Goal: Task Accomplishment & Management: Use online tool/utility

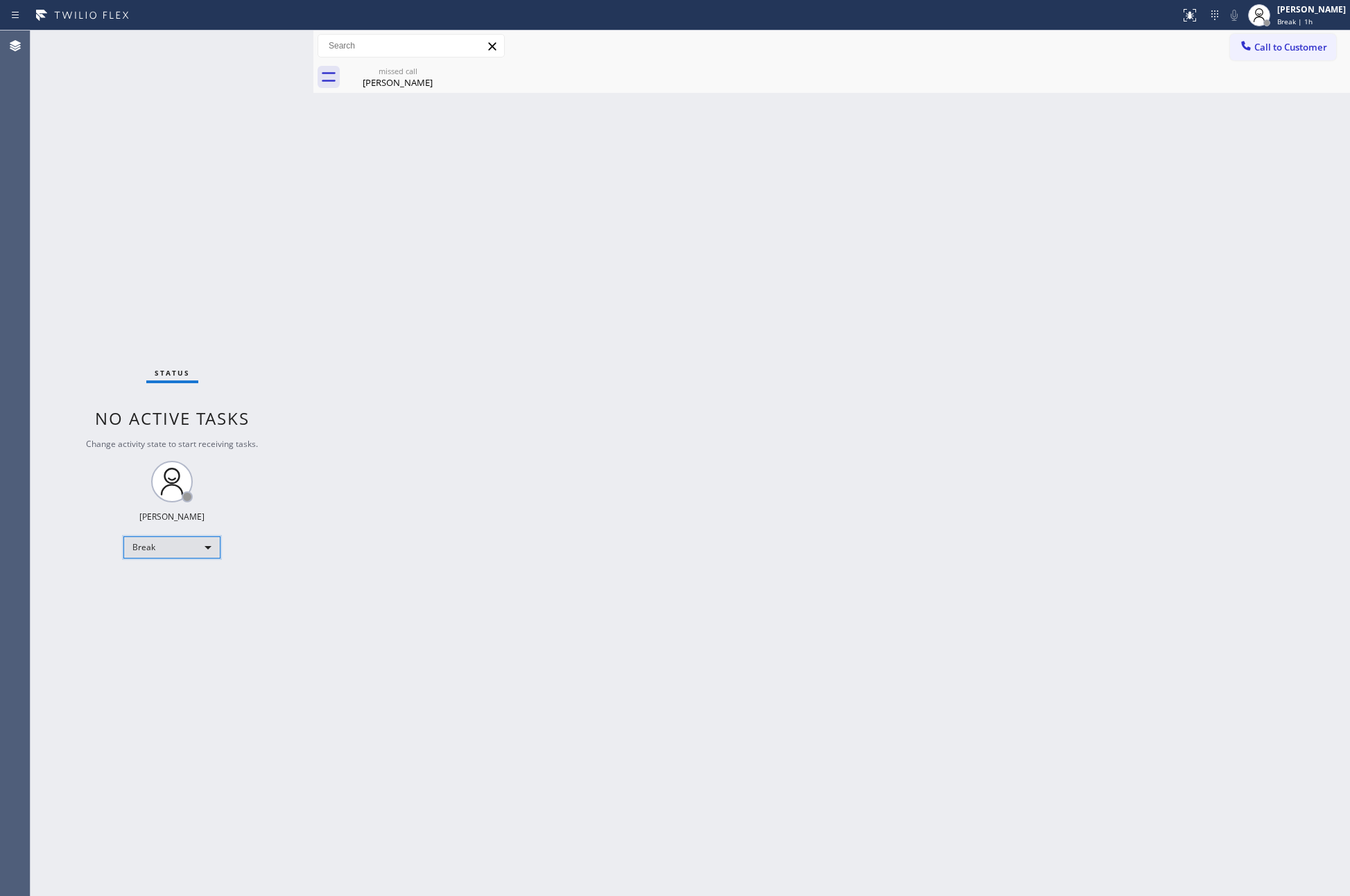
click at [204, 549] on div "Break" at bounding box center [172, 547] width 97 height 22
click at [169, 600] on li "Unavailable" at bounding box center [171, 601] width 93 height 16
drag, startPoint x: 292, startPoint y: 677, endPoint x: 318, endPoint y: 664, distance: 29.1
click at [294, 674] on div "Status No active tasks Change activity state to start receiving tasks. [PERSON_…" at bounding box center [172, 463] width 283 height 865
click at [1263, 54] on button "Call to Customer" at bounding box center [1282, 48] width 106 height 27
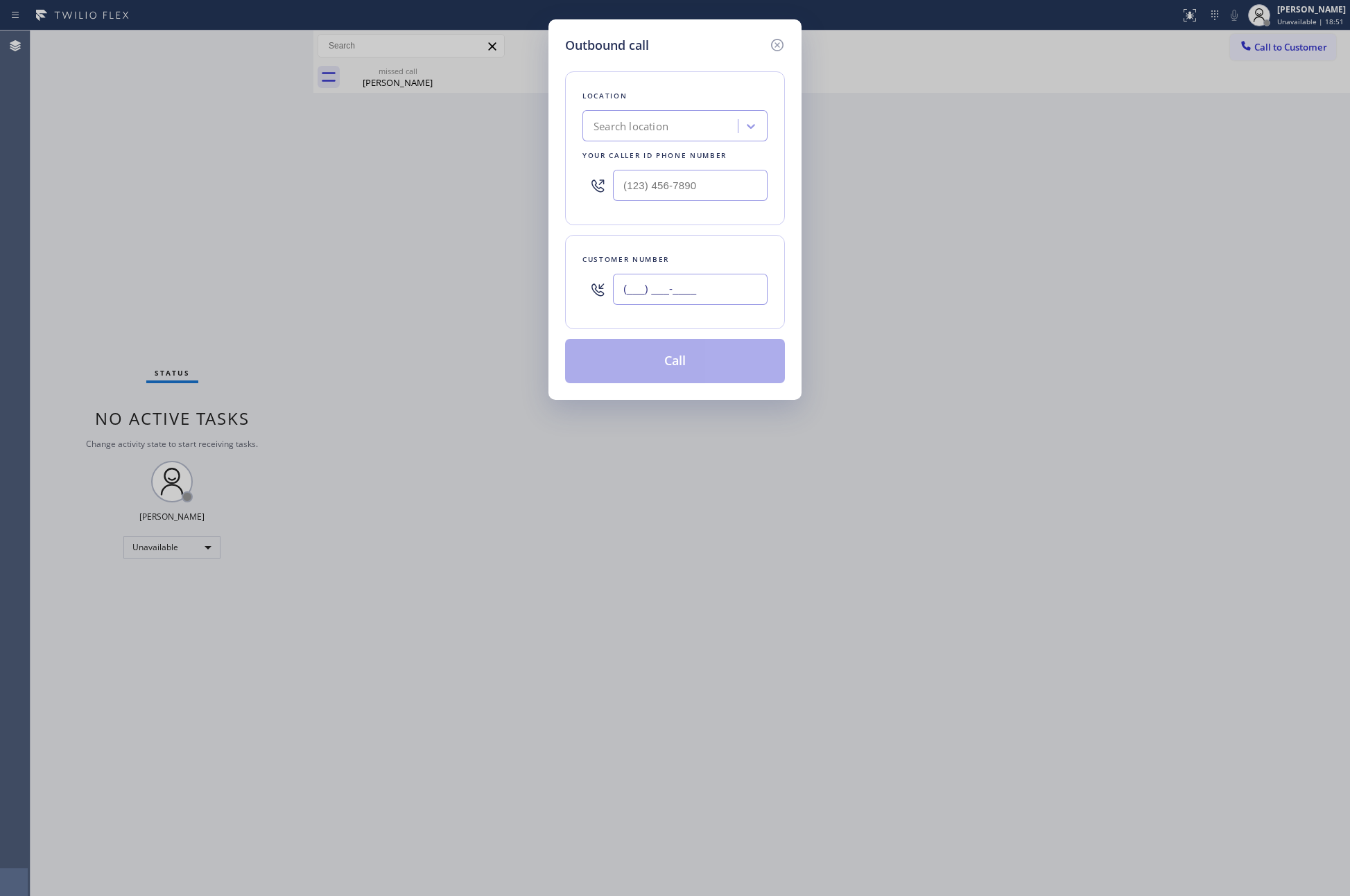
click at [707, 292] on input "(___) ___-____" at bounding box center [690, 289] width 154 height 31
paste input "805) 766-0460"
type input "[PHONE_NUMBER]"
click at [676, 135] on div "Search location" at bounding box center [662, 126] width 152 height 24
type input "home alliance mem"
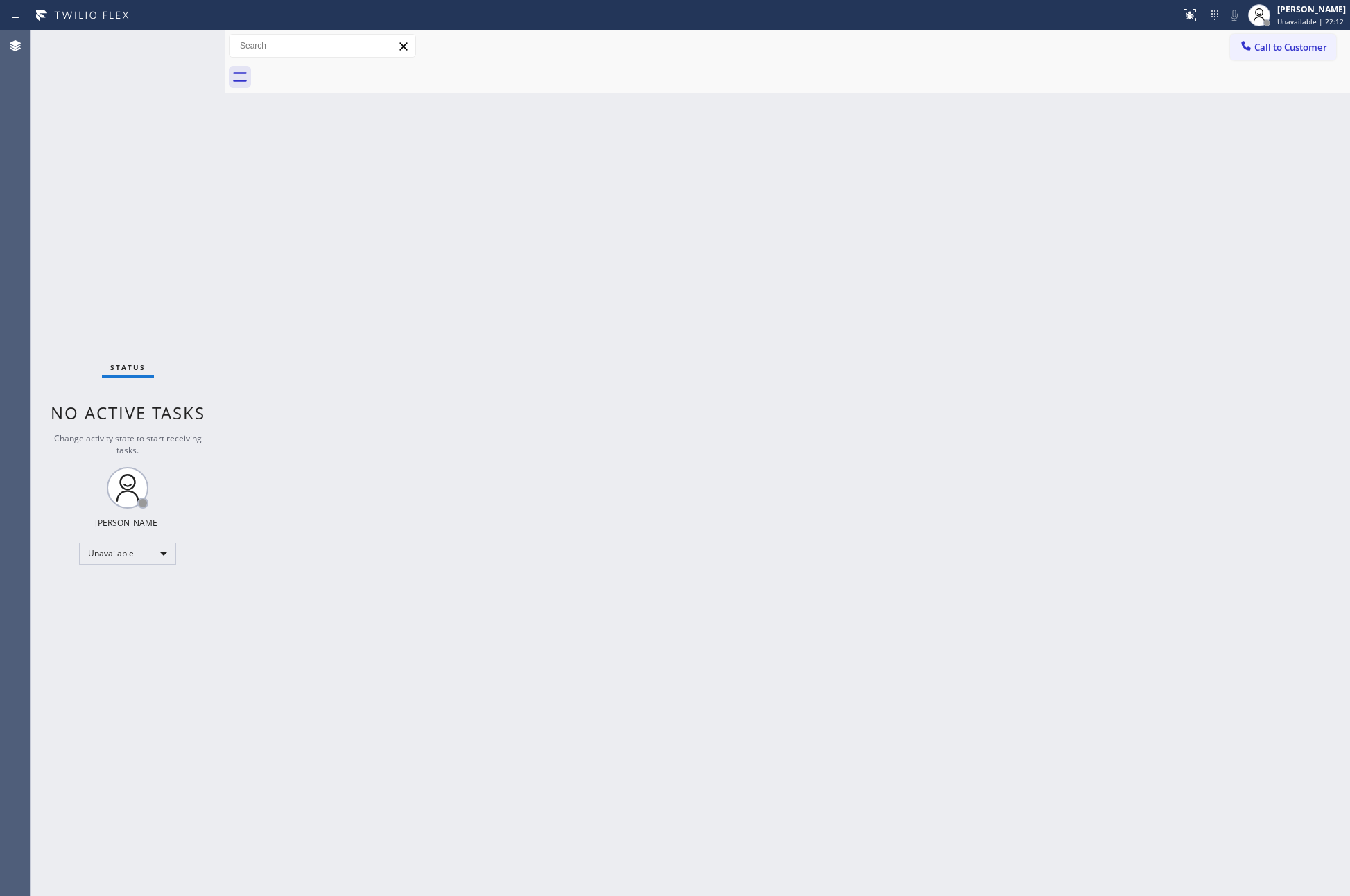
click at [1278, 50] on span "Call to Customer" at bounding box center [1290, 47] width 72 height 12
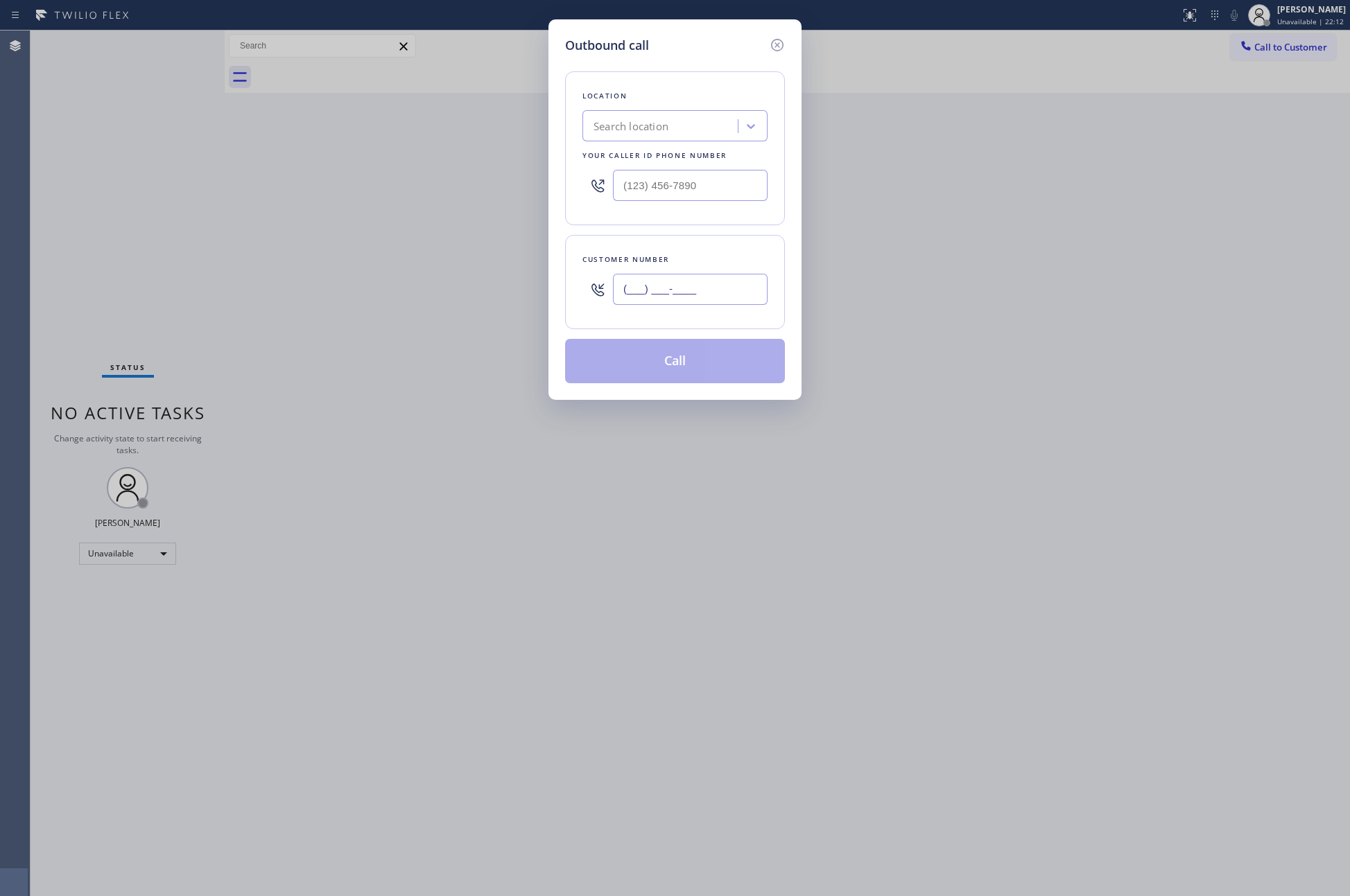
click at [703, 286] on input "(___) ___-____" at bounding box center [690, 289] width 154 height 31
paste input "805) 766-0460"
type input "[PHONE_NUMBER]"
click at [665, 132] on div "Search location" at bounding box center [630, 126] width 75 height 16
type input "home alliance mem"
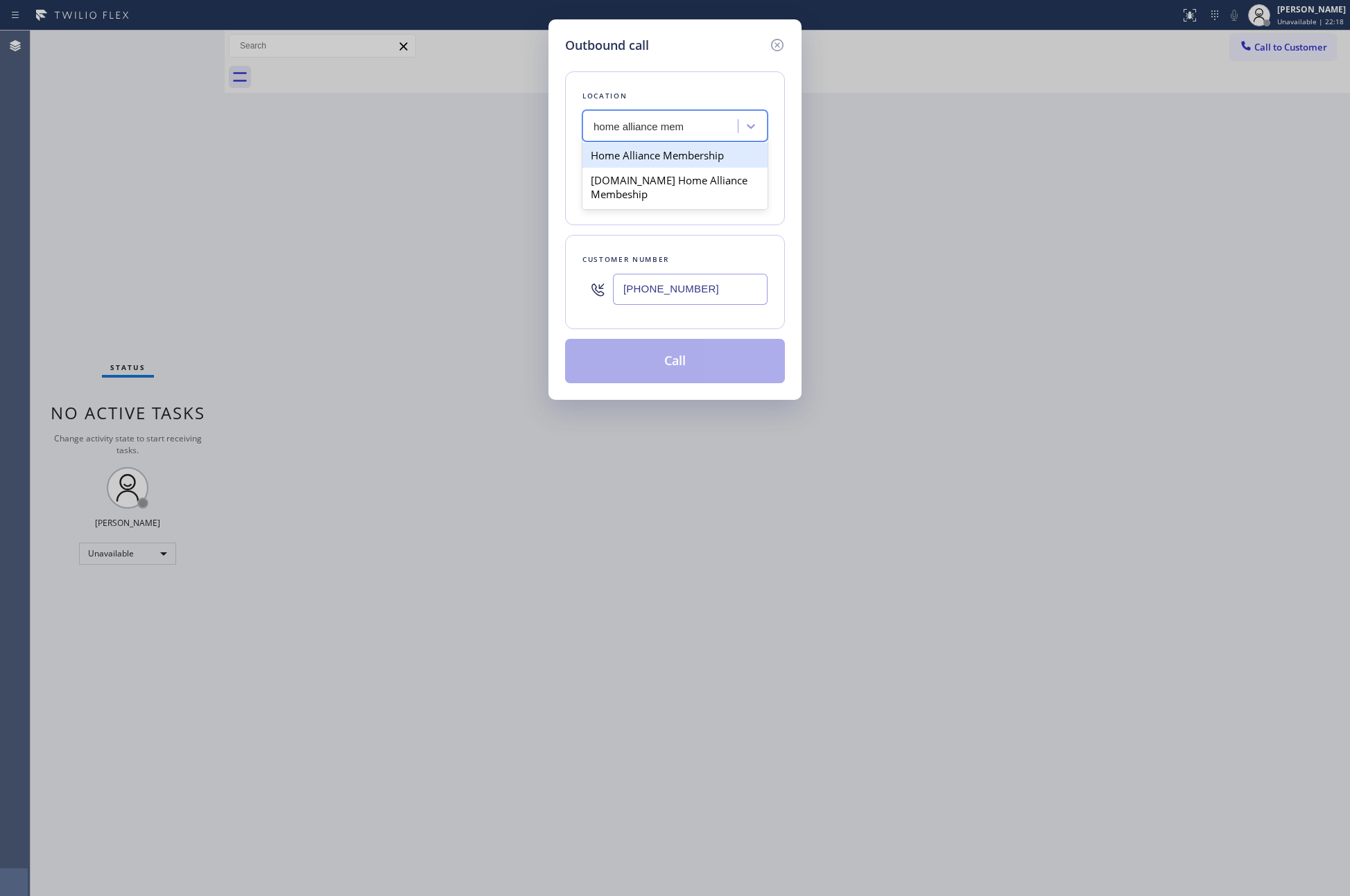
click at [667, 164] on div "Home Alliance Membership" at bounding box center [675, 155] width 185 height 25
type input "(855) 946-3605"
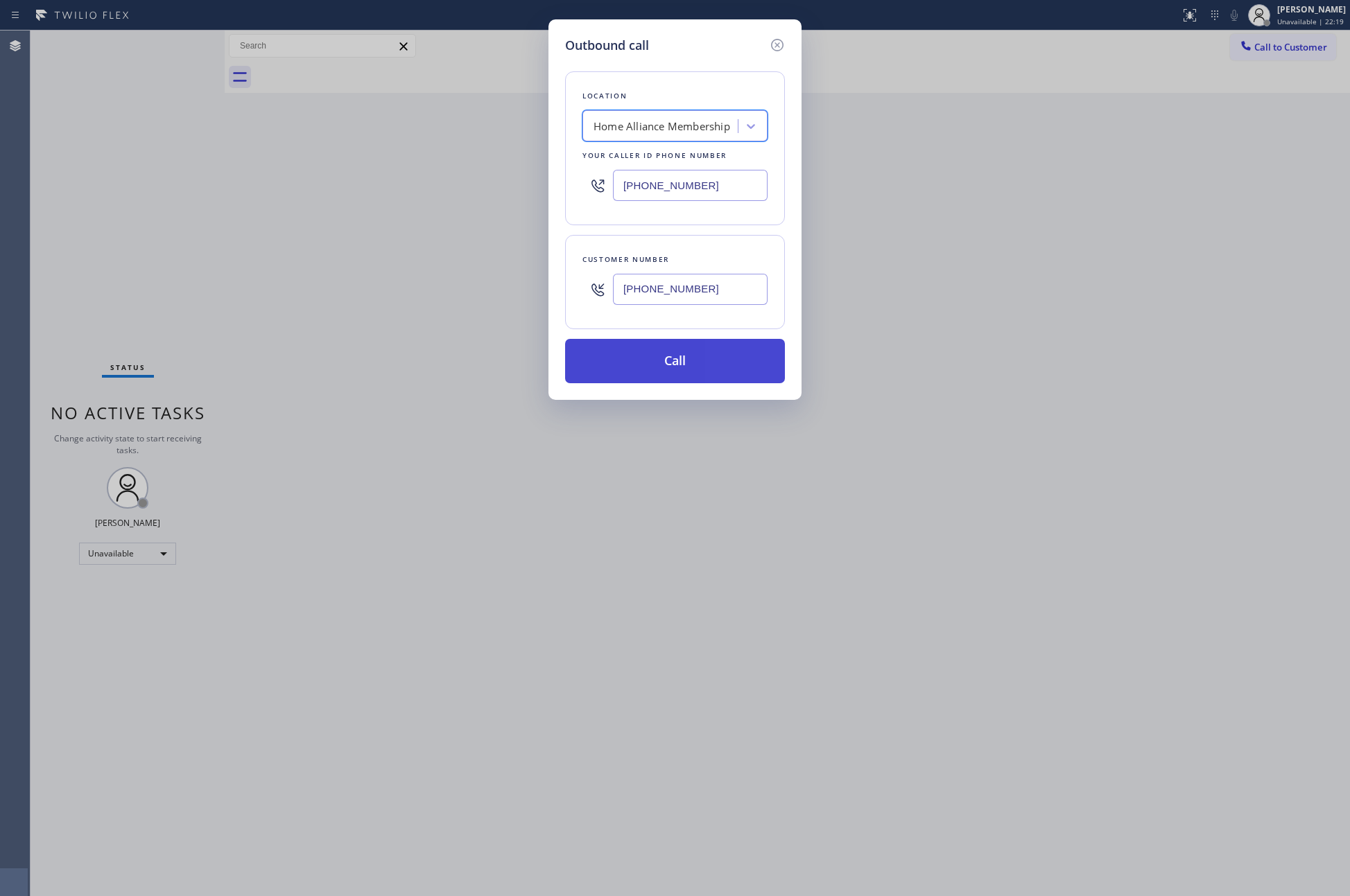
drag, startPoint x: 688, startPoint y: 387, endPoint x: 695, endPoint y: 375, distance: 13.9
click at [689, 385] on div "Outbound call Location option Home Alliance Membership, selected. 2 results ava…" at bounding box center [674, 209] width 253 height 380
click at [700, 375] on button "Call" at bounding box center [675, 361] width 219 height 45
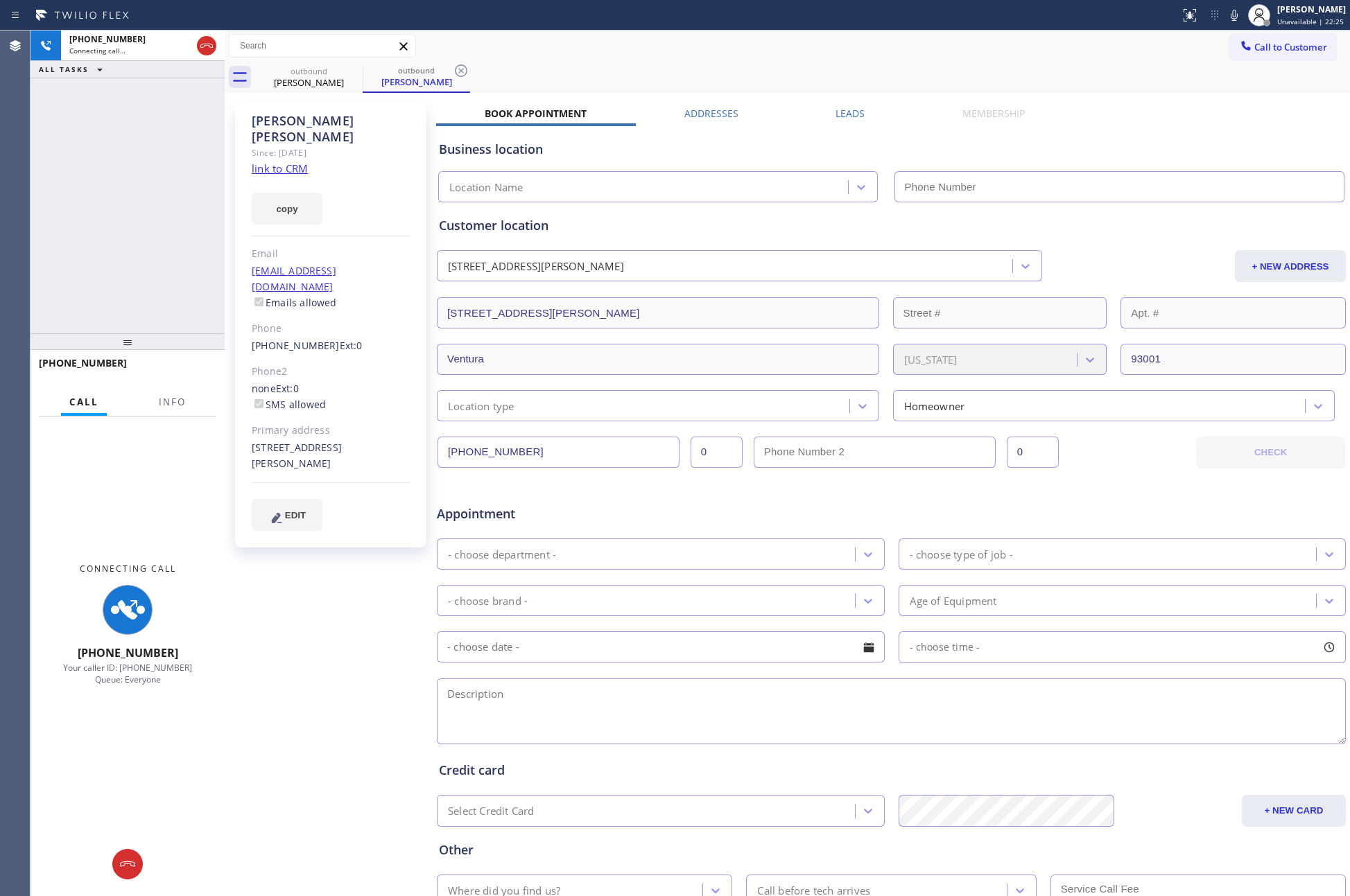
type input "(855) 946-3605"
click at [123, 255] on div "+18057660460 Connecting call… ALL TASKS ALL TASKS ACTIVE TASKS TASKS IN WRAP UP" at bounding box center [128, 182] width 194 height 303
drag, startPoint x: 162, startPoint y: 169, endPoint x: 206, endPoint y: 45, distance: 131.6
click at [181, 127] on div "+18057660460 Connecting call… ALL TASKS ALL TASKS ACTIVE TASKS TASKS IN WRAP UP" at bounding box center [128, 182] width 194 height 303
click at [206, 44] on icon at bounding box center [206, 46] width 12 height 4
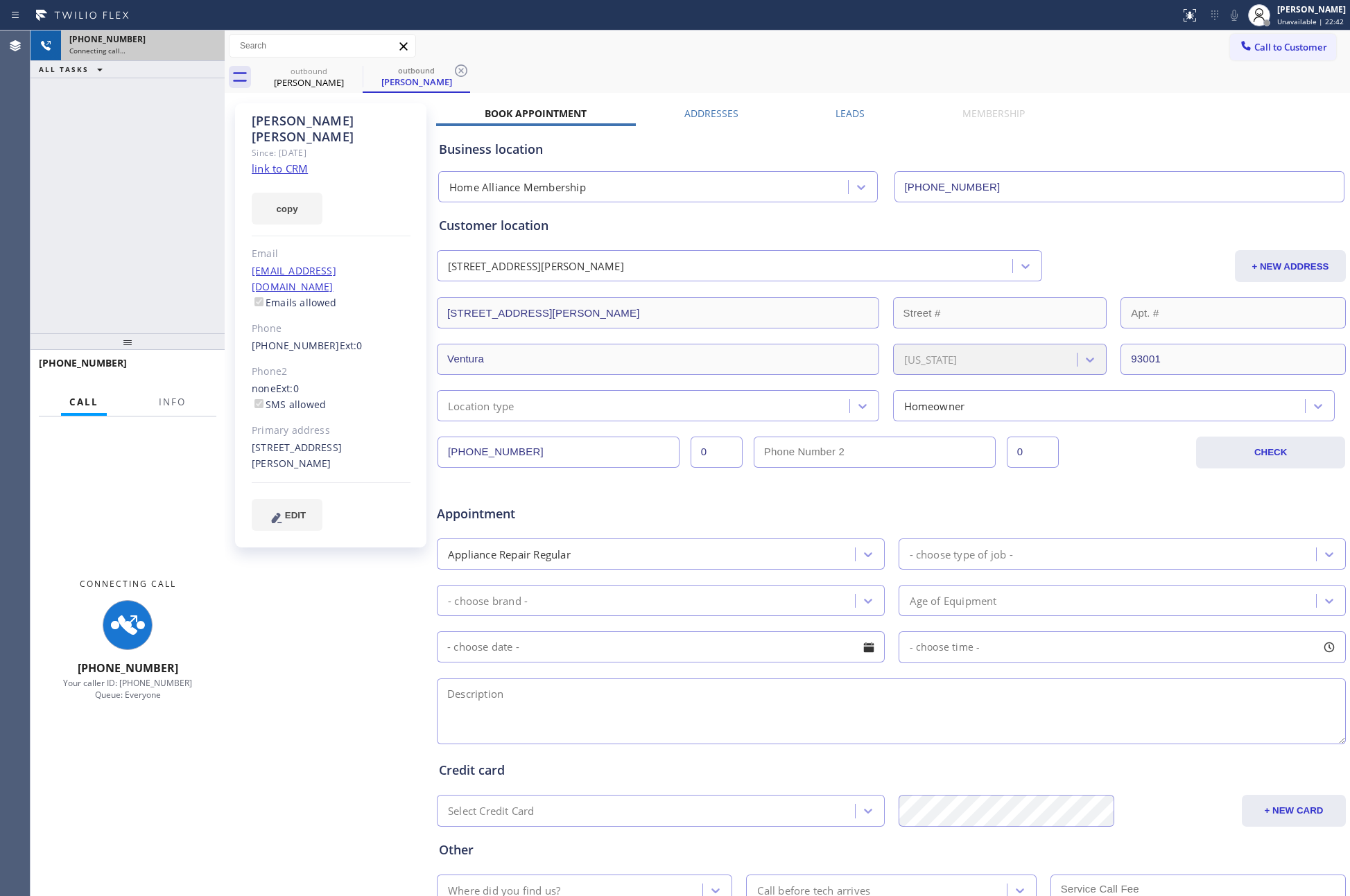
drag, startPoint x: 190, startPoint y: 153, endPoint x: 485, endPoint y: 14, distance: 326.1
click at [248, 137] on div "+18057660460 Connecting call… ALL TASKS ALL TASKS ACTIVE TASKS TASKS IN WRAP UP…" at bounding box center [690, 463] width 1319 height 865
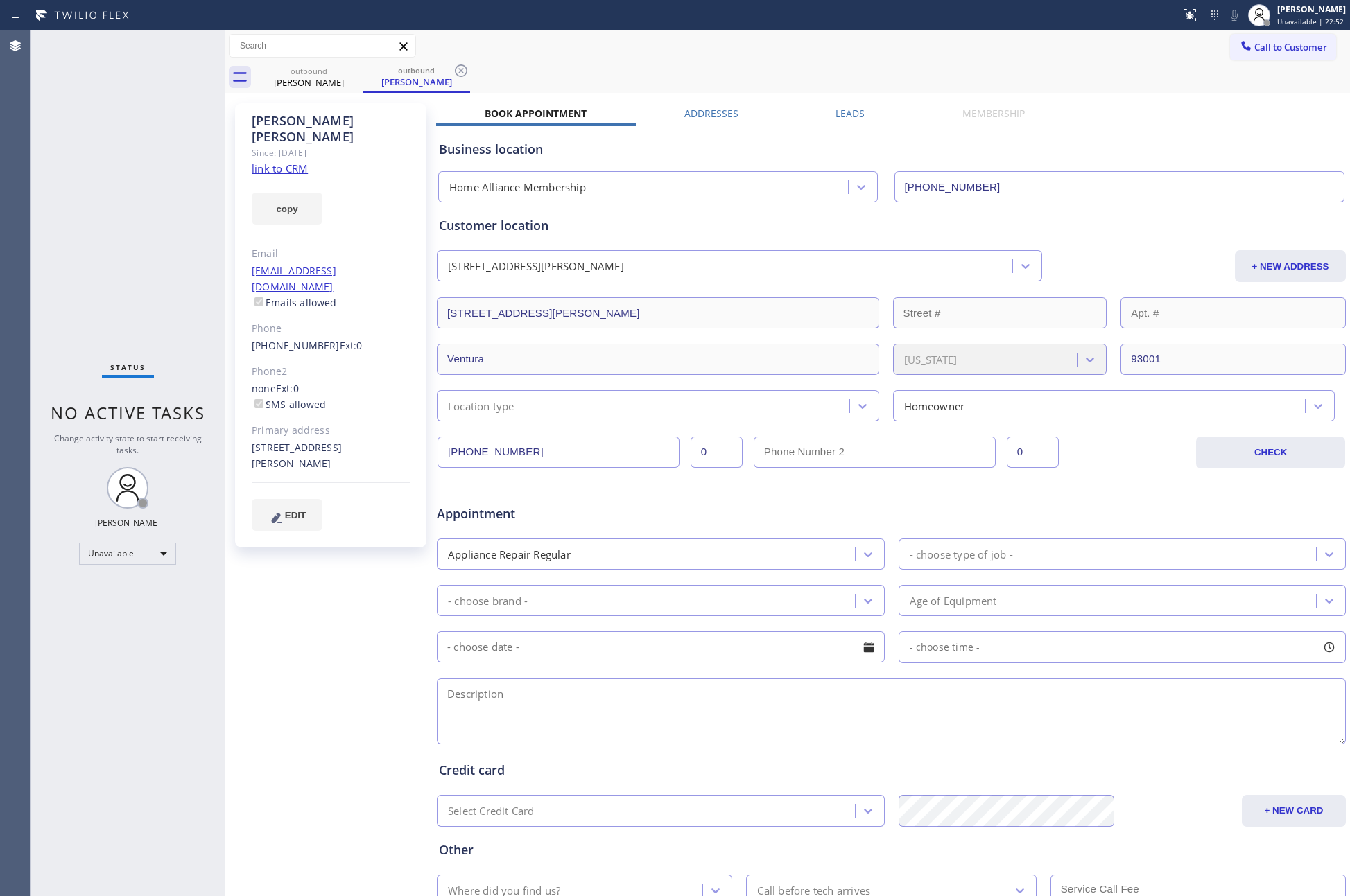
drag, startPoint x: 288, startPoint y: 150, endPoint x: 150, endPoint y: 136, distance: 138.7
click at [288, 161] on link "link to CRM" at bounding box center [279, 168] width 56 height 14
drag, startPoint x: 1213, startPoint y: 103, endPoint x: 1279, endPoint y: 44, distance: 88.5
click at [1238, 96] on div "Matt Ellison Since: 20 may 2020 link to CRM copy Email mattoellison@gmail.com E…" at bounding box center [787, 545] width 1118 height 898
click at [1279, 44] on span "Call to Customer" at bounding box center [1290, 47] width 72 height 12
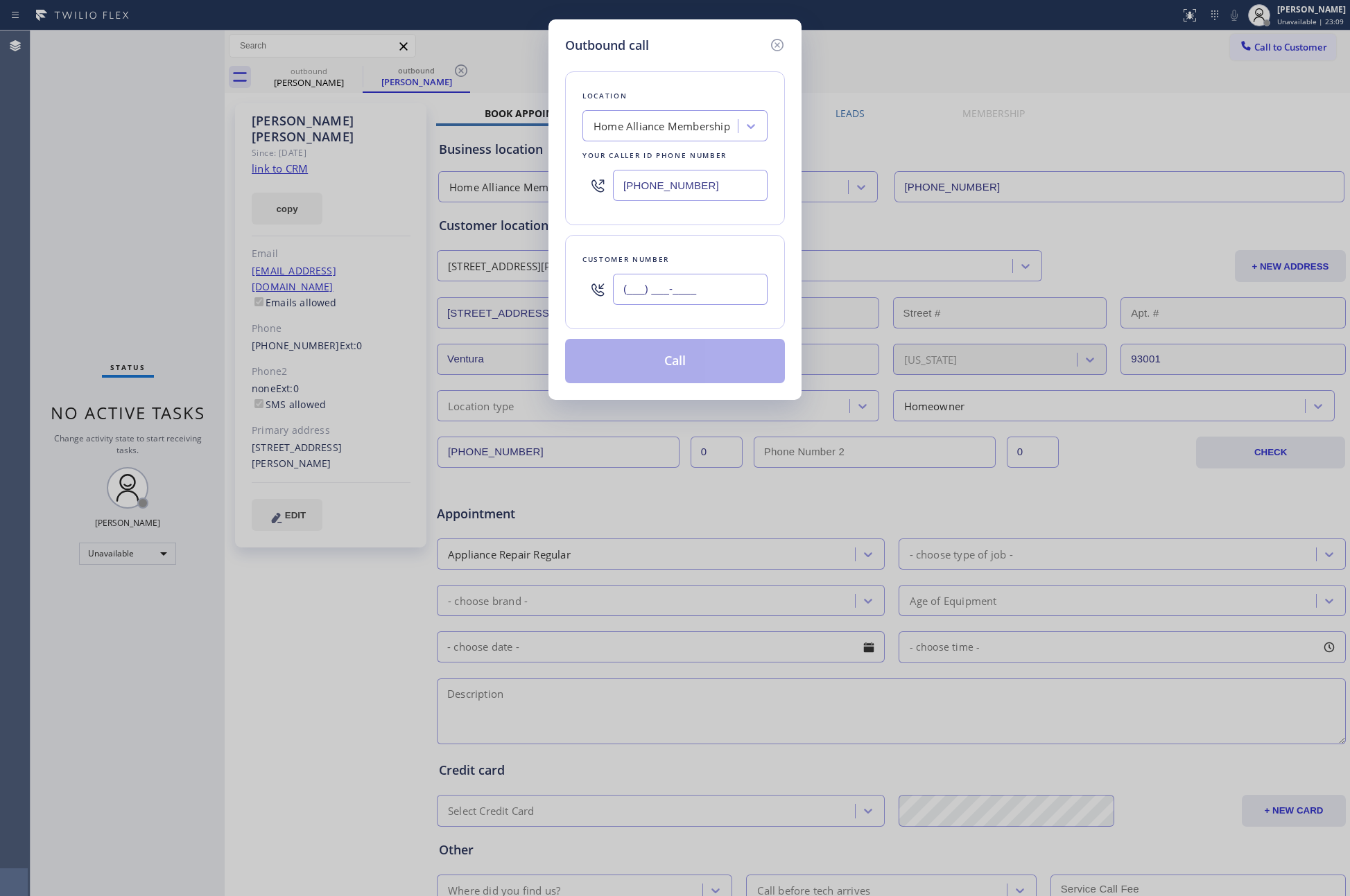
click at [687, 303] on input "(___) ___-____" at bounding box center [690, 289] width 154 height 31
paste input "603) 714-4895"
type input "(603) 714-4895"
click at [685, 369] on button "Call" at bounding box center [675, 361] width 219 height 45
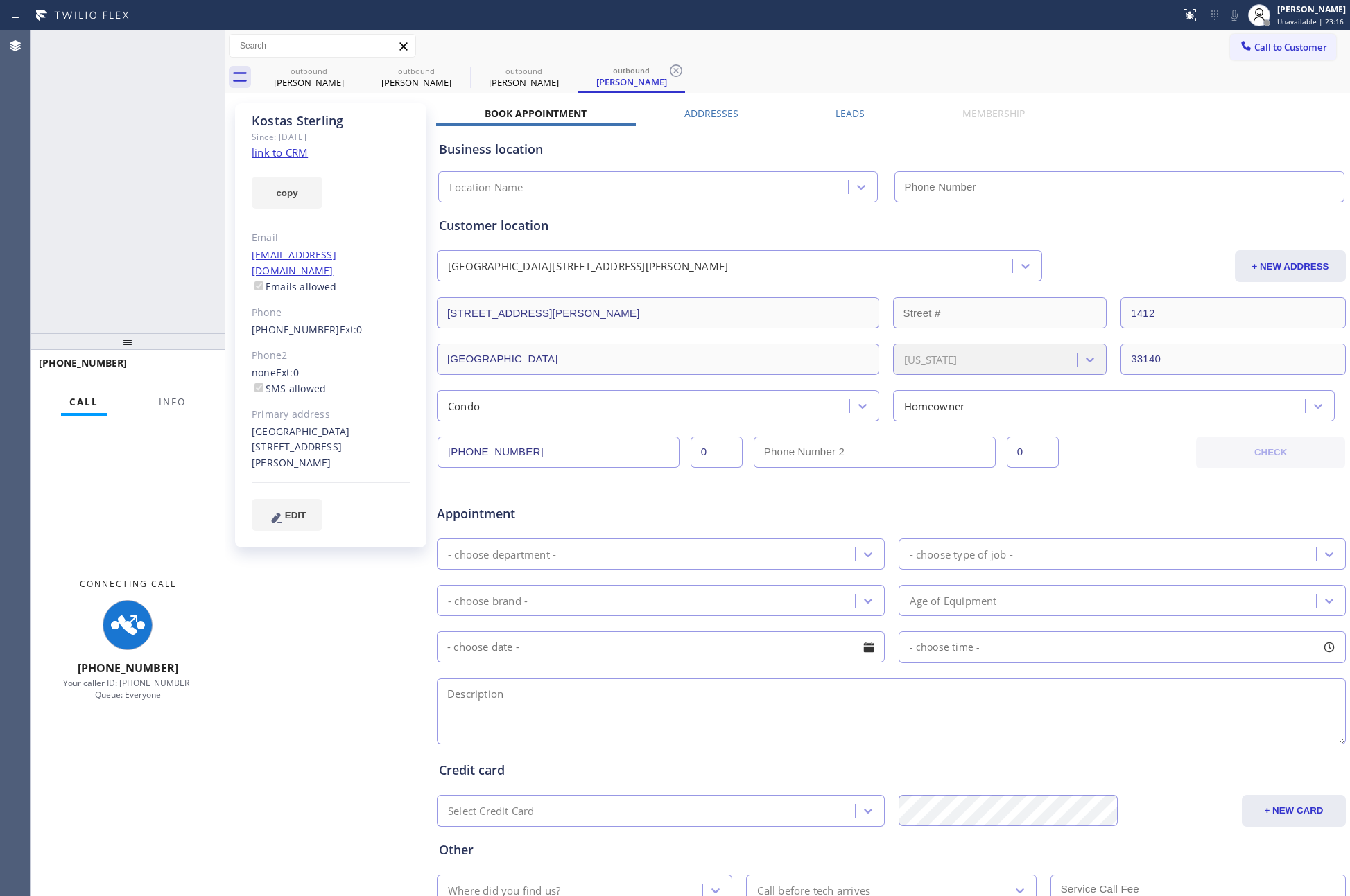
type input "(855) 946-3605"
click at [149, 187] on div "+16037144895 Connecting call… ALL TASKS ALL TASKS ACTIVE TASKS TASKS IN WRAP UP" at bounding box center [128, 182] width 194 height 303
click at [149, 185] on div "+16037144895 Connecting call… ALL TASKS ALL TASKS ACTIVE TASKS TASKS IN WRAP UP" at bounding box center [128, 182] width 194 height 303
click at [151, 185] on div "+16037144895 Connecting call… ALL TASKS ALL TASKS ACTIVE TASKS TASKS IN WRAP UP" at bounding box center [128, 182] width 194 height 303
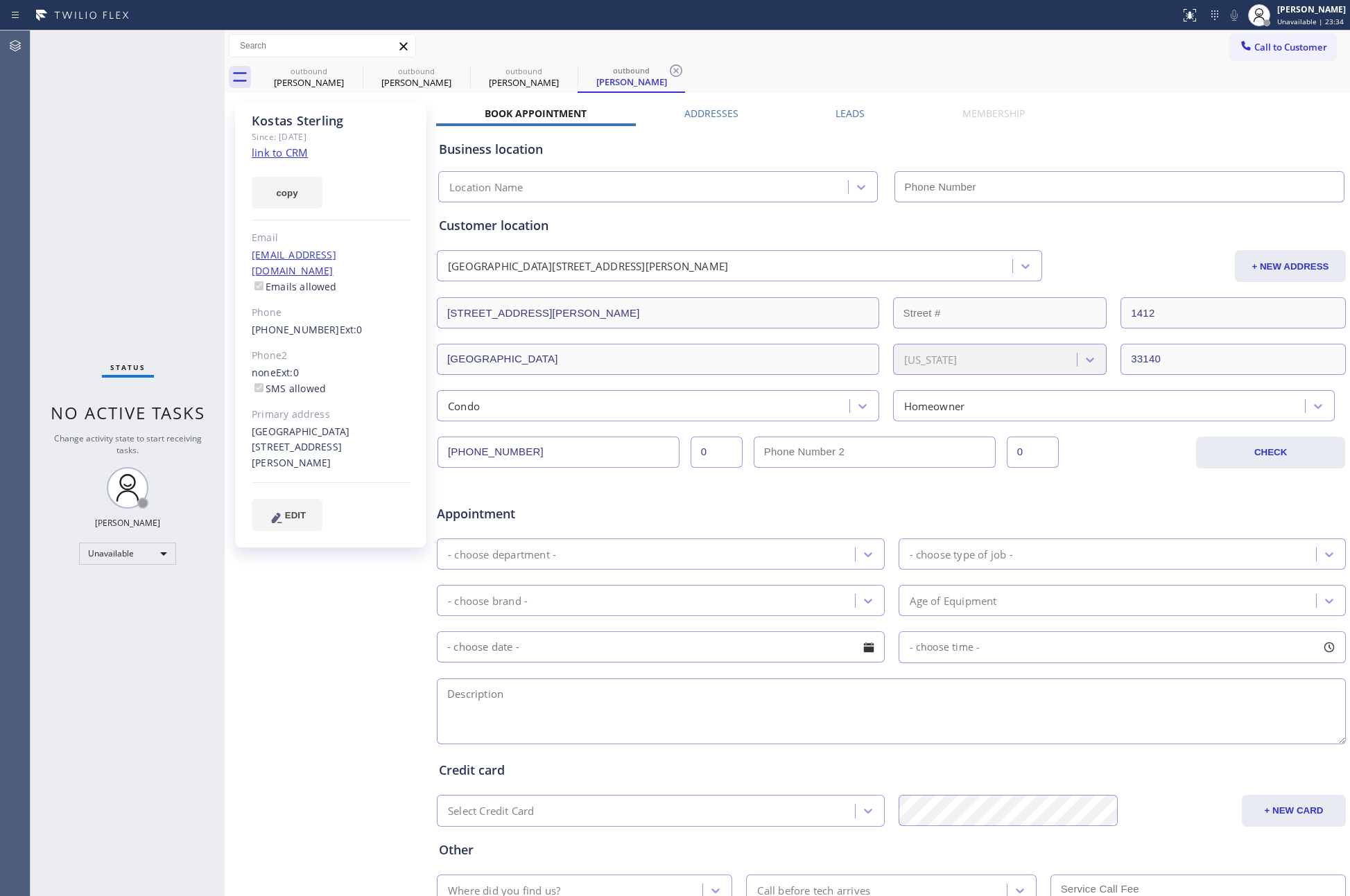
click at [1286, 46] on span "Call to Customer" at bounding box center [1290, 47] width 72 height 12
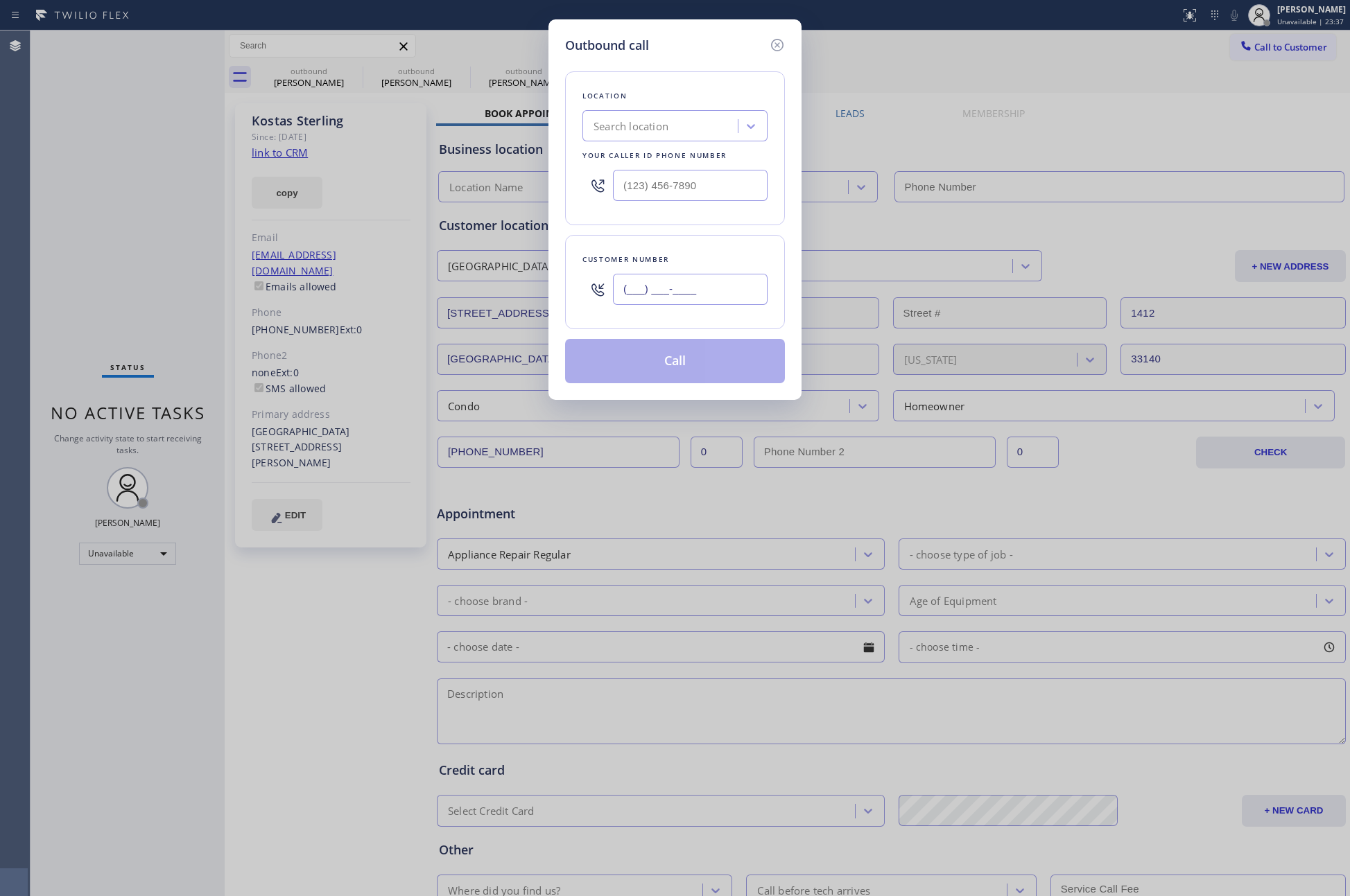
click at [678, 277] on input "(___) ___-____" at bounding box center [690, 289] width 154 height 31
paste input "text"
type input "(___) ___-____"
type input "(855) 946-3605"
type input "(___) ___-____"
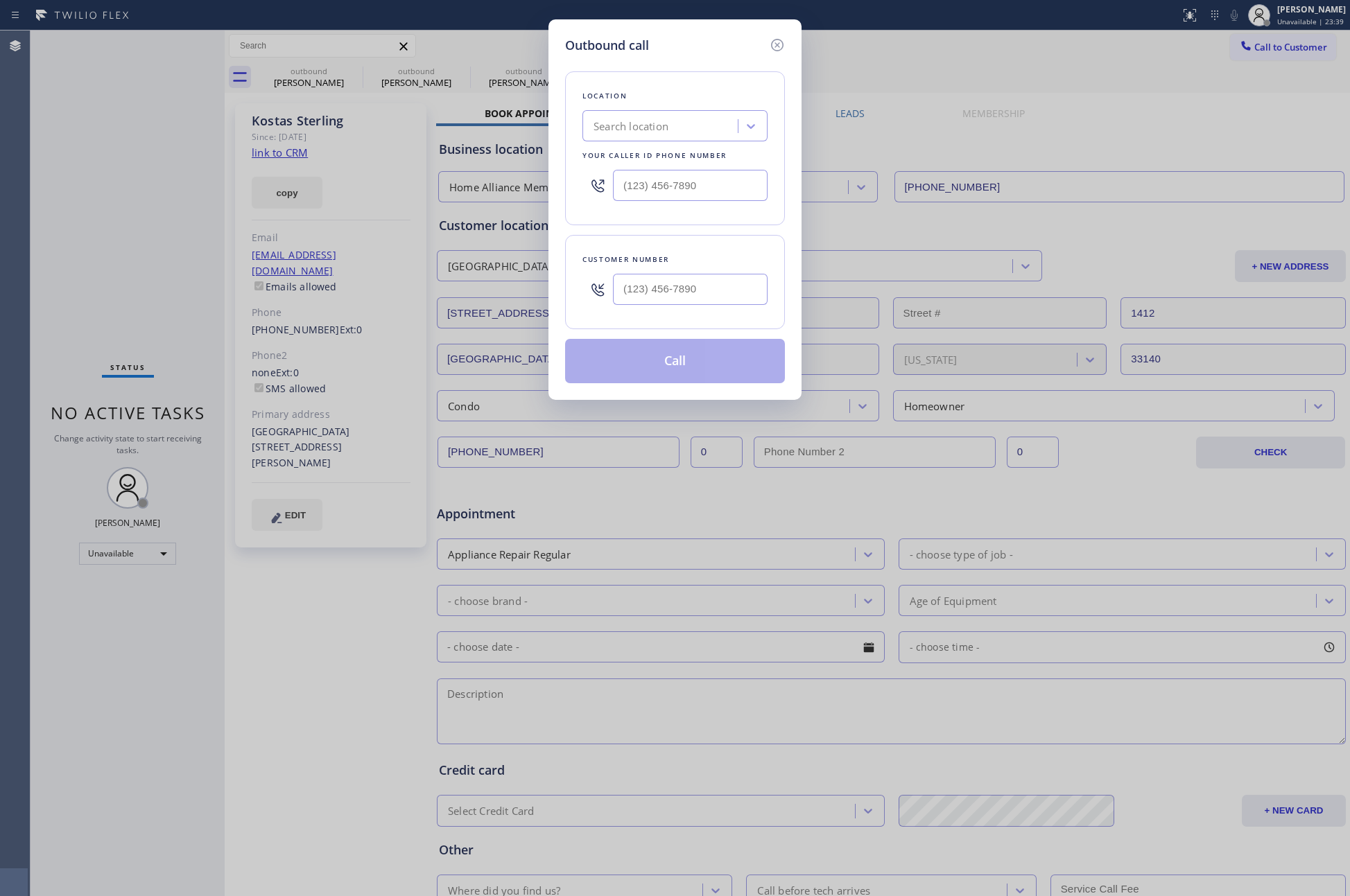
type input "(___) ___-____"
click at [691, 118] on div "Search location" at bounding box center [662, 126] width 152 height 24
paste input "Orange Appliance Repair"
type input "Orange Appliance Repair"
click at [688, 156] on div "Orange Appliance Repair" at bounding box center [675, 155] width 185 height 25
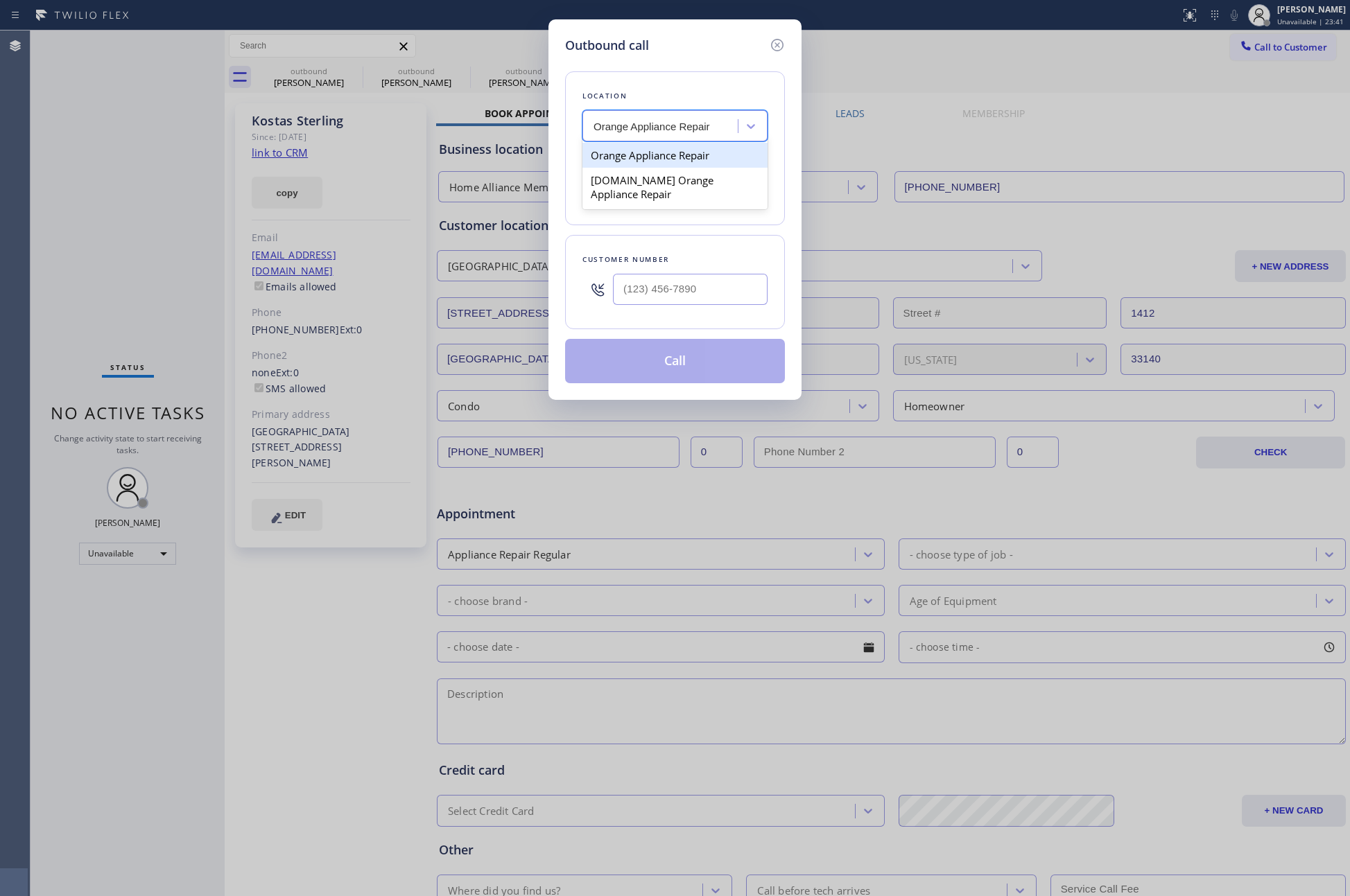
type input "(714) 855-4254"
click at [687, 294] on input "(___) ___-____" at bounding box center [690, 289] width 154 height 31
paste input "714) 624-8506"
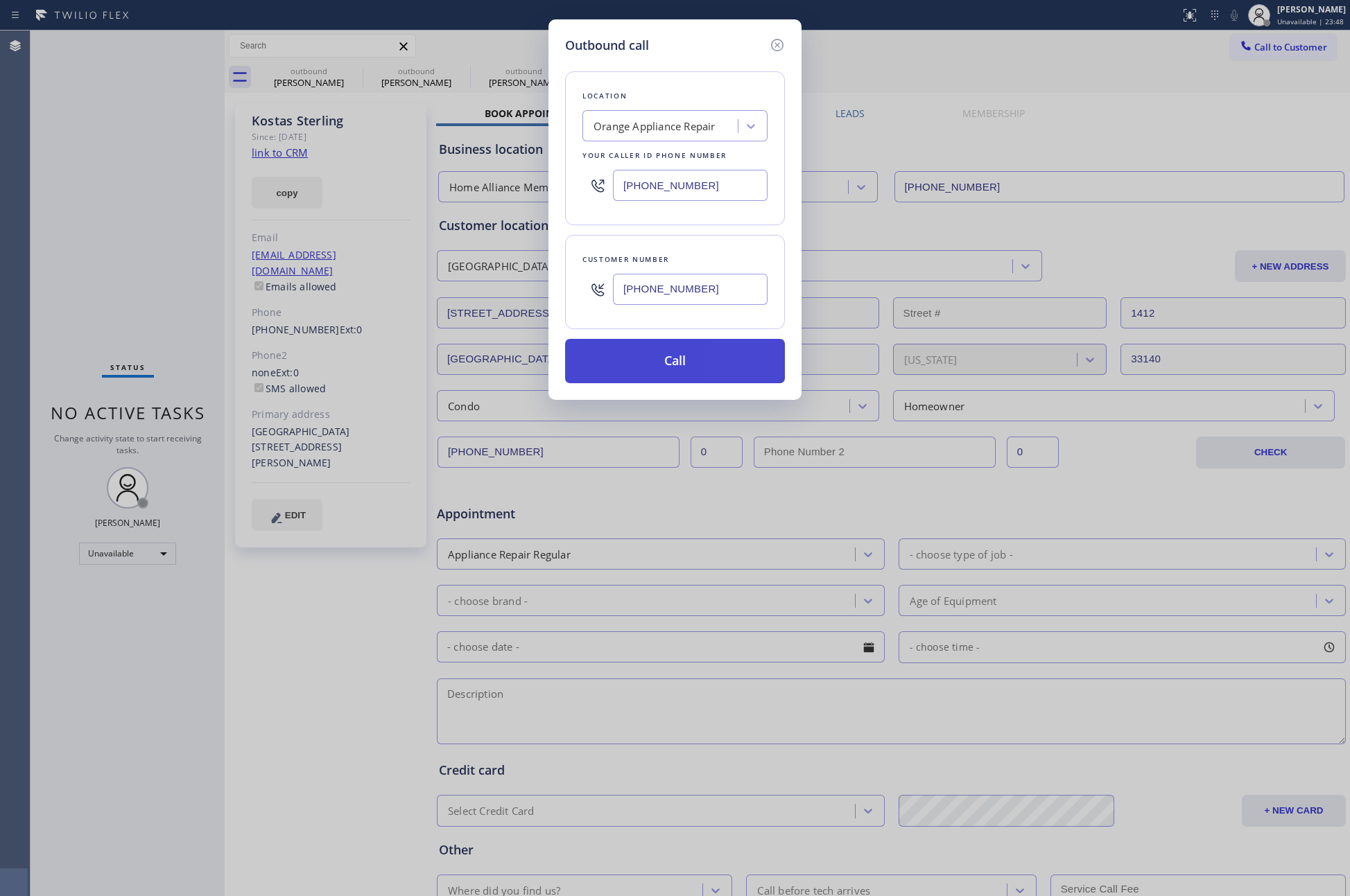
type input "(714) 624-8506"
click at [682, 372] on button "Call" at bounding box center [675, 361] width 219 height 45
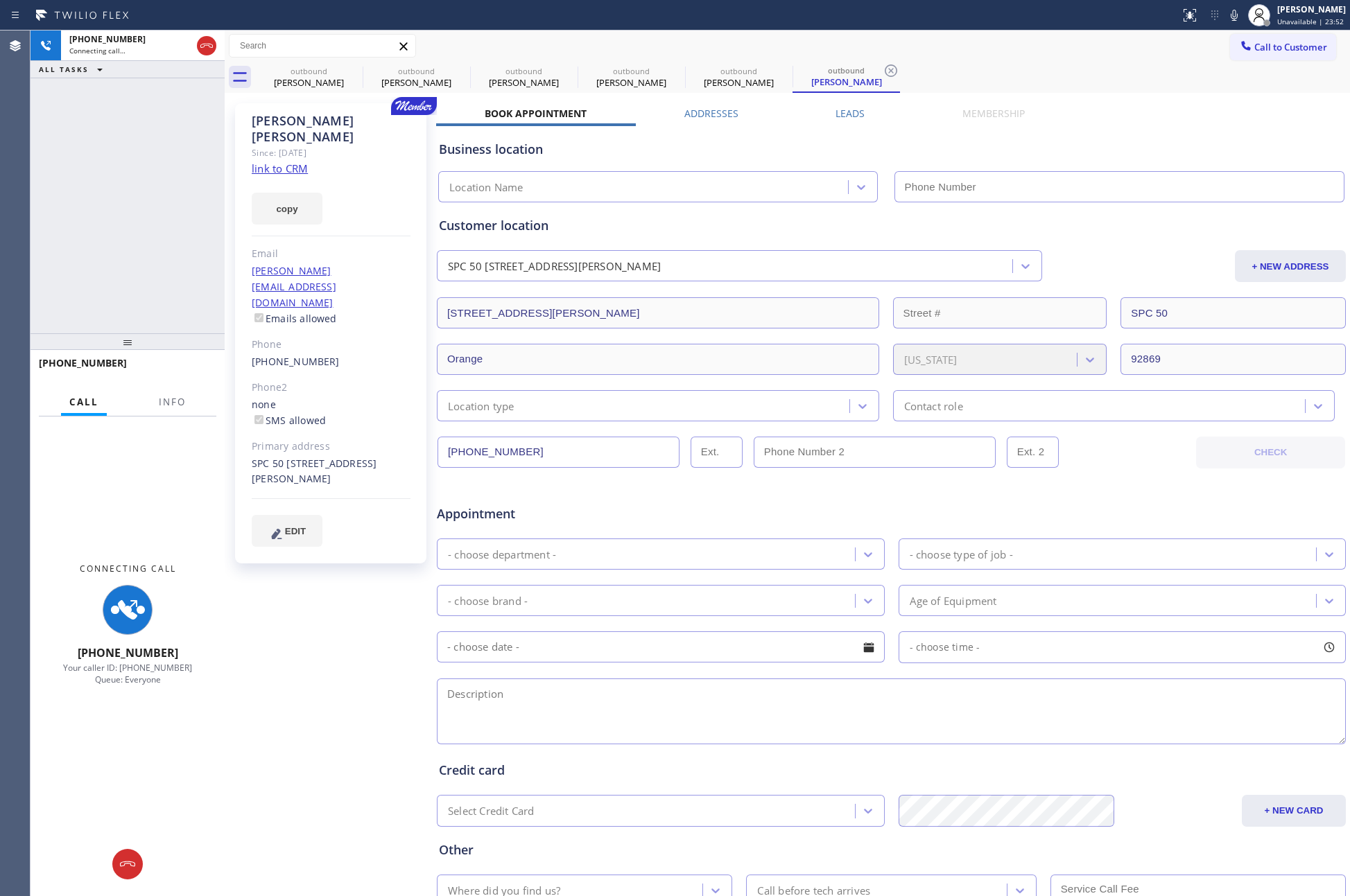
type input "(714) 855-4254"
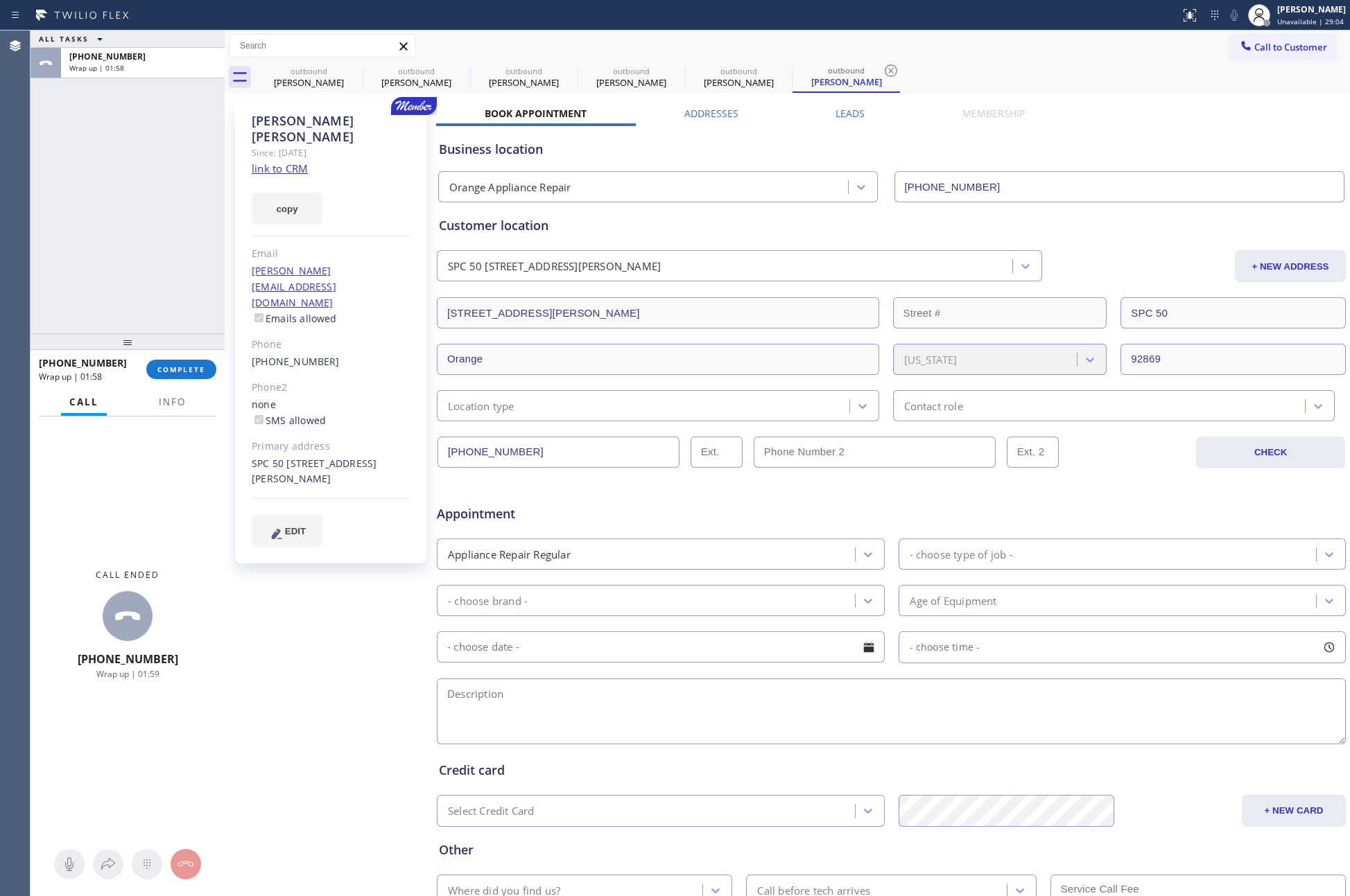
drag, startPoint x: 86, startPoint y: 167, endPoint x: 276, endPoint y: 323, distance: 245.8
click at [88, 169] on div "ALL TASKS ALL TASKS ACTIVE TASKS TASKS IN WRAP UP +17146248506 Wrap up | 01:58" at bounding box center [128, 182] width 194 height 303
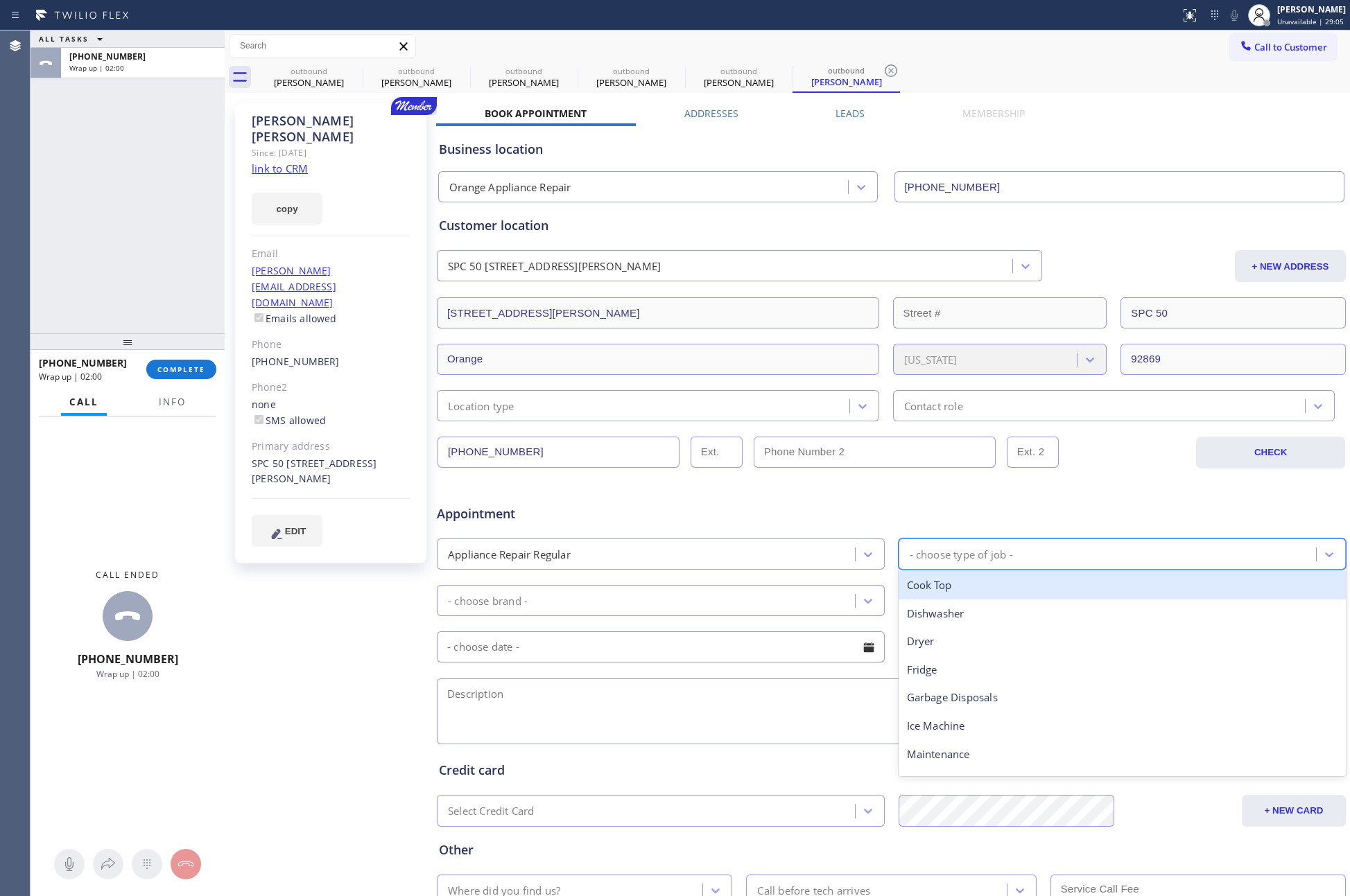
click at [962, 560] on div "- choose type of job -" at bounding box center [961, 554] width 103 height 16
type input "dr"
click at [930, 585] on div "Dryer" at bounding box center [1122, 585] width 448 height 29
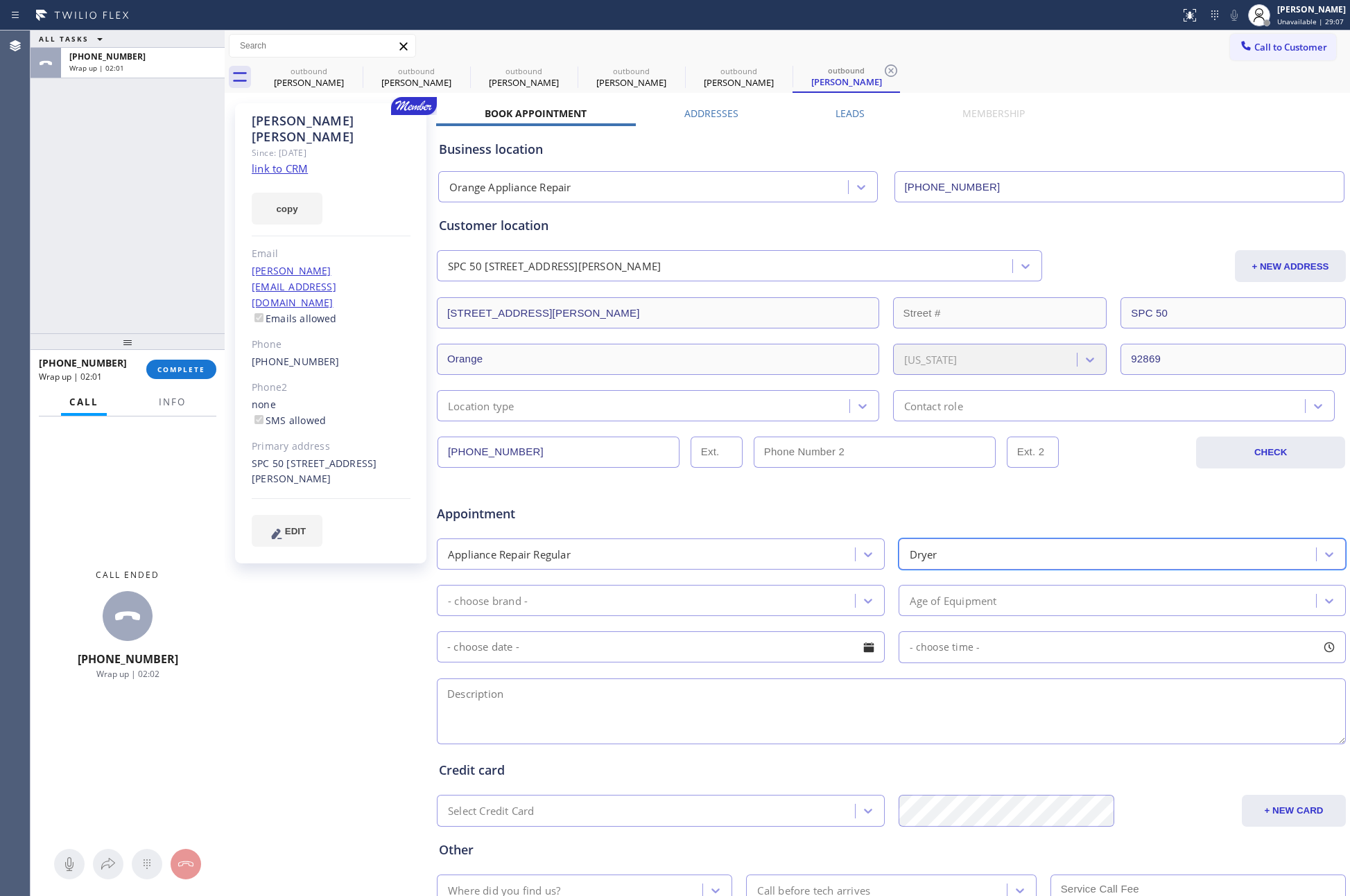
click at [753, 607] on div "- choose brand -" at bounding box center [647, 600] width 414 height 24
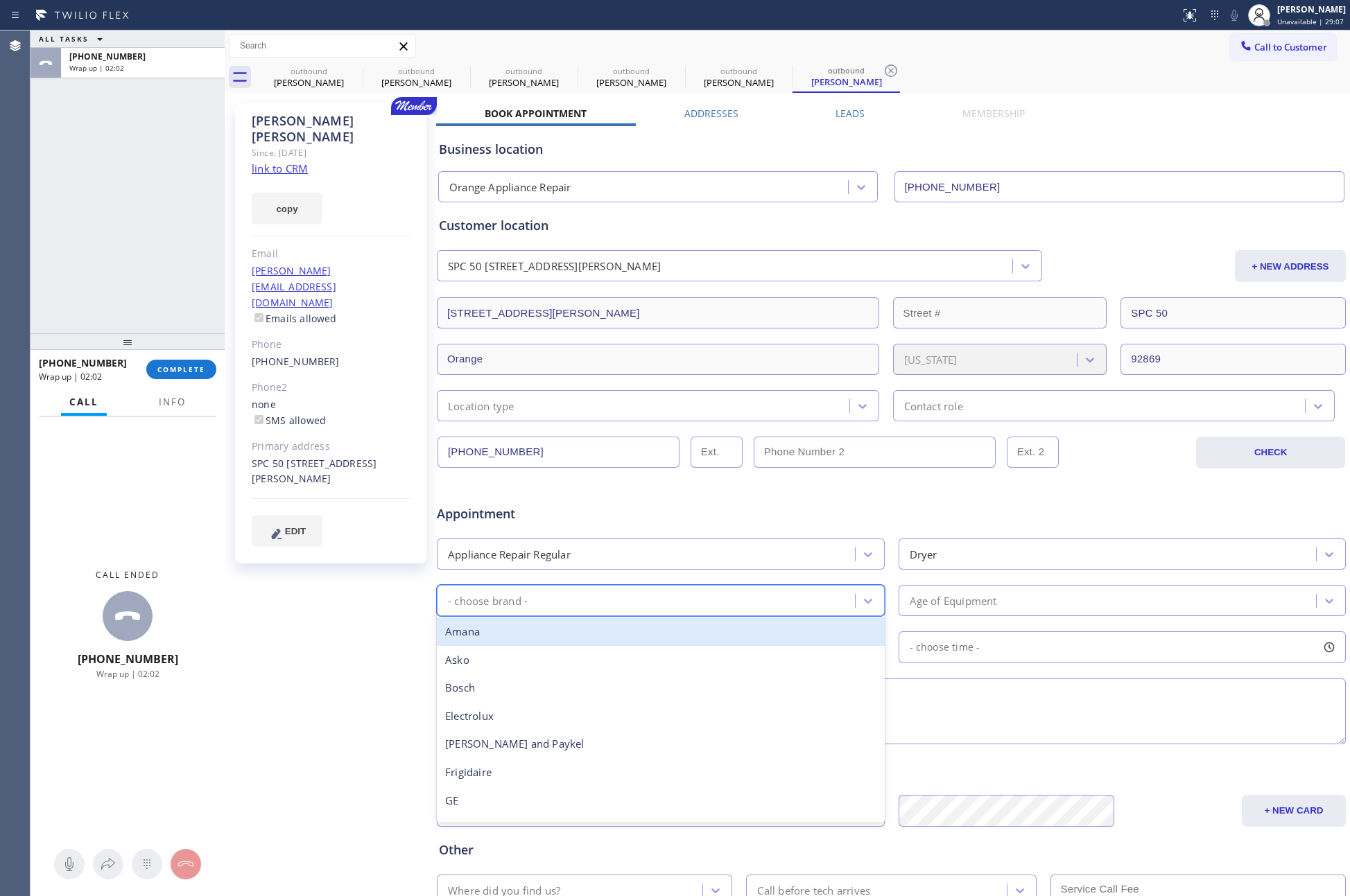
type input "q"
type input "wh"
click at [753, 643] on div "Whirpool" at bounding box center [661, 632] width 448 height 29
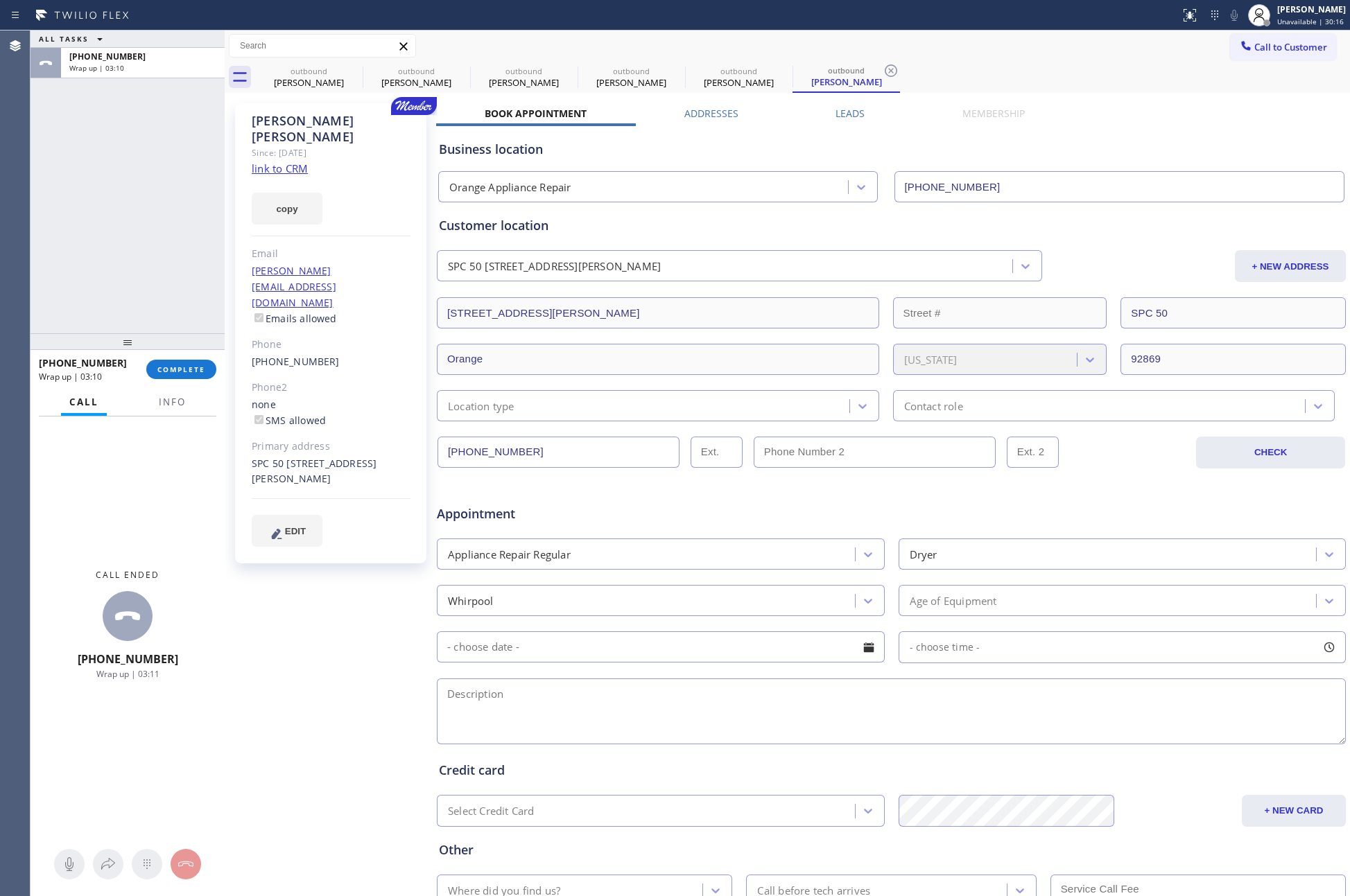
click at [769, 688] on div at bounding box center [891, 711] width 911 height 71
drag, startPoint x: 770, startPoint y: 695, endPoint x: 793, endPoint y: 695, distance: 23.0
click at [785, 695] on textarea at bounding box center [890, 711] width 909 height 66
paste textarea "unit is no drying properly"
paste textarea "5215 E Chapman Ave SPC 50, , Orange, CA, 92869"
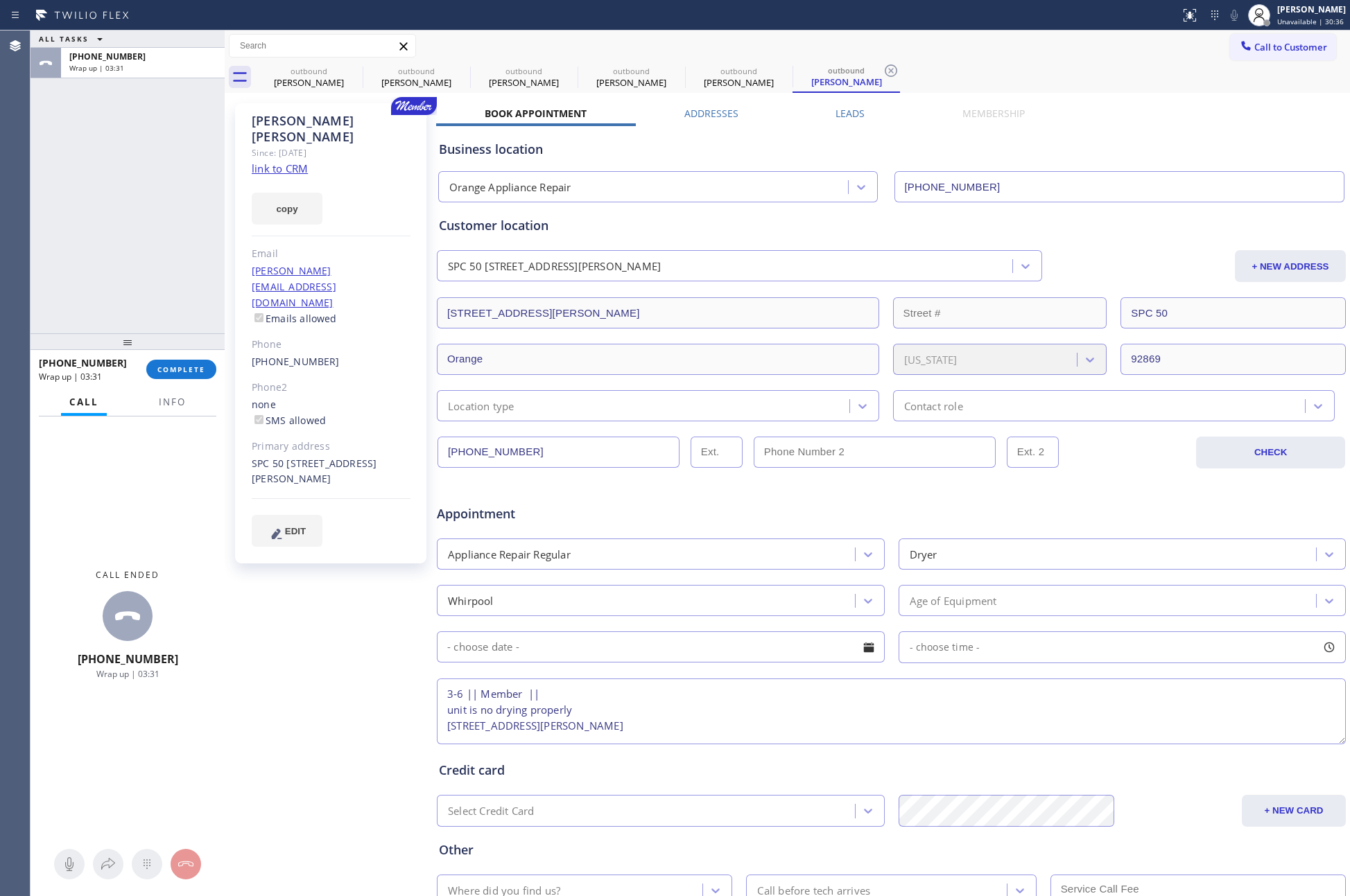
click at [447, 714] on textarea "3-6 || Member || unit is no drying properly 5215 E Chapman Ave SPC 50, , Orange…" at bounding box center [890, 711] width 909 height 66
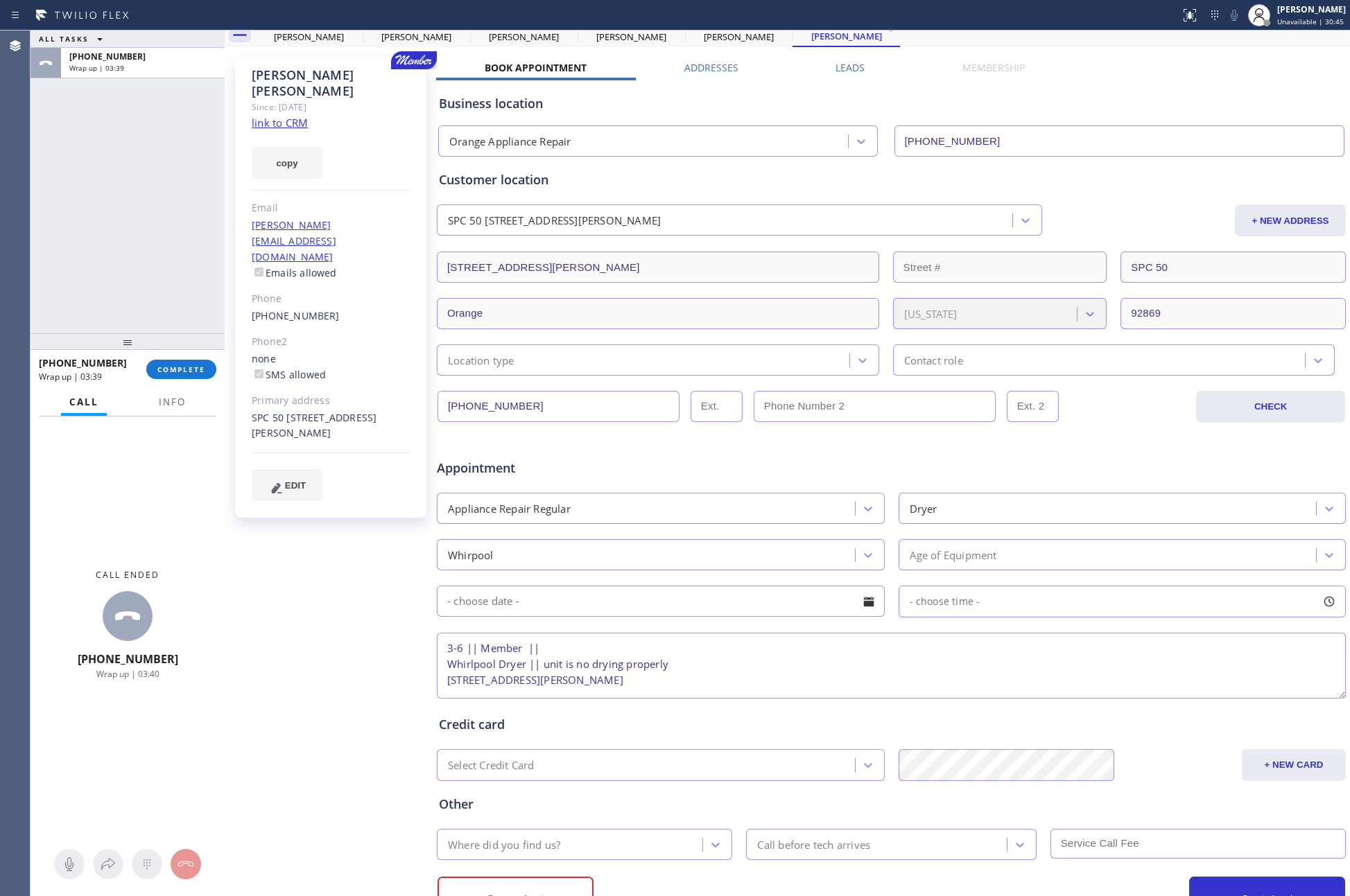
scroll to position [105, 0]
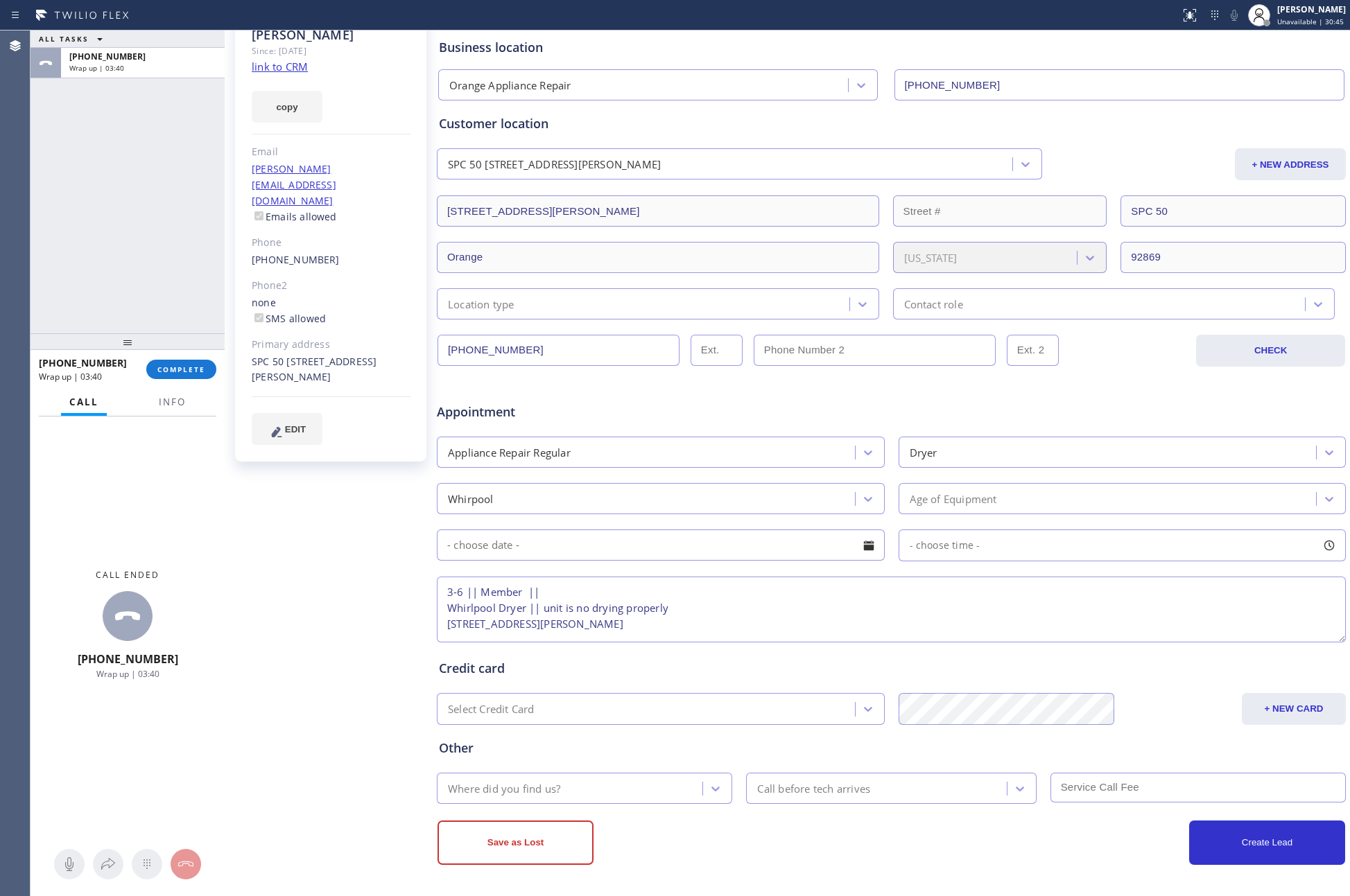
type textarea "3-6 || Member || Whirlpool Dryer || unit is no drying properly 5215 E Chapman A…"
click at [541, 804] on div "Save as Lost Create Lead" at bounding box center [890, 834] width 910 height 61
click at [542, 792] on div "Where did you find us?" at bounding box center [504, 788] width 112 height 16
type input "mem"
type input "30"
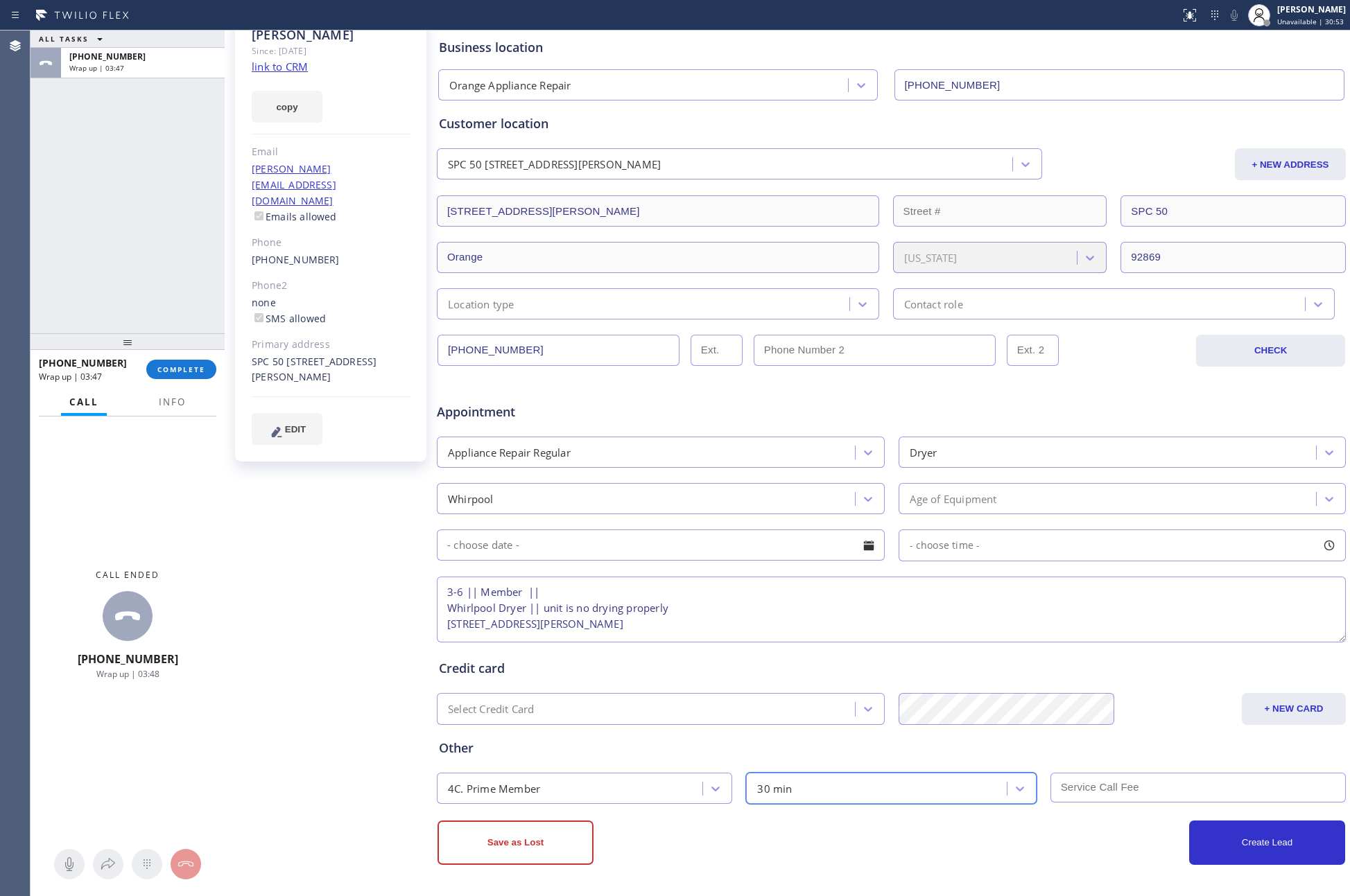
click at [779, 622] on textarea "3-6 || Member || Whirlpool Dryer || unit is no drying properly 5215 E Chapman A…" at bounding box center [890, 609] width 909 height 66
click at [781, 621] on textarea "3-6 || Member || Whirlpool Dryer || unit is no drying properly 5215 E Chapman A…" at bounding box center [890, 609] width 909 height 66
type textarea "3-6 || Member || Whirlpool Dryer || unit is no drying properly 5215 E Chapman A…"
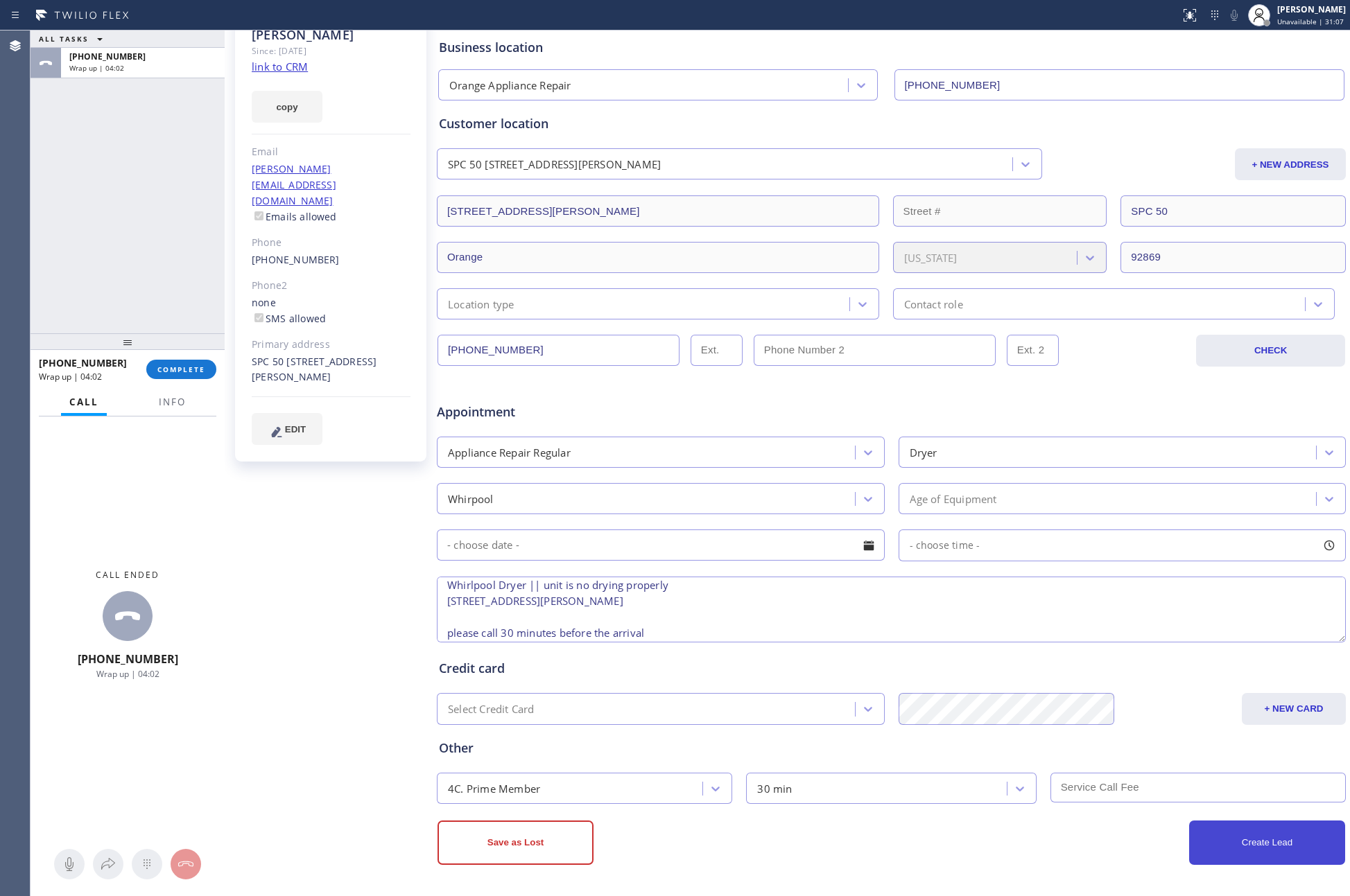
drag, startPoint x: 972, startPoint y: 855, endPoint x: 1289, endPoint y: 850, distance: 317.0
click at [986, 855] on div "Create Lead" at bounding box center [1118, 843] width 454 height 45
click at [1289, 850] on button "Create Lead" at bounding box center [1267, 843] width 156 height 45
click at [868, 540] on div at bounding box center [869, 545] width 24 height 24
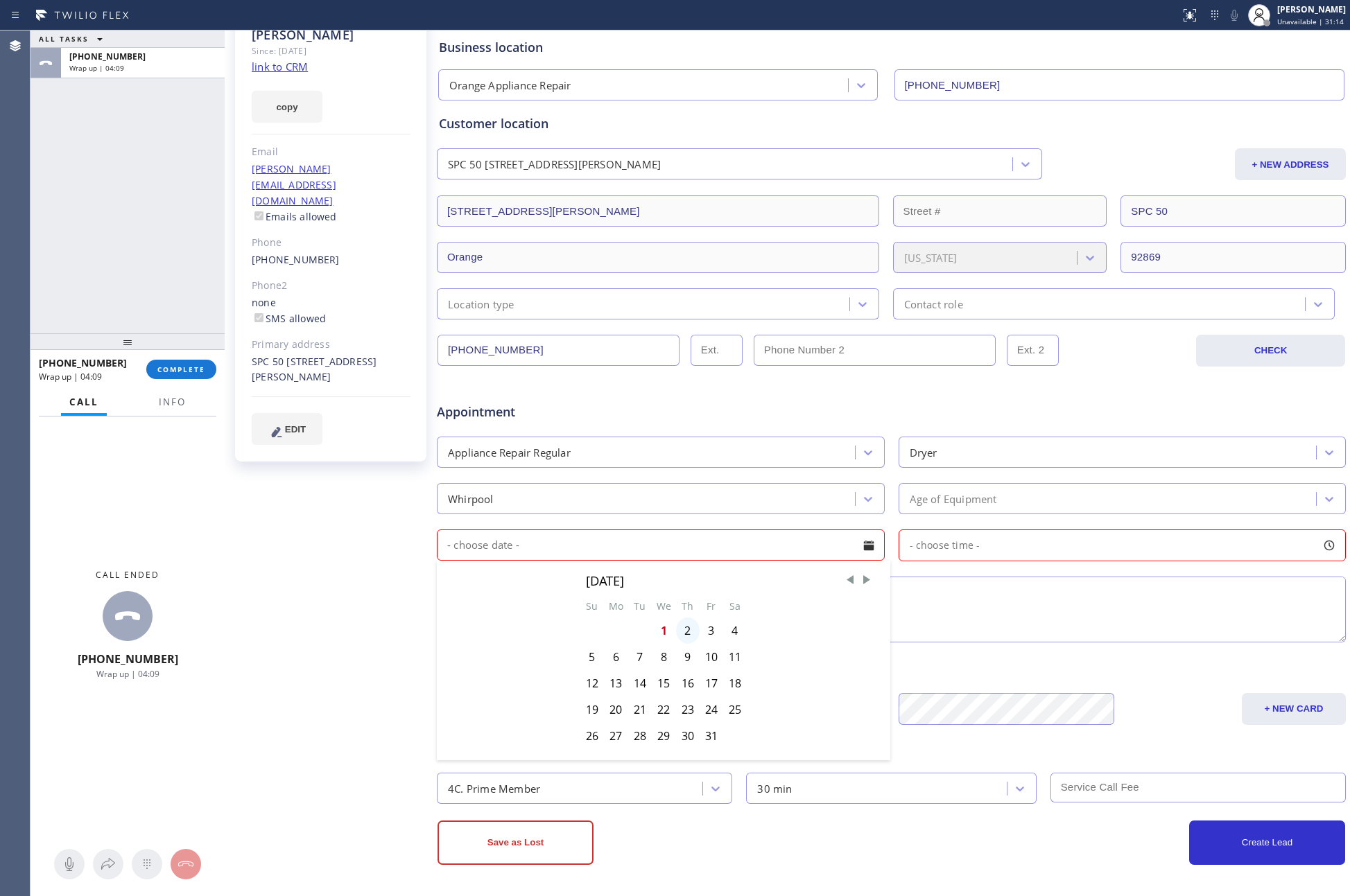
click at [686, 639] on div "2" at bounding box center [687, 631] width 24 height 27
type input "10/02/2025"
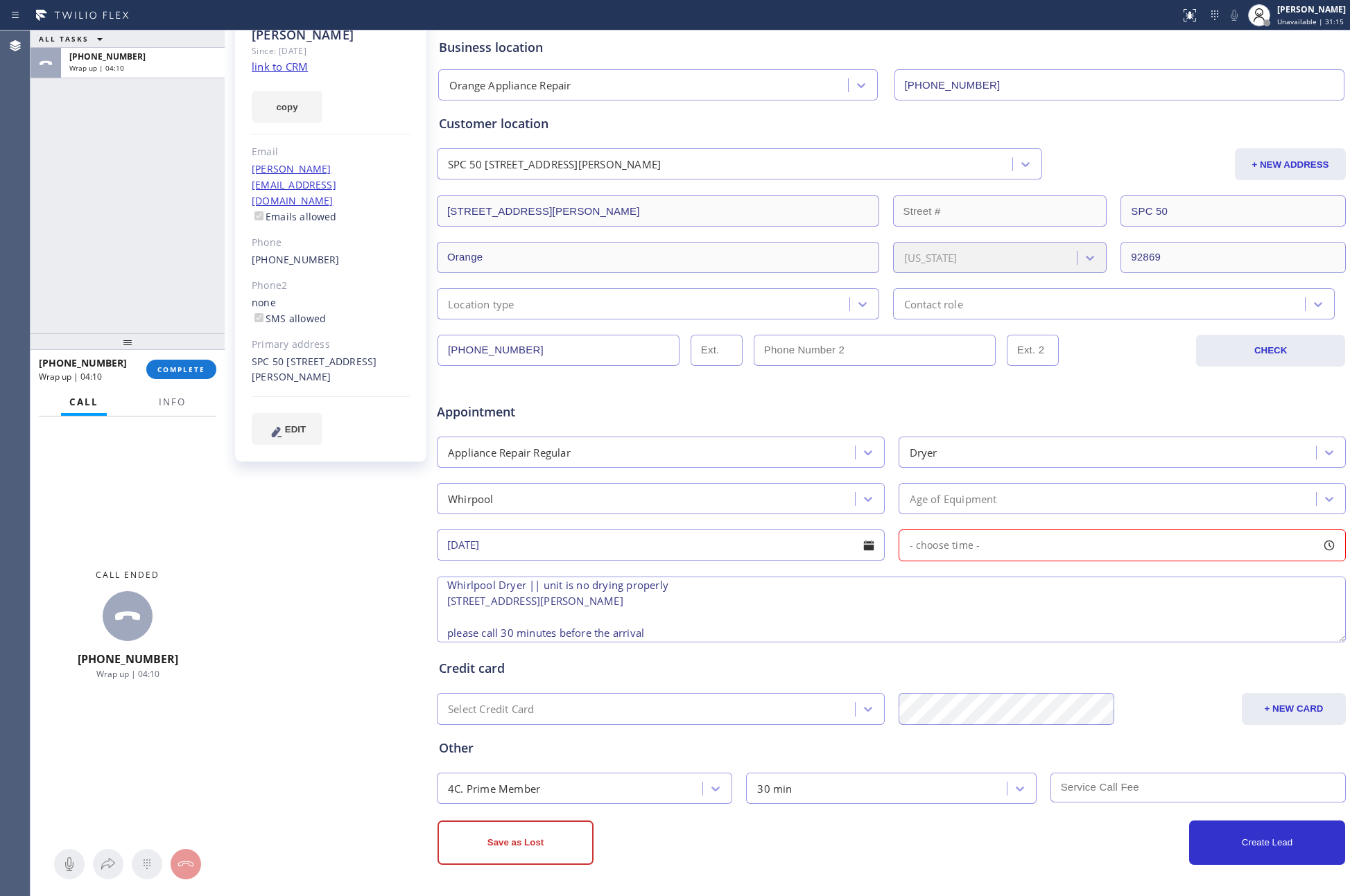
drag, startPoint x: 986, startPoint y: 547, endPoint x: 987, endPoint y: 558, distance: 11.0
click at [987, 547] on div "- choose time -" at bounding box center [1122, 545] width 448 height 31
drag, startPoint x: 899, startPoint y: 628, endPoint x: 1234, endPoint y: 637, distance: 335.1
click at [1234, 637] on div at bounding box center [1241, 630] width 16 height 30
drag, startPoint x: 908, startPoint y: 635, endPoint x: 1127, endPoint y: 646, distance: 219.3
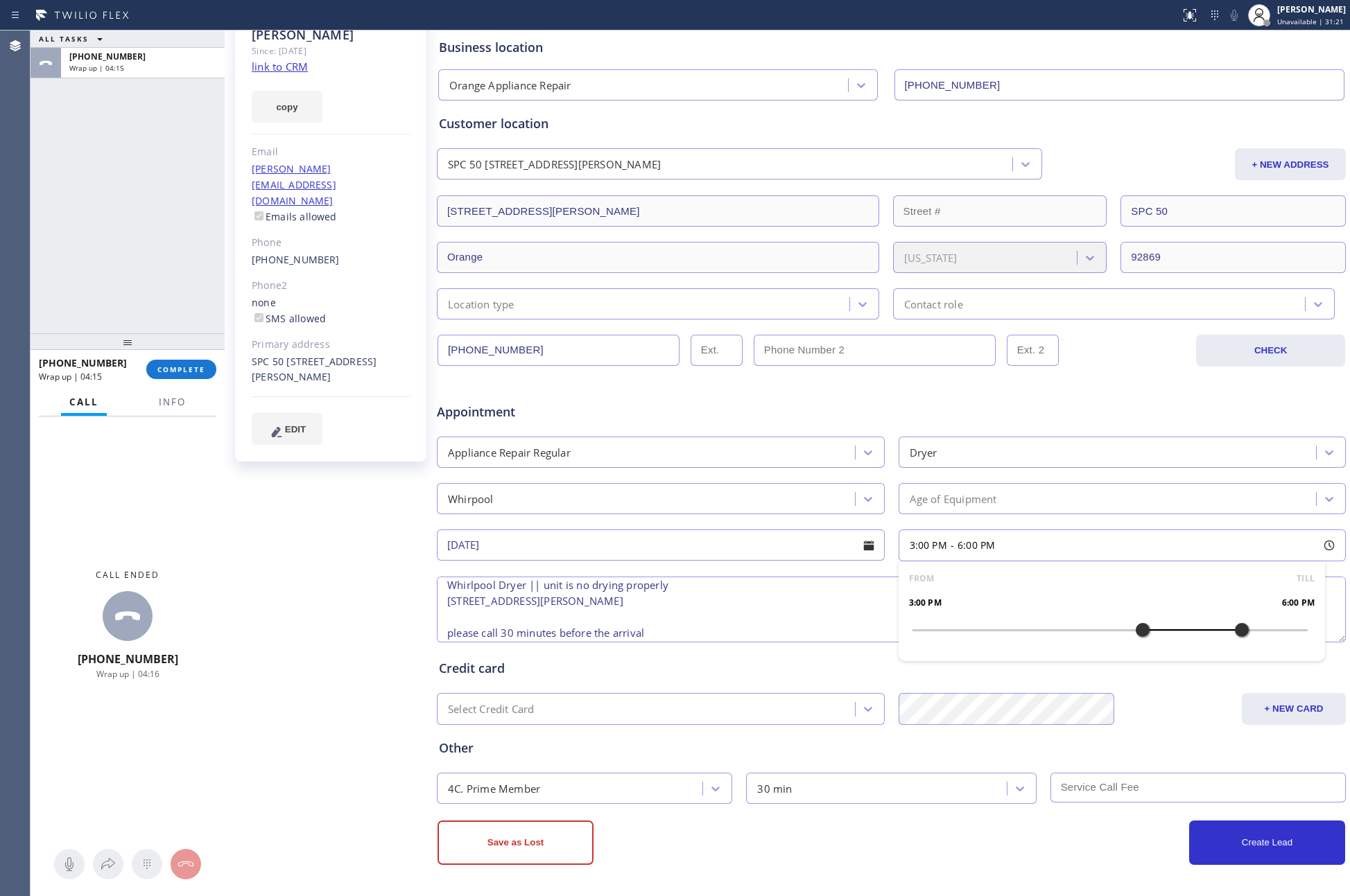
click at [1127, 646] on div "FROM TILL 3:00 PM 6:00 PM" at bounding box center [1112, 611] width 427 height 100
click at [802, 619] on textarea "3-6 || Member || Whirlpool Dryer || unit is no drying properly 5215 E Chapman A…" at bounding box center [890, 609] width 909 height 66
click at [1271, 857] on button "Create Lead" at bounding box center [1267, 843] width 156 height 45
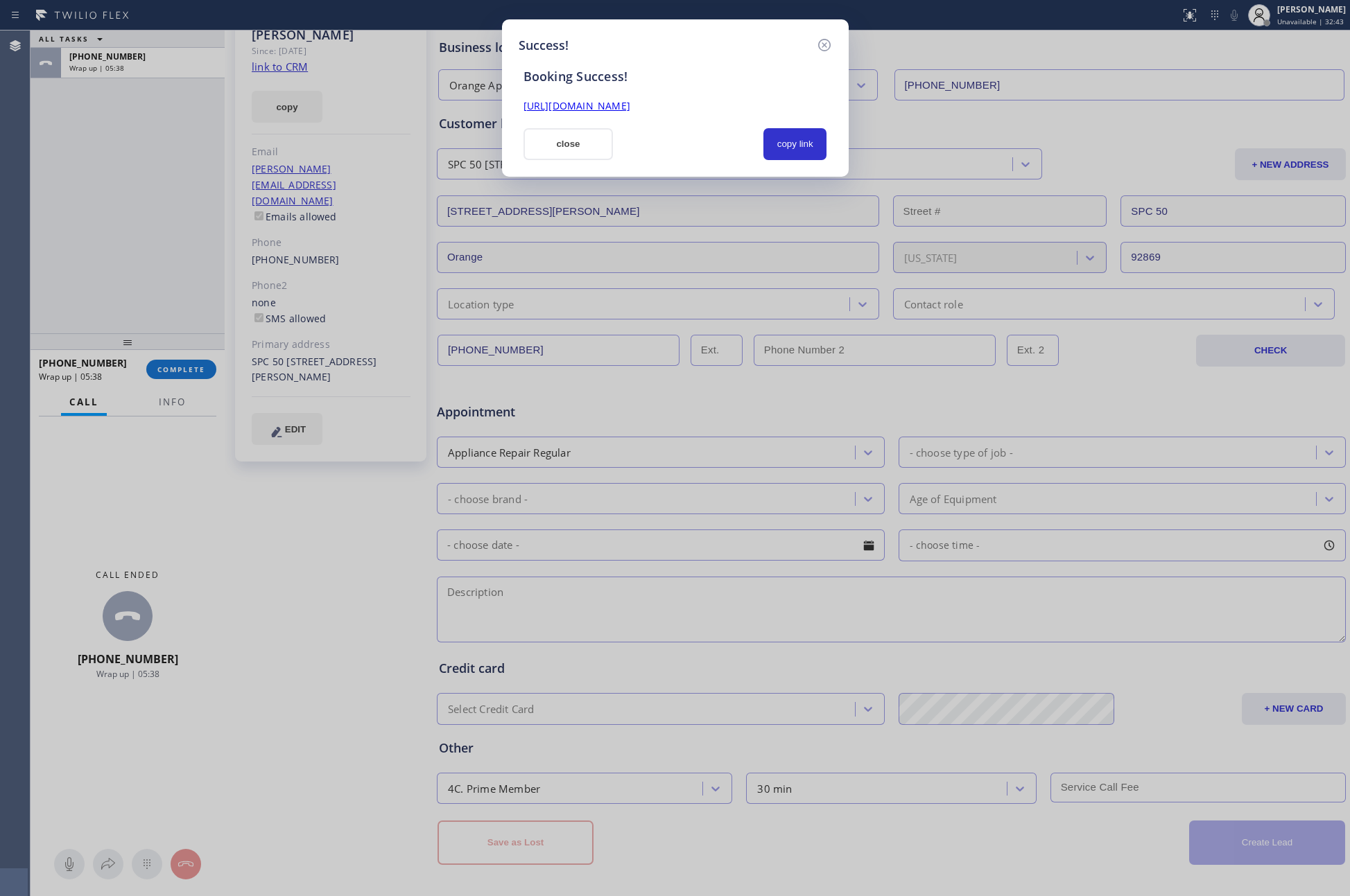
drag, startPoint x: 670, startPoint y: 144, endPoint x: 691, endPoint y: 151, distance: 22.1
click at [679, 148] on div at bounding box center [687, 144] width 133 height 31
click at [784, 144] on button "copy link" at bounding box center [795, 144] width 64 height 31
drag, startPoint x: 573, startPoint y: 150, endPoint x: 537, endPoint y: 142, distance: 36.9
click at [573, 149] on button "close" at bounding box center [568, 144] width 91 height 31
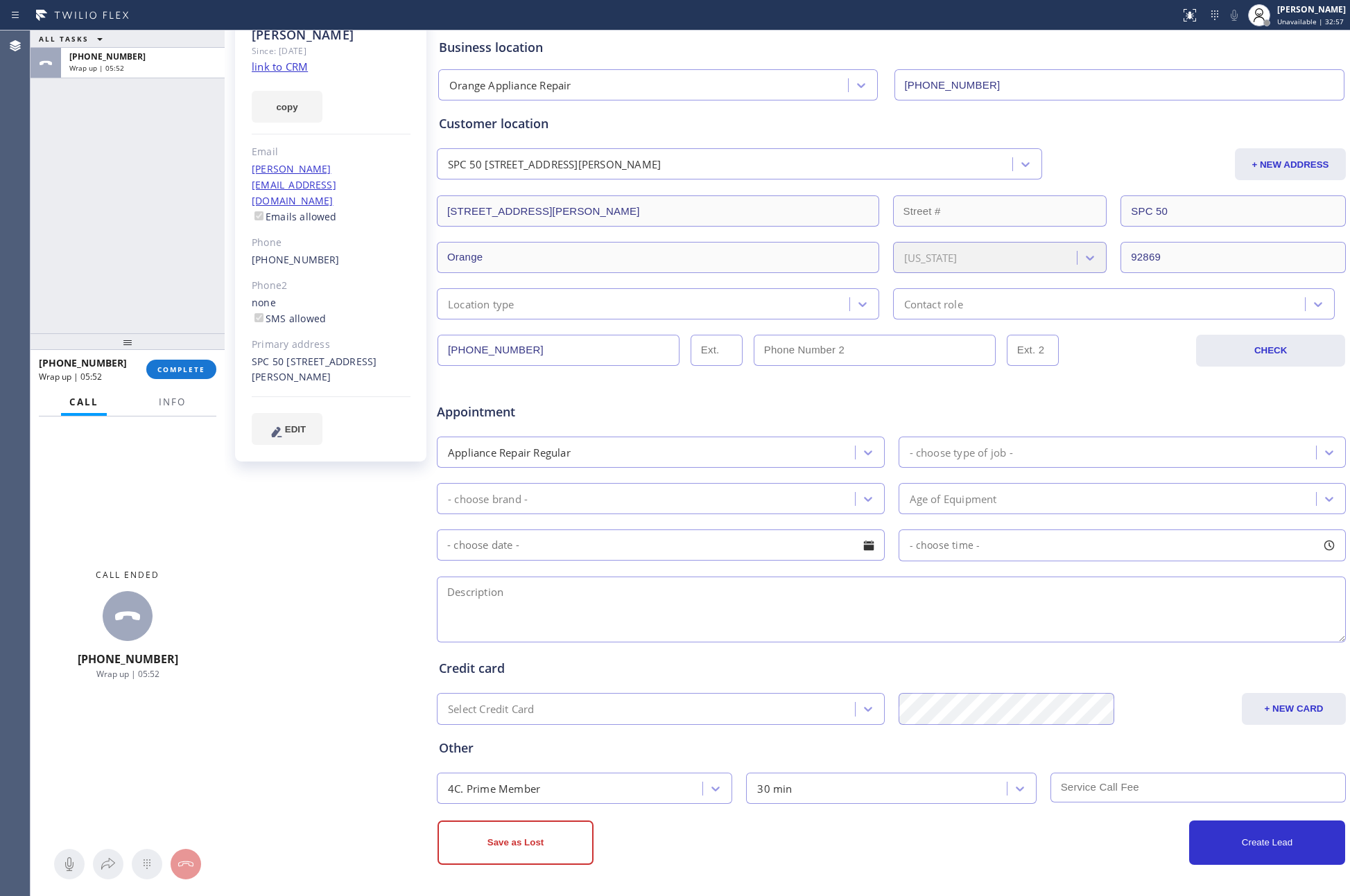
drag, startPoint x: 70, startPoint y: 192, endPoint x: 68, endPoint y: 312, distance: 120.0
click at [70, 213] on div "ALL TASKS ALL TASKS ACTIVE TASKS TASKS IN WRAP UP +17146248506 Wrap up | 05:52" at bounding box center [128, 182] width 194 height 303
click at [113, 160] on div "ALL TASKS ALL TASKS ACTIVE TASKS TASKS IN WRAP UP +17146248506 Wrap up | 05:52" at bounding box center [128, 182] width 194 height 303
drag, startPoint x: 160, startPoint y: 367, endPoint x: 163, endPoint y: 345, distance: 22.2
click at [161, 356] on div "+17146248506 Wrap up | 05:53 COMPLETE" at bounding box center [128, 370] width 177 height 36
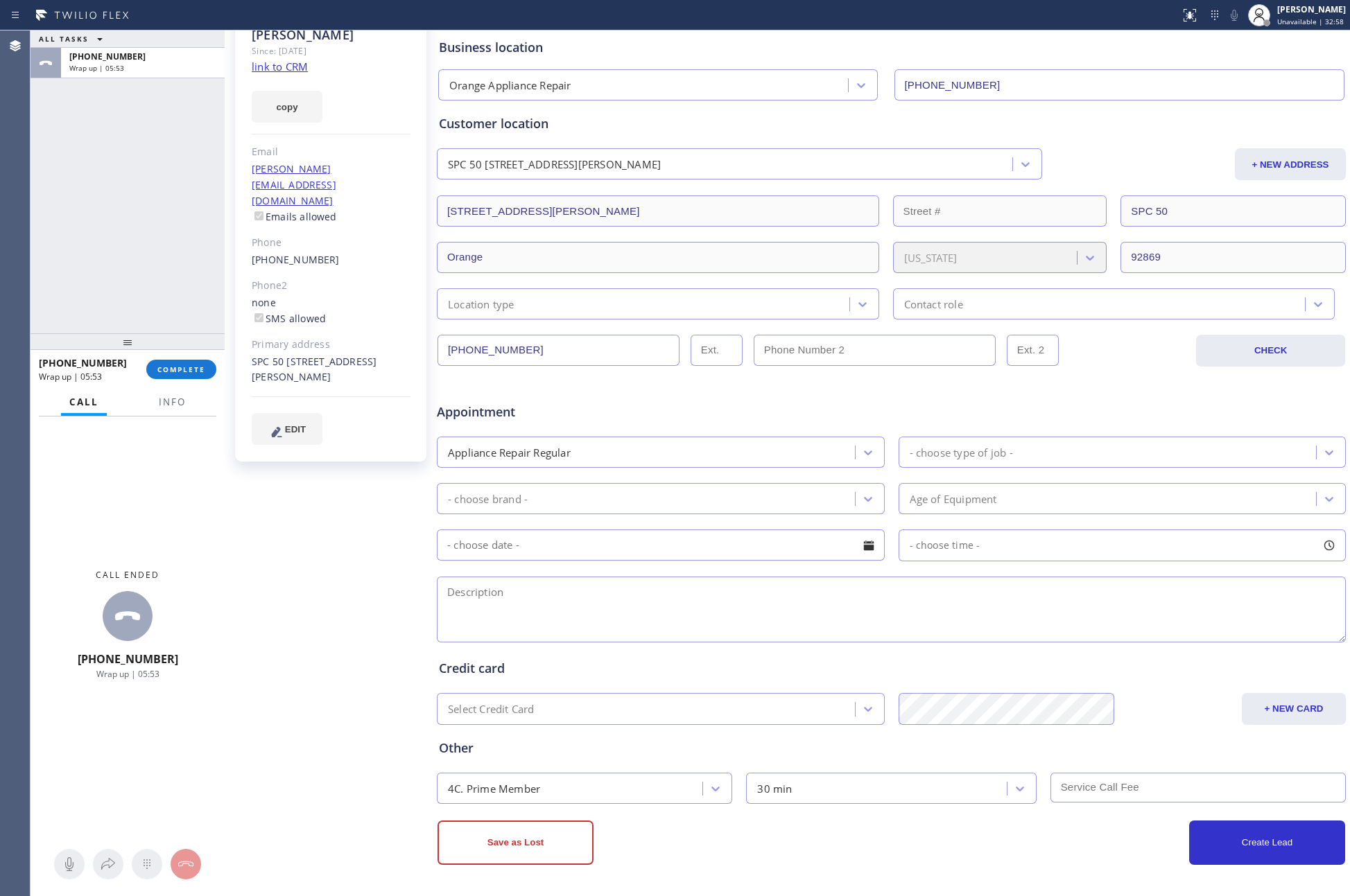
click at [176, 146] on div "ALL TASKS ALL TASKS ACTIVE TASKS TASKS IN WRAP UP +17146248506 Wrap up | 05:53" at bounding box center [128, 182] width 194 height 303
drag, startPoint x: 140, startPoint y: 263, endPoint x: 152, endPoint y: 321, distance: 59.2
click at [142, 271] on div "ALL TASKS ALL TASKS ACTIVE TASKS TASKS IN WRAP UP +17146248506 Wrap up | 05:54" at bounding box center [128, 182] width 194 height 303
drag, startPoint x: 179, startPoint y: 364, endPoint x: 194, endPoint y: 109, distance: 255.4
click at [179, 362] on button "COMPLETE" at bounding box center [180, 369] width 70 height 19
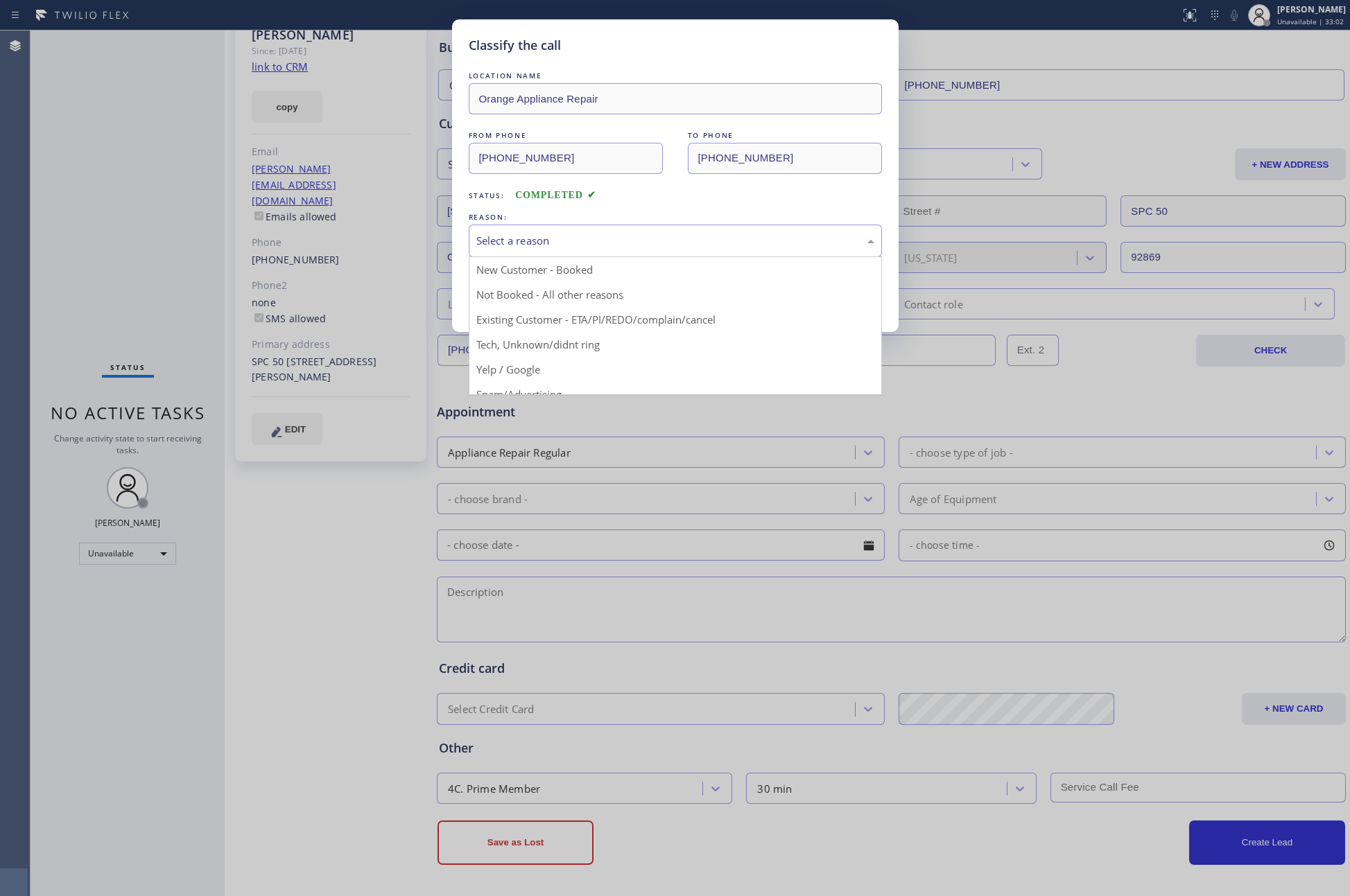
drag, startPoint x: 503, startPoint y: 244, endPoint x: 454, endPoint y: 232, distance: 50.4
click at [501, 244] on div "Select a reason" at bounding box center [675, 240] width 398 height 16
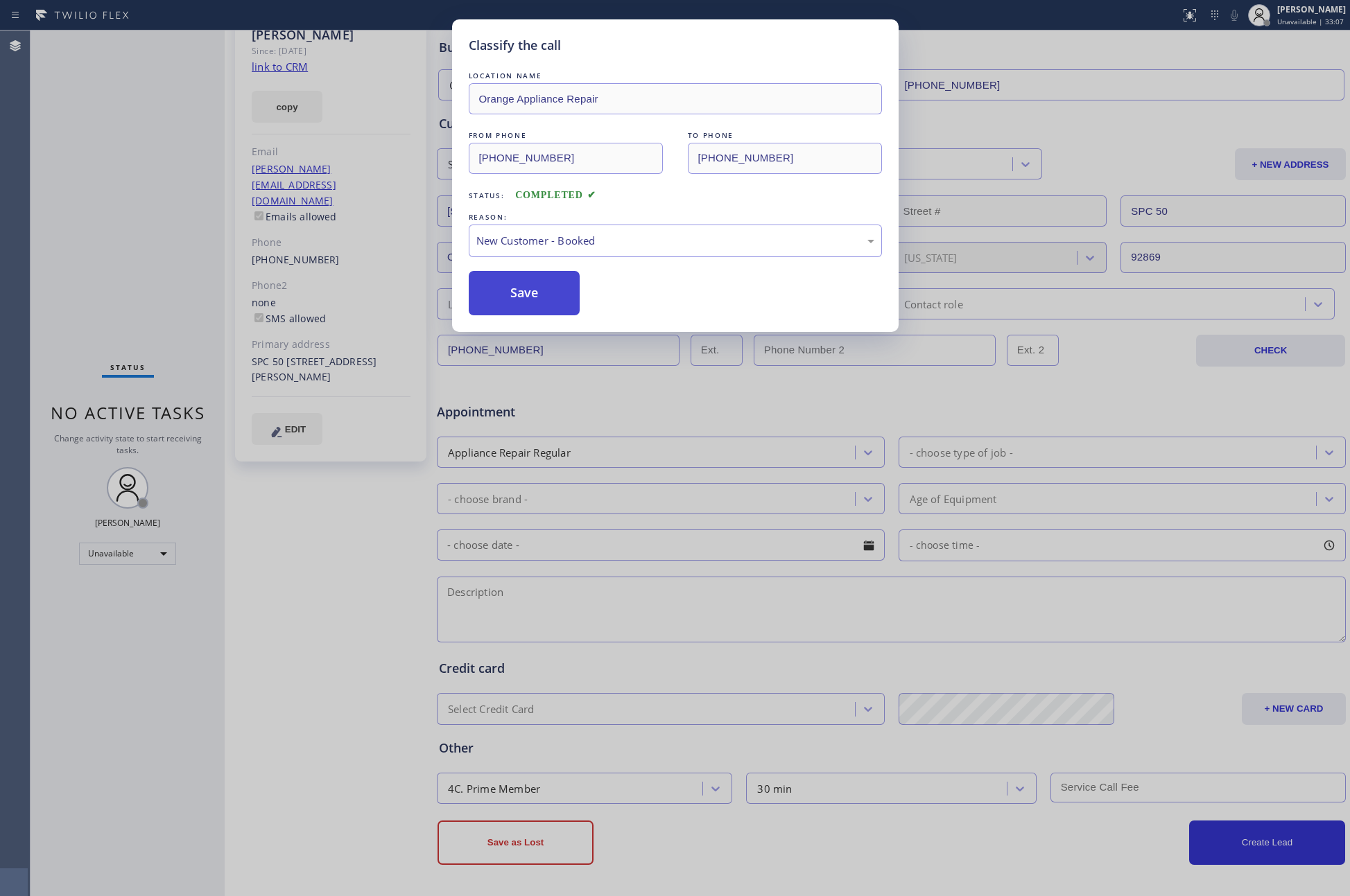
click at [524, 302] on button "Save" at bounding box center [524, 293] width 112 height 45
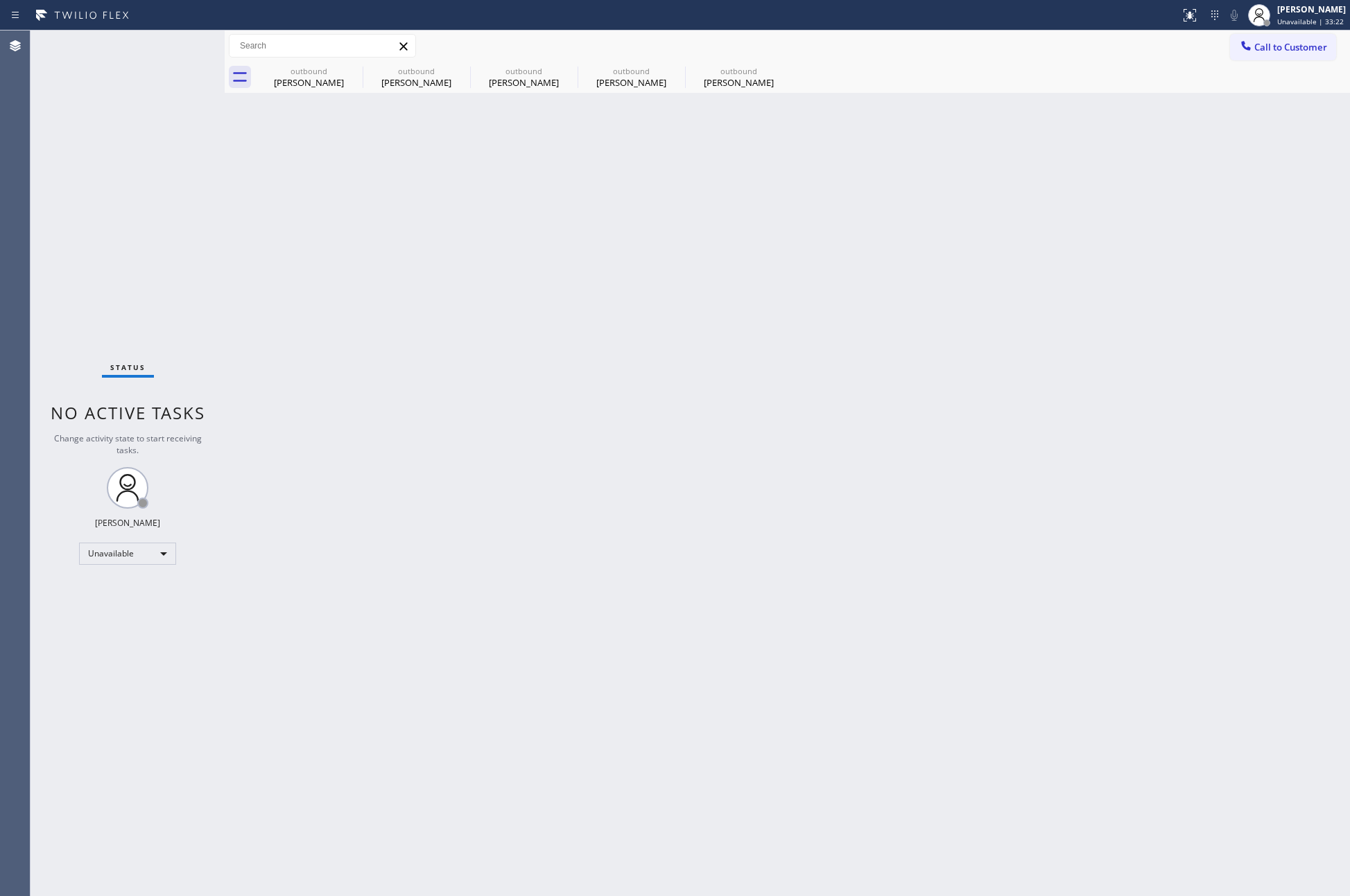
click at [524, 302] on div "Back to Dashboard Change Sender ID Customers Technicians Select a contact Outbo…" at bounding box center [788, 463] width 1125 height 865
click at [140, 558] on div "Unavailable" at bounding box center [128, 553] width 97 height 22
click at [718, 558] on div at bounding box center [675, 448] width 1350 height 896
click at [312, 72] on div "outbound" at bounding box center [309, 71] width 105 height 10
type input "(855) 946-3605"
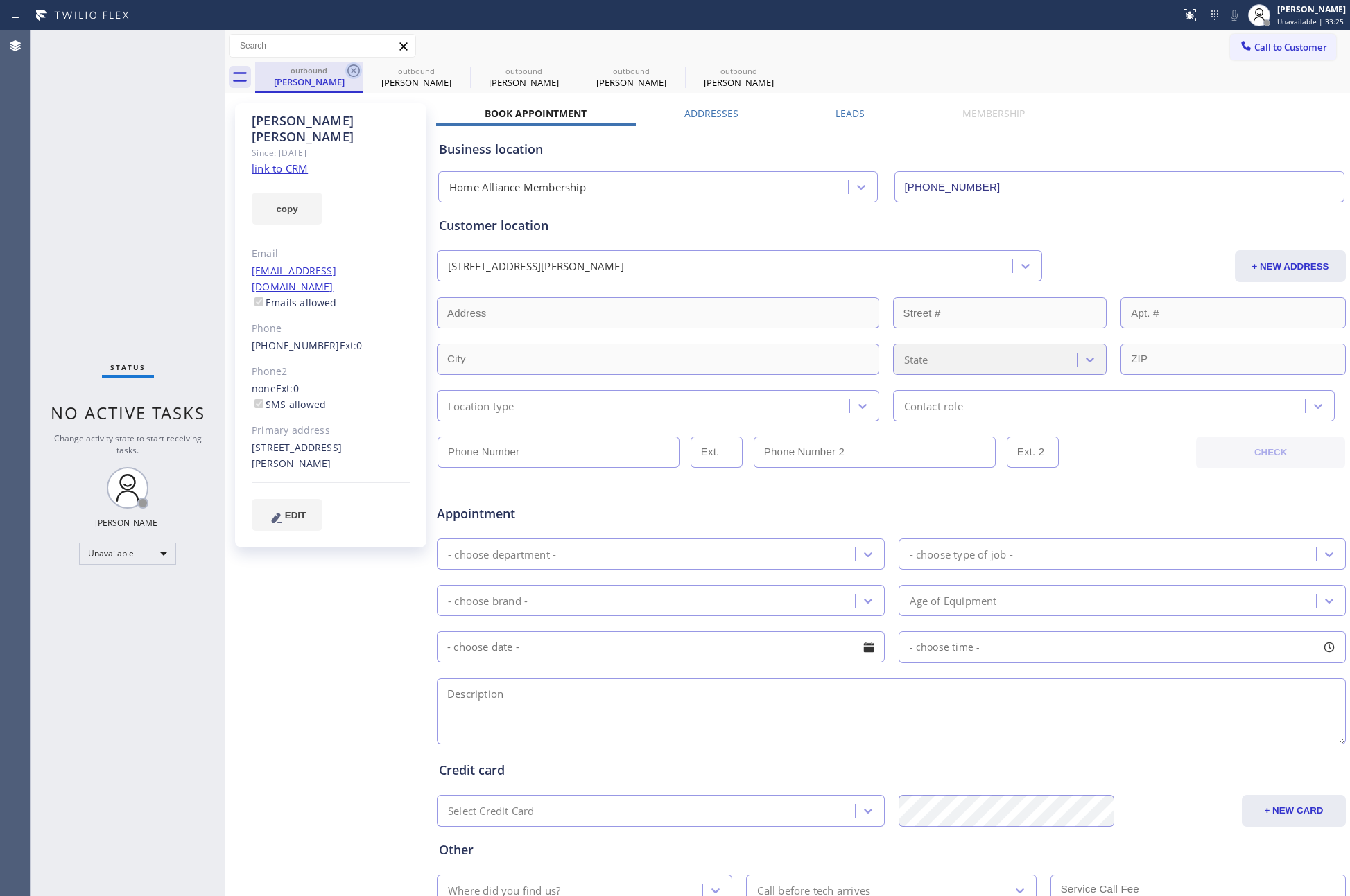
click at [354, 70] on icon at bounding box center [353, 70] width 16 height 16
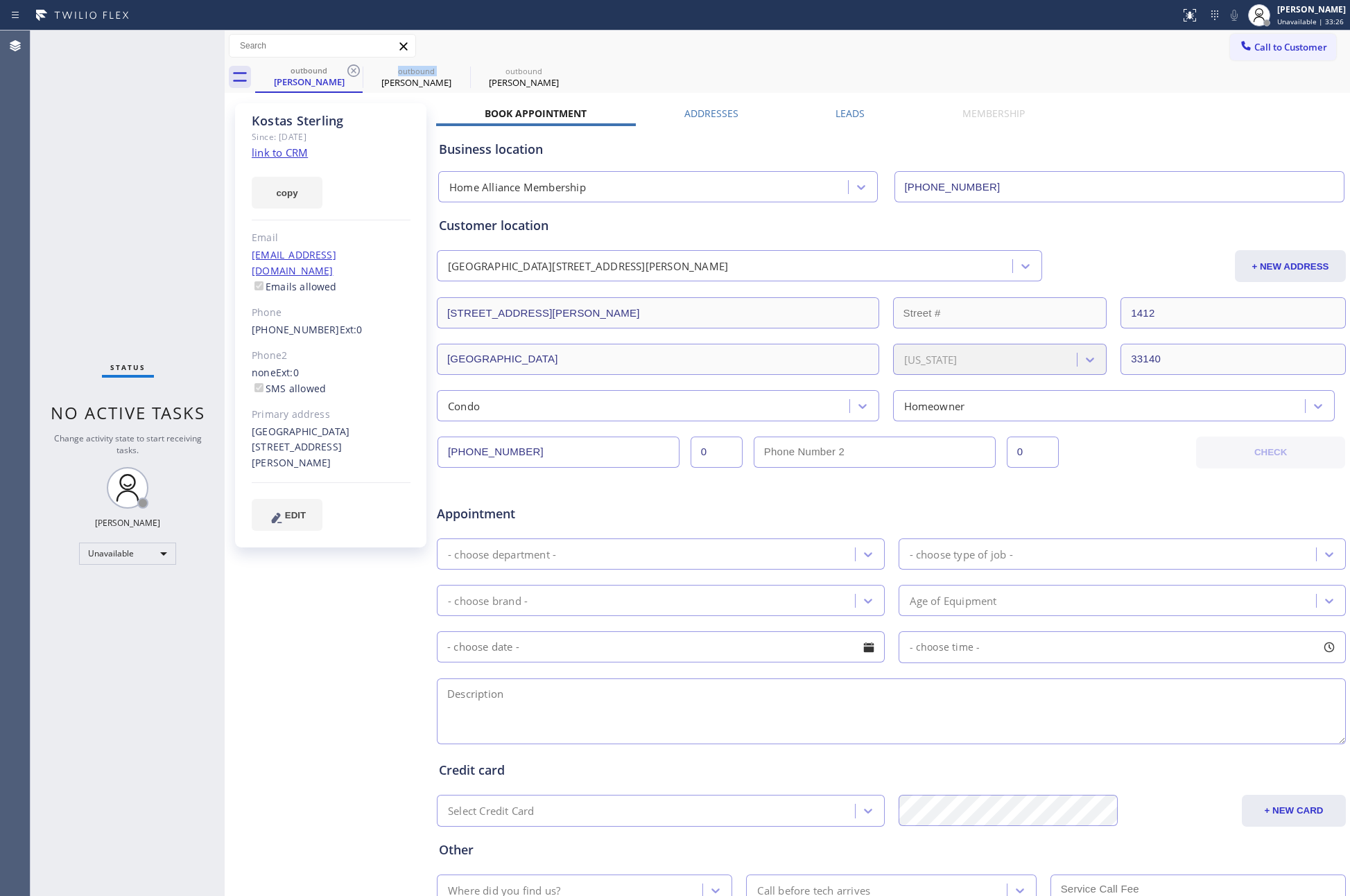
click at [354, 70] on icon at bounding box center [353, 70] width 16 height 16
type input "(714) 855-4254"
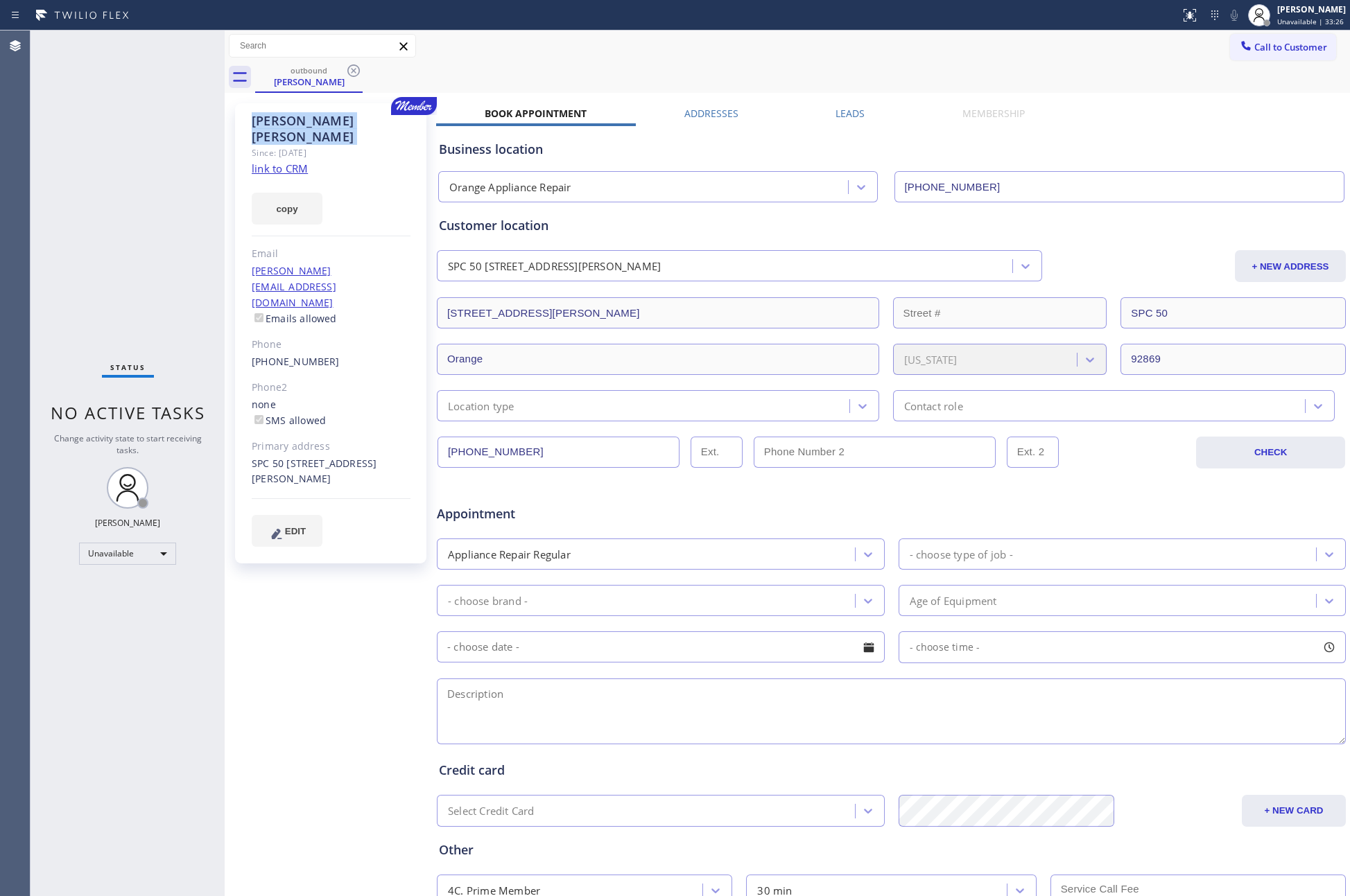
click at [354, 70] on icon at bounding box center [353, 70] width 16 height 16
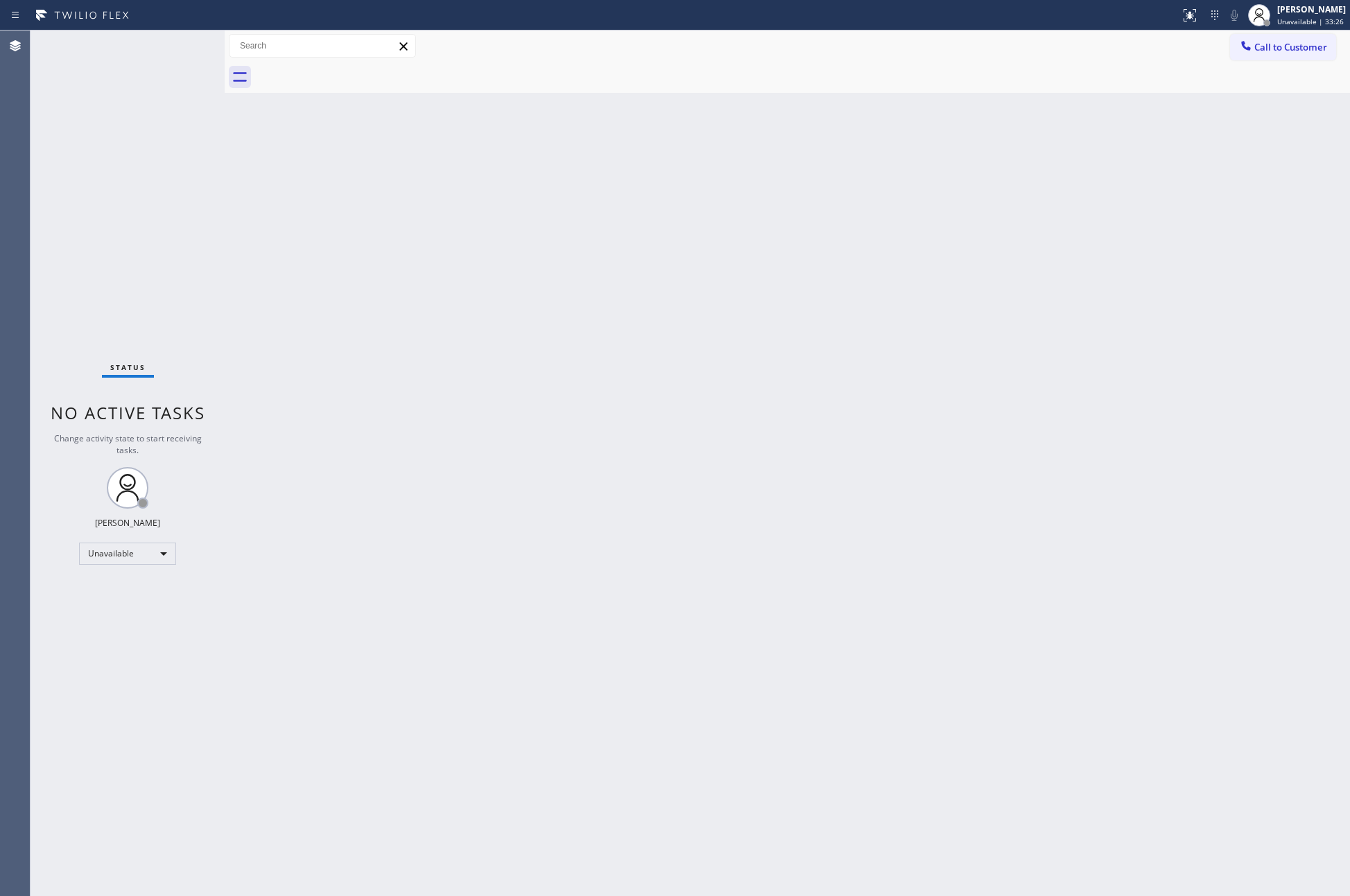
click at [354, 70] on div at bounding box center [803, 77] width 1094 height 31
click at [826, 241] on div "Back to Dashboard Change Sender ID Customers Technicians Select a contact Outbo…" at bounding box center [788, 463] width 1125 height 865
click at [714, 443] on div "Back to Dashboard Change Sender ID Customers Technicians Select a contact Outbo…" at bounding box center [788, 463] width 1125 height 865
drag, startPoint x: 547, startPoint y: 360, endPoint x: 1319, endPoint y: 156, distance: 798.5
click at [626, 357] on div "Back to Dashboard Change Sender ID Customers Technicians Select a contact Outbo…" at bounding box center [788, 463] width 1125 height 865
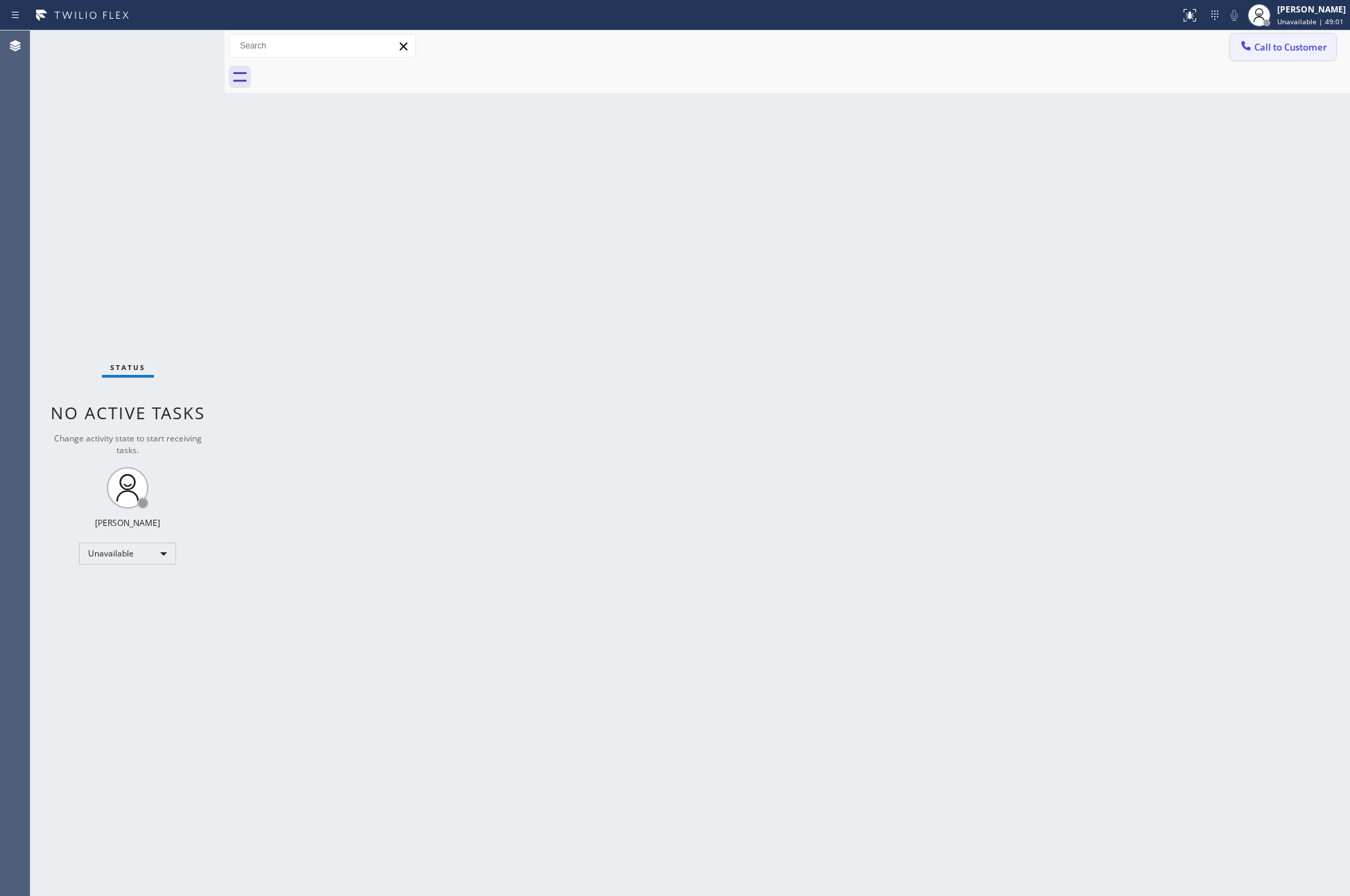
click at [1310, 44] on span "Call to Customer" at bounding box center [1290, 47] width 72 height 12
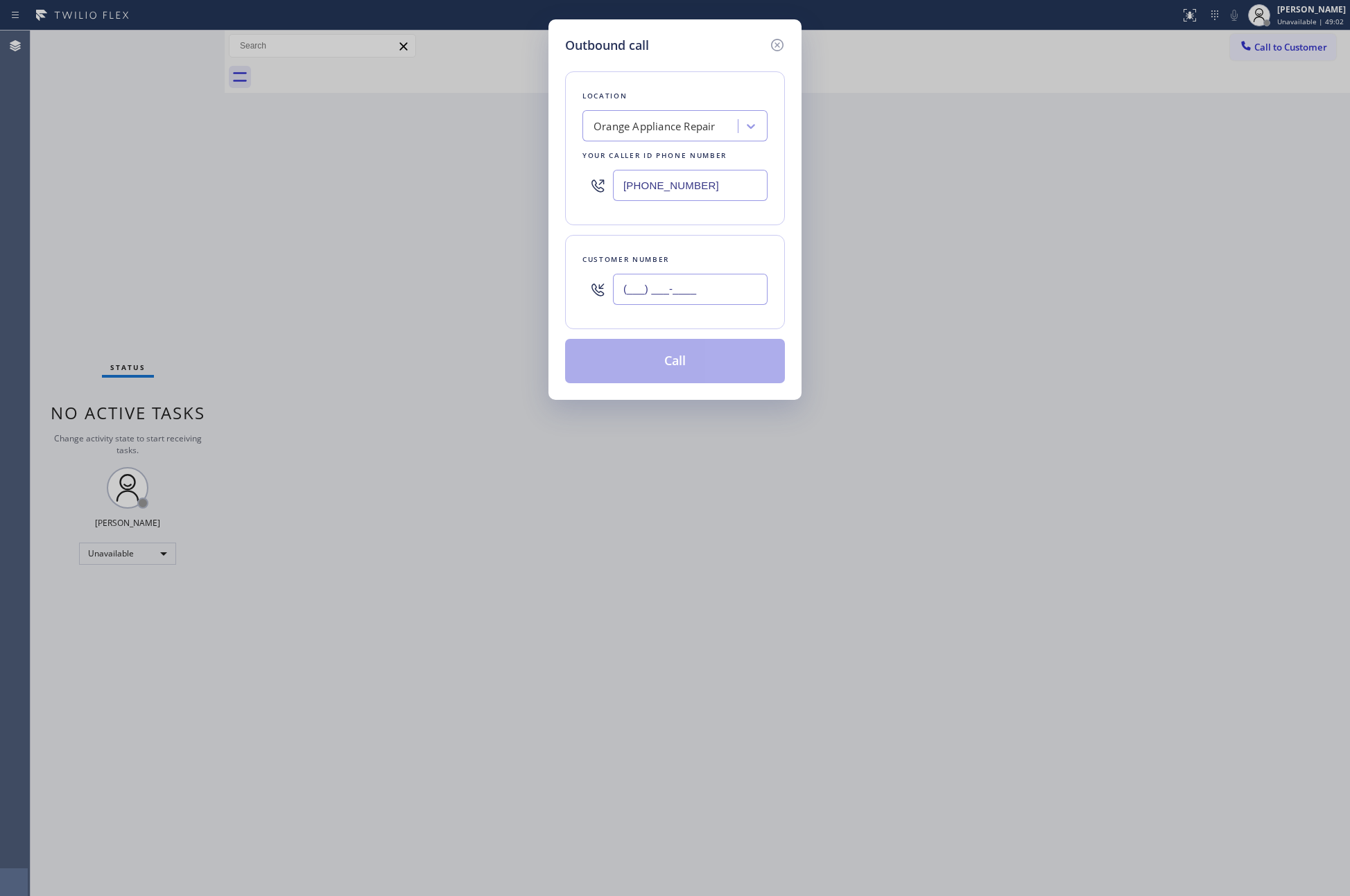
click at [709, 289] on input "(___) ___-____" at bounding box center [690, 289] width 154 height 31
paste input "714) 262-6663"
type input "(714) 262-6663"
click at [644, 119] on div "Orange Appliance Repair" at bounding box center [654, 126] width 122 height 16
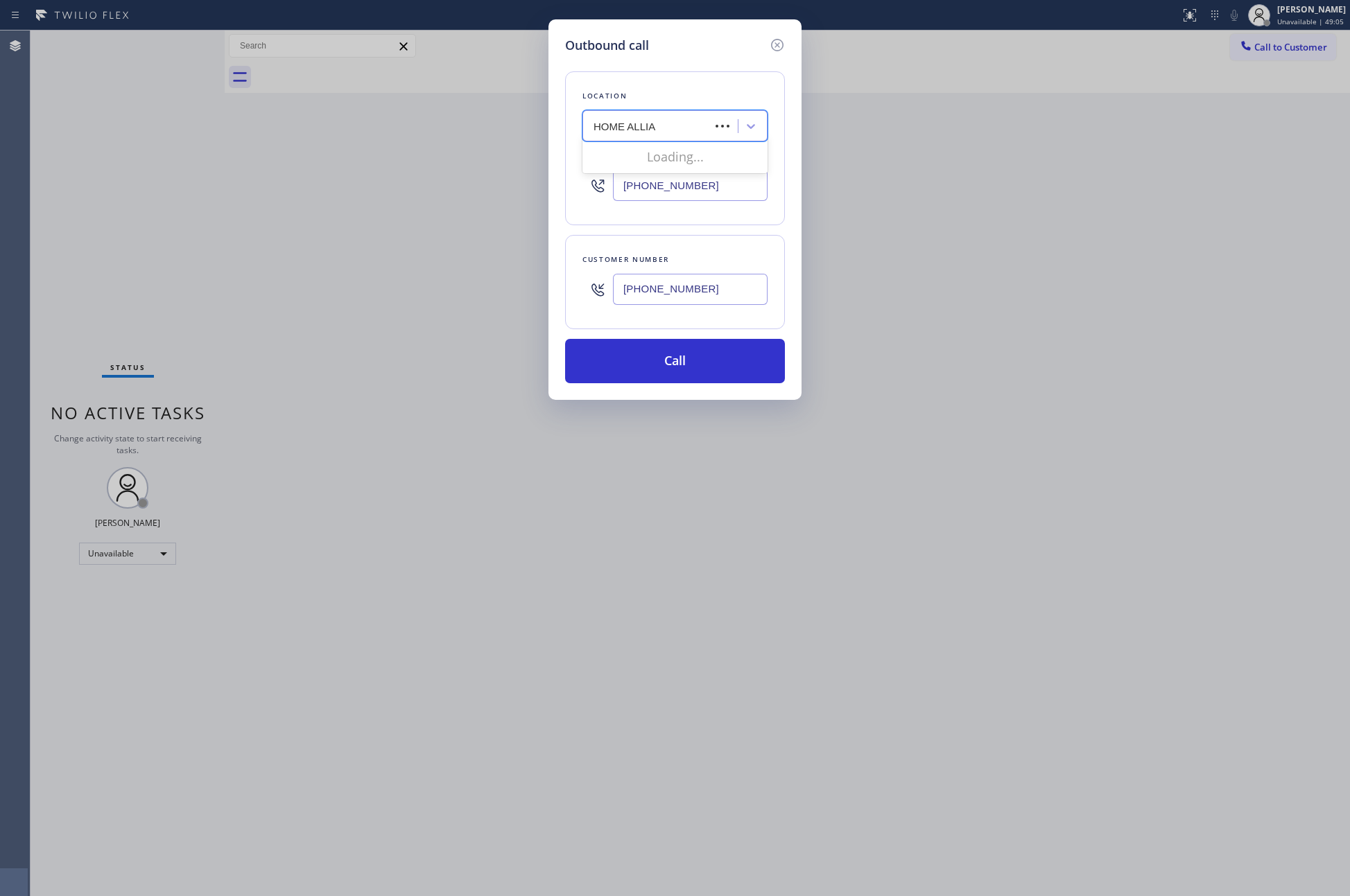
type input "HOME ALLIAN"
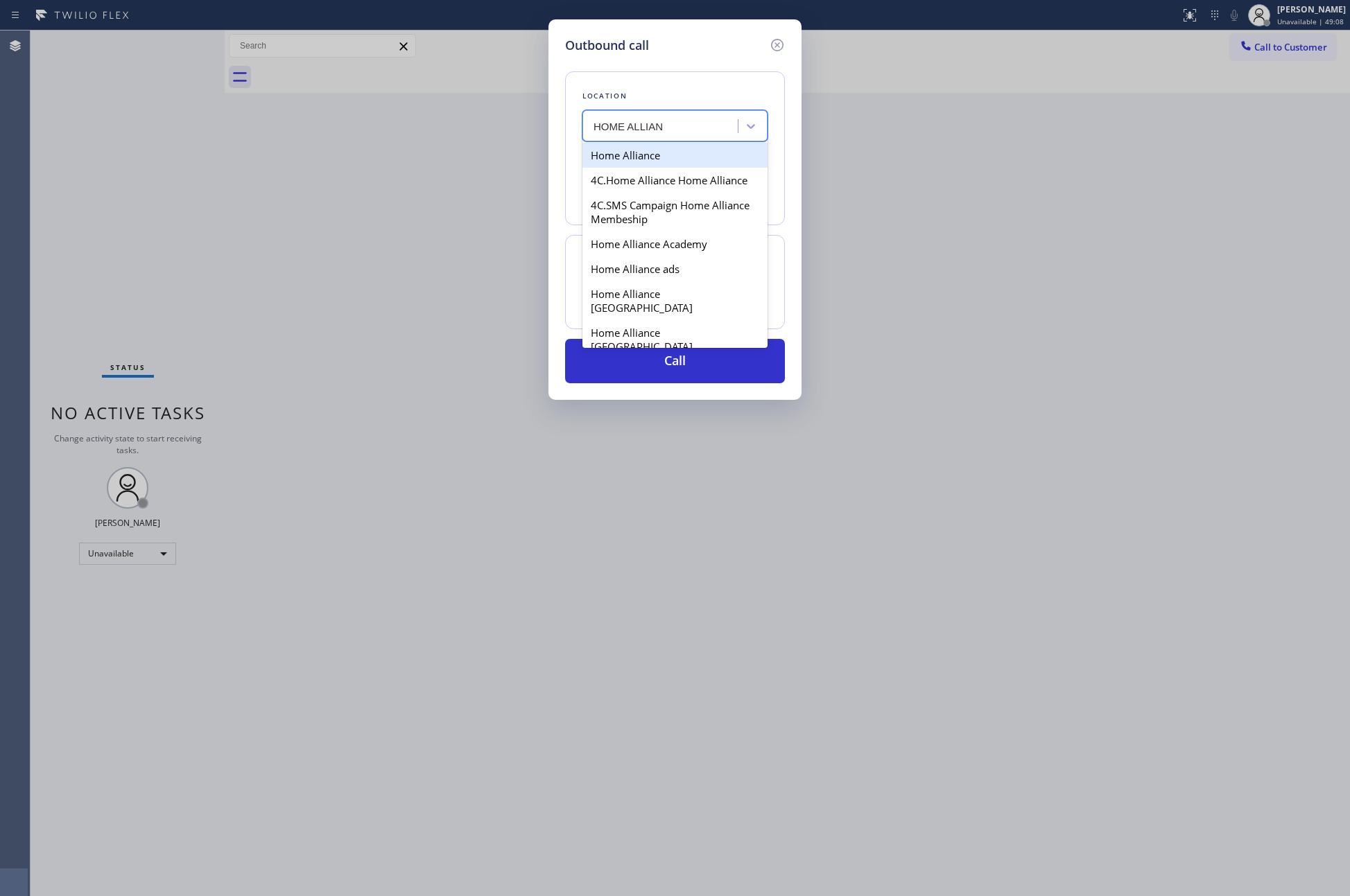
click at [667, 156] on div "Home Alliance" at bounding box center [675, 155] width 185 height 25
type input "(877) 777-0796"
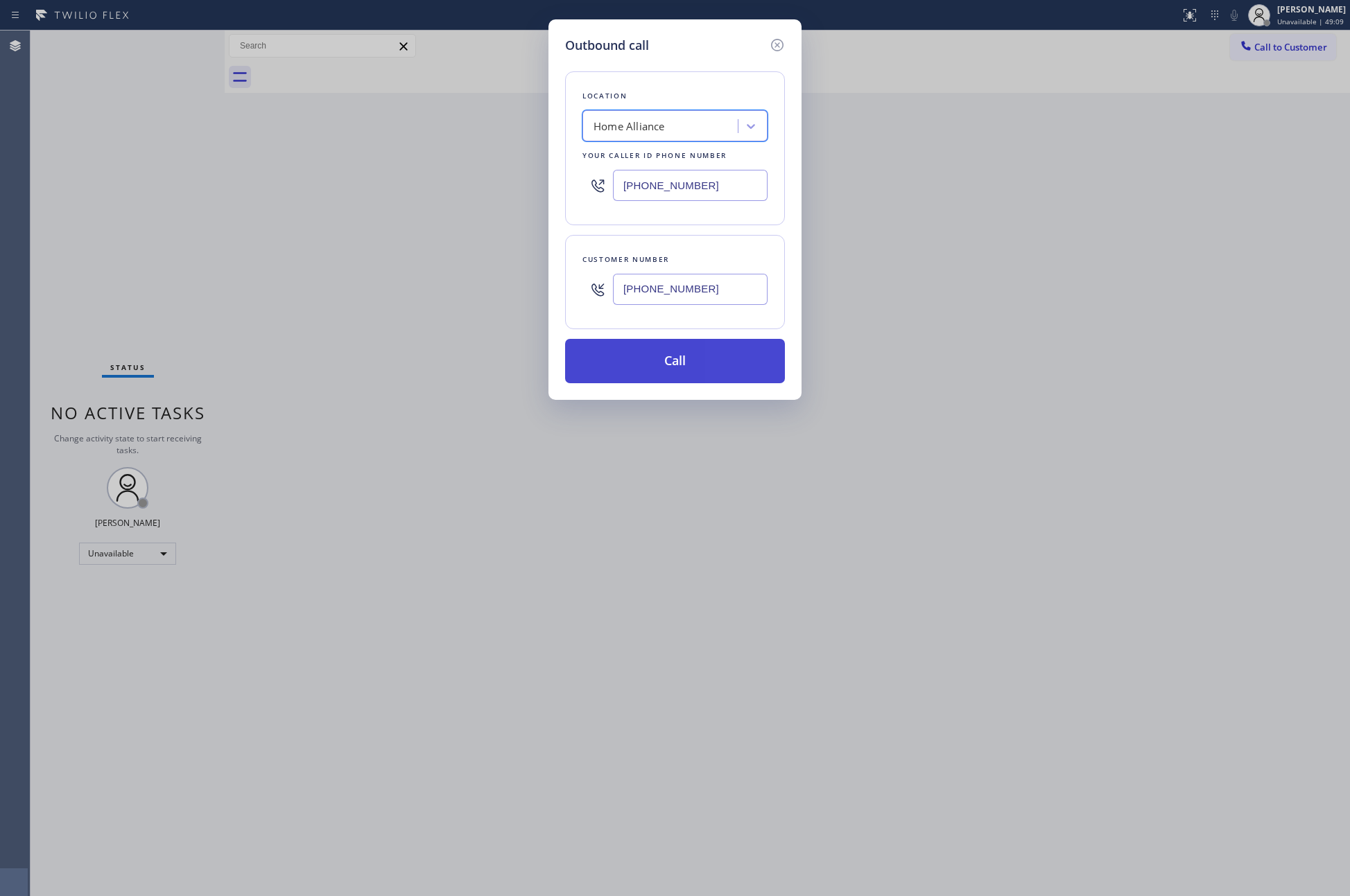
click at [677, 369] on button "Call" at bounding box center [675, 361] width 219 height 45
click at [371, 214] on div "Outbound call Location Home Alliance Your caller id phone number (877) 777-0796…" at bounding box center [675, 448] width 1350 height 896
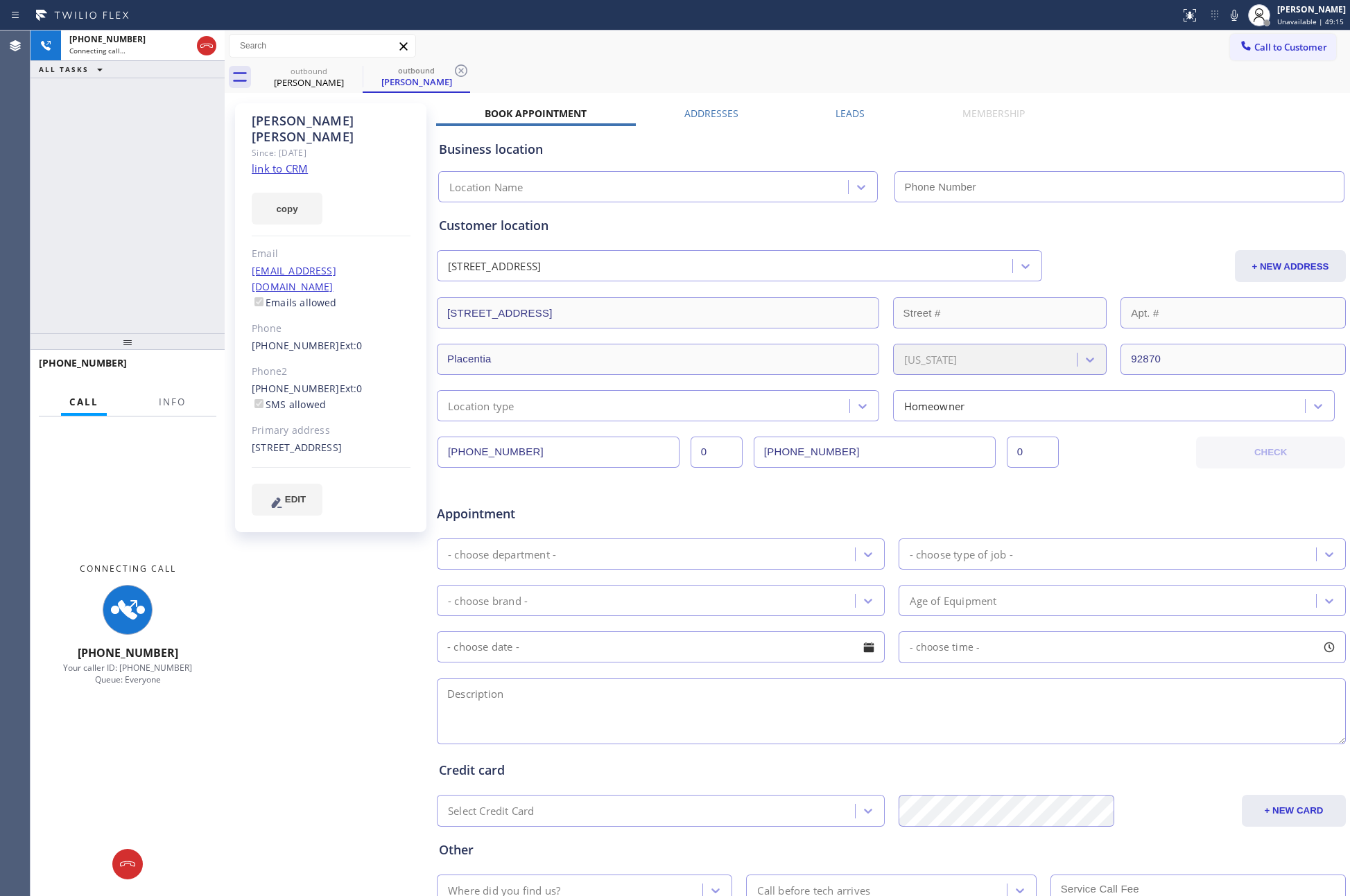
type input "(877) 777-0796"
click at [302, 152] on div "Debra Lewicki Since: 20 may 2020 link to CRM copy Email debratjayne@gmail.com E…" at bounding box center [330, 317] width 192 height 429
click at [294, 161] on link "link to CRM" at bounding box center [279, 168] width 56 height 14
drag, startPoint x: 69, startPoint y: 146, endPoint x: 85, endPoint y: 177, distance: 34.9
click at [70, 146] on div "+17142626663 Connecting call… ALL TASKS ALL TASKS ACTIVE TASKS TASKS IN WRAP UP" at bounding box center [128, 182] width 194 height 303
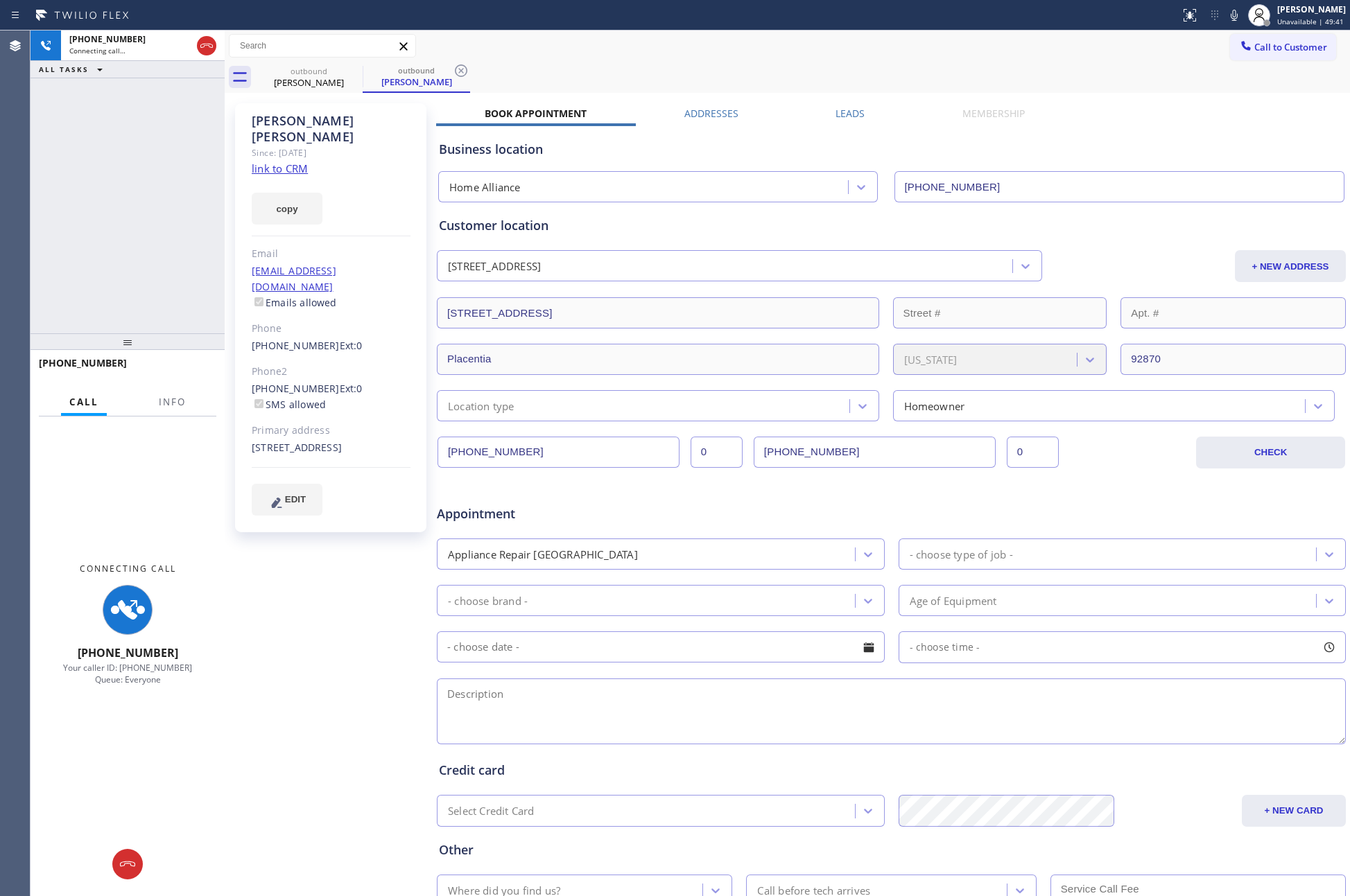
click at [202, 40] on icon at bounding box center [206, 45] width 16 height 16
click at [150, 213] on div "+17142626663 Connecting call… ALL TASKS ALL TASKS ACTIVE TASKS TASKS IN WRAP UP" at bounding box center [128, 182] width 194 height 303
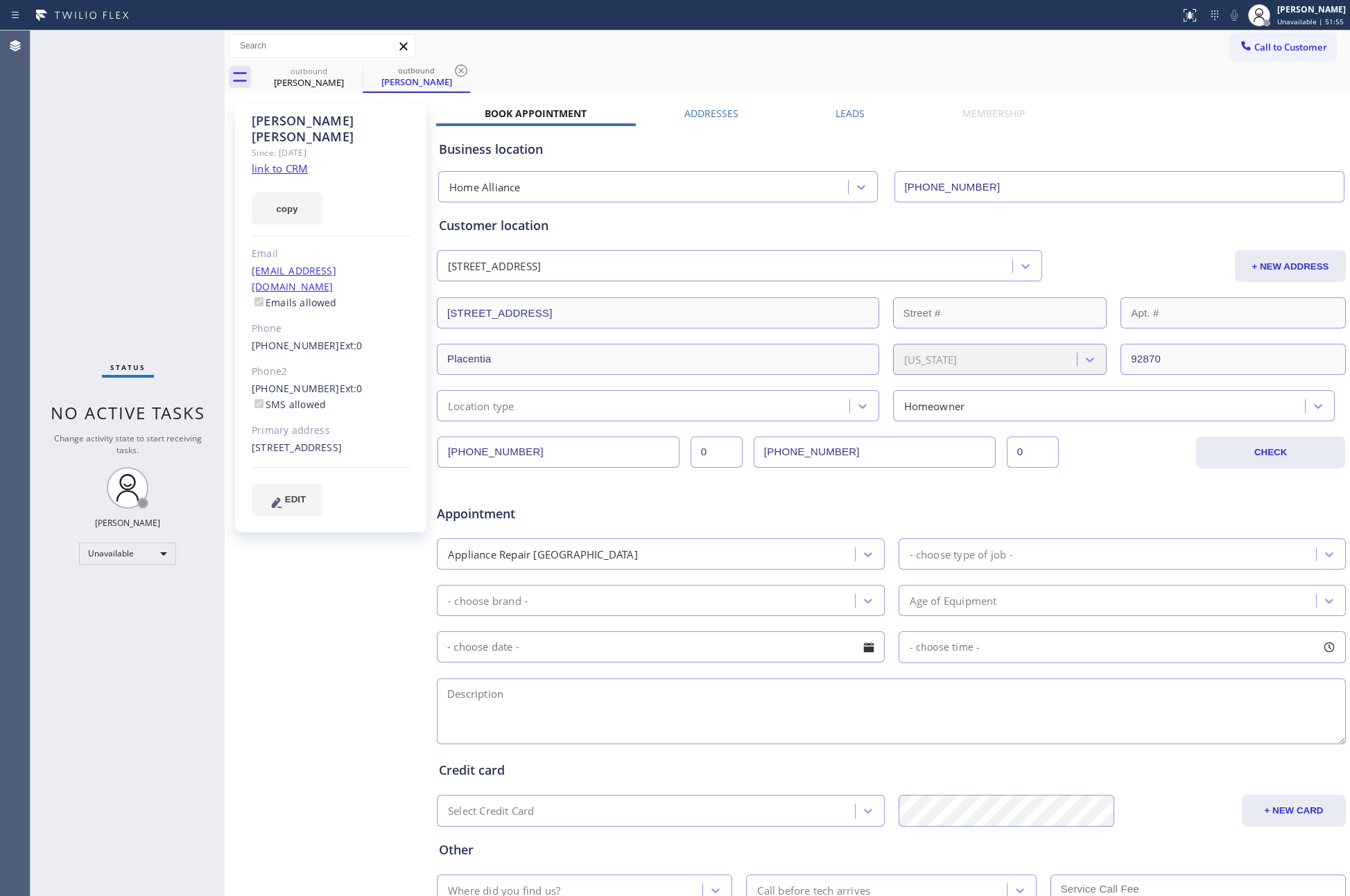
click at [70, 202] on div "Status No active tasks Change activity state to start receiving tasks. Eva Mahi…" at bounding box center [128, 463] width 194 height 865
click at [311, 71] on div "outbound" at bounding box center [309, 71] width 105 height 10
click at [359, 65] on icon at bounding box center [353, 70] width 16 height 16
click at [356, 69] on icon at bounding box center [353, 71] width 12 height 12
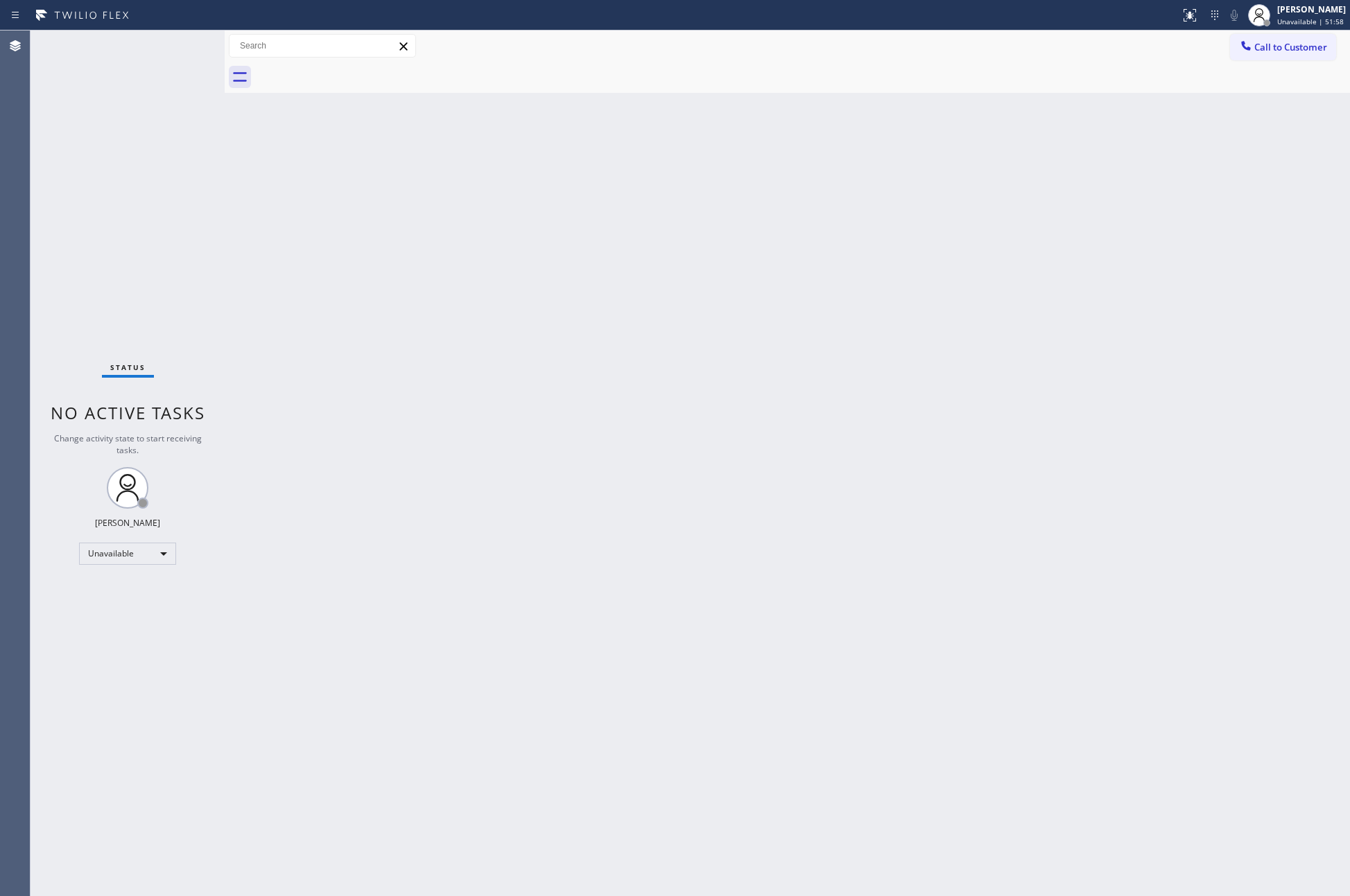
click at [356, 69] on div at bounding box center [803, 77] width 1094 height 31
click at [711, 431] on div "Back to Dashboard Change Sender ID Customers Technicians Select a contact Outbo…" at bounding box center [788, 463] width 1125 height 865
click at [870, 489] on div "Back to Dashboard Change Sender ID Customers Technicians Select a contact Outbo…" at bounding box center [788, 463] width 1125 height 865
drag, startPoint x: 808, startPoint y: 333, endPoint x: 847, endPoint y: 318, distance: 41.8
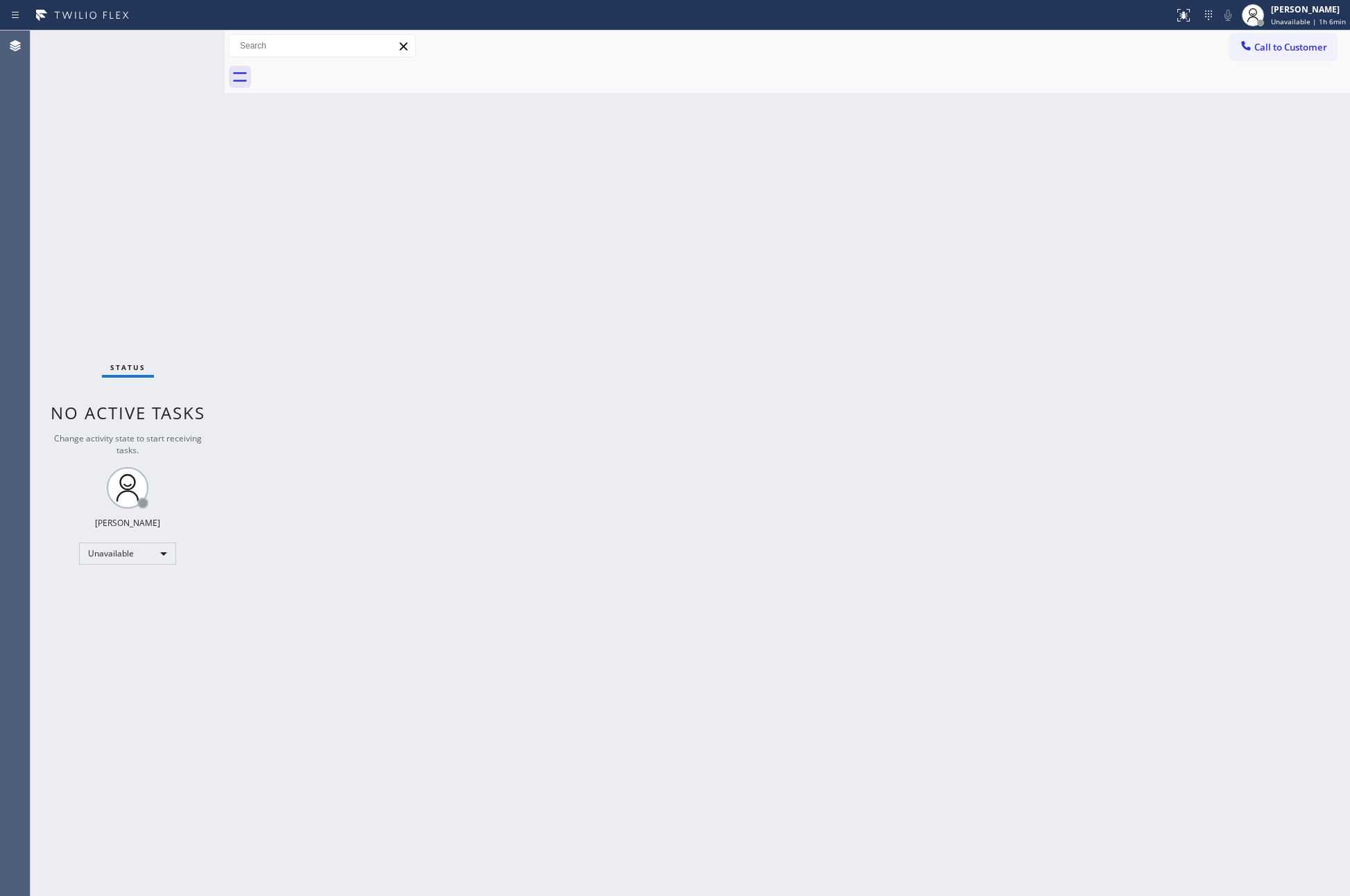
click at [847, 318] on div "Back to Dashboard Change Sender ID Customers Technicians Select a contact Outbo…" at bounding box center [788, 463] width 1125 height 865
drag, startPoint x: 1297, startPoint y: 45, endPoint x: 681, endPoint y: 451, distance: 737.8
click at [1289, 45] on span "Call to Customer" at bounding box center [1290, 47] width 72 height 12
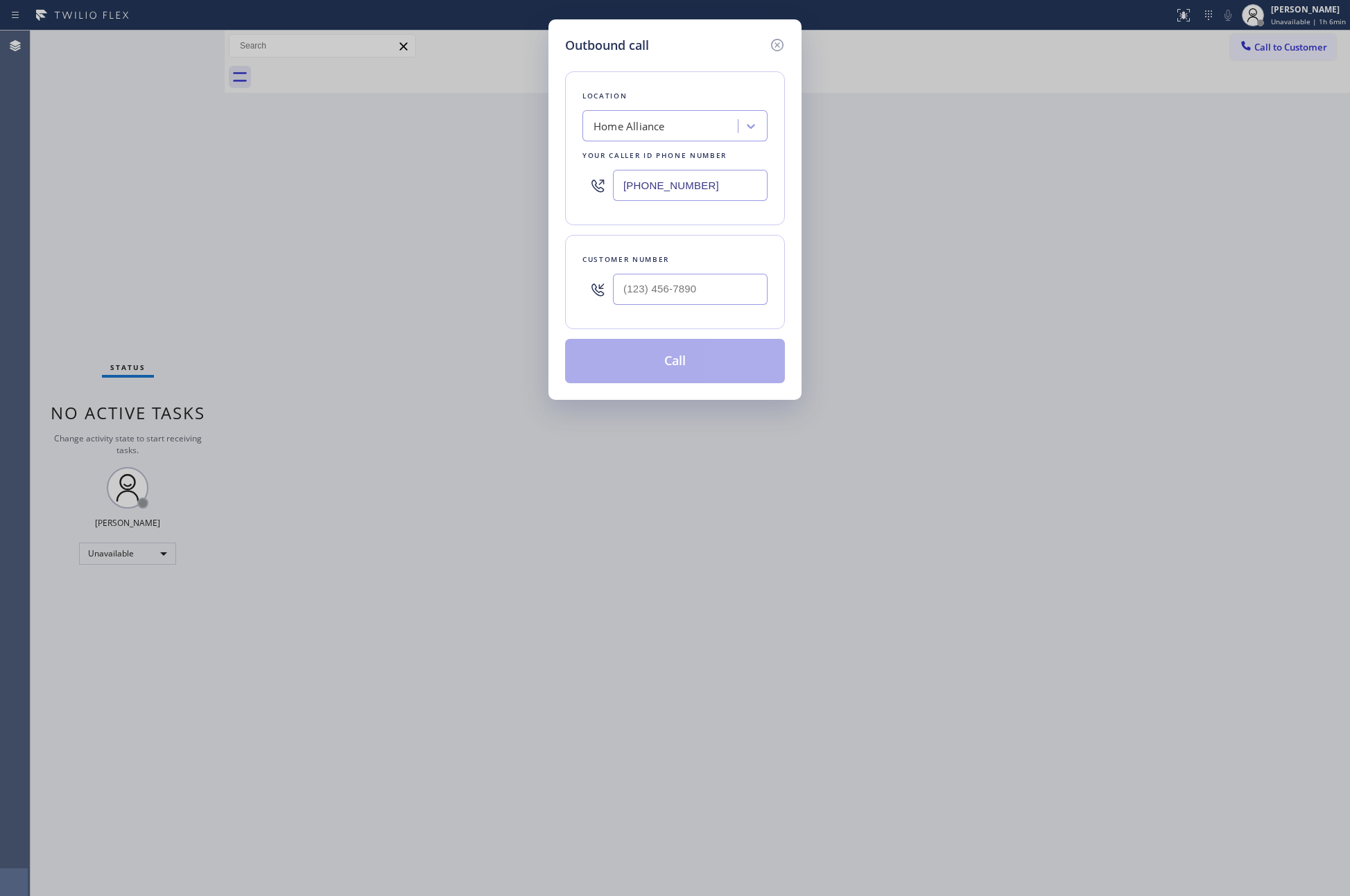
drag, startPoint x: 723, startPoint y: 269, endPoint x: 720, endPoint y: 298, distance: 29.2
click at [722, 269] on div at bounding box center [690, 289] width 154 height 45
click at [720, 298] on input "(___) ___-____" at bounding box center [690, 289] width 154 height 31
paste input "856) 287-1219"
type input "(856) 287-1219"
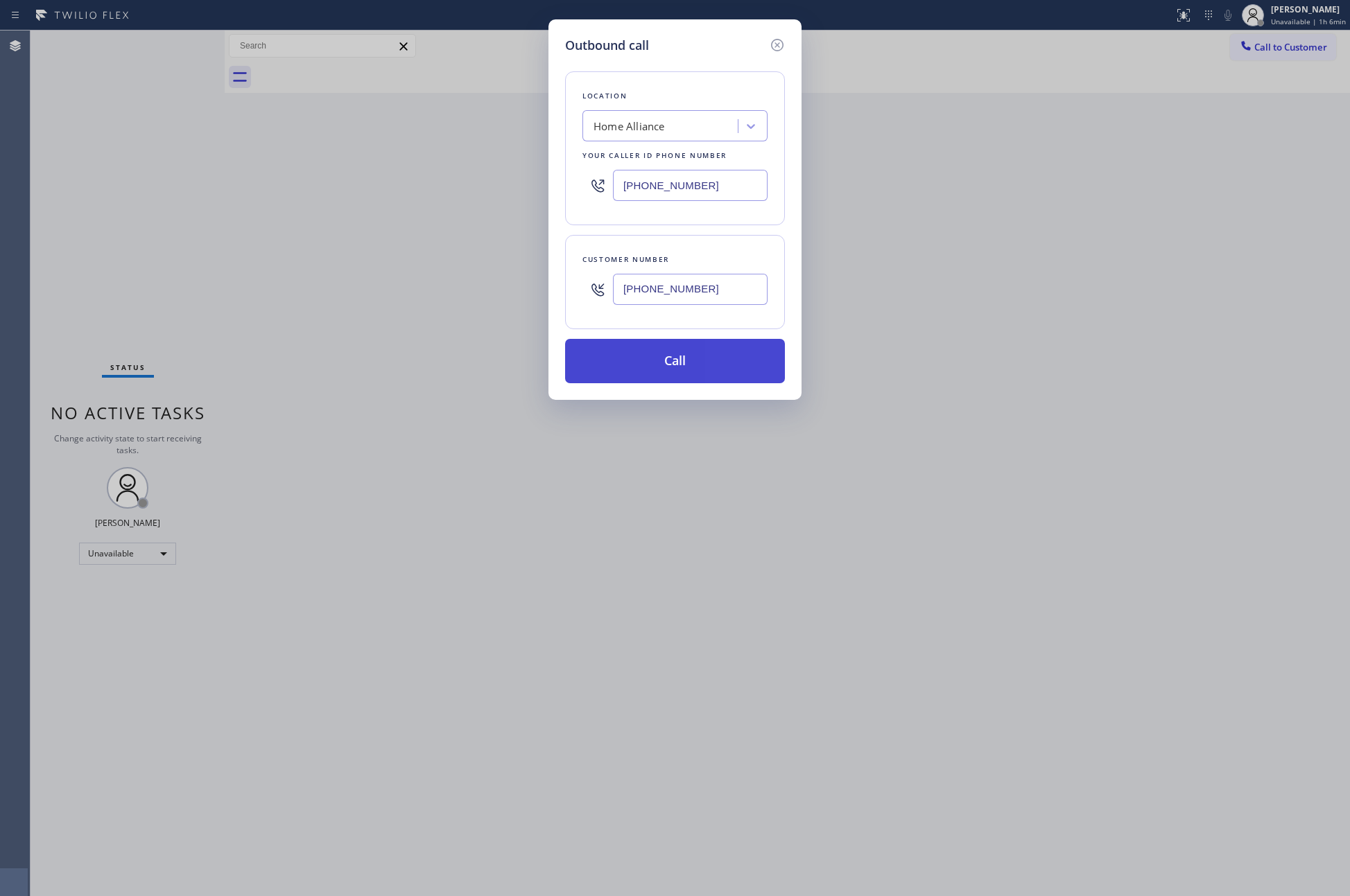
click at [723, 364] on button "Call" at bounding box center [675, 361] width 219 height 45
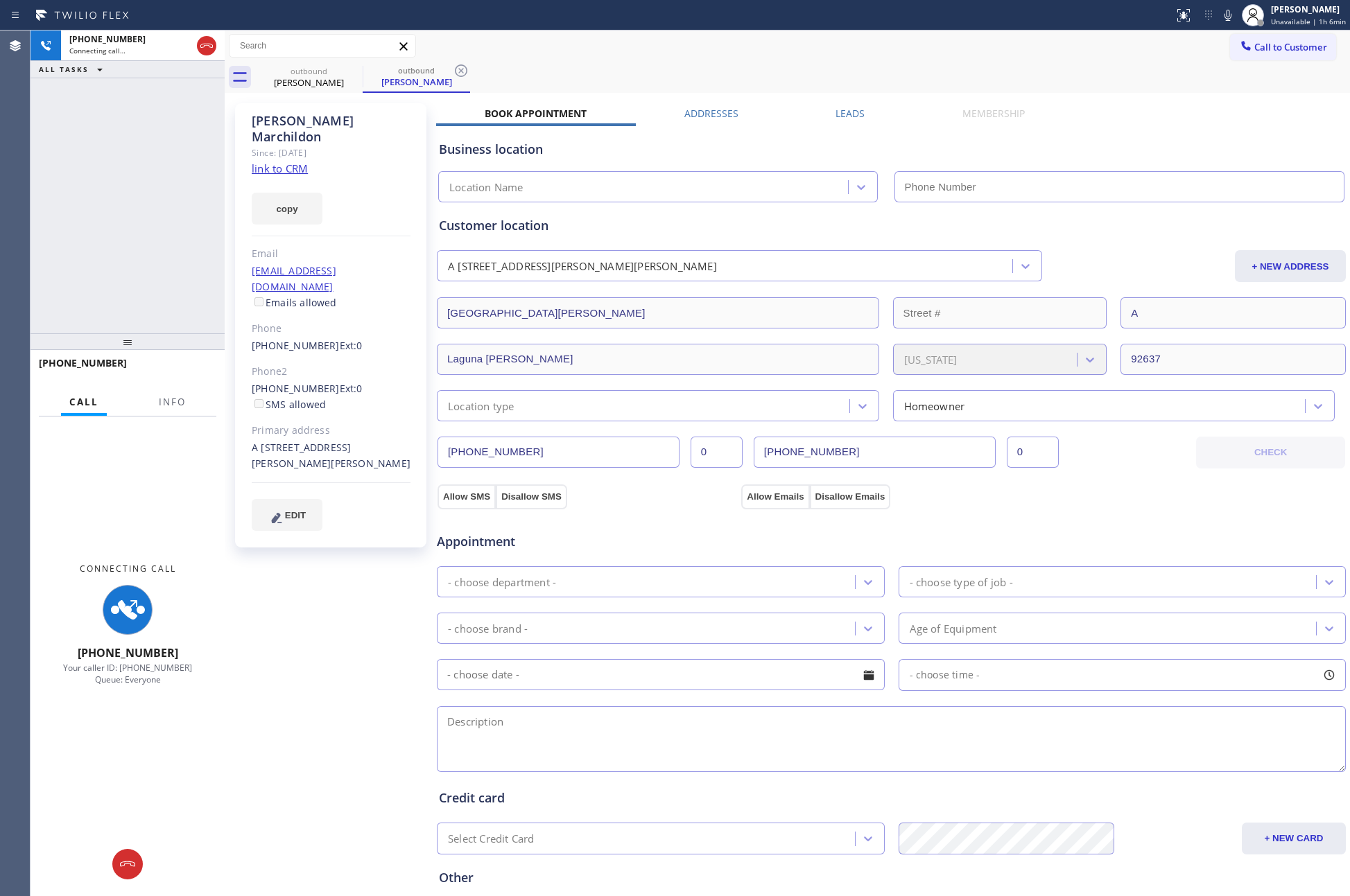
click at [118, 242] on div "+18562871219 Connecting call… ALL TASKS ALL TASKS ACTIVE TASKS TASKS IN WRAP UP" at bounding box center [128, 182] width 194 height 303
click at [123, 240] on div "+18562871219 Connecting call… ALL TASKS ALL TASKS ACTIVE TASKS TASKS IN WRAP UP" at bounding box center [128, 182] width 194 height 303
type input "(877) 777-0796"
click at [93, 229] on div "+18562871219 Connecting call… ALL TASKS ALL TASKS ACTIVE TASKS TASKS IN WRAP UP" at bounding box center [128, 182] width 194 height 303
drag, startPoint x: 225, startPoint y: 192, endPoint x: 323, endPoint y: 196, distance: 98.1
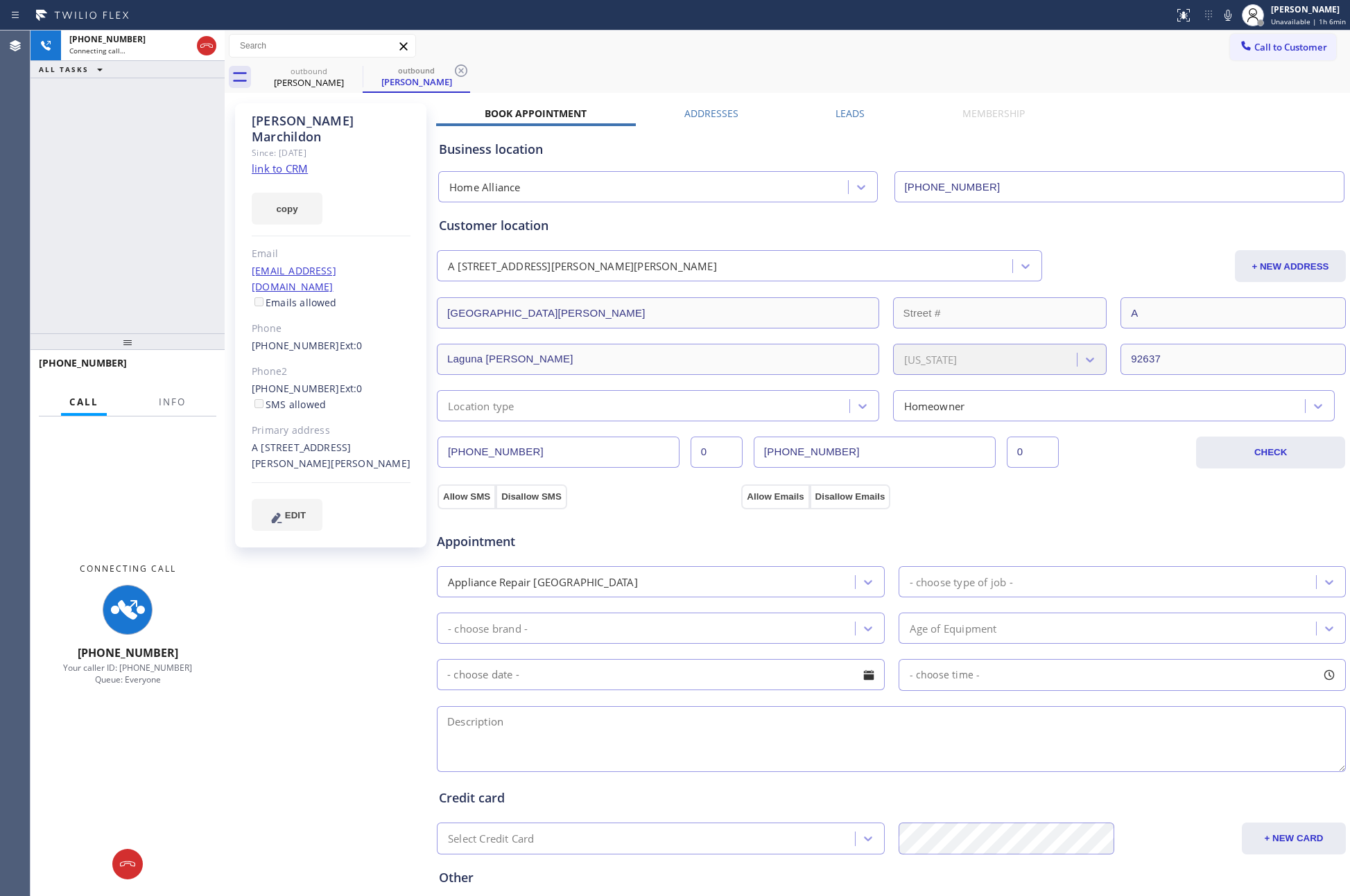
click at [225, 196] on div at bounding box center [225, 463] width 0 height 865
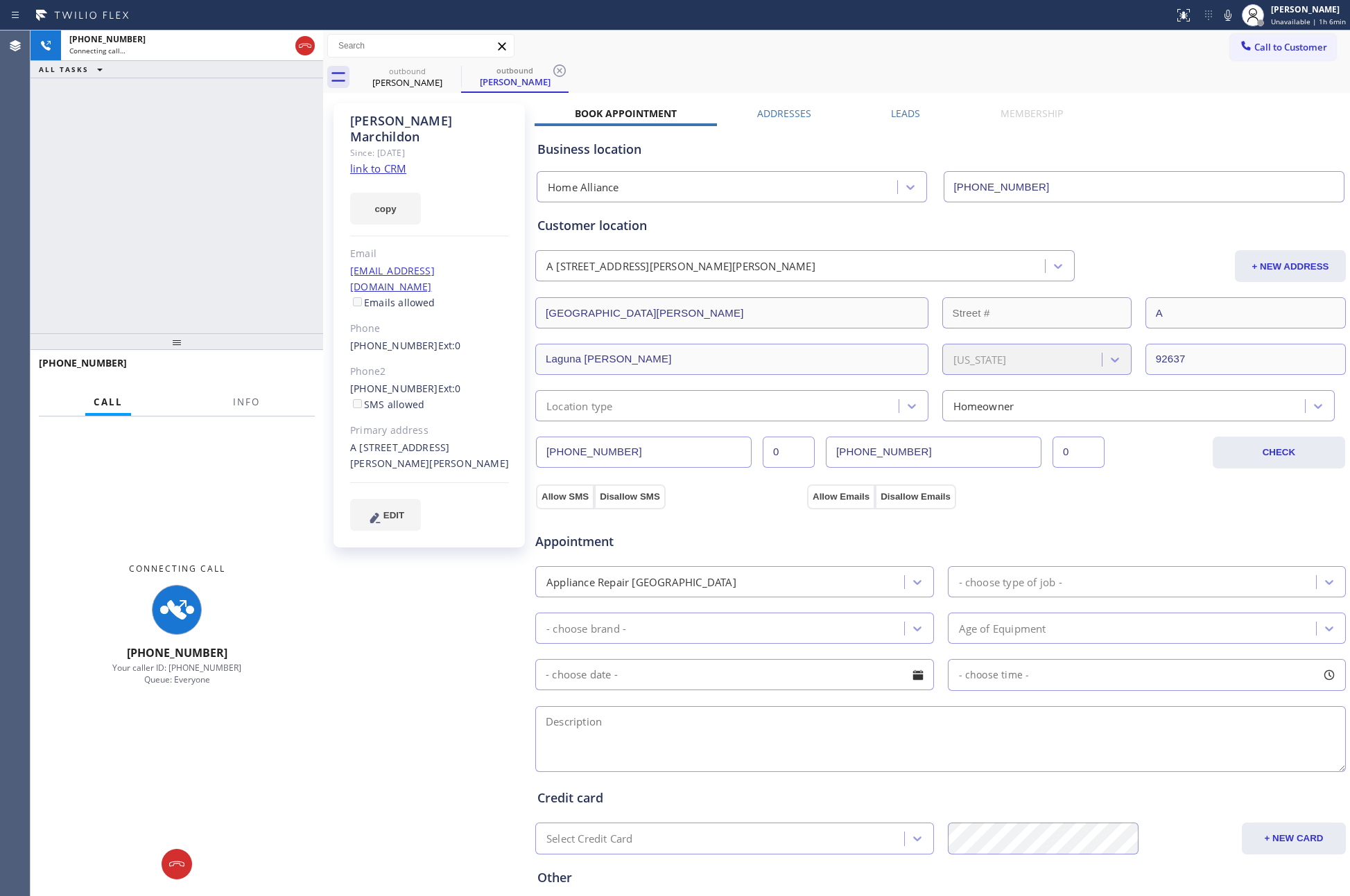
click at [162, 190] on div "+18562871219 Connecting call… ALL TASKS ALL TASKS ACTIVE TASKS TASKS IN WRAP UP" at bounding box center [176, 182] width 293 height 303
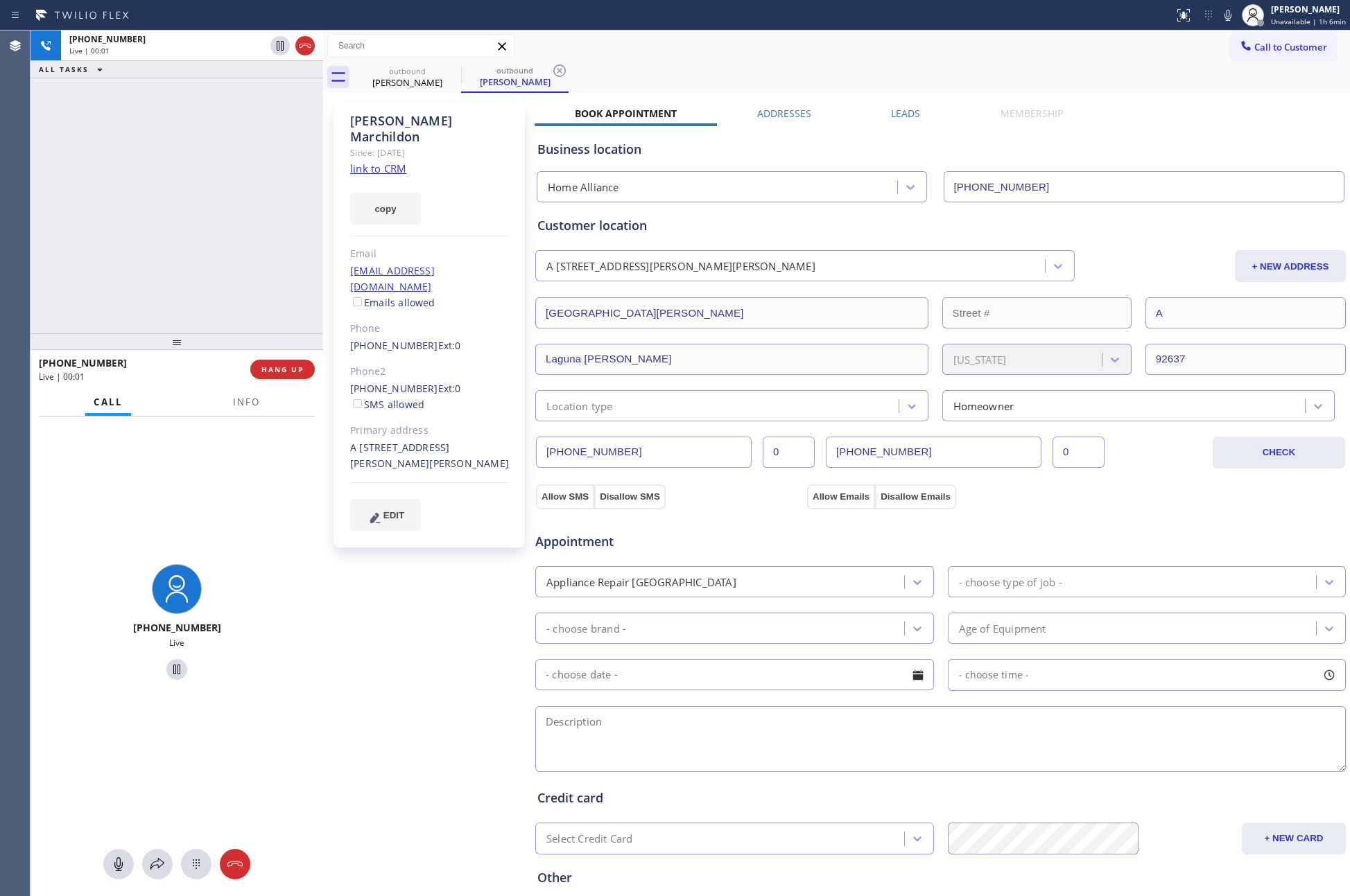
drag, startPoint x: 276, startPoint y: 367, endPoint x: 200, endPoint y: 131, distance: 247.9
click at [276, 367] on span "HANG UP" at bounding box center [282, 369] width 42 height 10
drag, startPoint x: 200, startPoint y: 131, endPoint x: 152, endPoint y: 121, distance: 49.0
click at [204, 133] on div "+18562871219 Live | 00:01 ALL TASKS ALL TASKS ACTIVE TASKS TASKS IN WRAP UP" at bounding box center [176, 182] width 293 height 303
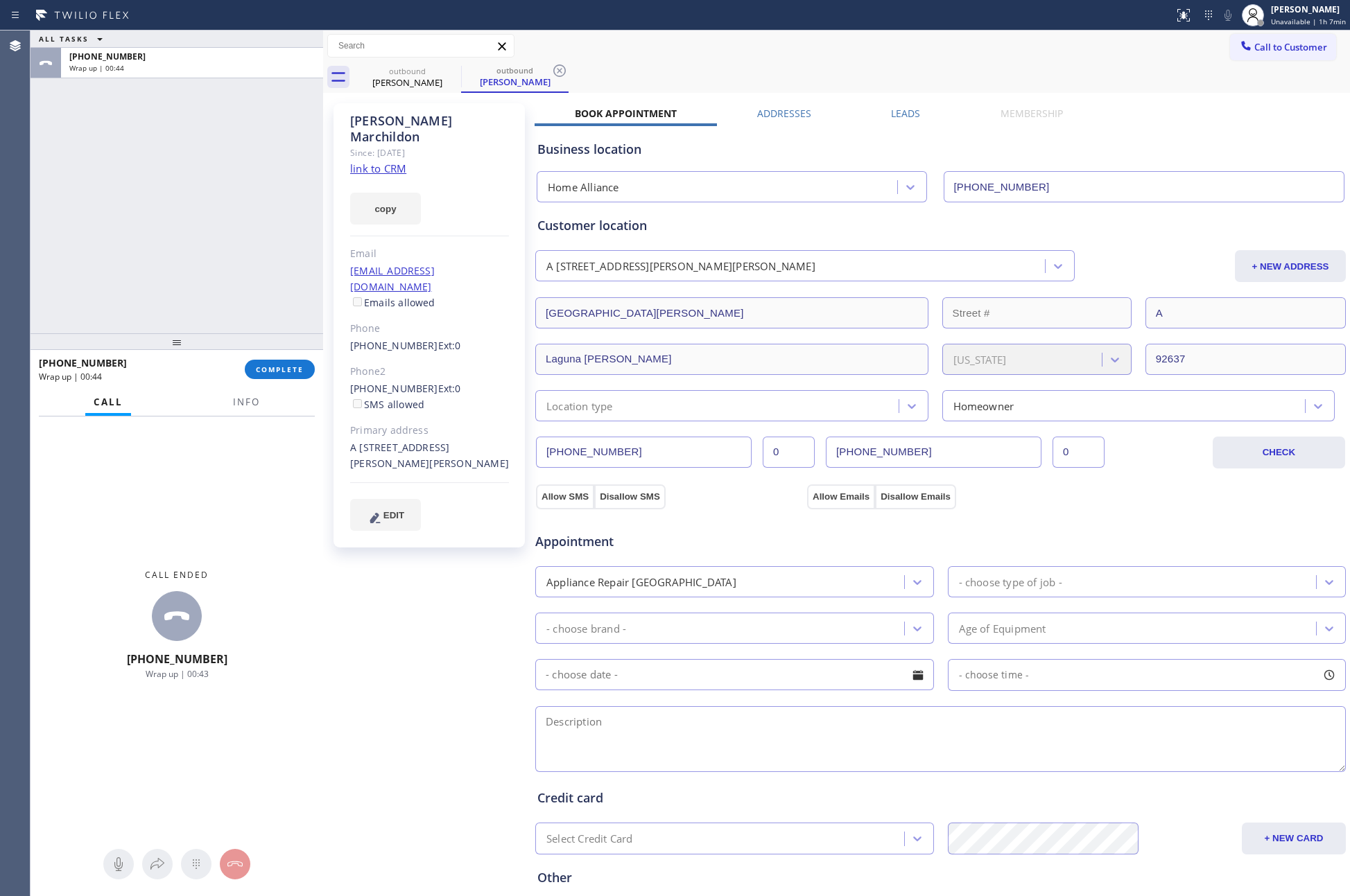
click at [909, 116] on label "Leads" at bounding box center [905, 113] width 30 height 13
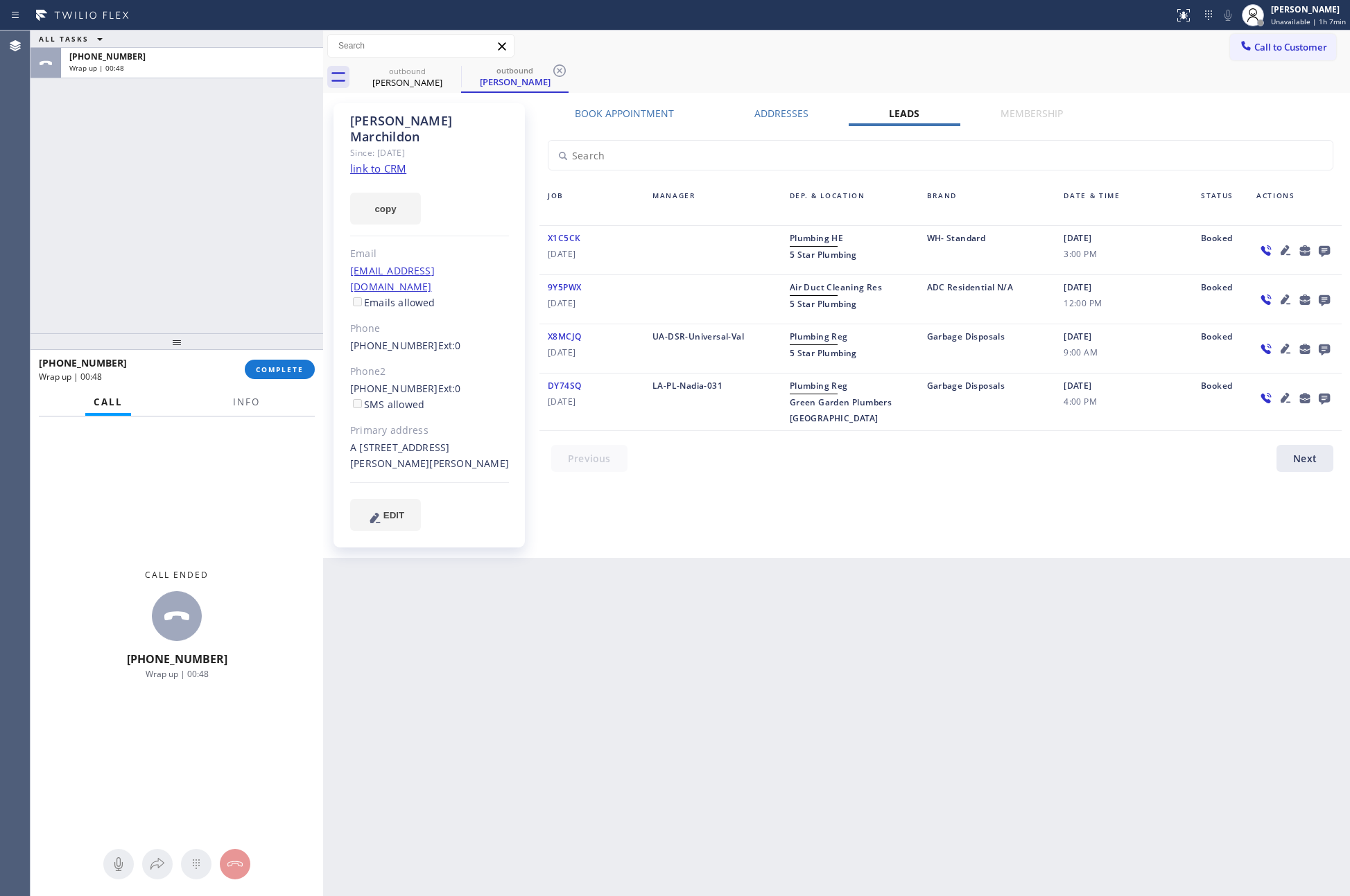
click at [1323, 252] on icon at bounding box center [1323, 251] width 16 height 17
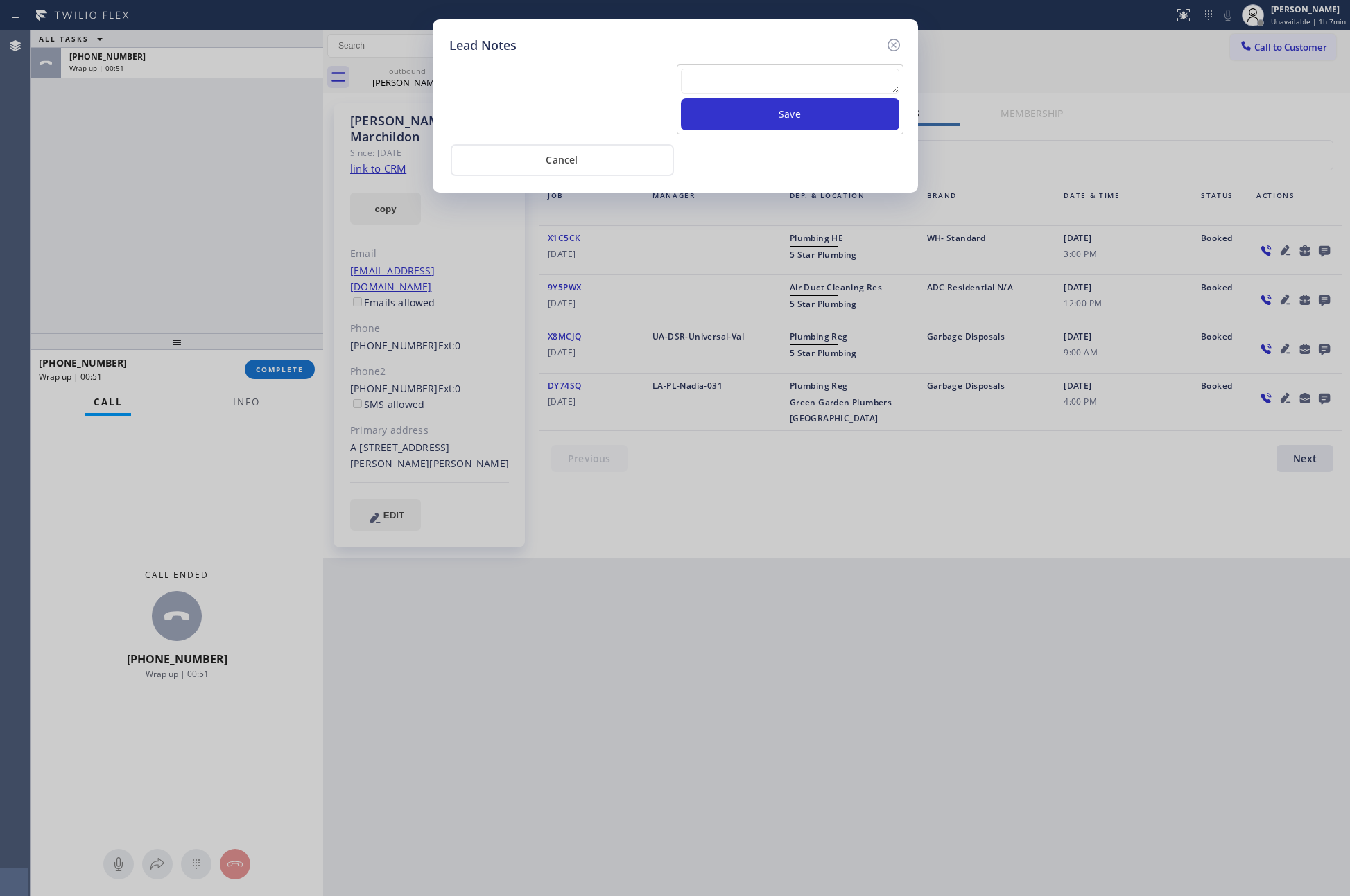
click at [707, 83] on textarea at bounding box center [789, 81] width 218 height 25
click at [723, 92] on textarea at bounding box center [789, 81] width 218 height 25
type textarea "PLEASE TRANSFER"
click at [734, 103] on button "Save" at bounding box center [789, 113] width 218 height 31
click at [289, 221] on div "Lead Notes PLEASE TRANSFER Save Cancel" at bounding box center [675, 448] width 1350 height 896
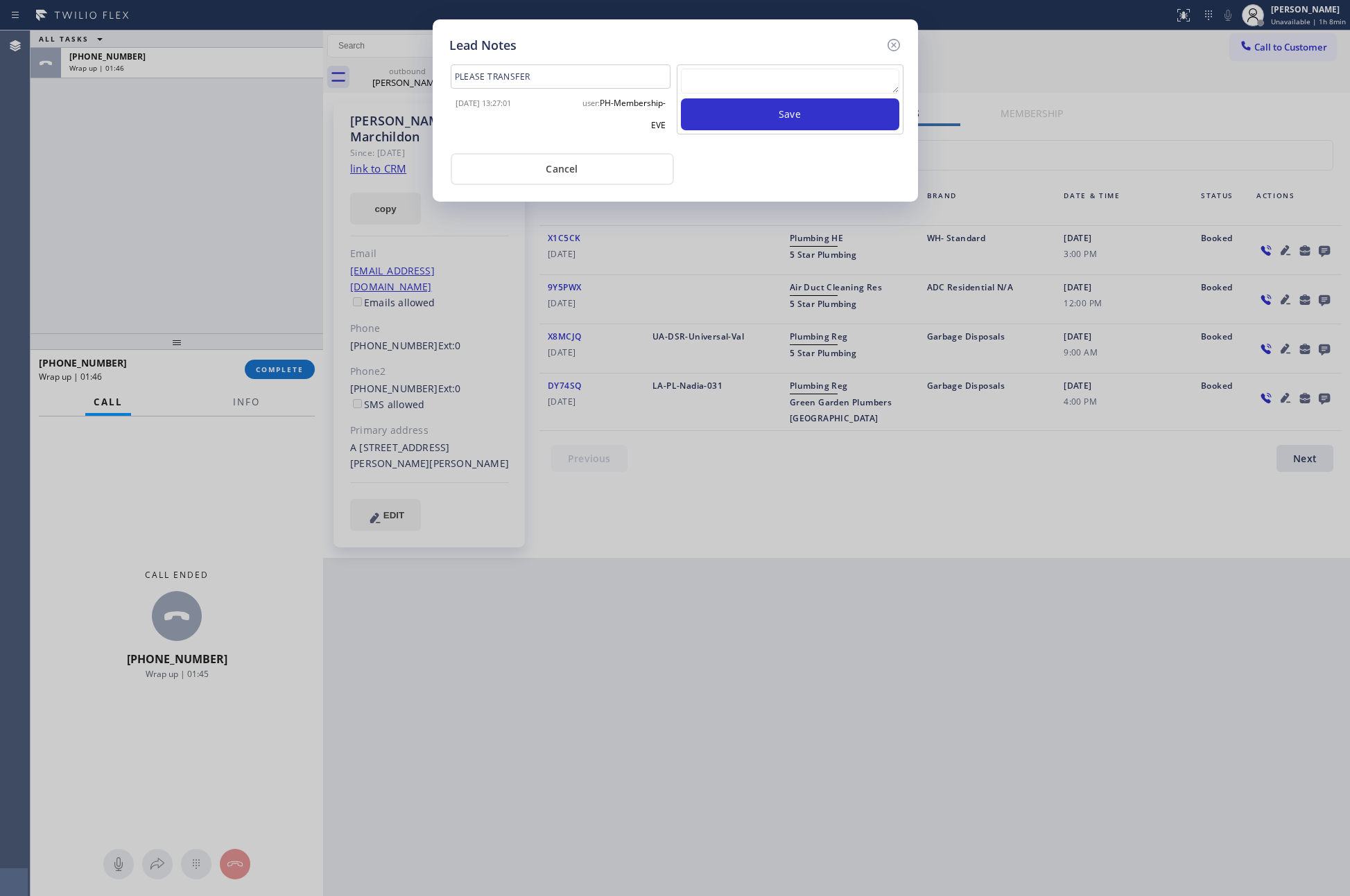
click at [768, 169] on div "Cancel" at bounding box center [675, 168] width 452 height 34
drag, startPoint x: 768, startPoint y: 169, endPoint x: 632, endPoint y: 184, distance: 136.8
click at [757, 165] on div "Cancel" at bounding box center [675, 168] width 452 height 34
click at [568, 173] on button "Cancel" at bounding box center [562, 169] width 223 height 31
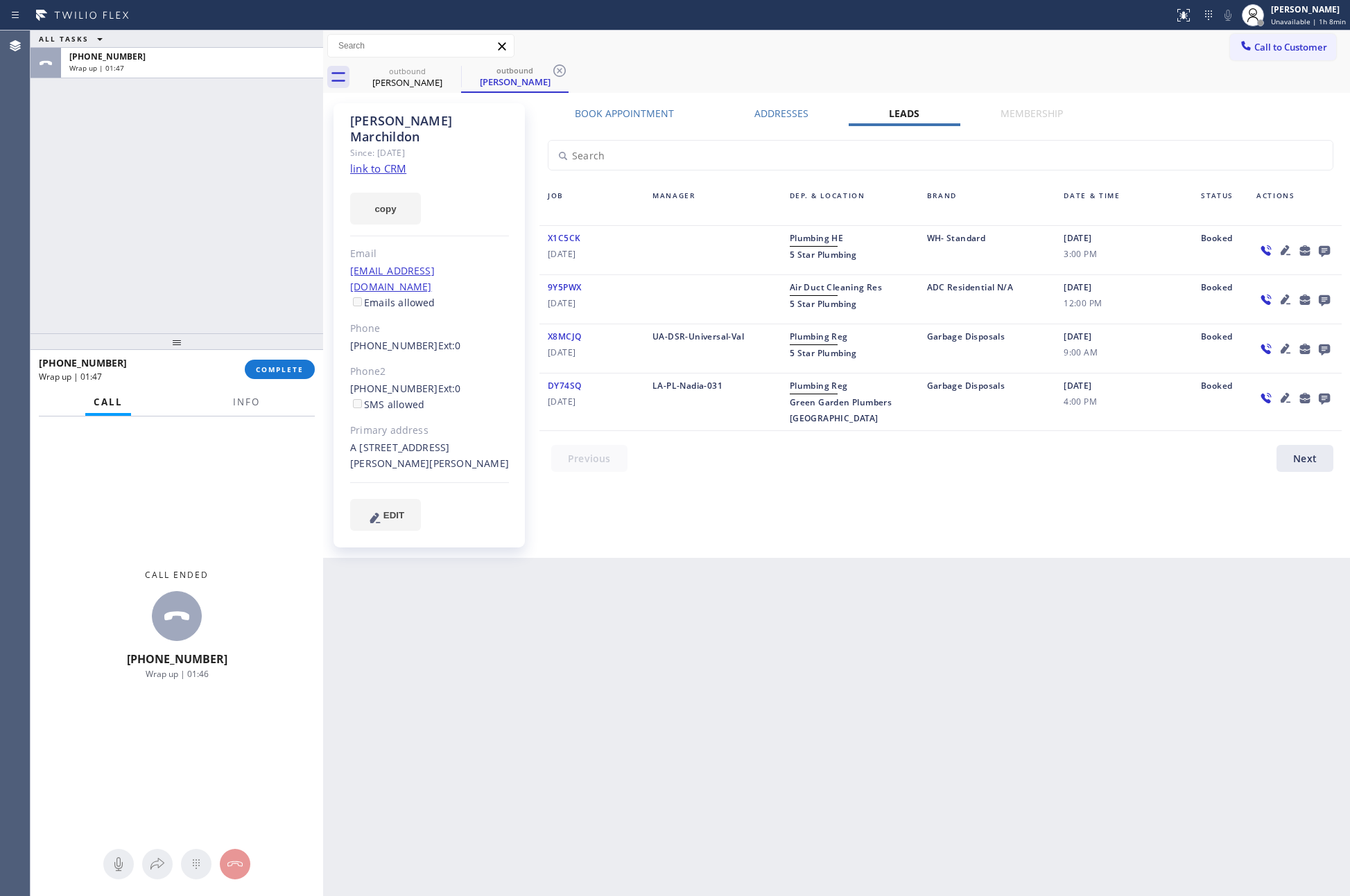
click at [96, 227] on div "ALL TASKS ALL TASKS ACTIVE TASKS TASKS IN WRAP UP +18562871219 Wrap up | 01:47" at bounding box center [176, 182] width 293 height 303
click at [223, 75] on div "+18562871219 Wrap up | 01:47" at bounding box center [189, 63] width 256 height 31
drag, startPoint x: 267, startPoint y: 366, endPoint x: 237, endPoint y: 163, distance: 205.2
click at [267, 360] on button "COMPLETE" at bounding box center [279, 369] width 70 height 19
click at [237, 163] on div "ALL TASKS ALL TASKS ACTIVE TASKS TASKS IN WRAP UP +18562871219 Wrap up | 01:48" at bounding box center [176, 182] width 293 height 303
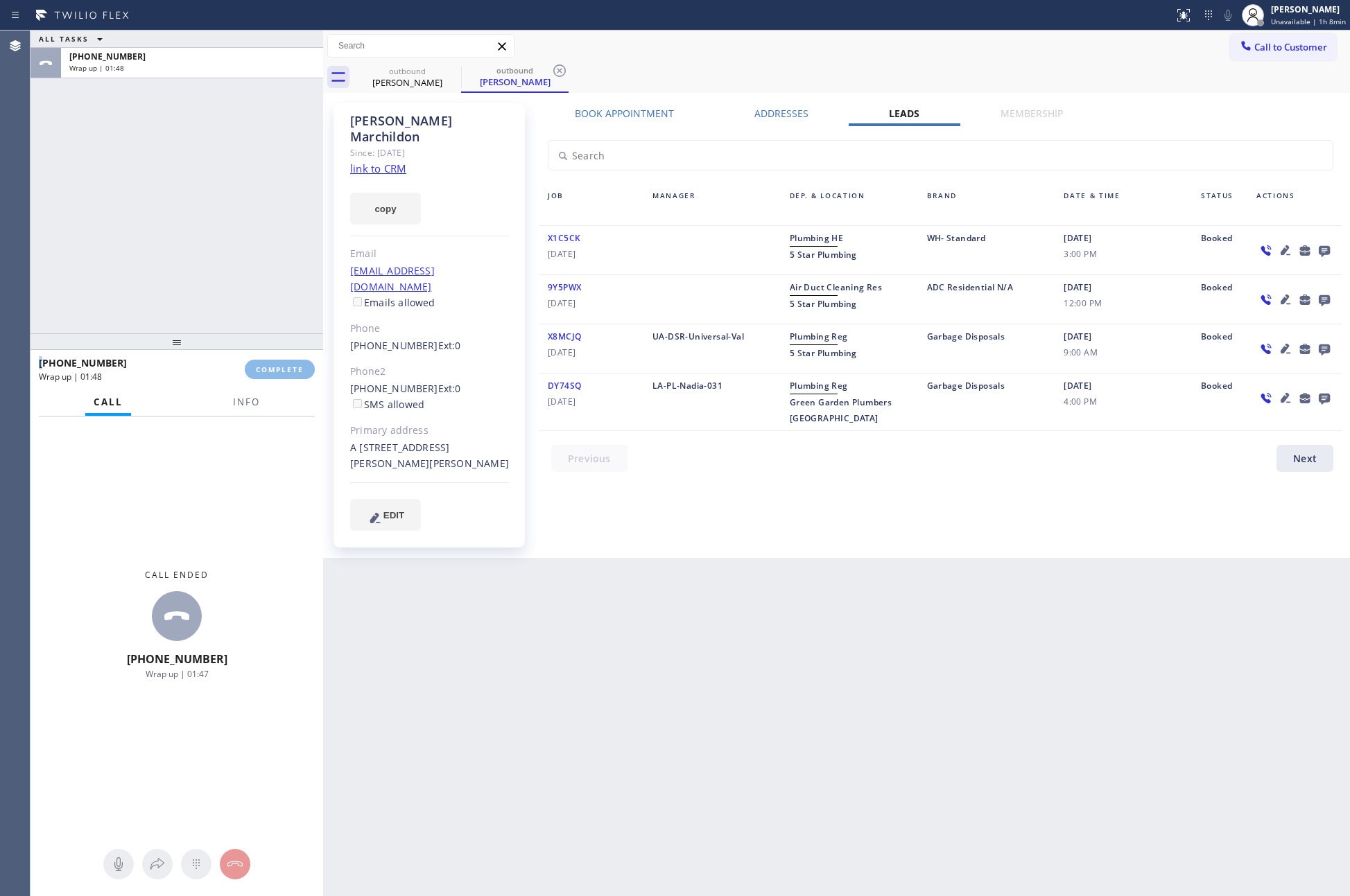
click at [239, 163] on div "ALL TASKS ALL TASKS ACTIVE TASKS TASKS IN WRAP UP +18562871219 Wrap up | 01:48" at bounding box center [176, 182] width 293 height 303
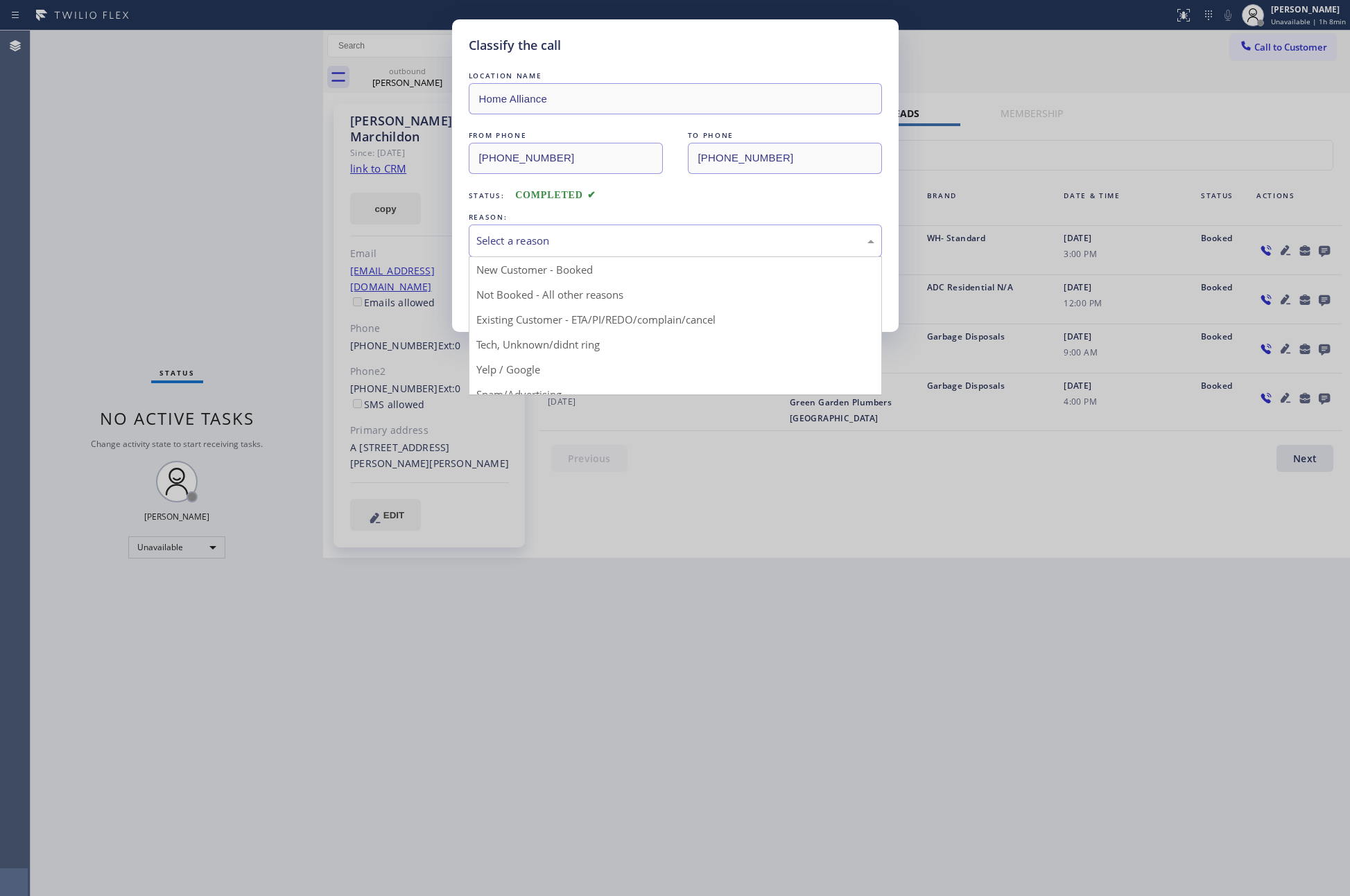
click at [505, 241] on div "Select a reason" at bounding box center [675, 240] width 398 height 16
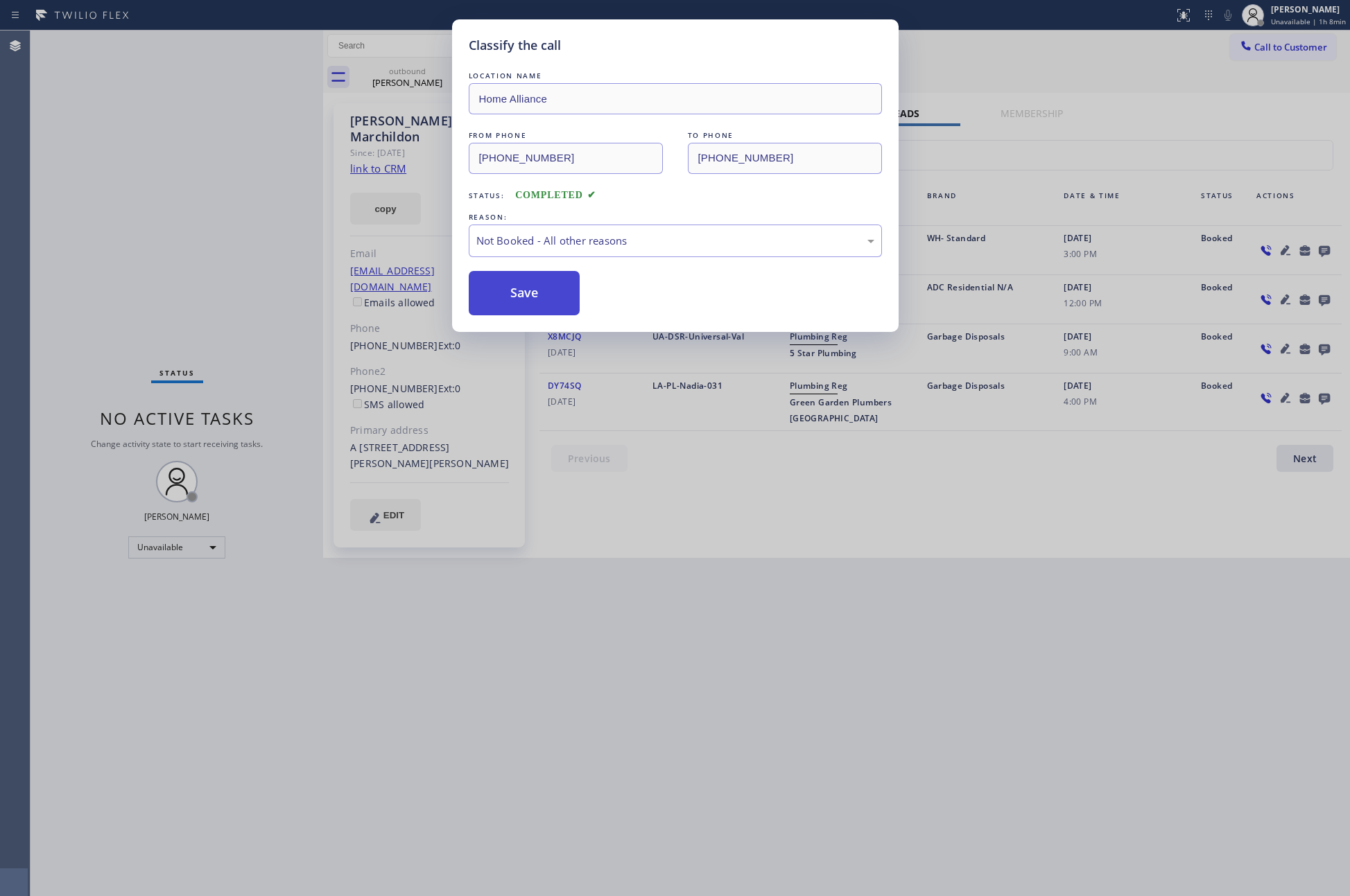
click at [517, 299] on button "Save" at bounding box center [524, 293] width 112 height 45
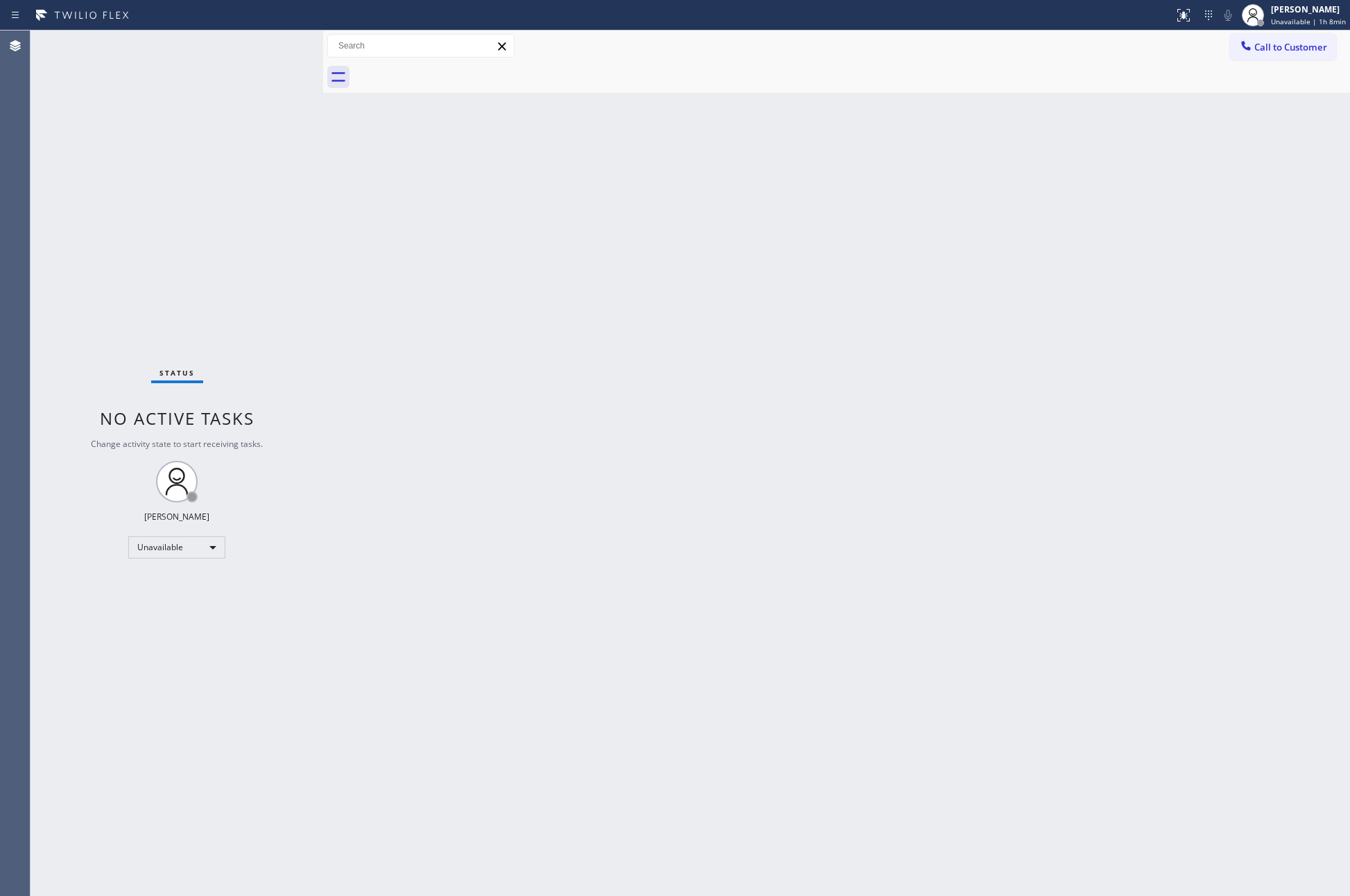
drag, startPoint x: 585, startPoint y: 318, endPoint x: 1211, endPoint y: 116, distance: 657.8
click at [597, 313] on div "Back to Dashboard Change Sender ID Customers Technicians Select a contact Outbo…" at bounding box center [836, 463] width 1027 height 865
click at [699, 262] on div "Back to Dashboard Change Sender ID Customers Technicians Select a contact Outbo…" at bounding box center [836, 463] width 1027 height 865
click at [1278, 44] on span "Call to Customer" at bounding box center [1290, 47] width 72 height 12
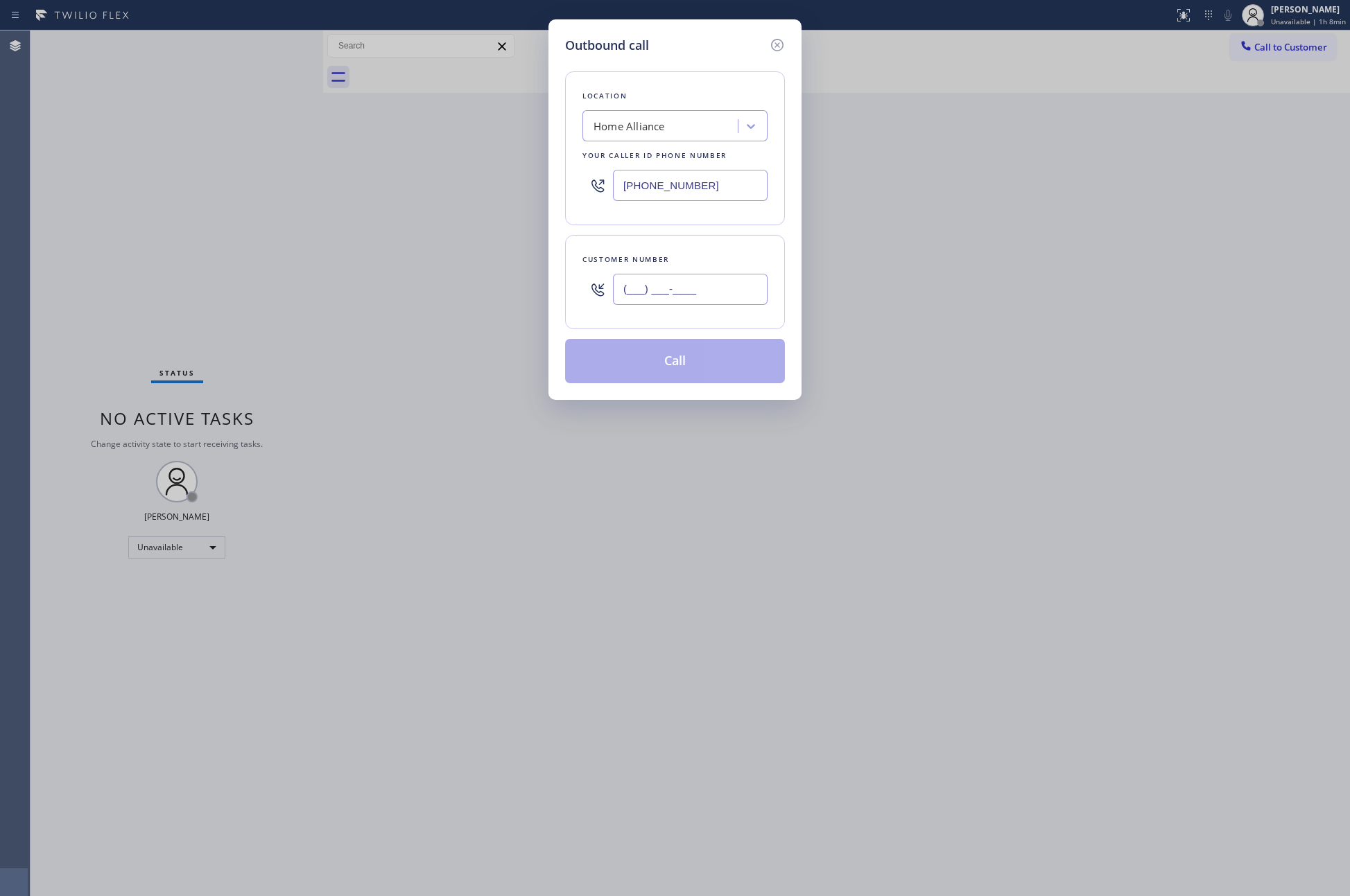
click at [680, 287] on input "(___) ___-____" at bounding box center [690, 289] width 154 height 31
paste input "949) 213-7072"
type input "(949) 213-7072"
click at [689, 359] on button "Call" at bounding box center [675, 361] width 219 height 45
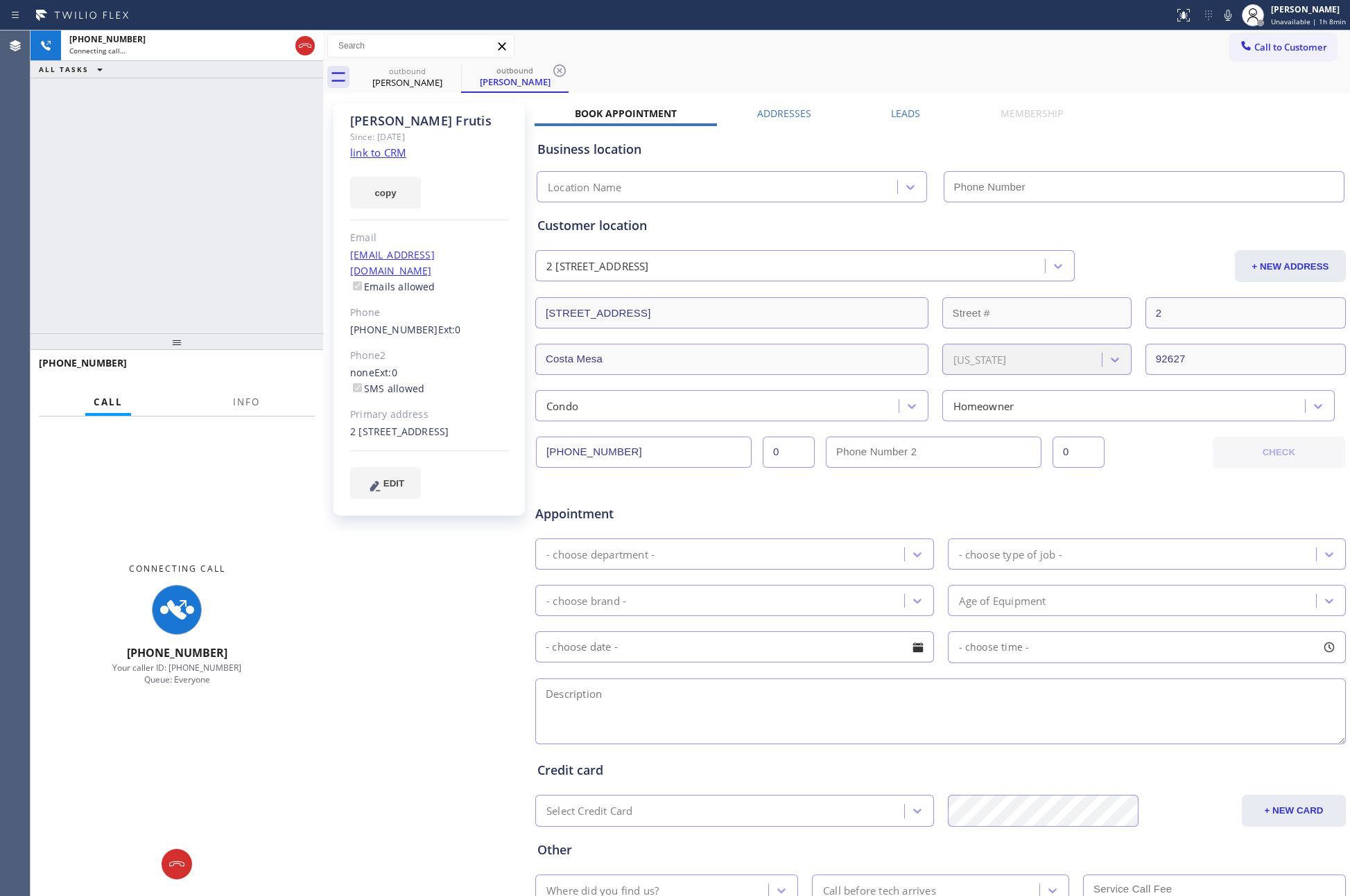
type input "(877) 777-0796"
click at [248, 164] on div "+19492137072 Connecting call… ALL TASKS ALL TASKS ACTIVE TASKS TASKS IN WRAP UP" at bounding box center [176, 182] width 293 height 303
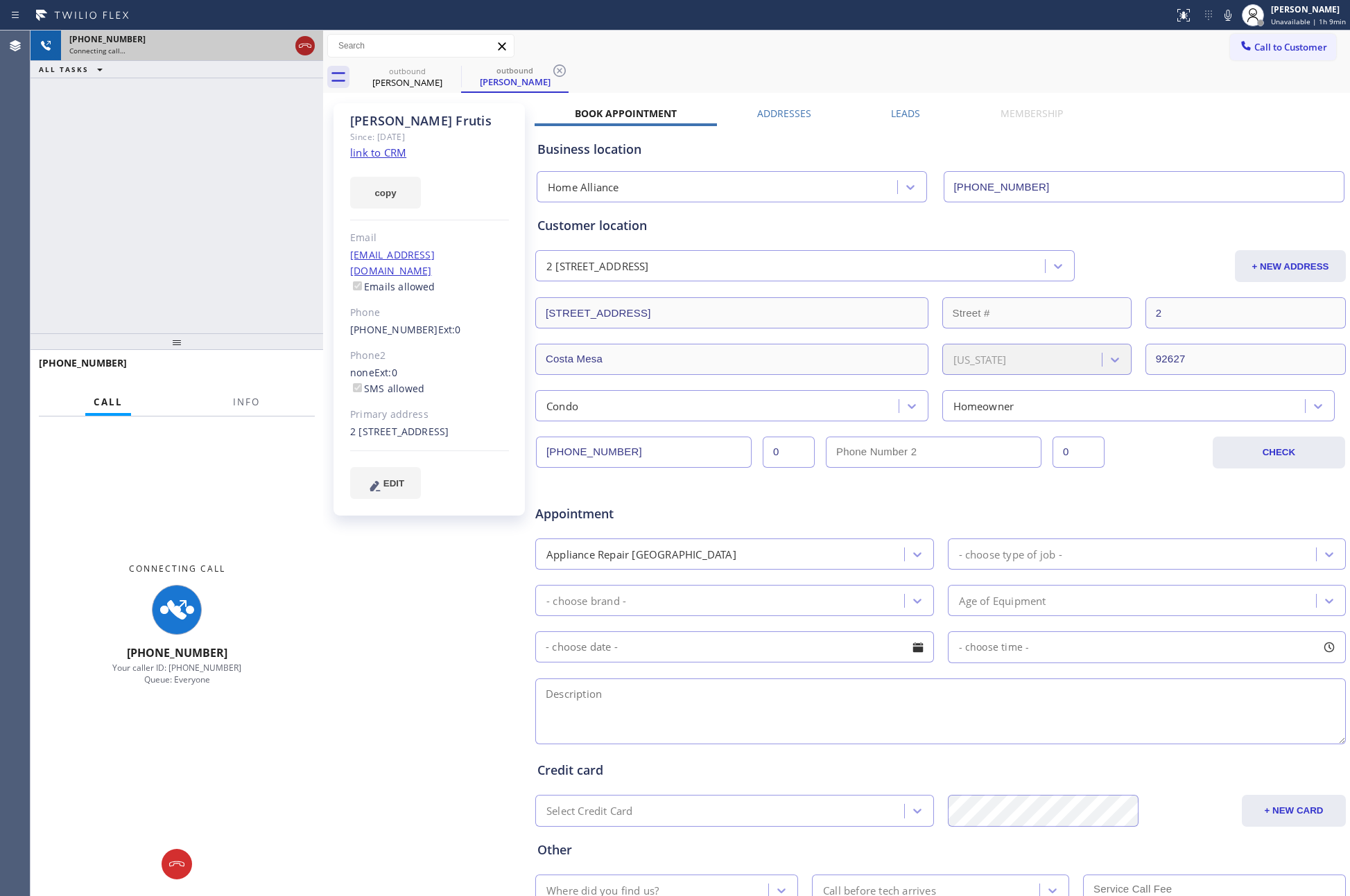
click at [313, 48] on icon at bounding box center [304, 45] width 16 height 16
click at [240, 195] on div "+19492137072 Connecting call… ALL TASKS ALL TASKS ACTIVE TASKS TASKS IN WRAP UP" at bounding box center [176, 182] width 293 height 303
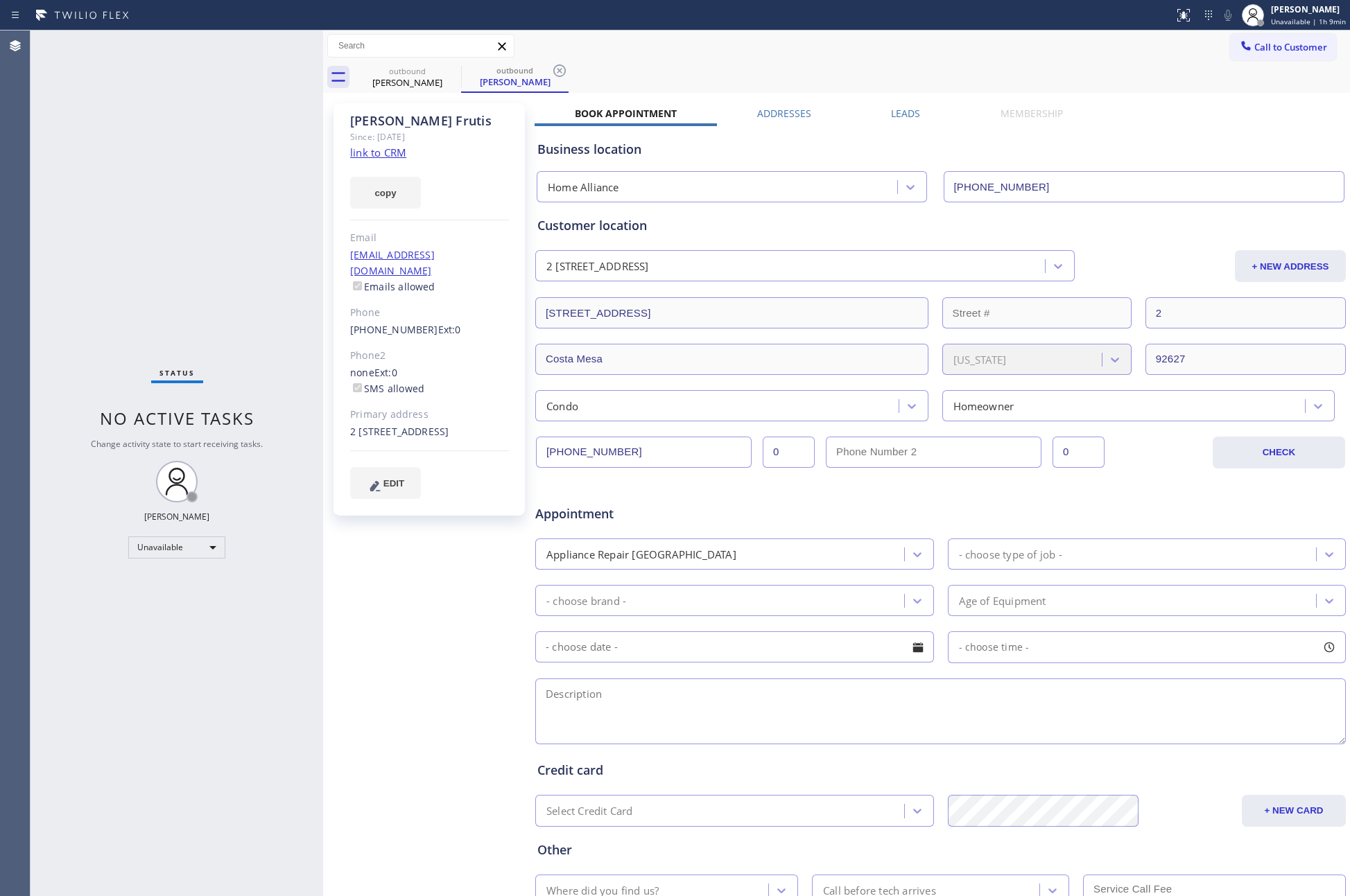
drag, startPoint x: 897, startPoint y: 108, endPoint x: 1103, endPoint y: 109, distance: 206.0
click at [908, 107] on label "Leads" at bounding box center [905, 113] width 30 height 13
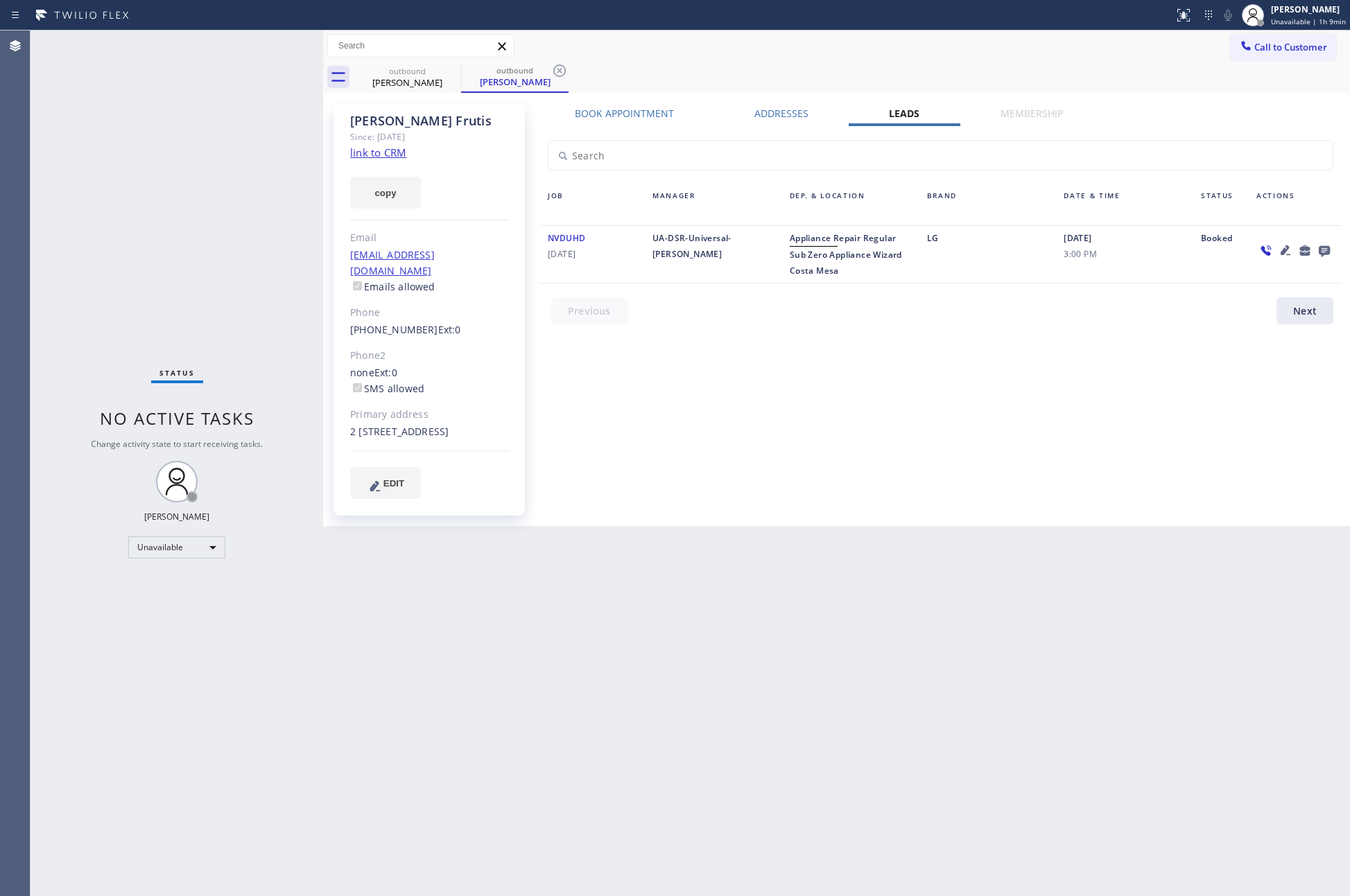
drag, startPoint x: 994, startPoint y: 482, endPoint x: 1319, endPoint y: 316, distance: 364.9
click at [1019, 468] on div "Book Appointment Addresses Leads Membership Business location Home Alliance (87…" at bounding box center [940, 315] width 811 height 416
click at [1327, 250] on icon at bounding box center [1324, 252] width 11 height 11
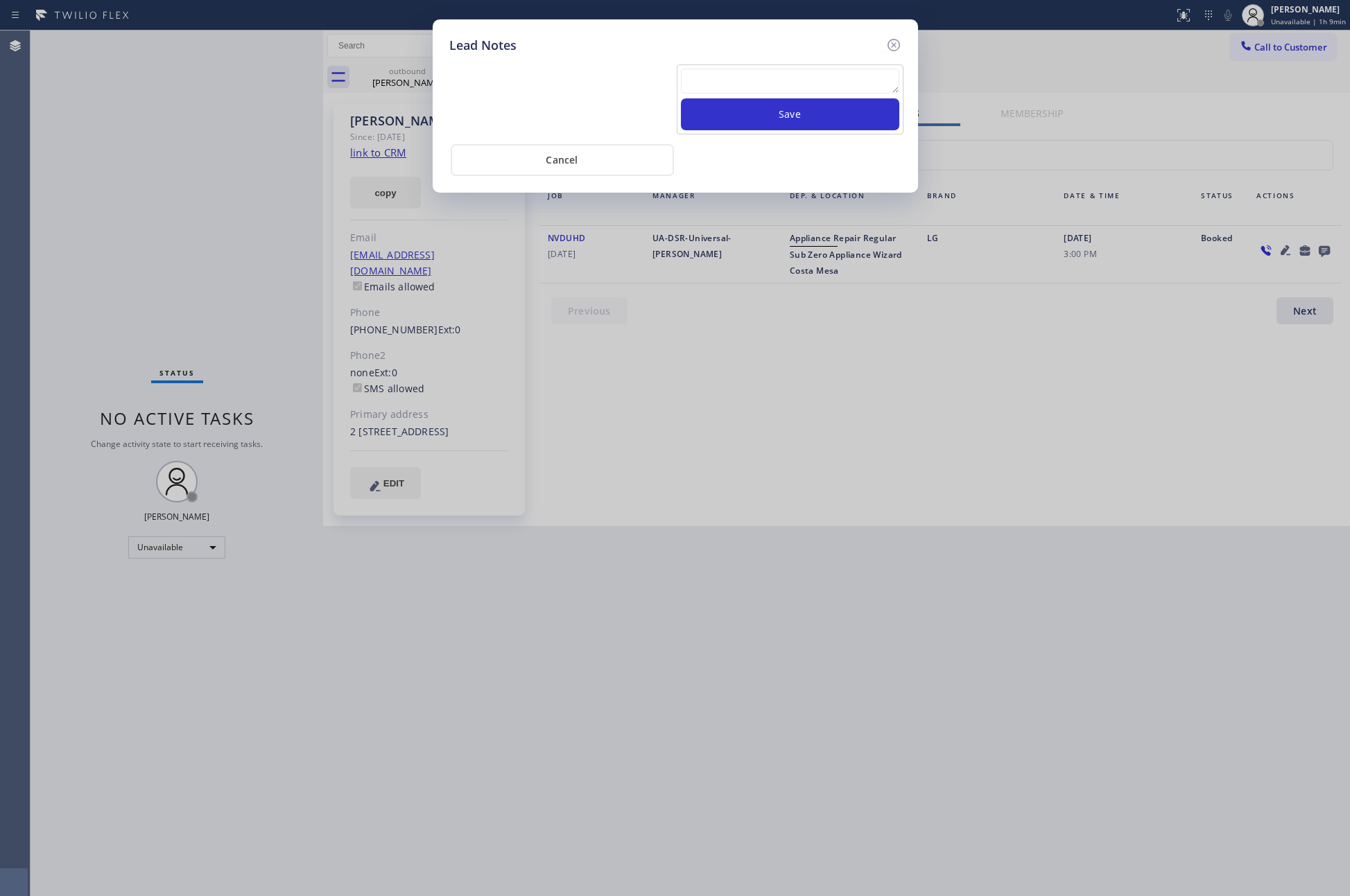
click at [701, 71] on textarea at bounding box center [789, 81] width 218 height 25
paste textarea "PLEASE TRANSFER FOR MEMBERSHIP and AC FILTER"
type textarea "PLEASE TRANSFER FOR MEMBERSHIP and AC FILTER"
click at [732, 104] on button "Save" at bounding box center [789, 113] width 218 height 31
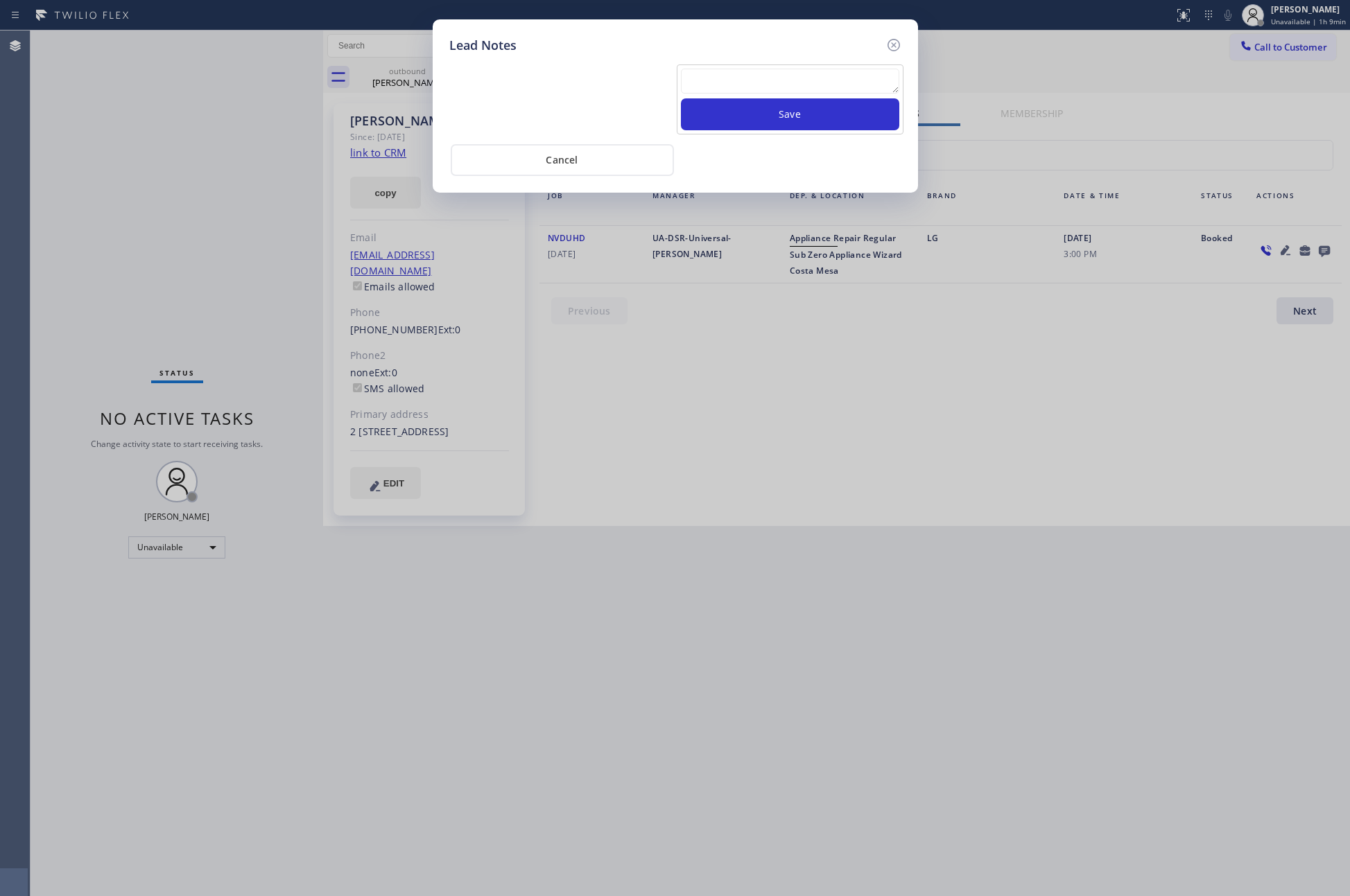
scroll to position [0, 0]
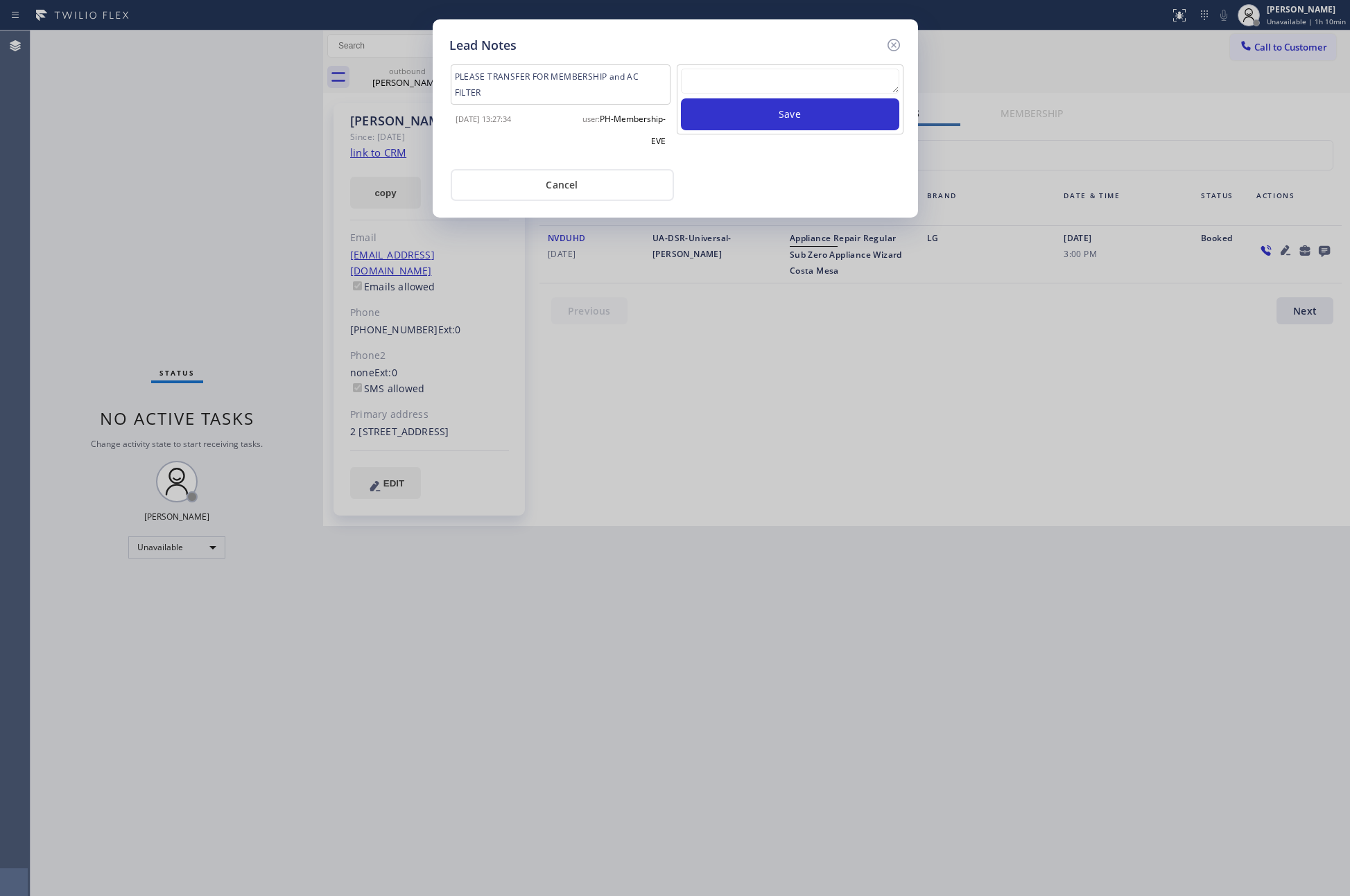
click at [289, 169] on div "Lead Notes PLEASE TRANSFER FOR MEMBERSHIP and AC FILTER 2025-10-01 13:27:34 use…" at bounding box center [675, 448] width 1350 height 896
click at [602, 186] on button "Cancel" at bounding box center [562, 184] width 223 height 31
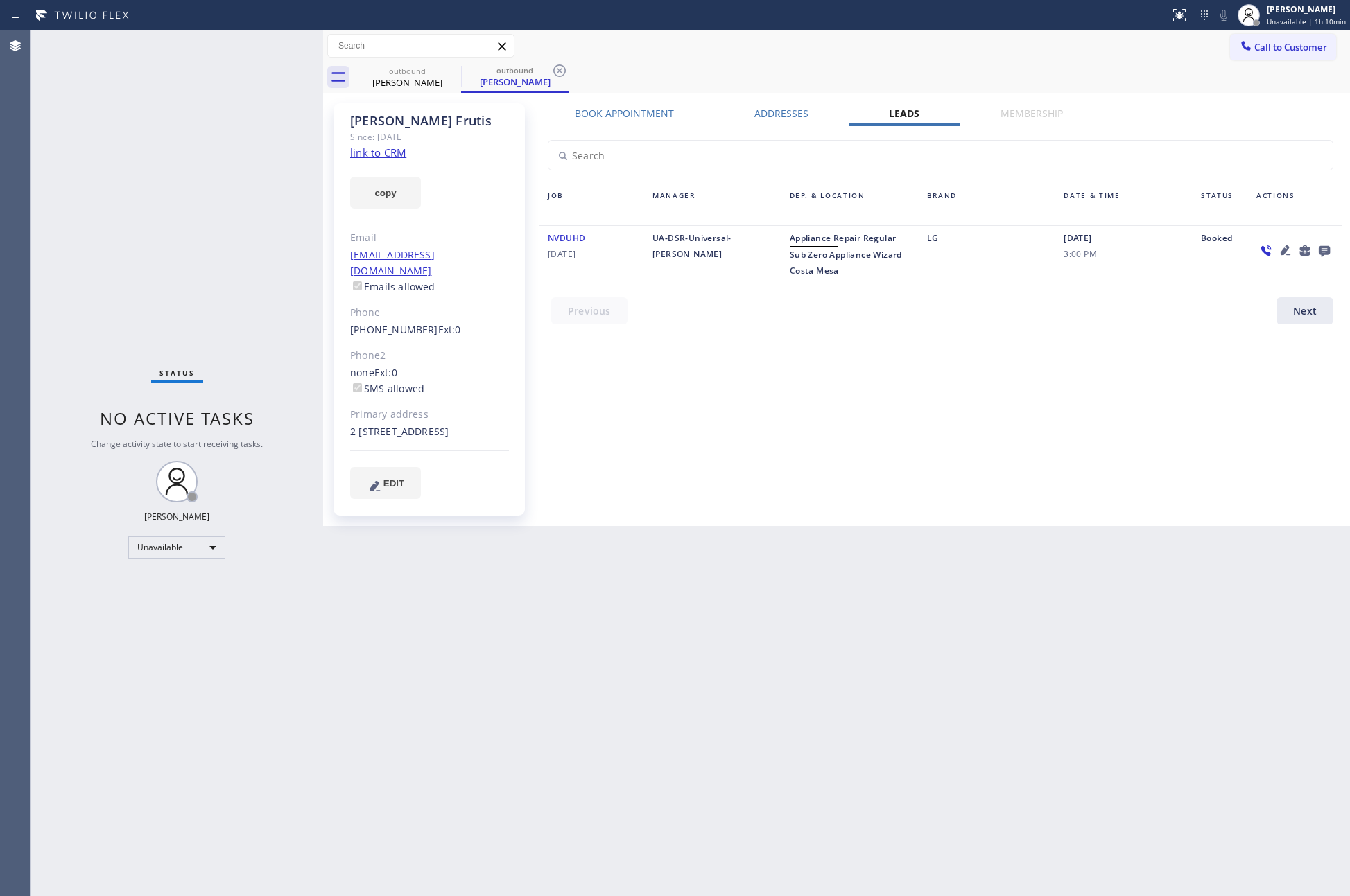
click at [680, 460] on div "Book Appointment Addresses Leads Membership Business location Home Alliance (87…" at bounding box center [940, 315] width 811 height 416
click at [1273, 41] on span "Call to Customer" at bounding box center [1290, 47] width 72 height 12
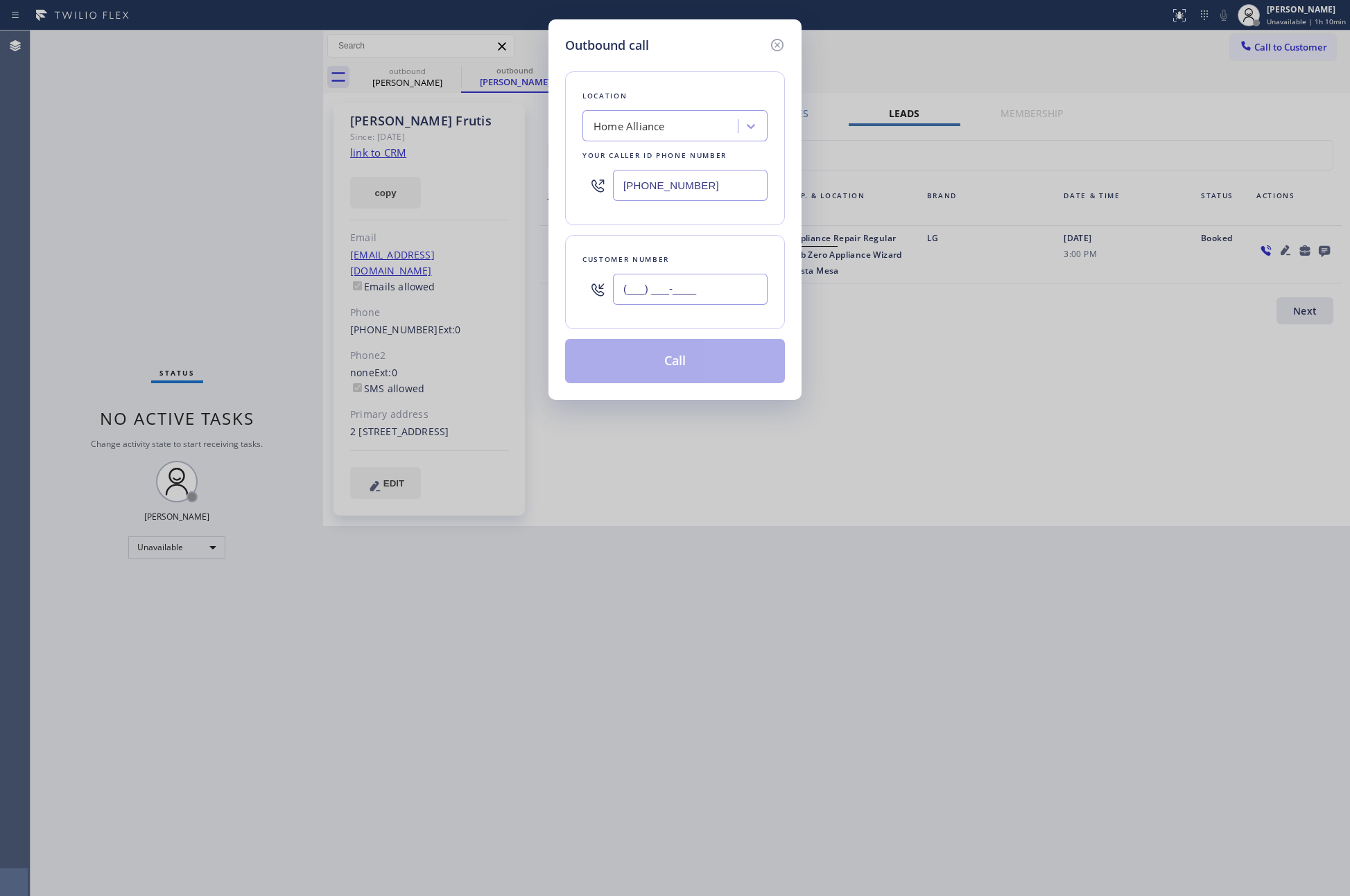
click at [674, 294] on input "(___) ___-____" at bounding box center [690, 289] width 154 height 31
paste input "415) 238-2141"
type input "(415) 238-2141"
click at [692, 362] on button "Call" at bounding box center [675, 361] width 219 height 45
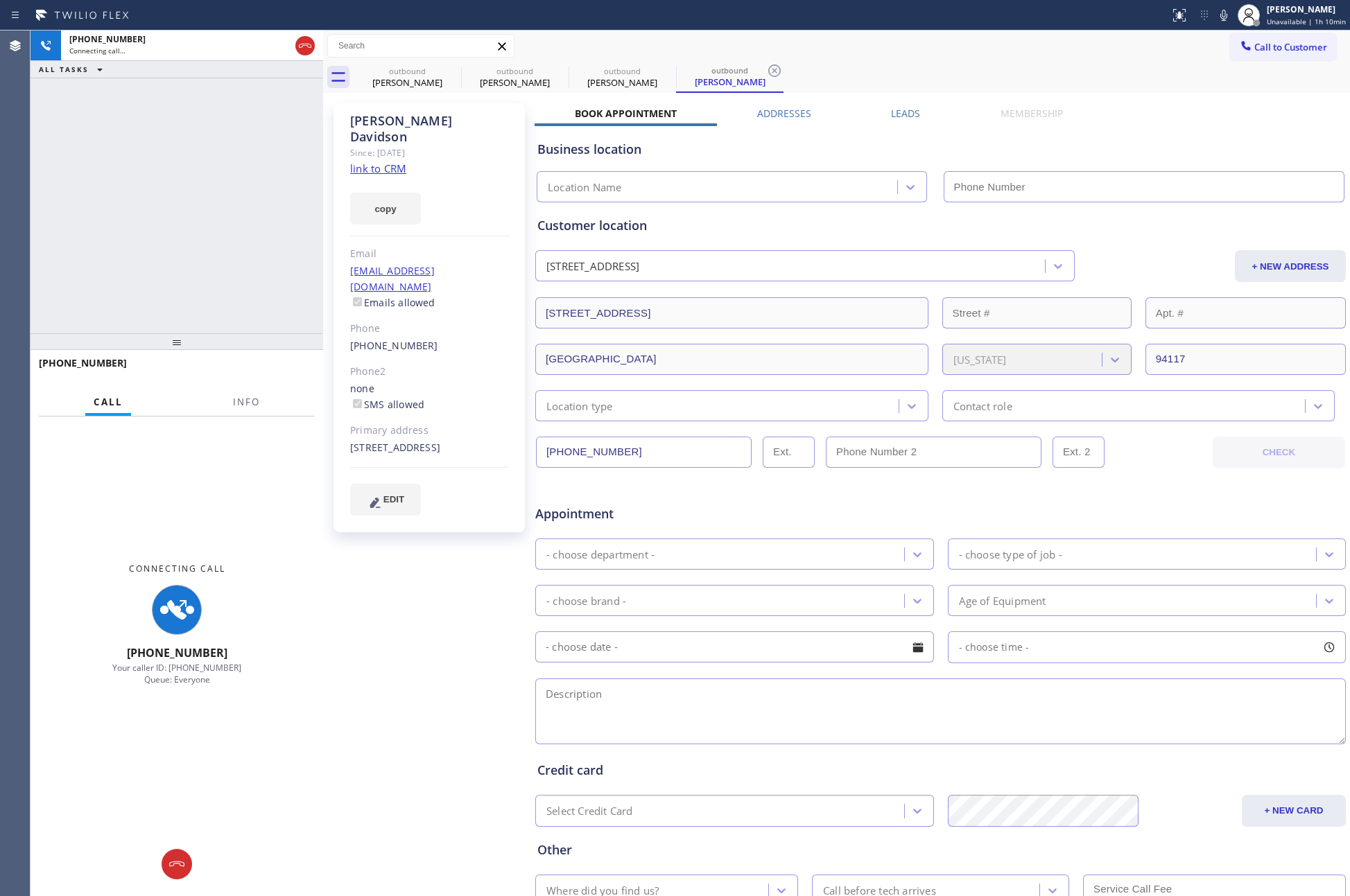
click at [250, 187] on div "+14152382141 Connecting call… ALL TASKS ALL TASKS ACTIVE TASKS TASKS IN WRAP UP" at bounding box center [176, 182] width 293 height 303
click at [901, 114] on label "Leads" at bounding box center [905, 113] width 30 height 13
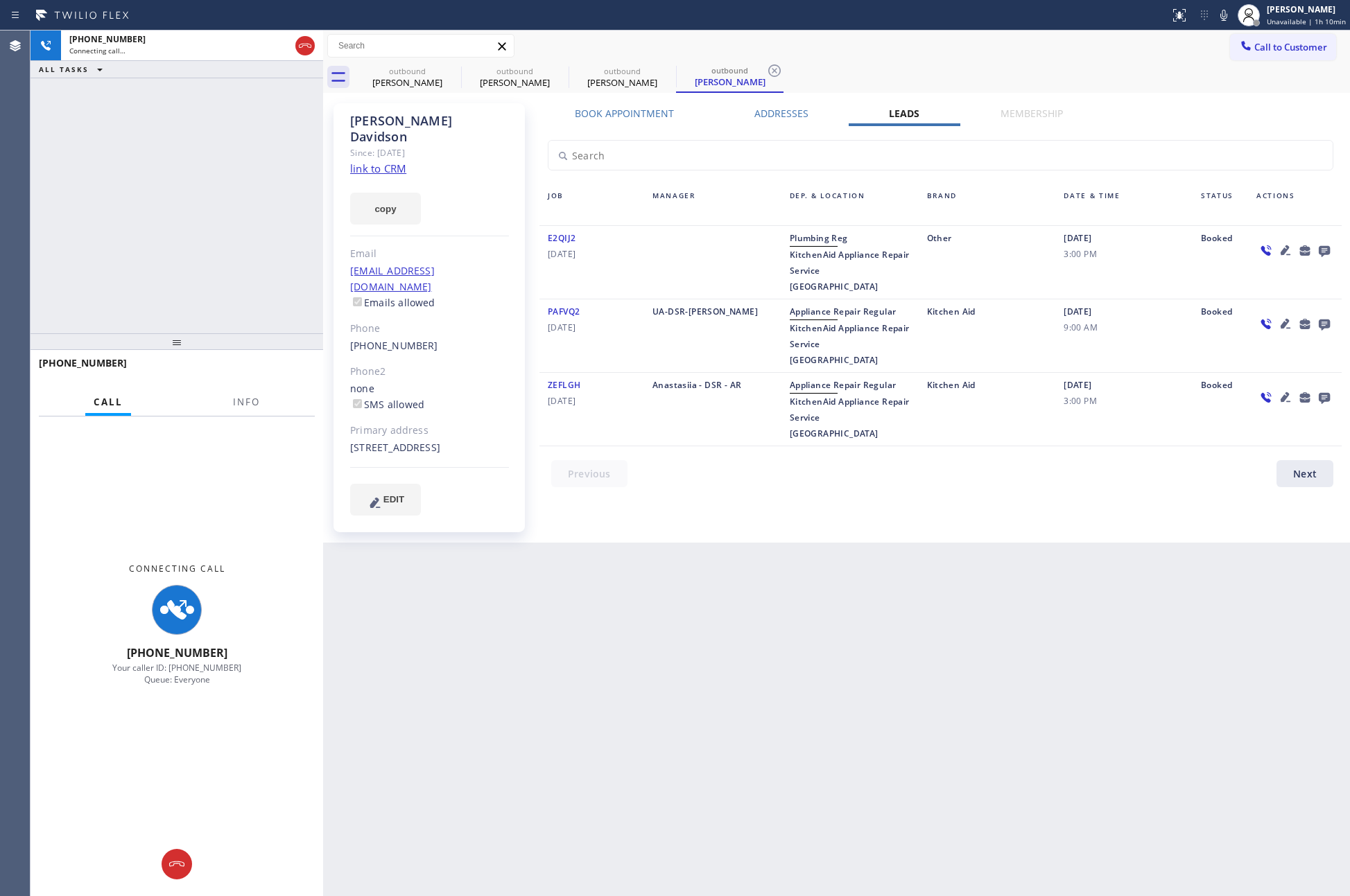
click at [100, 207] on div "+14152382141 Connecting call… ALL TASKS ALL TASKS ACTIVE TASKS TASKS IN WRAP UP" at bounding box center [176, 182] width 293 height 303
click at [431, 77] on div "Juan Frutis" at bounding box center [407, 82] width 105 height 12
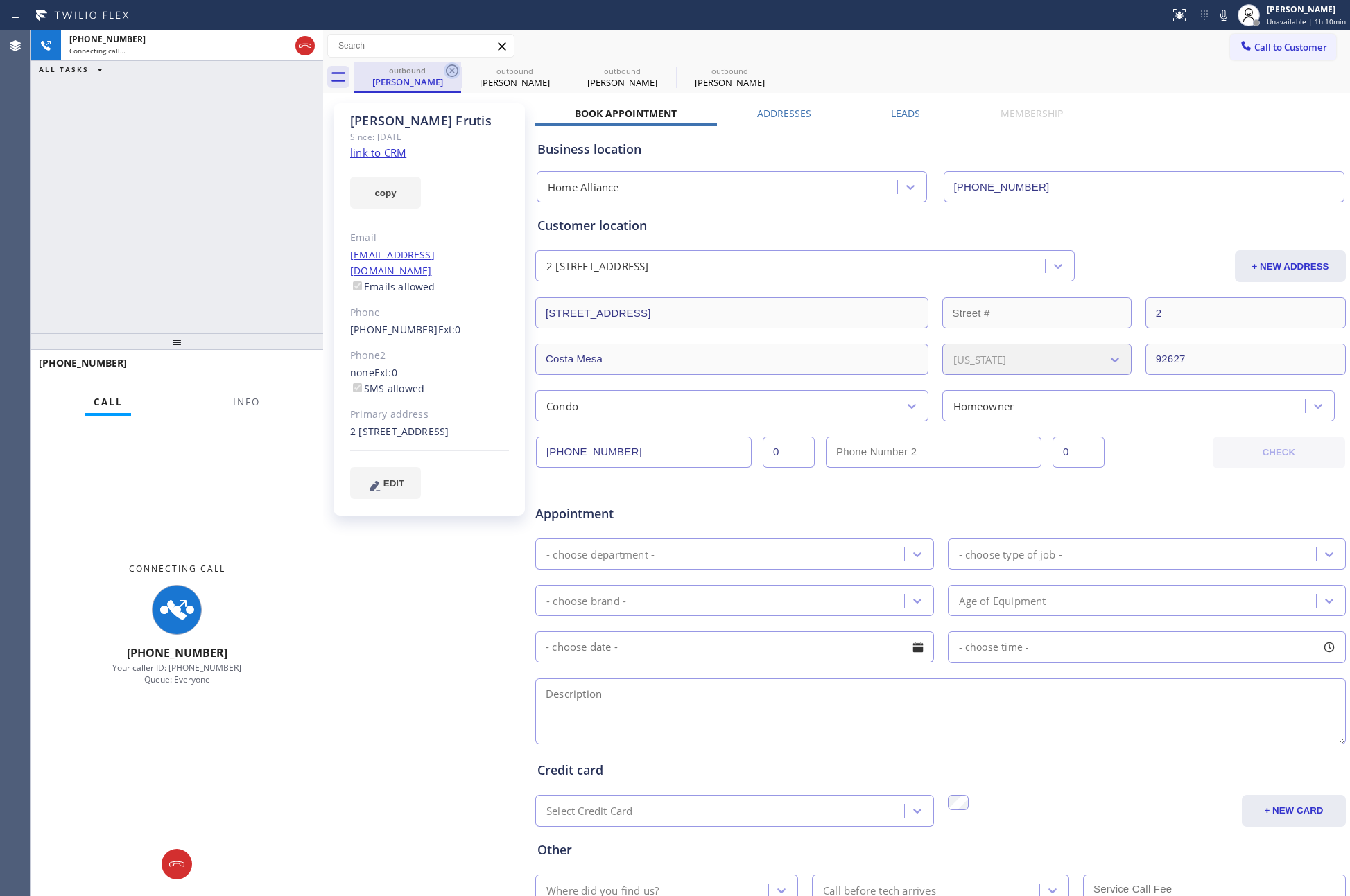
click at [456, 67] on icon at bounding box center [452, 71] width 12 height 12
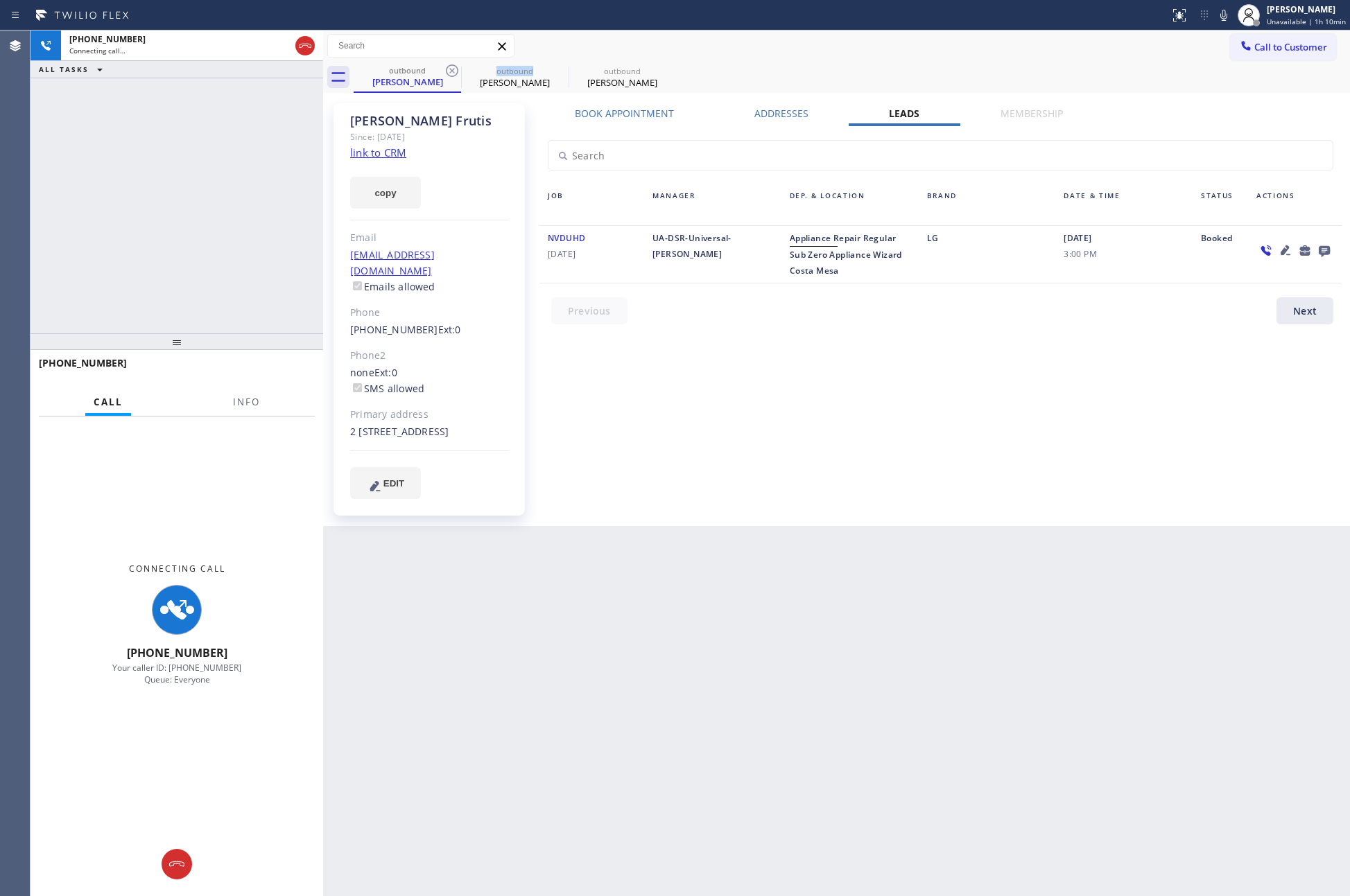
click at [456, 67] on icon at bounding box center [452, 71] width 12 height 12
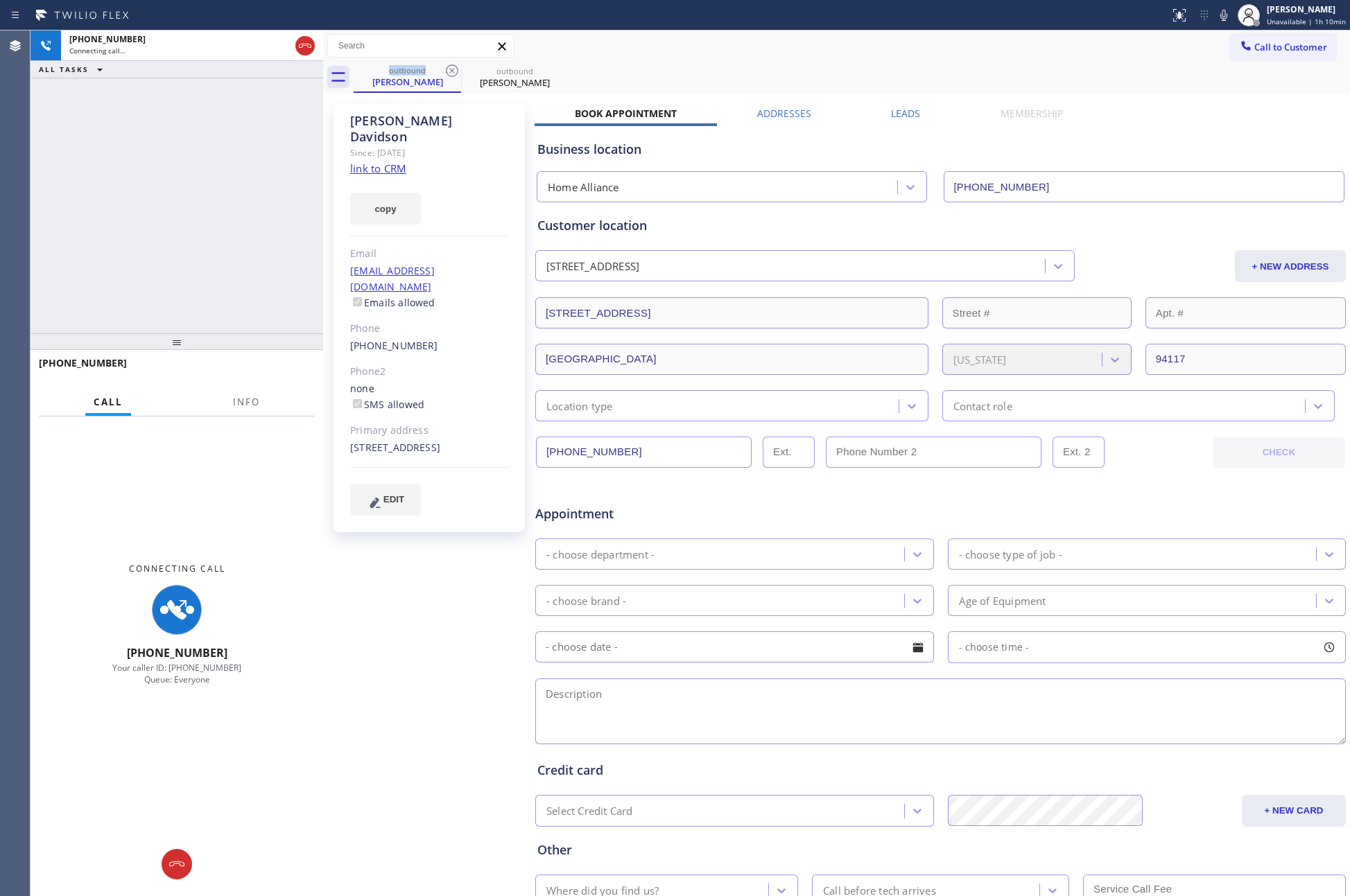
click at [456, 67] on icon at bounding box center [452, 71] width 12 height 12
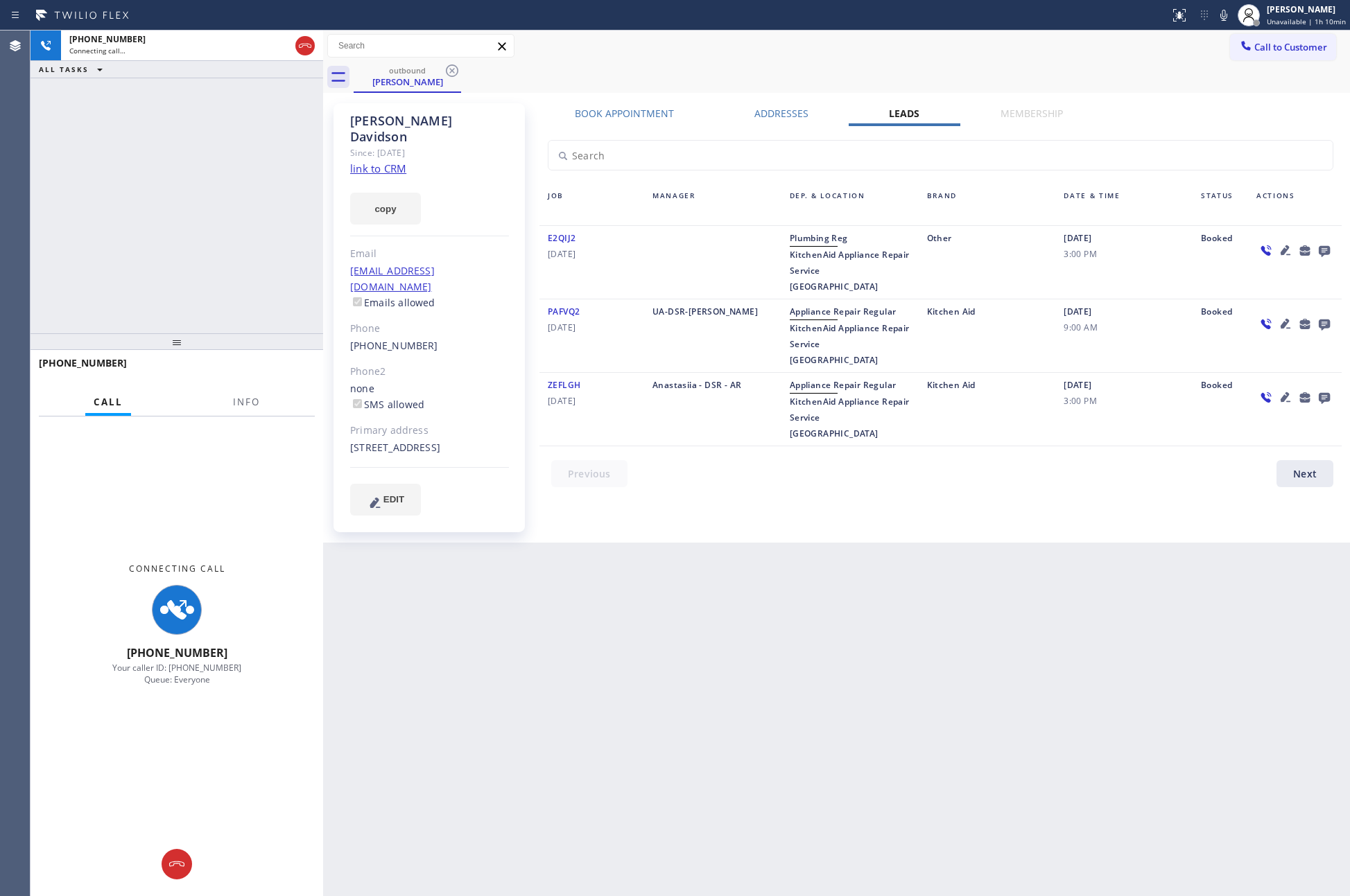
drag, startPoint x: 276, startPoint y: 169, endPoint x: 613, endPoint y: 146, distance: 337.8
click at [294, 169] on div "+14152382141 Connecting call… ALL TASKS ALL TASKS ACTIVE TASKS TASKS IN WRAP UP" at bounding box center [176, 182] width 293 height 303
drag, startPoint x: 907, startPoint y: 121, endPoint x: 919, endPoint y: 128, distance: 13.9
click at [909, 119] on div "Leads" at bounding box center [904, 116] width 111 height 19
click at [1325, 246] on icon at bounding box center [1324, 252] width 11 height 11
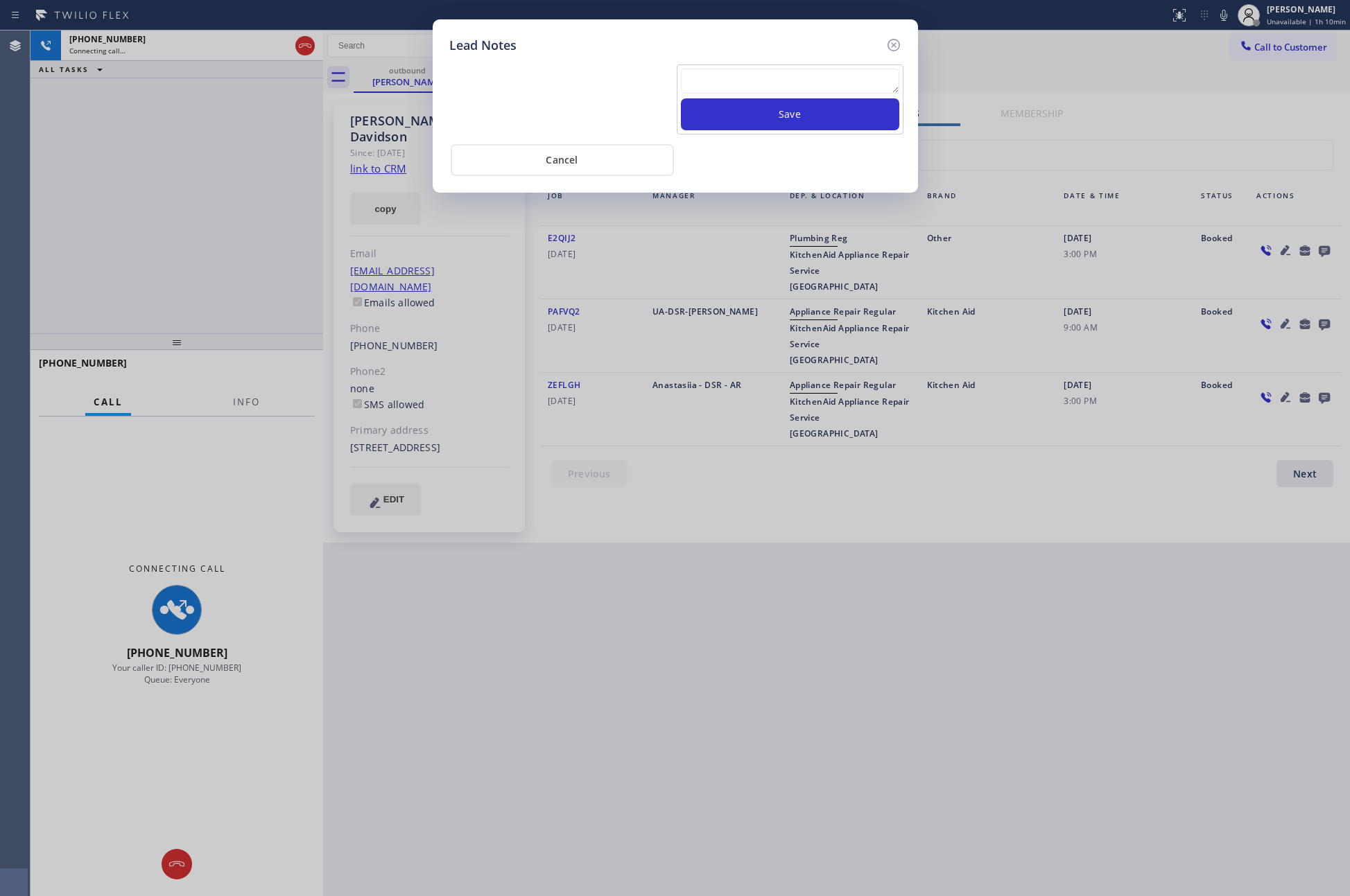
click at [808, 77] on textarea at bounding box center [789, 81] width 218 height 25
paste textarea "PLEASE TRANSFER FOR MEMBERSHIP and AC FILTER"
type textarea "PLEASE TRANSFER FOR MEMBERSHIP and AC FILTER"
click at [790, 117] on button "Save" at bounding box center [789, 113] width 218 height 31
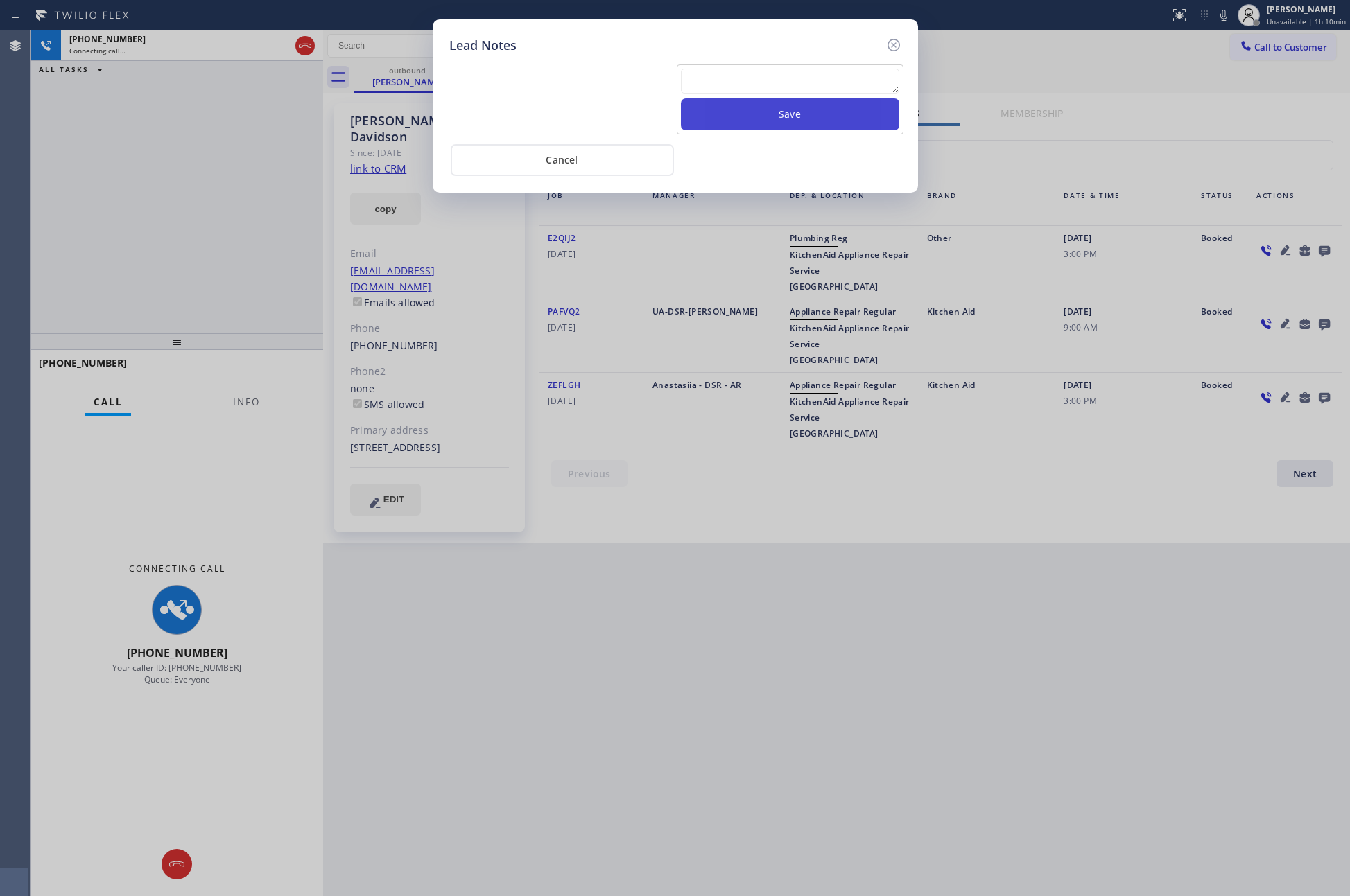
scroll to position [0, 0]
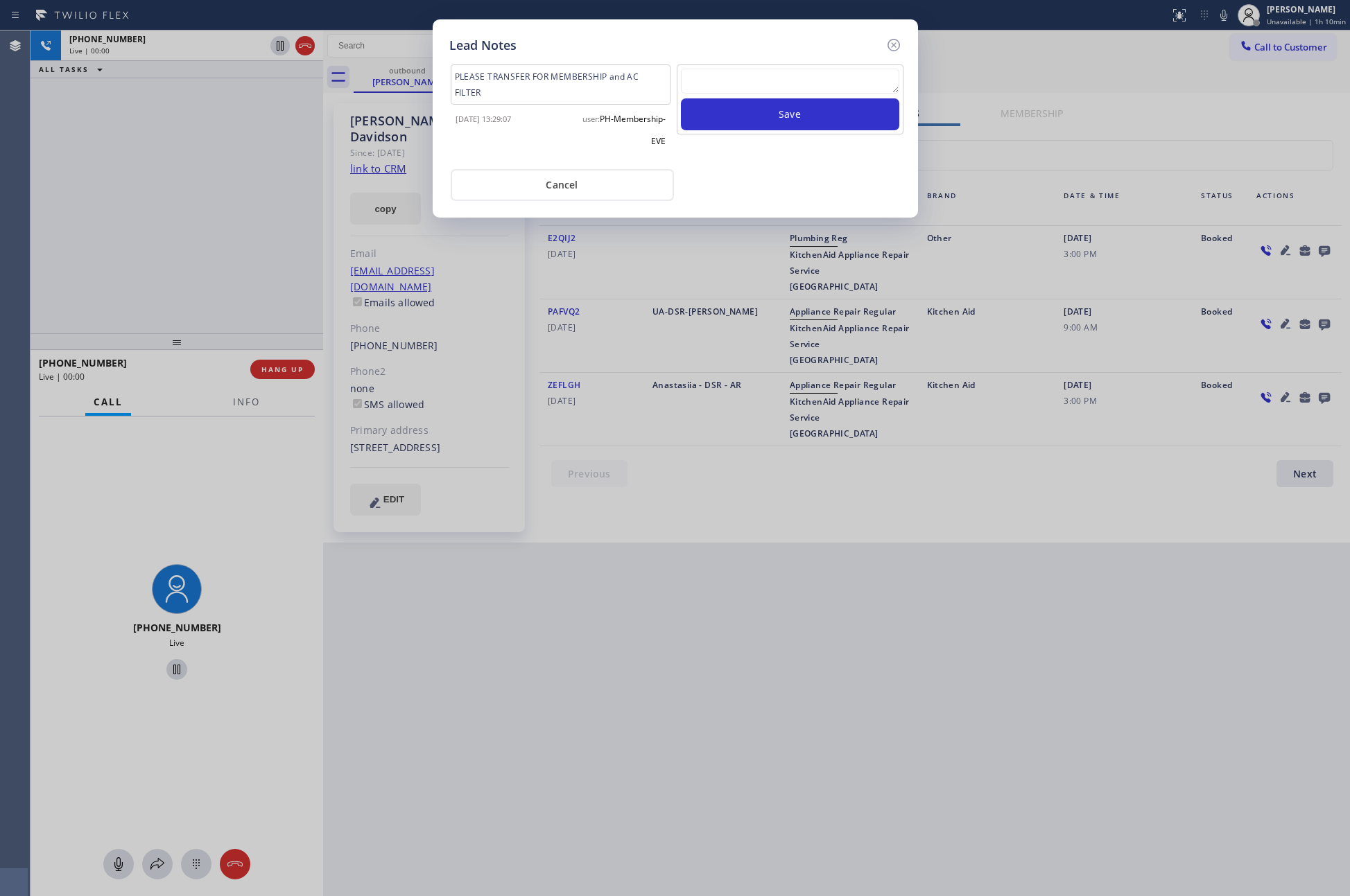
click at [806, 190] on div "Cancel" at bounding box center [675, 184] width 452 height 34
click at [623, 187] on button "Cancel" at bounding box center [562, 184] width 223 height 31
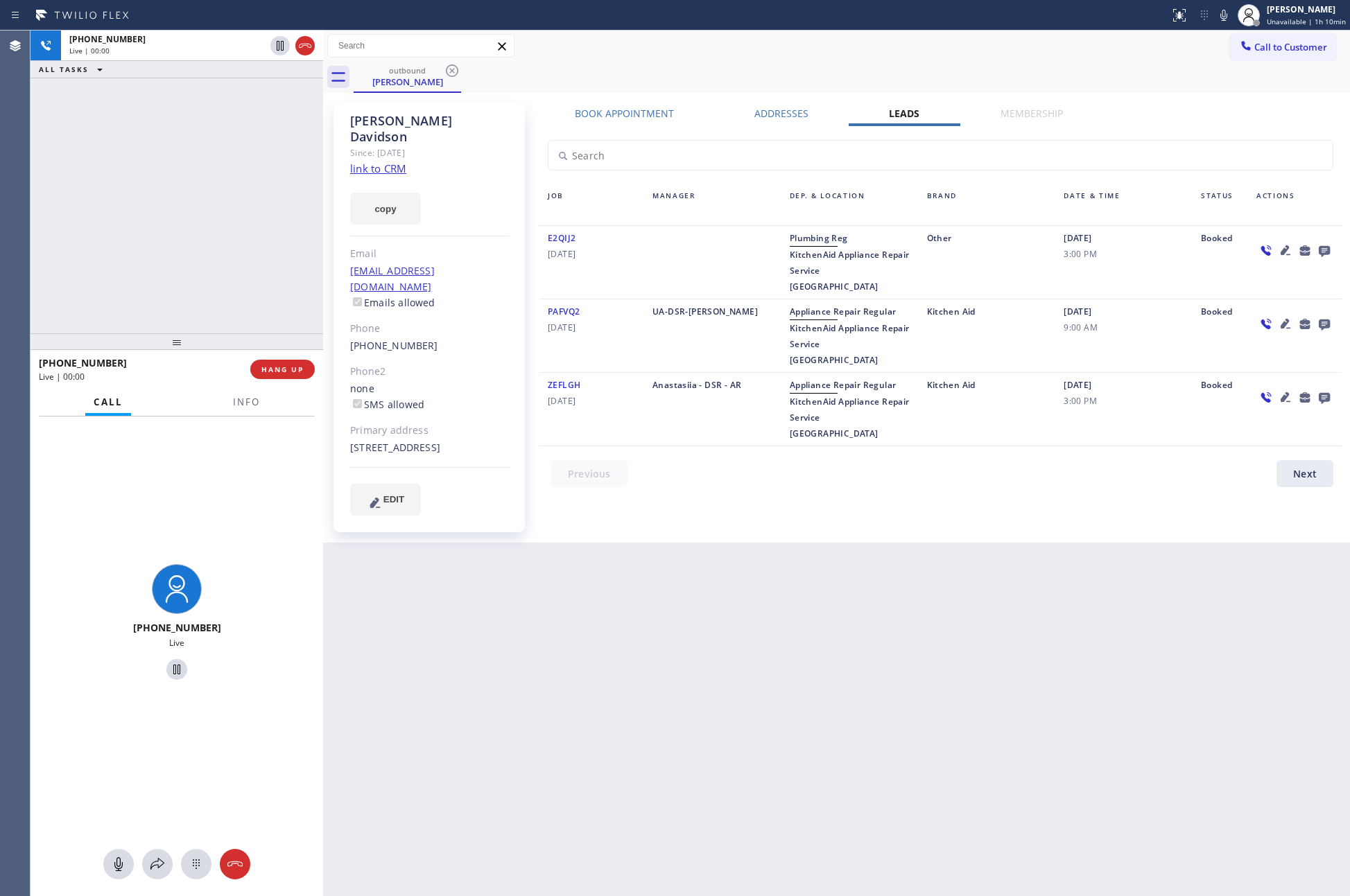
drag, startPoint x: 153, startPoint y: 160, endPoint x: 161, endPoint y: 162, distance: 8.2
click at [158, 160] on div "+14152382141 Live | 00:00 ALL TASKS ALL TASKS ACTIVE TASKS TASKS IN WRAP UP" at bounding box center [176, 182] width 293 height 303
drag, startPoint x: 175, startPoint y: 165, endPoint x: 271, endPoint y: 437, distance: 288.4
click at [176, 167] on div "+14152382141 Live | 00:00 ALL TASKS ALL TASKS ACTIVE TASKS TASKS IN WRAP UP" at bounding box center [176, 182] width 293 height 303
click at [283, 371] on span "HANG UP" at bounding box center [282, 369] width 42 height 10
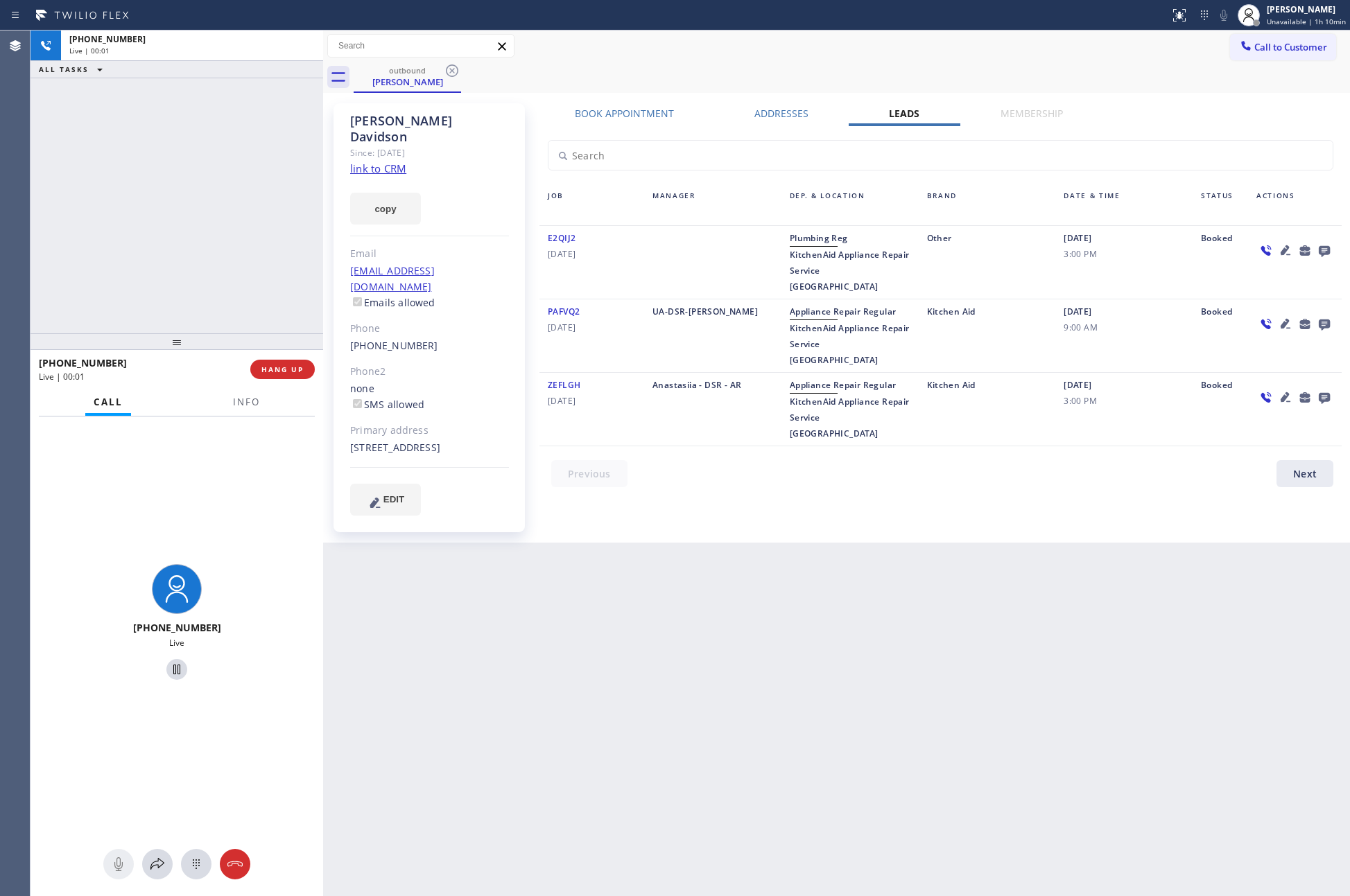
click at [218, 204] on div "+14152382141 Live | 00:01 ALL TASKS ALL TASKS ACTIVE TASKS TASKS IN WRAP UP" at bounding box center [176, 182] width 293 height 303
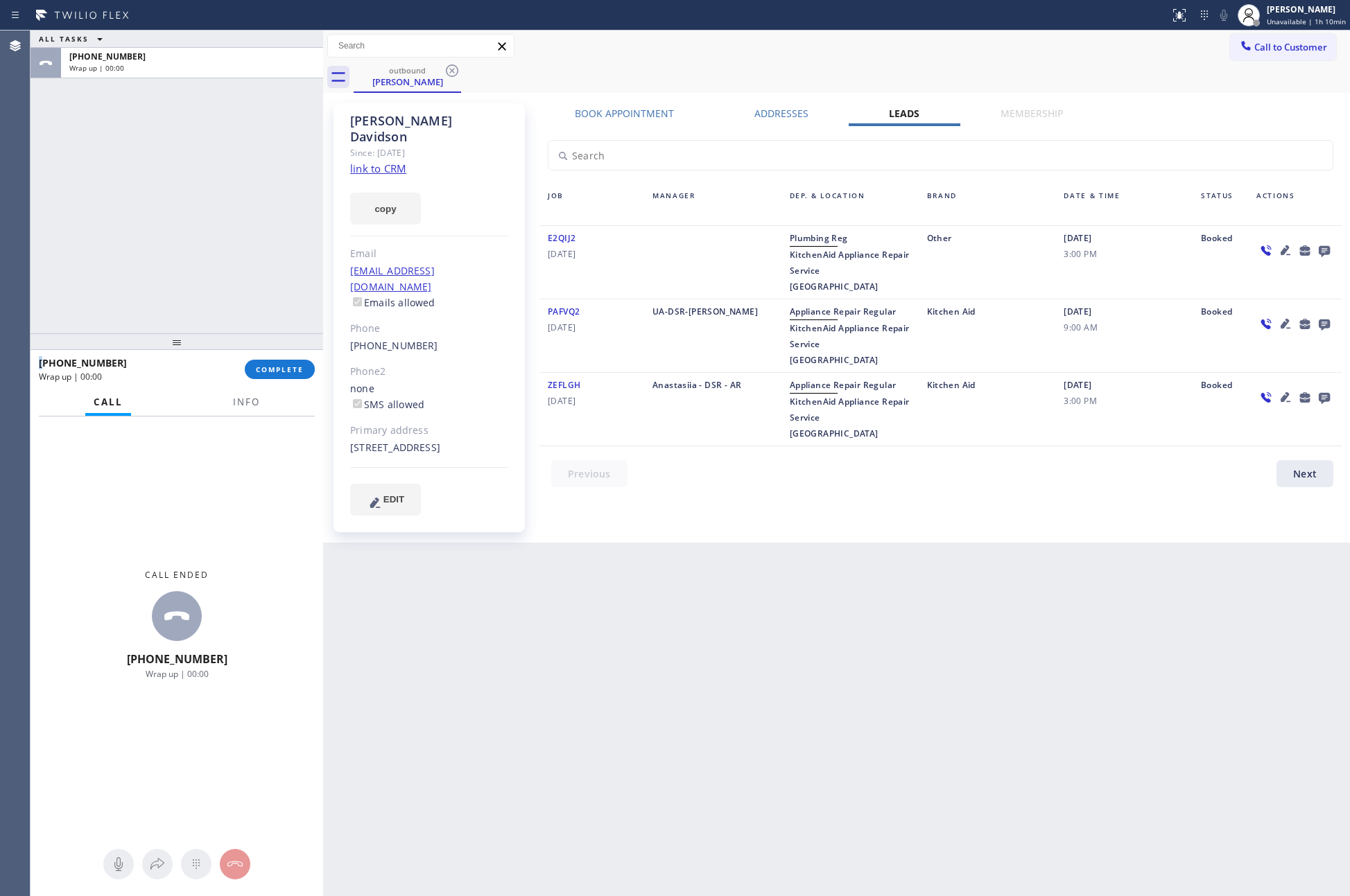
click at [219, 204] on div "ALL TASKS ALL TASKS ACTIVE TASKS TASKS IN WRAP UP +14152382141 Wrap up | 00:00" at bounding box center [176, 182] width 293 height 303
drag, startPoint x: 642, startPoint y: 593, endPoint x: 672, endPoint y: 57, distance: 536.8
click at [668, 529] on div "Back to Dashboard Change Sender ID Customers Technicians Select a contact Outbo…" at bounding box center [836, 463] width 1027 height 865
click at [167, 207] on div "ALL TASKS ALL TASKS ACTIVE TASKS TASKS IN WRAP UP +14152382141 Wrap up | 00:06" at bounding box center [176, 182] width 293 height 303
drag, startPoint x: 781, startPoint y: 522, endPoint x: 1244, endPoint y: 136, distance: 602.8
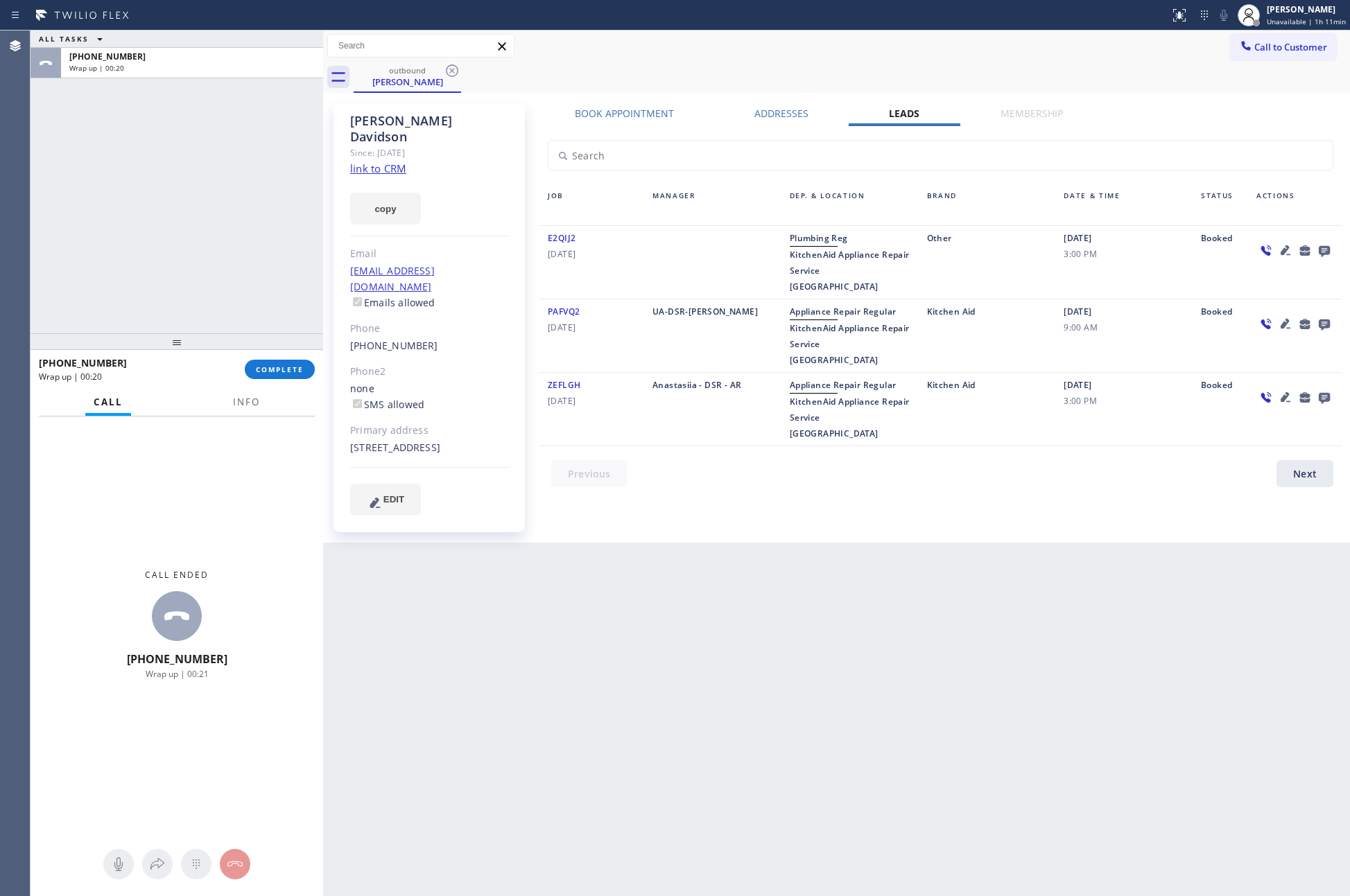
click at [828, 499] on div "Book Appointment Addresses Leads Membership Business location Home Alliance (87…" at bounding box center [940, 323] width 811 height 433
click at [1263, 34] on button "Call to Customer" at bounding box center [1282, 48] width 106 height 27
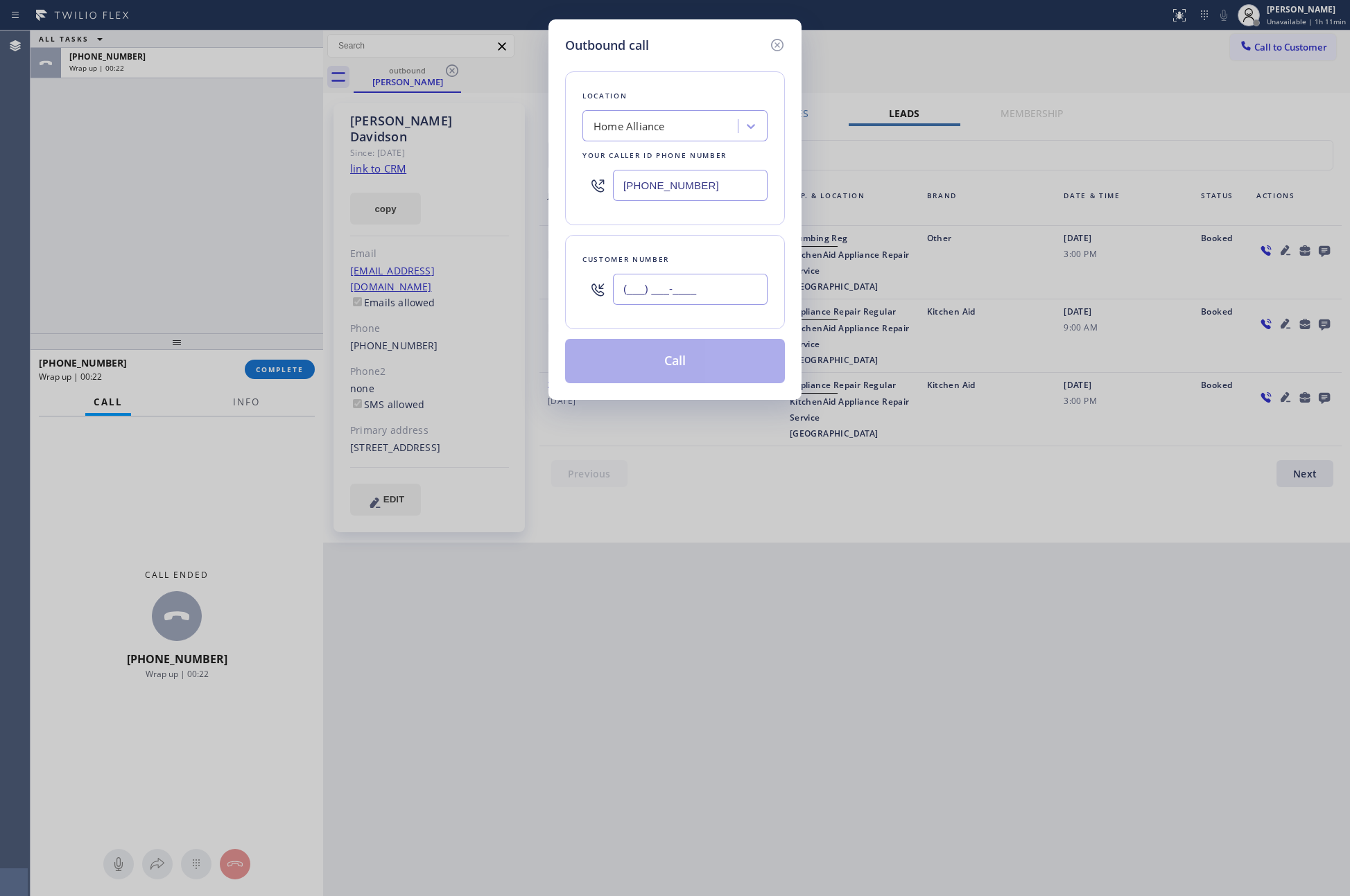
click at [691, 289] on input "(___) ___-____" at bounding box center [690, 289] width 154 height 31
paste input "909) 241-2317"
type input "(909) 241-2317"
click at [678, 366] on button "Call" at bounding box center [675, 361] width 219 height 45
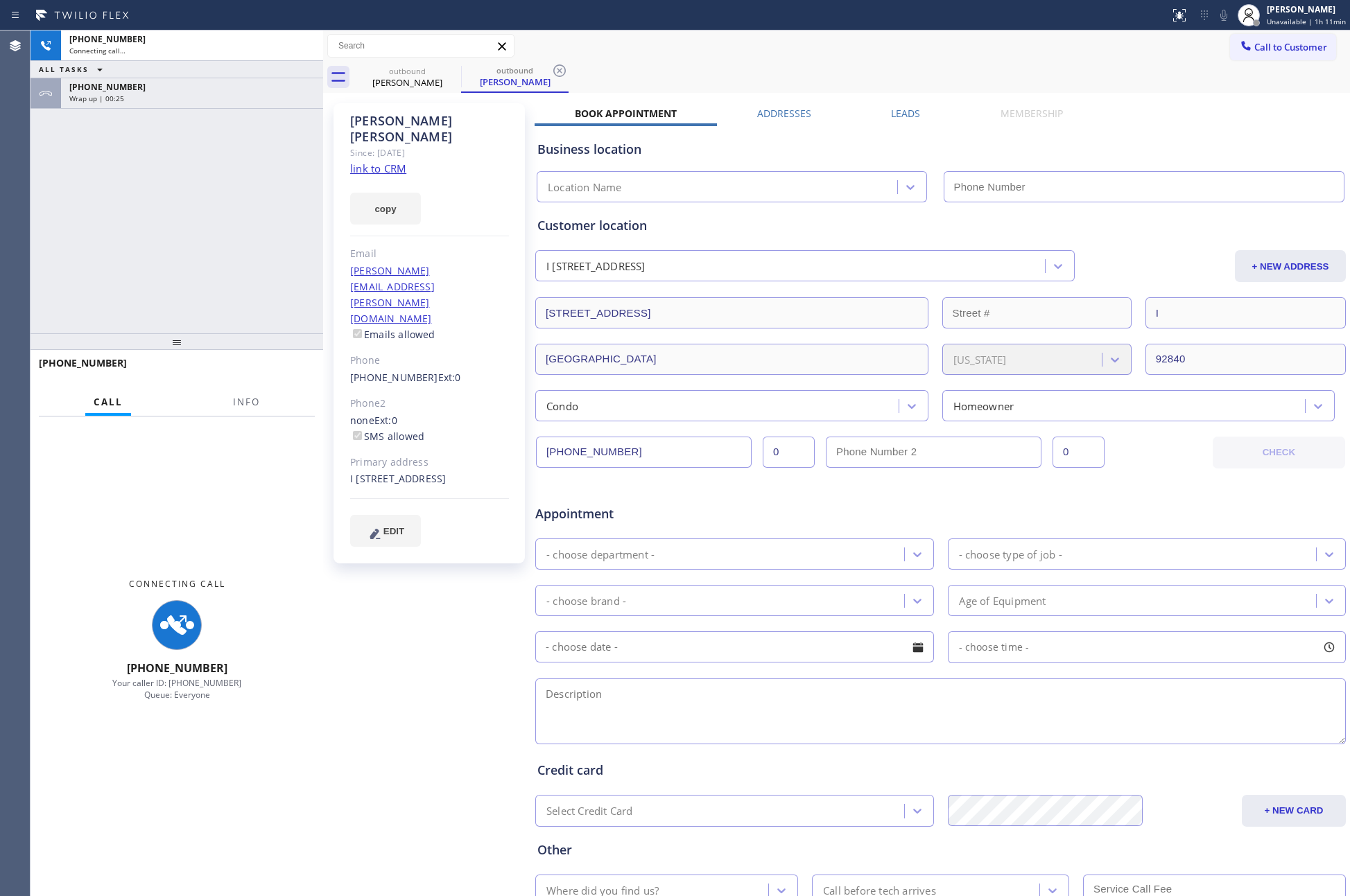
drag, startPoint x: 107, startPoint y: 242, endPoint x: 153, endPoint y: 123, distance: 127.6
click at [123, 212] on div "+19092412317 Connecting call… ALL TASKS ALL TASKS ACTIVE TASKS TASKS IN WRAP UP…" at bounding box center [176, 182] width 293 height 303
click at [159, 91] on div "+14152382141" at bounding box center [192, 87] width 245 height 11
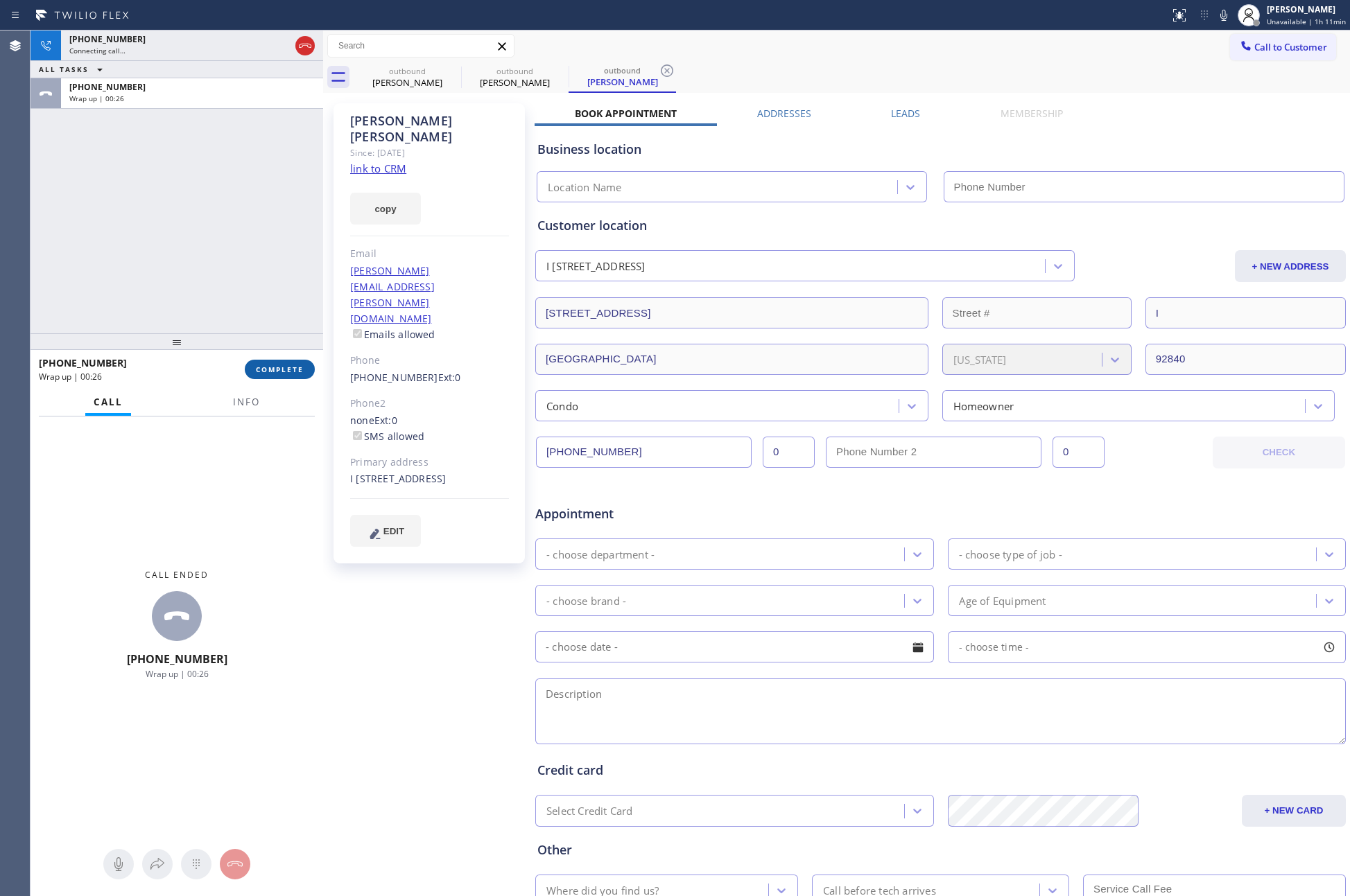
click at [288, 373] on button "COMPLETE" at bounding box center [279, 369] width 70 height 19
click at [275, 169] on div "+19092412317 Connecting call… ALL TASKS ALL TASKS ACTIVE TASKS TASKS IN WRAP UP…" at bounding box center [176, 182] width 293 height 303
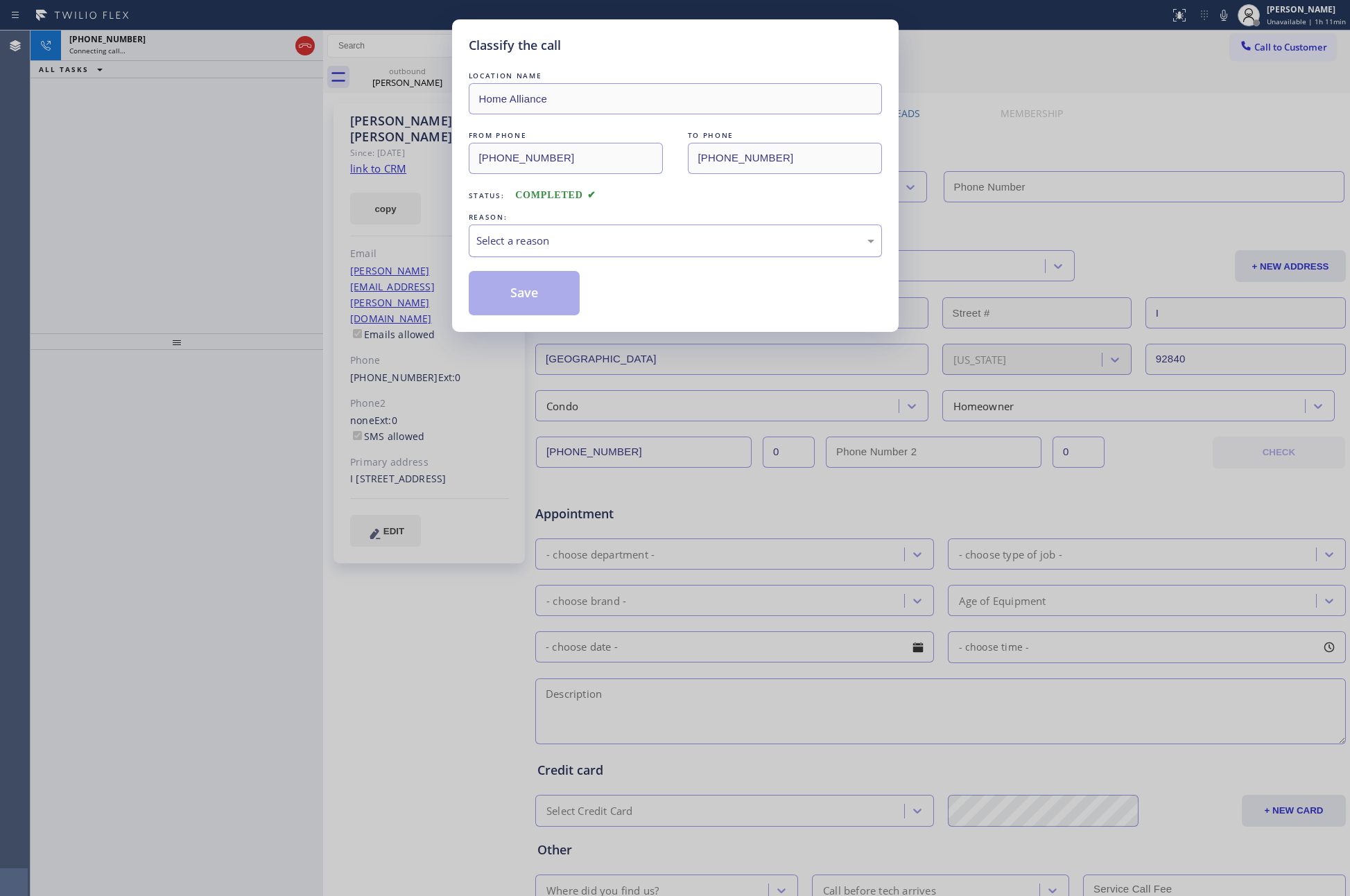
type input "(877) 777-0796"
click at [510, 244] on div "Select a reason" at bounding box center [675, 240] width 398 height 16
click at [538, 297] on button "Save" at bounding box center [524, 293] width 112 height 45
click at [211, 208] on div "Classify the call LOCATION NAME Home Alliance FROM PHONE (877) 777-0796 TO PHON…" at bounding box center [675, 448] width 1350 height 896
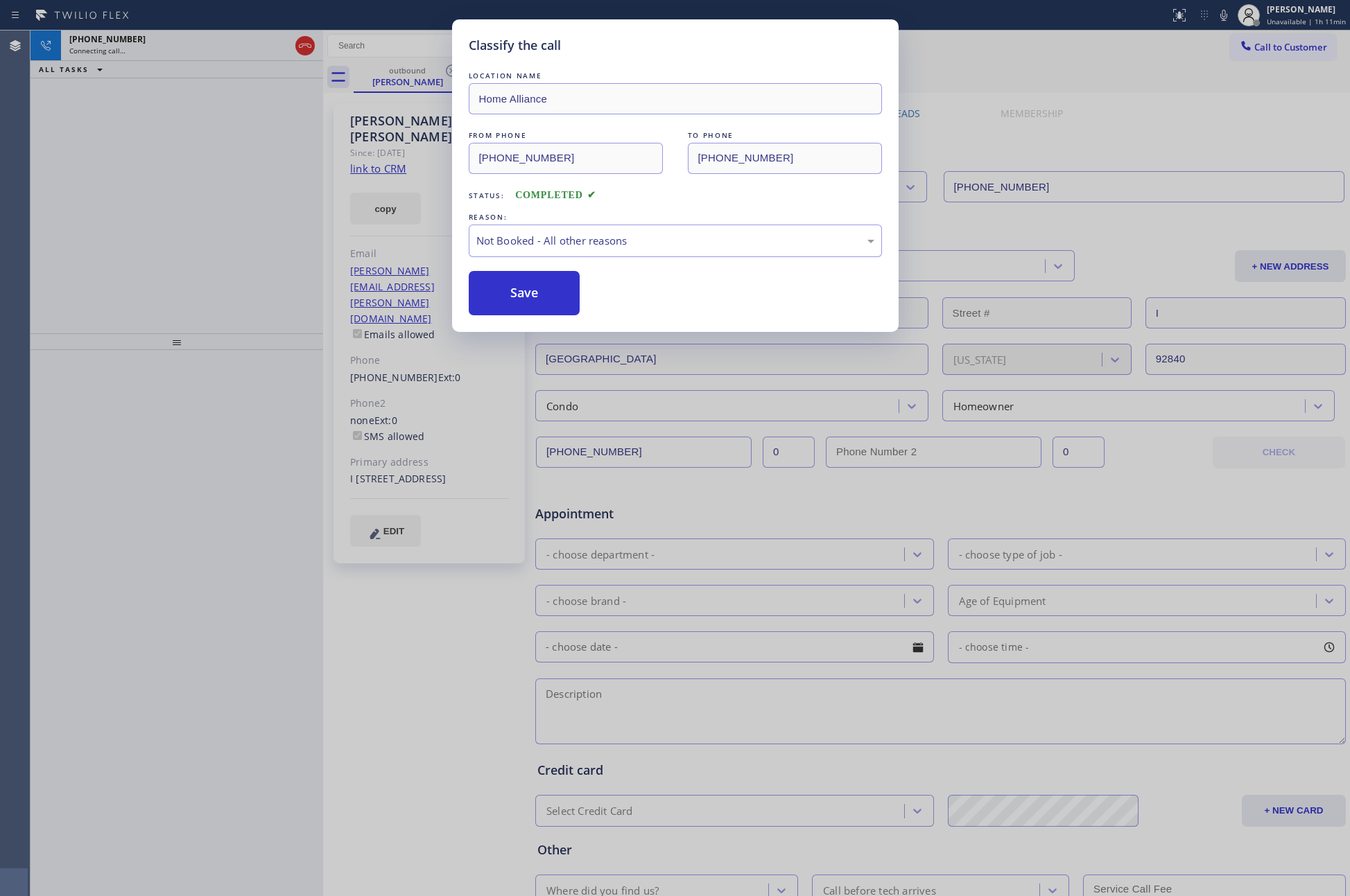
click at [215, 207] on div "Classify the call LOCATION NAME Home Alliance FROM PHONE (877) 777-0796 TO PHON…" at bounding box center [675, 448] width 1350 height 896
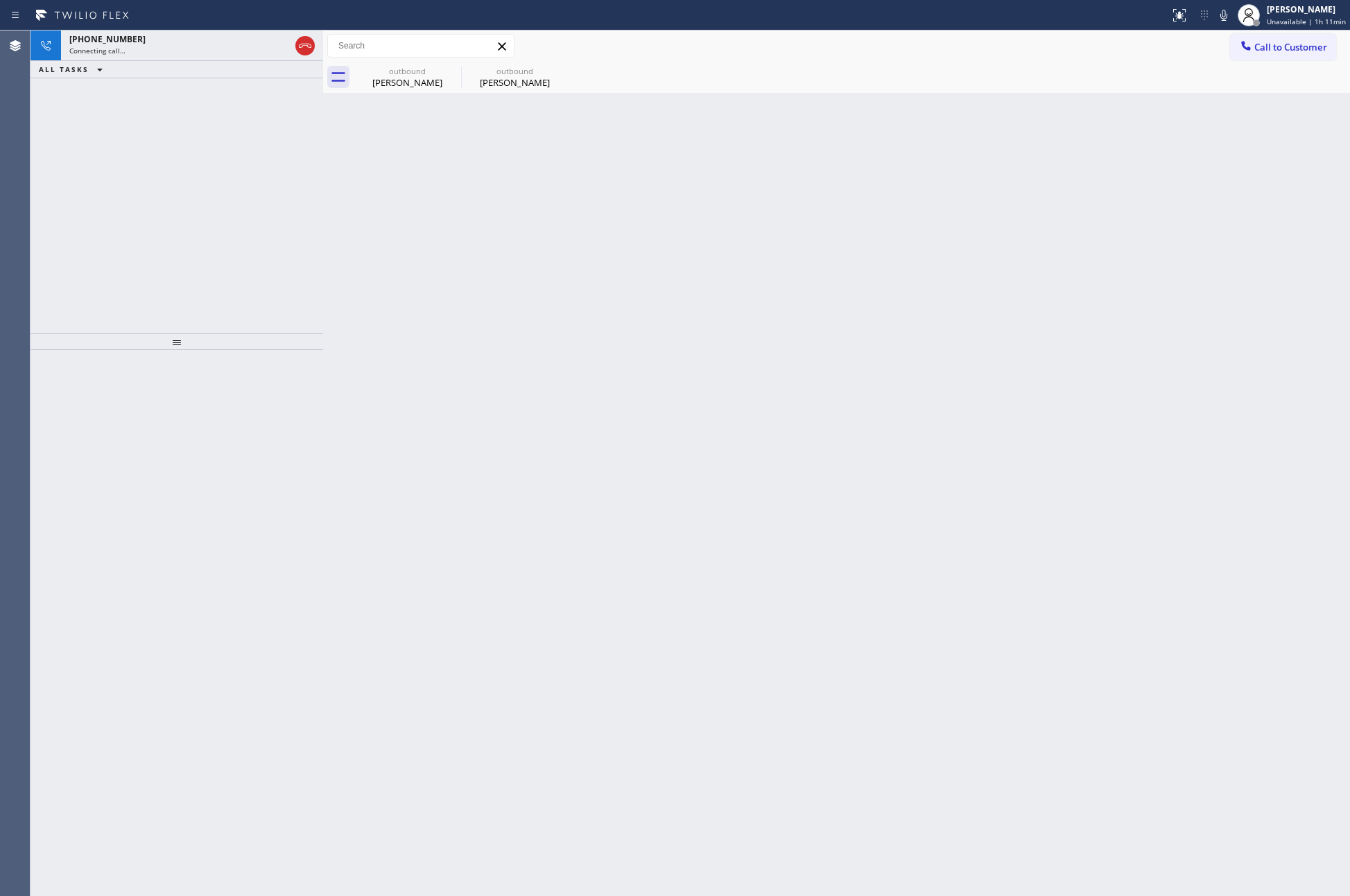
click at [194, 196] on div "+19092412317 Connecting call… ALL TASKS ALL TASKS ACTIVE TASKS TASKS IN WRAP UP" at bounding box center [176, 182] width 293 height 303
click at [256, 243] on div "+19092412317 Live | 00:03 ALL TASKS ALL TASKS ACTIVE TASKS TASKS IN WRAP UP" at bounding box center [176, 182] width 293 height 303
click at [304, 46] on icon at bounding box center [304, 45] width 16 height 16
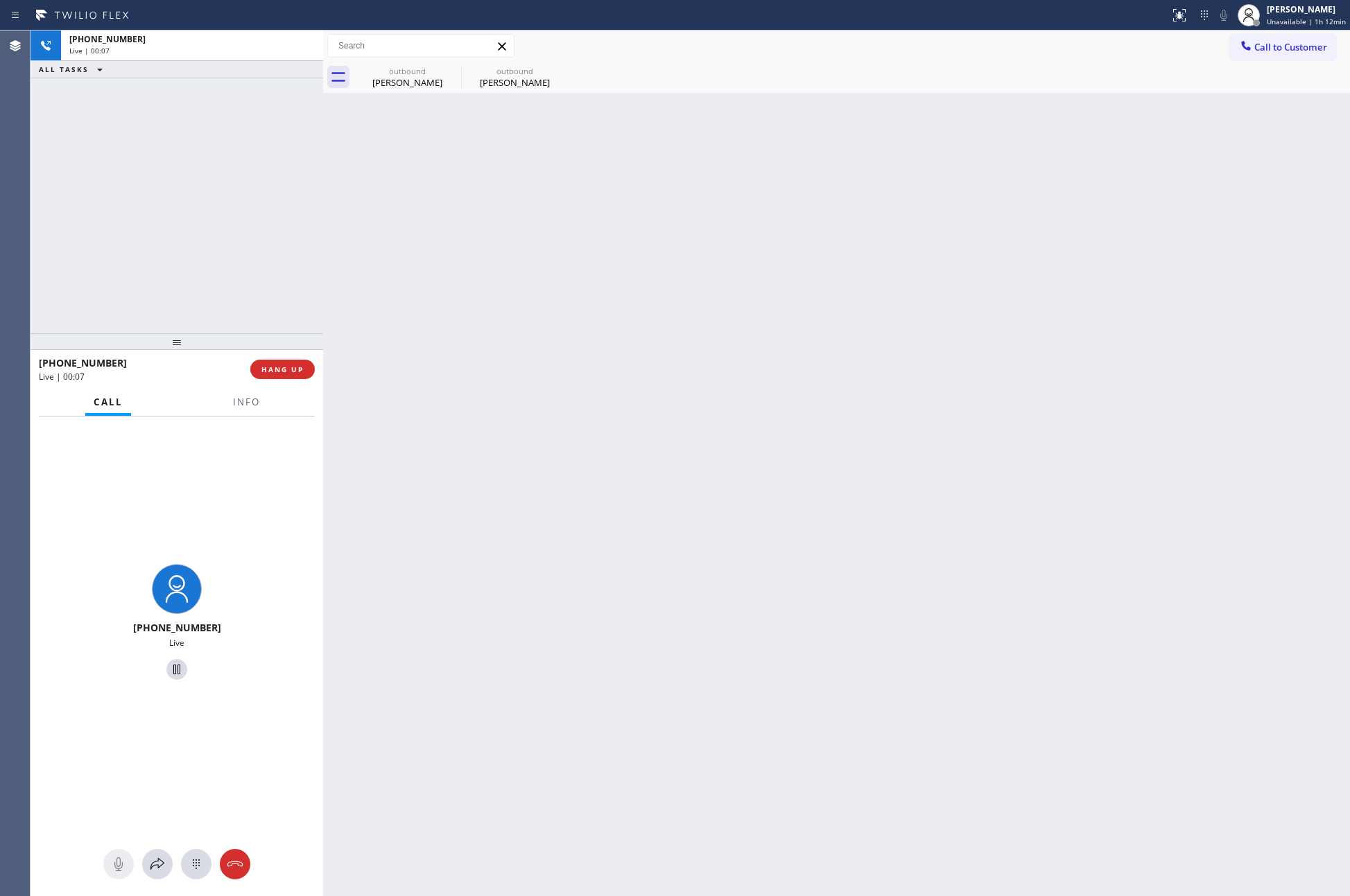
click at [239, 192] on div "+19092412317 Live | 00:07 ALL TASKS ALL TASKS ACTIVE TASKS TASKS IN WRAP UP" at bounding box center [176, 182] width 293 height 303
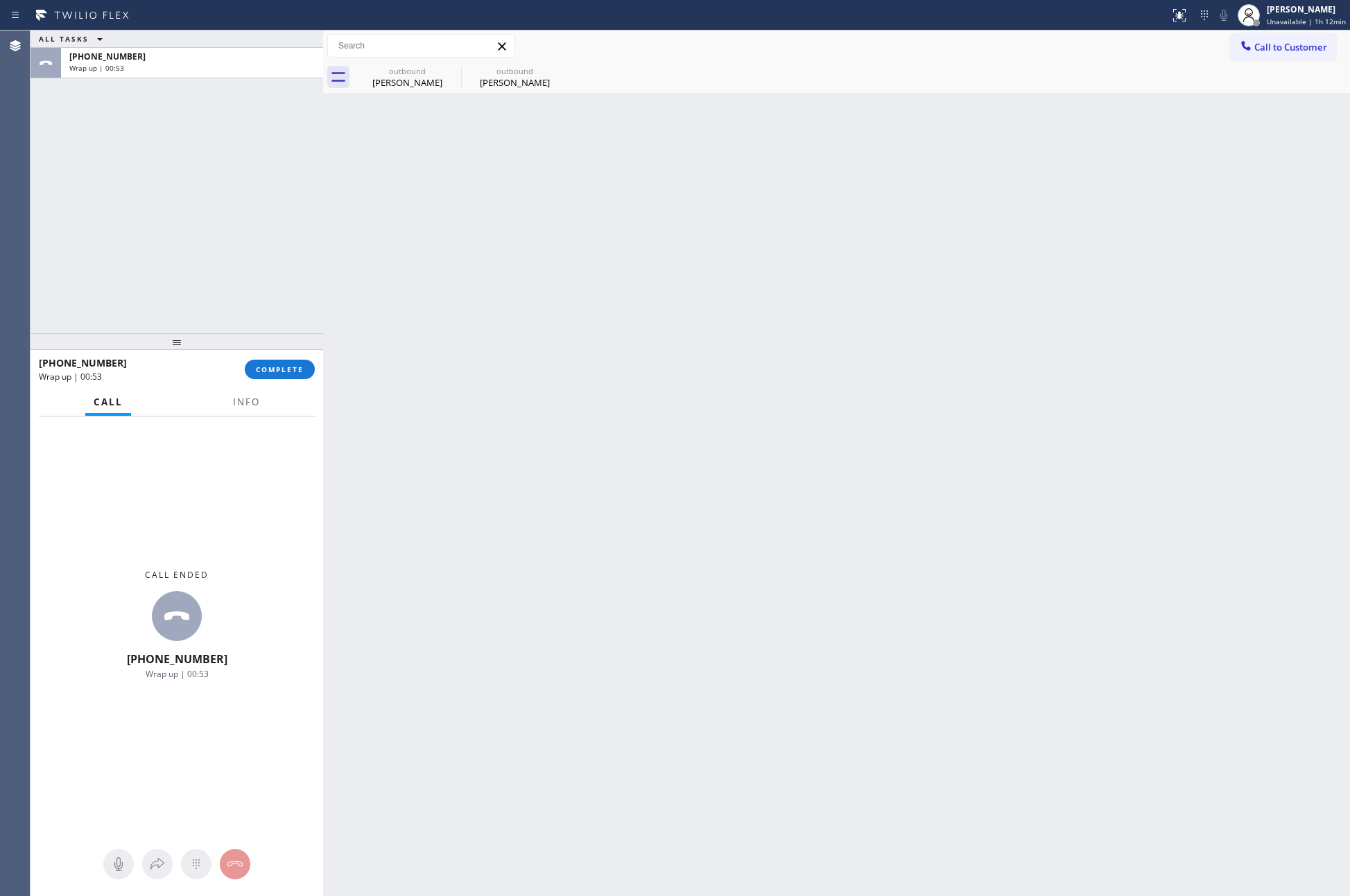
click at [239, 192] on div "ALL TASKS ALL TASKS ACTIVE TASKS TASKS IN WRAP UP +19092412317 Wrap up | 00:53" at bounding box center [176, 182] width 293 height 303
click at [517, 76] on div "Imelda Clark" at bounding box center [515, 82] width 105 height 12
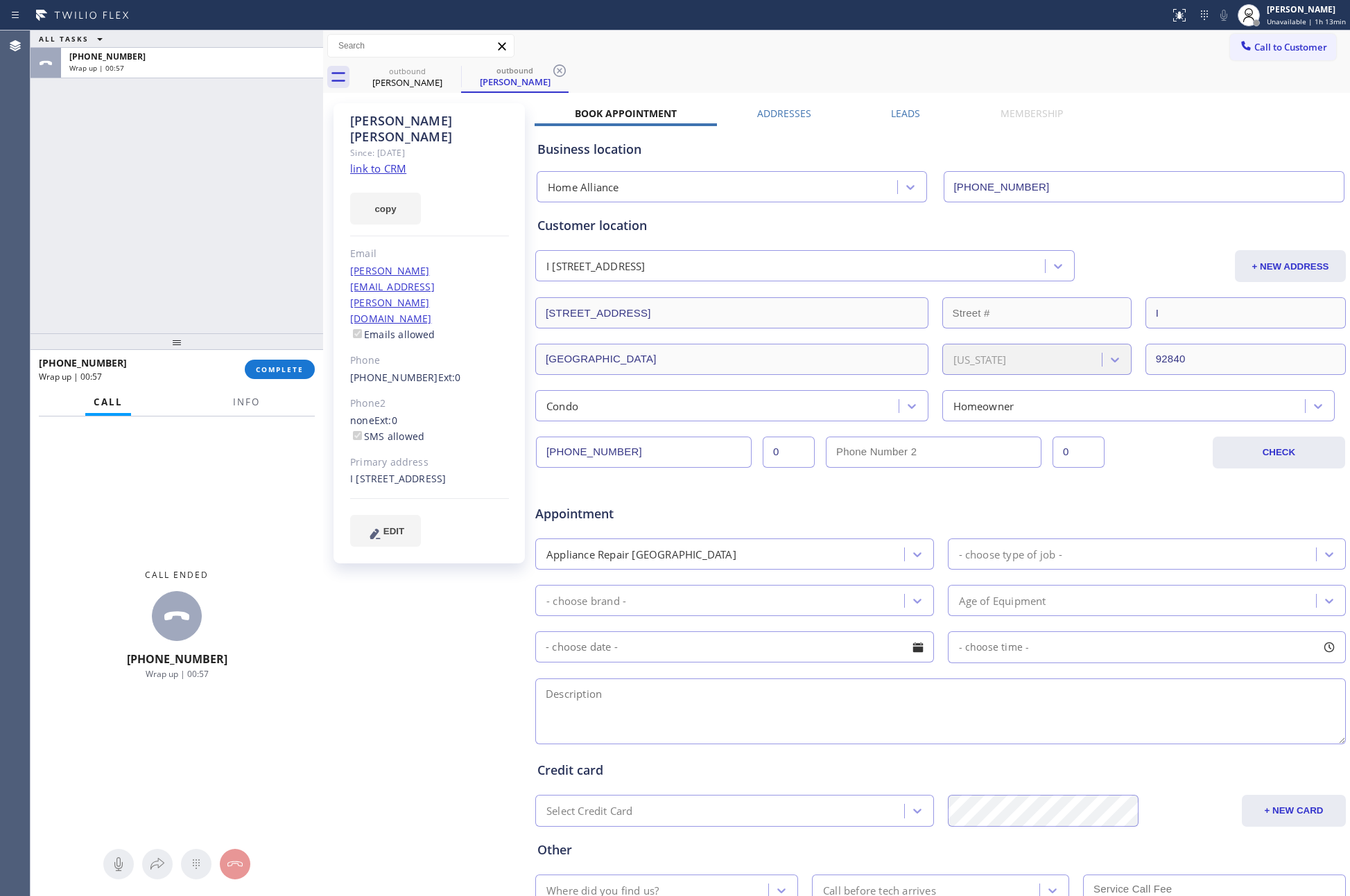
click at [903, 113] on label "Leads" at bounding box center [905, 113] width 30 height 13
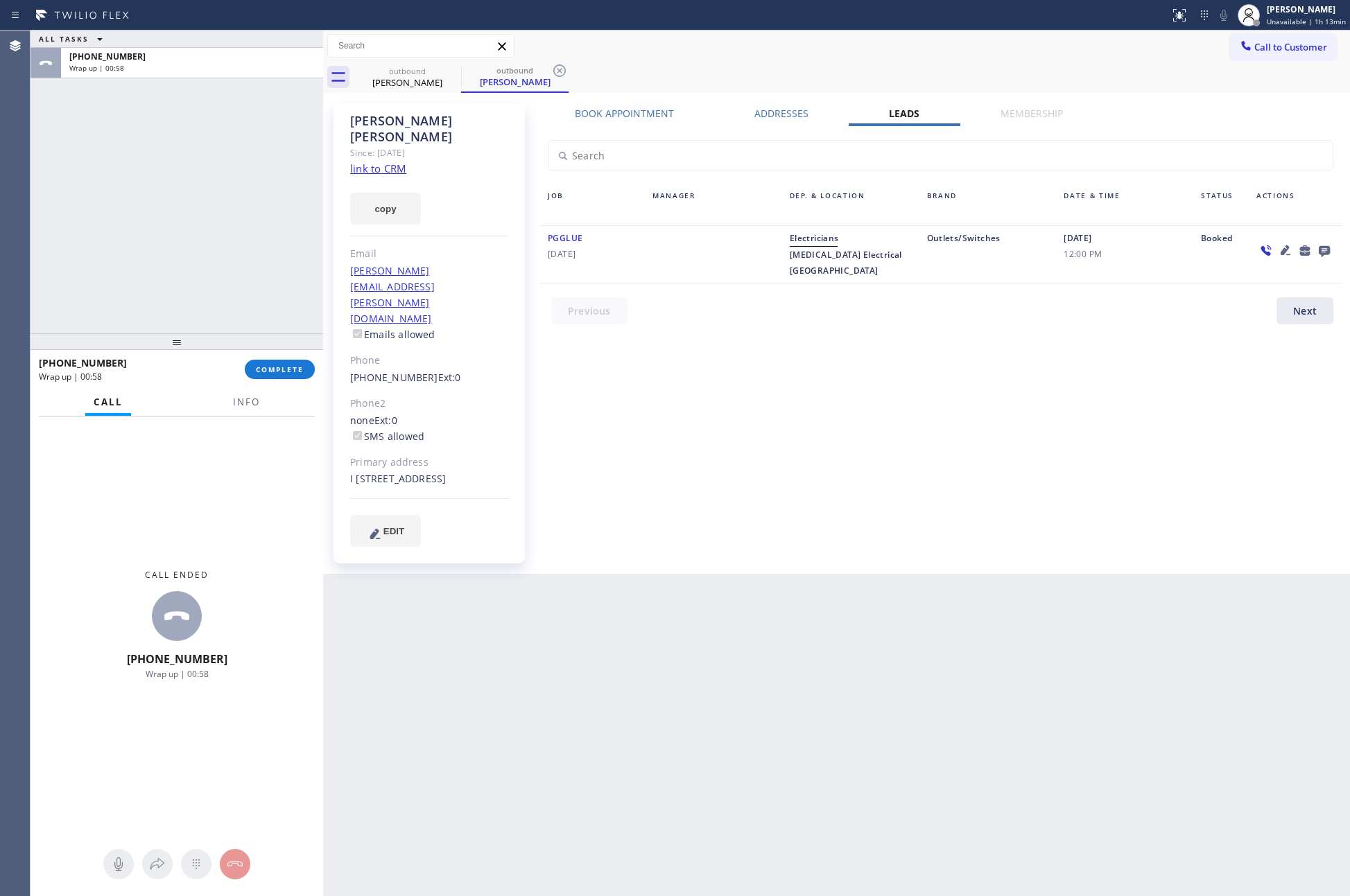
click at [1327, 250] on icon at bounding box center [1324, 252] width 11 height 11
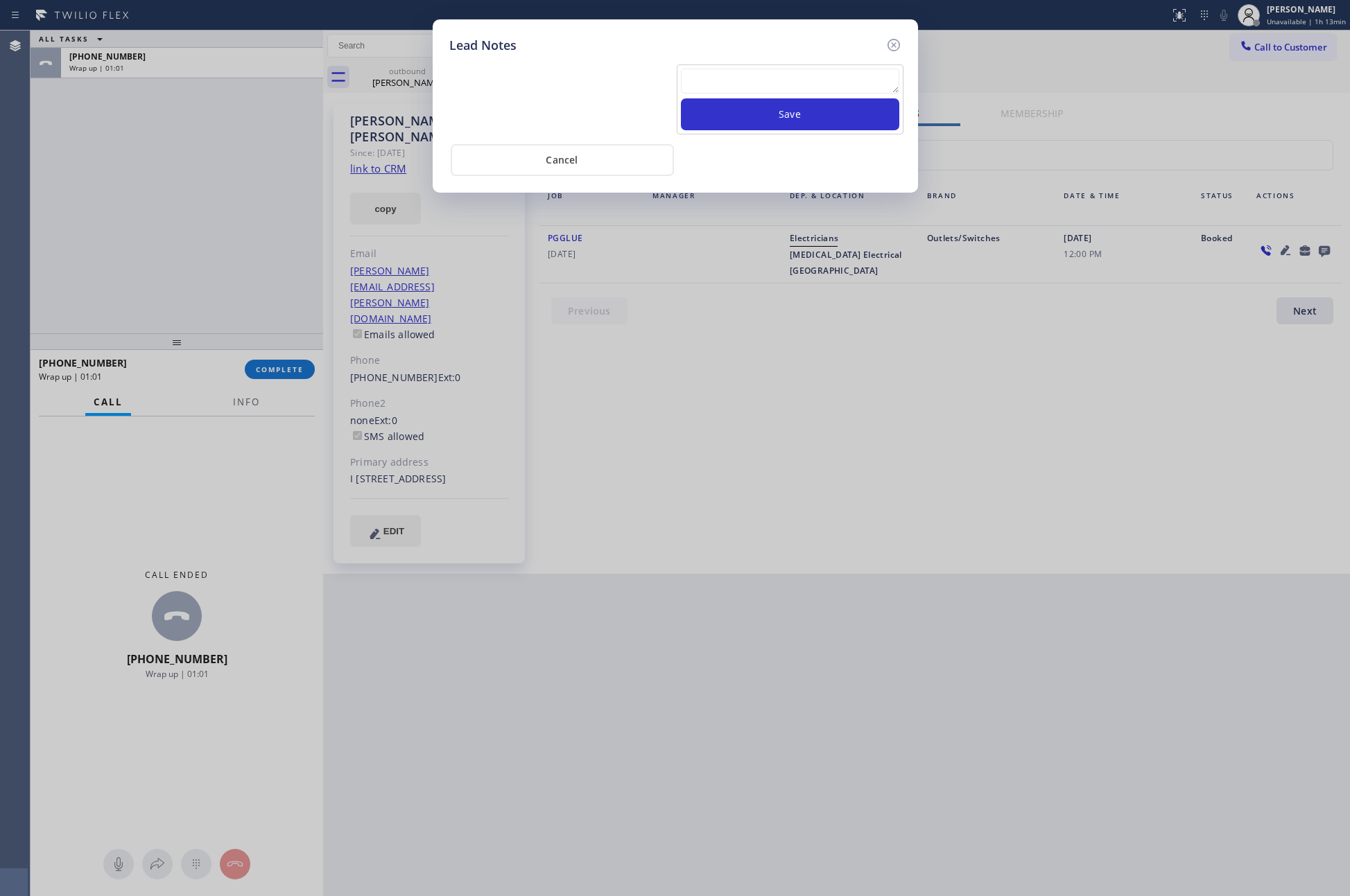
click at [861, 92] on textarea at bounding box center [789, 81] width 218 height 25
paste textarea "PLEASE TRANSFER FOR MEMBERSHIP and AC FILTER"
type textarea "PLEASE TRANSFER FOR MEMBERSHIP and AC FILTER"
click at [813, 116] on button "Save" at bounding box center [789, 113] width 218 height 31
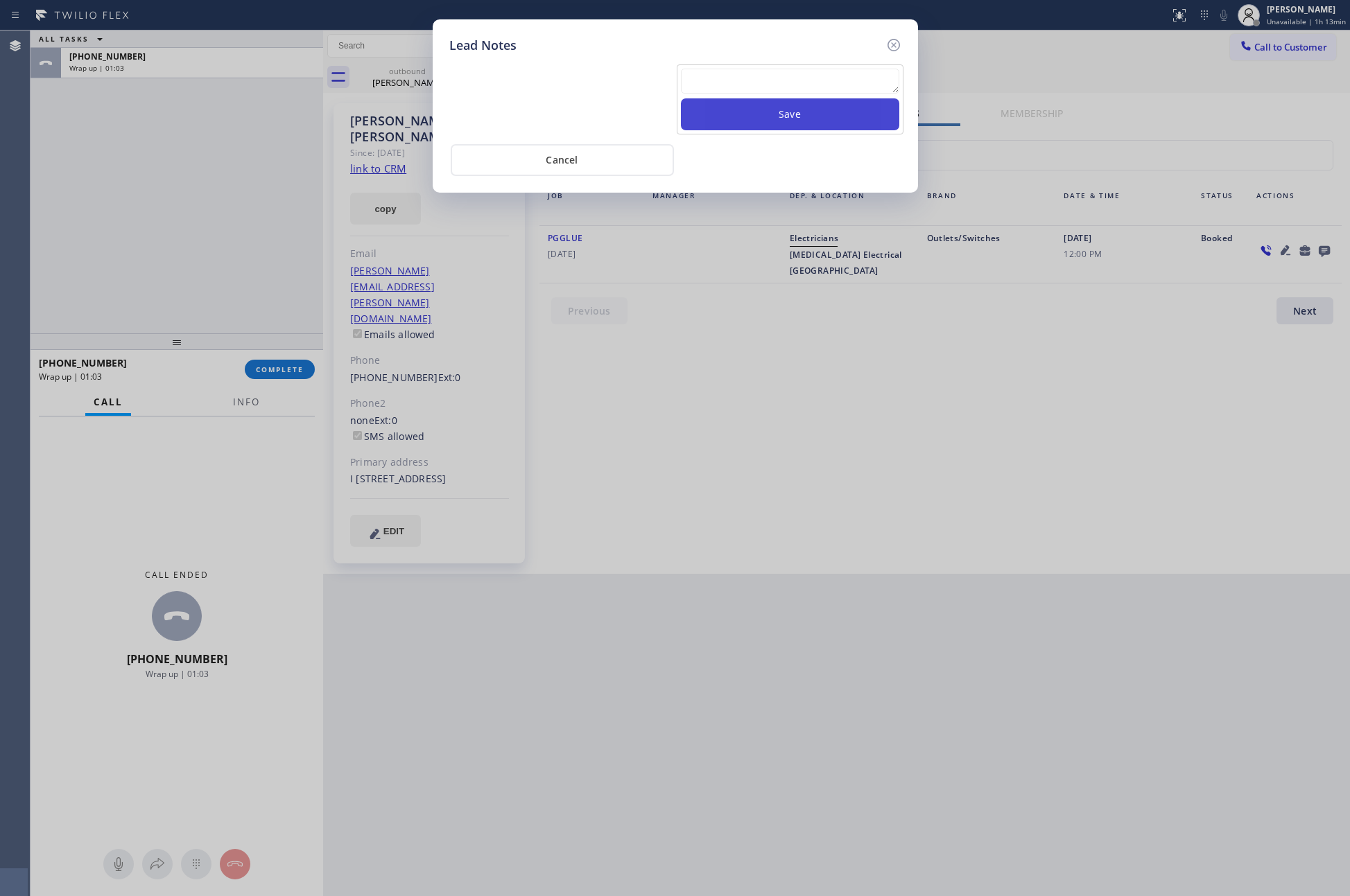
scroll to position [0, 0]
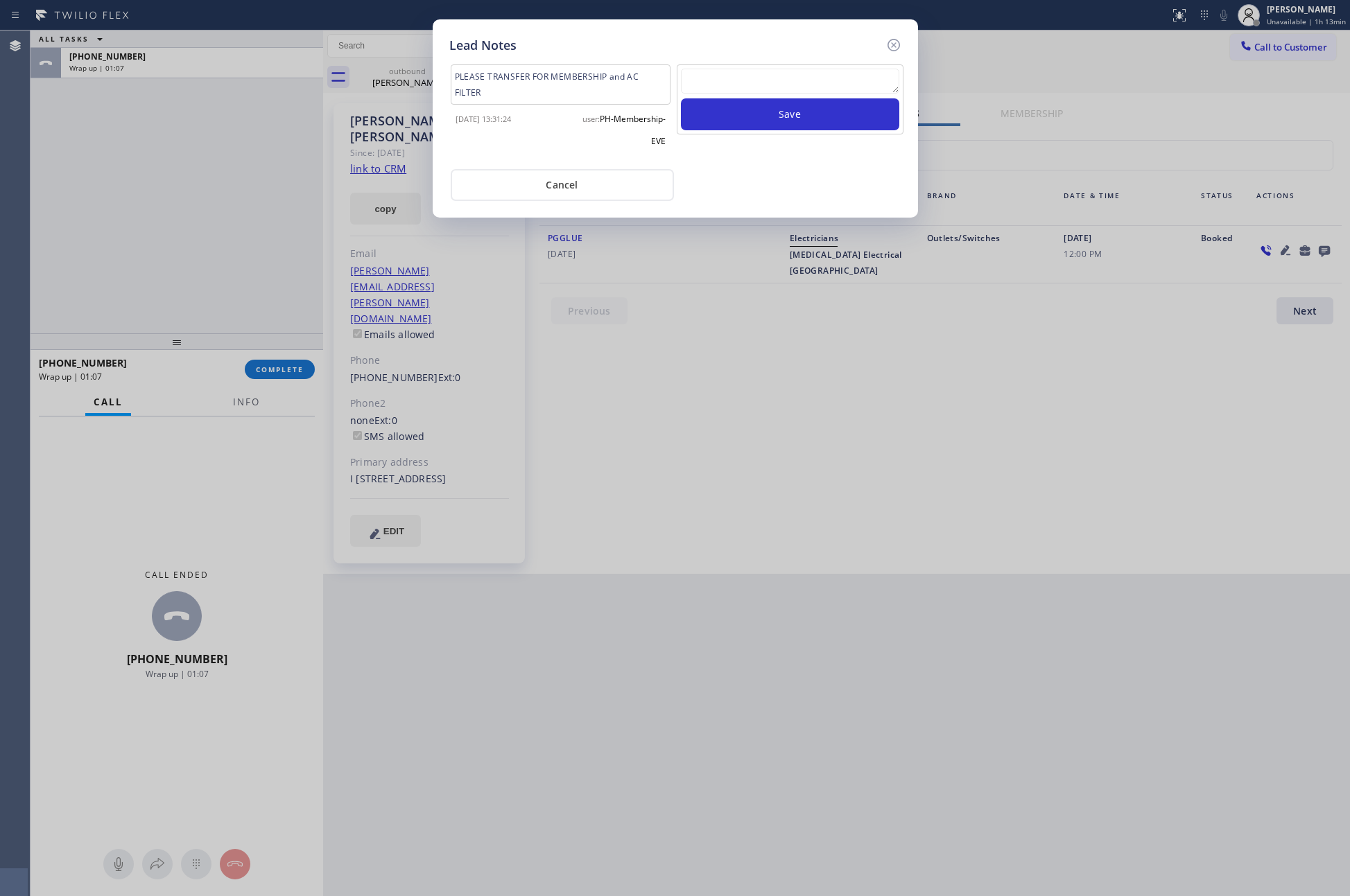
click at [825, 196] on div "Cancel" at bounding box center [675, 184] width 452 height 34
click at [616, 190] on button "Cancel" at bounding box center [562, 184] width 223 height 31
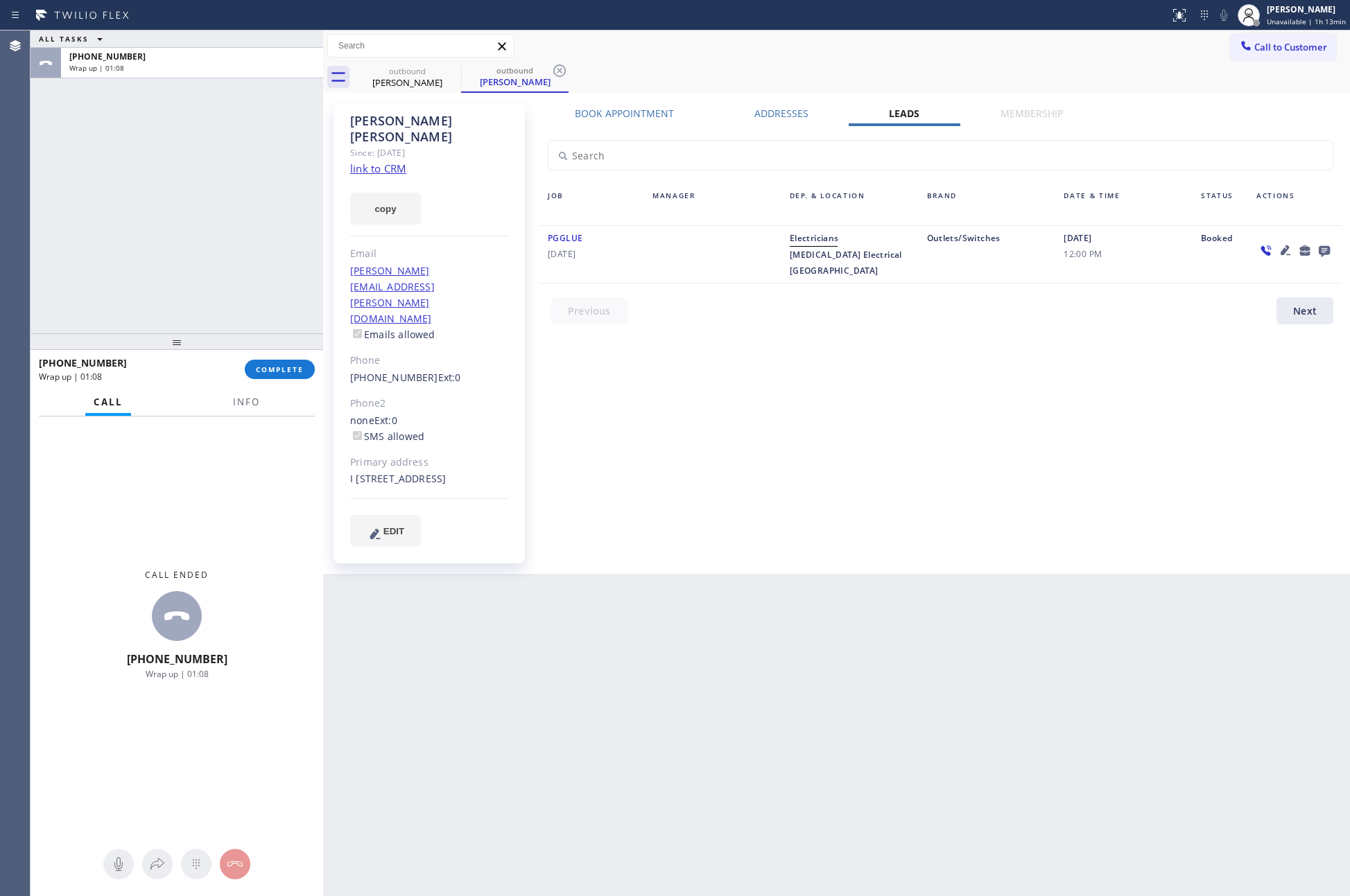
click at [173, 258] on div "ALL TASKS ALL TASKS ACTIVE TASKS TASKS IN WRAP UP +19092412317 Wrap up | 01:08" at bounding box center [176, 182] width 293 height 303
click at [726, 412] on div "Book Appointment Addresses Leads Membership Business location Home Alliance (87…" at bounding box center [940, 338] width 811 height 463
click at [130, 220] on div "ALL TASKS ALL TASKS ACTIVE TASKS TASKS IN WRAP UP +19092412317 Wrap up | 01:38" at bounding box center [176, 182] width 293 height 303
drag, startPoint x: 792, startPoint y: 438, endPoint x: 69, endPoint y: 324, distance: 731.9
click at [785, 438] on div "Book Appointment Addresses Leads Membership Business location Home Alliance (87…" at bounding box center [940, 338] width 811 height 463
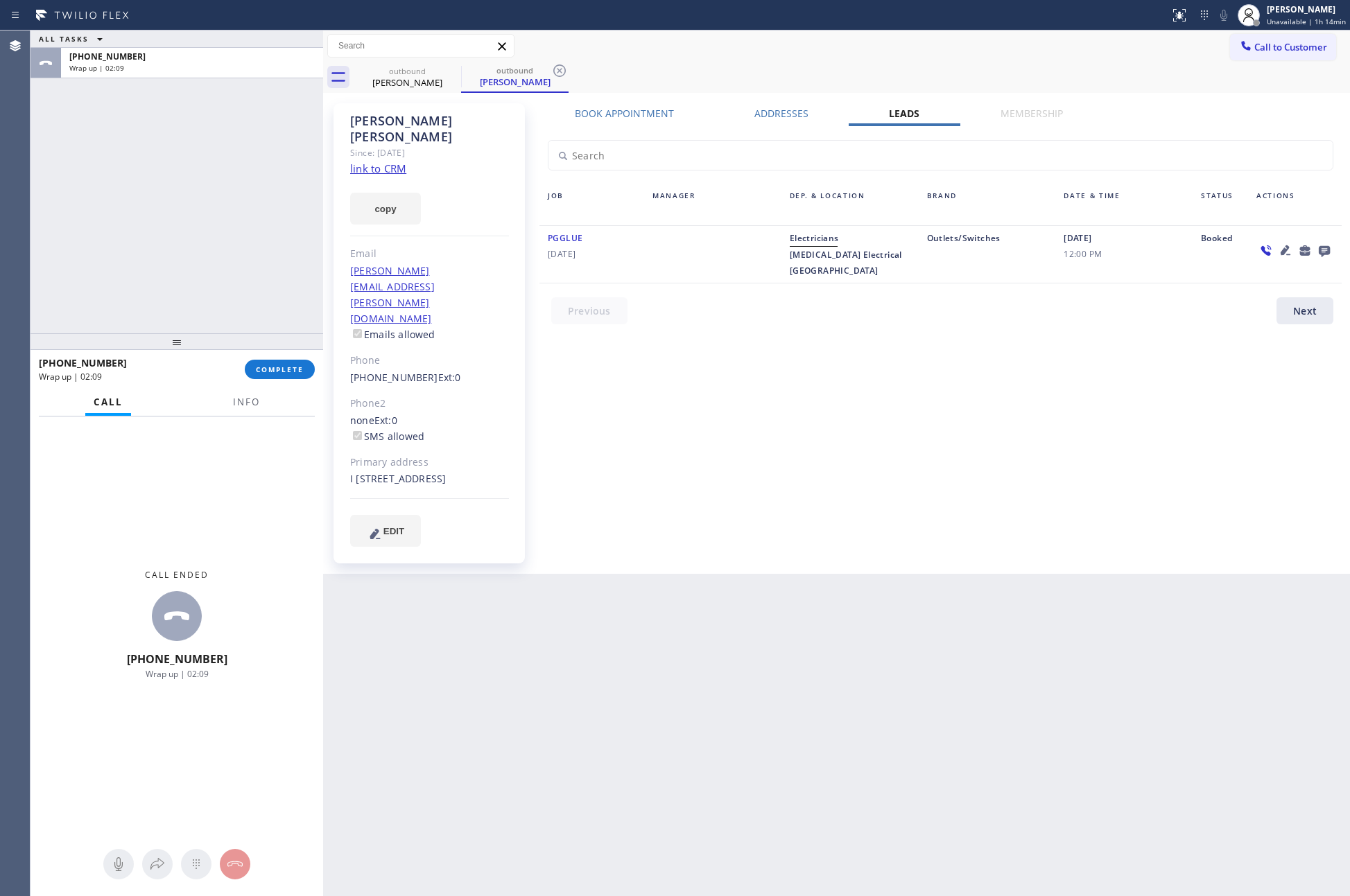
click at [183, 306] on div "ALL TASKS ALL TASKS ACTIVE TASKS TASKS IN WRAP UP +19092412317 Wrap up | 02:09" at bounding box center [176, 182] width 293 height 303
click at [260, 375] on button "COMPLETE" at bounding box center [279, 369] width 70 height 19
click at [211, 243] on div "ALL TASKS ALL TASKS ACTIVE TASKS TASKS IN WRAP UP +19092412317 Wrap up | 02:10" at bounding box center [176, 182] width 293 height 303
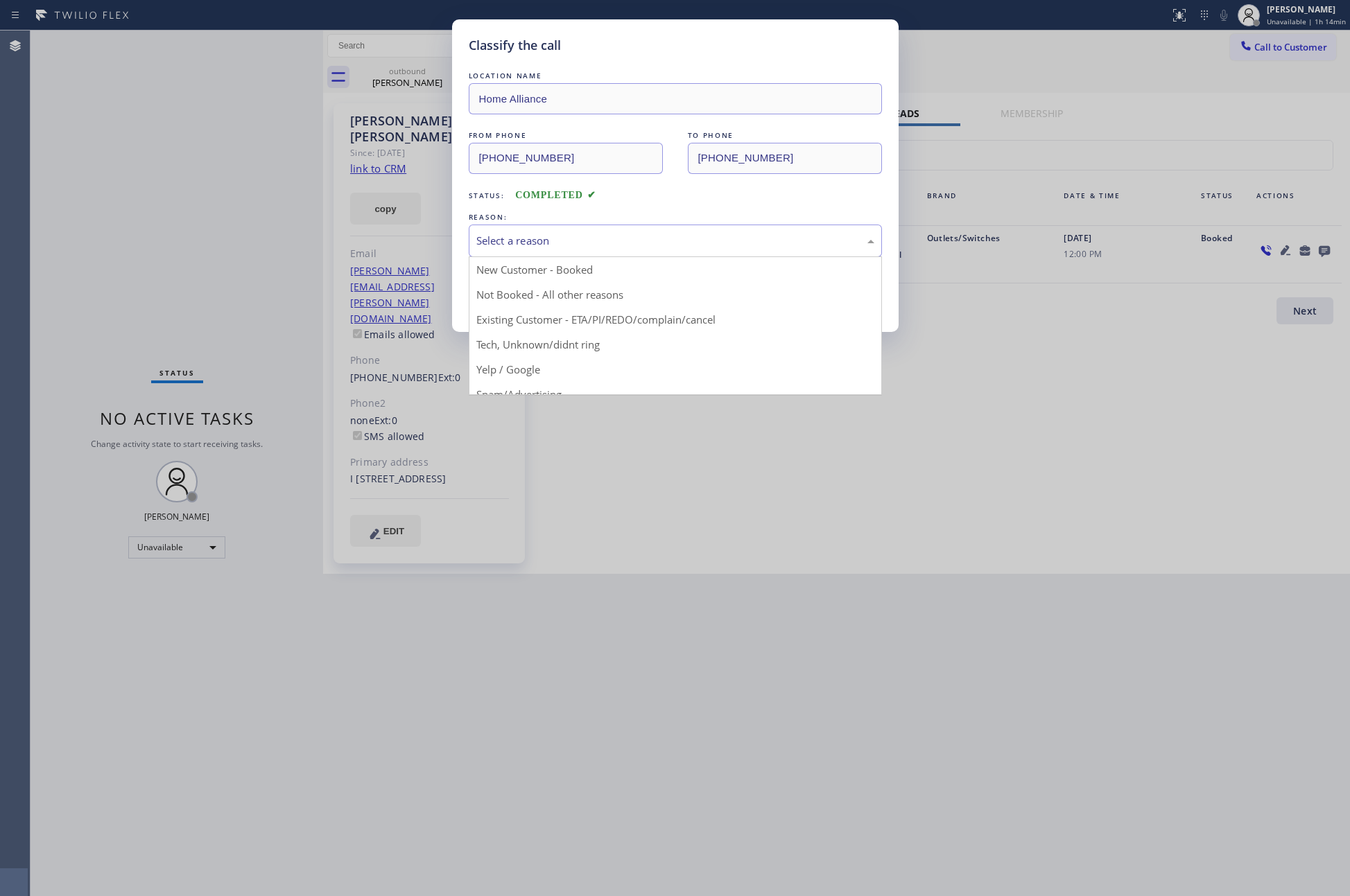
click at [527, 240] on div "Select a reason" at bounding box center [675, 240] width 398 height 16
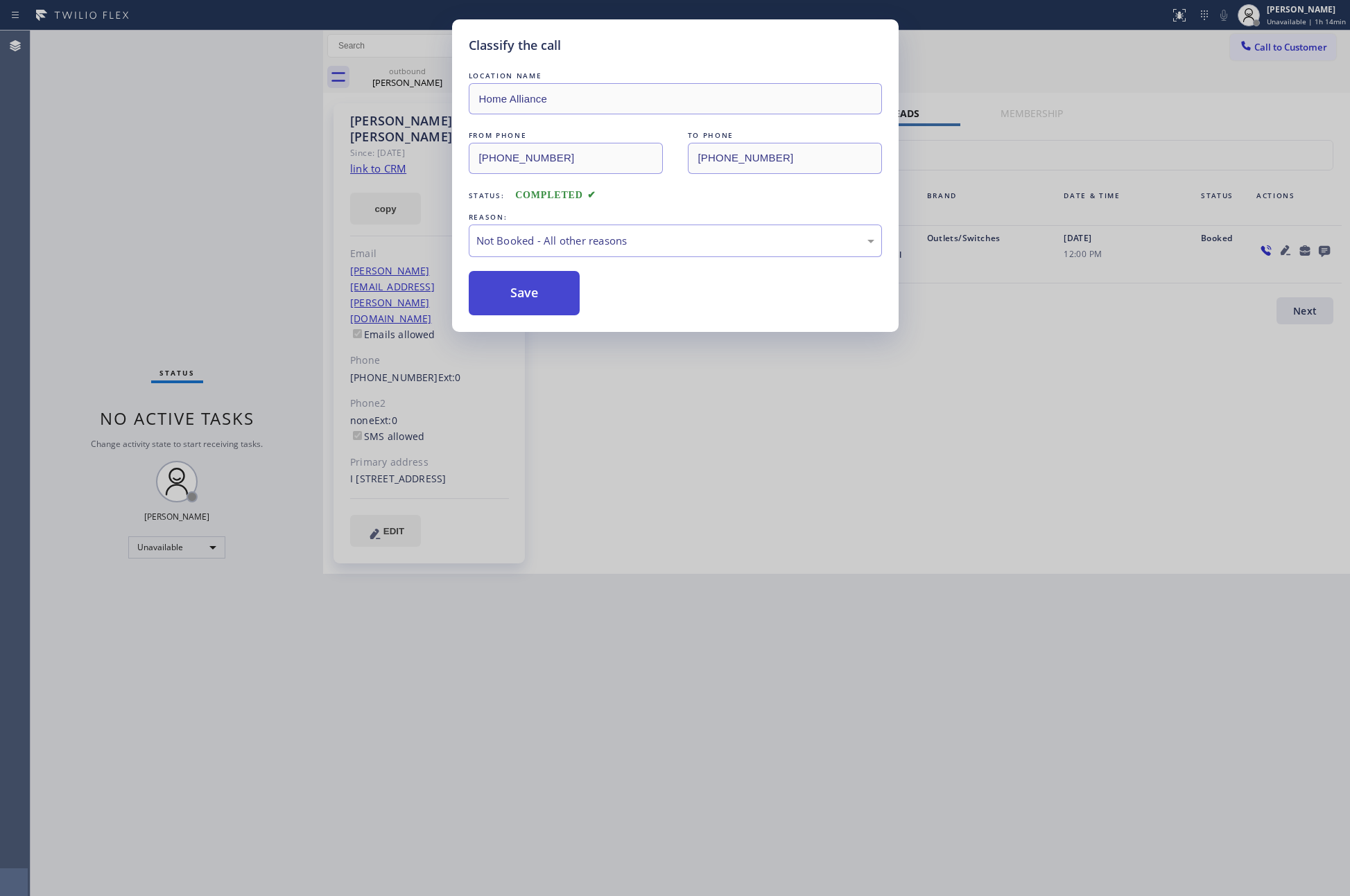
click at [524, 295] on button "Save" at bounding box center [524, 293] width 112 height 45
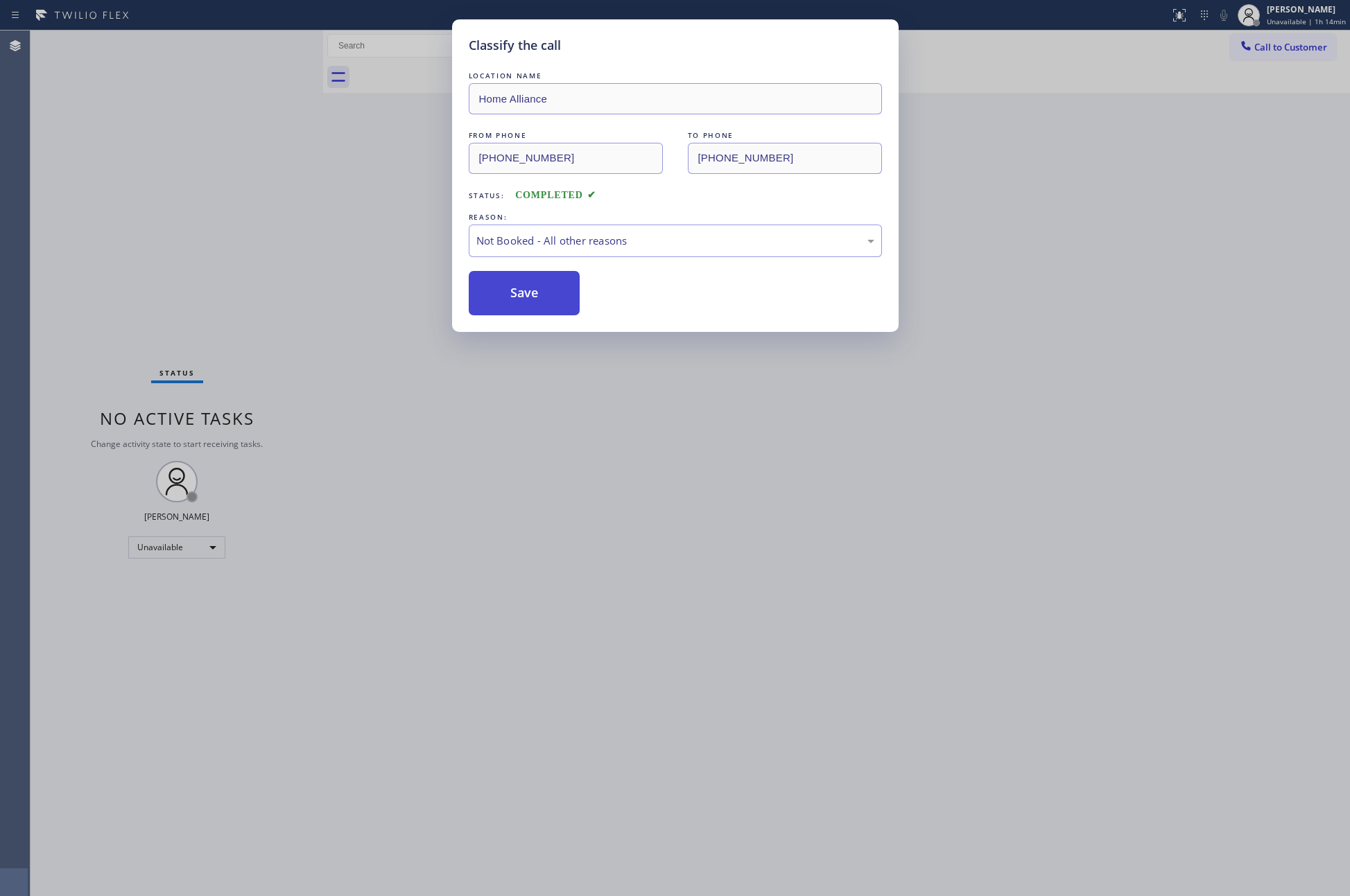
click at [524, 295] on button "Save" at bounding box center [524, 293] width 112 height 45
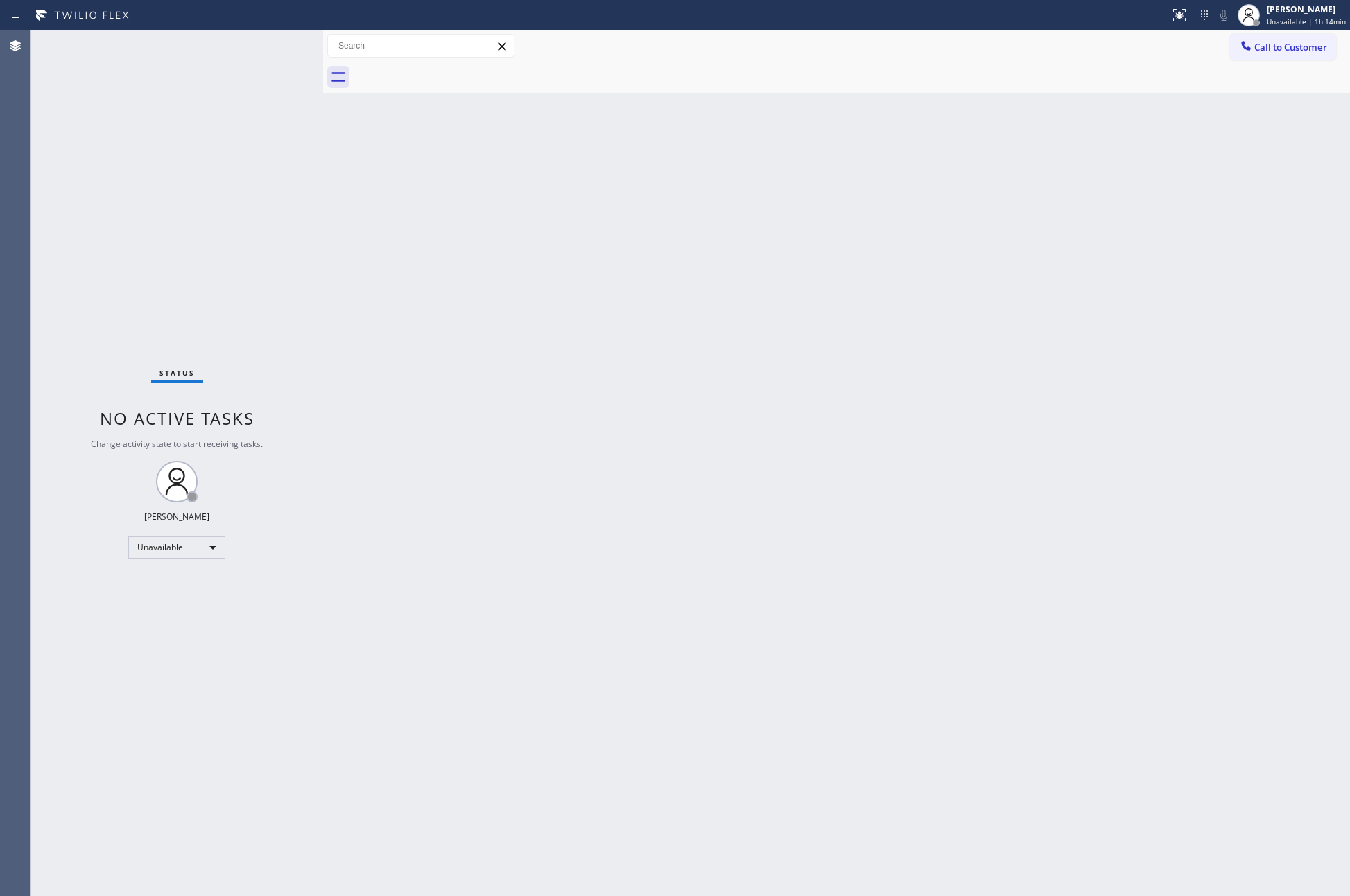
click at [524, 295] on div "Back to Dashboard Change Sender ID Customers Technicians Select a contact Outbo…" at bounding box center [836, 463] width 1027 height 865
click at [213, 543] on div "Unavailable" at bounding box center [177, 547] width 97 height 22
click at [162, 577] on li "Available" at bounding box center [175, 583] width 93 height 16
click at [602, 563] on div "Back to Dashboard Change Sender ID Customers Technicians Select a contact Outbo…" at bounding box center [836, 463] width 1027 height 865
drag, startPoint x: 588, startPoint y: 360, endPoint x: 639, endPoint y: 7, distance: 356.7
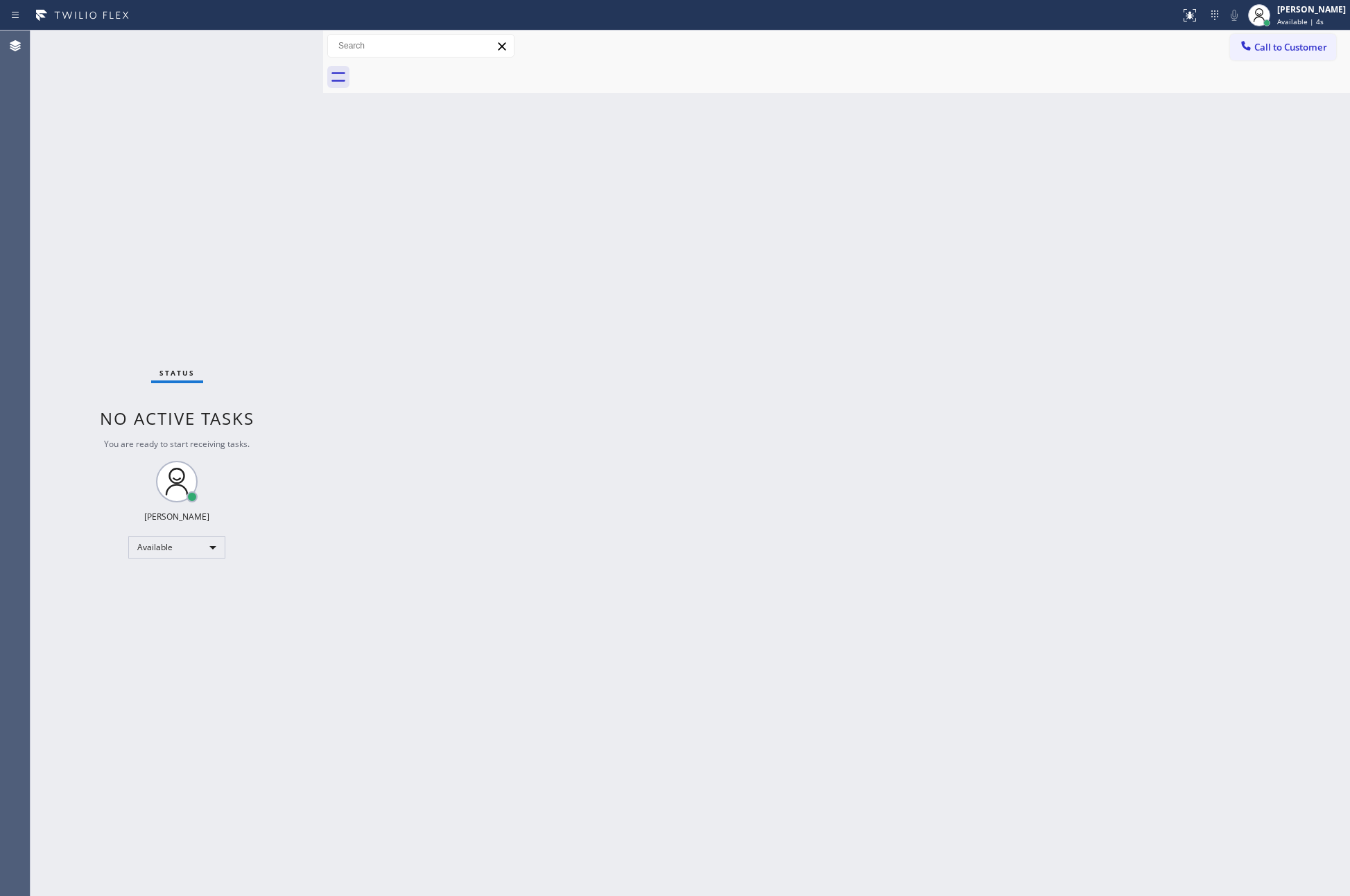
click at [633, 255] on div "Back to Dashboard Change Sender ID Customers Technicians Select a contact Outbo…" at bounding box center [836, 463] width 1027 height 865
click at [706, 359] on div "Back to Dashboard Change Sender ID Customers Technicians Select a contact Outbo…" at bounding box center [836, 463] width 1027 height 865
click at [535, 329] on div "Back to Dashboard Change Sender ID Customers Technicians Select a contact Outbo…" at bounding box center [836, 463] width 1027 height 865
click at [1279, 44] on span "Call to Customer" at bounding box center [1290, 47] width 72 height 12
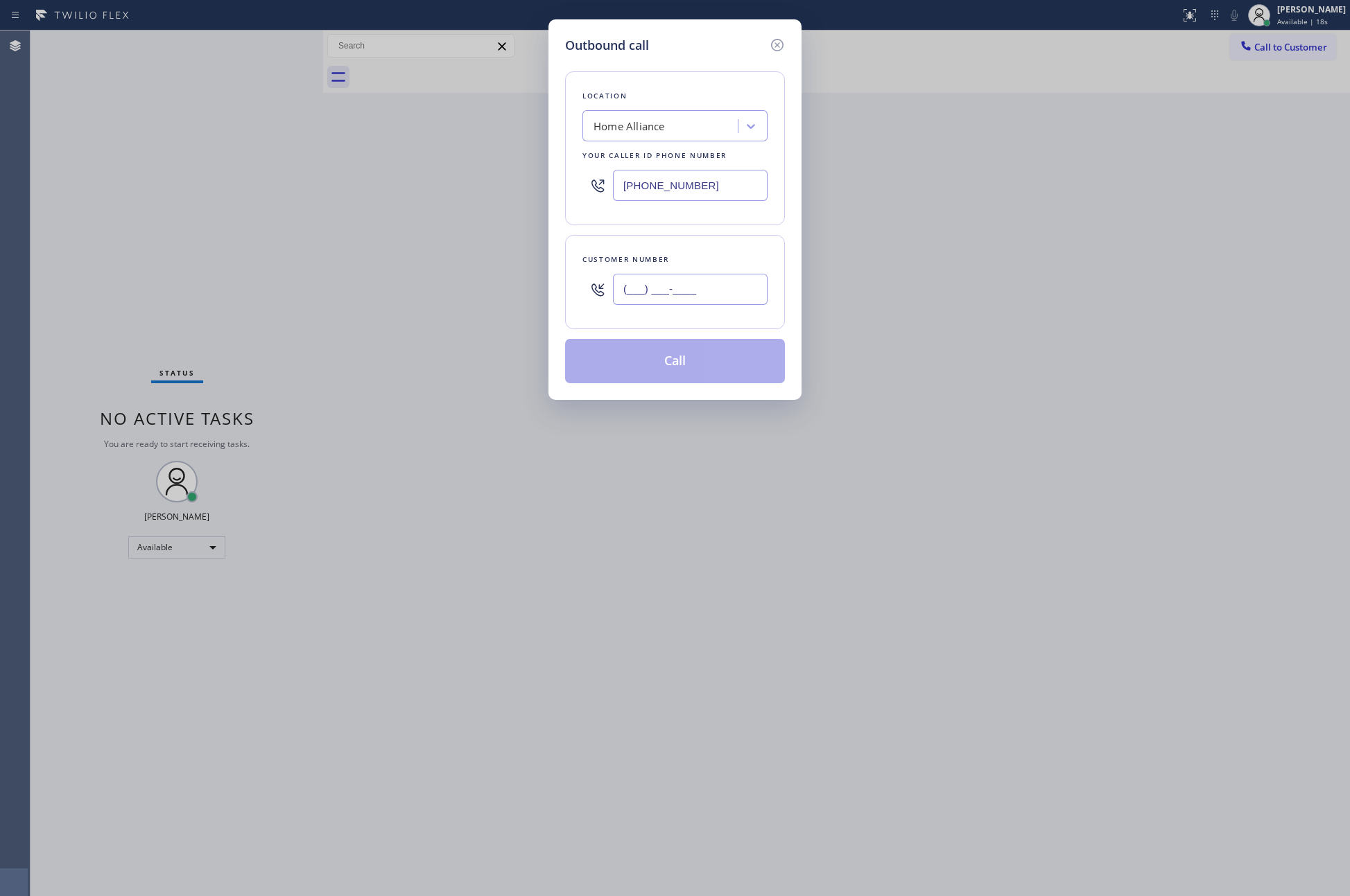
click at [682, 298] on input "(___) ___-____" at bounding box center [690, 289] width 154 height 31
paste input "201) 745-6969"
type input "(201) 745-6969"
click at [686, 379] on button "Call" at bounding box center [675, 361] width 219 height 45
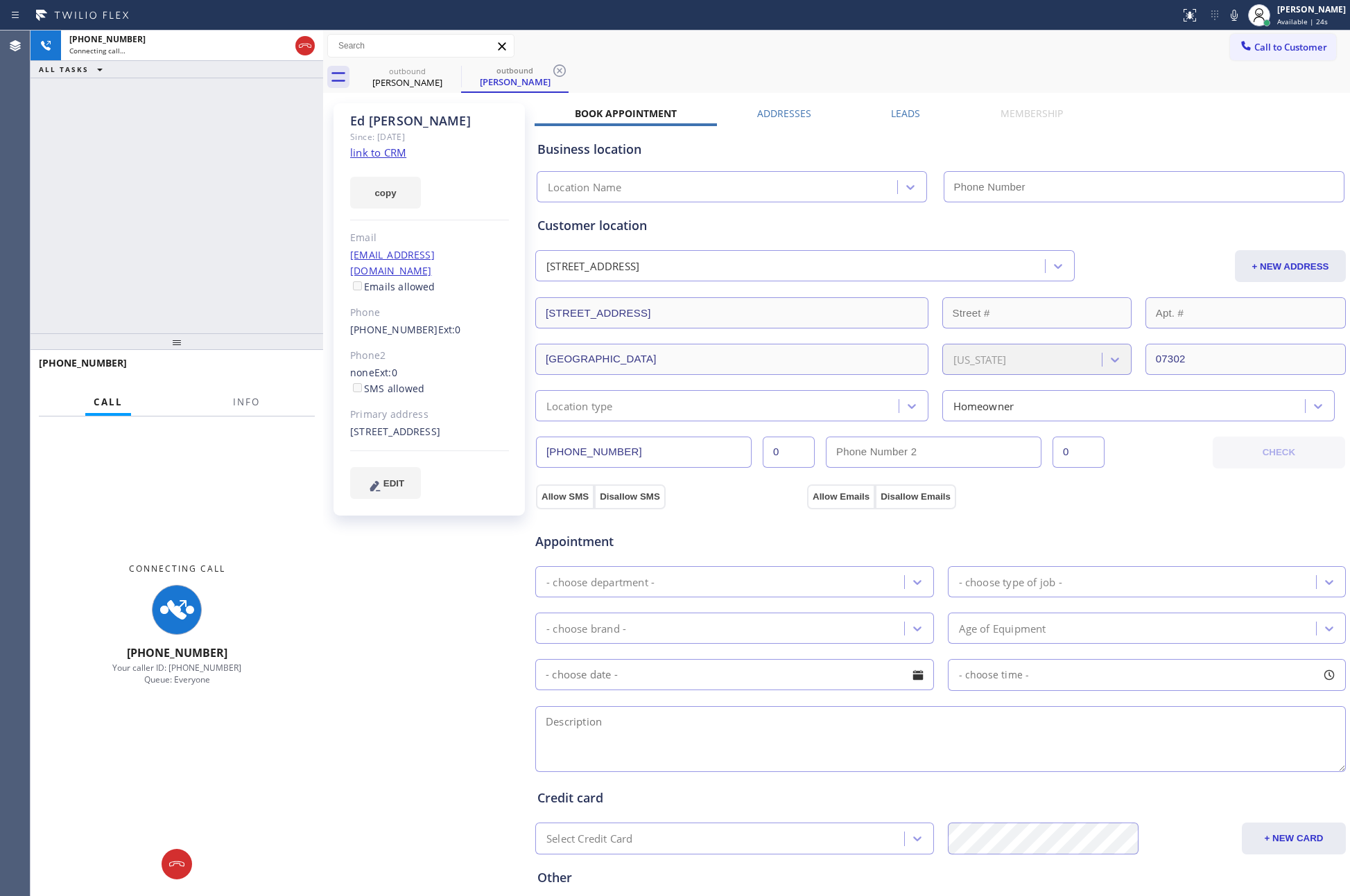
type input "(877) 777-0796"
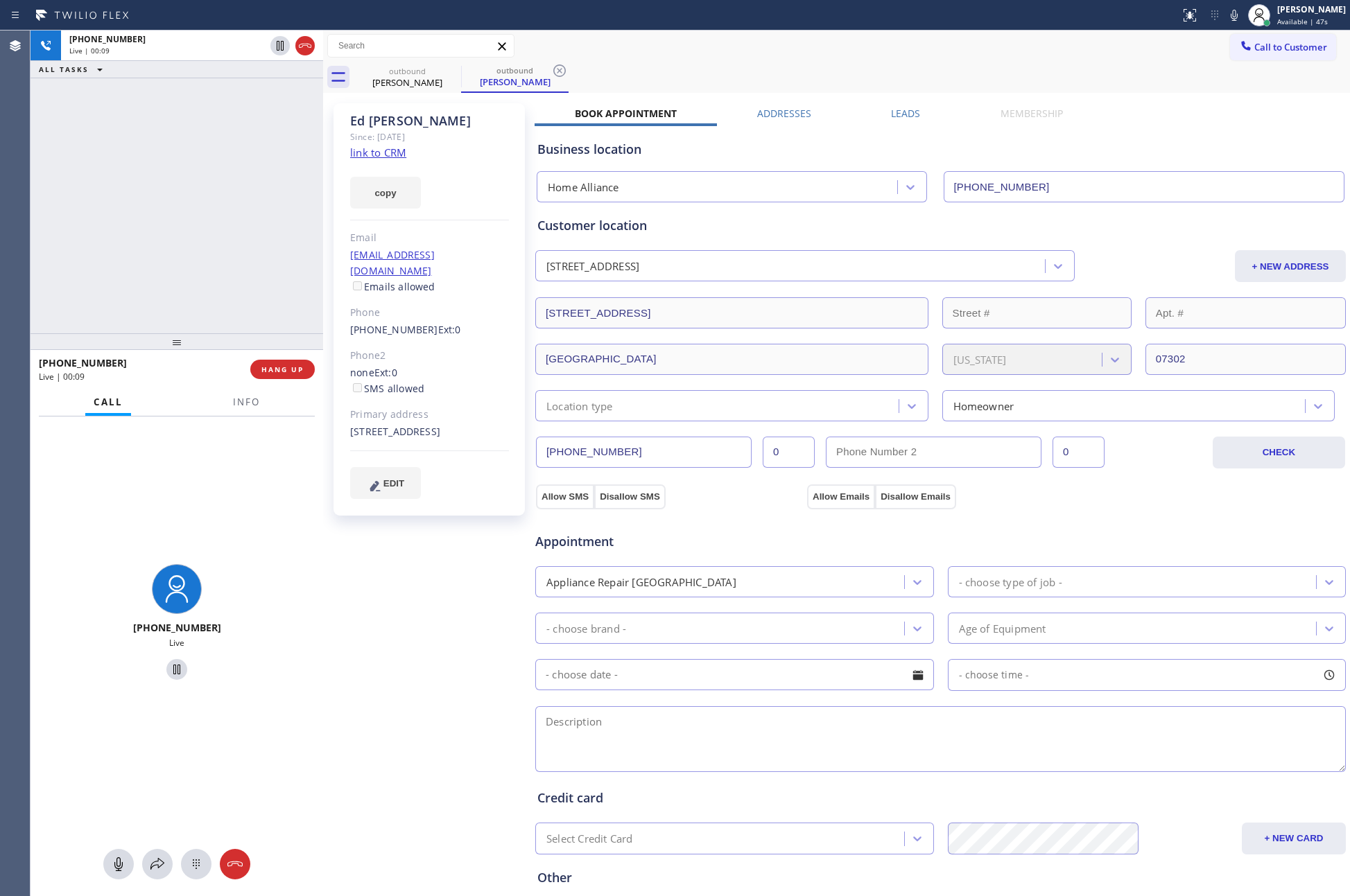
click at [237, 227] on div "+12017456969 Live | 00:09 ALL TASKS ALL TASKS ACTIVE TASKS TASKS IN WRAP UP" at bounding box center [176, 182] width 293 height 303
click at [292, 377] on button "HANG UP" at bounding box center [282, 369] width 65 height 19
click at [253, 177] on div "+12017456969 Live | 00:10 ALL TASKS ALL TASKS ACTIVE TASKS TASKS IN WRAP UP" at bounding box center [176, 182] width 293 height 303
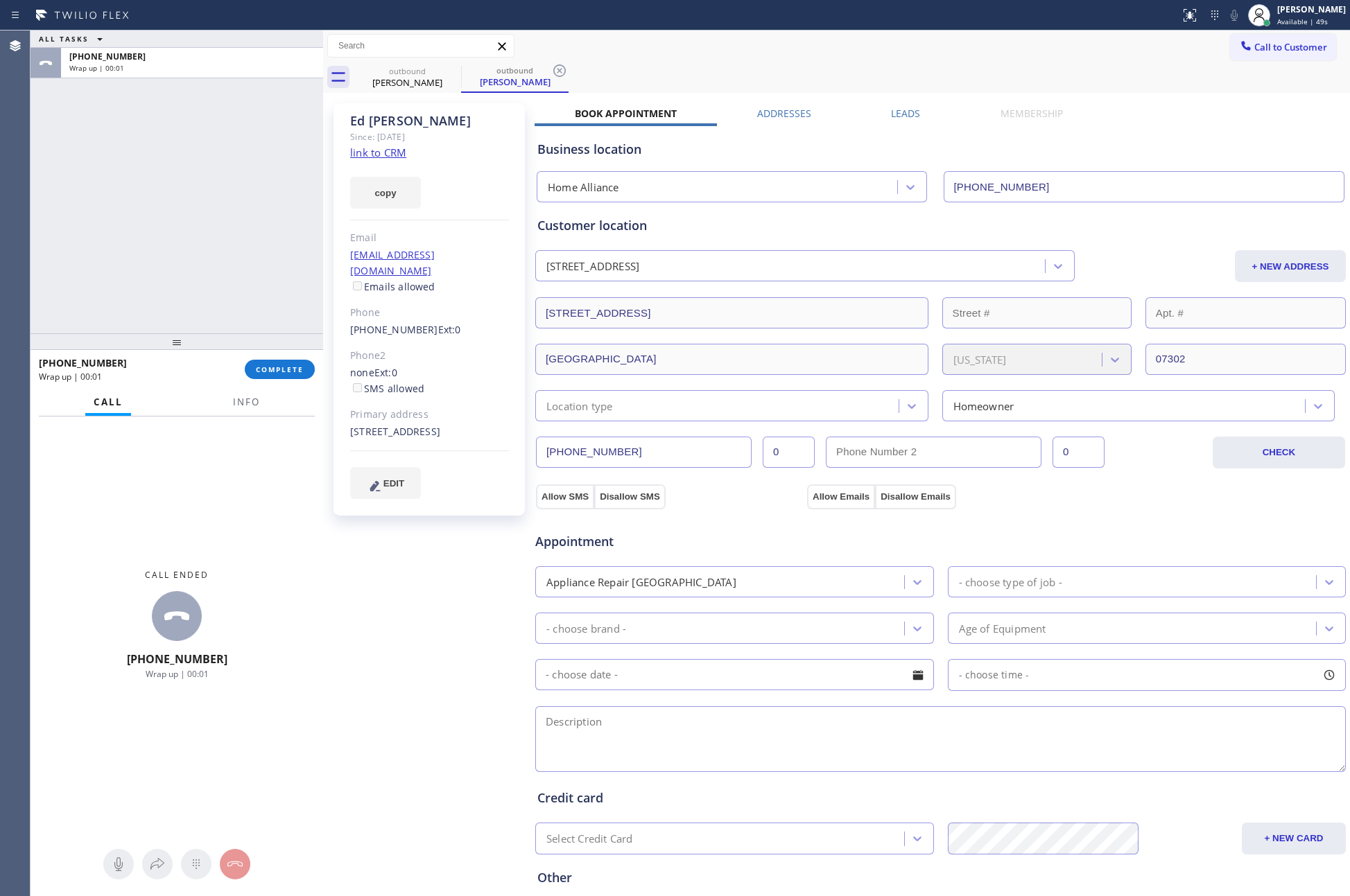
drag, startPoint x: 233, startPoint y: 227, endPoint x: 408, endPoint y: 231, distance: 175.0
click at [352, 231] on div "ALL TASKS ALL TASKS ACTIVE TASKS TASKS IN WRAP UP +12017456969 Wrap up | 00:01 …" at bounding box center [690, 463] width 1319 height 865
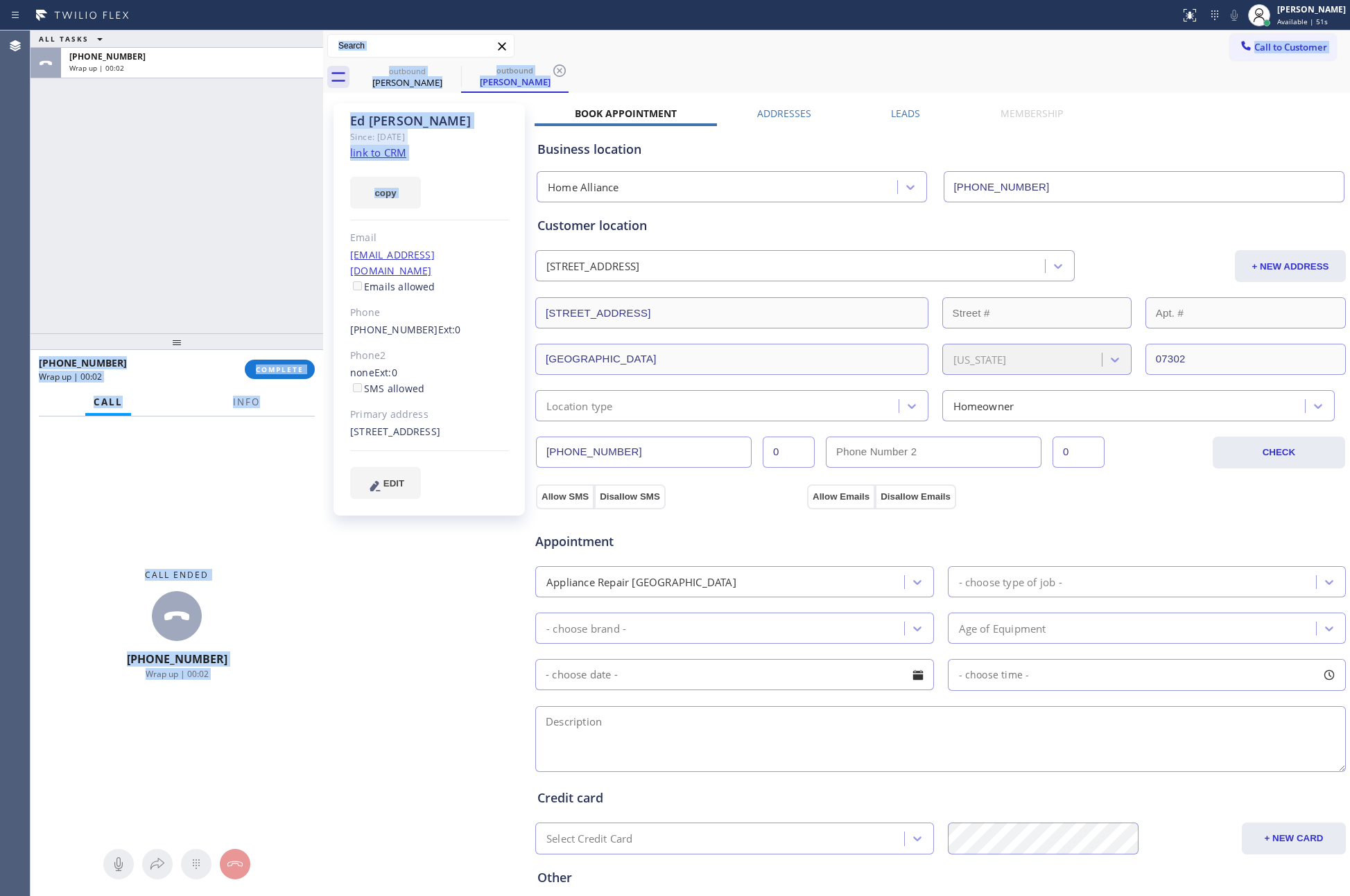
click at [678, 454] on input "(201) 745-6969" at bounding box center [644, 452] width 215 height 31
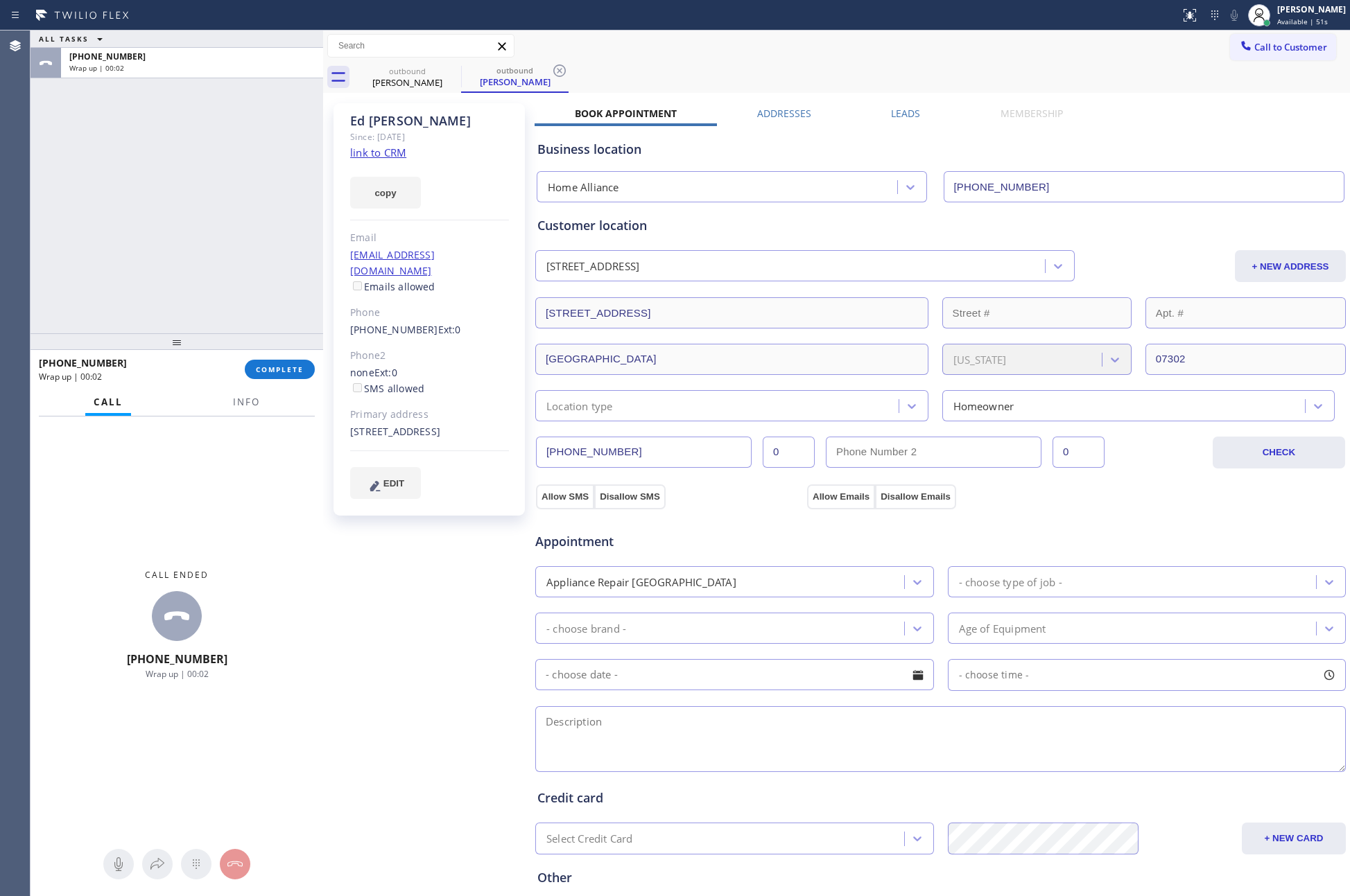
click at [678, 454] on input "(201) 745-6969" at bounding box center [644, 452] width 215 height 31
drag, startPoint x: 248, startPoint y: 187, endPoint x: 547, endPoint y: 577, distance: 491.4
click at [256, 208] on div "ALL TASKS ALL TASKS ACTIVE TASKS TASKS IN WRAP UP +12017456969 Wrap up | 00:10" at bounding box center [176, 182] width 293 height 303
click at [743, 535] on span "Appointment" at bounding box center [668, 541] width 268 height 19
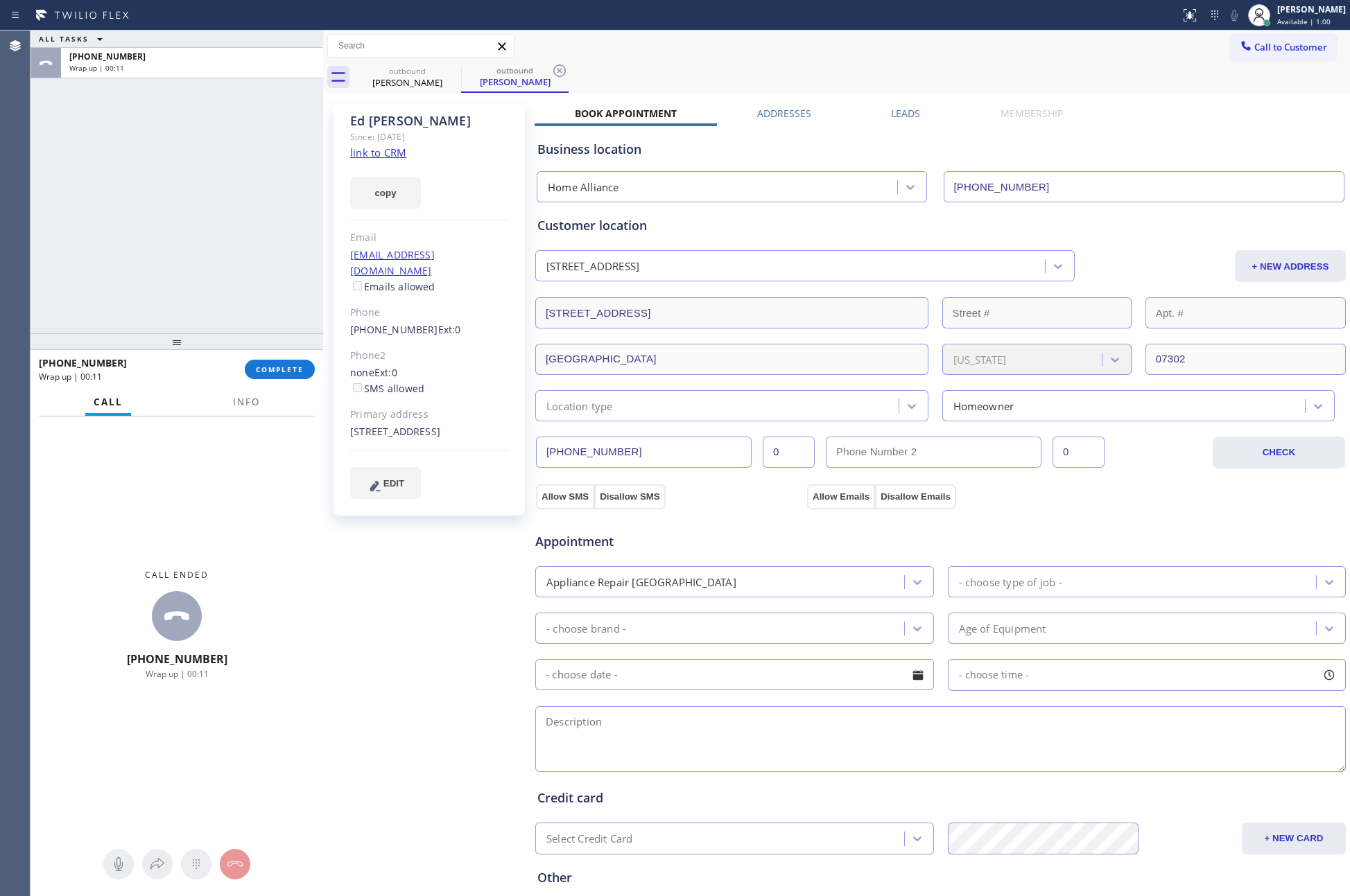
click at [895, 121] on div "Business location Home Alliance (877) 777-0796" at bounding box center [940, 162] width 811 height 82
click at [905, 114] on label "Leads" at bounding box center [905, 113] width 30 height 13
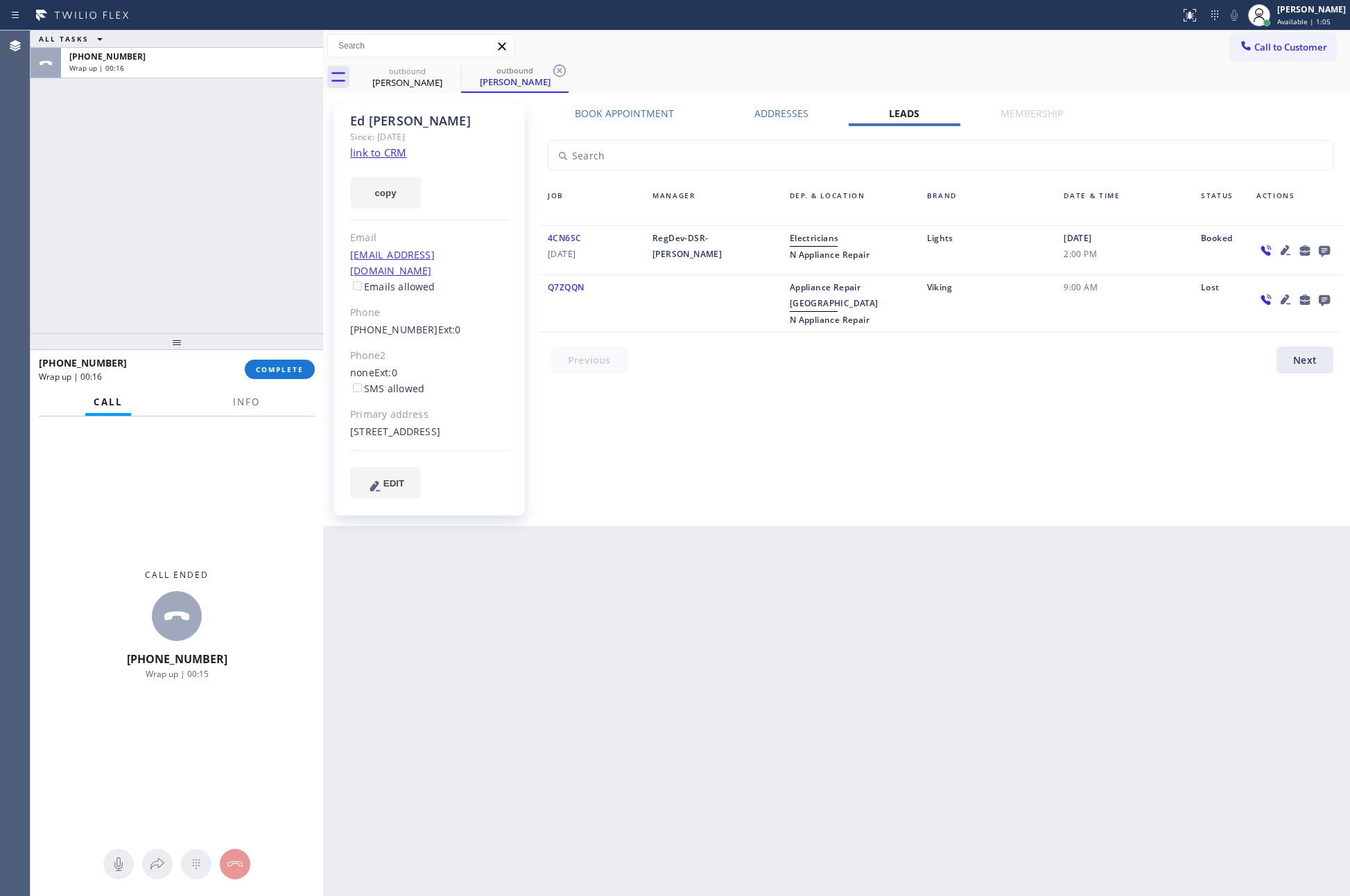
drag, startPoint x: 1147, startPoint y: 391, endPoint x: 1254, endPoint y: 269, distance: 162.3
click at [1155, 377] on div "Book Appointment Addresses Leads Membership Business location Home Alliance (87…" at bounding box center [940, 315] width 811 height 416
click at [1322, 250] on icon at bounding box center [1324, 252] width 11 height 11
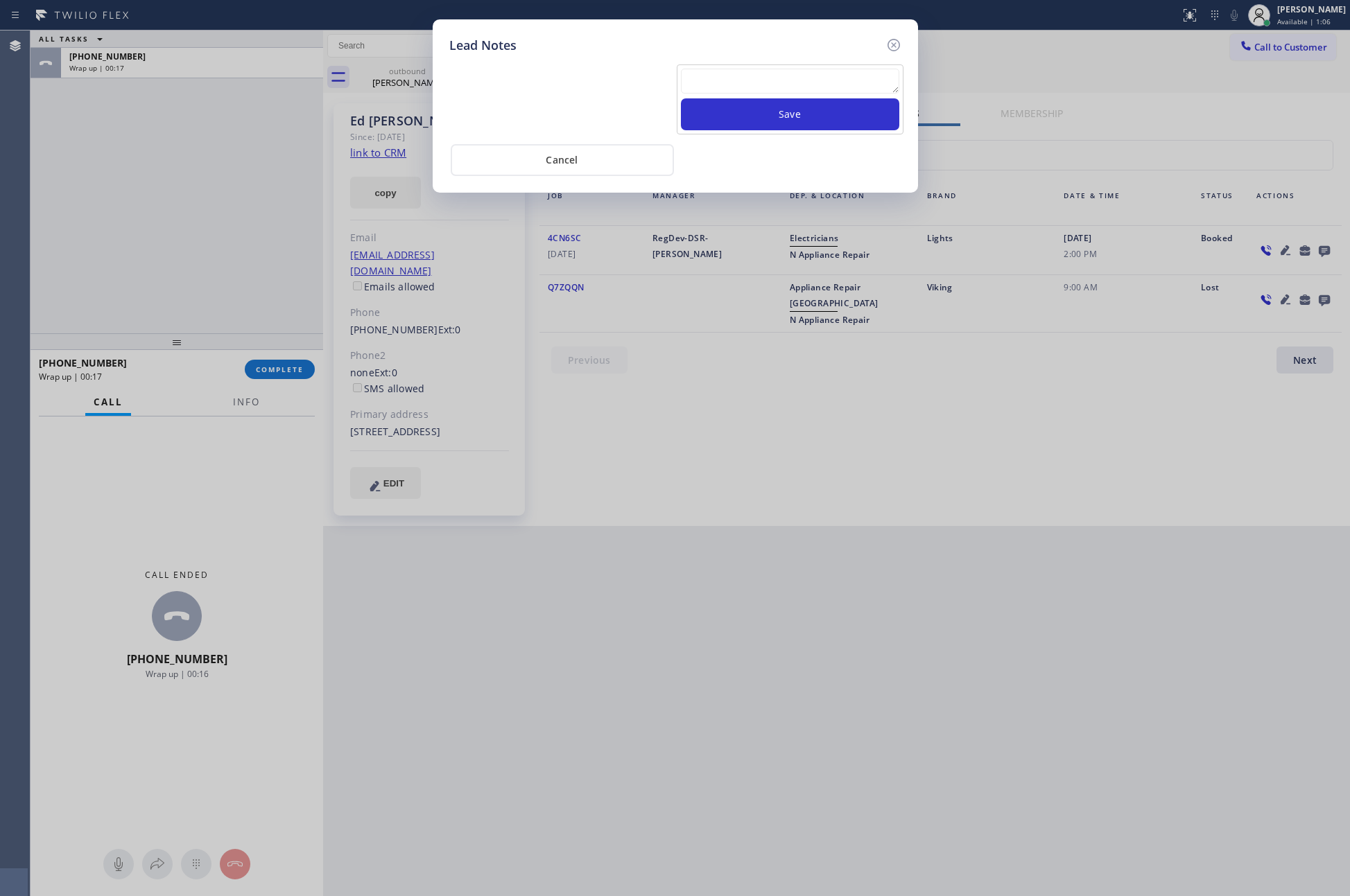
click at [776, 82] on textarea at bounding box center [789, 81] width 218 height 25
paste textarea "PLEASE TRANSFER FOR MEMBERSHIP and AC FILTER"
type textarea "PLEASE TRANSFER FOR MEMBERSHIP and AC FILTER"
drag, startPoint x: 759, startPoint y: 109, endPoint x: 787, endPoint y: 139, distance: 41.0
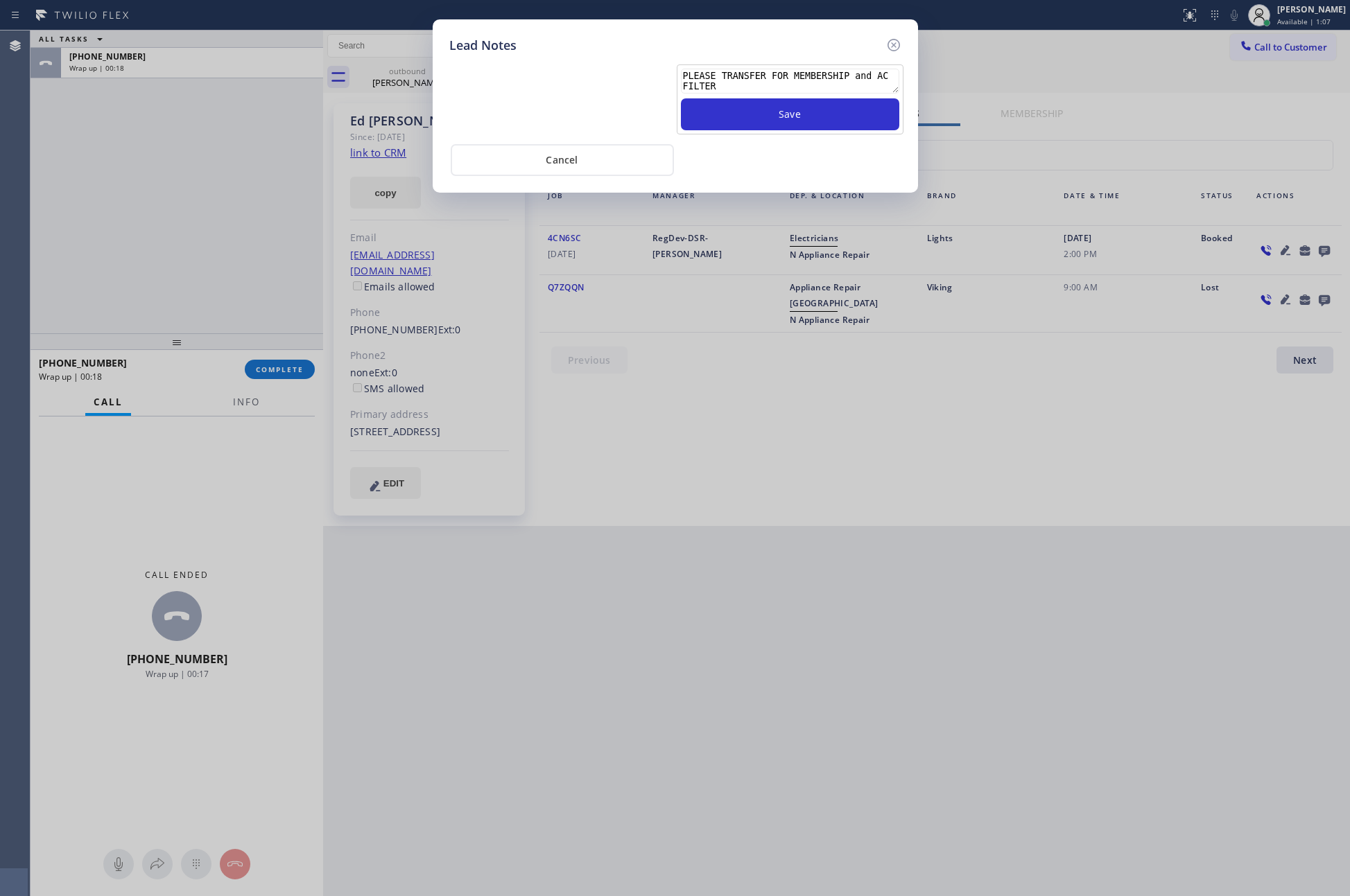
click at [758, 109] on button "Save" at bounding box center [789, 113] width 218 height 31
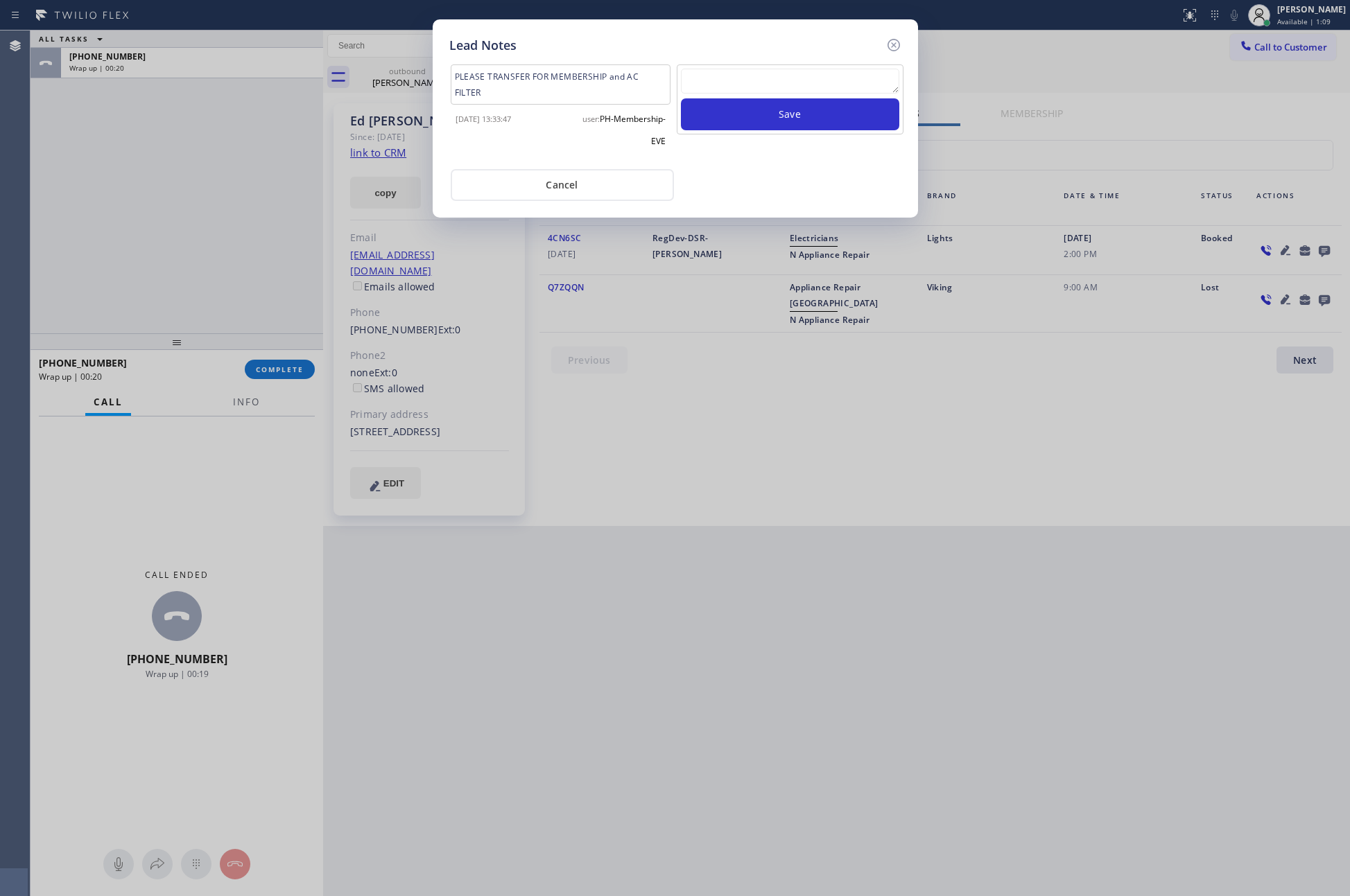
drag, startPoint x: 621, startPoint y: 181, endPoint x: 558, endPoint y: 213, distance: 70.7
click at [622, 181] on button "Cancel" at bounding box center [562, 184] width 223 height 31
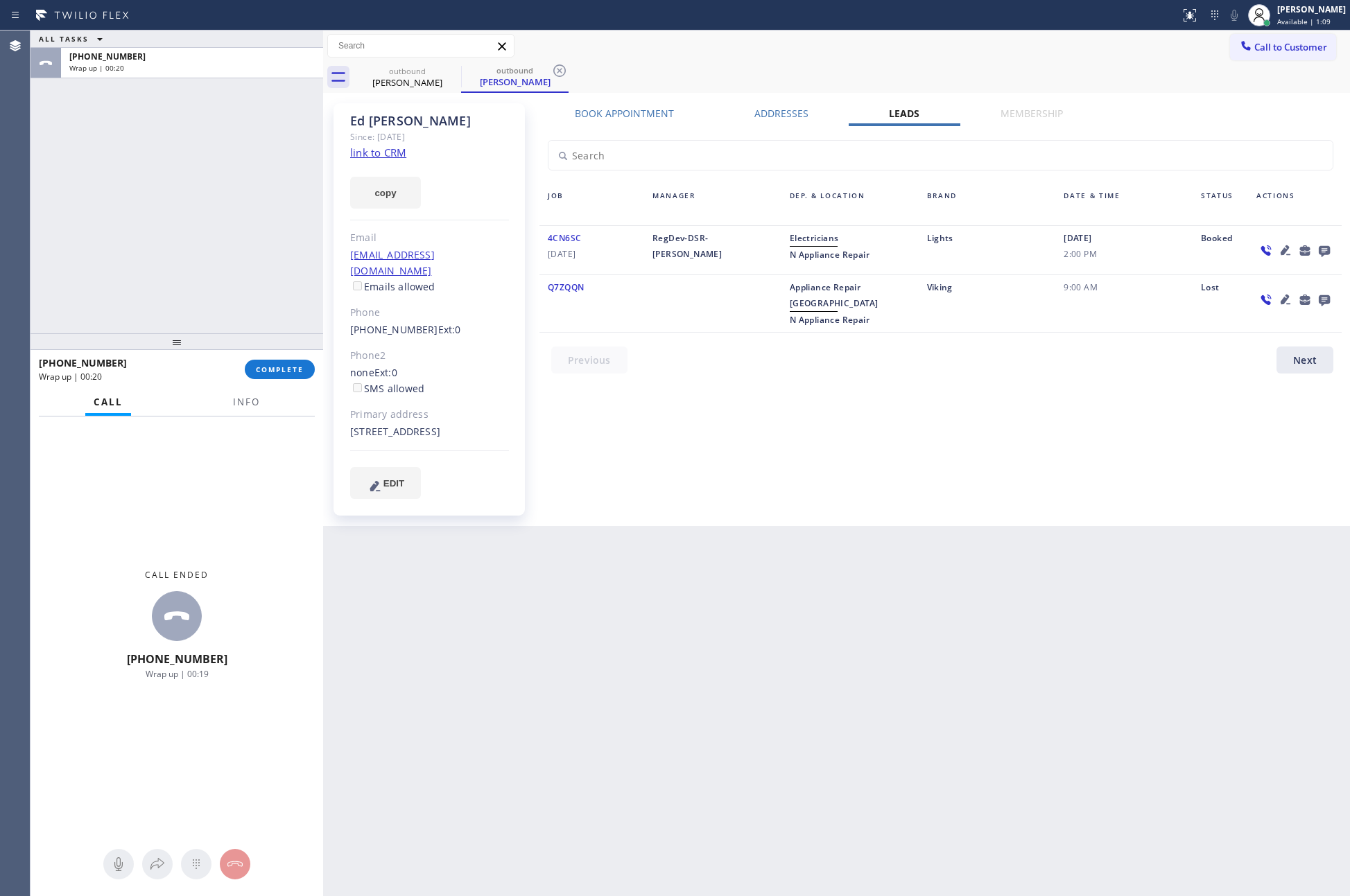
click at [246, 255] on div "ALL TASKS ALL TASKS ACTIVE TASKS TASKS IN WRAP UP +12017456969 Wrap up | 00:20" at bounding box center [176, 182] width 293 height 303
click at [296, 377] on button "COMPLETE" at bounding box center [279, 369] width 70 height 19
click at [276, 213] on div "ALL TASKS ALL TASKS ACTIVE TASKS TASKS IN WRAP UP +12017456969 Wrap up | 00:21" at bounding box center [176, 182] width 293 height 303
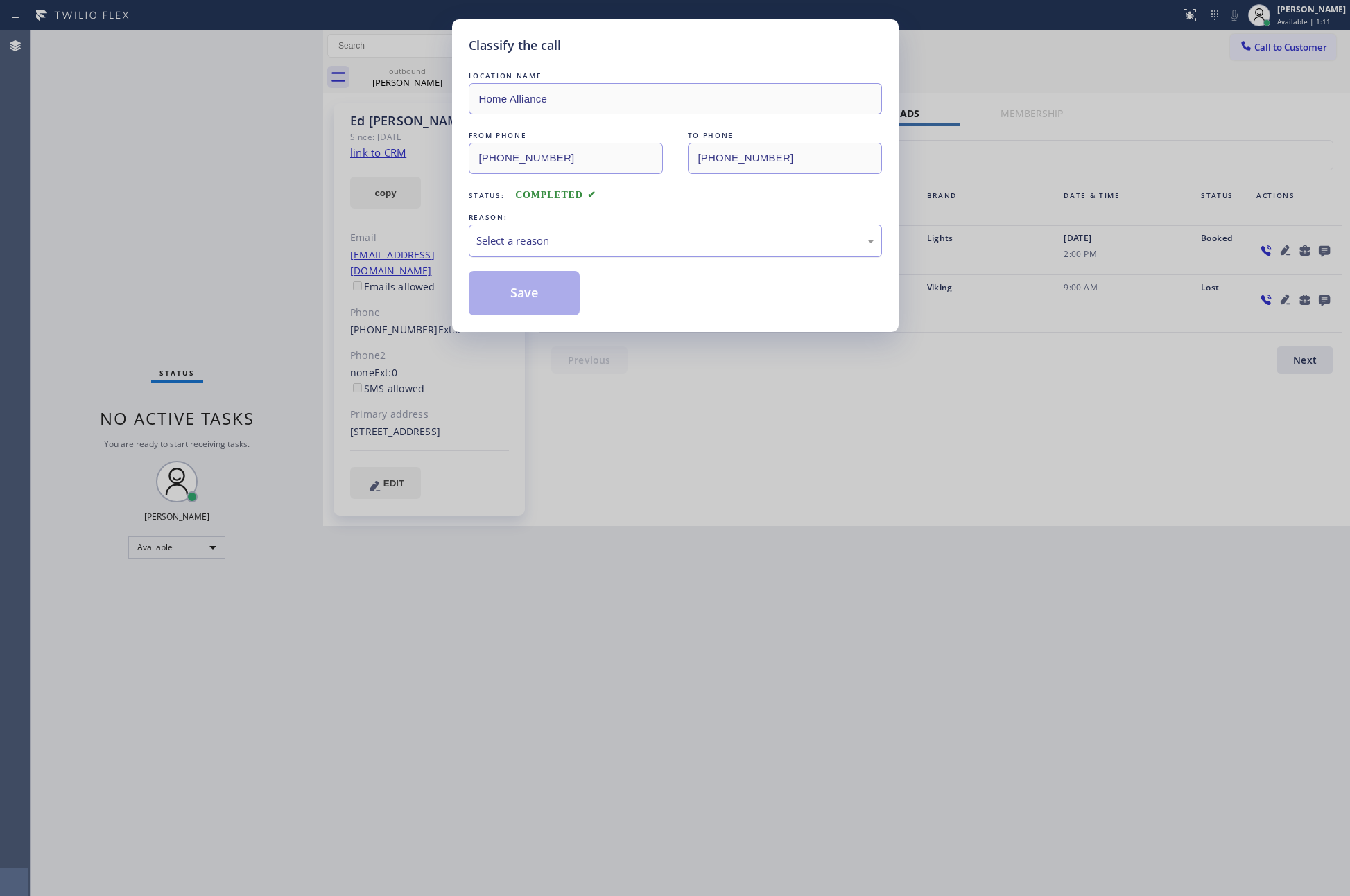
click at [553, 240] on div "Select a reason" at bounding box center [675, 240] width 398 height 16
click at [512, 301] on button "Save" at bounding box center [524, 293] width 112 height 45
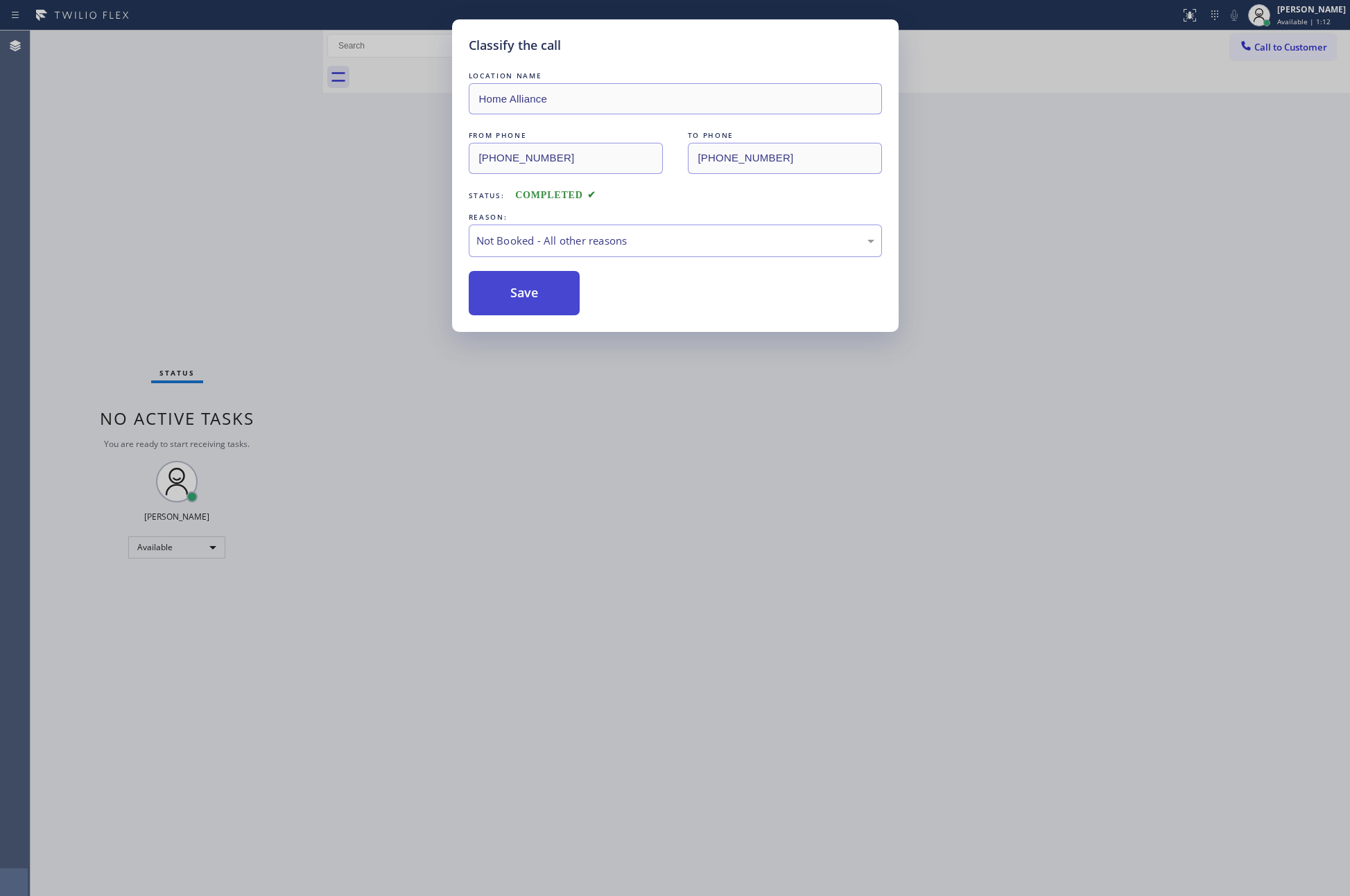
click at [512, 301] on button "Save" at bounding box center [524, 293] width 112 height 45
click at [217, 207] on div "Classify the call LOCATION NAME Home Alliance FROM PHONE (877) 777-0796 TO PHON…" at bounding box center [675, 448] width 1350 height 896
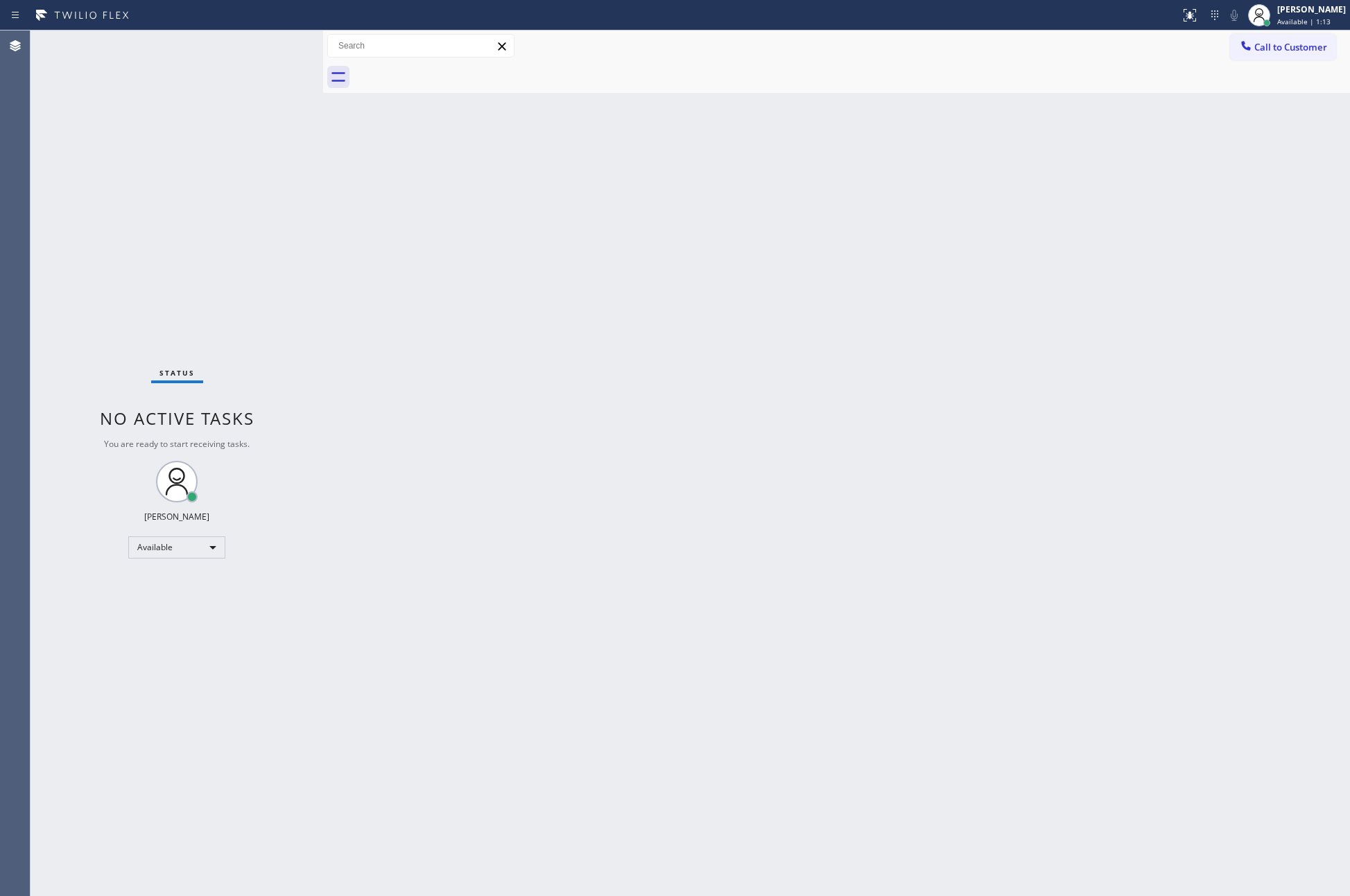
drag, startPoint x: 966, startPoint y: 605, endPoint x: 1336, endPoint y: 843, distance: 439.9
click at [972, 611] on div "Back to Dashboard Change Sender ID Customers Technicians Select a contact Outbo…" at bounding box center [836, 463] width 1027 height 865
click at [632, 318] on div "Back to Dashboard Change Sender ID Customers Technicians Select a contact Outbo…" at bounding box center [836, 463] width 1027 height 865
click at [1241, 54] on div at bounding box center [1245, 47] width 16 height 16
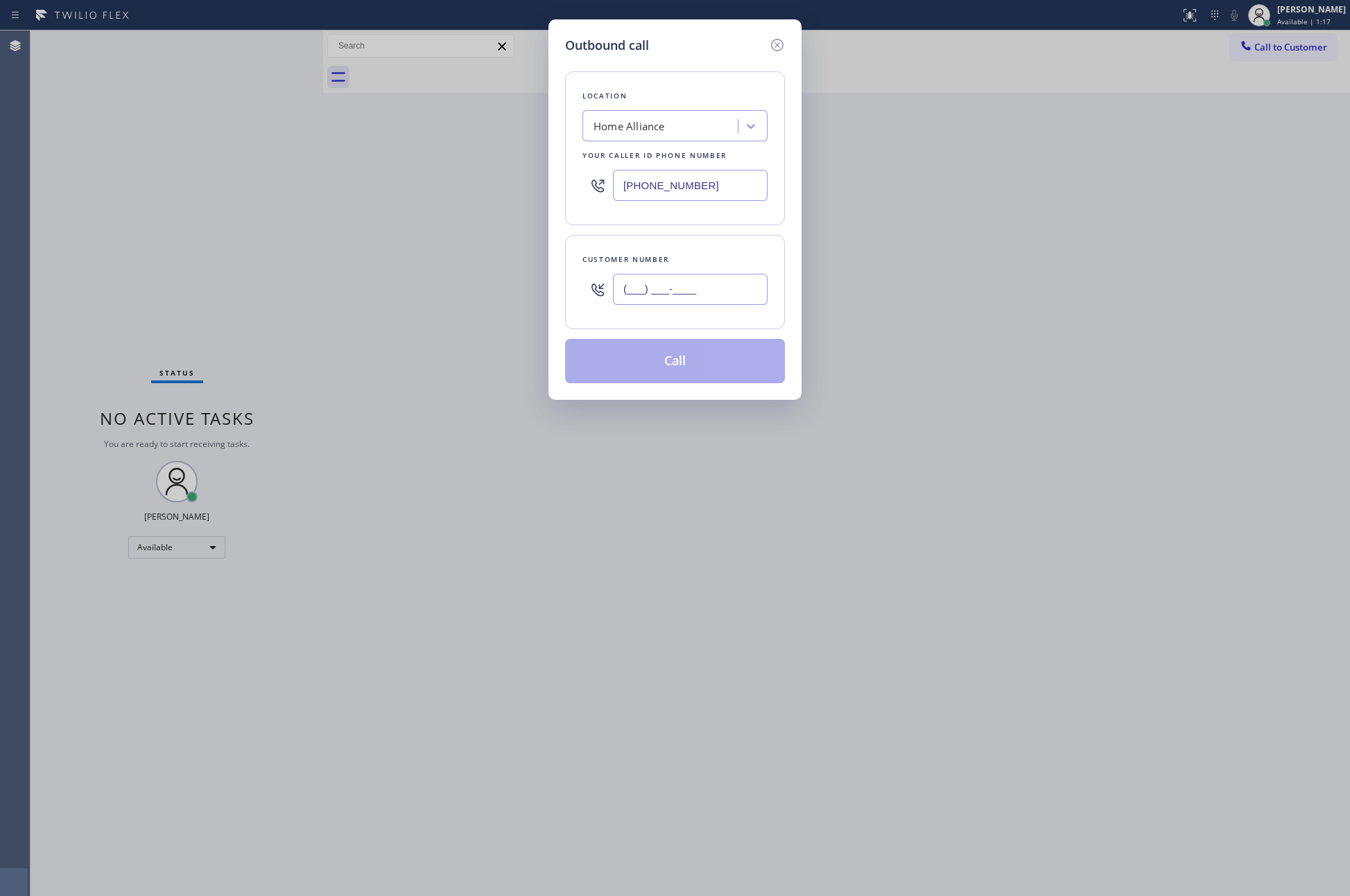
click at [676, 294] on input "(___) ___-____" at bounding box center [690, 289] width 154 height 31
paste input "323) 445-1337"
type input "(323) 445-1337"
click at [689, 371] on button "Call" at bounding box center [675, 361] width 219 height 45
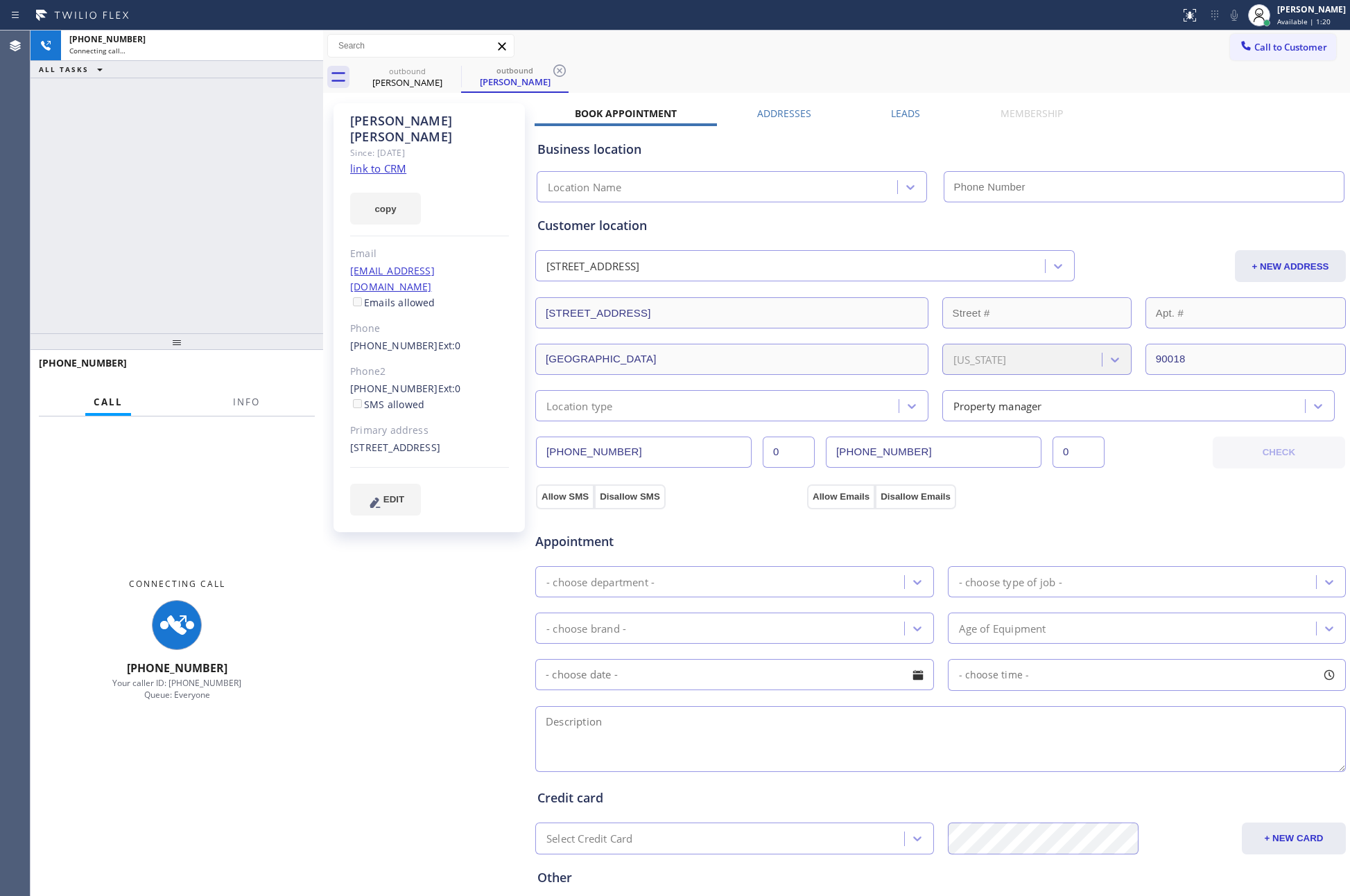
click at [131, 245] on div "+13234451337 Connecting call… ALL TASKS ALL TASKS ACTIVE TASKS TASKS IN WRAP UP" at bounding box center [176, 182] width 293 height 303
click at [890, 116] on label "Leads" at bounding box center [905, 113] width 30 height 13
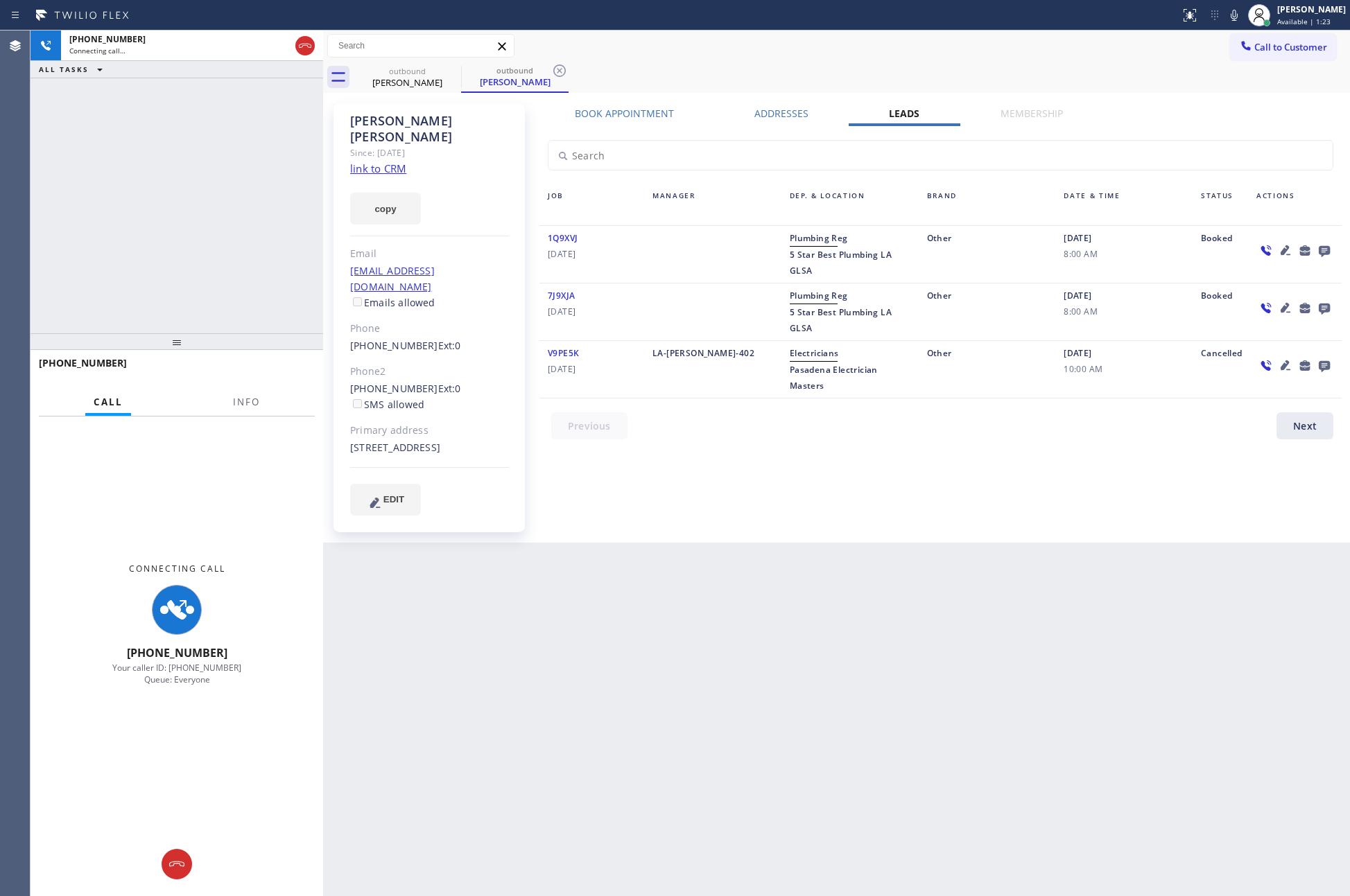
click at [992, 75] on div "outbound Sam Butler outbound Sam Butler" at bounding box center [851, 77] width 996 height 31
click at [1323, 250] on icon at bounding box center [1324, 252] width 11 height 11
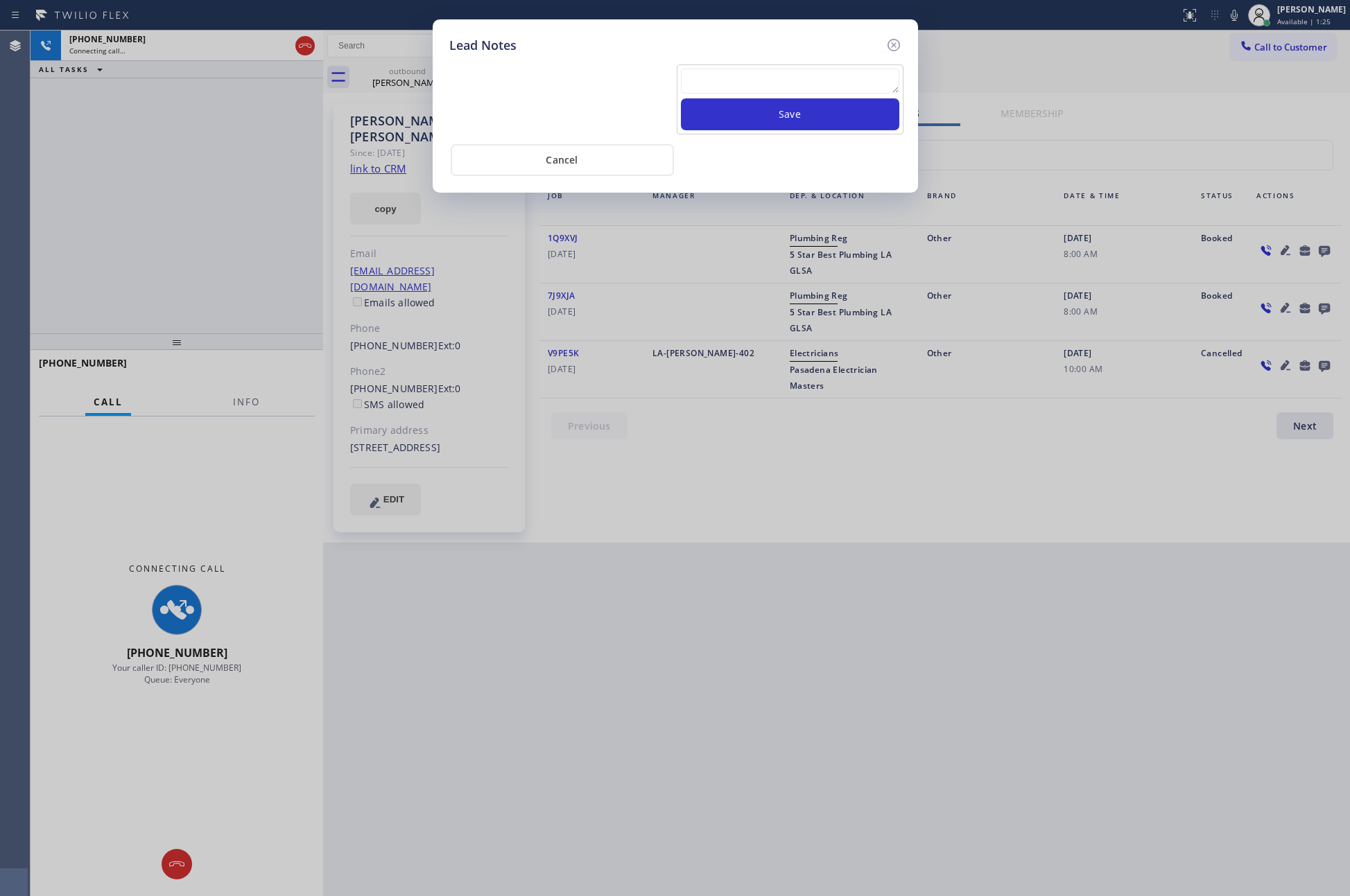
click at [845, 84] on textarea at bounding box center [789, 81] width 218 height 25
paste textarea "PLEASE TRANSFER FOR MEMBERSHIP and AC FILTER"
type textarea "PLEASE TRANSFER FOR MEMBERSHIP and AC FILTER"
click at [822, 112] on button "Save" at bounding box center [789, 113] width 218 height 31
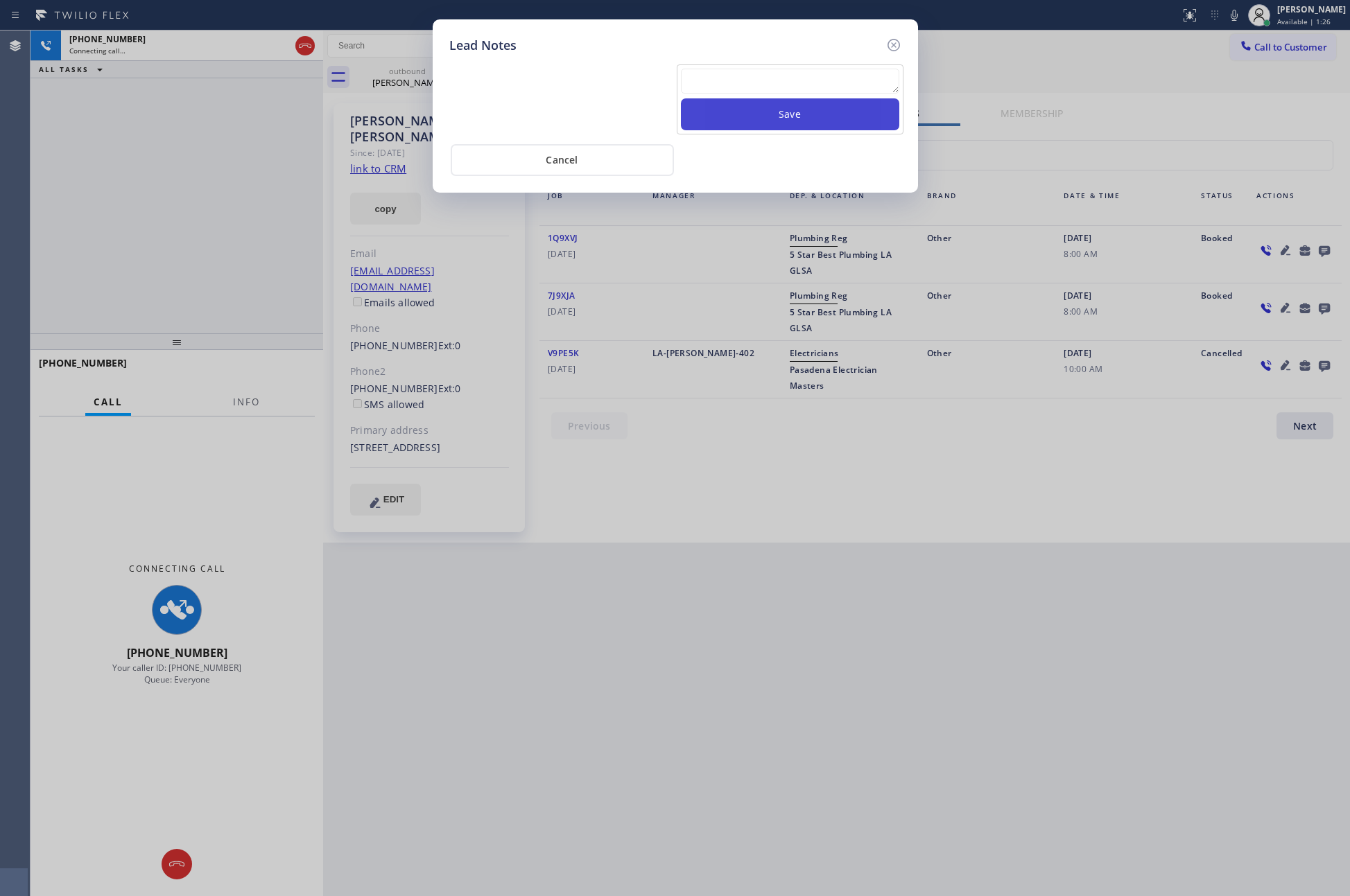
scroll to position [0, 0]
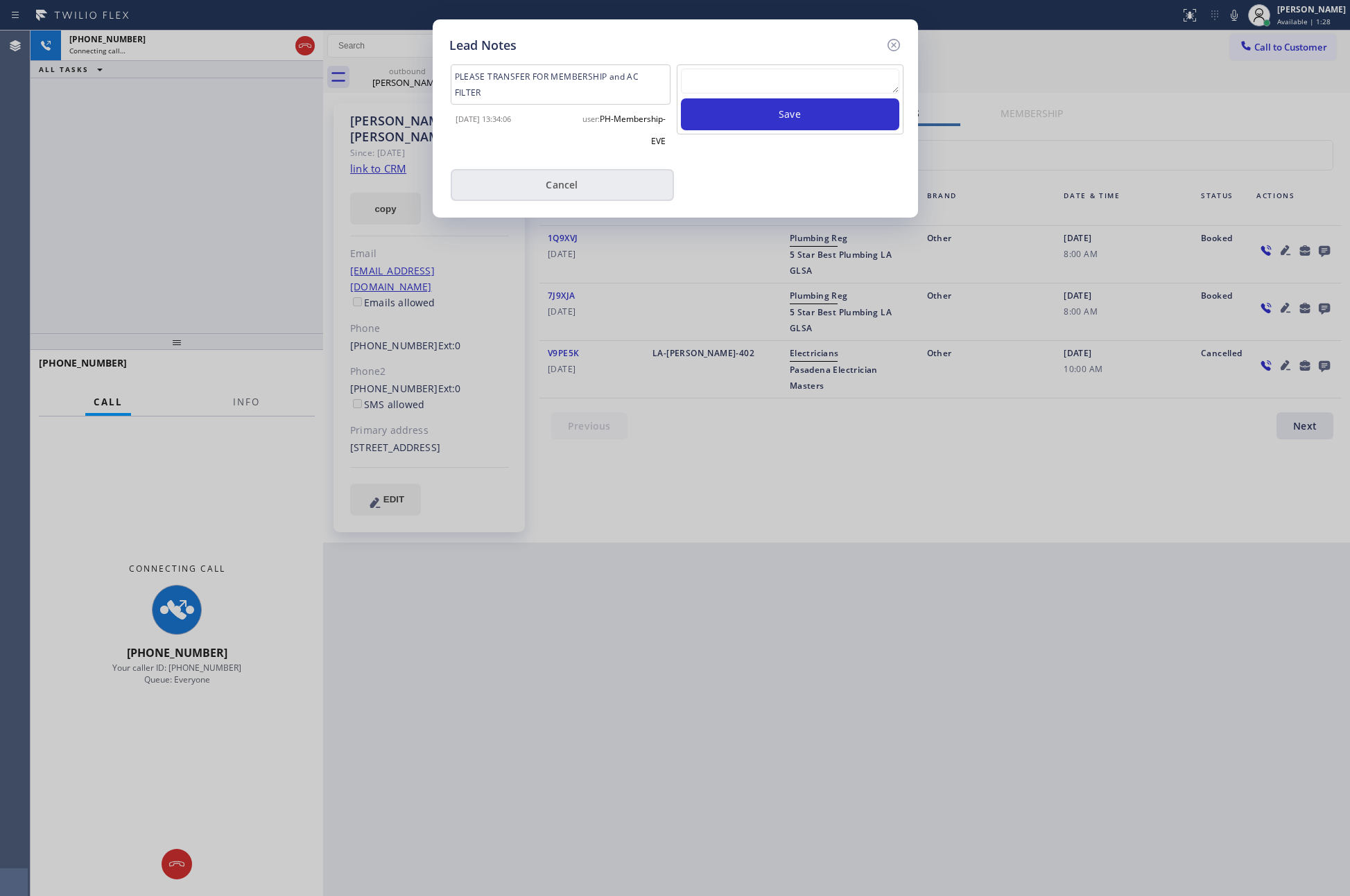
click at [532, 186] on button "Cancel" at bounding box center [562, 184] width 223 height 31
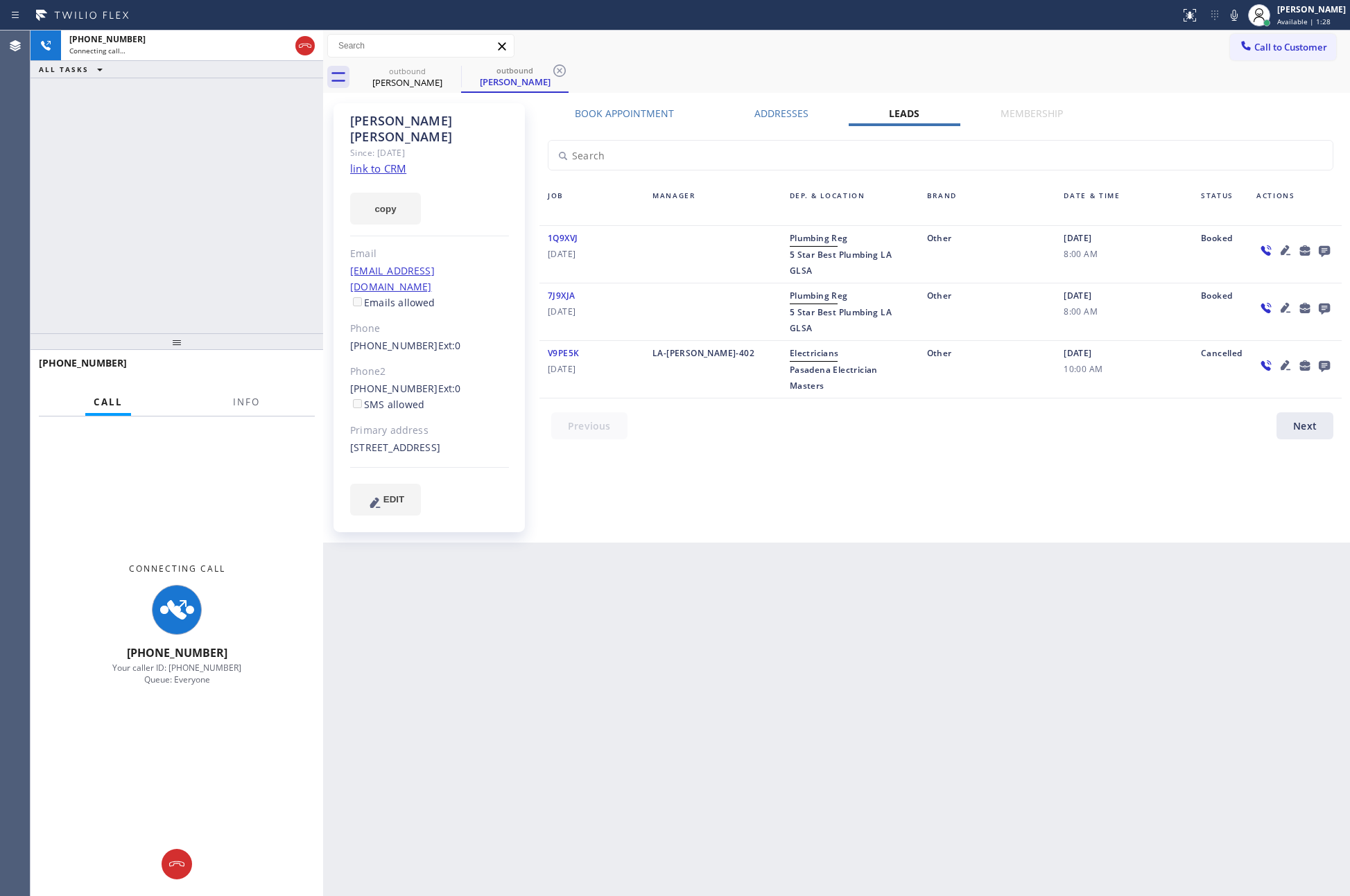
drag, startPoint x: 204, startPoint y: 187, endPoint x: 215, endPoint y: 200, distance: 17.0
click at [204, 187] on div "+13234451337 Connecting call… ALL TASKS ALL TASKS ACTIVE TASKS TASKS IN WRAP UP" at bounding box center [176, 182] width 293 height 303
click at [755, 653] on div "Back to Dashboard Change Sender ID Customers Technicians Select a contact Outbo…" at bounding box center [836, 463] width 1027 height 865
click at [146, 246] on div "+13234451337 Connecting call… ALL TASKS ALL TASKS ACTIVE TASKS TASKS IN WRAP UP" at bounding box center [176, 182] width 293 height 303
drag, startPoint x: 179, startPoint y: 244, endPoint x: 222, endPoint y: 250, distance: 43.4
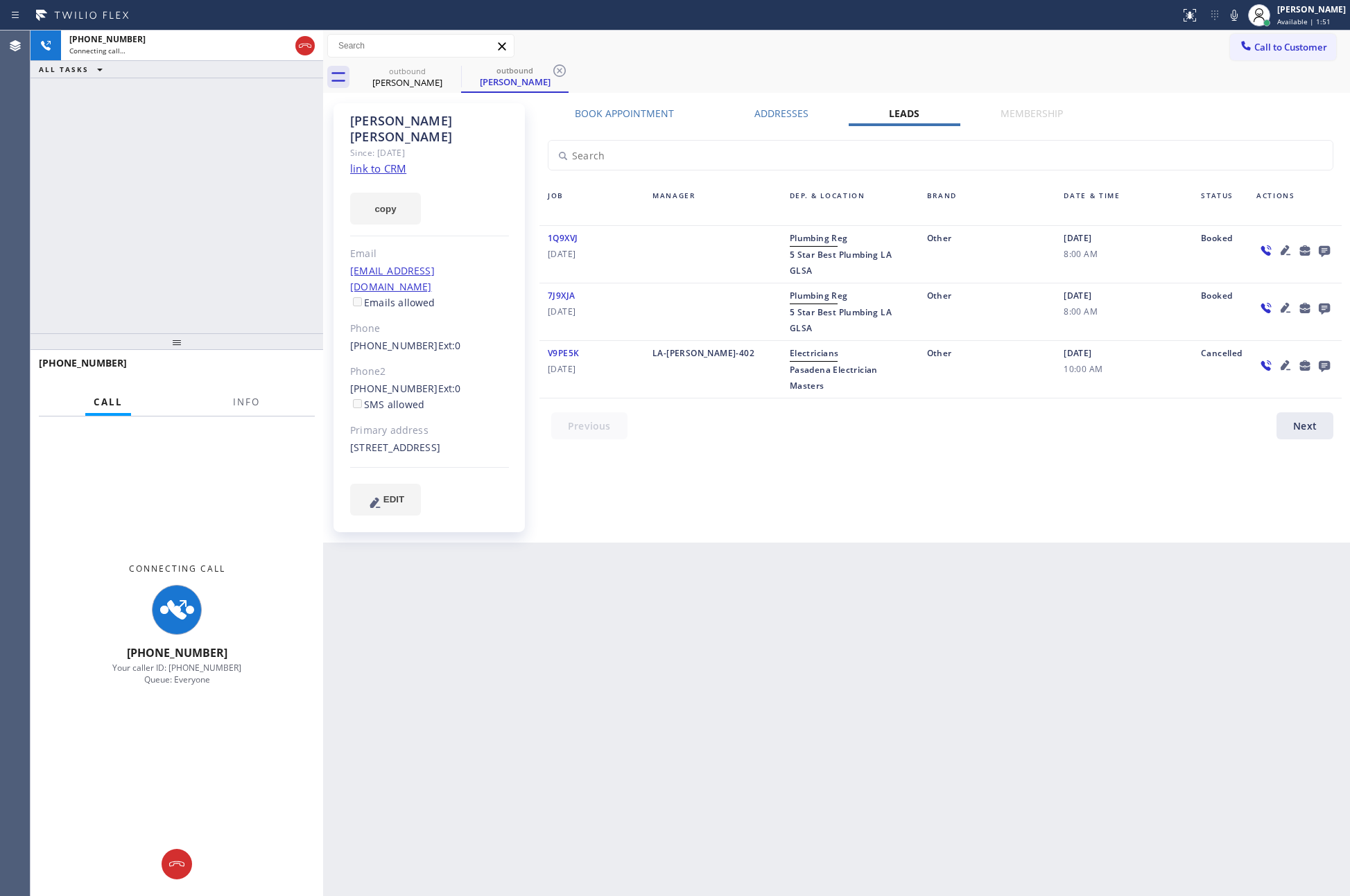
click at [199, 248] on div "+13234451337 Connecting call… ALL TASKS ALL TASKS ACTIVE TASKS TASKS IN WRAP UP" at bounding box center [176, 182] width 293 height 303
drag, startPoint x: 197, startPoint y: 255, endPoint x: 207, endPoint y: 258, distance: 10.4
click at [198, 255] on div "+13234451337 Connecting call… ALL TASKS ALL TASKS ACTIVE TASKS TASKS IN WRAP UP" at bounding box center [176, 182] width 293 height 303
drag, startPoint x: 608, startPoint y: 657, endPoint x: 1153, endPoint y: 290, distance: 657.0
click at [743, 649] on div "Back to Dashboard Change Sender ID Customers Technicians Select a contact Outbo…" at bounding box center [836, 463] width 1027 height 865
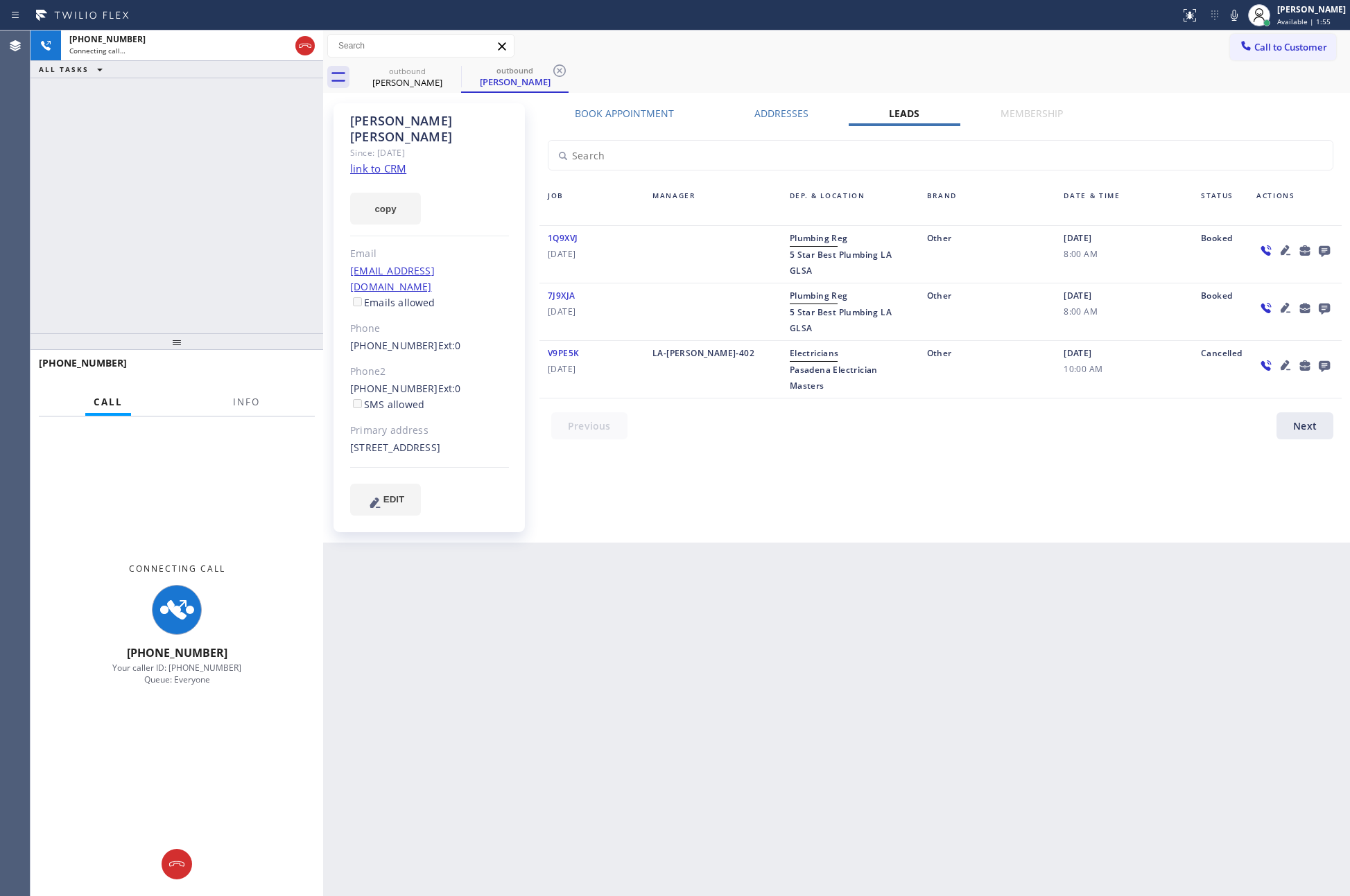
click at [1322, 250] on icon at bounding box center [1324, 252] width 11 height 11
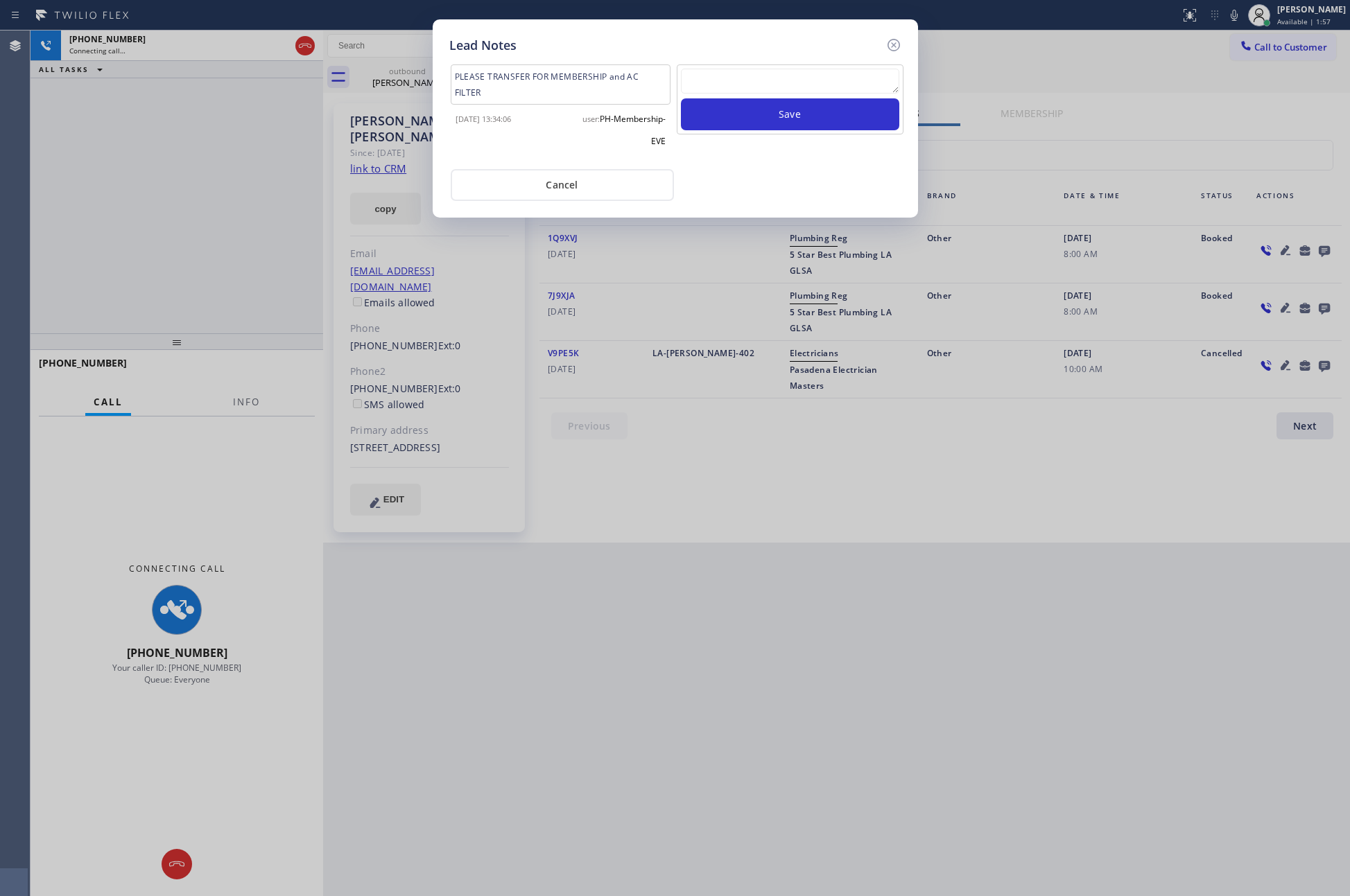
click at [633, 190] on button "Cancel" at bounding box center [562, 184] width 223 height 31
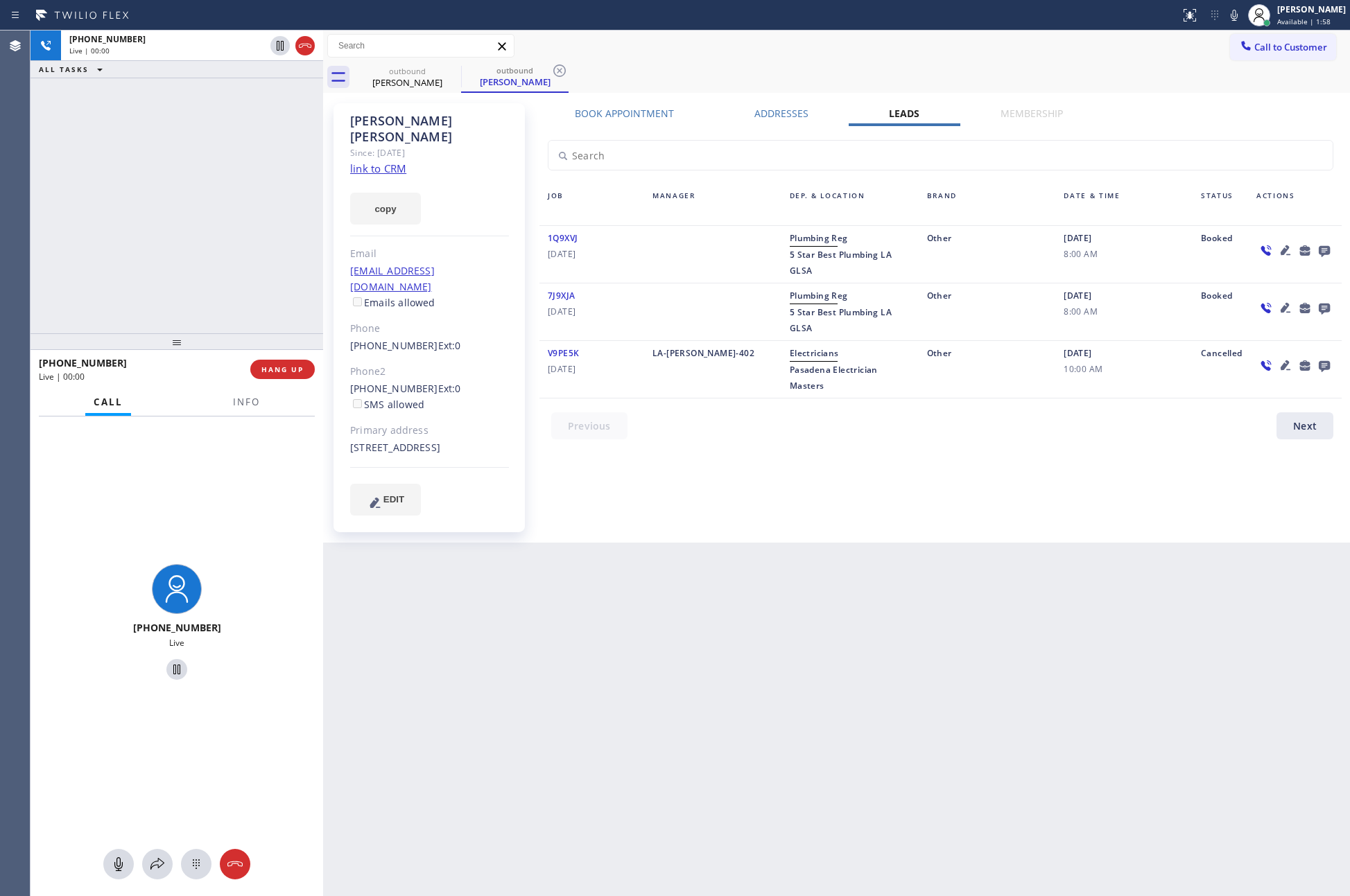
click at [129, 206] on div "+13234451337 Live | 00:00 ALL TASKS ALL TASKS ACTIVE TASKS TASKS IN WRAP UP" at bounding box center [176, 182] width 293 height 303
click at [129, 204] on div "+13234451337 Live | 00:00 ALL TASKS ALL TASKS ACTIVE TASKS TASKS IN WRAP UP" at bounding box center [176, 182] width 293 height 303
click at [144, 212] on div "+13234451337 Live | 00:01 ALL TASKS ALL TASKS ACTIVE TASKS TASKS IN WRAP UP" at bounding box center [176, 182] width 293 height 303
click at [288, 375] on button "HANG UP" at bounding box center [282, 369] width 65 height 19
click at [192, 117] on div "+13234451337 Live | 00:03 ALL TASKS ALL TASKS ACTIVE TASKS TASKS IN WRAP UP" at bounding box center [176, 182] width 293 height 303
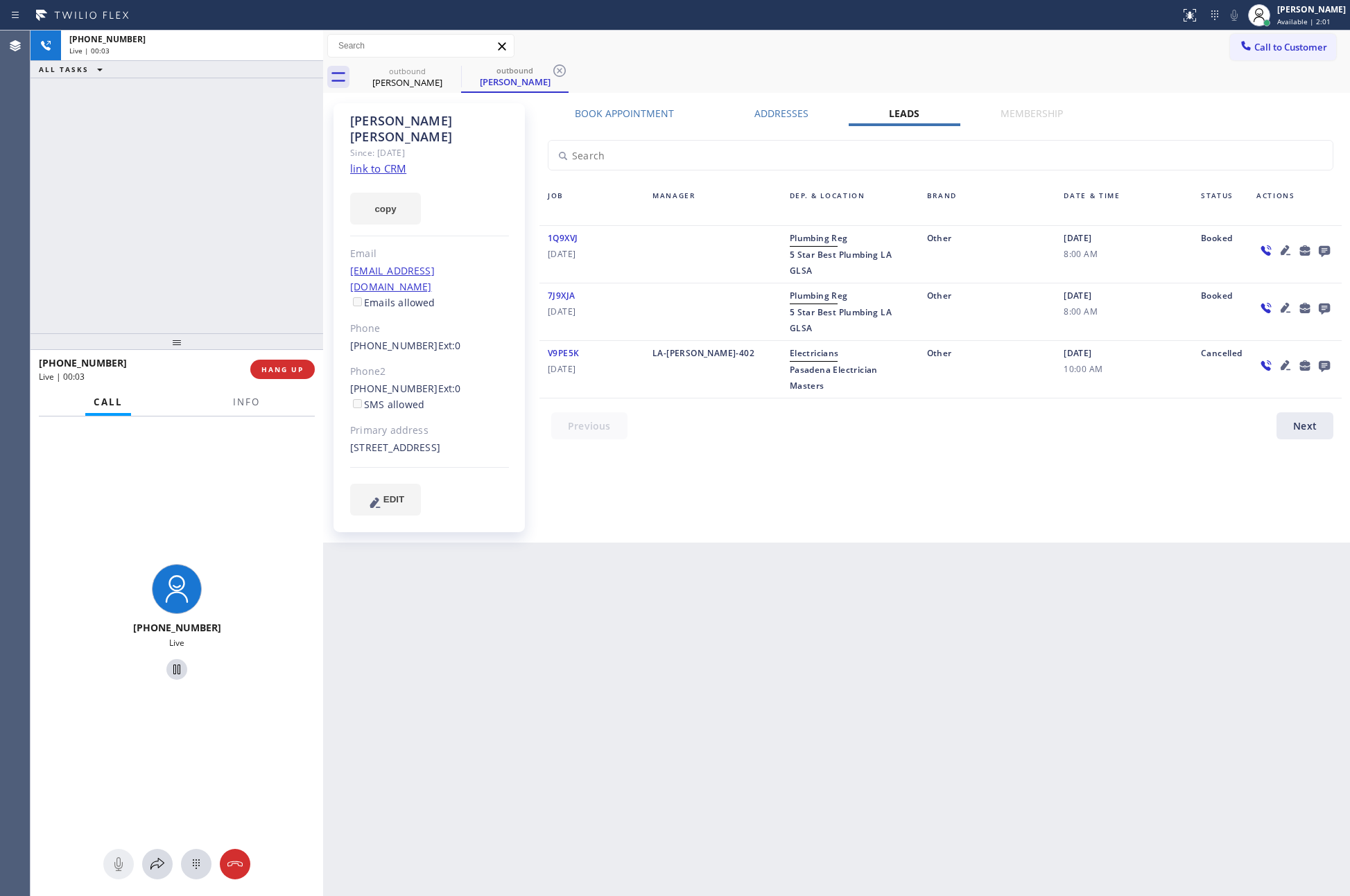
click at [600, 681] on div "Back to Dashboard Change Sender ID Customers Technicians Select a contact Outbo…" at bounding box center [836, 463] width 1027 height 865
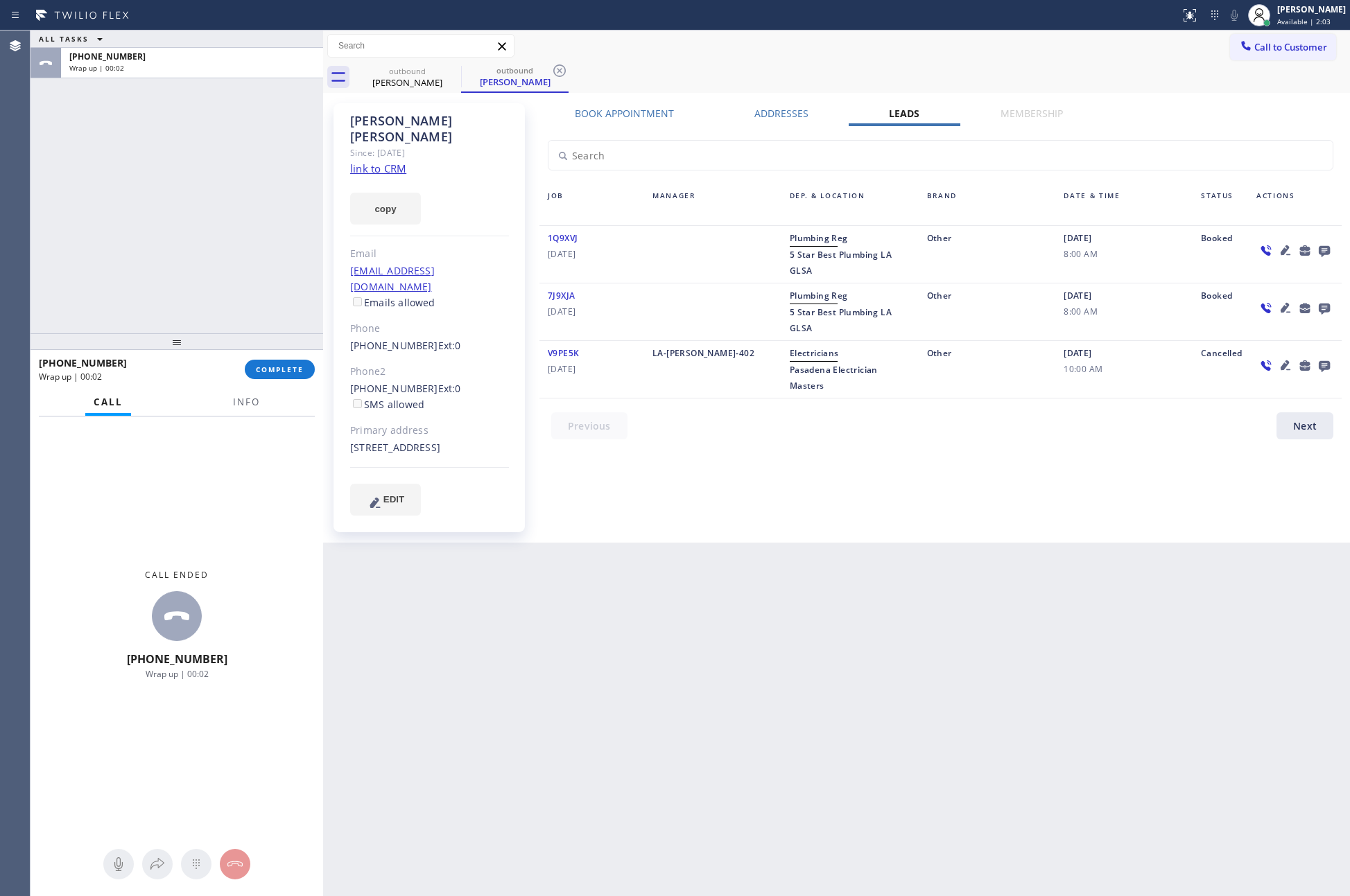
click at [621, 105] on div "Sam Butler Since: 20 may 2020 link to CRM copy Email redcloud32x@gmail.com Emai…" at bounding box center [836, 317] width 1020 height 443
click at [621, 118] on label "Book Appointment" at bounding box center [624, 113] width 99 height 13
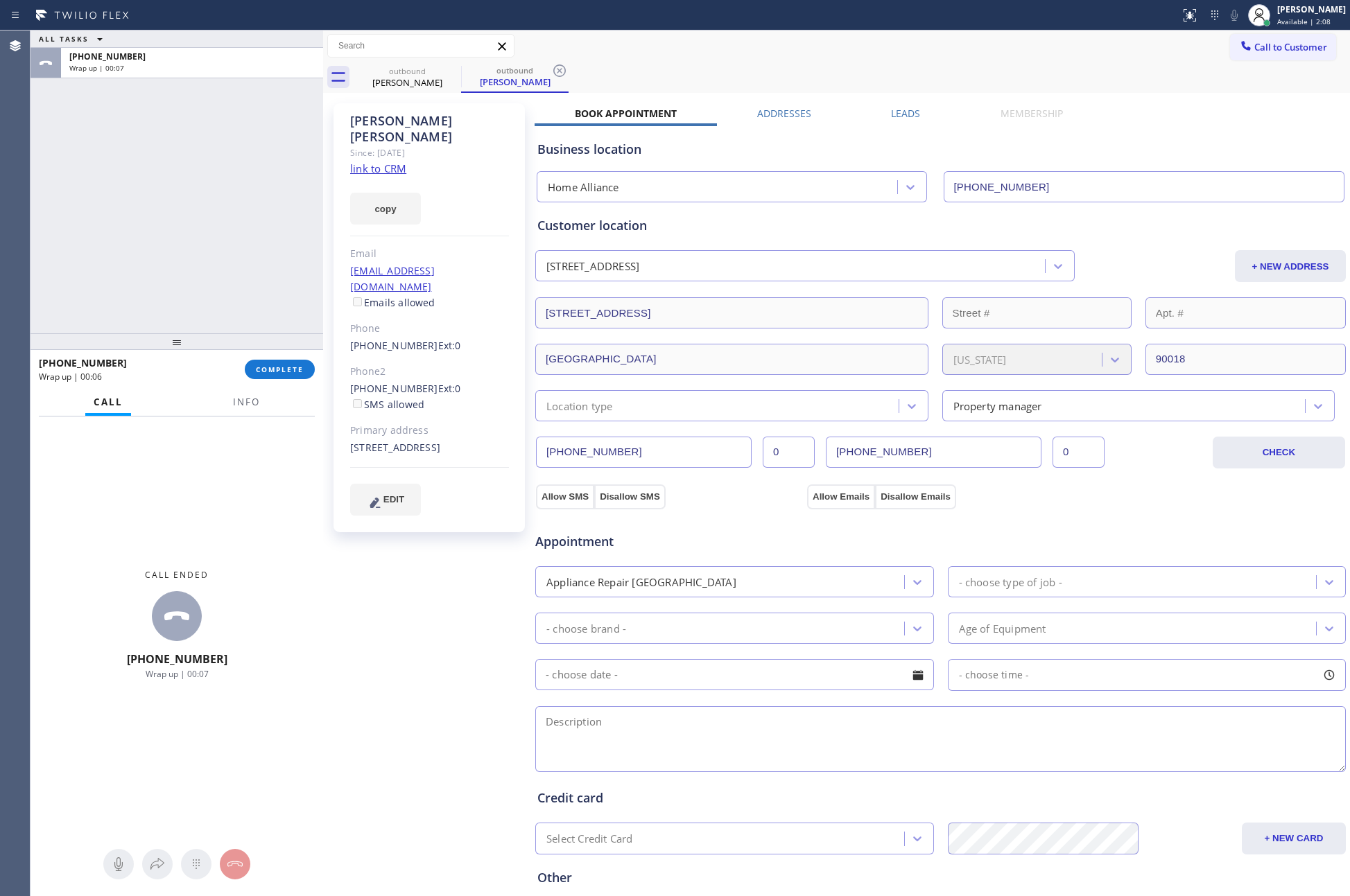
click at [790, 54] on div "Call to Customer Outbound call Location Home Alliance Your caller id phone numb…" at bounding box center [836, 46] width 1027 height 24
click at [1254, 46] on span "Call to Customer" at bounding box center [1290, 47] width 72 height 12
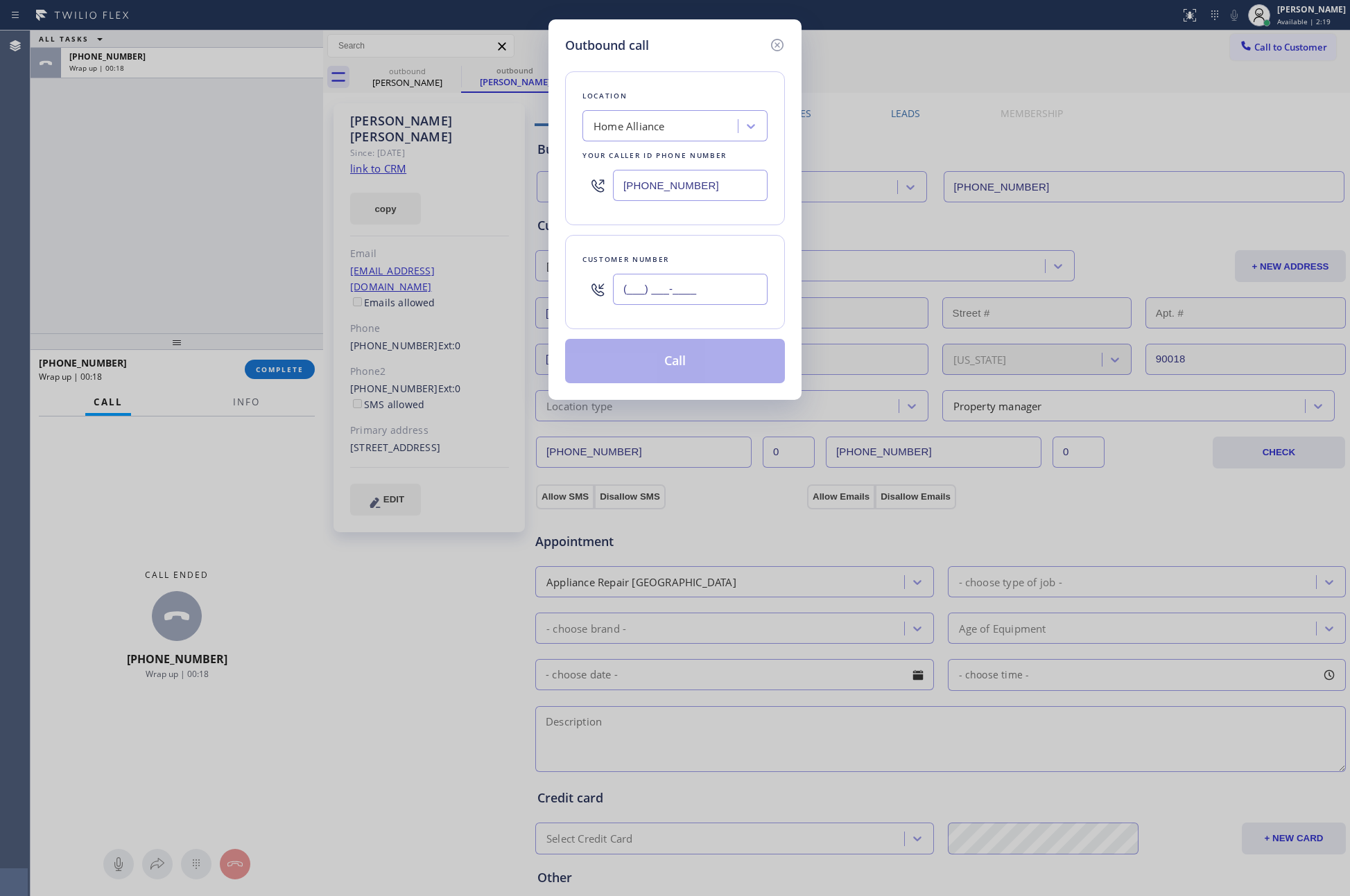
click at [660, 281] on input "(___) ___-____" at bounding box center [690, 289] width 154 height 31
paste input "602) 803-2683"
type input "(602) 803-2683"
click at [672, 364] on button "Call" at bounding box center [675, 361] width 219 height 45
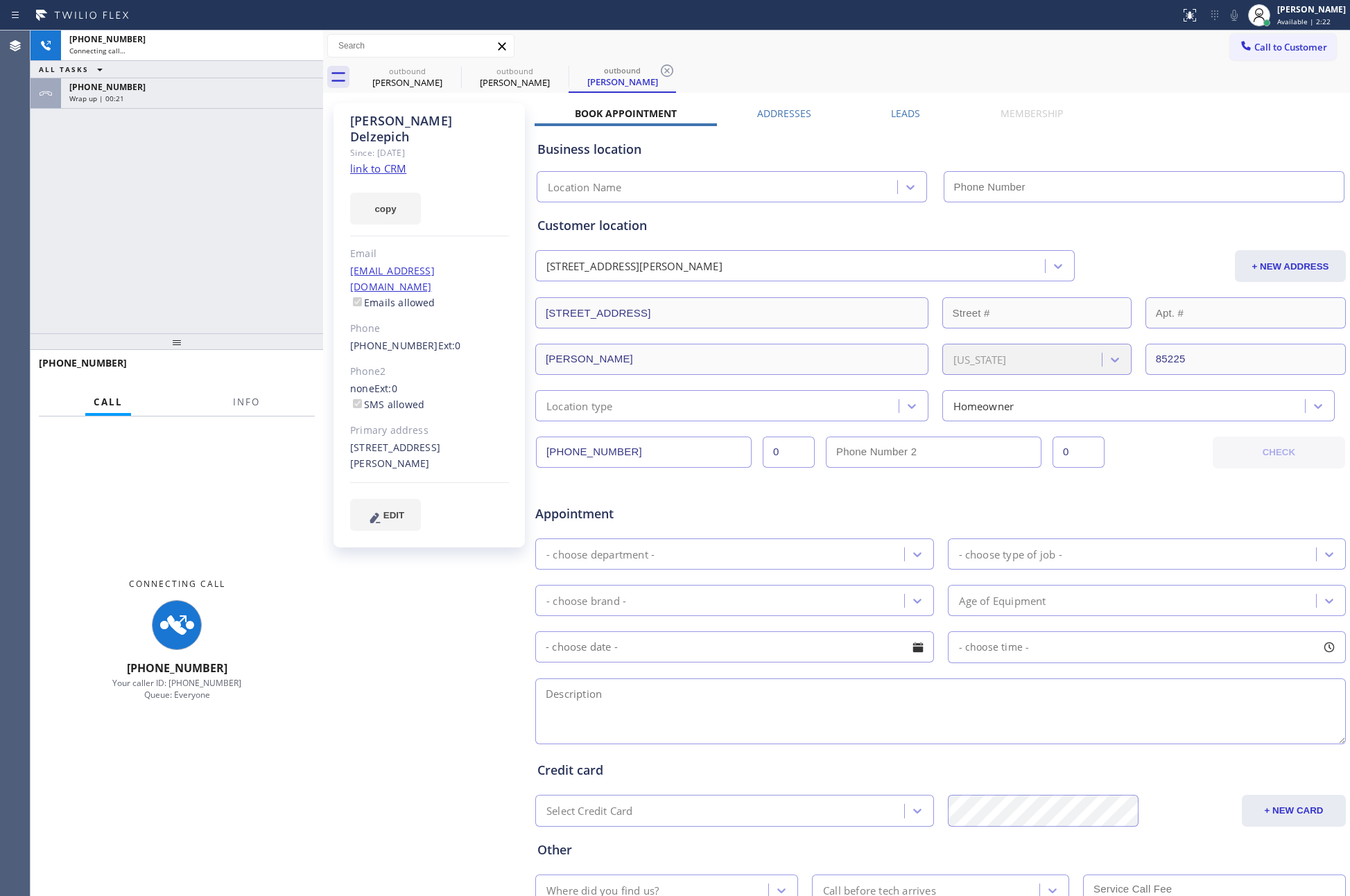
click at [171, 100] on div "Wrap up | 00:21" at bounding box center [192, 98] width 245 height 10
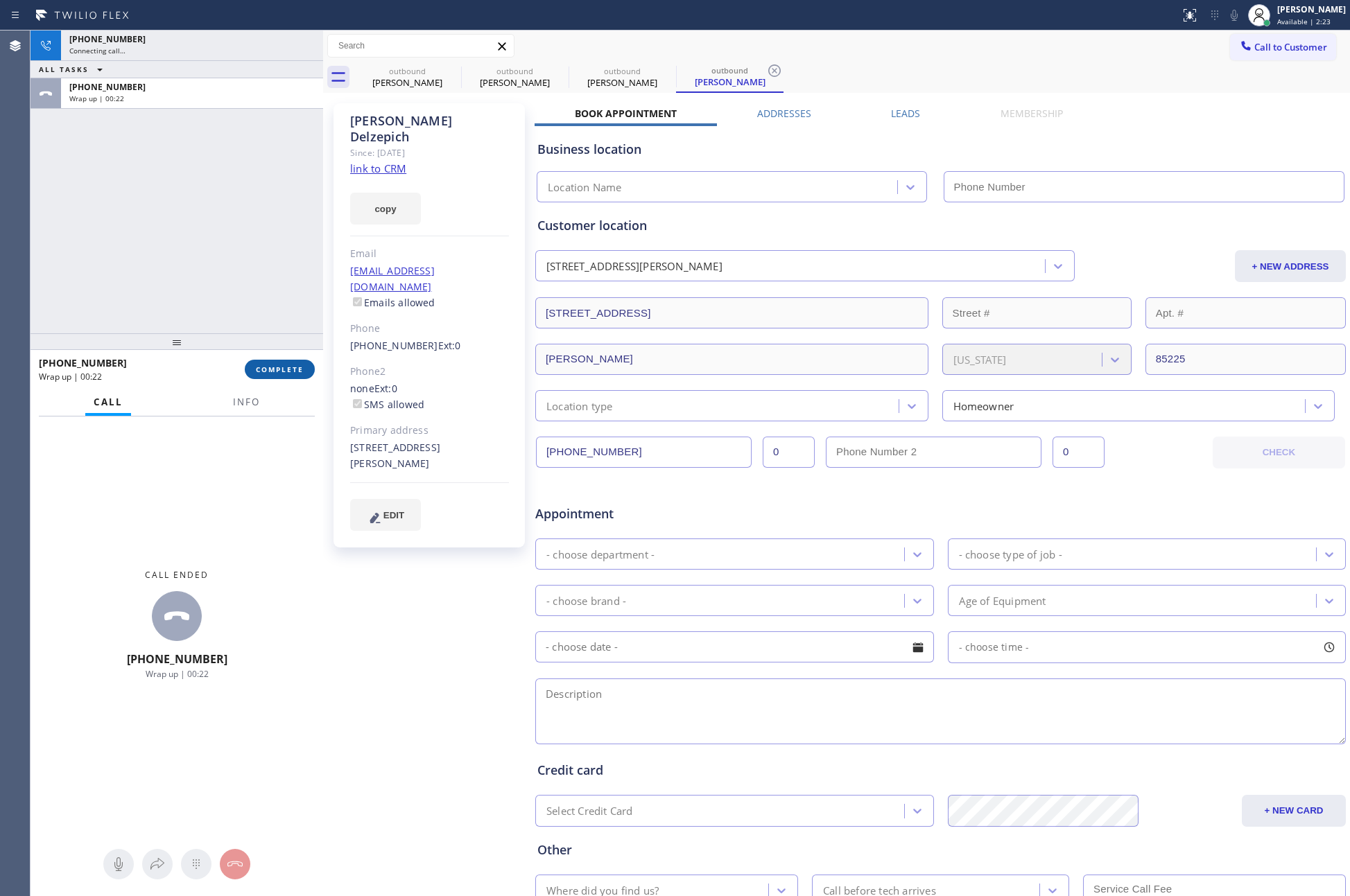
click at [304, 370] on button "COMPLETE" at bounding box center [279, 369] width 70 height 19
click at [248, 246] on div "+16028032683 Connecting call… ALL TASKS ALL TASKS ACTIVE TASKS TASKS IN WRAP UP…" at bounding box center [176, 182] width 293 height 303
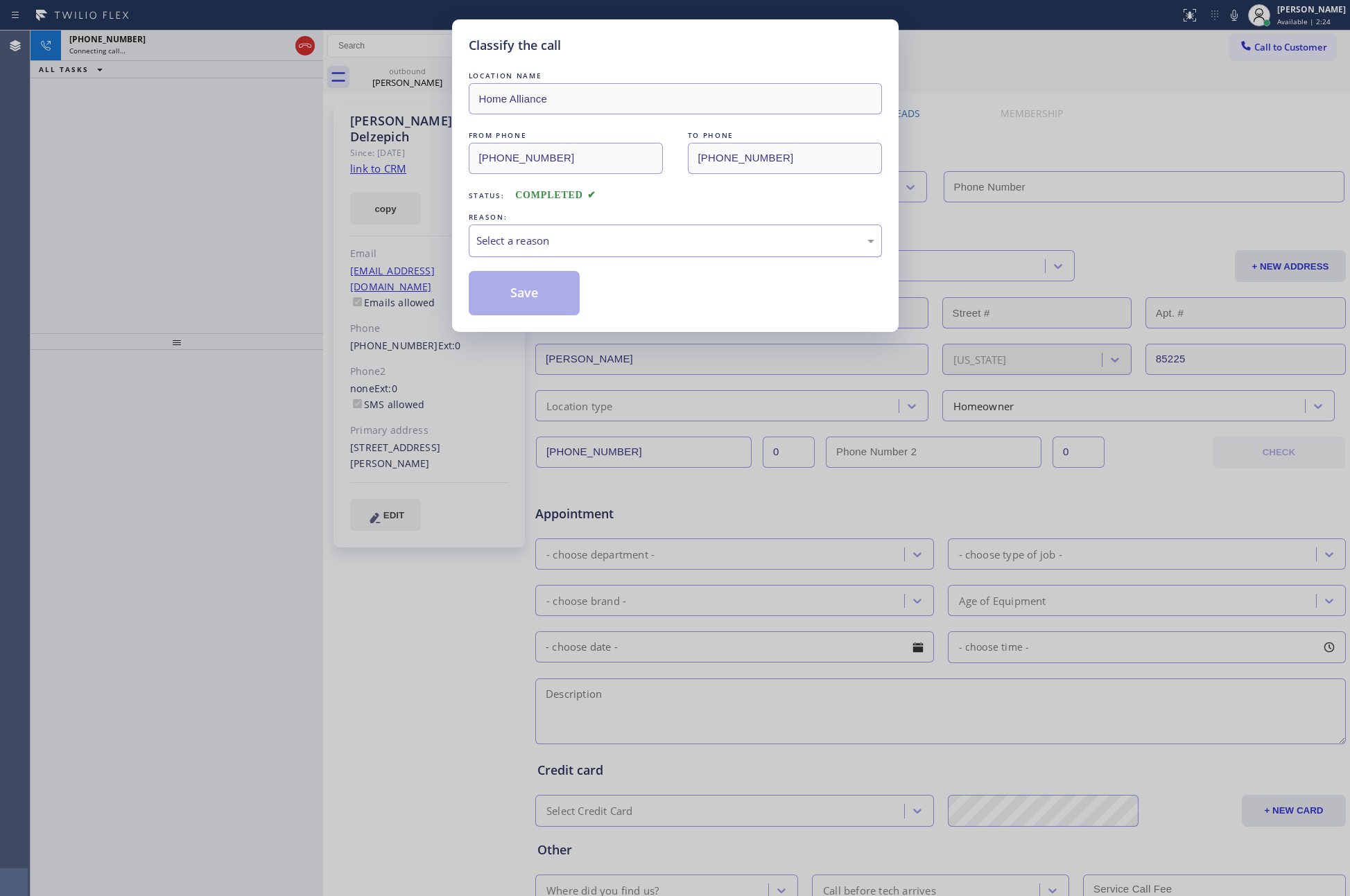
type input "(877) 777-0796"
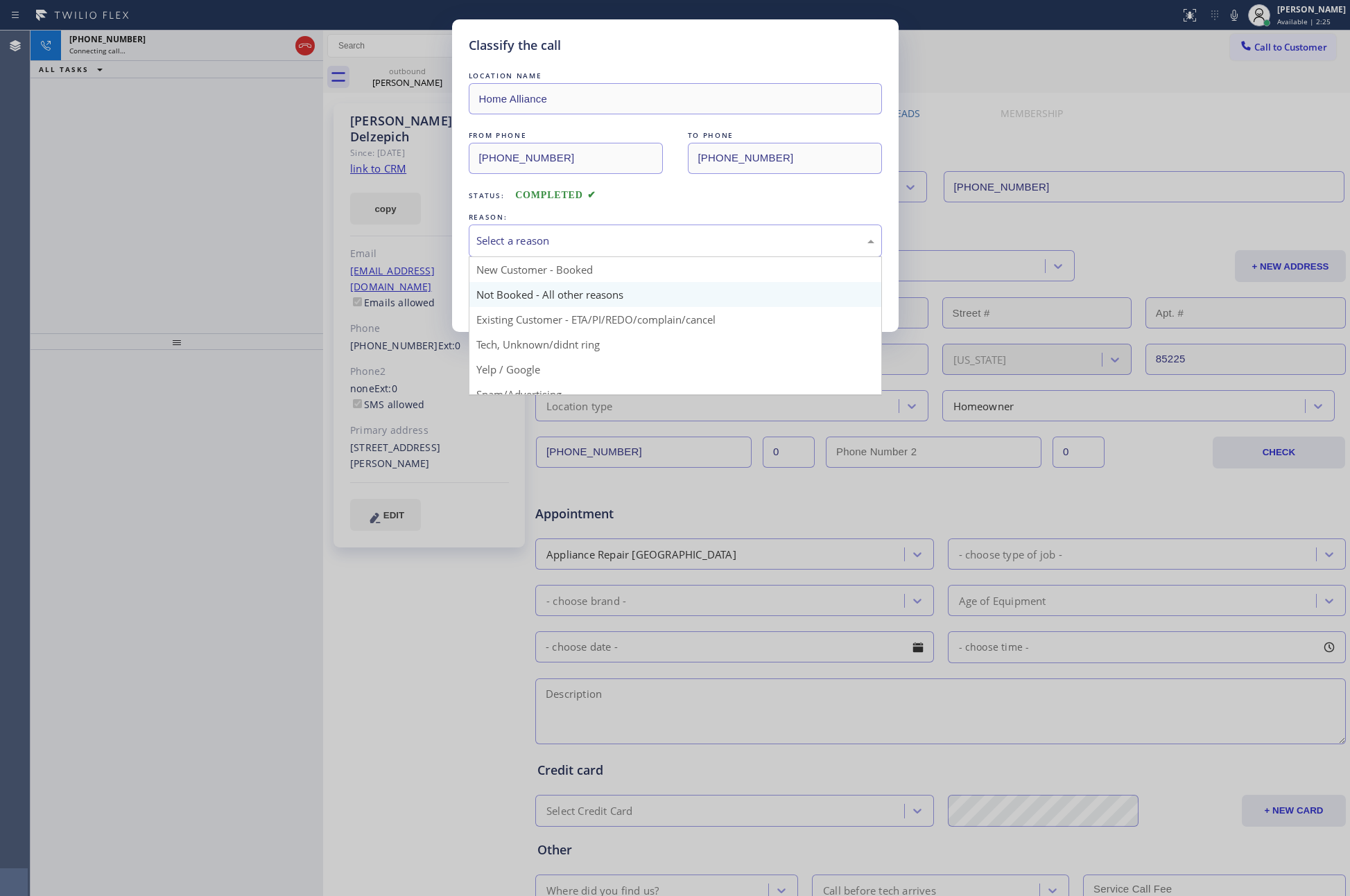
drag, startPoint x: 568, startPoint y: 243, endPoint x: 521, endPoint y: 302, distance: 75.4
click at [568, 242] on div "Select a reason" at bounding box center [675, 240] width 398 height 16
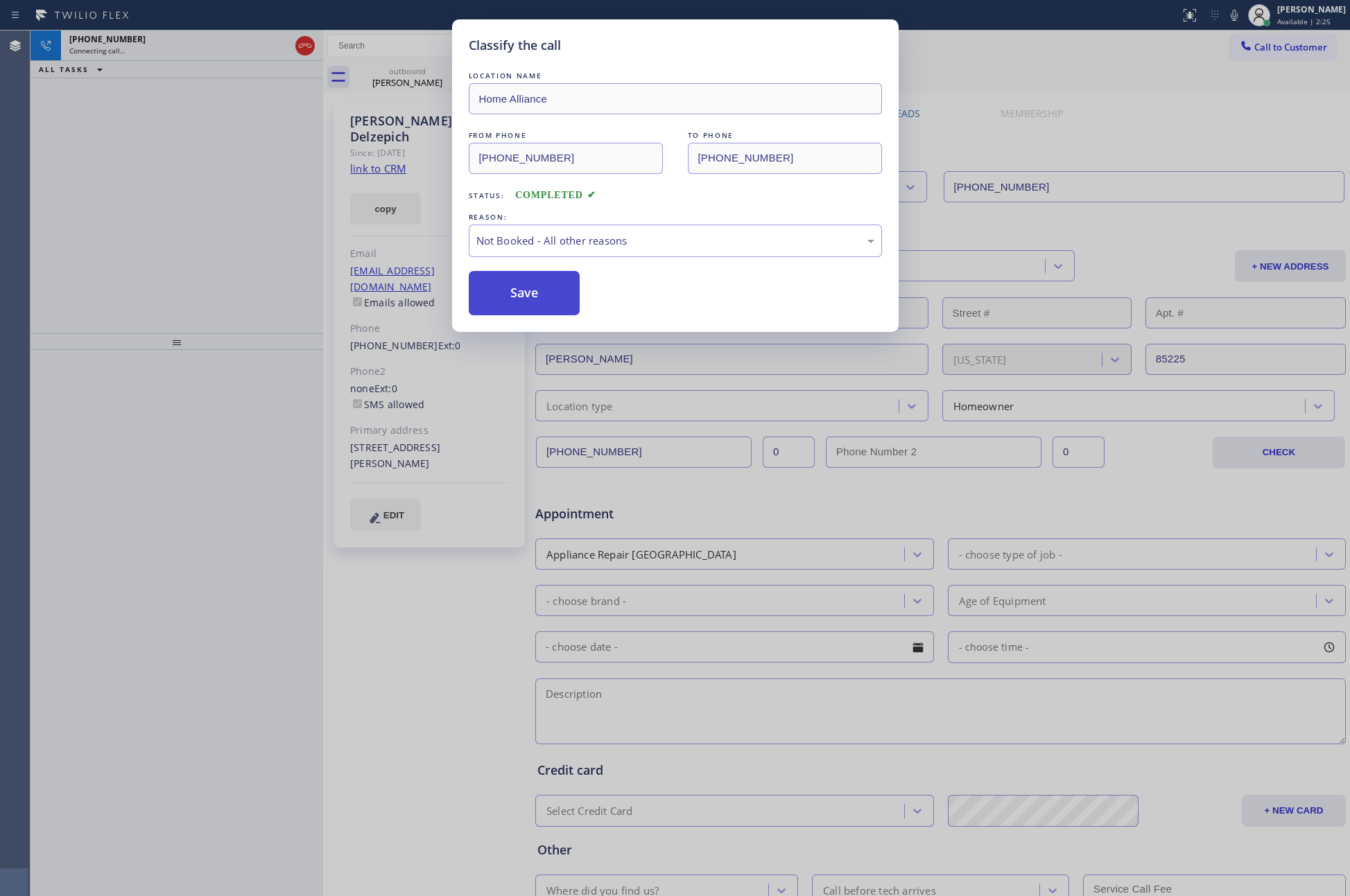
click at [515, 302] on button "Save" at bounding box center [524, 293] width 112 height 45
drag, startPoint x: 515, startPoint y: 302, endPoint x: 188, endPoint y: 209, distance: 340.0
click at [495, 302] on button "Save" at bounding box center [524, 293] width 112 height 45
click at [188, 209] on div "Classify the call LOCATION NAME Home Alliance FROM PHONE (877) 777-0796 TO PHON…" at bounding box center [675, 448] width 1350 height 896
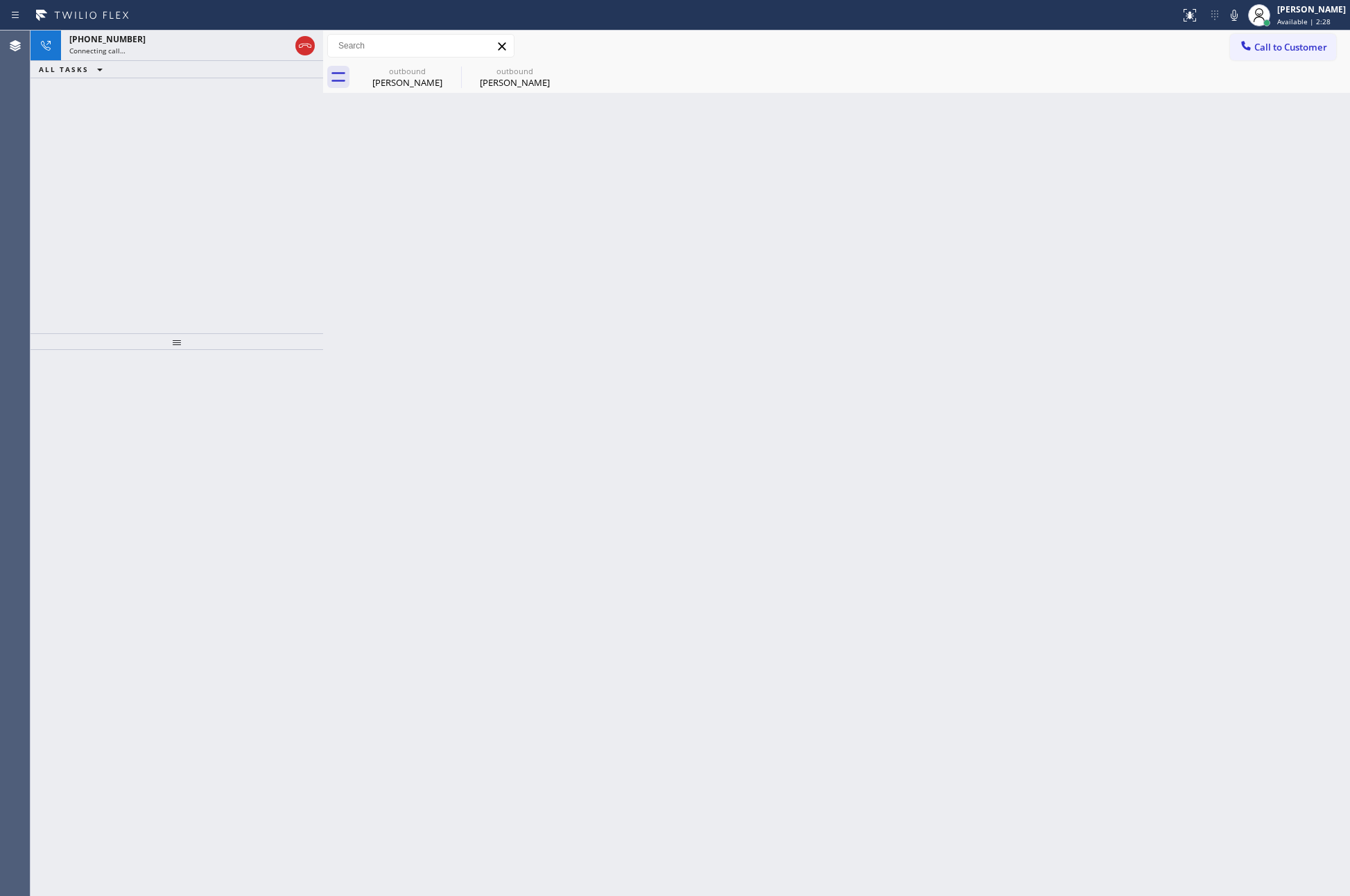
click at [231, 271] on div "+16028032683 Connecting call… ALL TASKS ALL TASKS ACTIVE TASKS TASKS IN WRAP UP" at bounding box center [176, 182] width 293 height 303
click at [424, 88] on div "Rolf Delzepich" at bounding box center [407, 82] width 105 height 12
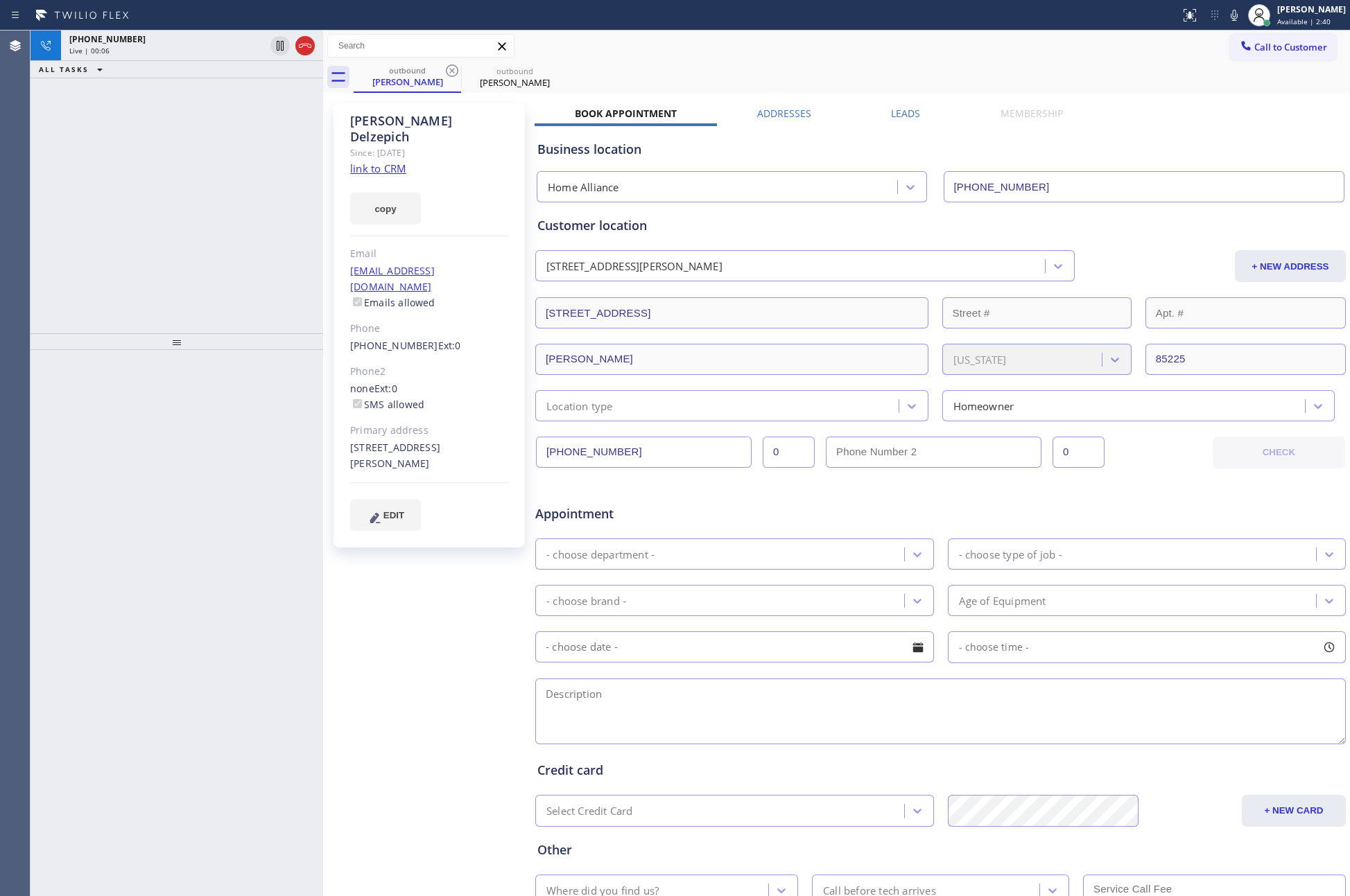
click at [892, 108] on label "Leads" at bounding box center [905, 113] width 30 height 13
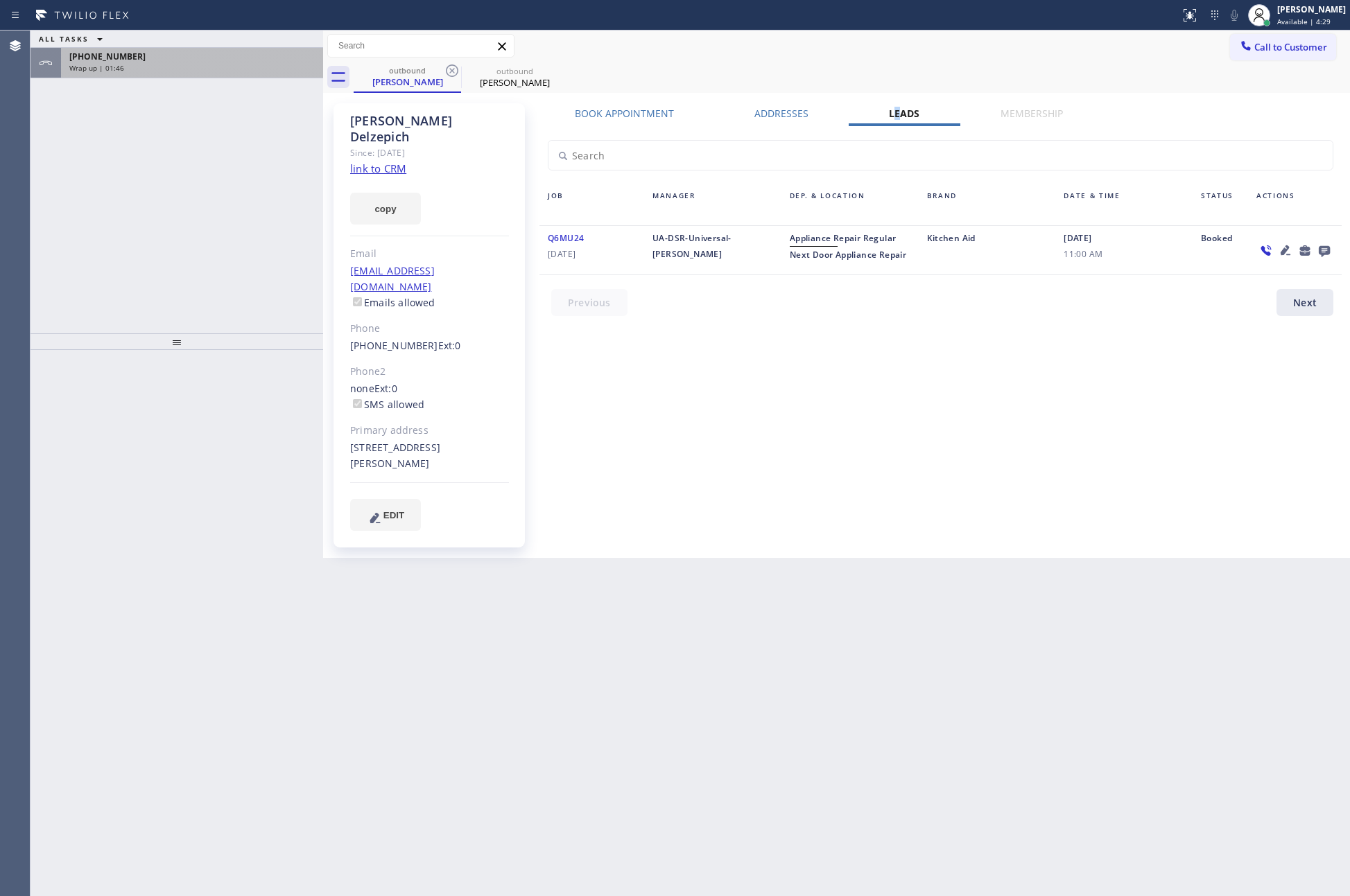
drag, startPoint x: 148, startPoint y: 61, endPoint x: 148, endPoint y: 71, distance: 10.0
click at [148, 61] on div "+16028032683" at bounding box center [192, 56] width 245 height 11
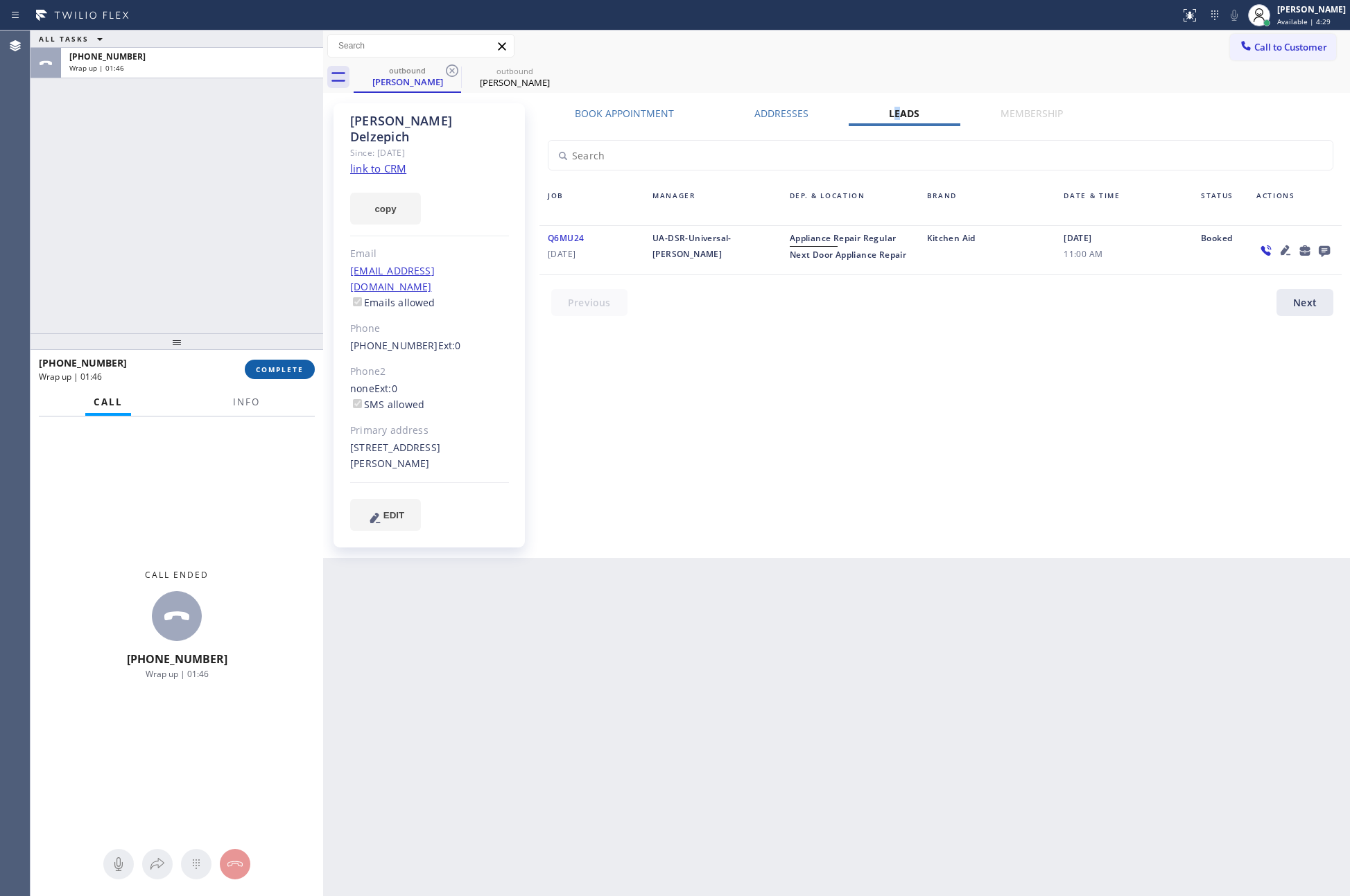
click at [306, 371] on button "COMPLETE" at bounding box center [279, 369] width 70 height 19
click at [229, 237] on div "ALL TASKS ALL TASKS ACTIVE TASKS TASKS IN WRAP UP +16028032683 Wrap up | 01:47" at bounding box center [176, 182] width 293 height 303
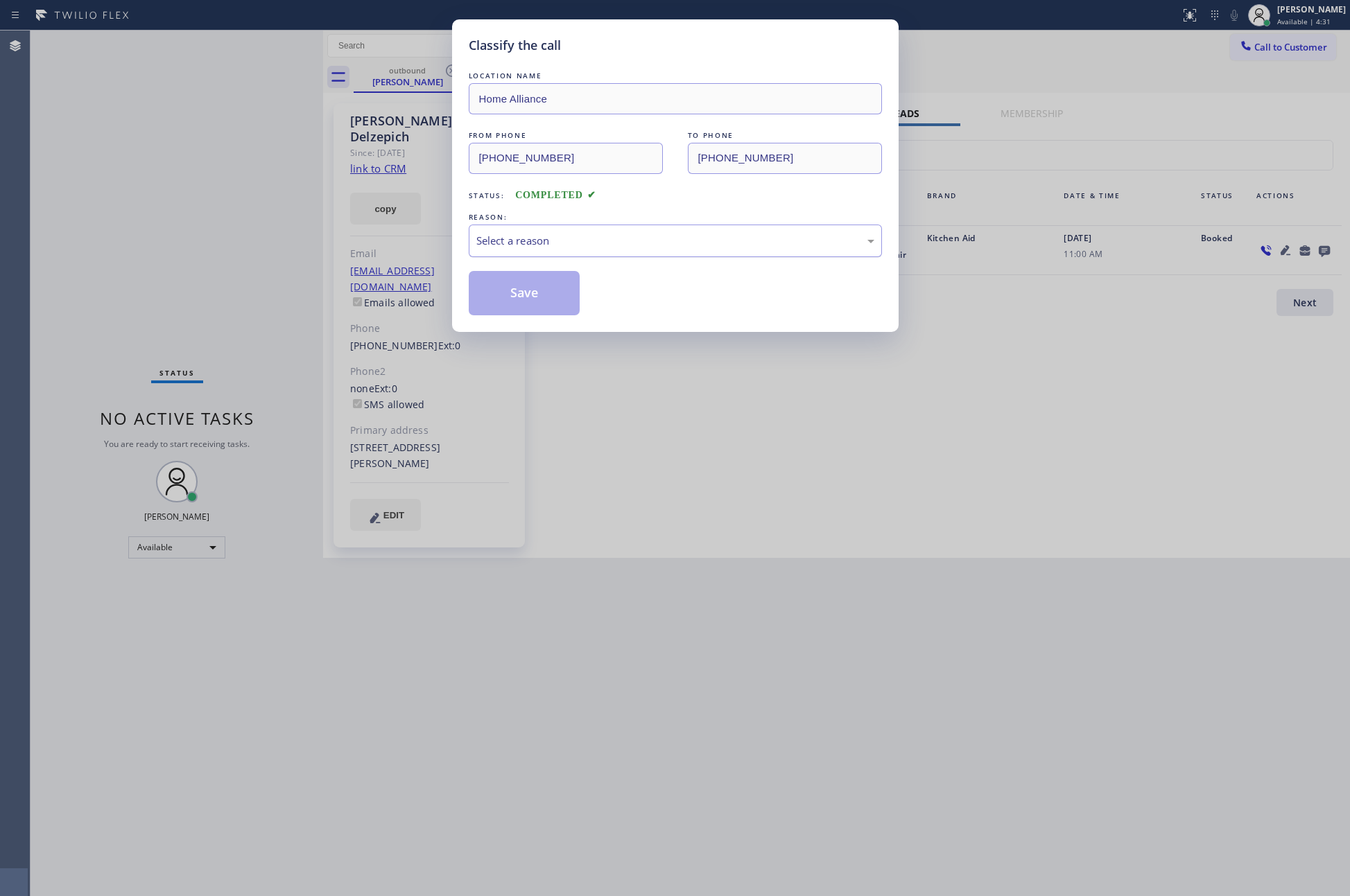
click at [593, 237] on div "Select a reason" at bounding box center [675, 240] width 398 height 16
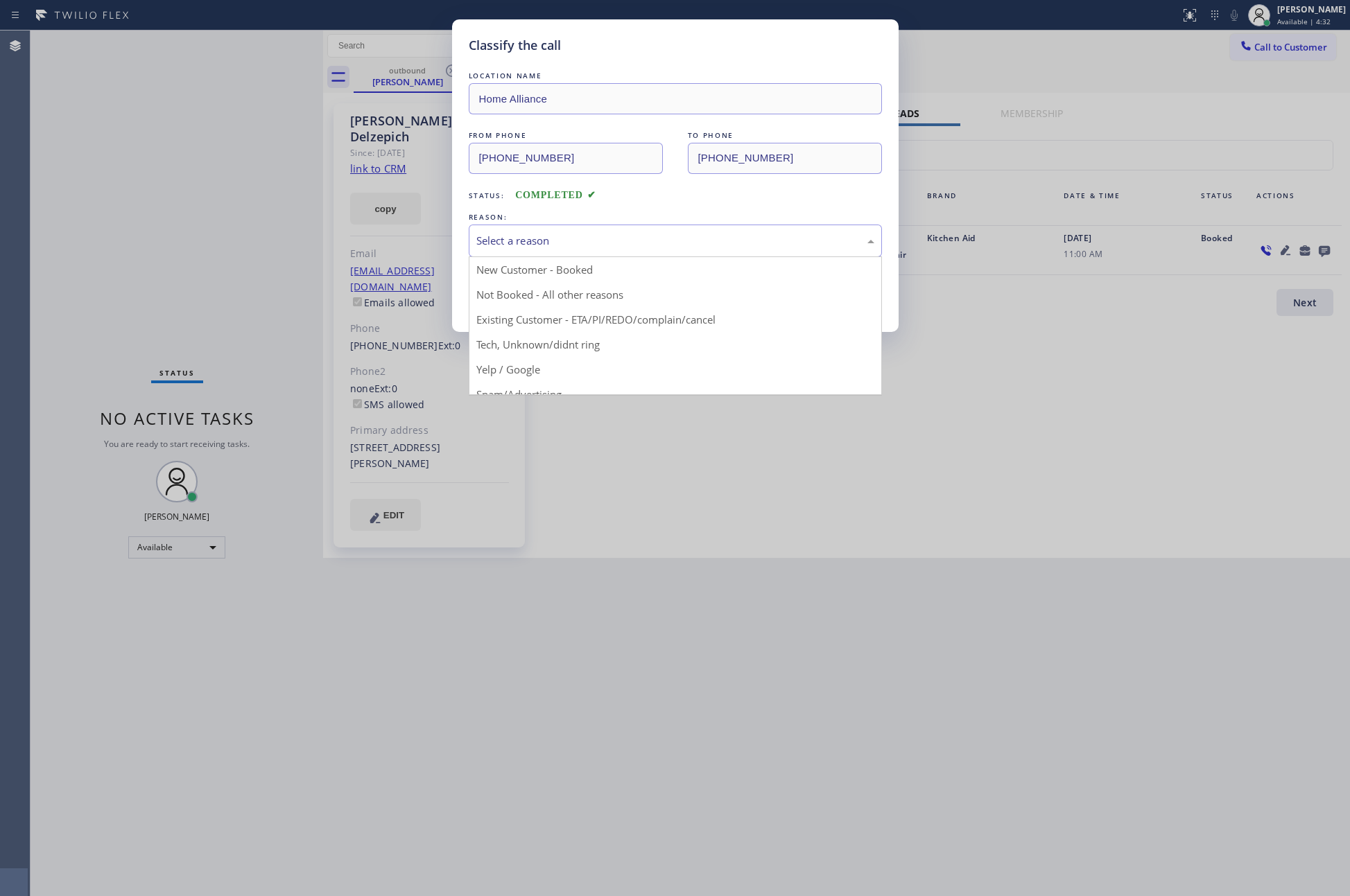
drag, startPoint x: 535, startPoint y: 290, endPoint x: 528, endPoint y: 297, distance: 9.9
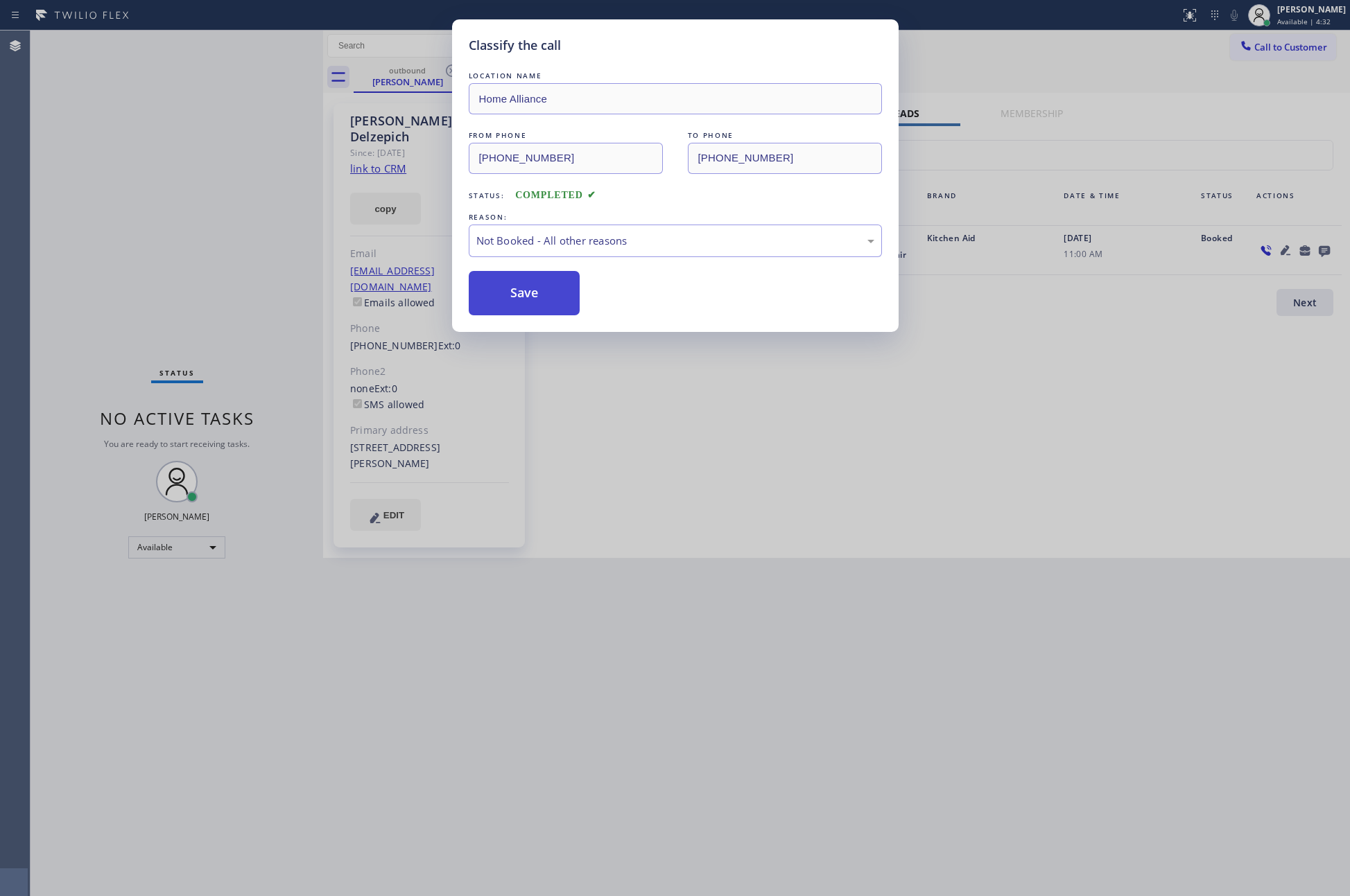
click at [521, 298] on button "Save" at bounding box center [524, 293] width 112 height 45
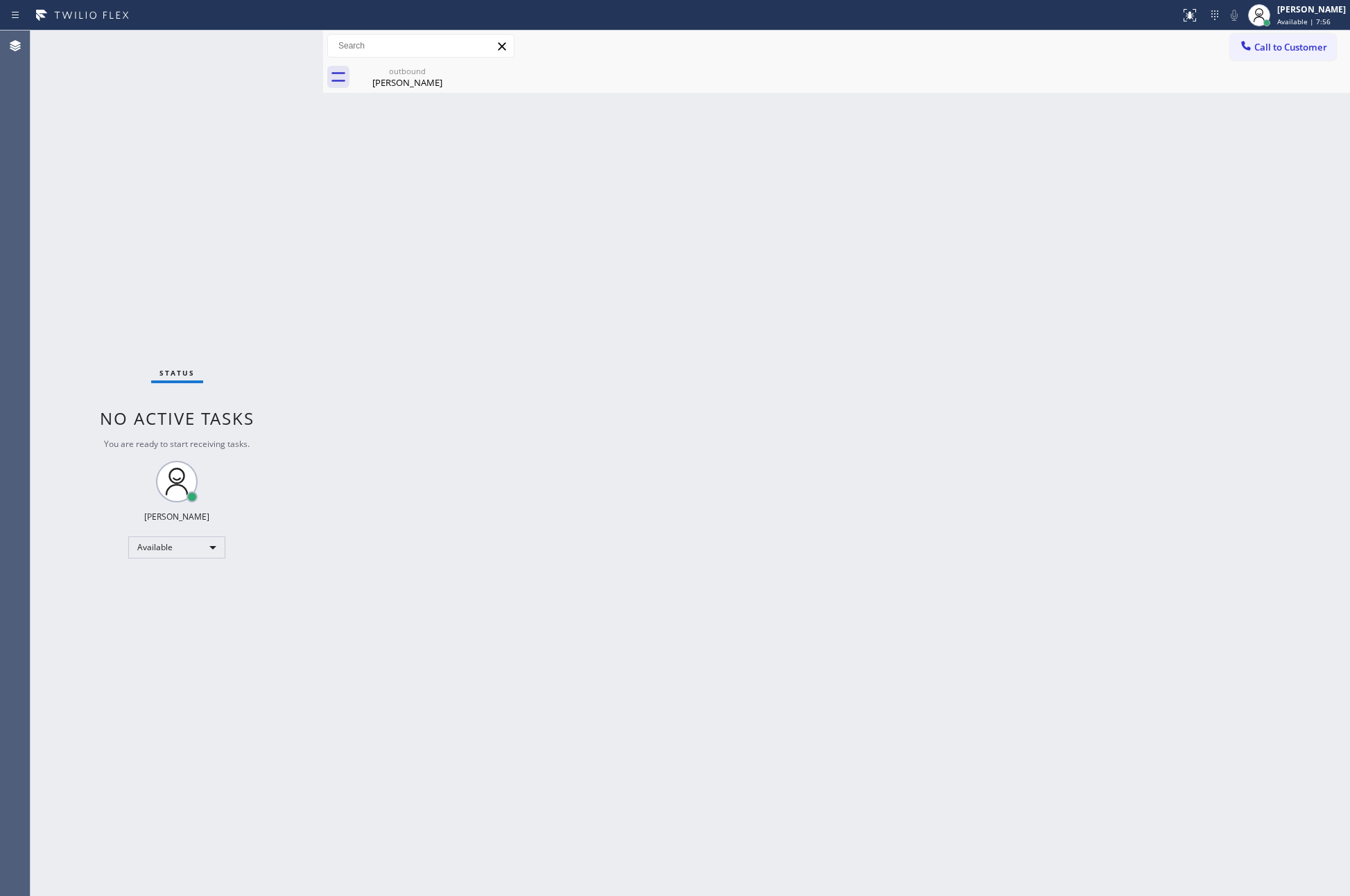
click at [845, 483] on div "Back to Dashboard Change Sender ID Customers Technicians Select a contact Outbo…" at bounding box center [836, 463] width 1027 height 865
drag, startPoint x: 759, startPoint y: 313, endPoint x: 1150, endPoint y: 103, distance: 443.8
click at [862, 255] on div "Back to Dashboard Change Sender ID Customers Technicians Select a contact Outbo…" at bounding box center [836, 463] width 1027 height 865
click at [1290, 56] on button "Call to Customer" at bounding box center [1282, 48] width 106 height 27
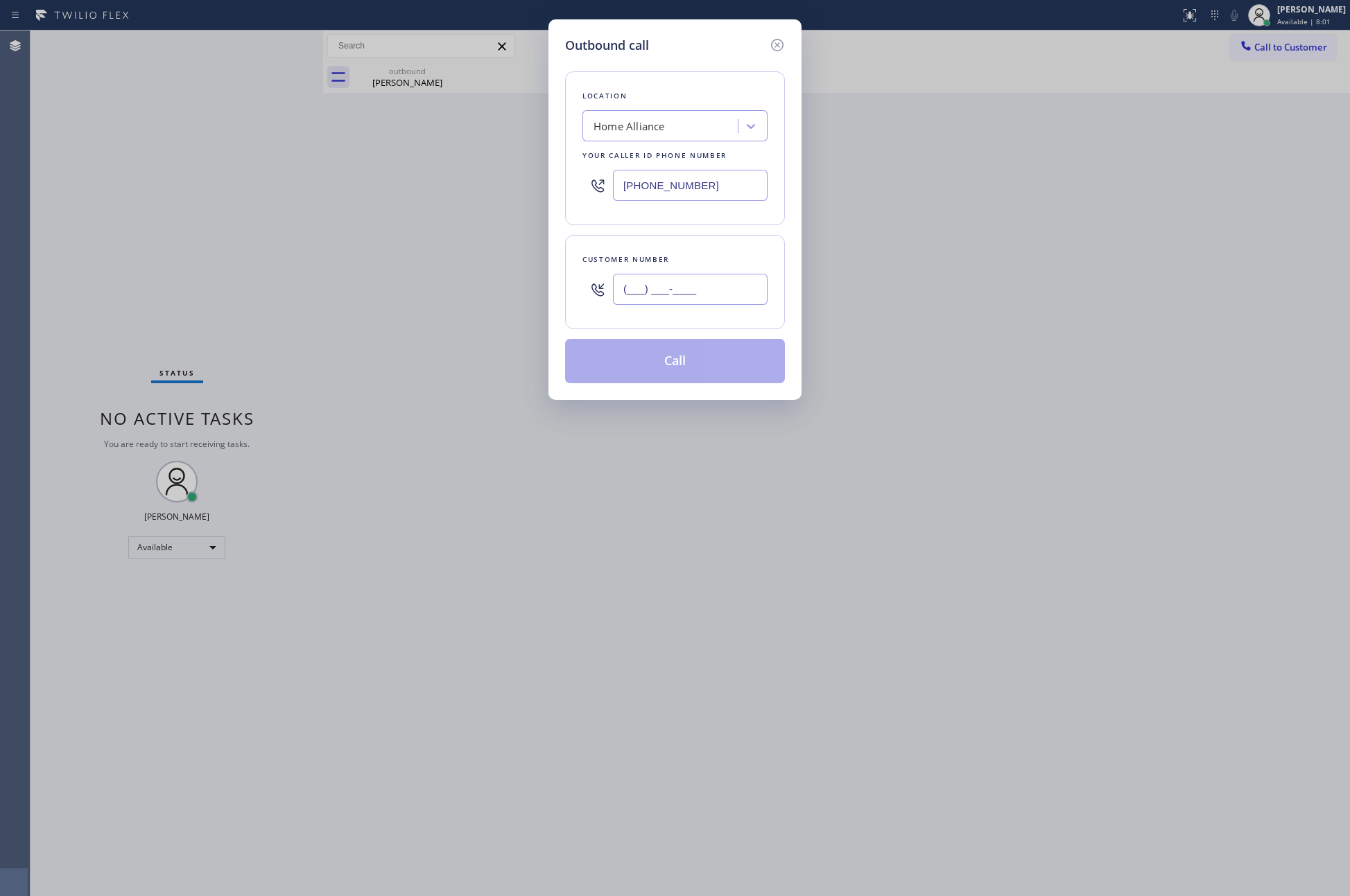
click at [716, 291] on input "(___) ___-____" at bounding box center [690, 289] width 154 height 31
paste input "908) 240-3311"
type input "(908) 240-3311"
click at [705, 370] on button "Call" at bounding box center [675, 361] width 219 height 45
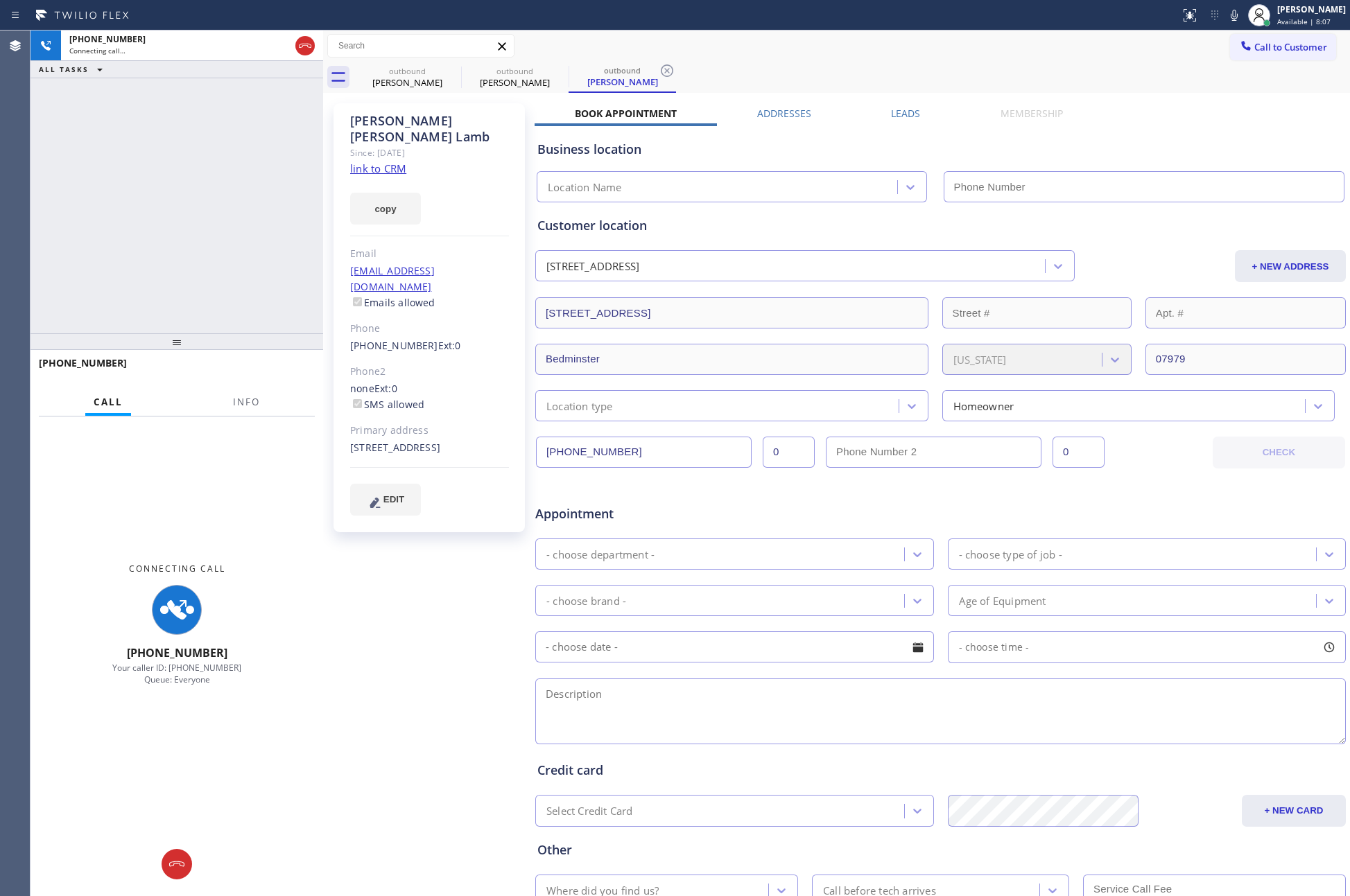
type input "(877) 777-0796"
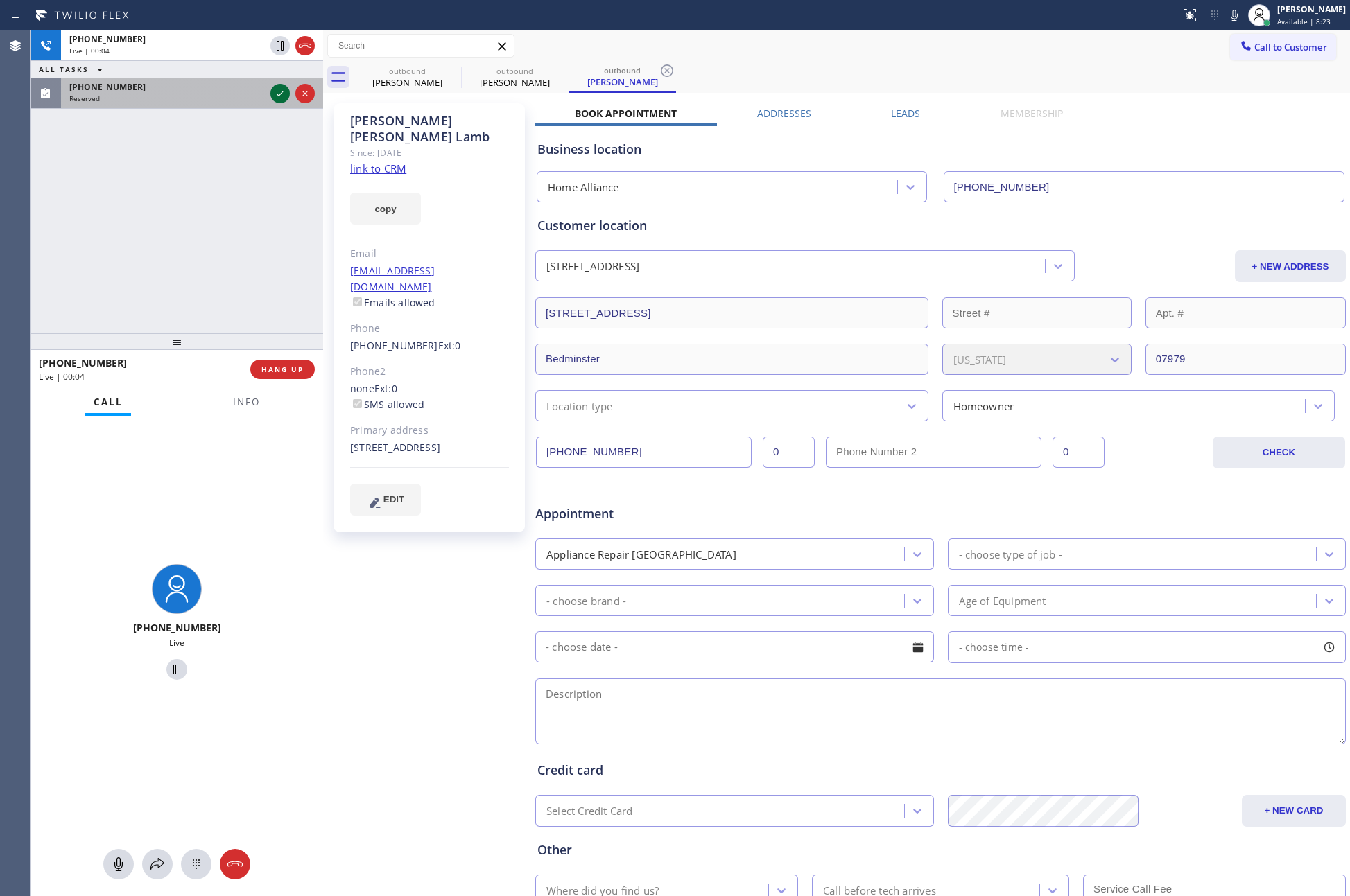
click at [276, 94] on icon at bounding box center [279, 92] width 16 height 16
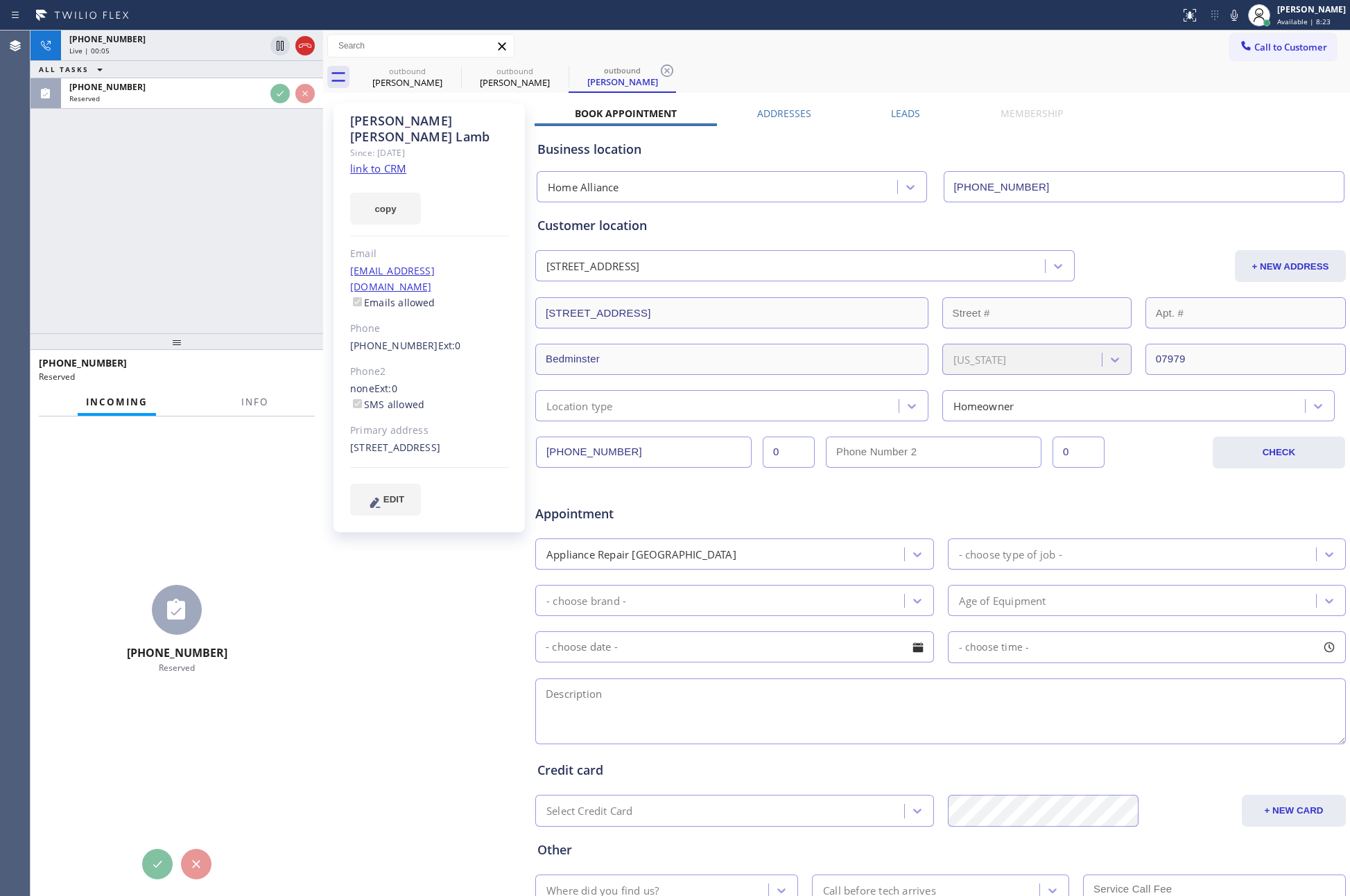
drag, startPoint x: 252, startPoint y: 306, endPoint x: 262, endPoint y: 304, distance: 10.2
click at [253, 306] on div "+19082403311 Live | 00:05 ALL TASKS ALL TASKS ACTIVE TASKS TASKS IN WRAP UP (68…" at bounding box center [176, 182] width 293 height 303
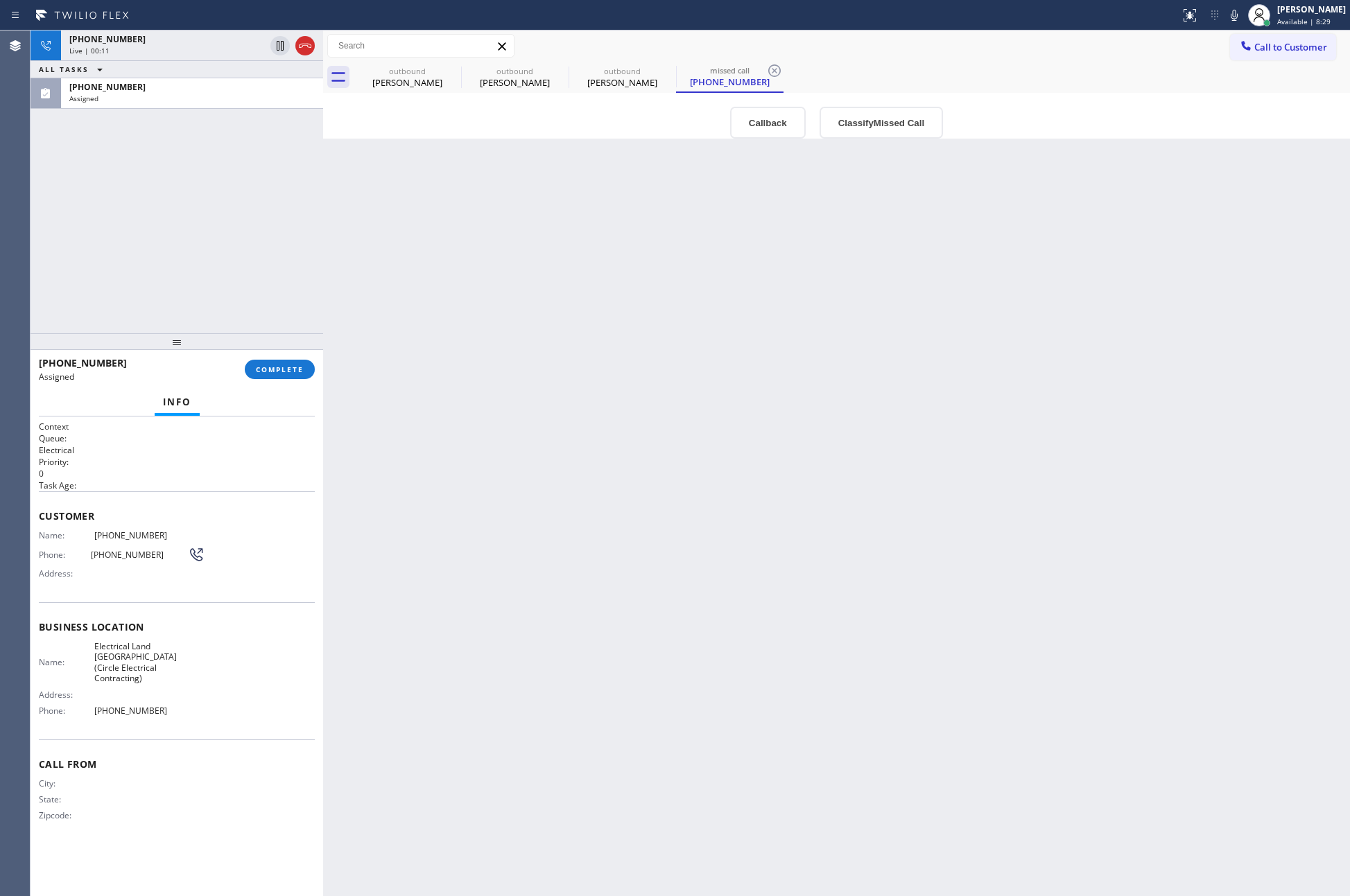
click at [257, 253] on div "+19082403311 Live | 00:11 ALL TASKS ALL TASKS ACTIVE TASKS TASKS IN WRAP UP (68…" at bounding box center [176, 182] width 293 height 303
click at [260, 253] on div "+19082403311 Live | 00:12 ALL TASKS ALL TASKS ACTIVE TASKS TASKS IN WRAP UP (68…" at bounding box center [176, 182] width 293 height 303
drag, startPoint x: 306, startPoint y: 46, endPoint x: 231, endPoint y: 219, distance: 188.6
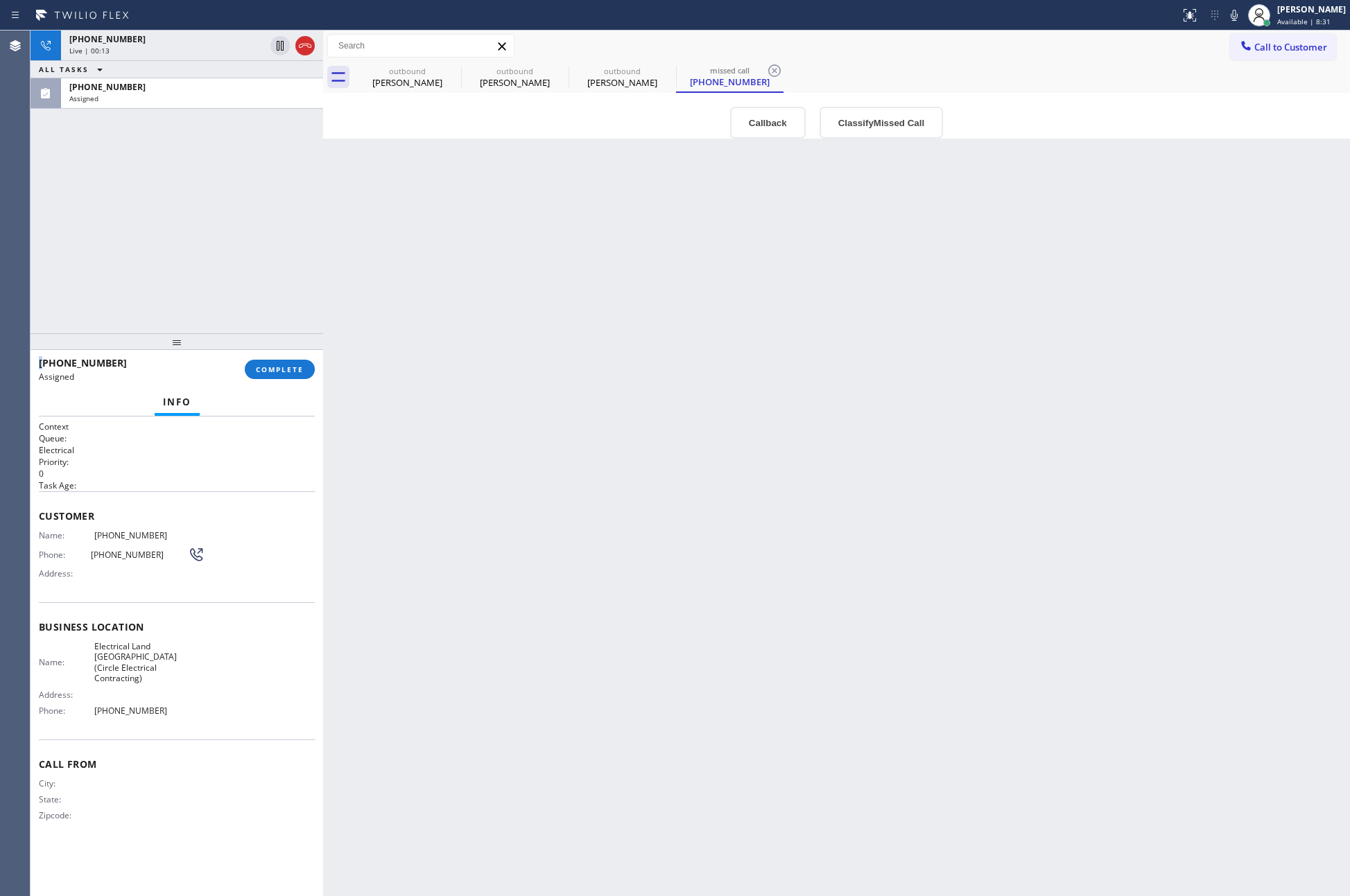
click at [306, 46] on icon at bounding box center [304, 45] width 16 height 16
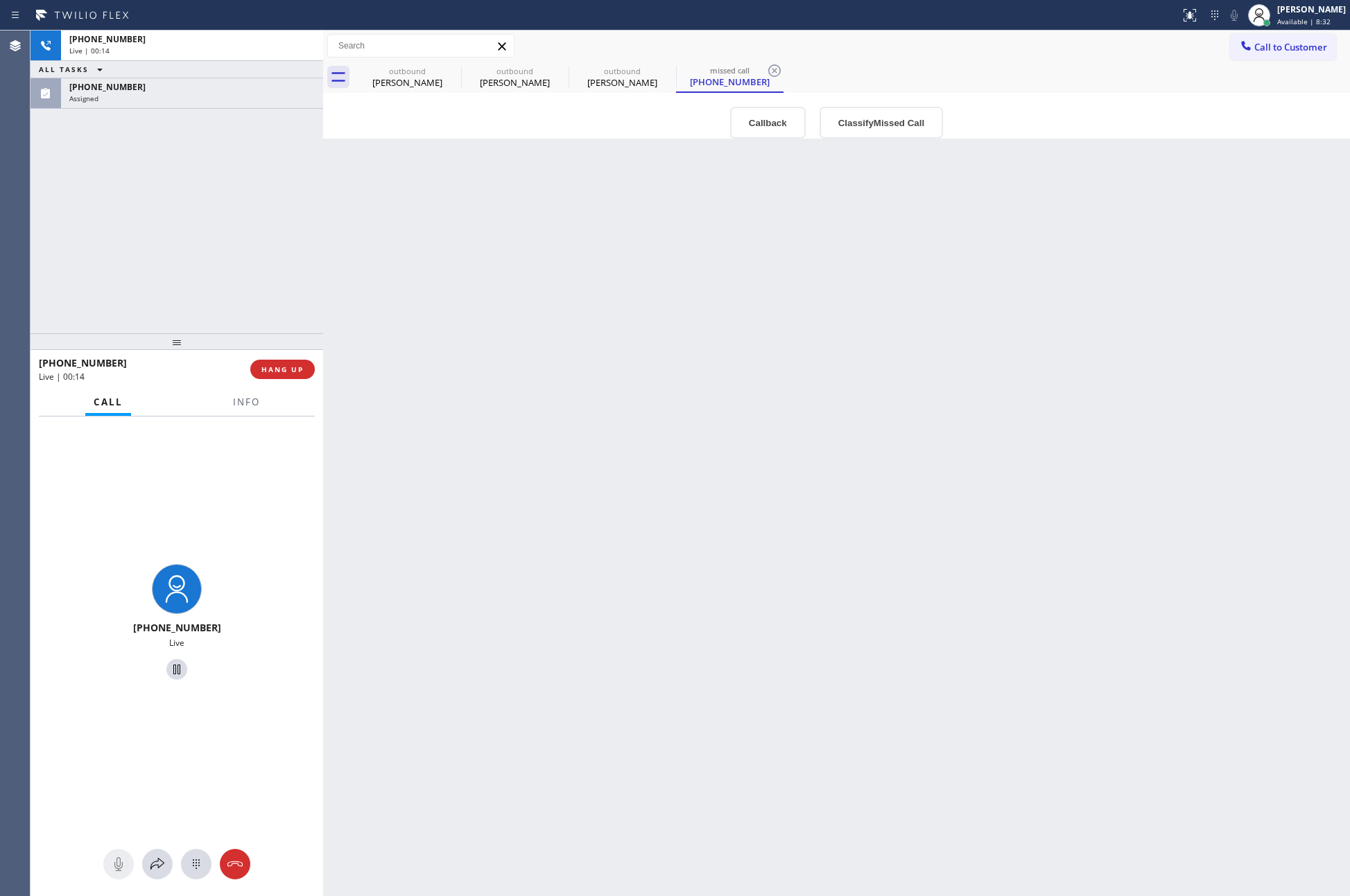
click at [233, 219] on div "+19082403311 Live | 00:14 ALL TASKS ALL TASKS ACTIVE TASKS TASKS IN WRAP UP (68…" at bounding box center [176, 182] width 293 height 303
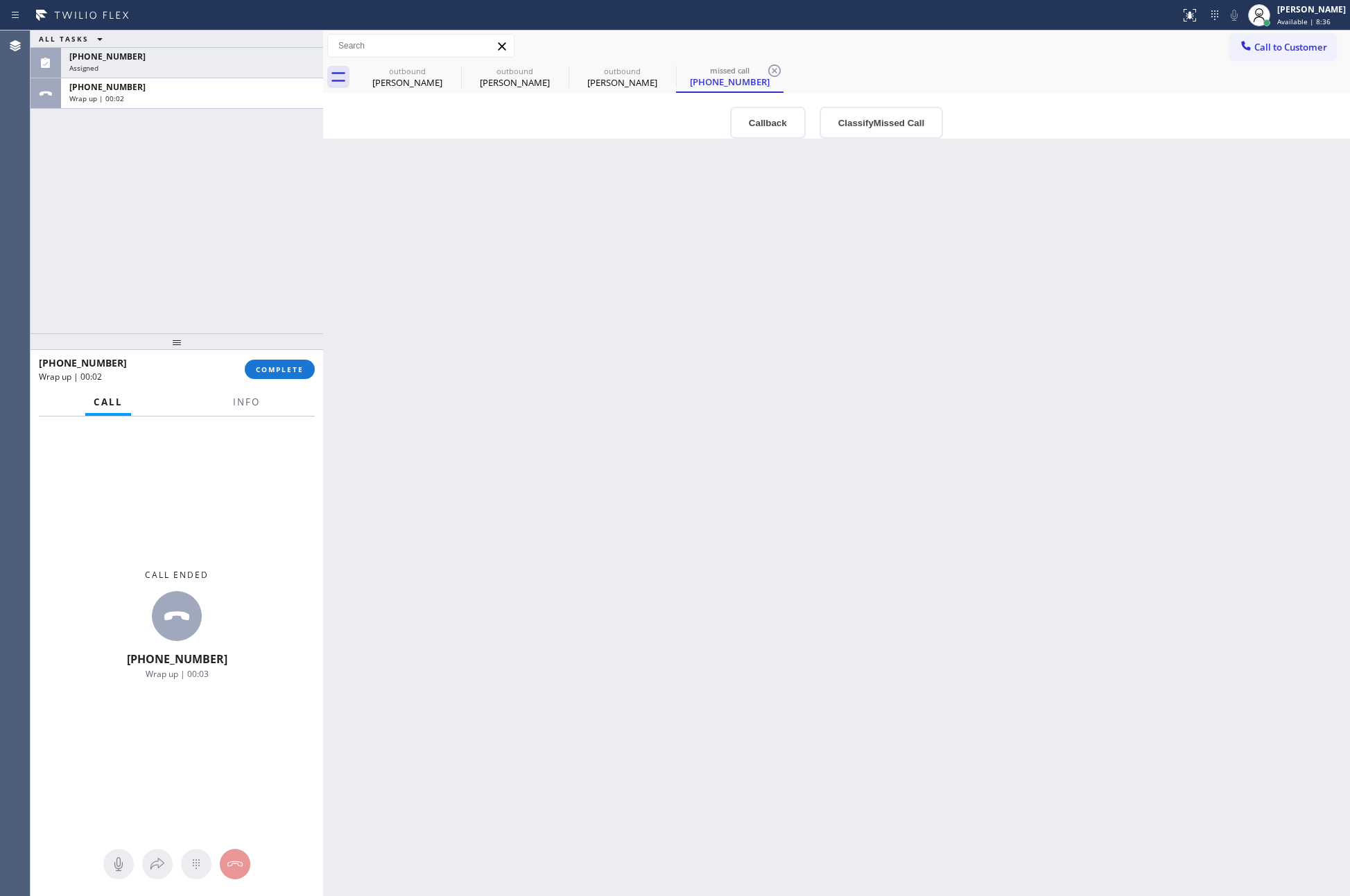
drag, startPoint x: 688, startPoint y: 458, endPoint x: 799, endPoint y: 13, distance: 458.6
click at [712, 412] on div "Back to Dashboard Change Sender ID Customers Technicians Select a contact Outbo…" at bounding box center [836, 463] width 1027 height 865
click at [581, 352] on div "Back to Dashboard Change Sender ID Customers Technicians Select a contact Outbo…" at bounding box center [836, 463] width 1027 height 865
click at [281, 367] on span "COMPLETE" at bounding box center [279, 369] width 48 height 10
click at [243, 250] on div "ALL TASKS ALL TASKS ACTIVE TASKS TASKS IN WRAP UP (682) 342-8788 Assigned +1908…" at bounding box center [176, 182] width 293 height 303
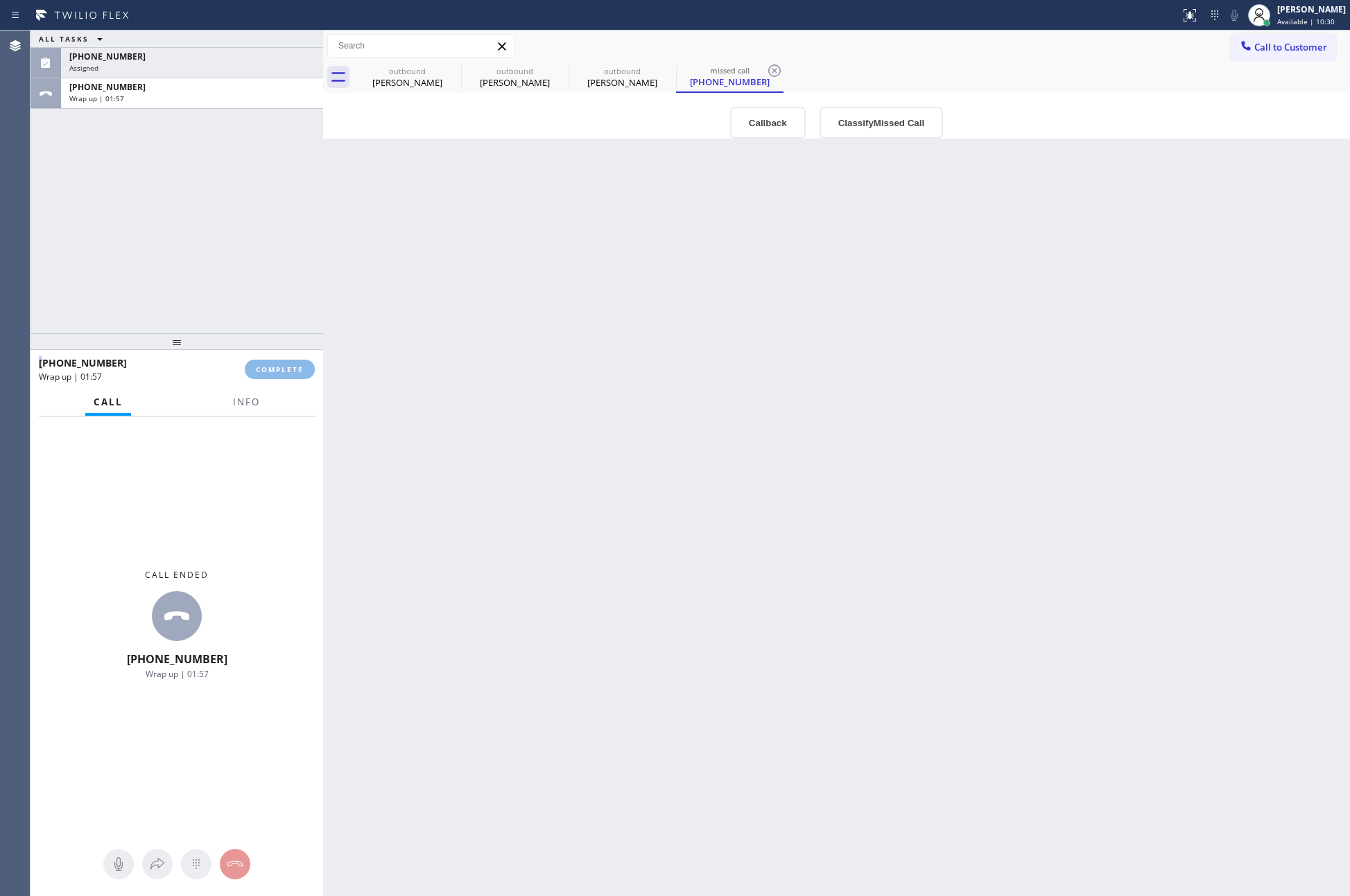
click at [243, 250] on div "ALL TASKS ALL TASKS ACTIVE TASKS TASKS IN WRAP UP (682) 342-8788 Assigned +1908…" at bounding box center [176, 182] width 293 height 303
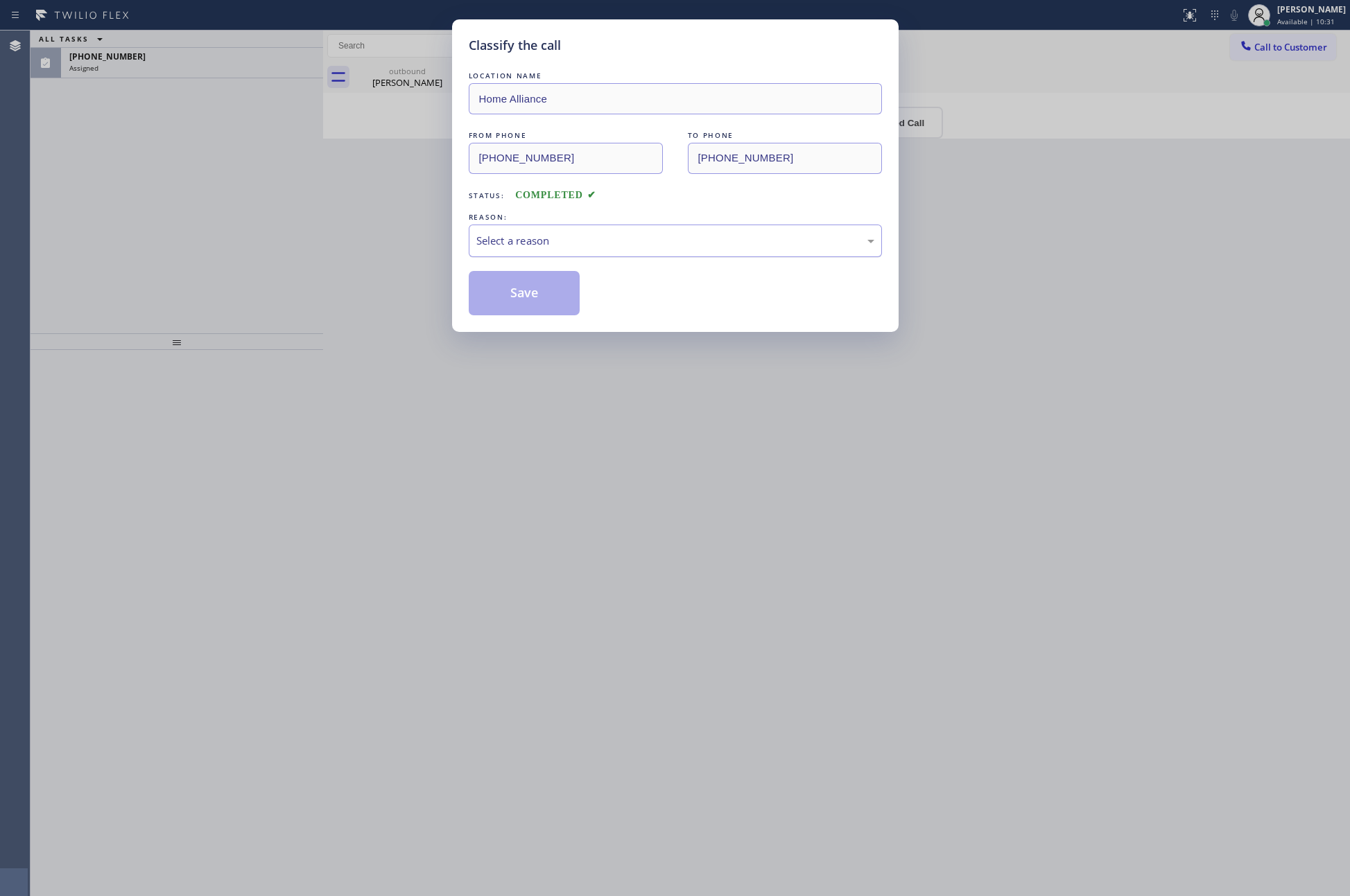
click at [636, 255] on div "Select a reason" at bounding box center [675, 241] width 413 height 32
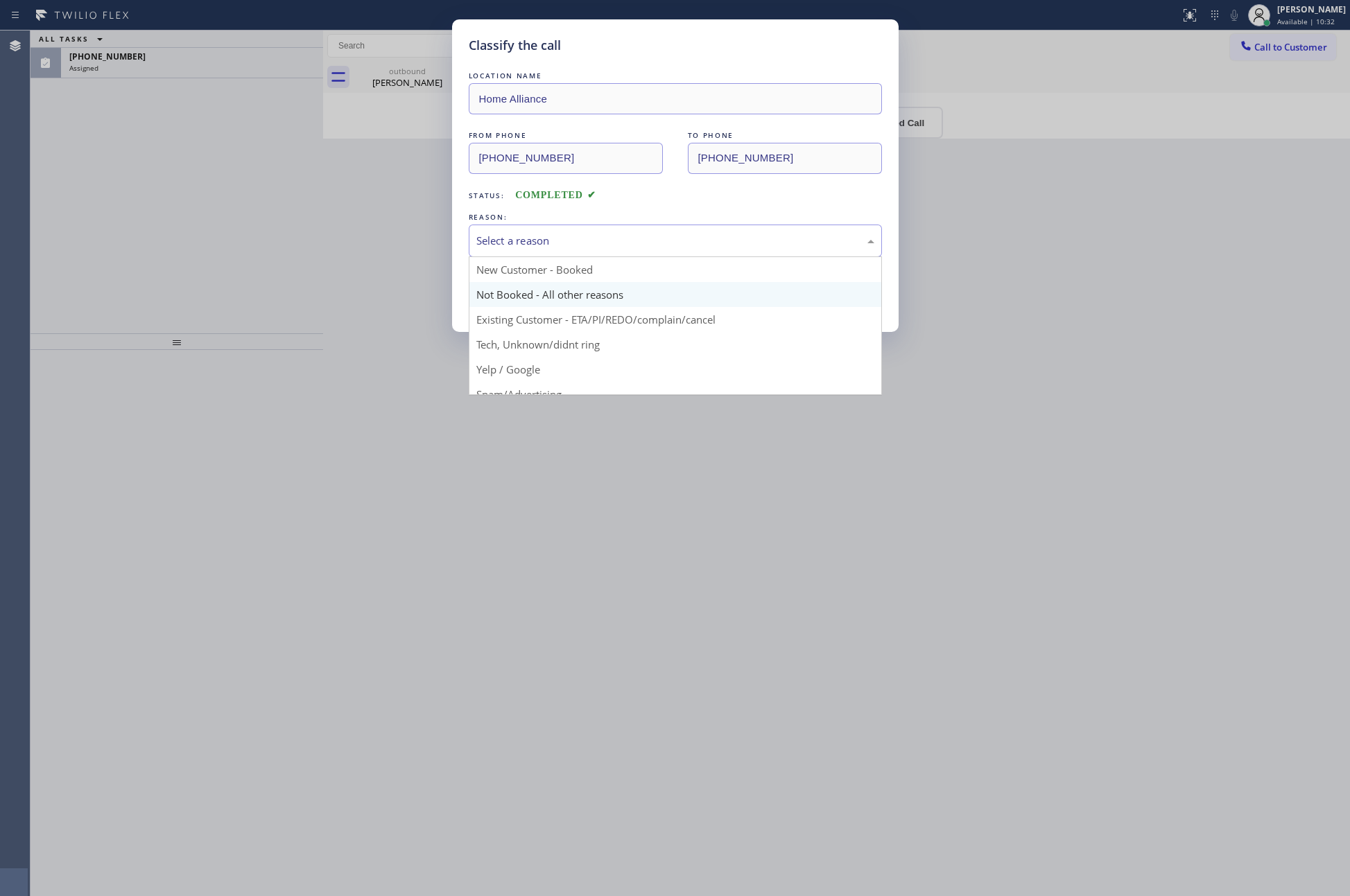
click at [530, 291] on button "Save" at bounding box center [524, 293] width 112 height 45
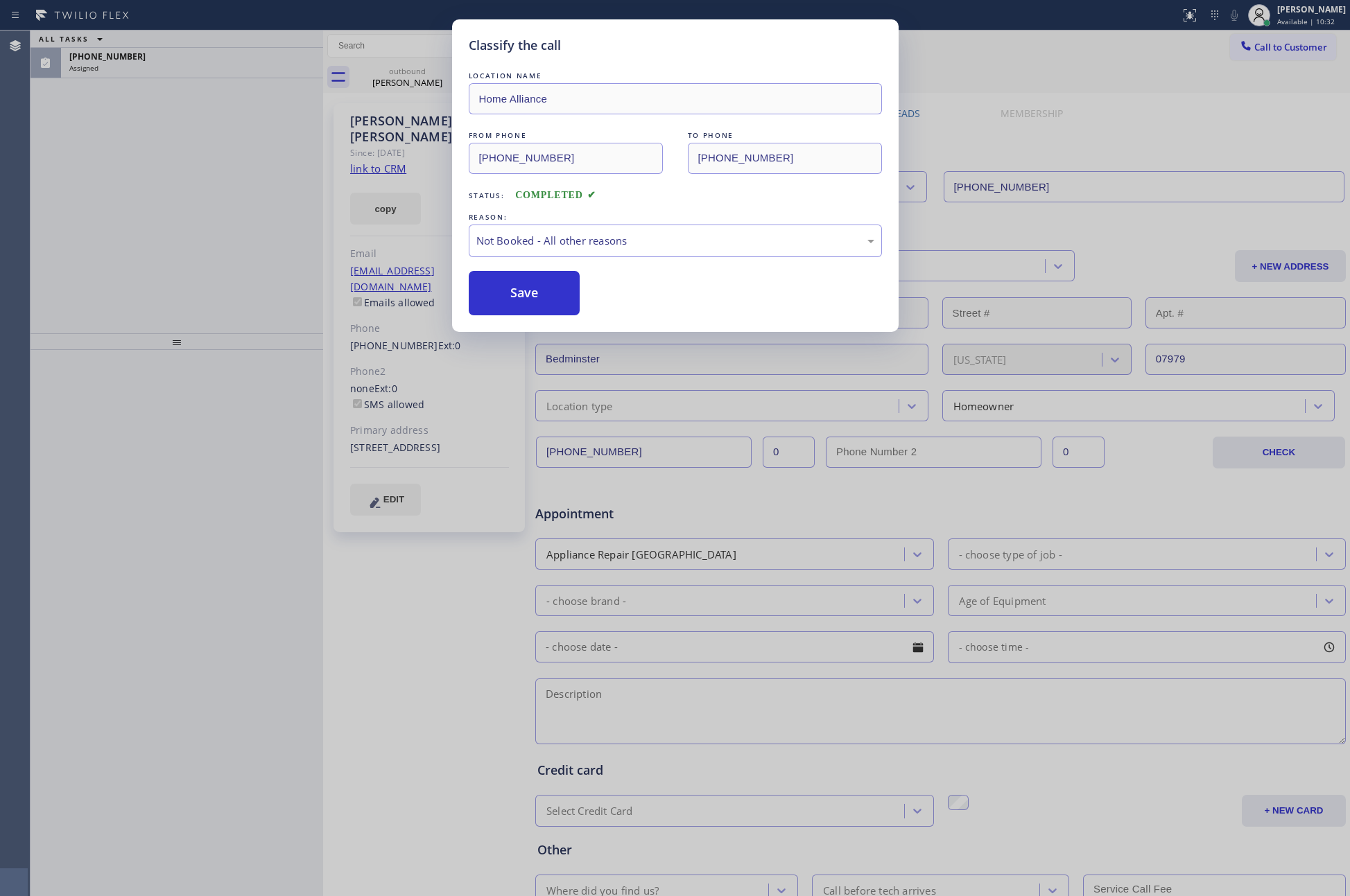
click at [530, 291] on button "Save" at bounding box center [524, 293] width 112 height 45
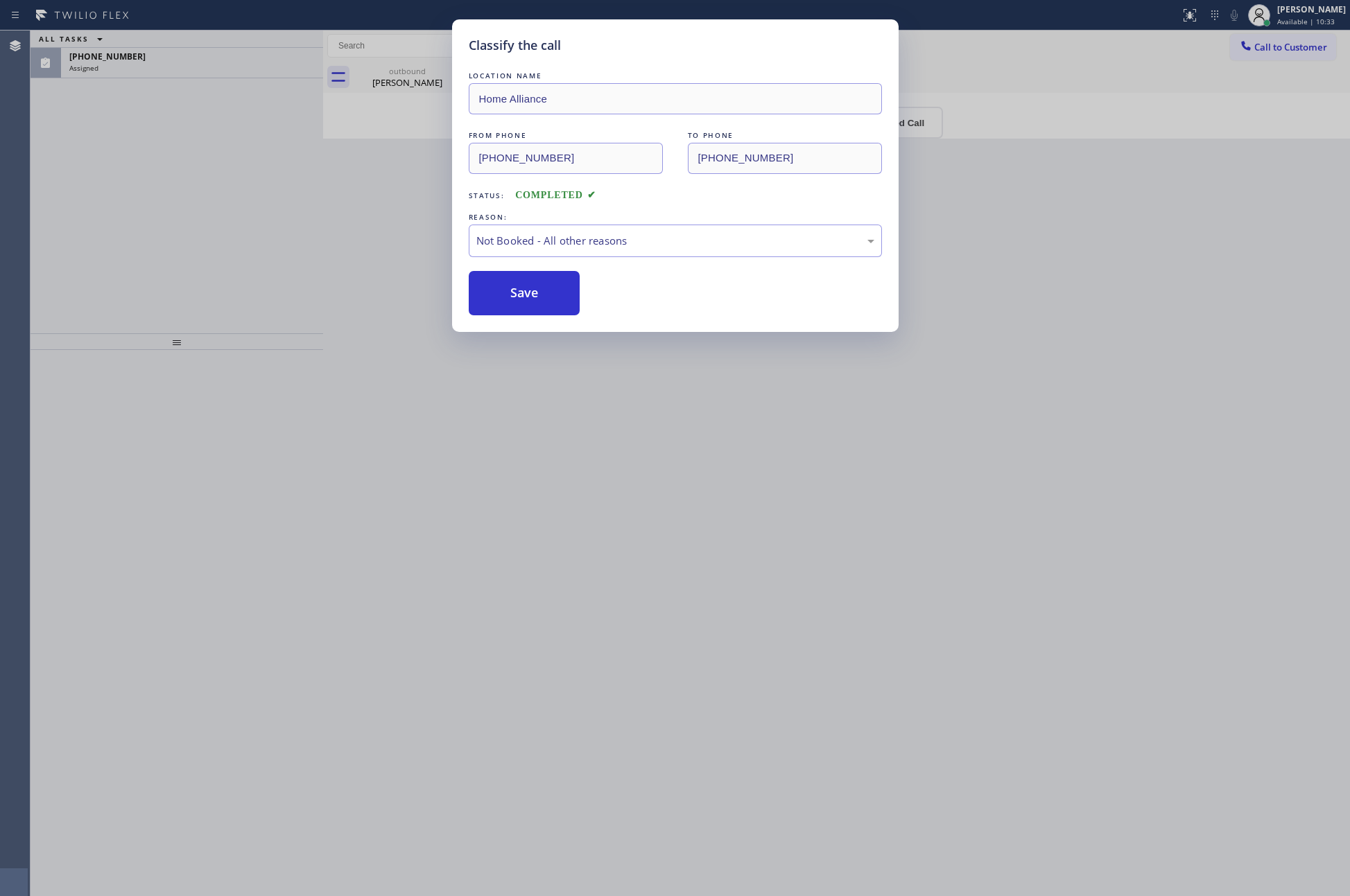
click at [174, 185] on div "Classify the call LOCATION NAME Home Alliance FROM PHONE (877) 777-0796 TO PHON…" at bounding box center [675, 448] width 1350 height 896
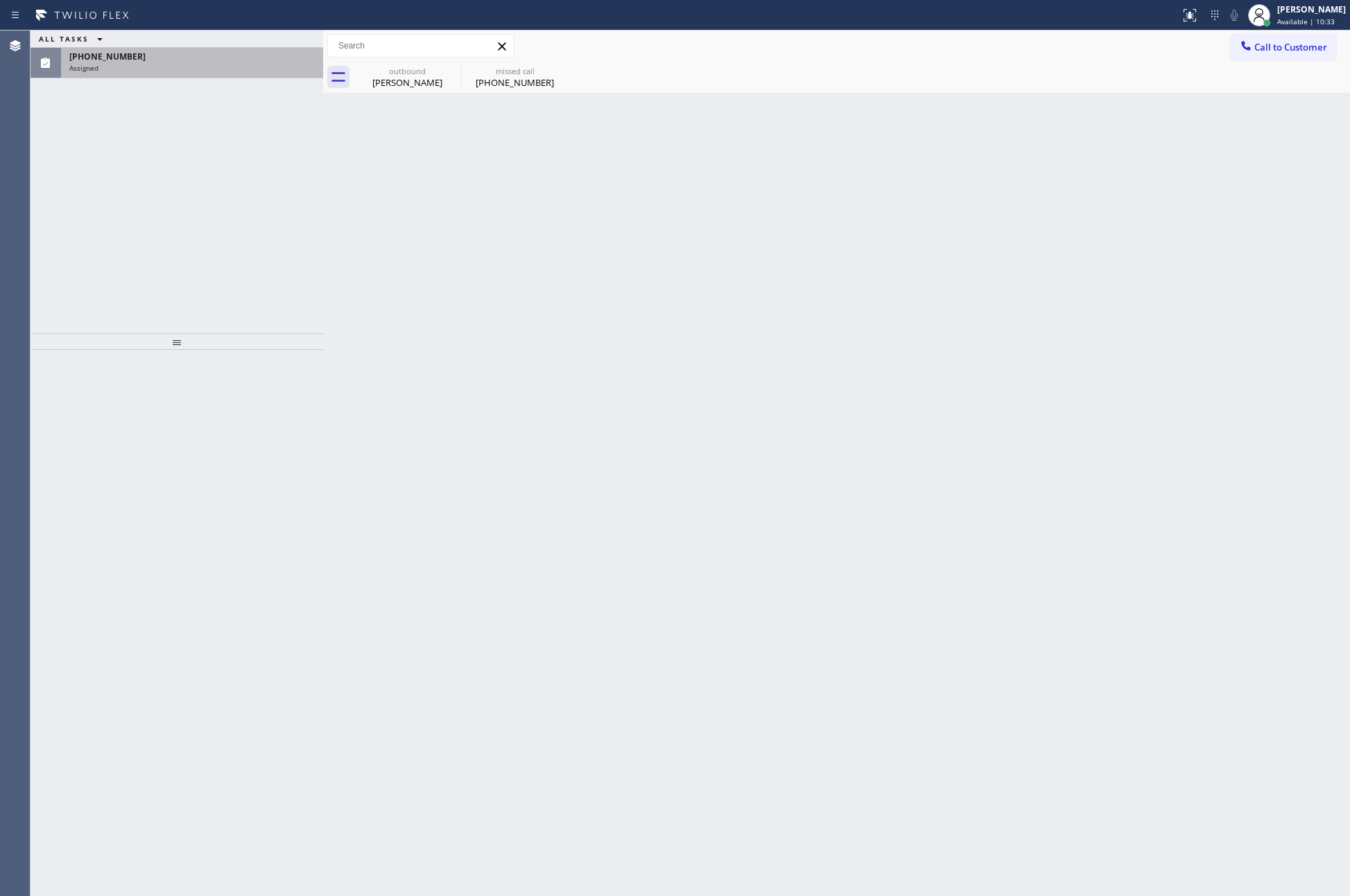
click at [176, 63] on div "Assigned" at bounding box center [192, 68] width 245 height 10
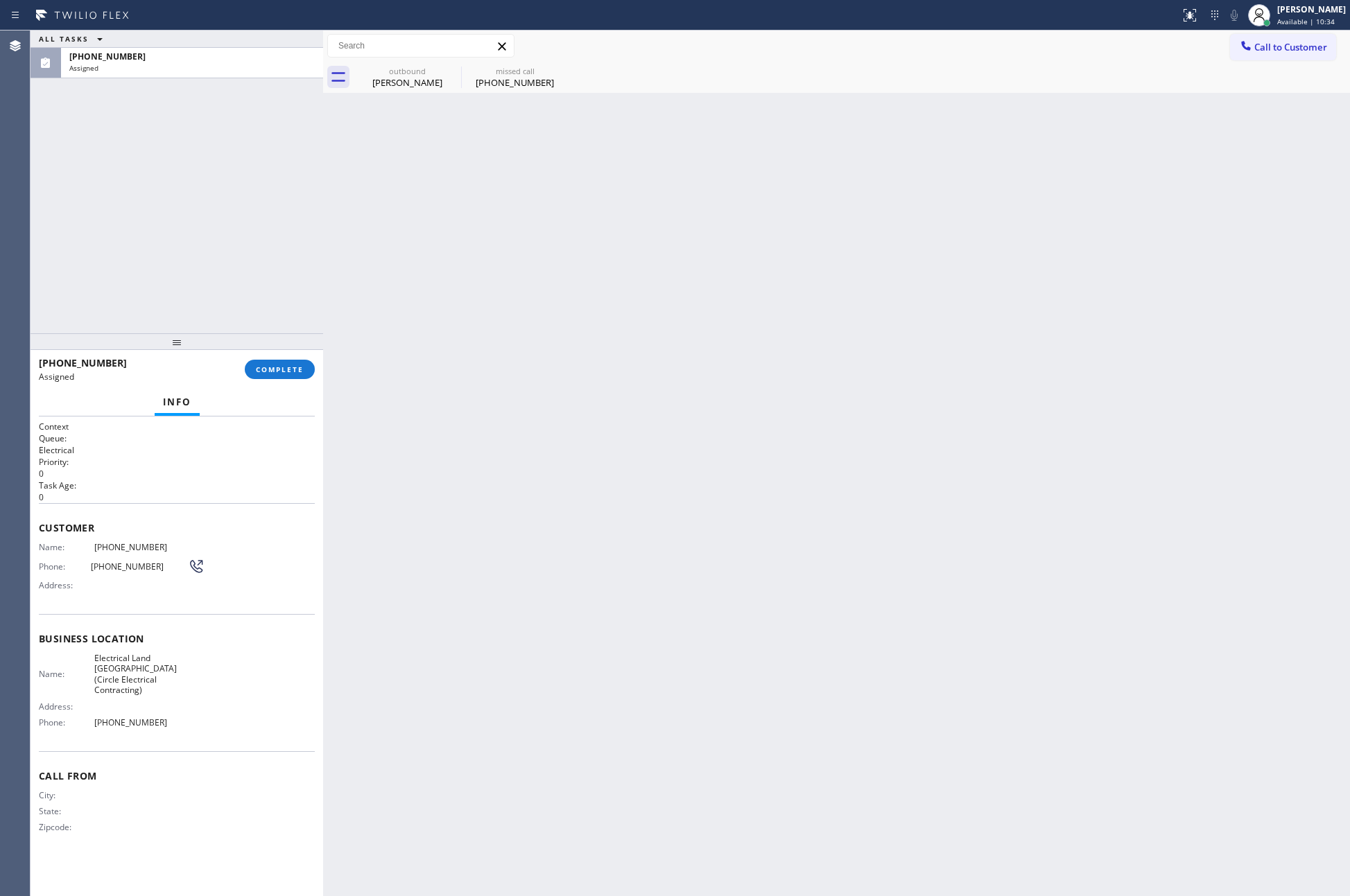
click at [179, 190] on div "ALL TASKS ALL TASKS ACTIVE TASKS TASKS IN WRAP UP (682) 342-8788 Assigned" at bounding box center [176, 182] width 293 height 303
click at [500, 246] on div "Back to Dashboard Change Sender ID Customers Technicians Select a contact Outbo…" at bounding box center [836, 463] width 1027 height 865
click at [518, 82] on div "(682) 342-8788" at bounding box center [515, 82] width 105 height 12
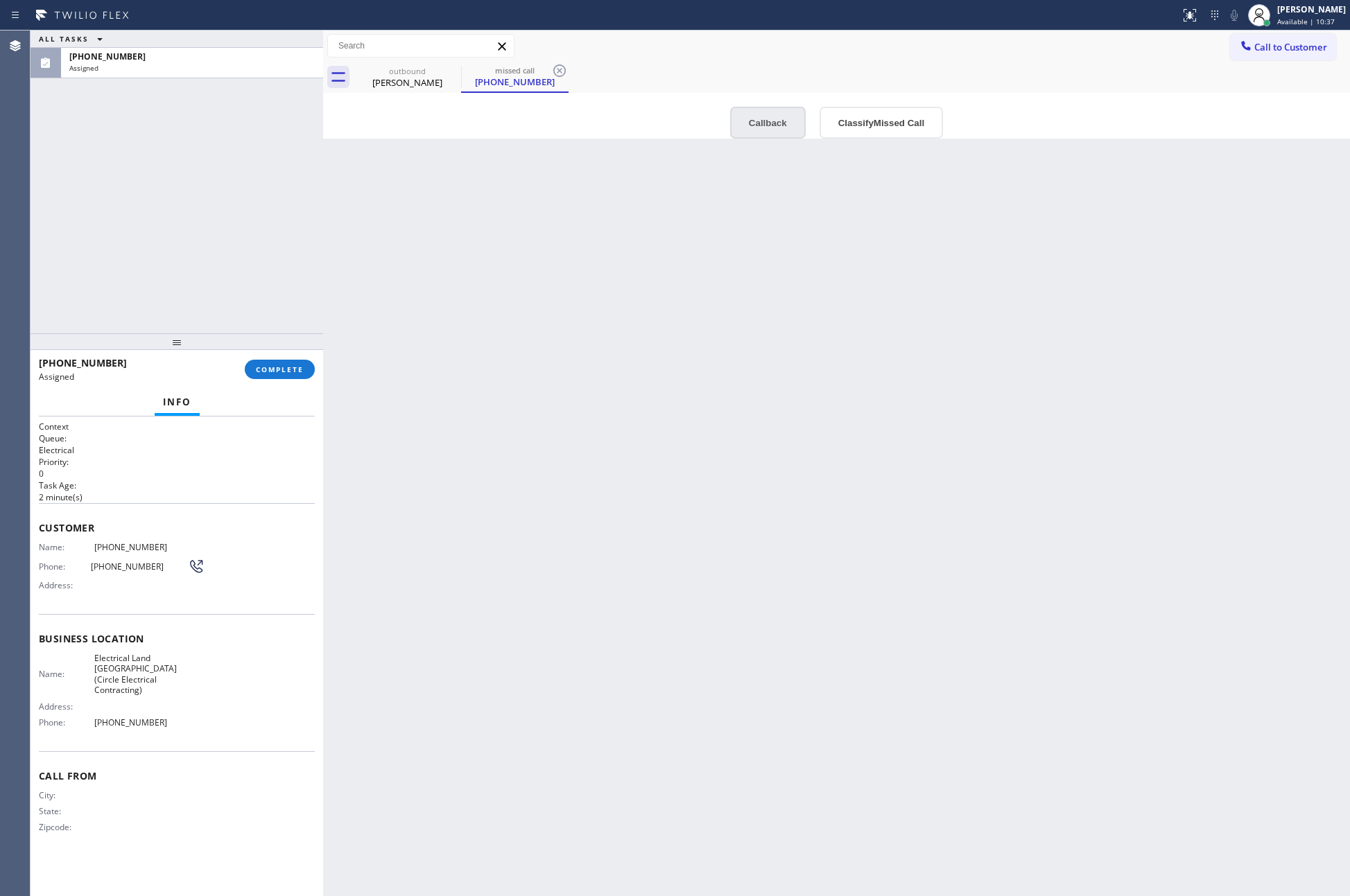
click at [751, 126] on button "Callback" at bounding box center [767, 122] width 75 height 31
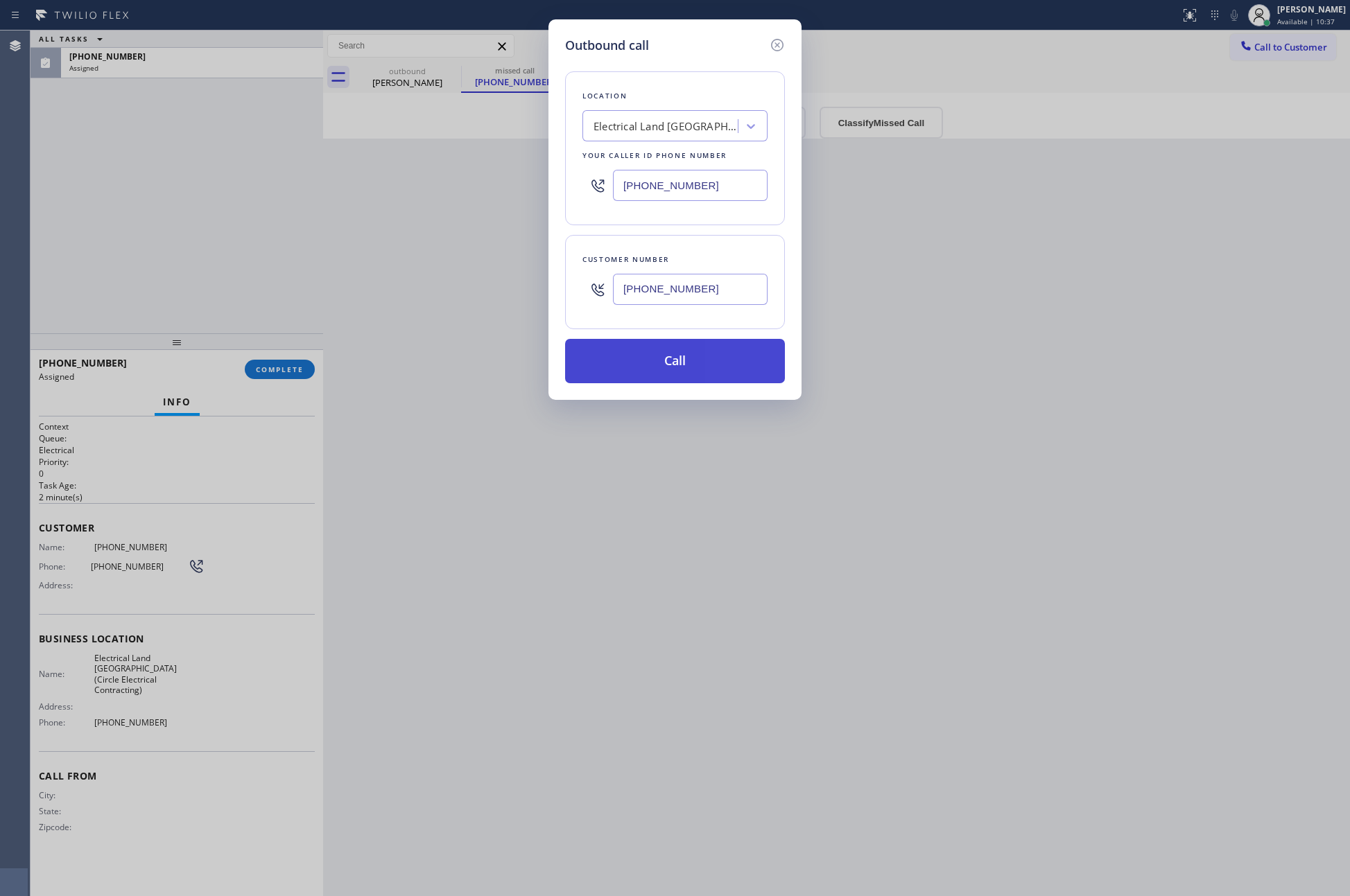
click at [704, 352] on button "Call" at bounding box center [675, 361] width 219 height 45
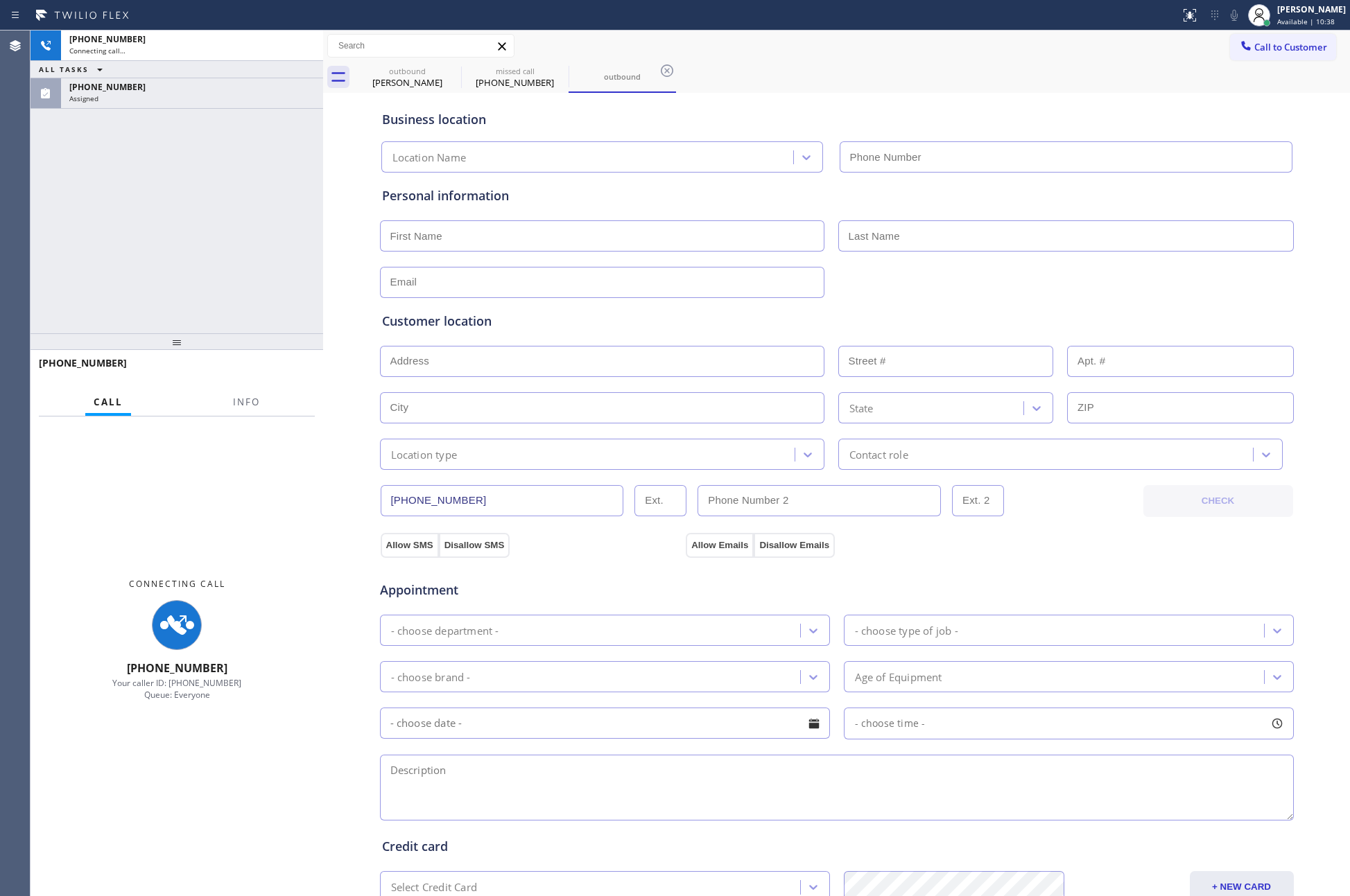
type input "(682) 337-6753"
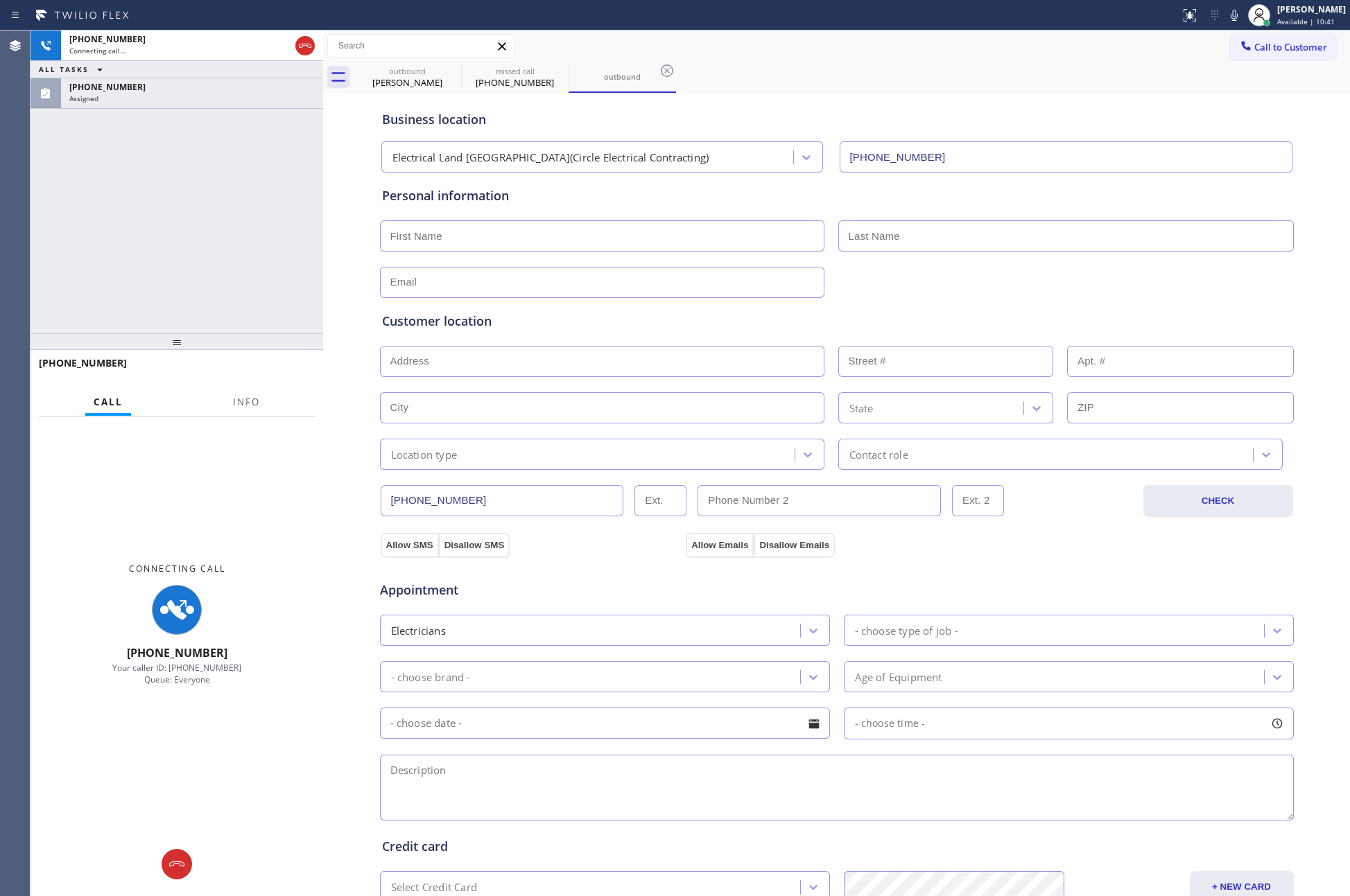
click at [100, 255] on div "+16823428788 Connecting call… ALL TASKS ALL TASKS ACTIVE TASKS TASKS IN WRAP UP…" at bounding box center [176, 182] width 293 height 303
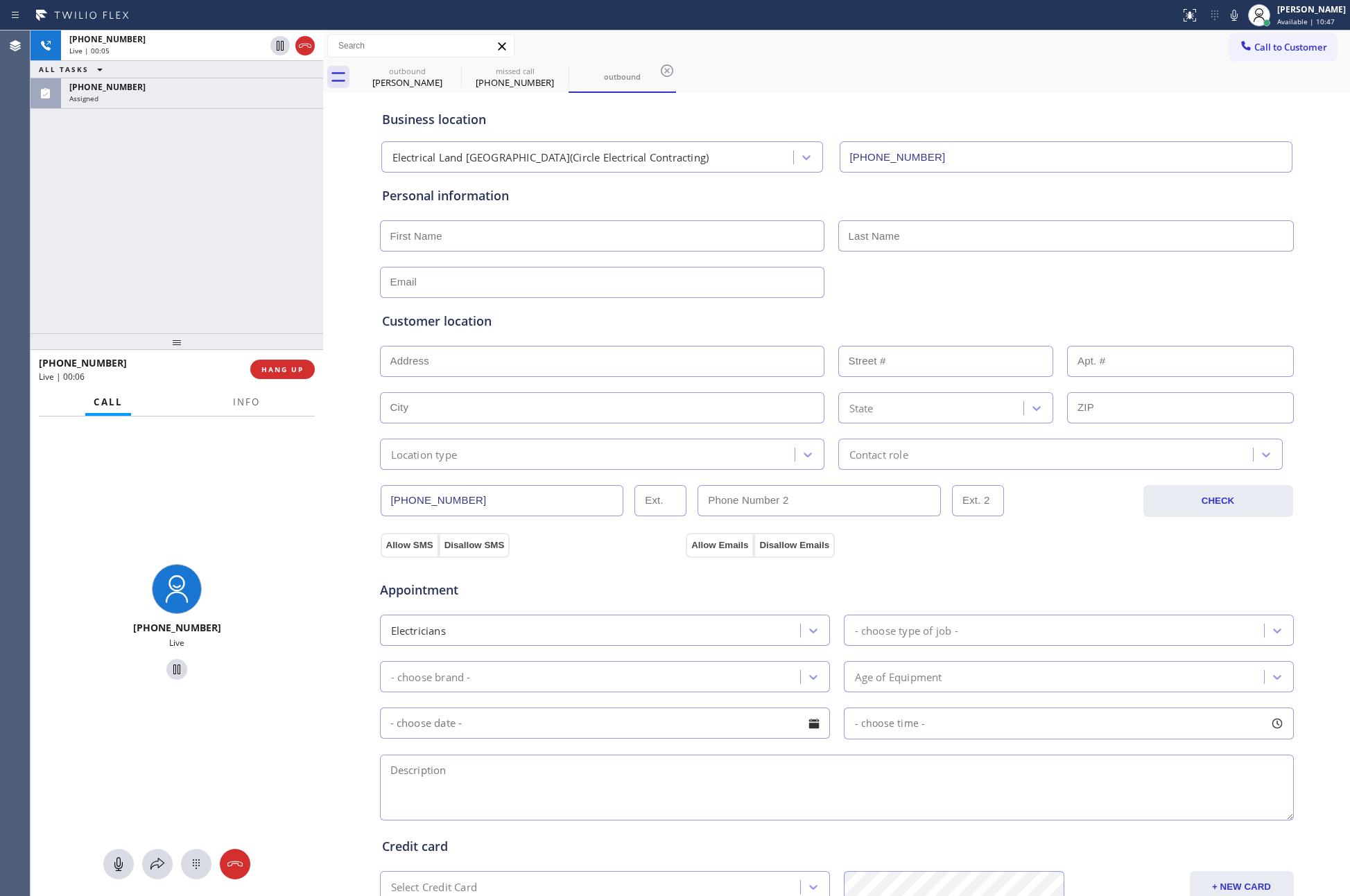
drag, startPoint x: 268, startPoint y: 364, endPoint x: 233, endPoint y: 310, distance: 64.4
click at [267, 360] on button "HANG UP" at bounding box center [282, 369] width 65 height 19
click at [215, 269] on div "+16823428788 Live | 00:07 ALL TASKS ALL TASKS ACTIVE TASKS TASKS IN WRAP UP (68…" at bounding box center [176, 182] width 293 height 303
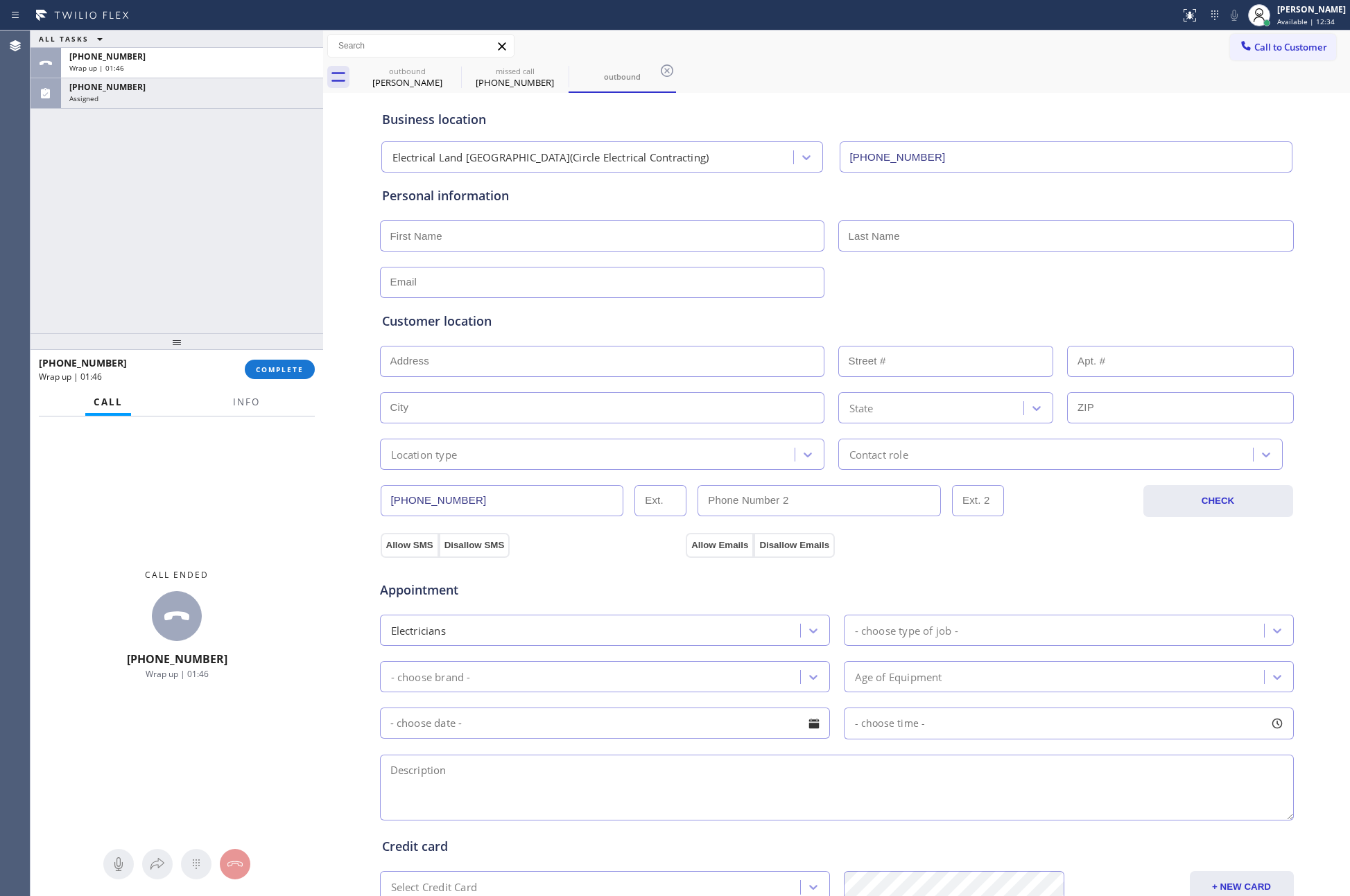
click at [215, 269] on div "ALL TASKS ALL TASKS ACTIVE TASKS TASKS IN WRAP UP +16823428788 Wrap up | 01:46 …" at bounding box center [176, 182] width 293 height 303
click at [264, 227] on div "ALL TASKS ALL TASKS ACTIVE TASKS TASKS IN WRAP UP +16823428788 Wrap up | 01:47 …" at bounding box center [176, 182] width 293 height 303
click at [271, 364] on span "COMPLETE" at bounding box center [279, 369] width 48 height 10
click at [250, 262] on div "ALL TASKS ALL TASKS ACTIVE TASKS TASKS IN WRAP UP +16823428788 Wrap up | 01:48 …" at bounding box center [176, 182] width 293 height 303
click at [248, 260] on div "ALL TASKS ALL TASKS ACTIVE TASKS TASKS IN WRAP UP +16823428788 Wrap up | 01:48 …" at bounding box center [176, 182] width 293 height 303
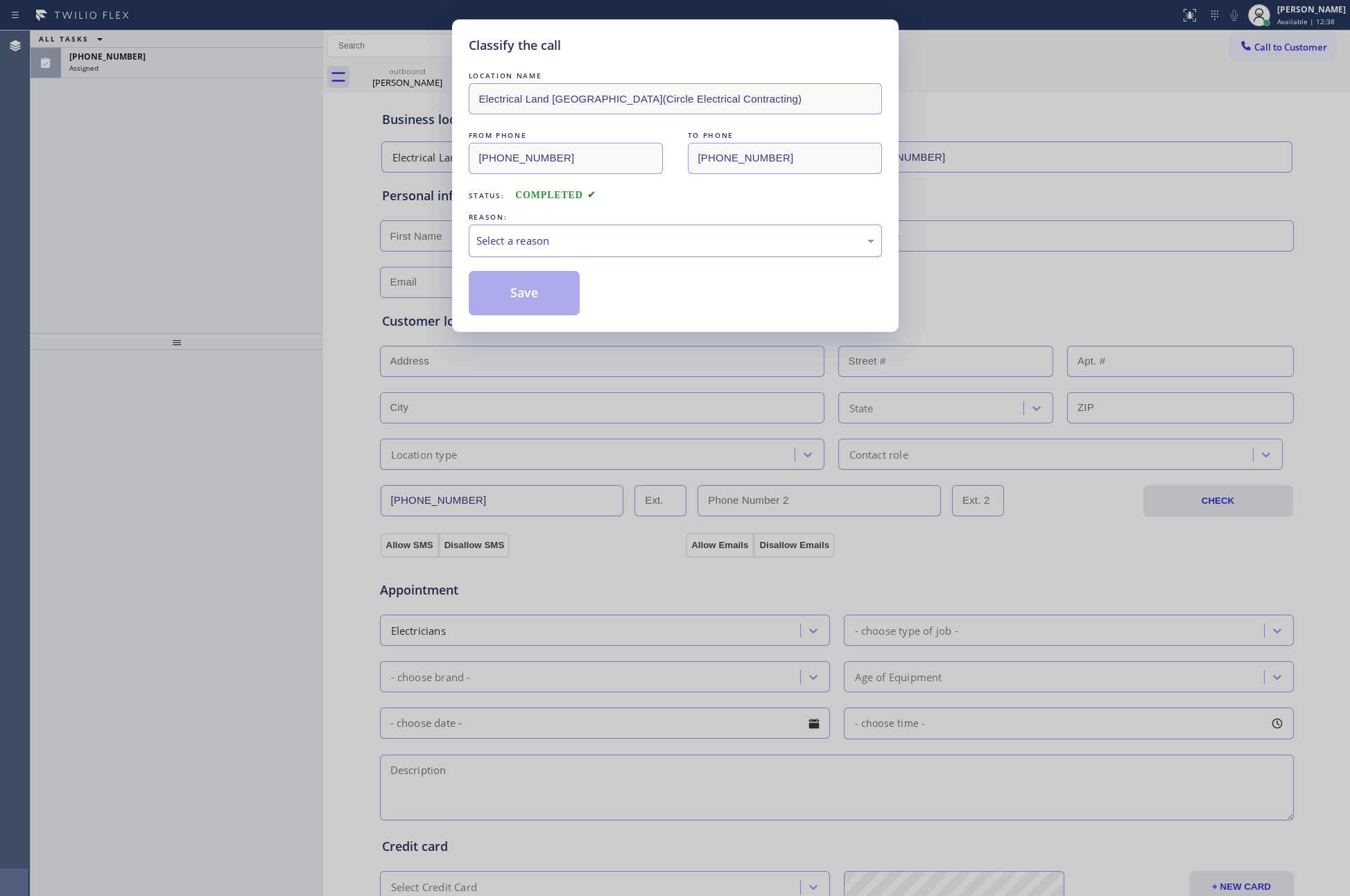
click at [506, 240] on div "Select a reason" at bounding box center [675, 240] width 398 height 16
click at [504, 292] on button "Save" at bounding box center [524, 293] width 112 height 45
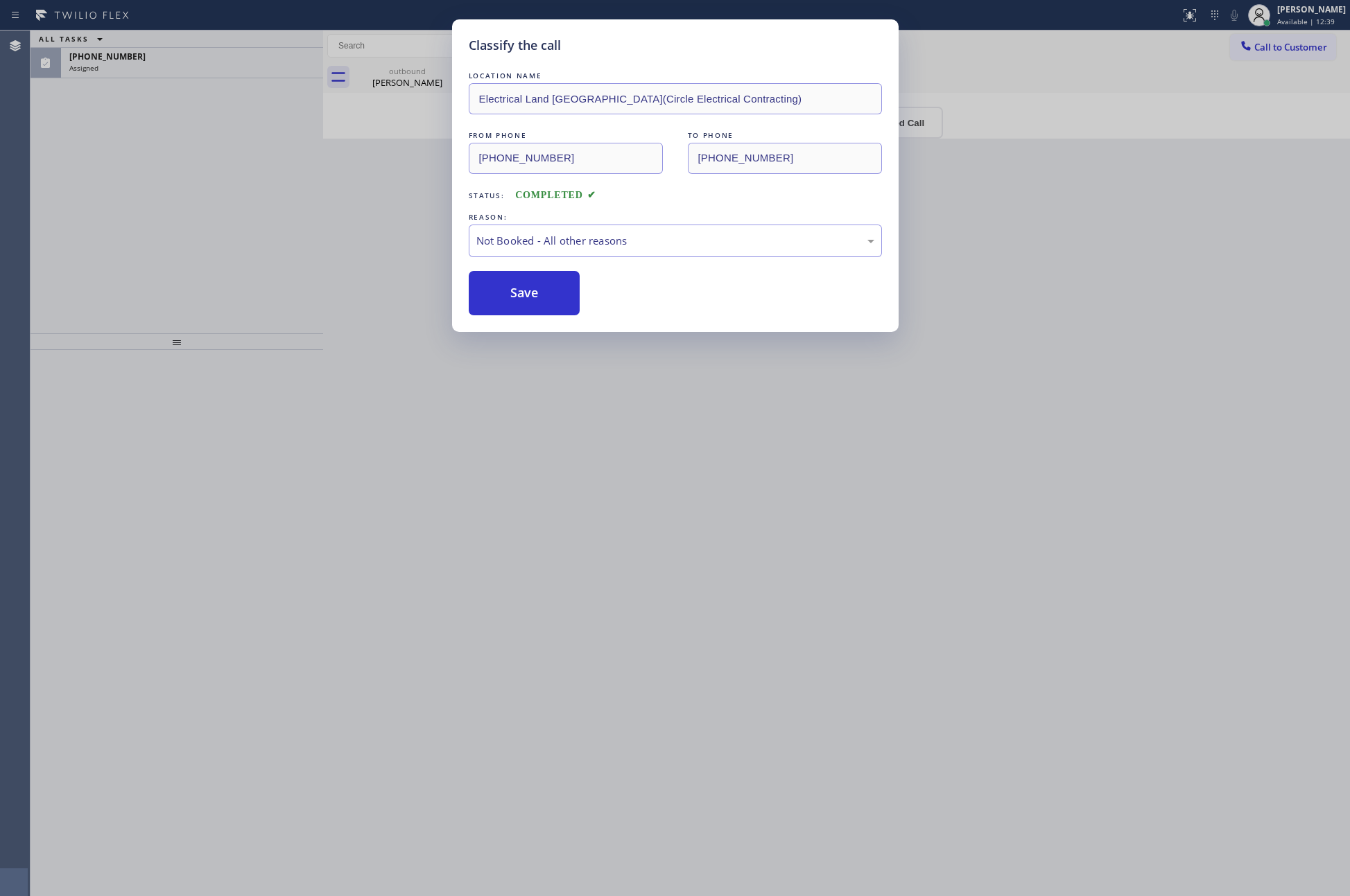
click at [177, 230] on div "Classify the call LOCATION NAME Electrical Land Fort Worth(Circle Electrical Co…" at bounding box center [675, 448] width 1350 height 896
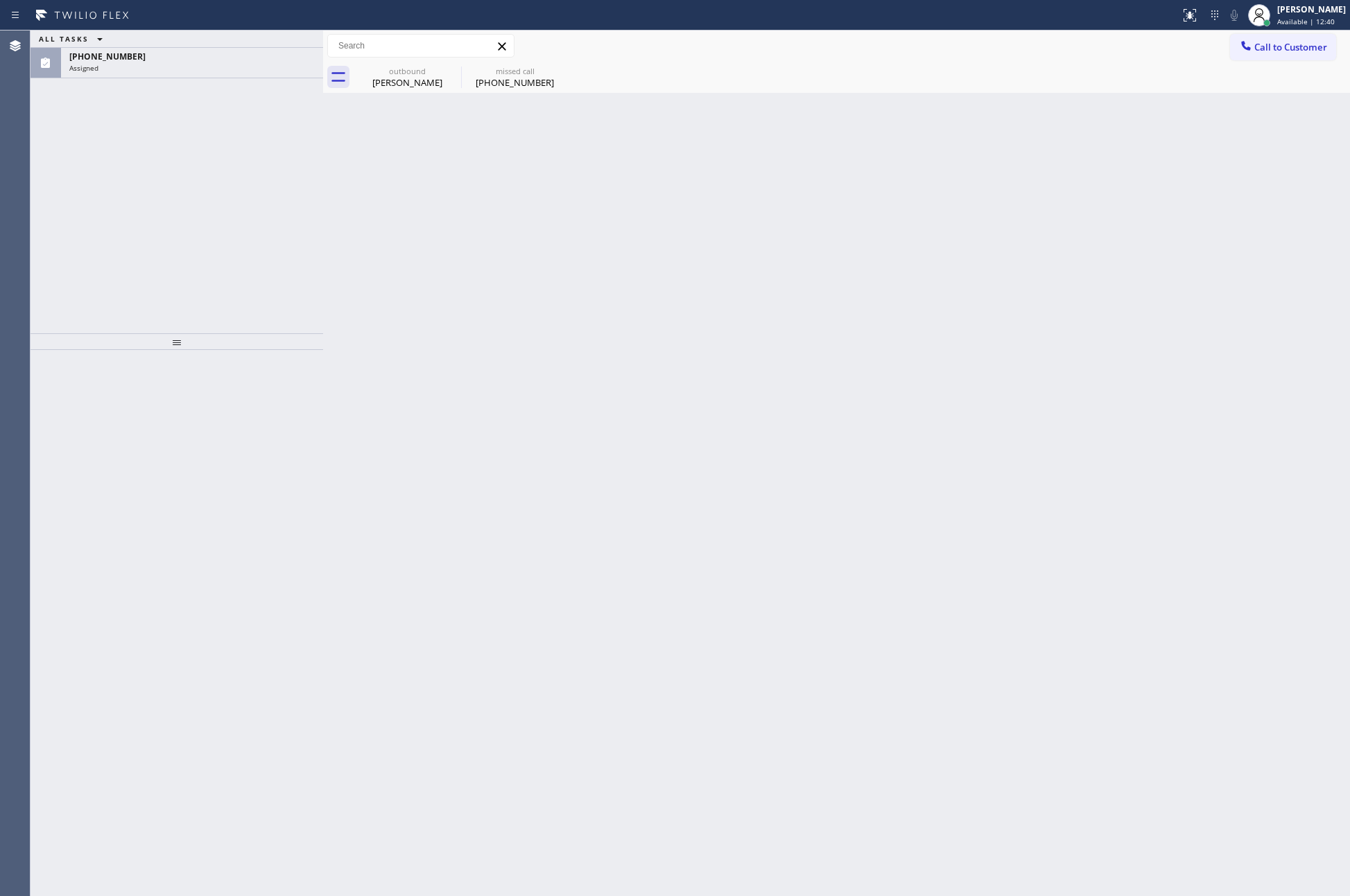
click at [248, 56] on div "(682) 342-8788" at bounding box center [192, 56] width 245 height 11
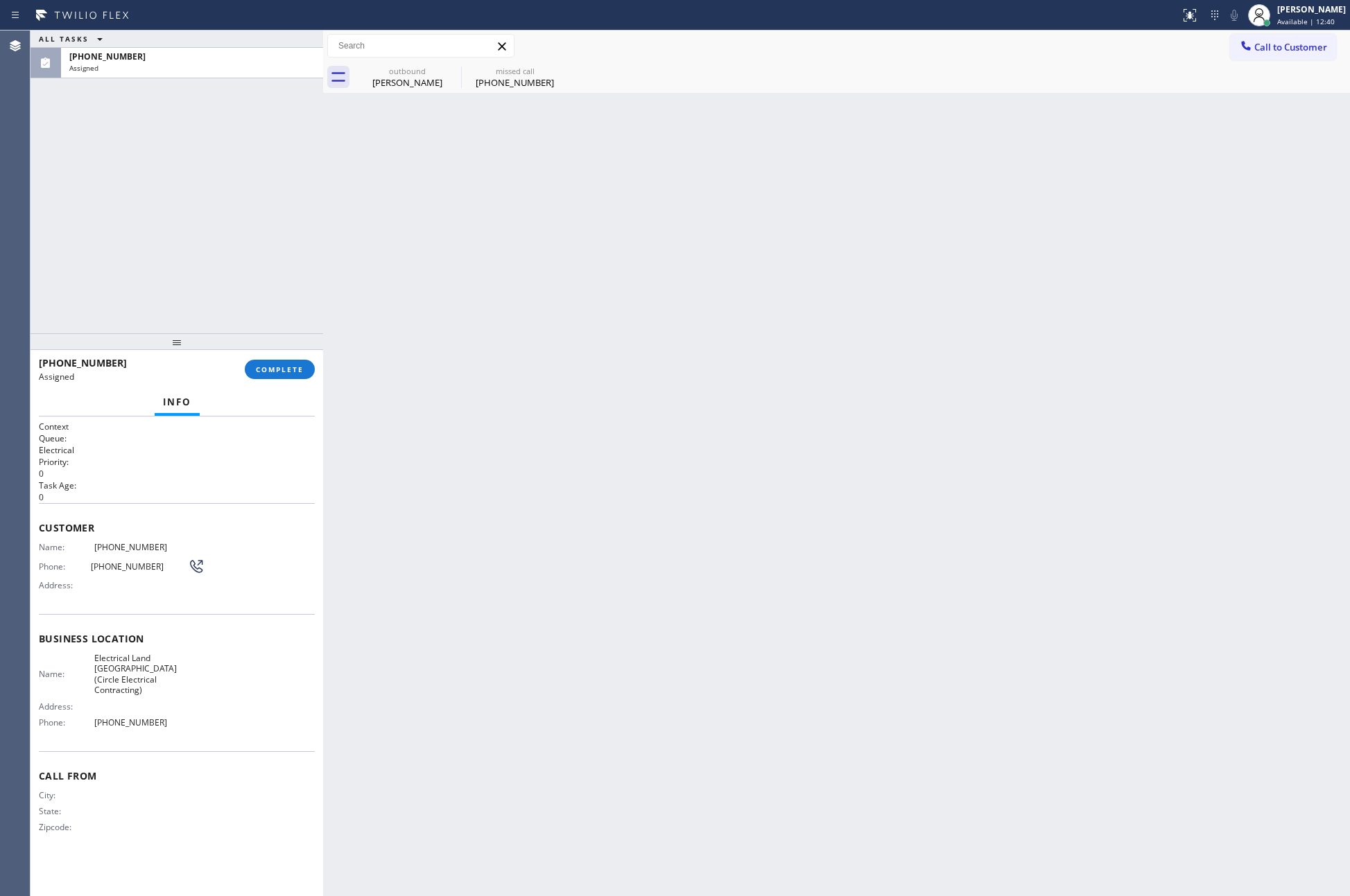
drag, startPoint x: 276, startPoint y: 357, endPoint x: 199, endPoint y: 171, distance: 201.3
click at [276, 356] on div "(682) 342-8788 Assigned COMPLETE" at bounding box center [176, 370] width 276 height 36
click at [199, 171] on div "ALL TASKS ALL TASKS ACTIVE TASKS TASKS IN WRAP UP (682) 342-8788 Assigned" at bounding box center [176, 182] width 293 height 303
click at [291, 362] on button "COMPLETE" at bounding box center [279, 369] width 70 height 19
click at [233, 230] on div "ALL TASKS ALL TASKS ACTIVE TASKS TASKS IN WRAP UP (682) 342-8788 Assigned" at bounding box center [176, 182] width 293 height 303
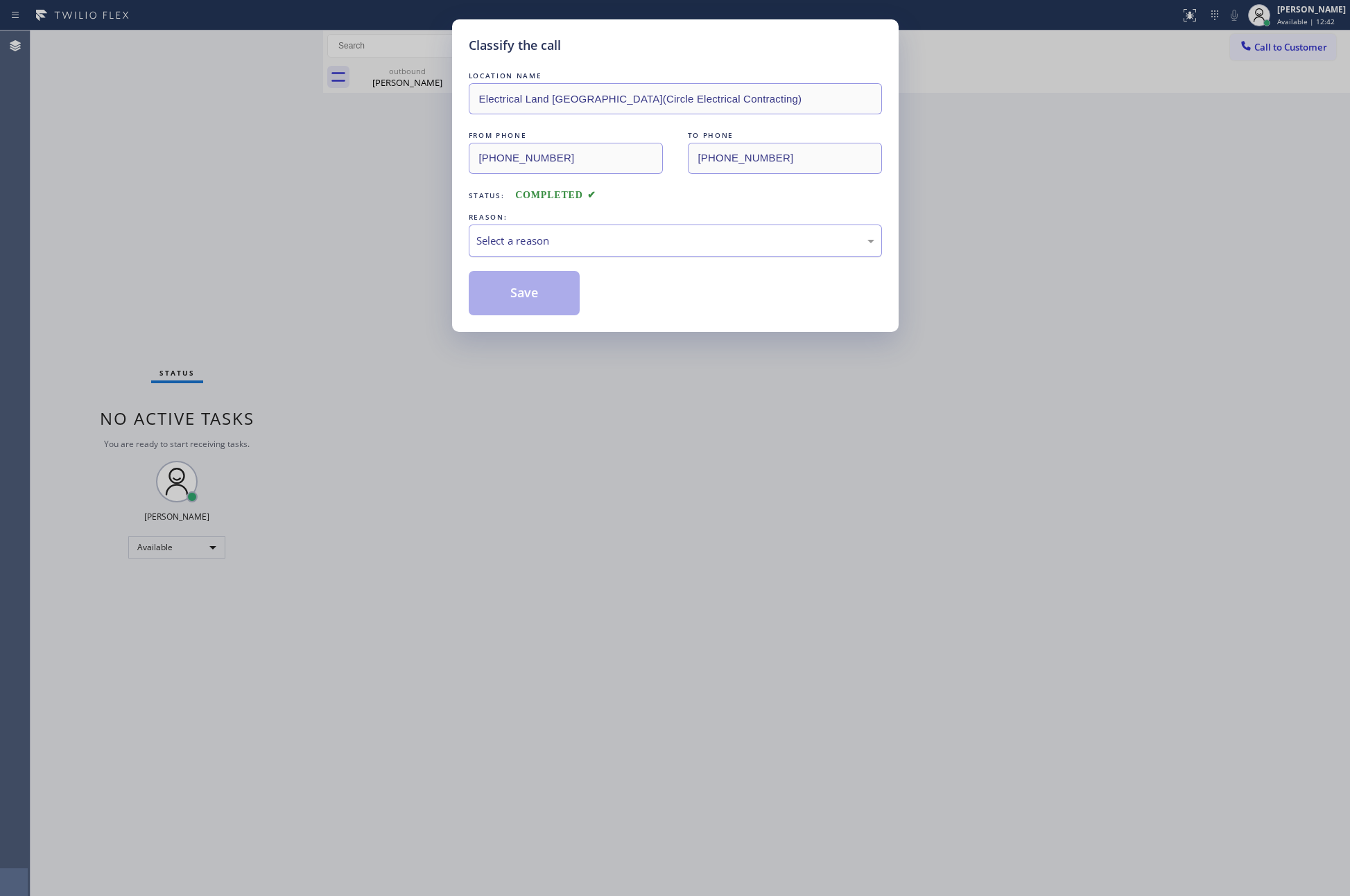
click at [505, 237] on div "Select a reason" at bounding box center [675, 240] width 398 height 16
click at [514, 298] on button "Save" at bounding box center [524, 293] width 112 height 45
type input "(877) 777-0796"
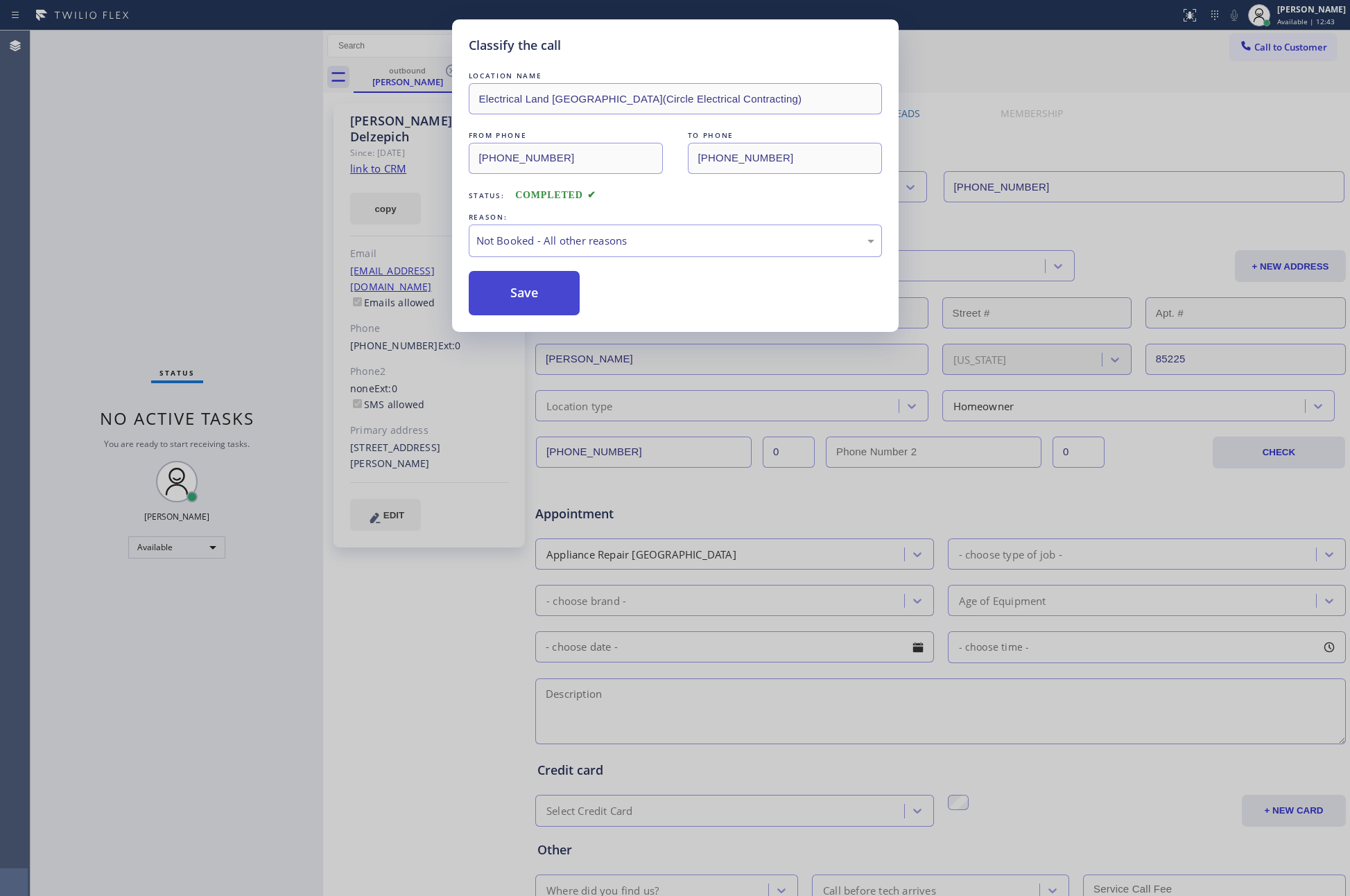
click at [516, 295] on button "Save" at bounding box center [524, 293] width 112 height 45
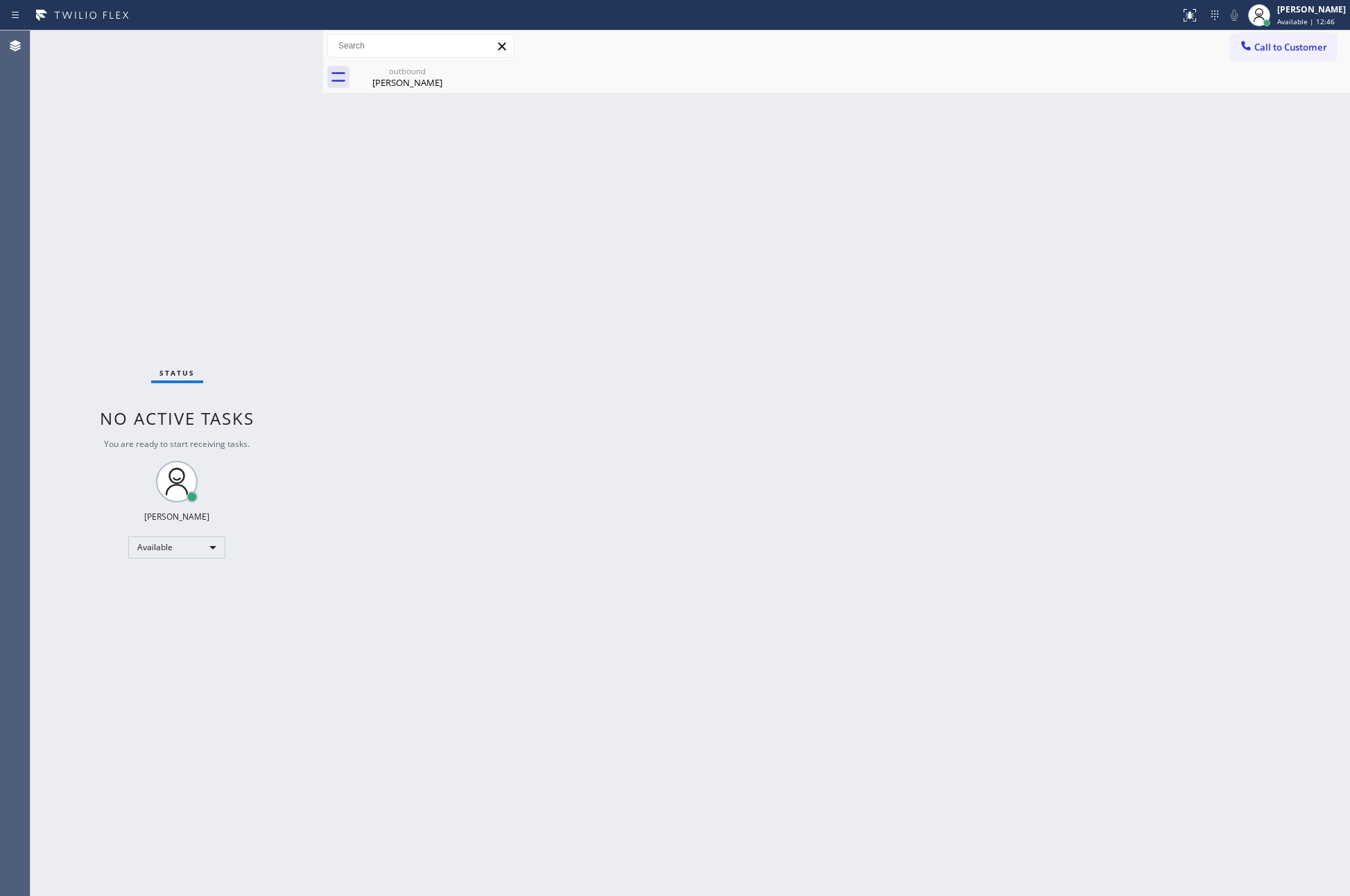
drag, startPoint x: 718, startPoint y: 392, endPoint x: 819, endPoint y: 322, distance: 122.9
click at [819, 322] on div "Back to Dashboard Change Sender ID Customers Technicians Select a contact Outbo…" at bounding box center [836, 463] width 1027 height 865
click at [1263, 54] on button "Call to Customer" at bounding box center [1282, 48] width 106 height 27
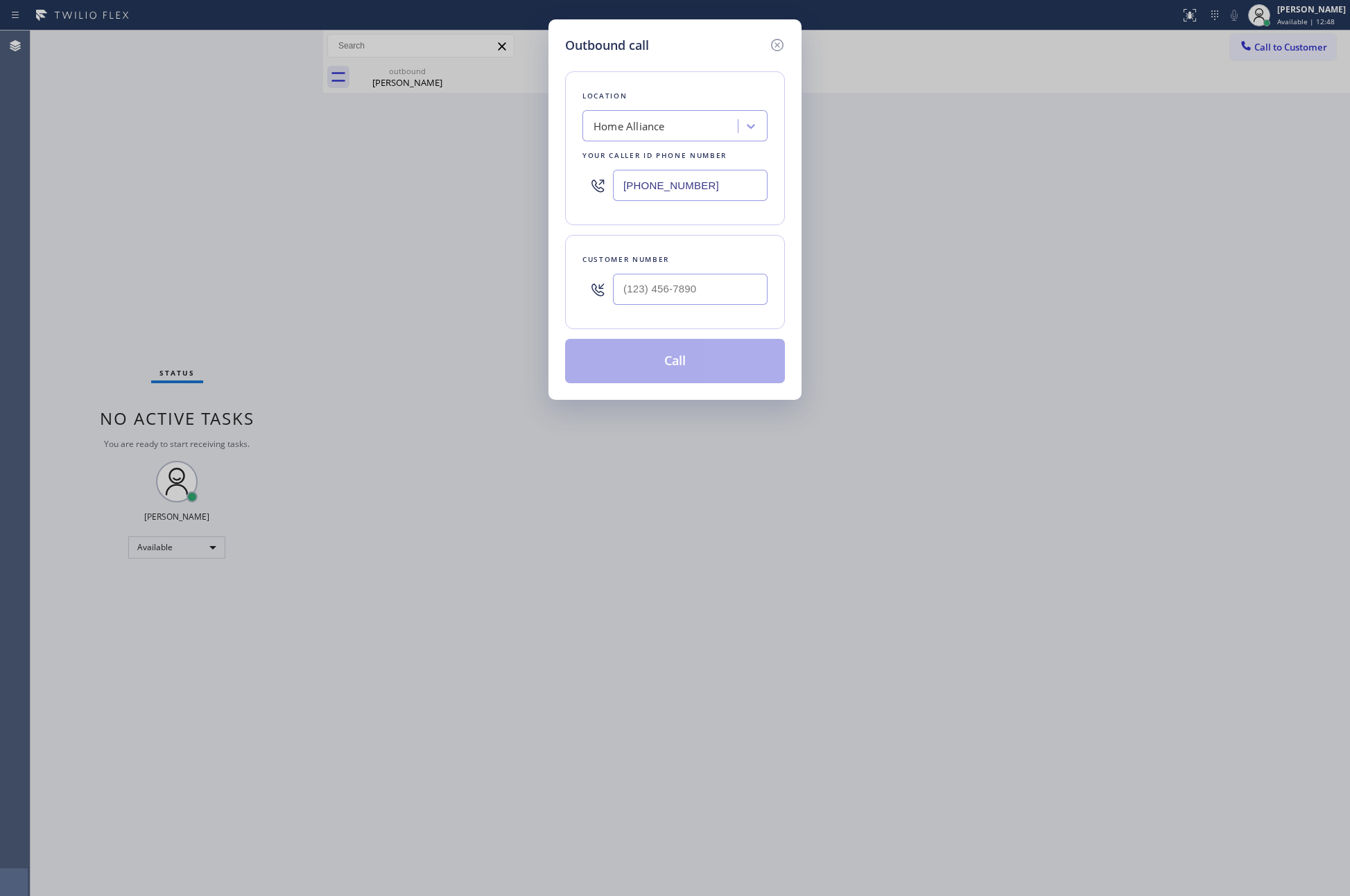
click at [649, 309] on div at bounding box center [690, 289] width 154 height 45
click at [657, 288] on input "(___) ___-____" at bounding box center [690, 289] width 154 height 31
paste input "424) 361-8539"
type input "(424) 361-8539"
click at [670, 367] on button "Call" at bounding box center [675, 361] width 219 height 45
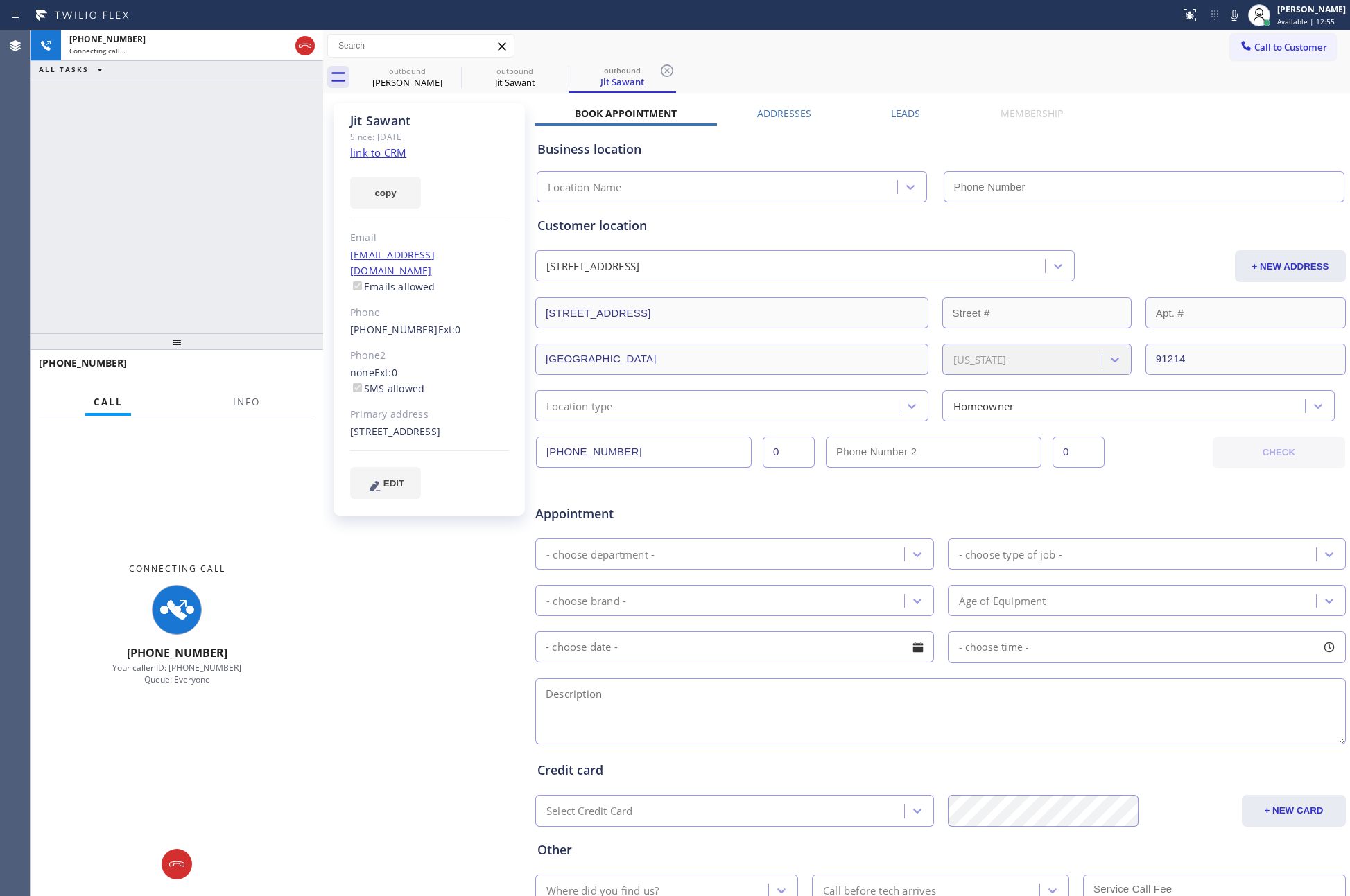
type input "(877) 777-0796"
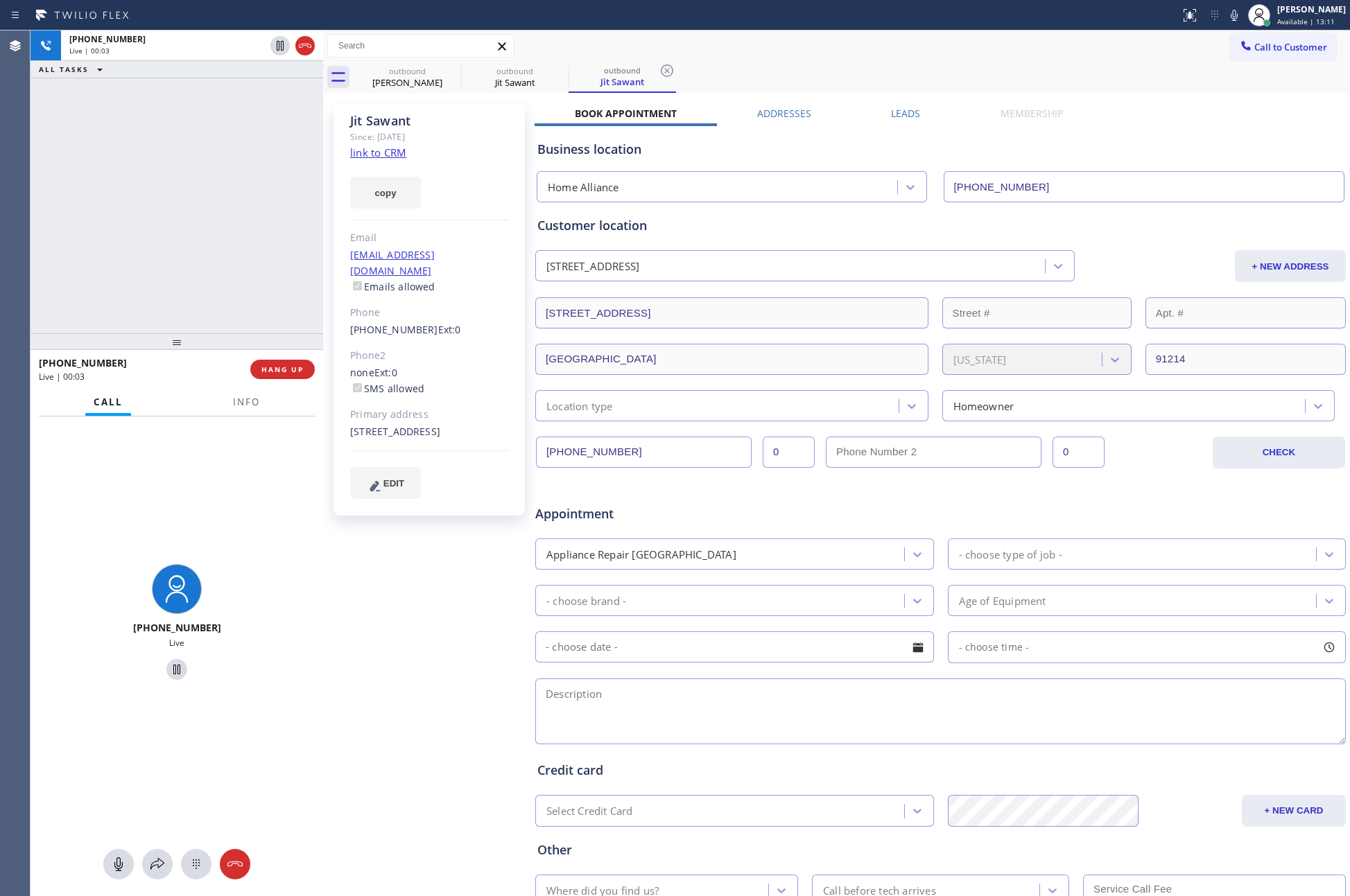
click at [896, 121] on div "Business location Home Alliance (877) 777-0796" at bounding box center [940, 162] width 811 height 82
click at [897, 116] on label "Leads" at bounding box center [905, 113] width 30 height 13
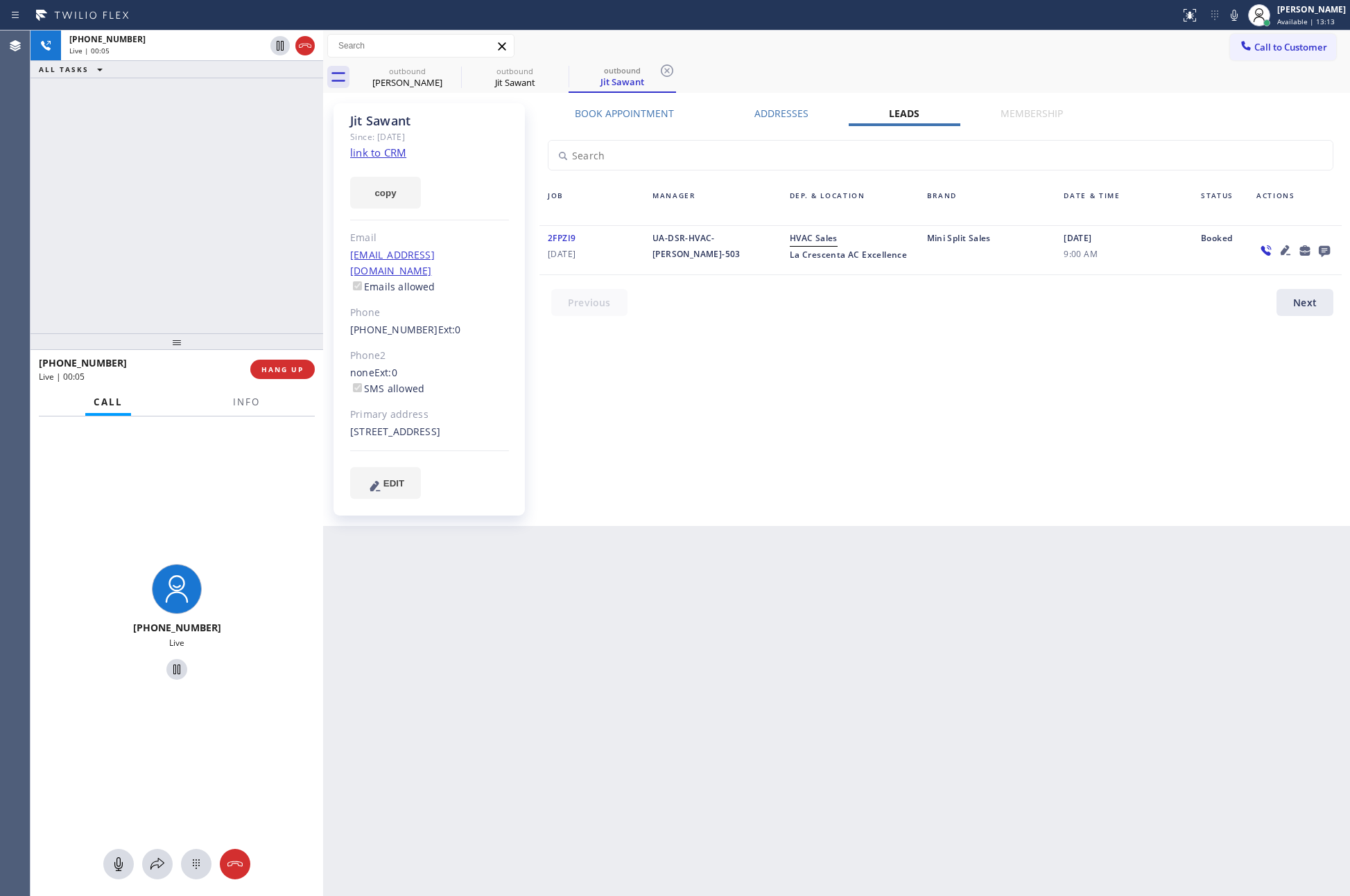
click at [1030, 470] on div "Book Appointment Addresses Leads Membership Business location Home Alliance (87…" at bounding box center [940, 315] width 811 height 416
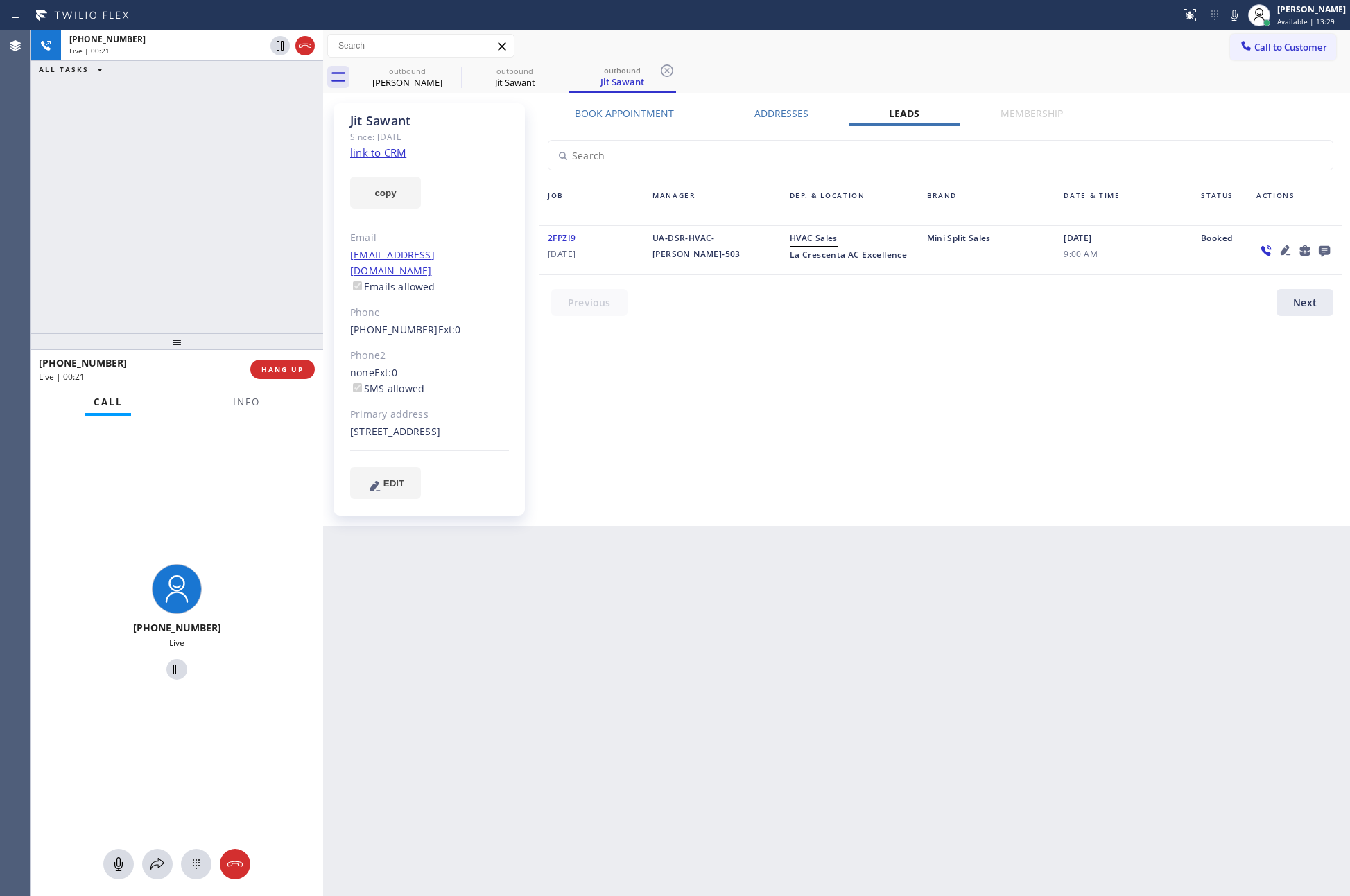
click at [1023, 443] on div "Book Appointment Addresses Leads Membership Business location Home Alliance (87…" at bounding box center [940, 315] width 811 height 416
click at [1028, 441] on div "Book Appointment Addresses Leads Membership Business location Home Alliance (87…" at bounding box center [940, 315] width 811 height 416
click at [100, 262] on div "+14243618539 Live | 00:23 ALL TASKS ALL TASKS ACTIVE TASKS TASKS IN WRAP UP" at bounding box center [176, 182] width 293 height 303
click at [109, 260] on div "+14243618539 Live | 00:23 ALL TASKS ALL TASKS ACTIVE TASKS TASKS IN WRAP UP" at bounding box center [176, 182] width 293 height 303
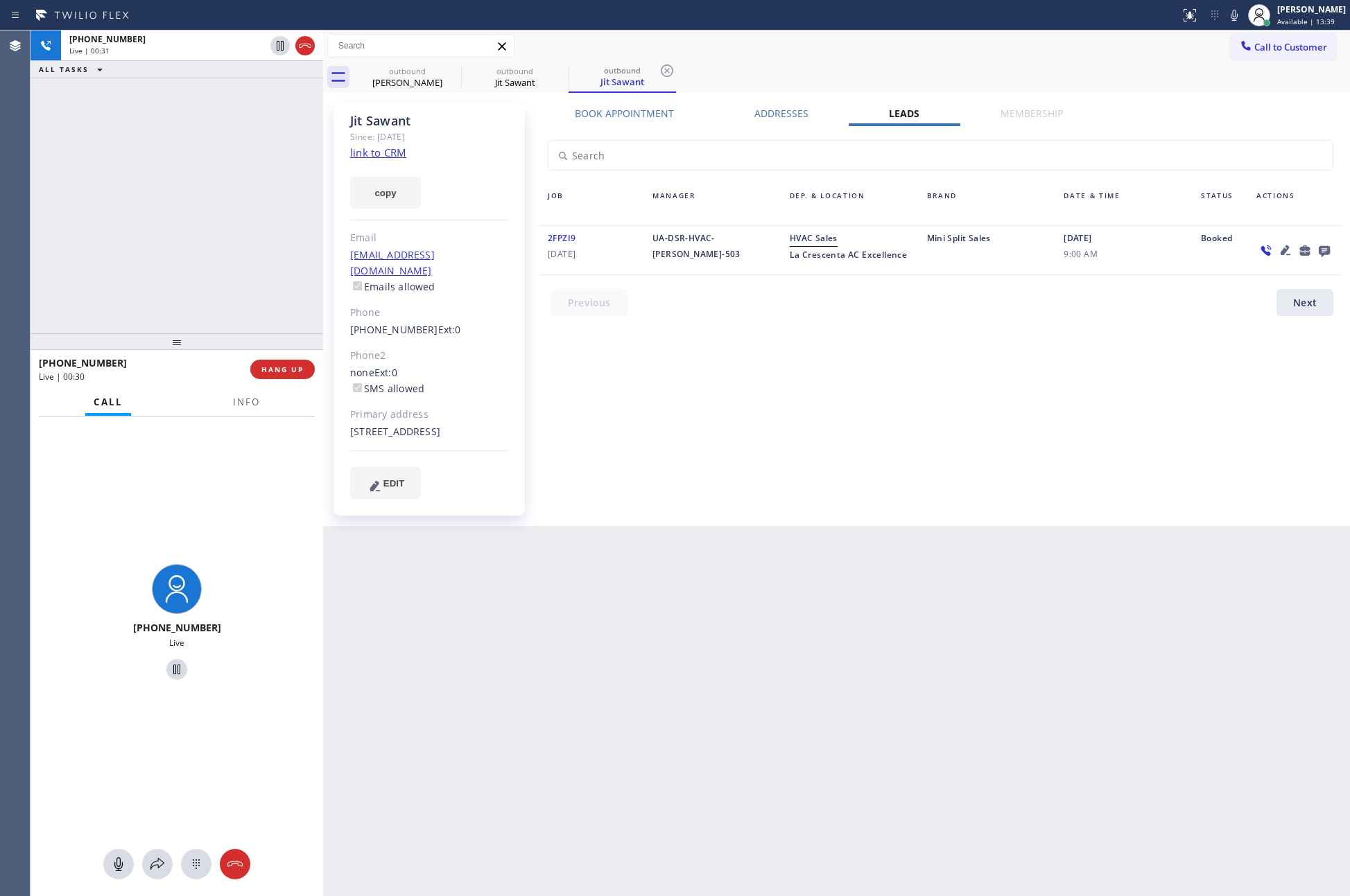
click at [355, 153] on link "link to CRM" at bounding box center [378, 153] width 56 height 14
click at [875, 420] on div "Book Appointment Addresses Leads Membership Business location Home Alliance (87…" at bounding box center [940, 315] width 811 height 416
click at [114, 225] on div "+14243618539 Live | 00:37 ALL TASKS ALL TASKS ACTIVE TASKS TASKS IN WRAP UP" at bounding box center [176, 182] width 293 height 303
click at [72, 156] on div "+14243618539 Live | 01:04 ALL TASKS ALL TASKS ACTIVE TASKS TASKS IN WRAP UP" at bounding box center [176, 182] width 293 height 303
click at [910, 408] on div "Book Appointment Addresses Leads Membership Business location Home Alliance (87…" at bounding box center [940, 315] width 811 height 416
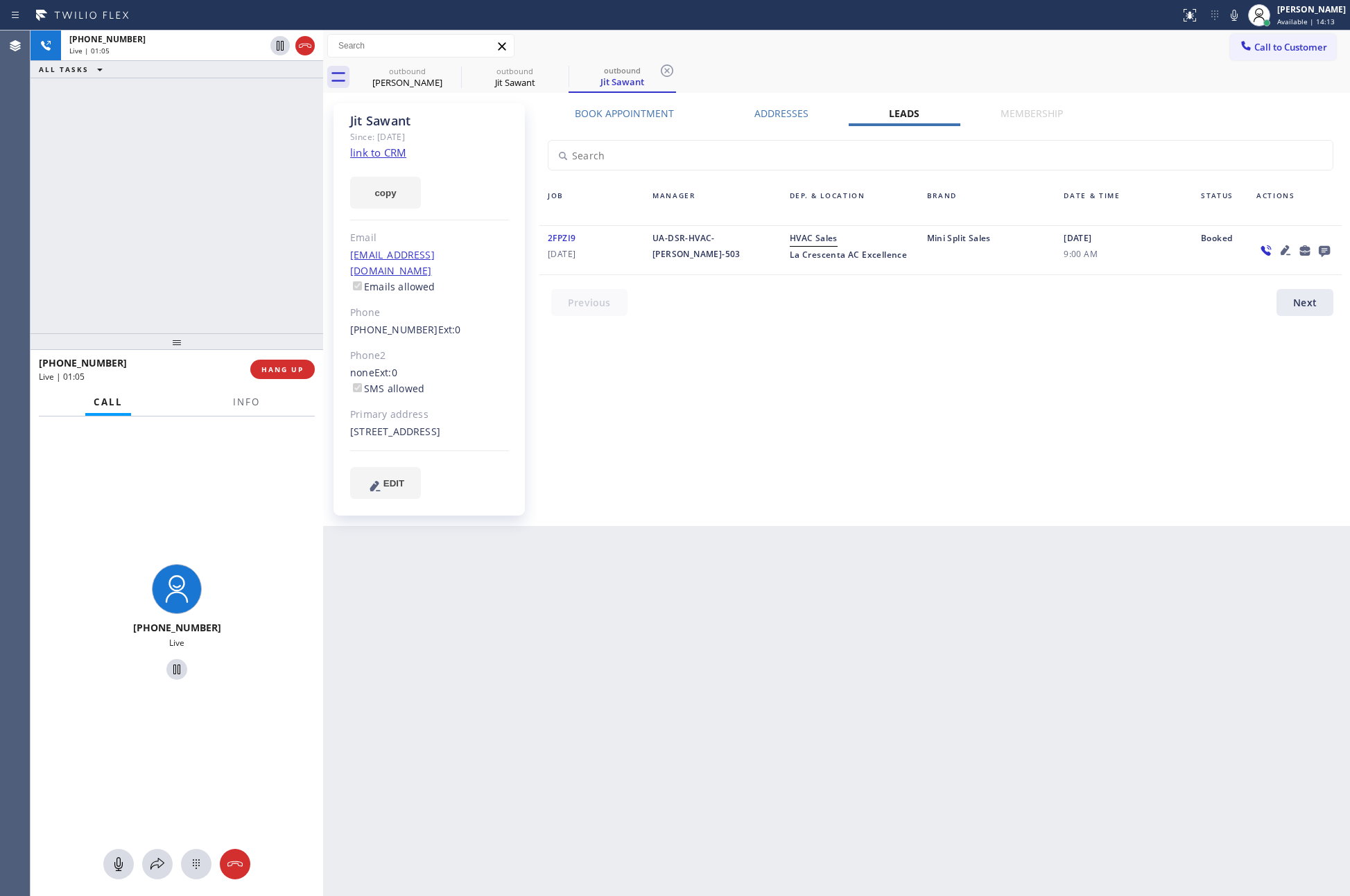
click at [605, 111] on label "Book Appointment" at bounding box center [624, 113] width 99 height 13
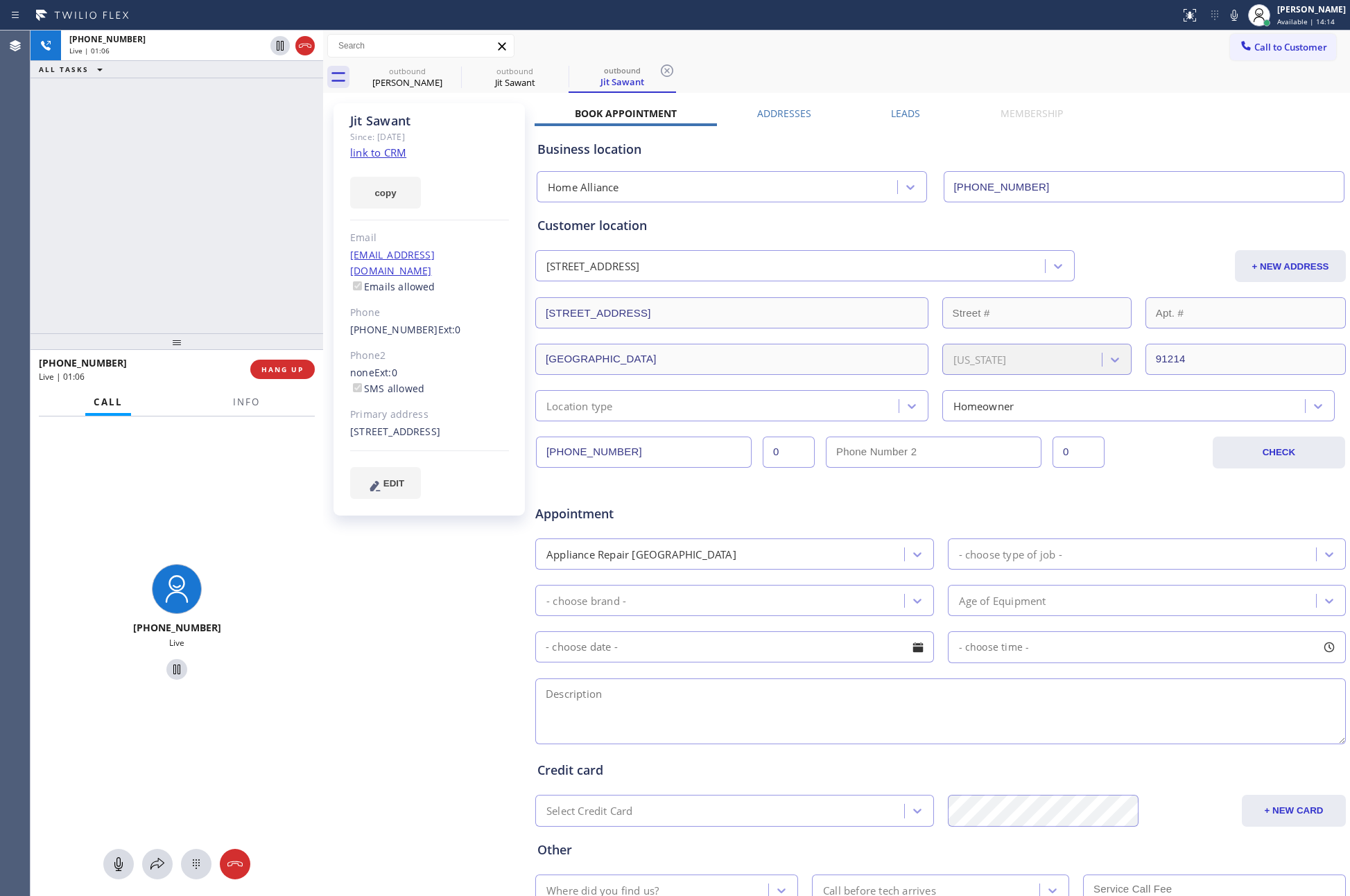
click at [197, 185] on div "+14243618539 Live | 01:06 ALL TASKS ALL TASKS ACTIVE TASKS TASKS IN WRAP UP" at bounding box center [176, 182] width 293 height 303
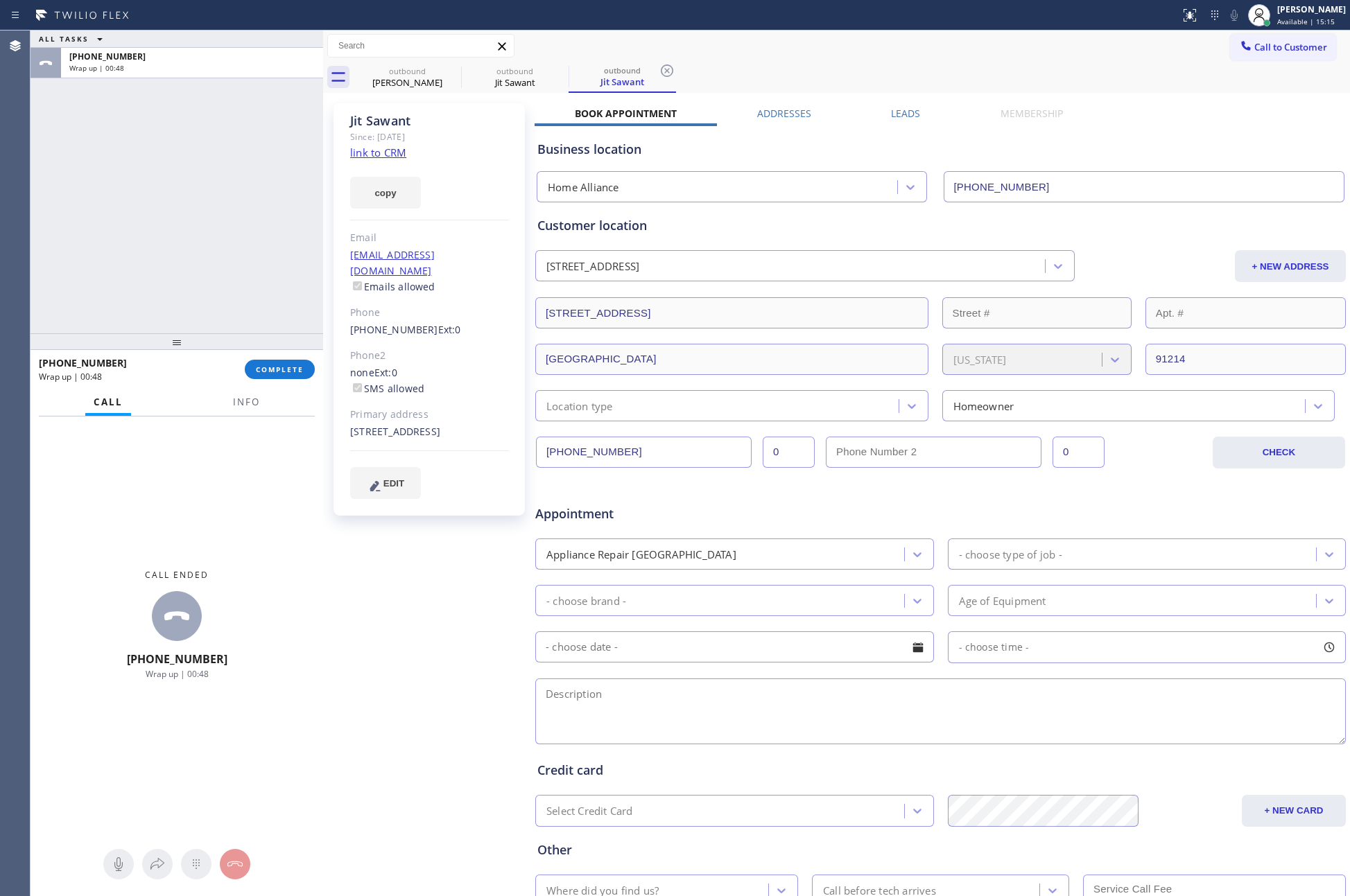
click at [281, 367] on button "COMPLETE" at bounding box center [279, 369] width 70 height 19
click at [218, 133] on div "ALL TASKS ALL TASKS ACTIVE TASKS TASKS IN WRAP UP +14243618539 Wrap up | 00:49" at bounding box center [176, 182] width 293 height 303
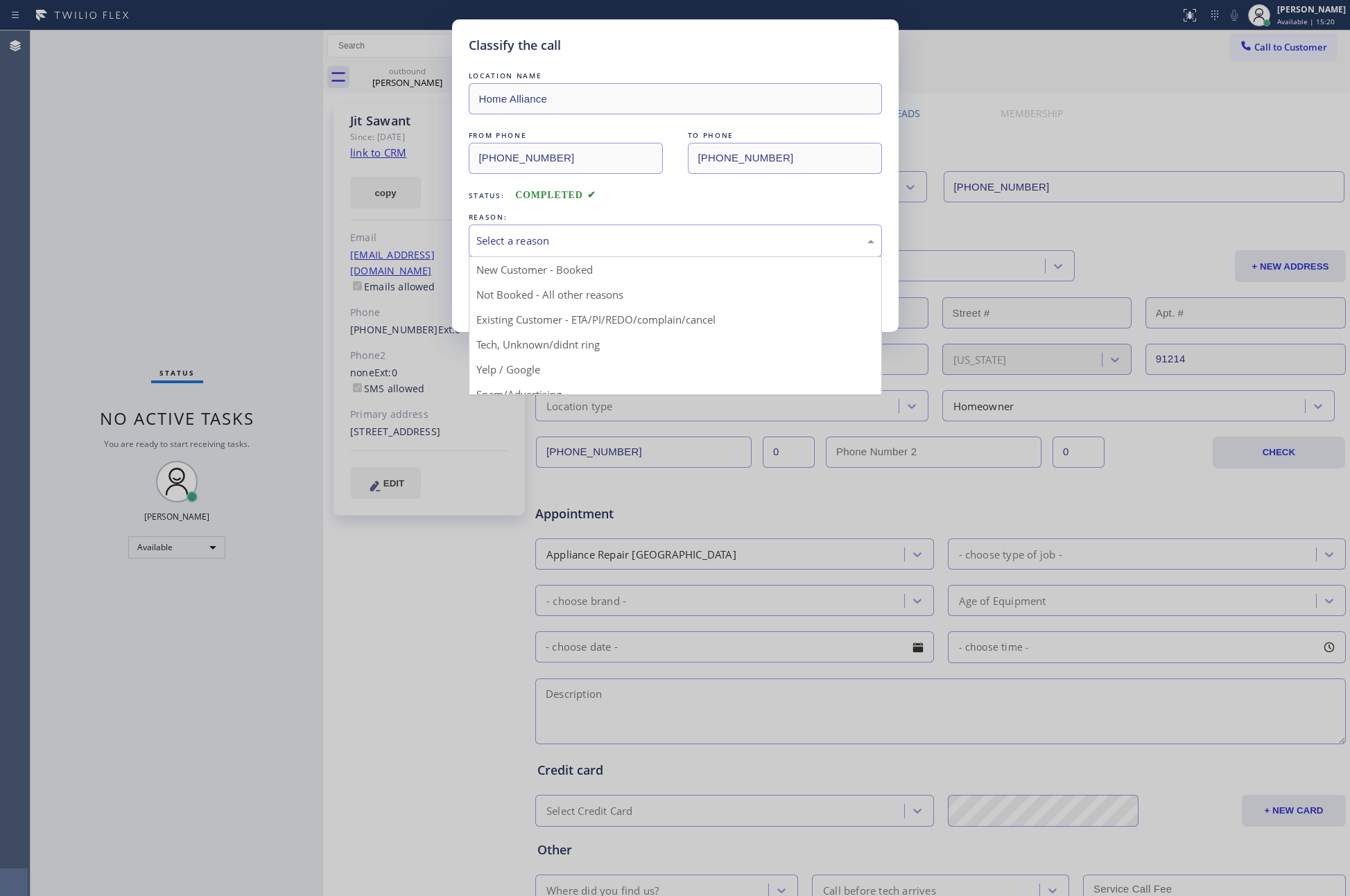
click at [562, 241] on div "Select a reason" at bounding box center [675, 240] width 398 height 16
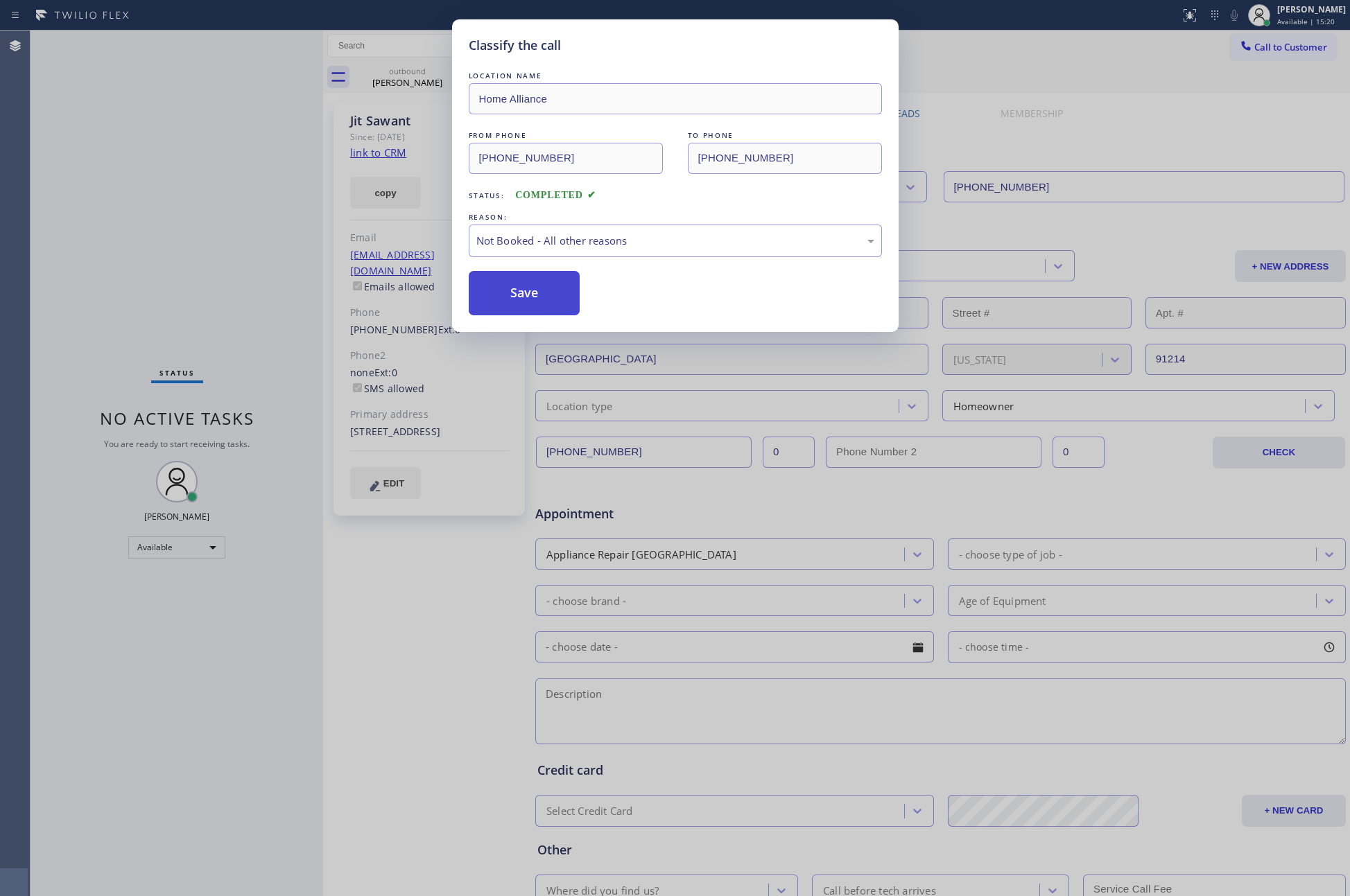
click at [524, 295] on button "Save" at bounding box center [524, 293] width 112 height 45
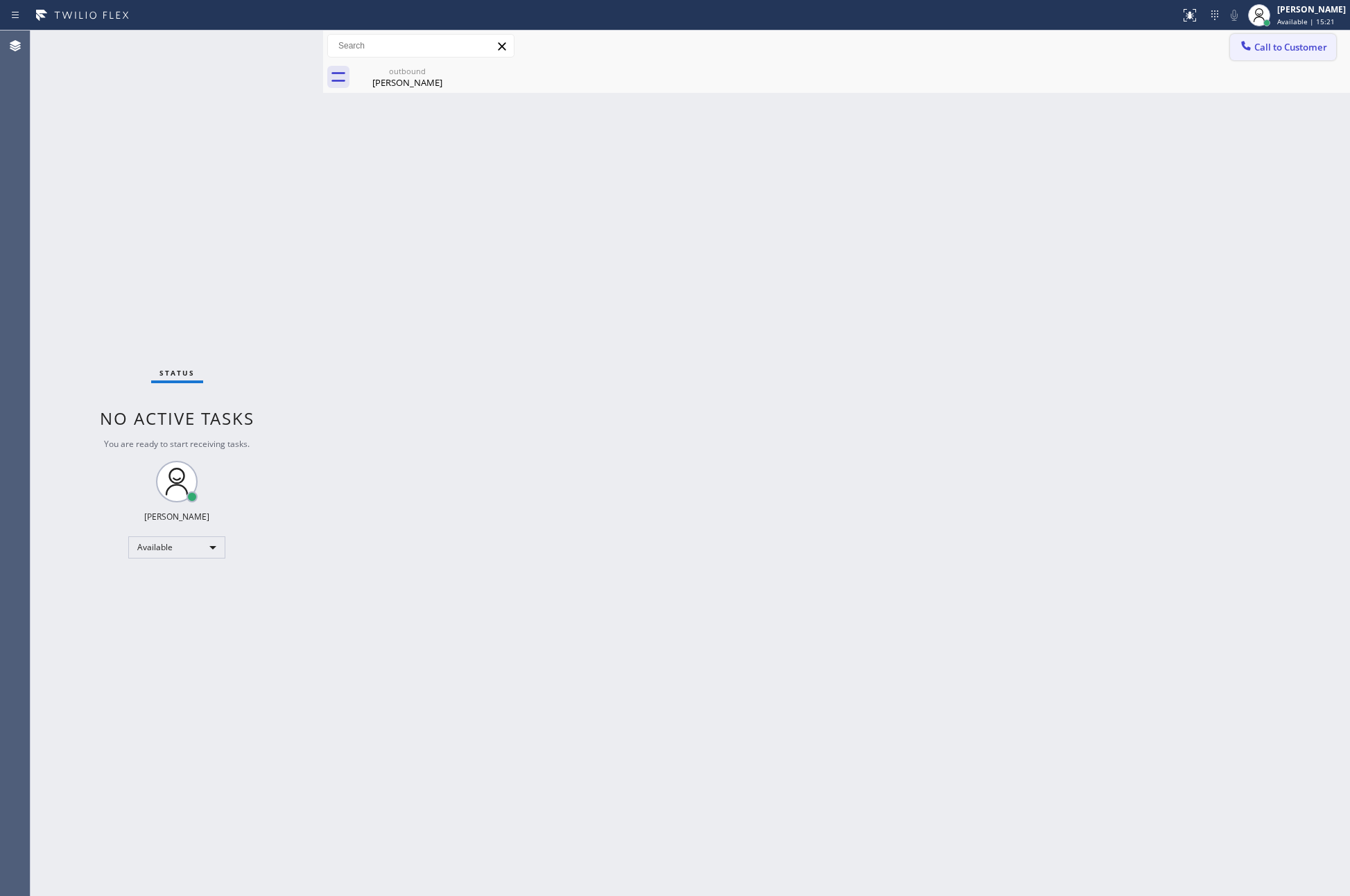
click at [1253, 47] on div at bounding box center [1245, 47] width 16 height 16
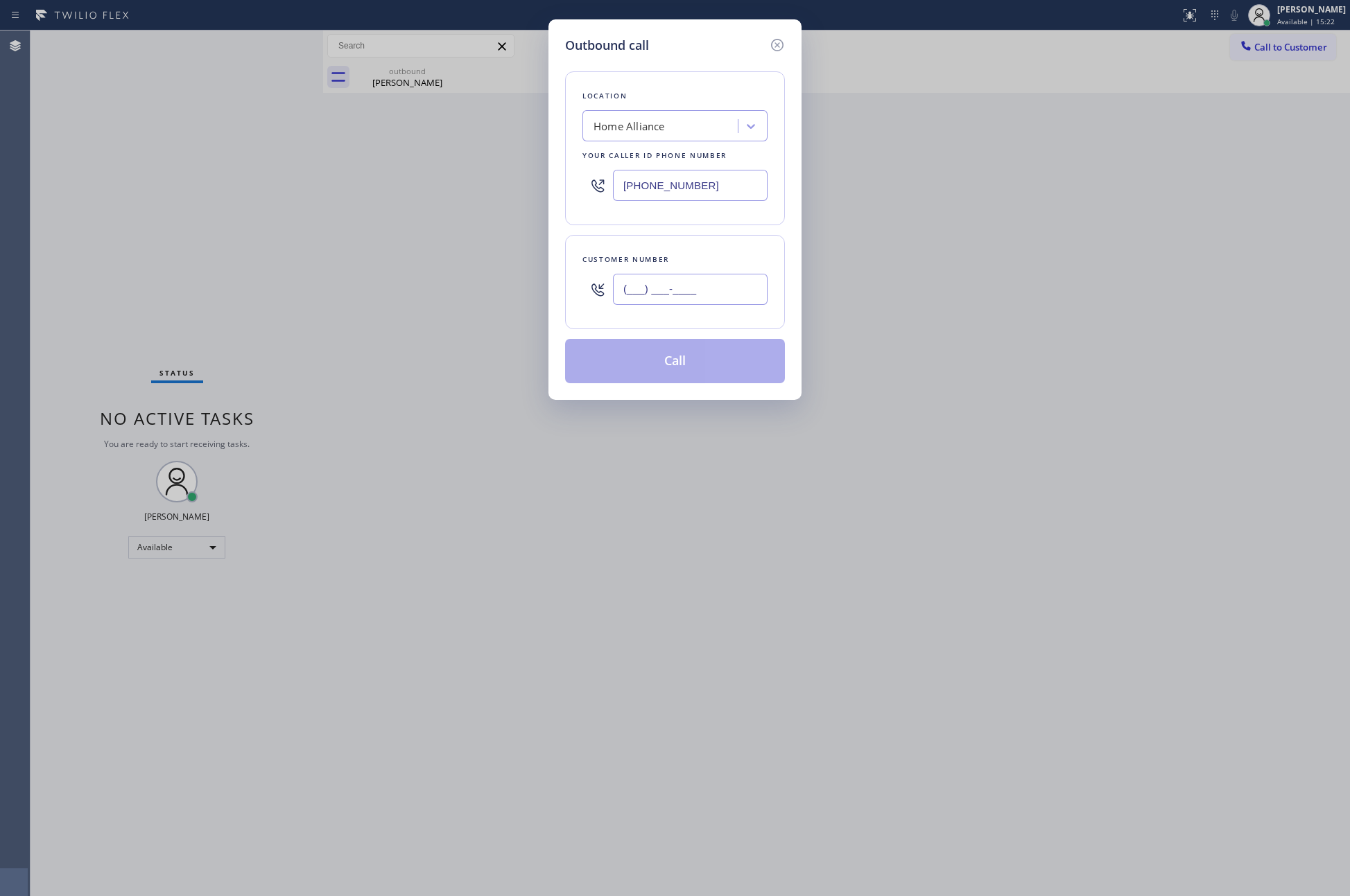
click at [672, 290] on input "(___) ___-____" at bounding box center [690, 289] width 154 height 31
paste input "661) 472-2423"
type input "(661) 472-2423"
click at [688, 367] on button "Call" at bounding box center [675, 361] width 219 height 45
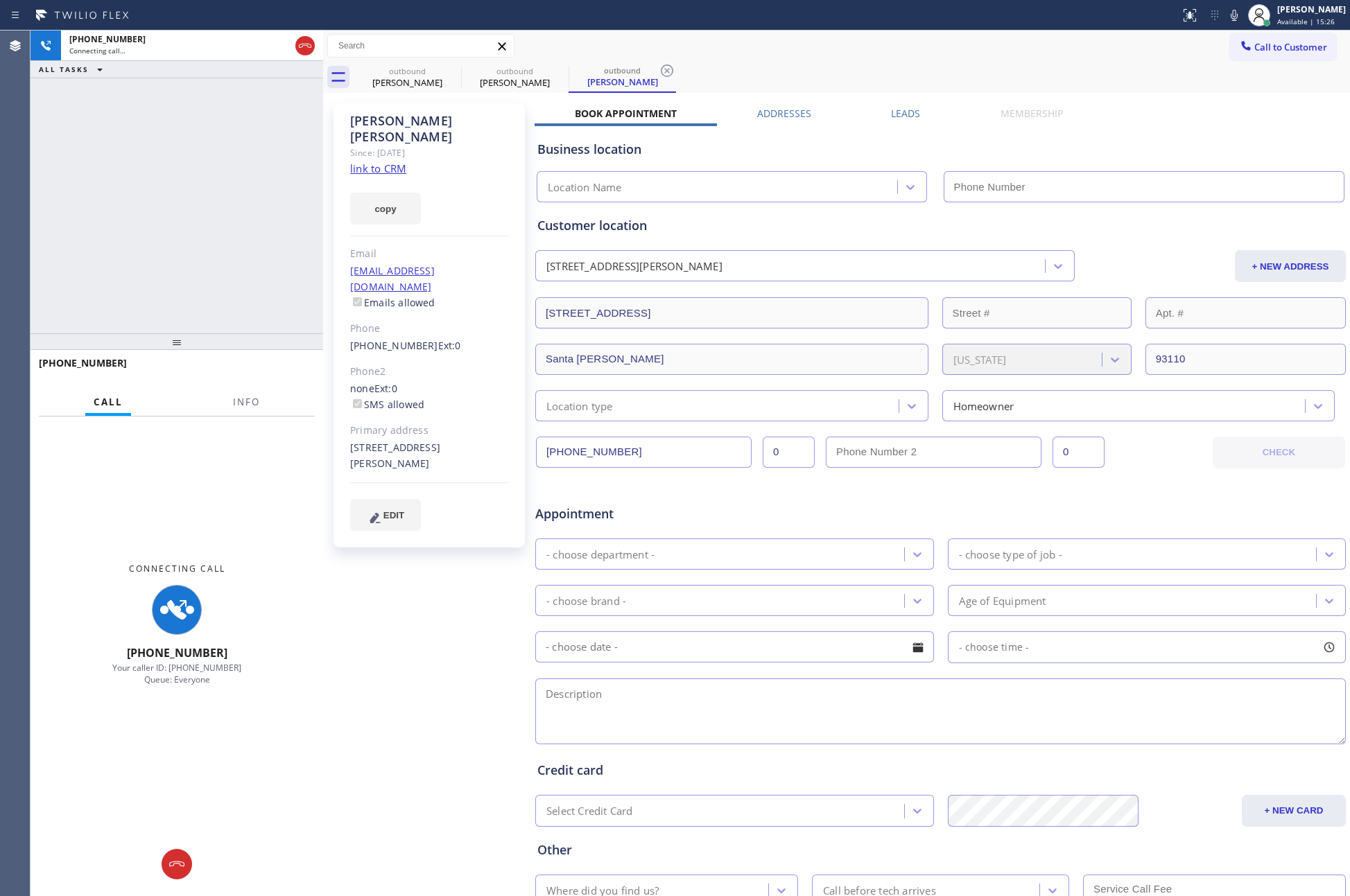
click at [294, 241] on div "+16614722423 Connecting call… ALL TASKS ALL TASKS ACTIVE TASKS TASKS IN WRAP UP" at bounding box center [176, 182] width 293 height 303
type input "(877) 777-0796"
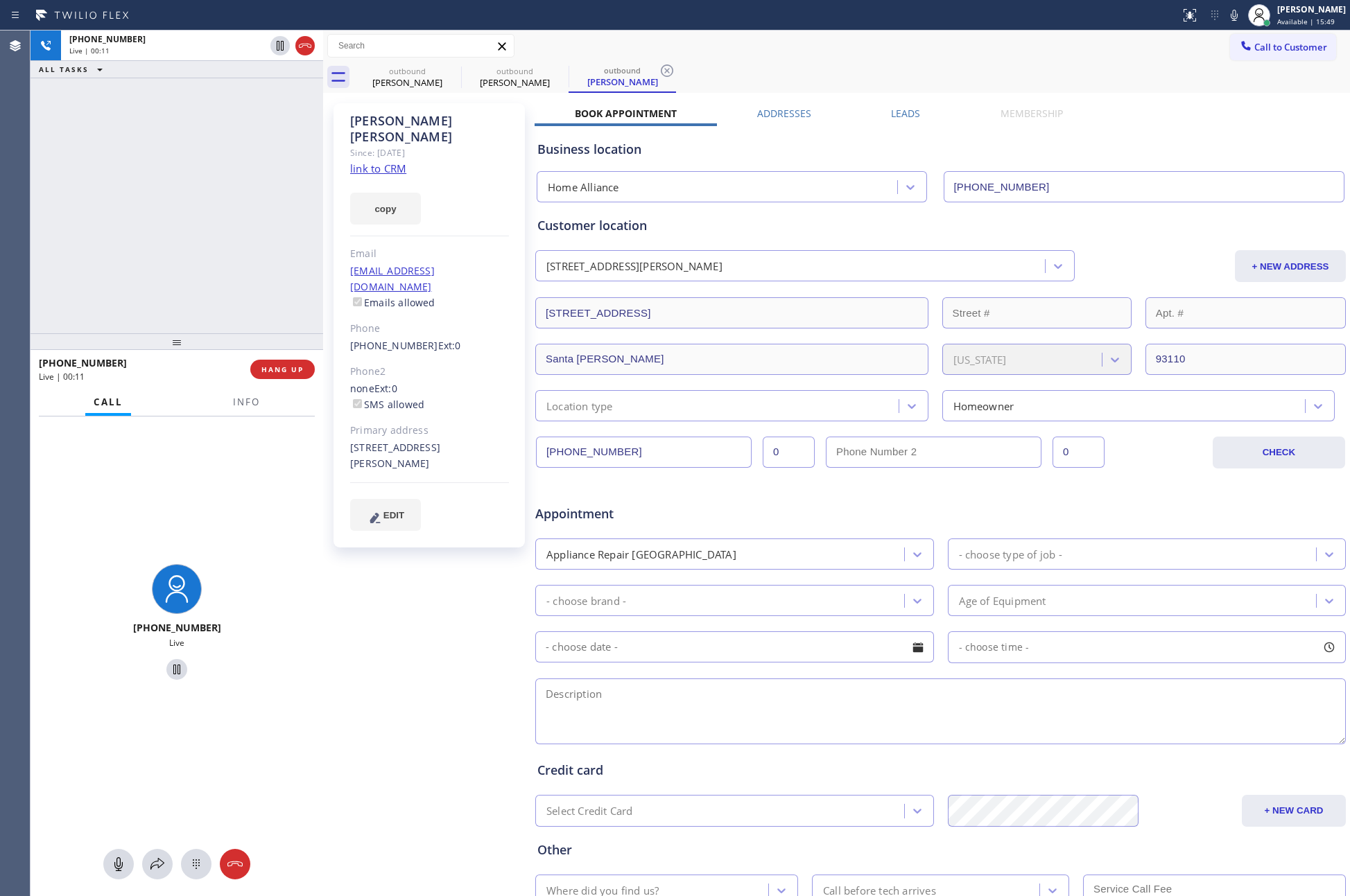
click at [275, 372] on span "HANG UP" at bounding box center [282, 369] width 42 height 10
click at [258, 273] on div "+16614722423 Live | 00:12 ALL TASKS ALL TASKS ACTIVE TASKS TASKS IN WRAP UP" at bounding box center [176, 182] width 293 height 303
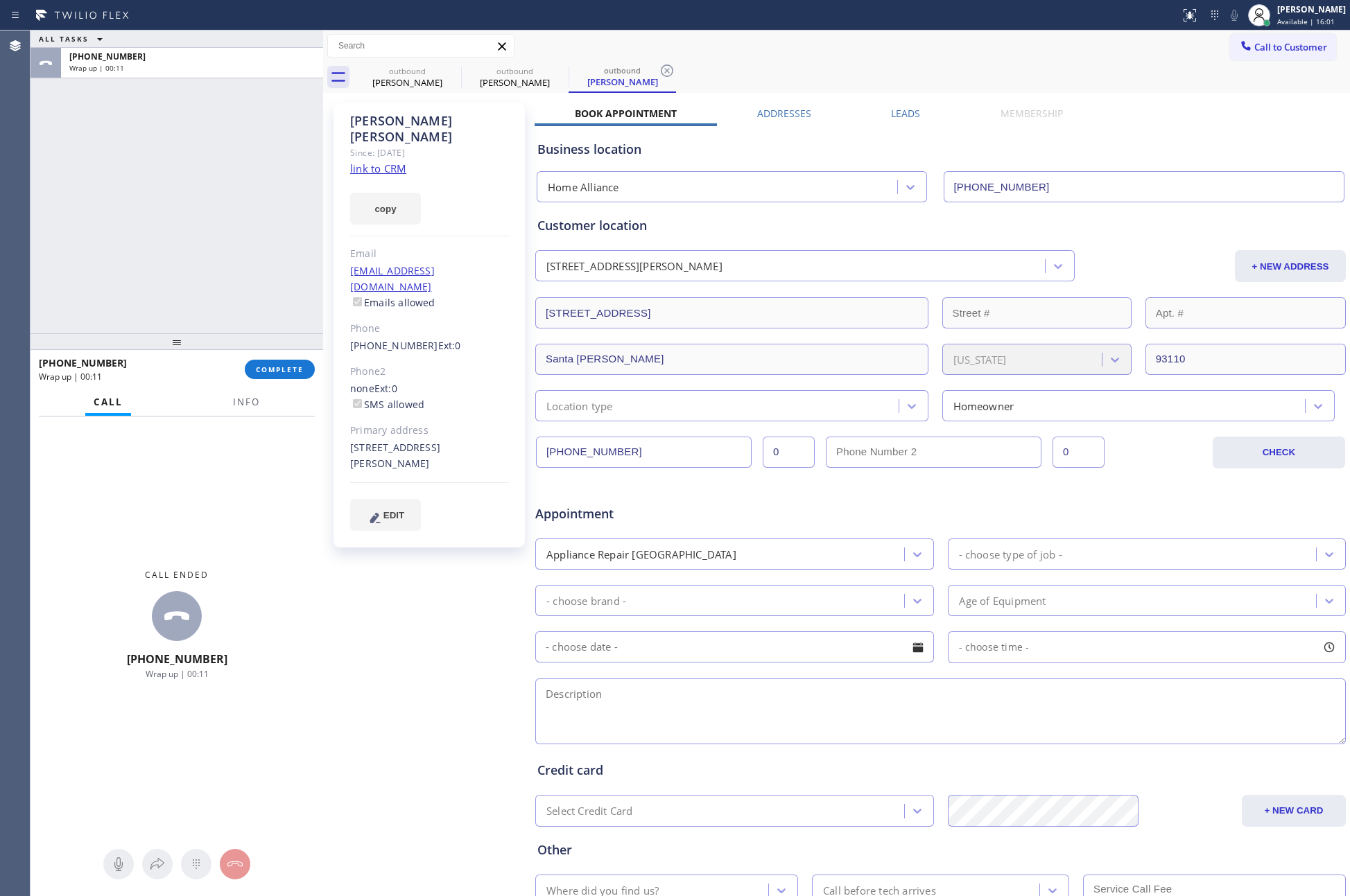
click at [260, 273] on div "ALL TASKS ALL TASKS ACTIVE TASKS TASKS IN WRAP UP +16614722423 Wrap up | 00:11" at bounding box center [176, 182] width 293 height 303
click at [1207, 519] on div "Appointment" at bounding box center [940, 505] width 813 height 35
click at [187, 271] on div "ALL TASKS ALL TASKS ACTIVE TASKS TASKS IN WRAP UP +16614722423 Wrap up | 00:15" at bounding box center [176, 182] width 293 height 303
click at [128, 184] on div "ALL TASKS ALL TASKS ACTIVE TASKS TASKS IN WRAP UP +16614722423 Wrap up | 00:20" at bounding box center [176, 182] width 293 height 303
click at [289, 380] on div "+16614722423 Wrap up | 00:30 COMPLETE" at bounding box center [176, 370] width 276 height 36
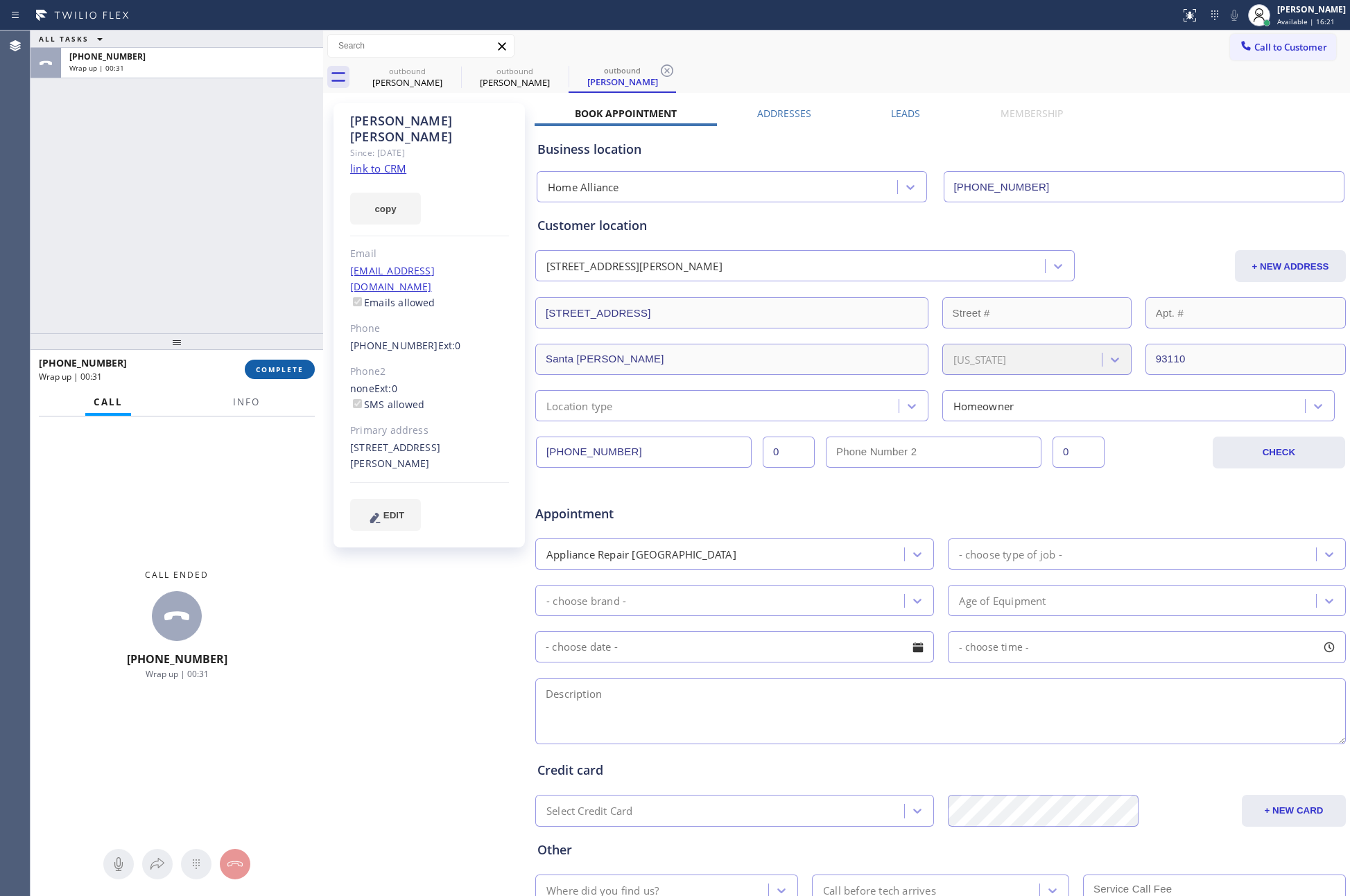
click at [290, 369] on span "COMPLETE" at bounding box center [279, 369] width 48 height 10
click at [256, 231] on div "ALL TASKS ALL TASKS ACTIVE TASKS TASKS IN WRAP UP +16614722423 Wrap up | 00:31" at bounding box center [176, 182] width 293 height 303
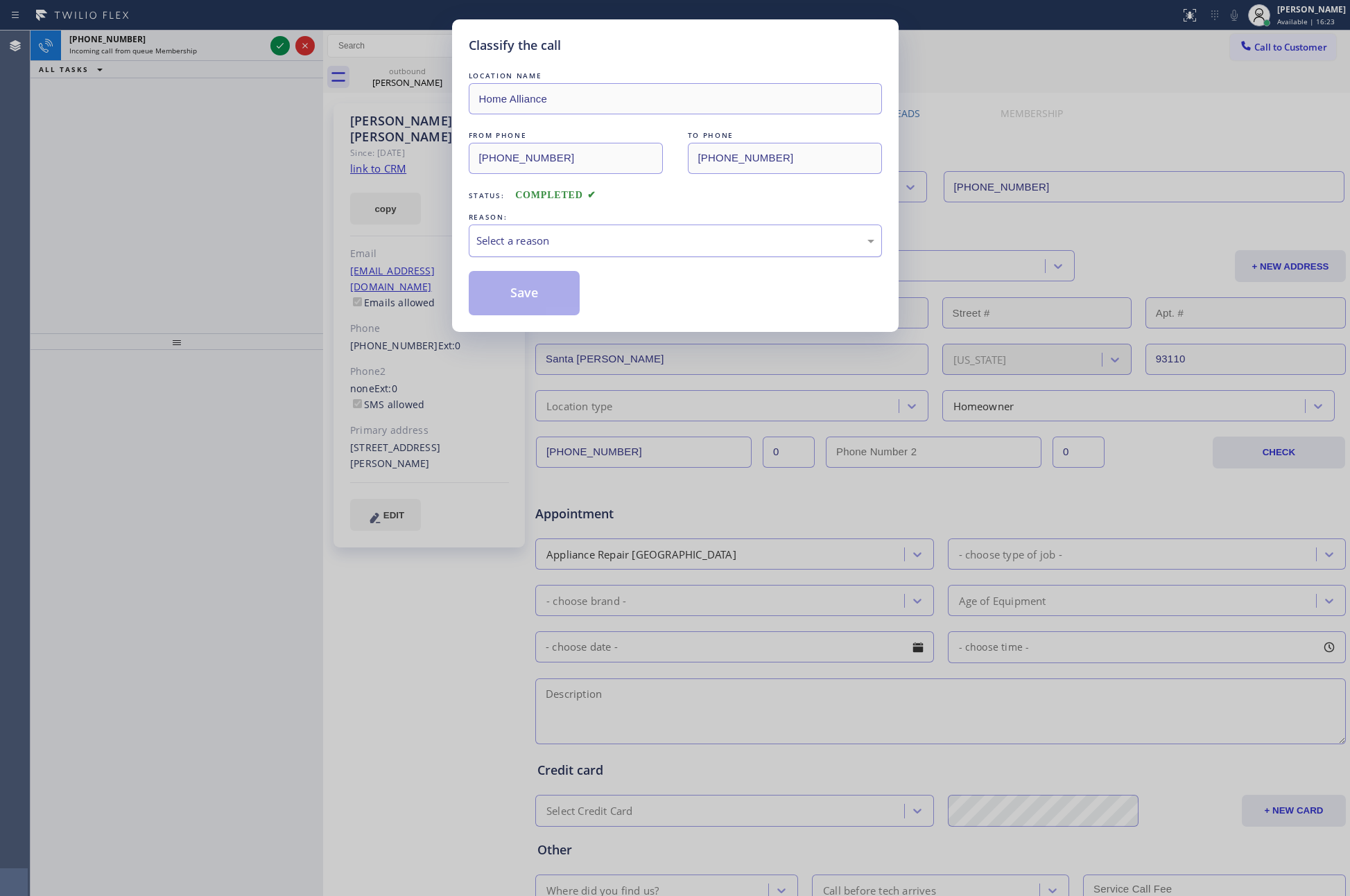
click at [552, 241] on div "Select a reason" at bounding box center [675, 240] width 398 height 16
click at [524, 297] on button "Save" at bounding box center [524, 293] width 112 height 45
drag, startPoint x: 206, startPoint y: 267, endPoint x: 207, endPoint y: 116, distance: 151.0
click at [204, 262] on div "Classify the call LOCATION NAME Home Alliance FROM PHONE (877) 777-0796 TO PHON…" at bounding box center [675, 448] width 1350 height 896
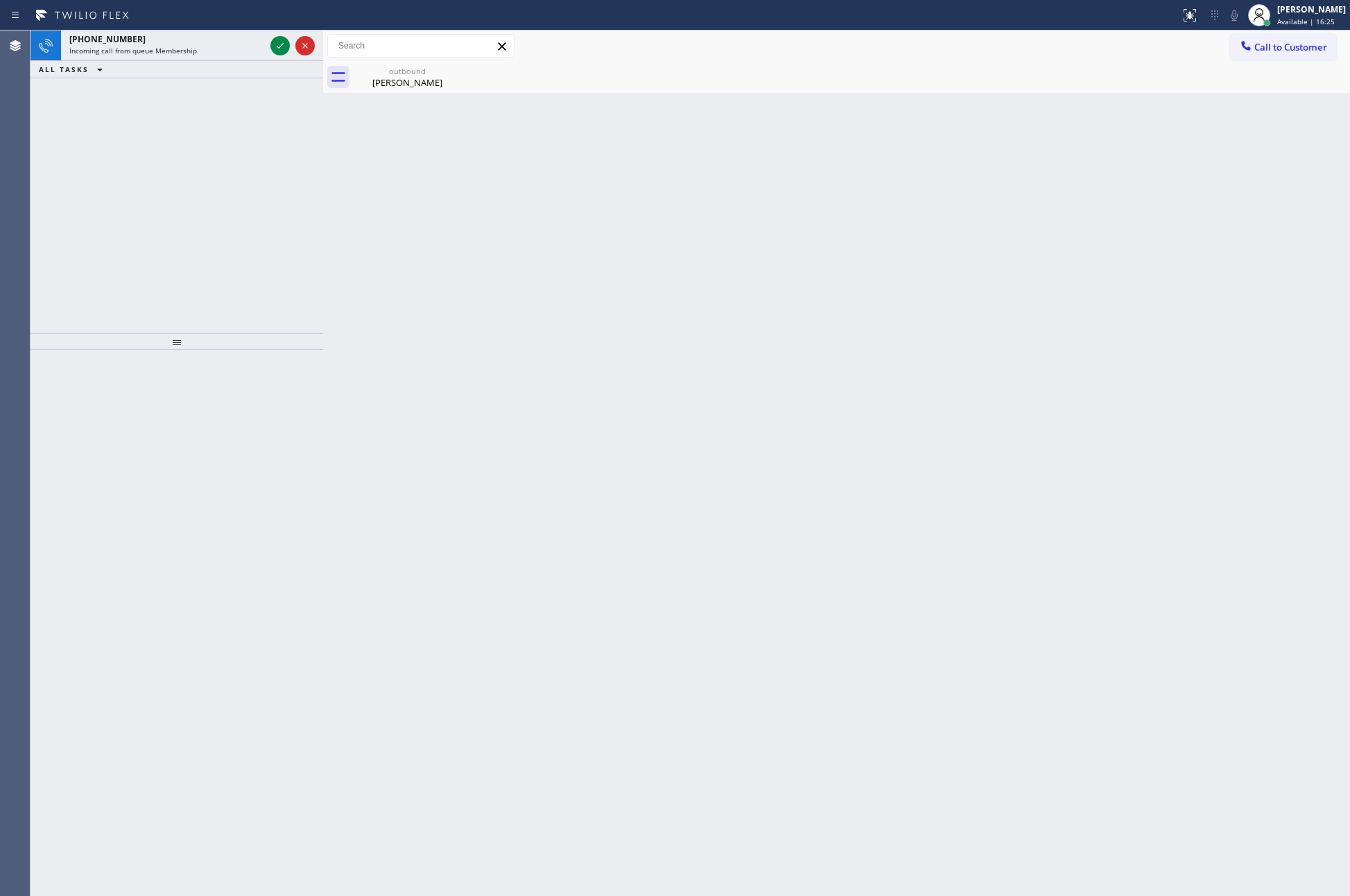
click at [278, 48] on icon at bounding box center [279, 46] width 7 height 6
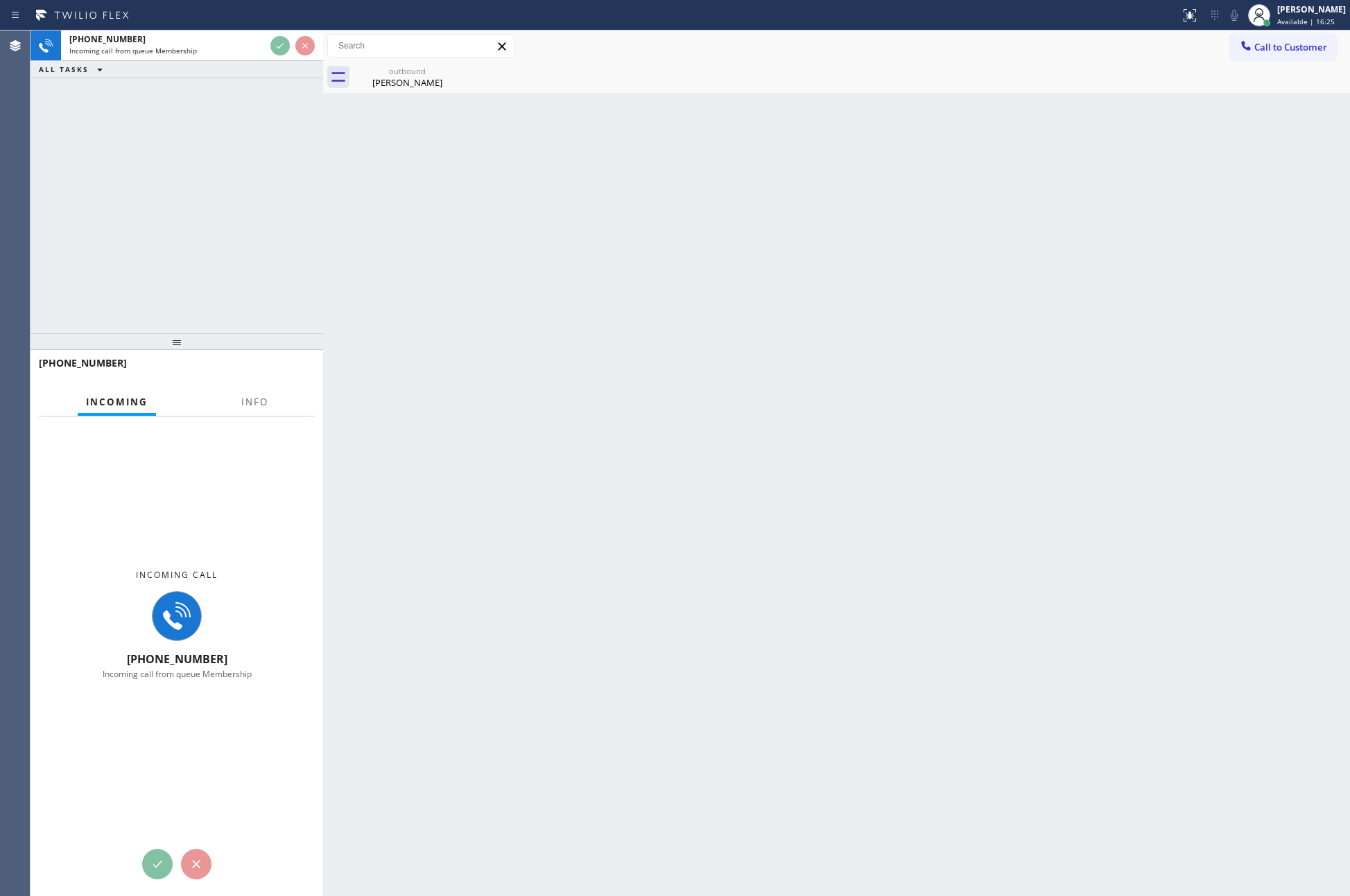
click at [273, 136] on div "+18183887923 Incoming call from queue Membership ALL TASKS ALL TASKS ACTIVE TAS…" at bounding box center [176, 182] width 293 height 303
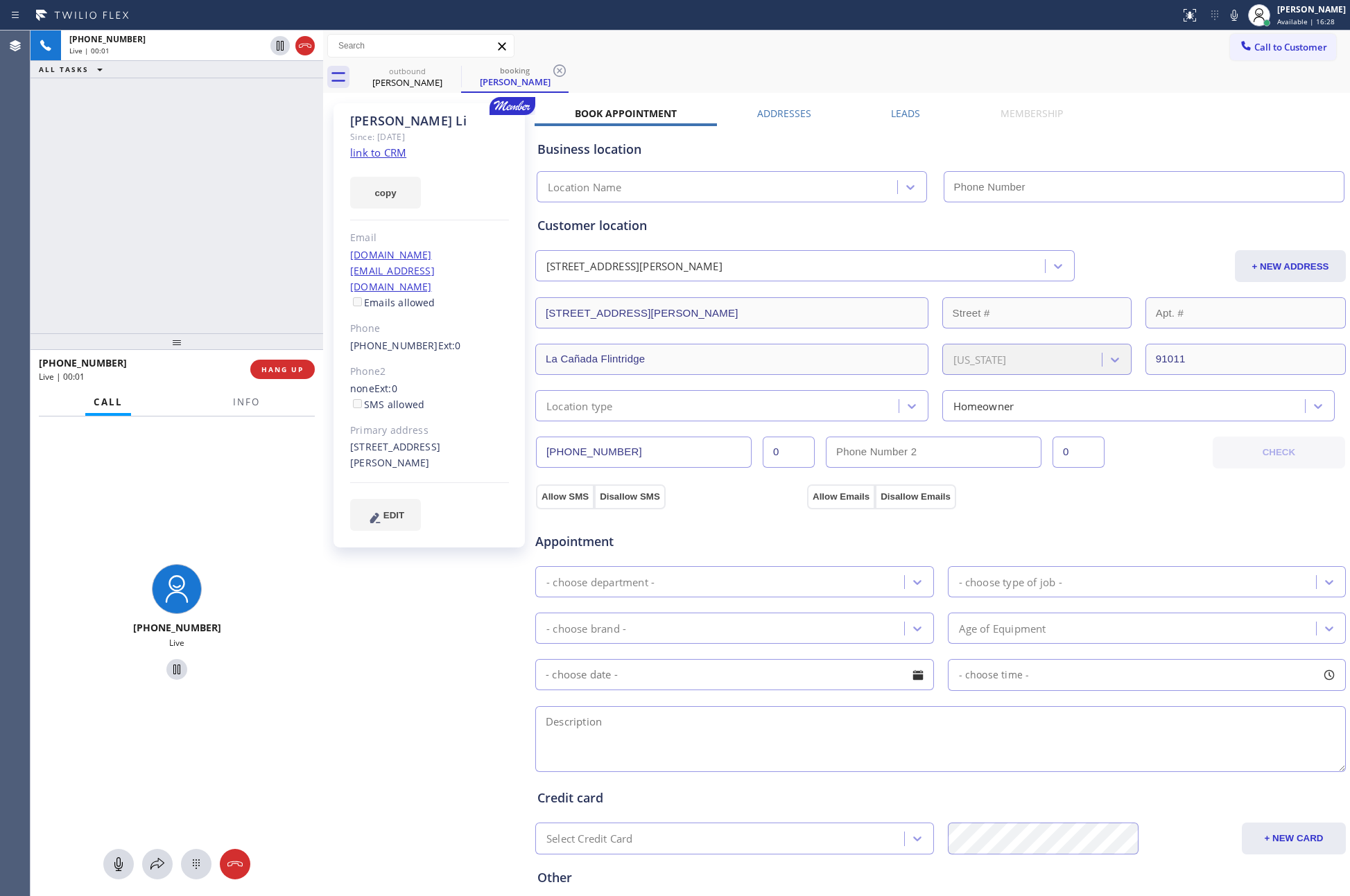
type input "(818) 686-5709"
click at [273, 136] on div "+18183887923 Live | 00:02 ALL TASKS ALL TASKS ACTIVE TASKS TASKS IN WRAP UP" at bounding box center [176, 182] width 293 height 303
click at [371, 152] on link "link to CRM" at bounding box center [378, 153] width 56 height 14
drag, startPoint x: 144, startPoint y: 173, endPoint x: 165, endPoint y: 175, distance: 21.1
click at [159, 173] on div "+18183887923 Live | 00:03 ALL TASKS ALL TASKS ACTIVE TASKS TASKS IN WRAP UP" at bounding box center [176, 182] width 293 height 303
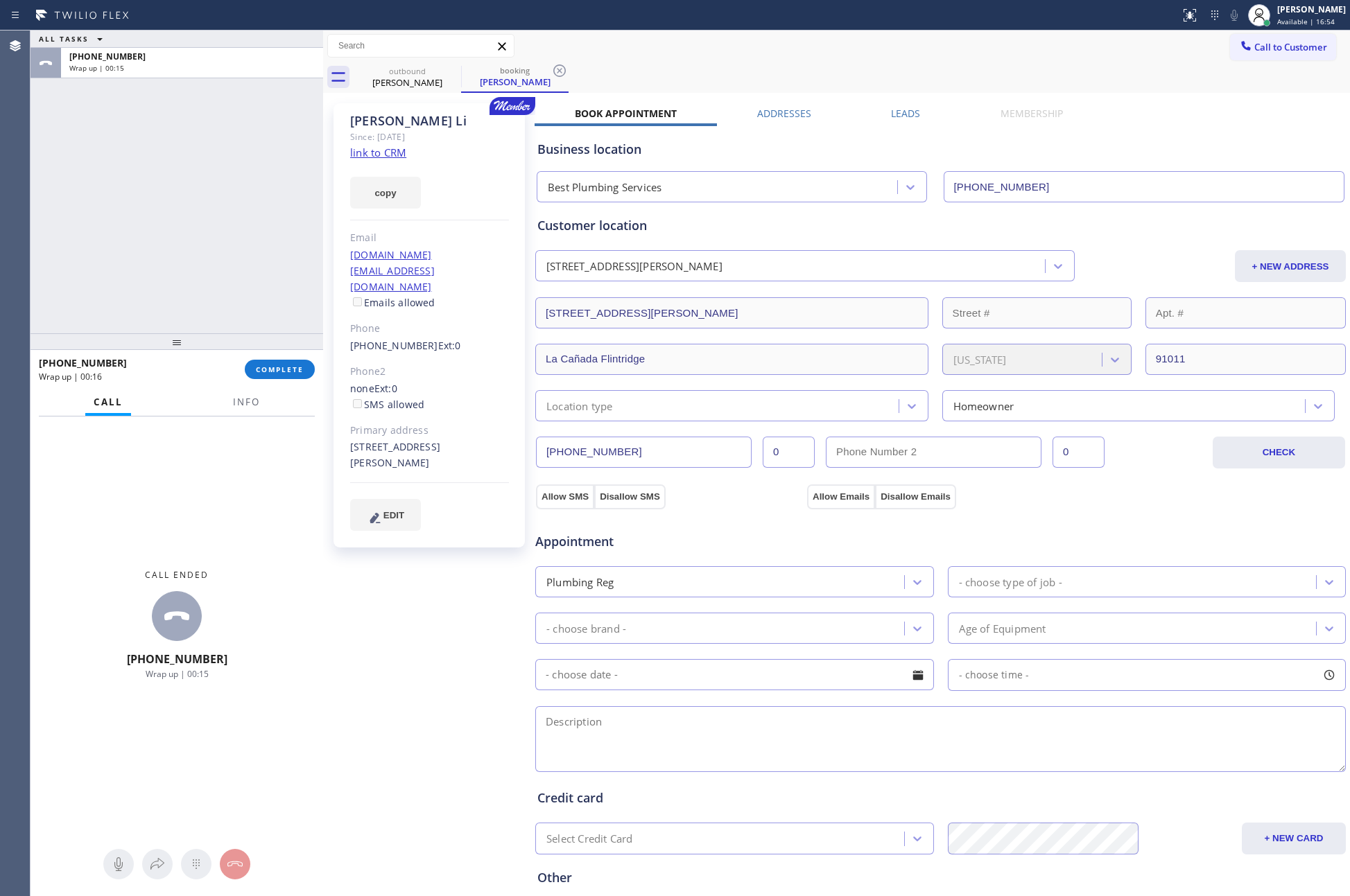
drag, startPoint x: 222, startPoint y: 164, endPoint x: 1285, endPoint y: 107, distance: 1064.5
click at [390, 194] on div "ALL TASKS ALL TASKS ACTIVE TASKS TASKS IN WRAP UP +18183887923 Wrap up | 00:15 …" at bounding box center [690, 463] width 1319 height 865
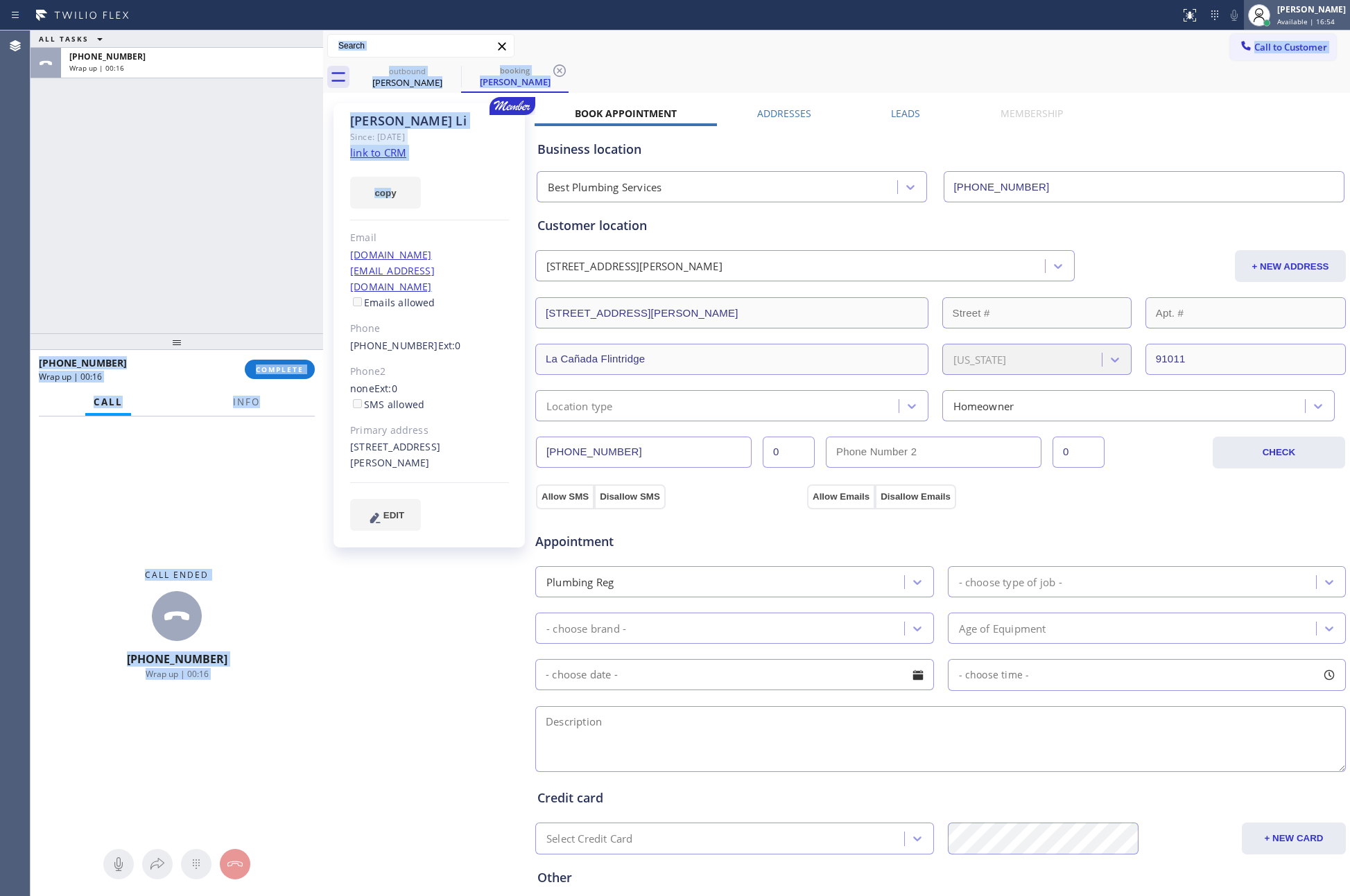
drag, startPoint x: 1310, startPoint y: 3, endPoint x: 1310, endPoint y: 13, distance: 10.0
click at [1310, 5] on div "Eva Mahinay" at bounding box center [1311, 10] width 69 height 11
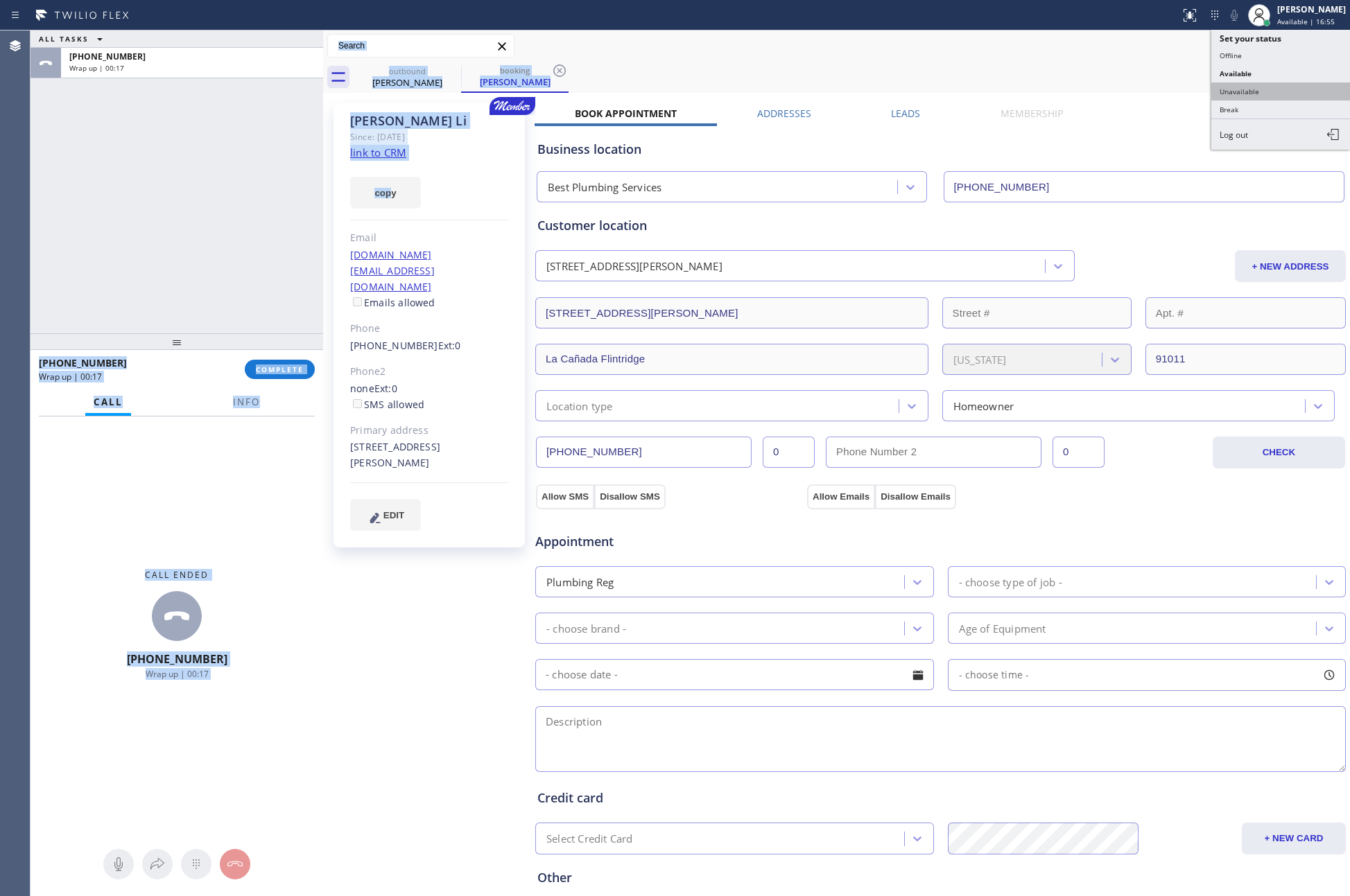
click at [1265, 84] on button "Unavailable" at bounding box center [1279, 92] width 138 height 18
click at [1046, 59] on div "Call to Customer Outbound call Location Home Alliance Your caller id phone numb…" at bounding box center [836, 46] width 1027 height 31
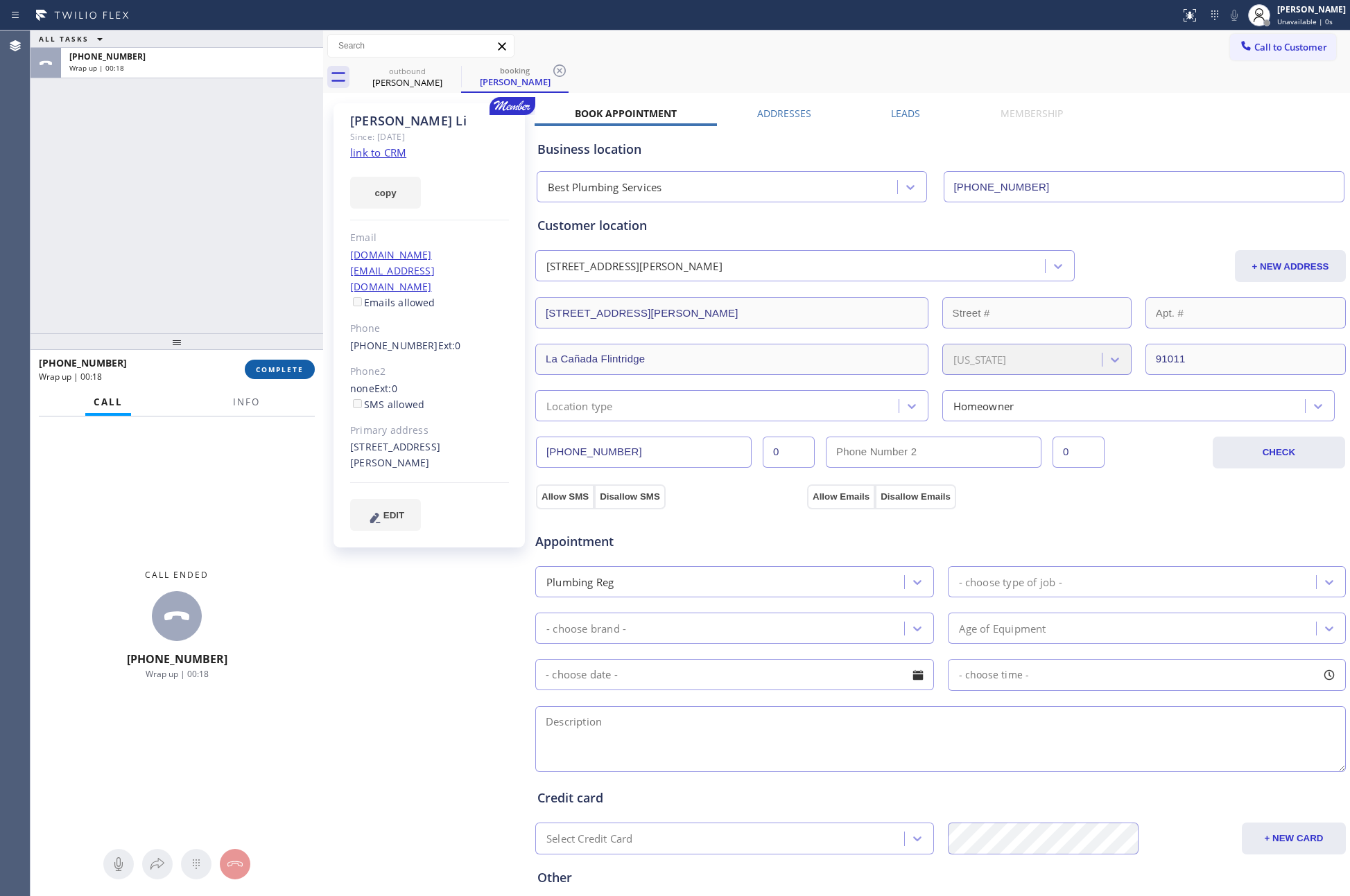
click at [271, 371] on span "COMPLETE" at bounding box center [279, 369] width 48 height 10
drag, startPoint x: 208, startPoint y: 227, endPoint x: 218, endPoint y: 227, distance: 10.0
click at [216, 232] on div "ALL TASKS ALL TASKS ACTIVE TASKS TASKS IN WRAP UP +18183887923 Wrap up | 00:18" at bounding box center [176, 182] width 293 height 303
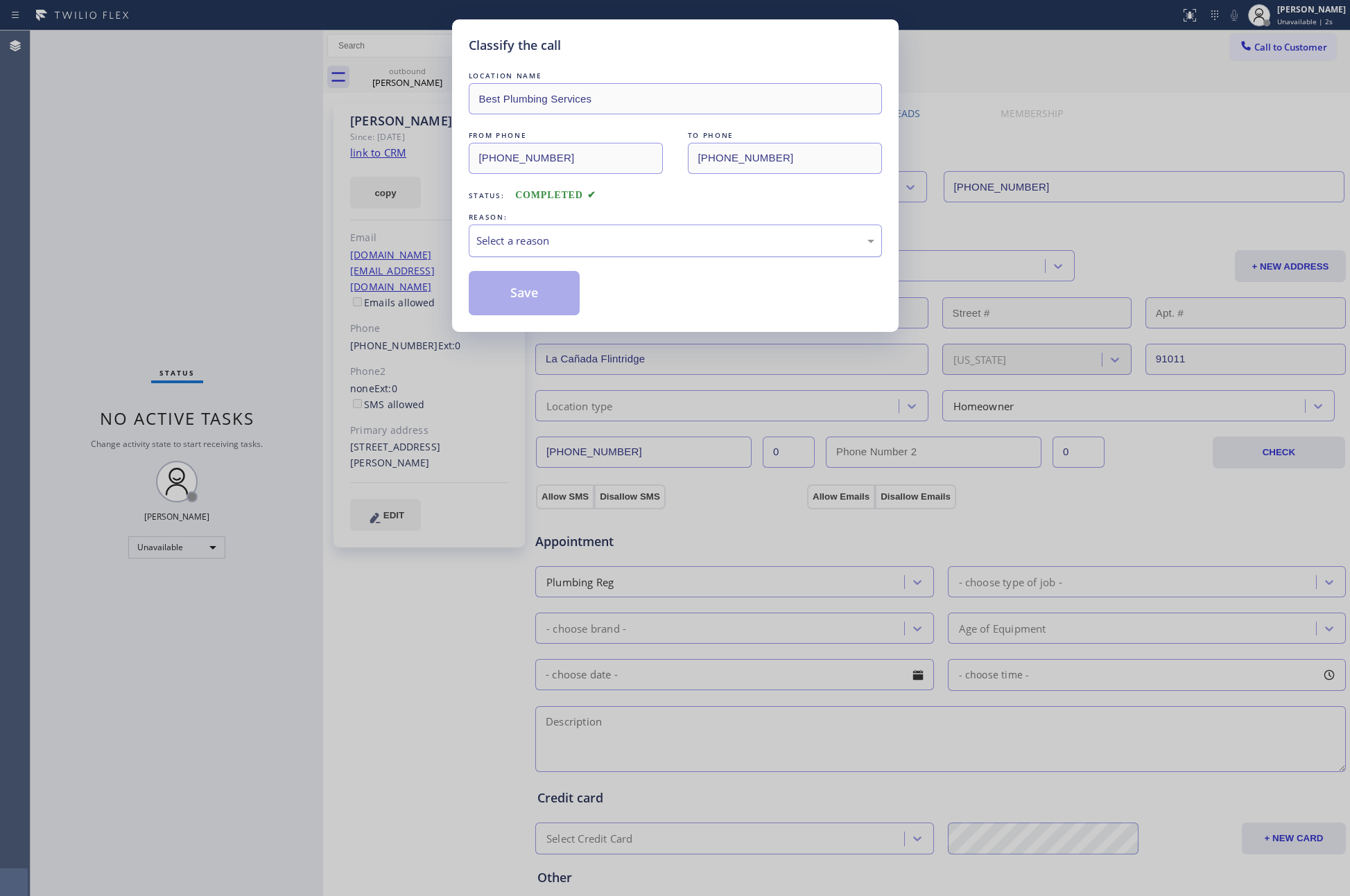
click at [608, 234] on div "Select a reason" at bounding box center [675, 240] width 398 height 16
click at [497, 295] on button "Save" at bounding box center [524, 293] width 112 height 45
type input "(877) 777-0796"
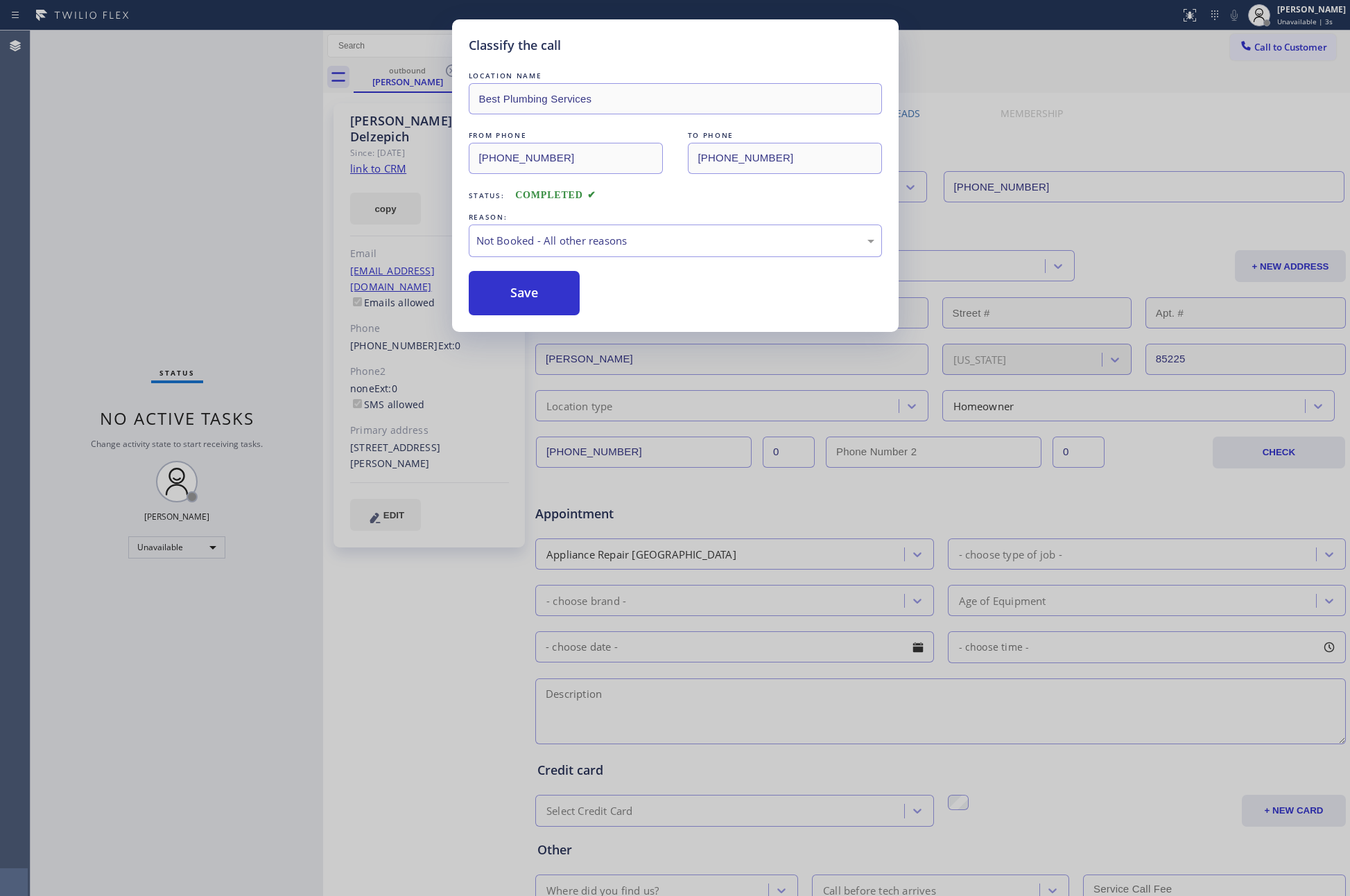
click at [497, 295] on button "Save" at bounding box center [524, 293] width 112 height 45
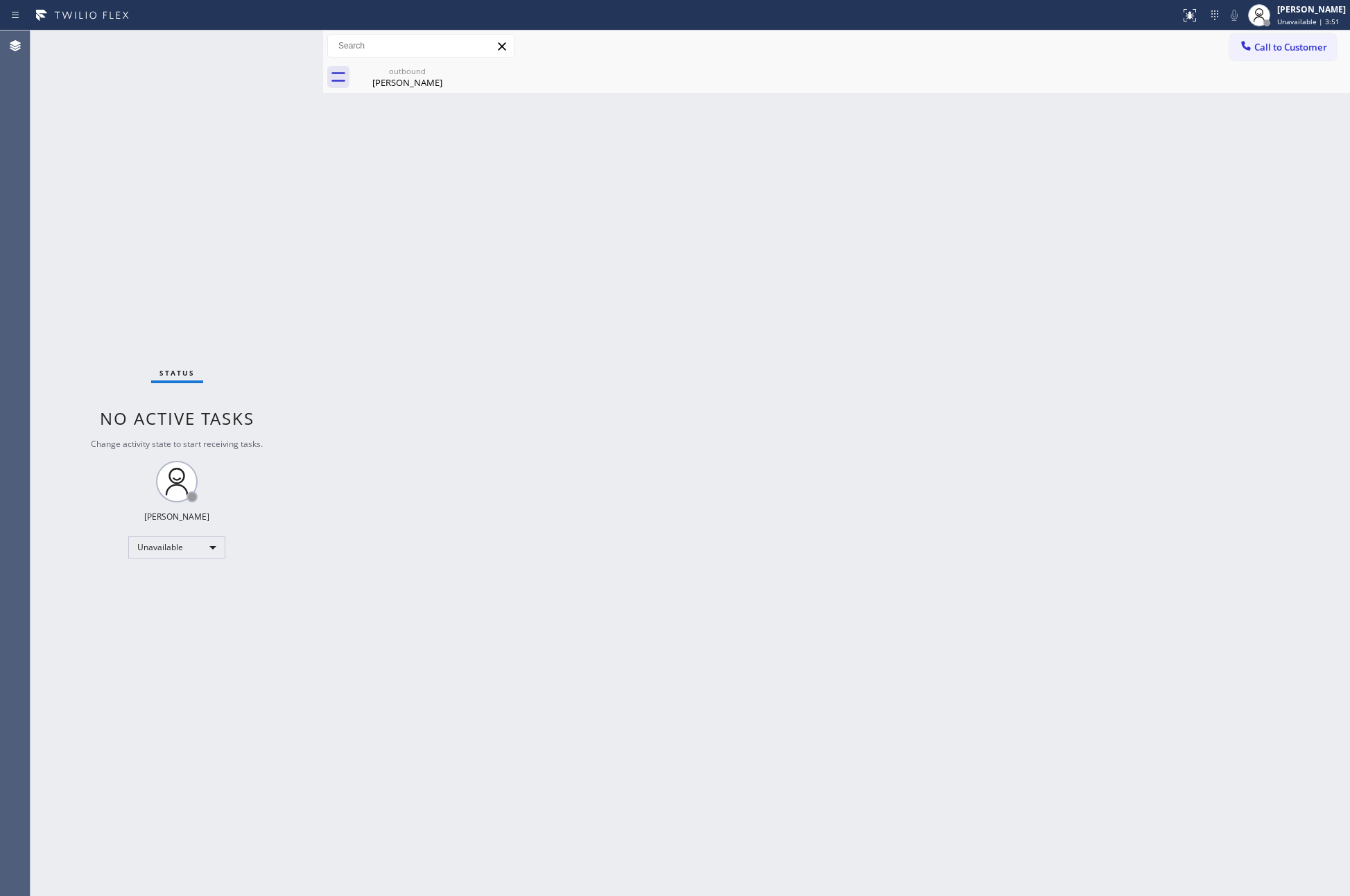
drag, startPoint x: 508, startPoint y: 302, endPoint x: 524, endPoint y: 313, distance: 19.4
click at [522, 312] on div "Back to Dashboard Change Sender ID Customers Technicians Select a contact Outbo…" at bounding box center [836, 463] width 1027 height 865
click at [451, 73] on icon at bounding box center [451, 70] width 16 height 16
click at [500, 400] on div "Back to Dashboard Change Sender ID Customers Technicians Select a contact Outbo…" at bounding box center [836, 463] width 1027 height 865
click at [398, 81] on div "Rolf Delzepich" at bounding box center [407, 82] width 105 height 12
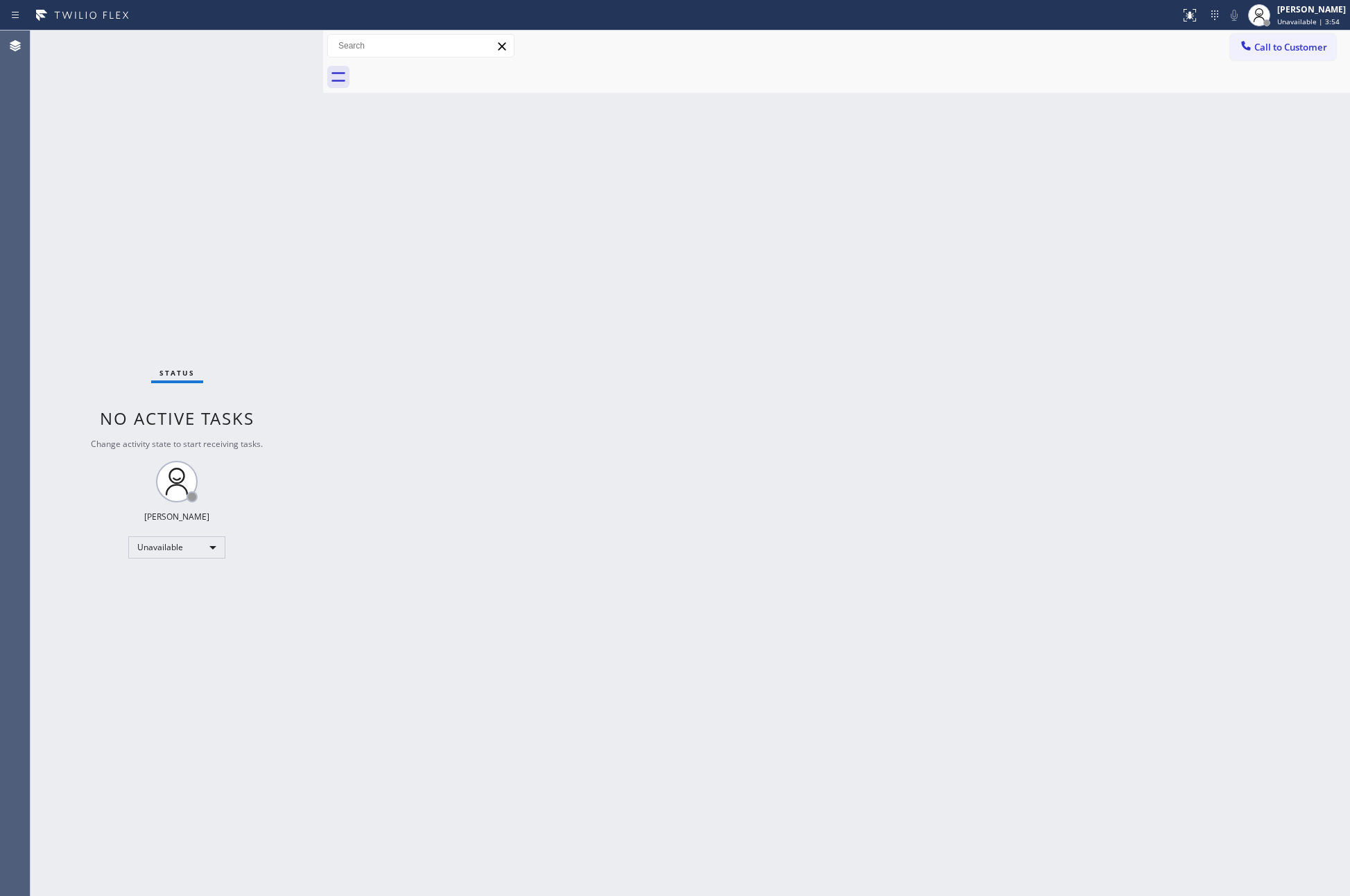
click at [563, 693] on div "Back to Dashboard Change Sender ID Customers Technicians Select a contact Outbo…" at bounding box center [836, 463] width 1027 height 865
click at [1105, 399] on div "Back to Dashboard Change Sender ID Customers Technicians Select a contact Outbo…" at bounding box center [836, 463] width 1027 height 865
click at [851, 310] on div "Back to Dashboard Change Sender ID Customers Technicians Select a contact Outbo…" at bounding box center [836, 463] width 1027 height 865
drag, startPoint x: 849, startPoint y: 308, endPoint x: 885, endPoint y: 463, distance: 159.1
click at [849, 310] on div "Back to Dashboard Change Sender ID Customers Technicians Select a contact Outbo…" at bounding box center [836, 463] width 1027 height 865
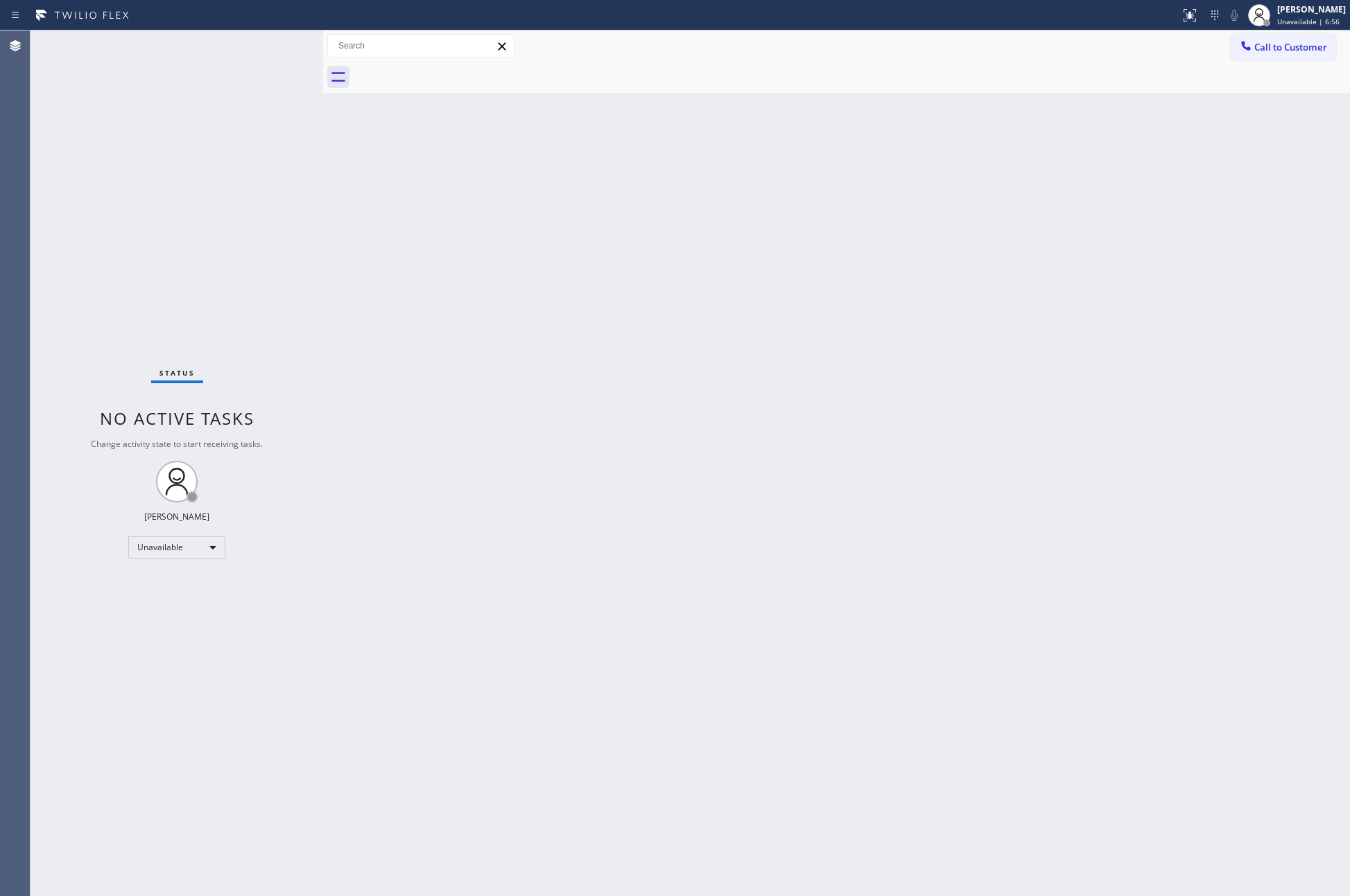
click at [702, 414] on div "Back to Dashboard Change Sender ID Customers Technicians Select a contact Outbo…" at bounding box center [836, 463] width 1027 height 865
drag, startPoint x: 628, startPoint y: 403, endPoint x: 890, endPoint y: 278, distance: 290.3
click at [712, 356] on div "Back to Dashboard Change Sender ID Customers Technicians Select a contact Outbo…" at bounding box center [836, 463] width 1027 height 865
click at [1265, 46] on span "Call to Customer" at bounding box center [1290, 47] width 72 height 12
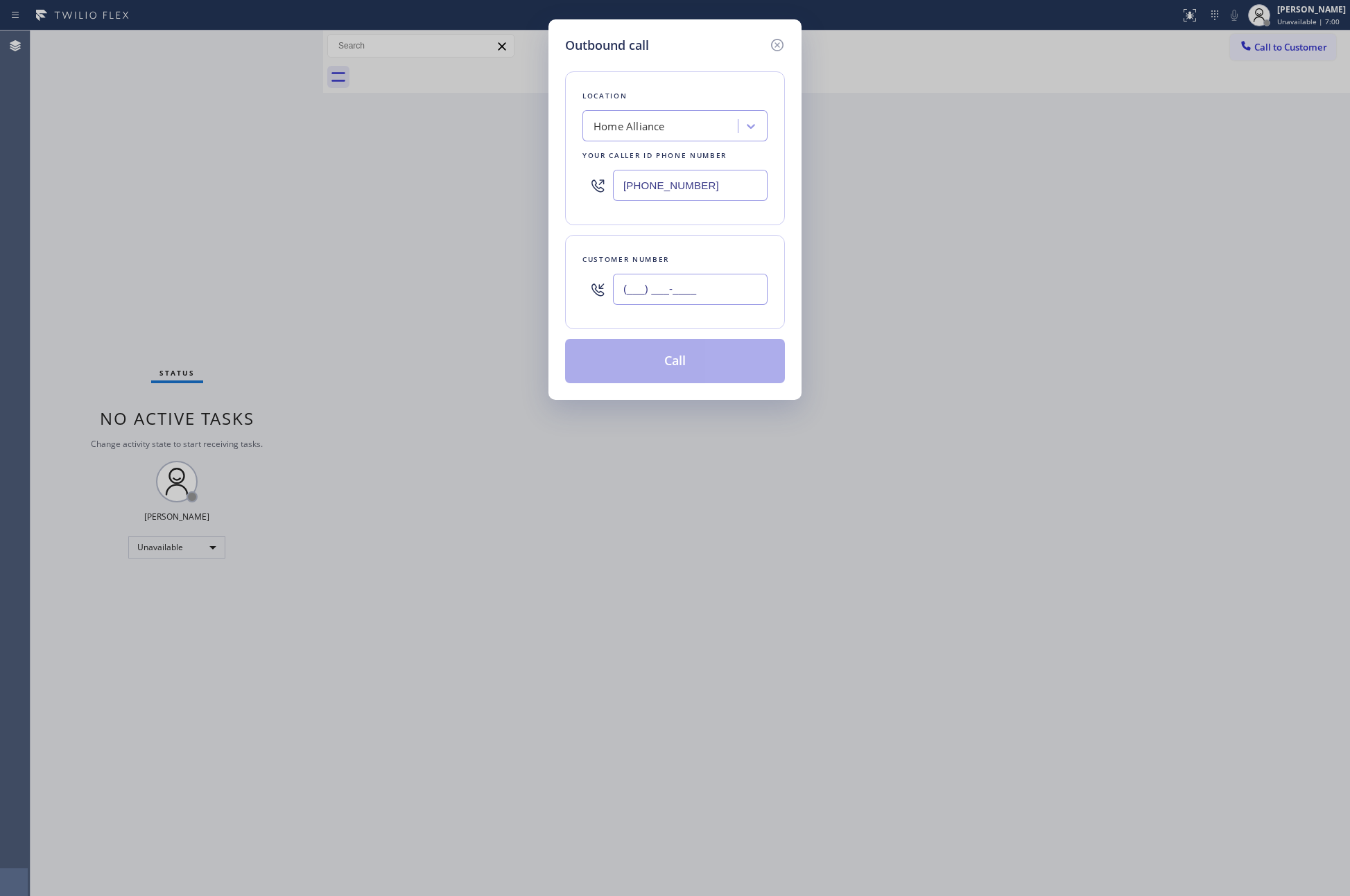
click at [733, 291] on input "(___) ___-____" at bounding box center [690, 289] width 154 height 31
paste input "714) 615-7288"
type input "(714) 615-7288"
click at [697, 377] on button "Call" at bounding box center [675, 361] width 219 height 45
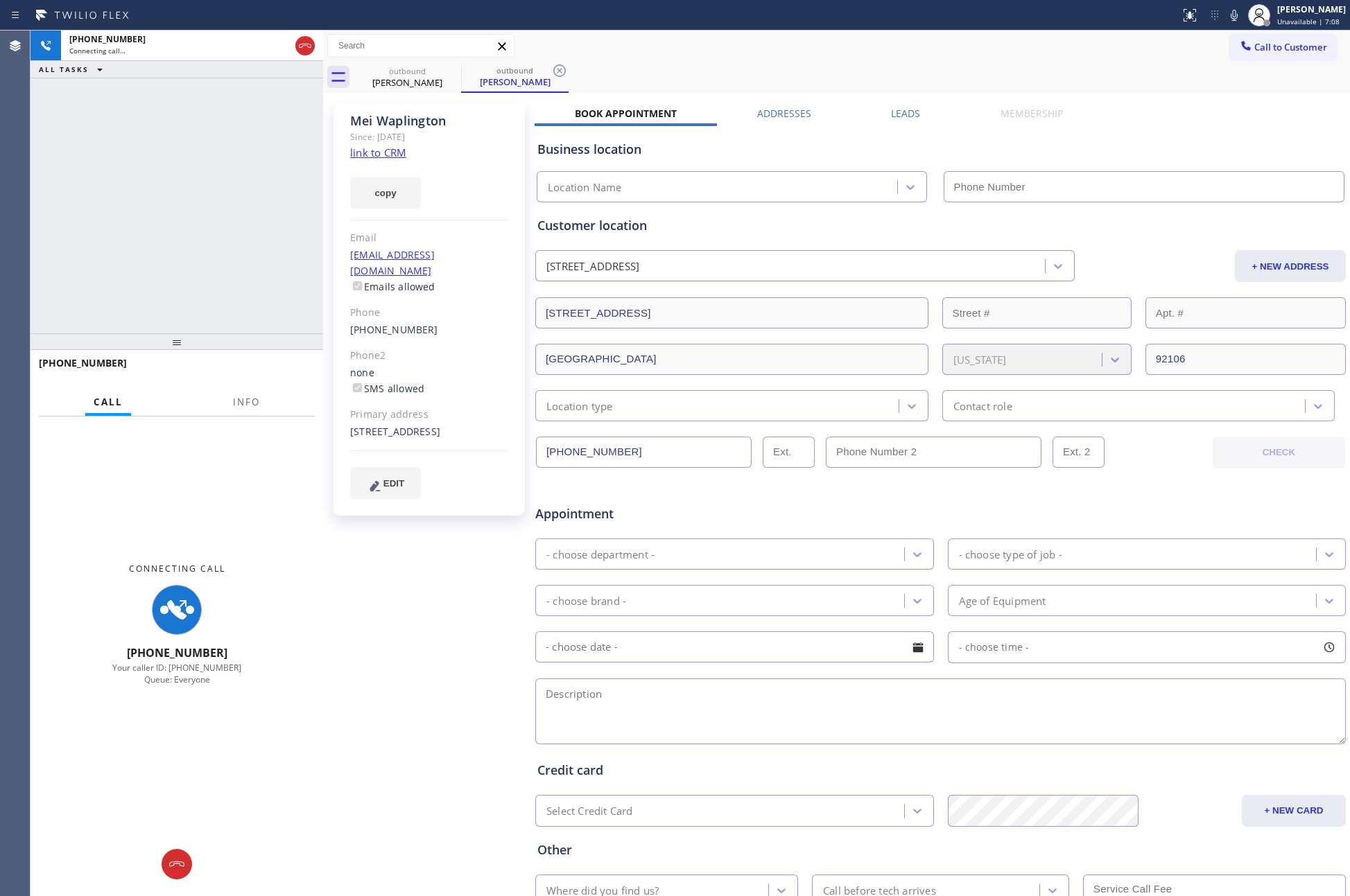
type input "(877) 777-0796"
click at [897, 111] on label "Leads" at bounding box center [905, 113] width 30 height 13
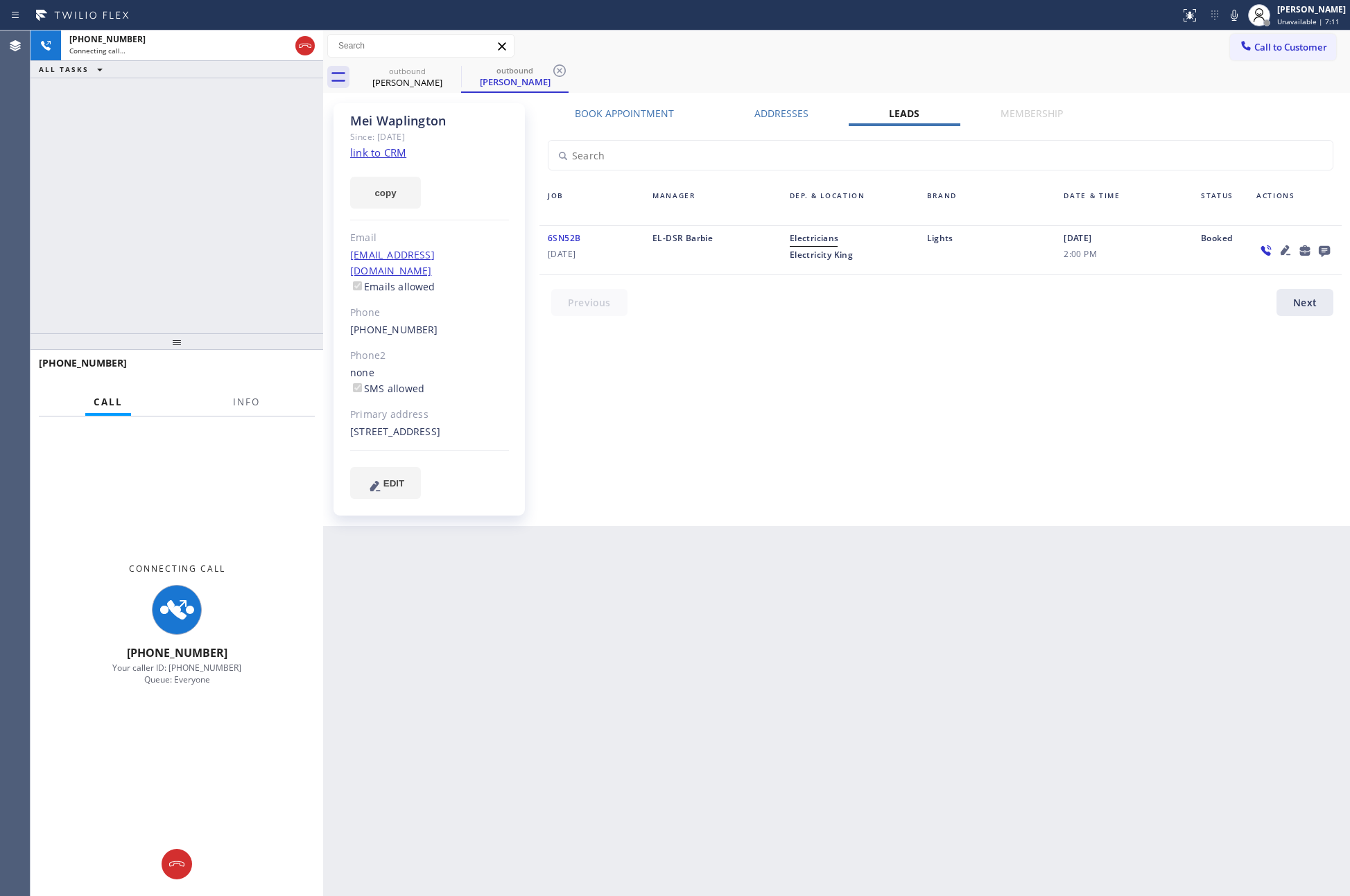
click at [1312, 304] on div "Book Appointment Addresses Leads Membership Business location Home Alliance (87…" at bounding box center [940, 315] width 811 height 416
click at [146, 165] on div "+17146157288 Connecting call… ALL TASKS ALL TASKS ACTIVE TASKS TASKS IN WRAP UP" at bounding box center [176, 182] width 293 height 303
click at [373, 150] on link "link to CRM" at bounding box center [378, 153] width 56 height 14
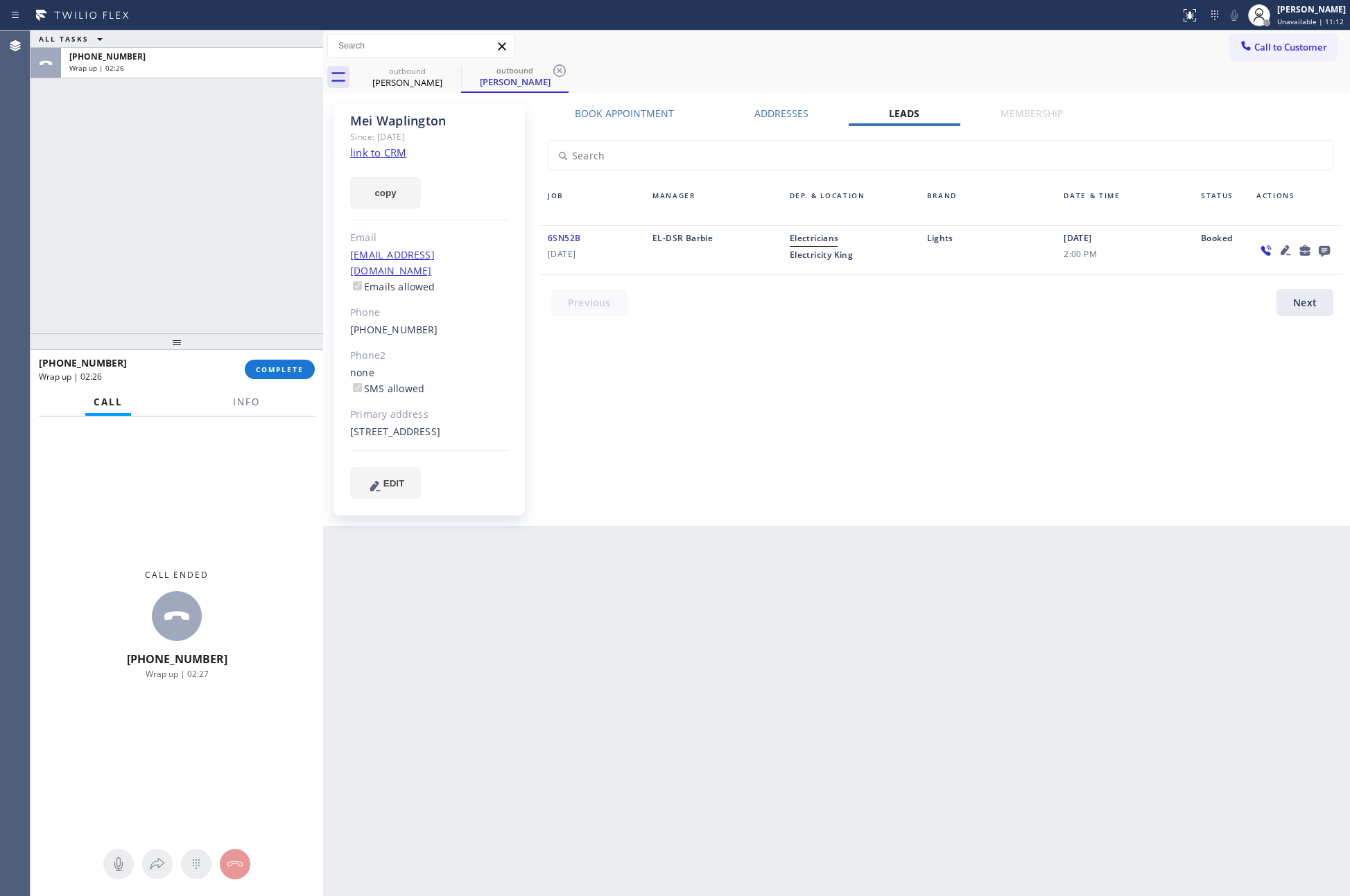
click at [218, 227] on div "ALL TASKS ALL TASKS ACTIVE TASKS TASKS IN WRAP UP +17146157288 Wrap up | 02:26" at bounding box center [176, 182] width 293 height 303
drag, startPoint x: 187, startPoint y: 225, endPoint x: 197, endPoint y: 225, distance: 10.0
click at [190, 225] on div "ALL TASKS ALL TASKS ACTIVE TASKS TASKS IN WRAP UP +17146157288 Wrap up | 02:27" at bounding box center [176, 182] width 293 height 303
click at [198, 225] on div "ALL TASKS ALL TASKS ACTIVE TASKS TASKS IN WRAP UP +17146157288 Wrap up | 02:27" at bounding box center [176, 182] width 293 height 303
click at [252, 366] on button "COMPLETE" at bounding box center [279, 369] width 70 height 19
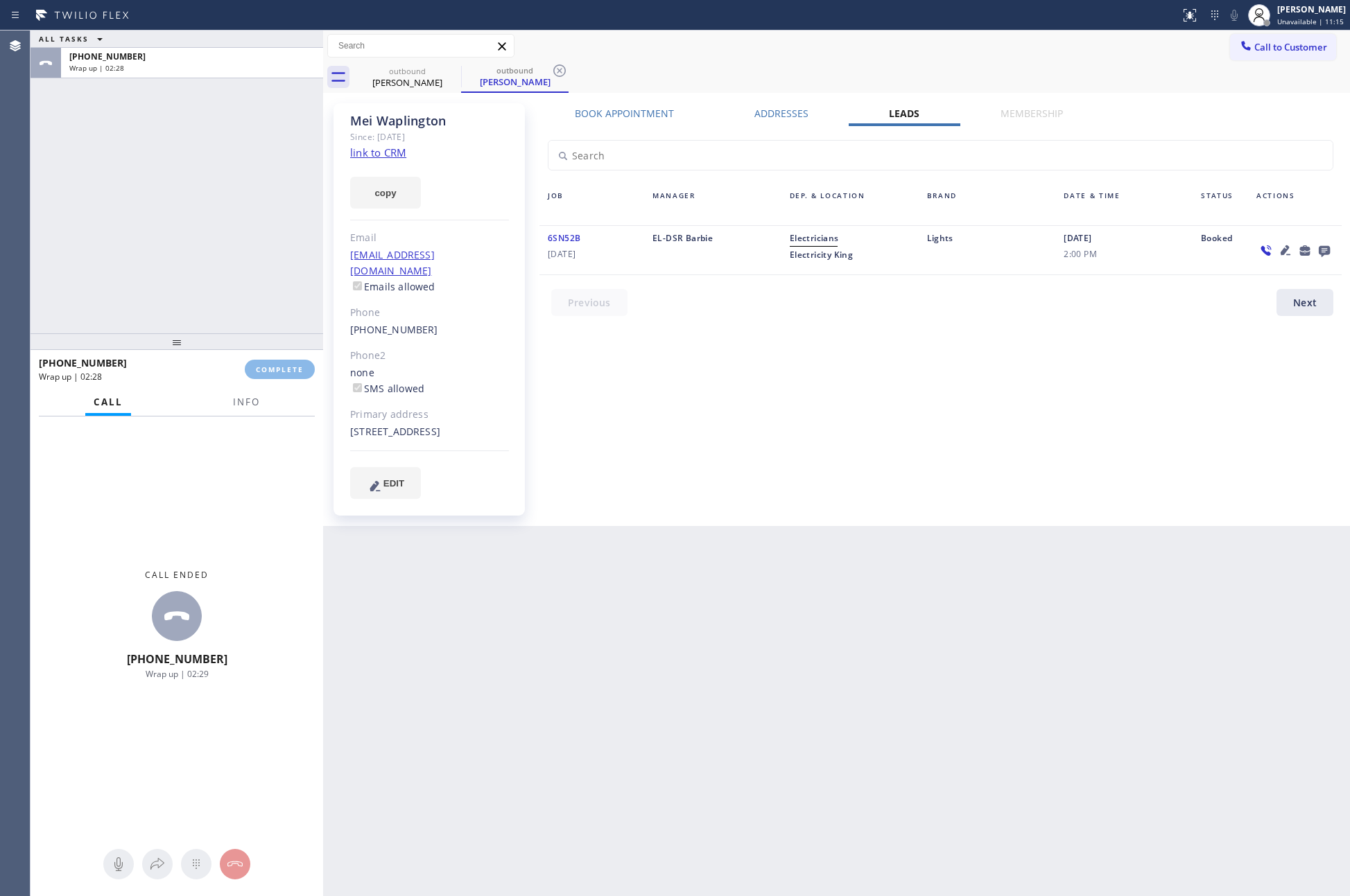
click at [233, 192] on div "ALL TASKS ALL TASKS ACTIVE TASKS TASKS IN WRAP UP +17146157288 Wrap up | 02:28" at bounding box center [176, 182] width 293 height 303
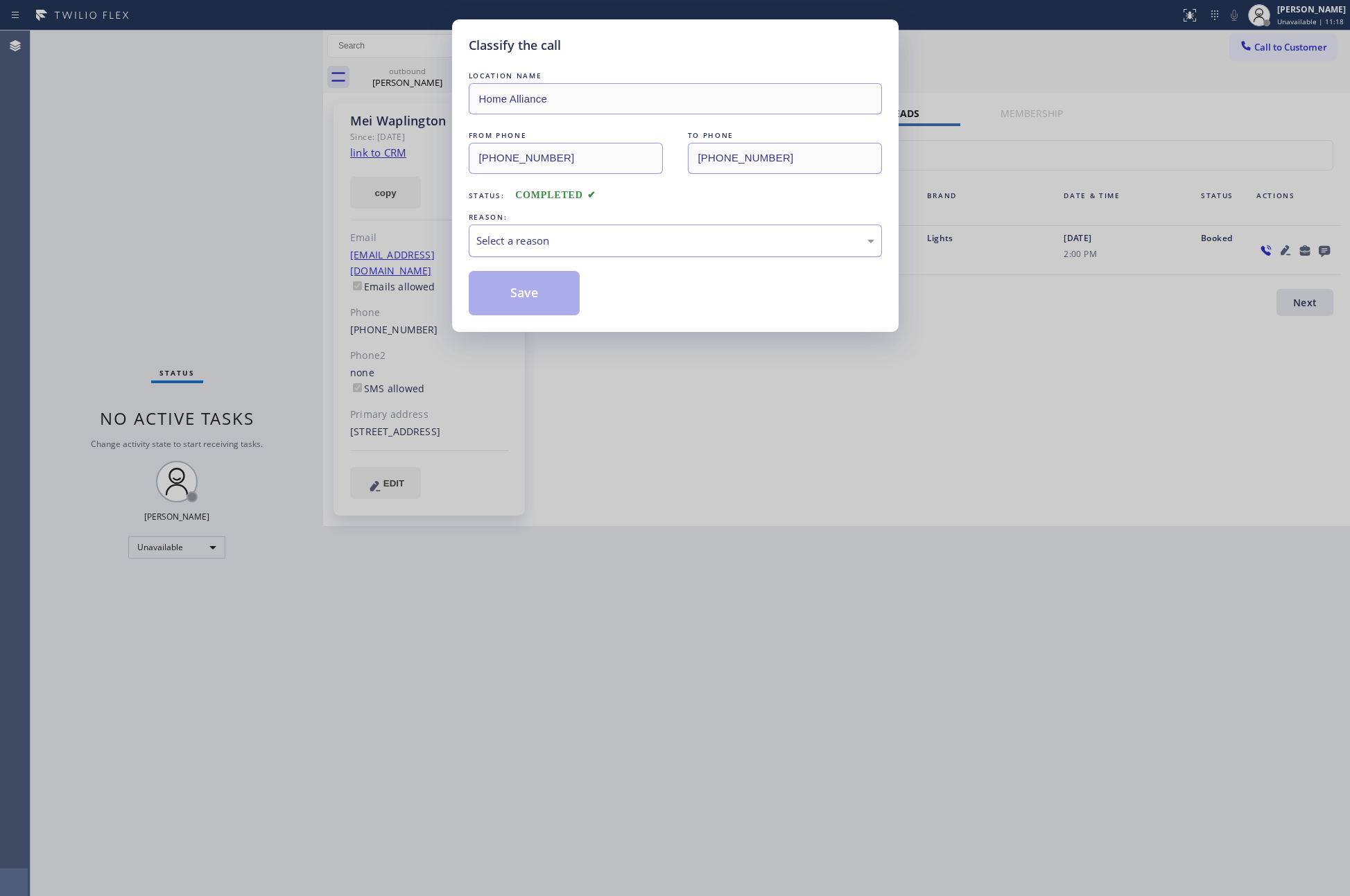
click at [564, 239] on div "Select a reason" at bounding box center [675, 240] width 398 height 16
click at [504, 306] on button "Save" at bounding box center [524, 293] width 112 height 45
click at [504, 302] on button "Save" at bounding box center [524, 293] width 112 height 45
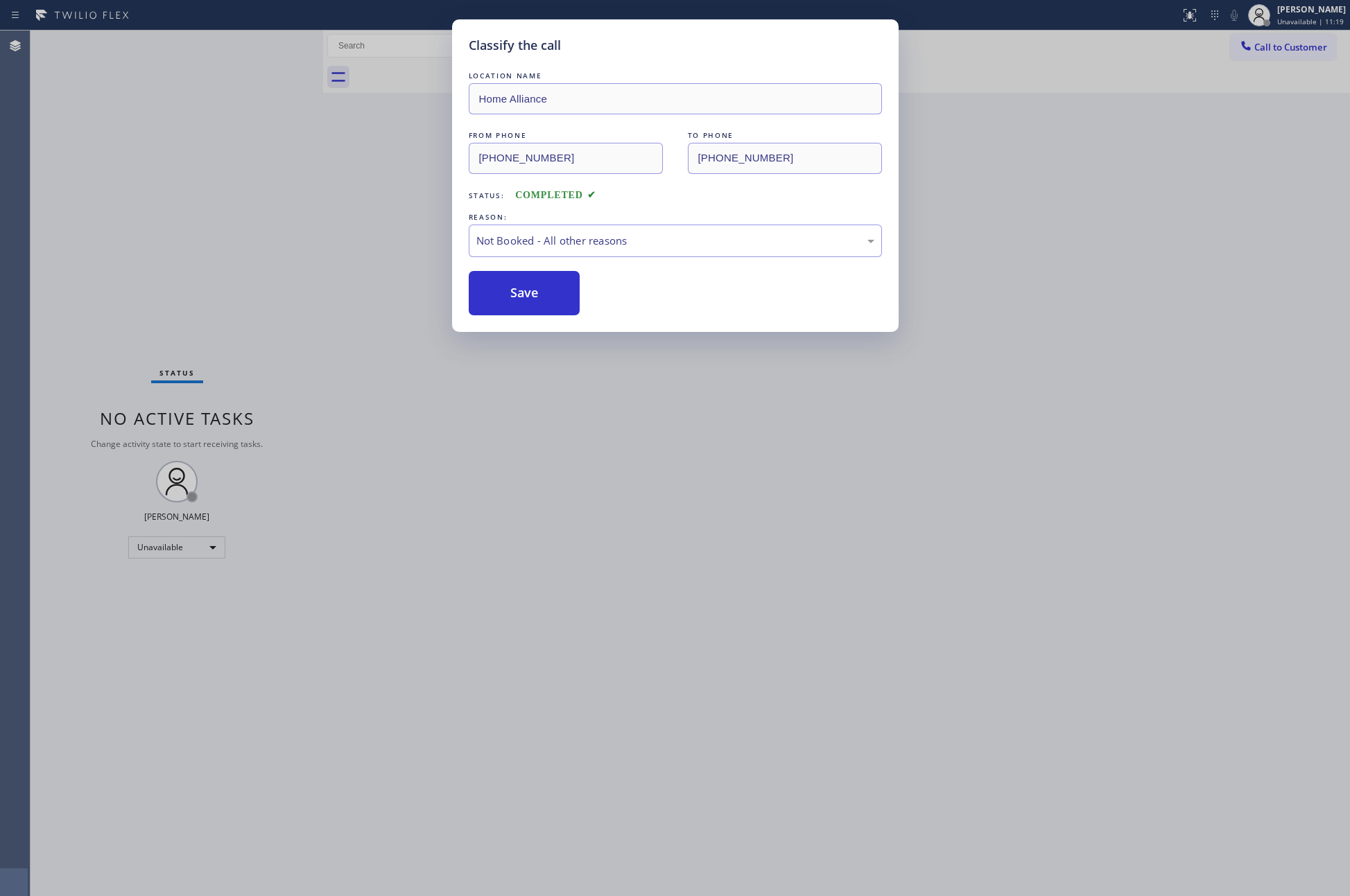
drag, startPoint x: 504, startPoint y: 302, endPoint x: 1030, endPoint y: 628, distance: 618.8
click at [507, 303] on button "Save" at bounding box center [524, 293] width 112 height 45
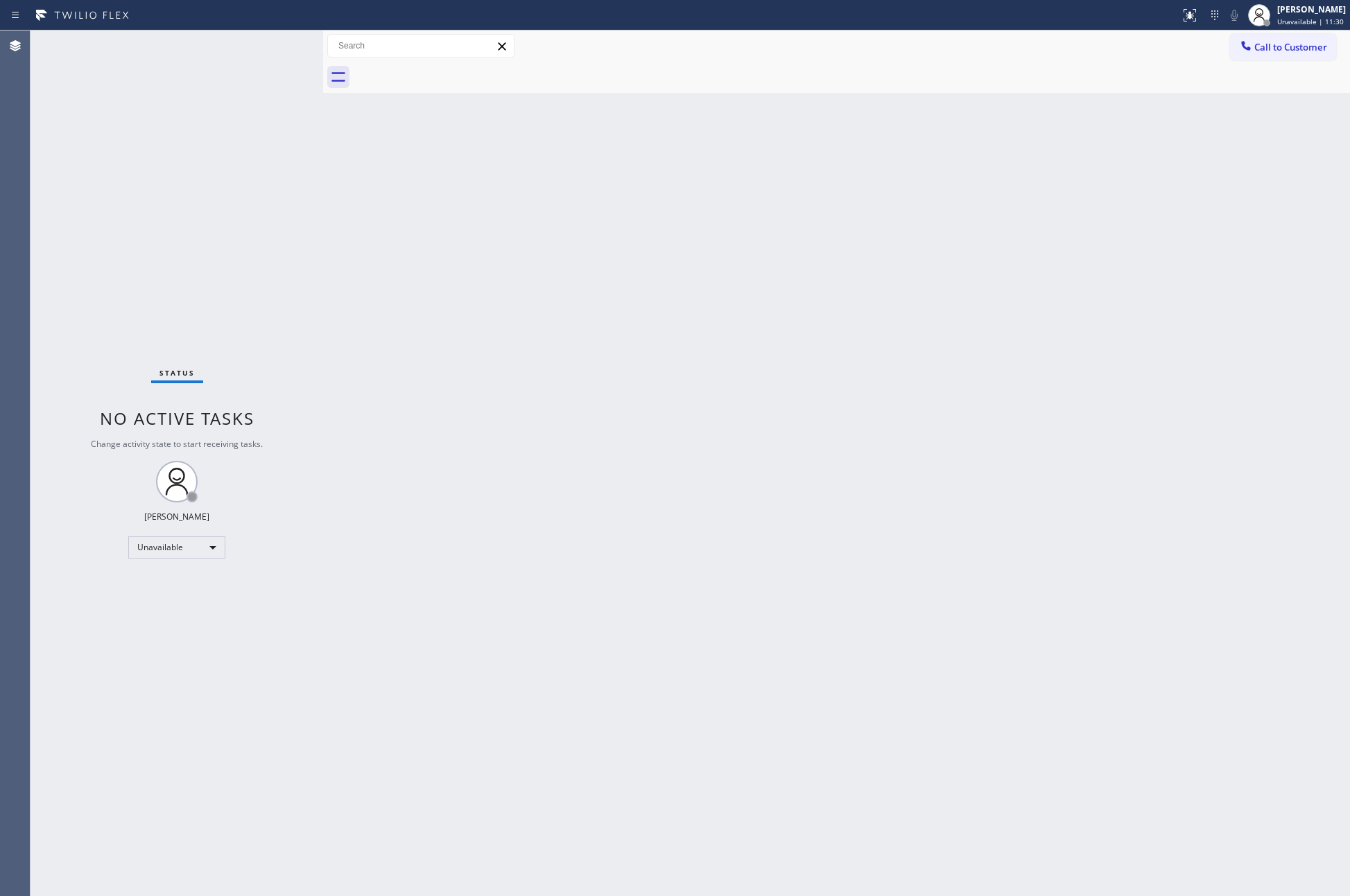
click at [576, 423] on div "Back to Dashboard Change Sender ID Customers Technicians Select a contact Outbo…" at bounding box center [836, 463] width 1027 height 865
click at [542, 865] on div "Back to Dashboard Change Sender ID Customers Technicians Select a contact Outbo…" at bounding box center [836, 463] width 1027 height 865
click at [1229, 63] on div at bounding box center [851, 77] width 996 height 31
click at [1271, 54] on button "Call to Customer" at bounding box center [1282, 48] width 106 height 27
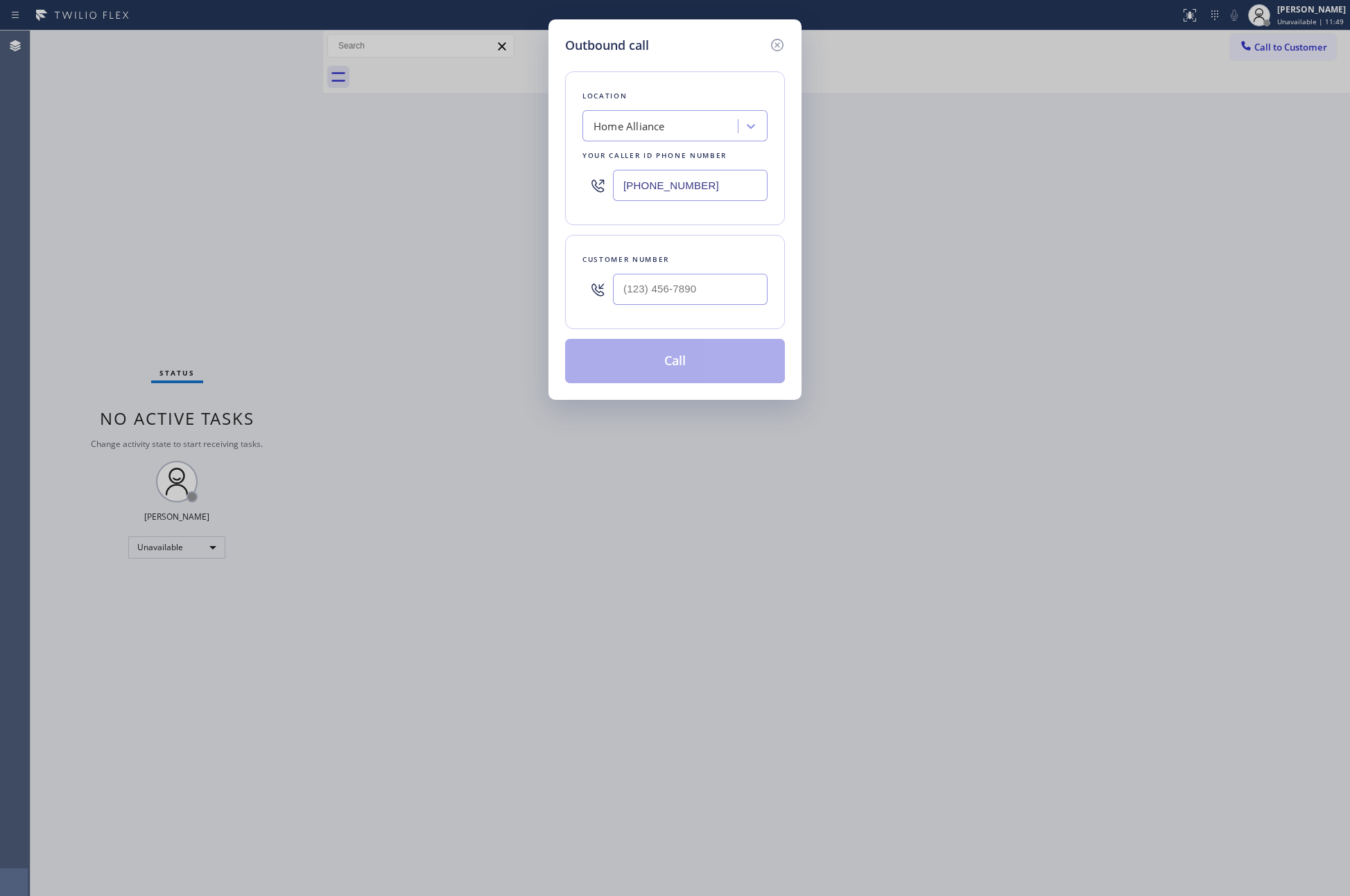
click at [699, 267] on div "Customer number" at bounding box center [675, 259] width 185 height 14
click at [697, 288] on input "(___) ___-____" at bounding box center [690, 289] width 154 height 31
paste input "714) 403-2584"
type input "(714) 403-2584"
click at [685, 352] on button "Call" at bounding box center [675, 361] width 219 height 45
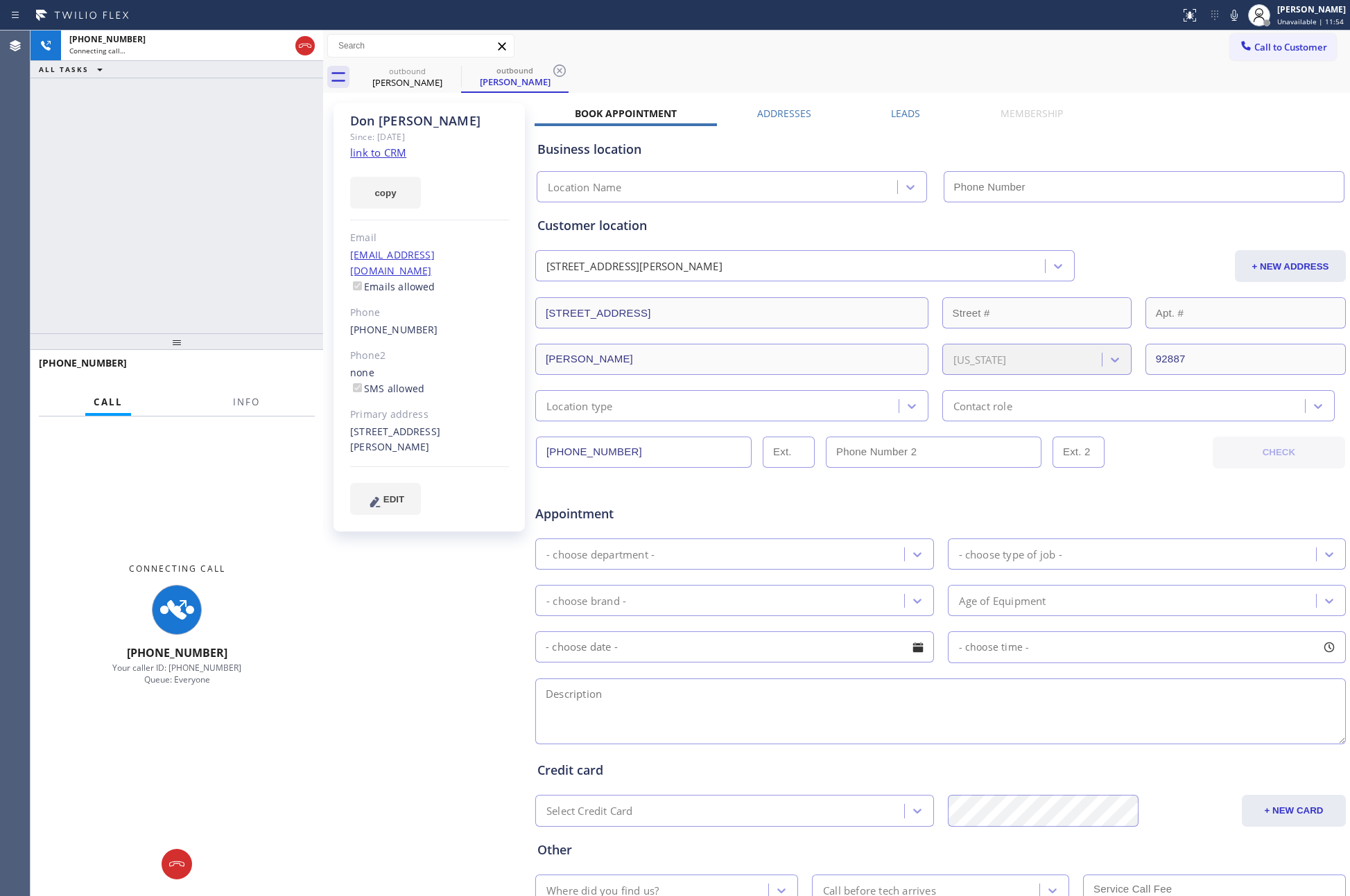
type input "(877) 777-0796"
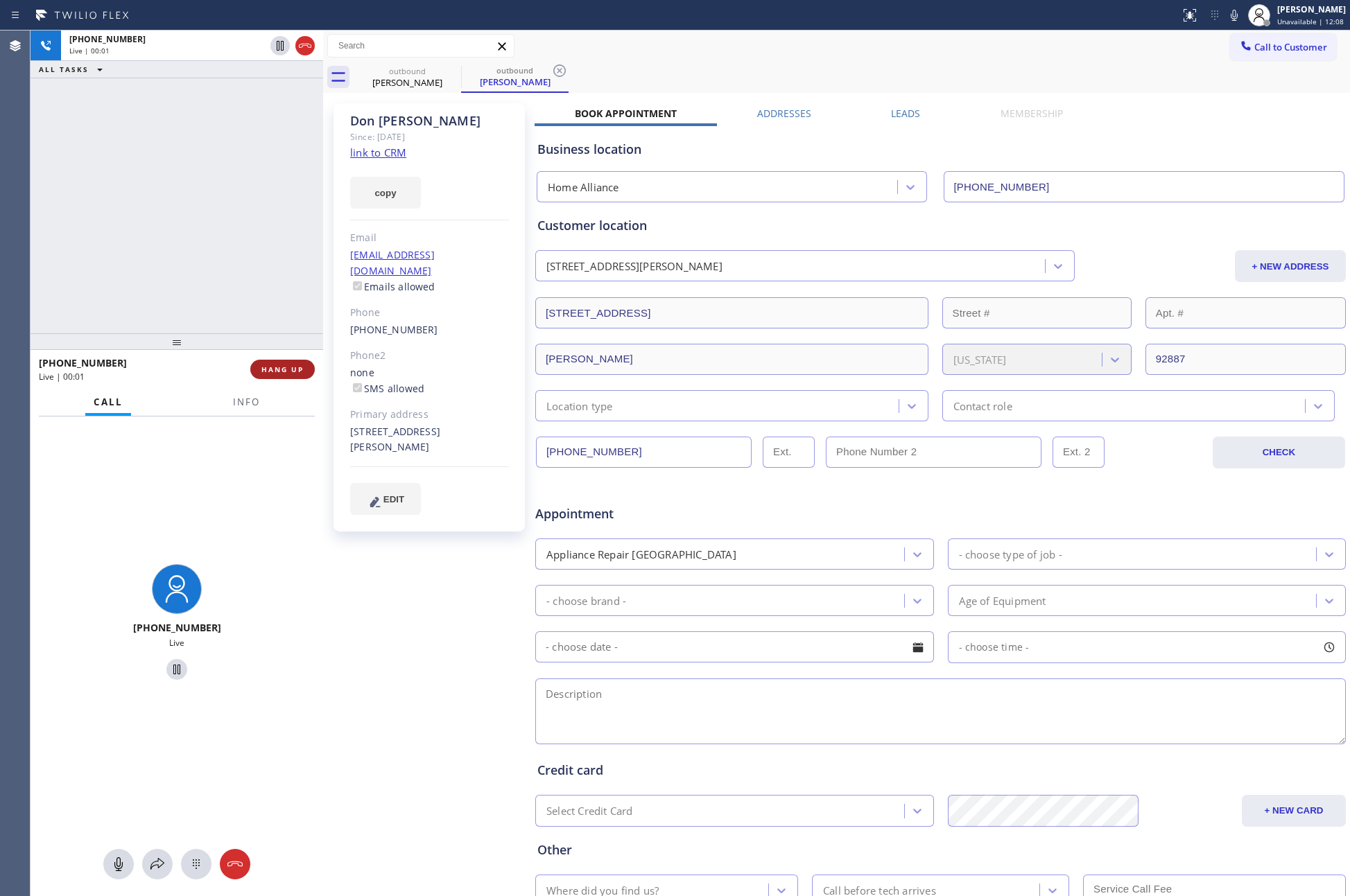
click at [289, 372] on span "HANG UP" at bounding box center [282, 369] width 42 height 10
click at [225, 116] on div "+17144032584 Live | 00:02 ALL TASKS ALL TASKS ACTIVE TASKS TASKS IN WRAP UP" at bounding box center [176, 182] width 293 height 303
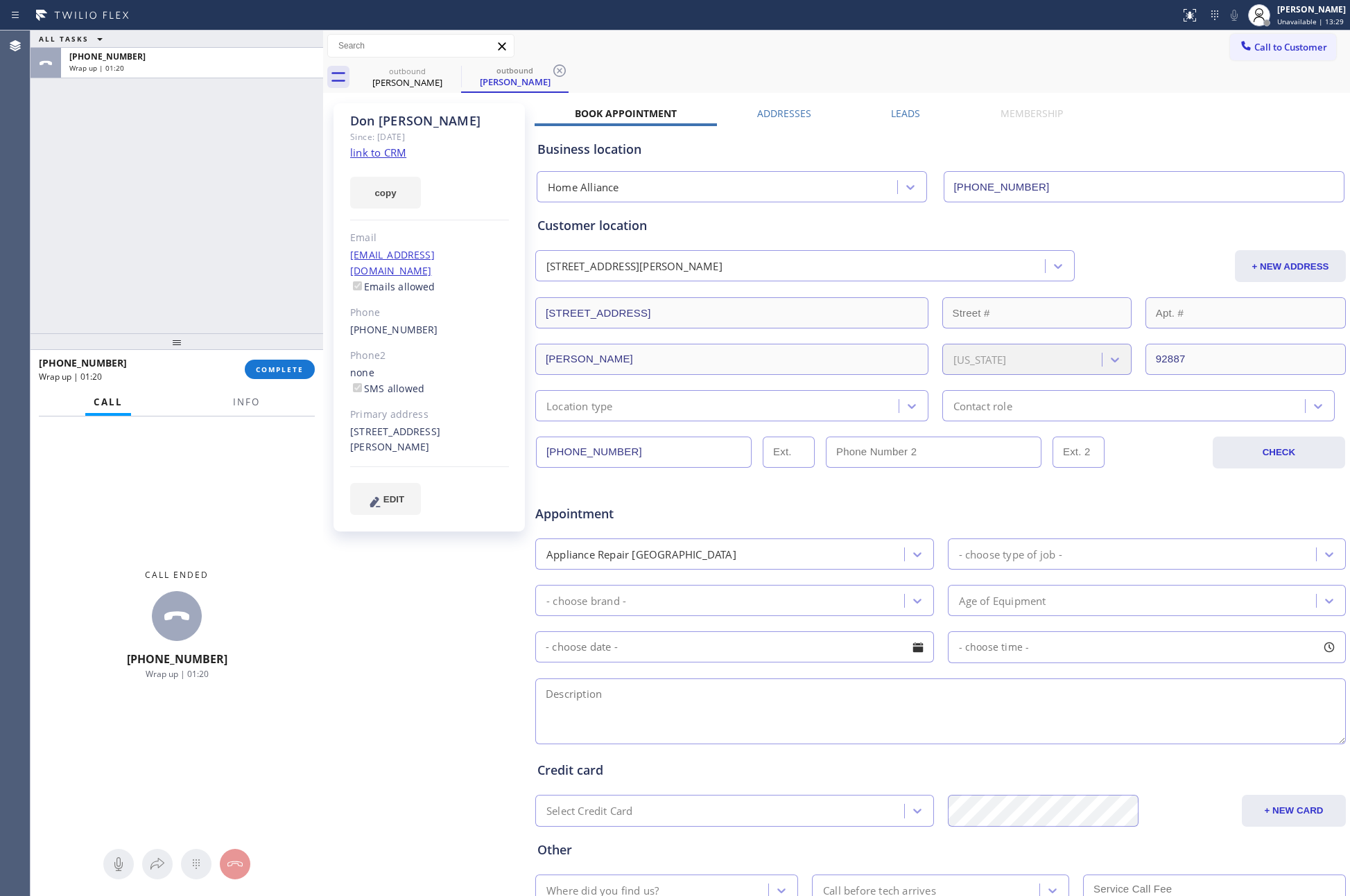
click at [268, 298] on div "ALL TASKS ALL TASKS ACTIVE TASKS TASKS IN WRAP UP +17144032584 Wrap up | 01:20" at bounding box center [176, 182] width 293 height 303
drag, startPoint x: 287, startPoint y: 371, endPoint x: 242, endPoint y: 163, distance: 212.8
click at [287, 370] on span "COMPLETE" at bounding box center [279, 369] width 48 height 10
click at [243, 163] on div "ALL TASKS ALL TASKS ACTIVE TASKS TASKS IN WRAP UP +17144032584 Wrap up | 01:21" at bounding box center [176, 182] width 293 height 303
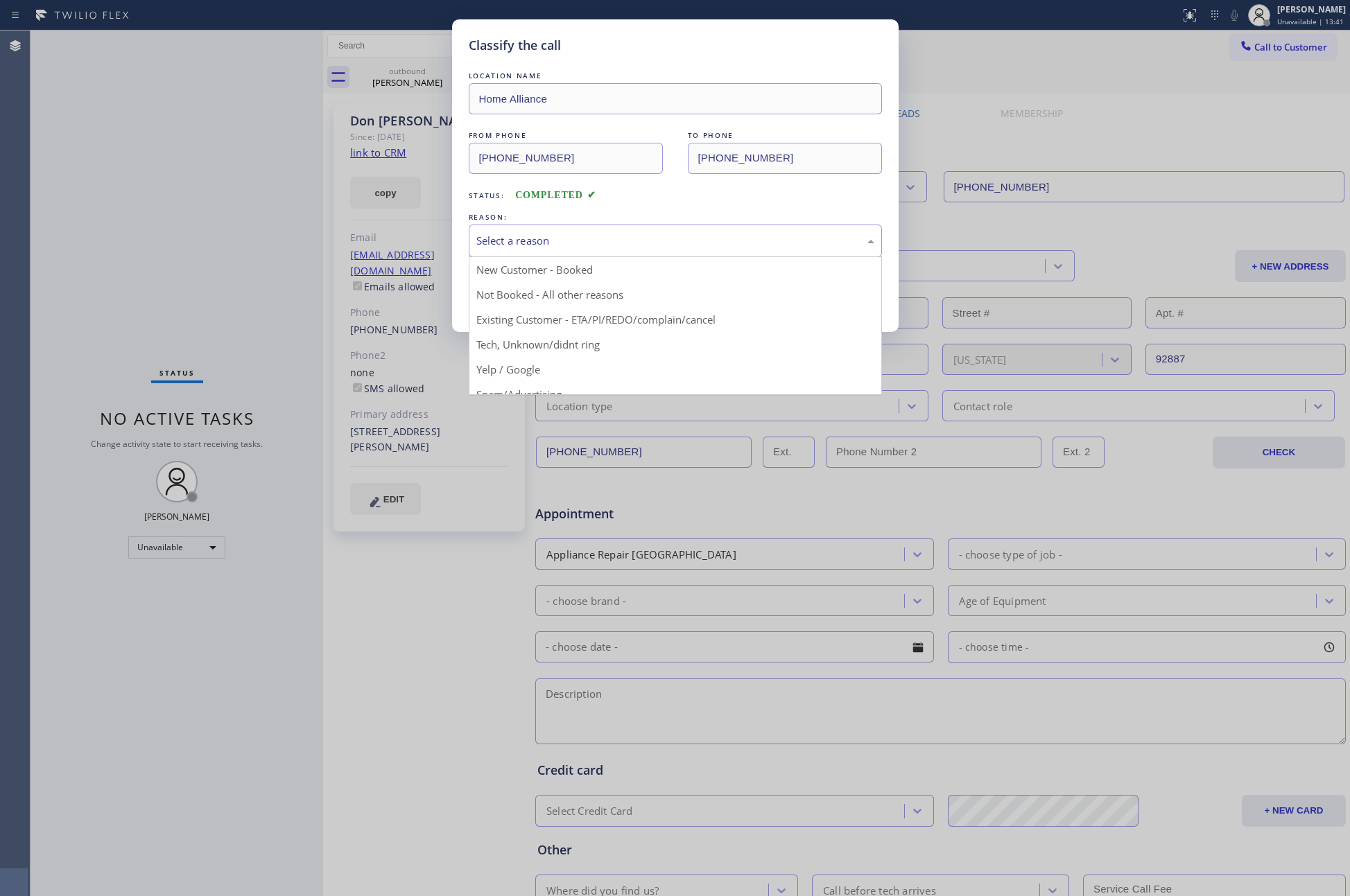
click at [558, 230] on div "Select a reason" at bounding box center [675, 241] width 413 height 32
click at [545, 299] on button "Save" at bounding box center [524, 293] width 112 height 45
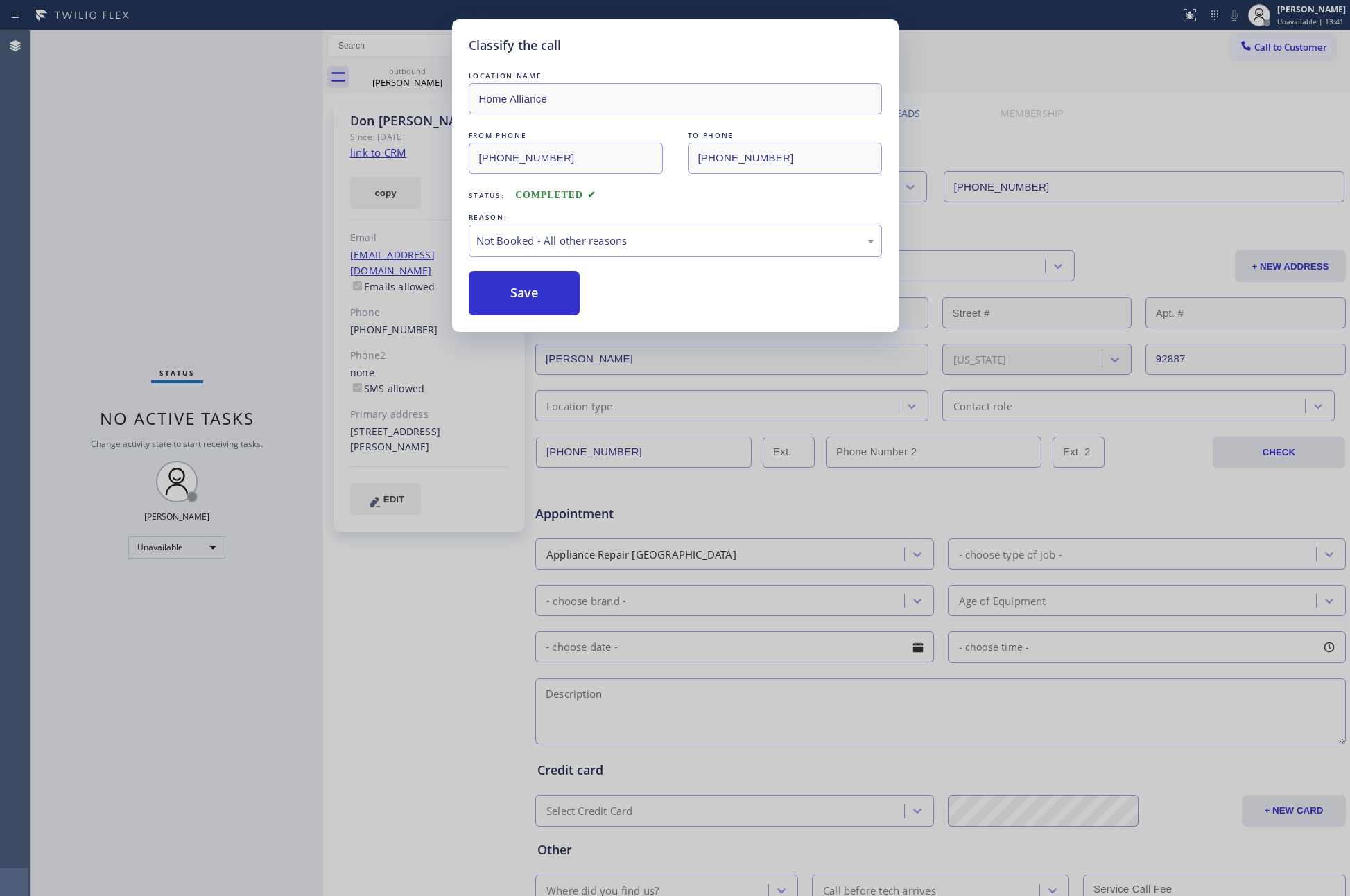
click at [545, 299] on button "Save" at bounding box center [524, 293] width 112 height 45
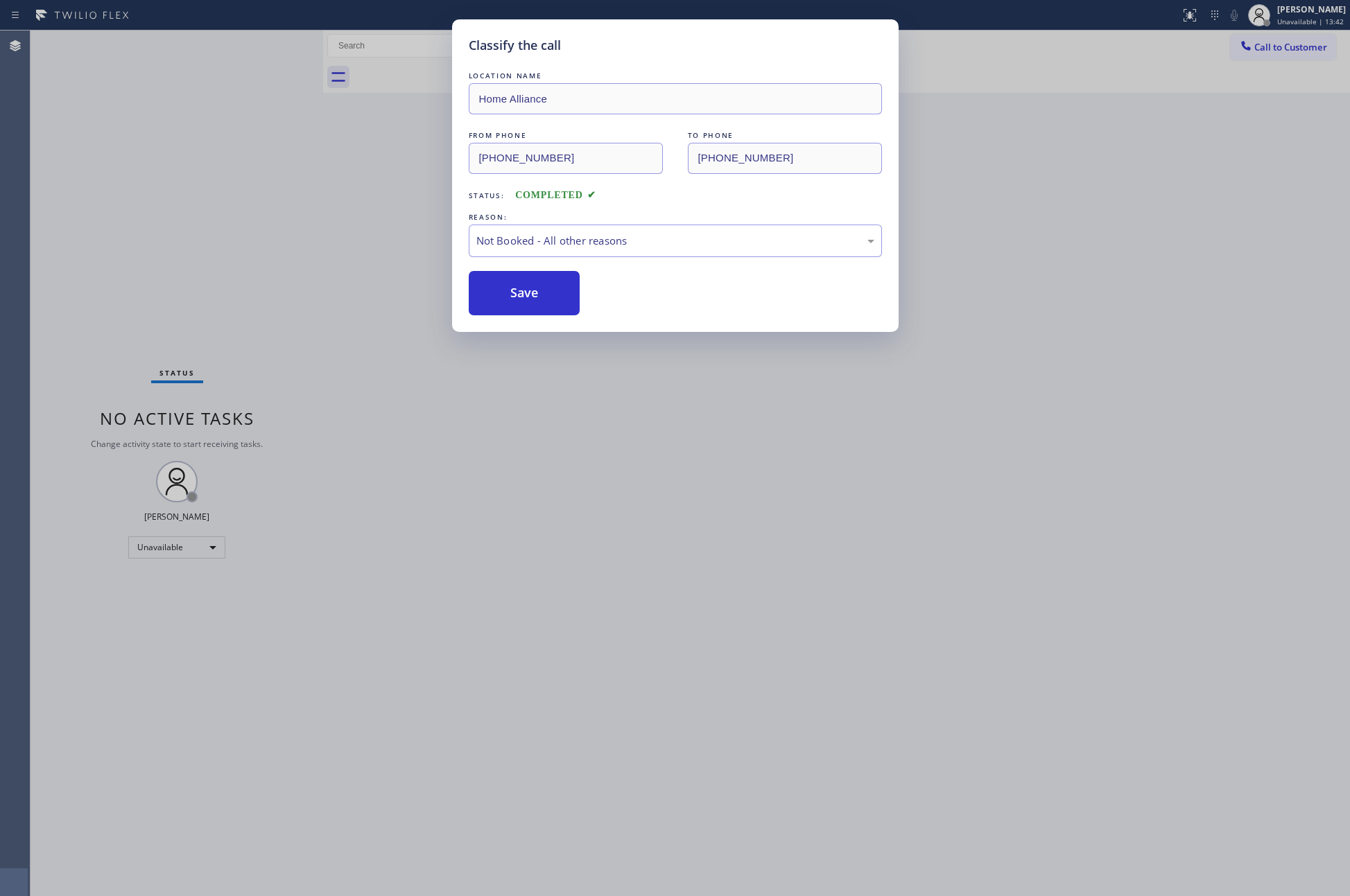
click at [271, 235] on div "Classify the call LOCATION NAME Home Alliance FROM PHONE (877) 777-0796 TO PHON…" at bounding box center [675, 448] width 1350 height 896
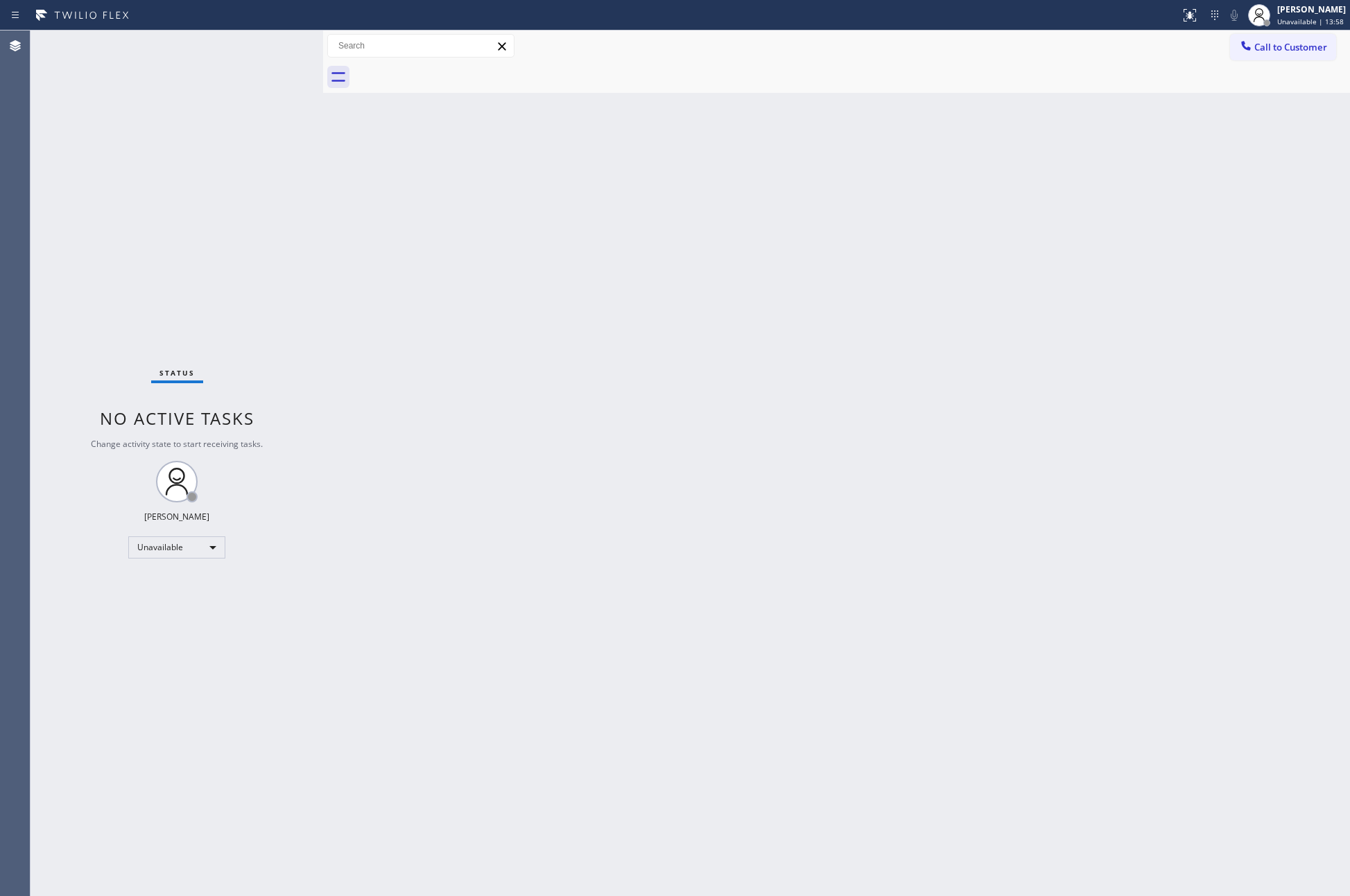
drag, startPoint x: 809, startPoint y: 336, endPoint x: 1242, endPoint y: 98, distance: 494.1
click at [841, 329] on div "Back to Dashboard Change Sender ID Customers Technicians Select a contact Outbo…" at bounding box center [836, 463] width 1027 height 865
click at [1307, 47] on span "Call to Customer" at bounding box center [1290, 47] width 72 height 12
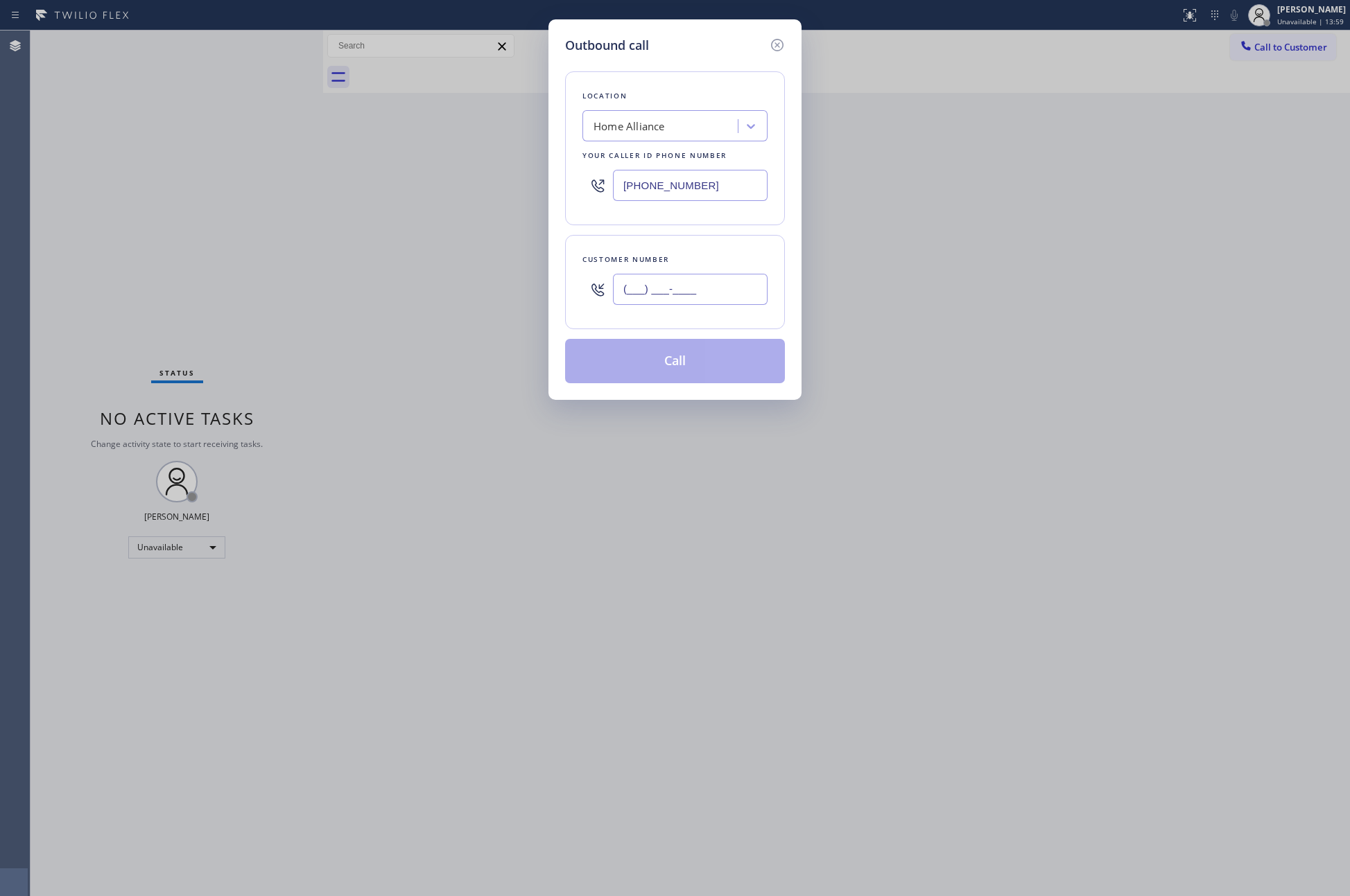
click at [714, 285] on input "(___) ___-____" at bounding box center [690, 289] width 154 height 31
paste input "818) 243-2701"
type input "(818) 243-2701"
click at [713, 377] on button "Call" at bounding box center [675, 361] width 219 height 45
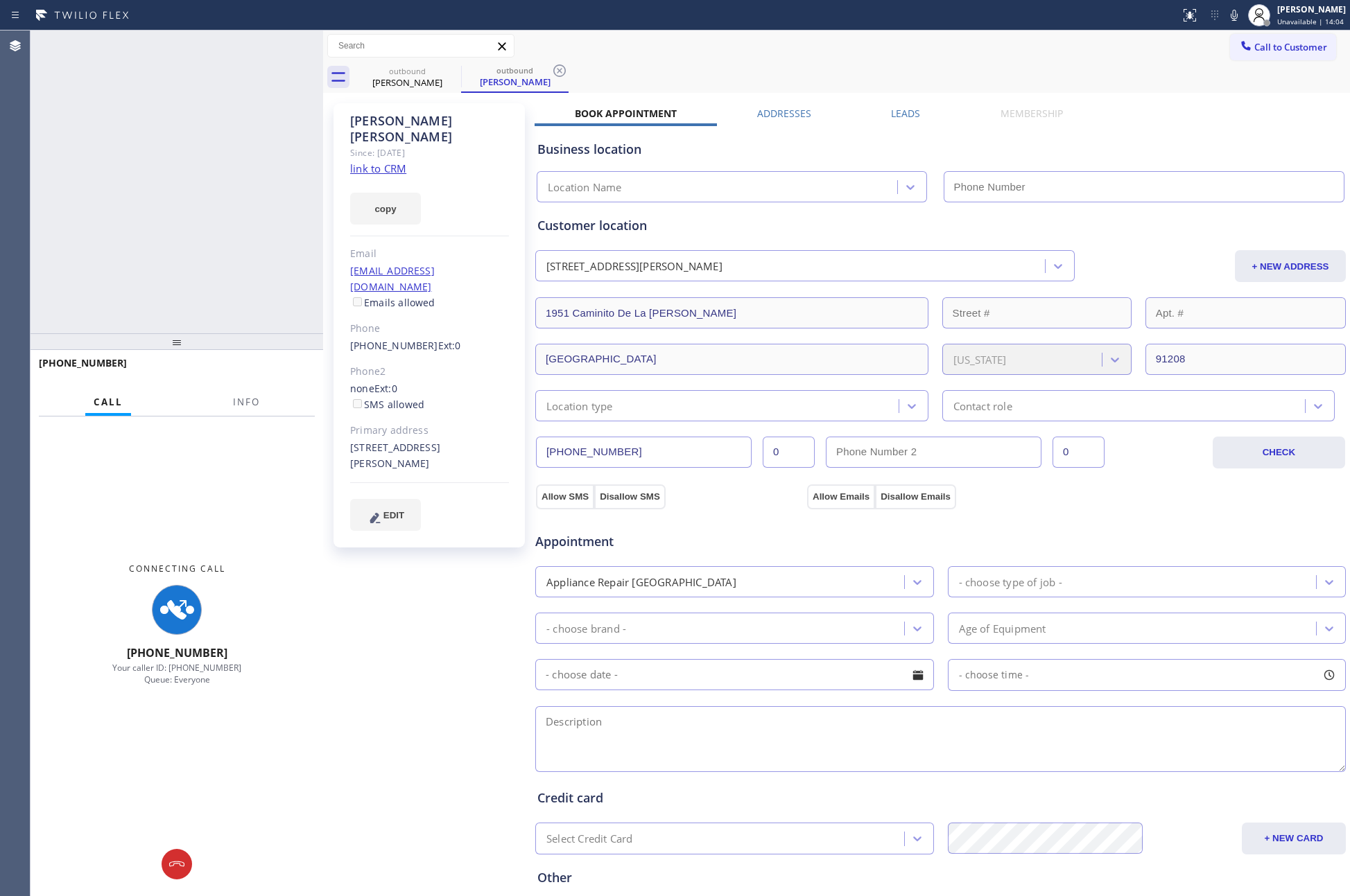
type input "(877) 777-0796"
click at [138, 160] on div "+18182432701 Connecting call… ALL TASKS ALL TASKS ACTIVE TASKS TASKS IN WRAP UP" at bounding box center [176, 182] width 293 height 303
click at [227, 181] on div "+18182432701 Connecting call… ALL TASKS ALL TASKS ACTIVE TASKS TASKS IN WRAP UP" at bounding box center [176, 182] width 293 height 303
click at [898, 116] on label "Leads" at bounding box center [905, 113] width 30 height 13
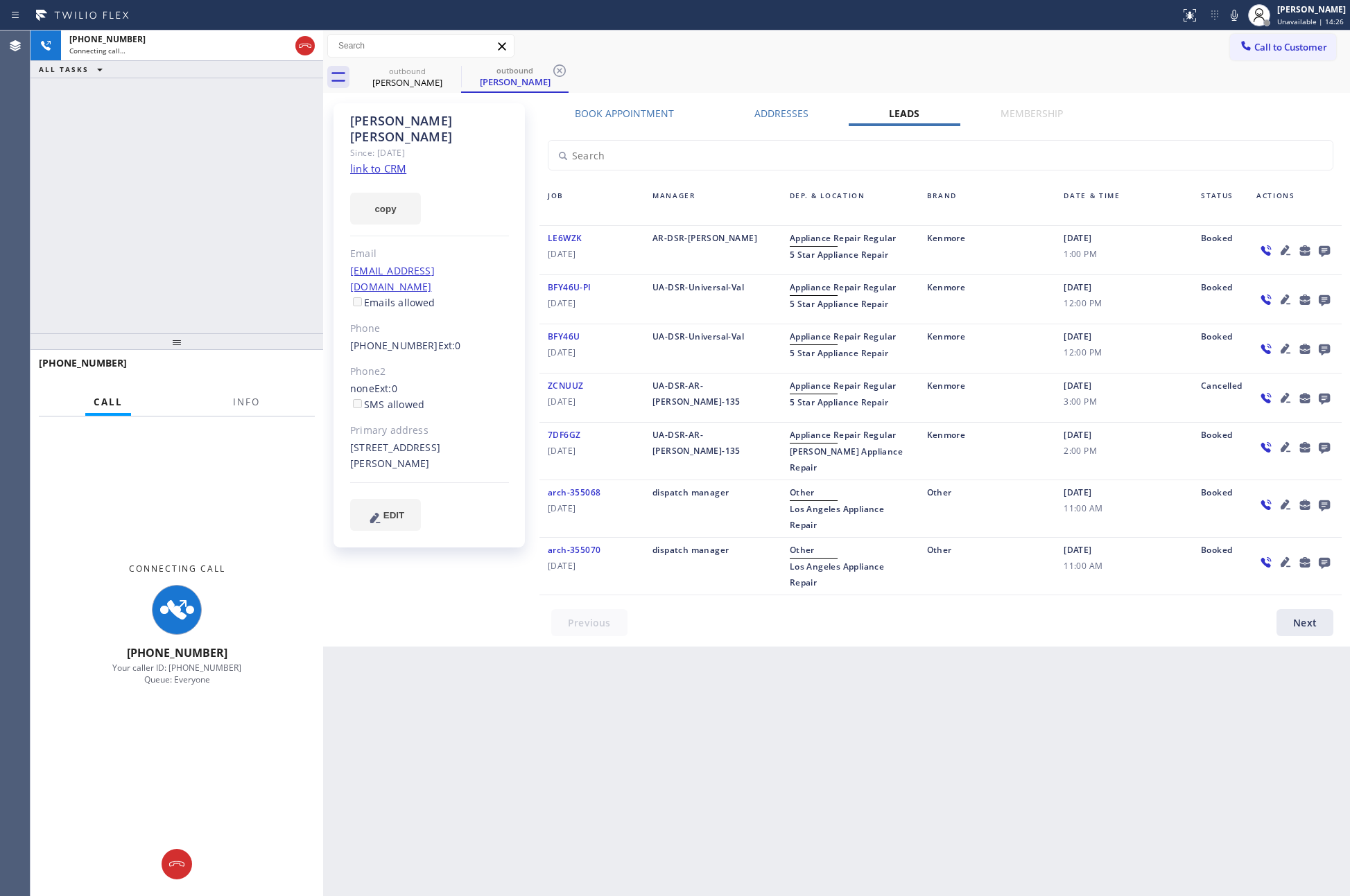
click at [1066, 51] on div "Call to Customer Outbound call Location Home Alliance Your caller id phone numb…" at bounding box center [836, 46] width 1027 height 24
click at [1329, 248] on icon at bounding box center [1324, 252] width 11 height 11
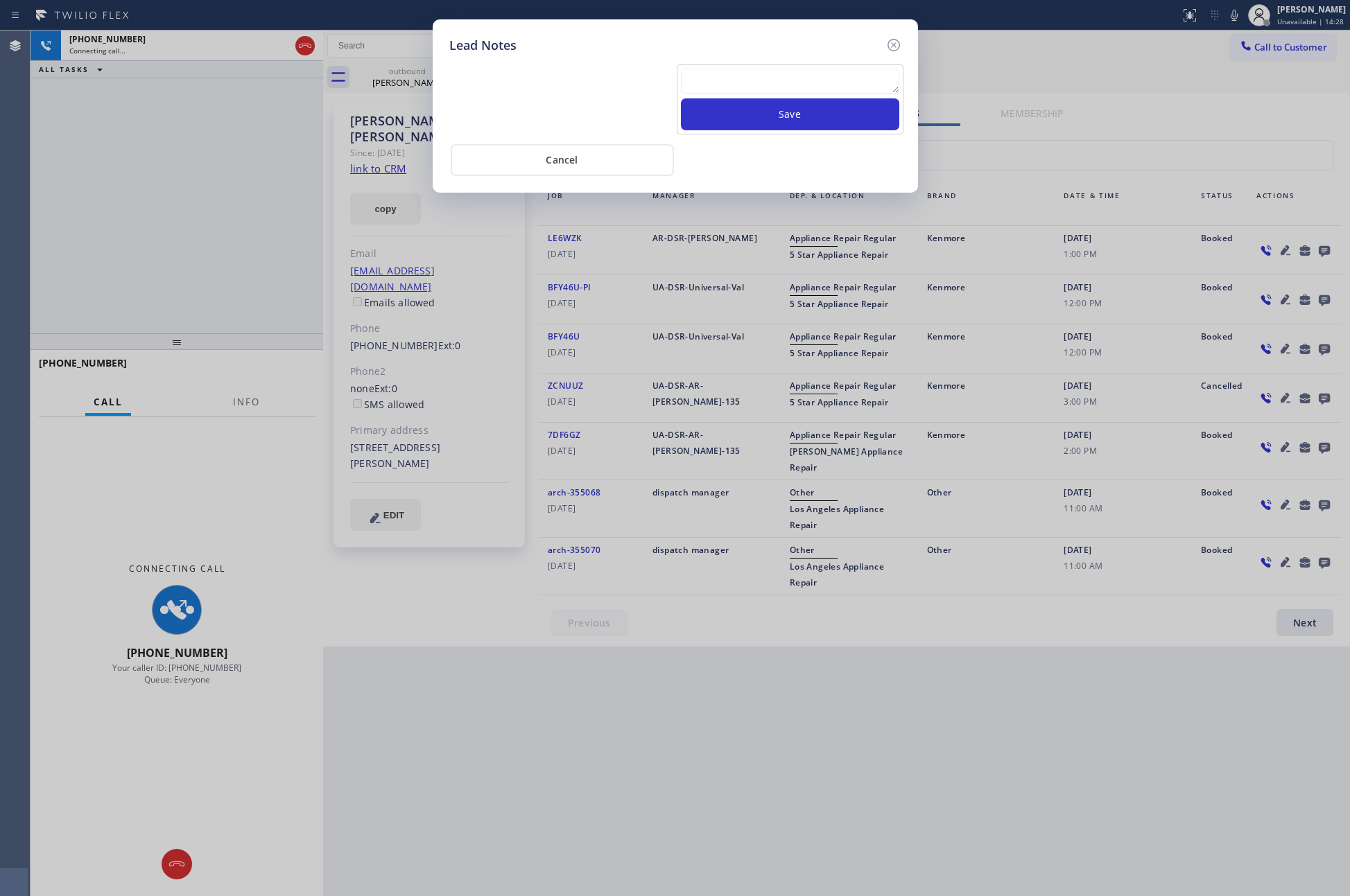
click at [788, 85] on textarea at bounding box center [789, 81] width 218 height 25
paste textarea "PLEASE TRANSFER FOR MEMBERSHIP and AC FILTER"
type textarea "PLEASE TRANSFER FOR MEMBERSHIP and AC FILTER"
click at [792, 121] on button "Save" at bounding box center [789, 113] width 218 height 31
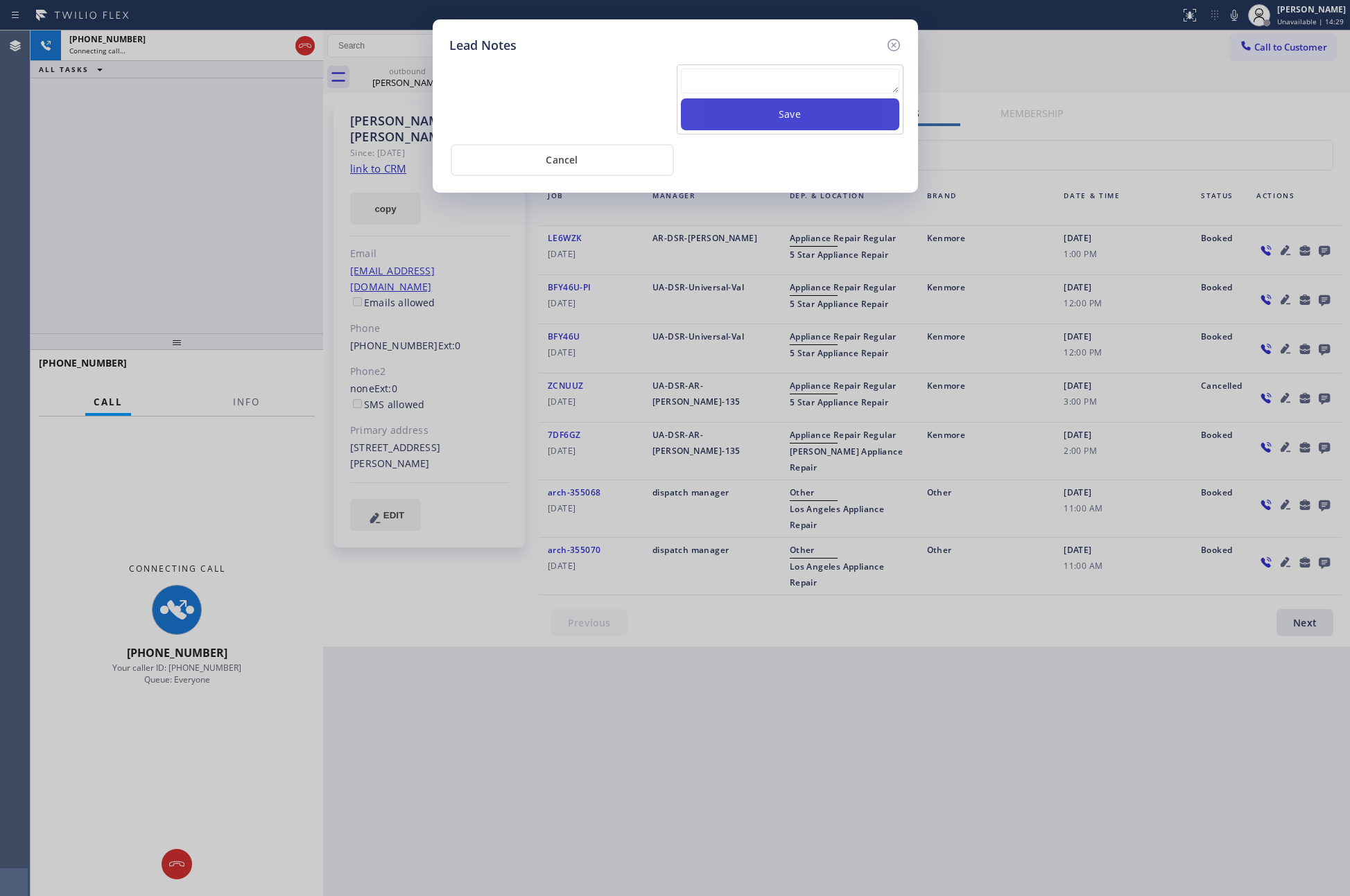
scroll to position [0, 0]
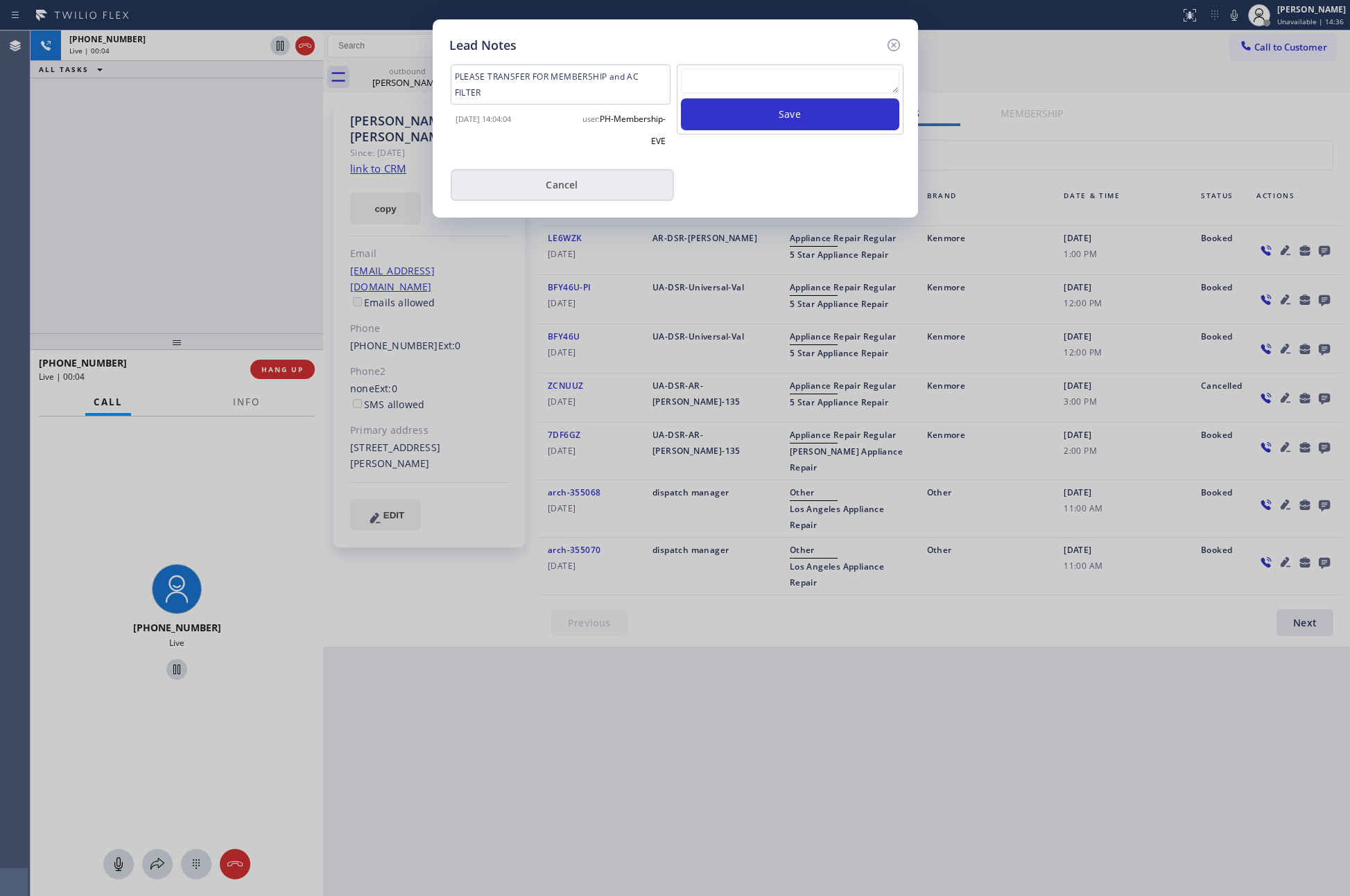
click at [545, 186] on button "Cancel" at bounding box center [562, 184] width 223 height 31
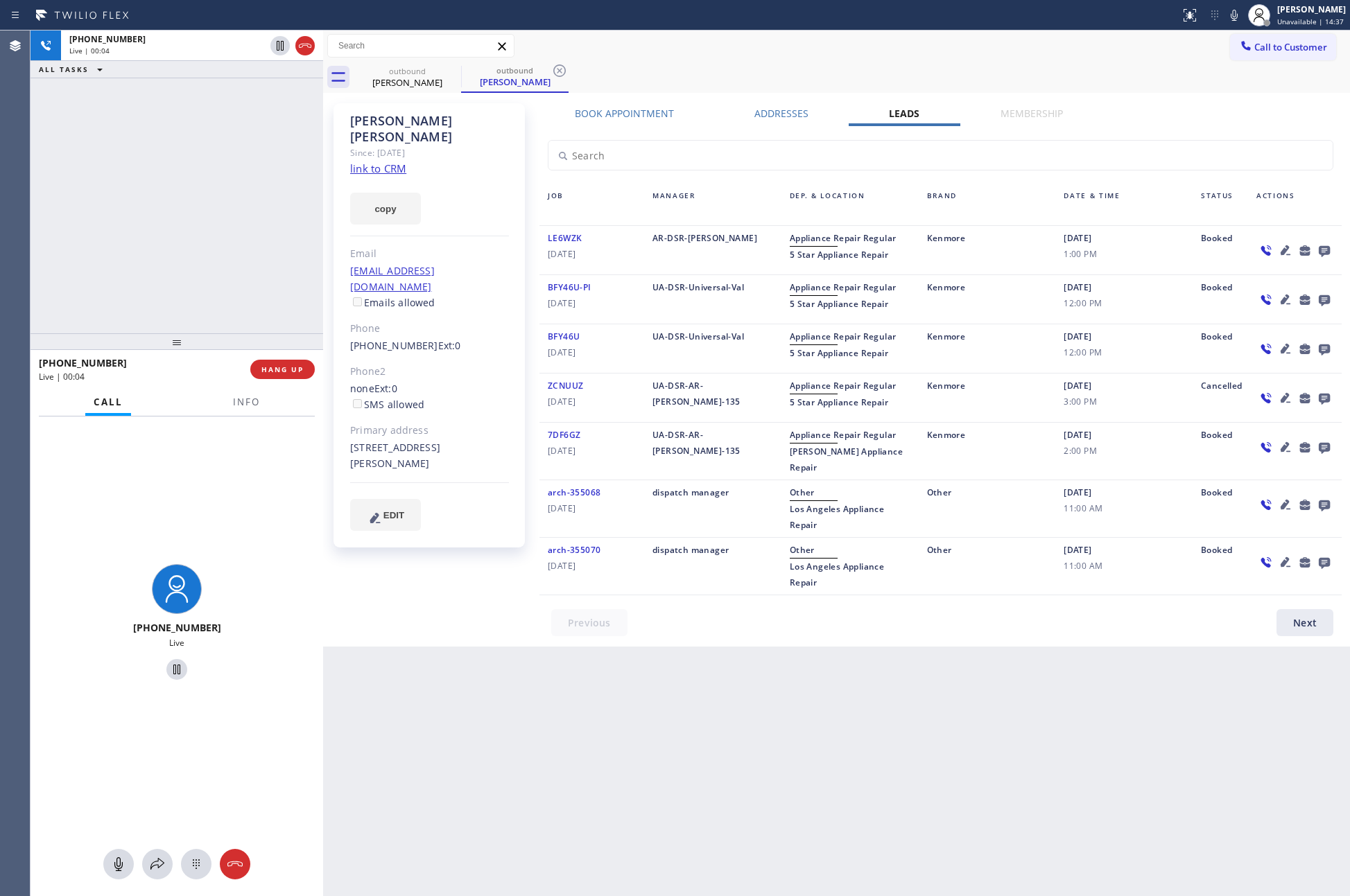
drag, startPoint x: 244, startPoint y: 184, endPoint x: 311, endPoint y: 358, distance: 186.5
click at [252, 195] on div "+18182432701 Live | 00:04 ALL TASKS ALL TASKS ACTIVE TASKS TASKS IN WRAP UP" at bounding box center [176, 182] width 293 height 303
drag, startPoint x: 292, startPoint y: 369, endPoint x: 248, endPoint y: 184, distance: 190.2
click at [292, 367] on span "HANG UP" at bounding box center [282, 369] width 42 height 10
click at [248, 186] on div "+18182432701 Live | 00:05 ALL TASKS ALL TASKS ACTIVE TASKS TASKS IN WRAP UP" at bounding box center [176, 182] width 293 height 303
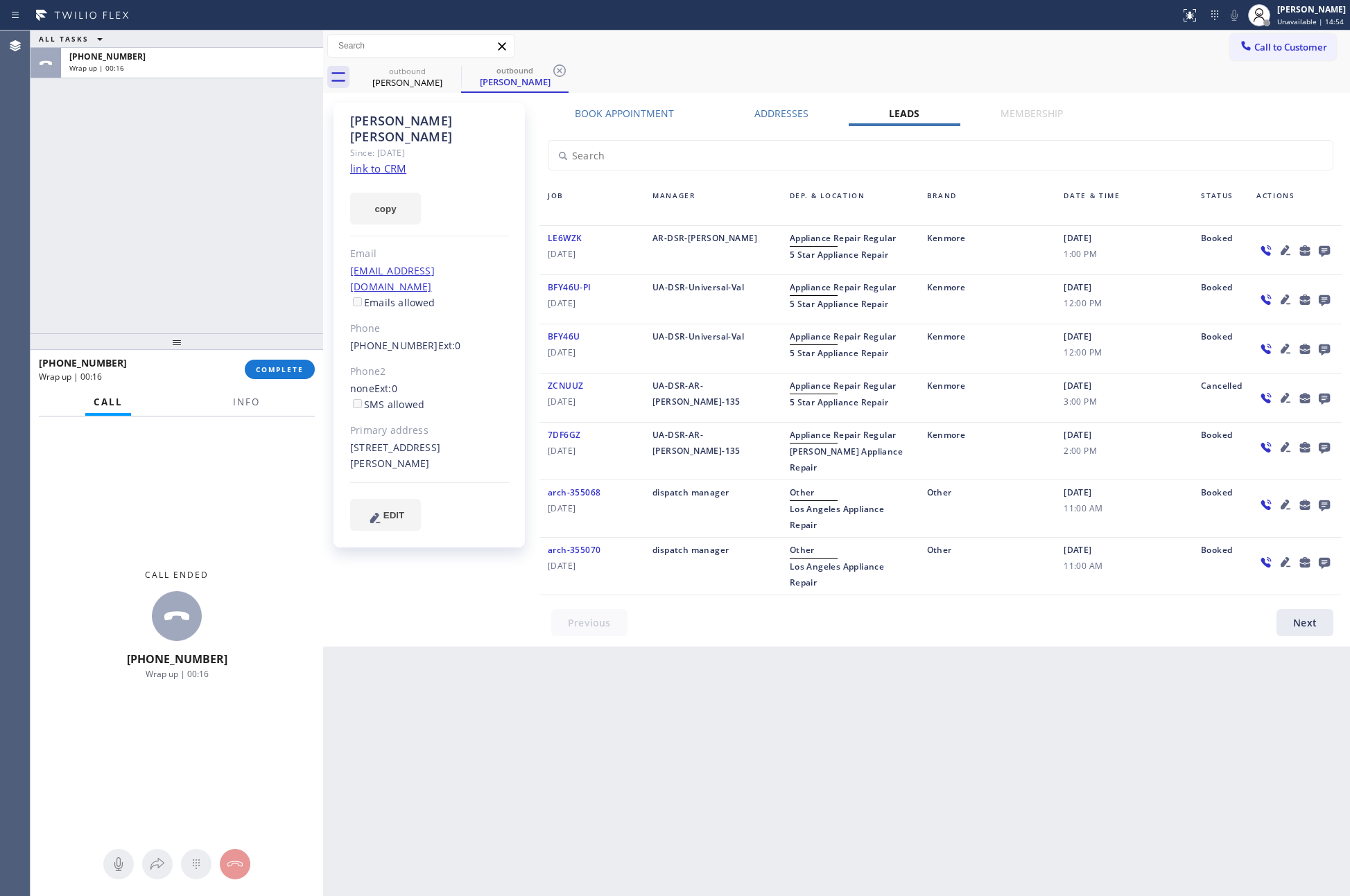
drag, startPoint x: 187, startPoint y: 198, endPoint x: 276, endPoint y: 415, distance: 234.5
click at [227, 315] on div "ALL TASKS ALL TASKS ACTIVE TASKS TASKS IN WRAP UP +18182432701 Wrap up | 00:16" at bounding box center [176, 182] width 293 height 303
click at [283, 370] on span "COMPLETE" at bounding box center [279, 369] width 48 height 10
click at [246, 222] on div "ALL TASKS ALL TASKS ACTIVE TASKS TASKS IN WRAP UP +18182432701 Wrap up | 00:17" at bounding box center [176, 182] width 293 height 303
click at [250, 214] on div "ALL TASKS ALL TASKS ACTIVE TASKS TASKS IN WRAP UP +18182432701 Wrap up | 00:17" at bounding box center [176, 182] width 293 height 303
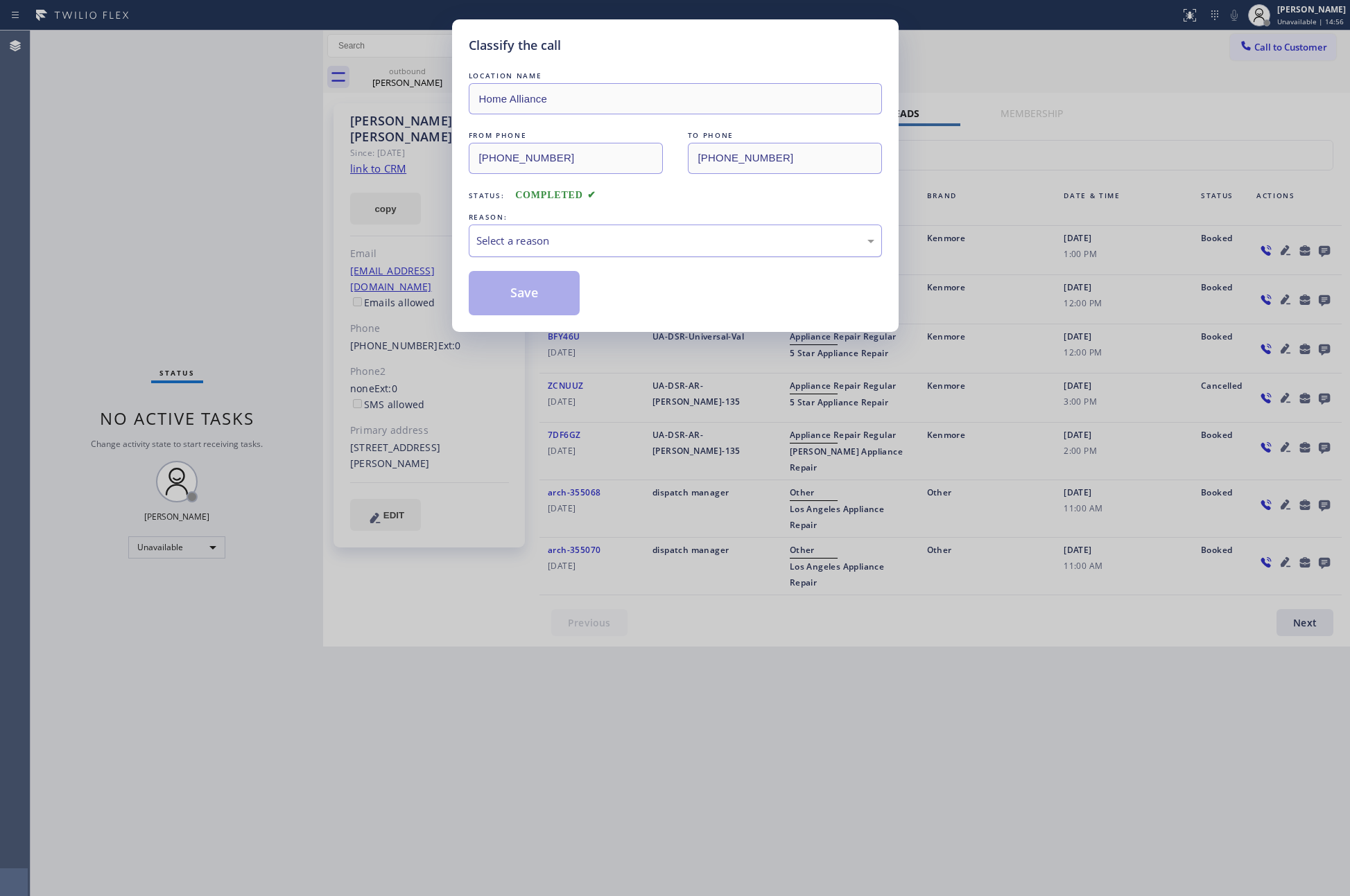
click at [591, 242] on div "Select a reason" at bounding box center [675, 240] width 398 height 16
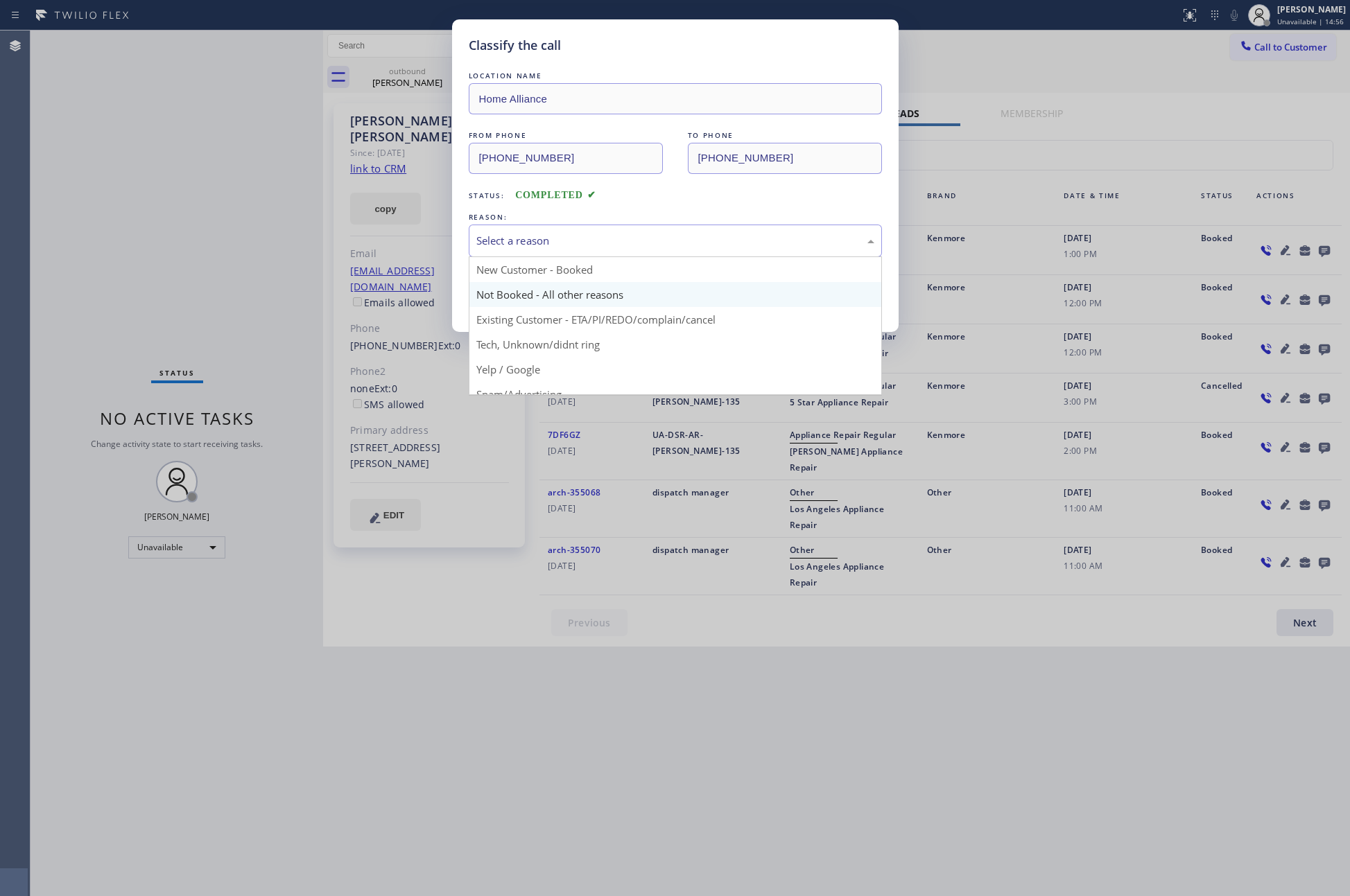
click at [524, 290] on button "Save" at bounding box center [524, 293] width 112 height 45
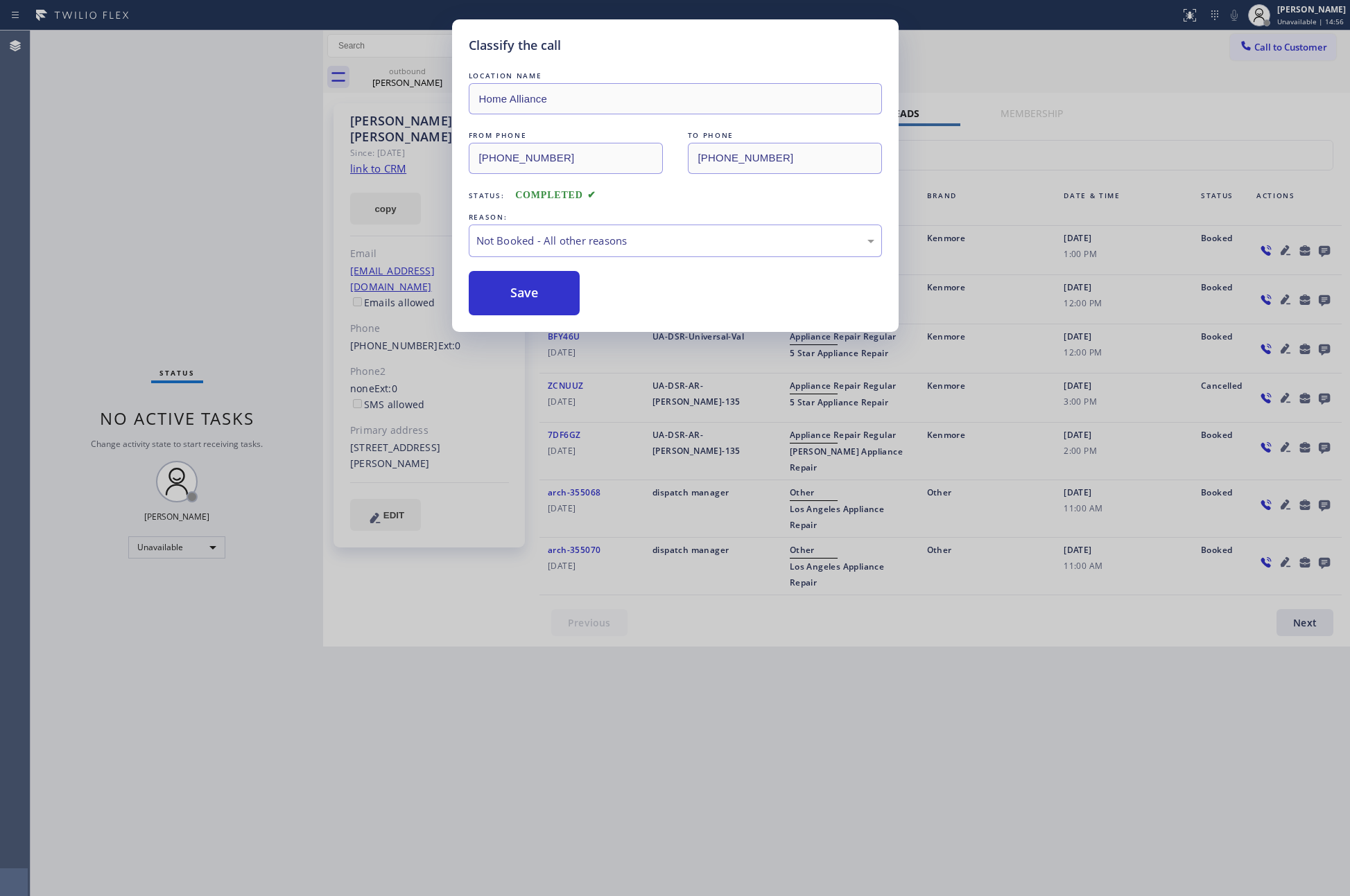
click at [524, 290] on button "Save" at bounding box center [524, 293] width 112 height 45
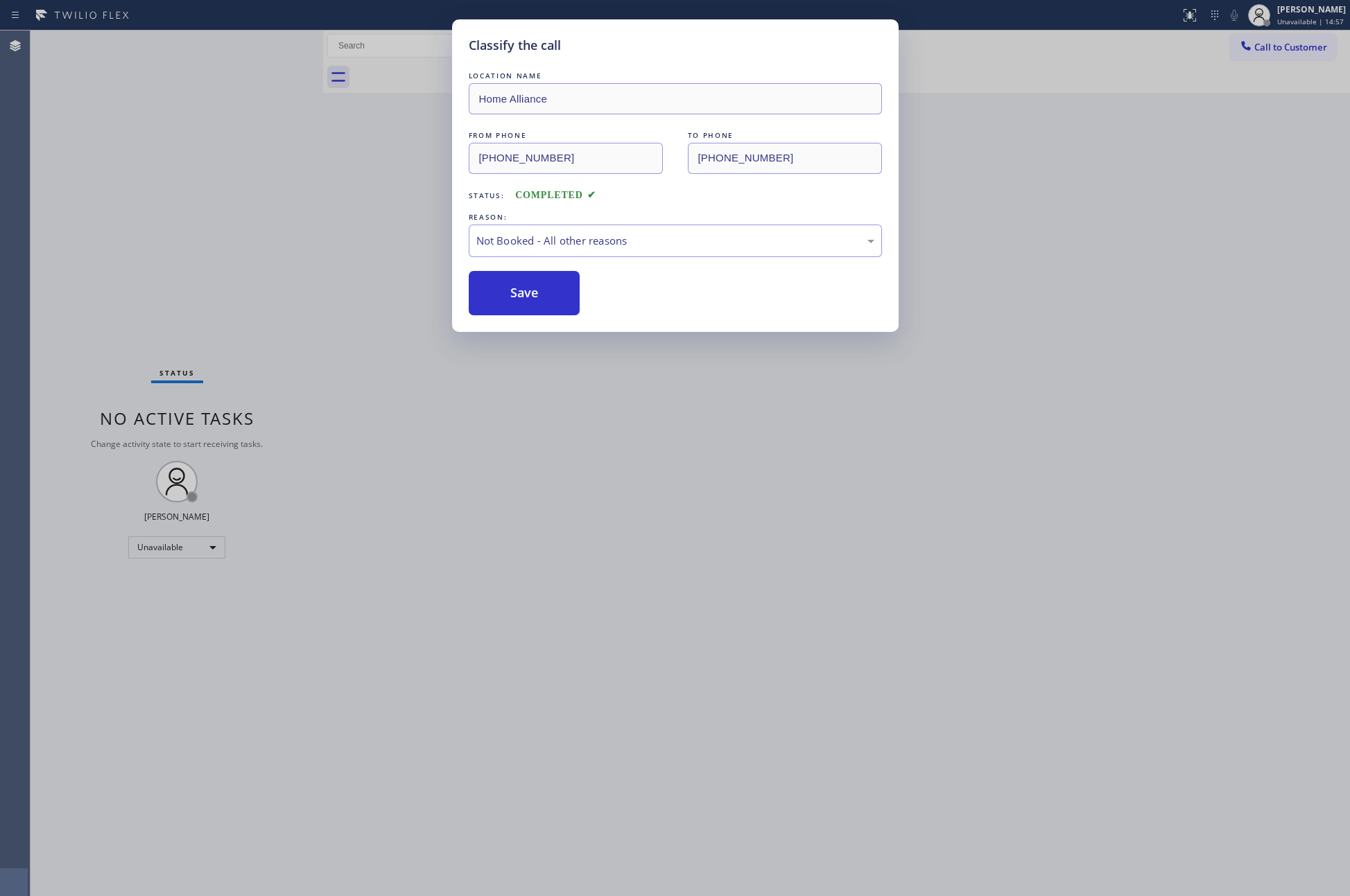
drag, startPoint x: 524, startPoint y: 290, endPoint x: 1240, endPoint y: 499, distance: 745.9
click at [558, 294] on button "Save" at bounding box center [524, 293] width 112 height 45
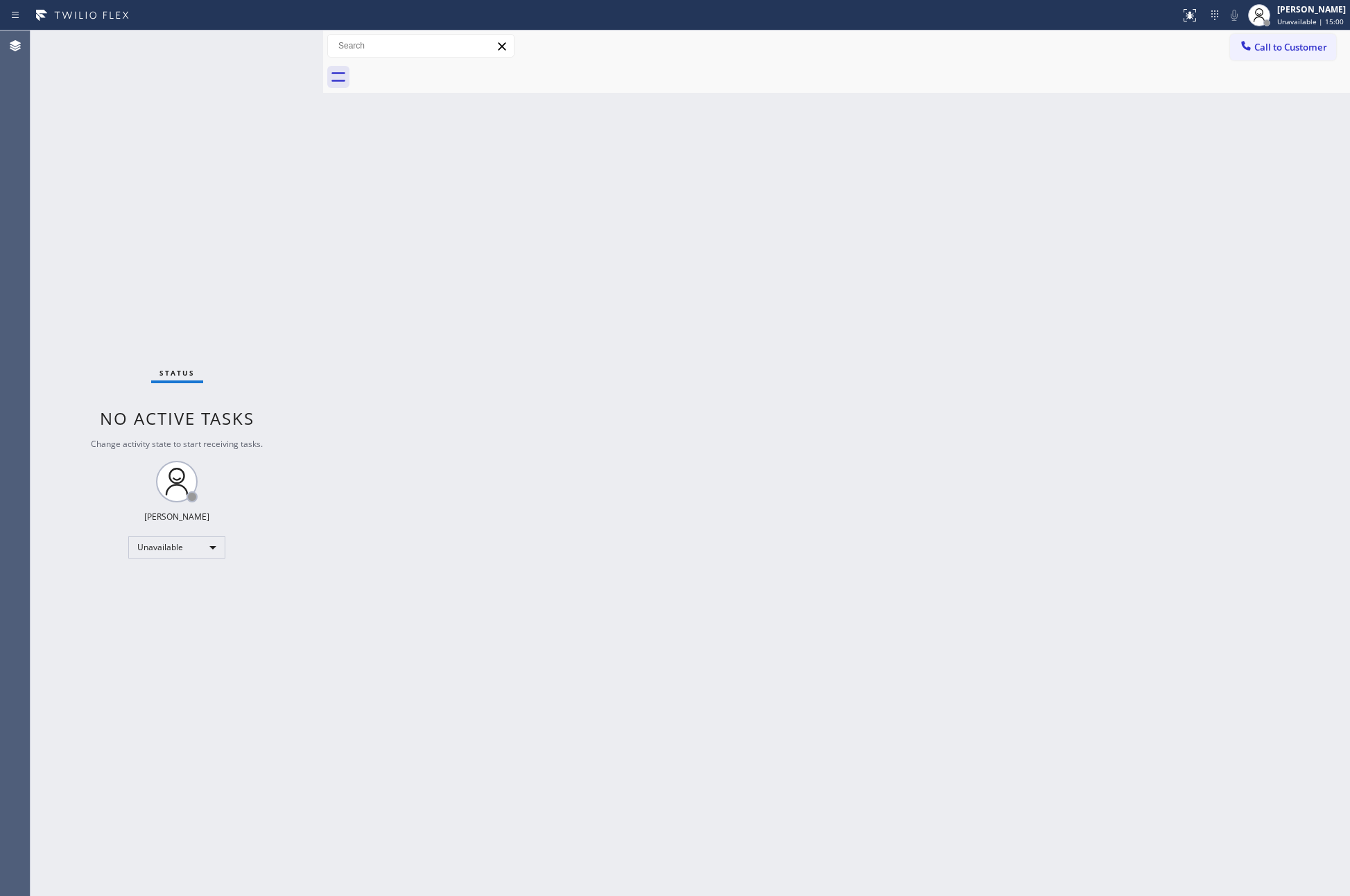
drag, startPoint x: 507, startPoint y: 339, endPoint x: 1158, endPoint y: 62, distance: 707.5
click at [583, 299] on div "Back to Dashboard Change Sender ID Customers Technicians Select a contact Outbo…" at bounding box center [836, 463] width 1027 height 865
click at [1277, 44] on span "Call to Customer" at bounding box center [1290, 47] width 72 height 12
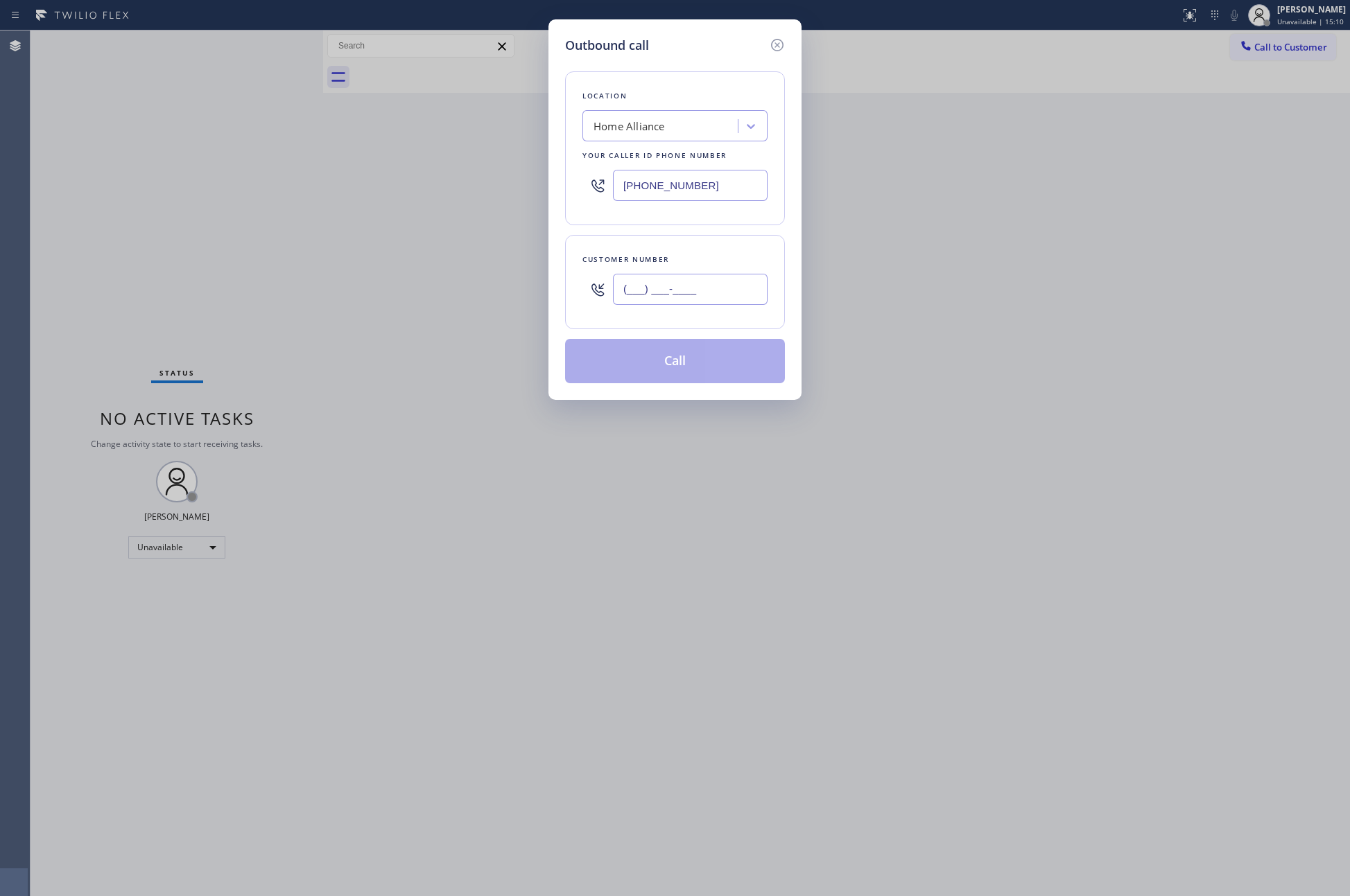
click at [739, 290] on input "(___) ___-____" at bounding box center [690, 289] width 154 height 31
paste input "240) 620-4853"
type input "(240) 620-4853"
click at [706, 364] on button "Call" at bounding box center [675, 361] width 219 height 45
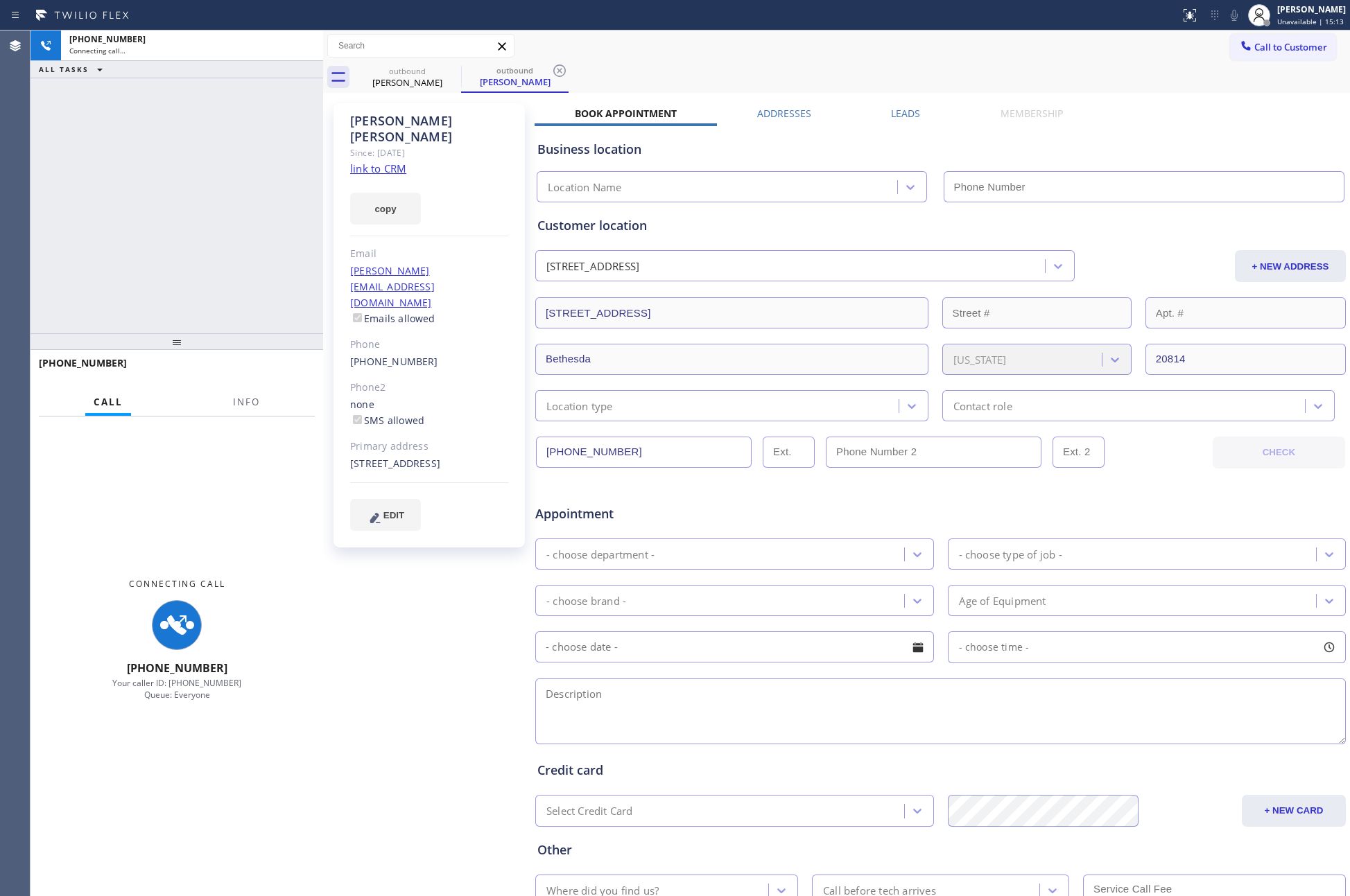
click at [135, 232] on div "+12406204853 Connecting call… ALL TASKS ALL TASKS ACTIVE TASKS TASKS IN WRAP UP" at bounding box center [176, 182] width 293 height 303
type input "(877) 777-0796"
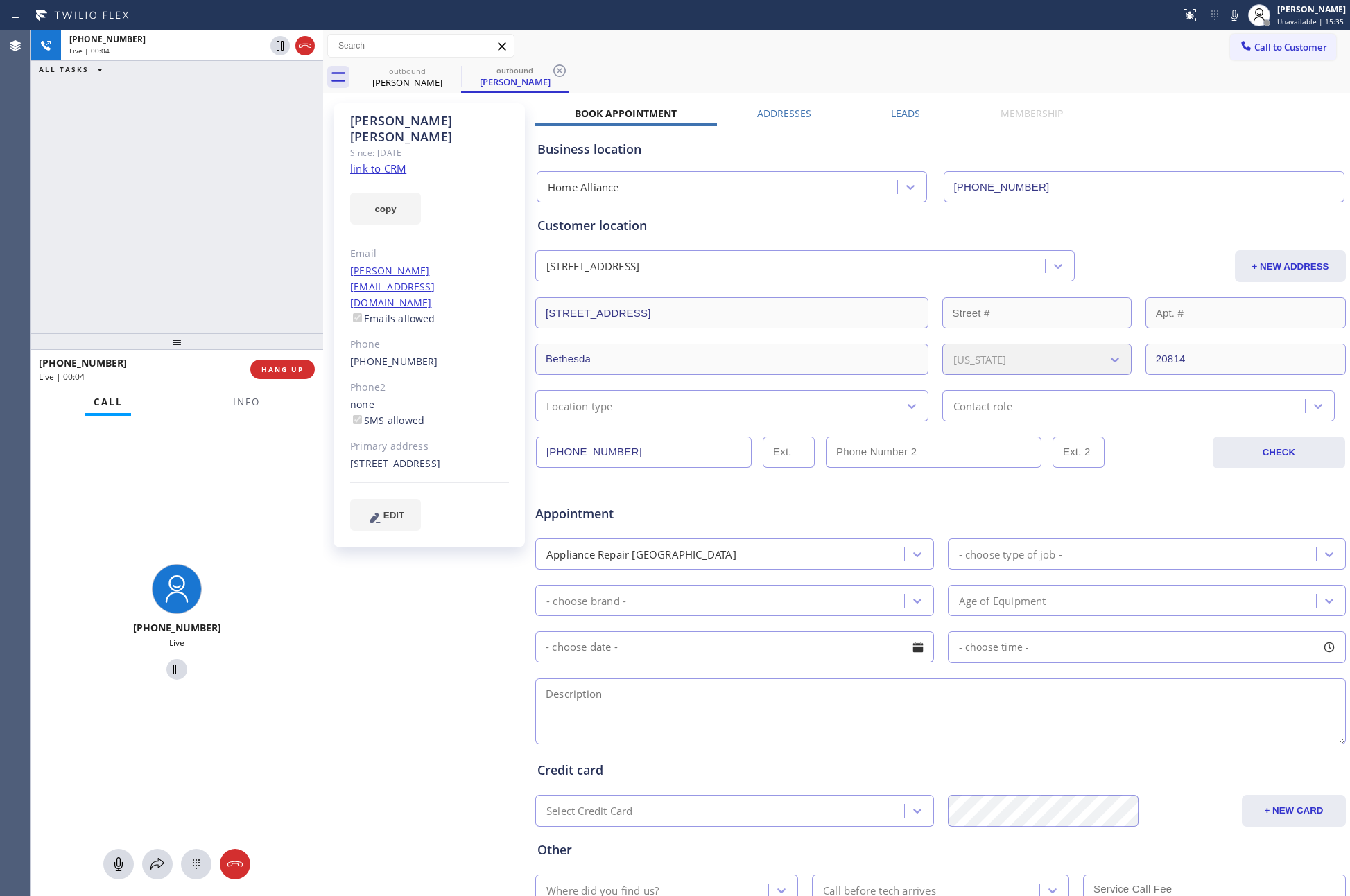
click at [910, 116] on label "Leads" at bounding box center [905, 113] width 30 height 13
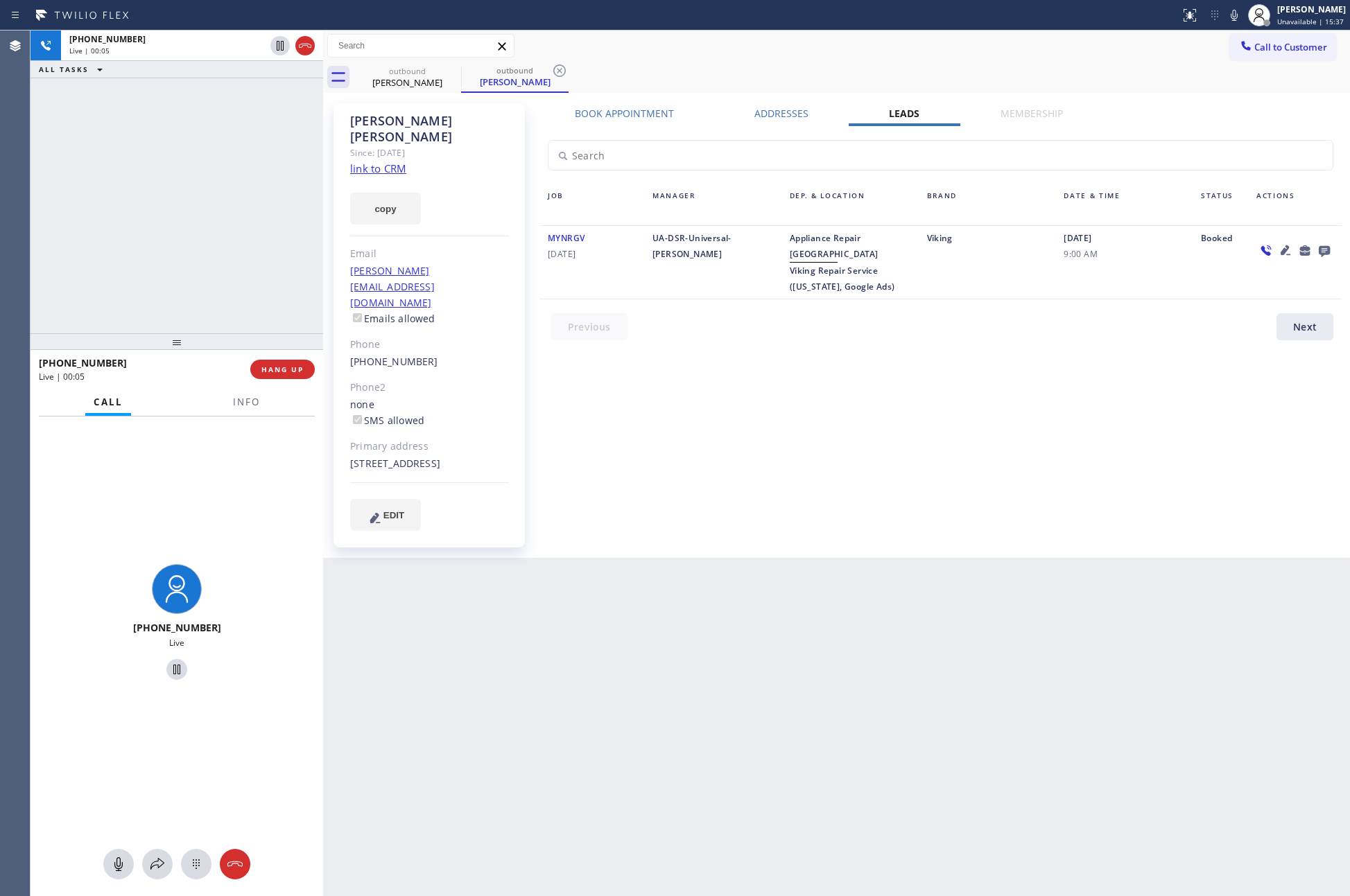
click at [943, 406] on div "Book Appointment Addresses Leads Membership Business location Home Alliance (87…" at bounding box center [940, 331] width 811 height 448
click at [375, 161] on link "link to CRM" at bounding box center [378, 168] width 56 height 14
drag, startPoint x: 217, startPoint y: 172, endPoint x: 762, endPoint y: 10, distance: 568.6
click at [352, 153] on div "+12406204853 Live | 00:10 ALL TASKS ALL TASKS ACTIVE TASKS TASKS IN WRAP UP +12…" at bounding box center [690, 463] width 1319 height 865
click at [581, 449] on div "Book Appointment Addresses Leads Membership Business location Home Alliance (87…" at bounding box center [940, 331] width 811 height 448
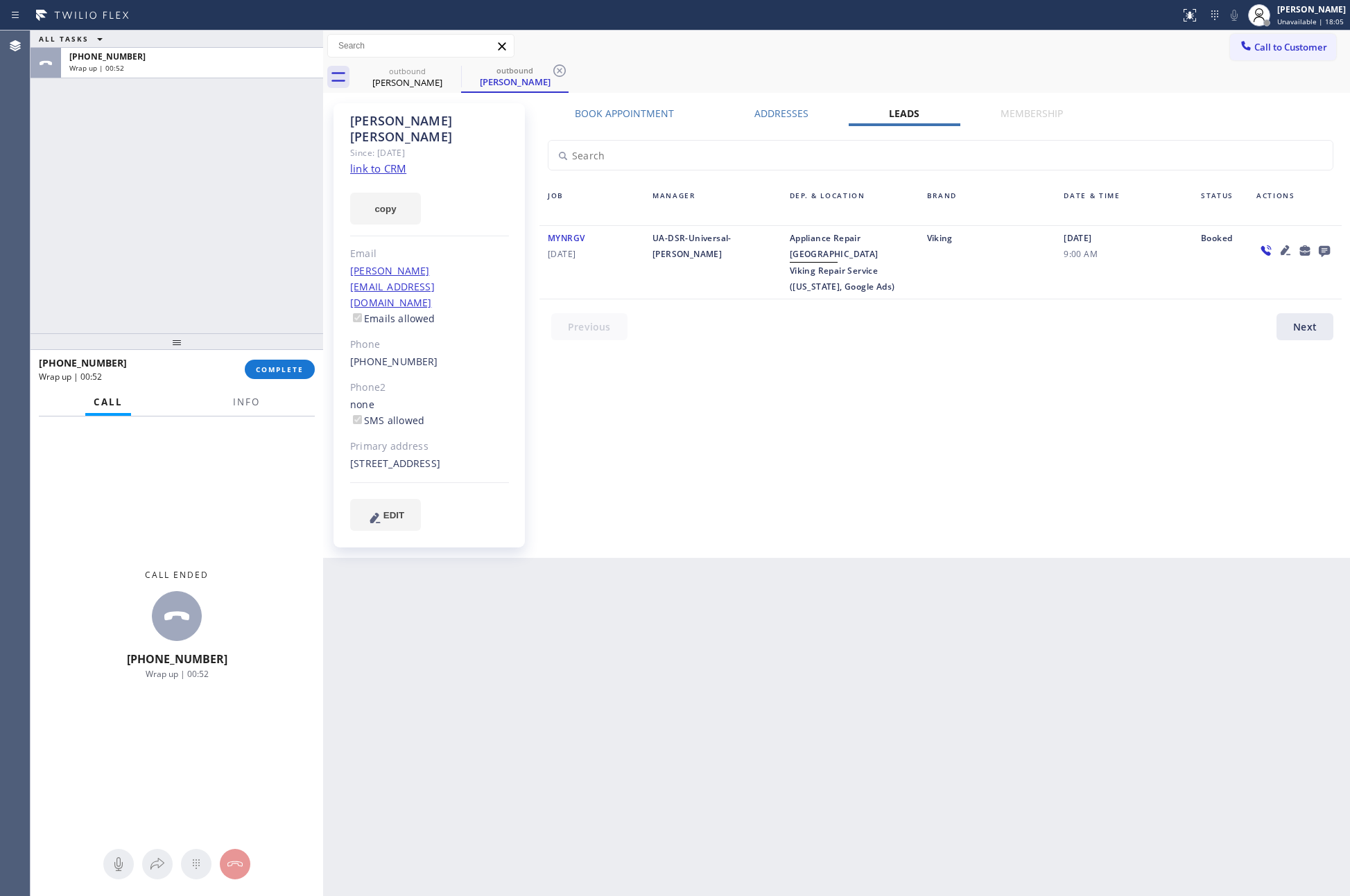
click at [194, 230] on div "ALL TASKS ALL TASKS ACTIVE TASKS TASKS IN WRAP UP +12406204853 Wrap up | 00:52" at bounding box center [176, 182] width 293 height 303
click at [192, 204] on div "ALL TASKS ALL TASKS ACTIVE TASKS TASKS IN WRAP UP +12406204853 Wrap up | 00:53" at bounding box center [176, 182] width 293 height 303
click at [906, 458] on div "Book Appointment Addresses Leads Membership Business location Home Alliance (87…" at bounding box center [940, 331] width 811 height 448
drag, startPoint x: 1065, startPoint y: 460, endPoint x: 901, endPoint y: 14, distance: 475.2
click at [1058, 392] on div "Book Appointment Addresses Leads Membership Business location Home Alliance (87…" at bounding box center [940, 331] width 811 height 448
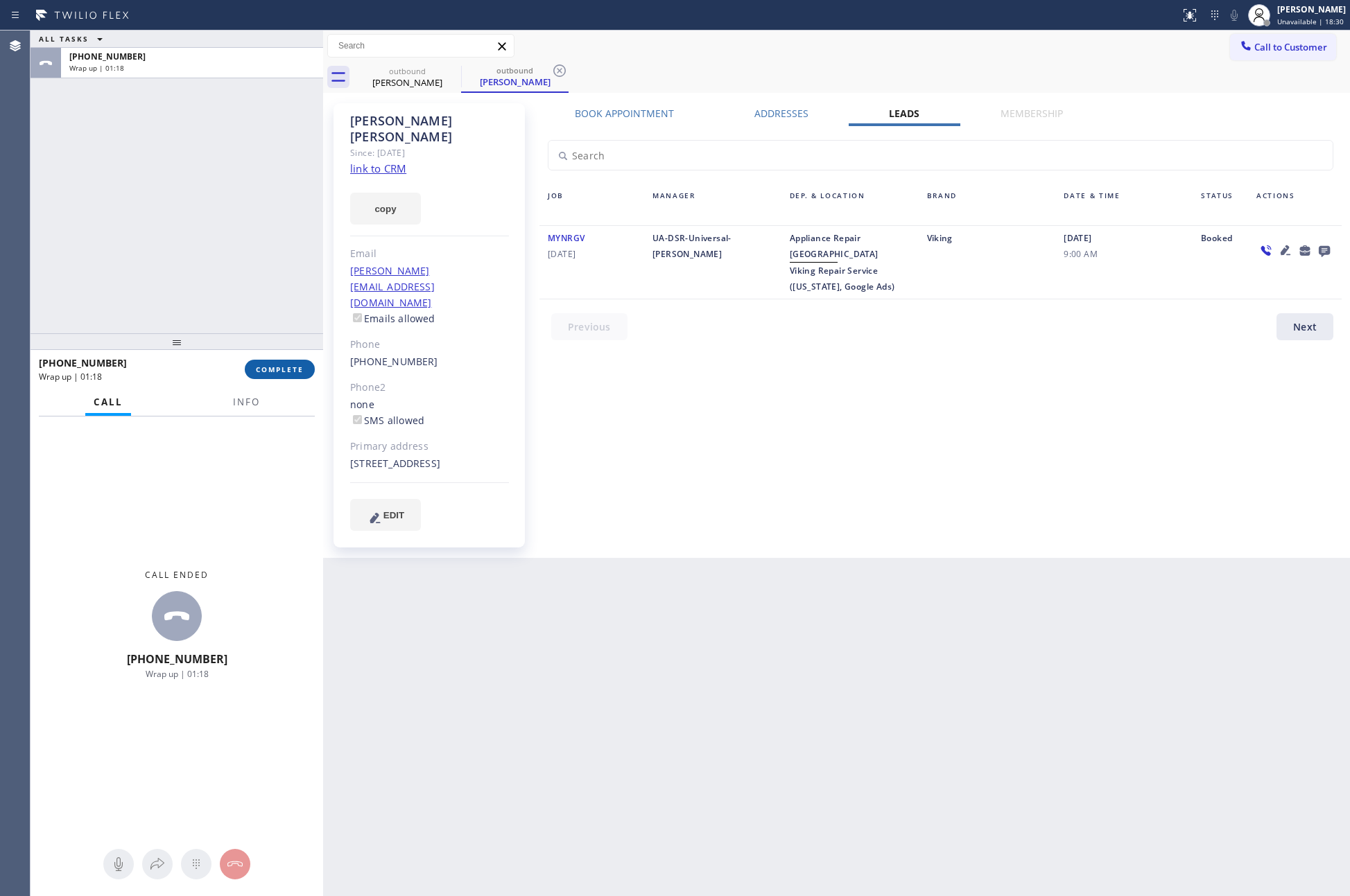
click at [165, 252] on div "ALL TASKS ALL TASKS ACTIVE TASKS TASKS IN WRAP UP +12406204853 Wrap up | 01:18" at bounding box center [176, 182] width 293 height 303
click at [296, 370] on span "COMPLETE" at bounding box center [279, 369] width 48 height 10
click at [250, 163] on div "ALL TASKS ALL TASKS ACTIVE TASKS TASKS IN WRAP UP +12406204853 Wrap up | 01:19" at bounding box center [176, 182] width 293 height 303
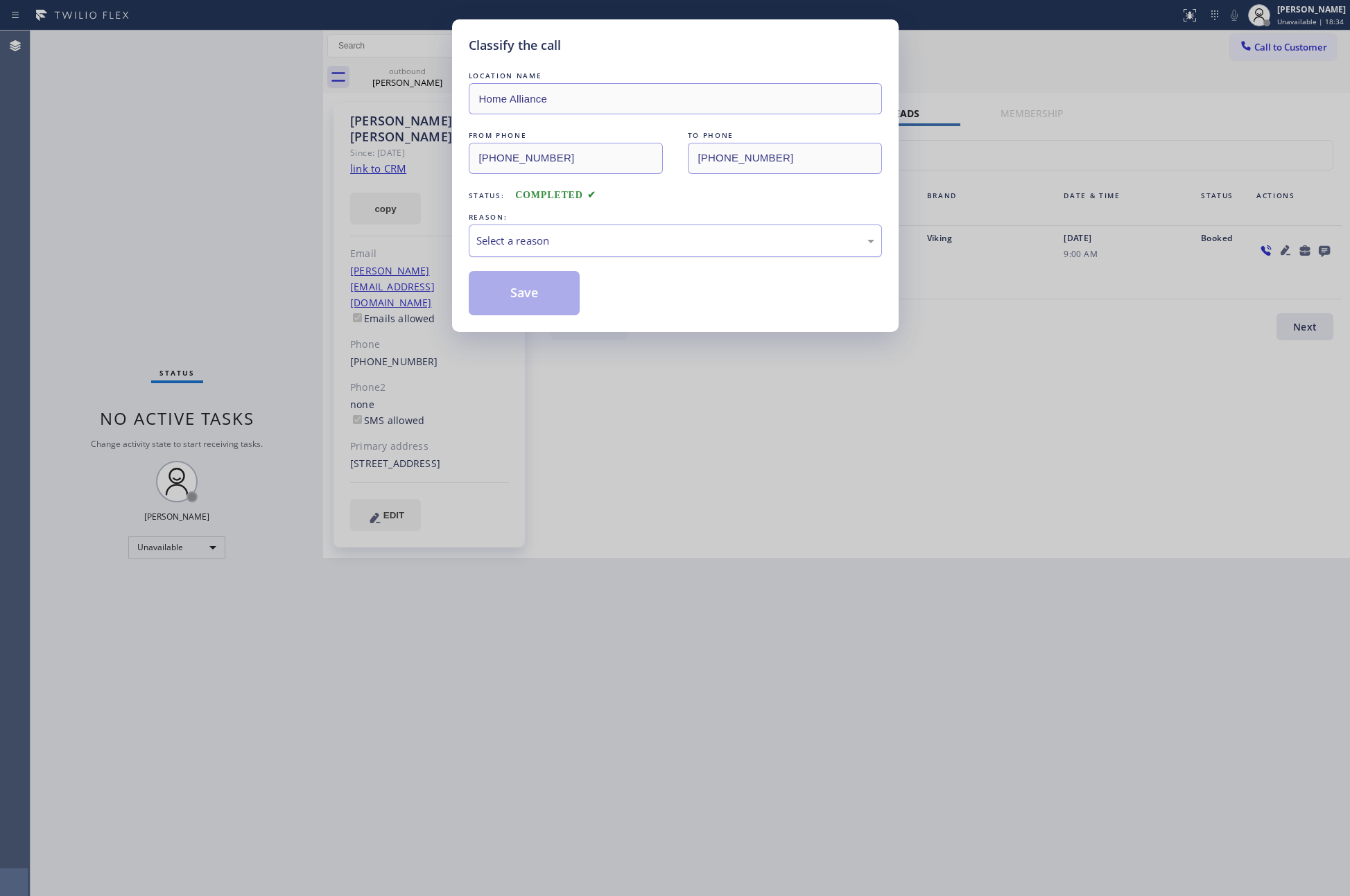
click at [498, 244] on div "Select a reason" at bounding box center [675, 240] width 398 height 16
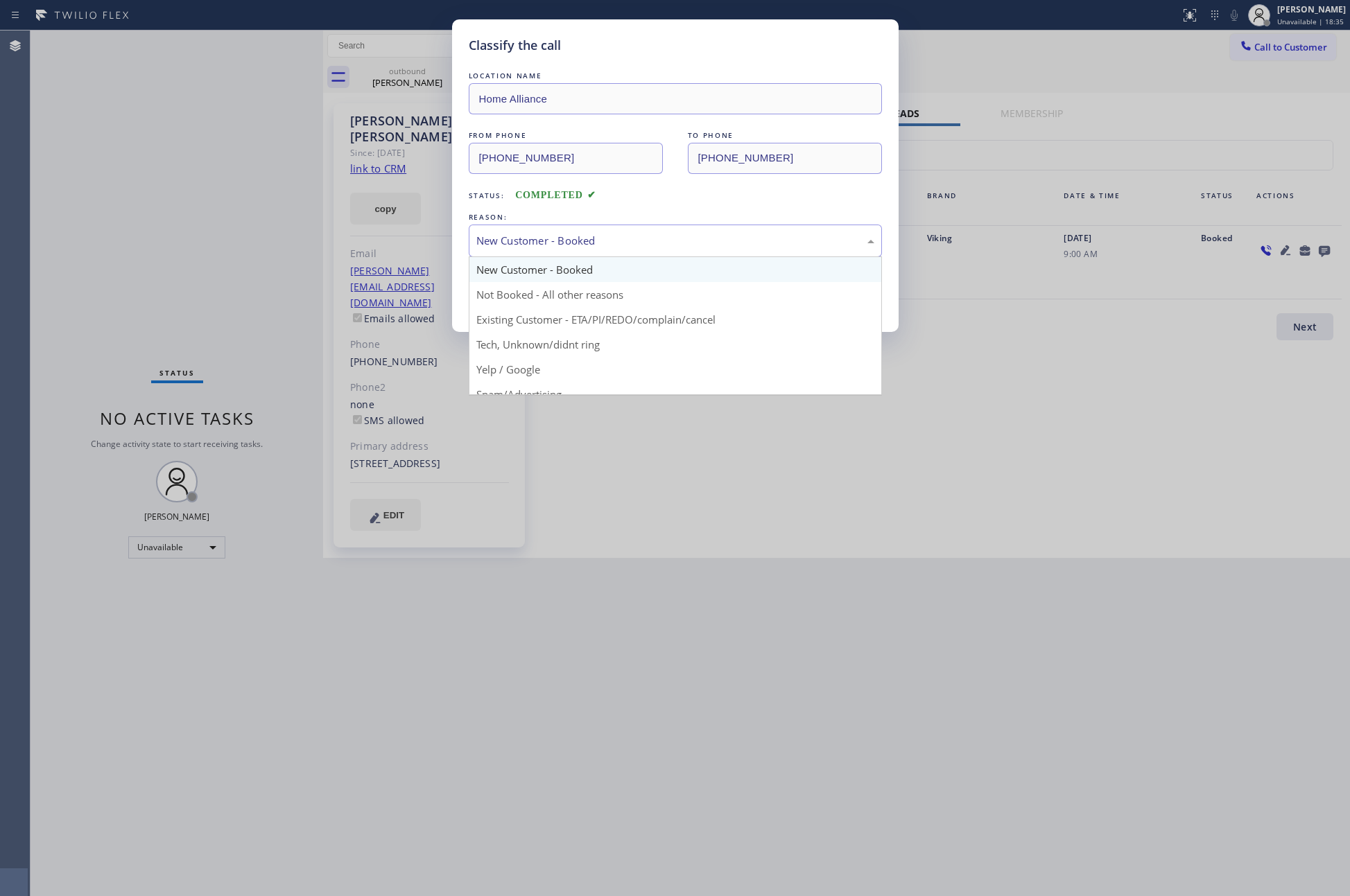
drag, startPoint x: 570, startPoint y: 229, endPoint x: 568, endPoint y: 250, distance: 21.1
click at [570, 234] on div "New Customer - Booked" at bounding box center [675, 241] width 413 height 32
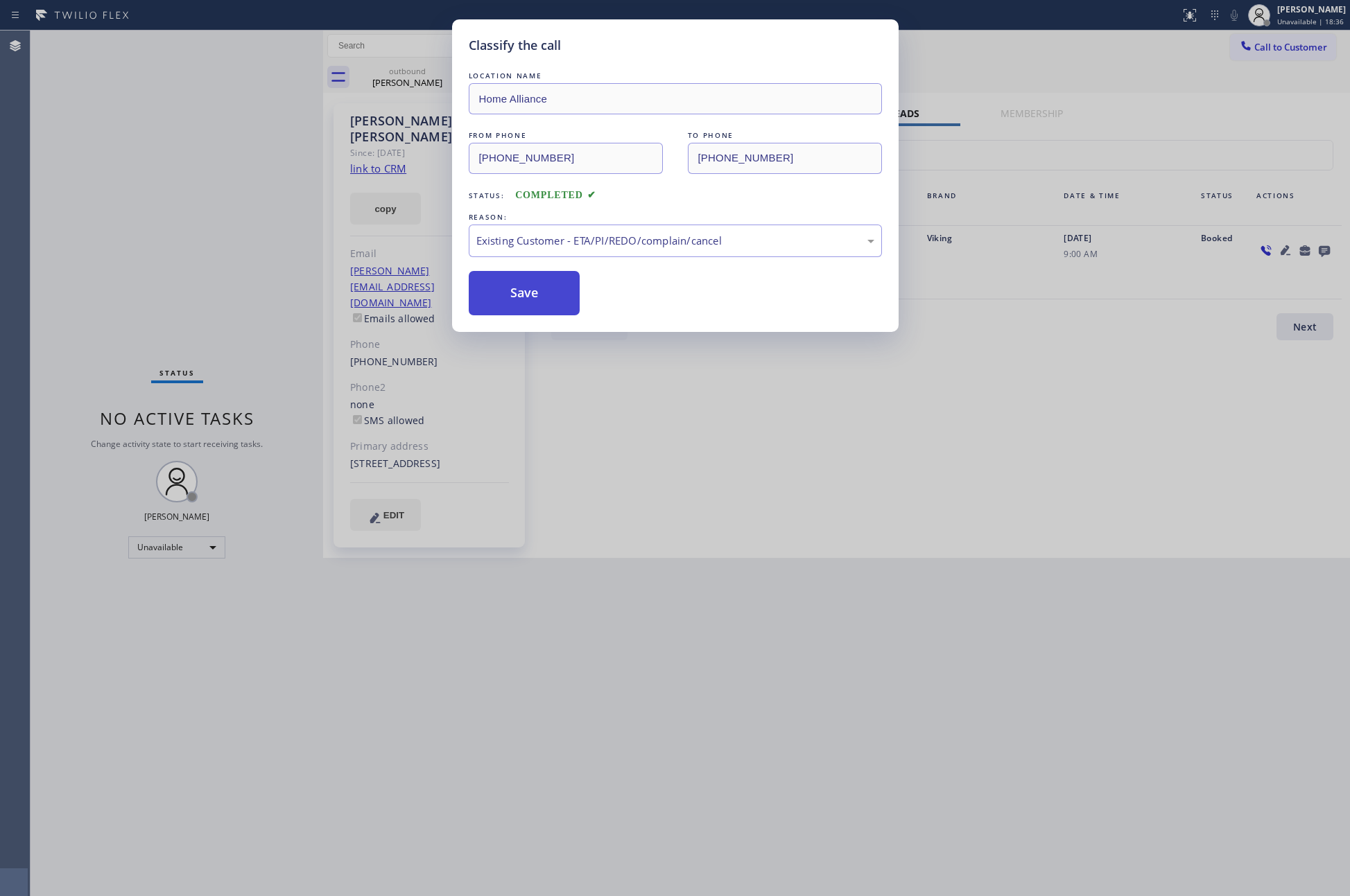
click at [539, 295] on button "Save" at bounding box center [524, 293] width 112 height 45
drag, startPoint x: 539, startPoint y: 295, endPoint x: 551, endPoint y: 298, distance: 12.4
click at [542, 295] on button "Save" at bounding box center [524, 293] width 112 height 45
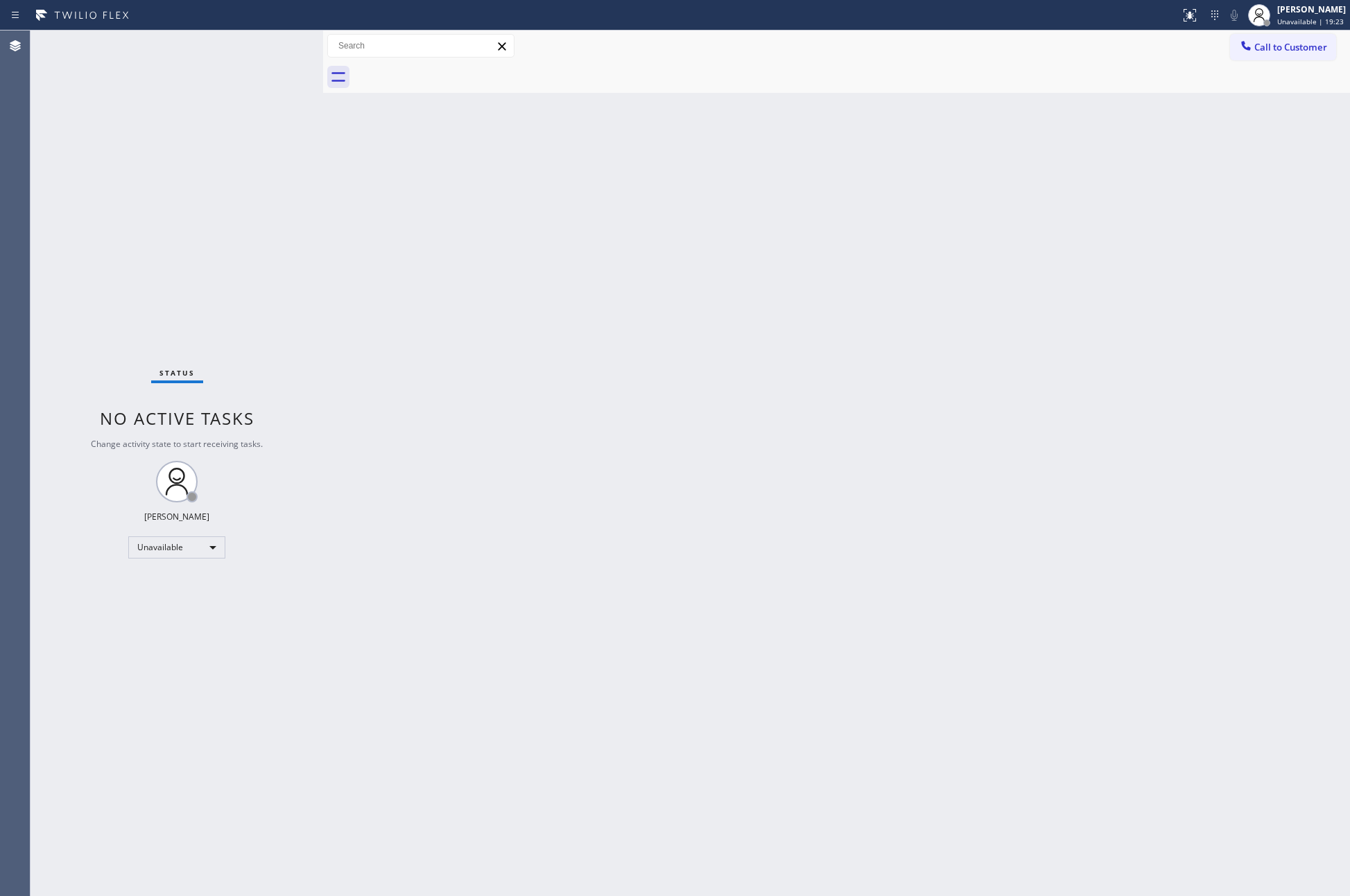
click at [603, 474] on div "Back to Dashboard Change Sender ID Customers Technicians Select a contact Outbo…" at bounding box center [836, 463] width 1027 height 865
drag, startPoint x: 603, startPoint y: 474, endPoint x: 770, endPoint y: 298, distance: 242.6
click at [658, 424] on div "Back to Dashboard Change Sender ID Customers Technicians Select a contact Outbo…" at bounding box center [836, 463] width 1027 height 865
click at [1263, 52] on span "Call to Customer" at bounding box center [1290, 47] width 72 height 12
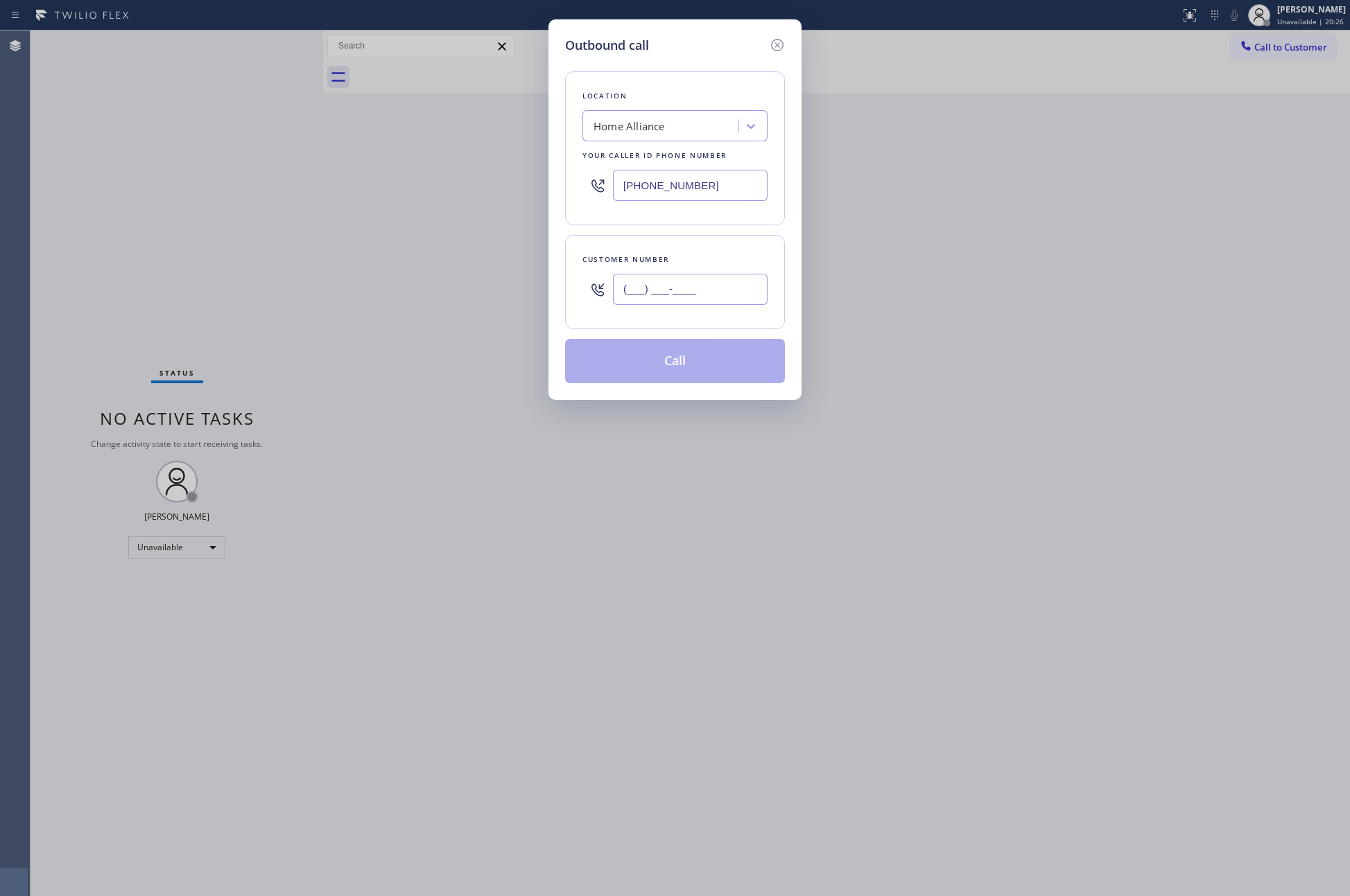
click at [680, 295] on input "(___) ___-____" at bounding box center [690, 289] width 154 height 31
paste input "602) 989-7254"
type input "(602) 989-7254"
click at [685, 371] on button "Call" at bounding box center [675, 361] width 219 height 45
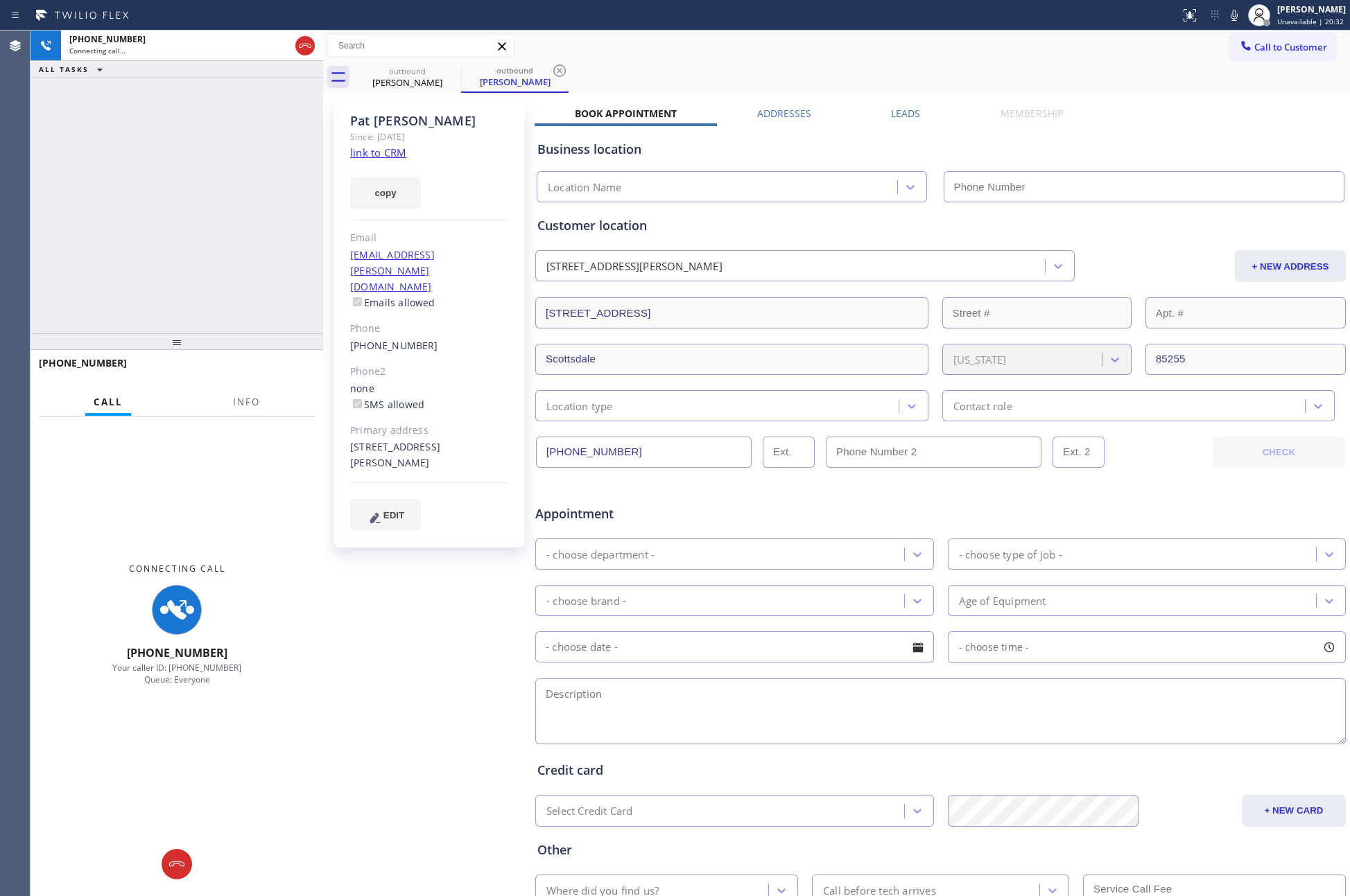
type input "(877) 777-0796"
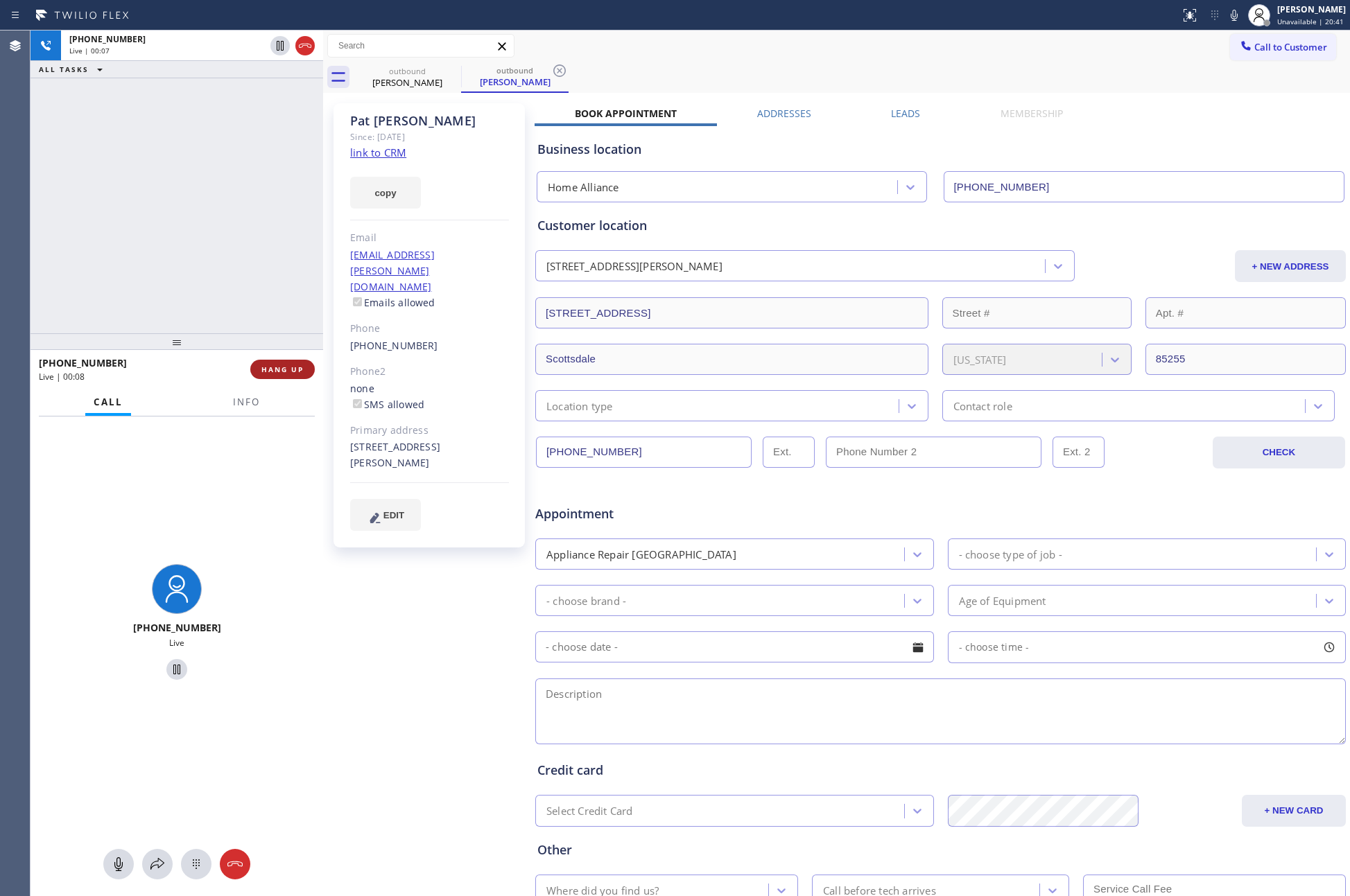
drag, startPoint x: 278, startPoint y: 187, endPoint x: 311, endPoint y: 377, distance: 192.8
click at [279, 202] on div "+16029897254 Live | 00:07 ALL TASKS ALL TASKS ACTIVE TASKS TASKS IN WRAP UP" at bounding box center [176, 182] width 293 height 303
click at [300, 371] on span "HANG UP" at bounding box center [282, 369] width 42 height 10
click at [215, 204] on div "+16029897254 Live | 00:09 ALL TASKS ALL TASKS ACTIVE TASKS TASKS IN WRAP UP" at bounding box center [176, 182] width 293 height 303
click at [216, 204] on div "+16029897254 Live | 00:09 ALL TASKS ALL TASKS ACTIVE TASKS TASKS IN WRAP UP" at bounding box center [176, 182] width 293 height 303
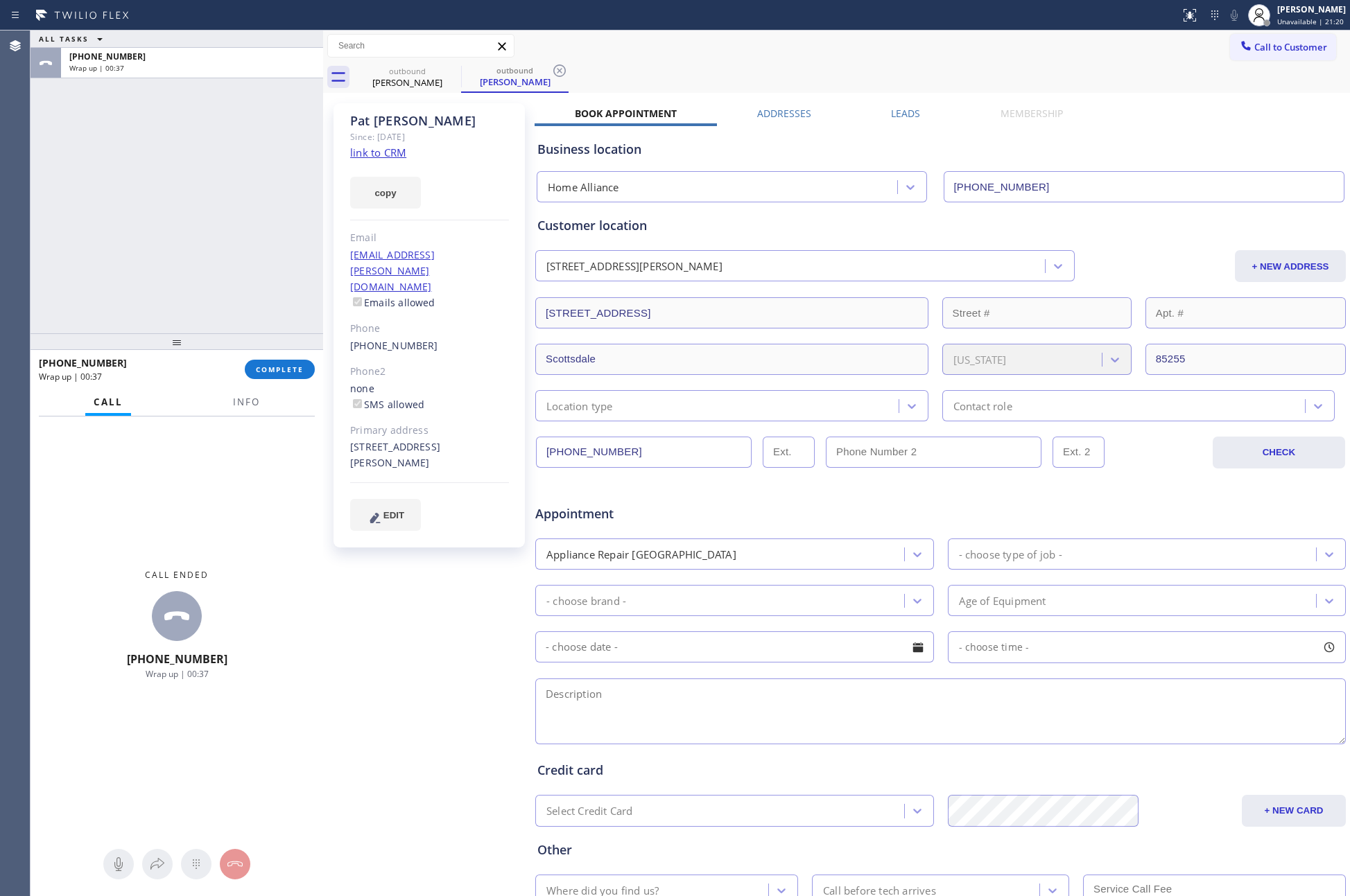
click at [216, 204] on div "ALL TASKS ALL TASKS ACTIVE TASKS TASKS IN WRAP UP +16029897254 Wrap up | 00:37" at bounding box center [176, 182] width 293 height 303
click at [246, 269] on div "ALL TASKS ALL TASKS ACTIVE TASKS TASKS IN WRAP UP +16029897254 Wrap up | 00:37" at bounding box center [176, 182] width 293 height 303
click at [286, 375] on button "COMPLETE" at bounding box center [279, 369] width 70 height 19
click at [232, 225] on div "ALL TASKS ALL TASKS ACTIVE TASKS TASKS IN WRAP UP +16029897254 Wrap up | 00:38" at bounding box center [176, 182] width 293 height 303
click at [232, 227] on div "ALL TASKS ALL TASKS ACTIVE TASKS TASKS IN WRAP UP +16029897254 Wrap up | 00:38" at bounding box center [176, 182] width 293 height 303
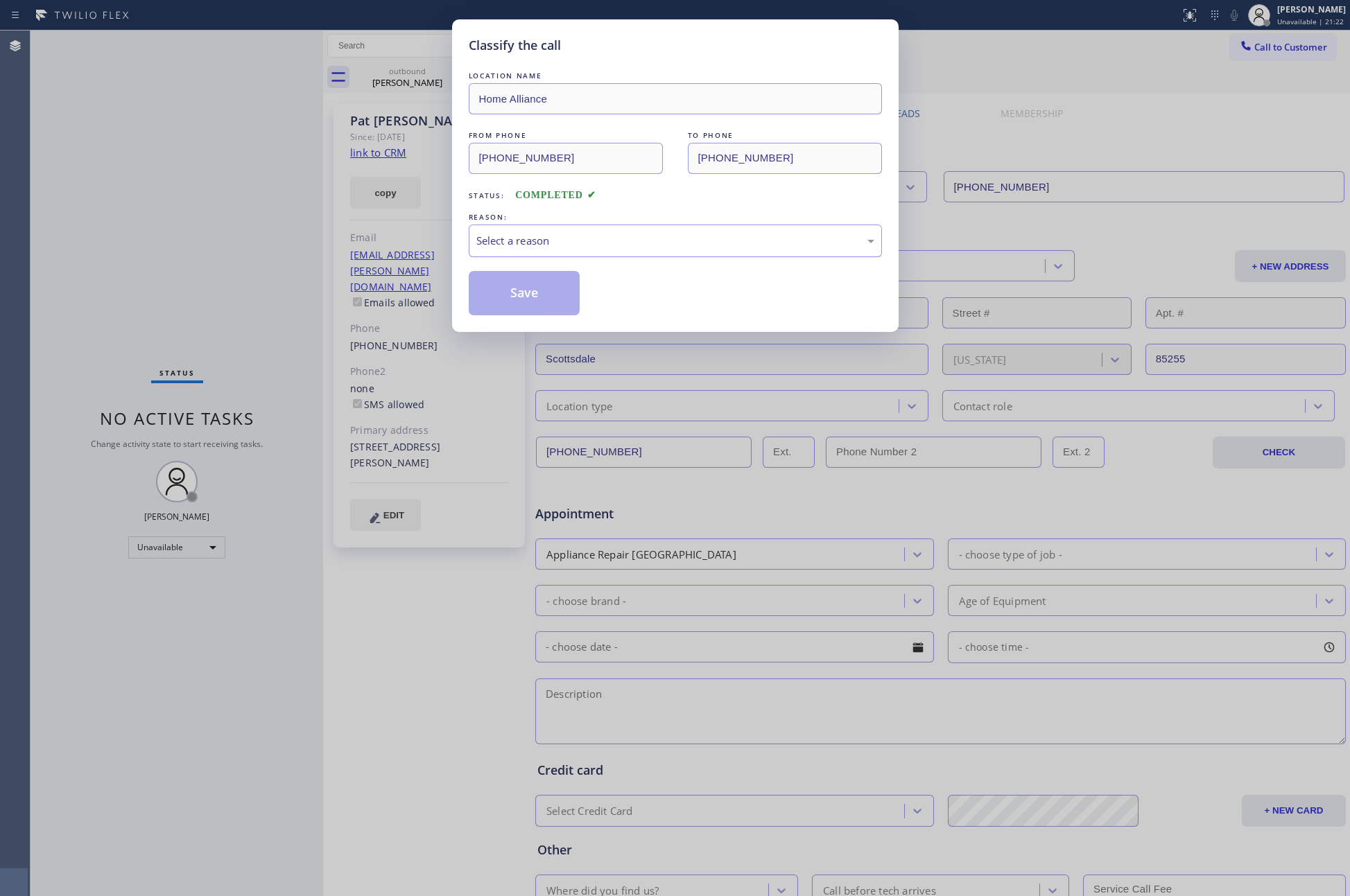
click at [584, 248] on div "Select a reason" at bounding box center [675, 240] width 398 height 16
click at [538, 290] on button "Save" at bounding box center [524, 293] width 112 height 45
click at [539, 290] on button "Save" at bounding box center [524, 293] width 112 height 45
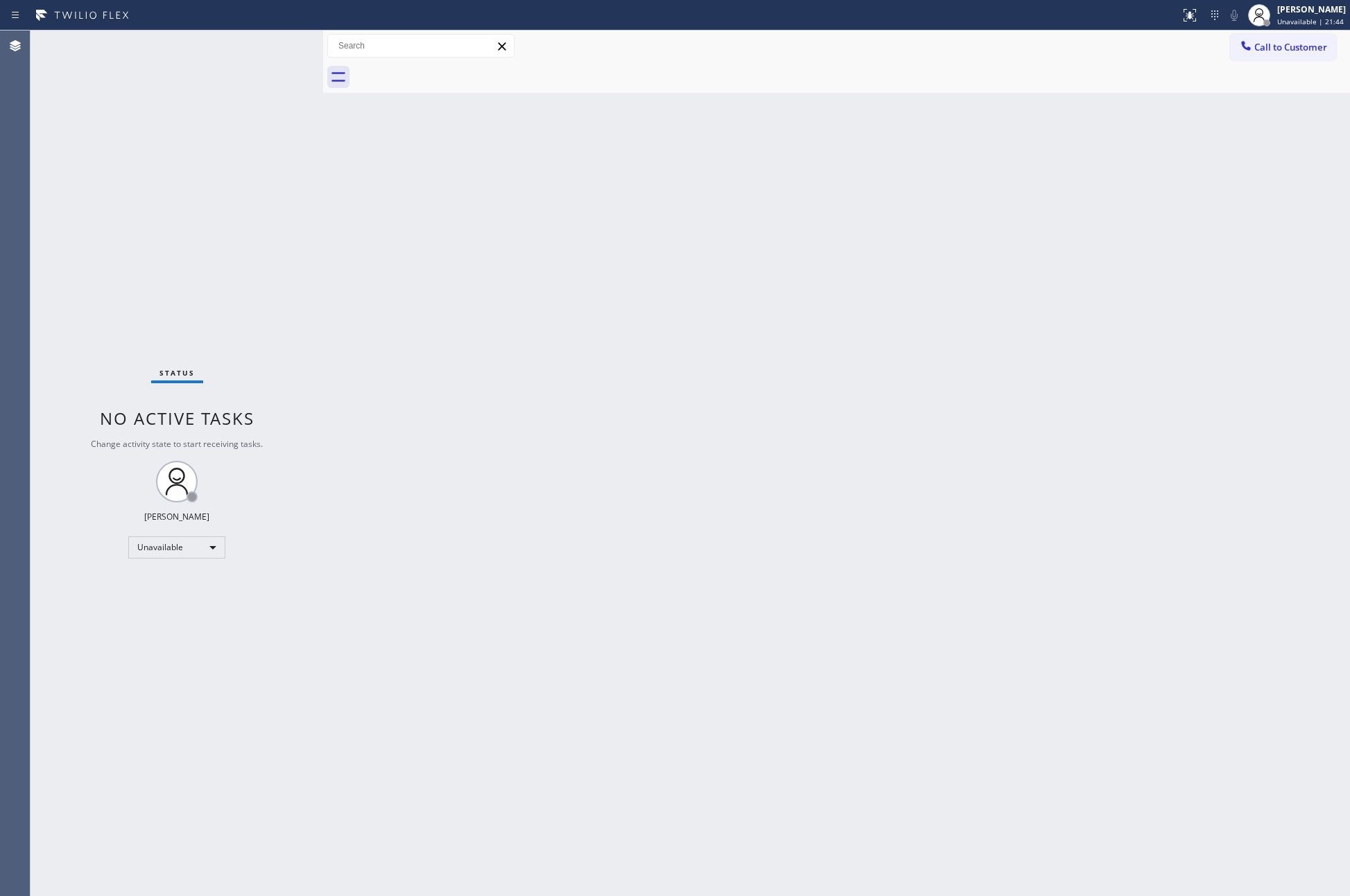
drag, startPoint x: 539, startPoint y: 290, endPoint x: 764, endPoint y: 96, distance: 297.1
click at [545, 294] on div "Back to Dashboard Change Sender ID Customers Technicians Select a contact Outbo…" at bounding box center [836, 463] width 1027 height 865
click at [485, 380] on div "Back to Dashboard Change Sender ID Customers Technicians Select a contact Outbo…" at bounding box center [836, 463] width 1027 height 865
drag, startPoint x: 575, startPoint y: 420, endPoint x: 1248, endPoint y: 24, distance: 780.9
click at [620, 397] on div "Back to Dashboard Change Sender ID Customers Technicians Select a contact Outbo…" at bounding box center [836, 463] width 1027 height 865
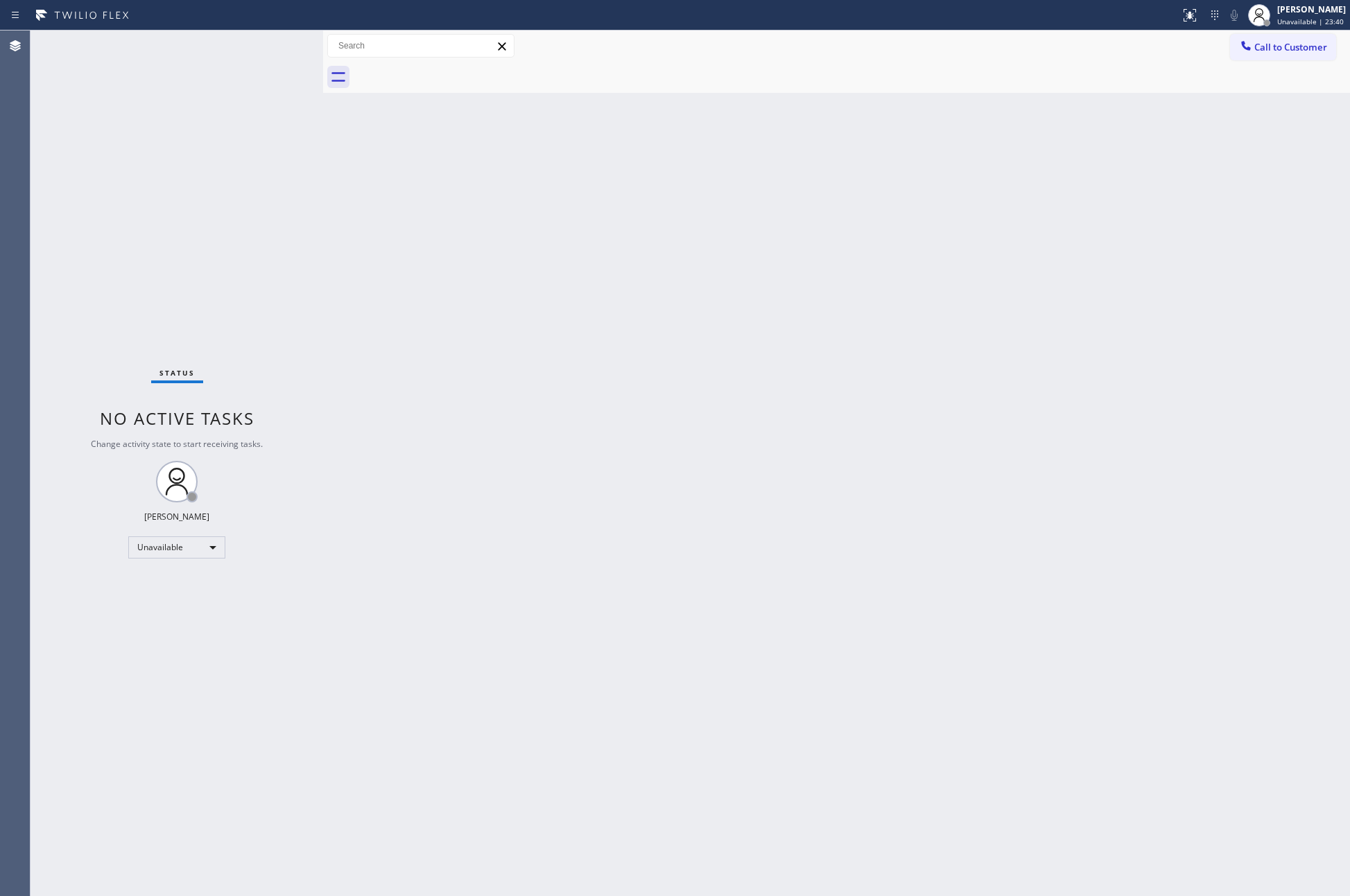
drag, startPoint x: 809, startPoint y: 596, endPoint x: 963, endPoint y: 697, distance: 184.2
click at [857, 624] on div "Back to Dashboard Change Sender ID Customers Technicians Select a contact Outbo…" at bounding box center [836, 463] width 1027 height 865
drag, startPoint x: 608, startPoint y: 464, endPoint x: 1077, endPoint y: 209, distance: 533.8
click at [642, 435] on div "Back to Dashboard Change Sender ID Customers Technicians Select a contact Outbo…" at bounding box center [836, 463] width 1027 height 865
click at [1269, 42] on span "Call to Customer" at bounding box center [1290, 47] width 72 height 12
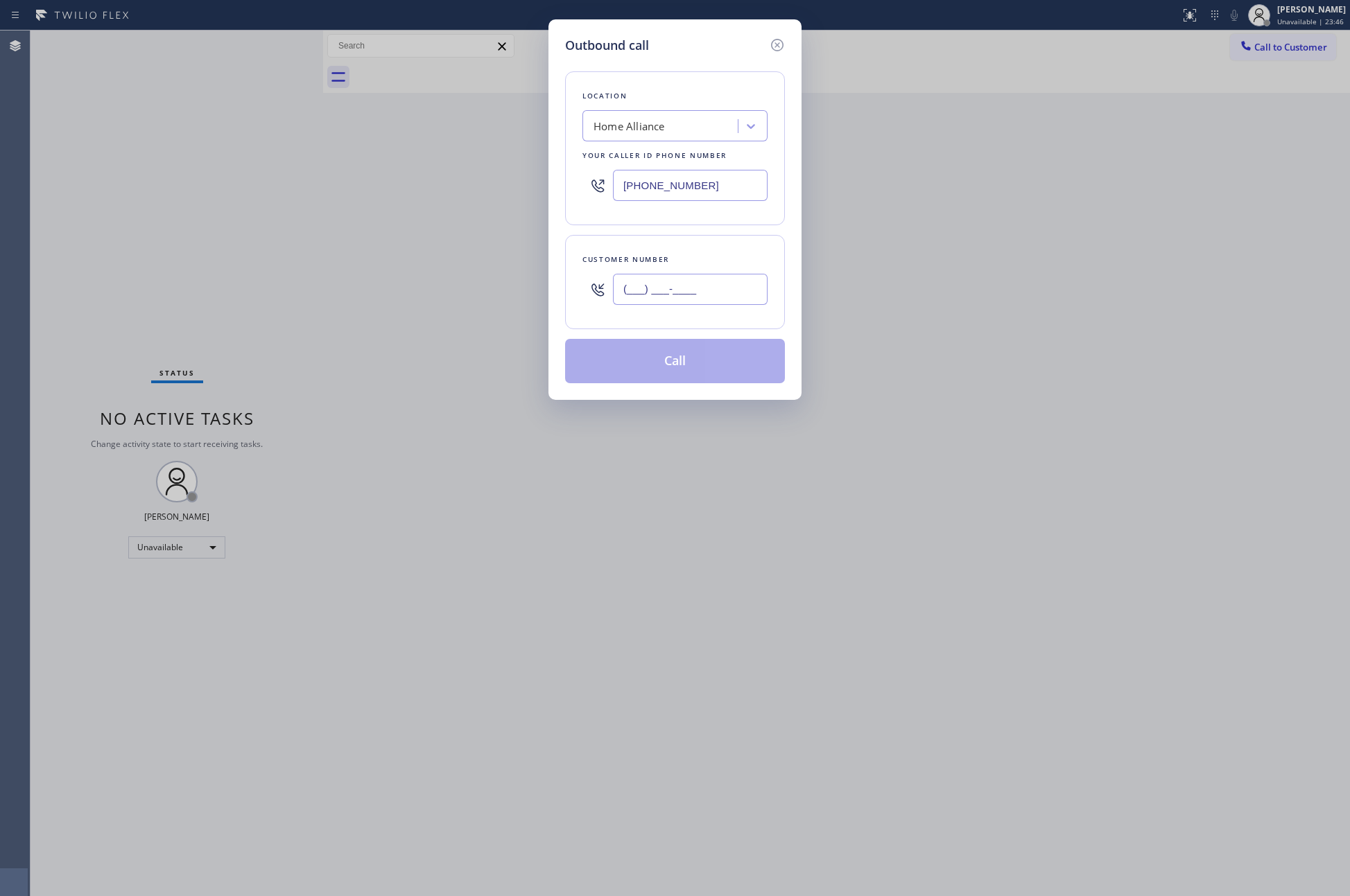
click at [679, 289] on input "(___) ___-____" at bounding box center [690, 289] width 154 height 31
paste input "424) 425-9483"
type input "(424) 425-9483"
click at [658, 372] on button "Call" at bounding box center [675, 361] width 219 height 45
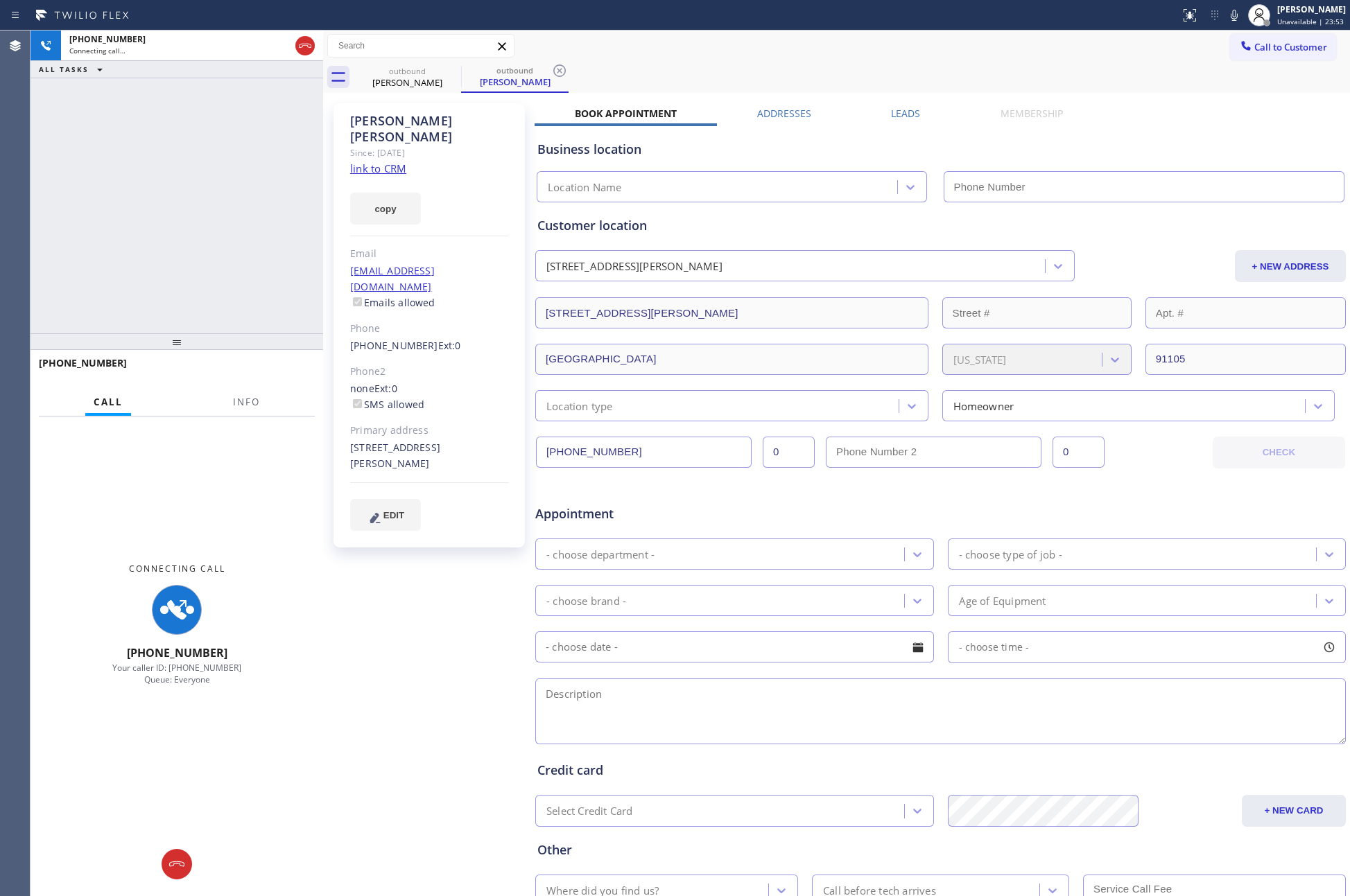
type input "(877) 777-0796"
drag, startPoint x: 200, startPoint y: 206, endPoint x: 260, endPoint y: 196, distance: 60.8
click at [227, 204] on div "+14244259483 Connecting call… ALL TASKS ALL TASKS ACTIVE TASKS TASKS IN WRAP UP" at bounding box center [176, 182] width 293 height 303
click at [240, 187] on div "+14244259483 Connecting call… ALL TASKS ALL TASKS ACTIVE TASKS TASKS IN WRAP UP" at bounding box center [176, 182] width 293 height 303
click at [242, 188] on div "+14244259483 Connecting call… ALL TASKS ALL TASKS ACTIVE TASKS TASKS IN WRAP UP" at bounding box center [176, 182] width 293 height 303
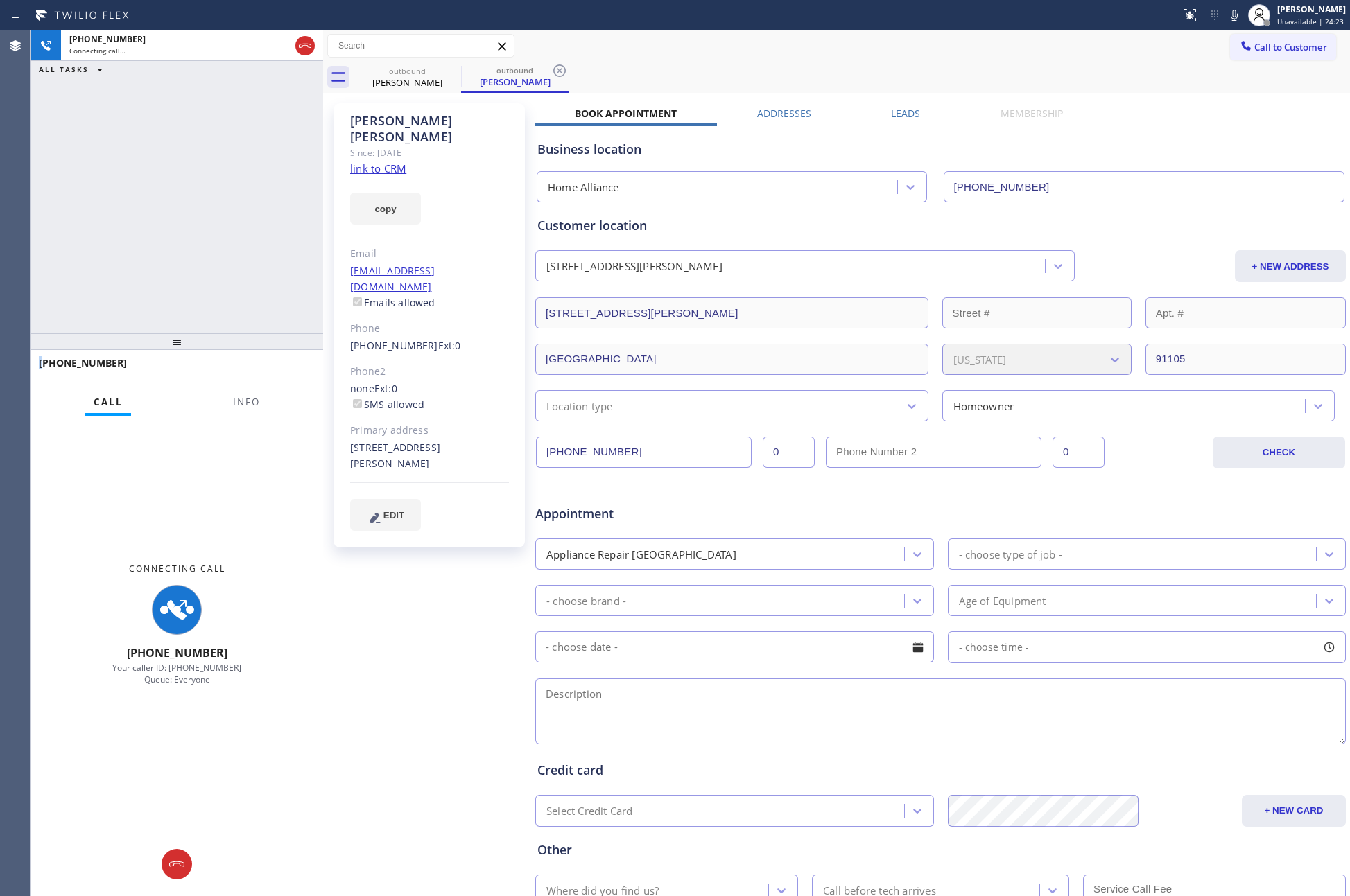
drag, startPoint x: 242, startPoint y: 188, endPoint x: 666, endPoint y: 242, distance: 427.4
click at [250, 194] on div "+14244259483 Connecting call… ALL TASKS ALL TASKS ACTIVE TASKS TASKS IN WRAP UP" at bounding box center [176, 182] width 293 height 303
click at [1217, 117] on div "Book Appointment Addresses Leads Membership Business location Home Alliance (87…" at bounding box center [940, 550] width 811 height 887
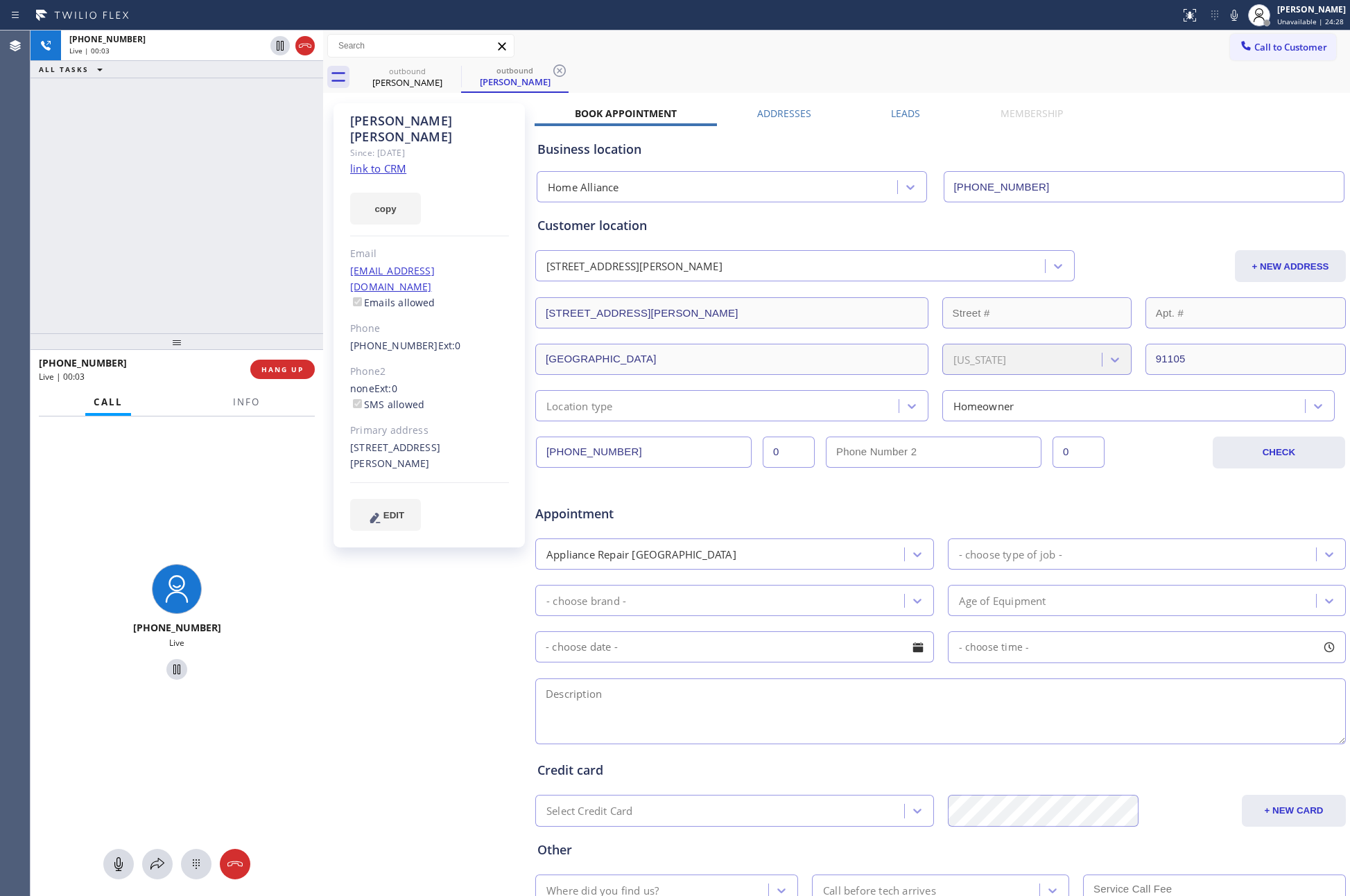
drag, startPoint x: 146, startPoint y: 244, endPoint x: 333, endPoint y: 397, distance: 241.6
click at [196, 292] on div "+14244259483 Live | 00:03 ALL TASKS ALL TASKS ACTIVE TASKS TASKS IN WRAP UP" at bounding box center [176, 182] width 293 height 303
click at [296, 371] on span "HANG UP" at bounding box center [282, 369] width 42 height 10
drag, startPoint x: 179, startPoint y: 212, endPoint x: 896, endPoint y: 68, distance: 731.3
click at [375, 202] on div "+14244259483 Live | 00:04 ALL TASKS ALL TASKS ACTIVE TASKS TASKS IN WRAP UP +14…" at bounding box center [690, 463] width 1319 height 865
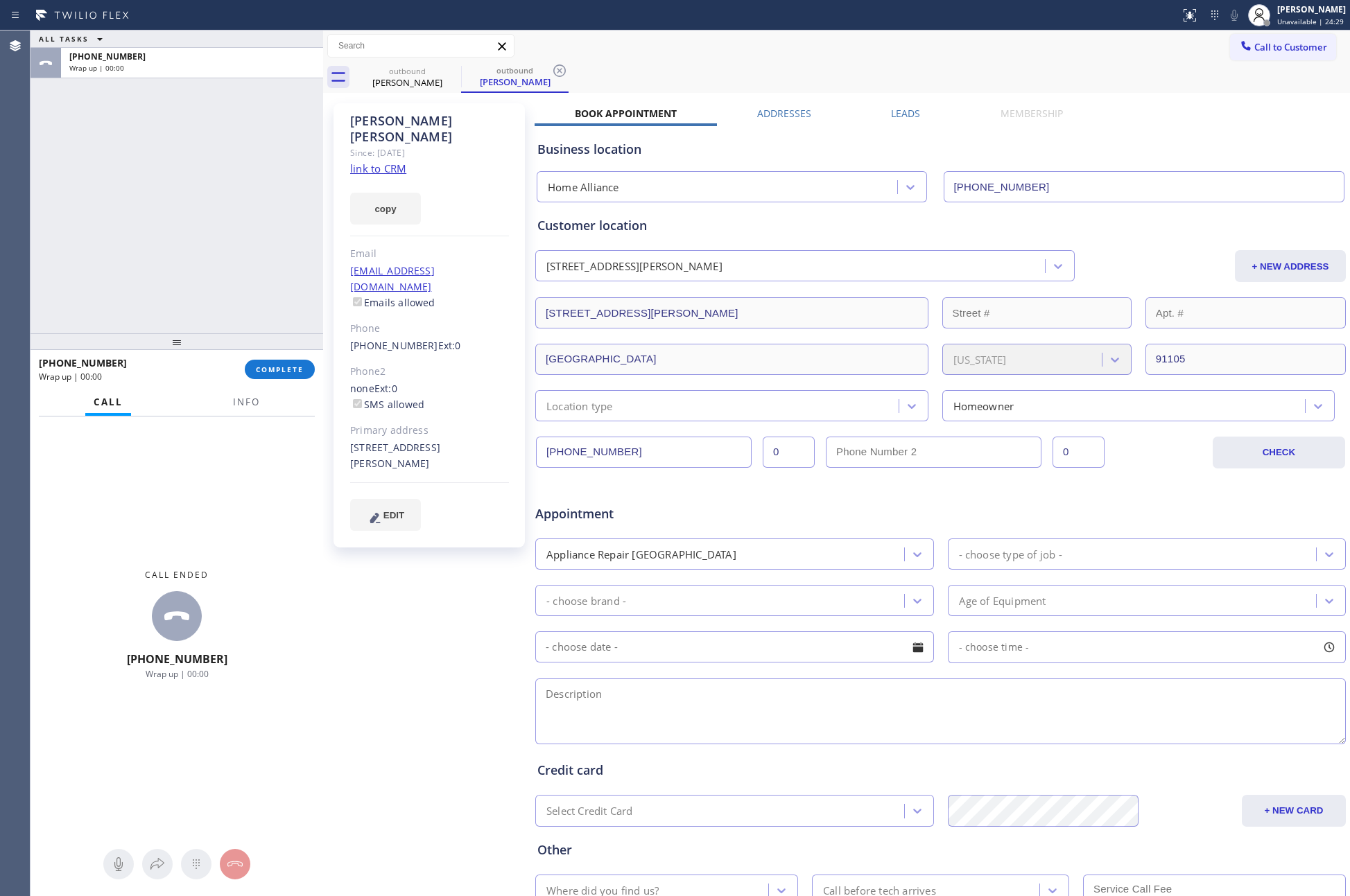
click at [896, 111] on label "Leads" at bounding box center [905, 113] width 30 height 13
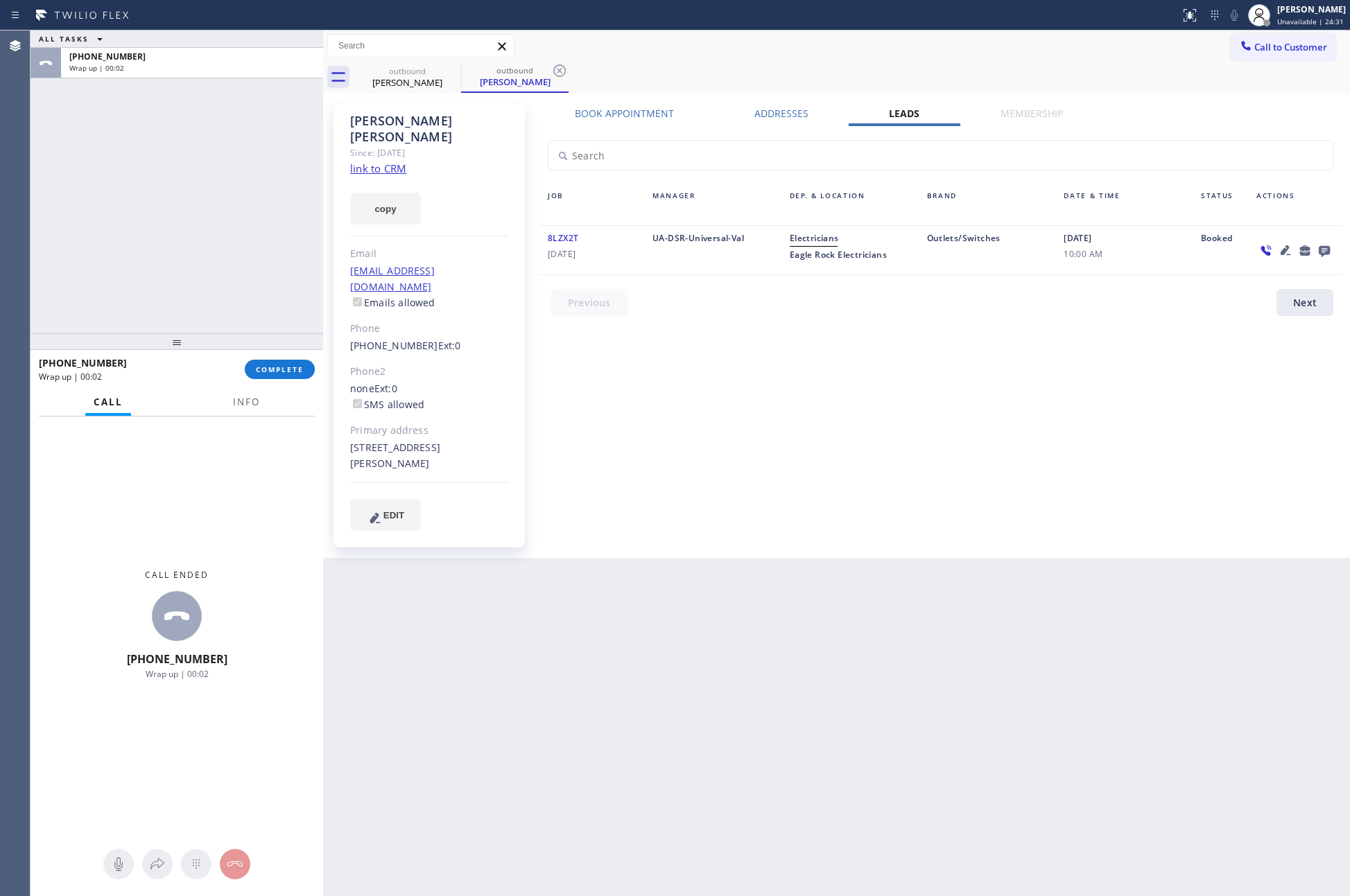
drag, startPoint x: 996, startPoint y: 427, endPoint x: 1332, endPoint y: 323, distance: 351.7
click at [1070, 417] on div "Book Appointment Addresses Leads Membership Business location Home Alliance (87…" at bounding box center [940, 331] width 811 height 448
click at [1327, 255] on icon at bounding box center [1323, 251] width 16 height 17
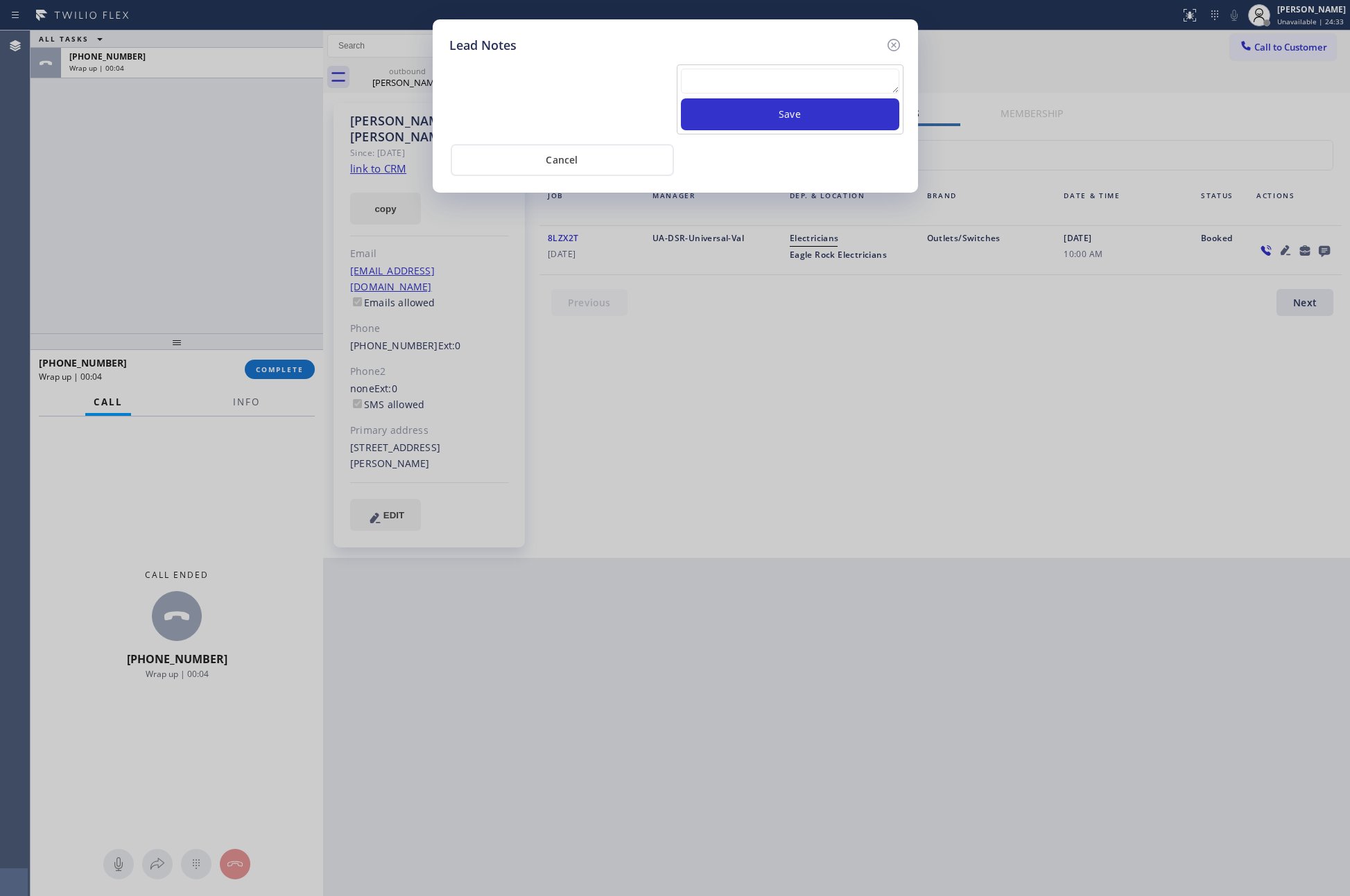
click at [741, 81] on textarea at bounding box center [789, 81] width 218 height 25
paste textarea "PLEASE TRANSFER FOR MEMBERSHIP and AC FILTER"
type textarea "PLEASE TRANSFER FOR MEMBERSHIP and AC FILTER"
click at [772, 114] on button "Save" at bounding box center [789, 113] width 218 height 31
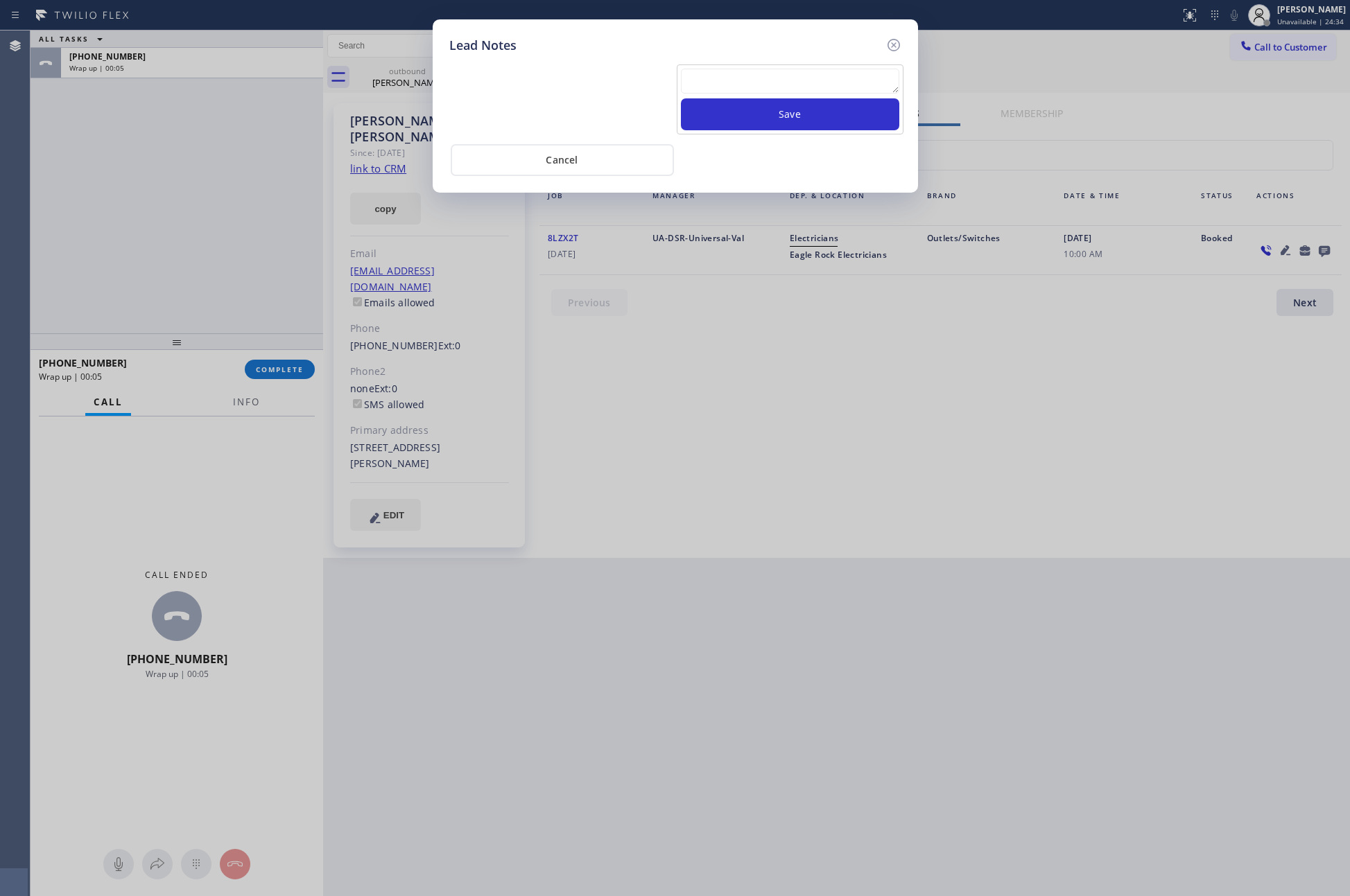
scroll to position [0, 0]
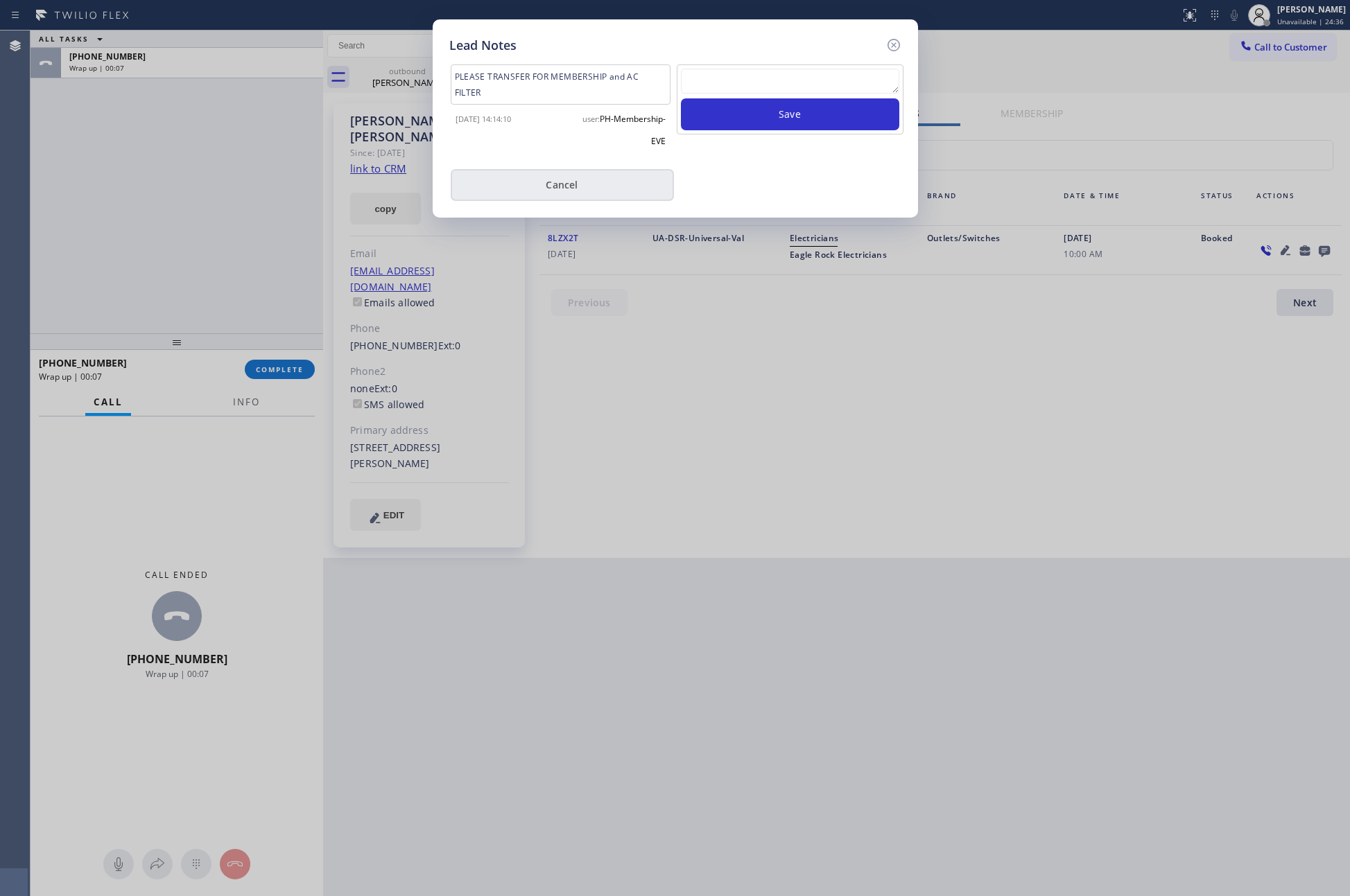
click at [581, 173] on button "Cancel" at bounding box center [562, 184] width 223 height 31
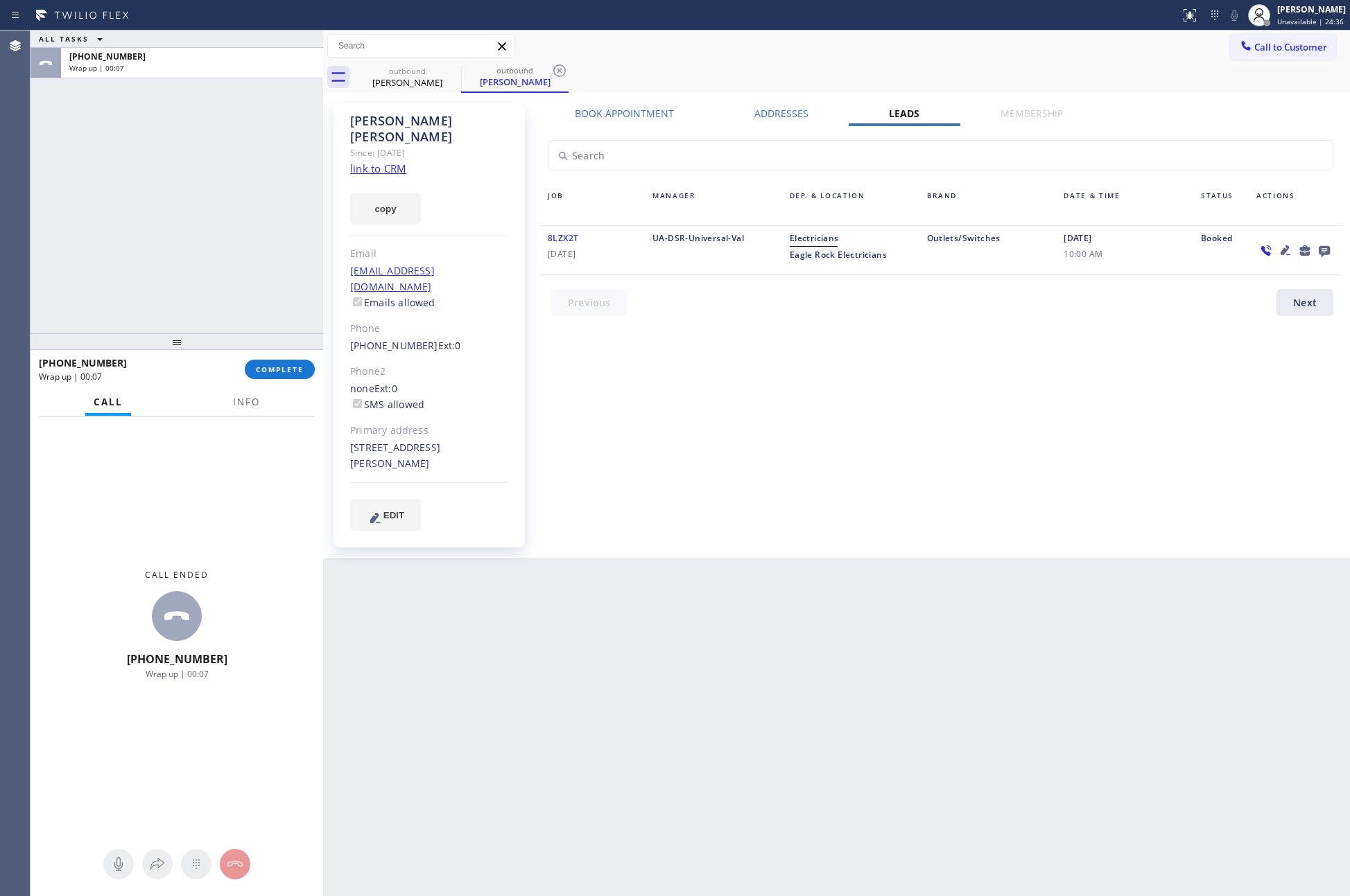
drag, startPoint x: 210, startPoint y: 202, endPoint x: 220, endPoint y: 204, distance: 10.2
click at [215, 200] on div "ALL TASKS ALL TASKS ACTIVE TASKS TASKS IN WRAP UP +14244259483 Wrap up | 00:07" at bounding box center [176, 182] width 293 height 303
click at [196, 192] on div "ALL TASKS ALL TASKS ACTIVE TASKS TASKS IN WRAP UP +14244259483 Wrap up | 00:12" at bounding box center [176, 182] width 293 height 303
drag, startPoint x: 704, startPoint y: 368, endPoint x: 809, endPoint y: 300, distance: 125.1
click at [720, 360] on div "Book Appointment Addresses Leads Membership Business location Home Alliance (87…" at bounding box center [940, 331] width 811 height 448
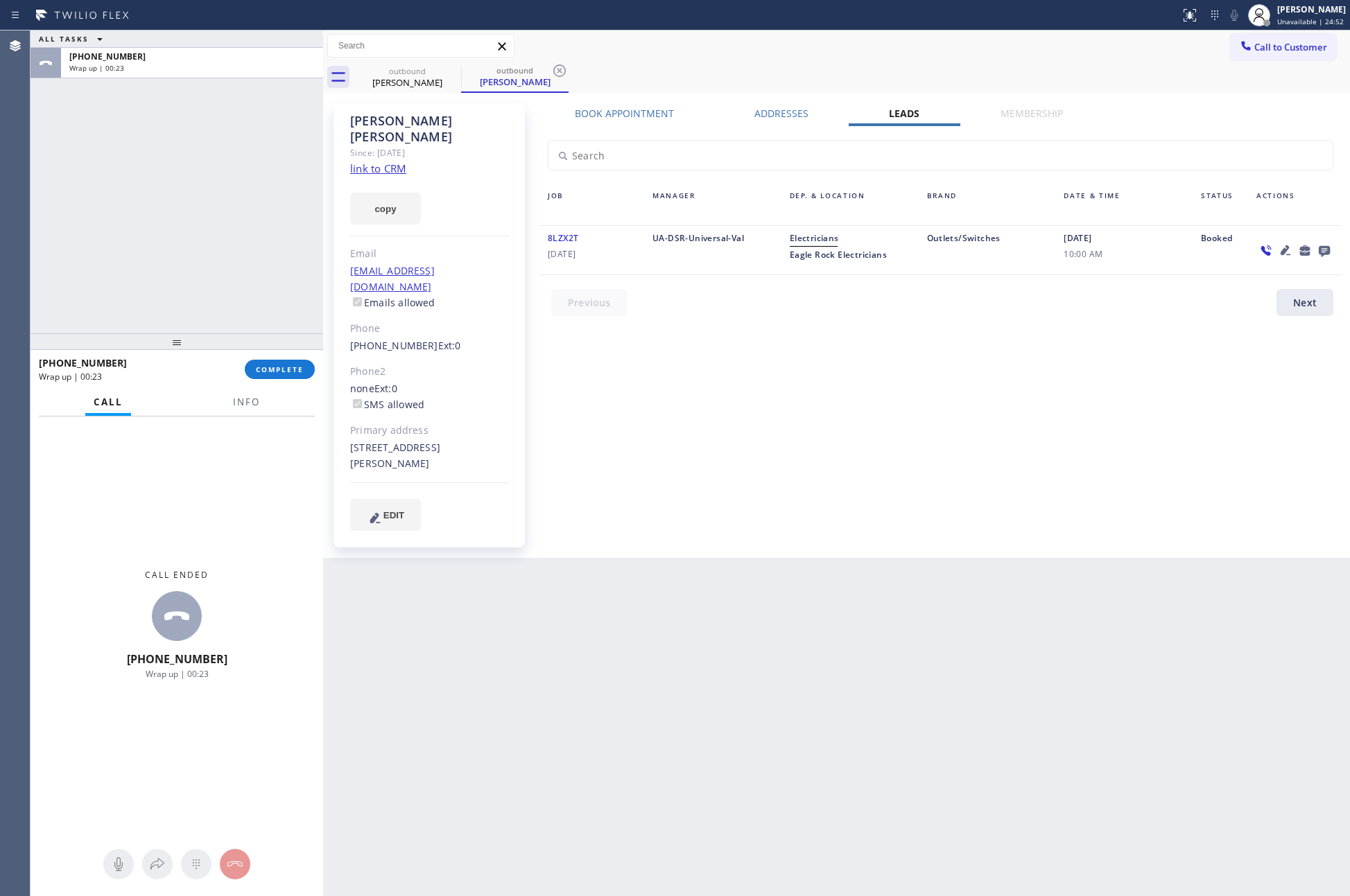
click at [806, 477] on div "Book Appointment Addresses Leads Membership Business location Home Alliance (87…" at bounding box center [940, 331] width 811 height 448
drag, startPoint x: 252, startPoint y: 279, endPoint x: 265, endPoint y: 292, distance: 18.4
click at [256, 279] on div "ALL TASKS ALL TASKS ACTIVE TASKS TASKS IN WRAP UP +14244259483 Wrap up | 00:24" at bounding box center [176, 182] width 293 height 303
drag, startPoint x: 289, startPoint y: 372, endPoint x: 221, endPoint y: 156, distance: 226.5
click at [289, 358] on div "+14244259483 Wrap up | 00:25 COMPLETE" at bounding box center [176, 370] width 276 height 36
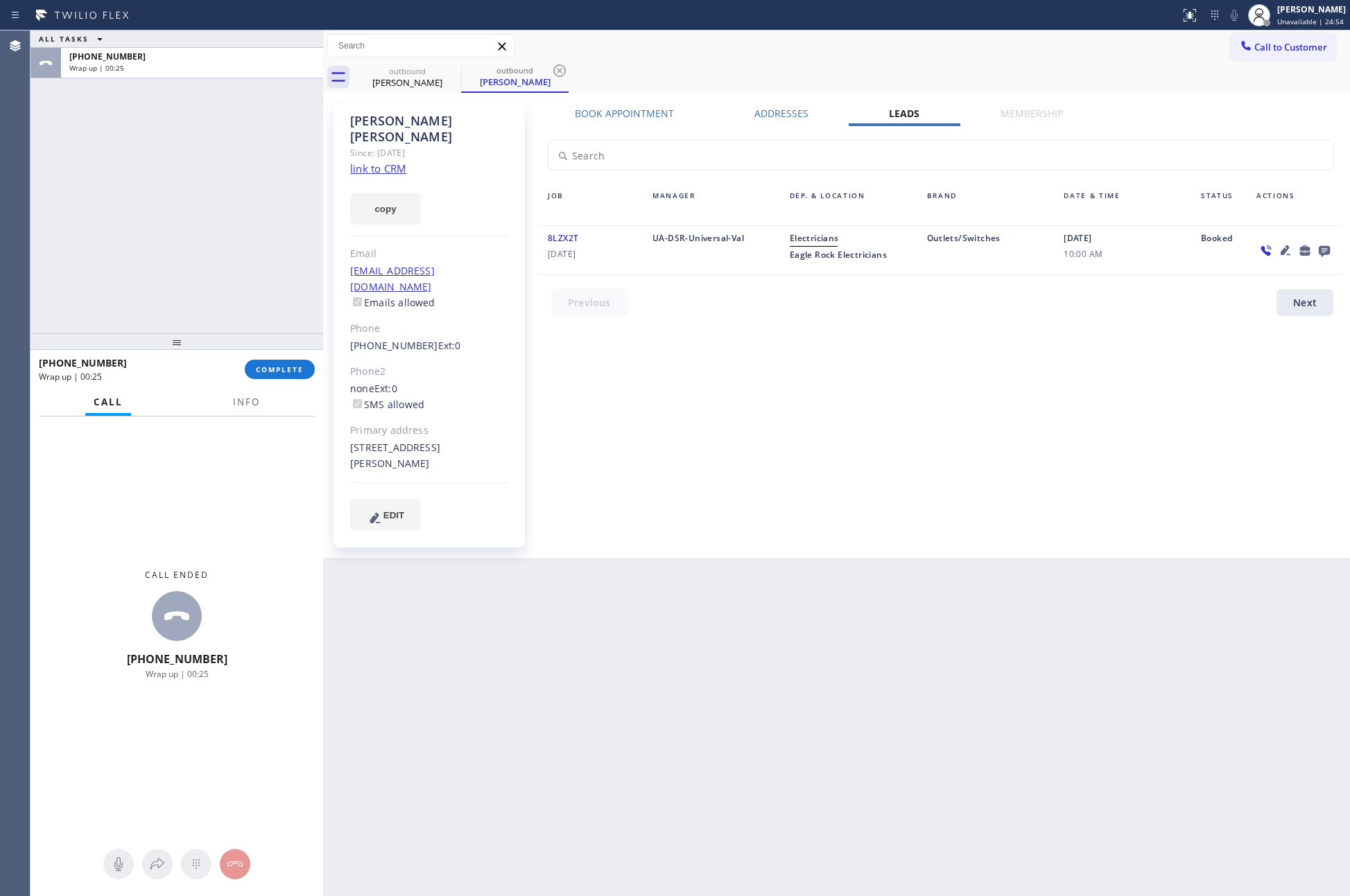
click at [217, 139] on div "ALL TASKS ALL TASKS ACTIVE TASKS TASKS IN WRAP UP +14244259483 Wrap up | 00:25" at bounding box center [176, 182] width 293 height 303
click at [269, 375] on button "COMPLETE" at bounding box center [279, 369] width 70 height 19
drag, startPoint x: 233, startPoint y: 214, endPoint x: 246, endPoint y: 212, distance: 13.2
click at [234, 216] on div "ALL TASKS ALL TASKS ACTIVE TASKS TASKS IN WRAP UP +14244259483 Wrap up | 00:27" at bounding box center [176, 182] width 293 height 303
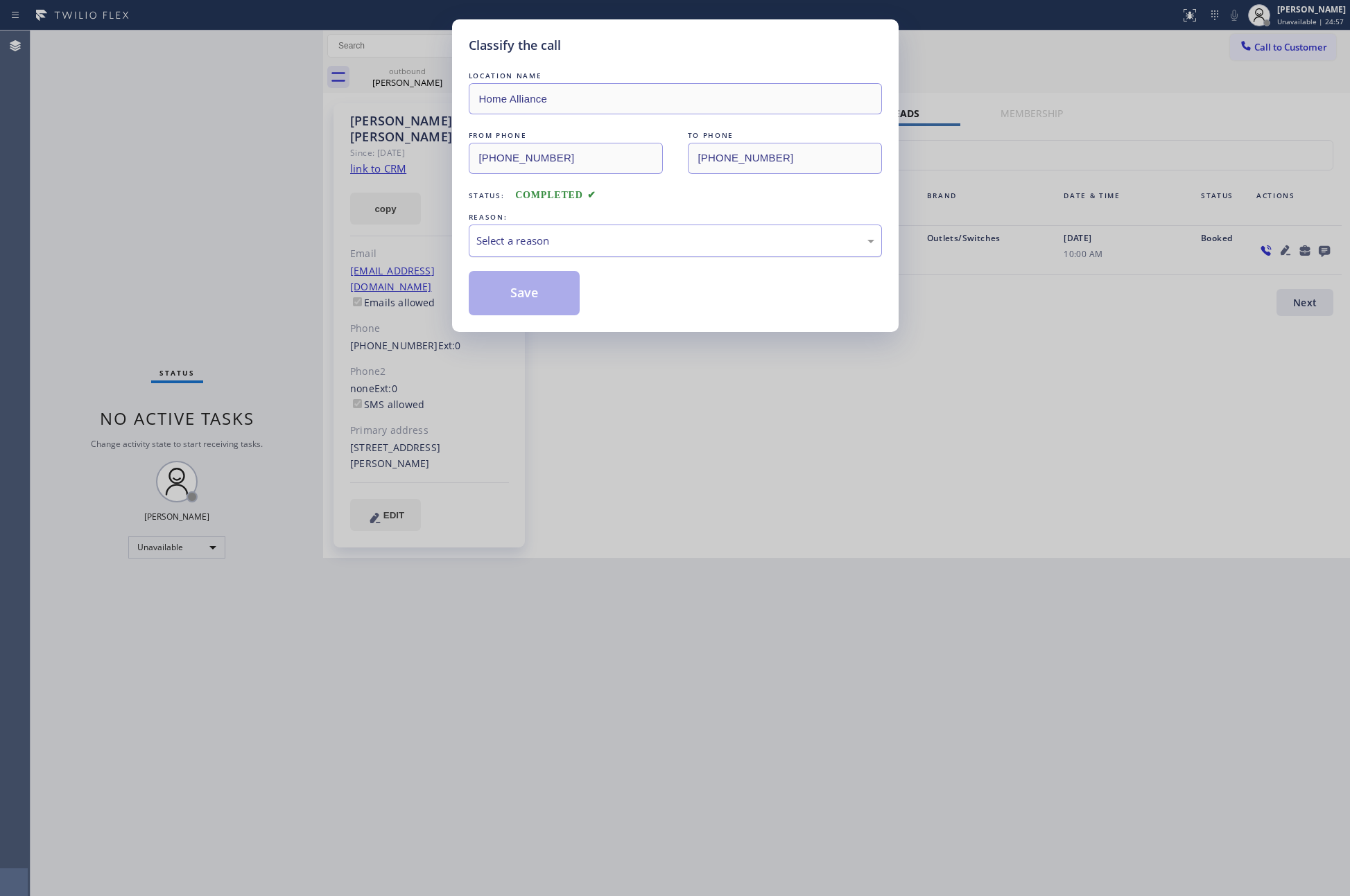
click at [524, 242] on div "Select a reason" at bounding box center [675, 240] width 398 height 16
click at [517, 287] on button "Save" at bounding box center [524, 293] width 112 height 45
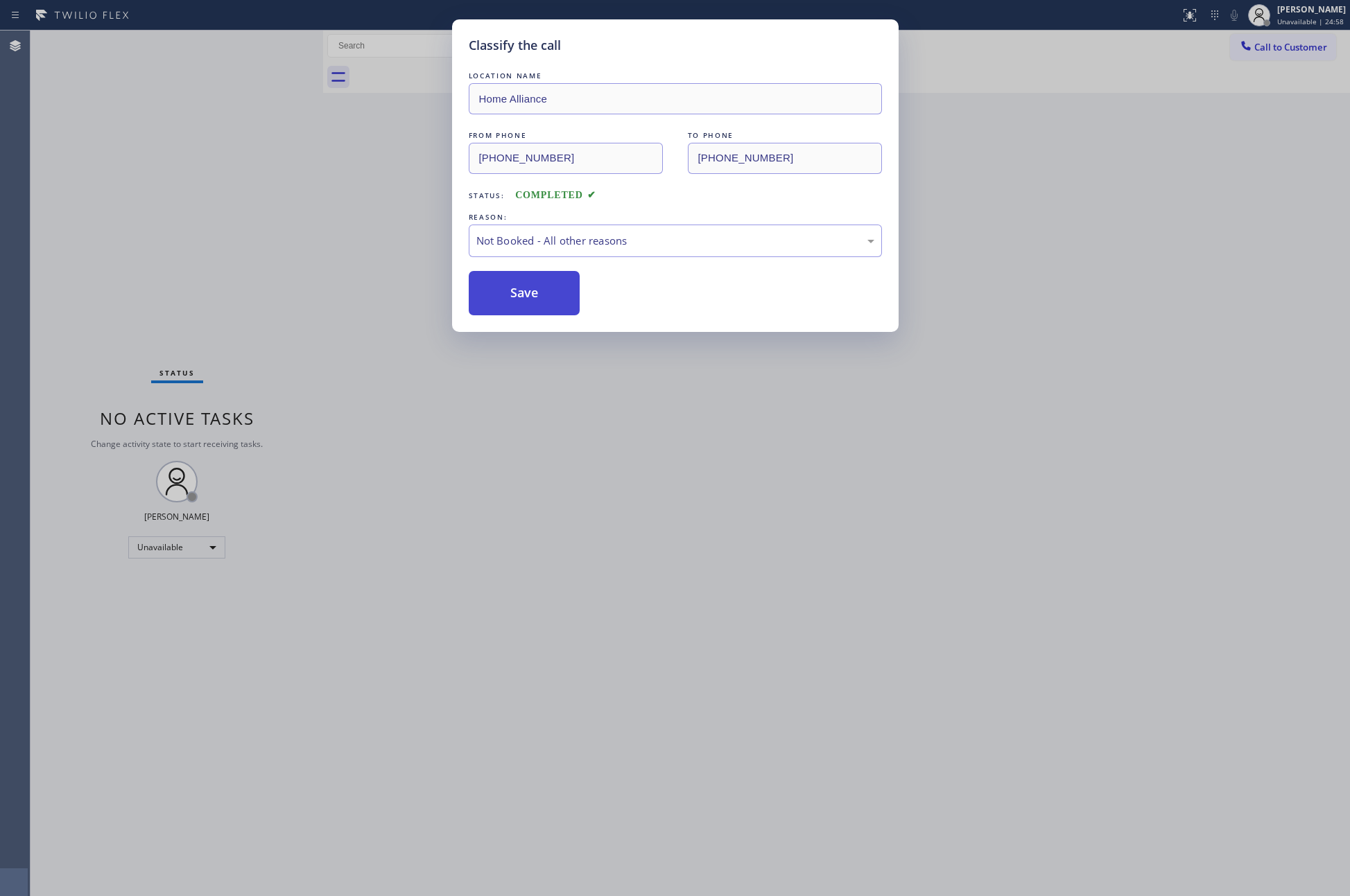
click at [515, 287] on button "Save" at bounding box center [524, 293] width 112 height 45
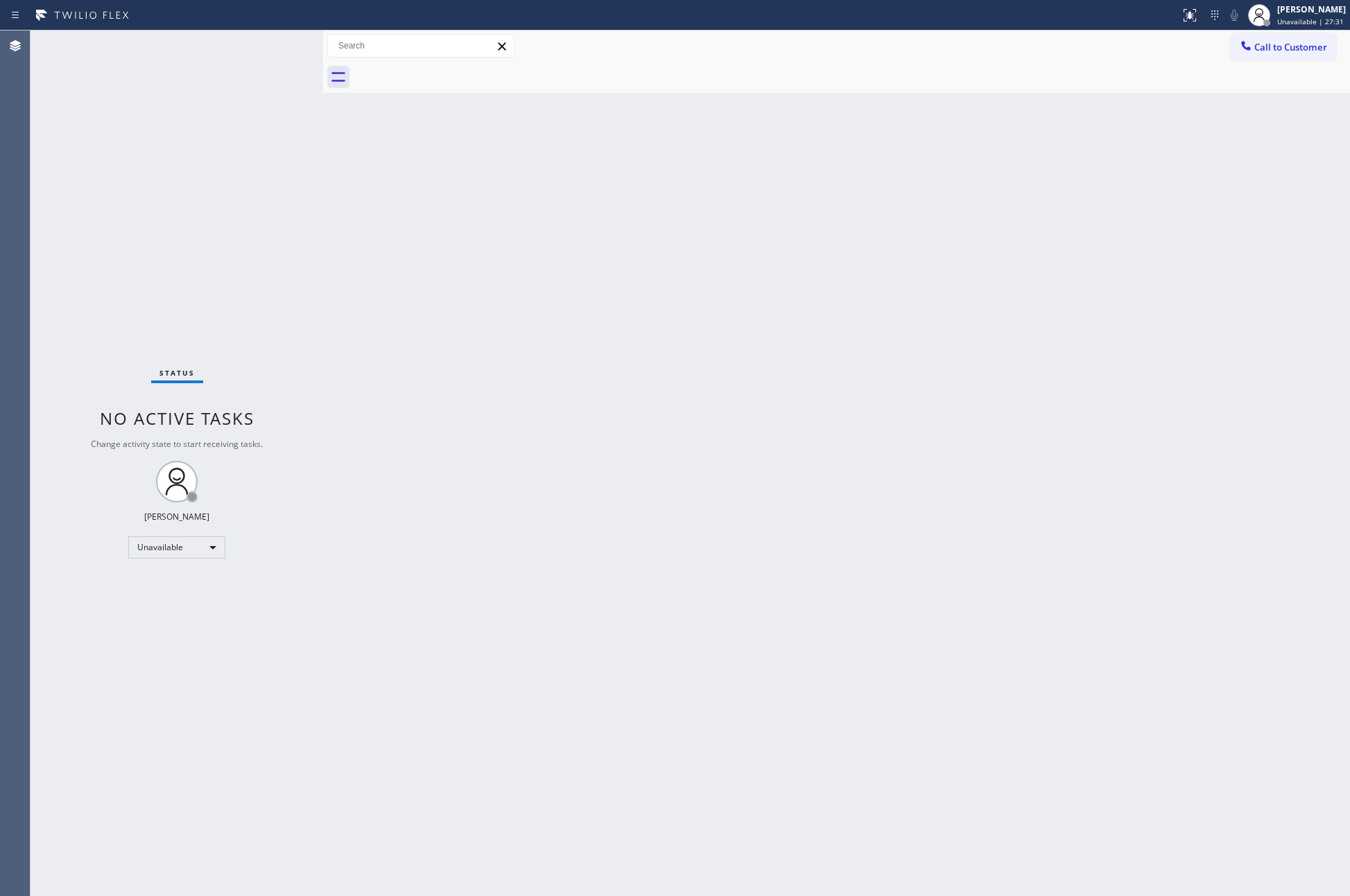
click at [75, 179] on div "Status No active tasks Change activity state to start receiving tasks. Eva Mahi…" at bounding box center [176, 463] width 293 height 865
drag, startPoint x: 579, startPoint y: 459, endPoint x: 1010, endPoint y: 7, distance: 624.6
click at [631, 406] on div "Back to Dashboard Change Sender ID Customers Technicians Select a contact Outbo…" at bounding box center [836, 463] width 1027 height 865
drag, startPoint x: 288, startPoint y: 213, endPoint x: 500, endPoint y: 529, distance: 380.5
click at [302, 267] on div "Status No active tasks Change activity state to start receiving tasks. Eva Mahi…" at bounding box center [176, 463] width 293 height 865
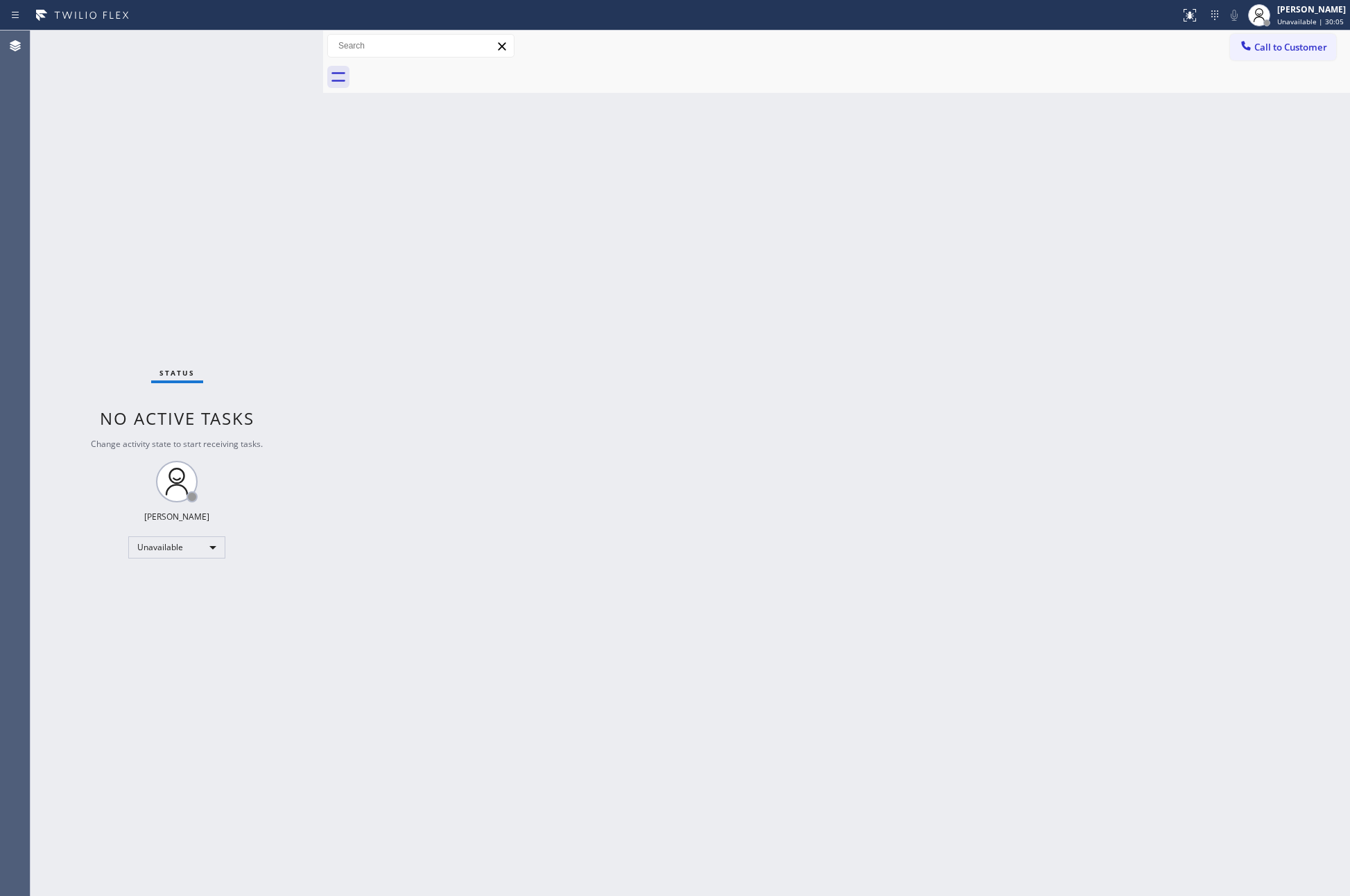
drag, startPoint x: 531, startPoint y: 540, endPoint x: 888, endPoint y: 218, distance: 480.8
click at [669, 439] on div "Back to Dashboard Change Sender ID Customers Technicians Select a contact Outbo…" at bounding box center [836, 463] width 1027 height 865
click at [849, 385] on div "Back to Dashboard Change Sender ID Customers Technicians Select a contact Outbo…" at bounding box center [836, 463] width 1027 height 865
click at [1271, 46] on span "Call to Customer" at bounding box center [1290, 47] width 72 height 12
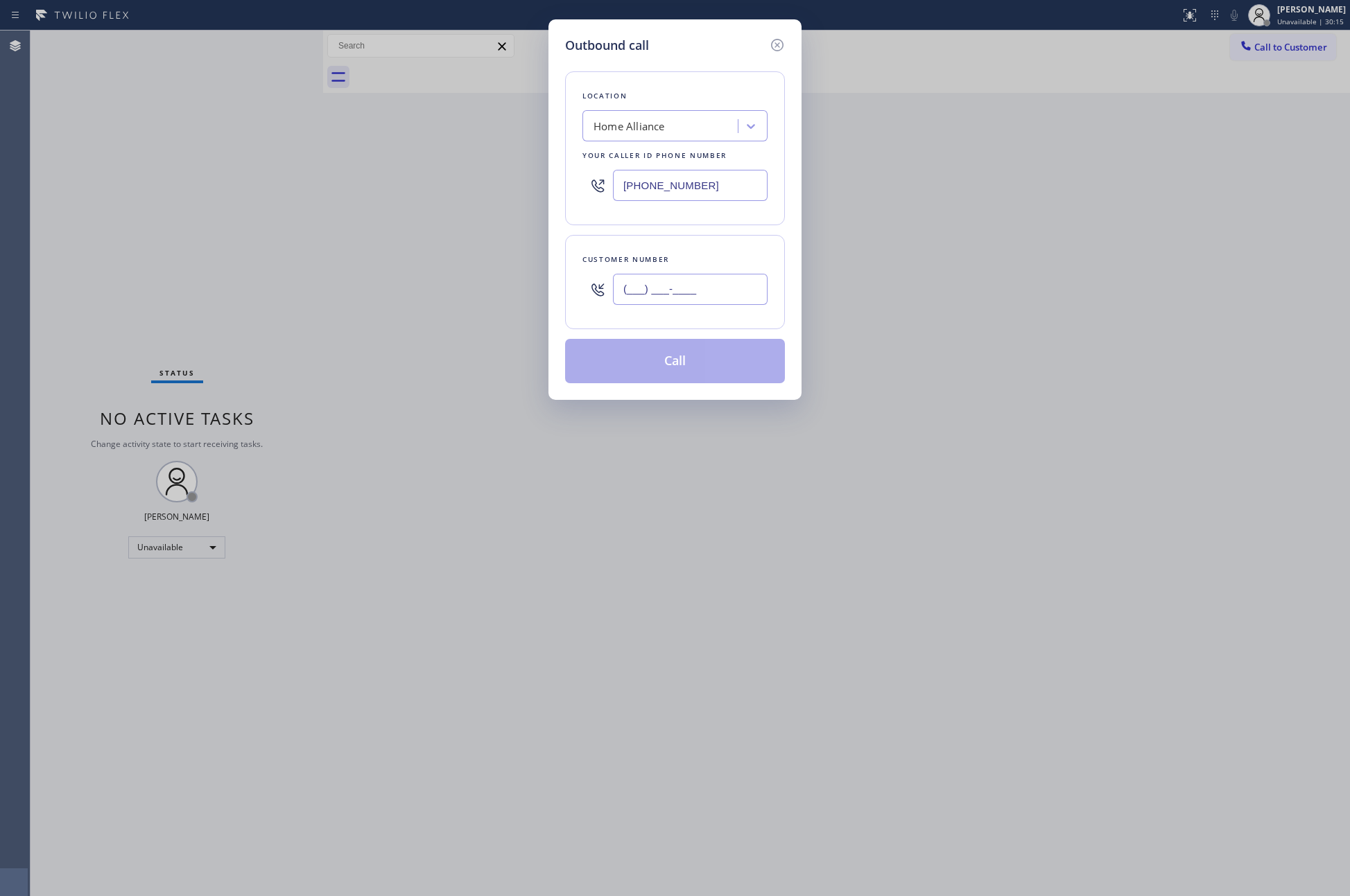
click at [723, 295] on input "(___) ___-____" at bounding box center [690, 289] width 154 height 31
paste input "805) 630-2234"
type input "(805) 630-2234"
click at [704, 375] on button "Call" at bounding box center [675, 361] width 219 height 45
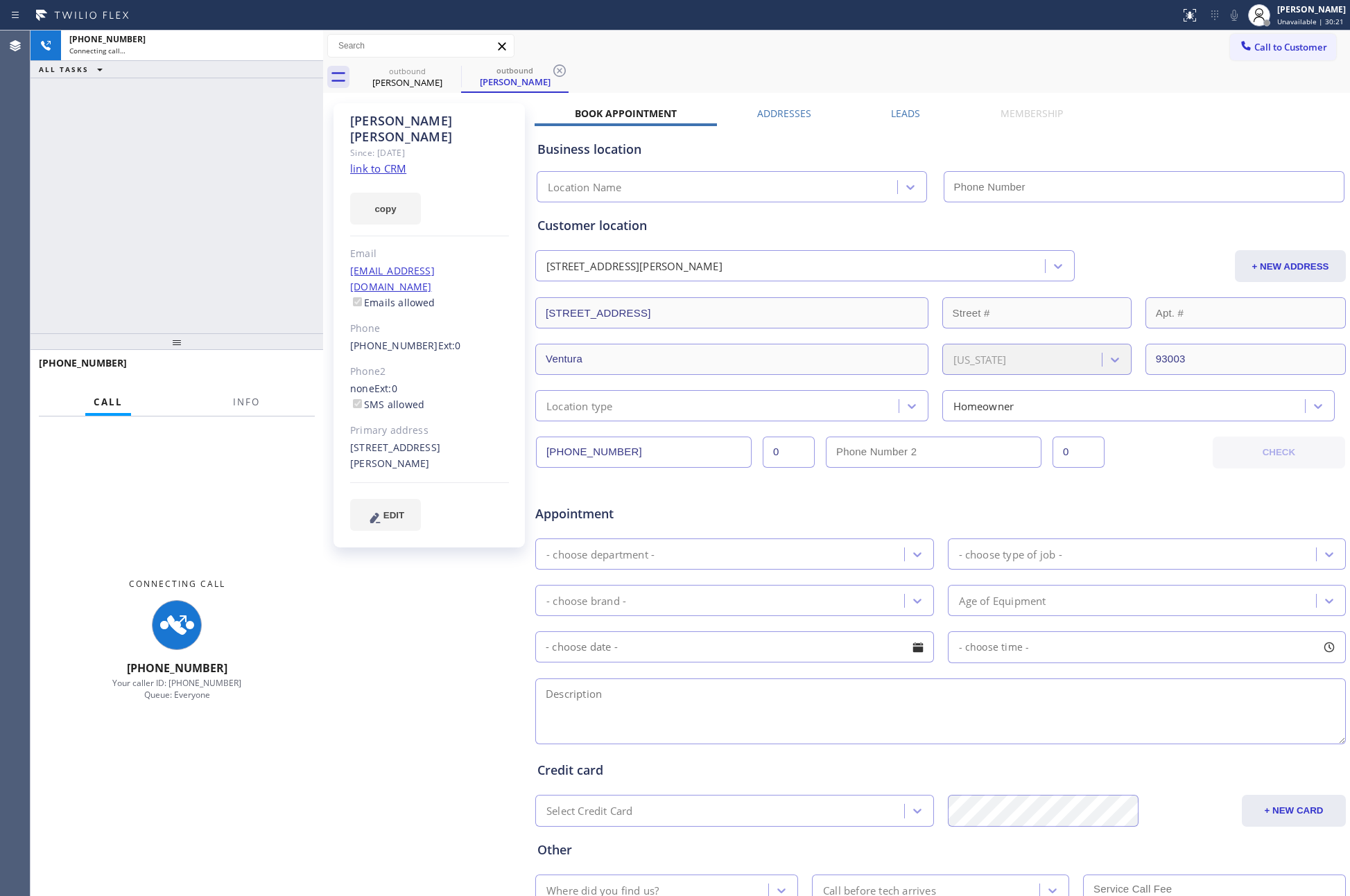
type input "(877) 777-0796"
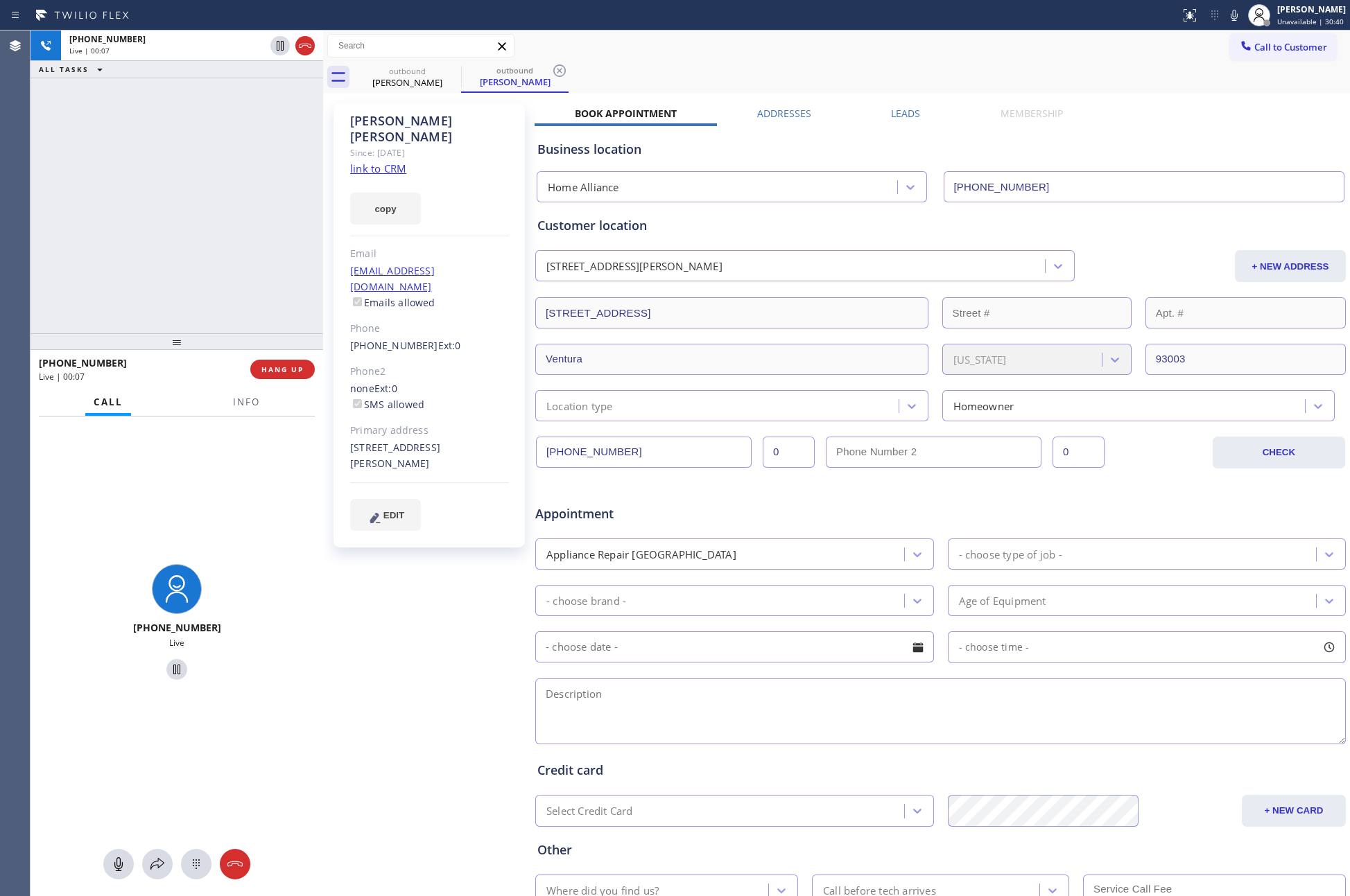
click at [649, 450] on input "(805) 630-2234" at bounding box center [644, 452] width 215 height 31
click at [276, 364] on span "HANG UP" at bounding box center [282, 369] width 42 height 10
drag, startPoint x: 184, startPoint y: 116, endPoint x: 1188, endPoint y: 761, distance: 1193.3
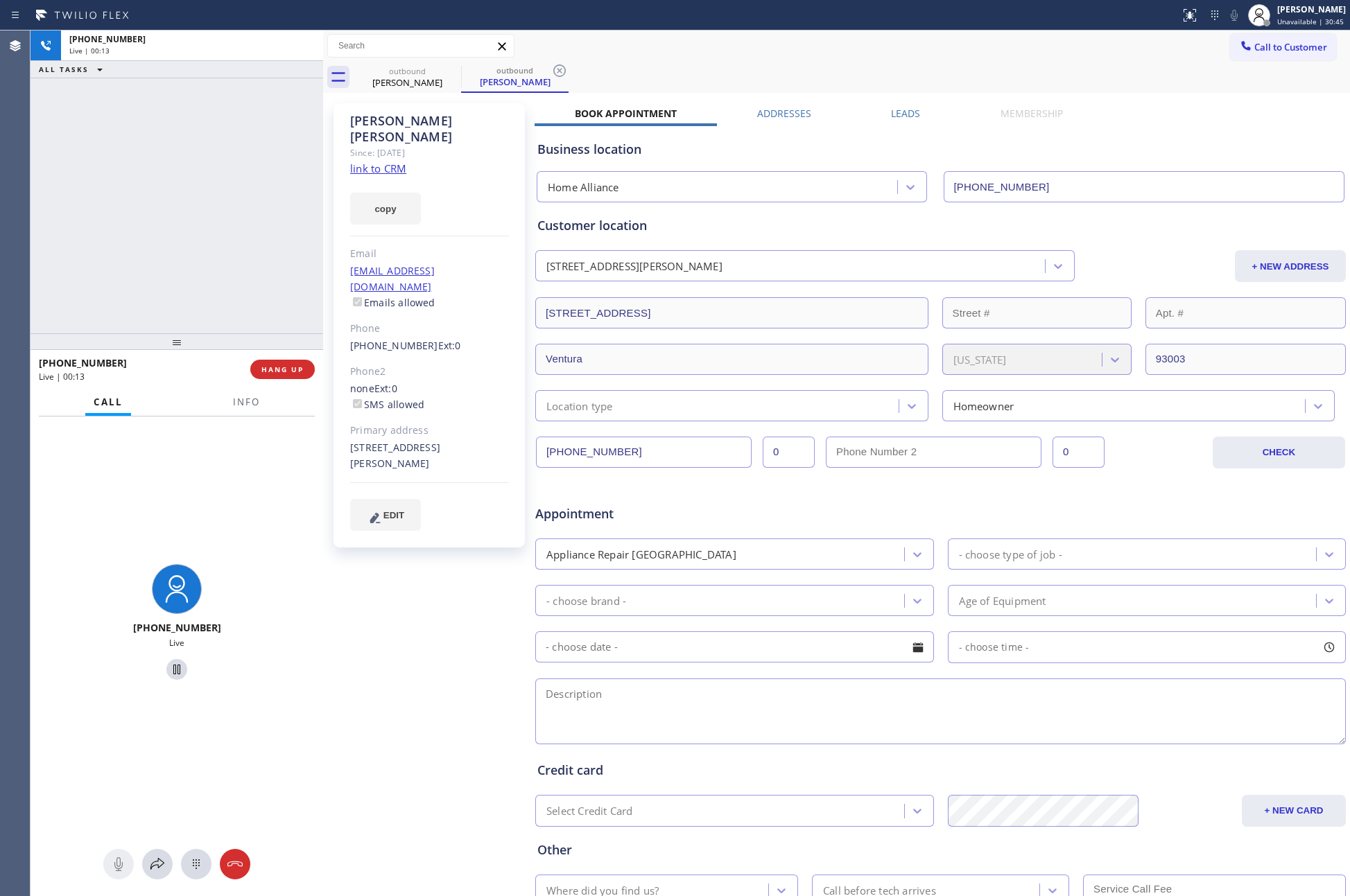
click at [213, 128] on div "+18056302234 Live | 00:13 ALL TASKS ALL TASKS ACTIVE TASKS TASKS IN WRAP UP" at bounding box center [176, 182] width 293 height 303
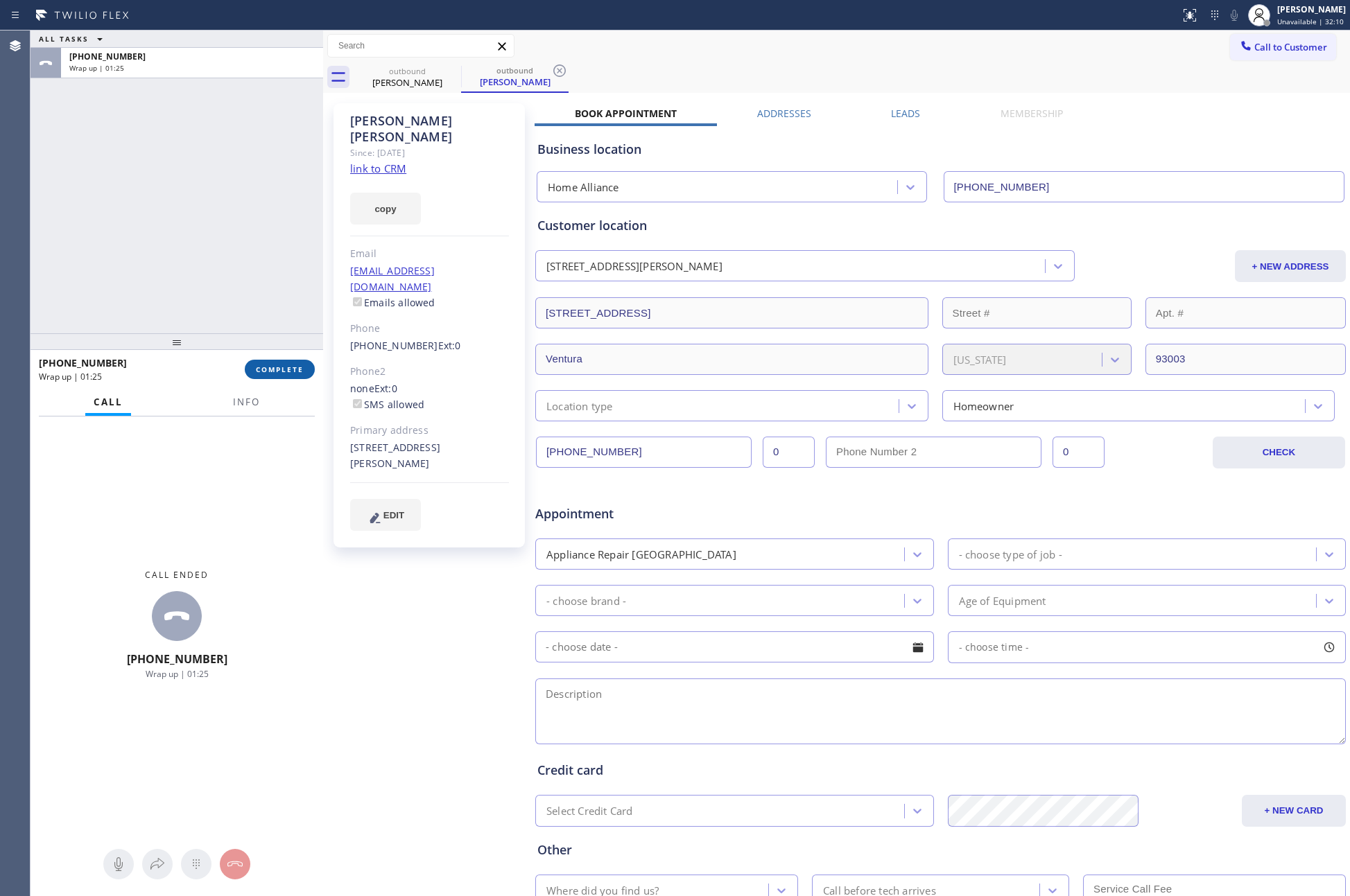
click at [260, 375] on button "COMPLETE" at bounding box center [279, 369] width 70 height 19
click at [225, 210] on div "ALL TASKS ALL TASKS ACTIVE TASKS TASKS IN WRAP UP +18056302234 Wrap up | 01:25" at bounding box center [176, 182] width 293 height 303
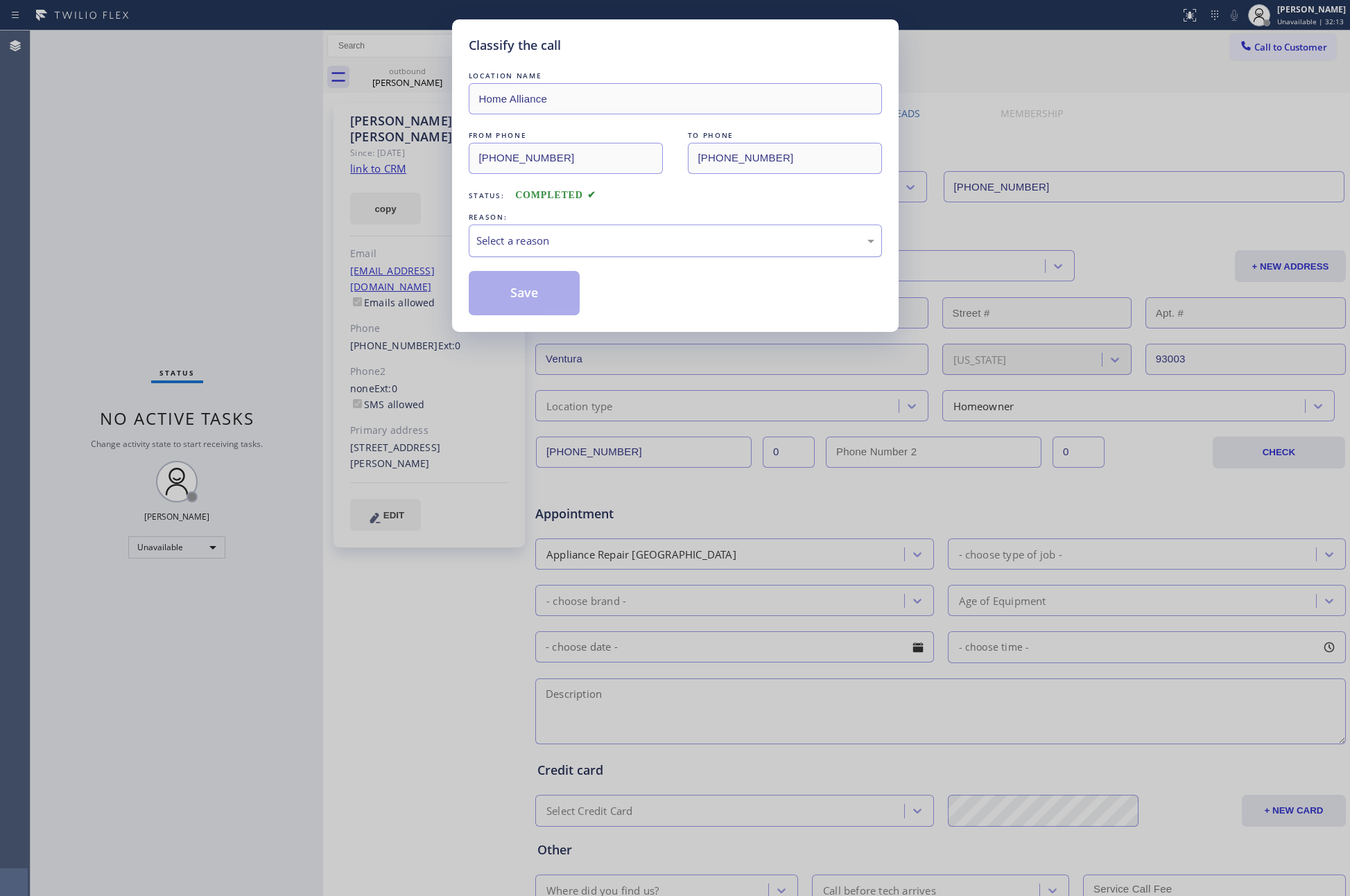
click at [561, 240] on div "Select a reason" at bounding box center [675, 240] width 398 height 16
click at [517, 294] on button "Save" at bounding box center [524, 293] width 112 height 45
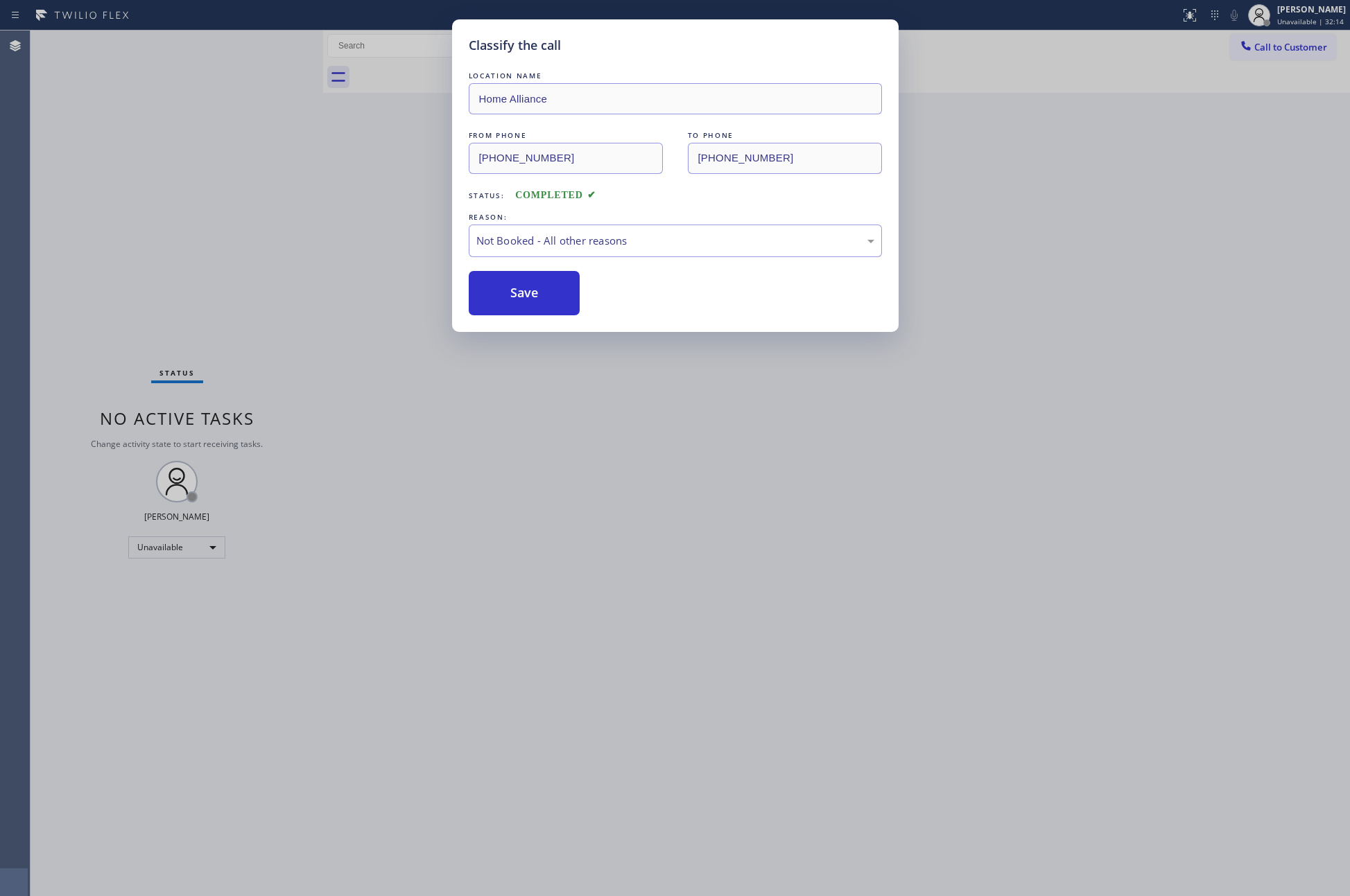
drag, startPoint x: 219, startPoint y: 243, endPoint x: 785, endPoint y: 7, distance: 613.2
click at [296, 229] on div "Classify the call LOCATION NAME Home Alliance FROM PHONE (877) 777-0796 TO PHON…" at bounding box center [675, 448] width 1350 height 896
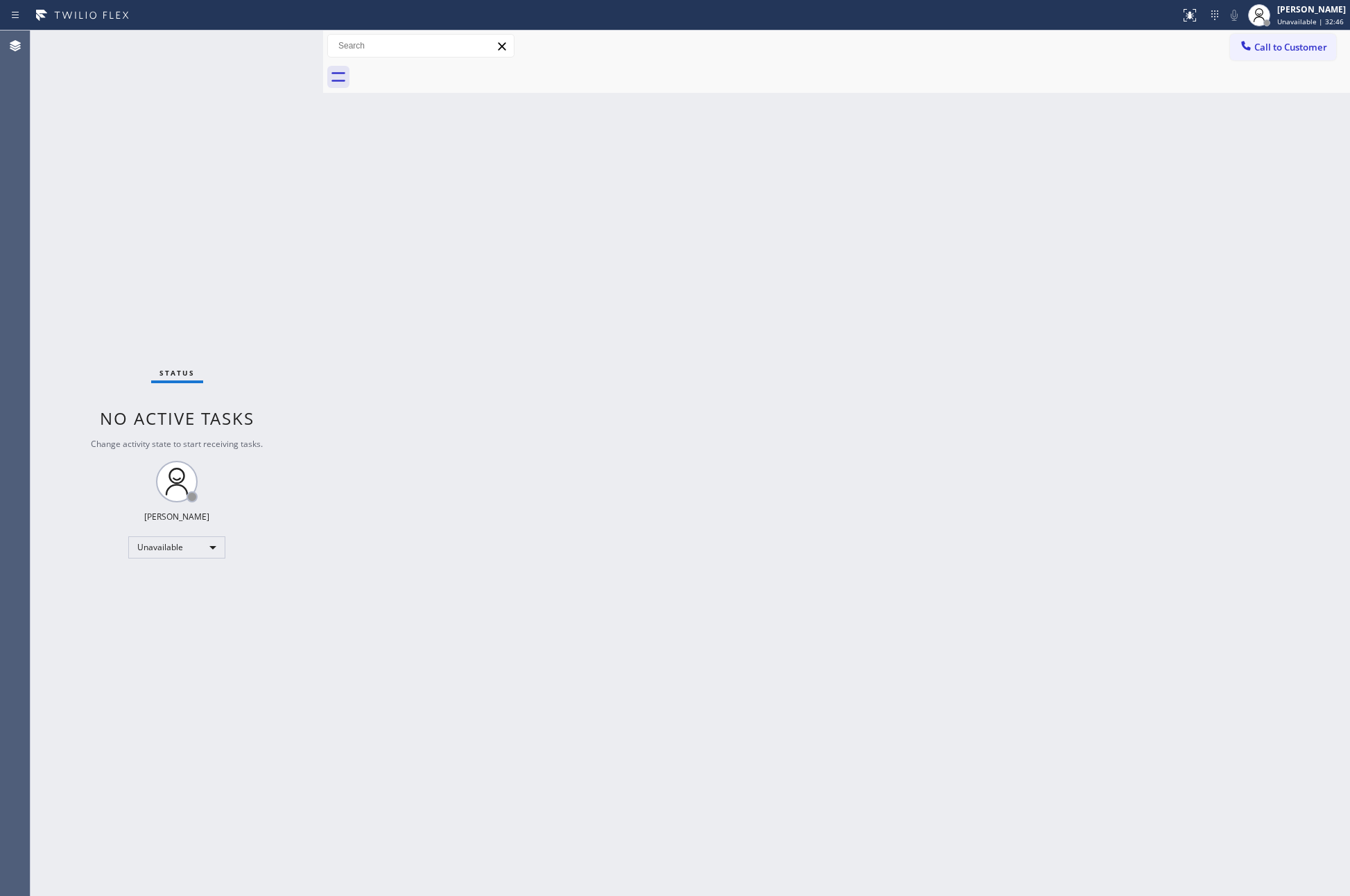
click at [323, 522] on div at bounding box center [323, 463] width 0 height 865
drag, startPoint x: 1283, startPoint y: 50, endPoint x: 1261, endPoint y: 57, distance: 23.1
click at [1283, 49] on span "Call to Customer" at bounding box center [1290, 47] width 72 height 12
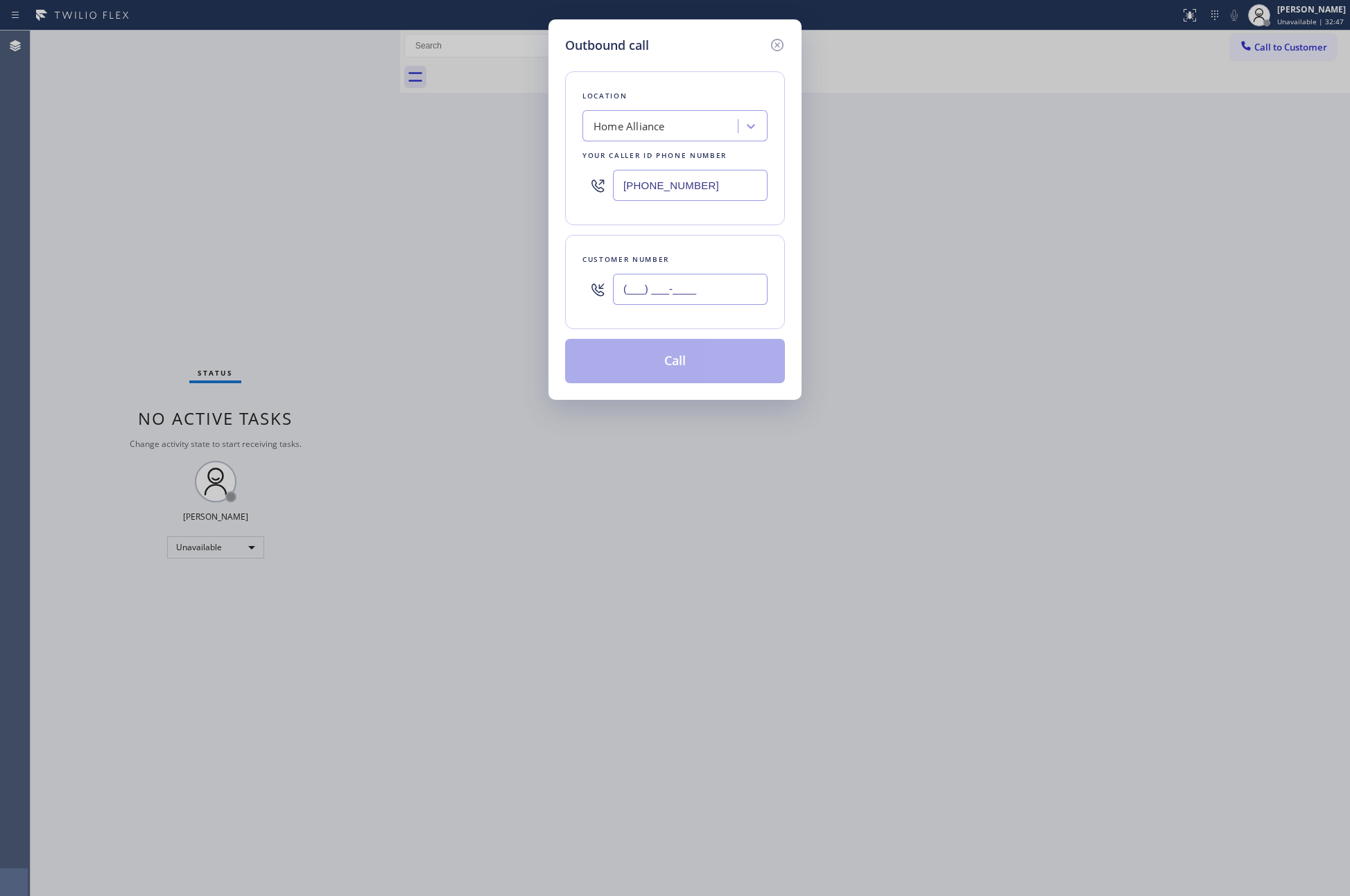
click at [682, 288] on input "(___) ___-____" at bounding box center [690, 289] width 154 height 31
paste input "503) 819-3685"
type input "(503) 819-3685"
click at [697, 370] on button "Call" at bounding box center [675, 361] width 219 height 45
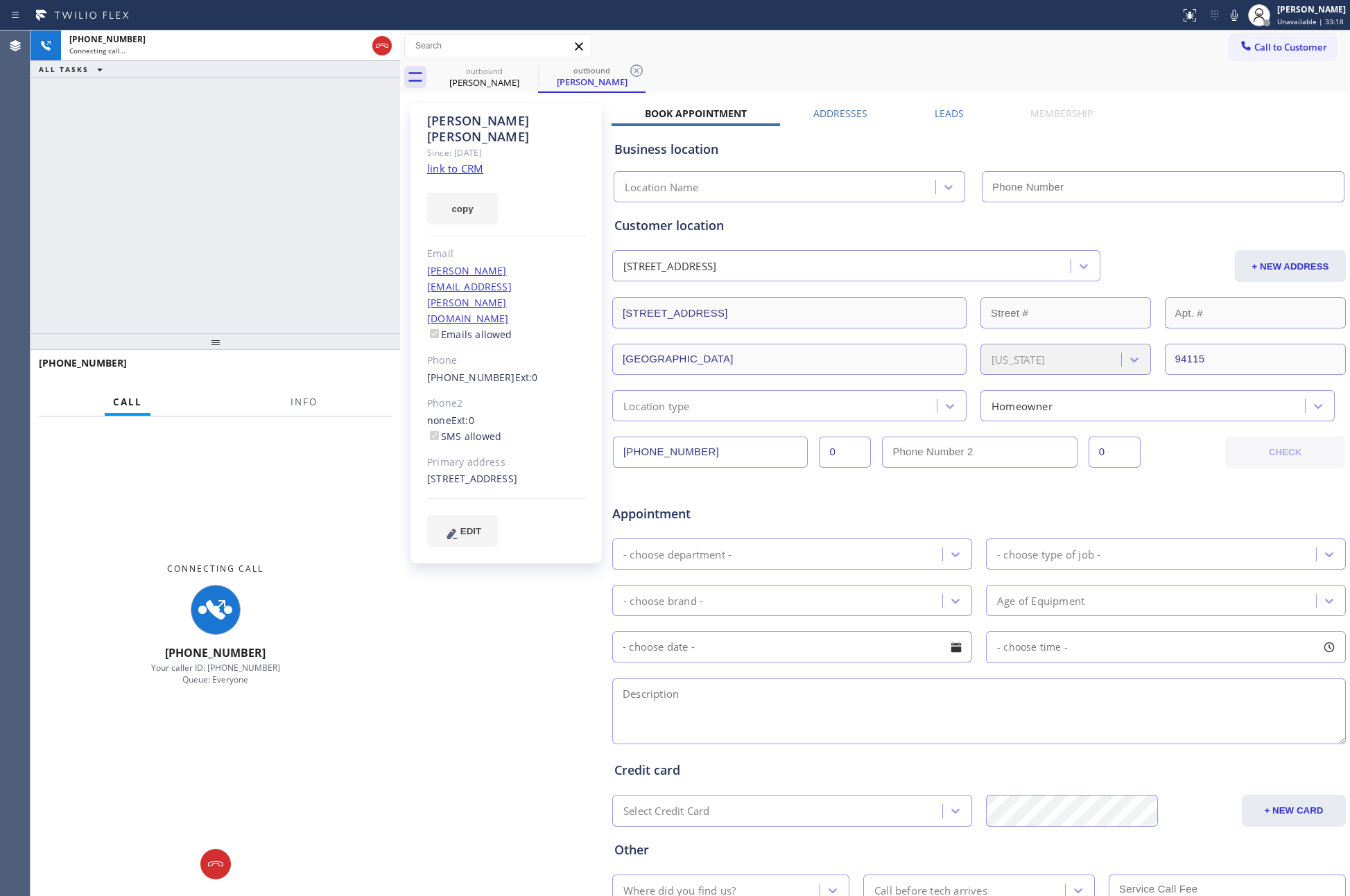
type input "(877) 777-0796"
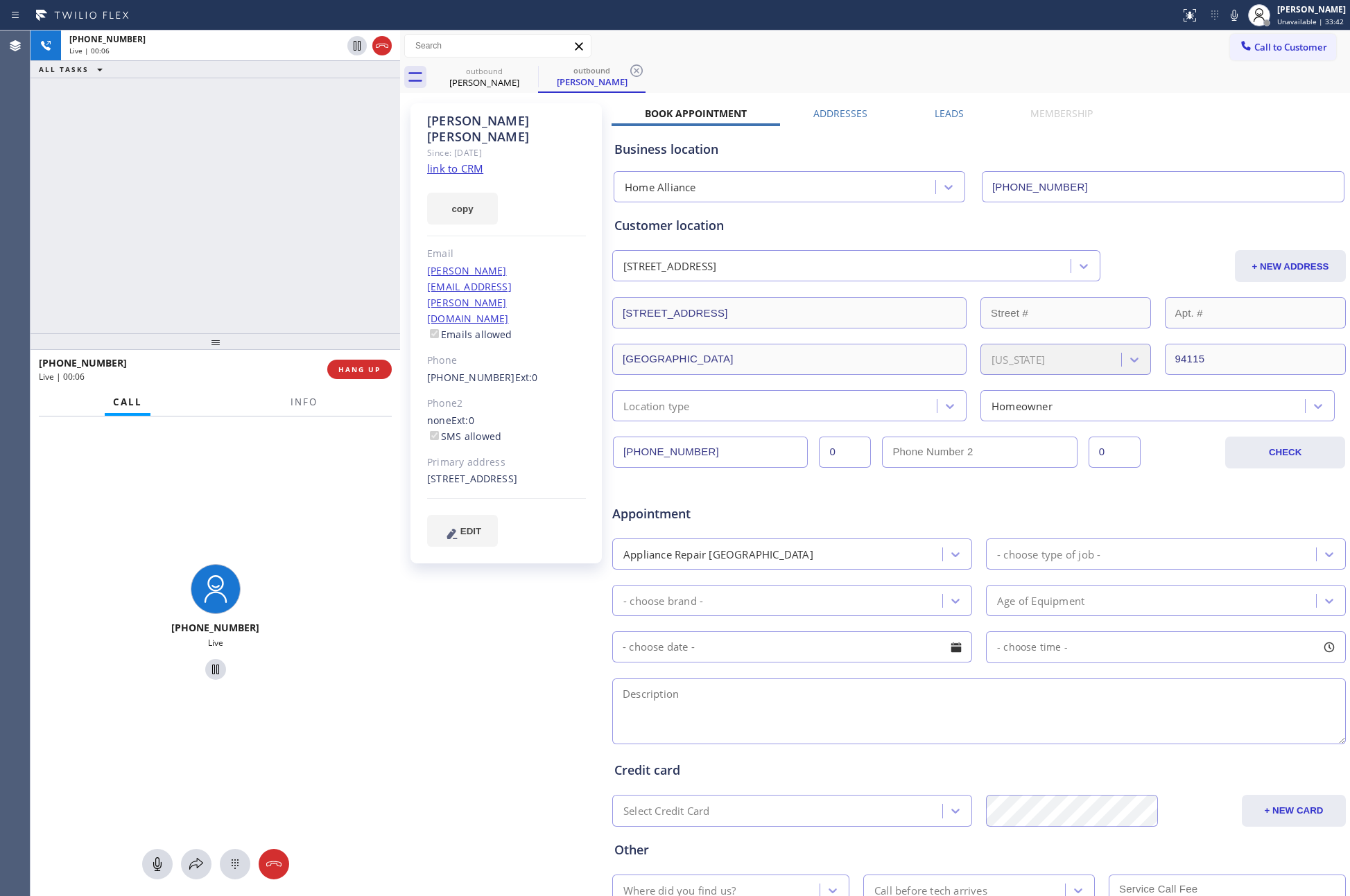
drag, startPoint x: 159, startPoint y: 235, endPoint x: 747, endPoint y: 133, distance: 596.8
click at [320, 216] on div "+15038193685 Live | 00:06 ALL TASKS ALL TASKS ACTIVE TASKS TASKS IN WRAP UP" at bounding box center [215, 182] width 370 height 303
click at [941, 115] on label "Leads" at bounding box center [949, 113] width 30 height 13
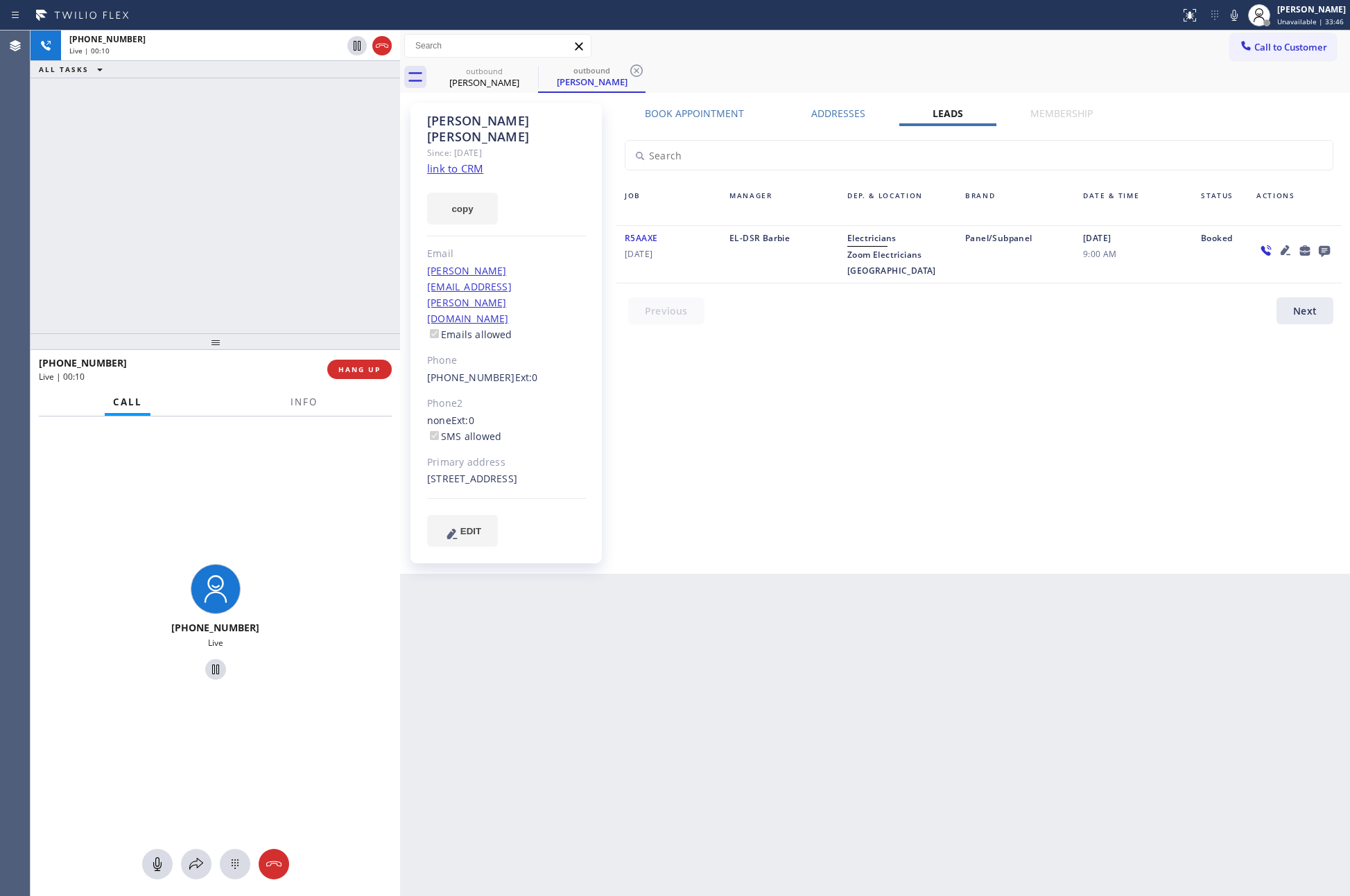
click at [1007, 306] on div at bounding box center [987, 315] width 742 height 34
click at [868, 392] on div "Book Appointment Addresses Leads Membership Business location Home Alliance (87…" at bounding box center [978, 338] width 735 height 463
click at [454, 161] on link "link to CRM" at bounding box center [455, 168] width 56 height 14
drag, startPoint x: 306, startPoint y: 177, endPoint x: 279, endPoint y: 175, distance: 27.1
click at [321, 182] on div "+15038193685 Live | 00:11 ALL TASKS ALL TASKS ACTIVE TASKS TASKS IN WRAP UP" at bounding box center [215, 182] width 370 height 303
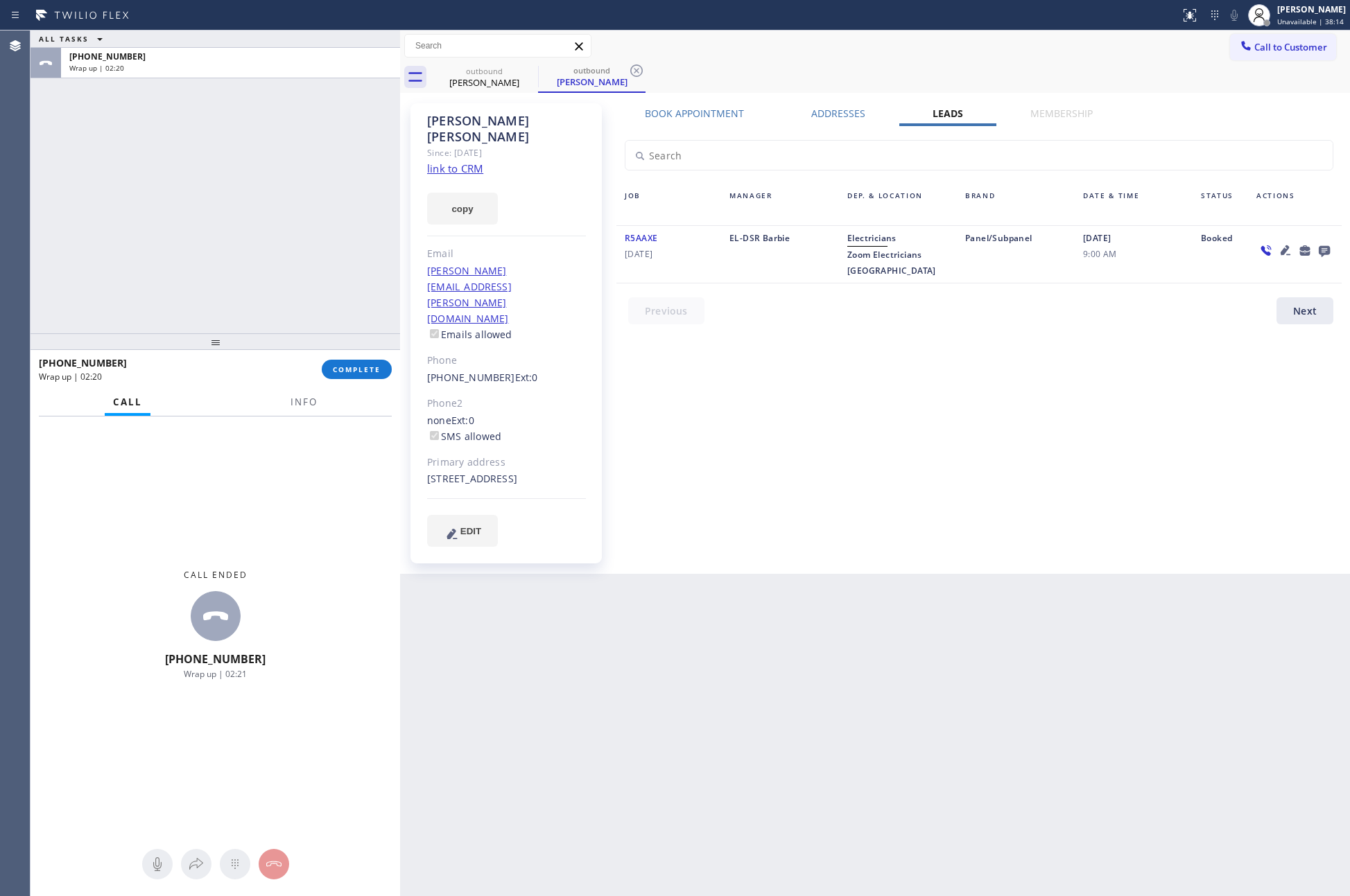
click at [781, 396] on div "Book Appointment Addresses Leads Membership Business location Home Alliance (87…" at bounding box center [978, 338] width 735 height 463
drag, startPoint x: 176, startPoint y: 229, endPoint x: 266, endPoint y: 349, distance: 150.0
click at [181, 230] on div "ALL TASKS ALL TASKS ACTIVE TASKS TASKS IN WRAP UP +15038193685 Wrap up | 02:21" at bounding box center [215, 182] width 370 height 303
drag, startPoint x: 294, startPoint y: 184, endPoint x: 362, endPoint y: 437, distance: 262.0
click at [296, 202] on div "ALL TASKS ALL TASKS ACTIVE TASKS TASKS IN WRAP UP +15038193685 Wrap up | 02:22" at bounding box center [215, 182] width 370 height 303
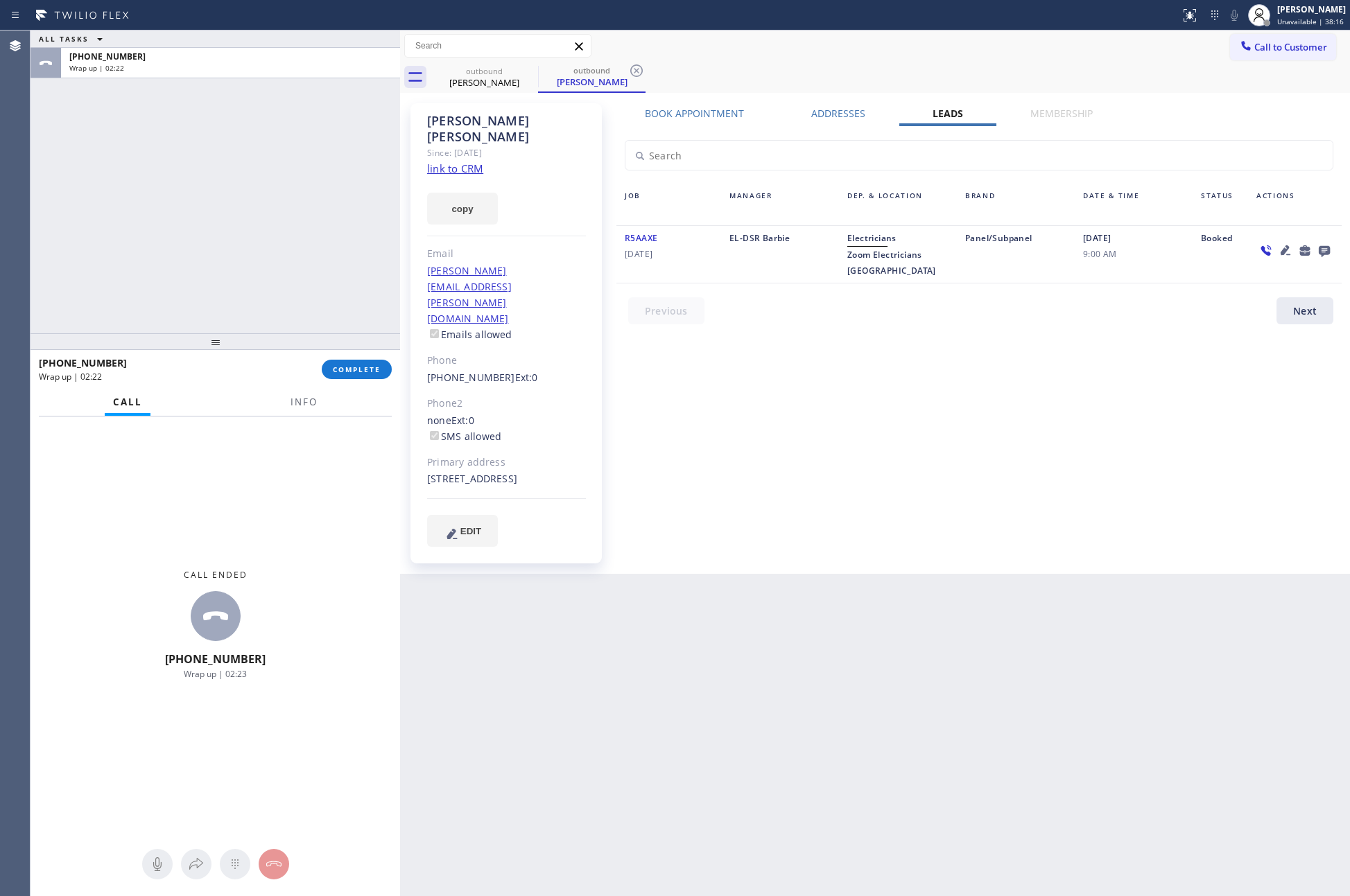
click at [832, 475] on div "Book Appointment Addresses Leads Membership Business location Home Alliance (87…" at bounding box center [978, 338] width 735 height 463
click at [862, 438] on div "Book Appointment Addresses Leads Membership Business location Home Alliance (87…" at bounding box center [978, 338] width 735 height 463
drag, startPoint x: 1129, startPoint y: 822, endPoint x: 1086, endPoint y: 743, distance: 89.9
click at [1163, 825] on div "Back to Dashboard Change Sender ID Customers Technicians Select a contact Outbo…" at bounding box center [875, 463] width 950 height 865
drag, startPoint x: 371, startPoint y: 364, endPoint x: 371, endPoint y: 356, distance: 8.0
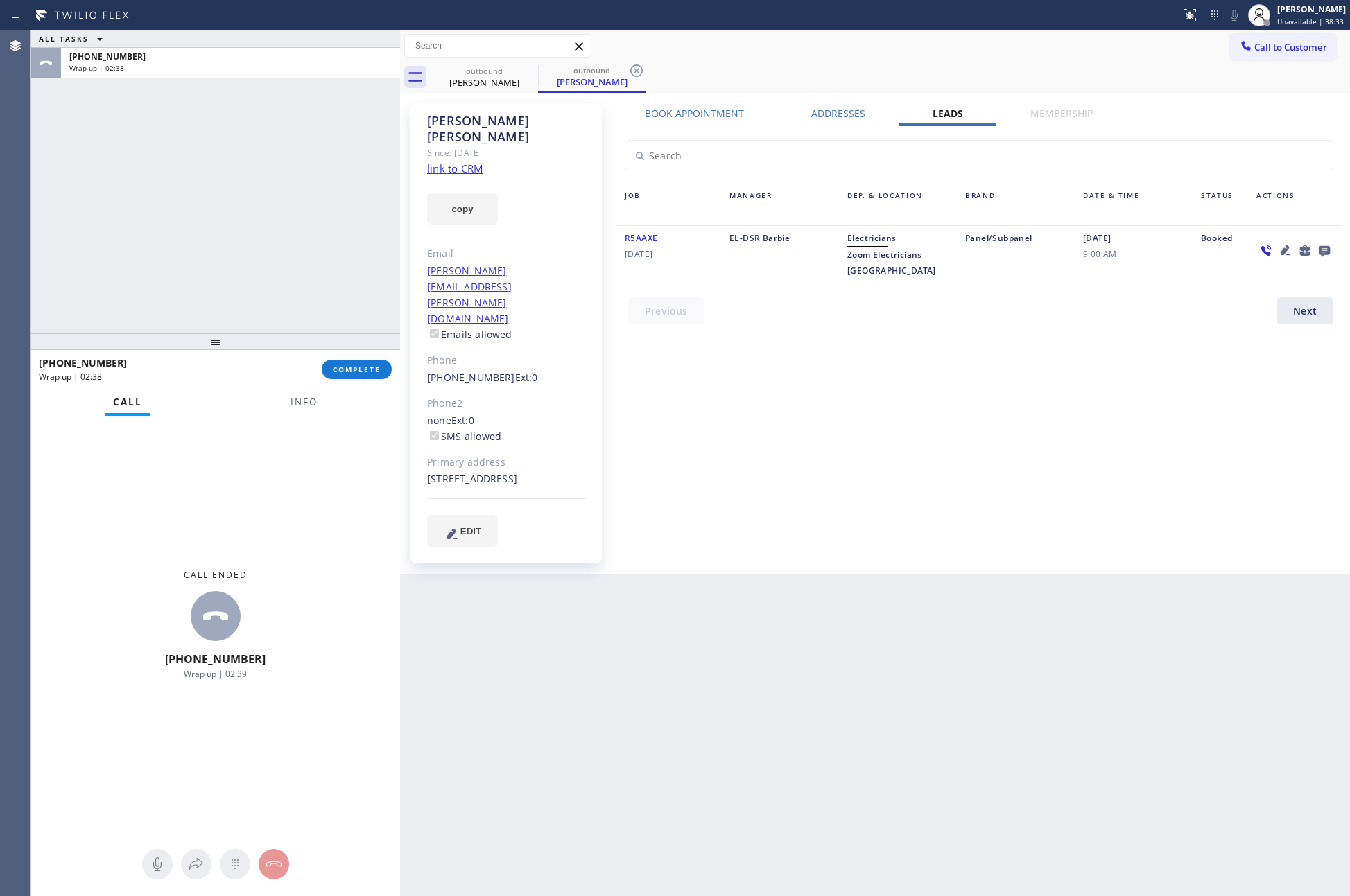
click at [371, 356] on div "+15038193685 Wrap up | 02:38 COMPLETE" at bounding box center [215, 370] width 353 height 36
click at [287, 169] on div "ALL TASKS ALL TASKS ACTIVE TASKS TASKS IN WRAP UP +15038193685 Wrap up | 02:39" at bounding box center [215, 182] width 370 height 303
drag, startPoint x: 318, startPoint y: 244, endPoint x: 355, endPoint y: 378, distance: 139.0
click at [325, 267] on div "ALL TASKS ALL TASKS ACTIVE TASKS TASKS IN WRAP UP +15038193685 Wrap up | 02:42" at bounding box center [215, 182] width 370 height 303
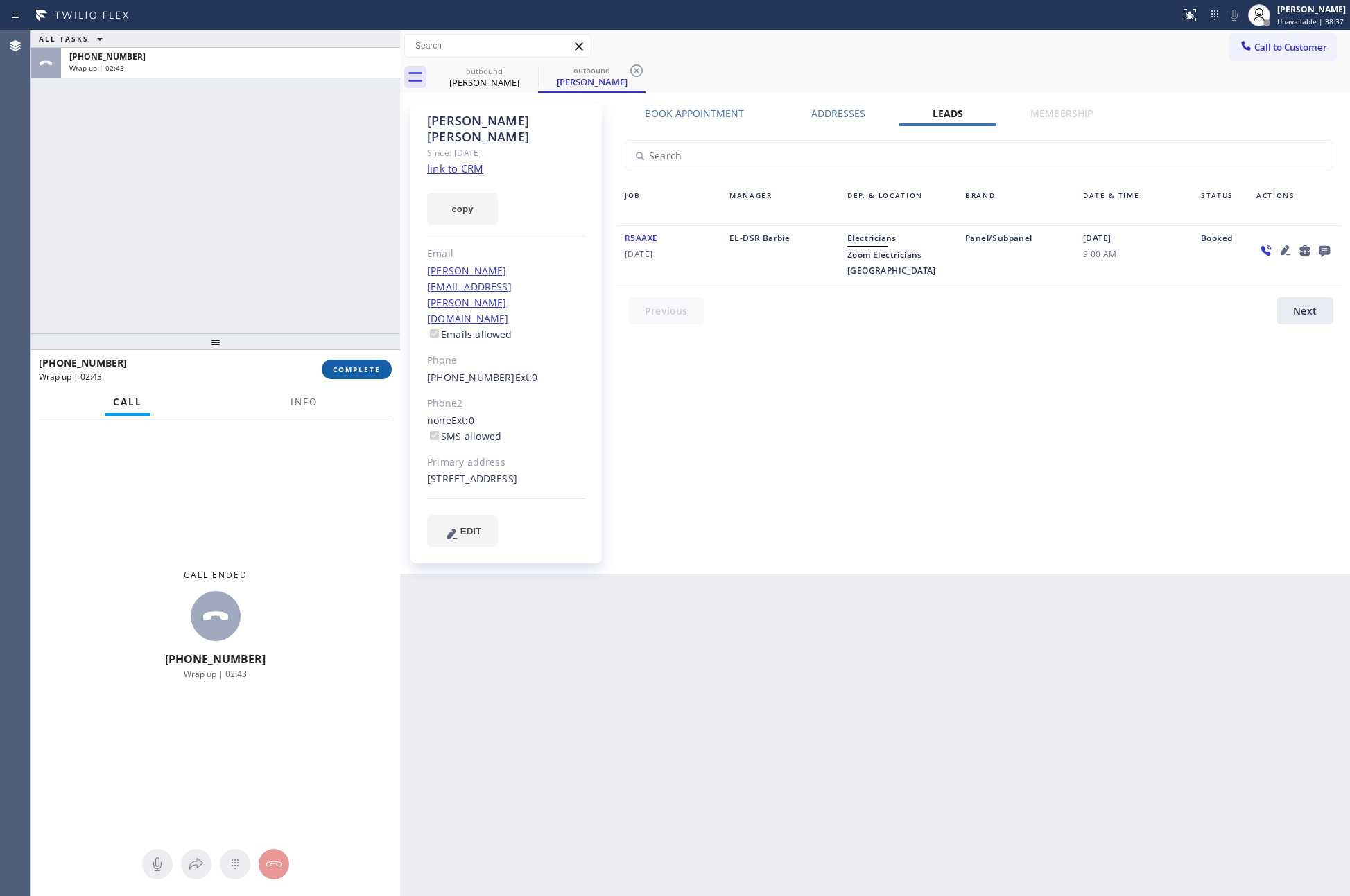
click at [370, 372] on span "COMPLETE" at bounding box center [357, 369] width 48 height 10
click at [306, 182] on div "ALL TASKS ALL TASKS ACTIVE TASKS TASKS IN WRAP UP +15038193685 Wrap up | 02:43" at bounding box center [215, 182] width 370 height 303
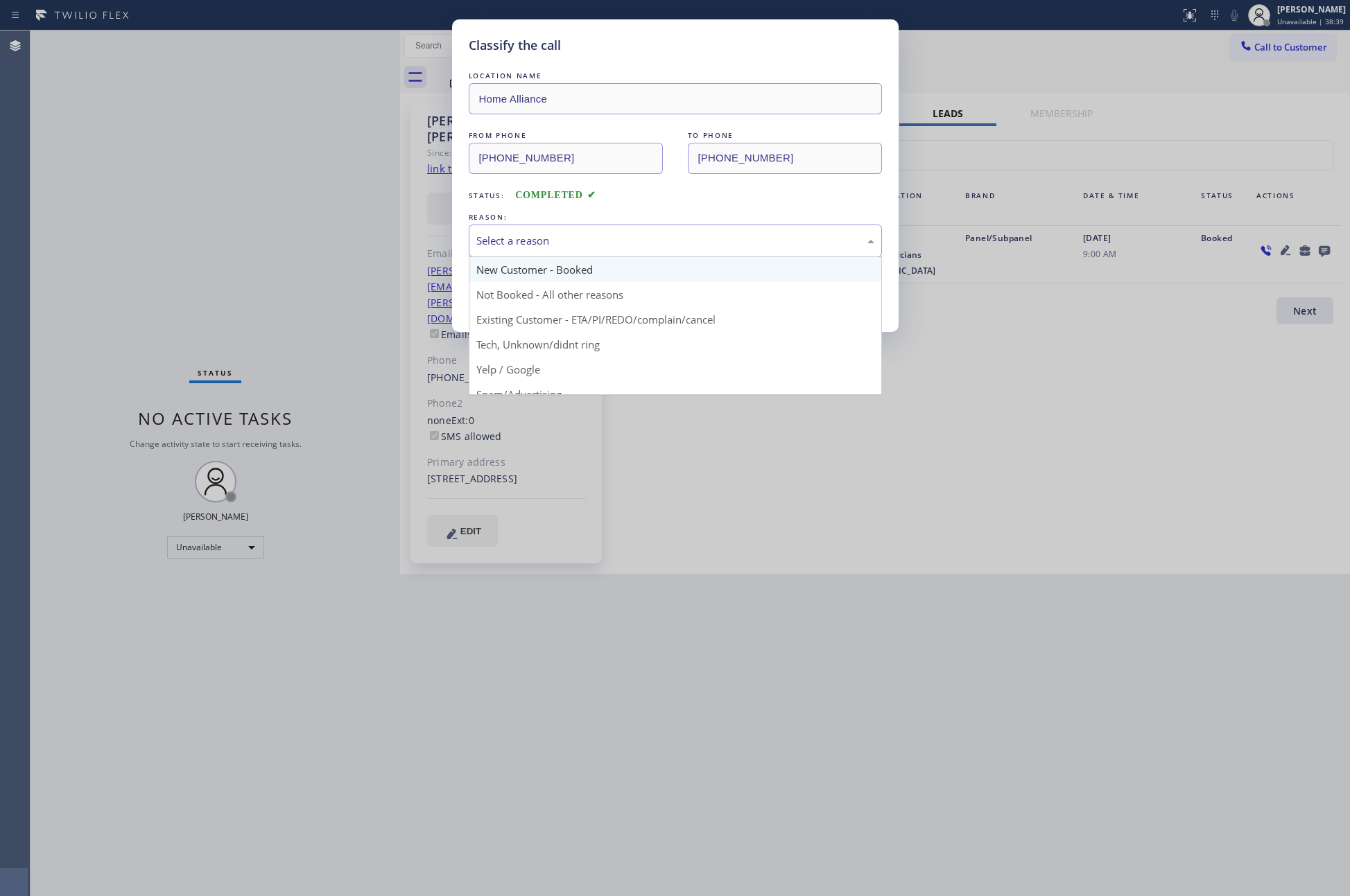
drag, startPoint x: 645, startPoint y: 234, endPoint x: 509, endPoint y: 281, distance: 143.9
click at [642, 237] on div "Select a reason" at bounding box center [675, 240] width 398 height 16
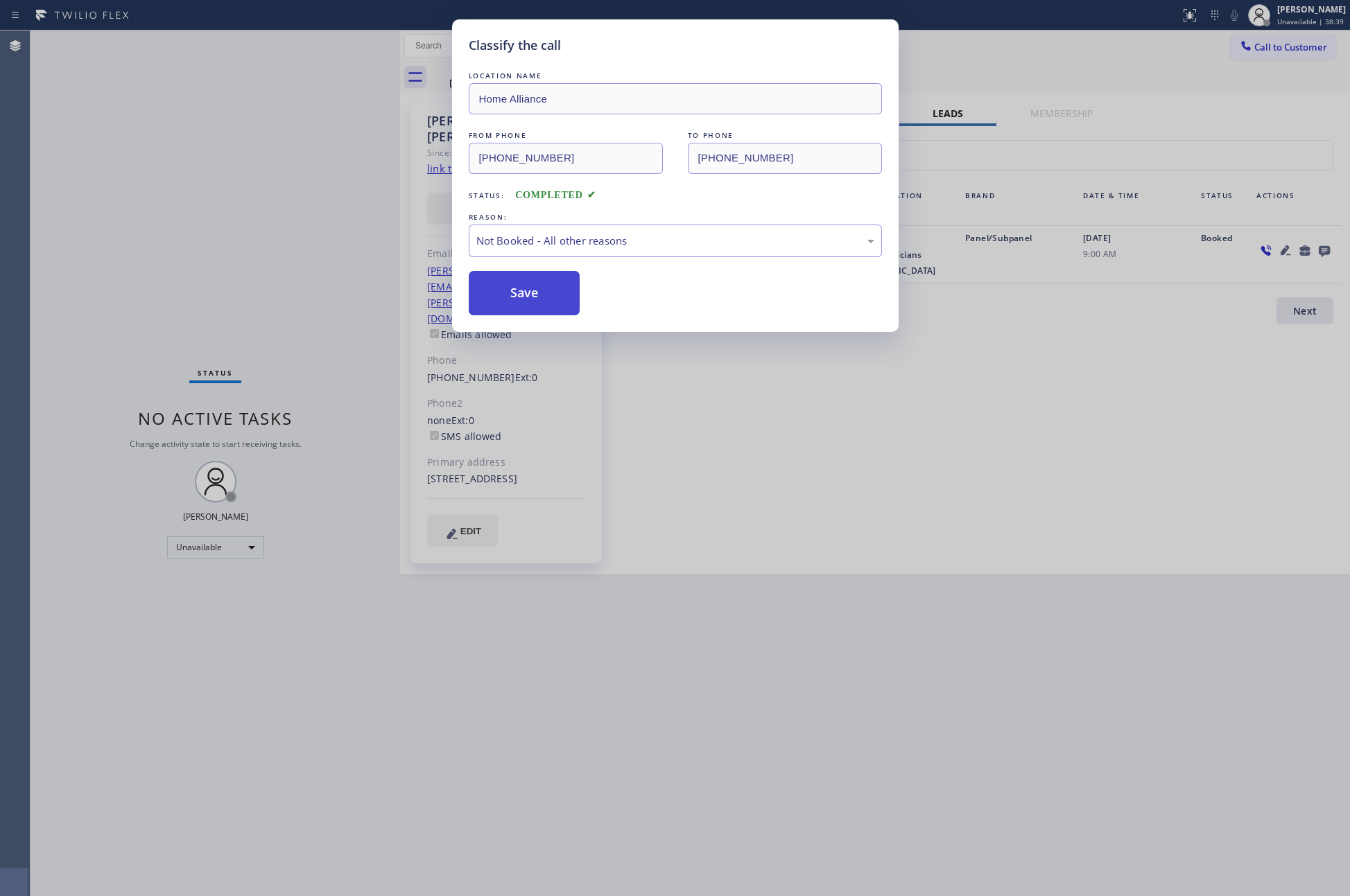
click at [506, 295] on button "Save" at bounding box center [524, 293] width 112 height 45
drag, startPoint x: 506, startPoint y: 295, endPoint x: 1264, endPoint y: 466, distance: 777.0
click at [583, 309] on div "Save" at bounding box center [675, 293] width 413 height 45
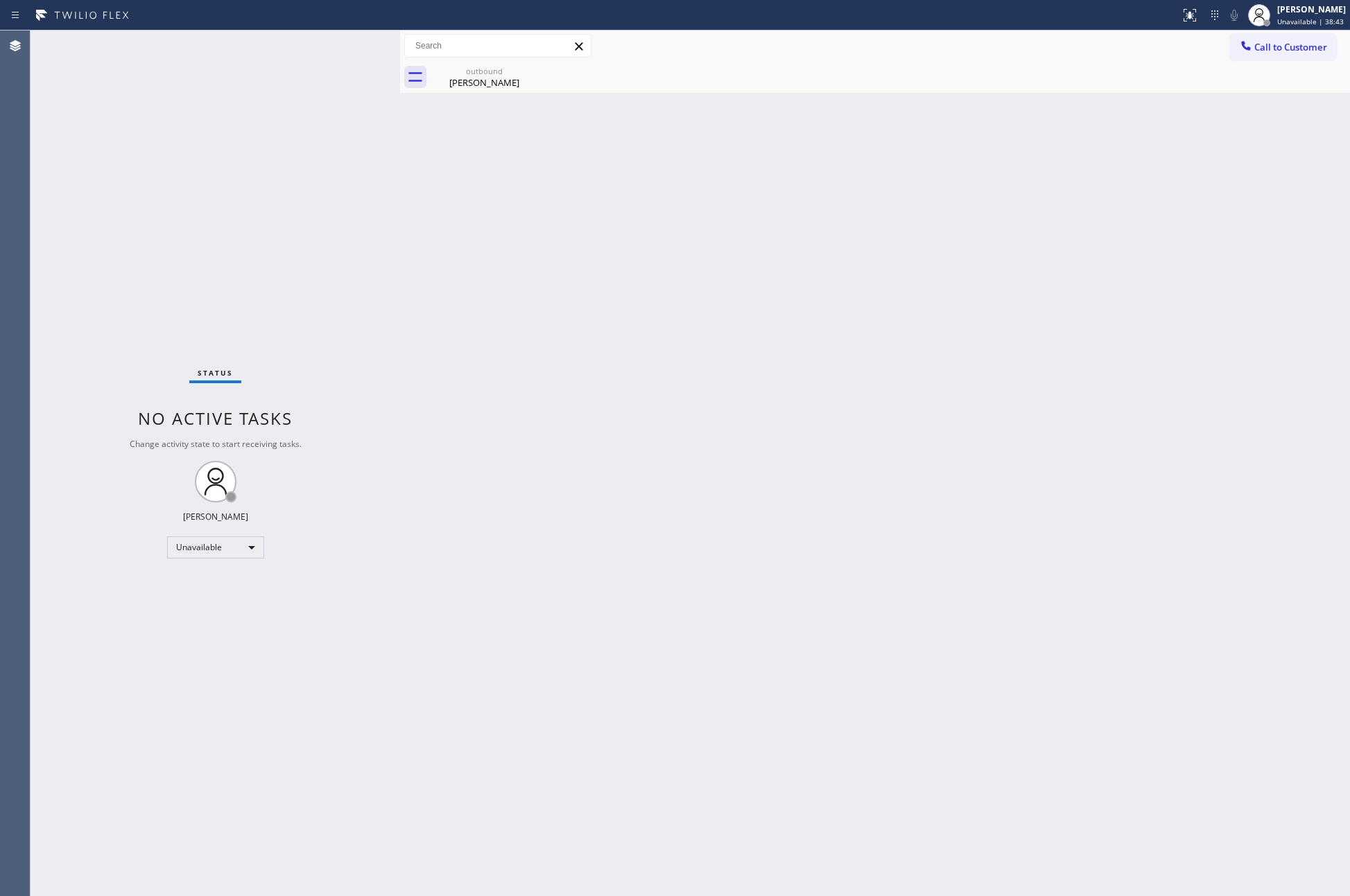
drag, startPoint x: 762, startPoint y: 356, endPoint x: 1192, endPoint y: 119, distance: 491.0
click at [836, 309] on div "Back to Dashboard Change Sender ID Customers Technicians Select a contact Outbo…" at bounding box center [875, 463] width 950 height 865
click at [1311, 44] on span "Call to Customer" at bounding box center [1290, 47] width 72 height 12
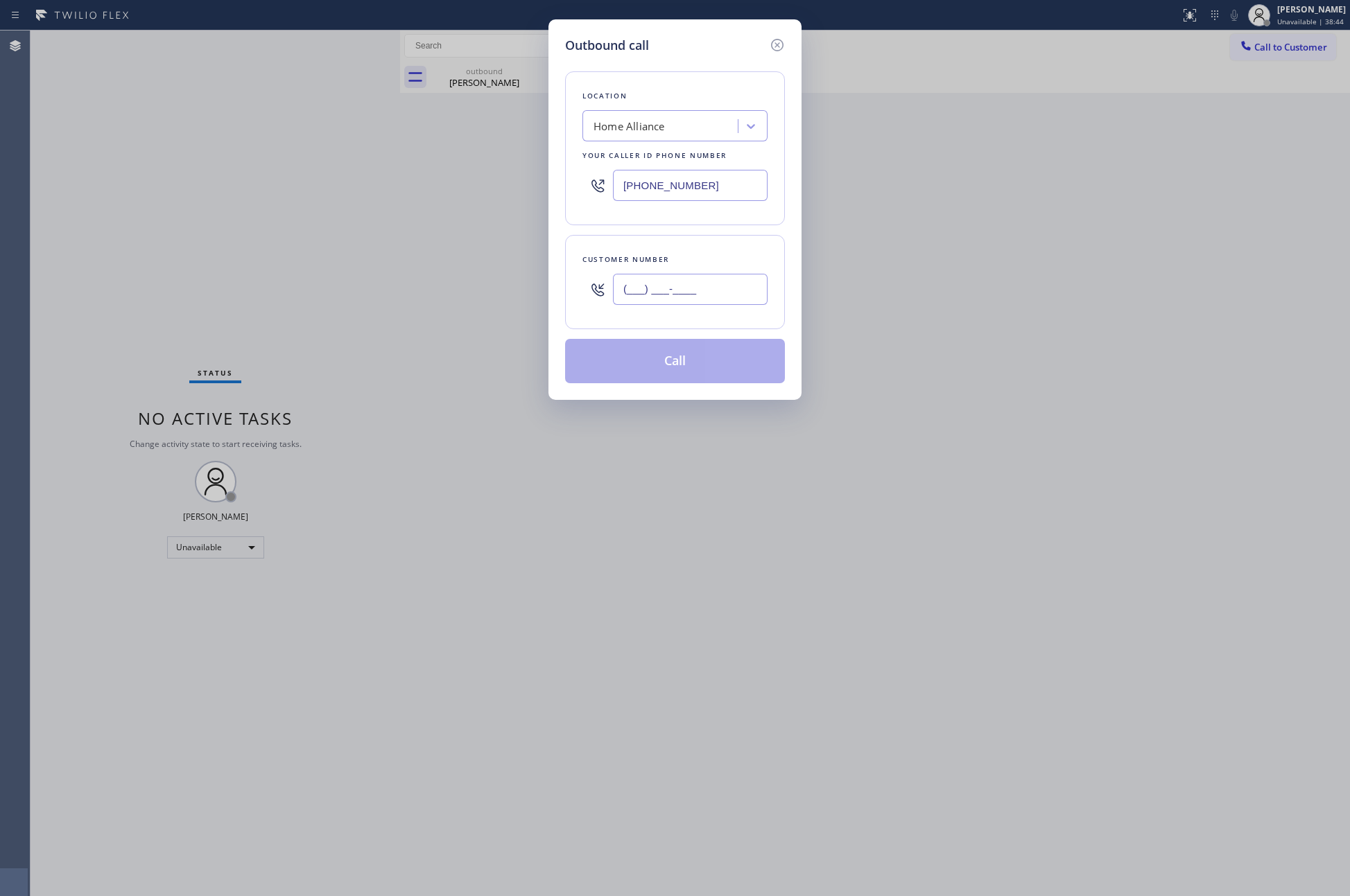
click at [714, 288] on input "(___) ___-____" at bounding box center [690, 289] width 154 height 31
paste input "818) 350-3591"
type input "(818) 350-3591"
click at [688, 372] on button "Call" at bounding box center [675, 361] width 219 height 45
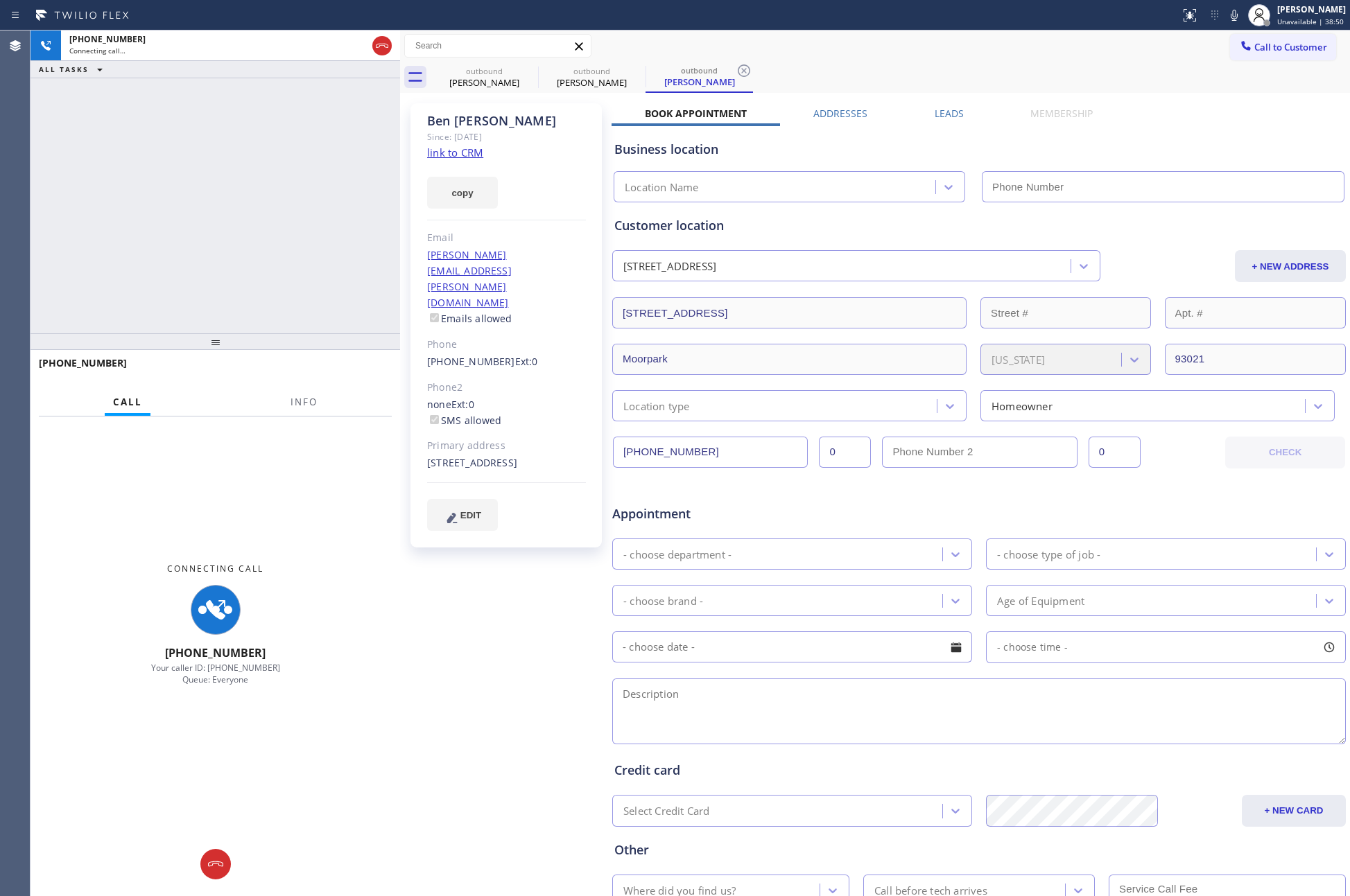
type input "(877) 777-0796"
click at [233, 225] on div "+18183503591 Connecting call… ALL TASKS ALL TASKS ACTIVE TASKS TASKS IN WRAP UP" at bounding box center [215, 182] width 370 height 303
click at [234, 225] on div "+18183503591 Connecting call… ALL TASKS ALL TASKS ACTIVE TASKS TASKS IN WRAP UP" at bounding box center [215, 182] width 370 height 303
click at [245, 227] on div "+18183503591 Connecting call… ALL TASKS ALL TASKS ACTIVE TASKS TASKS IN WRAP UP" at bounding box center [215, 182] width 370 height 303
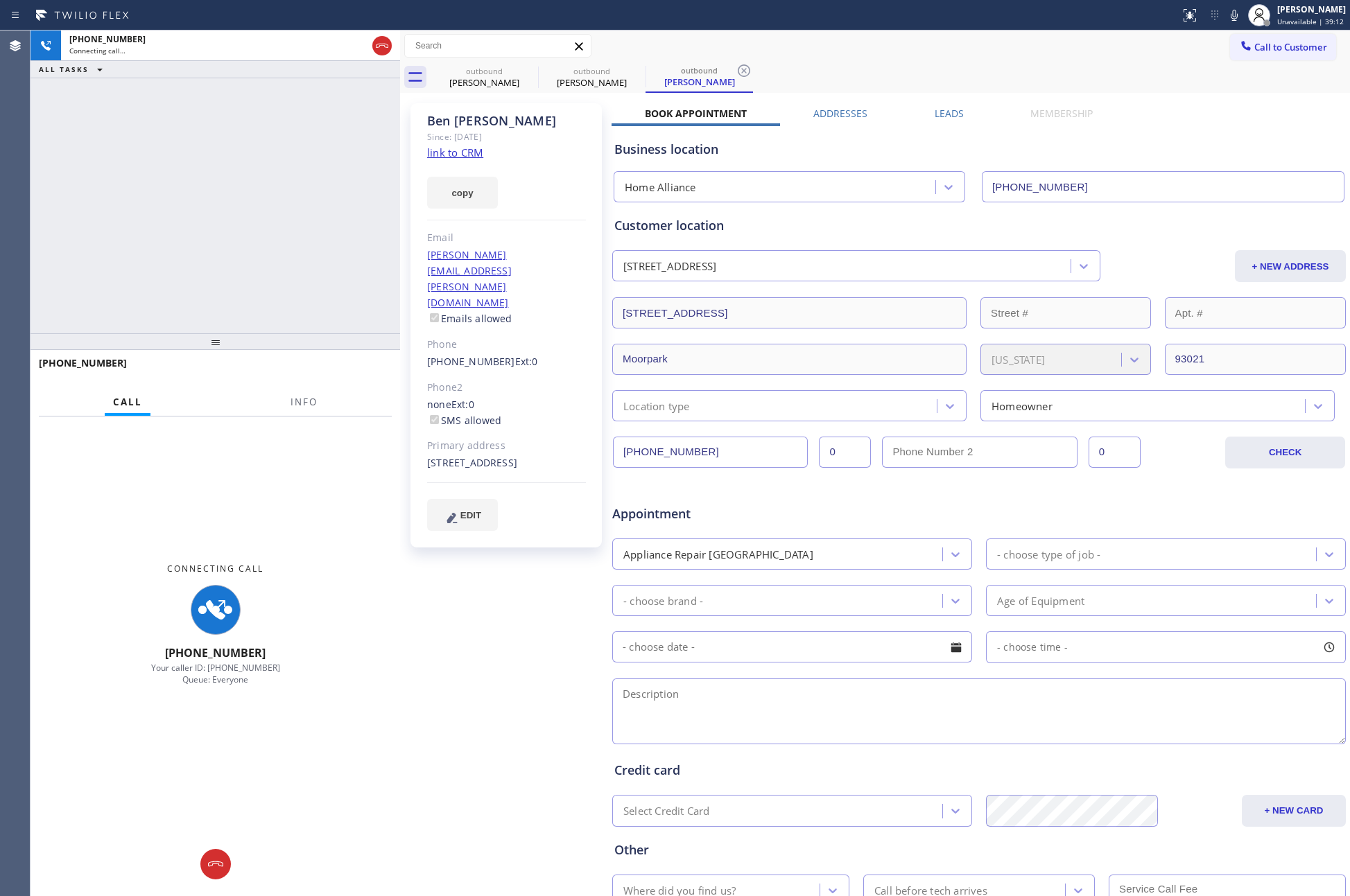
click at [245, 227] on div "+18183503591 Connecting call… ALL TASKS ALL TASKS ACTIVE TASKS TASKS IN WRAP UP" at bounding box center [215, 182] width 370 height 303
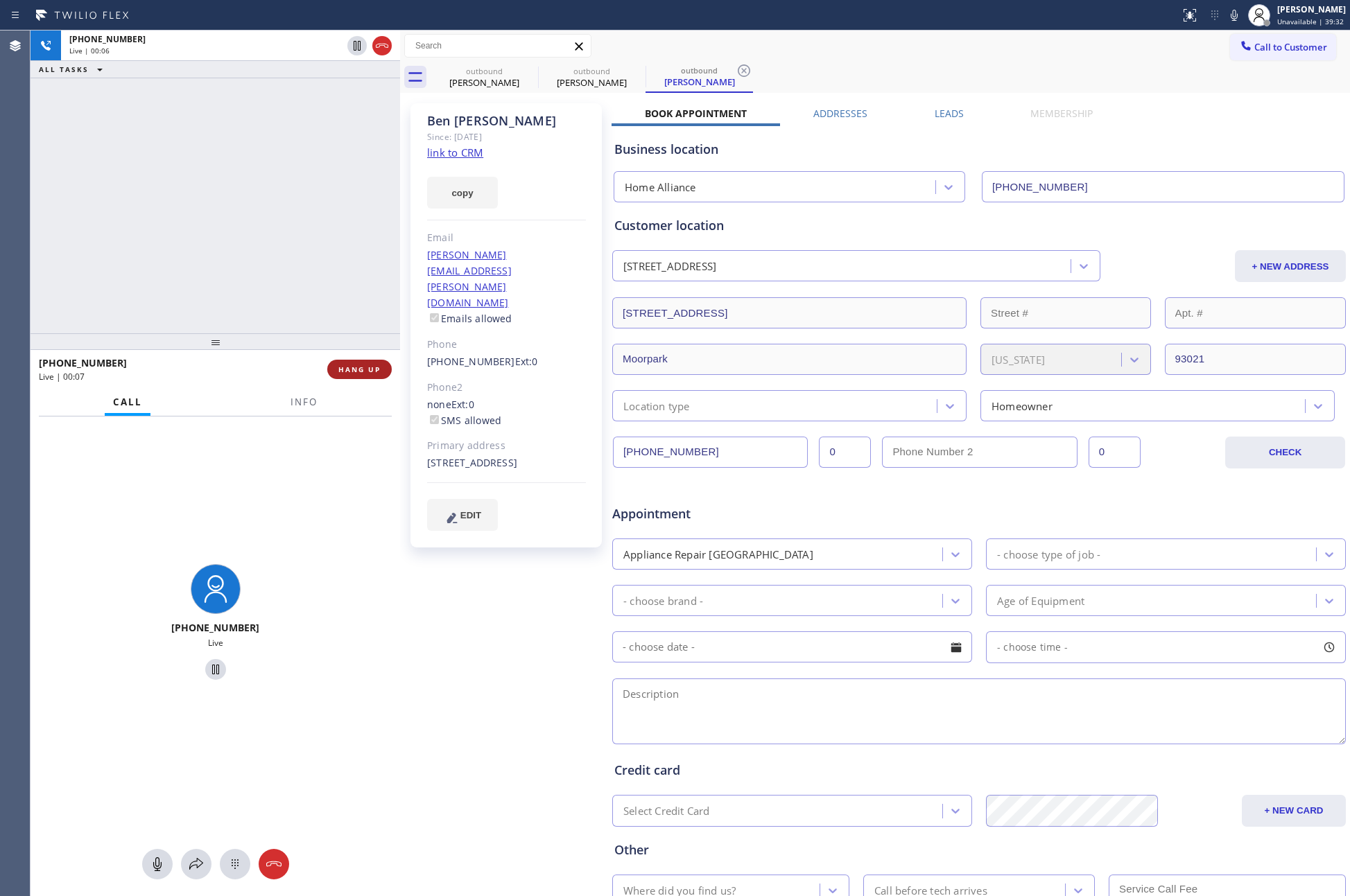
click at [352, 366] on span "HANG UP" at bounding box center [359, 369] width 42 height 10
click at [276, 173] on div "+18183503591 Live | 00:07 ALL TASKS ALL TASKS ACTIVE TASKS TASKS IN WRAP UP" at bounding box center [215, 182] width 370 height 303
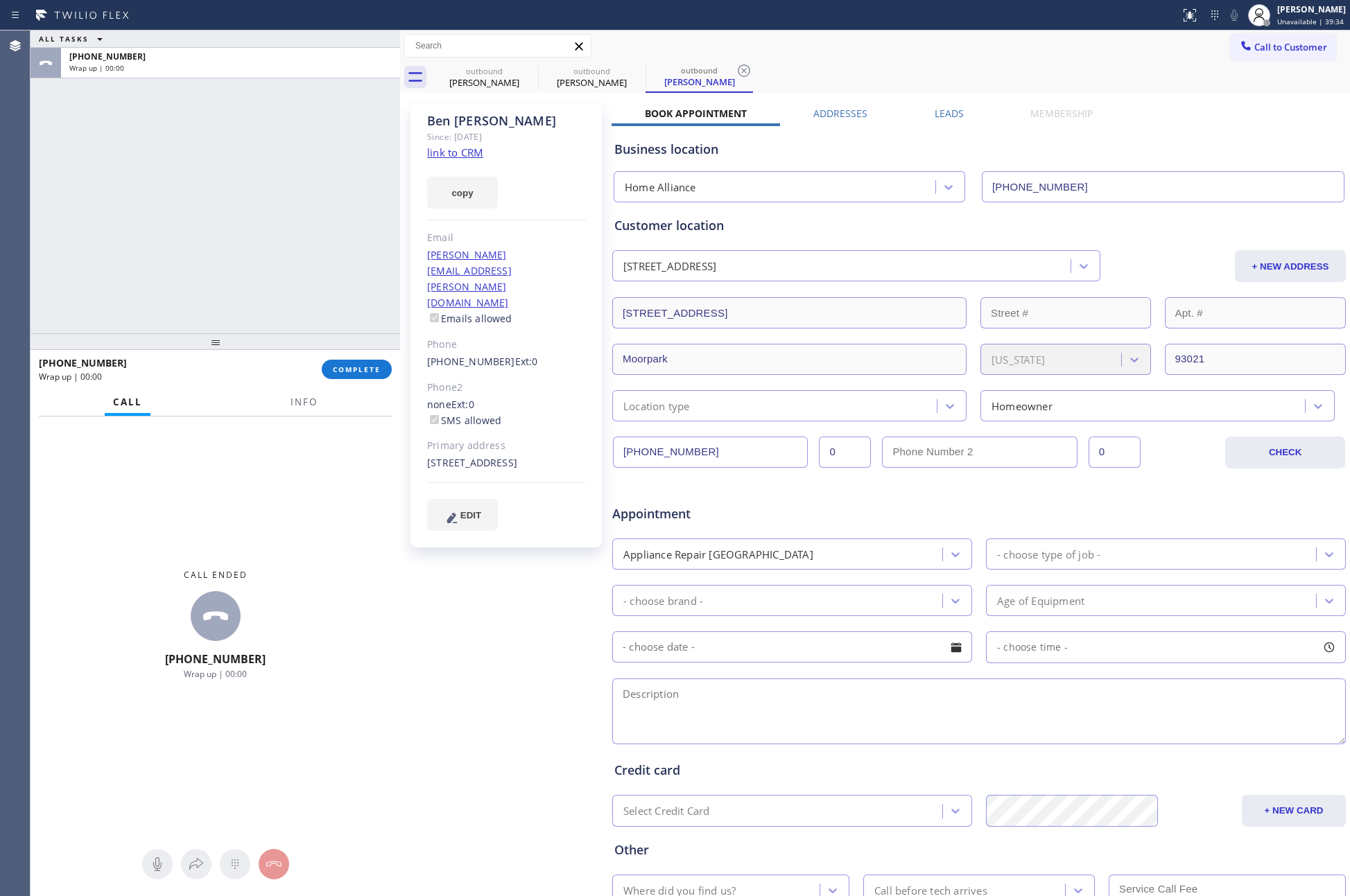
drag, startPoint x: 268, startPoint y: 234, endPoint x: 720, endPoint y: 202, distance: 453.1
click at [286, 234] on div "ALL TASKS ALL TASKS ACTIVE TASKS TASKS IN WRAP UP +18183503591 Wrap up | 00:00" at bounding box center [215, 182] width 370 height 303
click at [450, 148] on link "link to CRM" at bounding box center [455, 153] width 56 height 14
click at [283, 196] on div "ALL TASKS ALL TASKS ACTIVE TASKS TASKS IN WRAP UP +18183503591 Wrap up | 00:01" at bounding box center [215, 182] width 370 height 303
drag, startPoint x: 280, startPoint y: 255, endPoint x: 383, endPoint y: 498, distance: 263.9
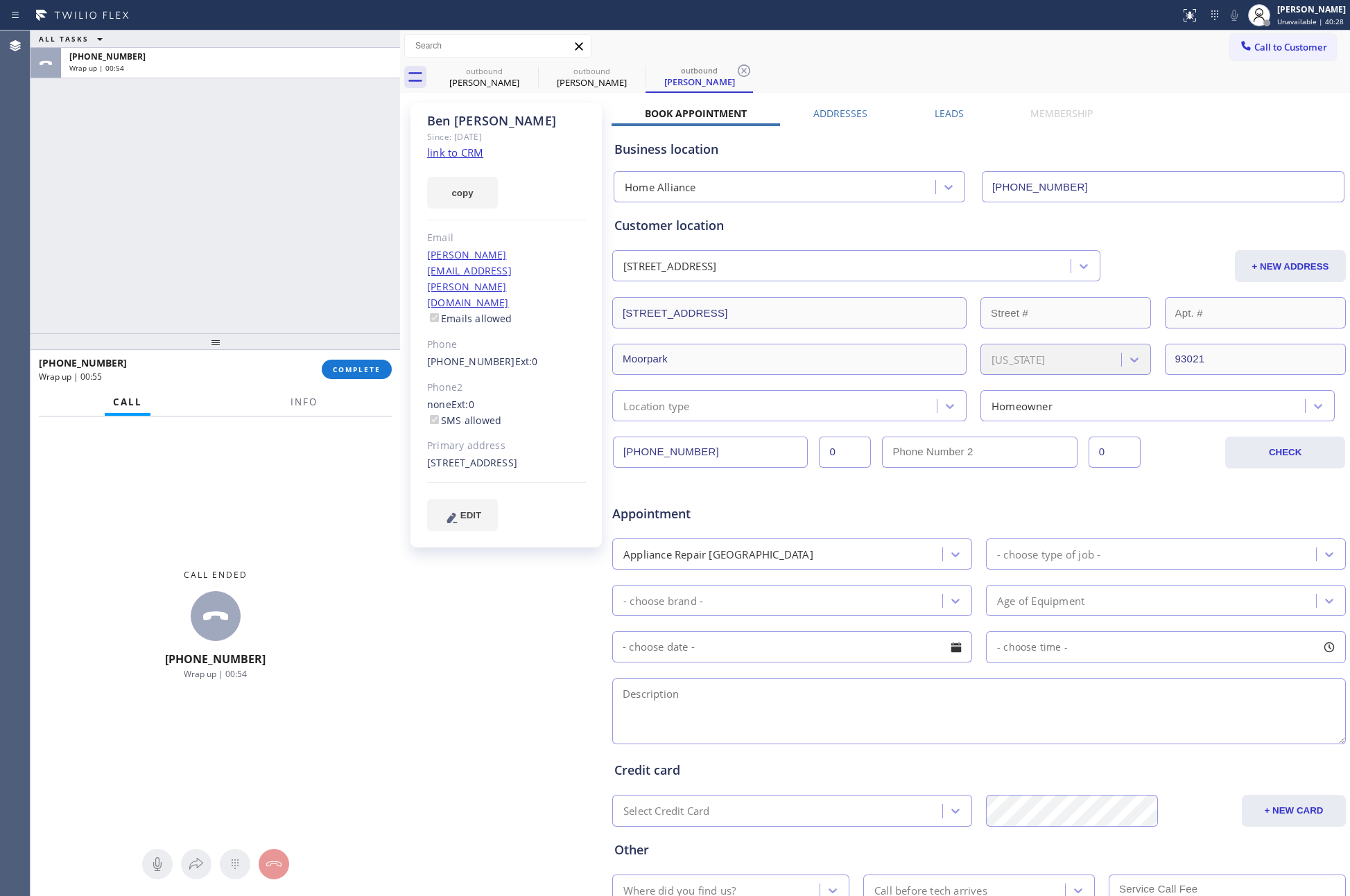
click at [312, 352] on div "ALL TASKS ALL TASKS ACTIVE TASKS TASKS IN WRAP UP +18183503591 Wrap up | 00:54 …" at bounding box center [215, 463] width 370 height 865
click at [334, 367] on span "COMPLETE" at bounding box center [357, 369] width 48 height 10
click at [252, 231] on div "ALL TASKS ALL TASKS ACTIVE TASKS TASKS IN WRAP UP +18183503591 Wrap up | 00:55" at bounding box center [215, 182] width 370 height 303
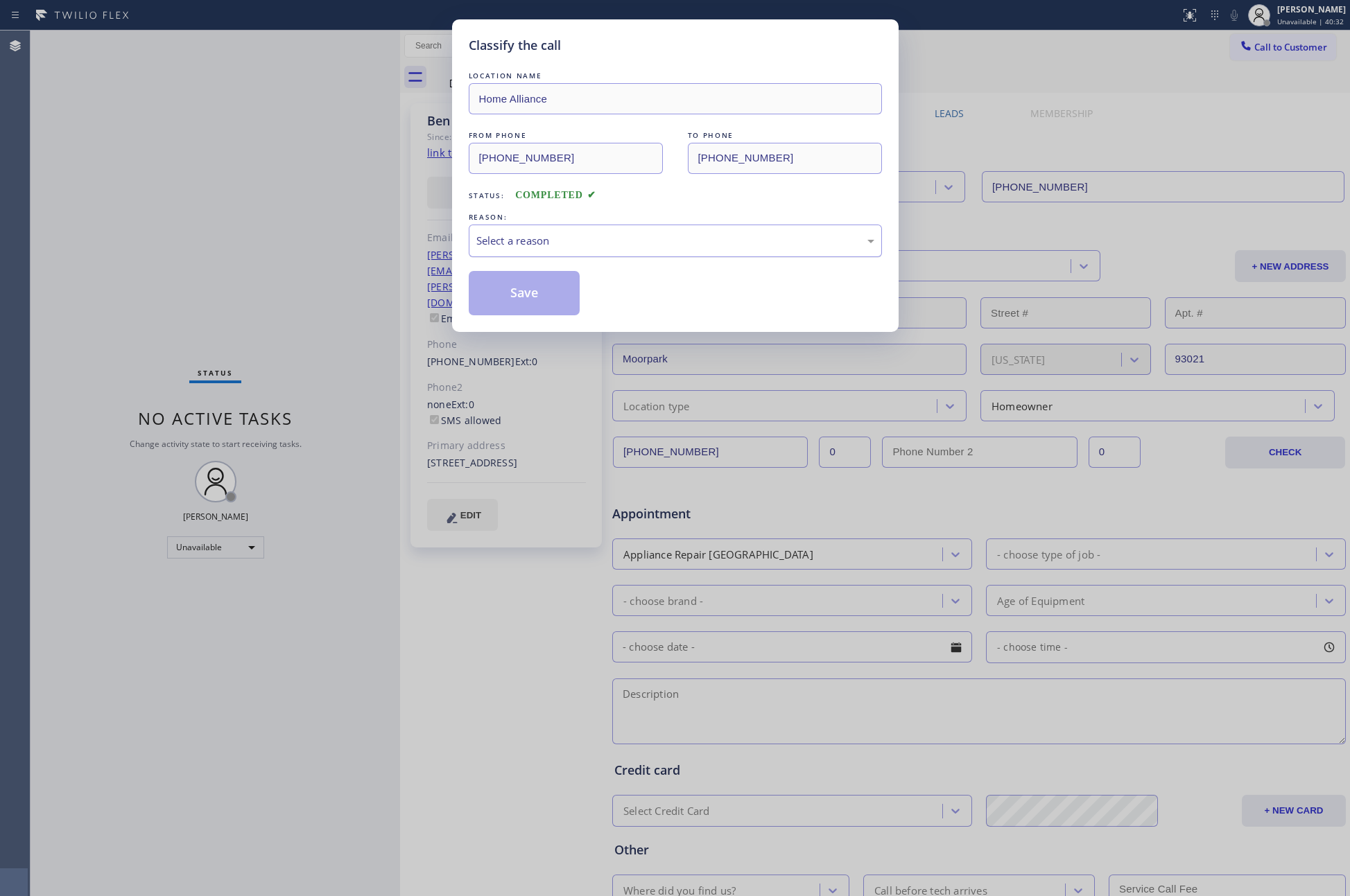
click at [616, 248] on div "Select a reason" at bounding box center [675, 240] width 398 height 16
click at [564, 299] on button "Save" at bounding box center [524, 293] width 112 height 45
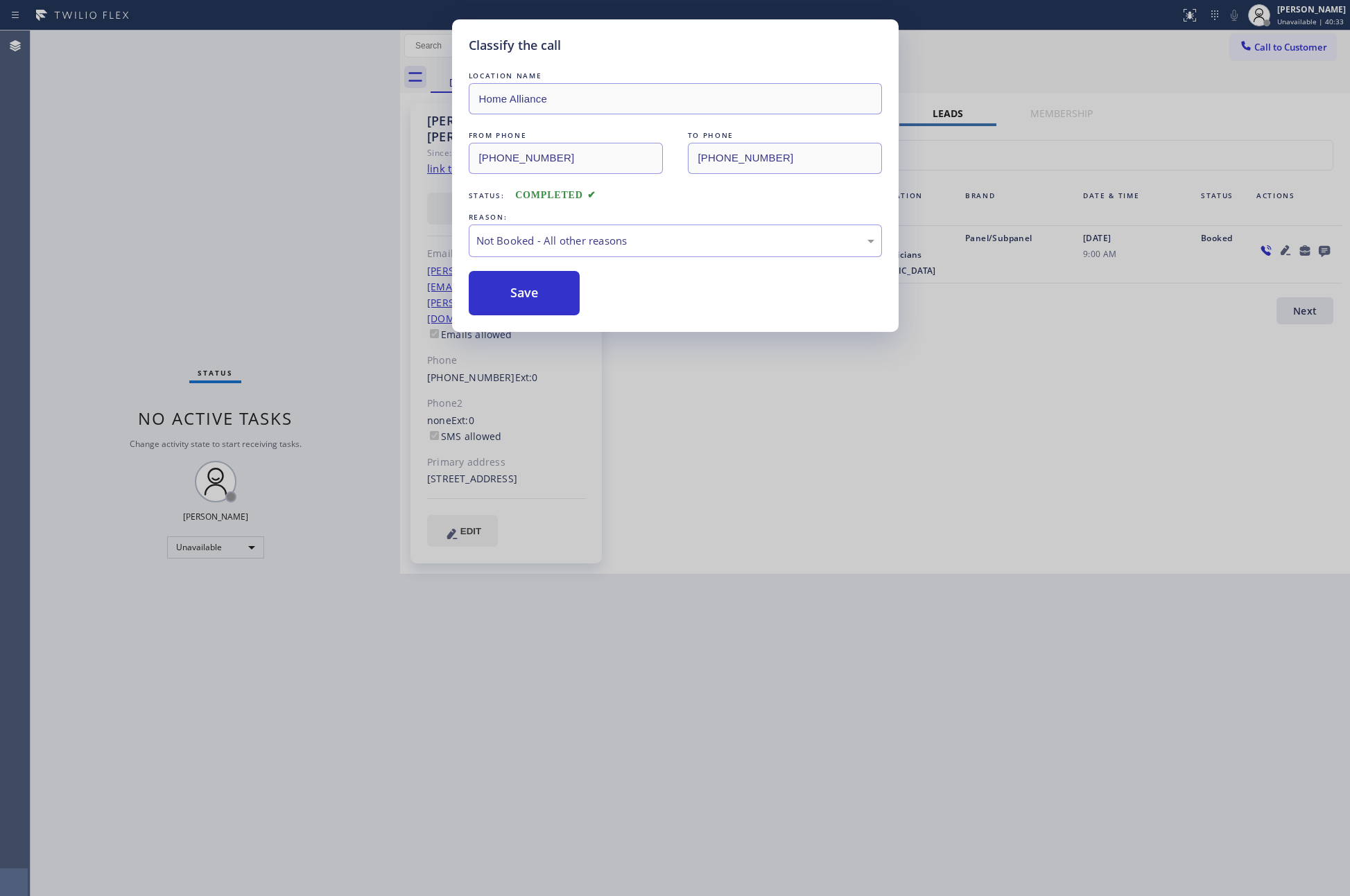
drag, startPoint x: 564, startPoint y: 299, endPoint x: 1288, endPoint y: 378, distance: 728.3
click at [573, 302] on button "Save" at bounding box center [524, 293] width 112 height 45
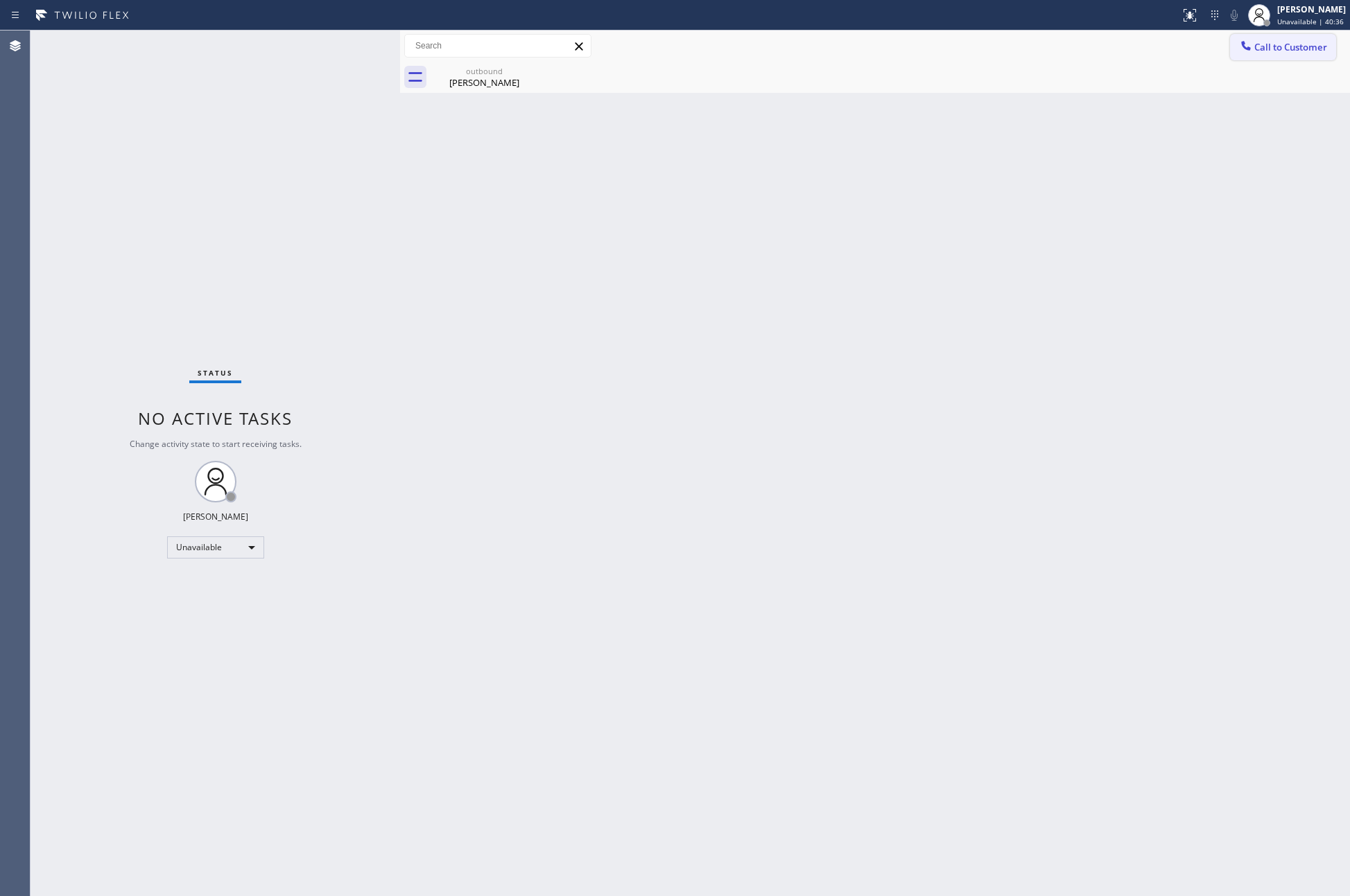
drag, startPoint x: 725, startPoint y: 310, endPoint x: 1320, endPoint y: 56, distance: 646.9
click at [766, 290] on div "Back to Dashboard Change Sender ID Customers Technicians Select a contact Outbo…" at bounding box center [875, 463] width 950 height 865
click at [1306, 42] on span "Call to Customer" at bounding box center [1290, 47] width 72 height 12
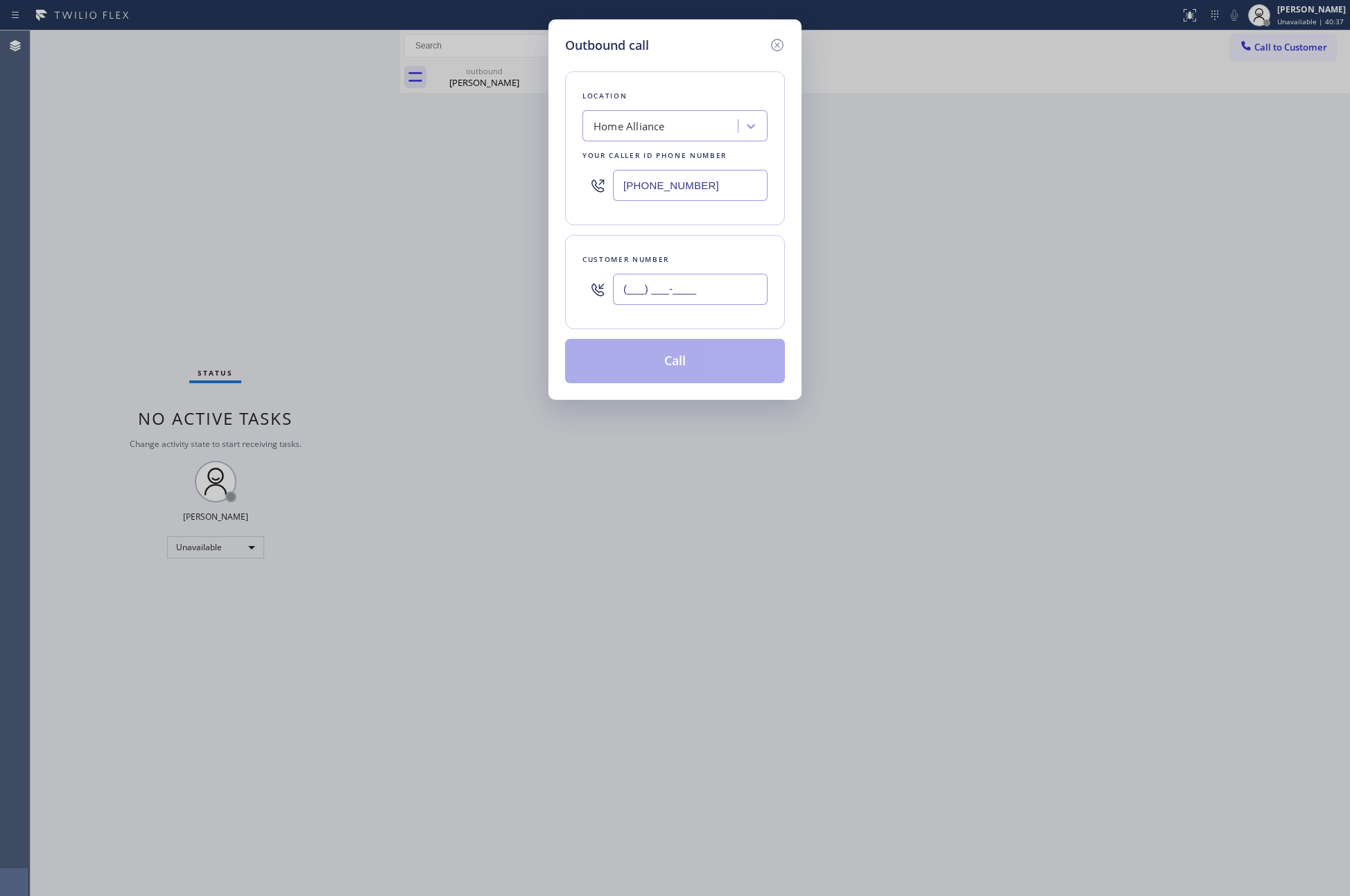
click at [756, 297] on input "(___) ___-____" at bounding box center [690, 289] width 154 height 31
paste input "917) 544-9649"
click at [725, 367] on button "Call" at bounding box center [675, 361] width 219 height 45
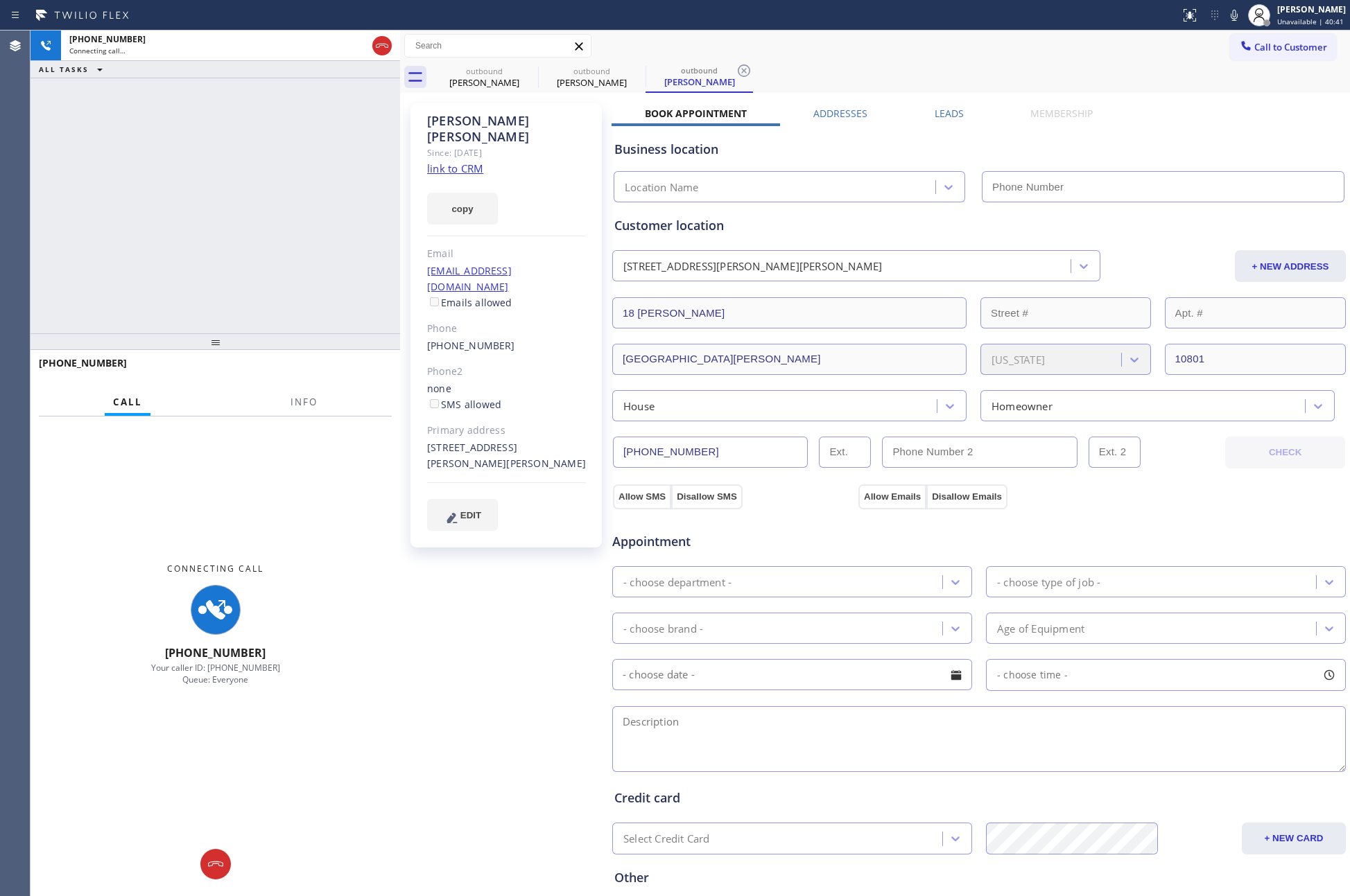
click at [986, 332] on div "Customer location 18 Bailey Pl New Rochelle, 10801 NY + NEW ADDRESS 18 Bailey P…" at bounding box center [978, 318] width 729 height 205
drag, startPoint x: 264, startPoint y: 129, endPoint x: 928, endPoint y: 82, distance: 665.7
click at [306, 130] on div "+19175449649 Connecting call… ALL TASKS ALL TASKS ACTIVE TASKS TASKS IN WRAP UP" at bounding box center [215, 182] width 370 height 303
click at [949, 116] on label "Leads" at bounding box center [949, 113] width 30 height 13
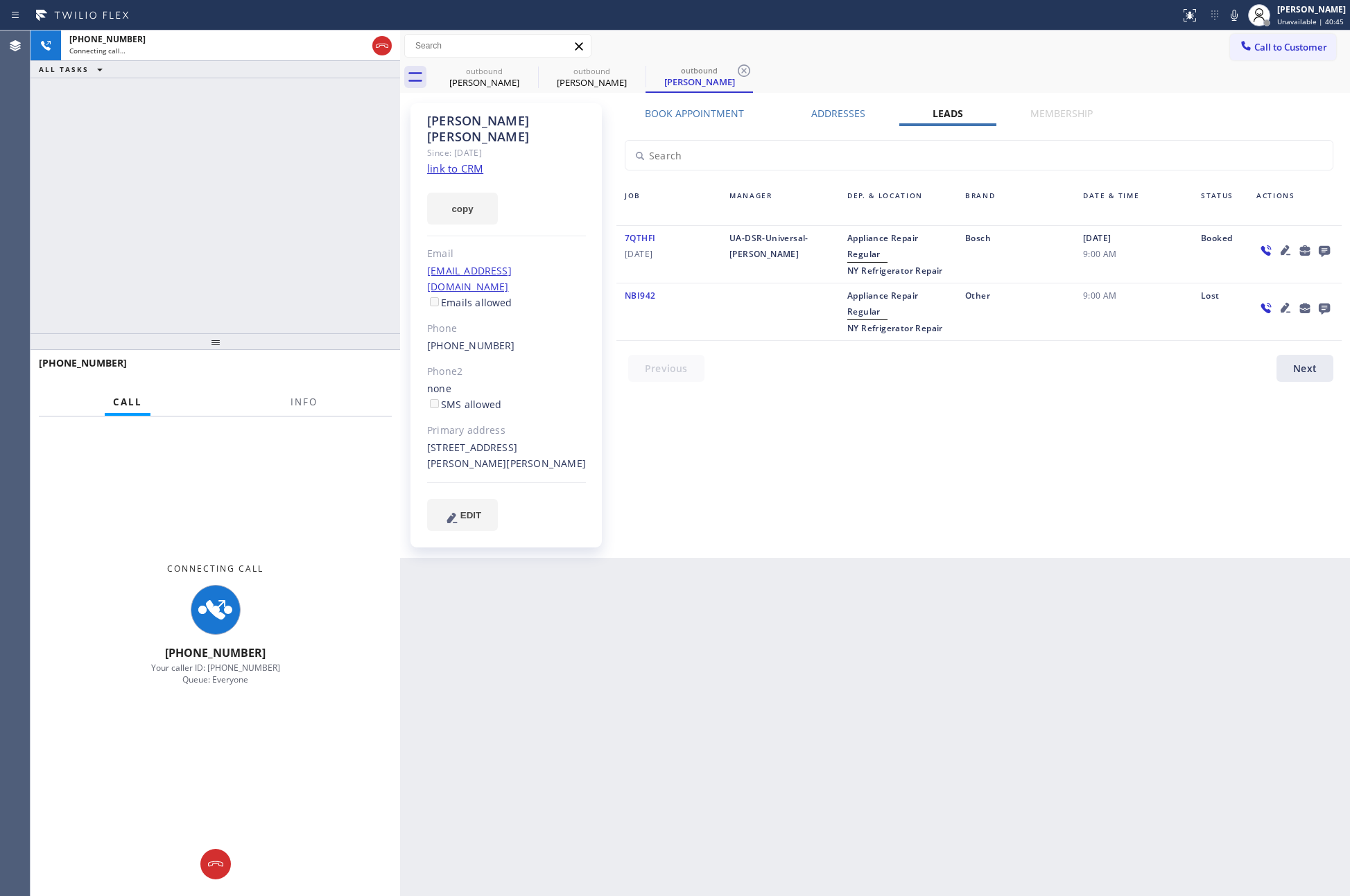
click at [463, 161] on link "link to CRM" at bounding box center [455, 168] width 56 height 14
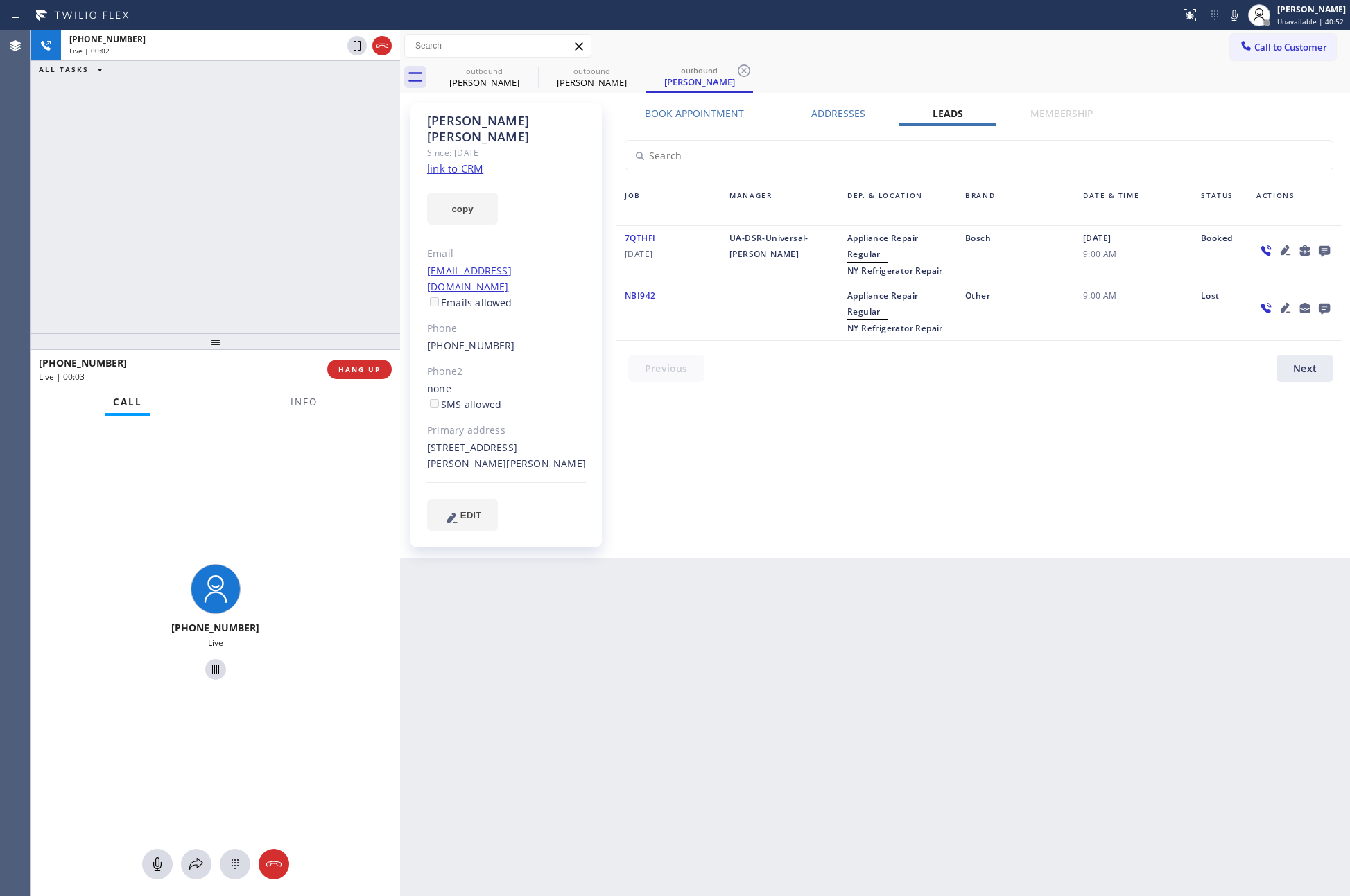
drag, startPoint x: 245, startPoint y: 227, endPoint x: 382, endPoint y: 417, distance: 234.2
click at [296, 291] on div "+19175449649 Live | 00:02 ALL TASKS ALL TASKS ACTIVE TASKS TASKS IN WRAP UP" at bounding box center [215, 182] width 370 height 303
click at [358, 366] on span "HANG UP" at bounding box center [359, 369] width 42 height 10
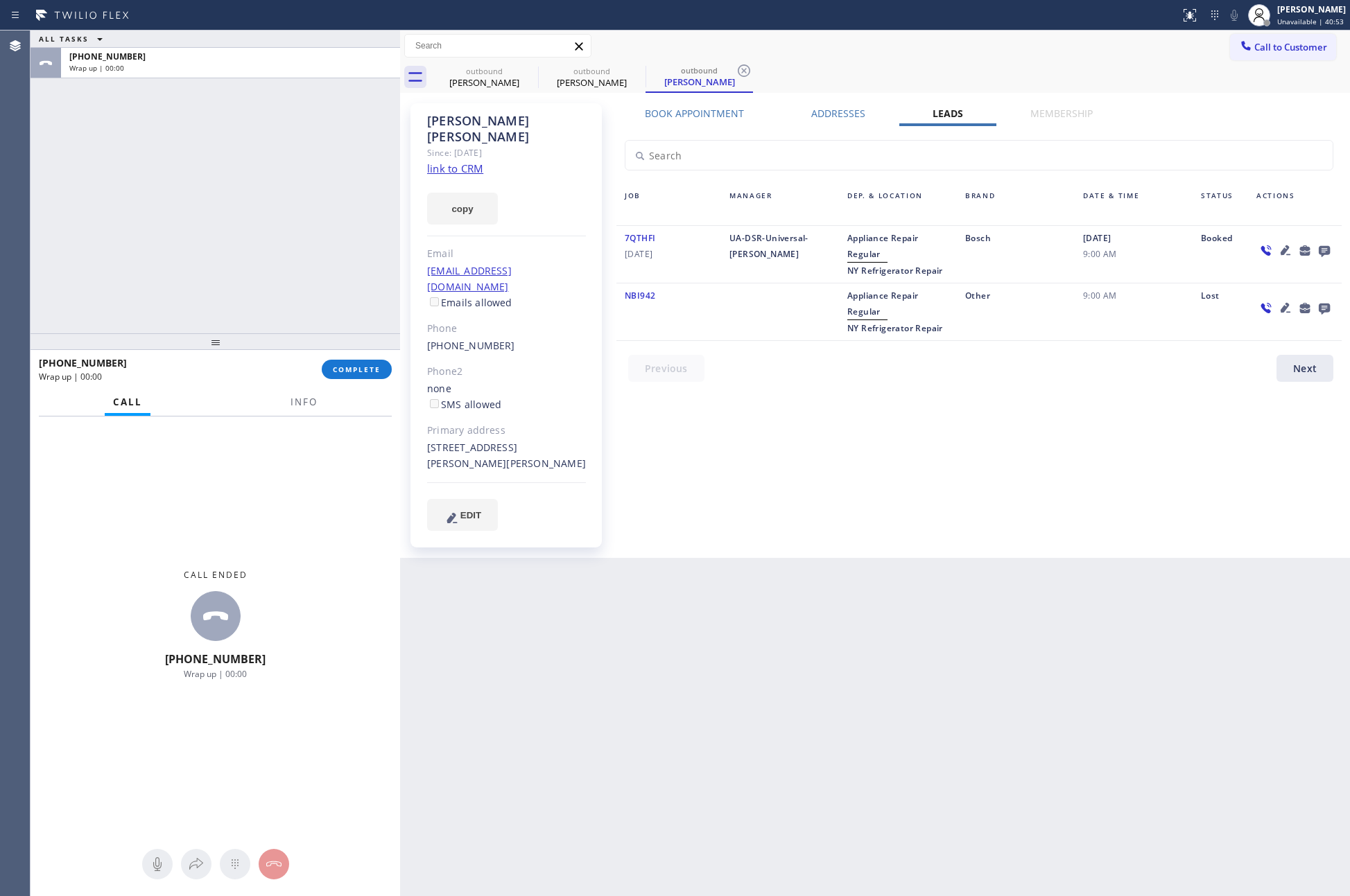
drag, startPoint x: 254, startPoint y: 161, endPoint x: 748, endPoint y: 275, distance: 507.0
click at [255, 161] on div "ALL TASKS ALL TASKS ACTIVE TASKS TASKS IN WRAP UP +19175449649 Wrap up | 00:00" at bounding box center [215, 182] width 370 height 303
click at [997, 356] on div "Book Appointment Addresses Leads Membership Business location Home Alliance (87…" at bounding box center [978, 331] width 735 height 448
drag, startPoint x: 273, startPoint y: 260, endPoint x: 366, endPoint y: 366, distance: 141.0
click at [298, 289] on div "ALL TASKS ALL TASKS ACTIVE TASKS TASKS IN WRAP UP +19175449649 Wrap up | 00:11" at bounding box center [215, 182] width 370 height 303
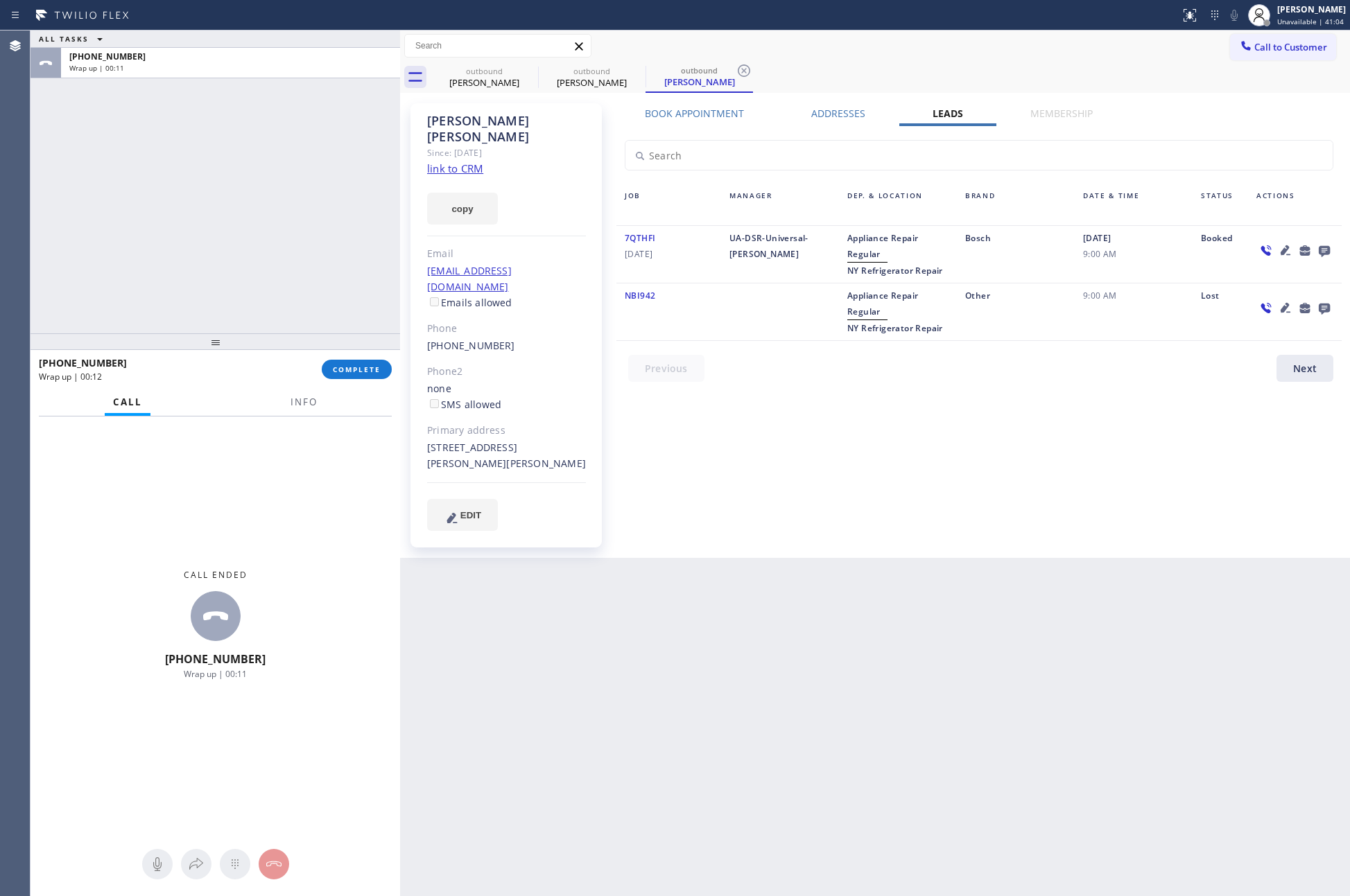
click at [366, 371] on span "COMPLETE" at bounding box center [357, 369] width 48 height 10
click at [281, 198] on div "ALL TASKS ALL TASKS ACTIVE TASKS TASKS IN WRAP UP +19175449649 Wrap up | 00:11" at bounding box center [215, 182] width 370 height 303
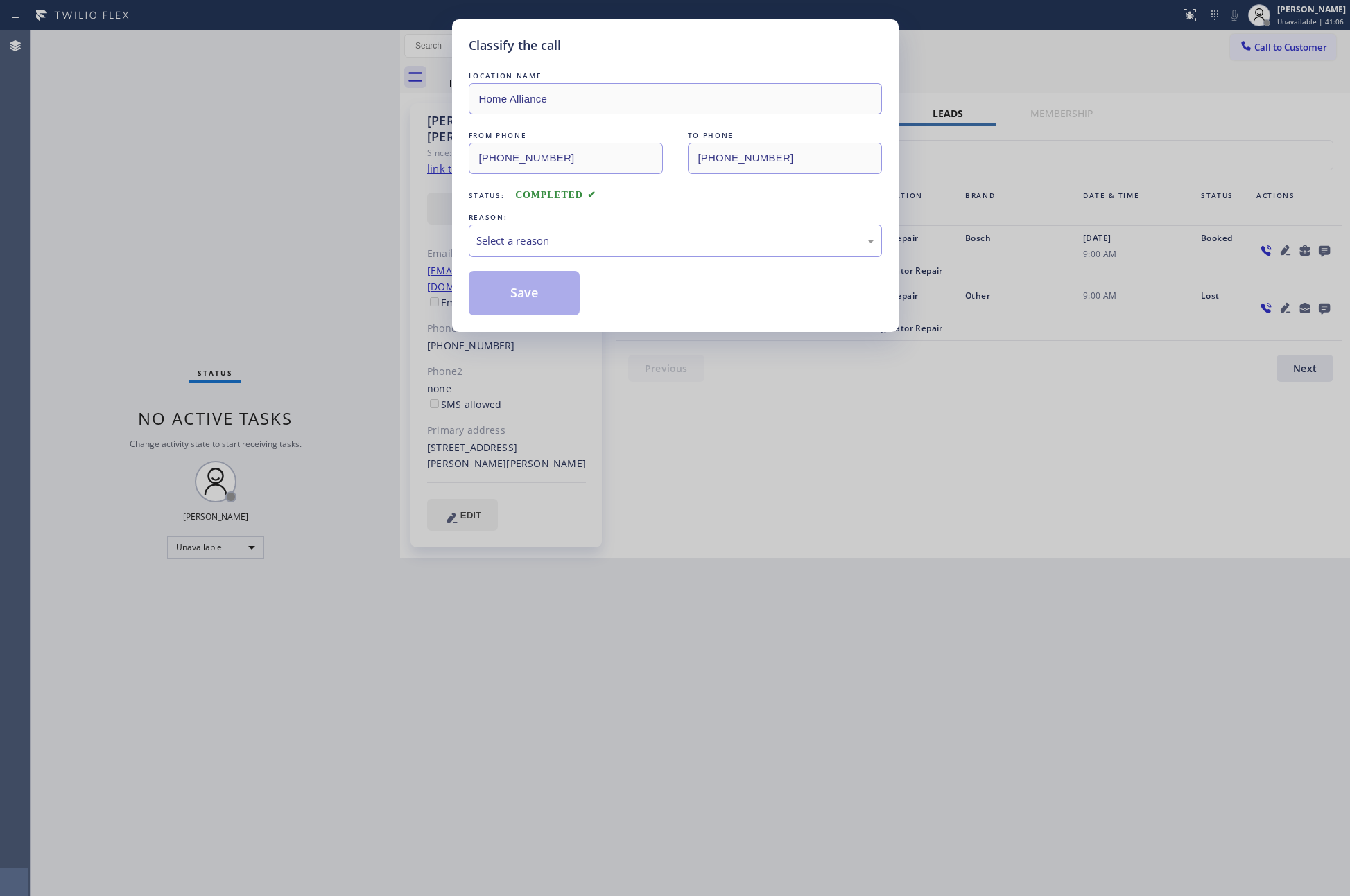
click at [599, 220] on div "REASON:" at bounding box center [675, 216] width 413 height 14
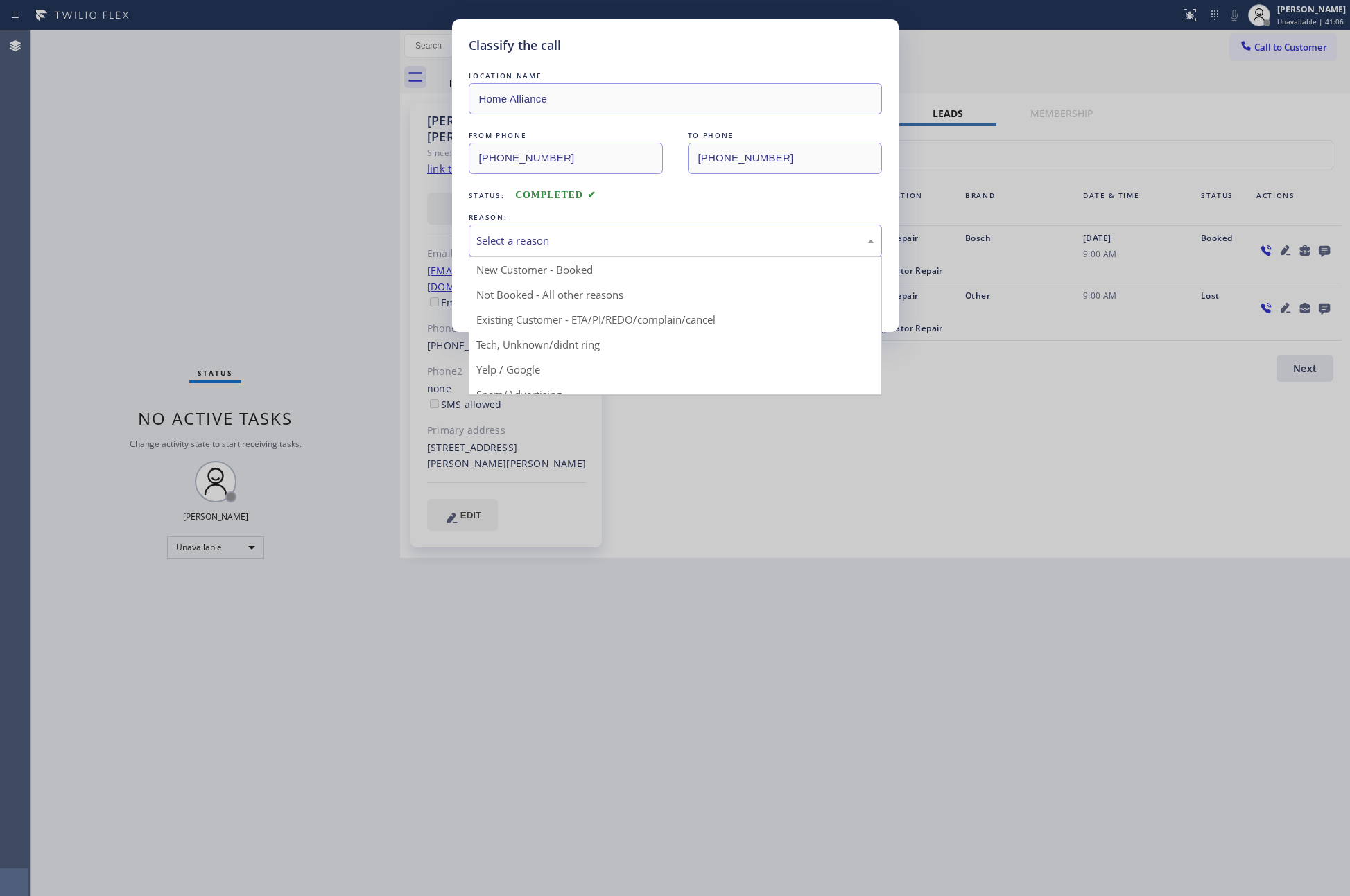
click at [577, 241] on div "Select a reason" at bounding box center [675, 240] width 398 height 16
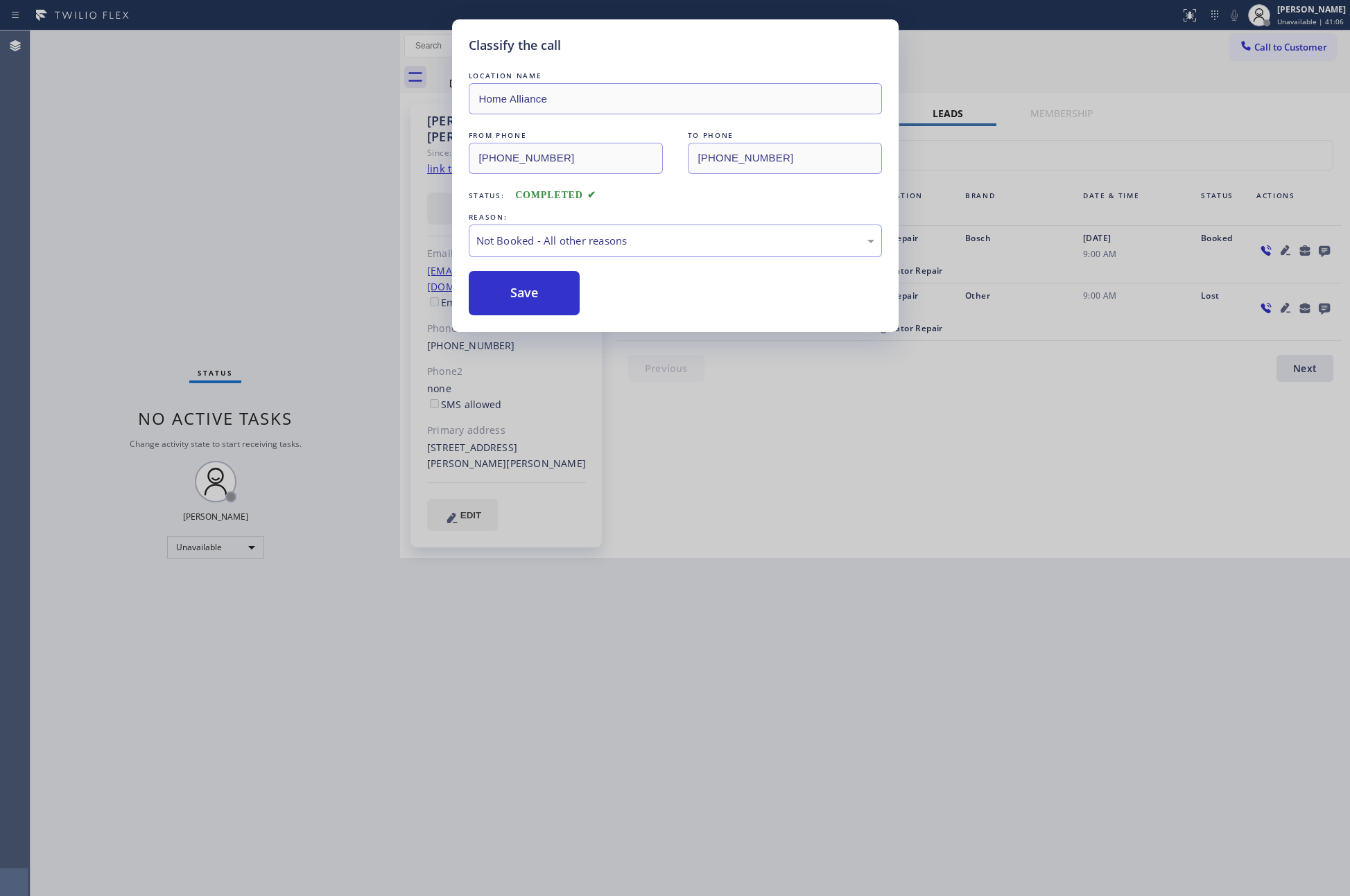
click at [521, 291] on button "Save" at bounding box center [524, 293] width 112 height 45
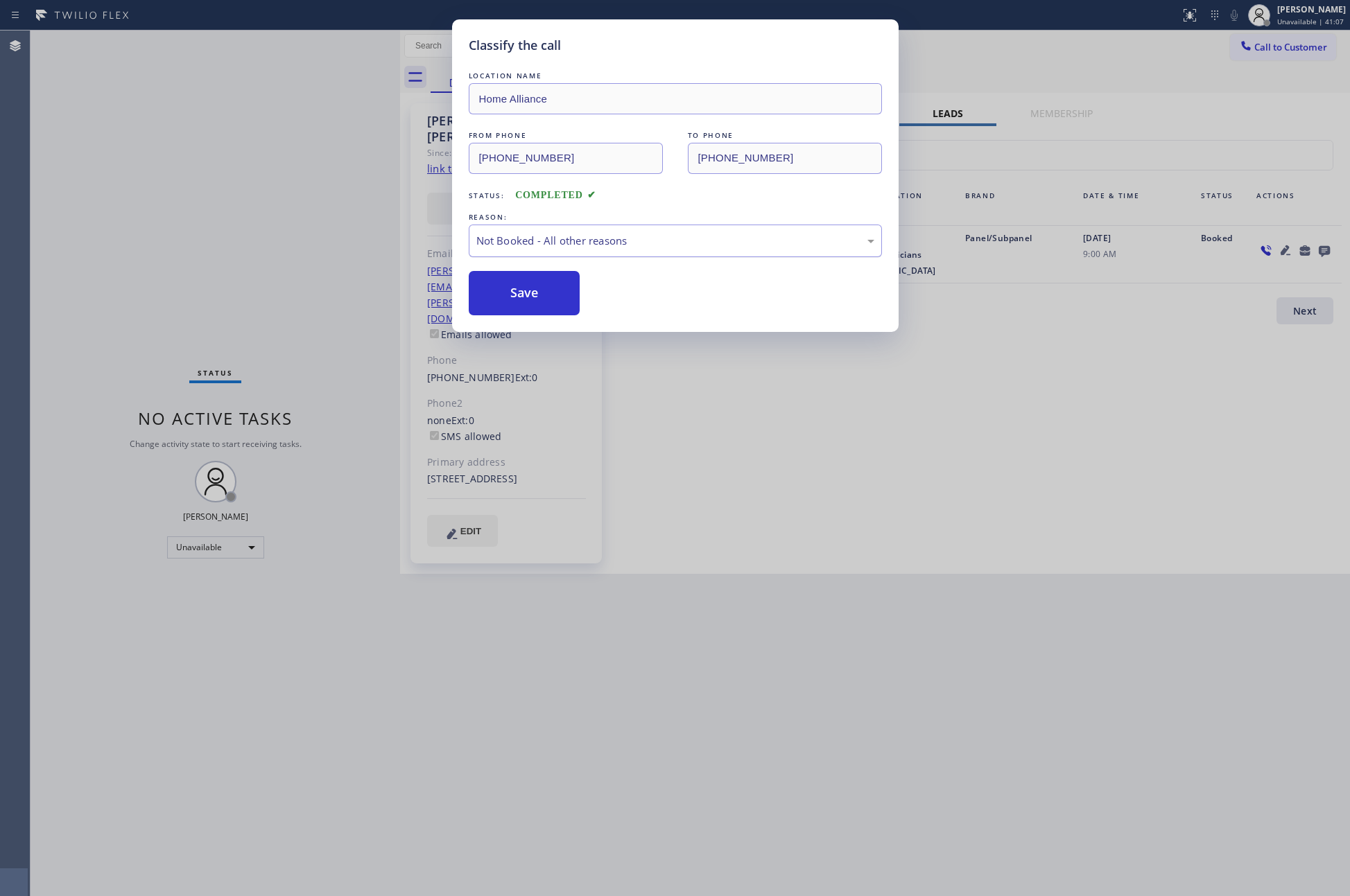
drag, startPoint x: 521, startPoint y: 290, endPoint x: 616, endPoint y: 244, distance: 105.6
click at [542, 280] on button "Save" at bounding box center [524, 293] width 112 height 45
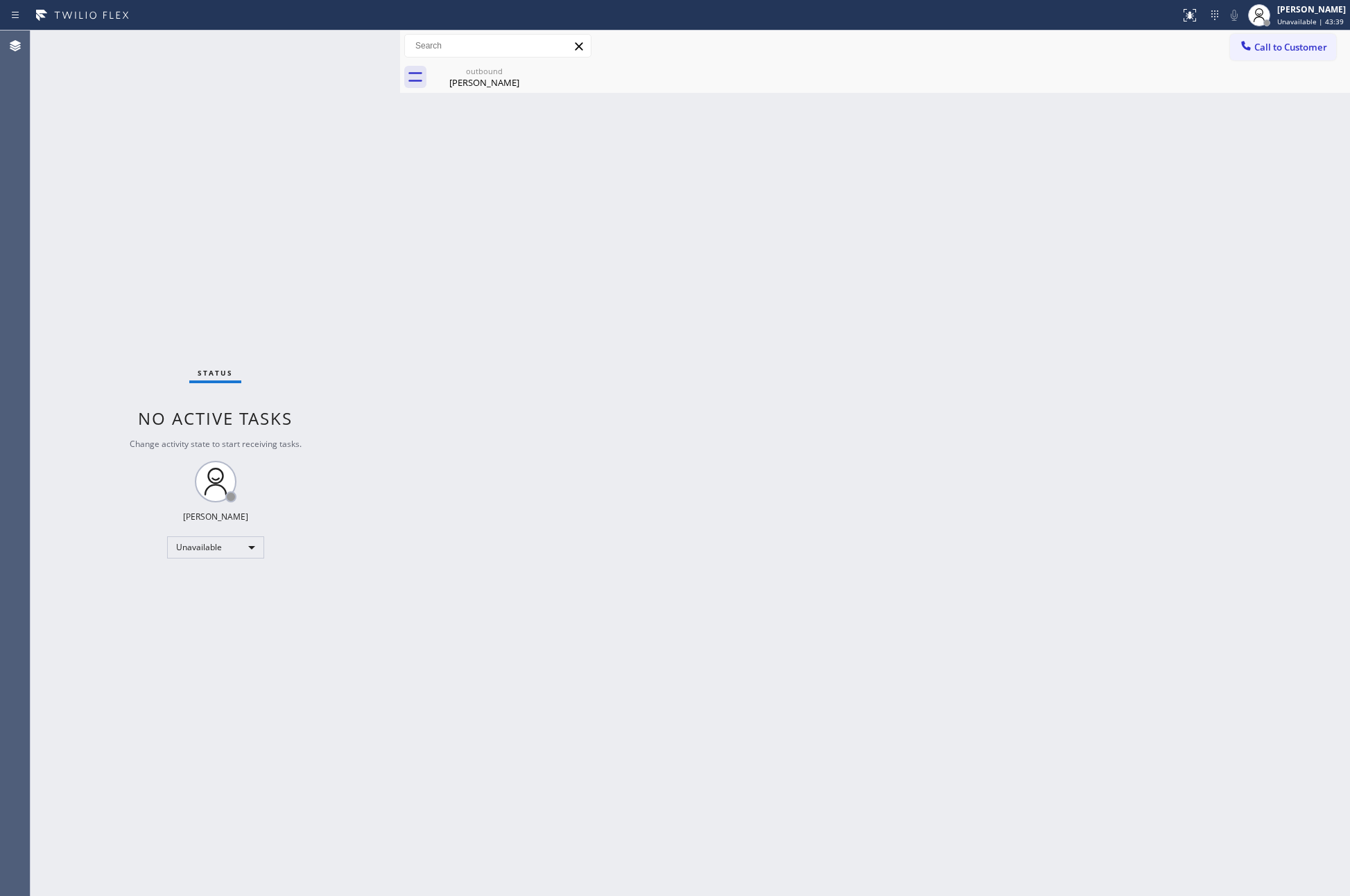
click at [863, 446] on div "Back to Dashboard Change Sender ID Customers Technicians Select a contact Outbo…" at bounding box center [875, 463] width 950 height 865
drag, startPoint x: 626, startPoint y: 425, endPoint x: 1020, endPoint y: 179, distance: 464.5
click at [691, 387] on div "Back to Dashboard Change Sender ID Customers Technicians Select a contact Outbo…" at bounding box center [875, 463] width 950 height 865
click at [1260, 51] on span "Call to Customer" at bounding box center [1290, 47] width 72 height 12
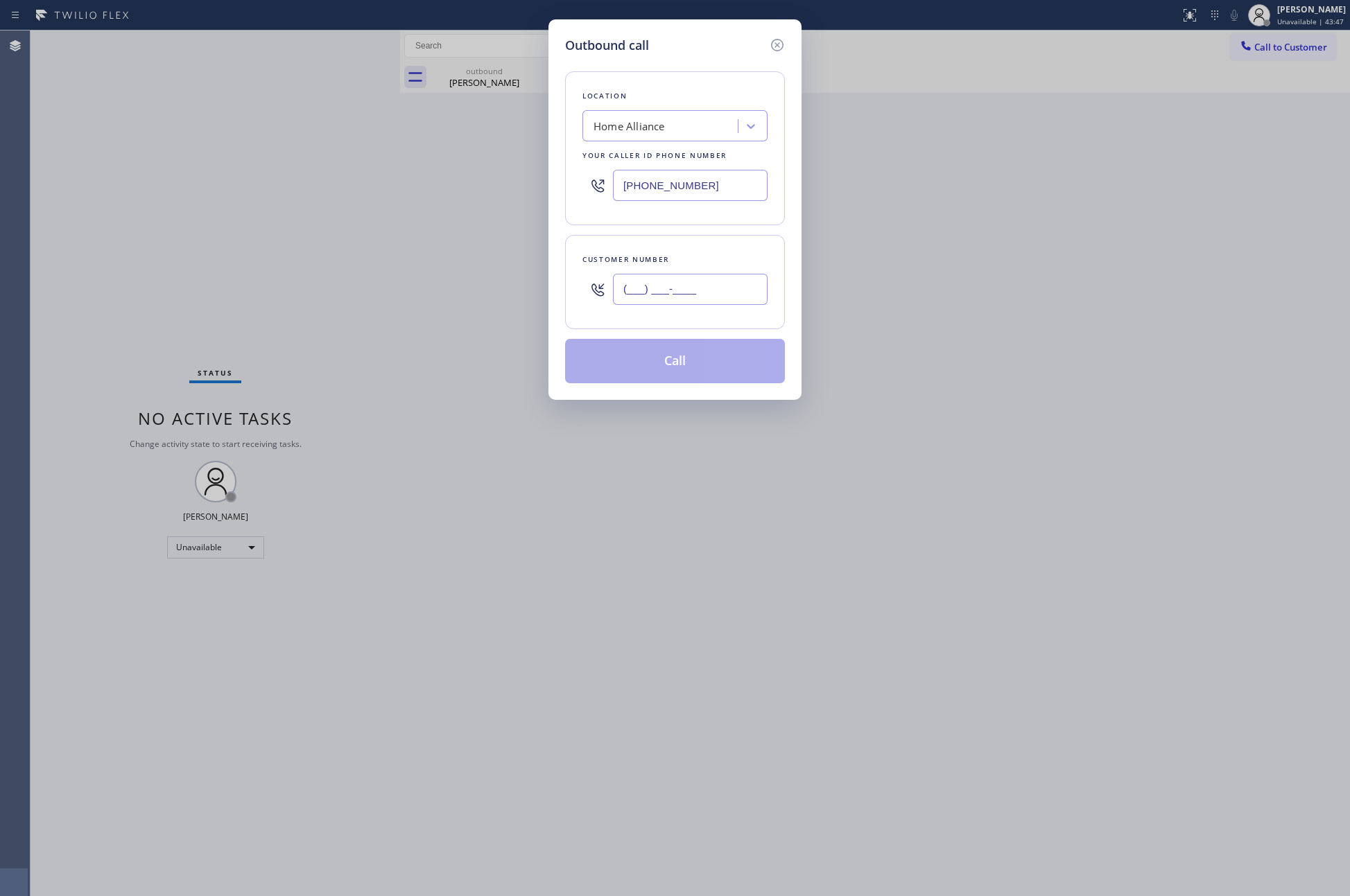
click at [711, 295] on input "(___) ___-____" at bounding box center [690, 289] width 154 height 31
paste input "206) 661-0341"
type input "(206) 661-0341"
click at [703, 368] on button "Call" at bounding box center [675, 361] width 219 height 45
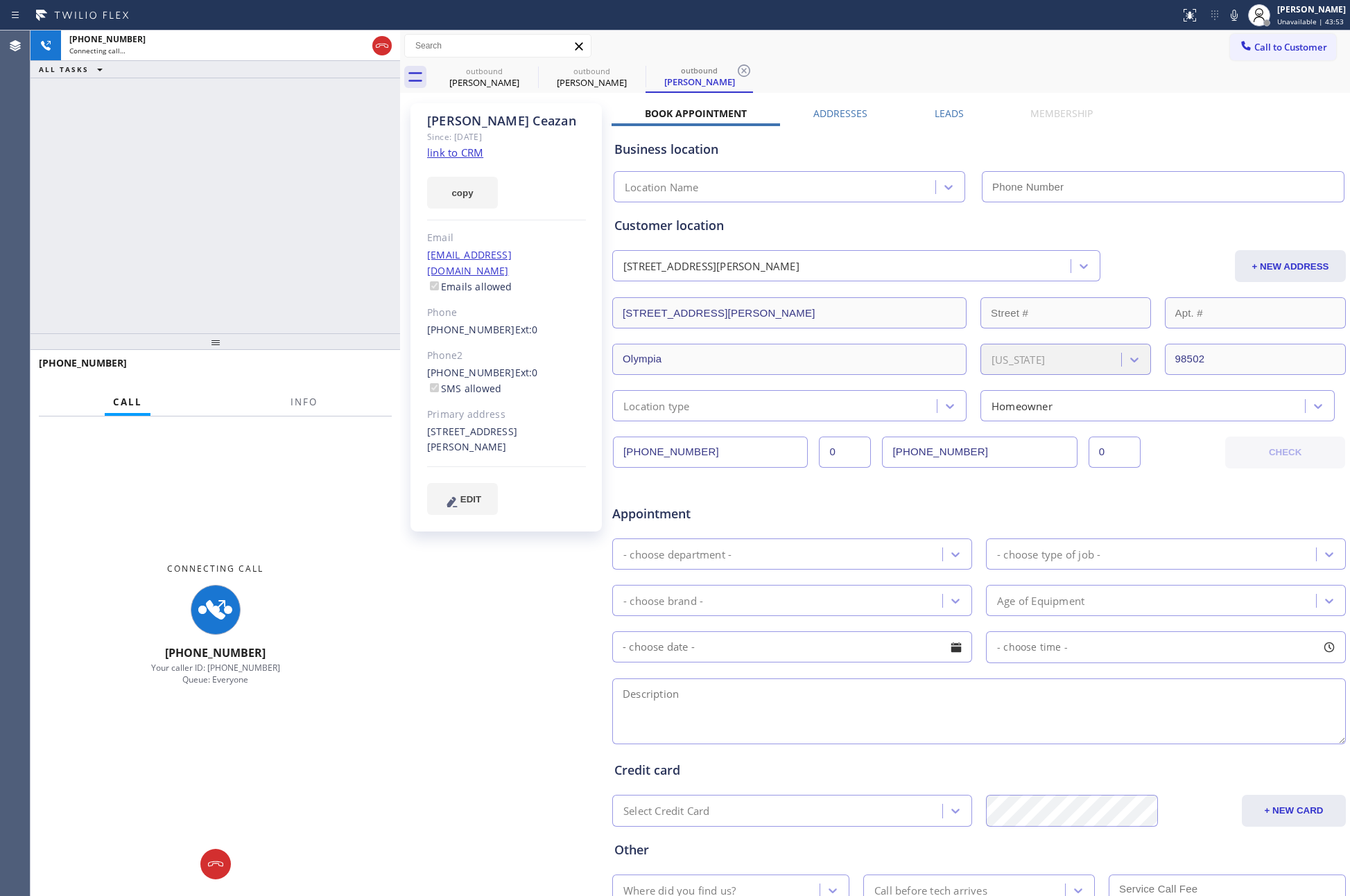
click at [479, 152] on link "link to CRM" at bounding box center [455, 153] width 56 height 14
drag, startPoint x: 336, startPoint y: 192, endPoint x: 894, endPoint y: 2, distance: 589.5
click at [370, 192] on div "+12066610341 Connecting call… ALL TASKS ALL TASKS ACTIVE TASKS TASKS IN WRAP UP" at bounding box center [215, 182] width 370 height 303
type input "(877) 777-0796"
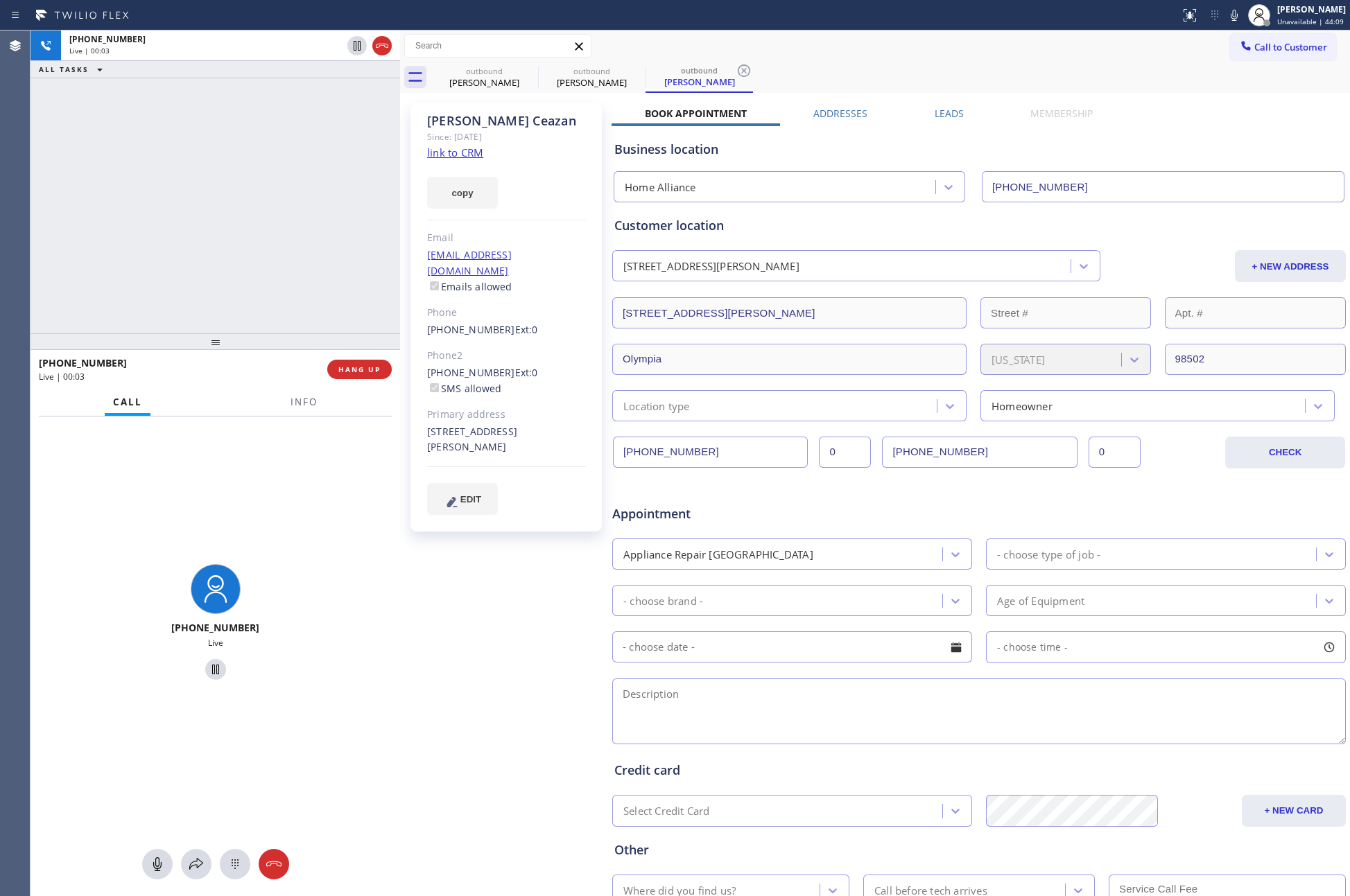
click at [311, 199] on div "+12066610341 Live | 00:03 ALL TASKS ALL TASKS ACTIVE TASKS TASKS IN WRAP UP" at bounding box center [215, 182] width 370 height 303
click at [939, 116] on label "Leads" at bounding box center [949, 113] width 30 height 13
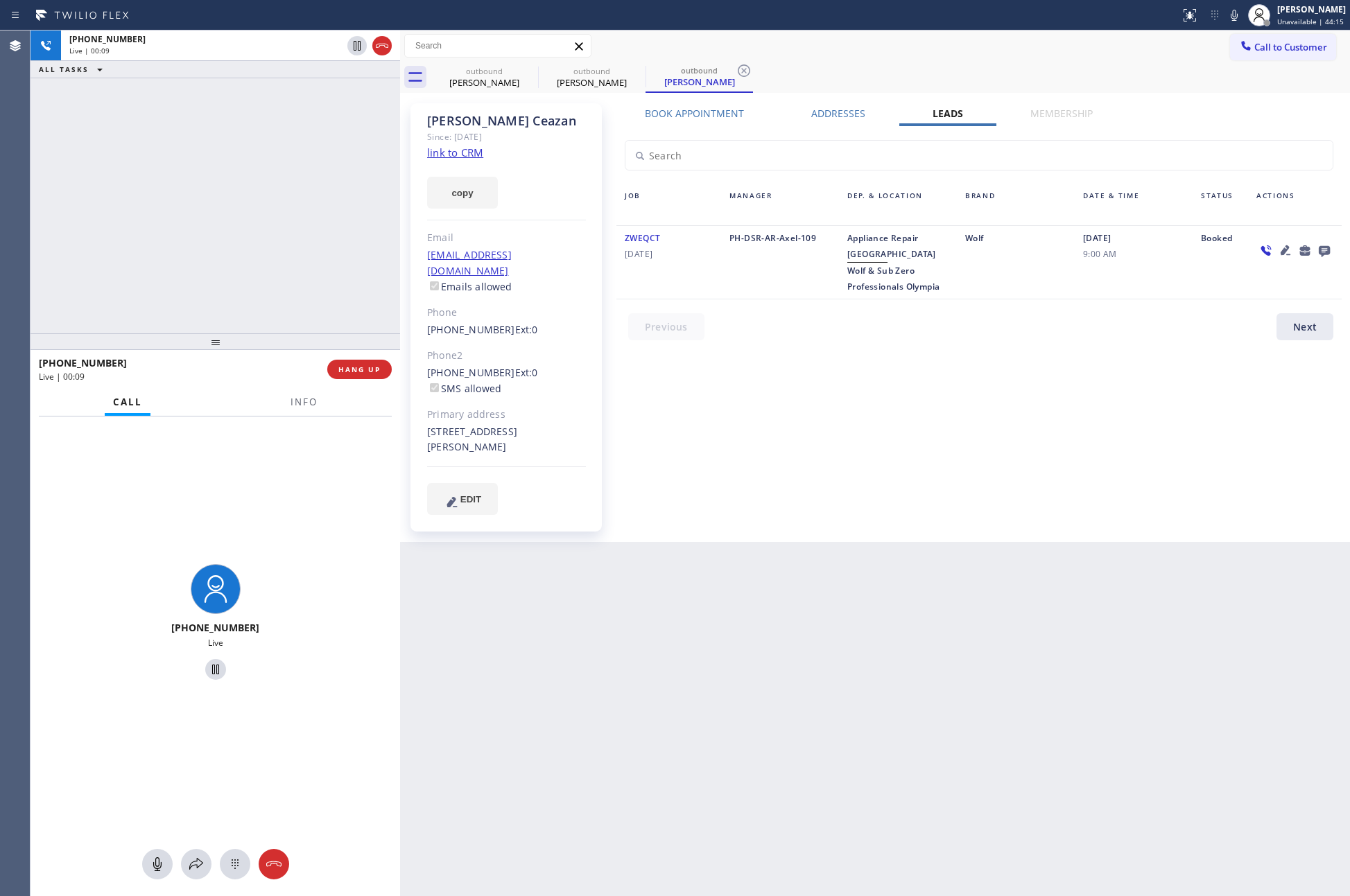
click at [999, 461] on div "Book Appointment Addresses Leads Membership Business location Home Alliance (87…" at bounding box center [978, 322] width 735 height 432
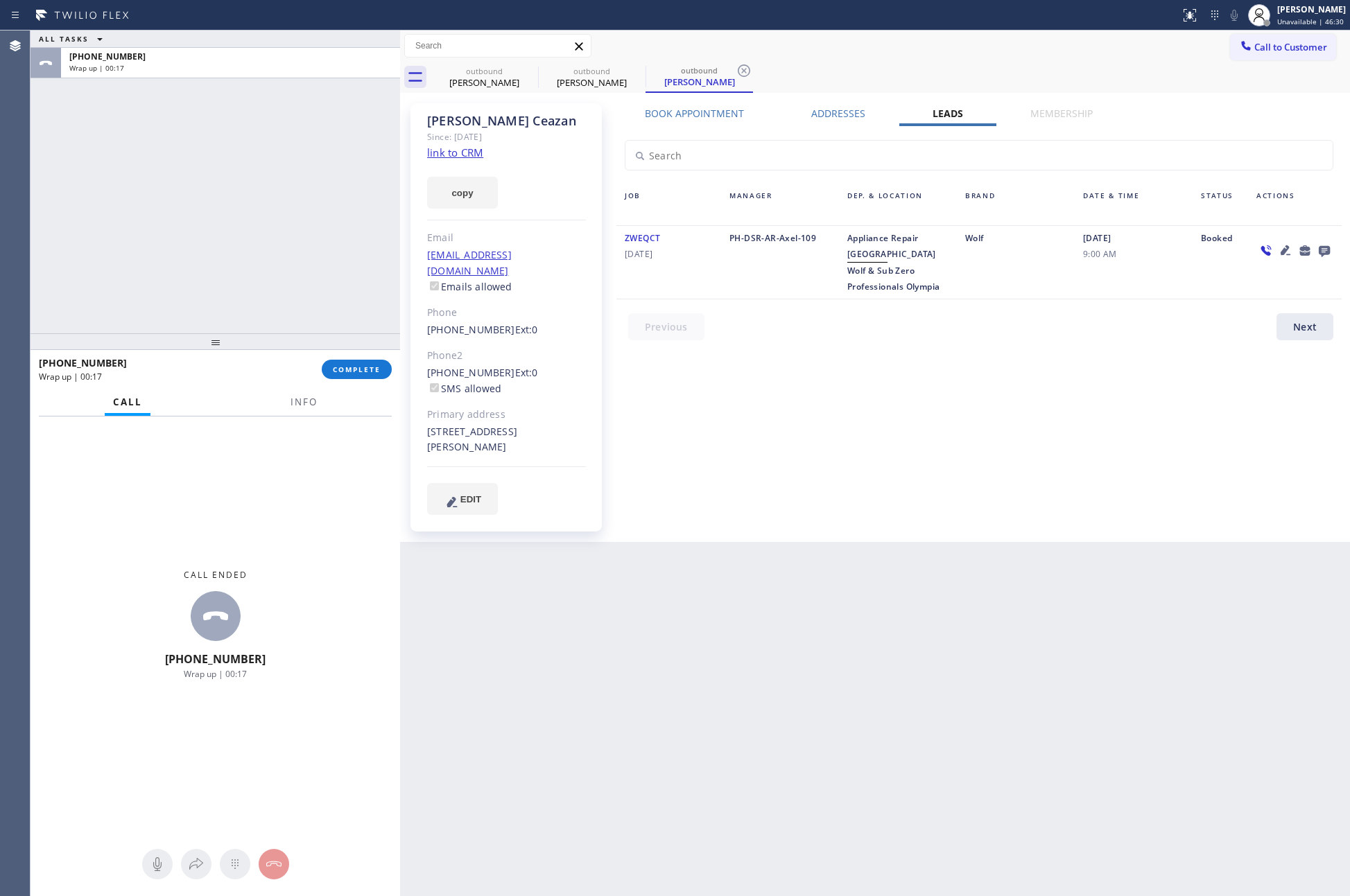
drag, startPoint x: 204, startPoint y: 211, endPoint x: 584, endPoint y: 507, distance: 481.7
click at [243, 244] on div "ALL TASKS ALL TASKS ACTIVE TASKS TASKS IN WRAP UP +12066610341 Wrap up | 00:17" at bounding box center [215, 182] width 370 height 303
click at [922, 499] on div "Book Appointment Addresses Leads Membership Business location Home Alliance (87…" at bounding box center [978, 322] width 735 height 432
click at [371, 373] on span "COMPLETE" at bounding box center [357, 369] width 48 height 10
click at [314, 192] on div "ALL TASKS ALL TASKS ACTIVE TASKS TASKS IN WRAP UP +12066610341 Wrap up | 03:07" at bounding box center [215, 182] width 370 height 303
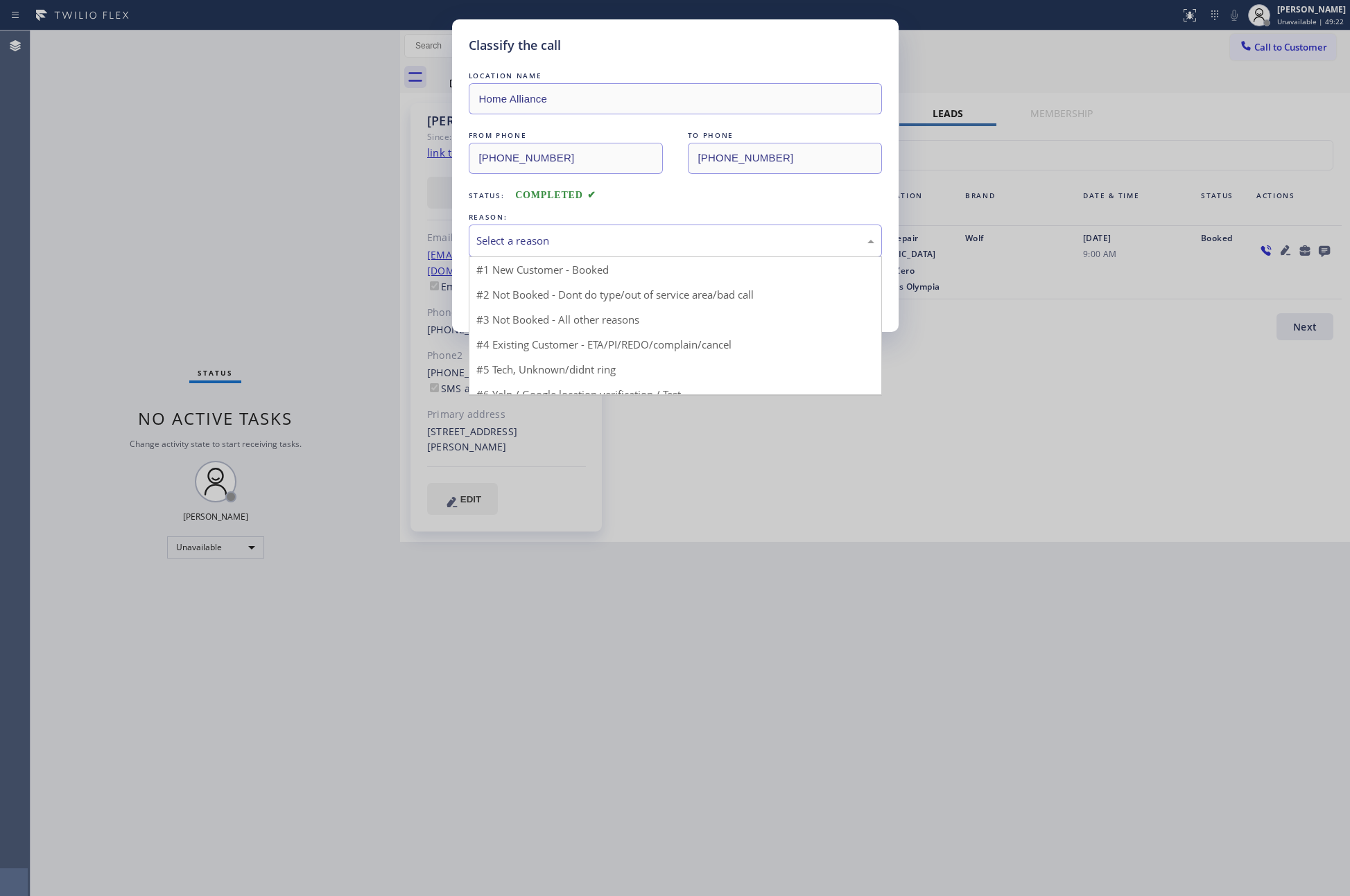
click at [545, 252] on div "Select a reason" at bounding box center [675, 241] width 413 height 32
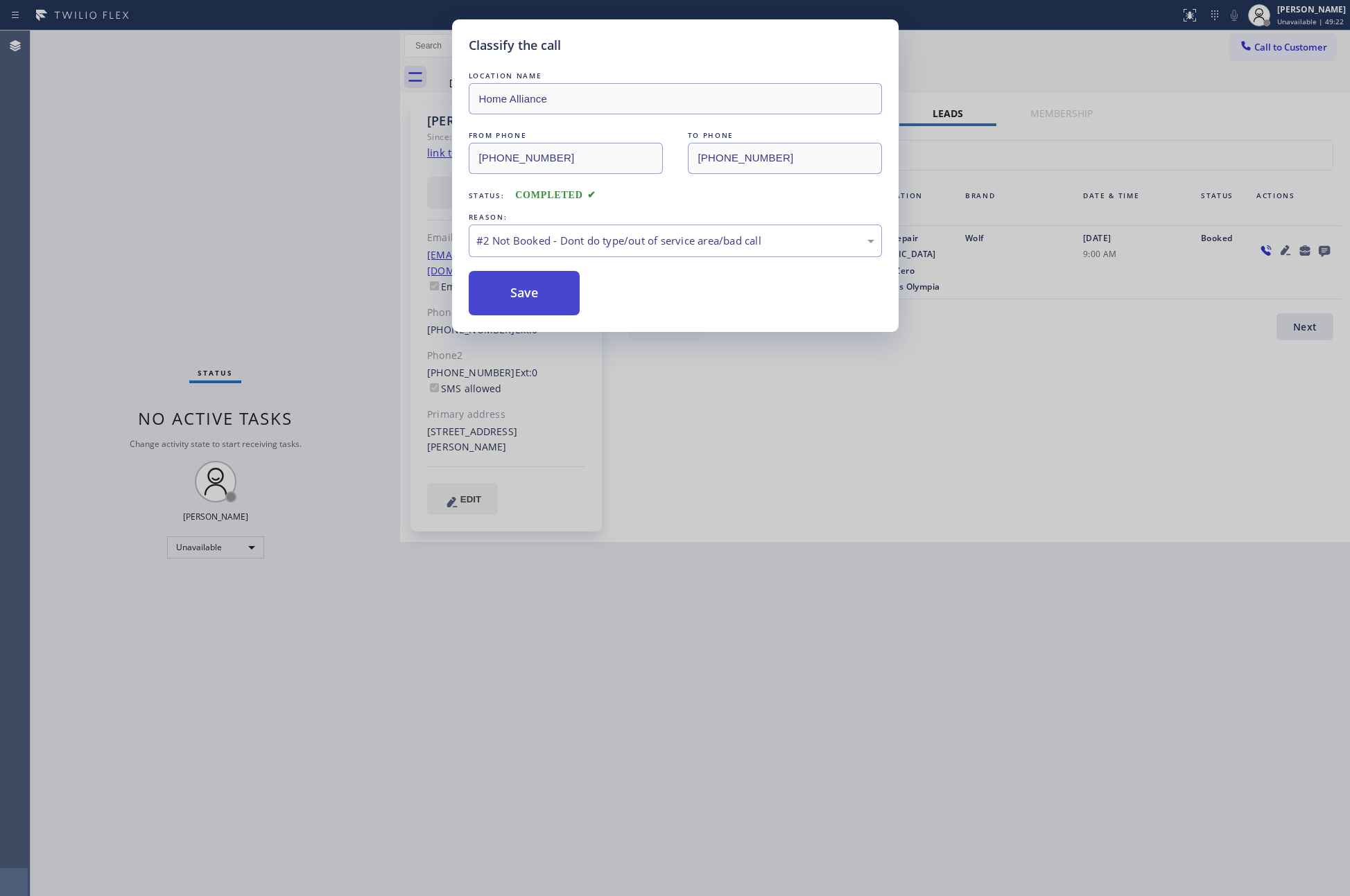
click at [522, 295] on button "Save" at bounding box center [524, 293] width 112 height 45
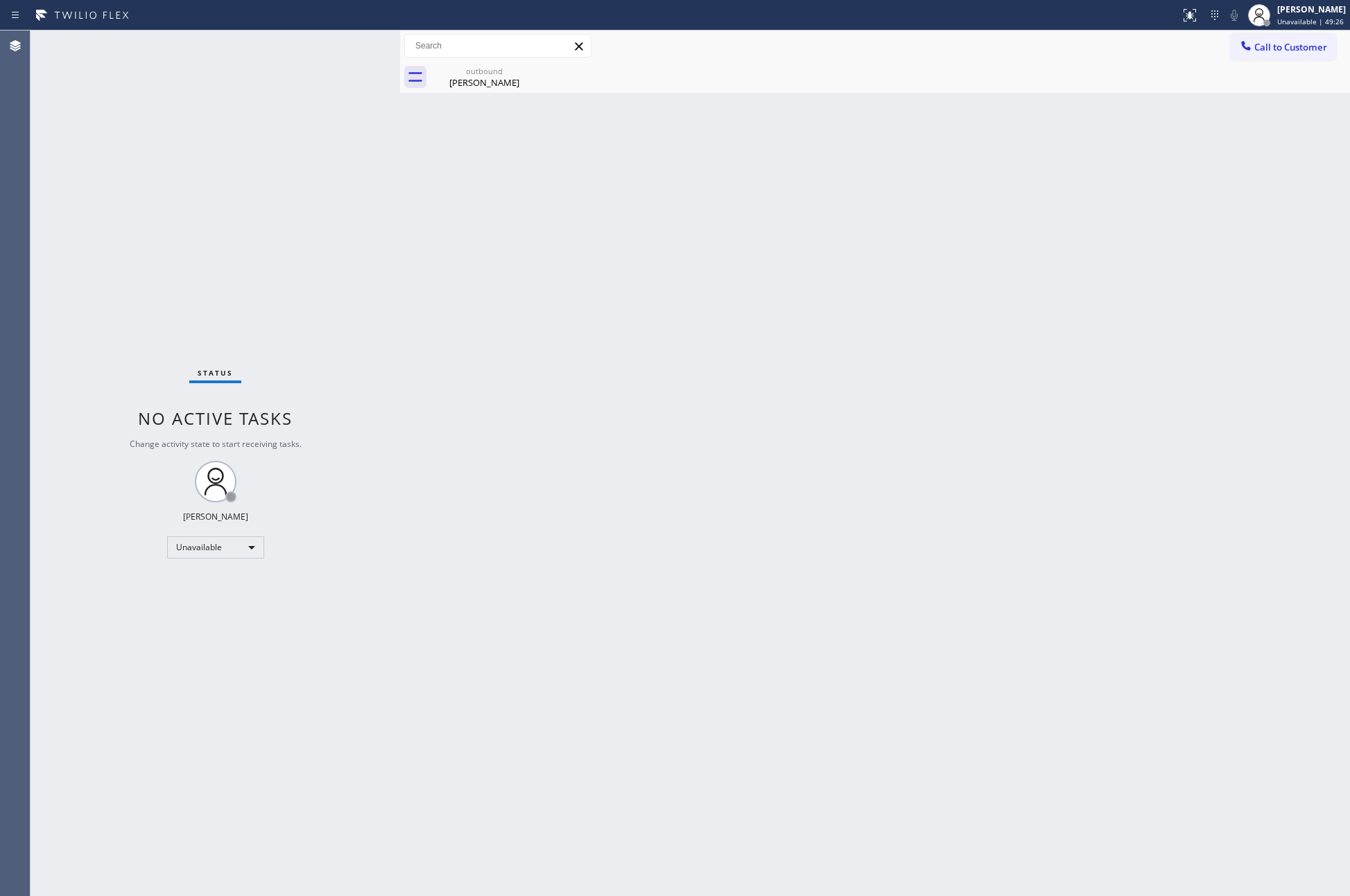
drag, startPoint x: 760, startPoint y: 335, endPoint x: 1200, endPoint y: 169, distance: 470.3
click at [814, 302] on div "Back to Dashboard Change Sender ID Customers Technicians Select a contact Outbo…" at bounding box center [875, 463] width 950 height 865
click at [1294, 41] on span "Call to Customer" at bounding box center [1290, 47] width 72 height 12
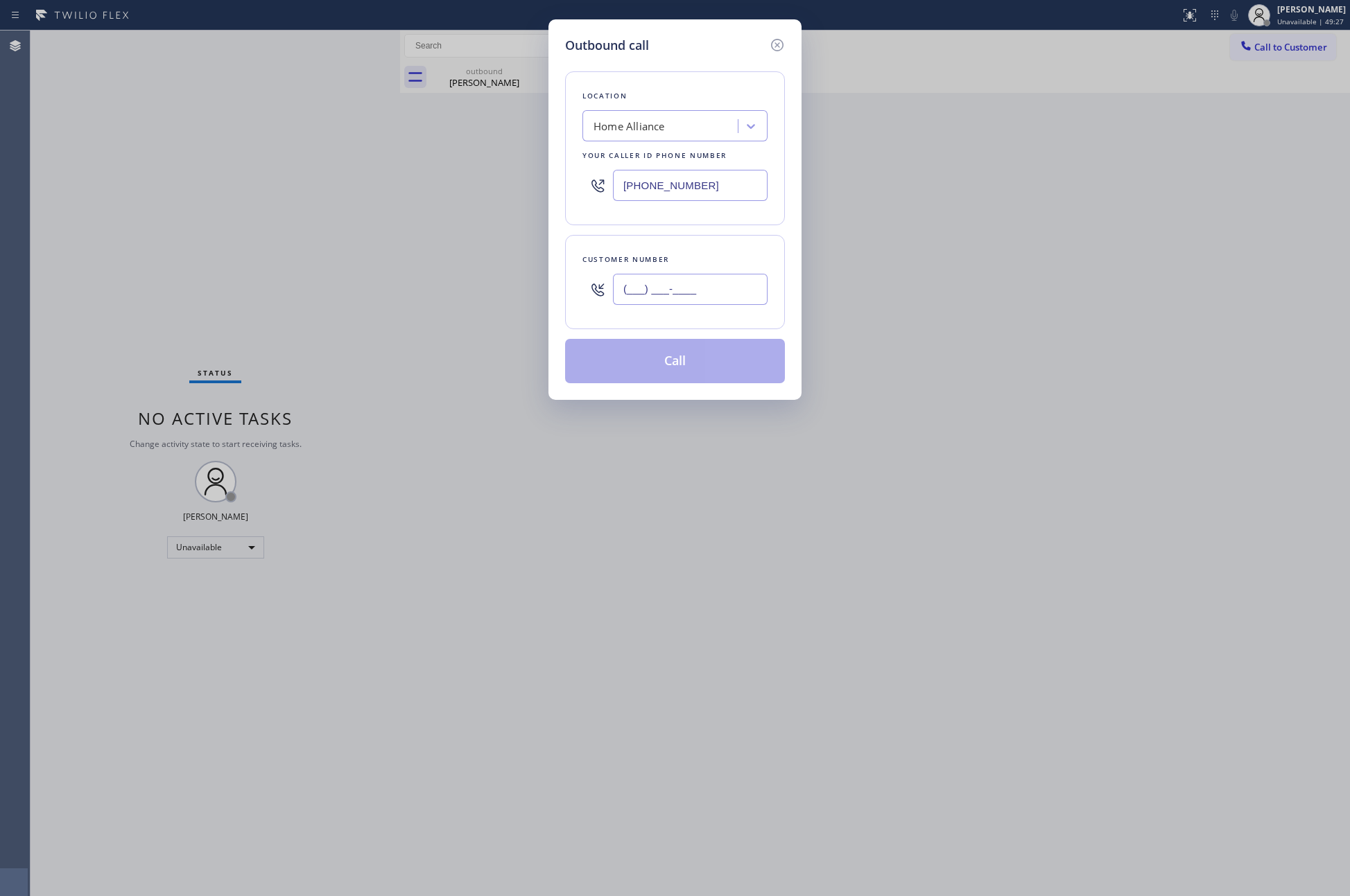
click at [716, 295] on input "(___) ___-____" at bounding box center [690, 289] width 154 height 31
paste input "949) 981-2988"
type input "(949) 981-2988"
click at [690, 362] on button "Call" at bounding box center [675, 361] width 219 height 45
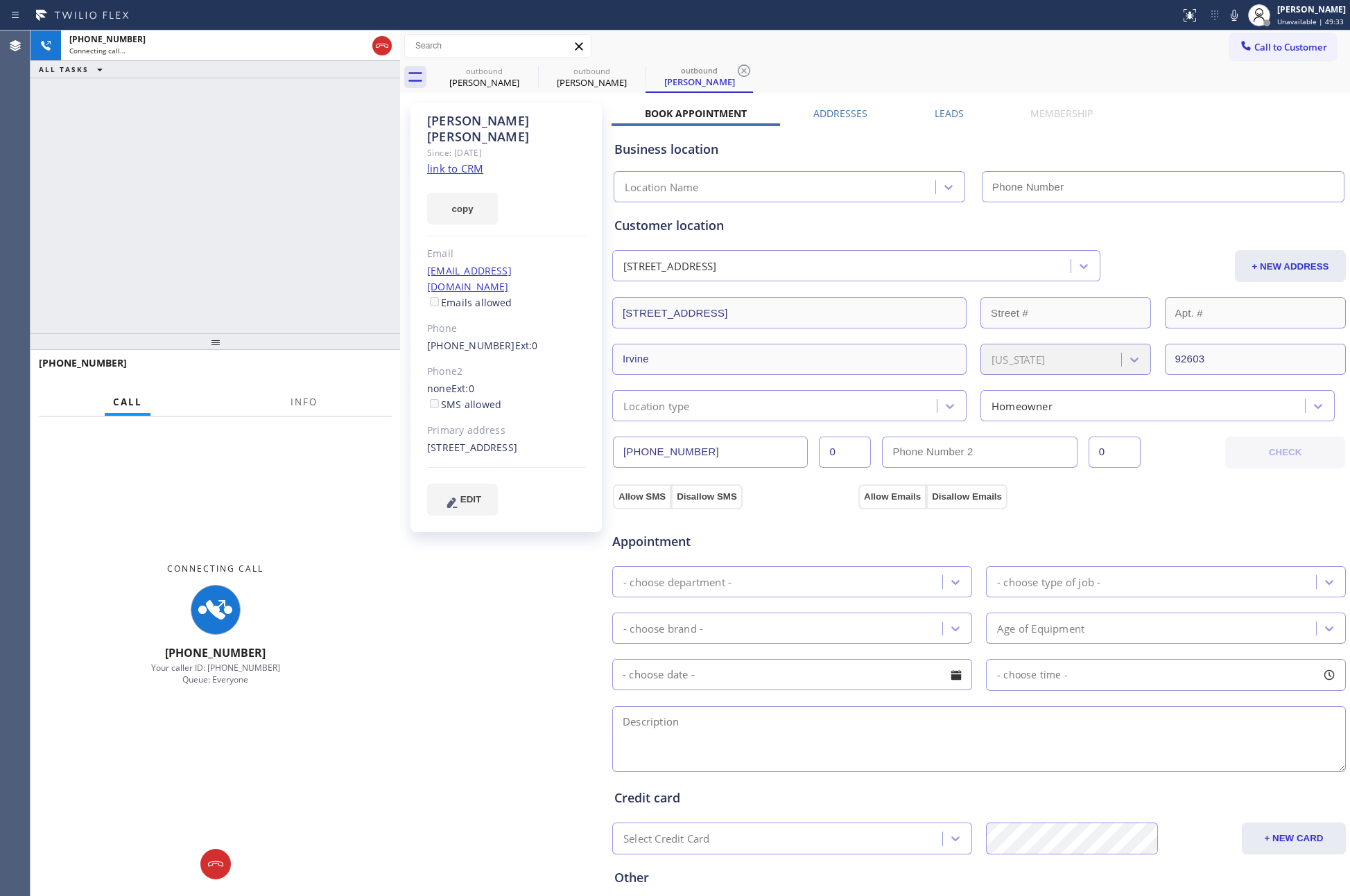
type input "(877) 777-0796"
click at [209, 281] on div "+19499812988 Connecting call… ALL TASKS ALL TASKS ACTIVE TASKS TASKS IN WRAP UP" at bounding box center [215, 182] width 370 height 303
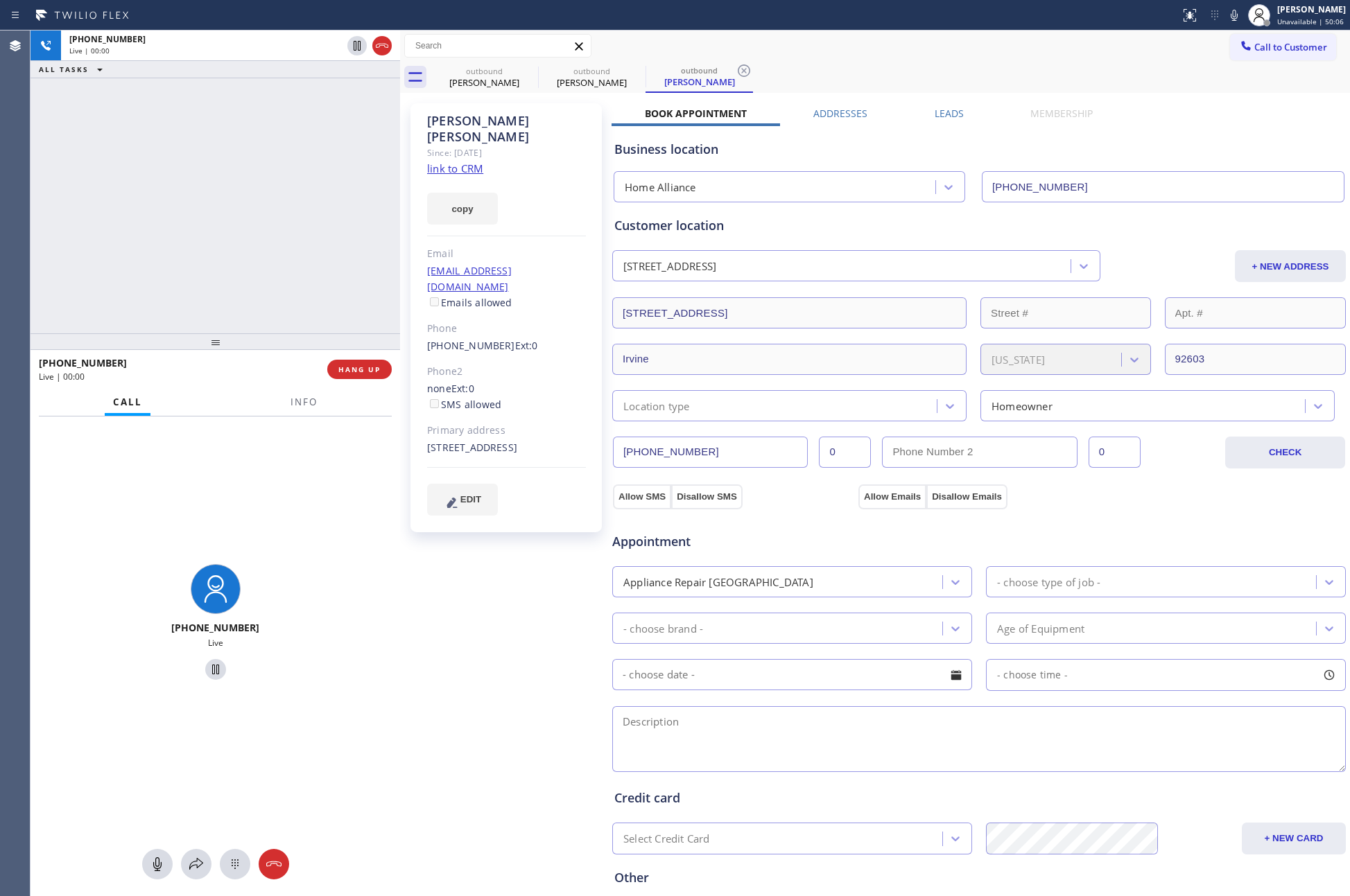
click at [332, 227] on div "+19499812988 Live | 00:00 ALL TASKS ALL TASKS ACTIVE TASKS TASKS IN WRAP UP" at bounding box center [215, 182] width 370 height 303
click at [332, 227] on div "+19499812988 Live | 00:01 ALL TASKS ALL TASKS ACTIVE TASKS TASKS IN WRAP UP" at bounding box center [215, 182] width 370 height 303
click at [333, 227] on div "+19499812988 Live | 00:03 ALL TASKS ALL TASKS ACTIVE TASKS TASKS IN WRAP UP" at bounding box center [215, 182] width 370 height 303
drag, startPoint x: 333, startPoint y: 227, endPoint x: 364, endPoint y: 412, distance: 187.6
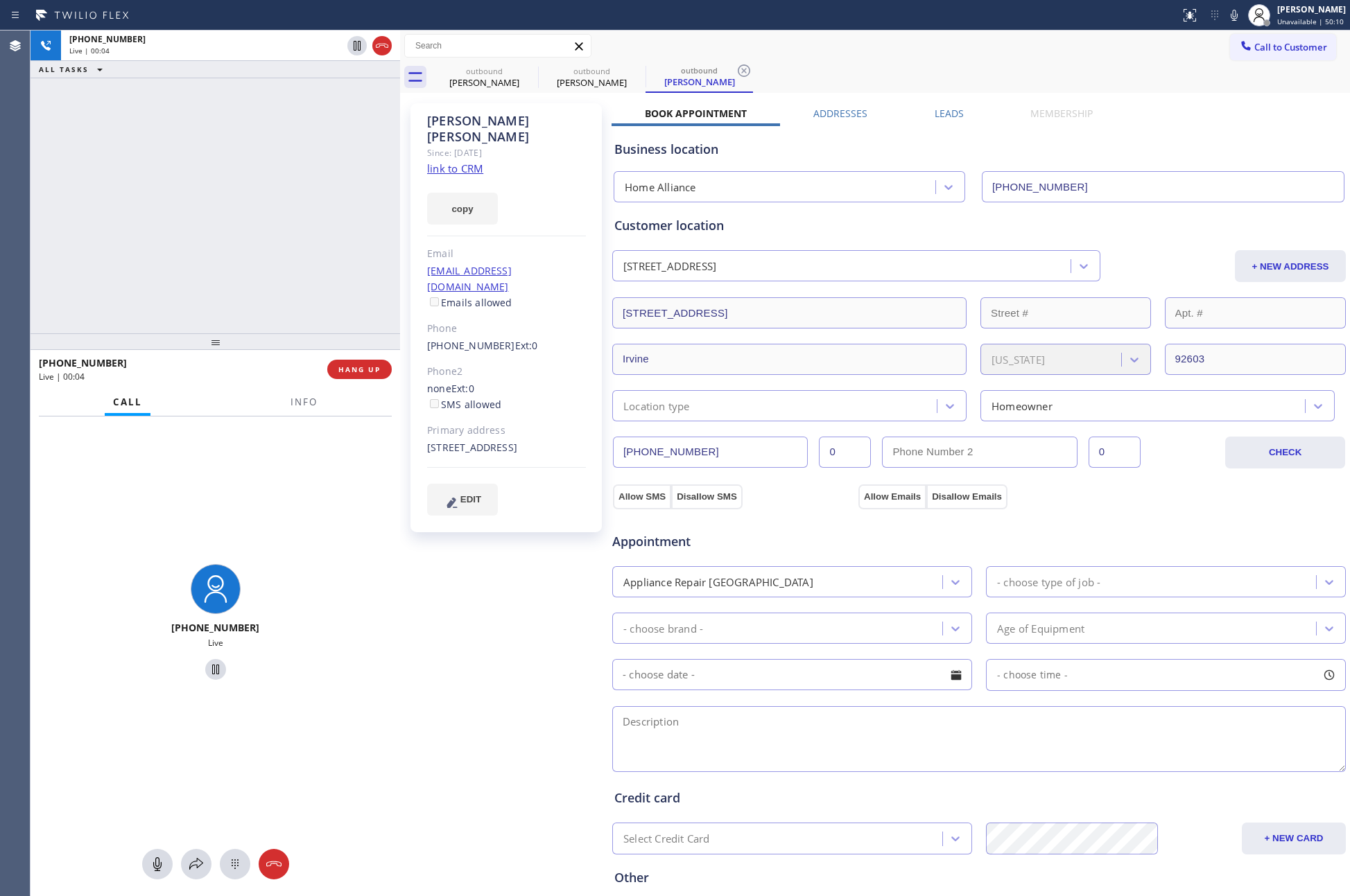
click at [339, 256] on div "+19499812988 Live | 00:04 ALL TASKS ALL TASKS ACTIVE TASKS TASKS IN WRAP UP" at bounding box center [215, 182] width 370 height 303
drag, startPoint x: 366, startPoint y: 370, endPoint x: 299, endPoint y: 192, distance: 190.2
click at [366, 369] on span "HANG UP" at bounding box center [359, 369] width 42 height 10
click at [298, 184] on div "+19499812988 Live | 00:06 ALL TASKS ALL TASKS ACTIVE TASKS TASKS IN WRAP UP" at bounding box center [215, 182] width 370 height 303
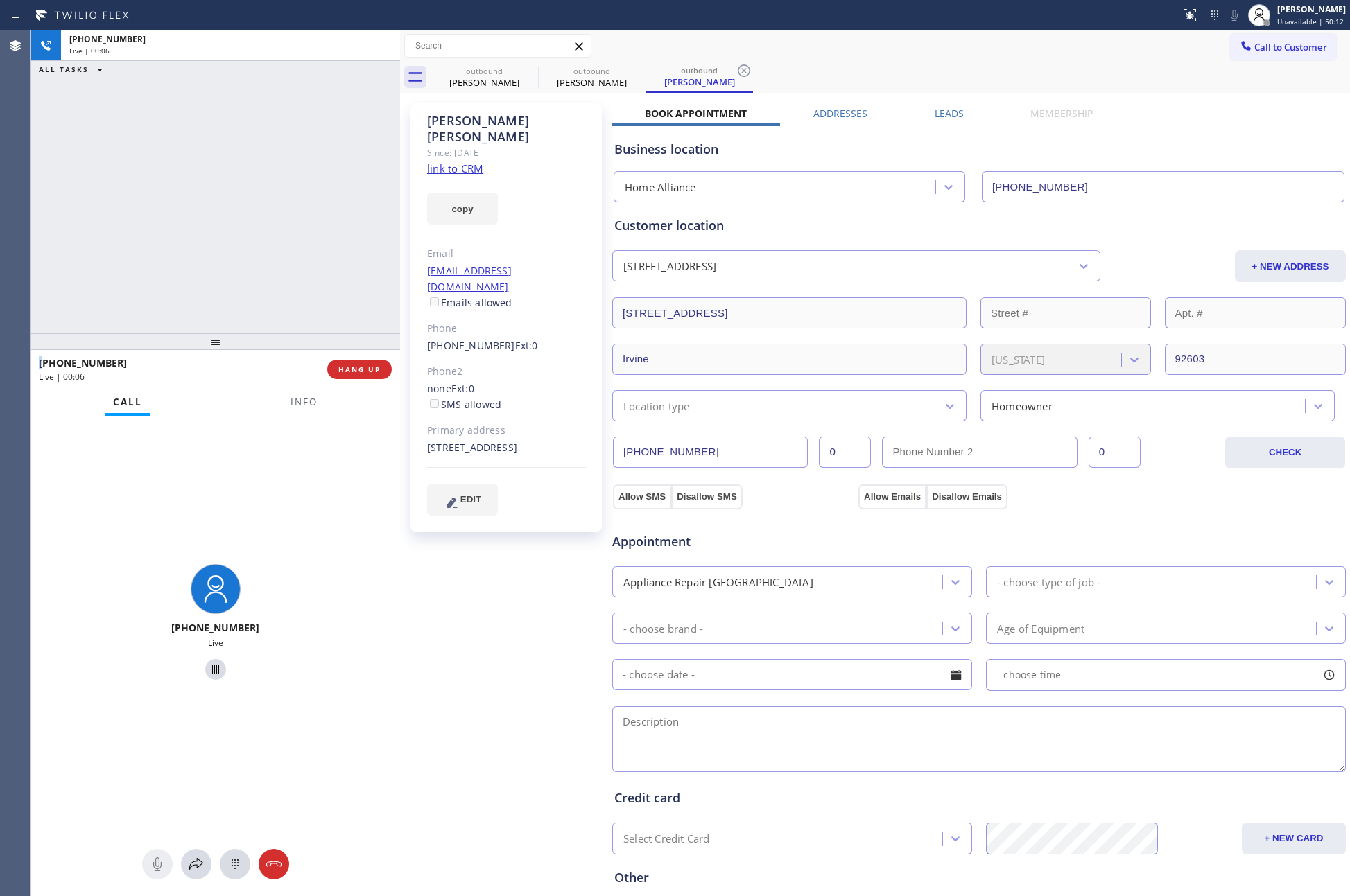
click at [300, 184] on div "+19499812988 Live | 00:06 ALL TASKS ALL TASKS ACTIVE TASKS TASKS IN WRAP UP" at bounding box center [215, 182] width 370 height 303
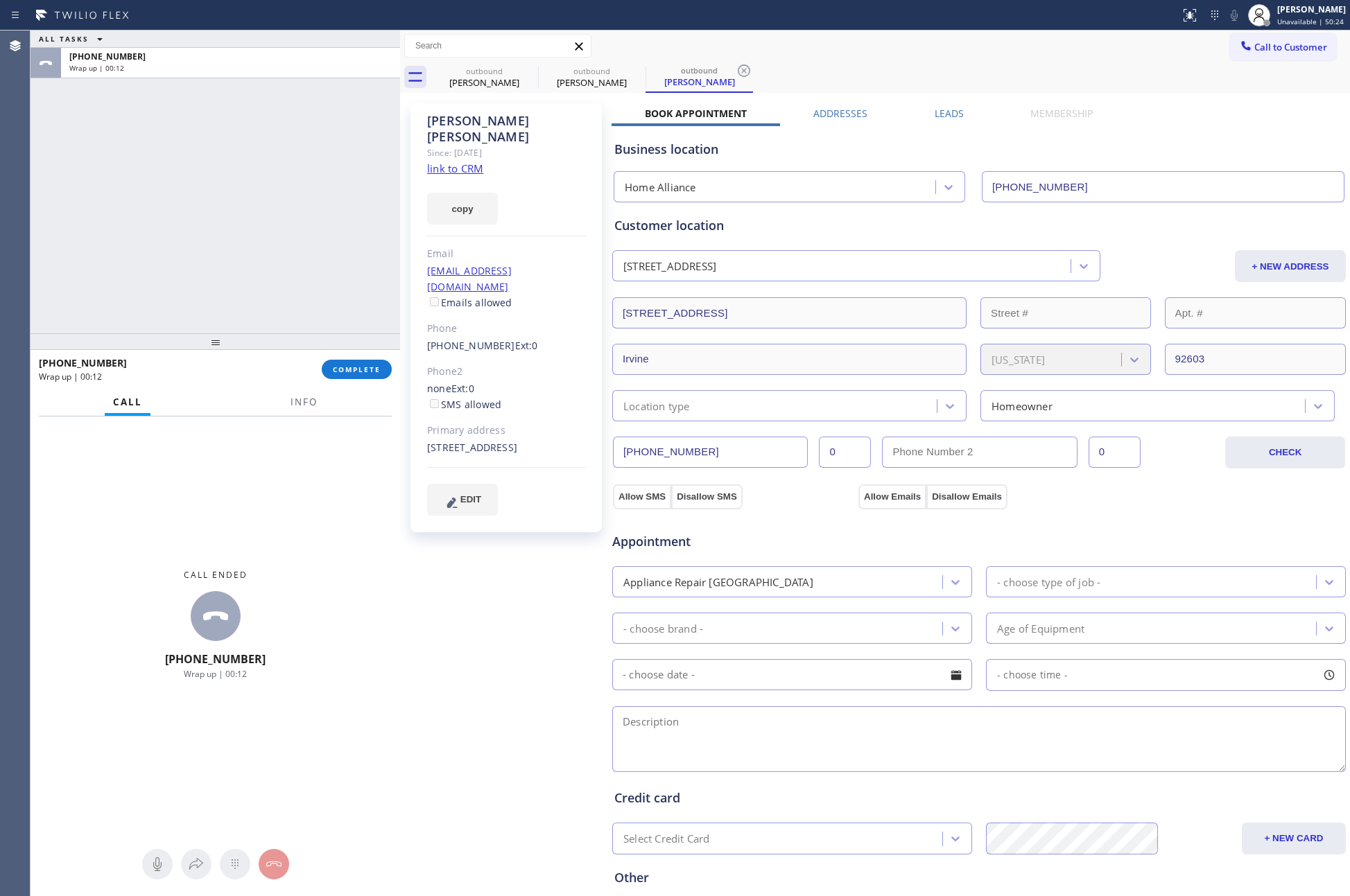
drag, startPoint x: 167, startPoint y: 241, endPoint x: 346, endPoint y: 0, distance: 300.2
click at [199, 196] on div "ALL TASKS ALL TASKS ACTIVE TASKS TASKS IN WRAP UP +19499812988 Wrap up | 00:12" at bounding box center [215, 182] width 370 height 303
drag, startPoint x: 204, startPoint y: 171, endPoint x: 248, endPoint y: 171, distance: 44.0
click at [248, 171] on div "ALL TASKS ALL TASKS ACTIVE TASKS TASKS IN WRAP UP +19499812988 Wrap up | 00:58" at bounding box center [215, 182] width 370 height 303
click at [1304, 54] on button "Call to Customer" at bounding box center [1282, 48] width 106 height 27
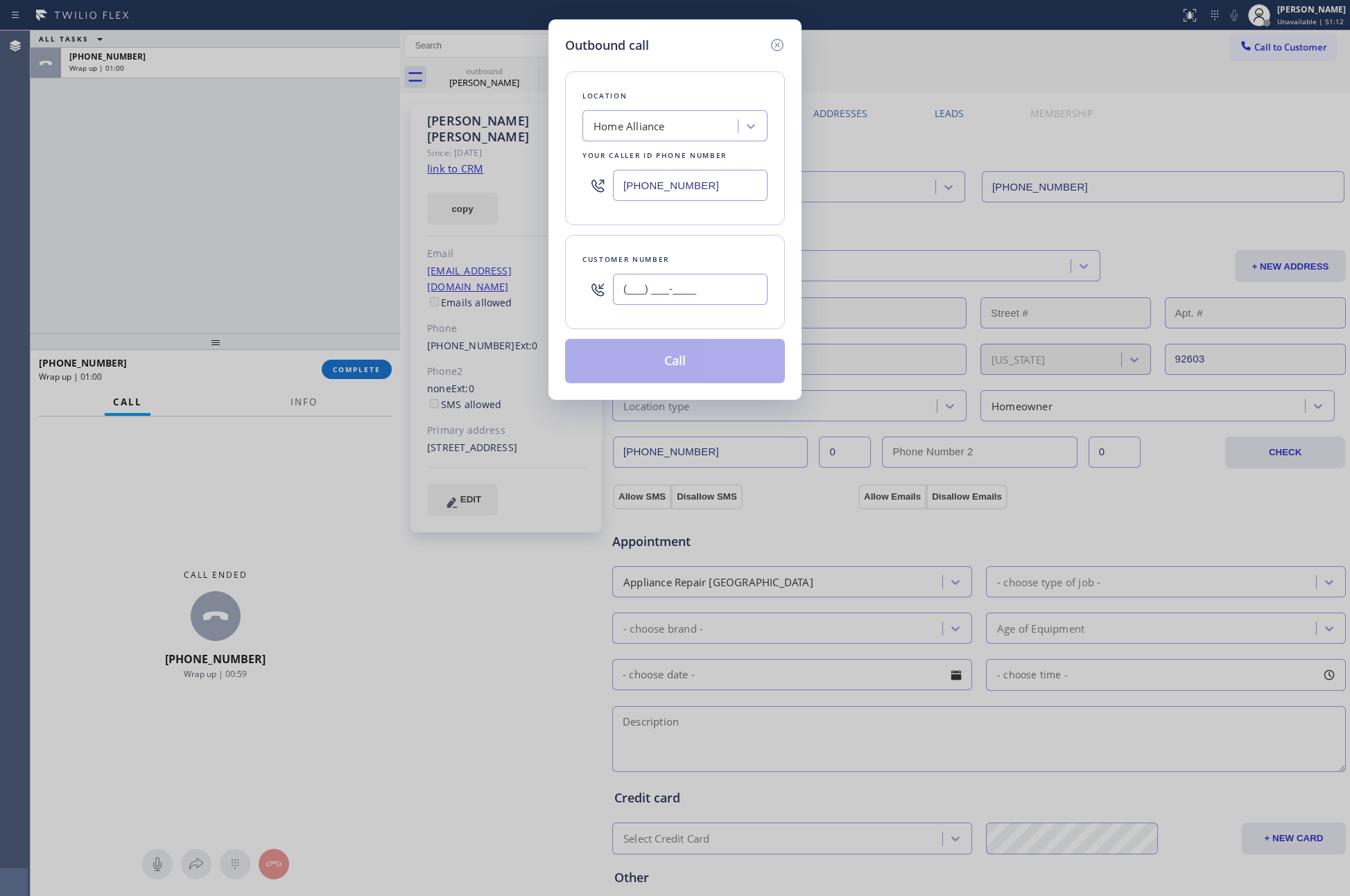
click at [672, 289] on input "(___) ___-____" at bounding box center [690, 289] width 154 height 31
paste input "510) 520-9563"
type input "(510) 520-9563"
click at [677, 362] on button "Call" at bounding box center [675, 361] width 219 height 45
click at [139, 184] on div "Outbound call Location Home Alliance Your caller id phone number (877) 777-0796…" at bounding box center [675, 448] width 1350 height 896
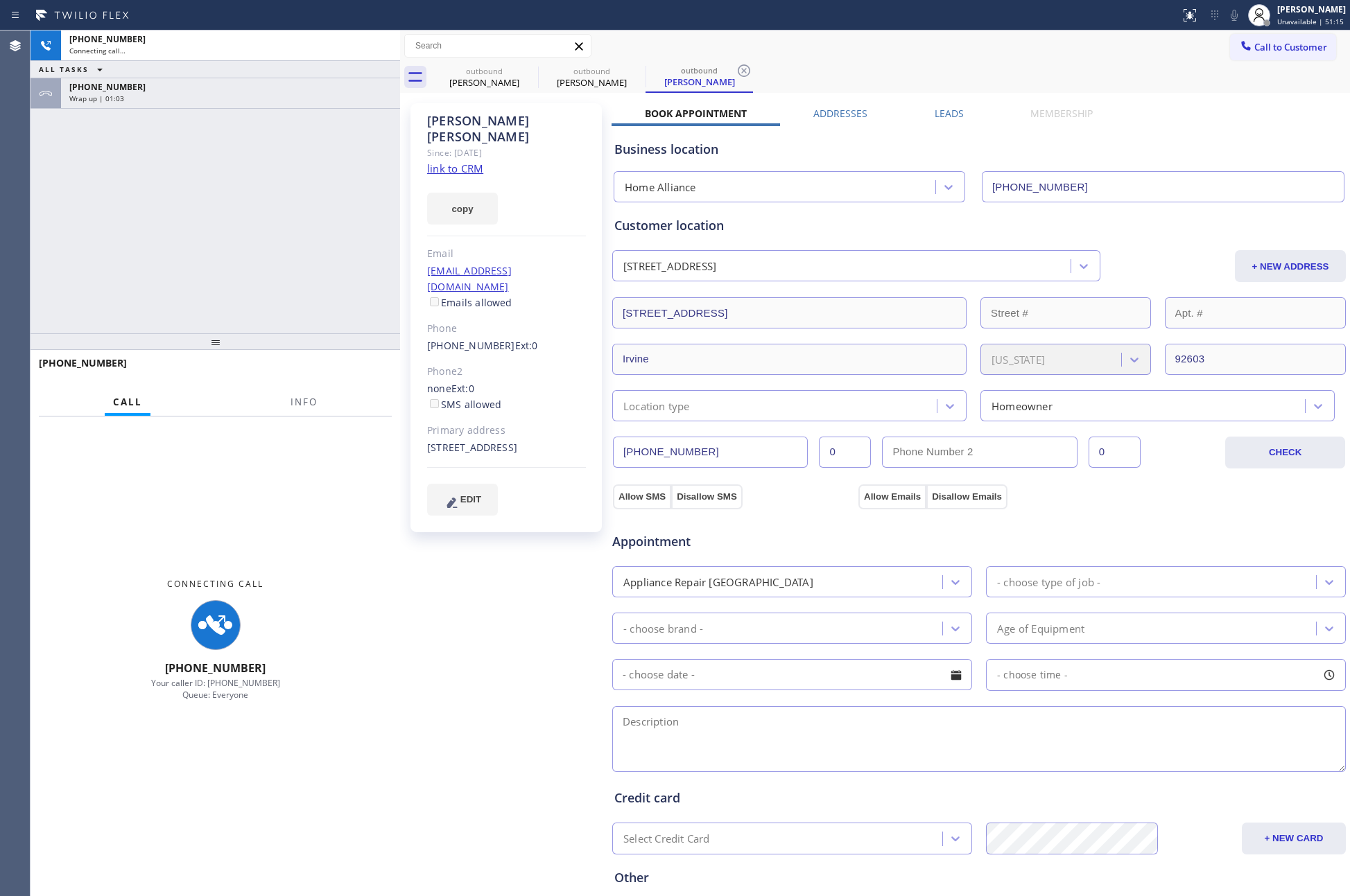
click at [257, 90] on div "+19499812988" at bounding box center [231, 87] width 322 height 11
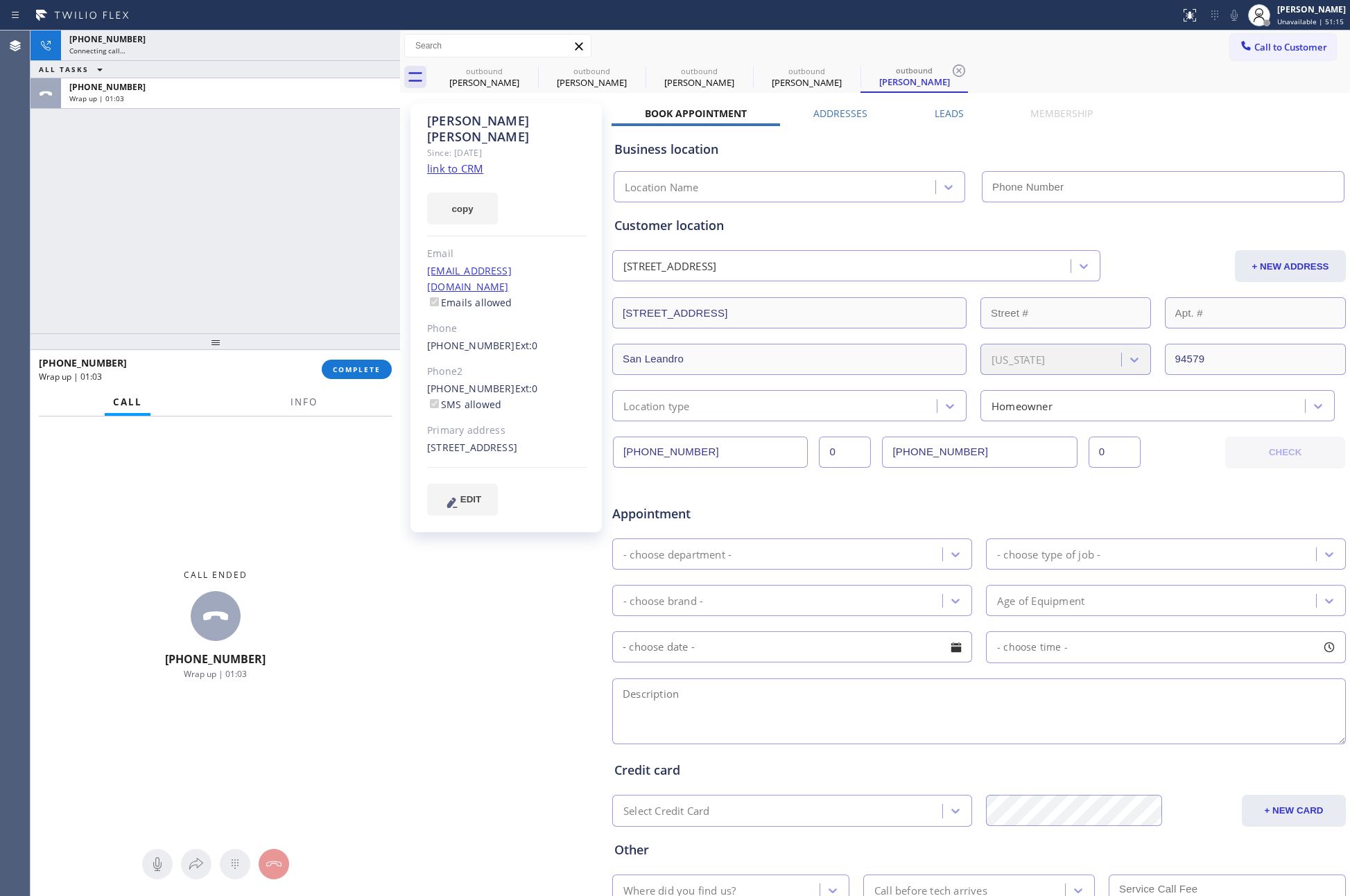
drag, startPoint x: 352, startPoint y: 370, endPoint x: 320, endPoint y: 281, distance: 94.6
click at [352, 369] on span "COMPLETE" at bounding box center [357, 369] width 48 height 10
click at [298, 227] on div "+15105209563 Connecting call… ALL TASKS ALL TASKS ACTIVE TASKS TASKS IN WRAP UP…" at bounding box center [215, 182] width 370 height 303
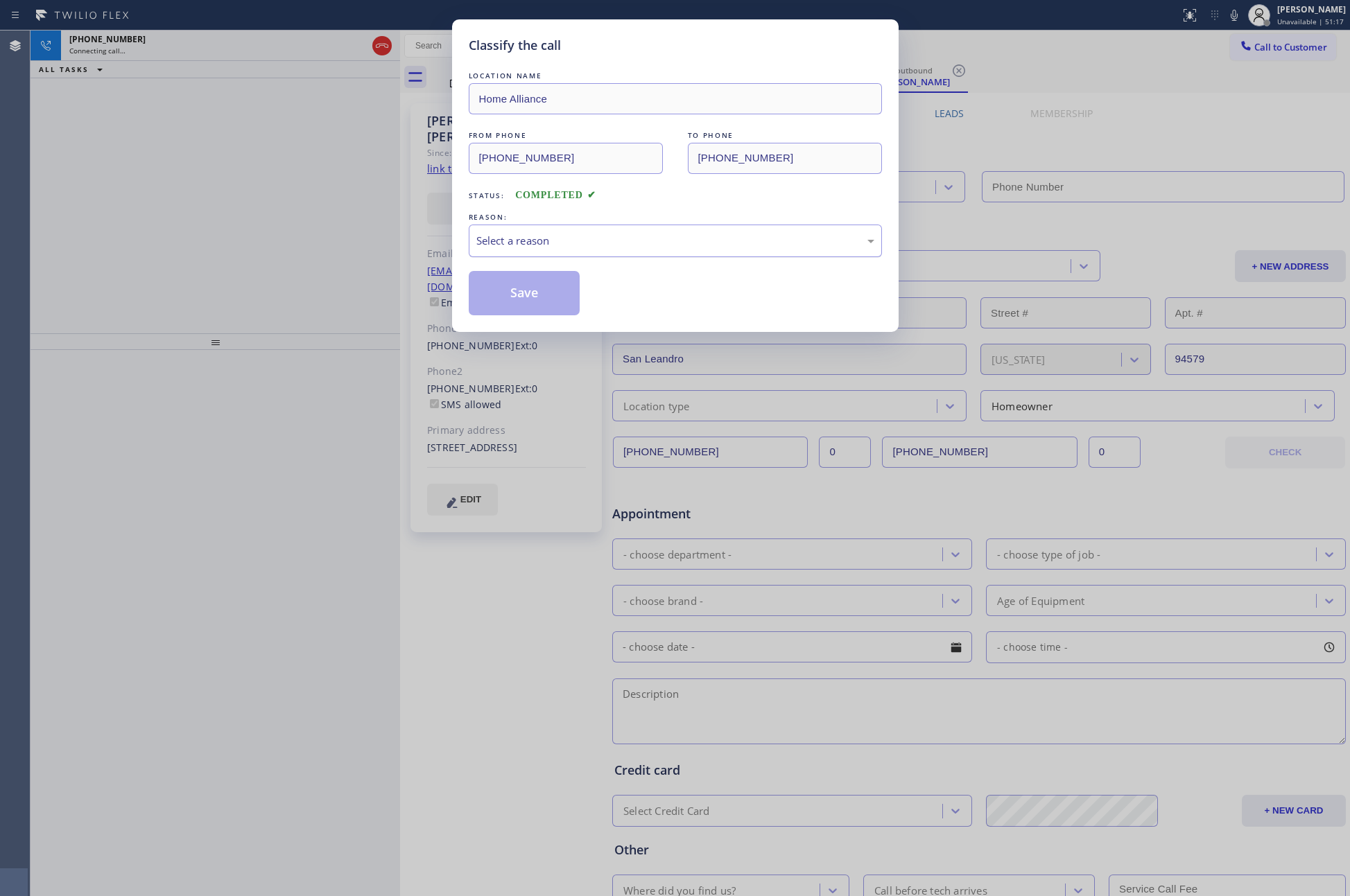
click at [512, 240] on div "Select a reason" at bounding box center [675, 240] width 398 height 16
click at [517, 299] on button "Save" at bounding box center [524, 293] width 112 height 45
click at [183, 213] on div "Classify the call LOCATION NAME Home Alliance FROM PHONE (877) 777-0796 TO PHON…" at bounding box center [675, 448] width 1350 height 896
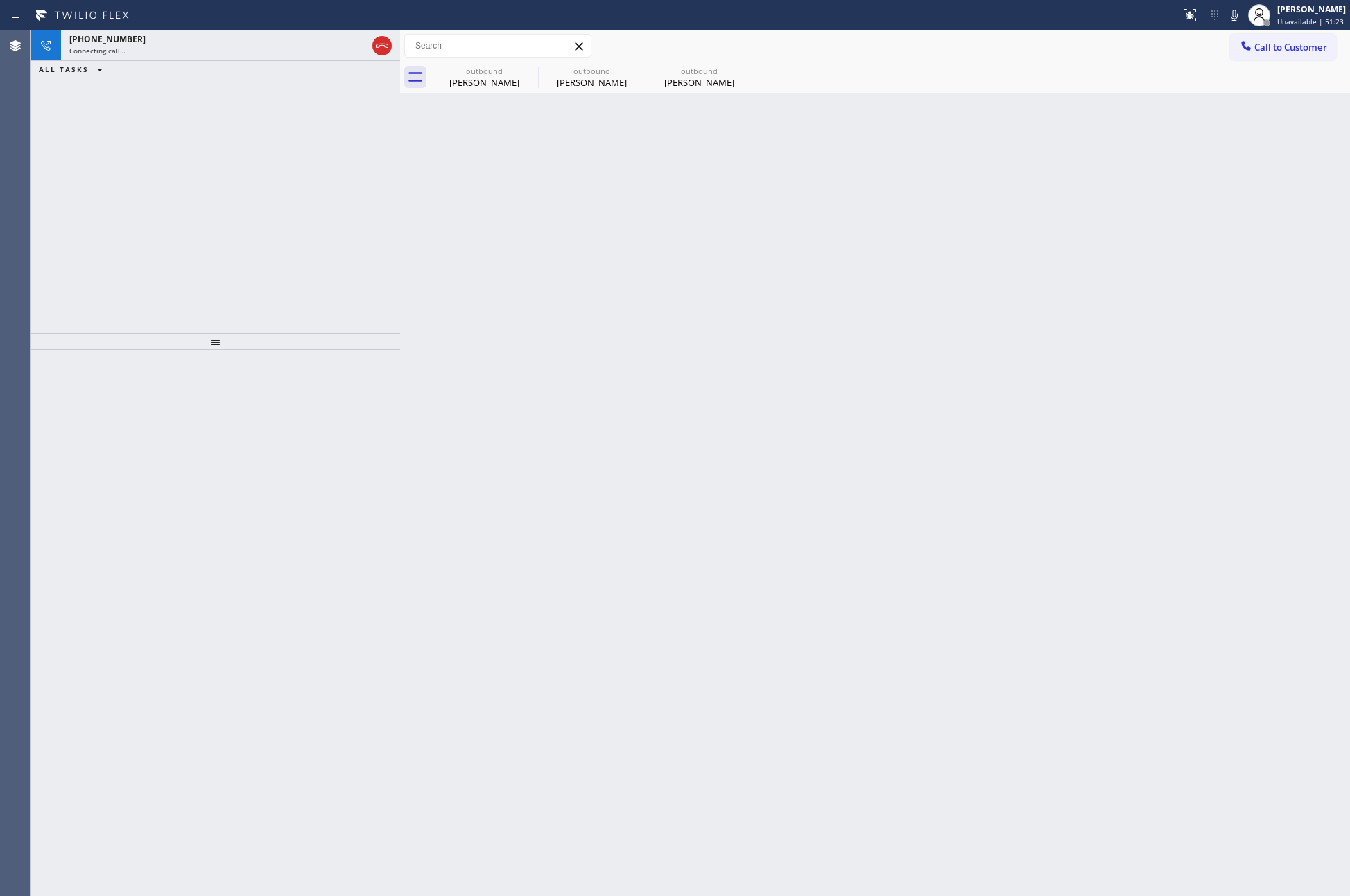
click at [184, 213] on div "+15105209563 Connecting call… ALL TASKS ALL TASKS ACTIVE TASKS TASKS IN WRAP UP" at bounding box center [215, 182] width 370 height 303
drag, startPoint x: 475, startPoint y: 84, endPoint x: 526, endPoint y: 71, distance: 52.6
click at [477, 84] on div "Alex Asbury" at bounding box center [484, 82] width 105 height 12
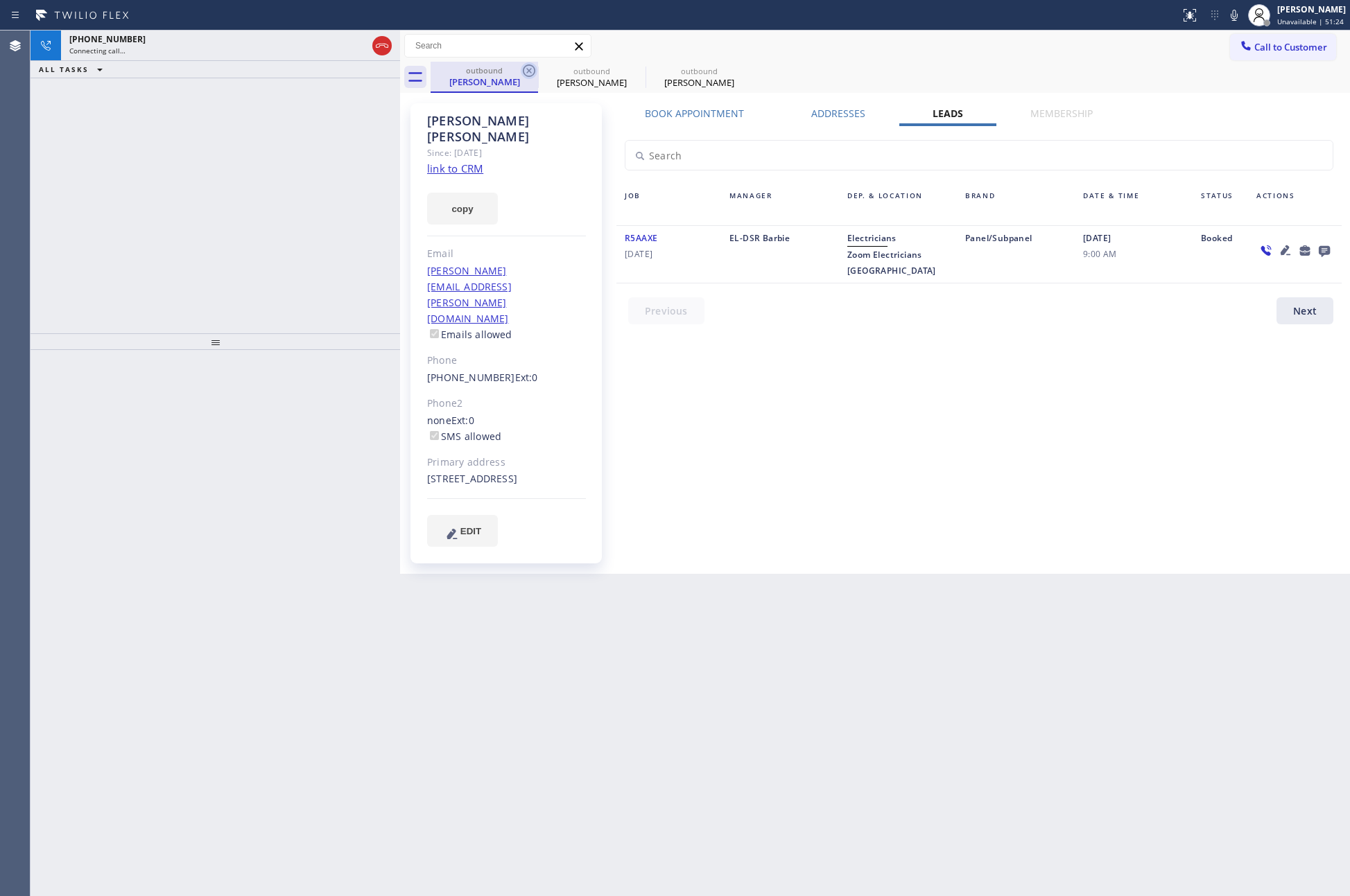
click at [527, 71] on icon at bounding box center [528, 71] width 12 height 12
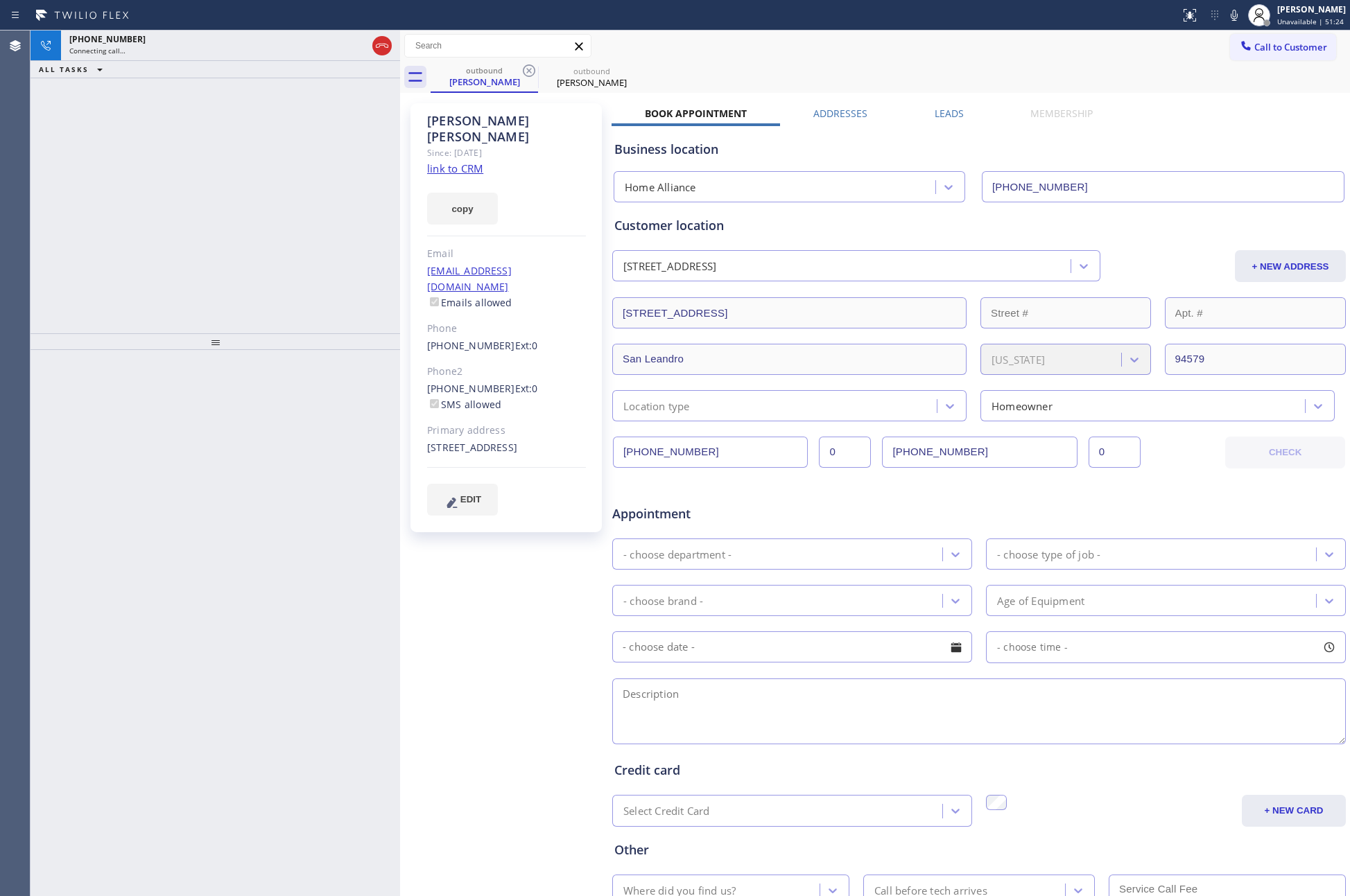
click at [527, 71] on icon at bounding box center [528, 71] width 12 height 12
drag, startPoint x: 234, startPoint y: 200, endPoint x: 264, endPoint y: 204, distance: 30.3
click at [240, 200] on div "+15105209563 Connecting call… ALL TASKS ALL TASKS ACTIVE TASKS TASKS IN WRAP UP" at bounding box center [215, 182] width 370 height 303
click at [146, 208] on div "+15105209563 Live | 00:05 ALL TASKS ALL TASKS ACTIVE TASKS TASKS IN WRAP UP" at bounding box center [215, 182] width 370 height 303
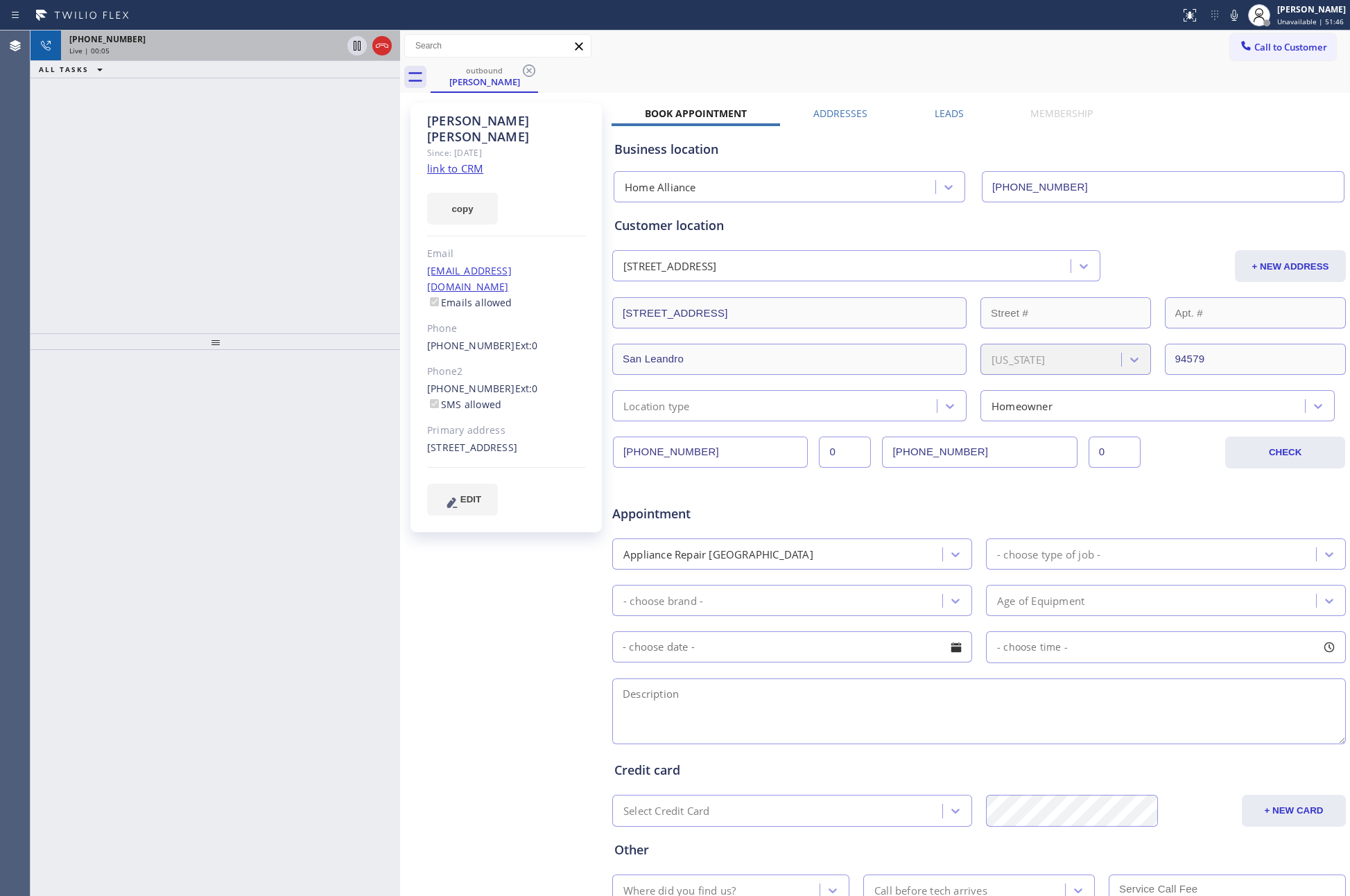
click at [158, 42] on div "+15105209563" at bounding box center [206, 39] width 273 height 11
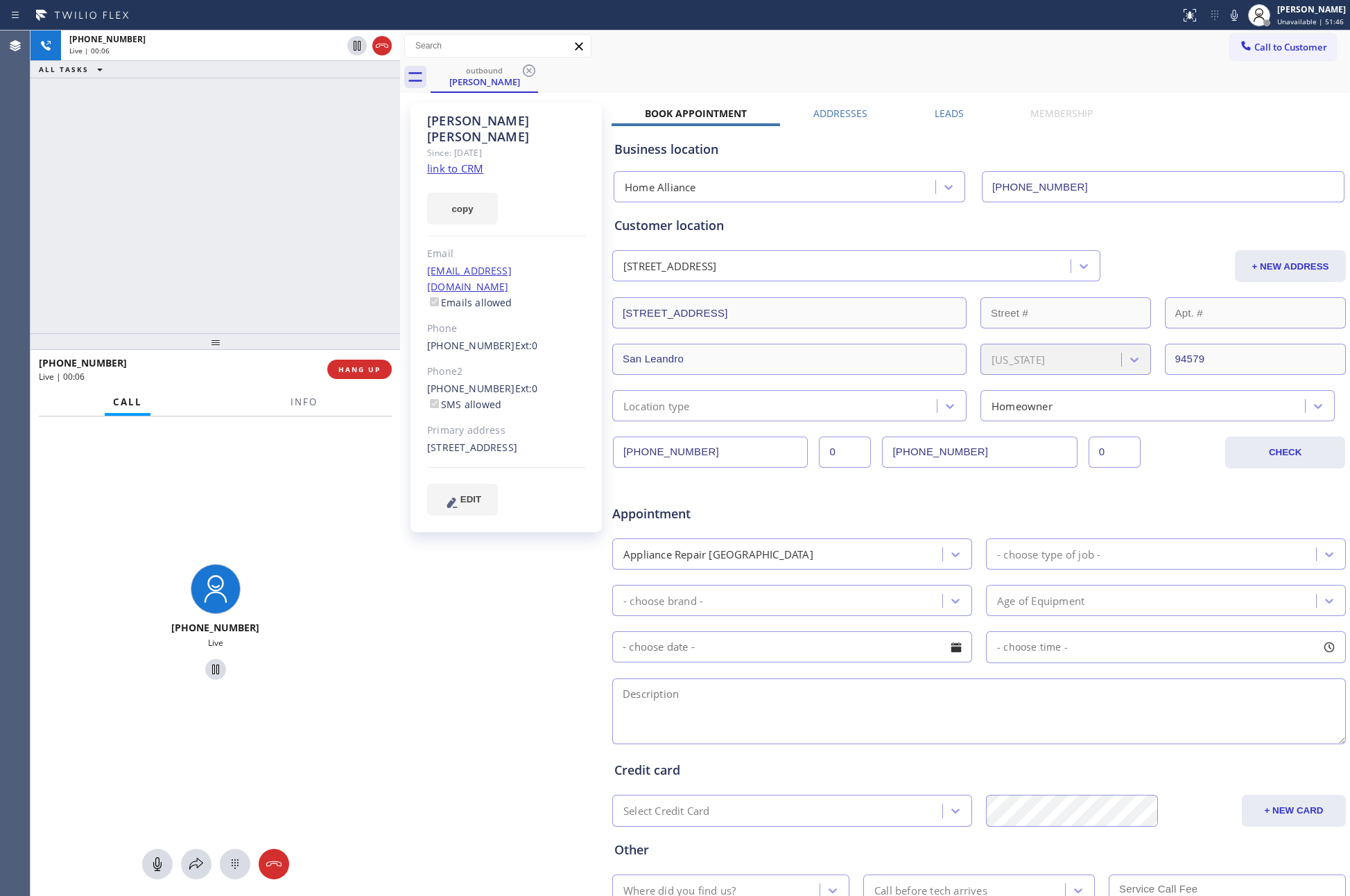
drag, startPoint x: 186, startPoint y: 255, endPoint x: 199, endPoint y: 253, distance: 13.2
click at [190, 255] on div "+15105209563 Live | 00:06 ALL TASKS ALL TASKS ACTIVE TASKS TASKS IN WRAP UP" at bounding box center [215, 182] width 370 height 303
click at [200, 253] on div "+15105209563 Live | 00:06 ALL TASKS ALL TASKS ACTIVE TASKS TASKS IN WRAP UP" at bounding box center [215, 182] width 370 height 303
click at [262, 220] on div "+15105209563 Live | 00:06 ALL TASKS ALL TASKS ACTIVE TASKS TASKS IN WRAP UP" at bounding box center [215, 182] width 370 height 303
click at [382, 47] on icon at bounding box center [381, 45] width 16 height 16
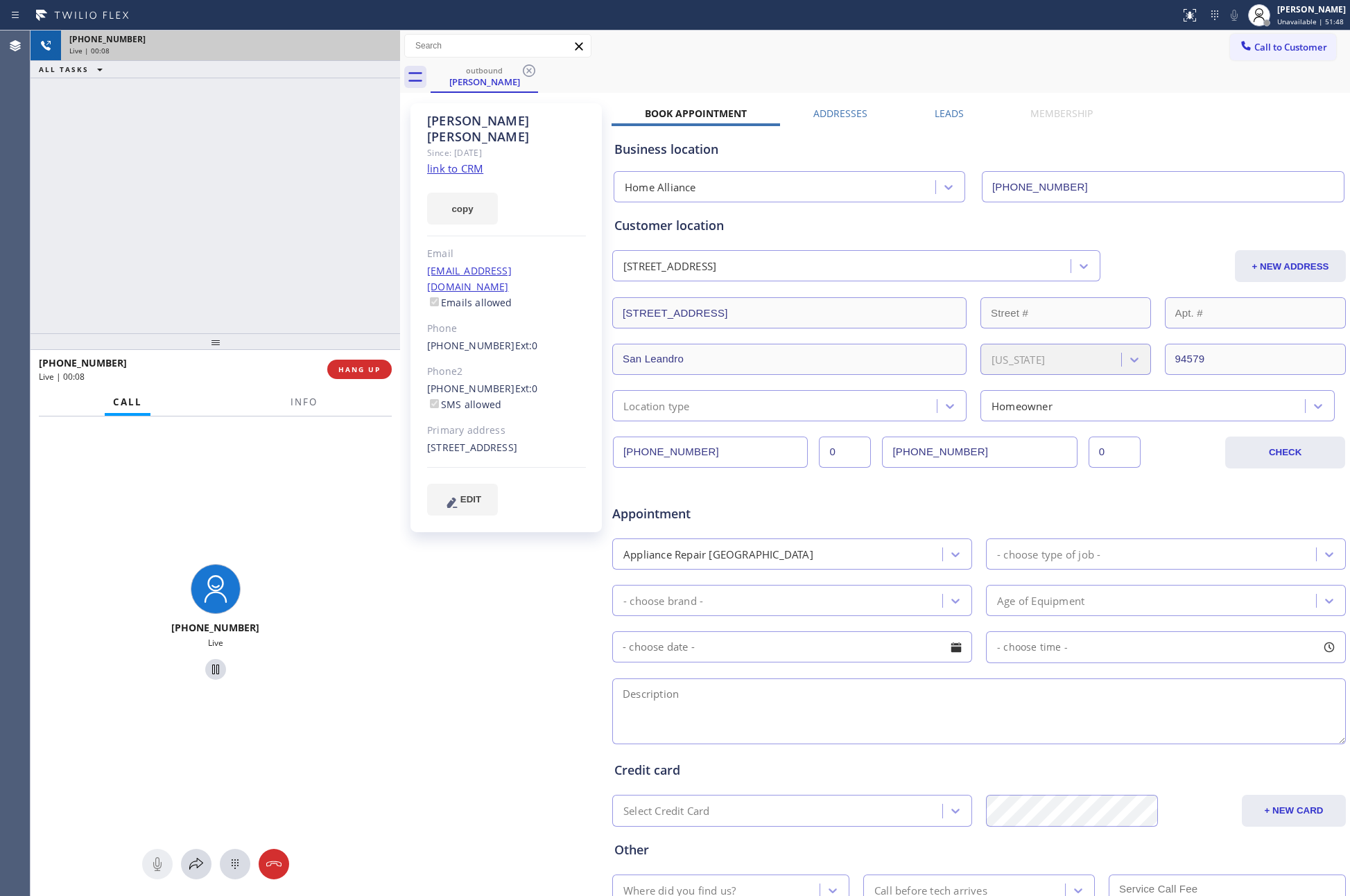
drag, startPoint x: 315, startPoint y: 190, endPoint x: 322, endPoint y: 192, distance: 7.3
click at [315, 190] on div "+15105209563 Live | 00:08 ALL TASKS ALL TASKS ACTIVE TASKS TASKS IN WRAP UP" at bounding box center [215, 182] width 370 height 303
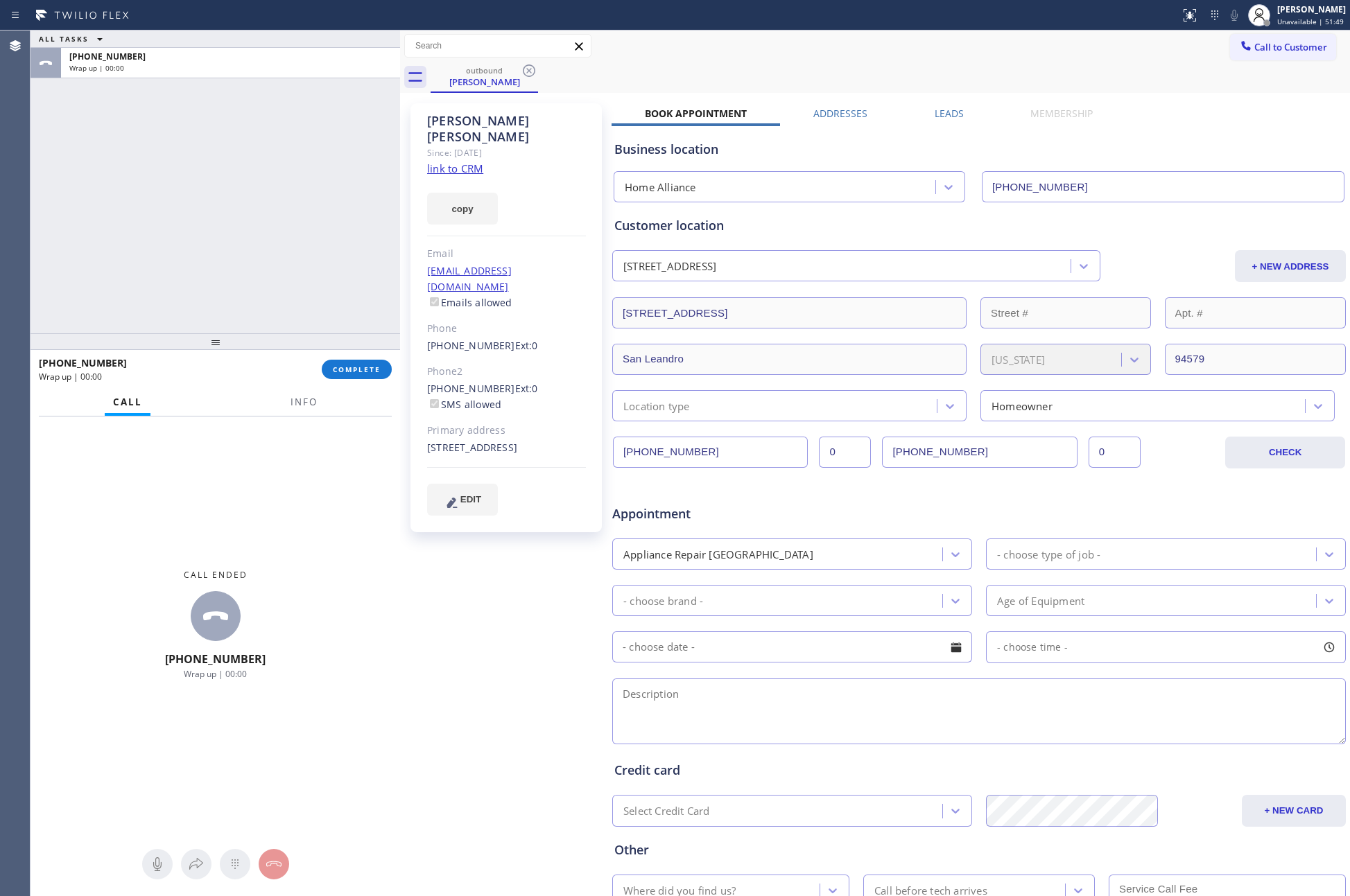
drag, startPoint x: 942, startPoint y: 111, endPoint x: 985, endPoint y: 109, distance: 43.0
click at [957, 111] on div "Leads" at bounding box center [949, 116] width 95 height 19
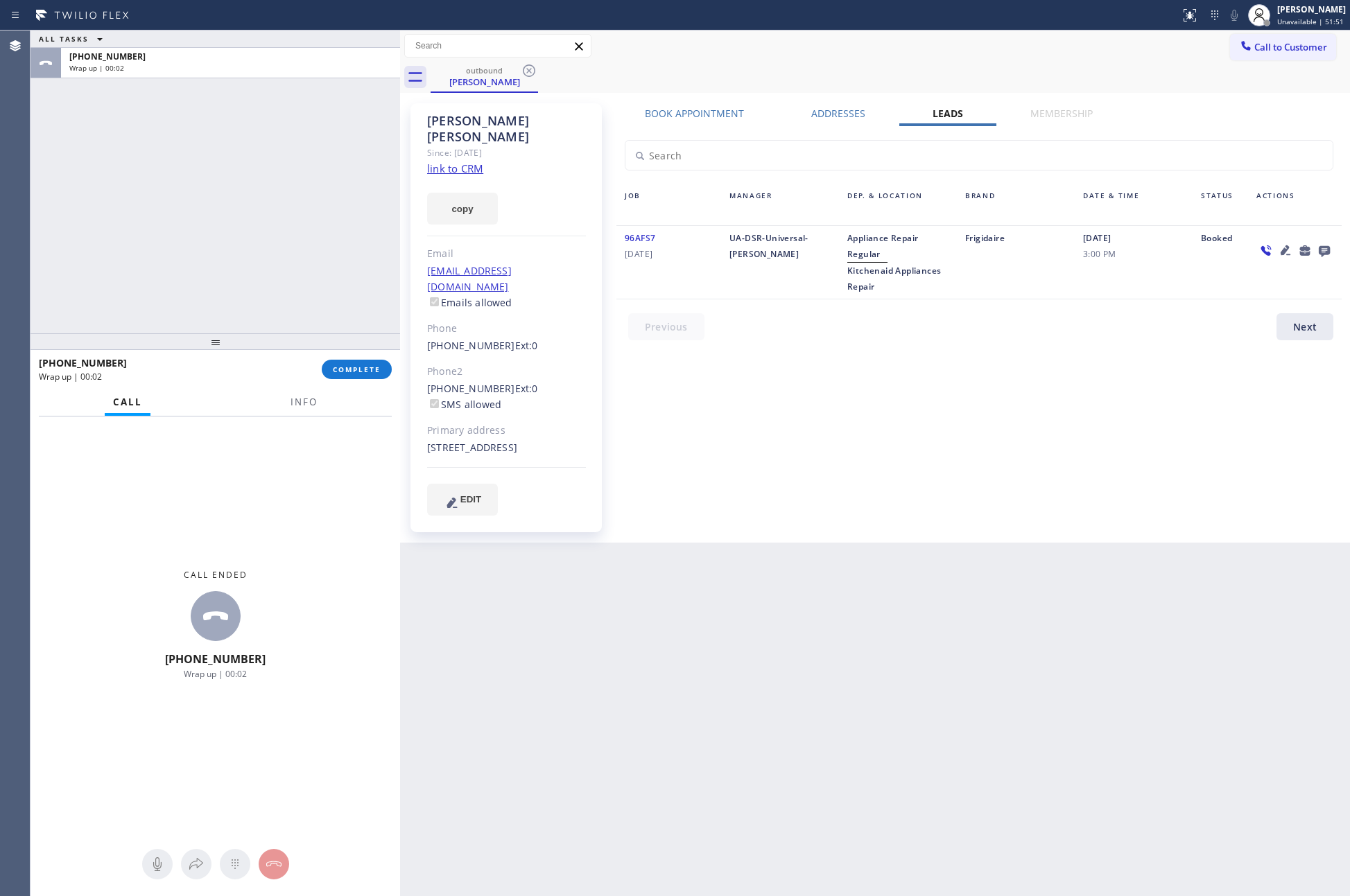
click at [1017, 507] on div "Book Appointment Addresses Leads Membership Business location Home Alliance (87…" at bounding box center [978, 323] width 735 height 433
click at [1318, 248] on icon at bounding box center [1323, 251] width 16 height 17
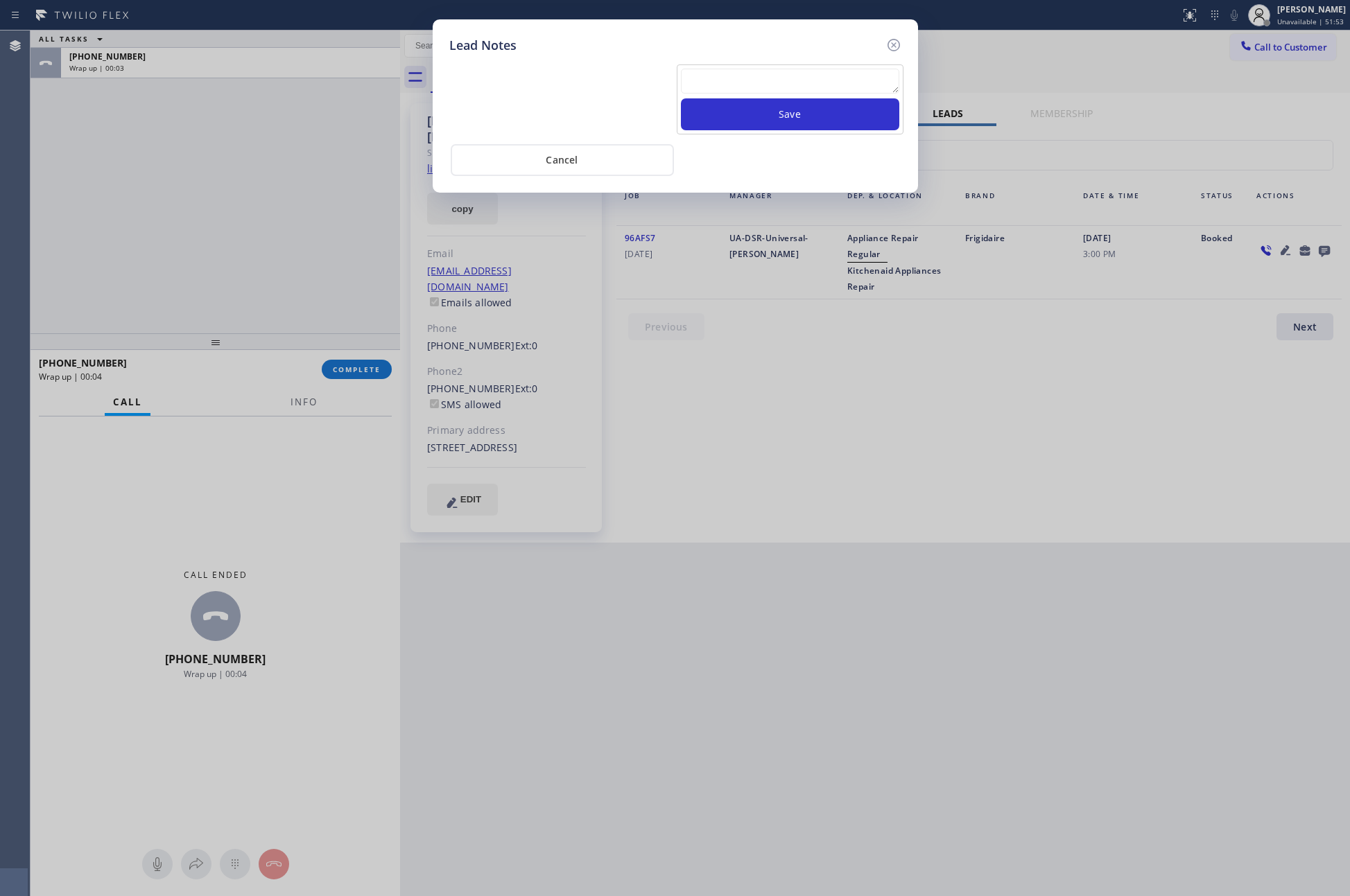
click at [827, 80] on textarea at bounding box center [789, 81] width 218 height 25
paste textarea "PLEASE TRANSFER FOR MEMBERSHIP and AC FILTER"
type textarea "PLEASE TRANSFER FOR MEMBERSHIP and AC FILTER"
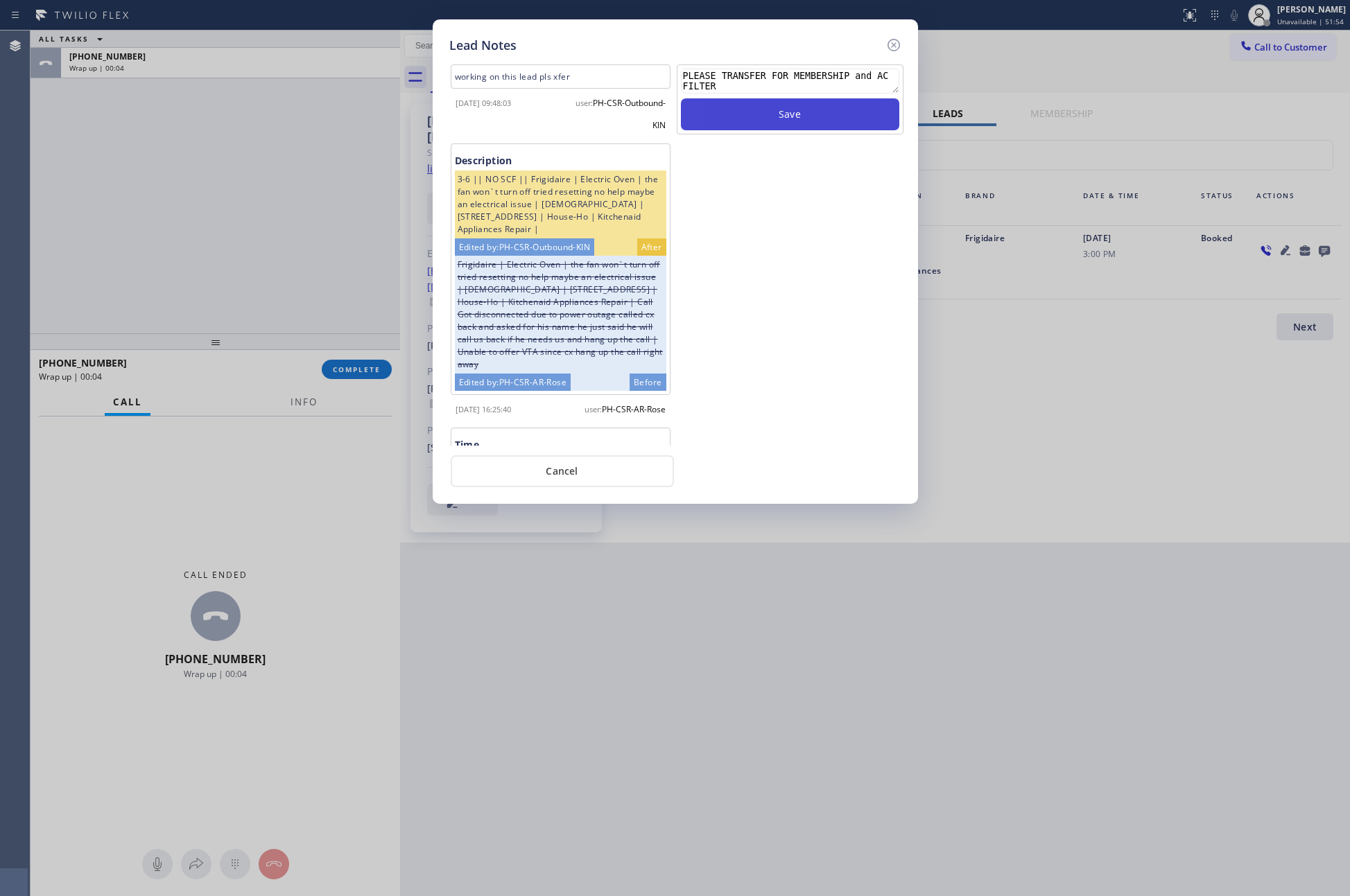
click at [806, 123] on button "Save" at bounding box center [789, 113] width 218 height 31
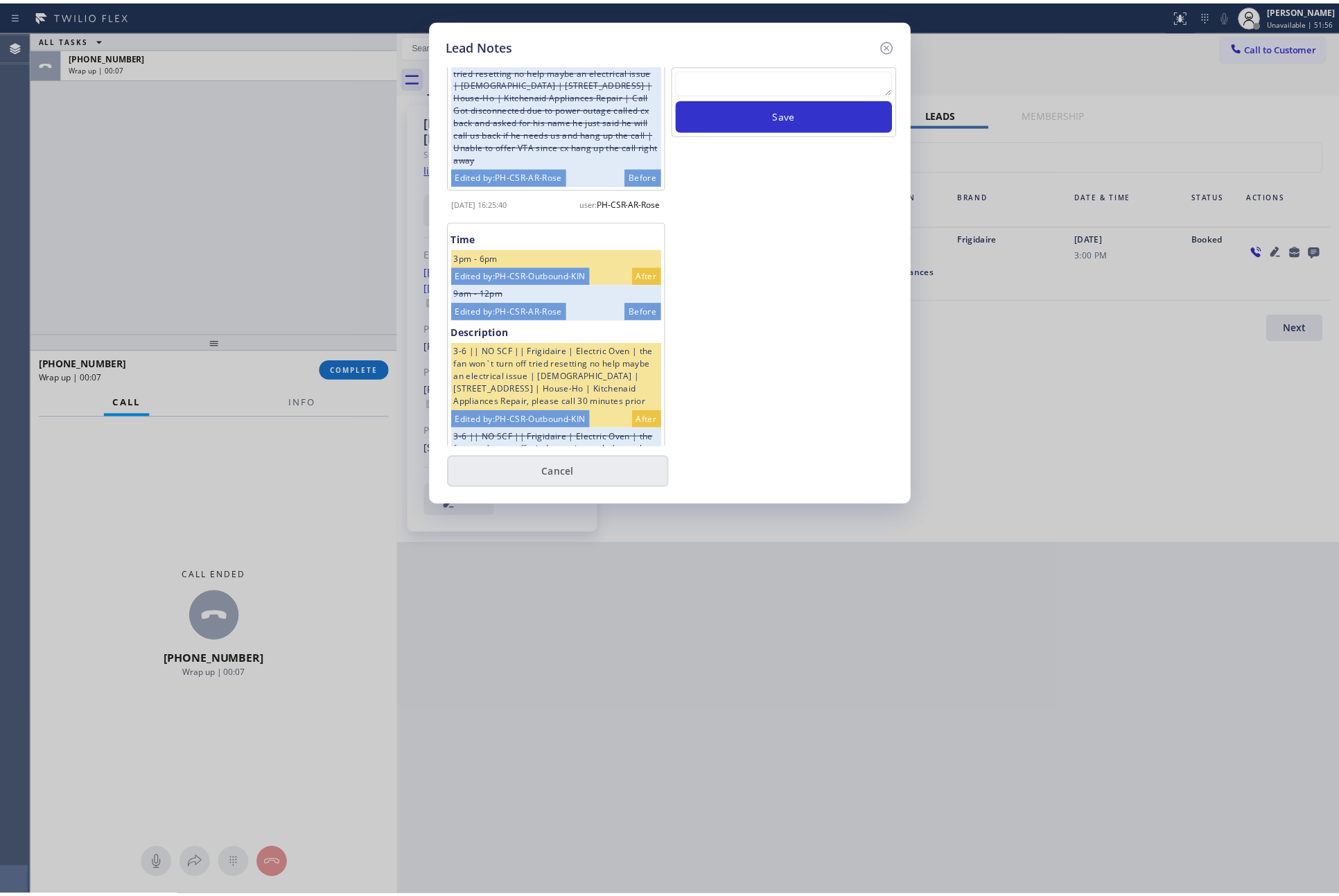
scroll to position [208, 0]
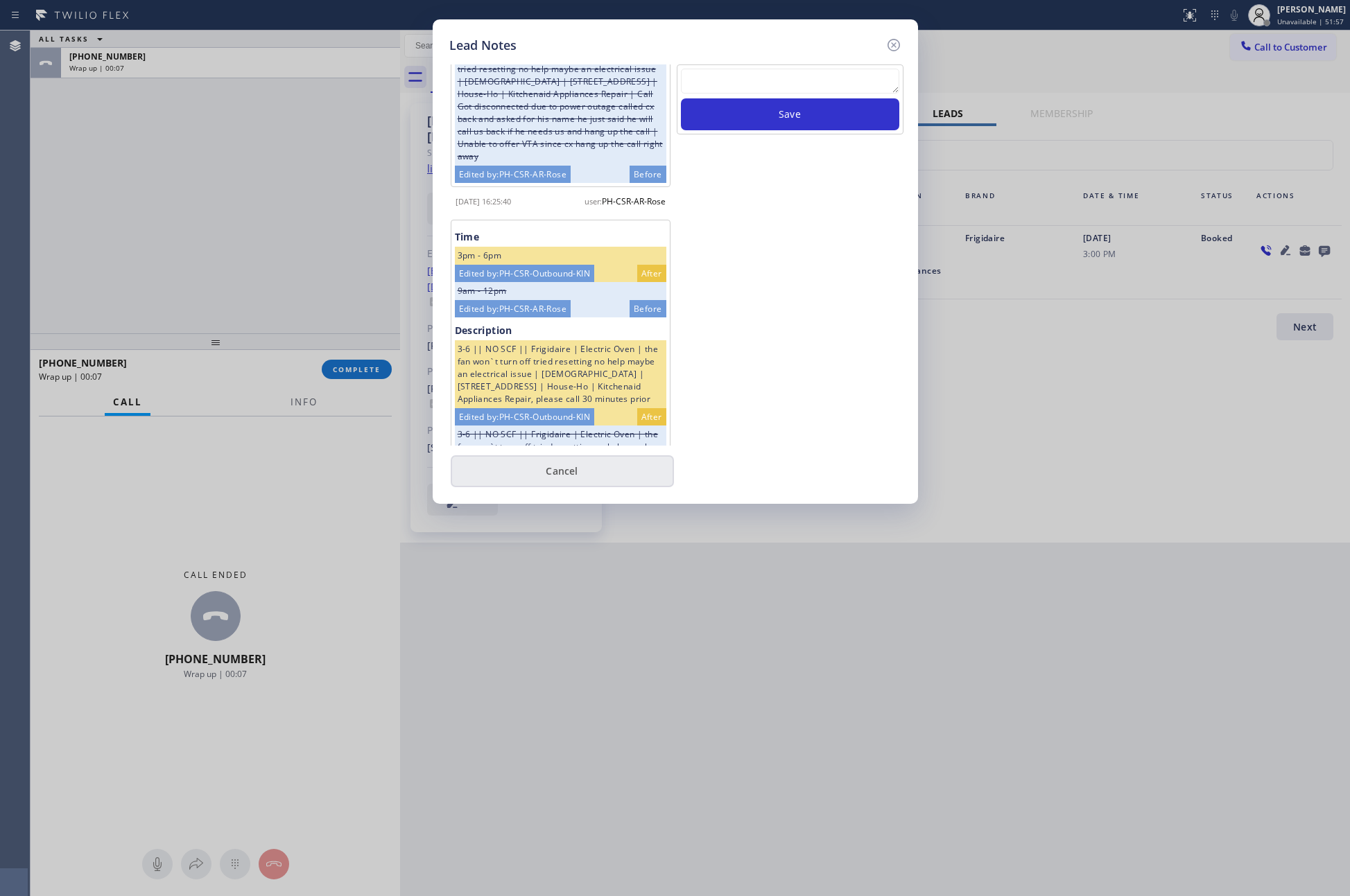
click at [570, 477] on button "Cancel" at bounding box center [562, 471] width 223 height 31
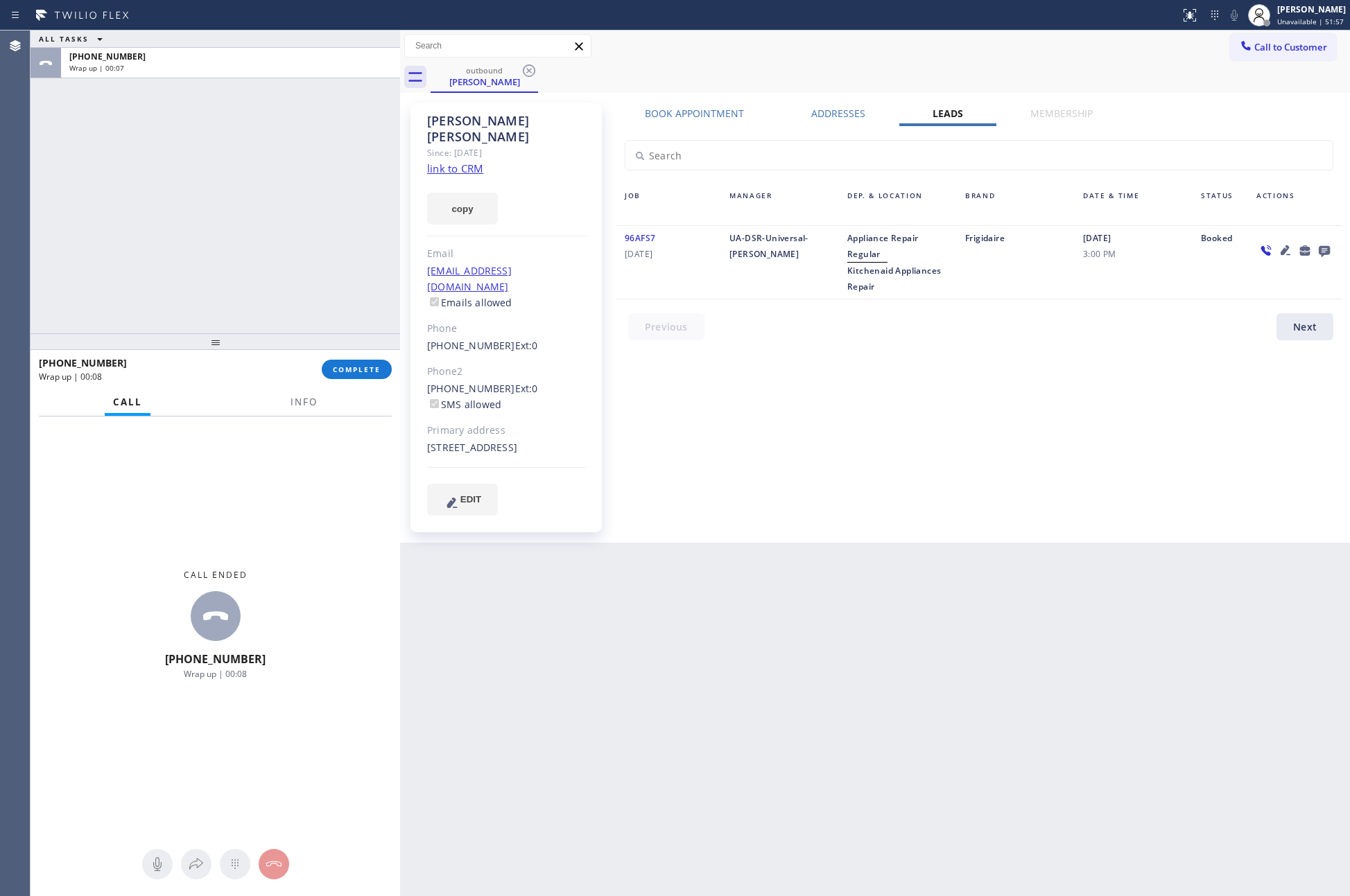
drag, startPoint x: 184, startPoint y: 198, endPoint x: 215, endPoint y: 213, distance: 34.4
click at [195, 202] on div "ALL TASKS ALL TASKS ACTIVE TASKS TASKS IN WRAP UP +15105209563 Wrap up | 00:07" at bounding box center [215, 182] width 370 height 303
click at [332, 366] on button "COMPLETE" at bounding box center [356, 369] width 70 height 19
click at [256, 132] on div "ALL TASKS ALL TASKS ACTIVE TASKS TASKS IN WRAP UP +15105209563 Wrap up | 00:08" at bounding box center [215, 182] width 370 height 303
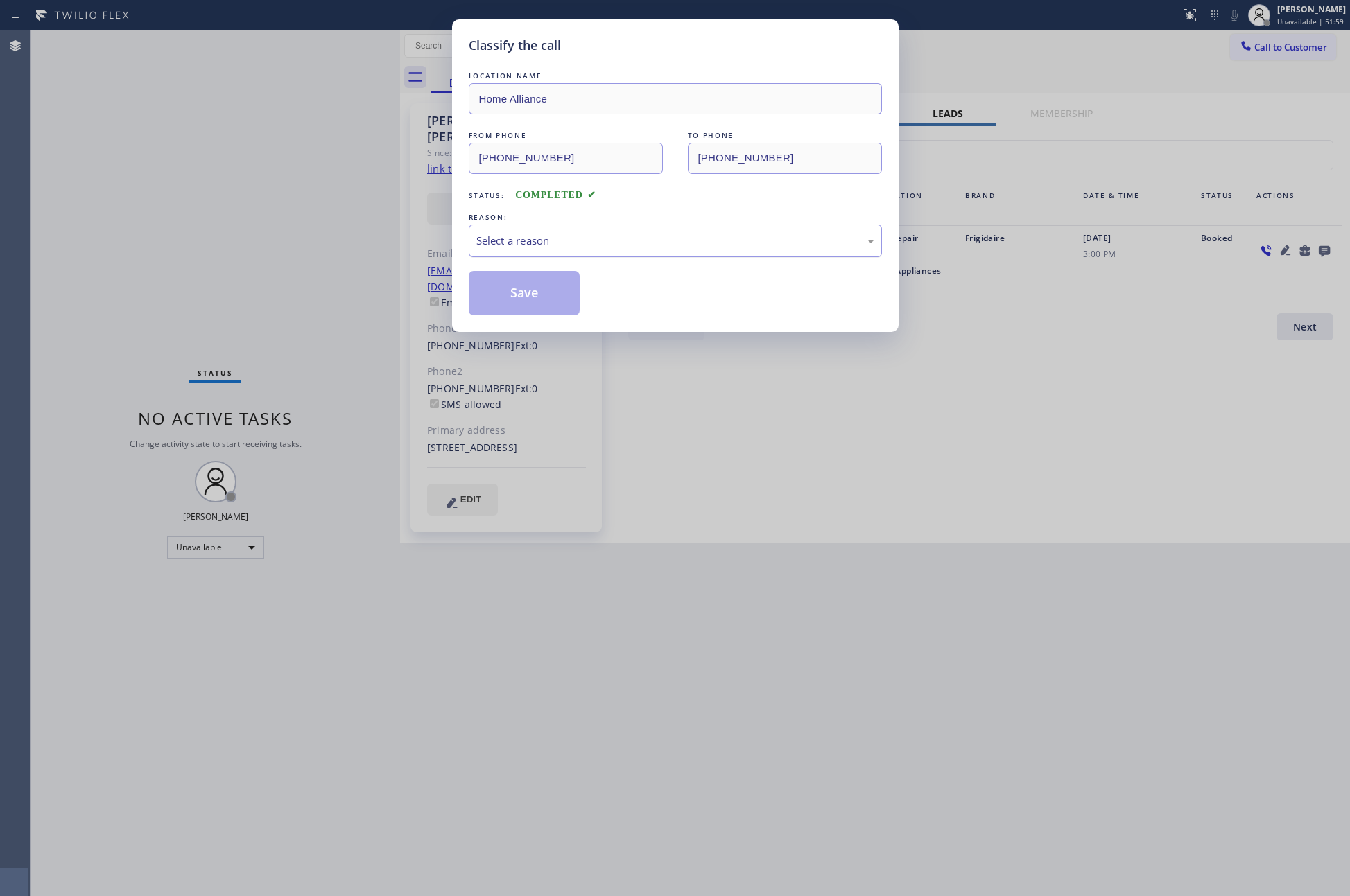
click at [579, 243] on div "Select a reason" at bounding box center [675, 240] width 398 height 16
click at [512, 295] on button "Save" at bounding box center [524, 293] width 112 height 45
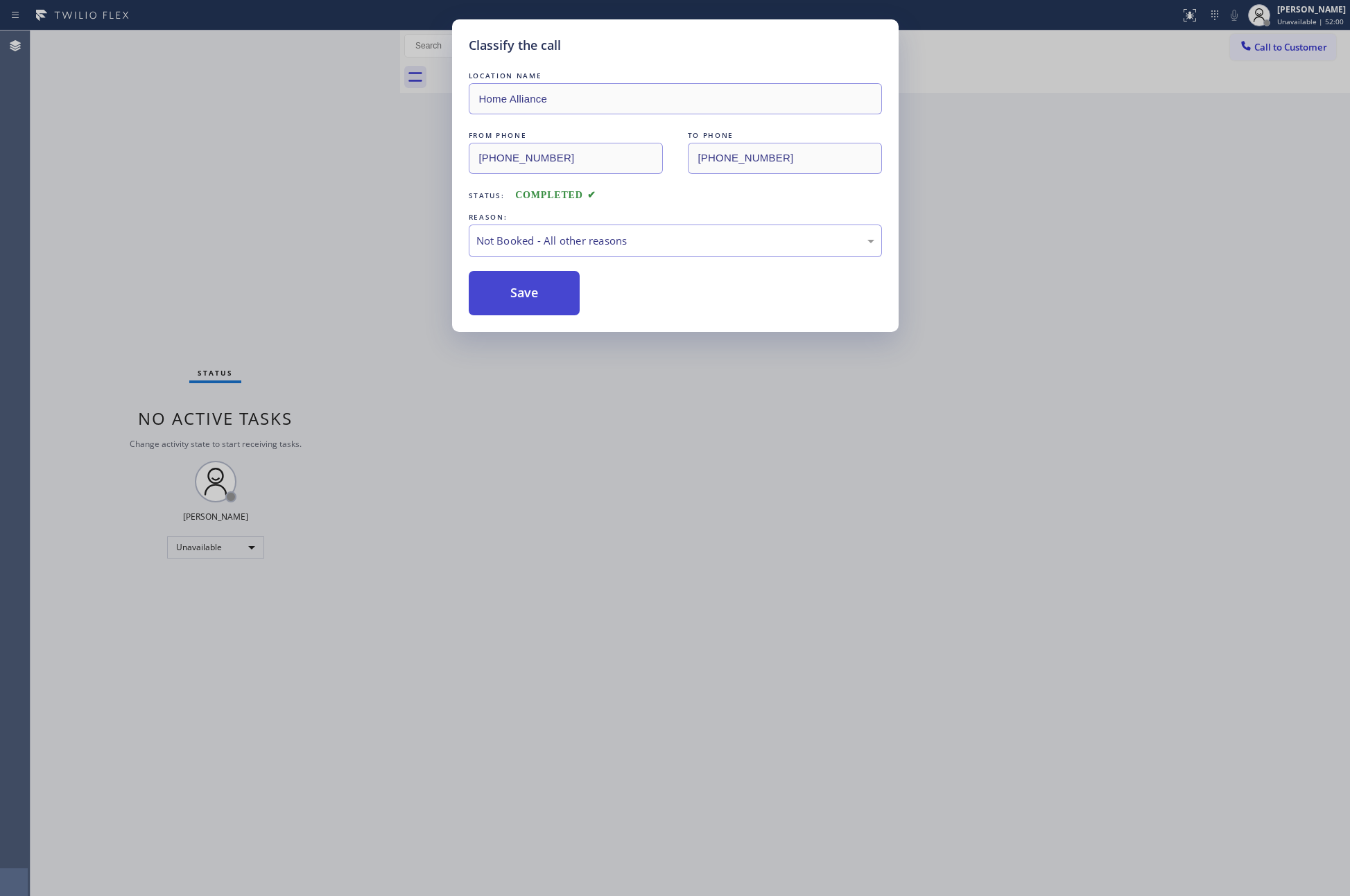
click at [512, 295] on button "Save" at bounding box center [524, 293] width 112 height 45
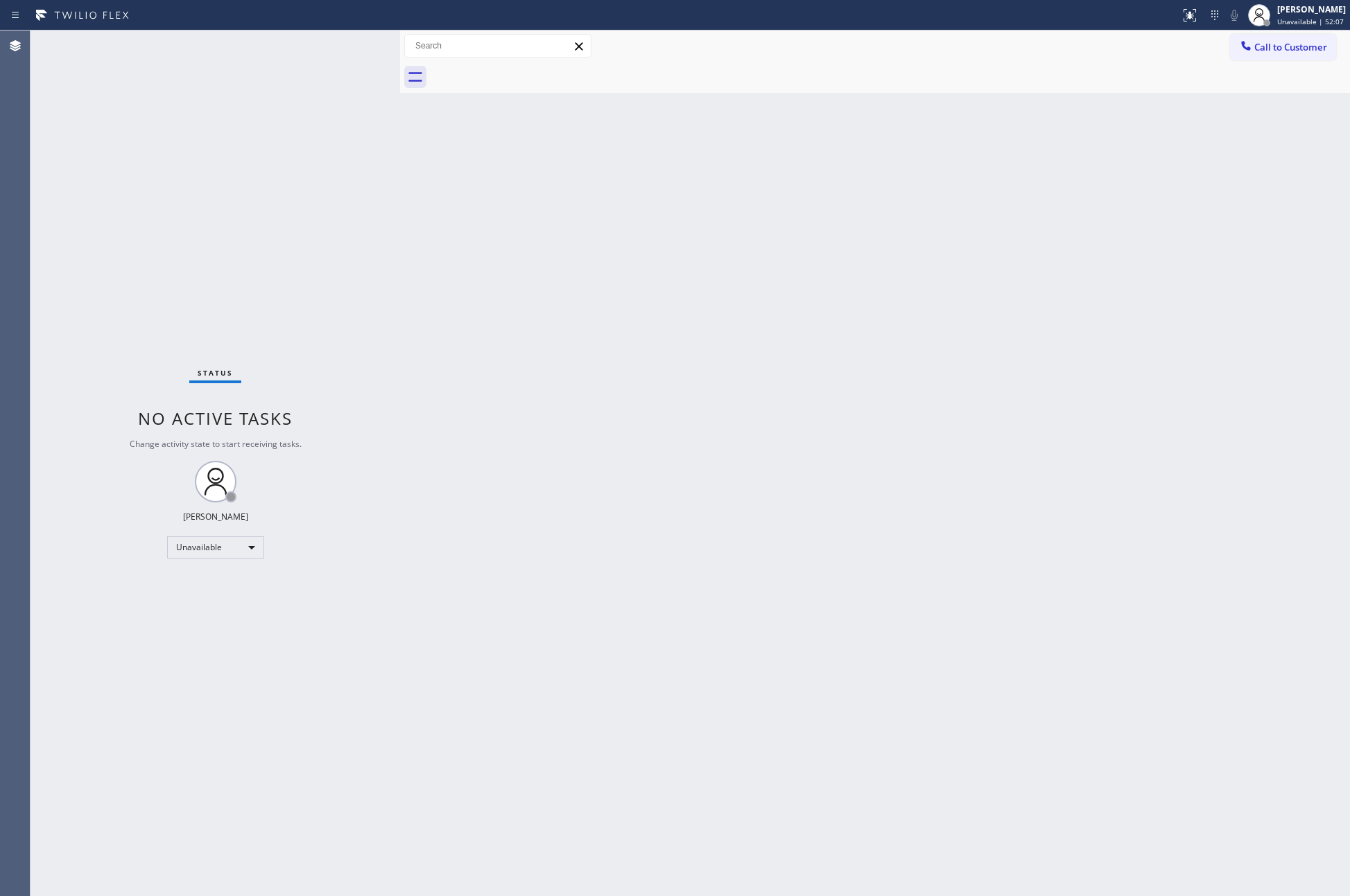
click at [579, 277] on div "Back to Dashboard Change Sender ID Customers Technicians Select a contact Outbo…" at bounding box center [875, 463] width 950 height 865
drag, startPoint x: 564, startPoint y: 416, endPoint x: 827, endPoint y: 346, distance: 272.2
click at [597, 400] on div "Back to Dashboard Change Sender ID Customers Technicians Select a contact Outbo…" at bounding box center [875, 463] width 950 height 865
click at [1269, 50] on span "Call to Customer" at bounding box center [1290, 47] width 72 height 12
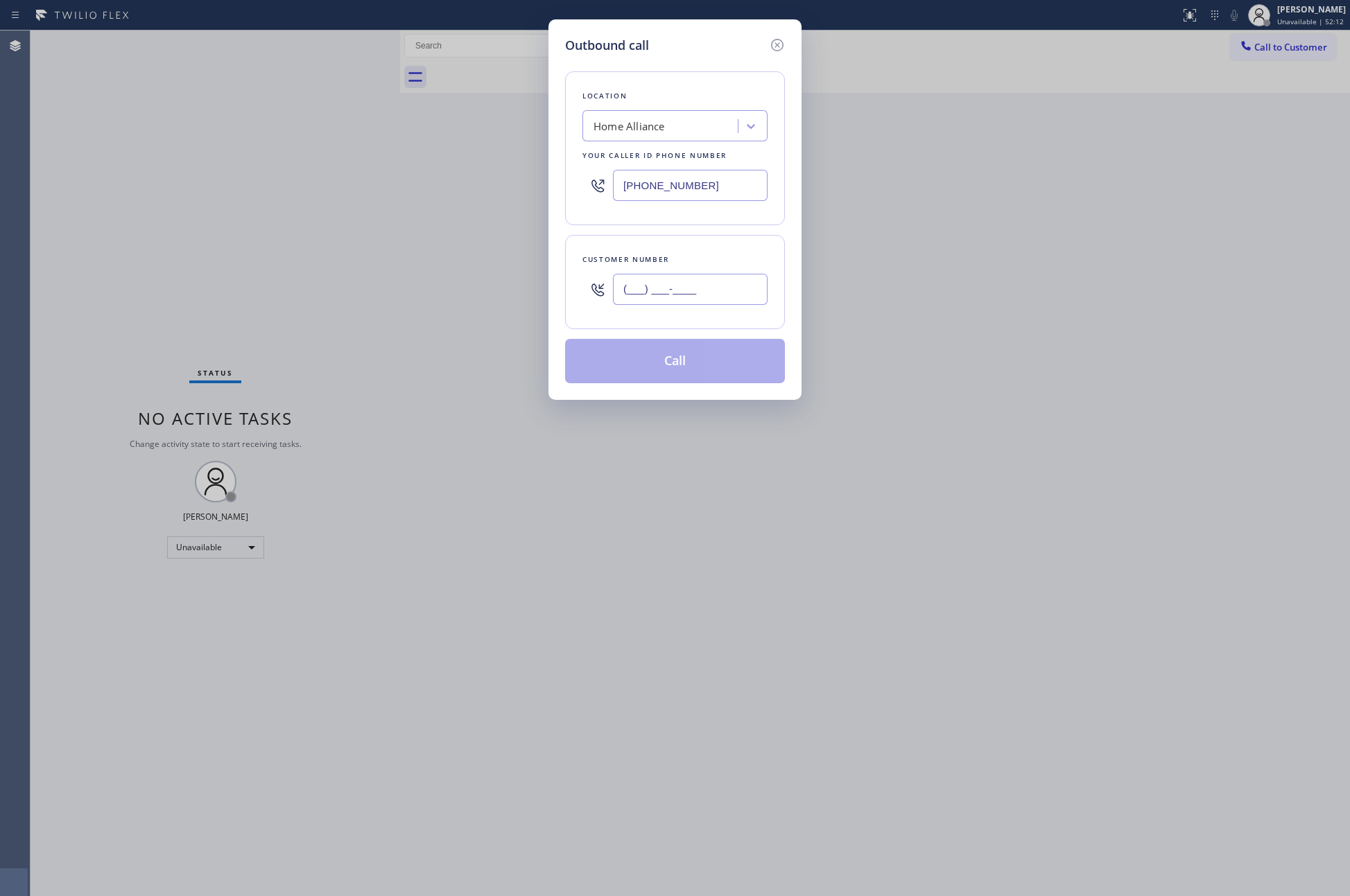
click at [688, 298] on input "(___) ___-____" at bounding box center [690, 289] width 154 height 31
paste input "805) 795-3629"
type input "(805) 795-3629"
click at [697, 373] on button "Call" at bounding box center [675, 361] width 219 height 45
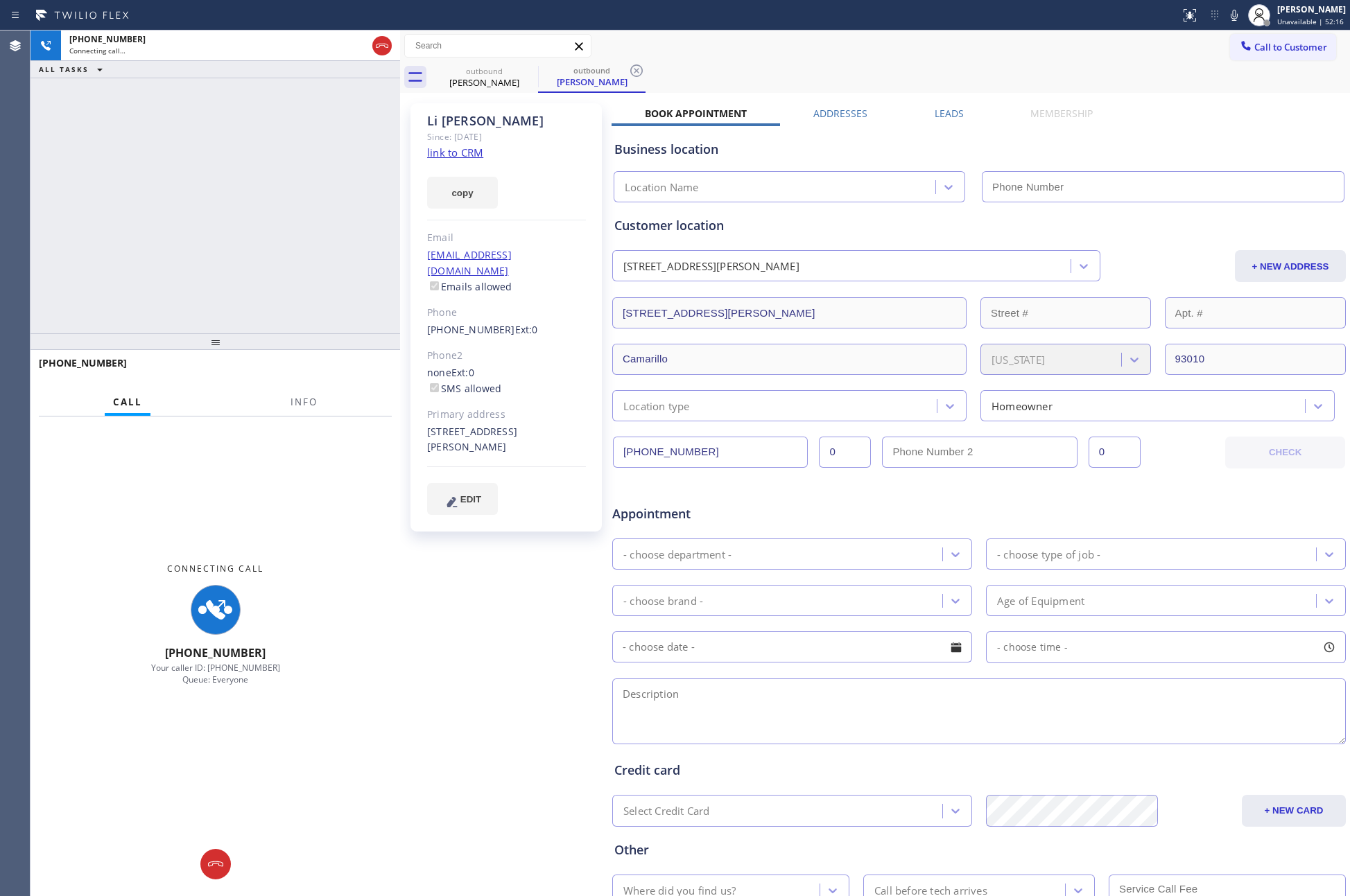
click at [250, 165] on div "+18057953629 Connecting call… ALL TASKS ALL TASKS ACTIVE TASKS TASKS IN WRAP UP" at bounding box center [215, 182] width 370 height 303
click at [255, 167] on div "+18057953629 Connecting call… ALL TASKS ALL TASKS ACTIVE TASKS TASKS IN WRAP UP" at bounding box center [215, 182] width 370 height 303
type input "(877) 777-0796"
drag, startPoint x: 400, startPoint y: 175, endPoint x: 348, endPoint y: 173, distance: 52.0
click at [400, 173] on div at bounding box center [400, 463] width 0 height 865
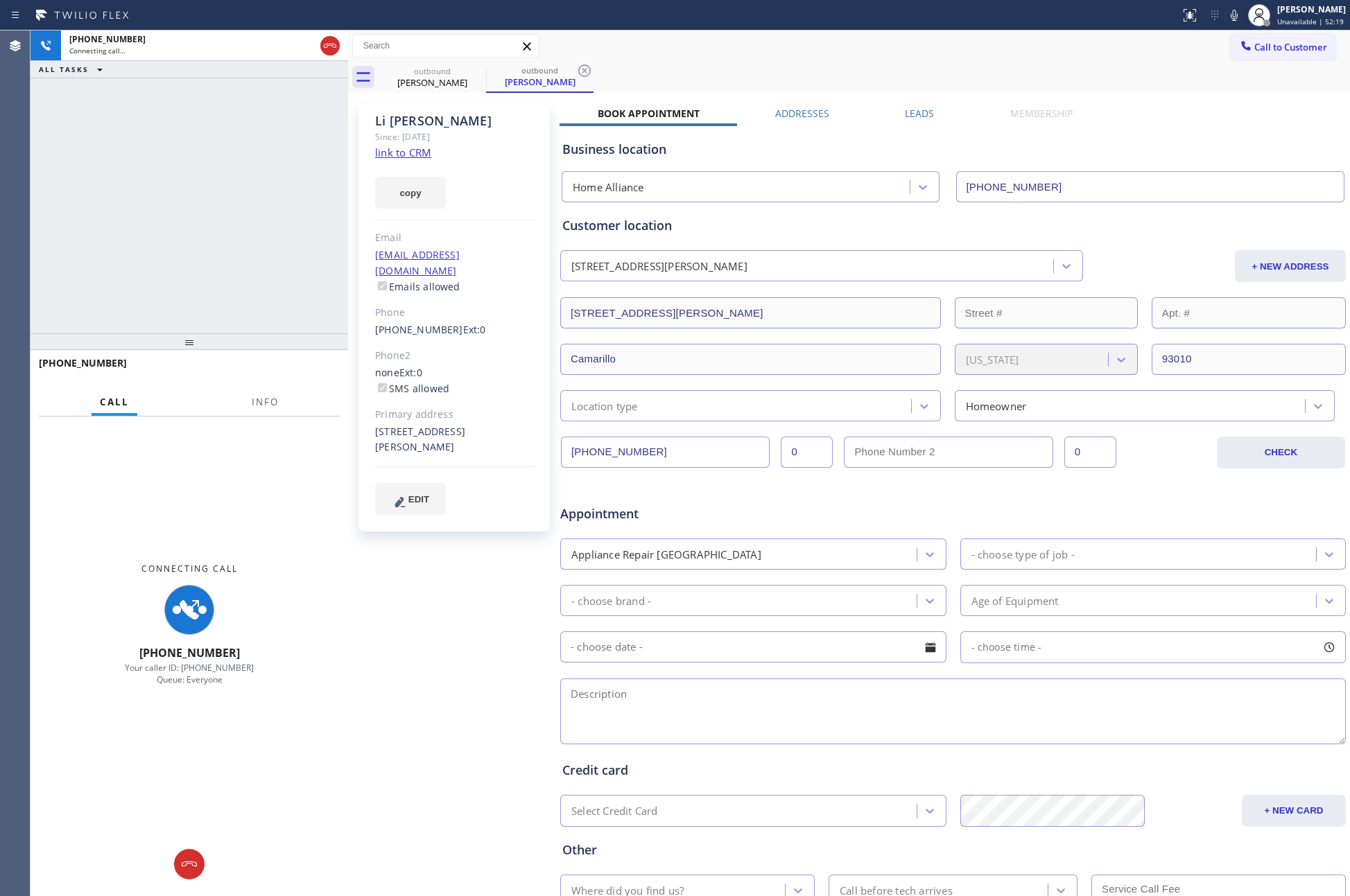
click at [219, 190] on div "+18057953629 Connecting call… ALL TASKS ALL TASKS ACTIVE TASKS TASKS IN WRAP UP" at bounding box center [189, 182] width 317 height 303
click at [1167, 138] on div "Business location Home Alliance (877) 777-0796" at bounding box center [952, 164] width 787 height 76
click at [216, 214] on div "+18057953629 Connecting call… ALL TASKS ALL TASKS ACTIVE TASKS TASKS IN WRAP UP" at bounding box center [189, 182] width 317 height 303
click at [195, 213] on div "+18057953629 Connecting call… ALL TASKS ALL TASKS ACTIVE TASKS TASKS IN WRAP UP" at bounding box center [189, 182] width 317 height 303
click at [196, 213] on div "+18057953629 Connecting call… ALL TASKS ALL TASKS ACTIVE TASKS TASKS IN WRAP UP" at bounding box center [189, 182] width 317 height 303
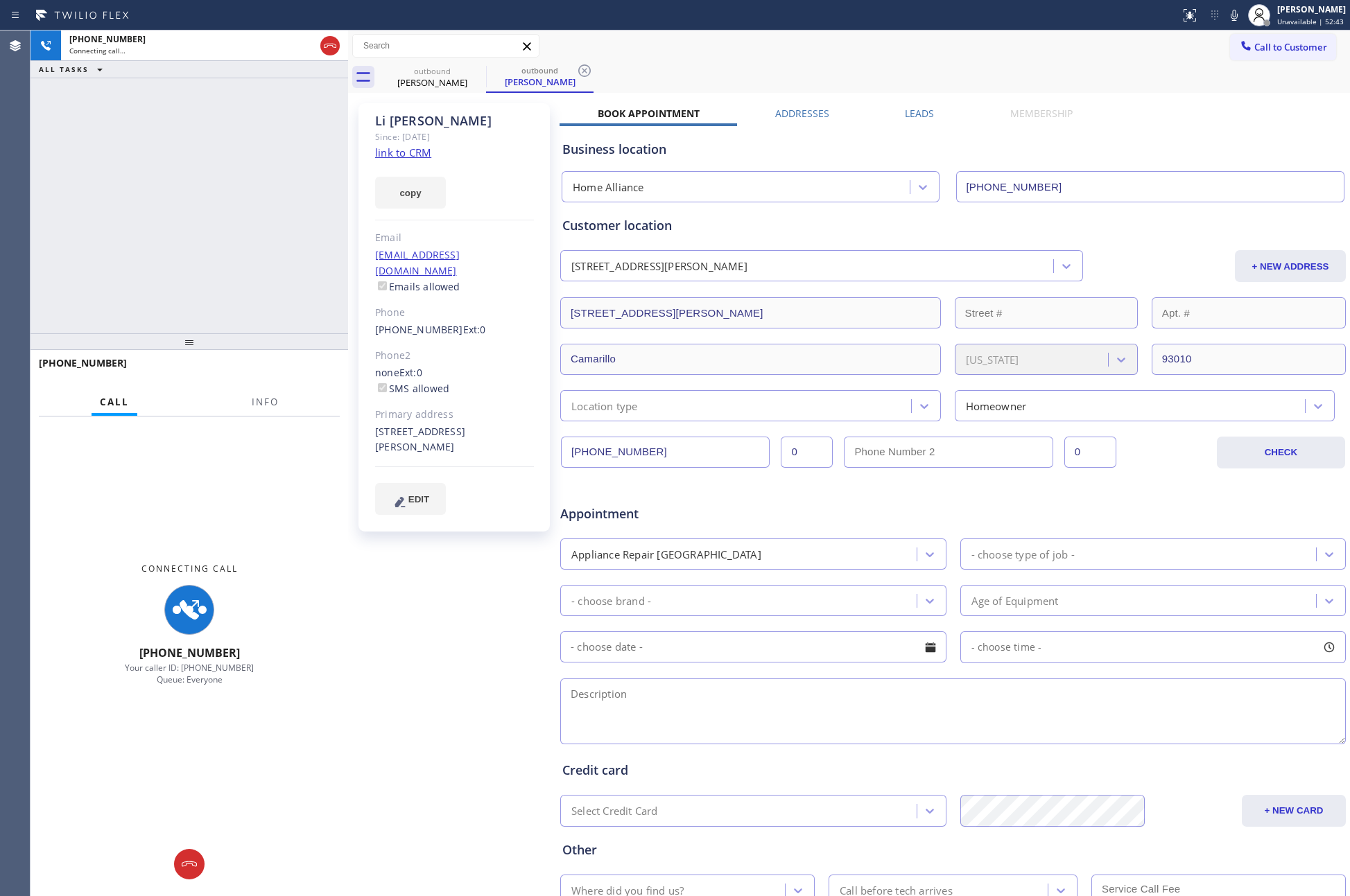
click at [196, 213] on div "+18057953629 Connecting call… ALL TASKS ALL TASKS ACTIVE TASKS TASKS IN WRAP UP" at bounding box center [189, 182] width 317 height 303
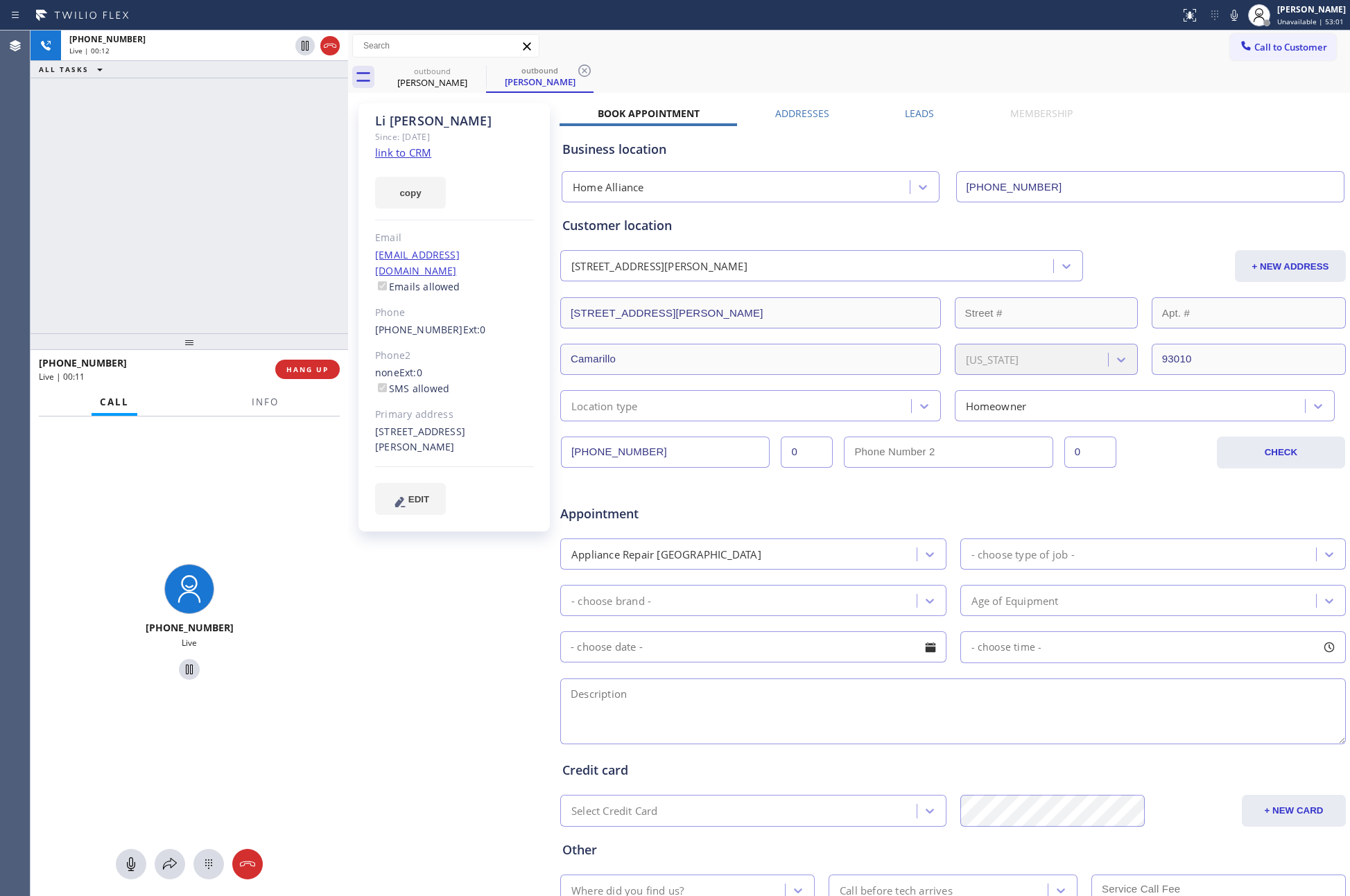
click at [173, 195] on div "+18057953629 Live | 00:12 ALL TASKS ALL TASKS ACTIVE TASKS TASKS IN WRAP UP" at bounding box center [189, 182] width 317 height 303
click at [301, 364] on span "HANG UP" at bounding box center [307, 369] width 42 height 10
click at [235, 190] on div "+18057953629 Live | 00:13 ALL TASKS ALL TASKS ACTIVE TASKS TASKS IN WRAP UP" at bounding box center [189, 182] width 317 height 303
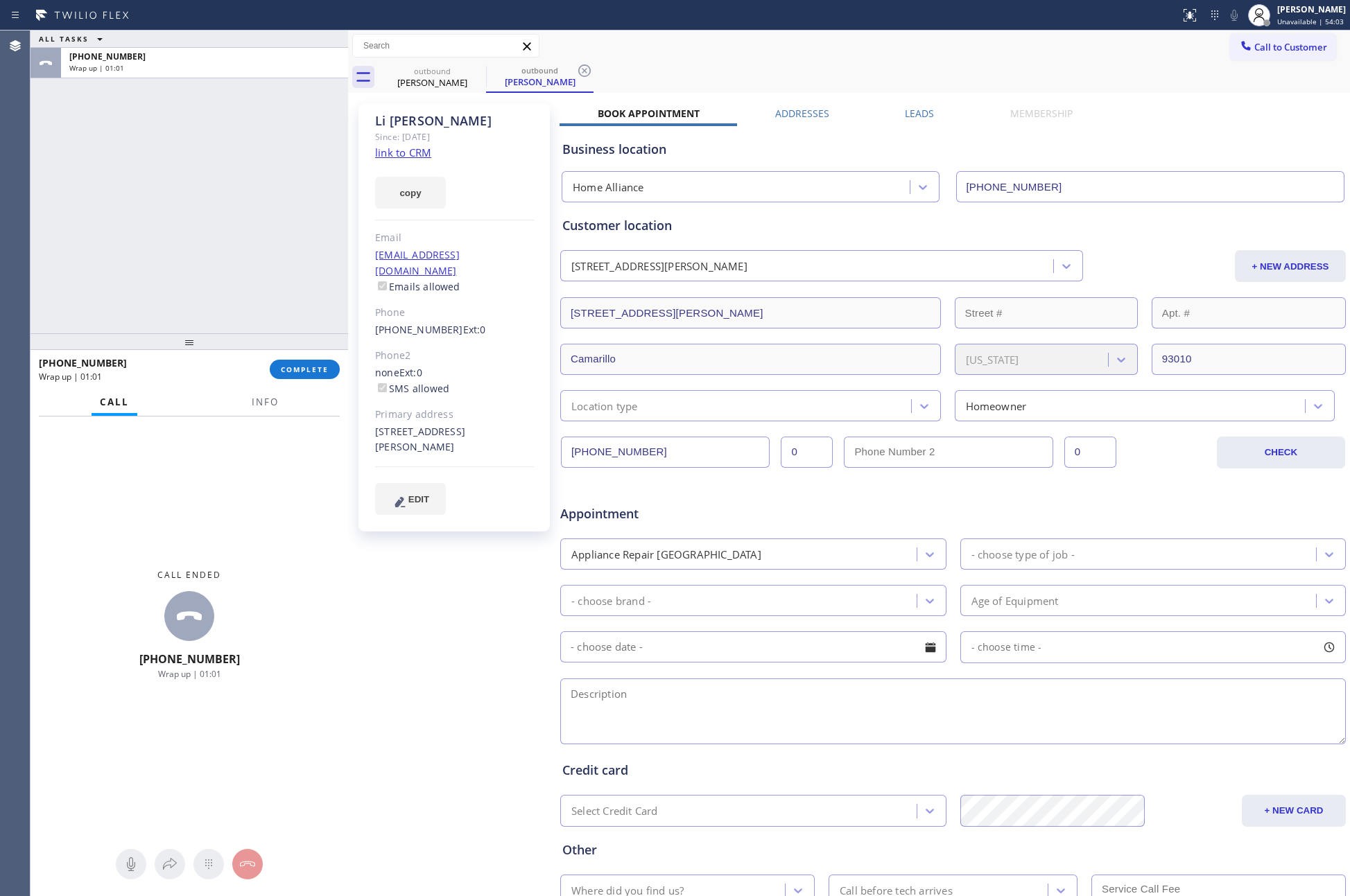
drag, startPoint x: 72, startPoint y: 176, endPoint x: 213, endPoint y: 612, distance: 458.2
click at [80, 200] on div "ALL TASKS ALL TASKS ACTIVE TASKS TASKS IN WRAP UP +18057953629 Wrap up | 01:01" at bounding box center [189, 182] width 317 height 303
click at [317, 372] on span "COMPLETE" at bounding box center [304, 369] width 48 height 10
click at [292, 103] on div "ALL TASKS ALL TASKS ACTIVE TASKS TASKS IN WRAP UP +18057953629 Wrap up | 01:02" at bounding box center [189, 182] width 317 height 303
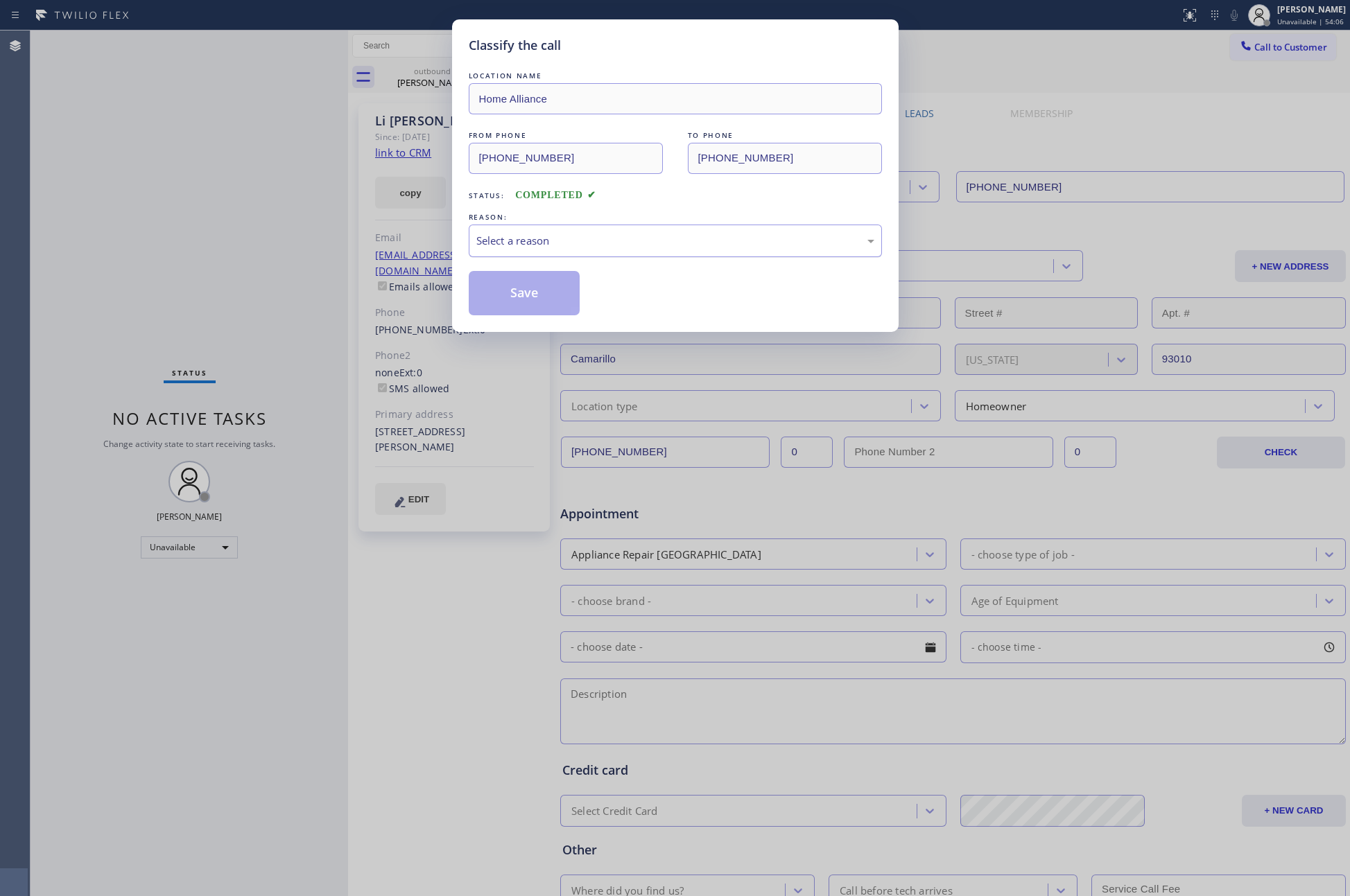
click at [510, 239] on div "Select a reason" at bounding box center [675, 240] width 398 height 16
click at [512, 302] on button "Save" at bounding box center [524, 293] width 112 height 45
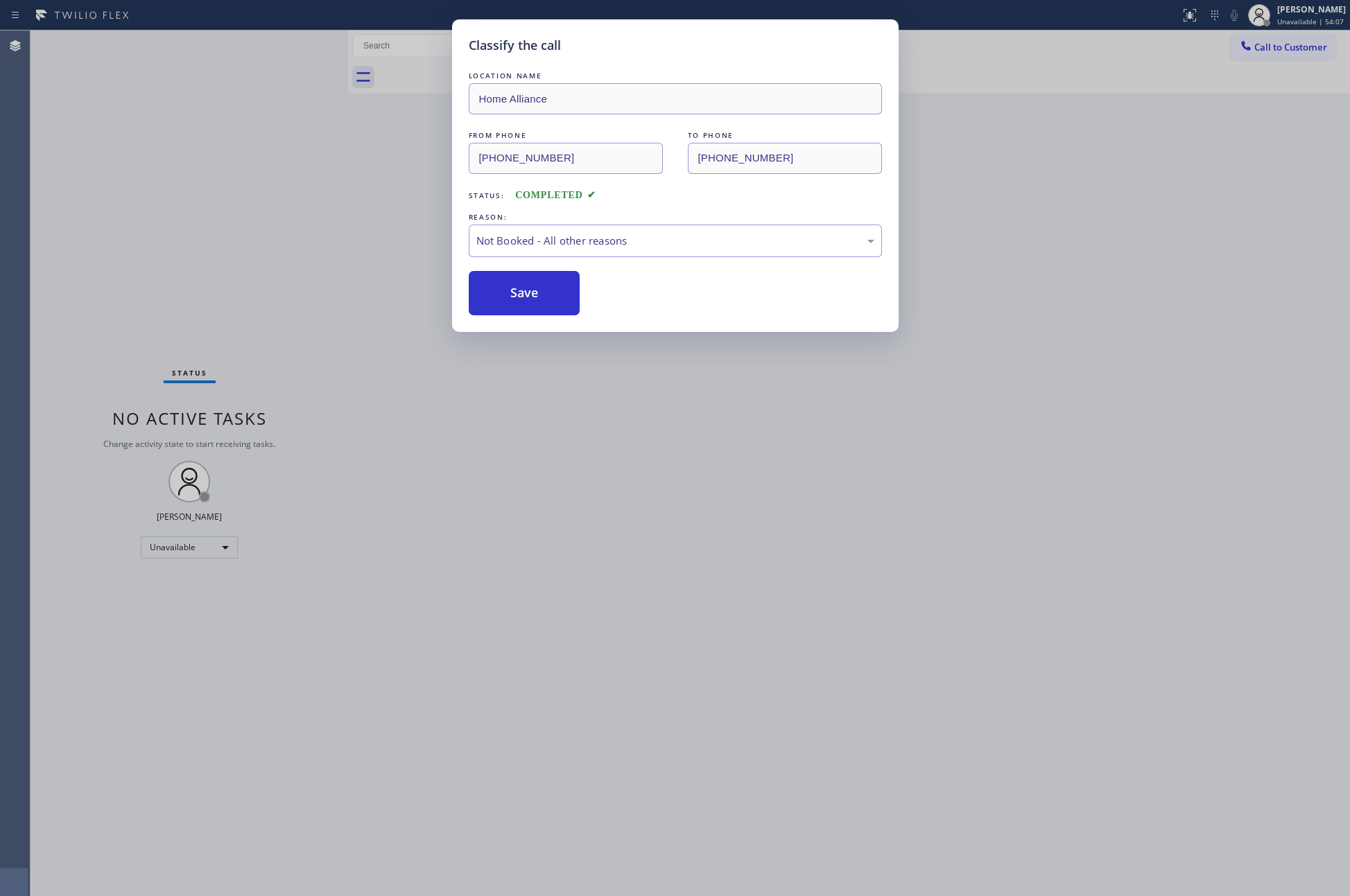
click at [148, 217] on div "Classify the call LOCATION NAME Home Alliance FROM PHONE (877) 777-0796 TO PHON…" at bounding box center [675, 448] width 1350 height 896
drag, startPoint x: 148, startPoint y: 217, endPoint x: 500, endPoint y: 334, distance: 370.9
click at [162, 227] on div "Classify the call LOCATION NAME Home Alliance FROM PHONE (877) 777-0796 TO PHON…" at bounding box center [675, 448] width 1350 height 896
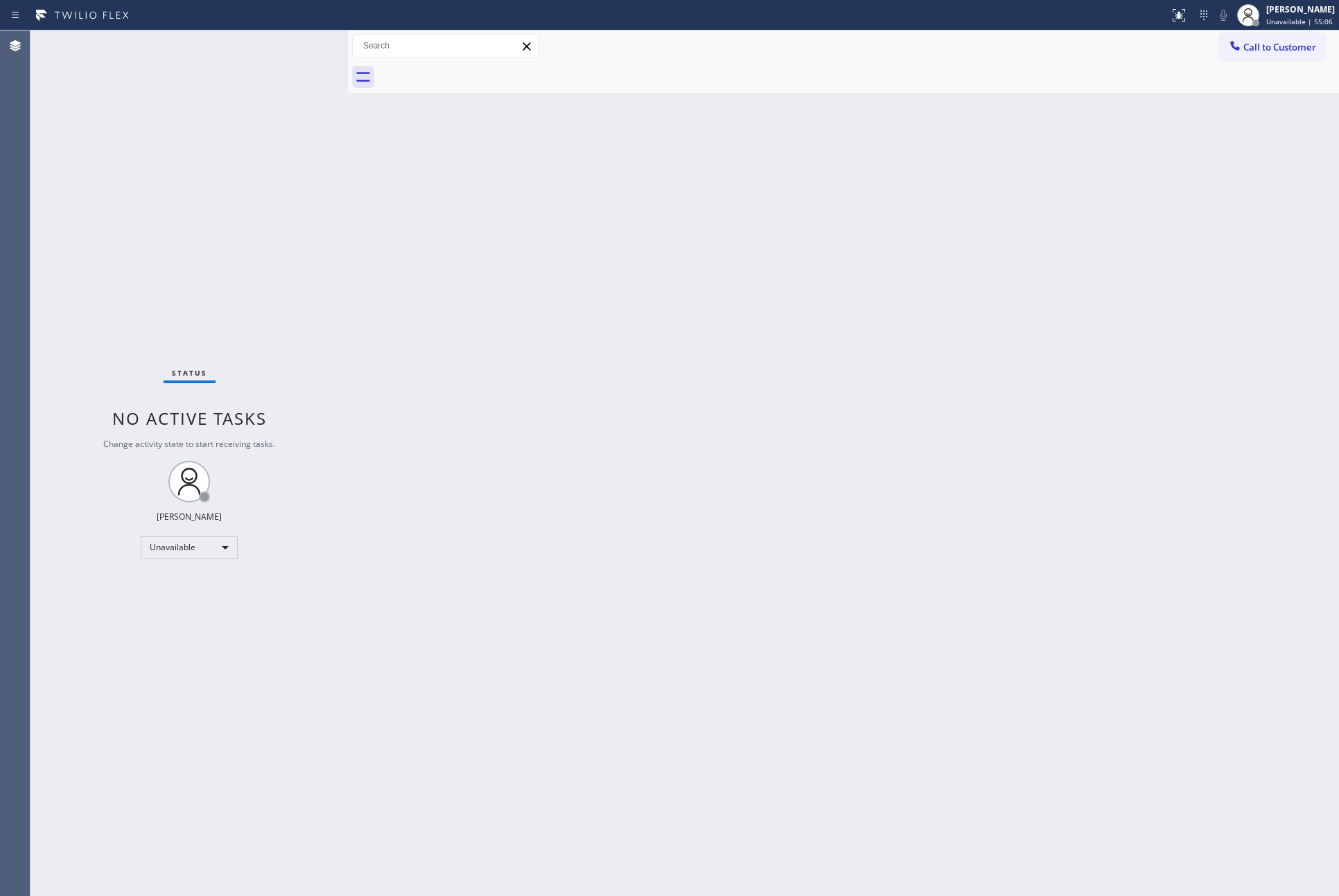
drag, startPoint x: 393, startPoint y: 339, endPoint x: 1187, endPoint y: 95, distance: 830.6
click at [431, 316] on div "Back to Dashboard Change Sender ID Customers Technicians Select a contact Outbo…" at bounding box center [843, 463] width 991 height 865
click at [1306, 49] on span "Call to Customer" at bounding box center [1279, 47] width 72 height 12
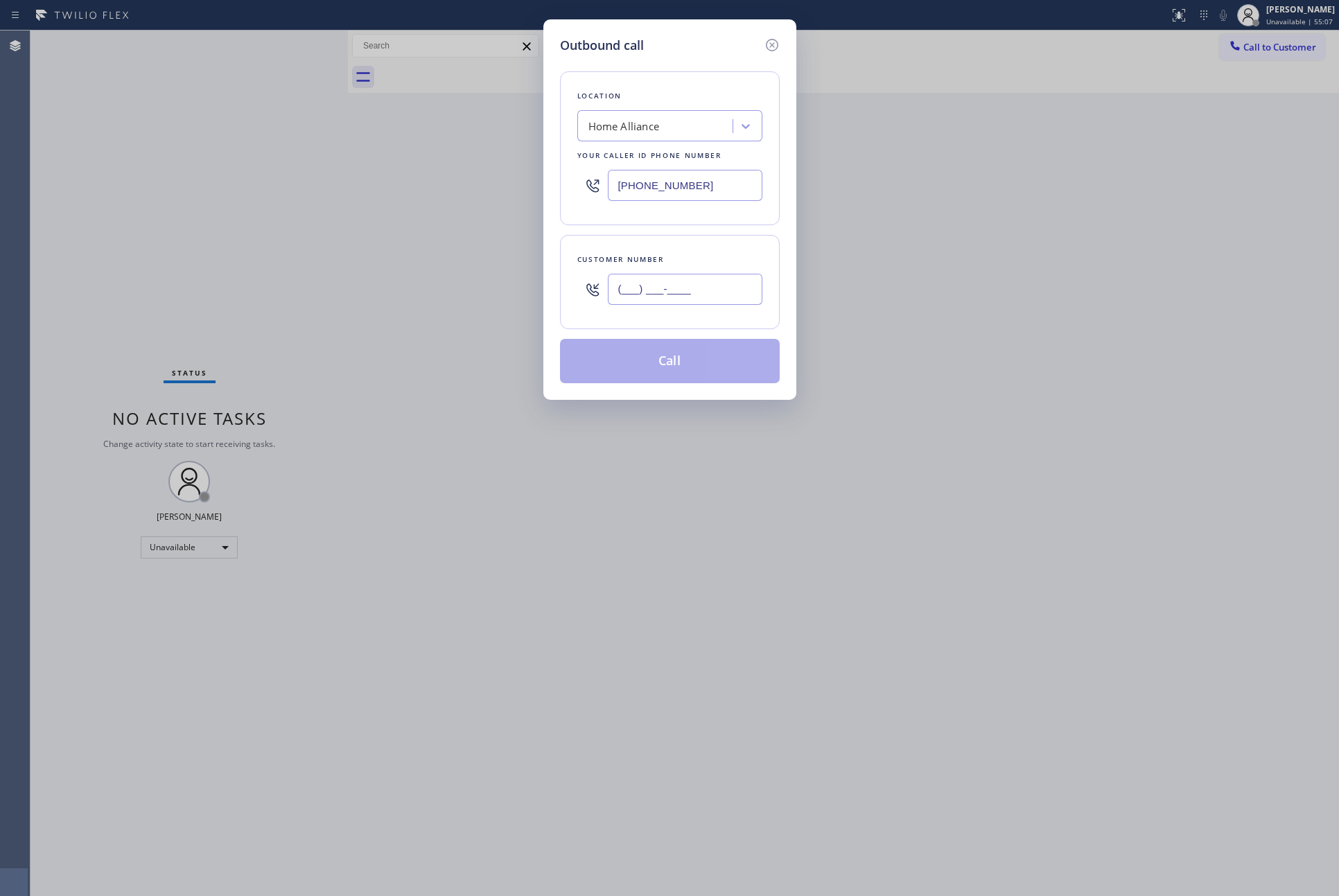
click at [747, 292] on input "(___) ___-____" at bounding box center [685, 289] width 154 height 31
paste input "847) 337-4753"
type input "(847) 337-4753"
click at [658, 358] on button "Call" at bounding box center [670, 361] width 219 height 45
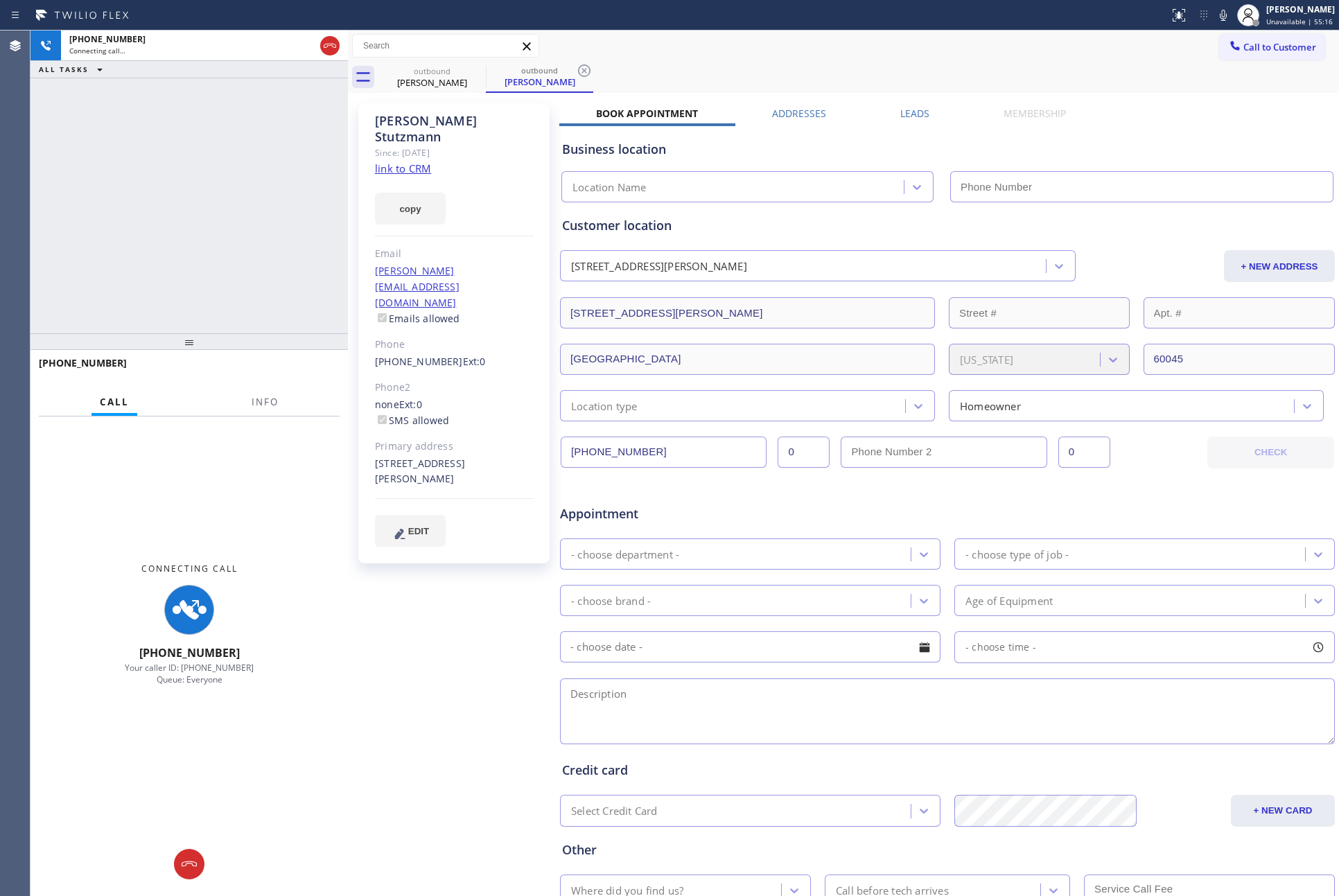
type input "(877) 777-0796"
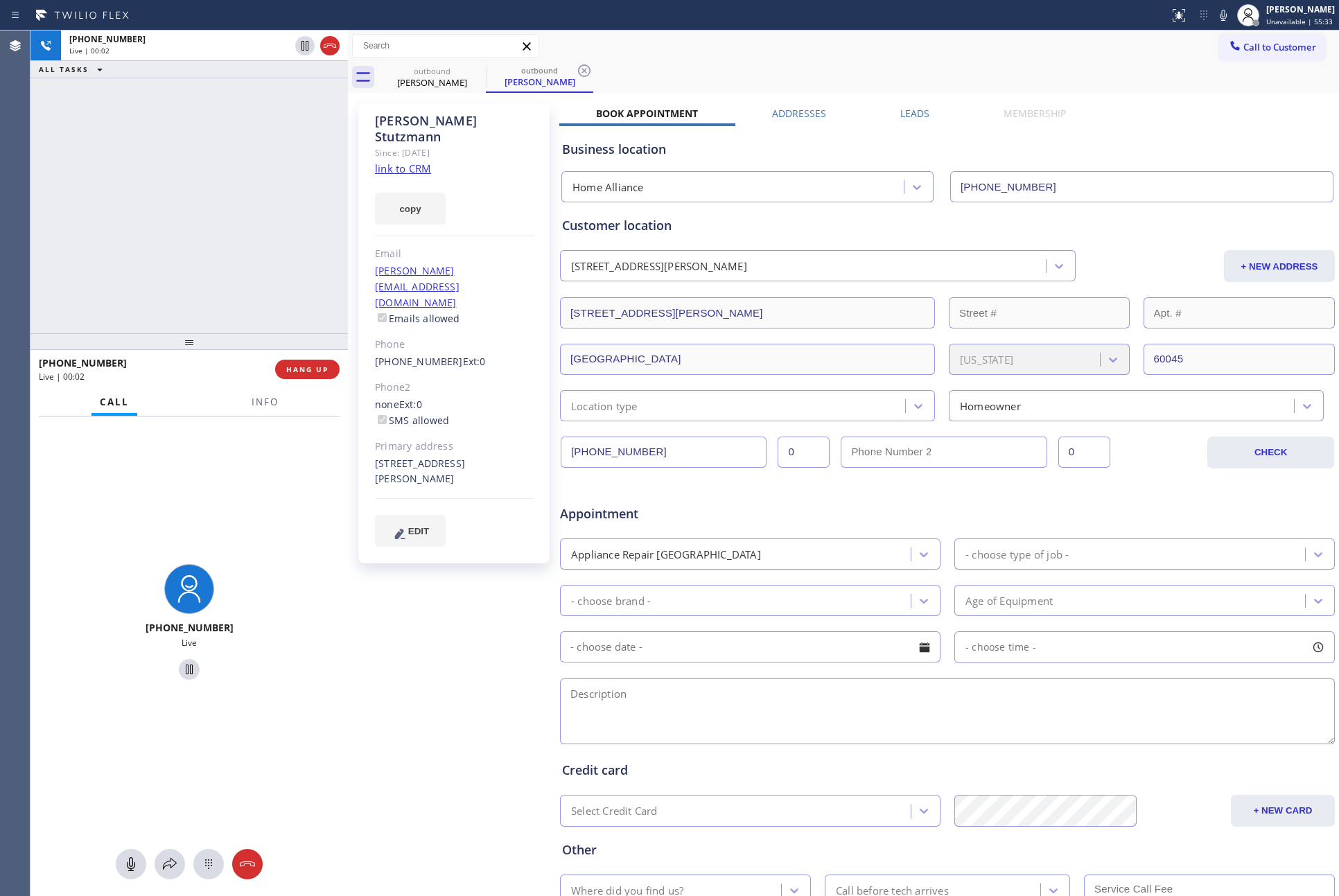
click at [190, 211] on div "+18473374753 Live | 00:02 ALL TASKS ALL TASKS ACTIVE TASKS TASKS IN WRAP UP" at bounding box center [189, 182] width 317 height 303
click at [192, 211] on div "+18473374753 Live | 00:03 ALL TASKS ALL TASKS ACTIVE TASKS TASKS IN WRAP UP" at bounding box center [189, 182] width 317 height 303
click at [289, 377] on button "HANG UP" at bounding box center [308, 369] width 65 height 19
drag, startPoint x: 273, startPoint y: 225, endPoint x: 295, endPoint y: 267, distance: 47.4
click at [273, 222] on div "+18473374753 Live | 00:04 ALL TASKS ALL TASKS ACTIVE TASKS TASKS IN WRAP UP" at bounding box center [189, 182] width 317 height 303
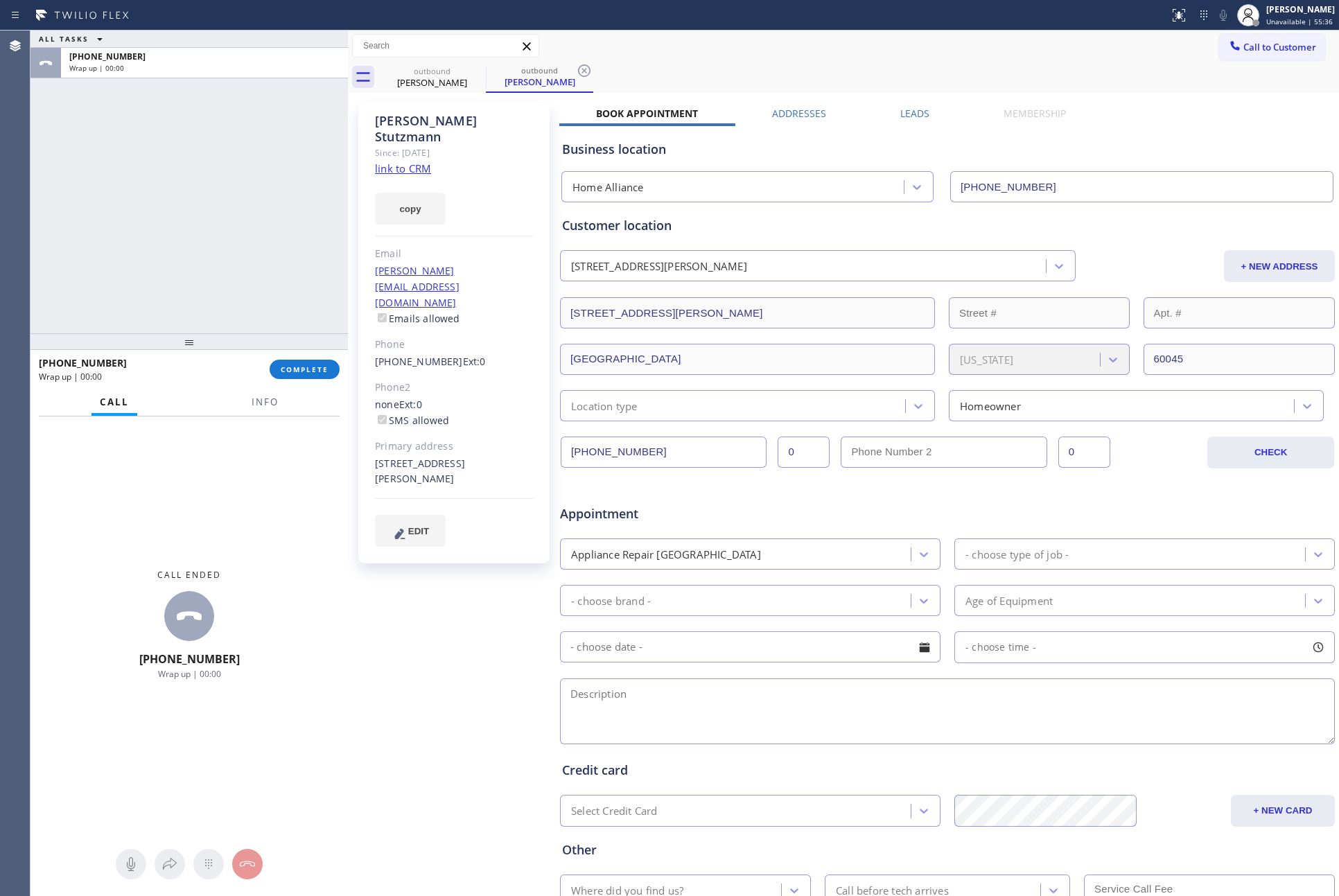
click at [905, 103] on div "Beth Stutzmann Since: 20 may 2020 link to CRM copy Email gracebeth@me.com Email…" at bounding box center [843, 545] width 984 height 898
click at [906, 107] on label "Leads" at bounding box center [915, 113] width 30 height 13
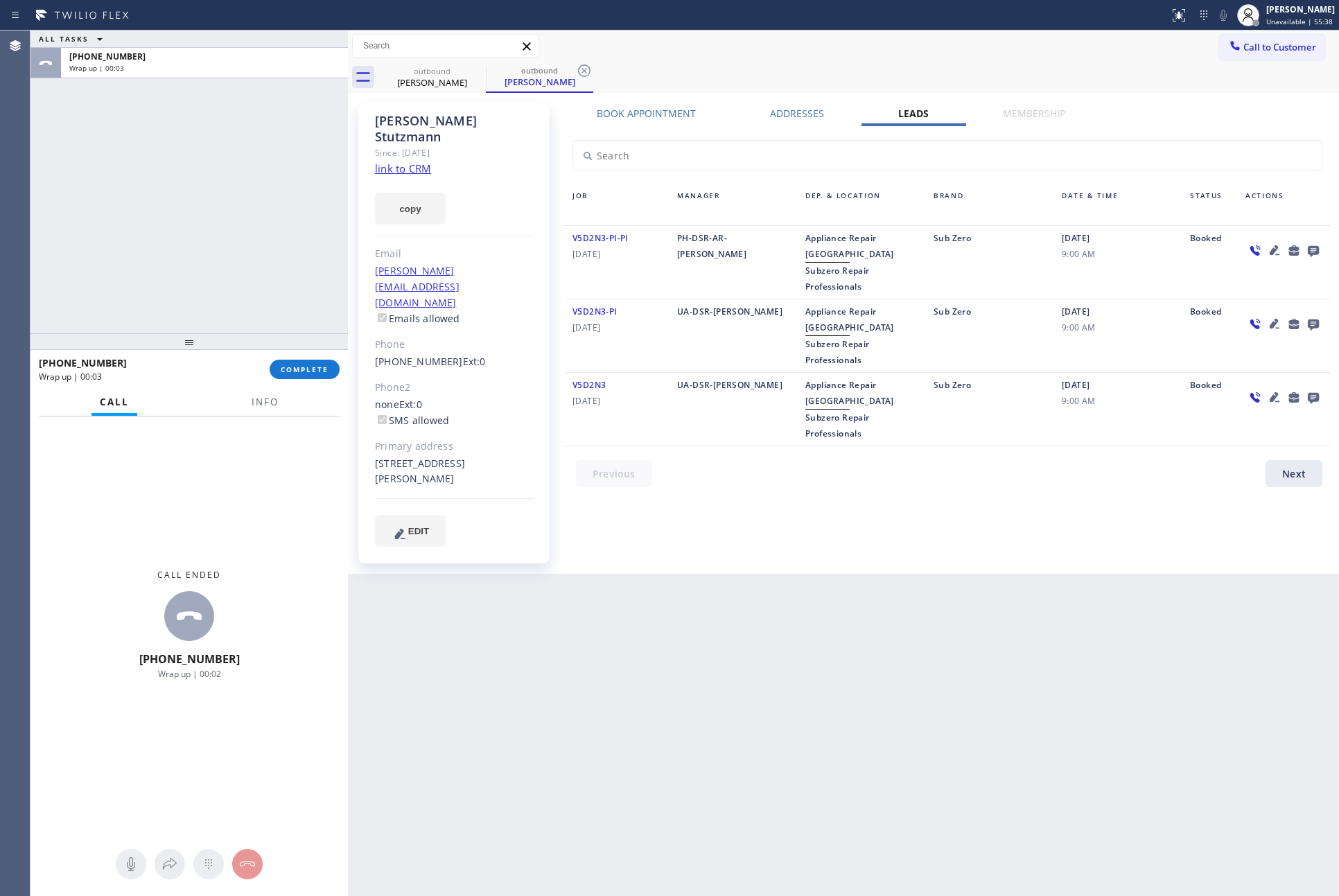
drag, startPoint x: 1071, startPoint y: 69, endPoint x: 1252, endPoint y: 119, distance: 187.8
click at [1073, 70] on div "outbound Beth Stutzmann outbound Beth Stutzmann" at bounding box center [859, 77] width 961 height 31
click at [1311, 252] on icon at bounding box center [1312, 251] width 16 height 17
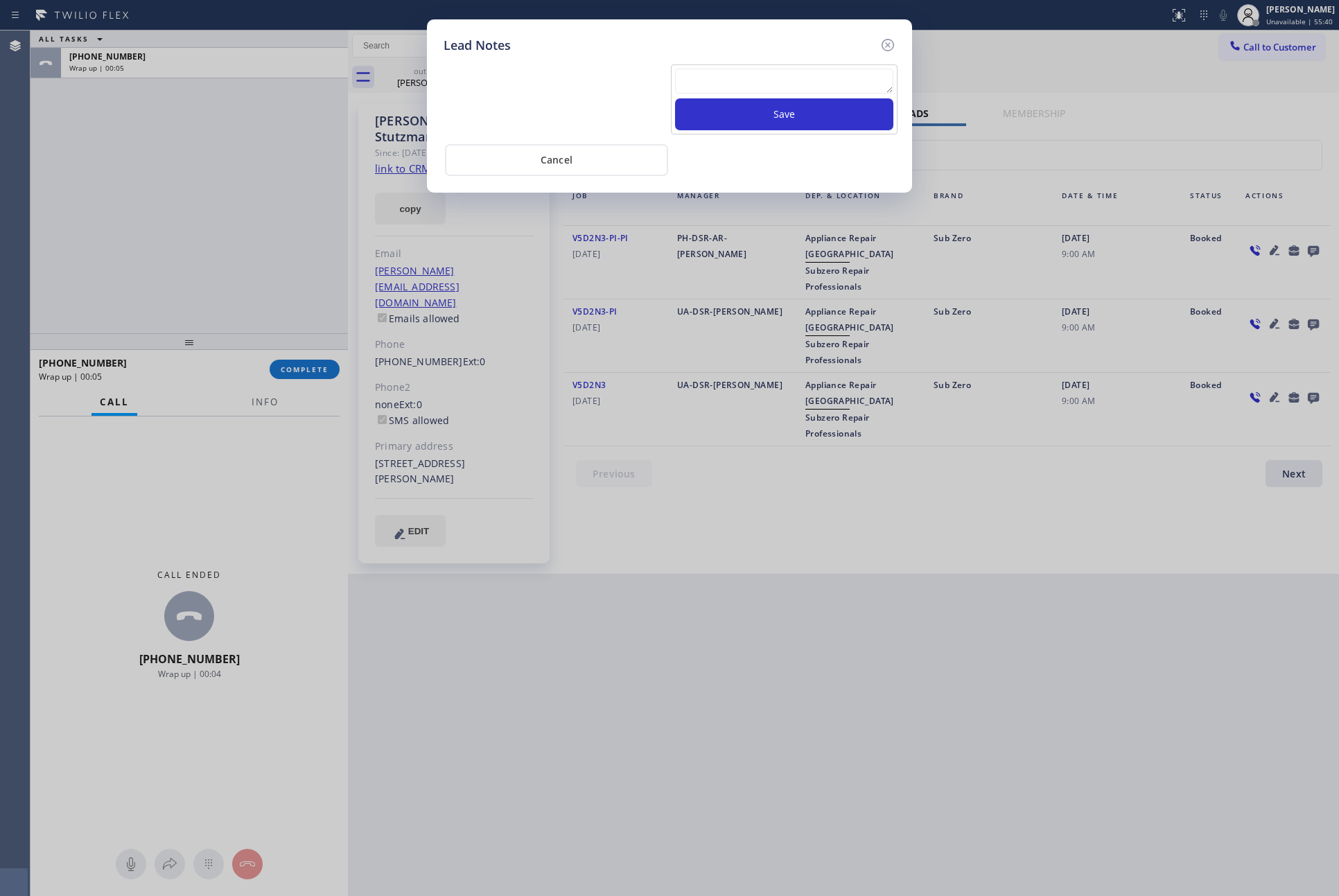
click at [778, 82] on textarea at bounding box center [783, 81] width 218 height 25
paste textarea "PLEASE TRANSFER FOR MEMBERSHIP and AC FILTER"
type textarea "PLEASE TRANSFER FOR MEMBERSHIP and AC FILTER"
click at [788, 114] on button "Save" at bounding box center [783, 113] width 218 height 31
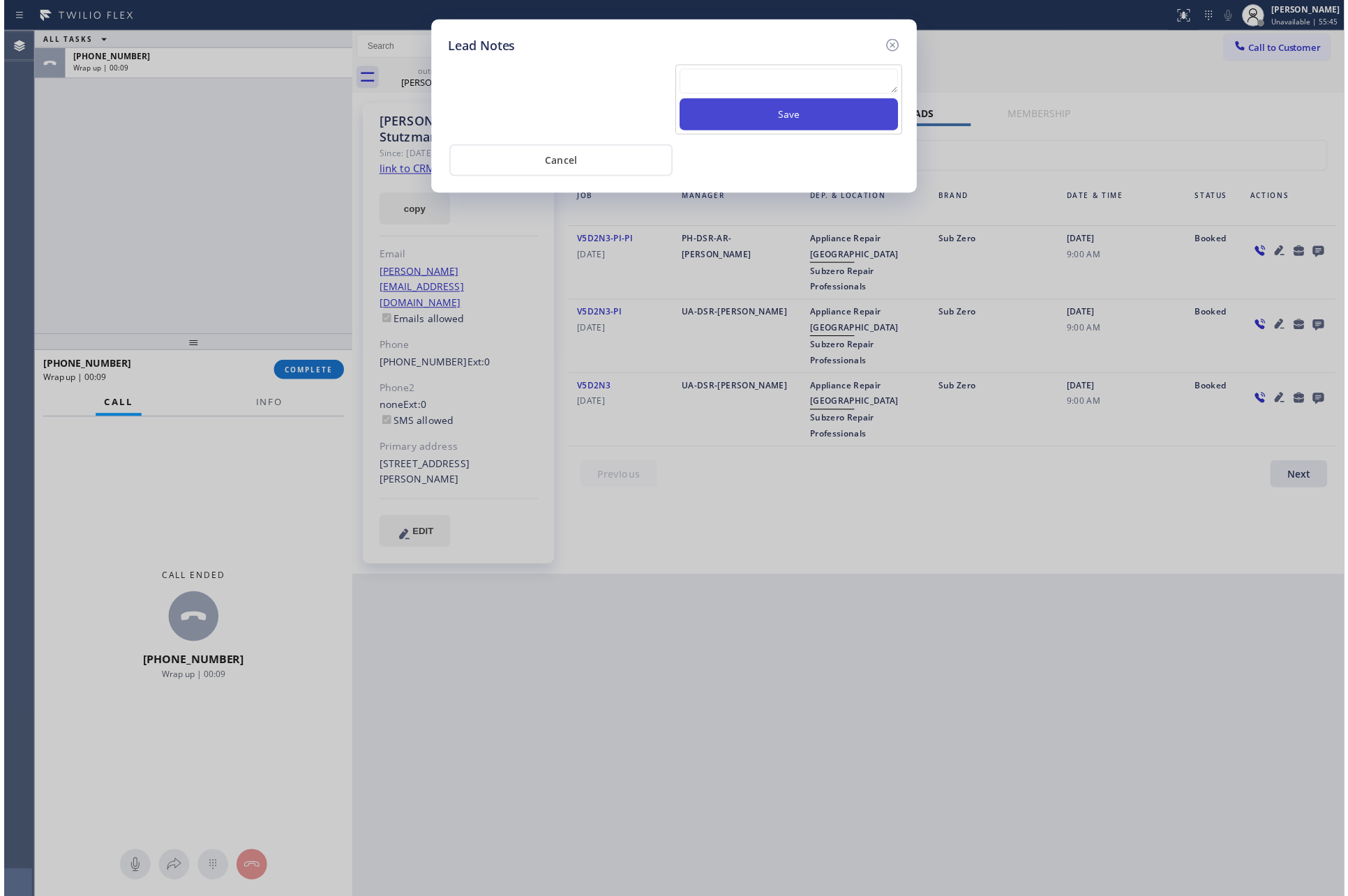
scroll to position [0, 0]
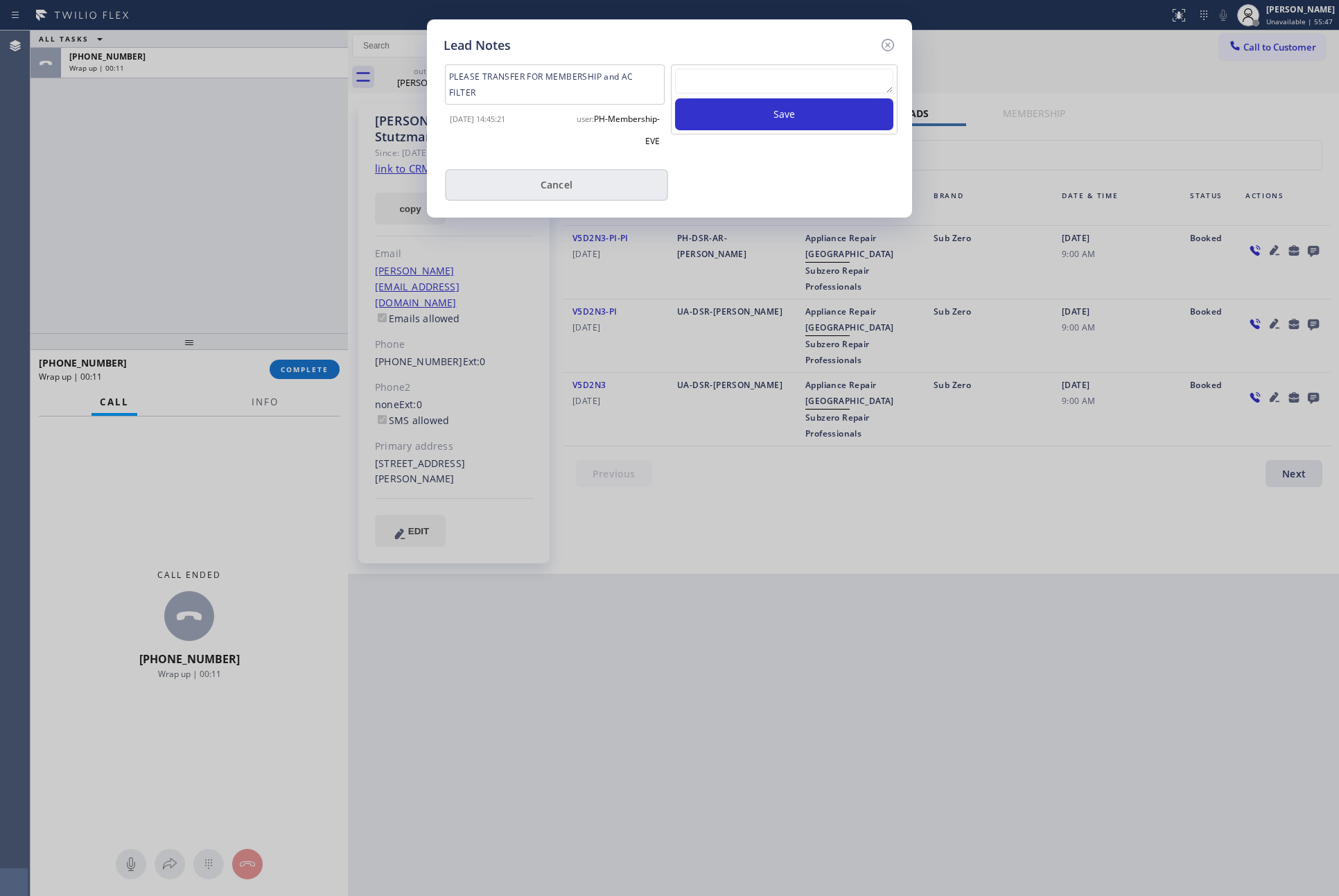
click at [538, 186] on button "Cancel" at bounding box center [557, 184] width 223 height 31
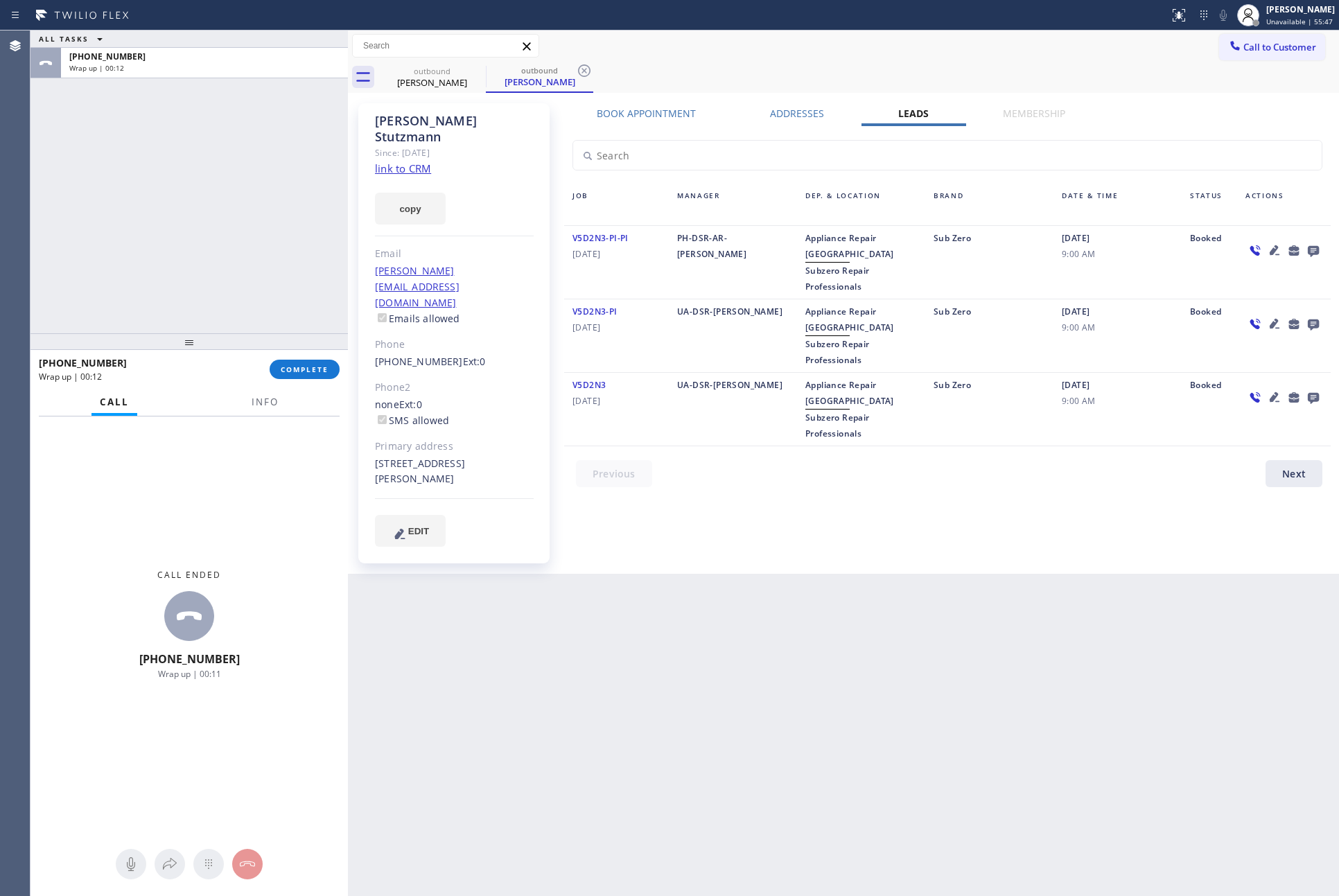
drag, startPoint x: 245, startPoint y: 210, endPoint x: 263, endPoint y: 248, distance: 42.0
click at [252, 218] on div "ALL TASKS ALL TASKS ACTIVE TASKS TASKS IN WRAP UP +18473374753 Wrap up | 00:12" at bounding box center [189, 182] width 317 height 303
click at [295, 377] on button "COMPLETE" at bounding box center [304, 369] width 70 height 19
click at [250, 264] on div "ALL TASKS ALL TASKS ACTIVE TASKS TASKS IN WRAP UP +18473374753 Wrap up | 00:12" at bounding box center [189, 182] width 317 height 303
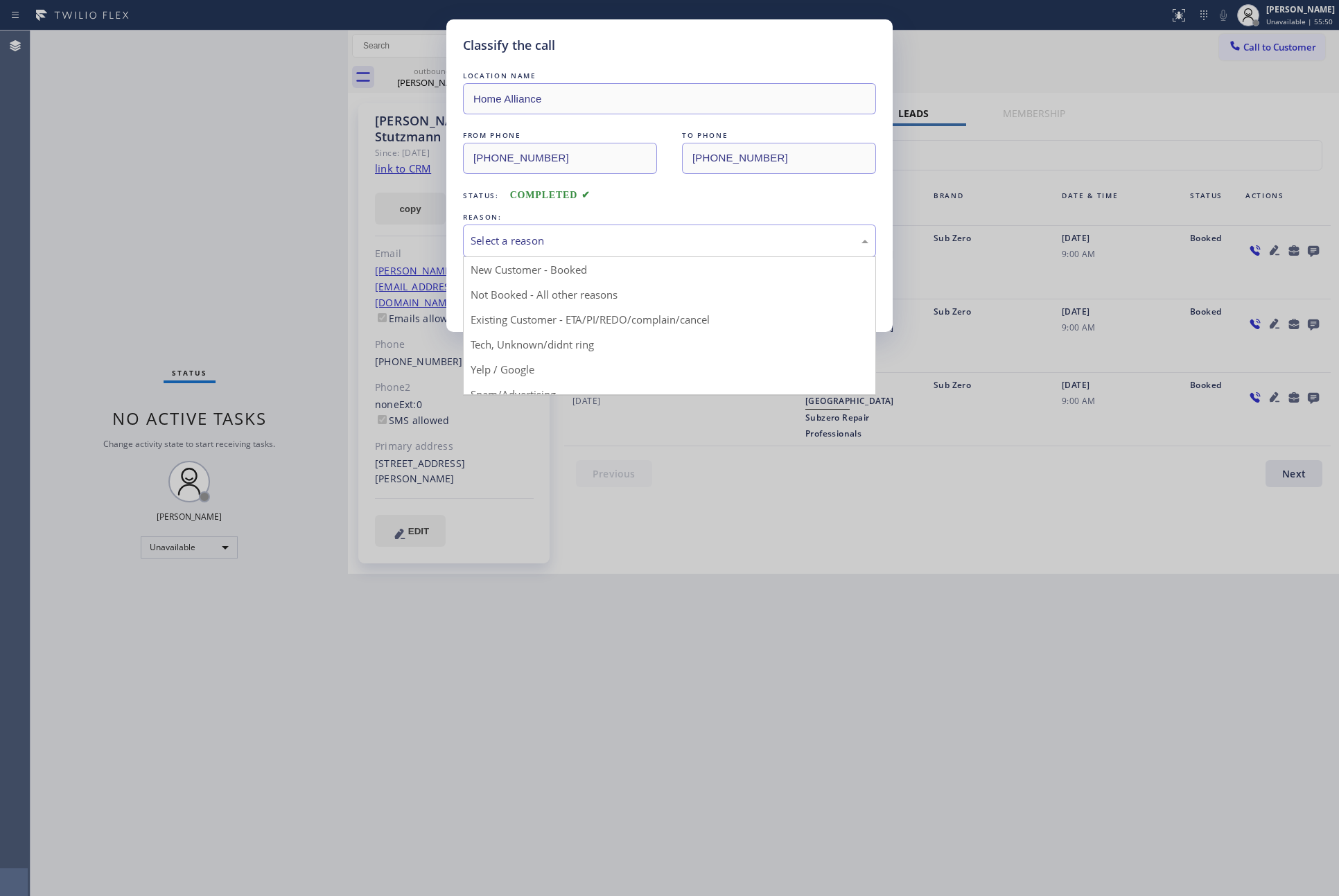
click at [512, 241] on div "Select a reason" at bounding box center [669, 240] width 397 height 16
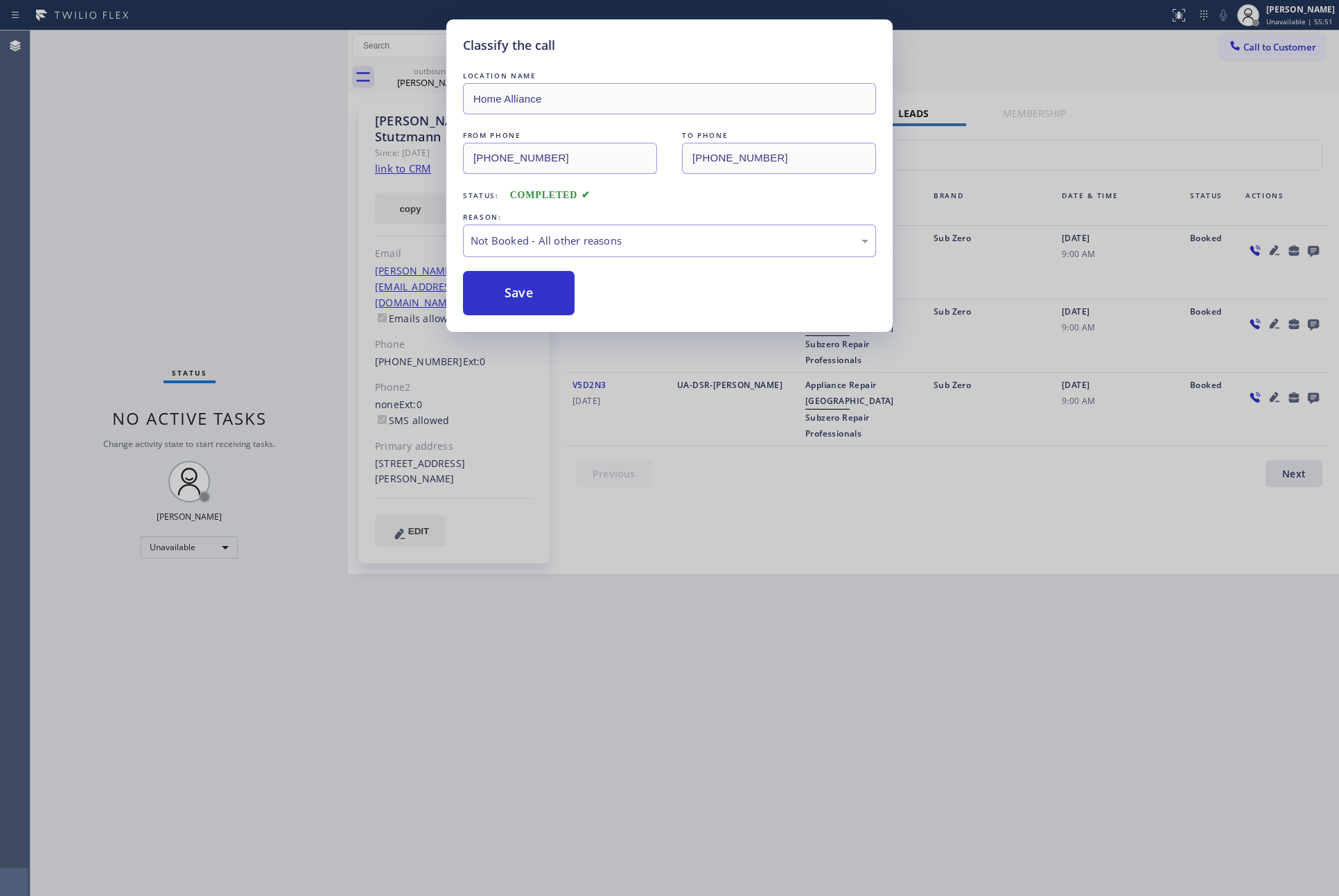
click at [510, 292] on button "Save" at bounding box center [518, 293] width 112 height 45
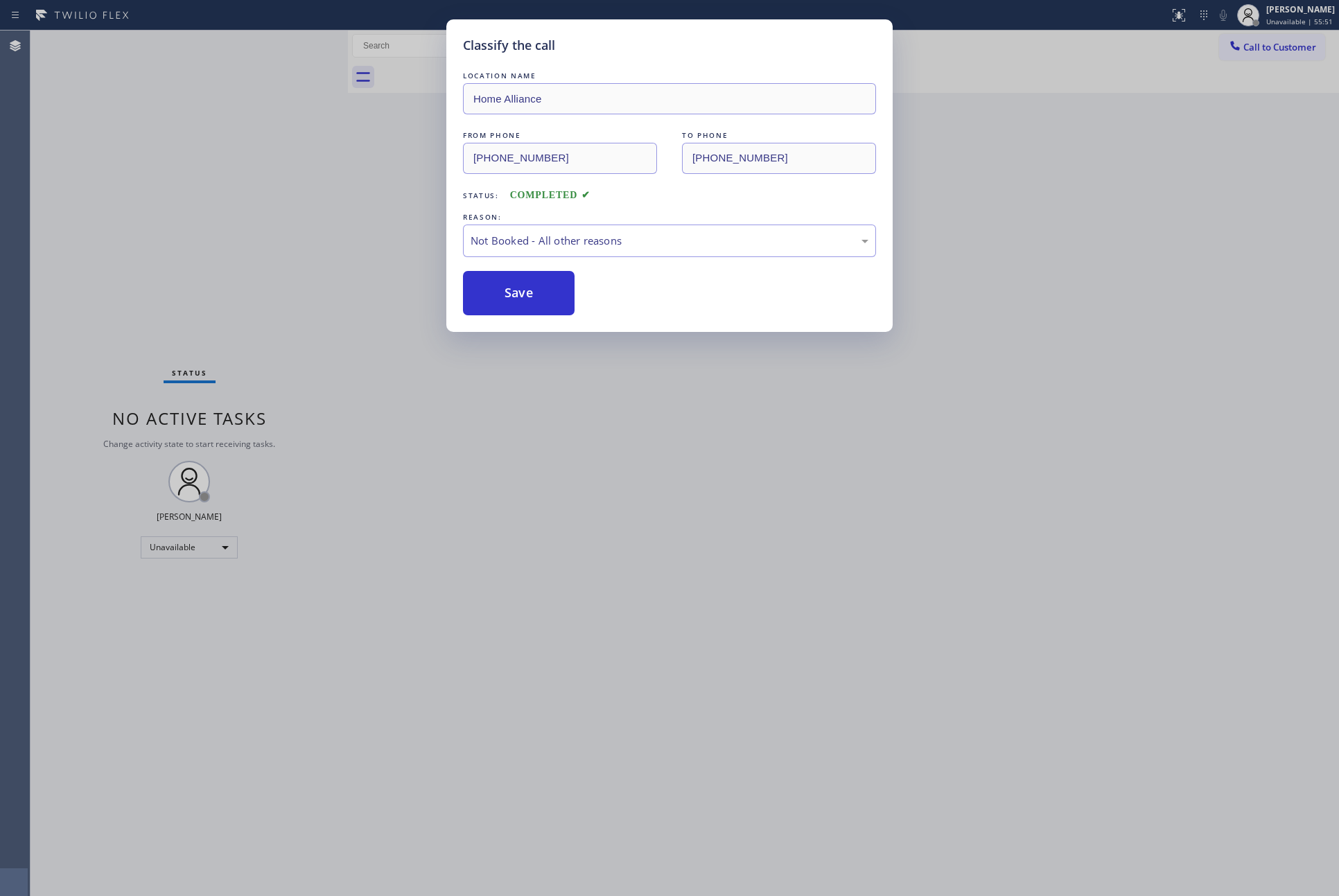
click at [156, 204] on div "Classify the call LOCATION NAME Home Alliance FROM PHONE (877) 777-0796 TO PHON…" at bounding box center [669, 448] width 1339 height 896
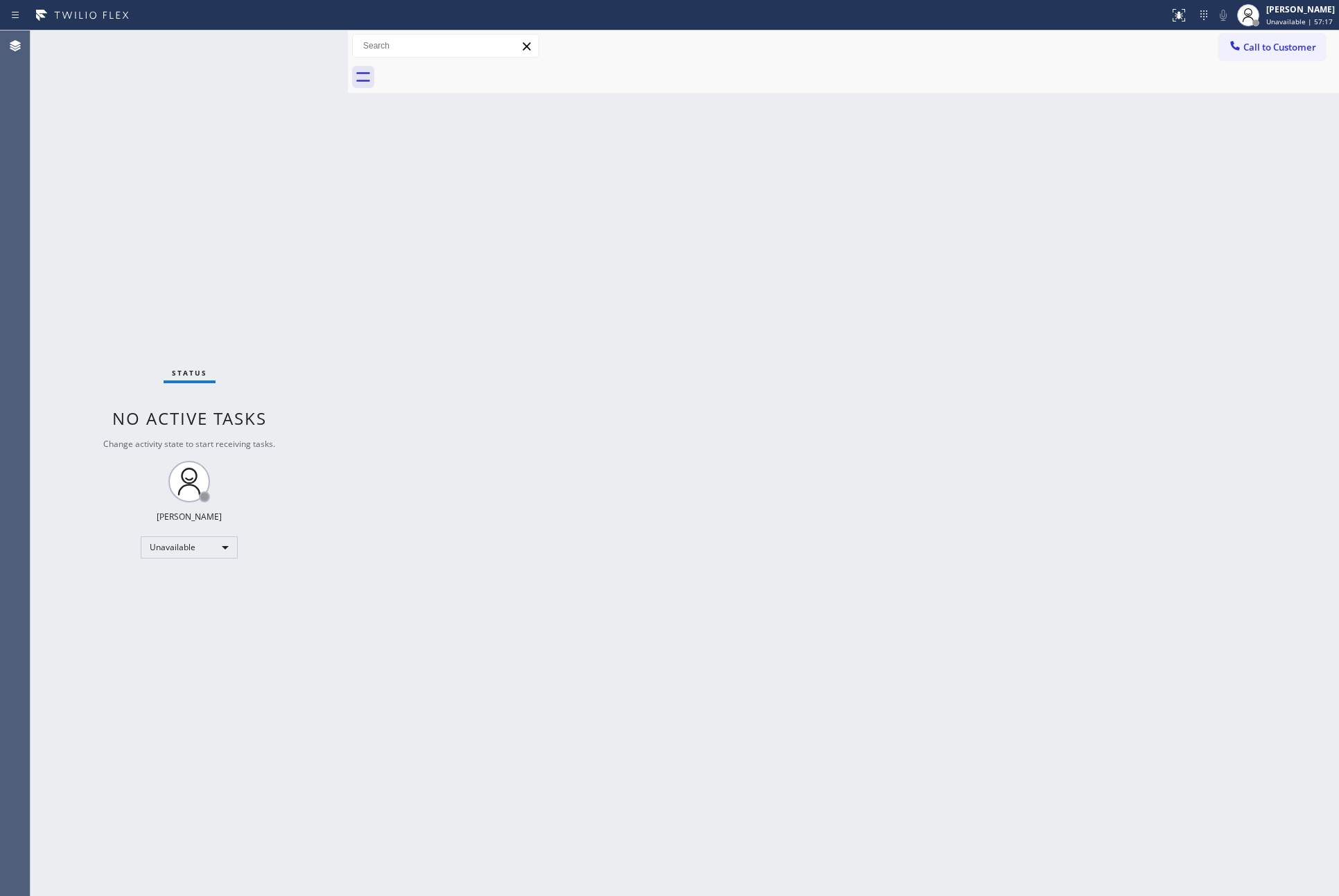
click at [898, 630] on div "Back to Dashboard Change Sender ID Customers Technicians Select a contact Outbo…" at bounding box center [843, 463] width 991 height 865
click at [903, 631] on div "Back to Dashboard Change Sender ID Customers Technicians Select a contact Outbo…" at bounding box center [843, 463] width 991 height 865
drag, startPoint x: 613, startPoint y: 441, endPoint x: 1119, endPoint y: 118, distance: 600.3
click at [677, 404] on div "Back to Dashboard Change Sender ID Customers Technicians Select a contact Outbo…" at bounding box center [843, 463] width 991 height 865
click at [1298, 52] on span "Call to Customer" at bounding box center [1279, 47] width 72 height 12
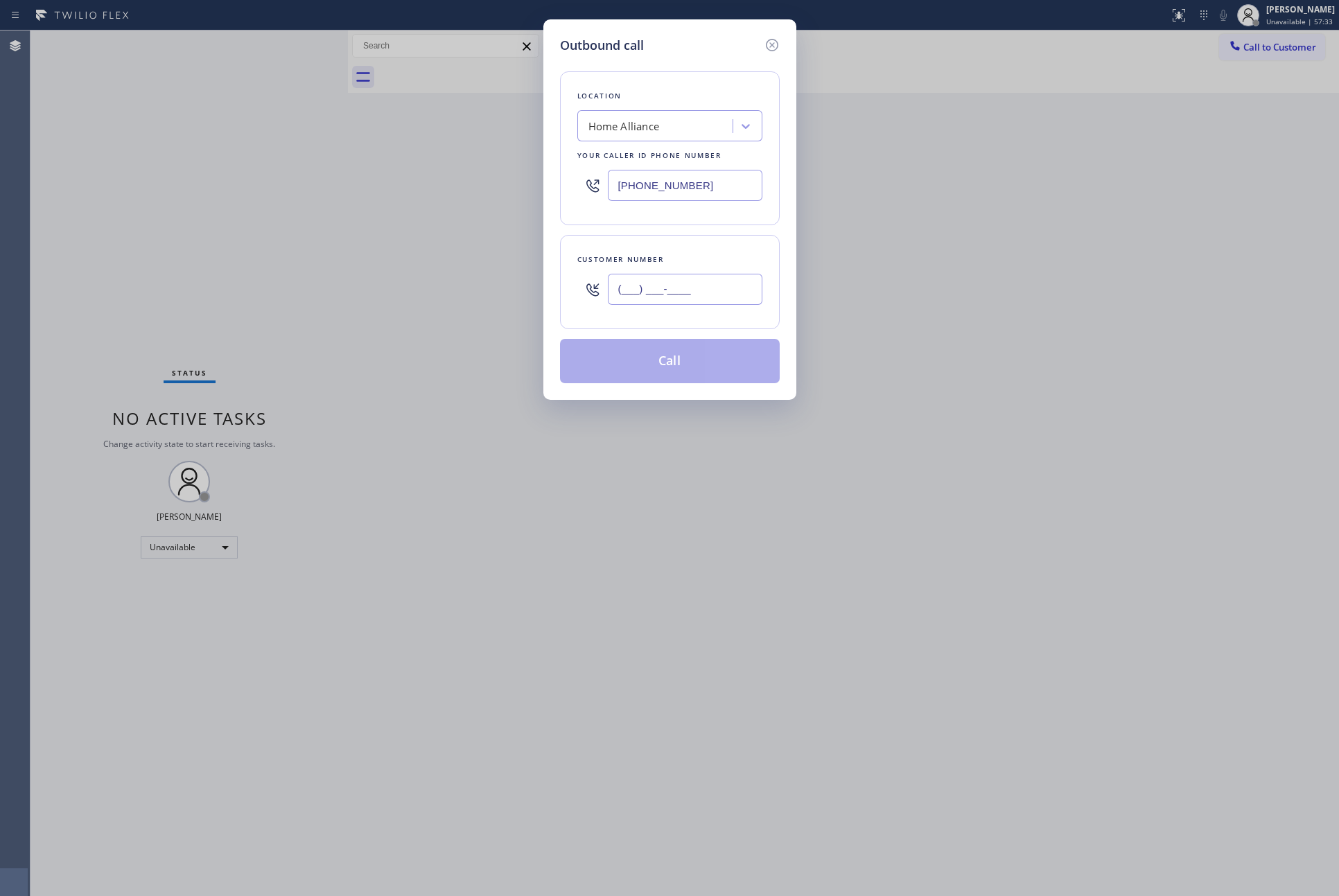
click at [716, 298] on input "(___) ___-____" at bounding box center [685, 289] width 154 height 31
paste input "917) 478-7253"
type input "(917) 478-7253"
click at [713, 364] on button "Call" at bounding box center [670, 361] width 219 height 45
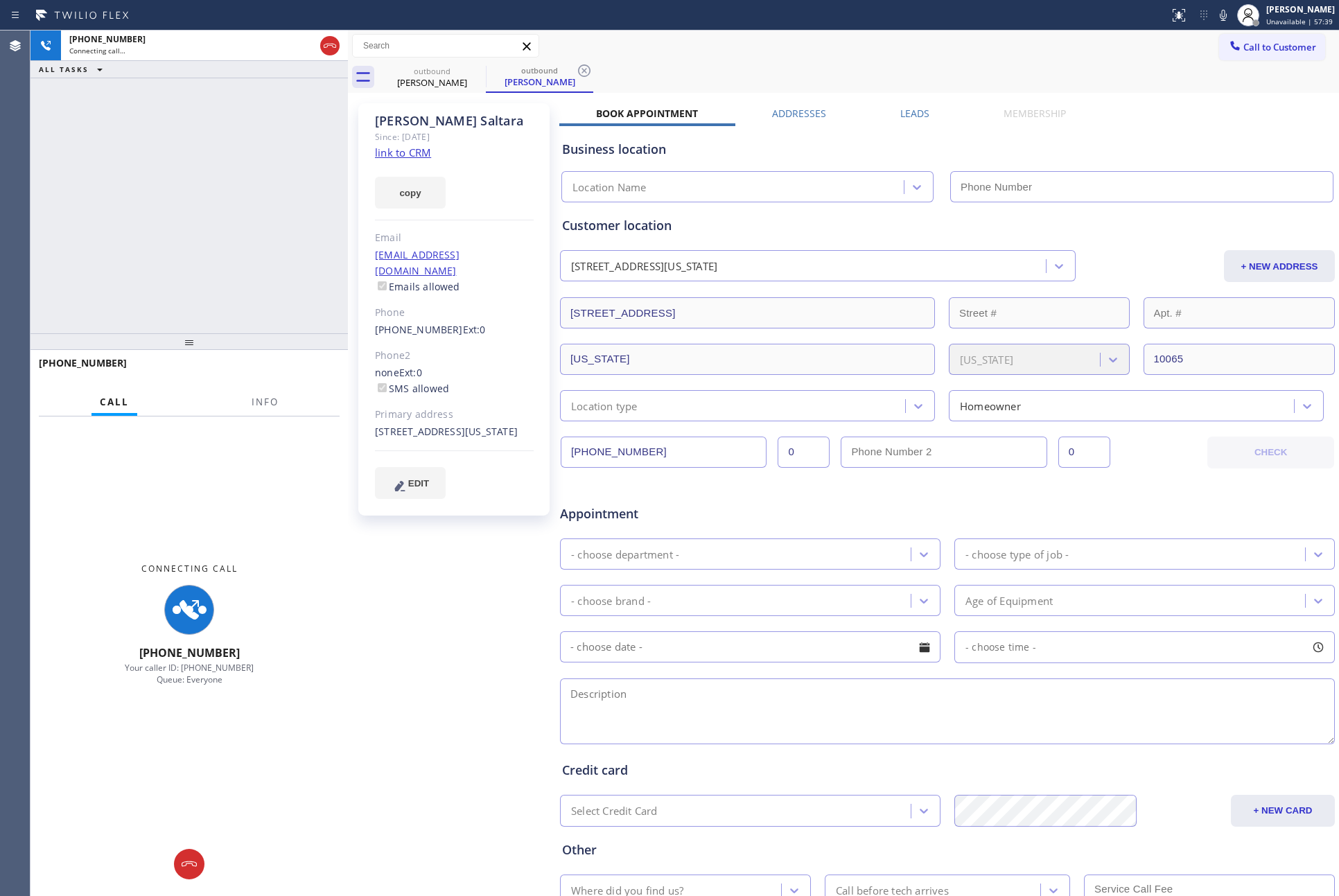
type input "(877) 777-0796"
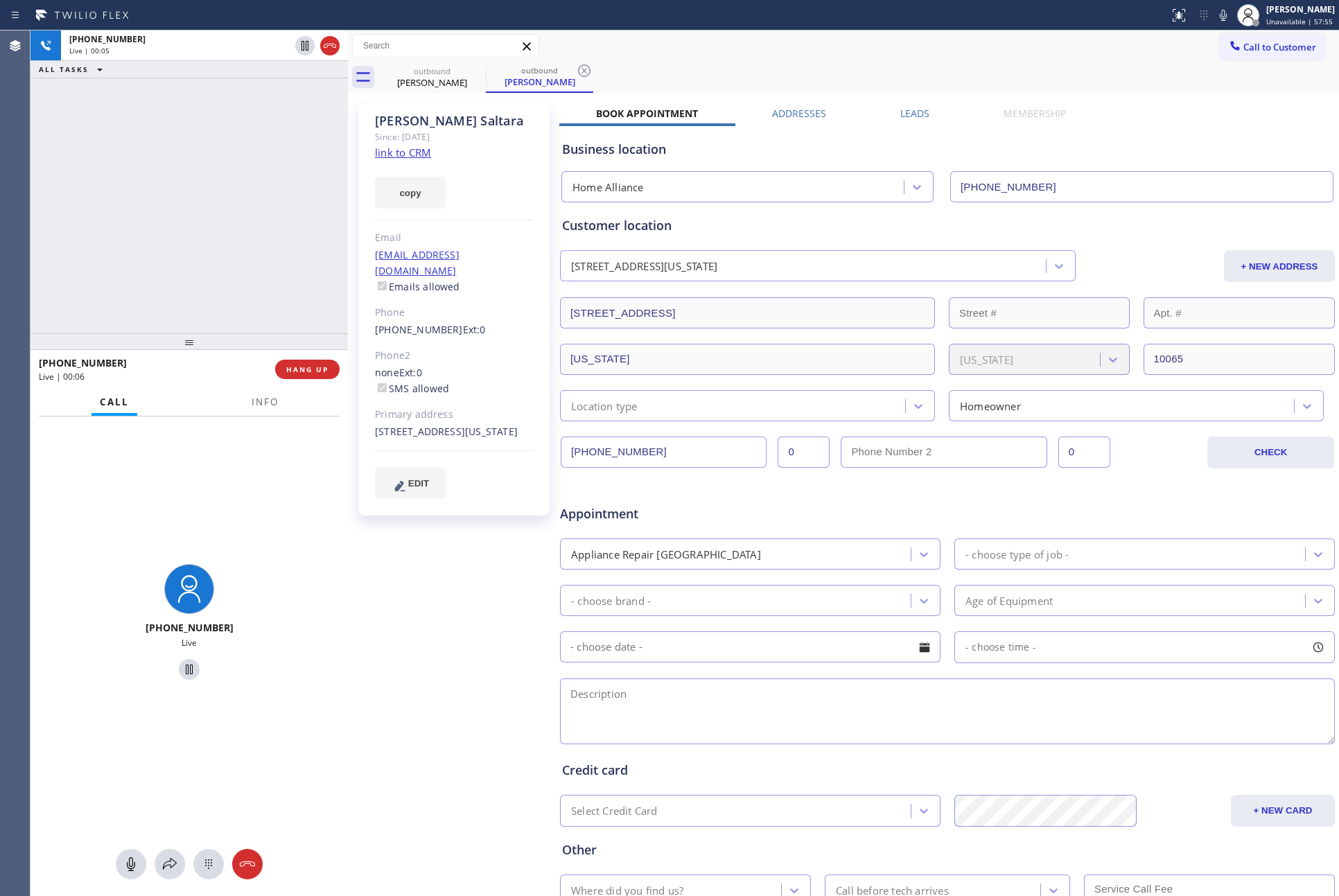
click at [908, 111] on label "Leads" at bounding box center [915, 113] width 30 height 13
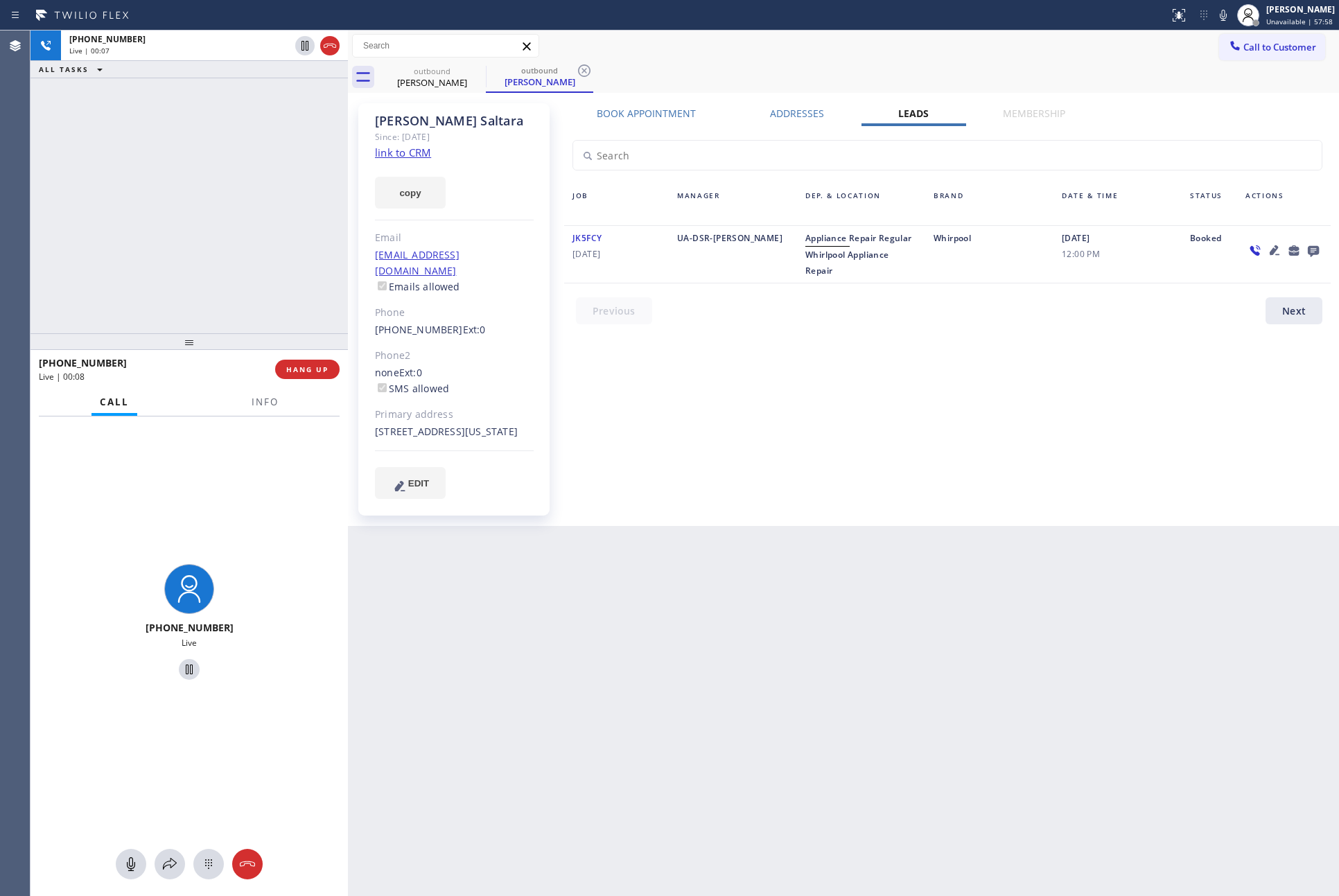
click at [927, 420] on div "Book Appointment Addresses Leads Membership Business location Home Alliance (87…" at bounding box center [947, 315] width 776 height 416
click at [416, 154] on link "link to CRM" at bounding box center [402, 153] width 56 height 14
click at [82, 199] on div "+19174787253 Live | 00:09 ALL TASKS ALL TASKS ACTIVE TASKS TASKS IN WRAP UP" at bounding box center [189, 182] width 317 height 303
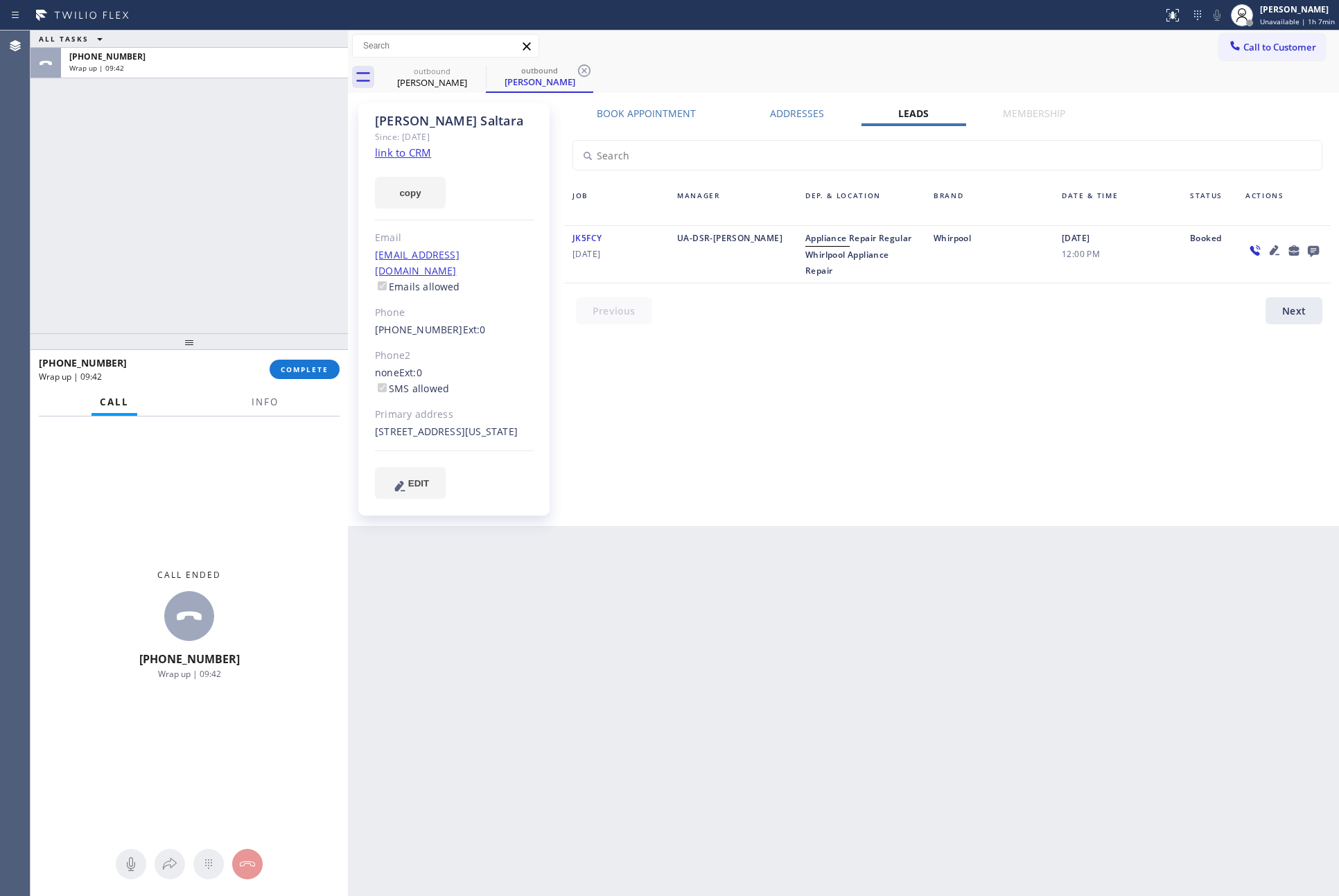
click at [248, 234] on div "ALL TASKS ALL TASKS ACTIVE TASKS TASKS IN WRAP UP +19174787253 Wrap up | 09:42" at bounding box center [189, 182] width 317 height 303
click at [322, 368] on span "COMPLETE" at bounding box center [304, 369] width 48 height 10
click at [303, 240] on div "ALL TASKS ALL TASKS ACTIVE TASKS TASKS IN WRAP UP +19174787253 Wrap up | 09:43" at bounding box center [189, 182] width 317 height 303
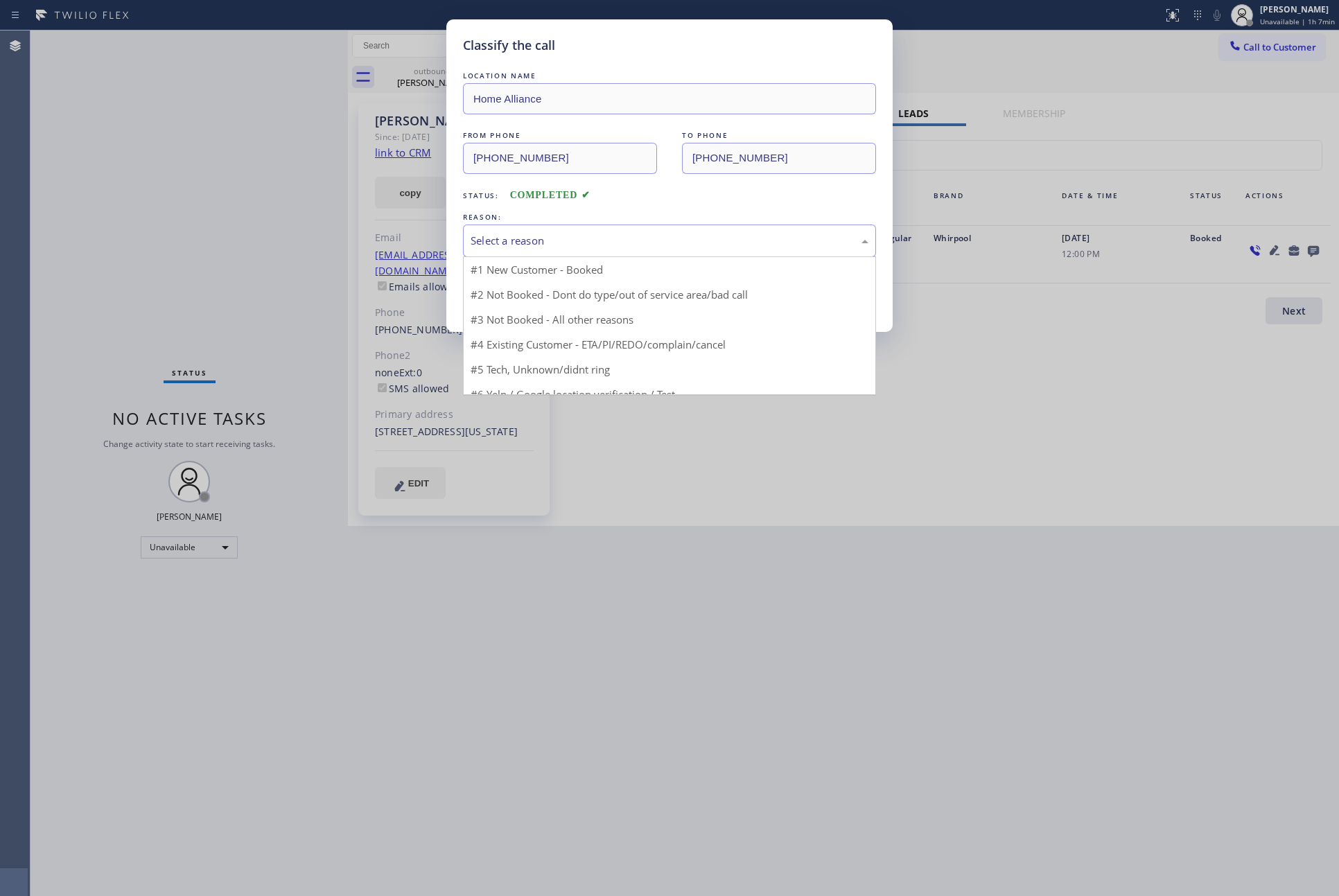
click at [517, 244] on div "Select a reason" at bounding box center [669, 240] width 397 height 16
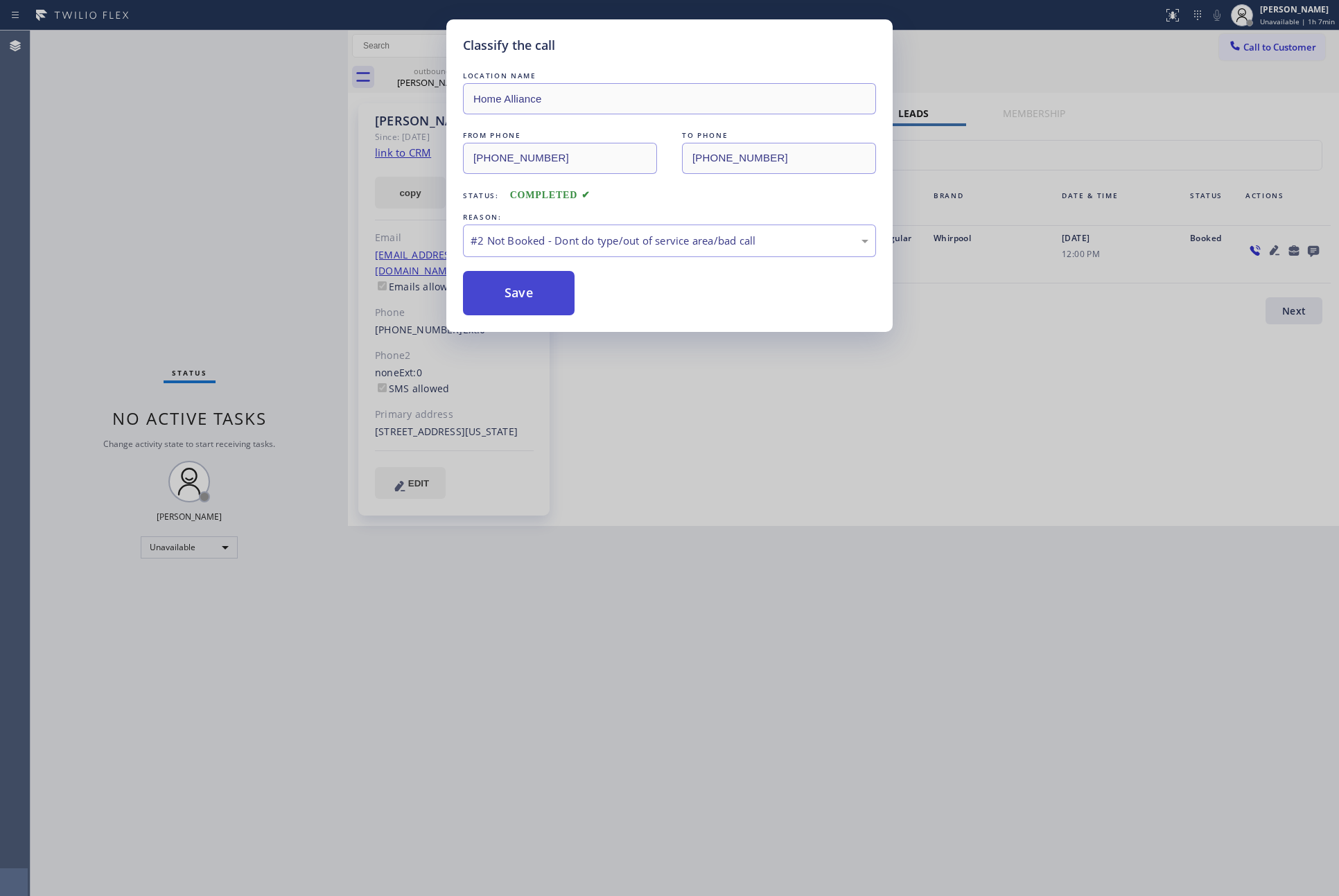
click at [512, 299] on button "Save" at bounding box center [518, 293] width 112 height 45
click at [512, 297] on button "Save" at bounding box center [518, 293] width 112 height 45
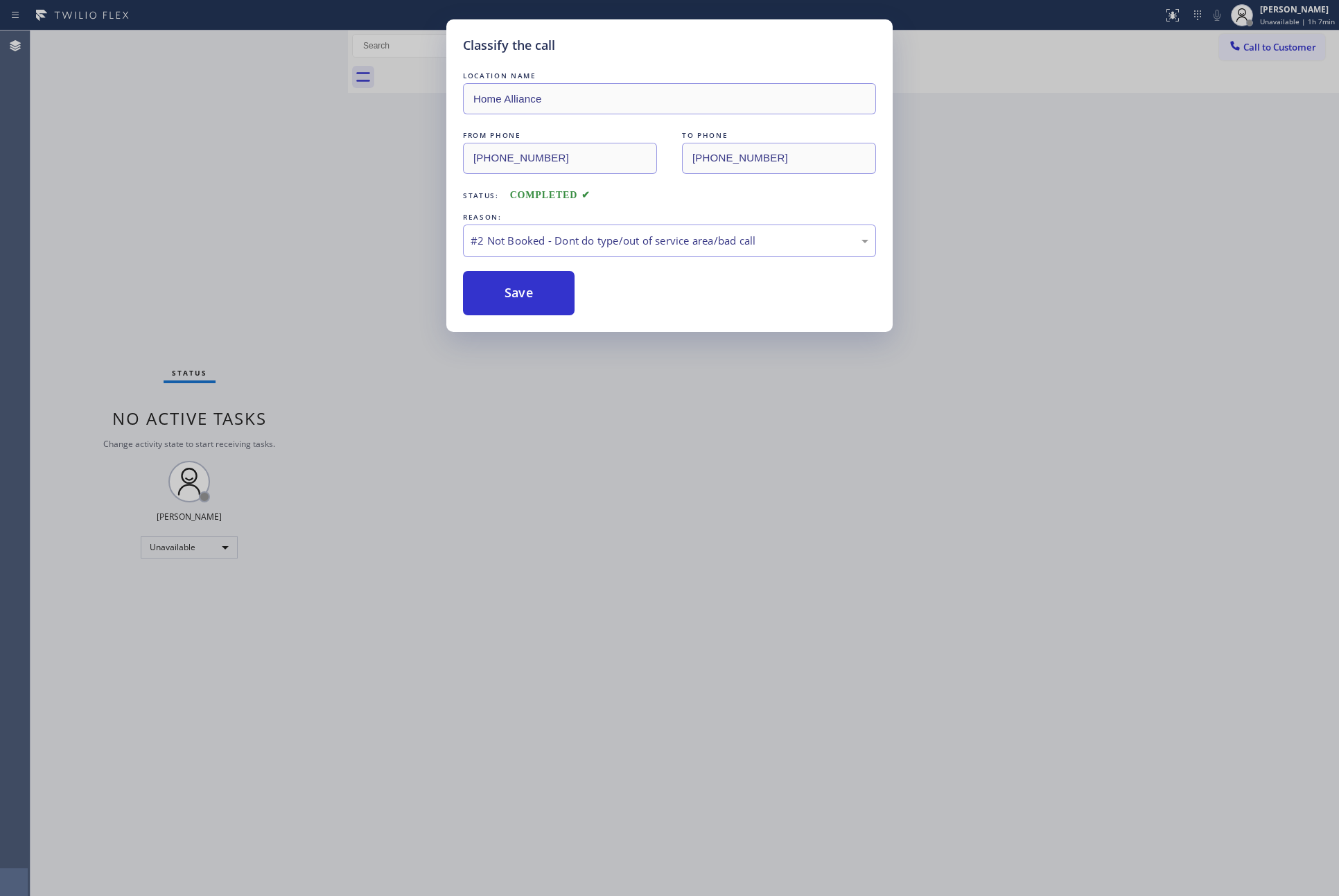
click at [233, 199] on div "Classify the call LOCATION NAME Home Alliance FROM PHONE (877) 777-0796 TO PHON…" at bounding box center [669, 448] width 1339 height 896
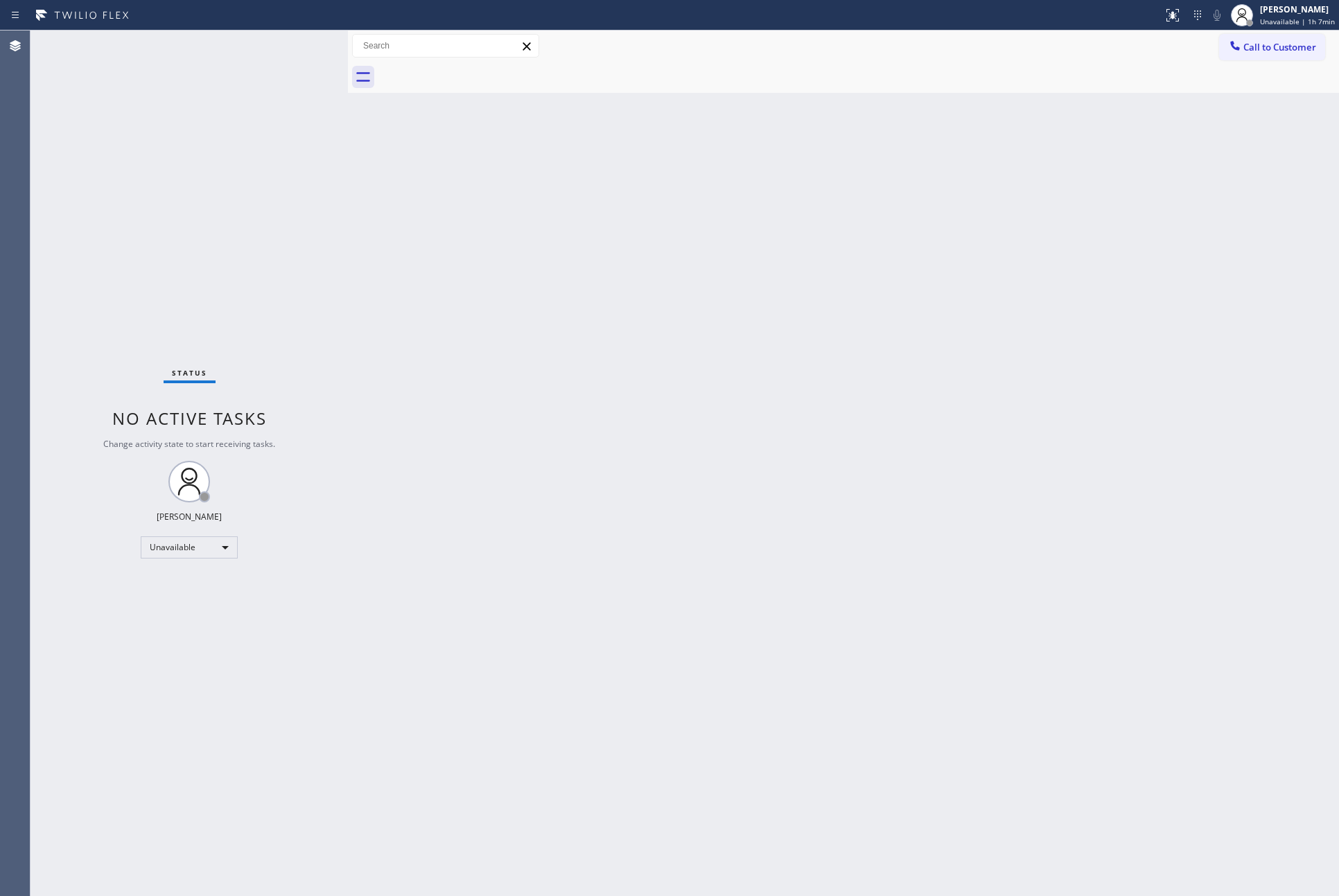
click at [233, 199] on div "Status No active tasks Change activity state to start receiving tasks. Eva Mahi…" at bounding box center [189, 463] width 317 height 865
click at [974, 417] on div "Back to Dashboard Change Sender ID Customers Technicians Select a contact Outbo…" at bounding box center [843, 463] width 991 height 865
click at [919, 456] on div "Back to Dashboard Change Sender ID Customers Technicians Select a contact Outbo…" at bounding box center [843, 463] width 991 height 865
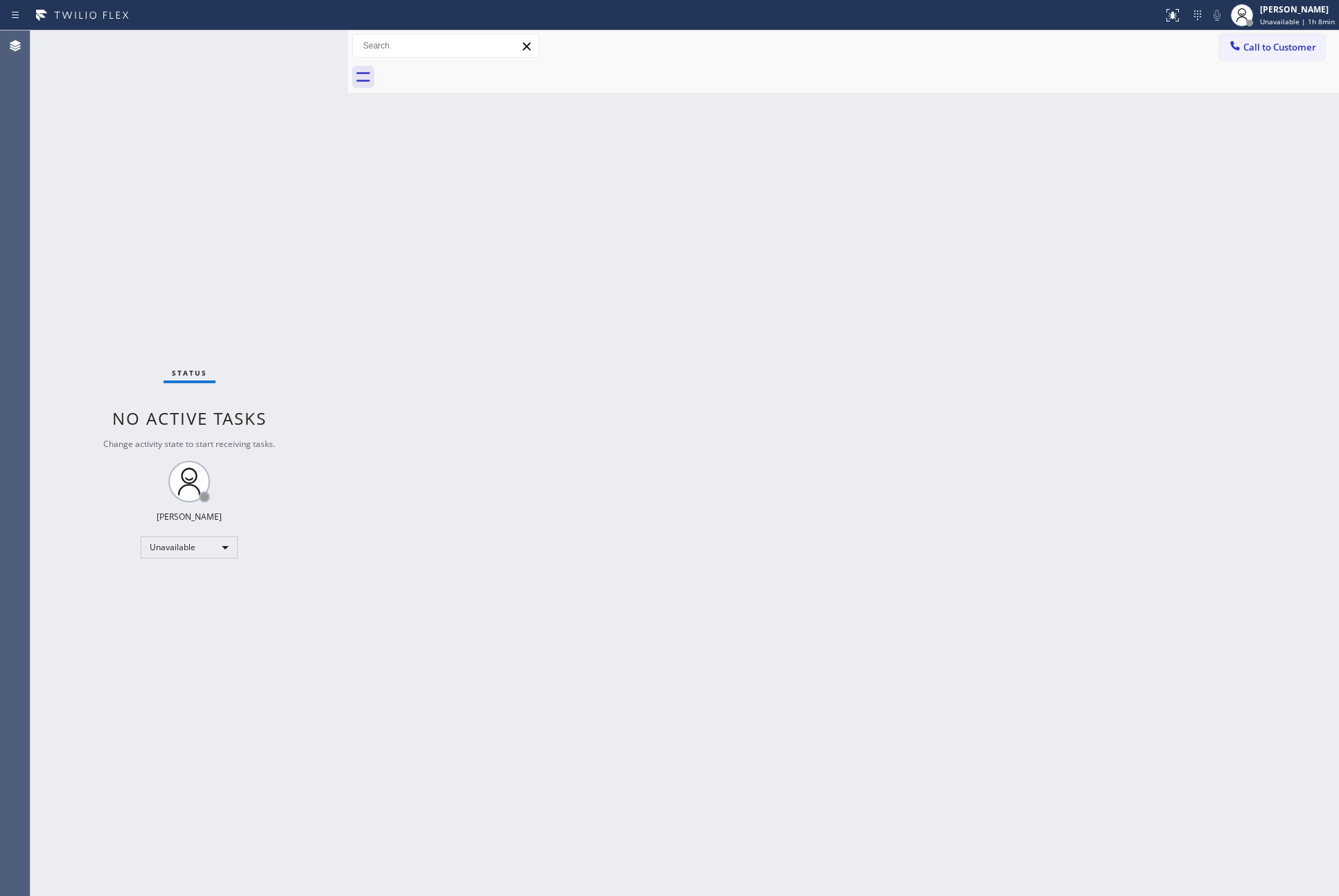
drag, startPoint x: 923, startPoint y: 454, endPoint x: 859, endPoint y: 447, distance: 64.4
click at [930, 447] on div "Back to Dashboard Change Sender ID Customers Technicians Select a contact Outbo…" at bounding box center [843, 463] width 991 height 865
drag, startPoint x: 689, startPoint y: 483, endPoint x: 1154, endPoint y: 100, distance: 602.4
click at [802, 397] on div "Back to Dashboard Change Sender ID Customers Technicians Select a contact Outbo…" at bounding box center [843, 463] width 991 height 865
click at [1296, 46] on span "Call to Customer" at bounding box center [1279, 47] width 72 height 12
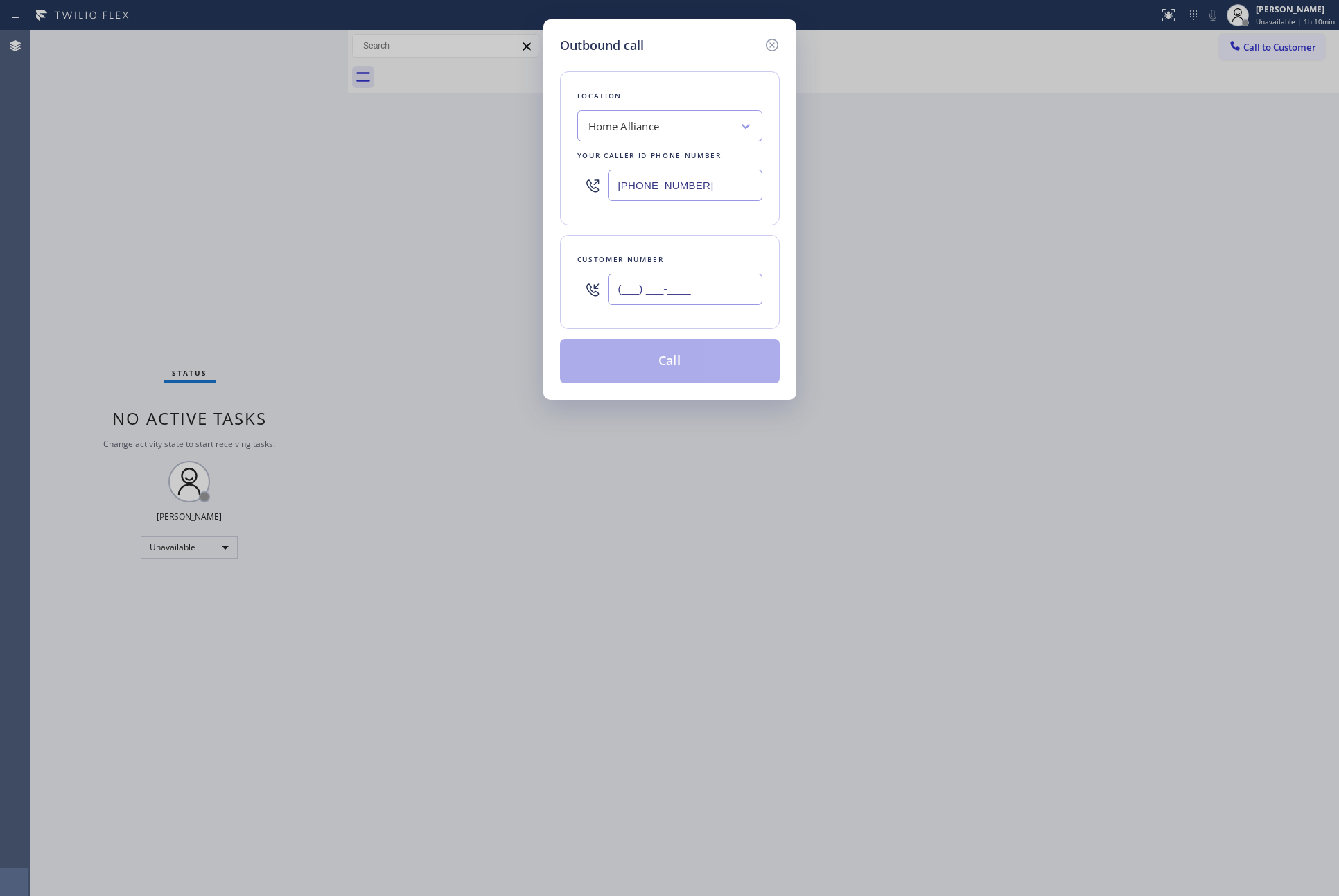
click at [704, 283] on input "(___) ___-____" at bounding box center [685, 289] width 154 height 31
paste input "805) 869-9175"
type input "(805) 869-9175"
click at [684, 368] on button "Call" at bounding box center [670, 361] width 219 height 45
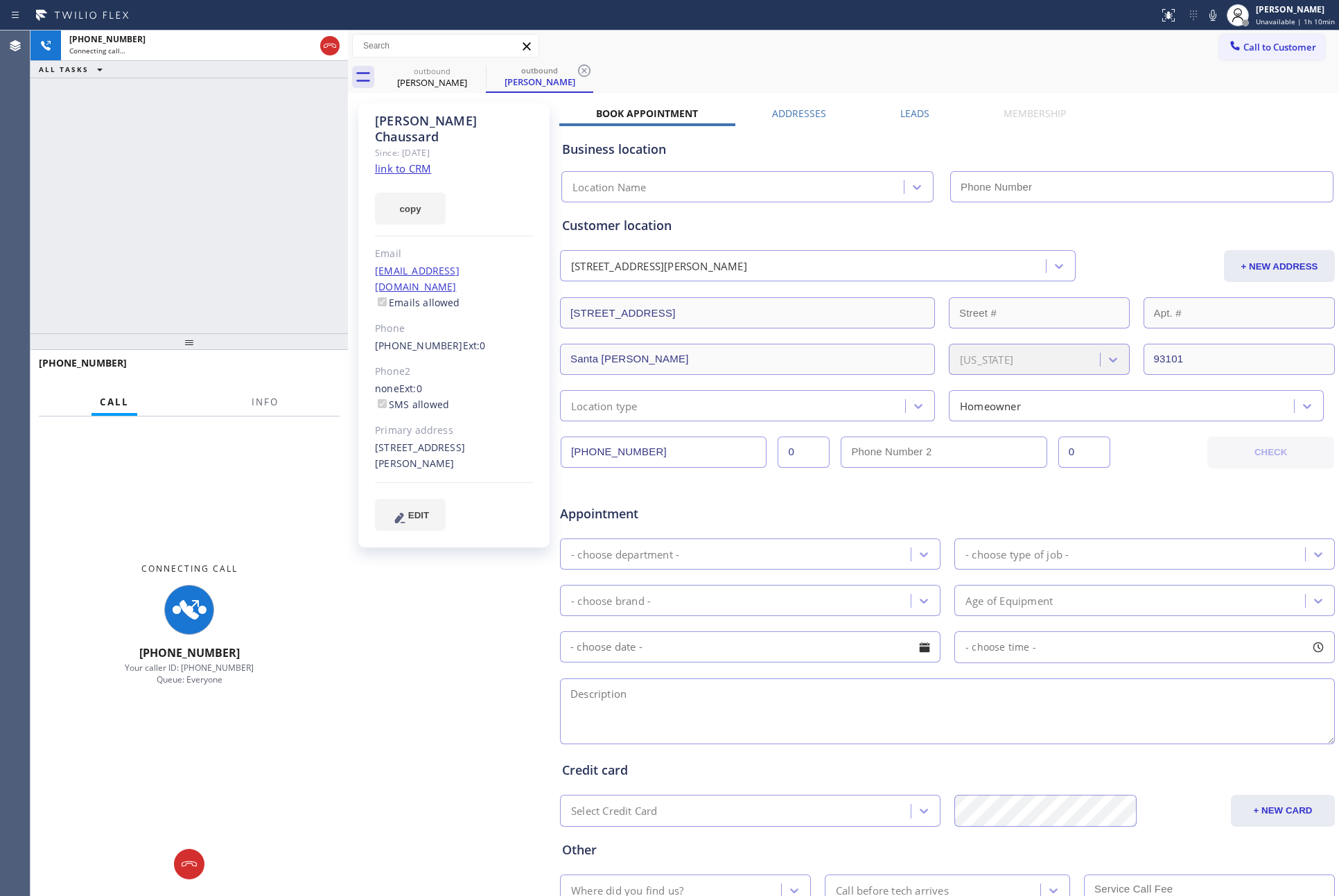
type input "(877) 777-0796"
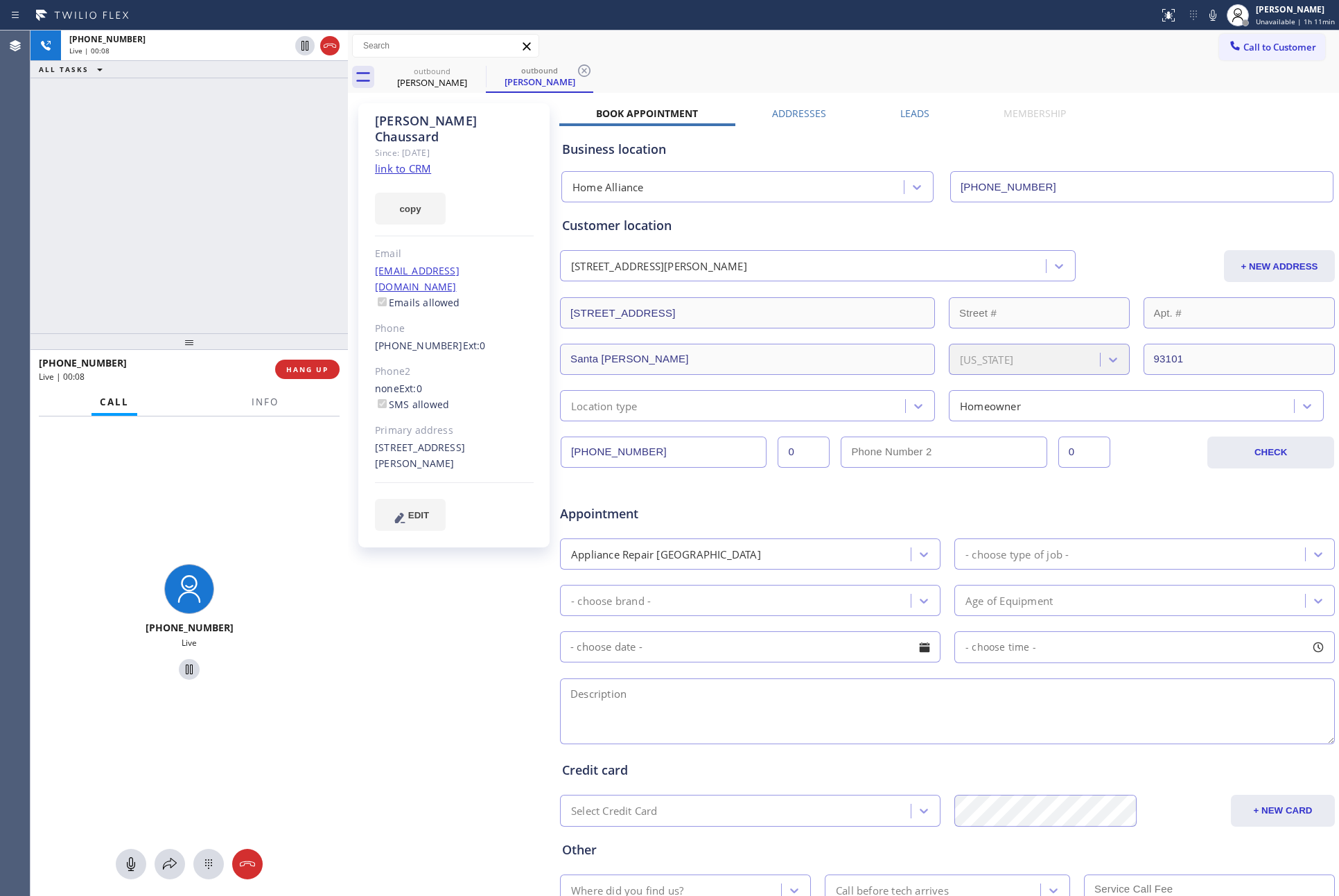
drag, startPoint x: 243, startPoint y: 234, endPoint x: 264, endPoint y: 265, distance: 37.4
click at [264, 265] on div "+18058699175 Live | 00:08 ALL TASKS ALL TASKS ACTIVE TASKS TASKS IN WRAP UP" at bounding box center [189, 182] width 317 height 303
click at [286, 377] on button "HANG UP" at bounding box center [308, 369] width 65 height 19
click at [292, 167] on div "+18058699175 Live | 00:09 ALL TASKS ALL TASKS ACTIVE TASKS TASKS IN WRAP UP" at bounding box center [189, 182] width 317 height 303
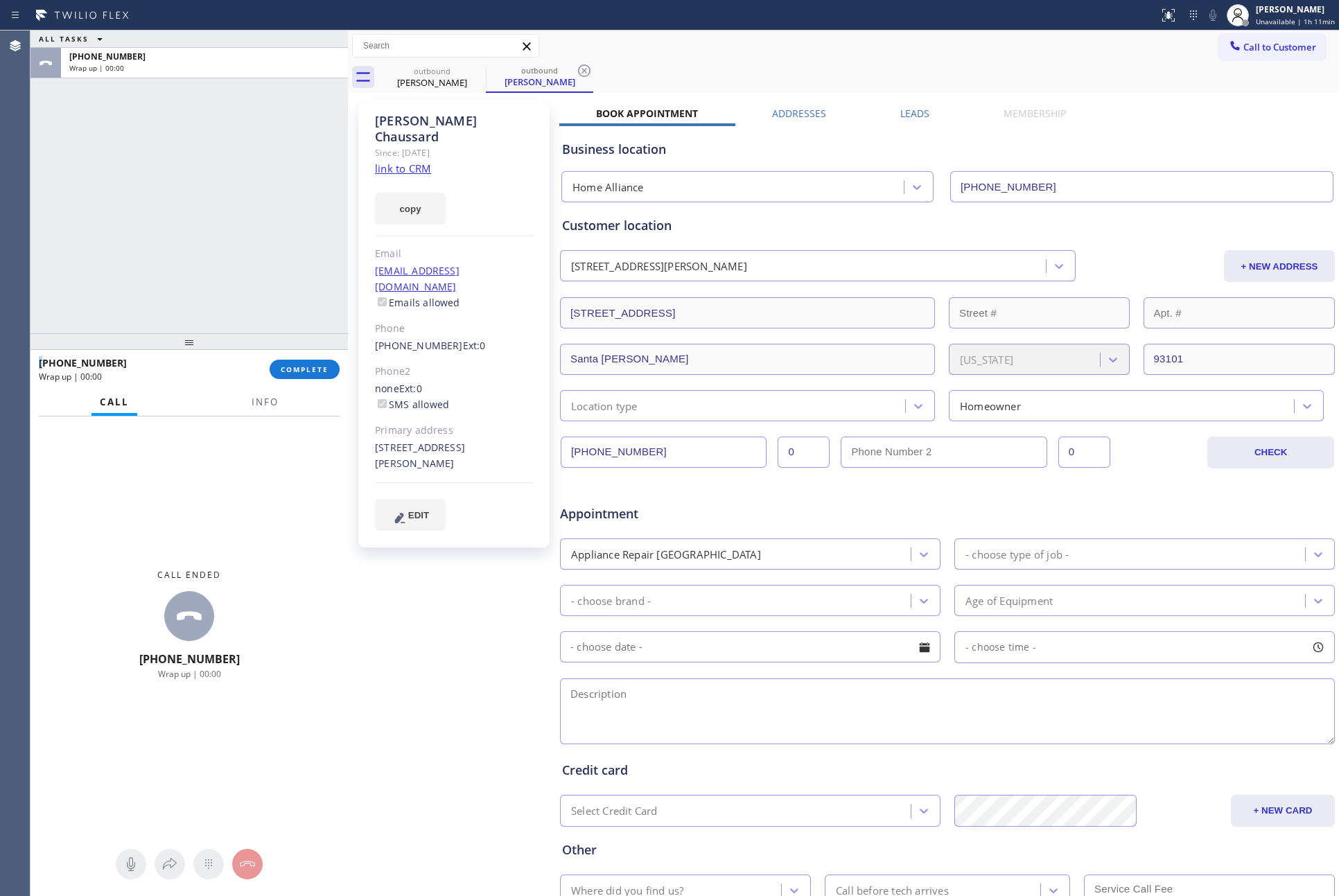
click at [292, 167] on div "ALL TASKS ALL TASKS ACTIVE TASKS TASKS IN WRAP UP +18058699175 Wrap up | 00:00" at bounding box center [189, 182] width 317 height 303
click at [292, 167] on div "ALL TASKS ALL TASKS ACTIVE TASKS TASKS IN WRAP UP +18058699175 Wrap up | 00:02" at bounding box center [189, 182] width 317 height 303
click at [292, 169] on div "ALL TASKS ALL TASKS ACTIVE TASKS TASKS IN WRAP UP +18058699175 Wrap up | 00:31" at bounding box center [189, 182] width 317 height 303
click at [302, 368] on span "COMPLETE" at bounding box center [304, 369] width 48 height 10
drag, startPoint x: 254, startPoint y: 199, endPoint x: 258, endPoint y: 206, distance: 8.1
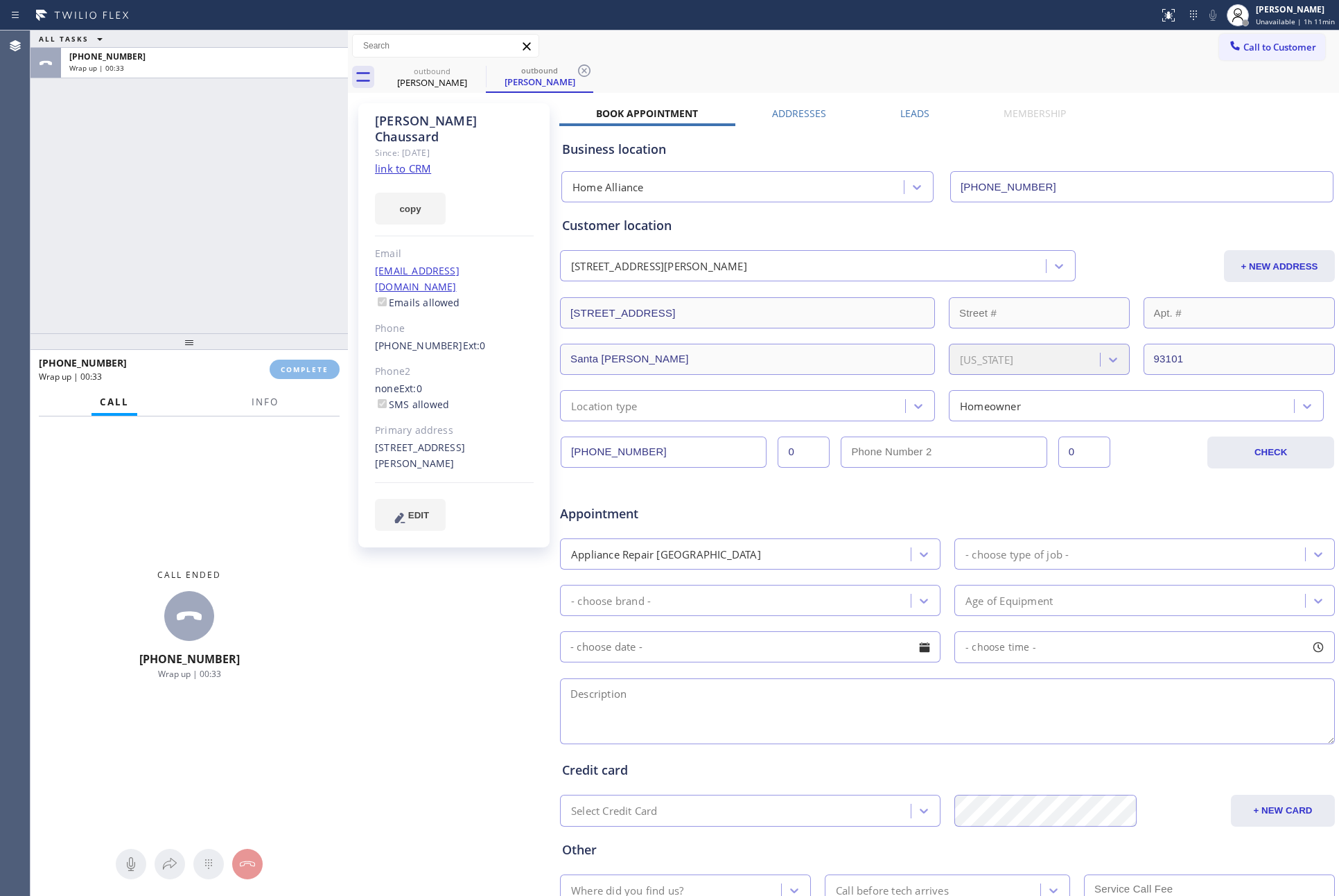
click at [254, 200] on div "ALL TASKS ALL TASKS ACTIVE TASKS TASKS IN WRAP UP +18058699175 Wrap up | 00:33" at bounding box center [189, 182] width 317 height 303
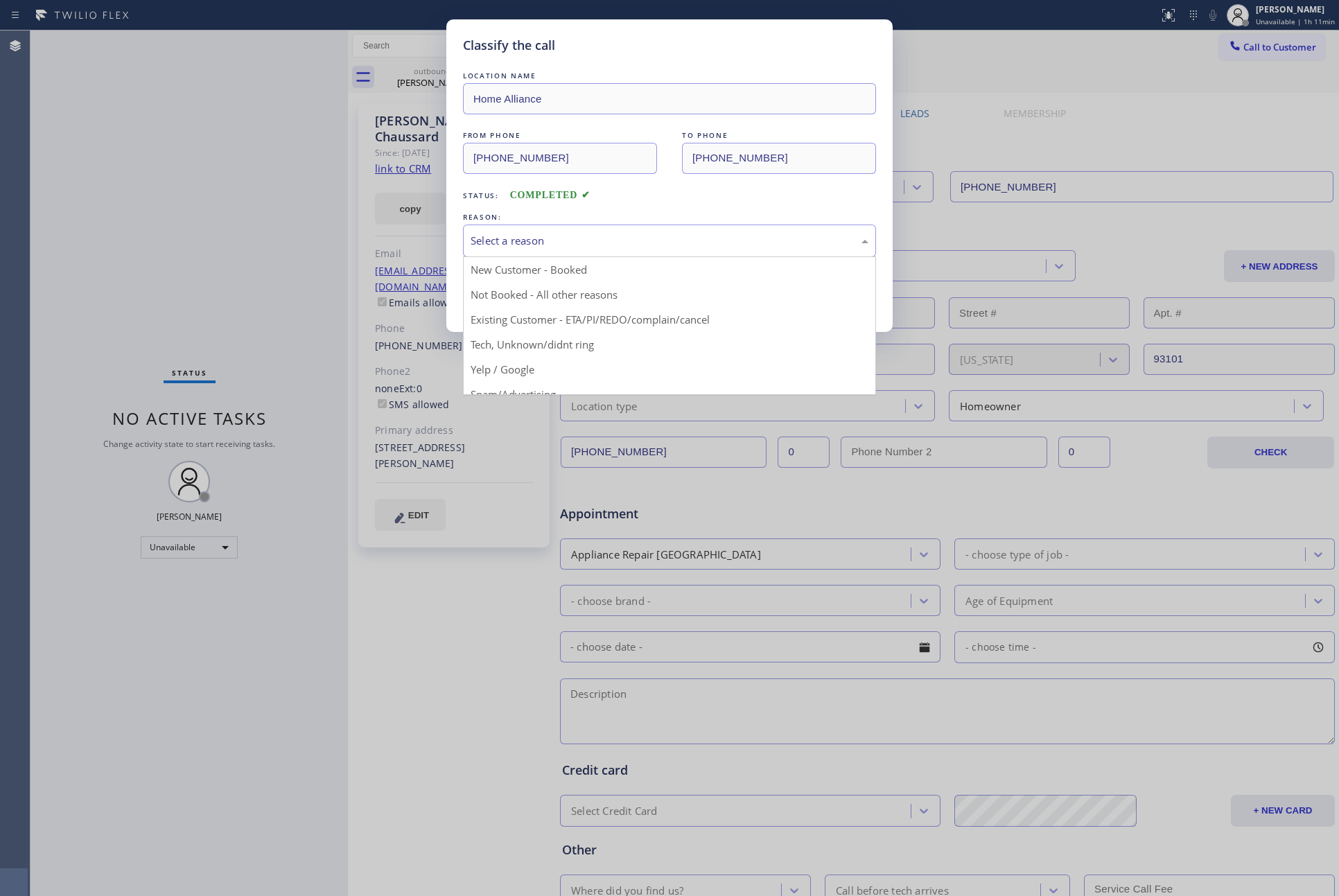
click at [535, 237] on div "Select a reason" at bounding box center [669, 240] width 397 height 16
click at [508, 294] on button "Save" at bounding box center [518, 293] width 112 height 45
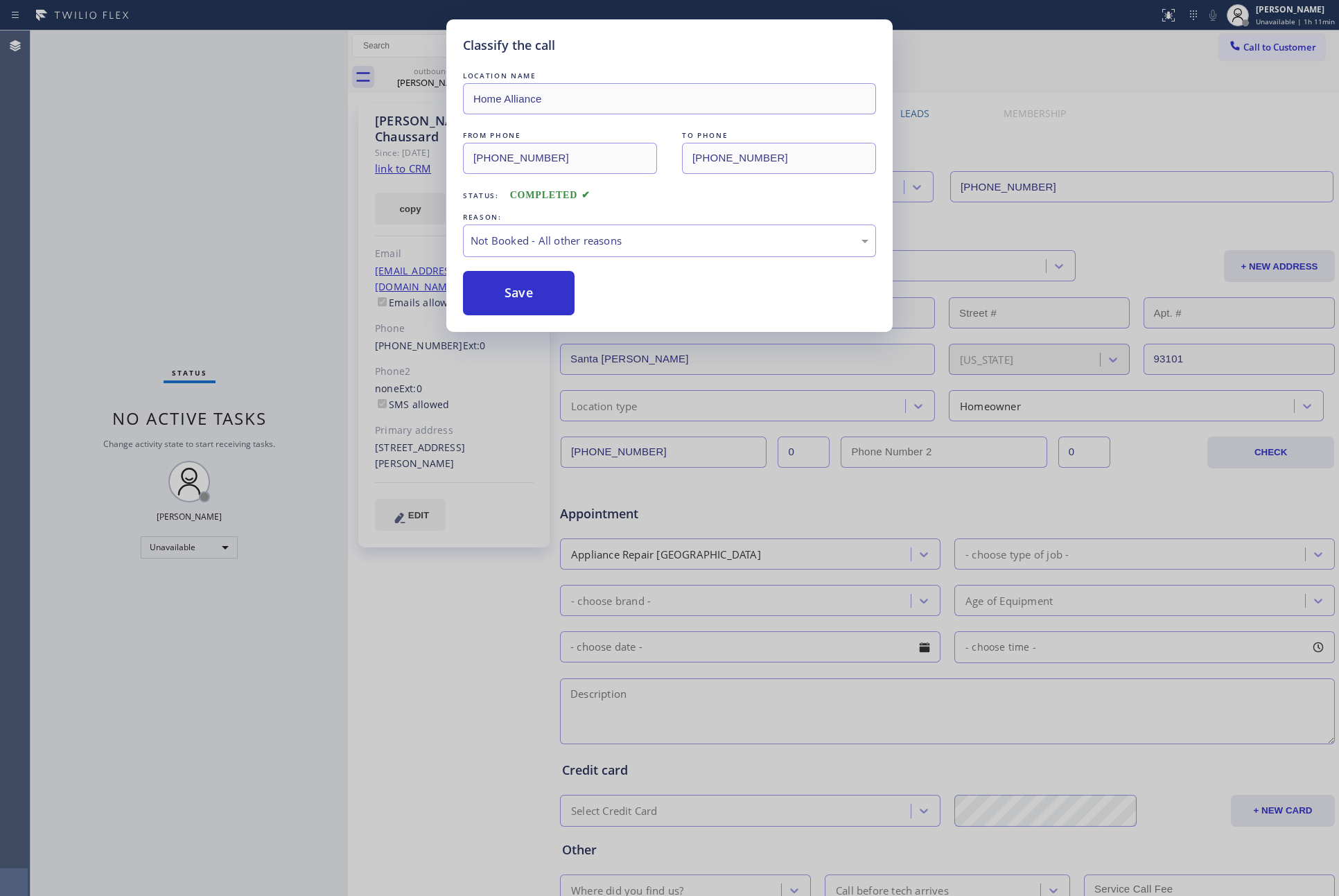
click at [508, 294] on button "Save" at bounding box center [518, 293] width 112 height 45
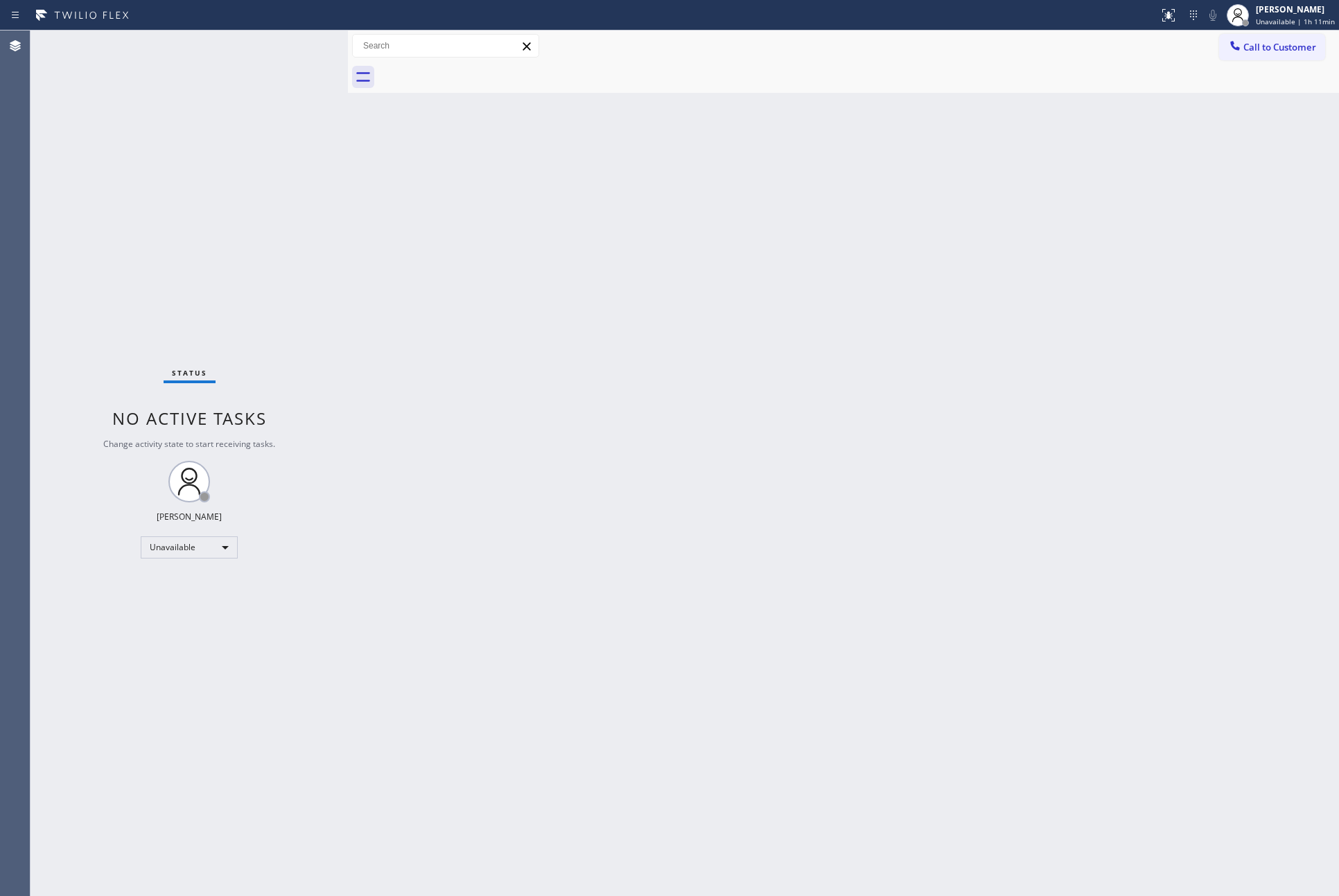
click at [786, 480] on div "Back to Dashboard Change Sender ID Customers Technicians Select a contact Outbo…" at bounding box center [843, 463] width 991 height 865
click at [847, 477] on div "Back to Dashboard Change Sender ID Customers Technicians Select a contact Outbo…" at bounding box center [843, 463] width 991 height 865
drag, startPoint x: 644, startPoint y: 425, endPoint x: 1110, endPoint y: 153, distance: 539.6
click at [710, 394] on div "Back to Dashboard Change Sender ID Customers Technicians Select a contact Outbo…" at bounding box center [843, 463] width 991 height 865
click at [1258, 38] on button "Call to Customer" at bounding box center [1271, 48] width 106 height 27
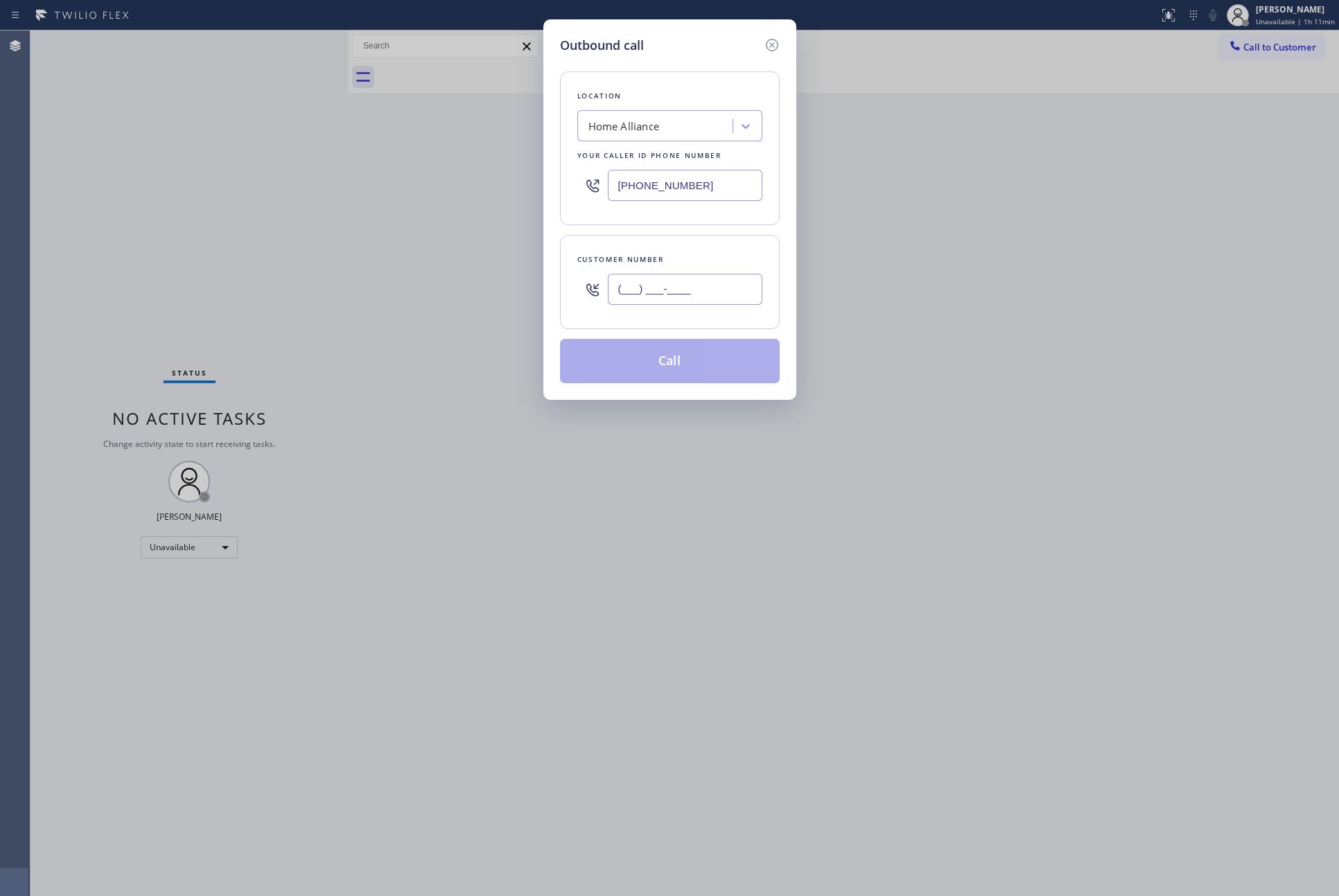
click at [720, 276] on input "(___) ___-____" at bounding box center [685, 289] width 154 height 31
paste input "919) 260-9832"
click at [687, 377] on button "Call" at bounding box center [670, 361] width 219 height 45
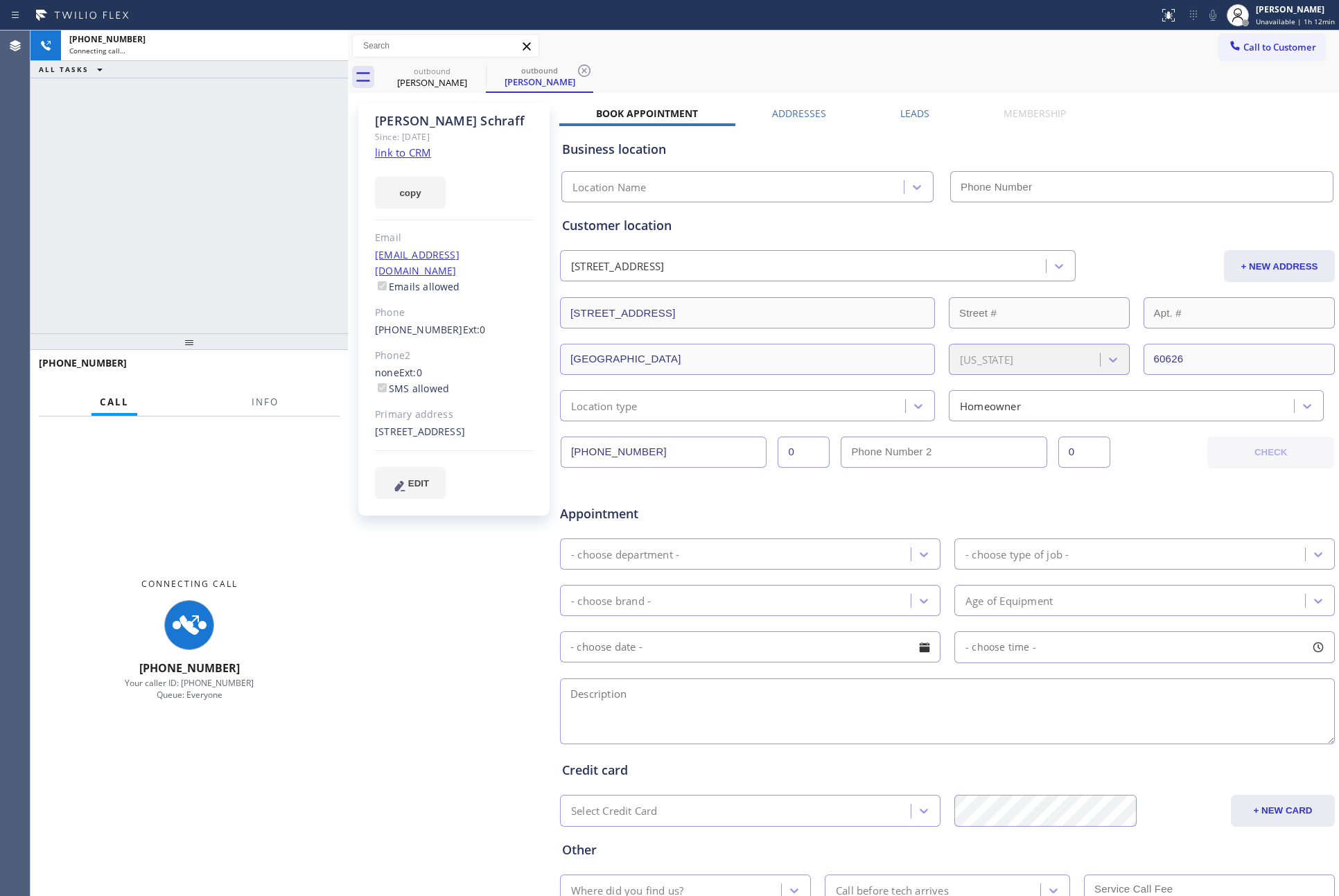
click at [252, 225] on div "+19192609832 Connecting call… ALL TASKS ALL TASKS ACTIVE TASKS TASKS IN WRAP UP" at bounding box center [189, 182] width 317 height 303
click at [253, 225] on div "+19192609832 Connecting call… ALL TASKS ALL TASKS ACTIVE TASKS TASKS IN WRAP UP" at bounding box center [189, 182] width 317 height 303
click at [908, 113] on label "Leads" at bounding box center [915, 113] width 30 height 13
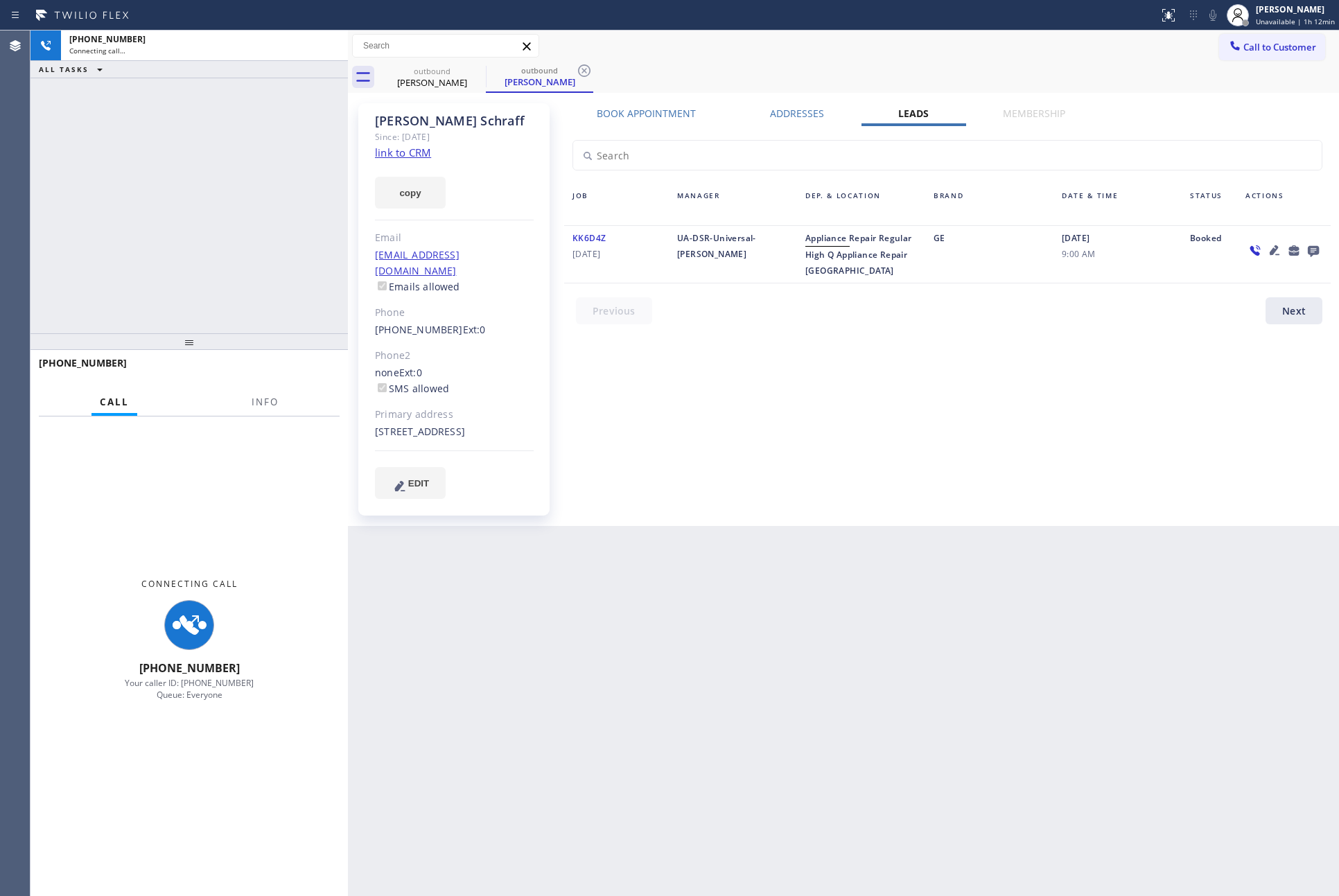
click at [1029, 397] on div "Book Appointment Addresses Leads Membership Business location Home Alliance (87…" at bounding box center [947, 315] width 776 height 416
click at [412, 153] on link "link to CRM" at bounding box center [402, 153] width 56 height 14
click at [316, 161] on div "+19192609832 Connecting call… ALL TASKS ALL TASKS ACTIVE TASKS TASKS IN WRAP UP" at bounding box center [189, 182] width 317 height 303
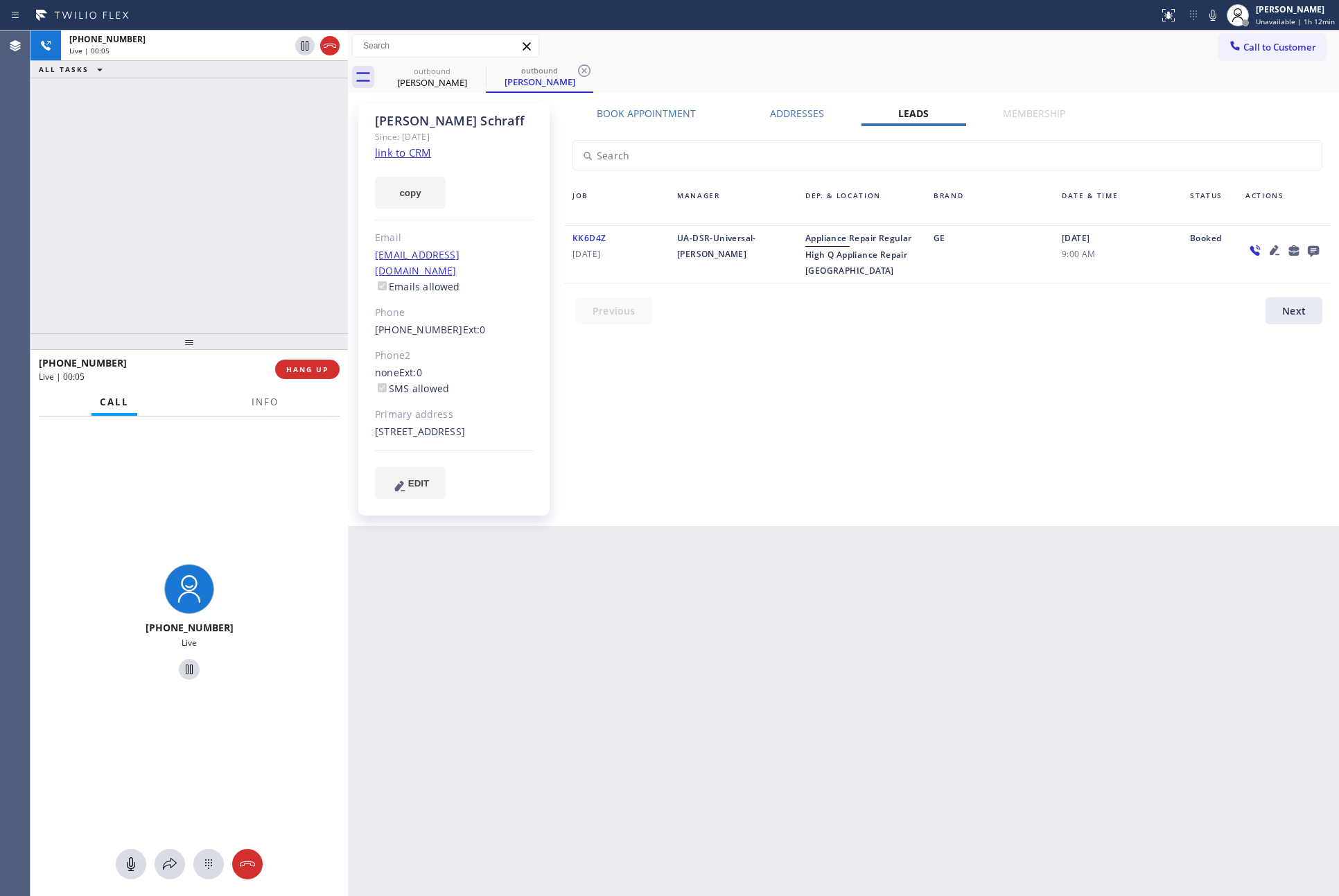
click at [770, 400] on div "Book Appointment Addresses Leads Membership Business location Home Alliance (87…" at bounding box center [947, 315] width 776 height 416
click at [420, 152] on link "link to CRM" at bounding box center [402, 153] width 56 height 14
click at [218, 164] on div "+19192609832 Live | 01:33 ALL TASKS ALL TASKS ACTIVE TASKS TASKS IN WRAP UP" at bounding box center [189, 182] width 317 height 303
click at [220, 165] on div "+19192609832 Live | 01:34 ALL TASKS ALL TASKS ACTIVE TASKS TASKS IN WRAP UP" at bounding box center [189, 182] width 317 height 303
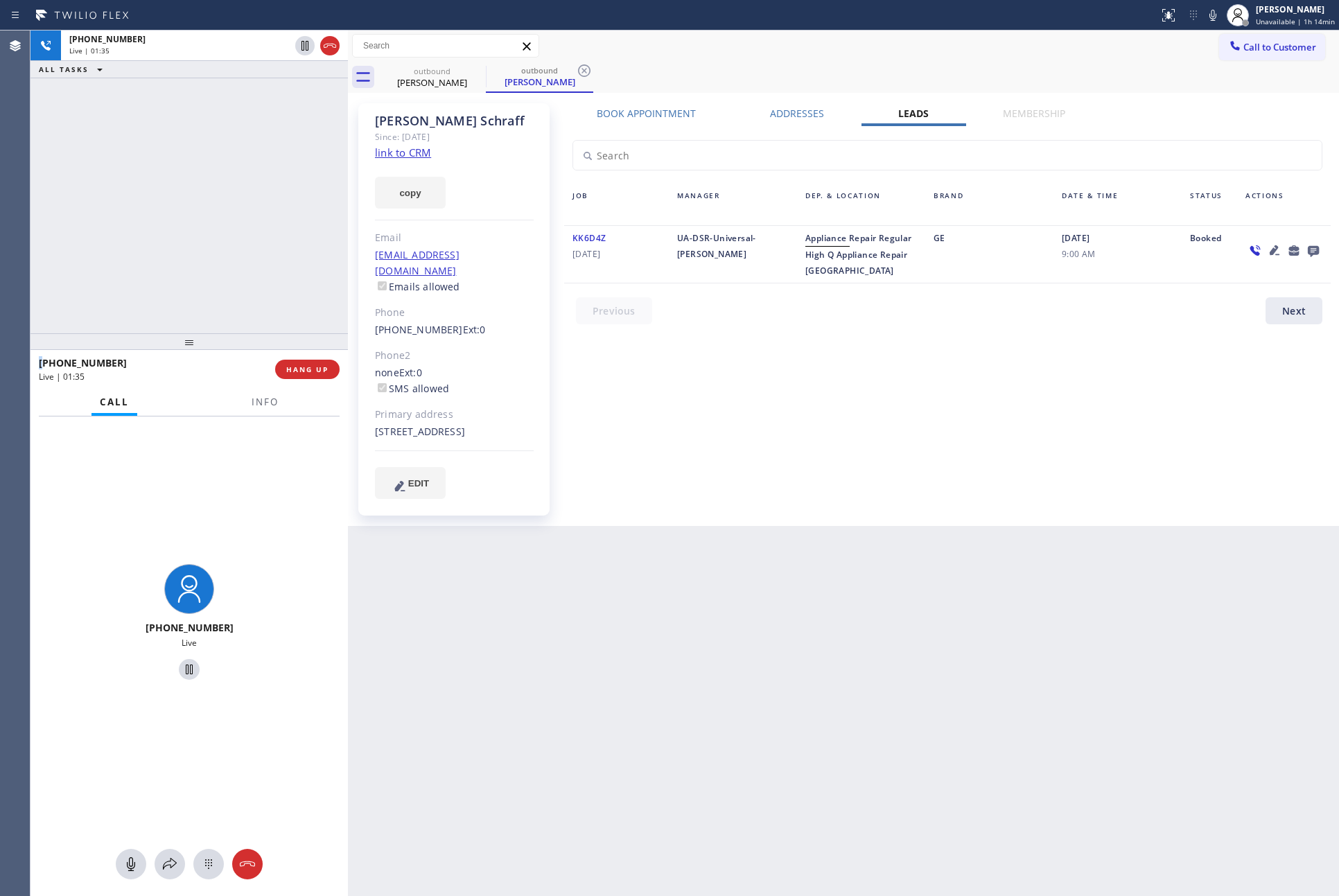
click at [222, 167] on div "+19192609832 Live | 01:35 ALL TASKS ALL TASKS ACTIVE TASKS TASKS IN WRAP UP" at bounding box center [189, 182] width 317 height 303
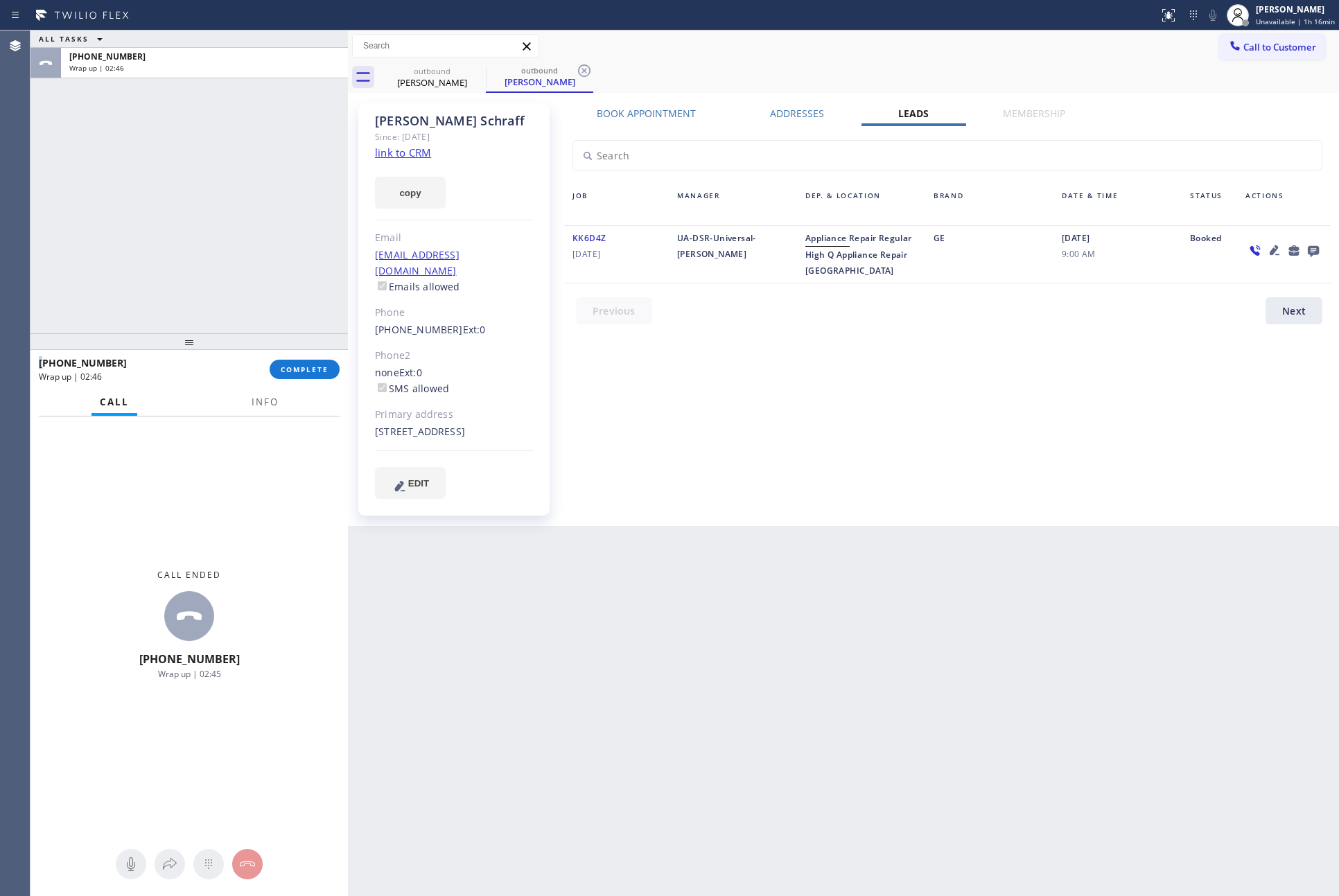
drag, startPoint x: 828, startPoint y: 423, endPoint x: 508, endPoint y: 352, distance: 327.8
click at [827, 420] on div "Book Appointment Addresses Leads Membership Business location Home Alliance (87…" at bounding box center [947, 315] width 776 height 416
drag, startPoint x: 221, startPoint y: 244, endPoint x: 337, endPoint y: 433, distance: 221.8
click at [230, 263] on div "ALL TASKS ALL TASKS ACTIVE TASKS TASKS IN WRAP UP +19192609832 Wrap up | 02:46" at bounding box center [189, 182] width 317 height 303
click at [323, 372] on span "COMPLETE" at bounding box center [304, 369] width 48 height 10
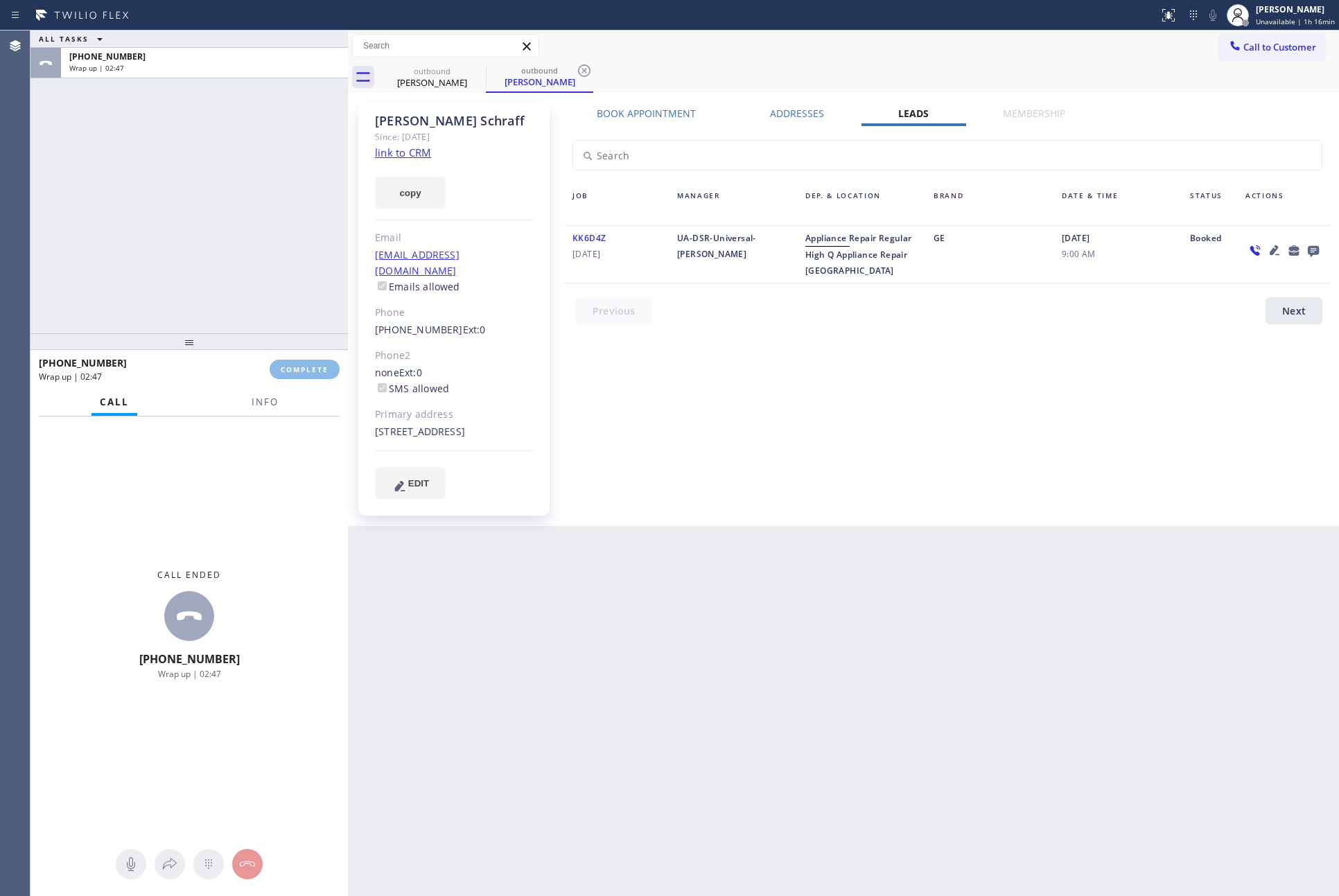
click at [275, 231] on div "ALL TASKS ALL TASKS ACTIVE TASKS TASKS IN WRAP UP +19192609832 Wrap up | 02:47" at bounding box center [189, 182] width 317 height 303
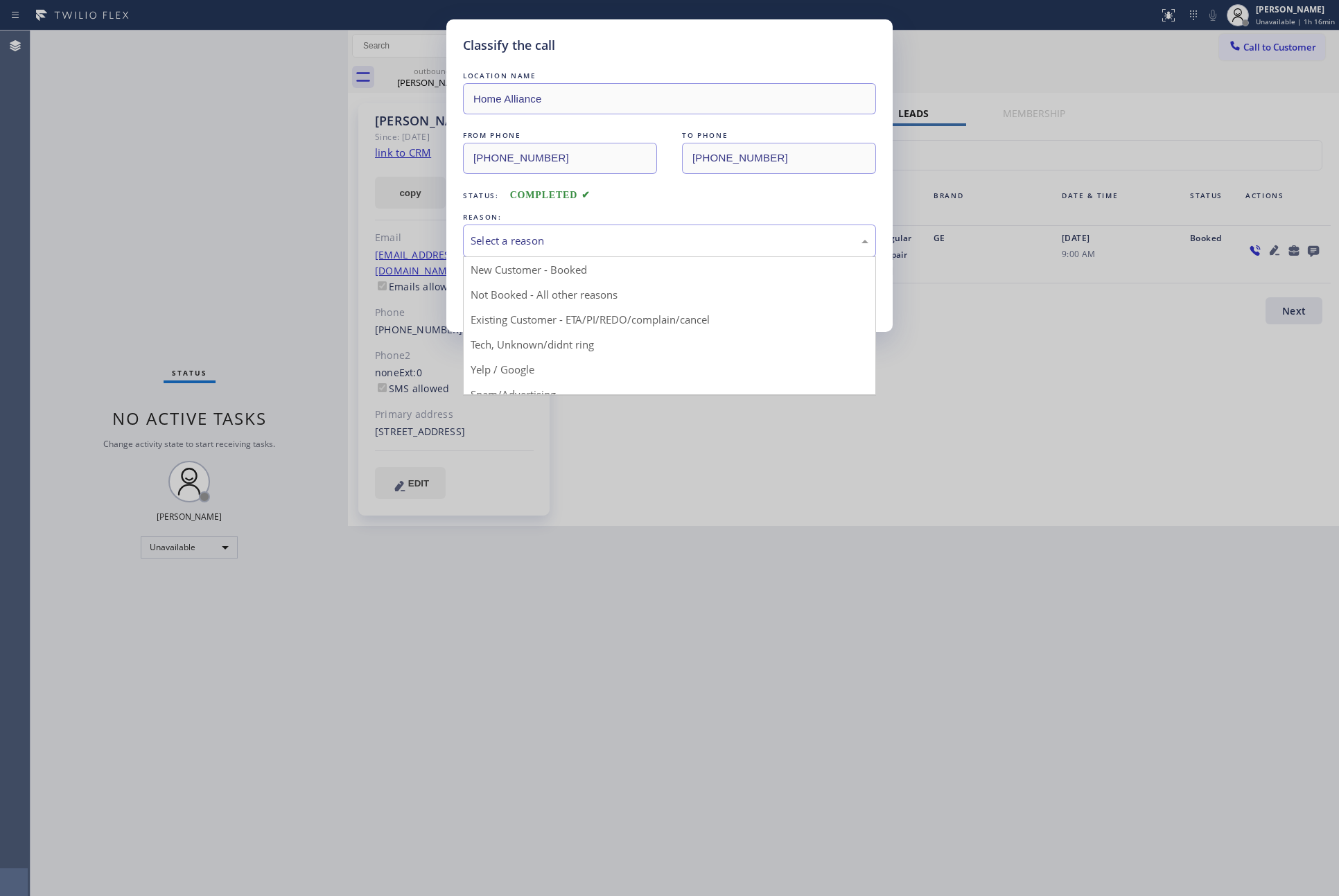
click at [599, 235] on div "Select a reason" at bounding box center [669, 240] width 397 height 16
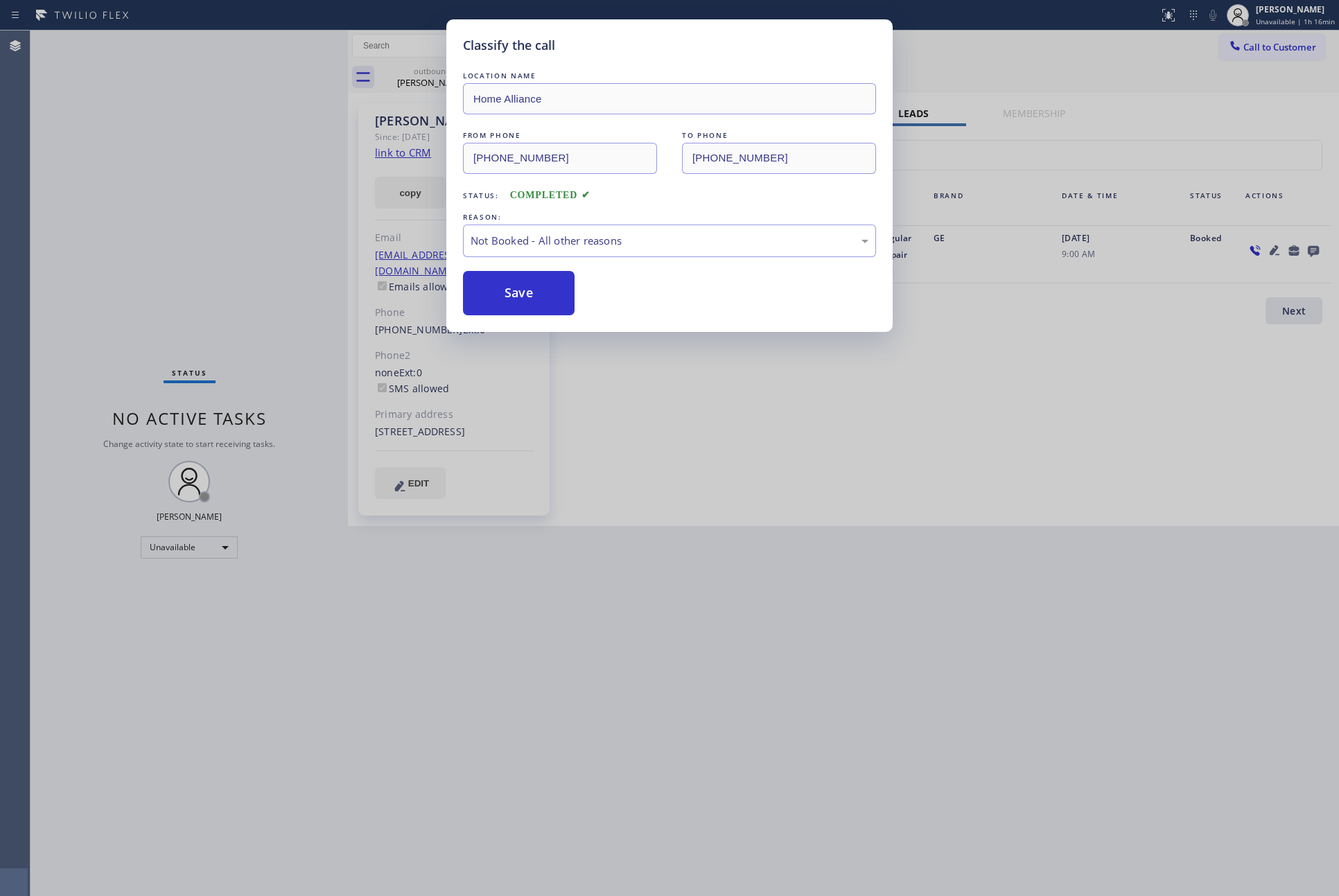
click at [550, 295] on button "Save" at bounding box center [518, 293] width 112 height 45
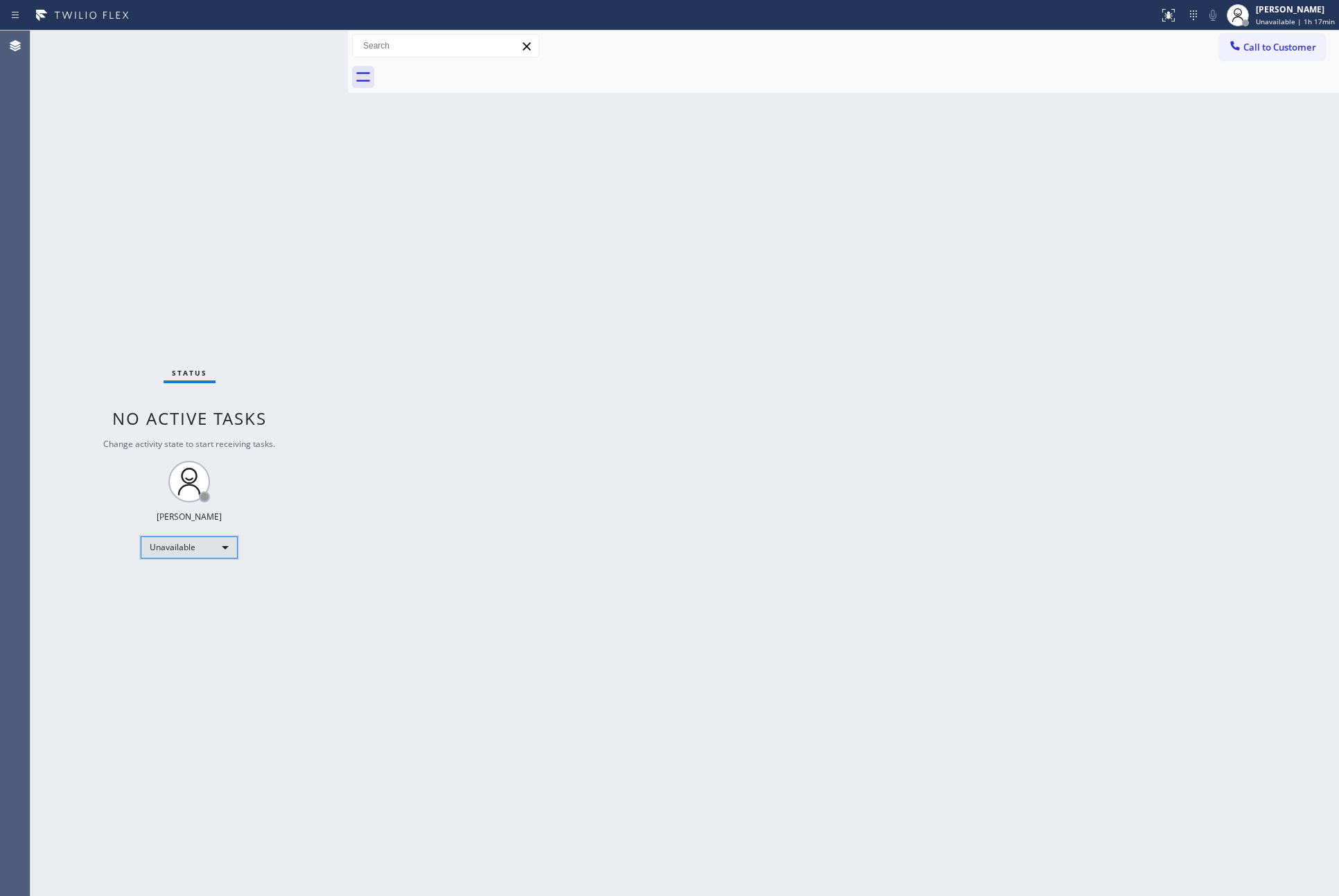
click at [202, 547] on div "Unavailable" at bounding box center [190, 547] width 97 height 22
click at [185, 618] on li "Break" at bounding box center [188, 618] width 93 height 16
click at [628, 563] on div "Back to Dashboard Change Sender ID Customers Technicians Select a contact Outbo…" at bounding box center [843, 463] width 991 height 865
drag, startPoint x: 684, startPoint y: 439, endPoint x: 669, endPoint y: 417, distance: 26.6
click at [684, 437] on div "Back to Dashboard Change Sender ID Customers Technicians Select a contact Outbo…" at bounding box center [843, 463] width 991 height 865
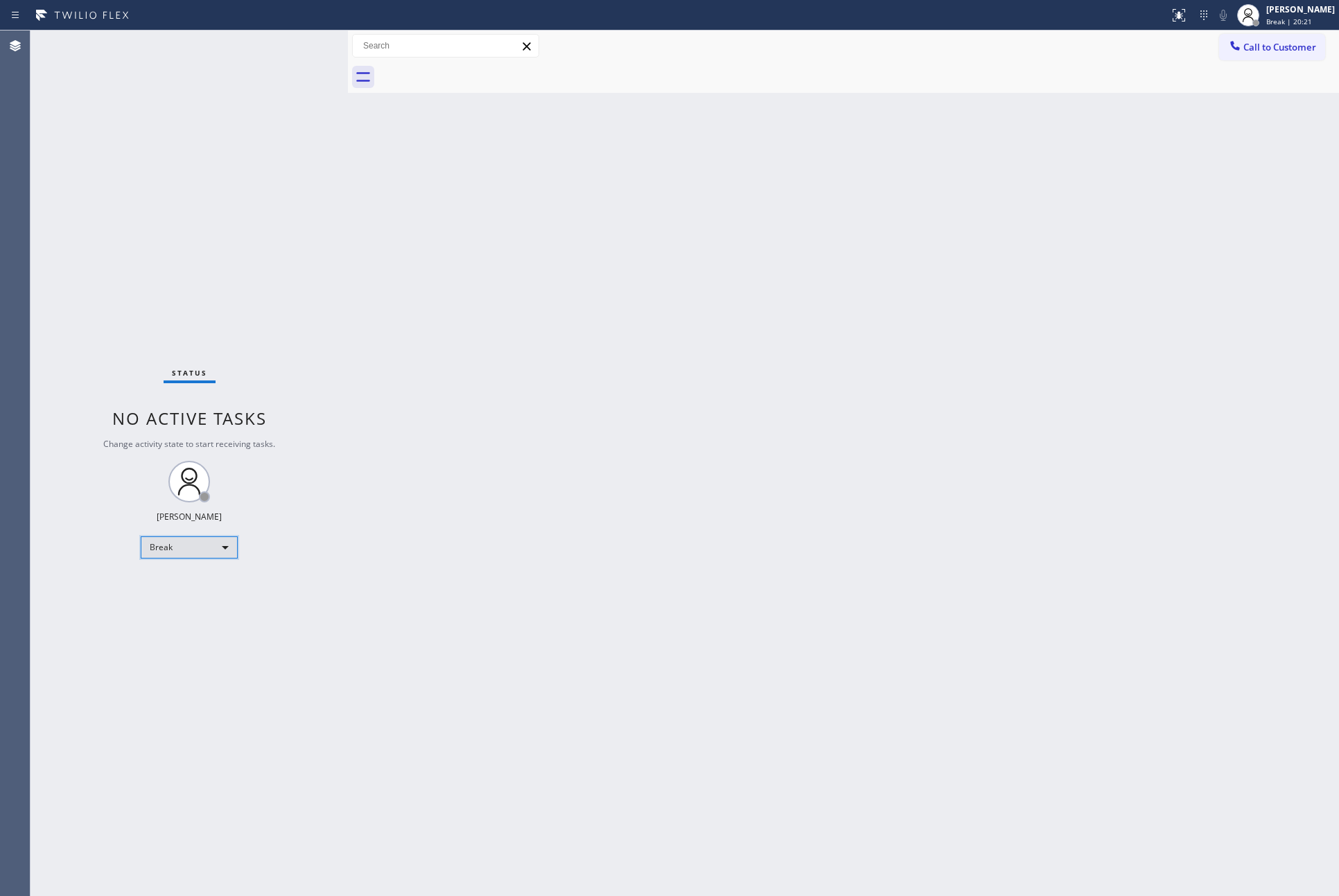
click at [162, 553] on div "Break" at bounding box center [190, 547] width 97 height 22
click at [196, 601] on li "Unavailable" at bounding box center [188, 601] width 93 height 16
click at [760, 477] on div "Back to Dashboard Change Sender ID Customers Technicians Select a contact Outbo…" at bounding box center [843, 463] width 991 height 865
drag, startPoint x: 37, startPoint y: 139, endPoint x: 969, endPoint y: 108, distance: 932.5
click at [39, 140] on div "Status No active tasks Change activity state to start receiving tasks. Eva Mahi…" at bounding box center [189, 463] width 317 height 865
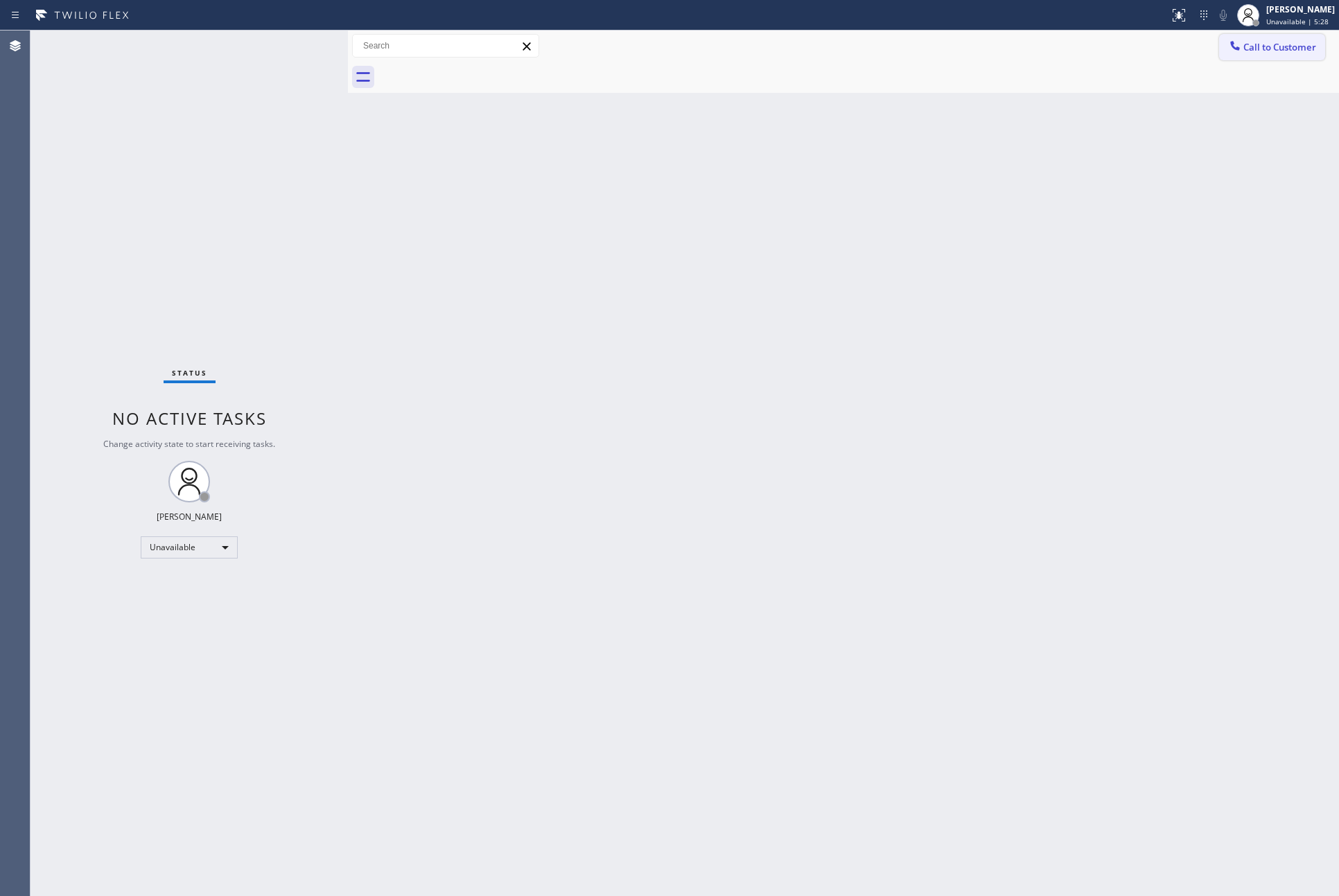
click at [1248, 37] on button "Call to Customer" at bounding box center [1271, 48] width 106 height 27
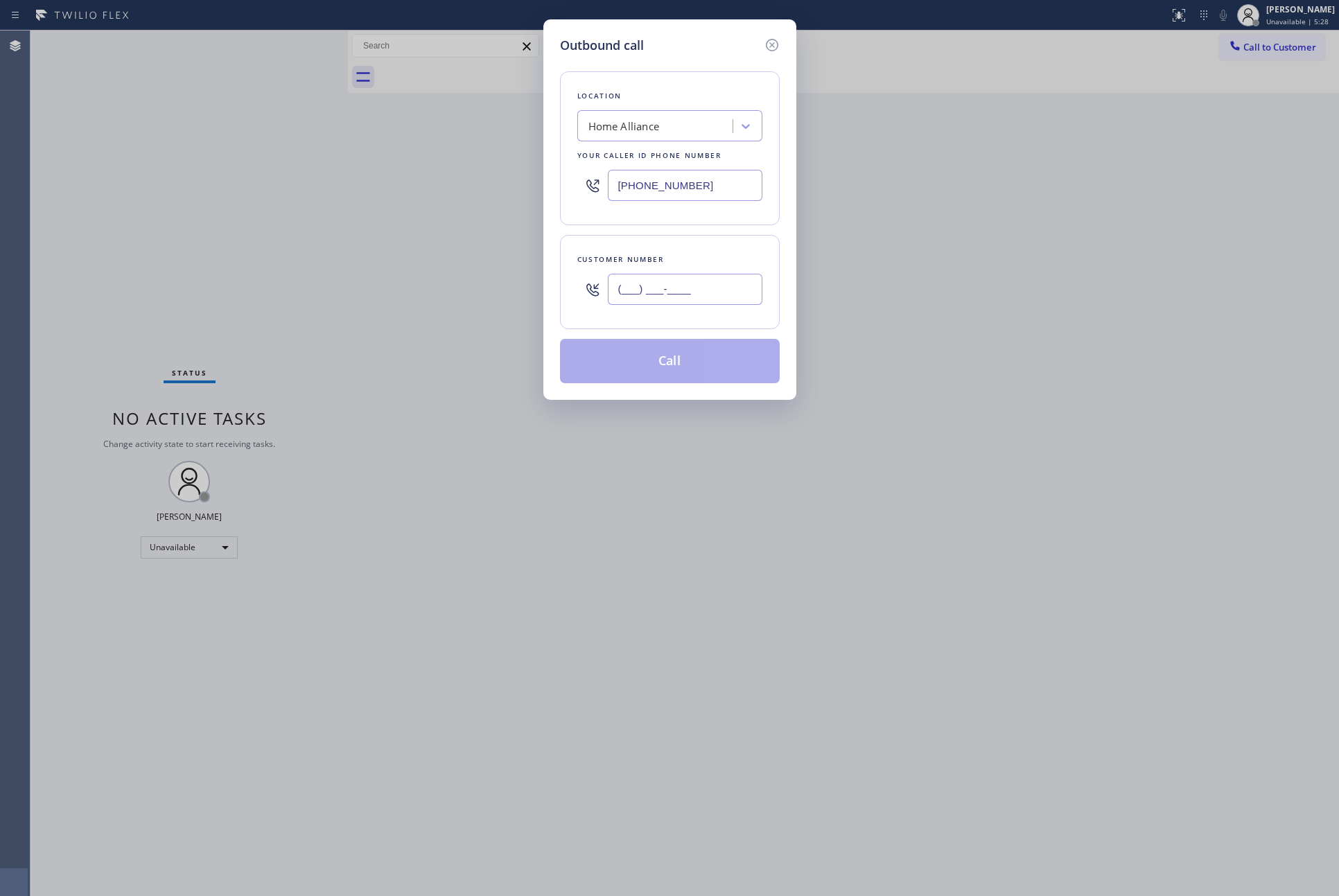
click at [663, 294] on input "(___) ___-____" at bounding box center [685, 289] width 154 height 31
paste input "949) 200-5812"
type input "(949) 200-5812"
click at [669, 371] on button "Call" at bounding box center [670, 361] width 219 height 45
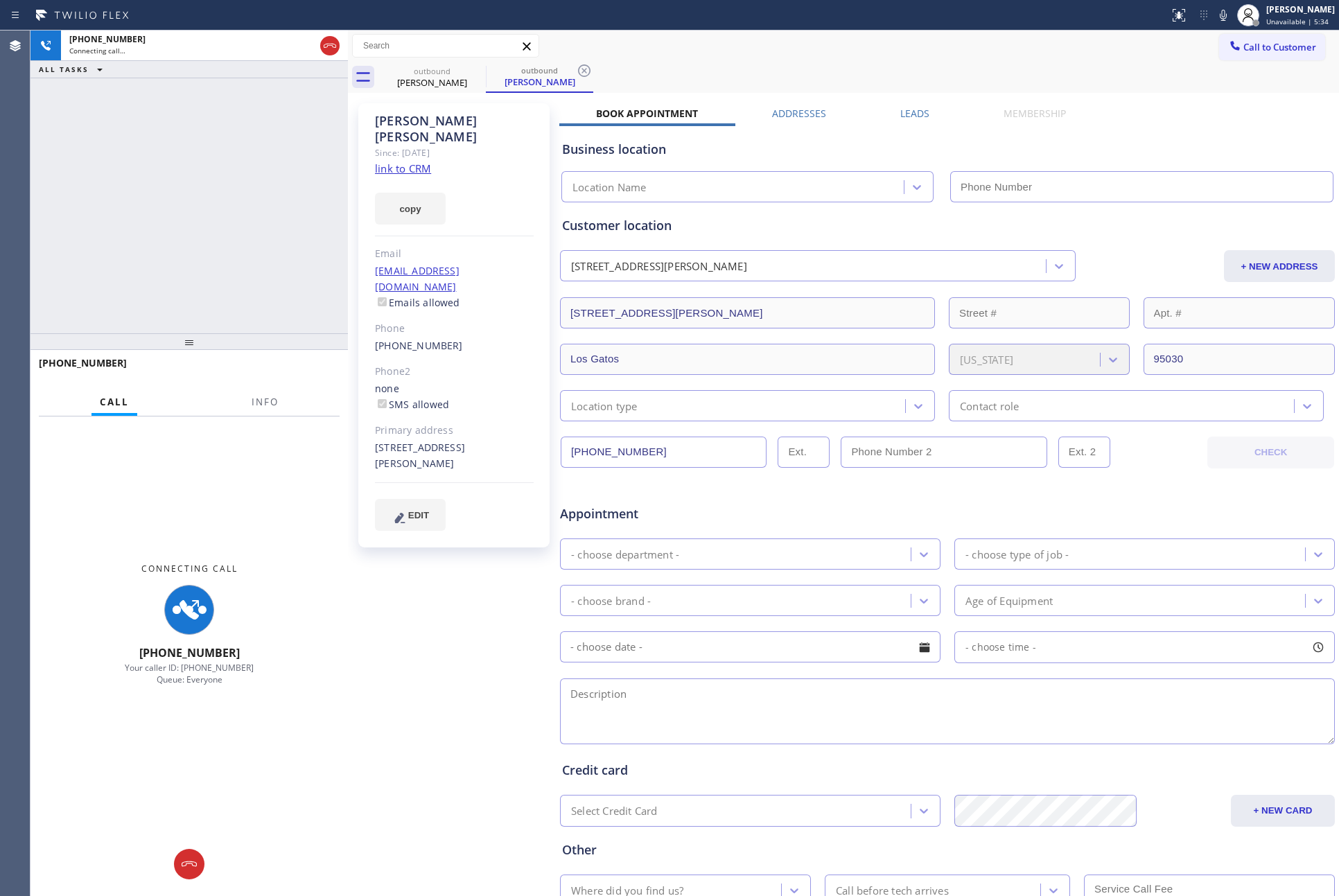
type input "(877) 777-0796"
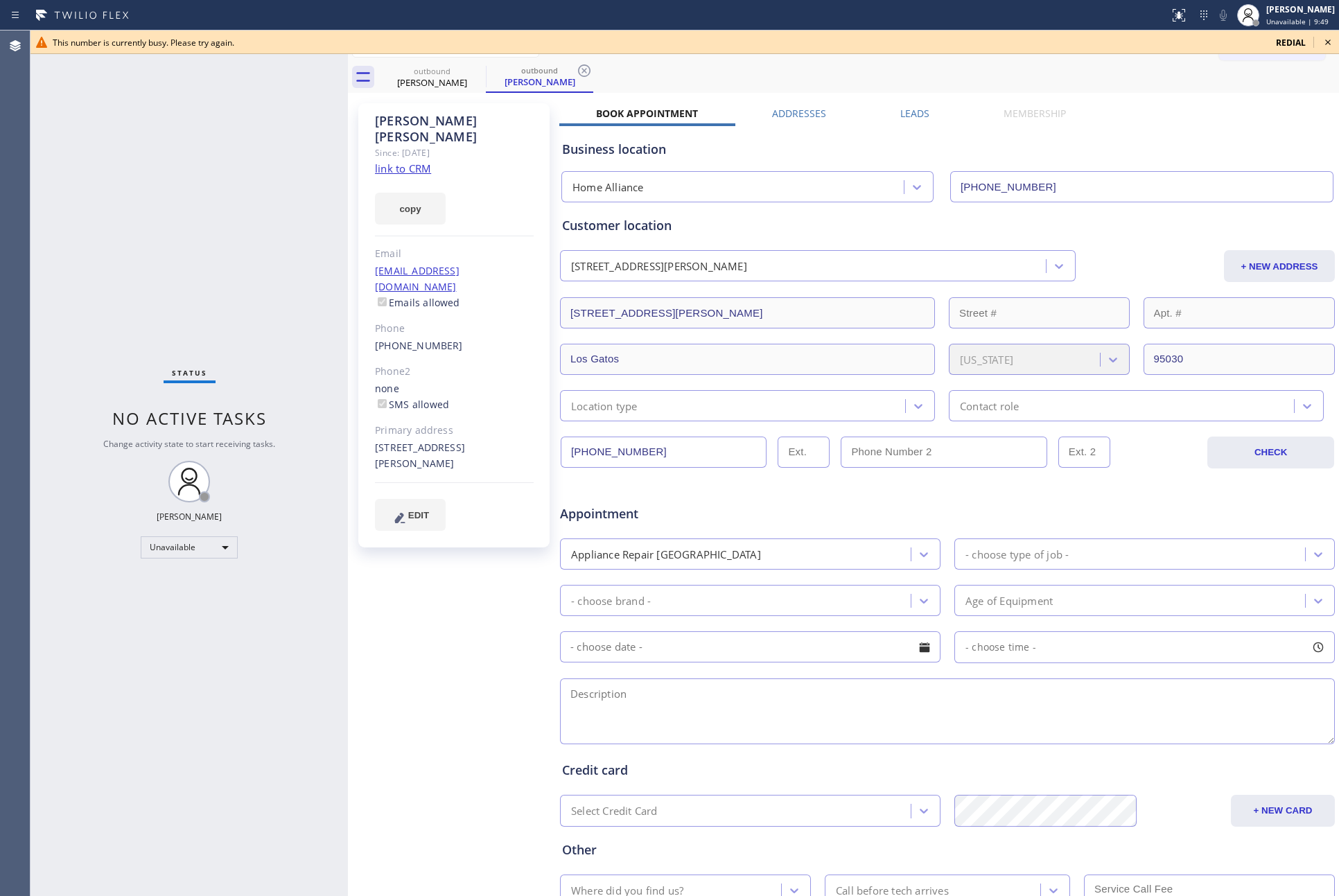
click at [129, 244] on div "Status No active tasks Change activity state to start receiving tasks. Eva Mahi…" at bounding box center [189, 463] width 317 height 865
drag, startPoint x: 204, startPoint y: 237, endPoint x: 1146, endPoint y: 30, distance: 964.5
click at [243, 237] on div "Status No active tasks Change activity state to start receiving tasks. Eva Mahi…" at bounding box center [189, 463] width 317 height 865
click at [1325, 39] on icon at bounding box center [1327, 42] width 16 height 16
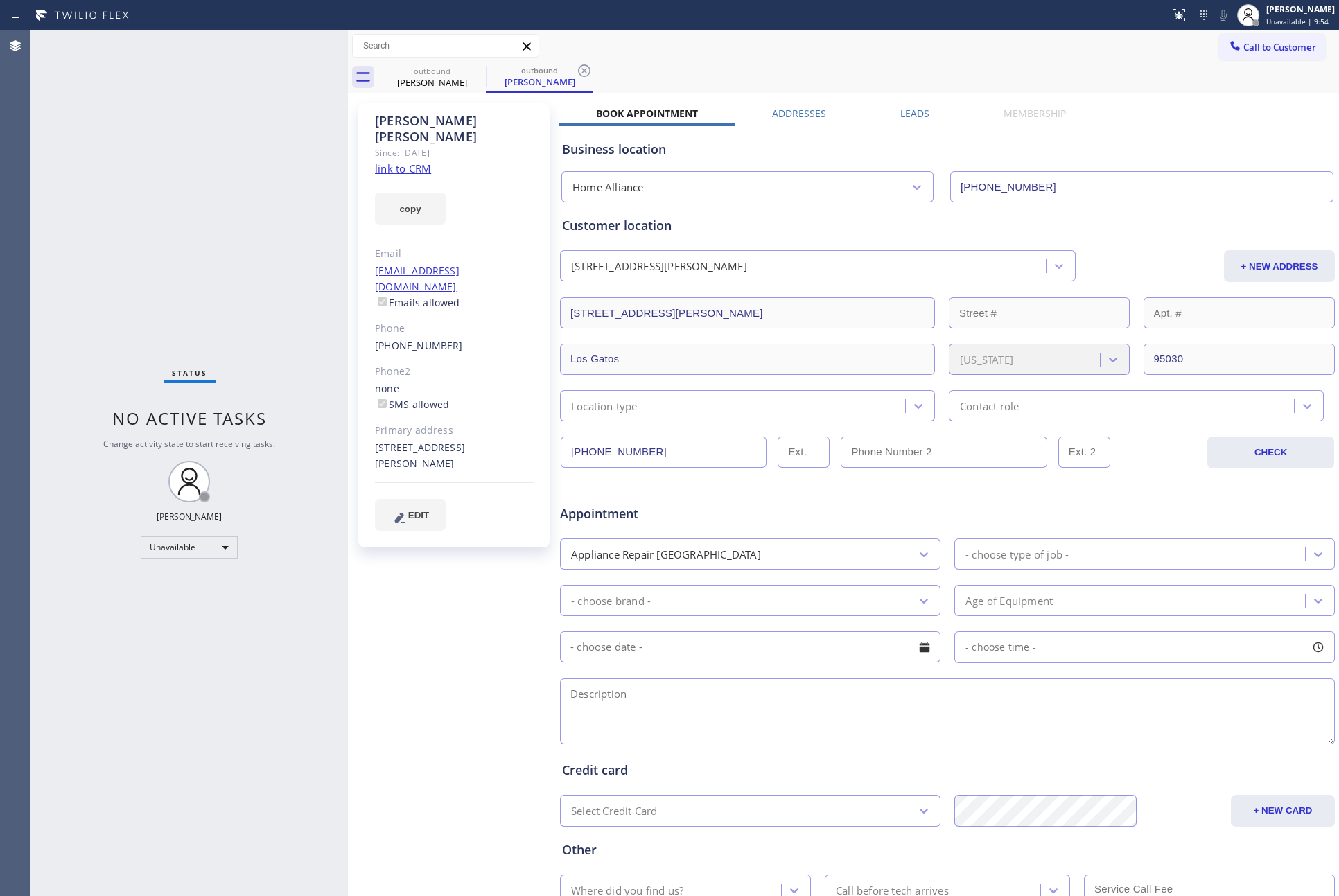
click at [194, 263] on div "Status No active tasks Change activity state to start receiving tasks. Eva Mahi…" at bounding box center [189, 463] width 317 height 865
click at [1262, 65] on div "outbound Tanya Tanner outbound Tanya Tanner" at bounding box center [859, 77] width 961 height 31
click at [1261, 44] on span "Call to Customer" at bounding box center [1279, 47] width 72 height 12
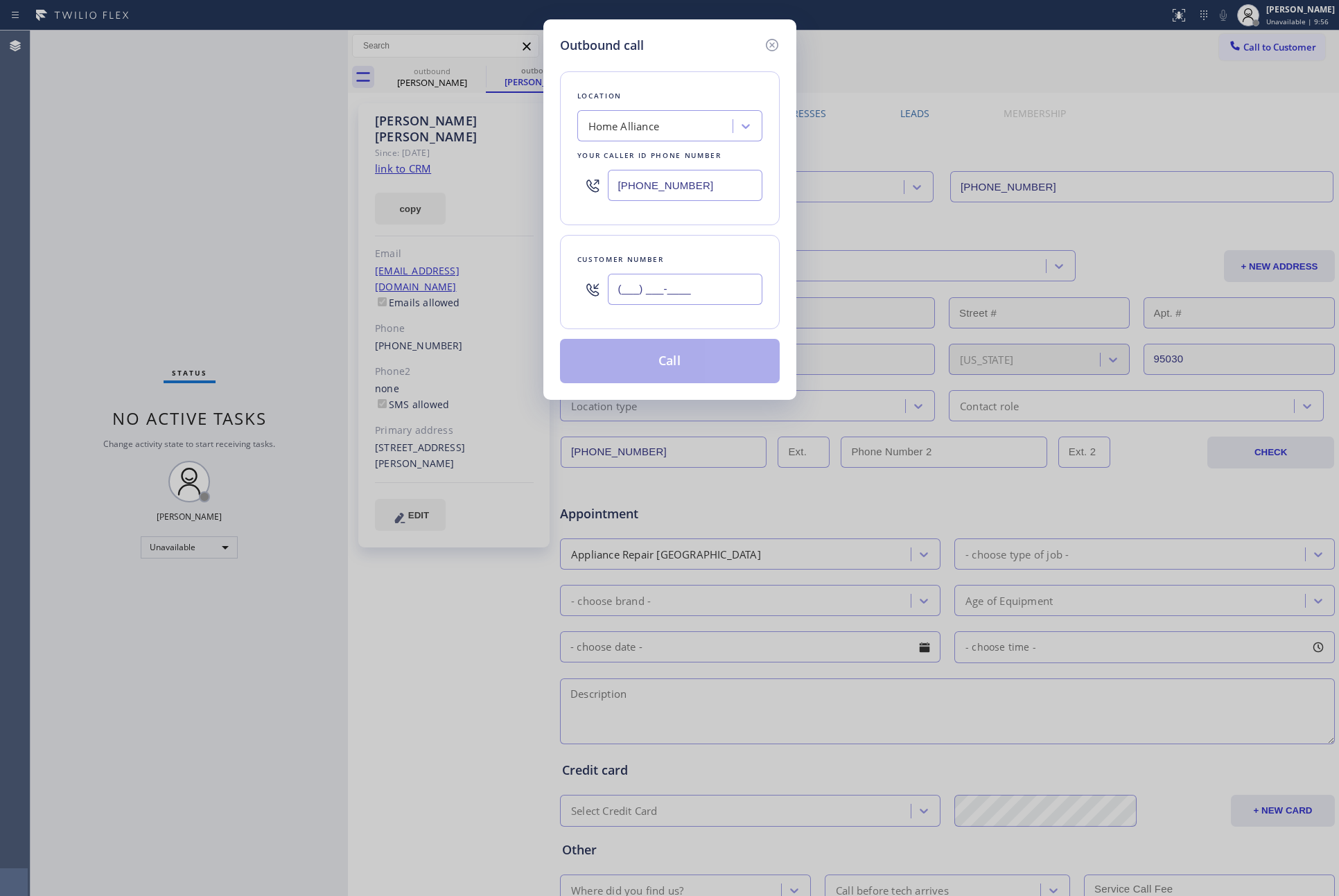
click at [649, 283] on input "(___) ___-____" at bounding box center [685, 289] width 154 height 31
paste input "516) 993-7205"
type input "(516) 993-7205"
click at [643, 368] on button "Call" at bounding box center [670, 361] width 219 height 45
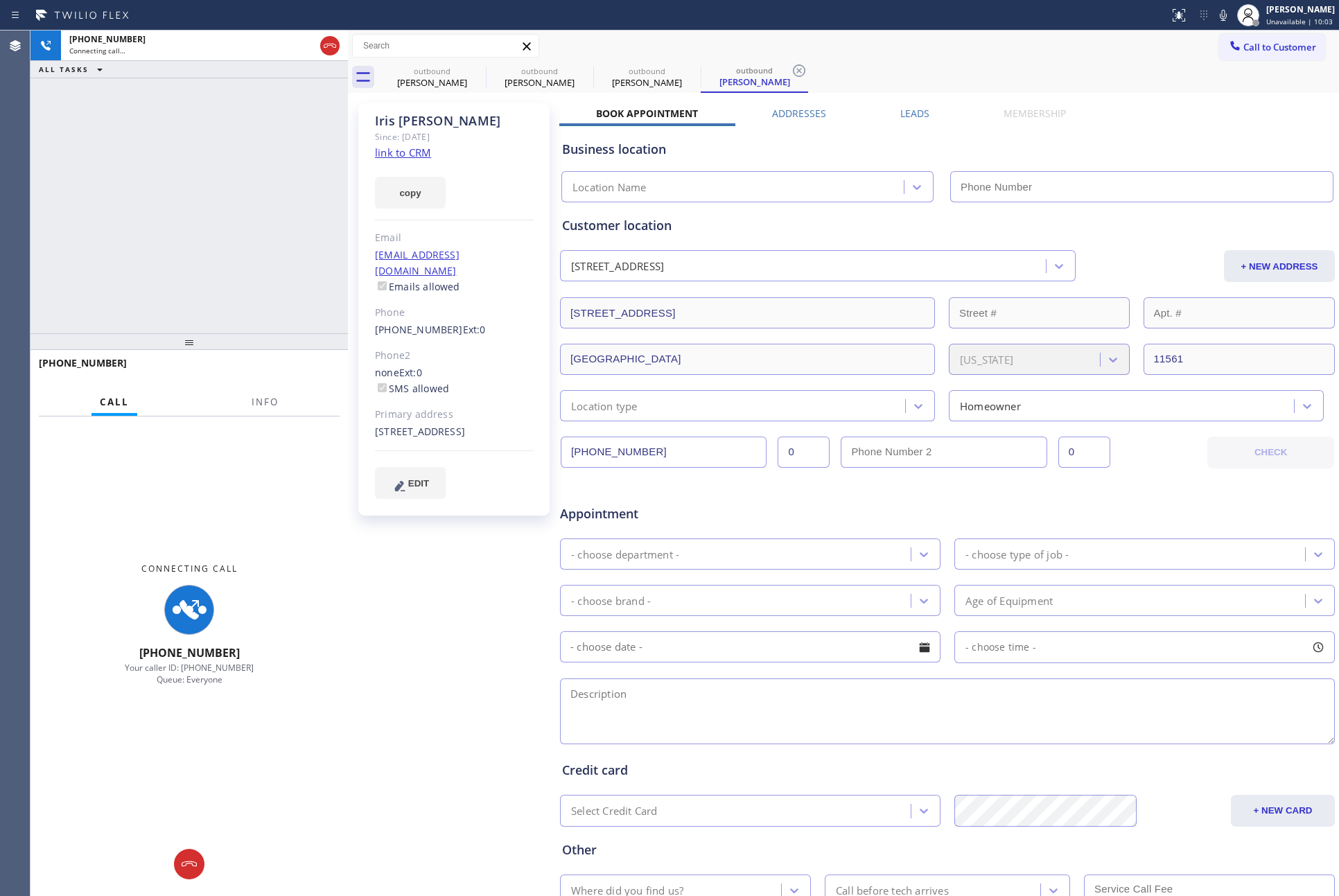
type input "(877) 777-0796"
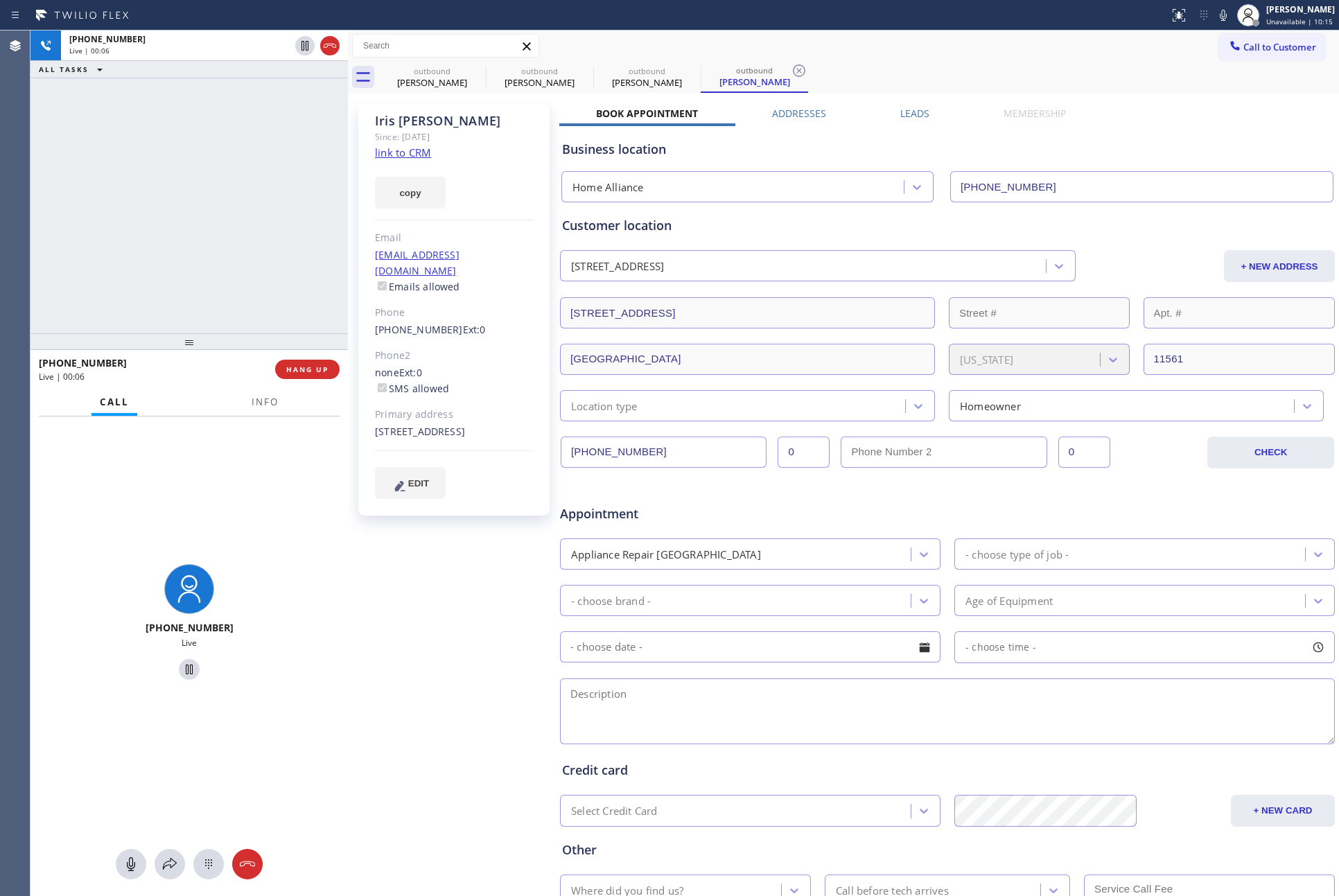
click at [325, 198] on div "+15169937205 Live | 00:06 ALL TASKS ALL TASKS ACTIVE TASKS TASKS IN WRAP UP" at bounding box center [189, 182] width 317 height 303
click at [326, 198] on div "+15169937205 Live | 00:07 ALL TASKS ALL TASKS ACTIVE TASKS TASKS IN WRAP UP" at bounding box center [189, 182] width 317 height 303
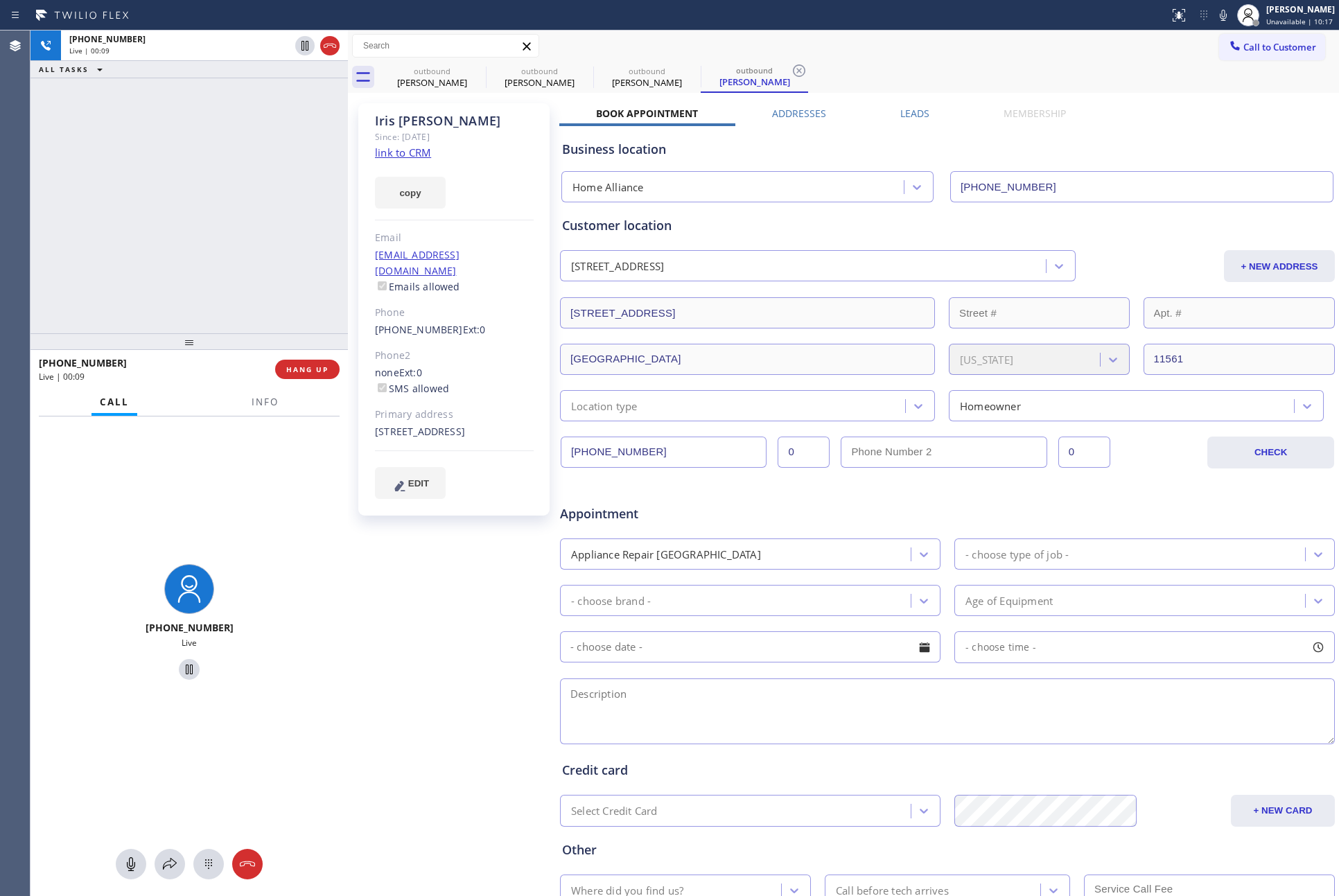
click at [339, 199] on div "+15169937205 Live | 00:09 ALL TASKS ALL TASKS ACTIVE TASKS TASKS IN WRAP UP" at bounding box center [189, 182] width 317 height 303
click at [250, 285] on div "+15169937205 Live | 00:12 ALL TASKS ALL TASKS ACTIVE TASKS TASKS IN WRAP UP" at bounding box center [189, 182] width 317 height 303
click at [242, 275] on div "+15169937205 Live | 00:14 ALL TASKS ALL TASKS ACTIVE TASKS TASKS IN WRAP UP" at bounding box center [189, 182] width 317 height 303
click at [121, 260] on div "+15169937205 Live | 00:16 ALL TASKS ALL TASKS ACTIVE TASKS TASKS IN WRAP UP" at bounding box center [189, 182] width 317 height 303
click at [406, 150] on link "link to CRM" at bounding box center [402, 153] width 56 height 14
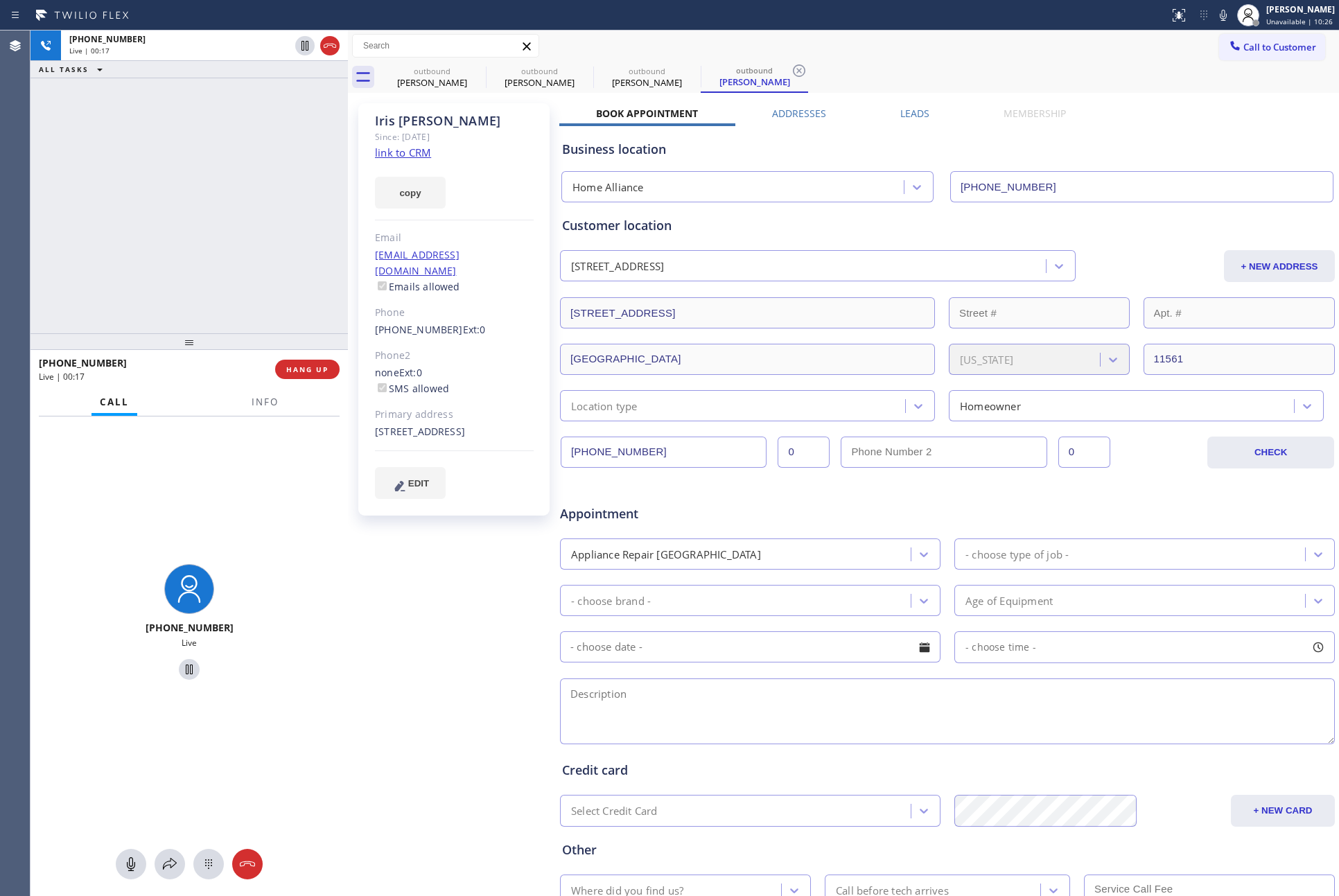
drag, startPoint x: 260, startPoint y: 173, endPoint x: 443, endPoint y: 125, distance: 189.2
click at [260, 173] on div "+15169937205 Live | 00:17 ALL TASKS ALL TASKS ACTIVE TASKS TASKS IN WRAP UP" at bounding box center [189, 182] width 317 height 303
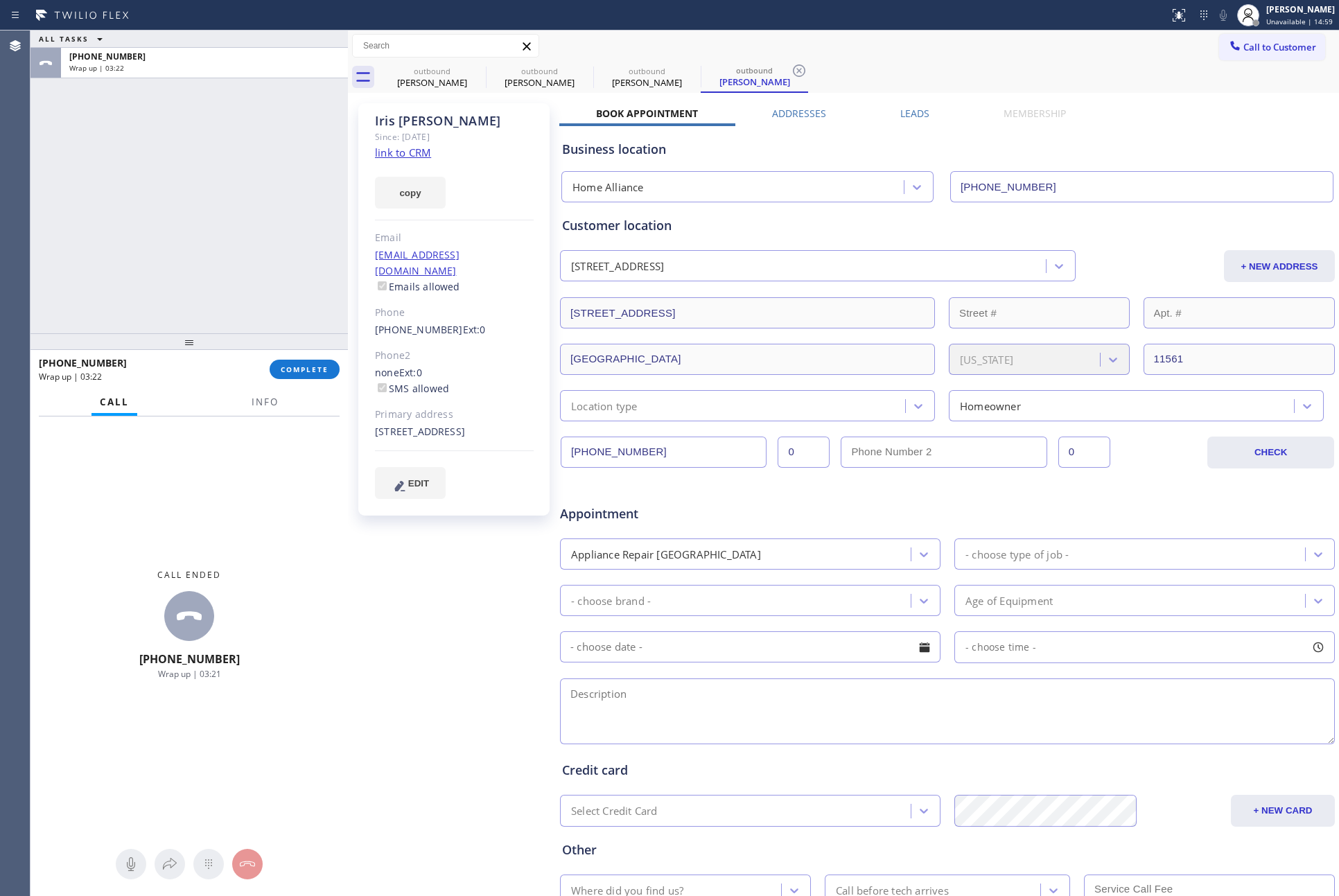
click at [185, 279] on div "ALL TASKS ALL TASKS ACTIVE TASKS TASKS IN WRAP UP +15169937205 Wrap up | 03:22" at bounding box center [189, 182] width 317 height 303
click at [310, 371] on span "COMPLETE" at bounding box center [304, 369] width 48 height 10
click at [260, 207] on div "ALL TASKS ALL TASKS ACTIVE TASKS TASKS IN WRAP UP +15169937205 Wrap up | 03:23" at bounding box center [189, 182] width 317 height 303
click at [260, 206] on div "ALL TASKS ALL TASKS ACTIVE TASKS TASKS IN WRAP UP +15169937205 Wrap up | 03:23" at bounding box center [189, 182] width 317 height 303
click at [263, 207] on div "ALL TASKS ALL TASKS ACTIVE TASKS TASKS IN WRAP UP +15169937205 Wrap up | 03:23" at bounding box center [189, 182] width 317 height 303
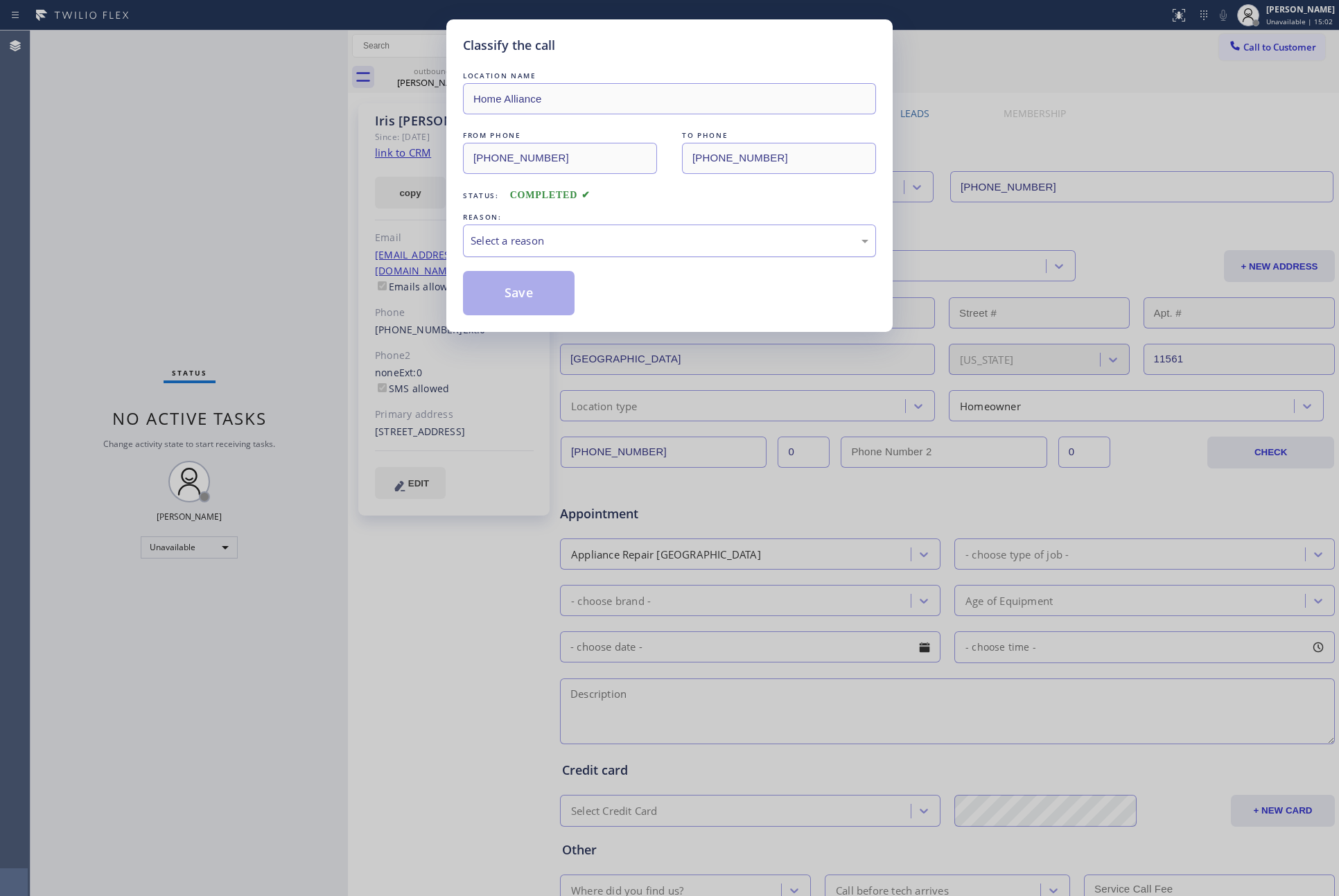
click at [541, 237] on div "Select a reason" at bounding box center [669, 240] width 397 height 16
click at [535, 292] on button "Save" at bounding box center [518, 293] width 112 height 45
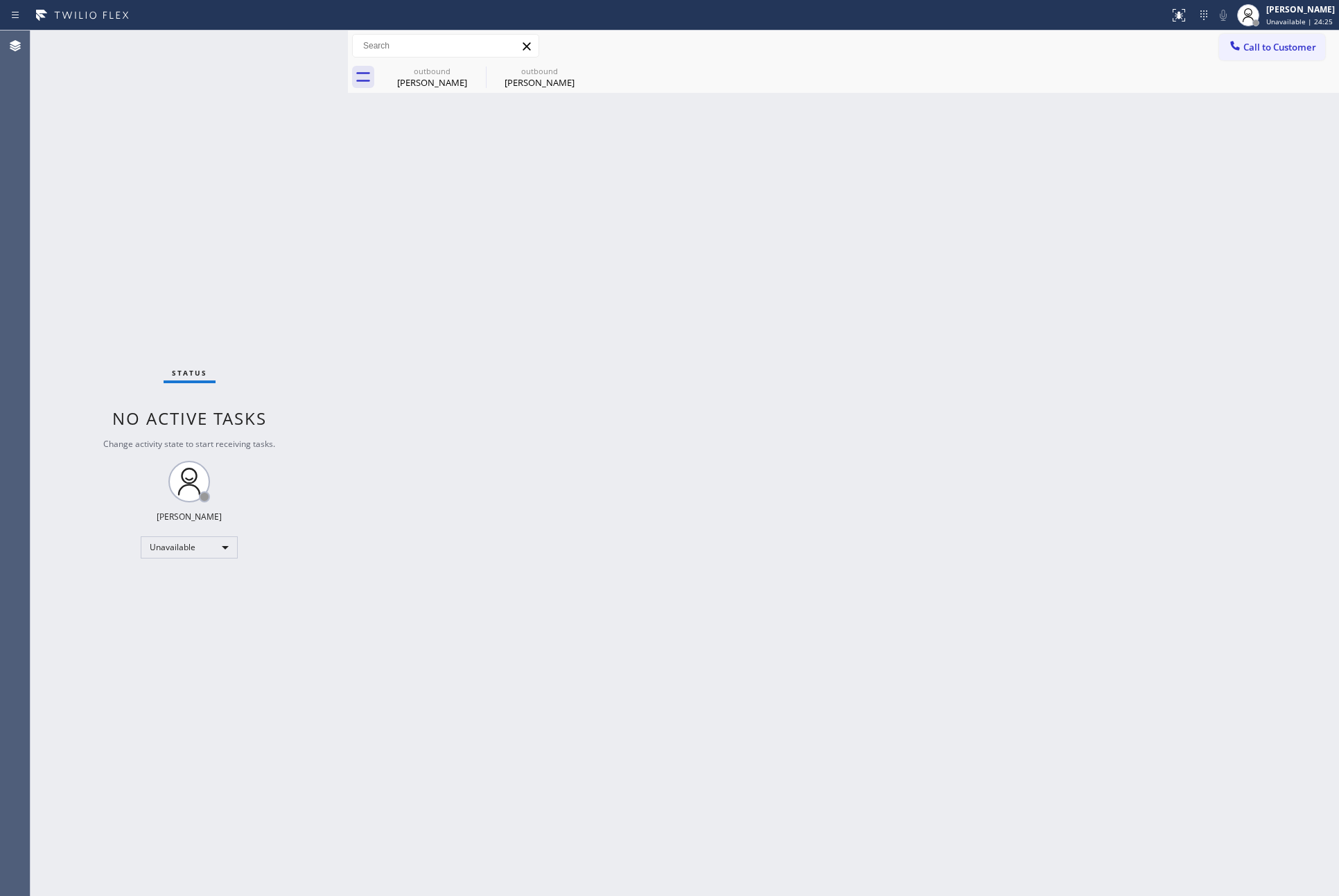
click at [551, 653] on div "Back to Dashboard Change Sender ID Customers Technicians Select a contact Outbo…" at bounding box center [843, 463] width 991 height 865
click at [967, 507] on div "Back to Dashboard Change Sender ID Customers Technicians Select a contact Outbo…" at bounding box center [843, 463] width 991 height 865
drag, startPoint x: 580, startPoint y: 508, endPoint x: 1010, endPoint y: 277, distance: 488.1
click at [616, 497] on div "Back to Dashboard Change Sender ID Customers Technicians Select a contact Outbo…" at bounding box center [843, 463] width 991 height 865
click at [1243, 57] on button "Call to Customer" at bounding box center [1271, 48] width 106 height 27
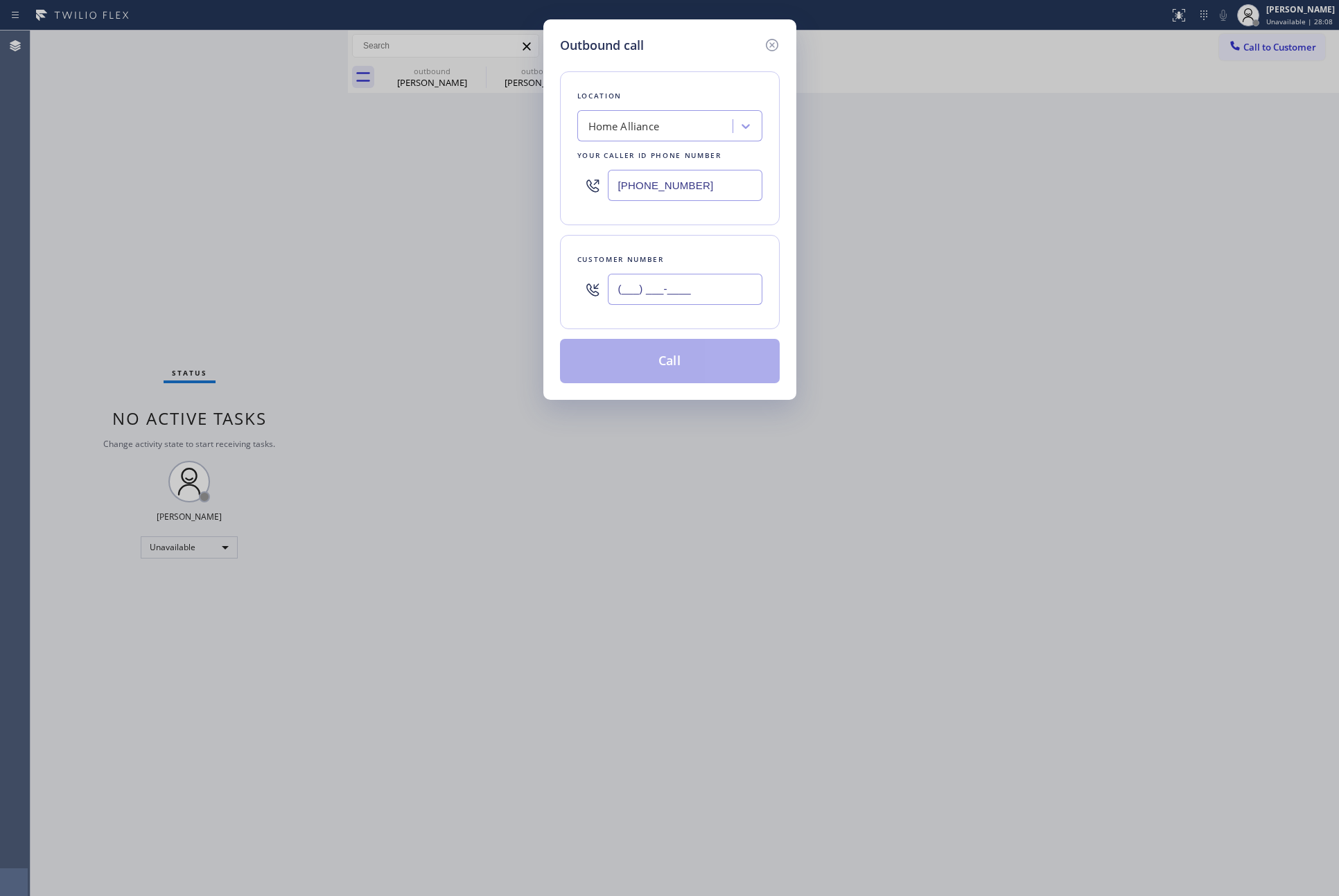
click at [643, 289] on input "(___) ___-____" at bounding box center [685, 289] width 154 height 31
paste input "562) 713-7822"
type input "(562) 713-7822"
click at [666, 370] on button "Call" at bounding box center [670, 361] width 219 height 45
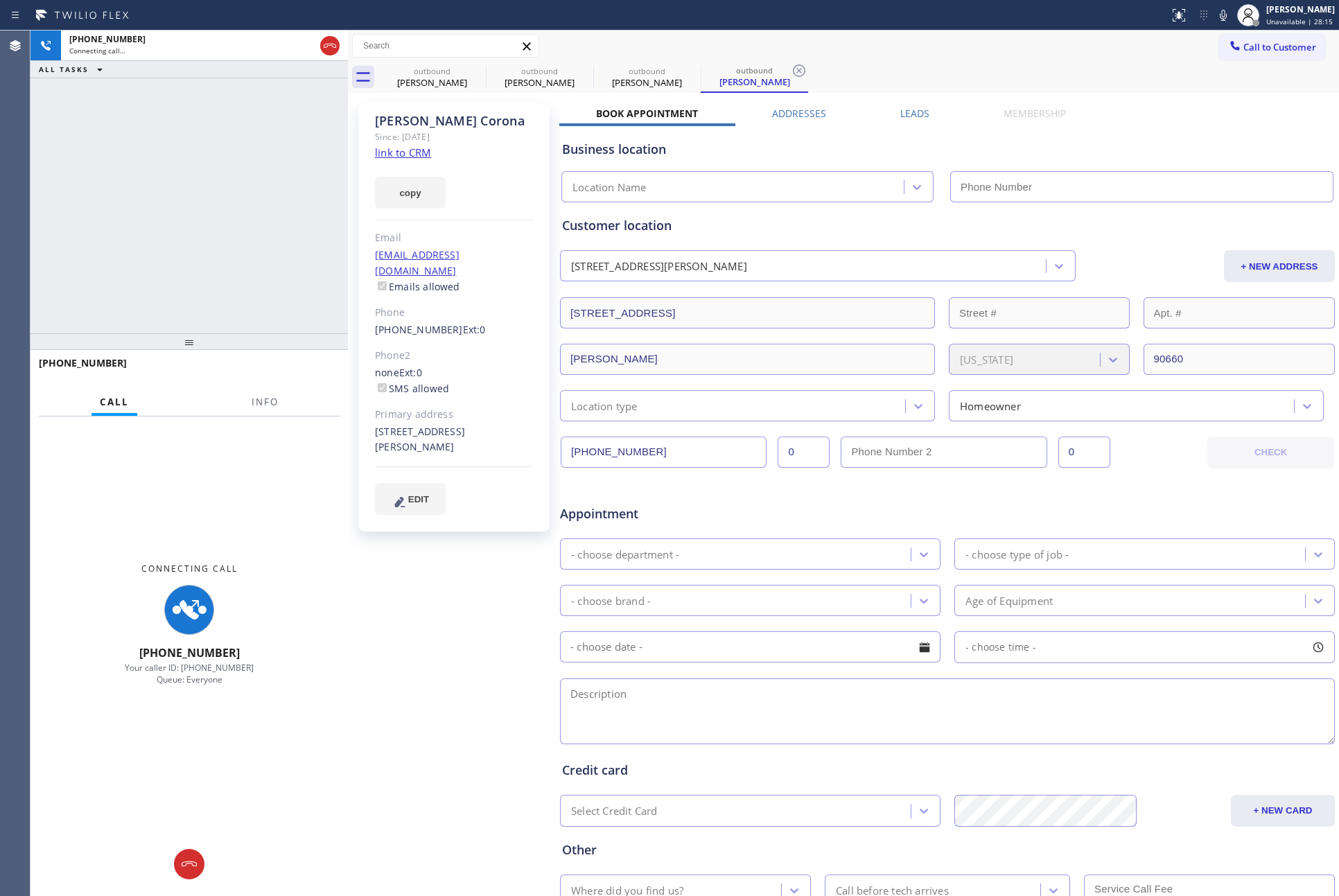
type input "(877) 777-0796"
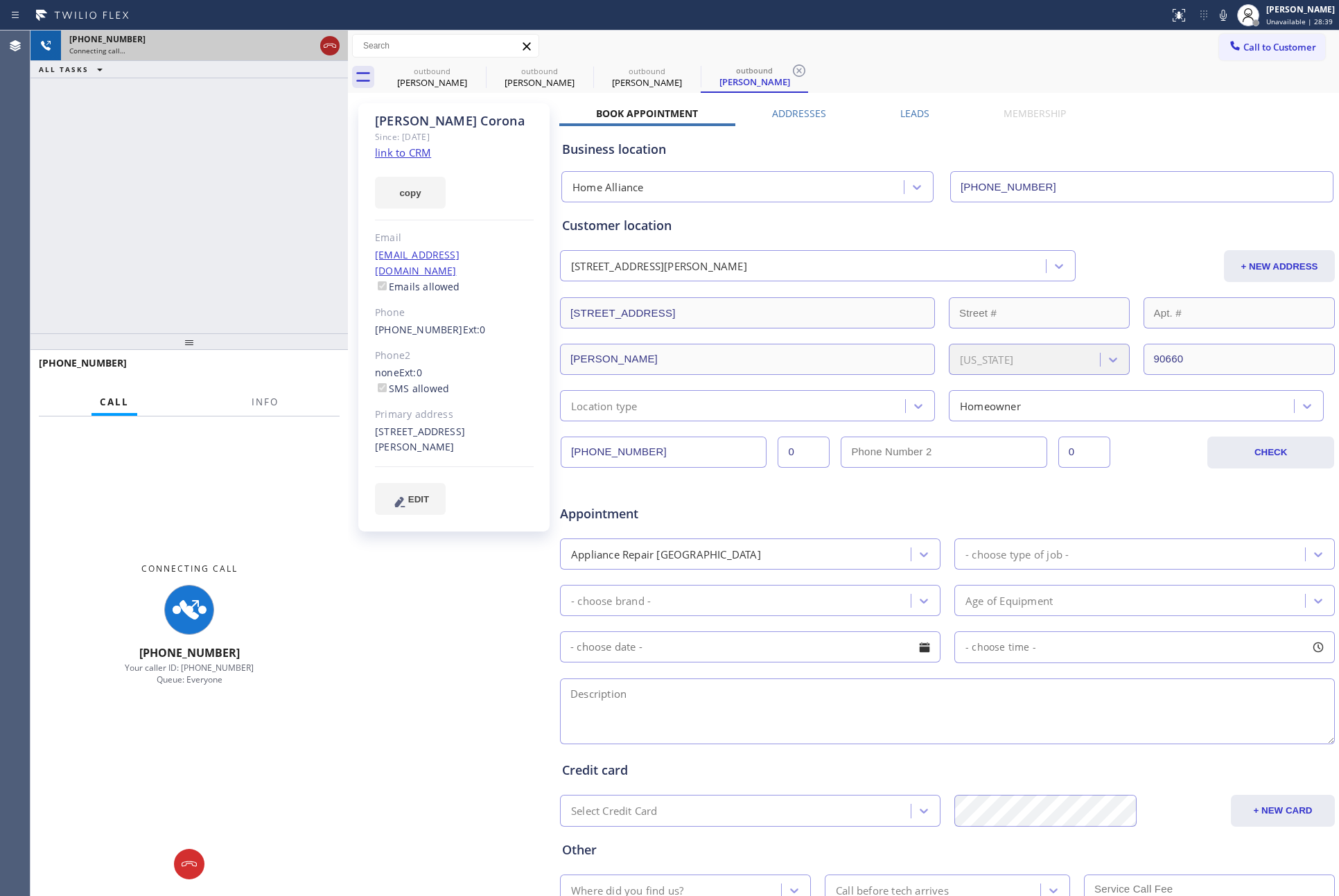
click at [327, 54] on button at bounding box center [330, 46] width 19 height 19
click at [297, 269] on div "+15627137822 Connecting call… ALL TASKS ALL TASKS ACTIVE TASKS TASKS IN WRAP UP" at bounding box center [189, 182] width 317 height 303
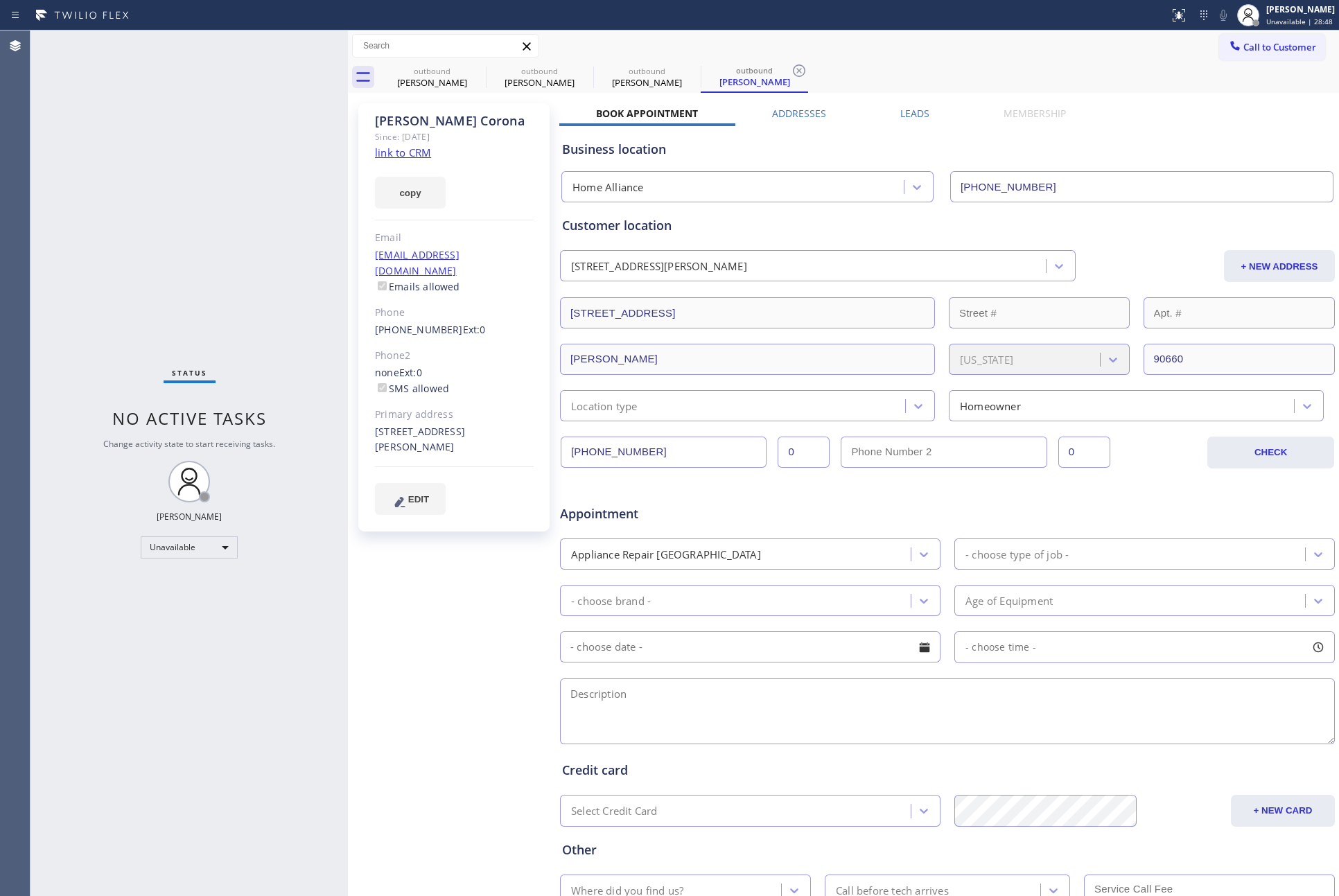
click at [297, 269] on div "Status No active tasks Change activity state to start receiving tasks. Eva Mahi…" at bounding box center [189, 463] width 317 height 865
click at [1294, 50] on span "Call to Customer" at bounding box center [1279, 47] width 72 height 12
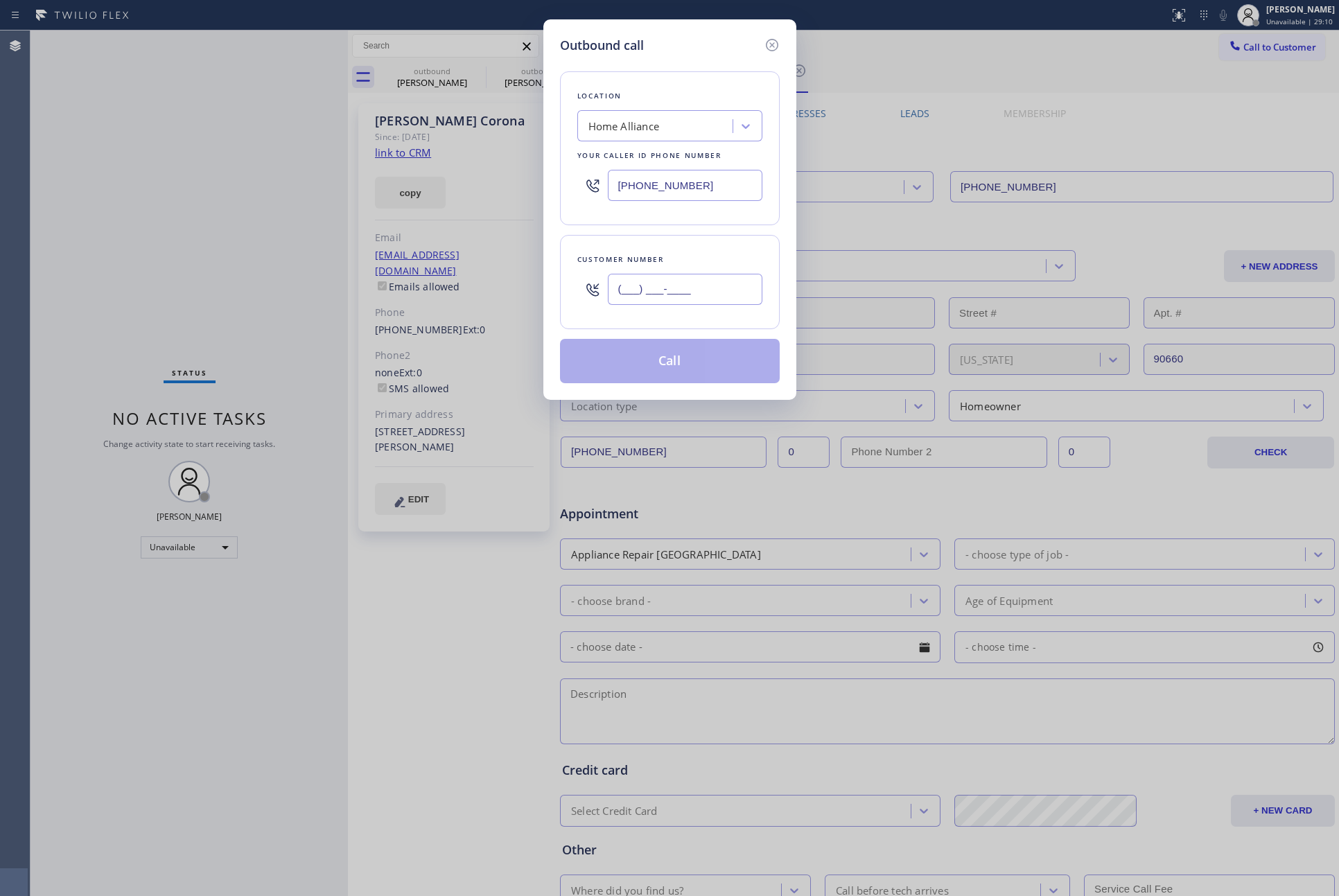
click at [730, 297] on input "(___) ___-____" at bounding box center [685, 289] width 154 height 31
paste input "415) 695-2951"
type input "(415) 695-2951"
click at [687, 367] on button "Call" at bounding box center [670, 361] width 219 height 45
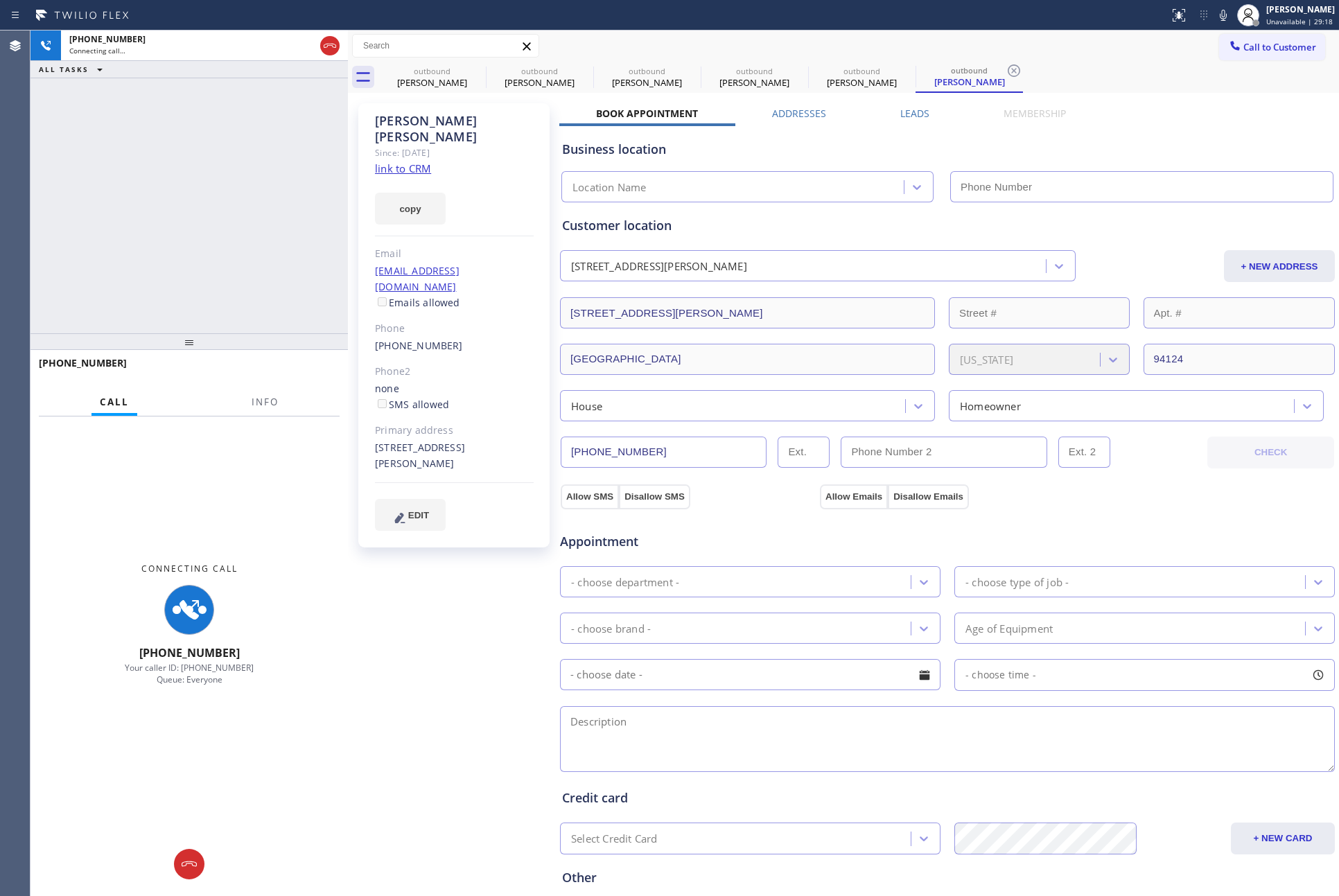
type input "(877) 777-0796"
click at [200, 194] on div "+14156952951 Connecting call… ALL TASKS ALL TASKS ACTIVE TASKS TASKS IN WRAP UP" at bounding box center [189, 182] width 317 height 303
click at [202, 192] on div "+14156952951 Connecting call… ALL TASKS ALL TASKS ACTIVE TASKS TASKS IN WRAP UP" at bounding box center [189, 182] width 317 height 303
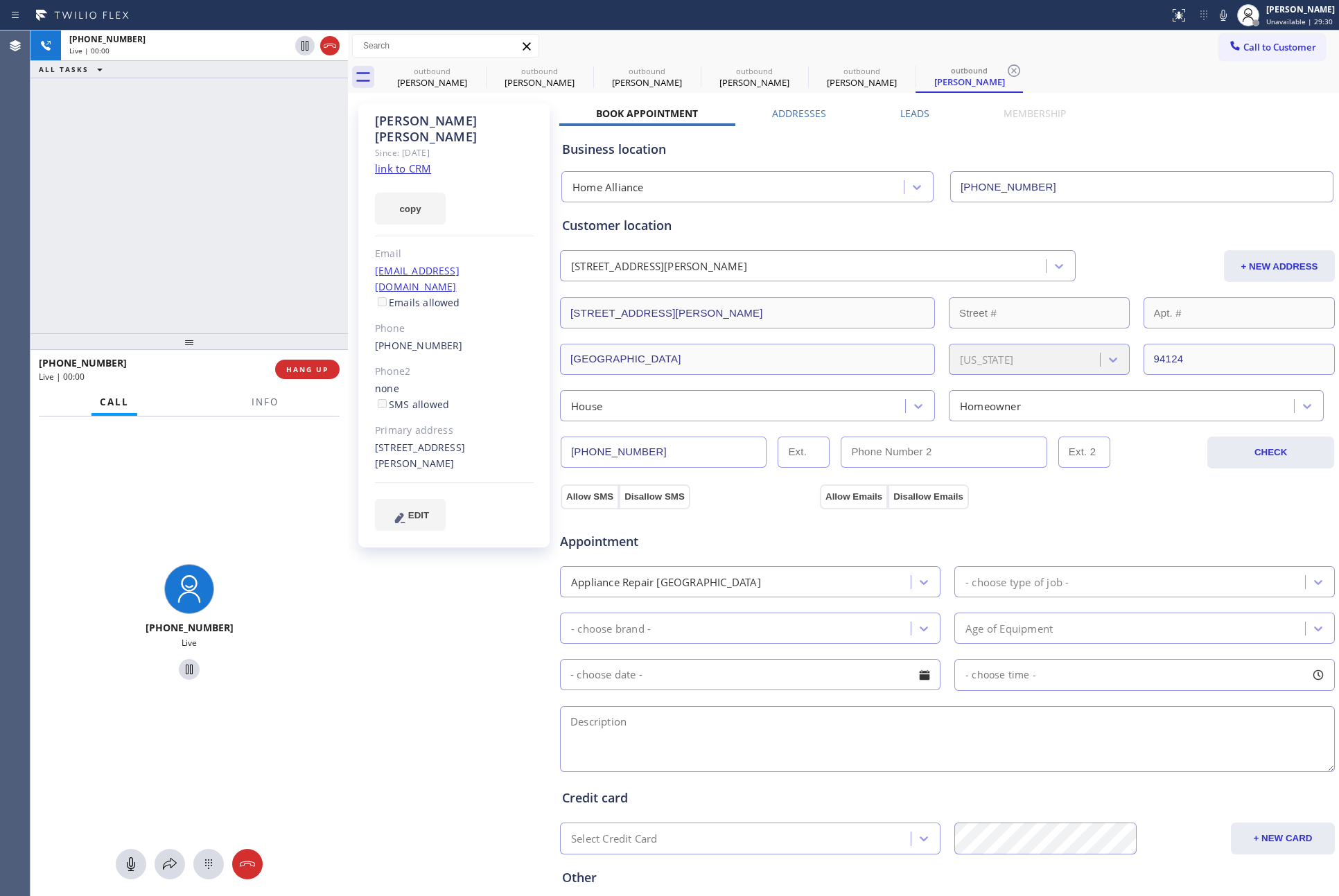
click at [207, 193] on div "+14156952951 Live | 00:00 ALL TASKS ALL TASKS ACTIVE TASKS TASKS IN WRAP UP" at bounding box center [189, 182] width 317 height 303
click at [408, 161] on link "link to CRM" at bounding box center [402, 168] width 56 height 14
drag, startPoint x: 209, startPoint y: 219, endPoint x: 741, endPoint y: 1, distance: 574.9
click at [309, 207] on div "+14156952951 Live | 00:03 ALL TASKS ALL TASKS ACTIVE TASKS TASKS IN WRAP UP" at bounding box center [189, 182] width 317 height 303
drag, startPoint x: 250, startPoint y: 194, endPoint x: 188, endPoint y: 424, distance: 238.2
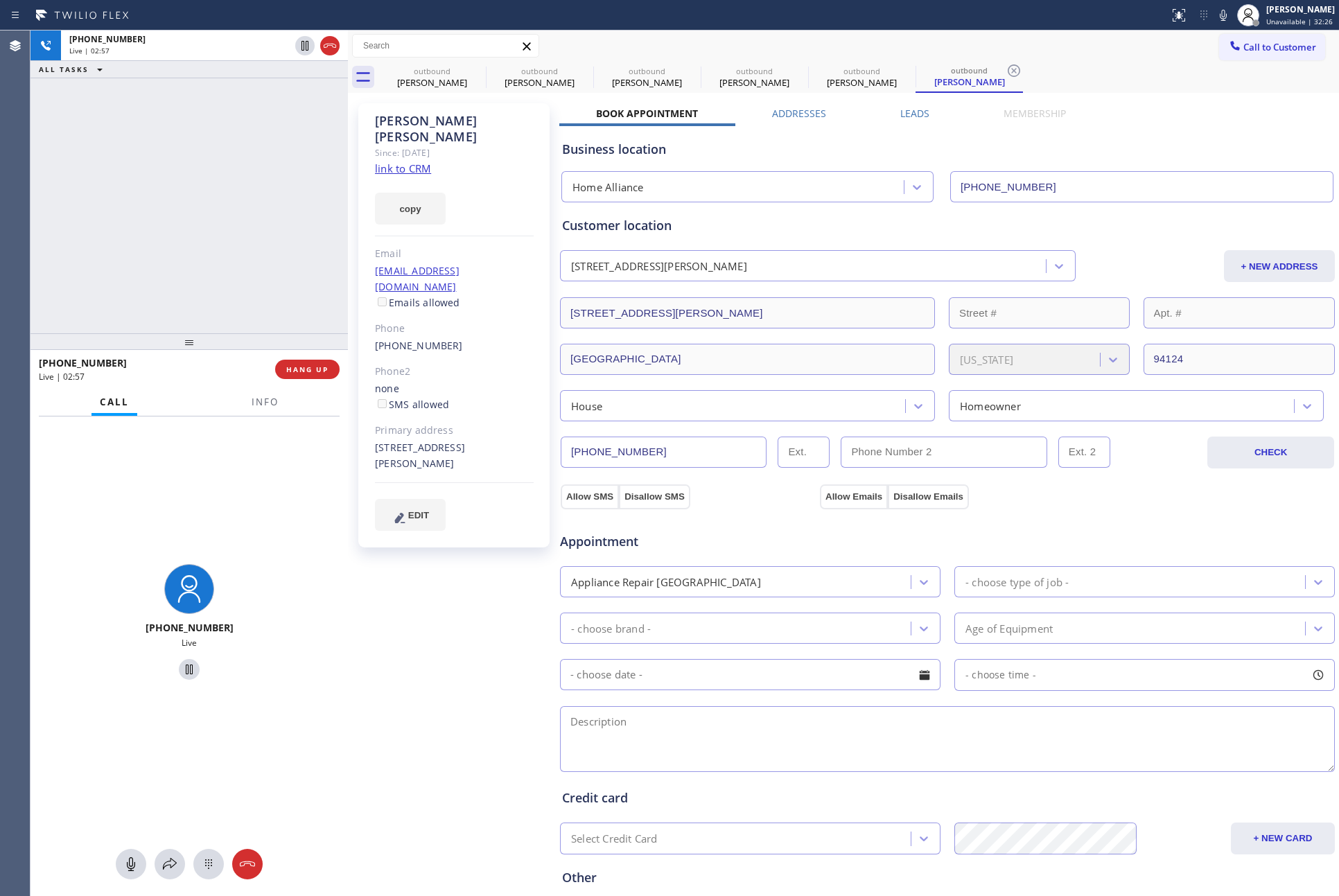
click at [248, 210] on div "+14156952951 Live | 02:57 ALL TASKS ALL TASKS ACTIVE TASKS TASKS IN WRAP UP" at bounding box center [189, 182] width 317 height 303
click at [132, 867] on icon at bounding box center [131, 864] width 16 height 16
click at [179, 211] on div "+14156952951 Live | 02:59 ALL TASKS ALL TASKS ACTIVE TASKS TASKS IN WRAP UP" at bounding box center [189, 182] width 317 height 303
click at [117, 185] on div "+14156952951 Live | 03:04 ALL TASKS ALL TASKS ACTIVE TASKS TASKS IN WRAP UP" at bounding box center [189, 182] width 317 height 303
click at [209, 196] on div "+14156952951 Live | 03:48 ALL TASKS ALL TASKS ACTIVE TASKS TASKS IN WRAP UP" at bounding box center [189, 182] width 317 height 303
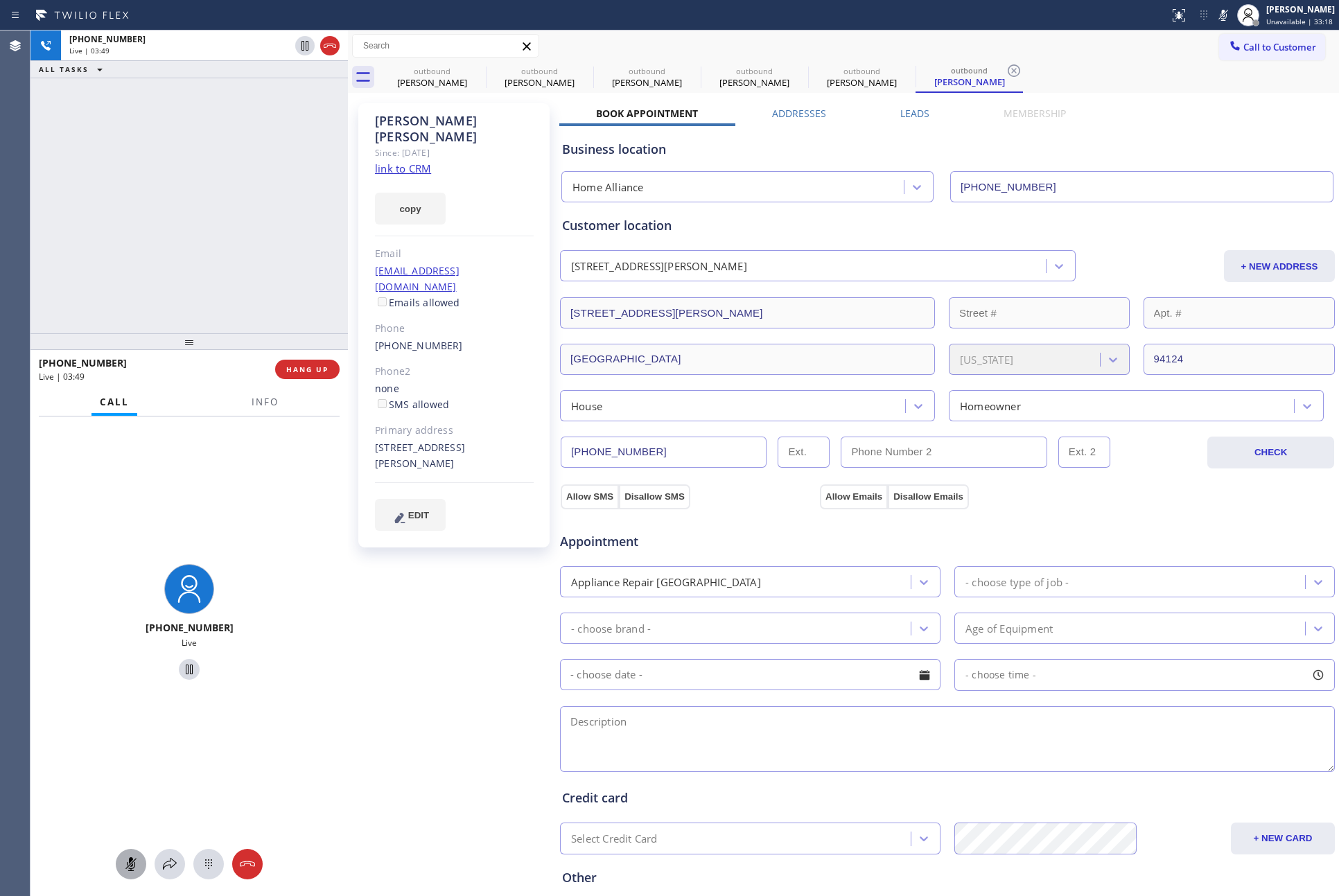
click at [202, 223] on div "+14156952951 Live | 03:49 ALL TASKS ALL TASKS ACTIVE TASKS TASKS IN WRAP UP" at bounding box center [189, 182] width 317 height 303
click at [92, 244] on div "+14156952951 Live | 05:16 ALL TASKS ALL TASKS ACTIVE TASKS TASKS IN WRAP UP" at bounding box center [189, 182] width 317 height 303
click at [123, 871] on icon at bounding box center [131, 864] width 16 height 16
click at [192, 220] on div "+14156952951 Live | 05:18 ALL TASKS ALL TASKS ACTIVE TASKS TASKS IN WRAP UP" at bounding box center [189, 182] width 317 height 303
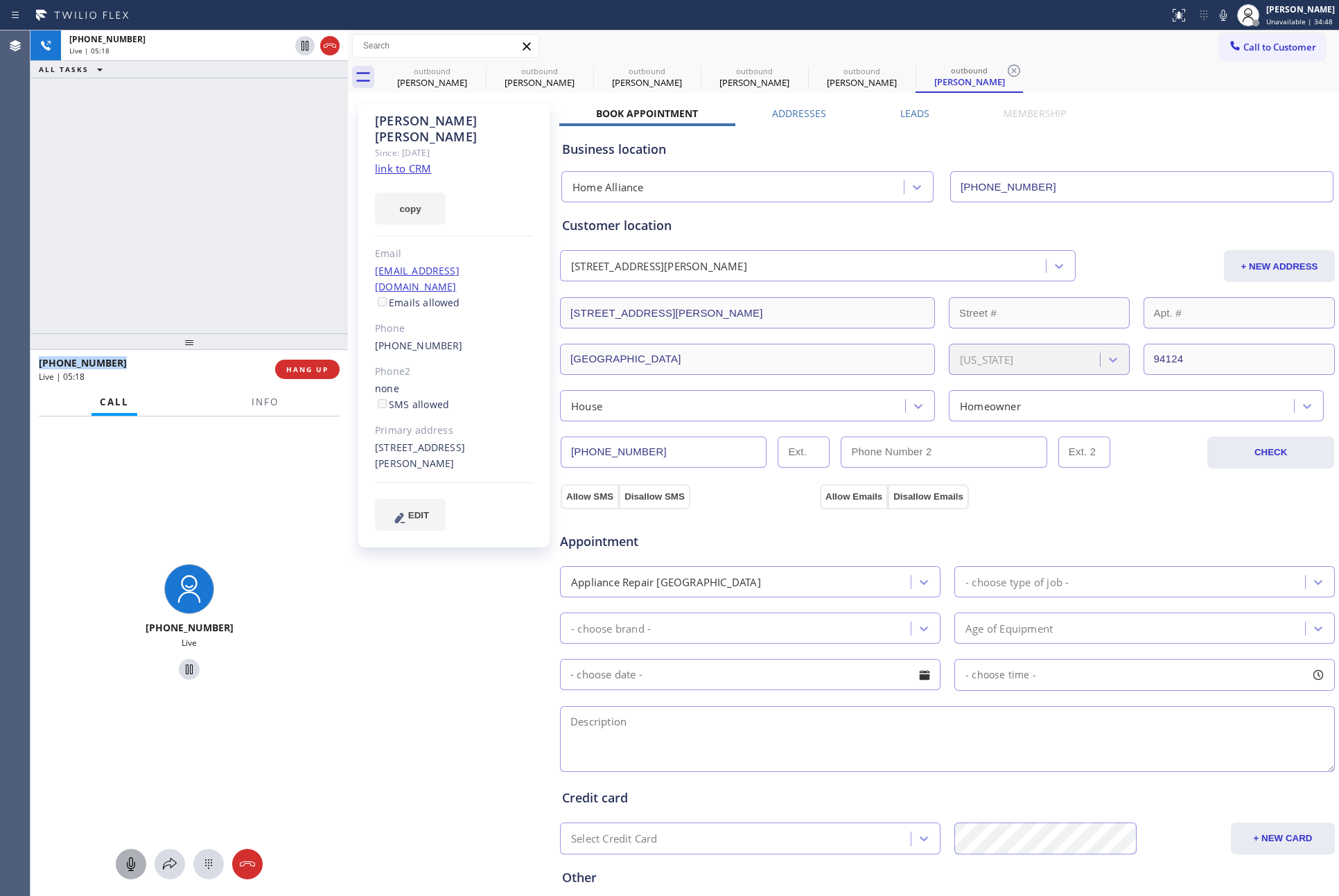
click at [192, 220] on div "+14156952951 Live | 05:18 ALL TASKS ALL TASKS ACTIVE TASKS TASKS IN WRAP UP" at bounding box center [189, 182] width 317 height 303
click at [98, 208] on div "+14156952951 Live | 05:34 ALL TASKS ALL TASKS ACTIVE TASKS TASKS IN WRAP UP" at bounding box center [189, 182] width 317 height 303
click at [316, 364] on span "HANG UP" at bounding box center [307, 369] width 42 height 10
drag, startPoint x: 237, startPoint y: 185, endPoint x: 252, endPoint y: 221, distance: 39.0
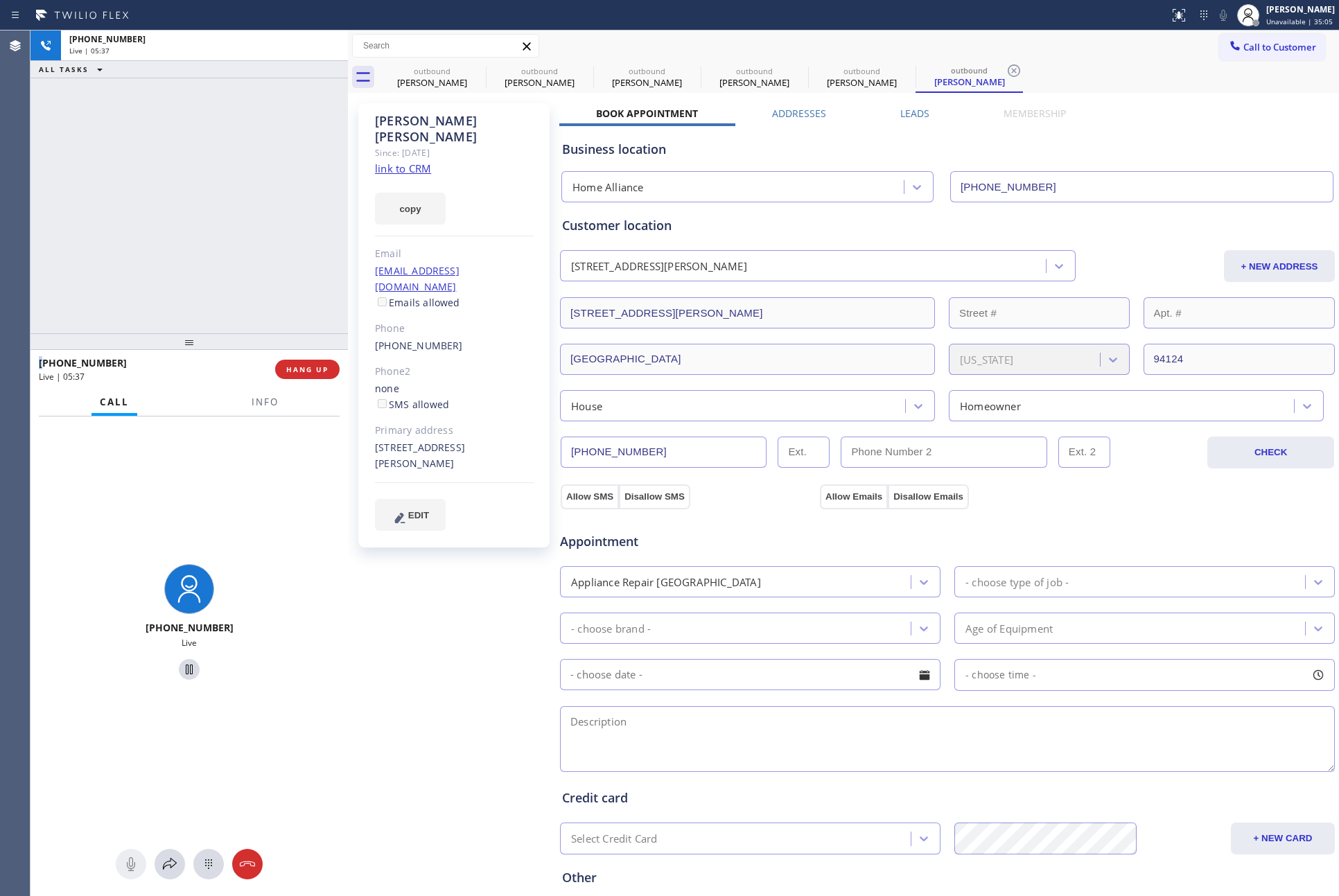
click at [239, 188] on div "+14156952951 Live | 05:37 ALL TASKS ALL TASKS ACTIVE TASKS TASKS IN WRAP UP" at bounding box center [189, 182] width 317 height 303
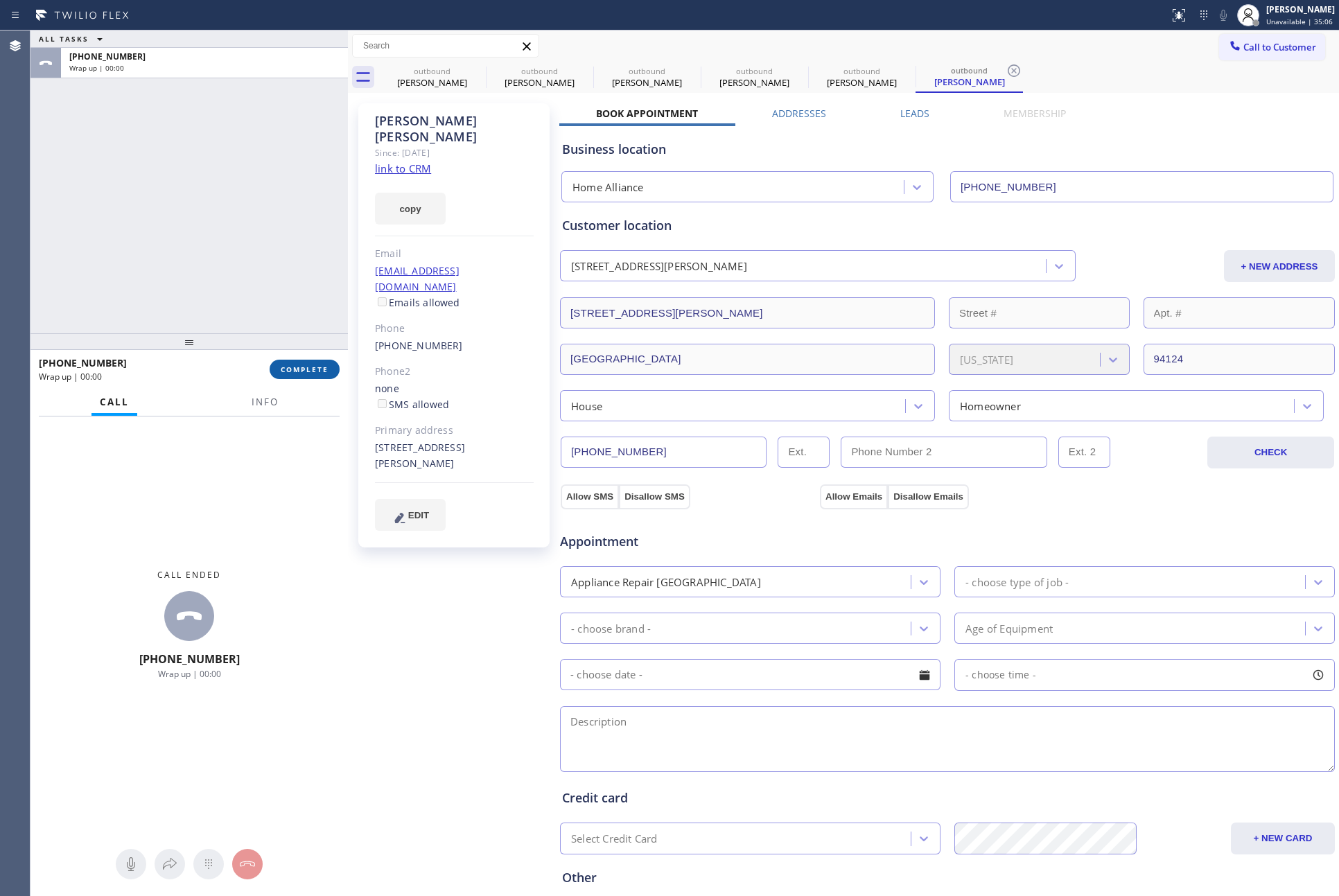
click at [303, 372] on span "COMPLETE" at bounding box center [304, 369] width 48 height 10
click at [257, 112] on div "ALL TASKS ALL TASKS ACTIVE TASKS TASKS IN WRAP UP +14156952951 Wrap up | 00:00" at bounding box center [189, 182] width 317 height 303
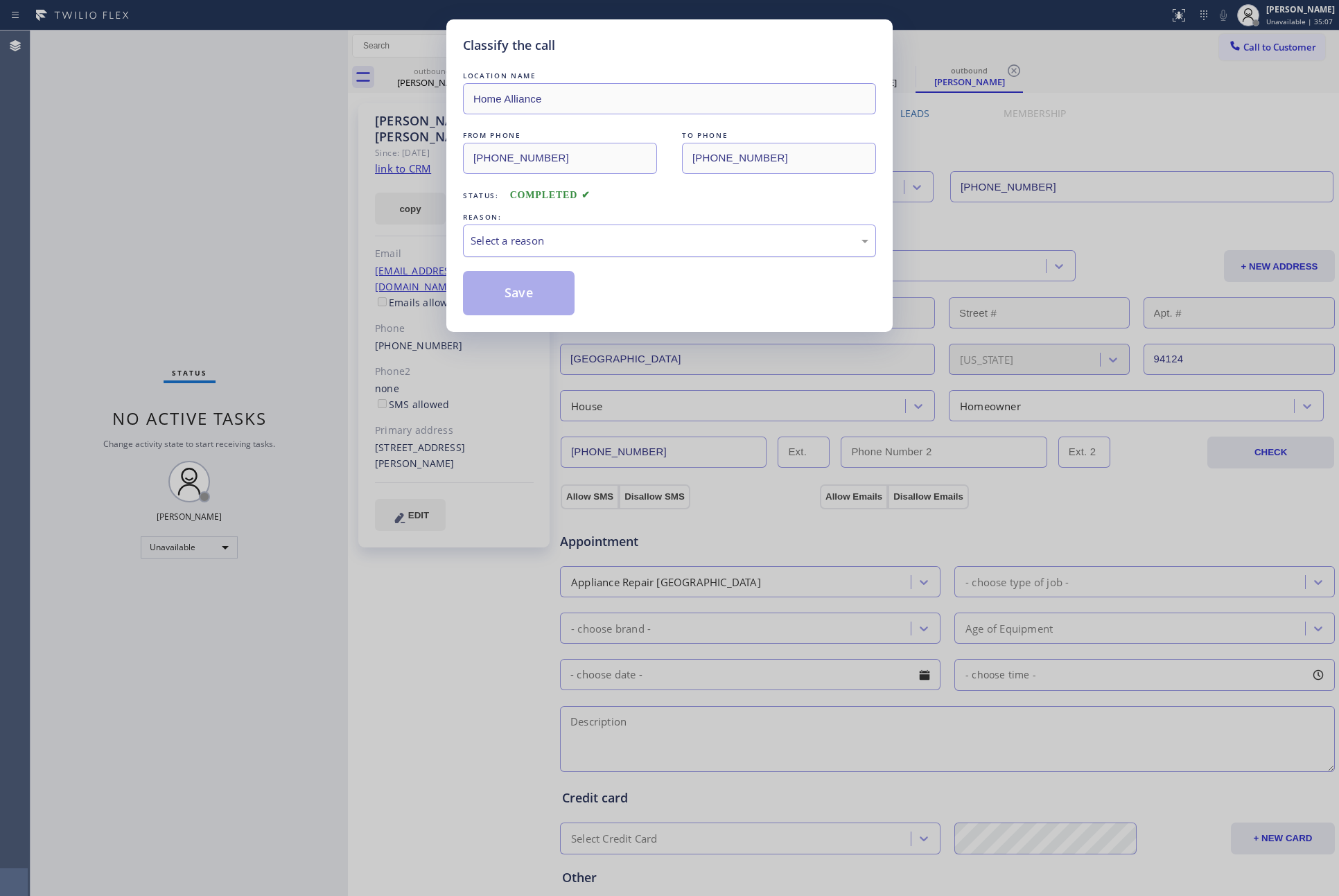
click at [537, 237] on div "Select a reason" at bounding box center [669, 240] width 397 height 16
click at [518, 301] on button "Save" at bounding box center [518, 293] width 112 height 45
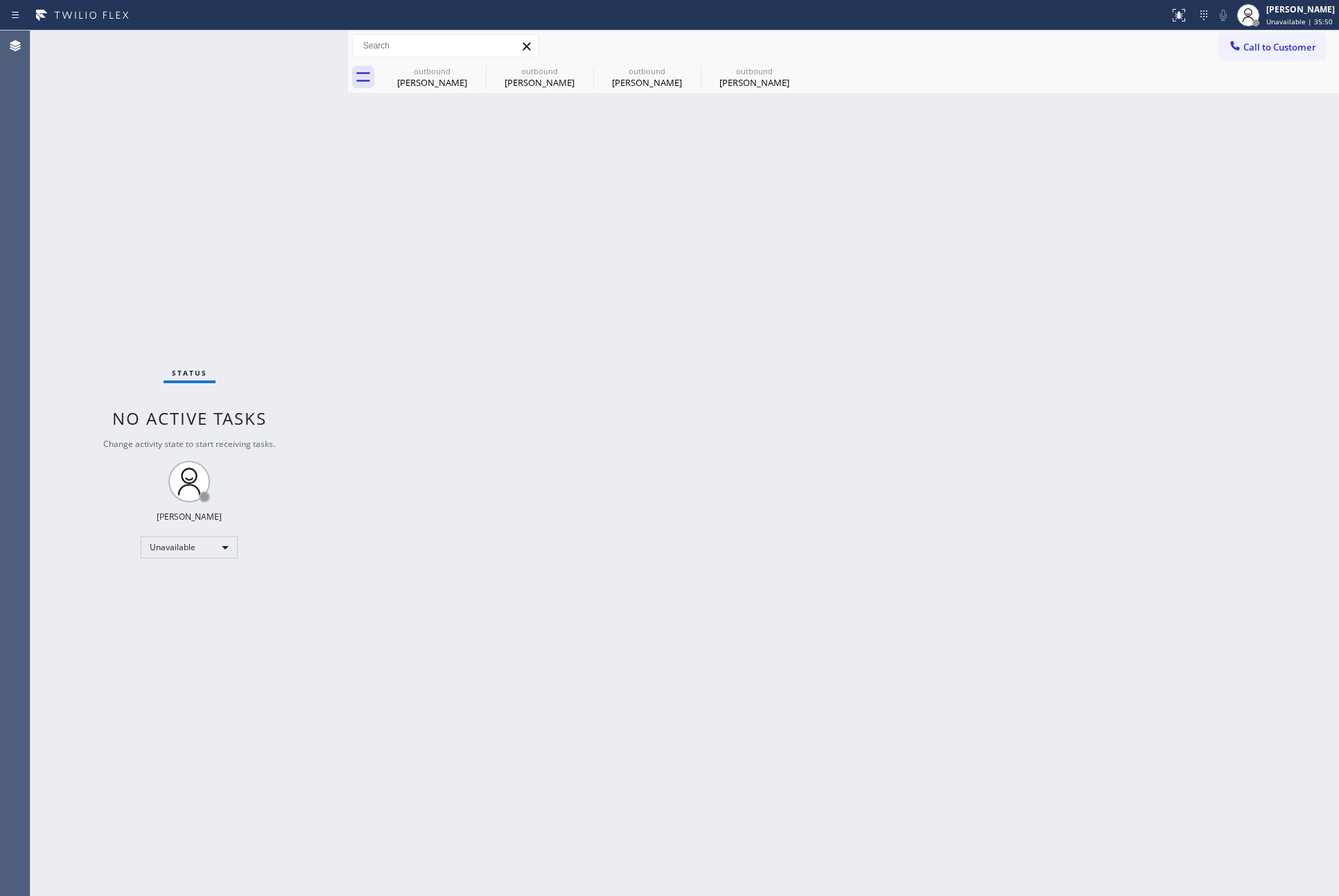
click at [653, 456] on div "Back to Dashboard Change Sender ID Customers Technicians Select a contact Outbo…" at bounding box center [843, 463] width 991 height 865
click at [438, 82] on div "Tanya Tanner" at bounding box center [432, 82] width 105 height 12
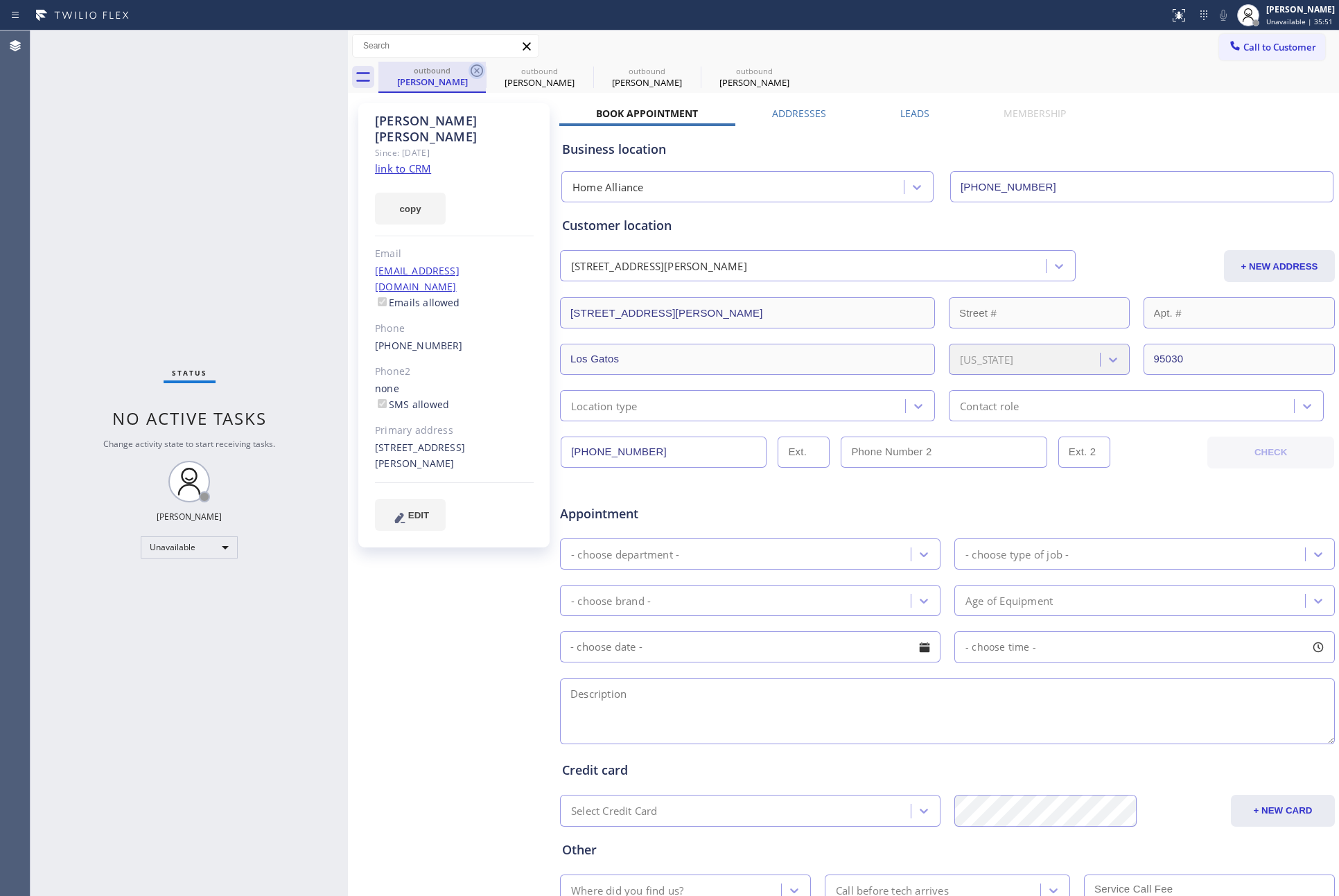
click at [478, 71] on icon at bounding box center [477, 70] width 16 height 16
click at [0, 0] on icon at bounding box center [0, 0] width 0 height 0
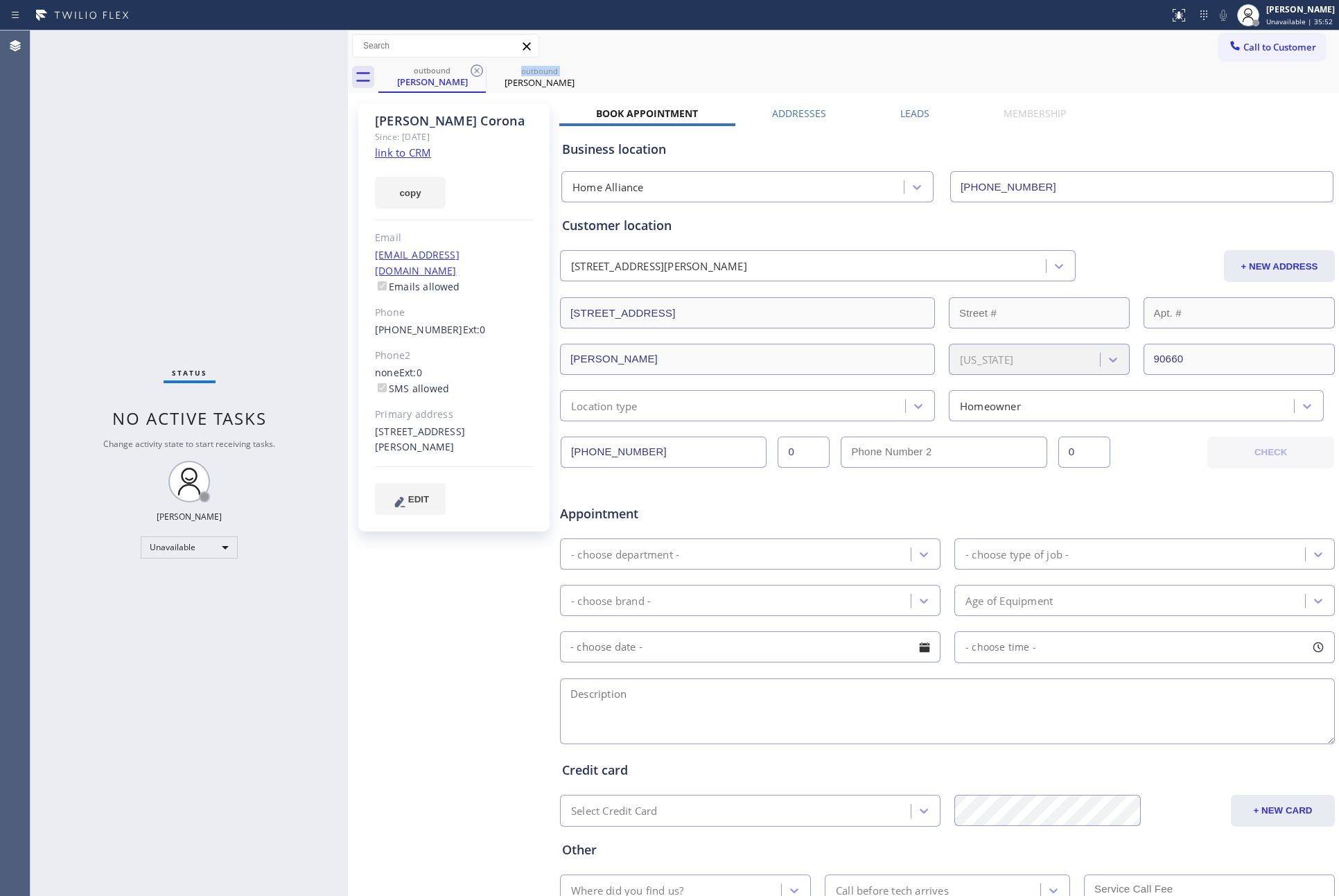
click at [478, 71] on icon at bounding box center [477, 70] width 16 height 16
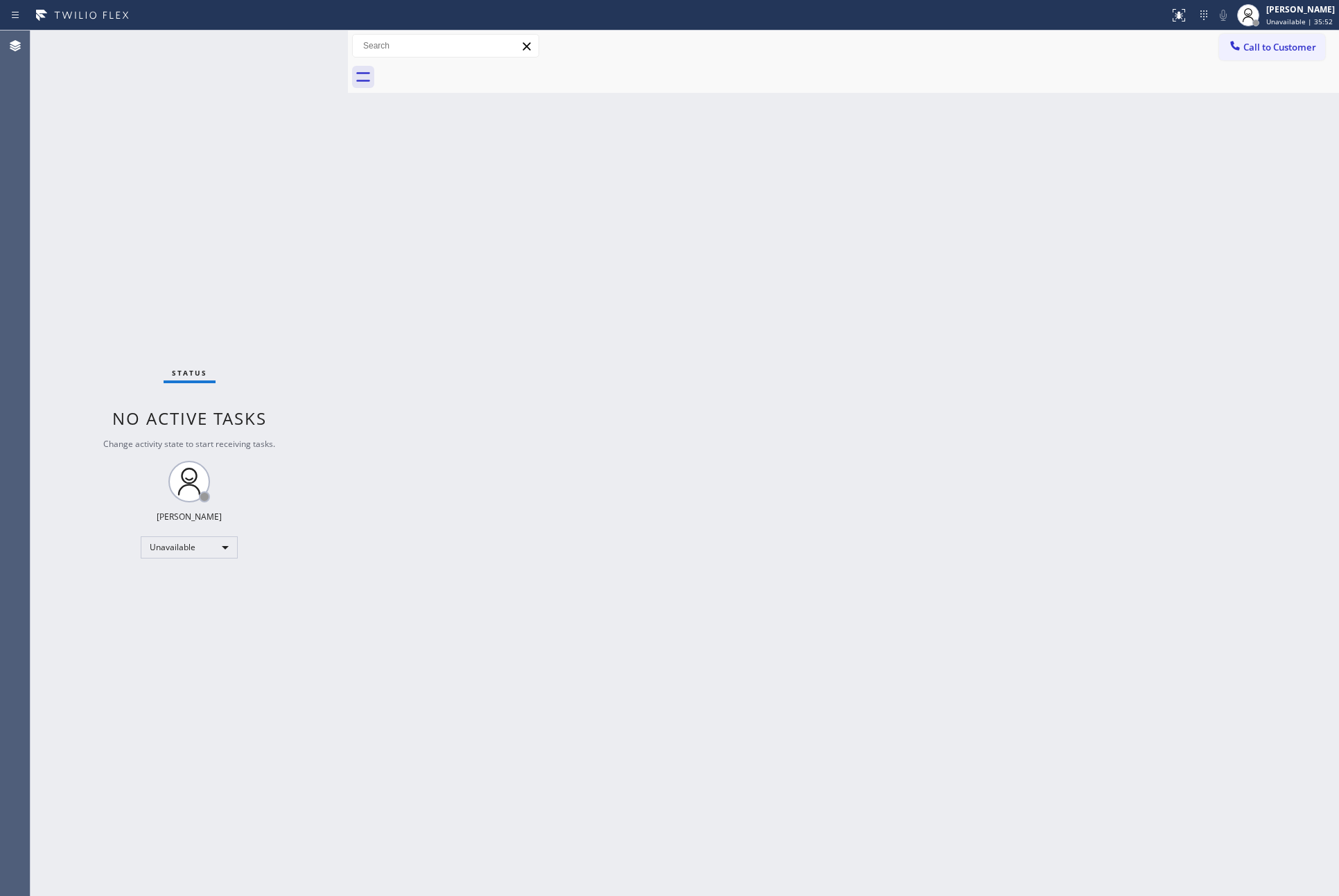
click at [478, 71] on div at bounding box center [859, 77] width 961 height 31
click at [1264, 46] on span "Call to Customer" at bounding box center [1279, 47] width 72 height 12
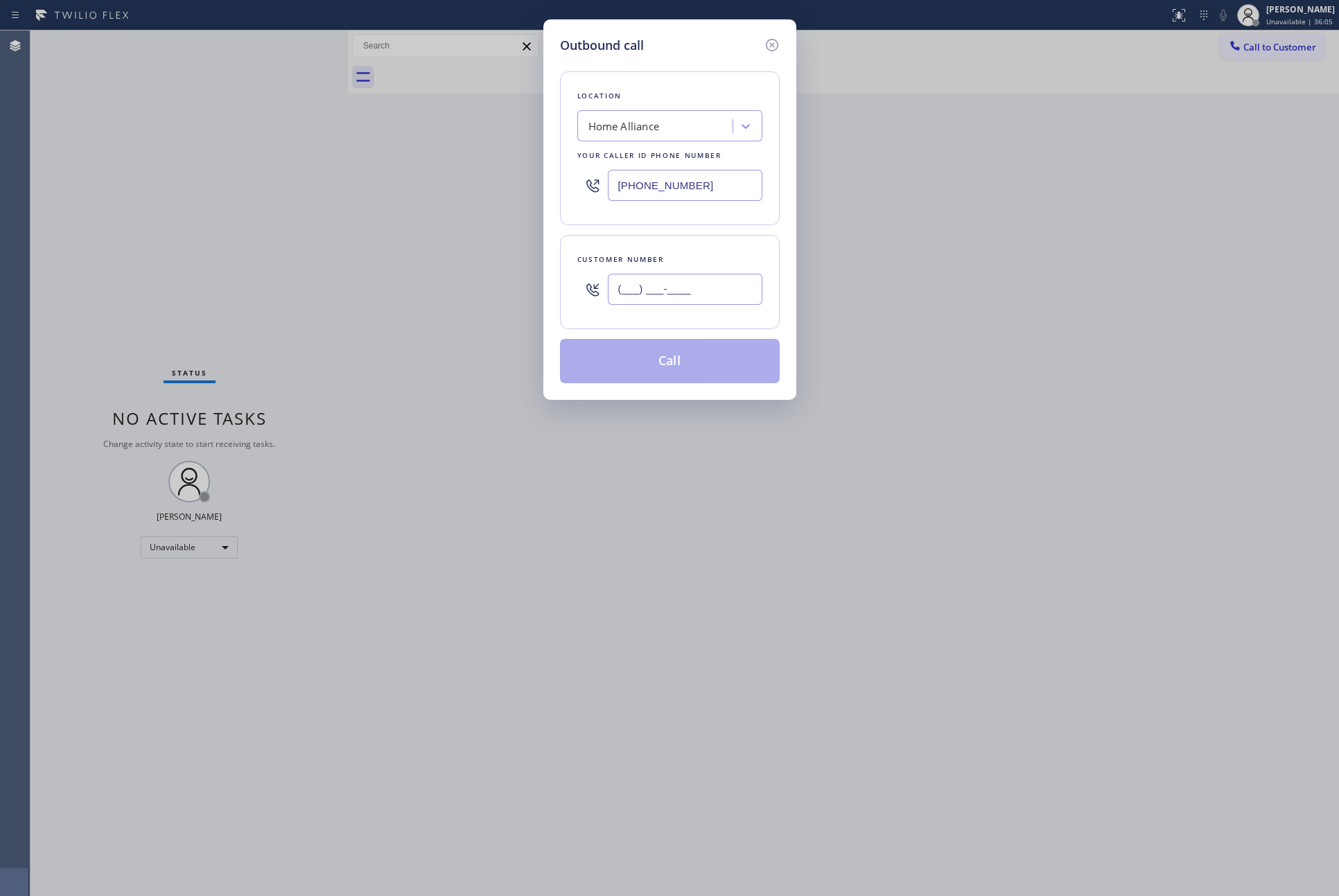
click at [702, 301] on input "(___) ___-____" at bounding box center [685, 289] width 154 height 31
paste input "914) 772-1317"
type input "(914) 772-1317"
click at [697, 377] on button "Call" at bounding box center [670, 361] width 219 height 45
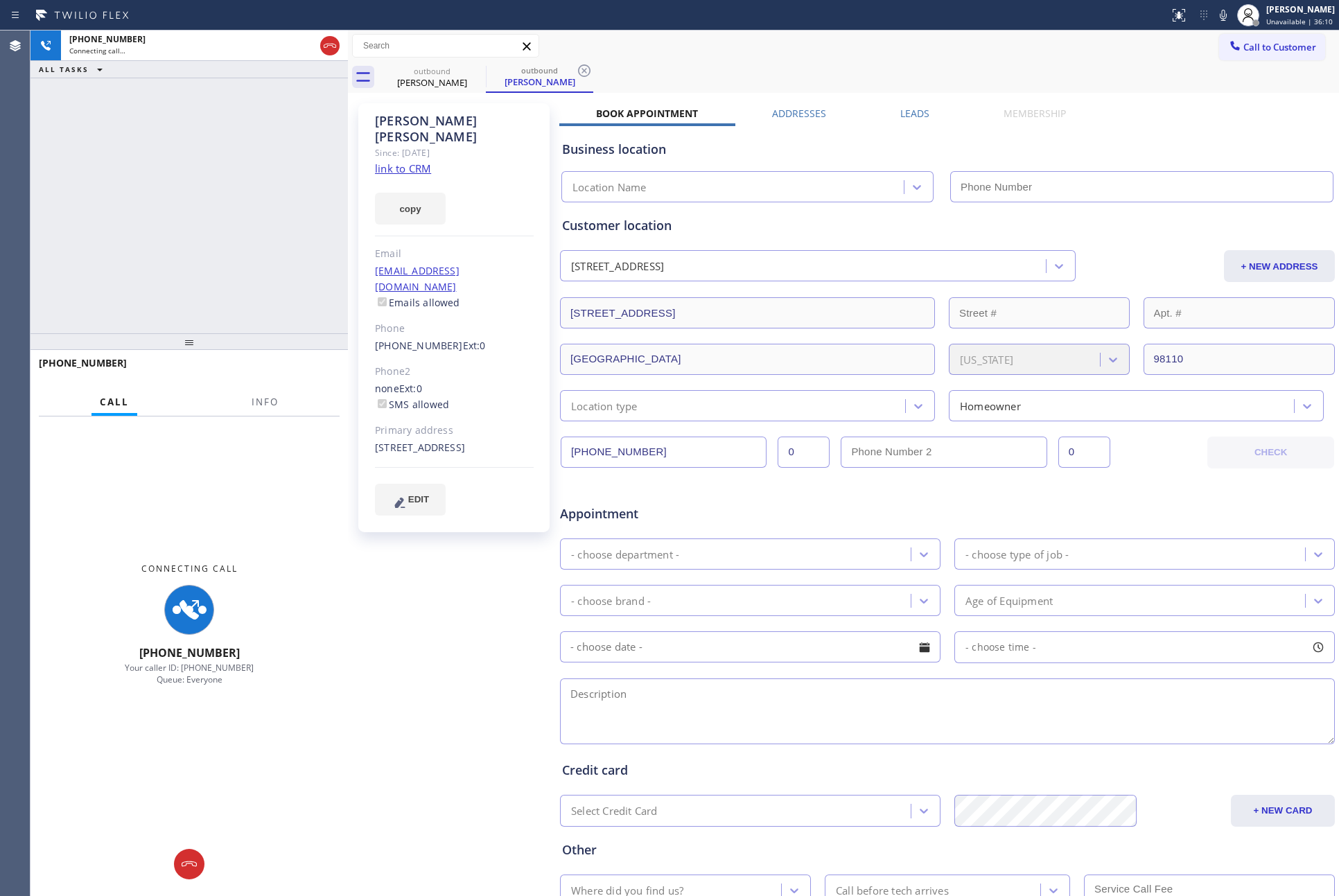
type input "(877) 777-0796"
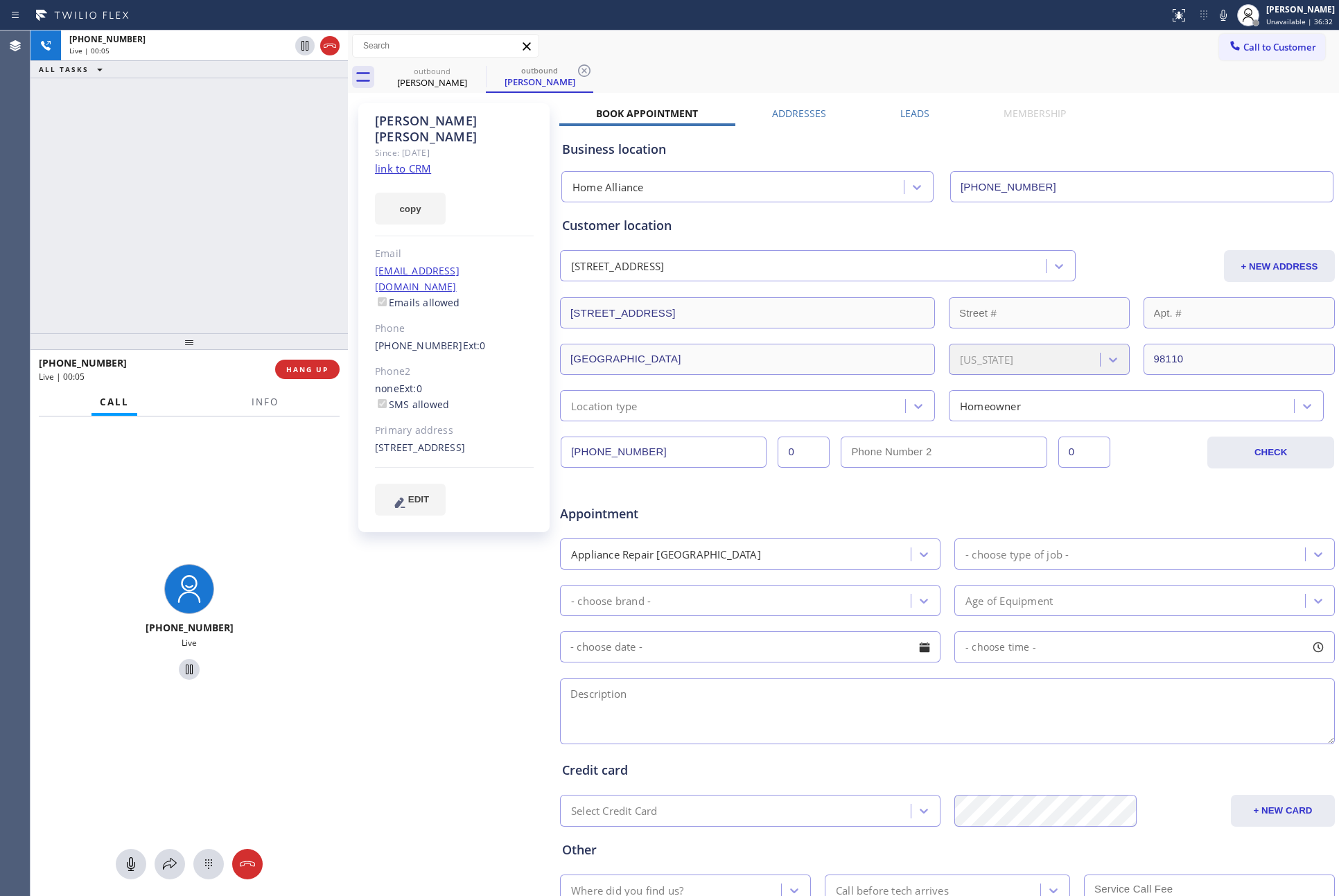
click at [907, 111] on label "Leads" at bounding box center [915, 113] width 30 height 13
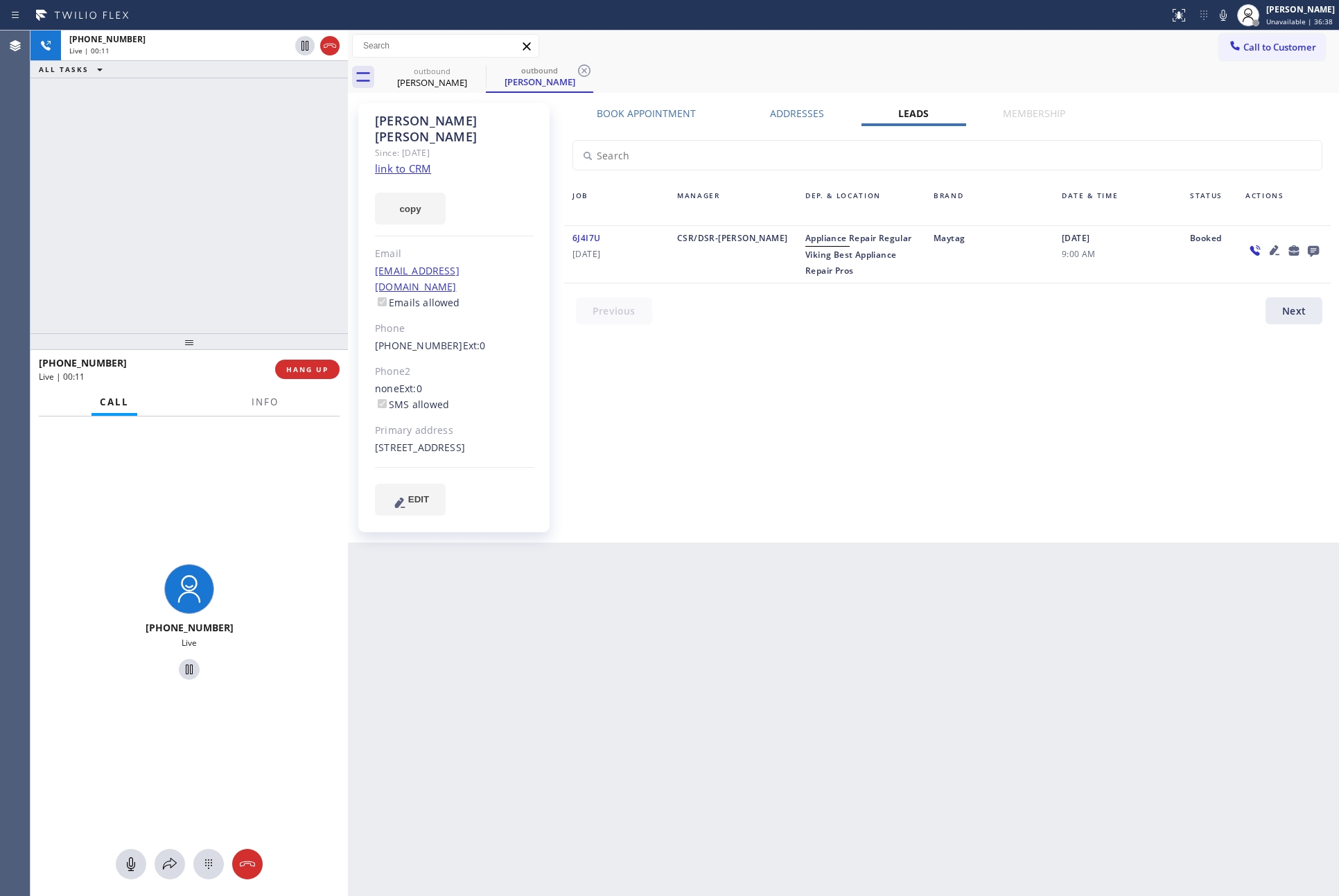
click at [944, 379] on div "Book Appointment Addresses Leads Membership Business location Home Alliance (87…" at bounding box center [947, 323] width 776 height 433
drag, startPoint x: 241, startPoint y: 254, endPoint x: 742, endPoint y: 381, distance: 516.8
click at [250, 257] on div "+19147721317 Live | 00:16 ALL TASKS ALL TASKS ACTIVE TASKS TASKS IN WRAP UP" at bounding box center [189, 182] width 317 height 303
click at [763, 381] on div "Book Appointment Addresses Leads Membership Business location Home Alliance (87…" at bounding box center [947, 323] width 776 height 433
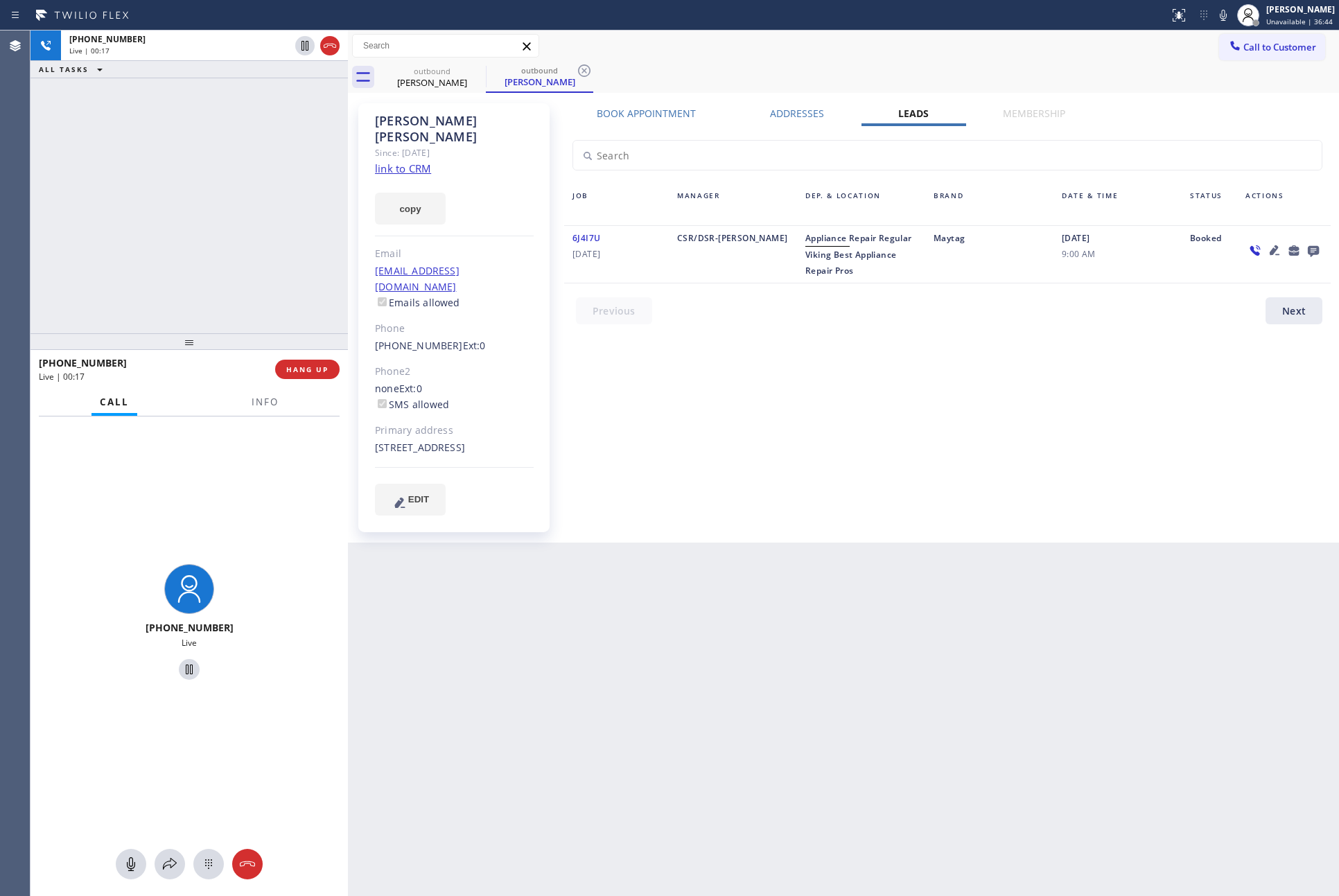
click at [339, 219] on div "+19147721317 Live | 00:17 ALL TASKS ALL TASKS ACTIVE TASKS TASKS IN WRAP UP" at bounding box center [189, 182] width 317 height 303
click at [842, 436] on div "Book Appointment Addresses Leads Membership Business location Home Alliance (87…" at bounding box center [947, 323] width 776 height 433
click at [420, 161] on link "link to CRM" at bounding box center [402, 168] width 56 height 14
click at [188, 186] on div "+19147721317 Live | 00:19 ALL TASKS ALL TASKS ACTIVE TASKS TASKS IN WRAP UP" at bounding box center [189, 182] width 317 height 303
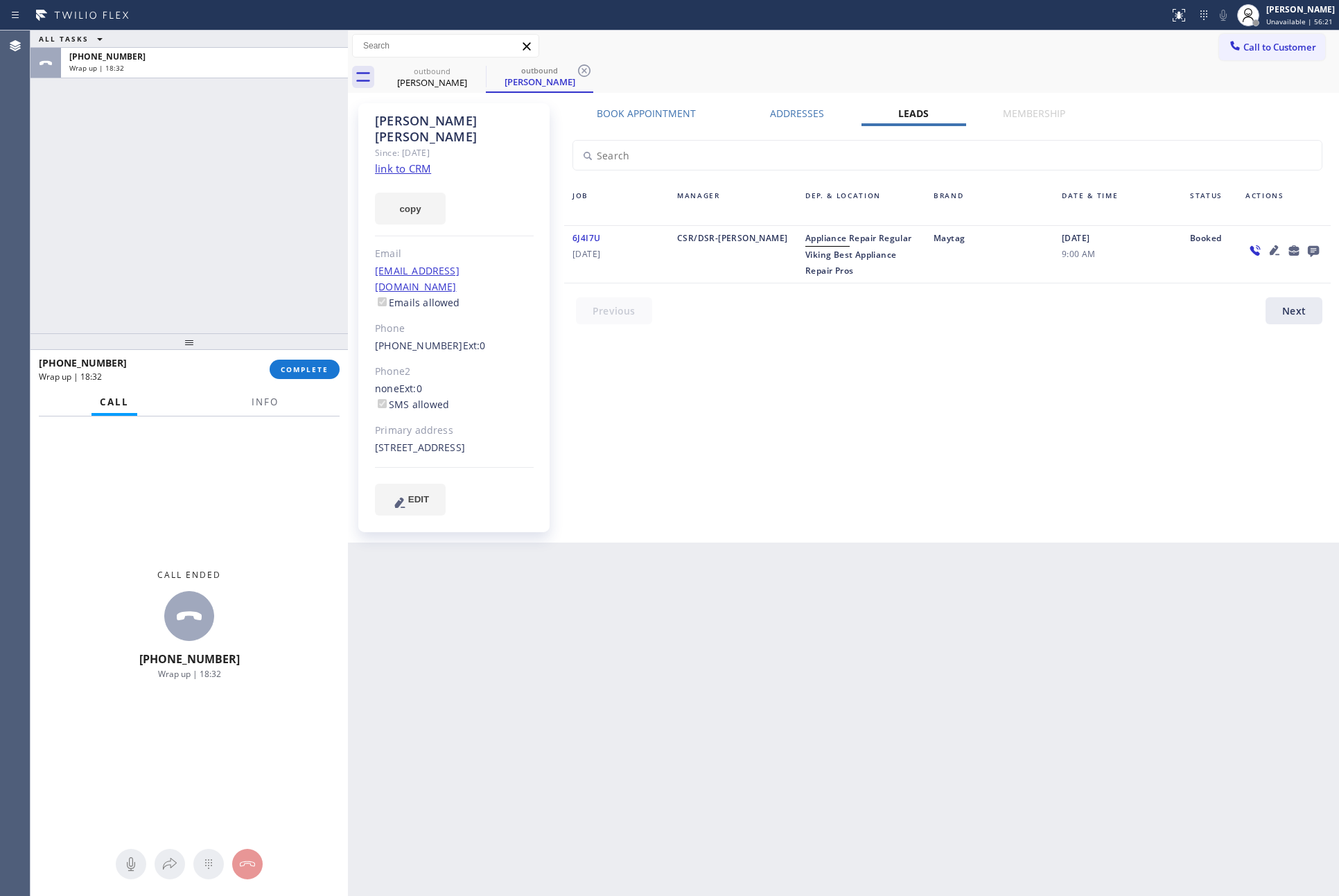
click at [781, 547] on div "Back to Dashboard Change Sender ID Customers Technicians Select a contact Outbo…" at bounding box center [843, 463] width 991 height 865
click at [271, 295] on div "ALL TASKS ALL TASKS ACTIVE TASKS TASKS IN WRAP UP +19147721317 Wrap up | 18:32" at bounding box center [189, 182] width 317 height 303
click at [292, 378] on button "COMPLETE" at bounding box center [304, 369] width 70 height 19
click at [257, 220] on div "ALL TASKS ALL TASKS ACTIVE TASKS TASKS IN WRAP UP +19147721317 Wrap up | 18:33" at bounding box center [189, 182] width 317 height 303
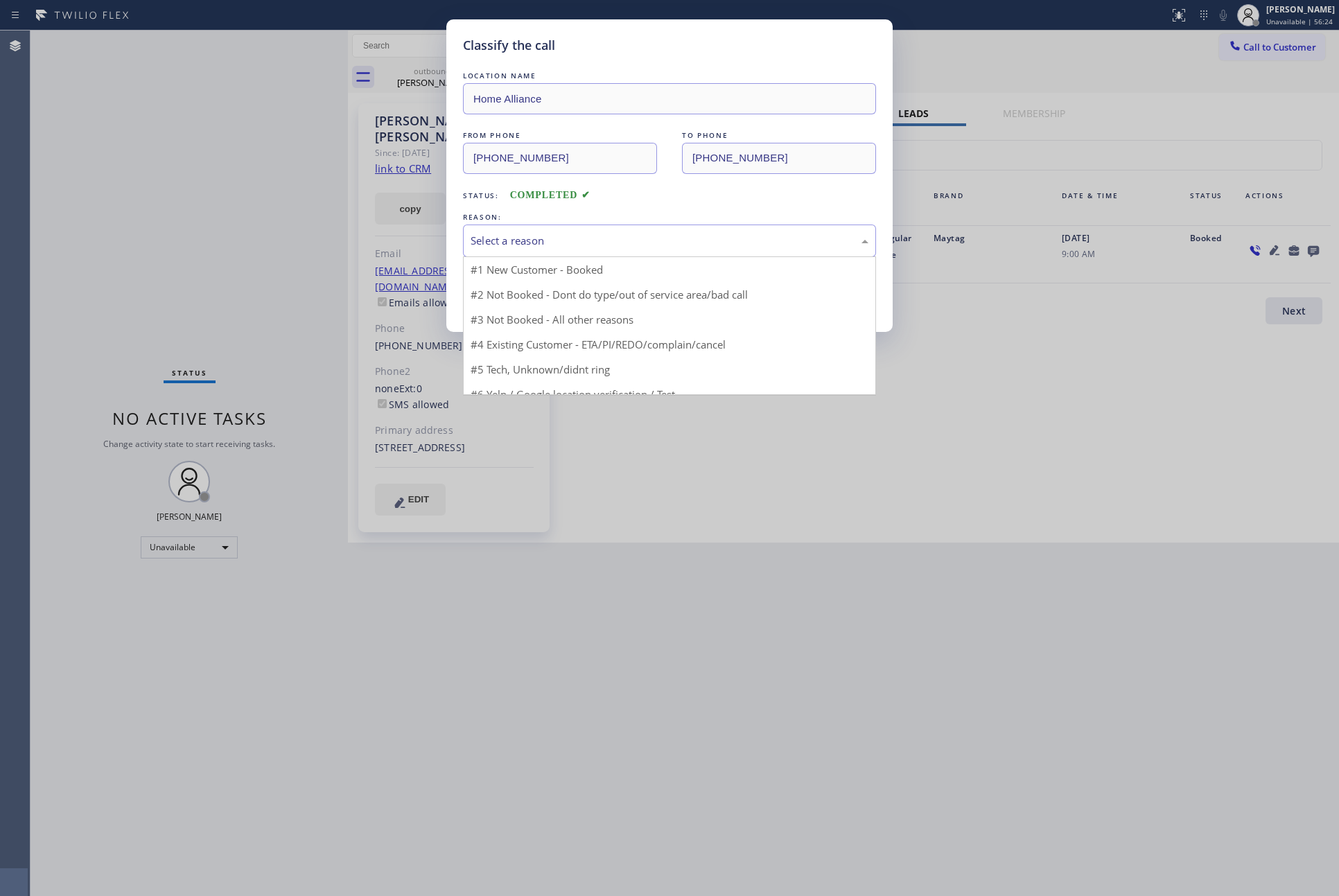
drag, startPoint x: 497, startPoint y: 241, endPoint x: 497, endPoint y: 252, distance: 11.0
click at [497, 243] on div "Select a reason" at bounding box center [669, 240] width 397 height 16
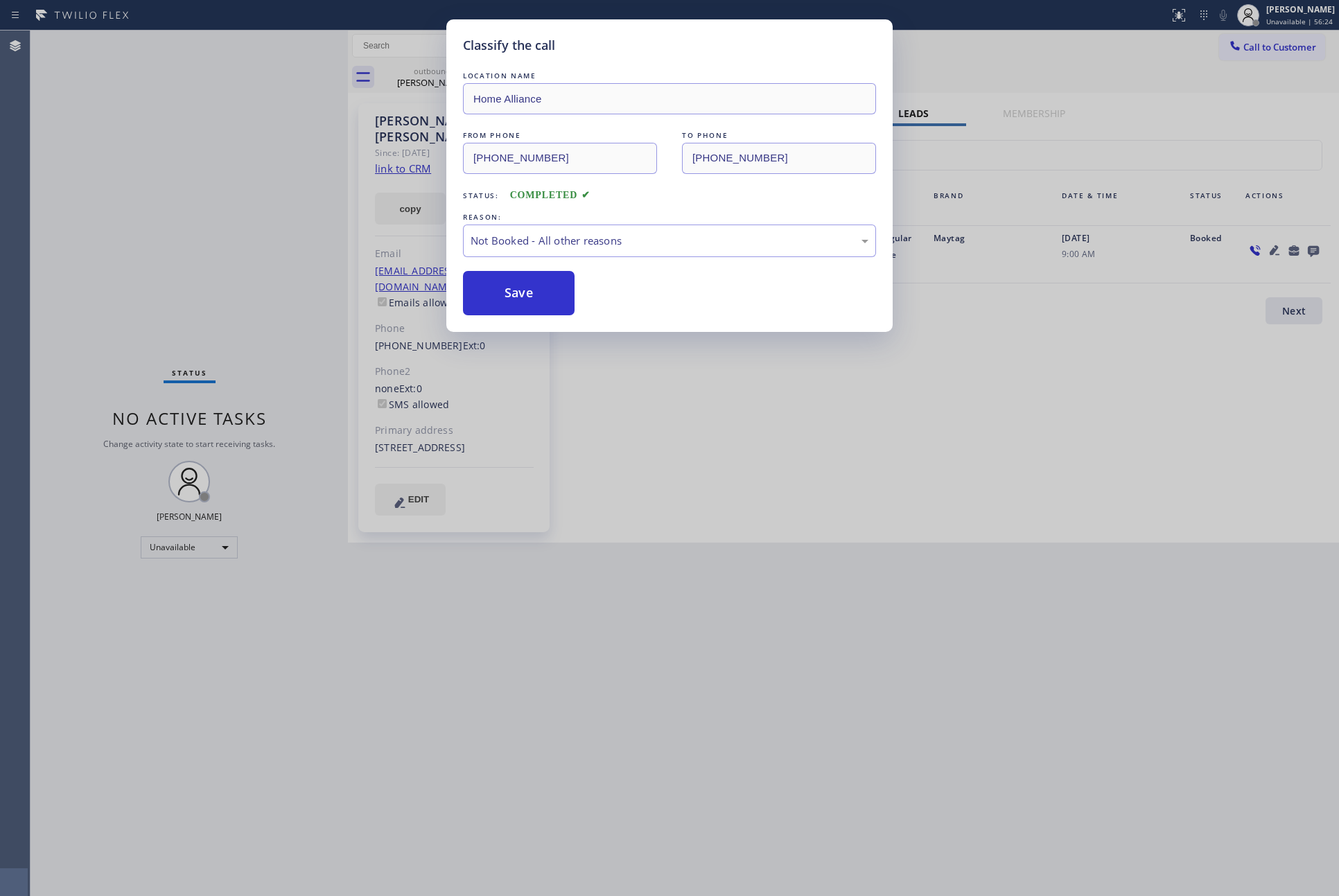
click at [497, 302] on button "Save" at bounding box center [518, 293] width 112 height 45
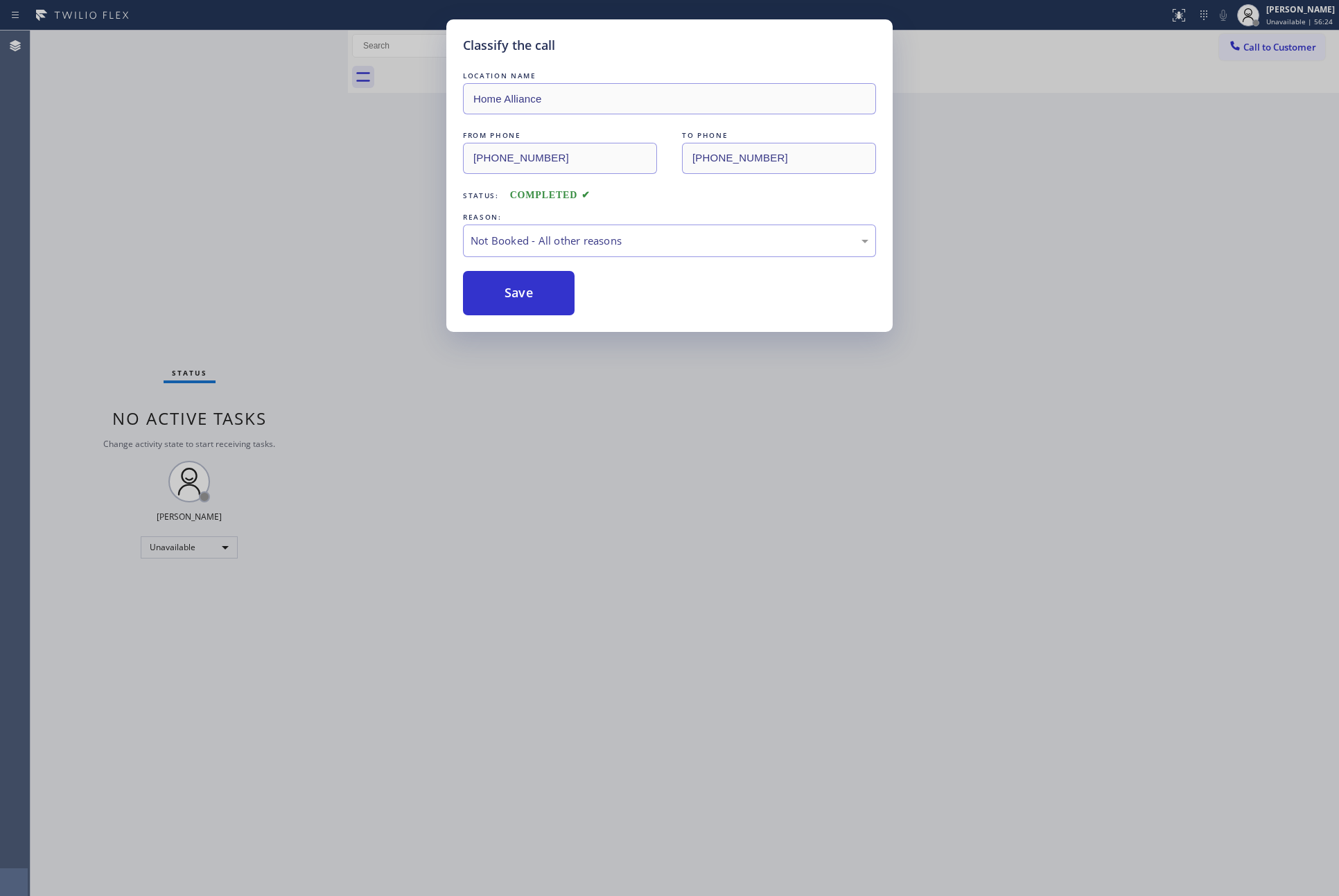
drag, startPoint x: 497, startPoint y: 302, endPoint x: 1319, endPoint y: 608, distance: 877.1
click at [503, 303] on button "Save" at bounding box center [518, 293] width 112 height 45
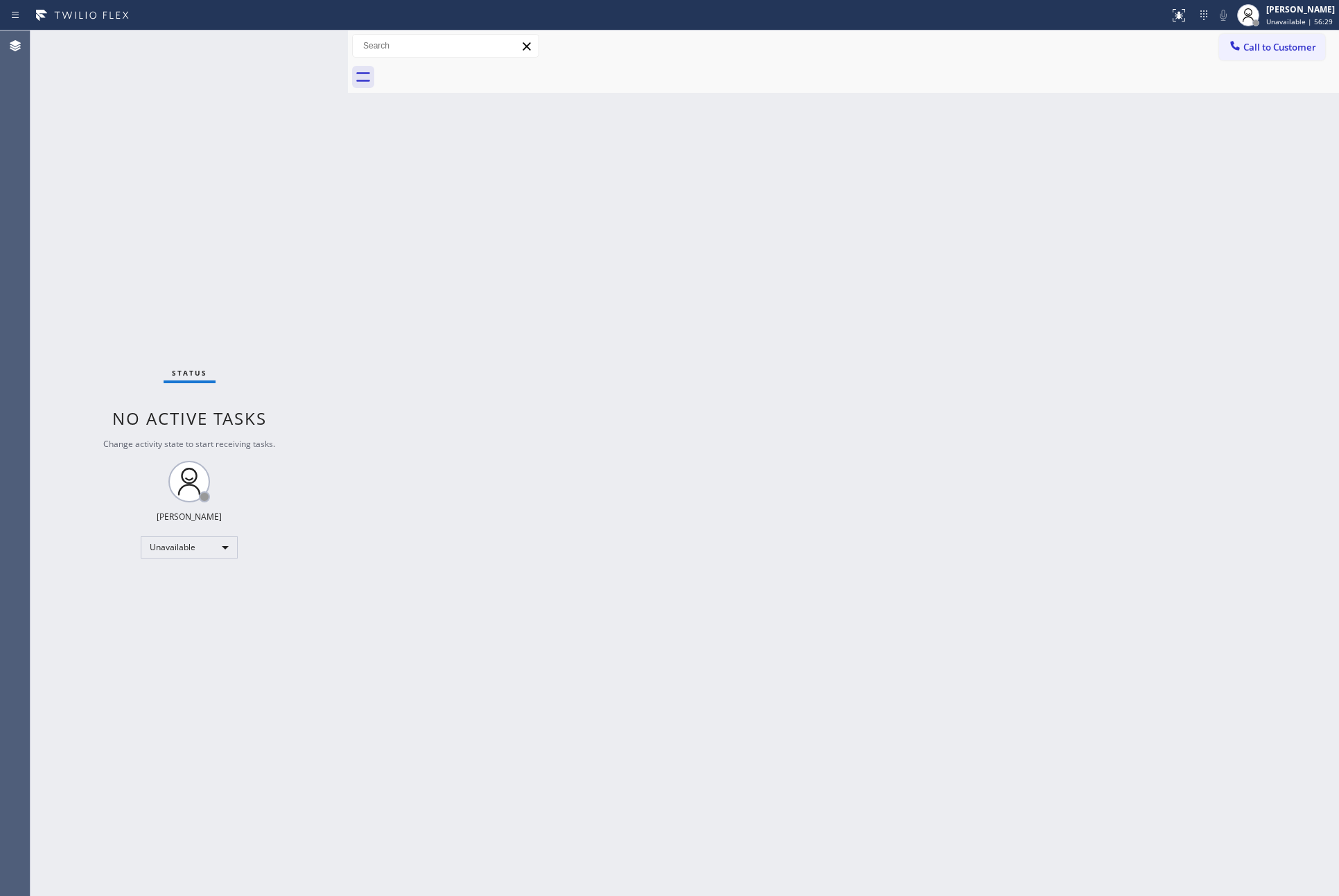
click at [786, 378] on div "Back to Dashboard Change Sender ID Customers Technicians Select a contact Outbo…" at bounding box center [843, 463] width 991 height 865
click at [1288, 47] on span "Call to Customer" at bounding box center [1279, 47] width 72 height 12
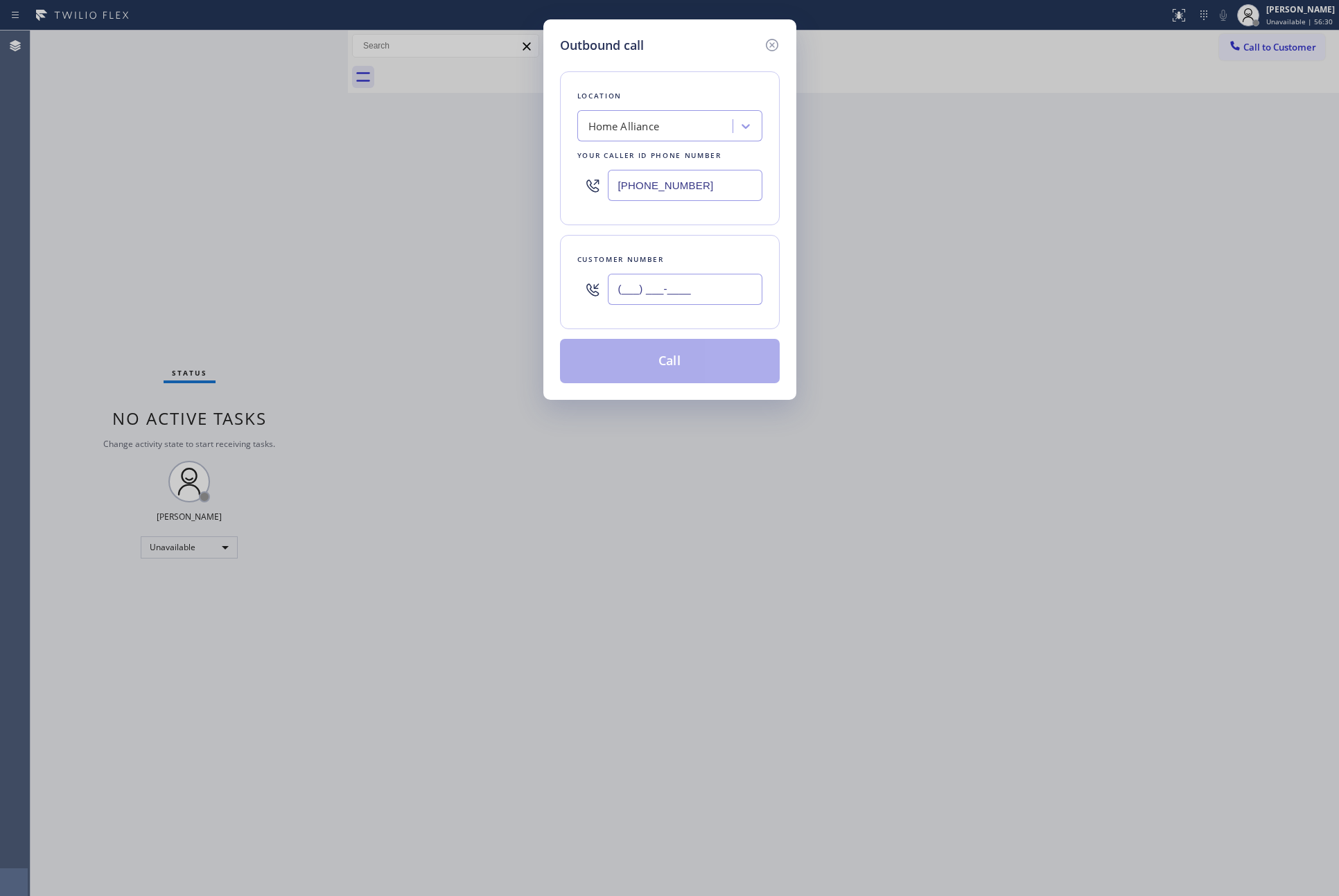
click at [741, 294] on input "(___) ___-____" at bounding box center [685, 289] width 154 height 31
paste input "714) 624-0693"
type input "(714) 624-0693"
click at [721, 375] on button "Call" at bounding box center [670, 361] width 219 height 45
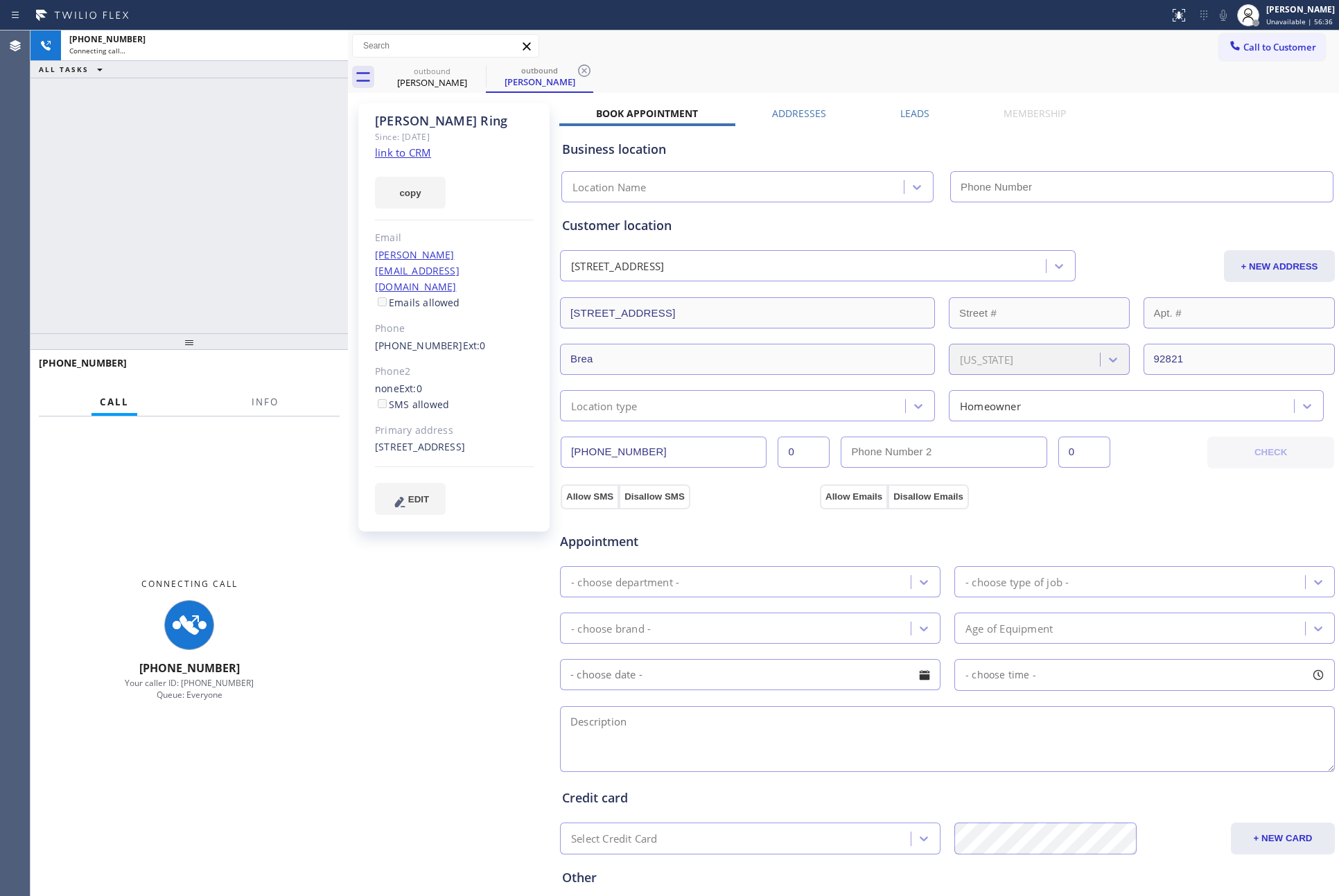
type input "(877) 777-0796"
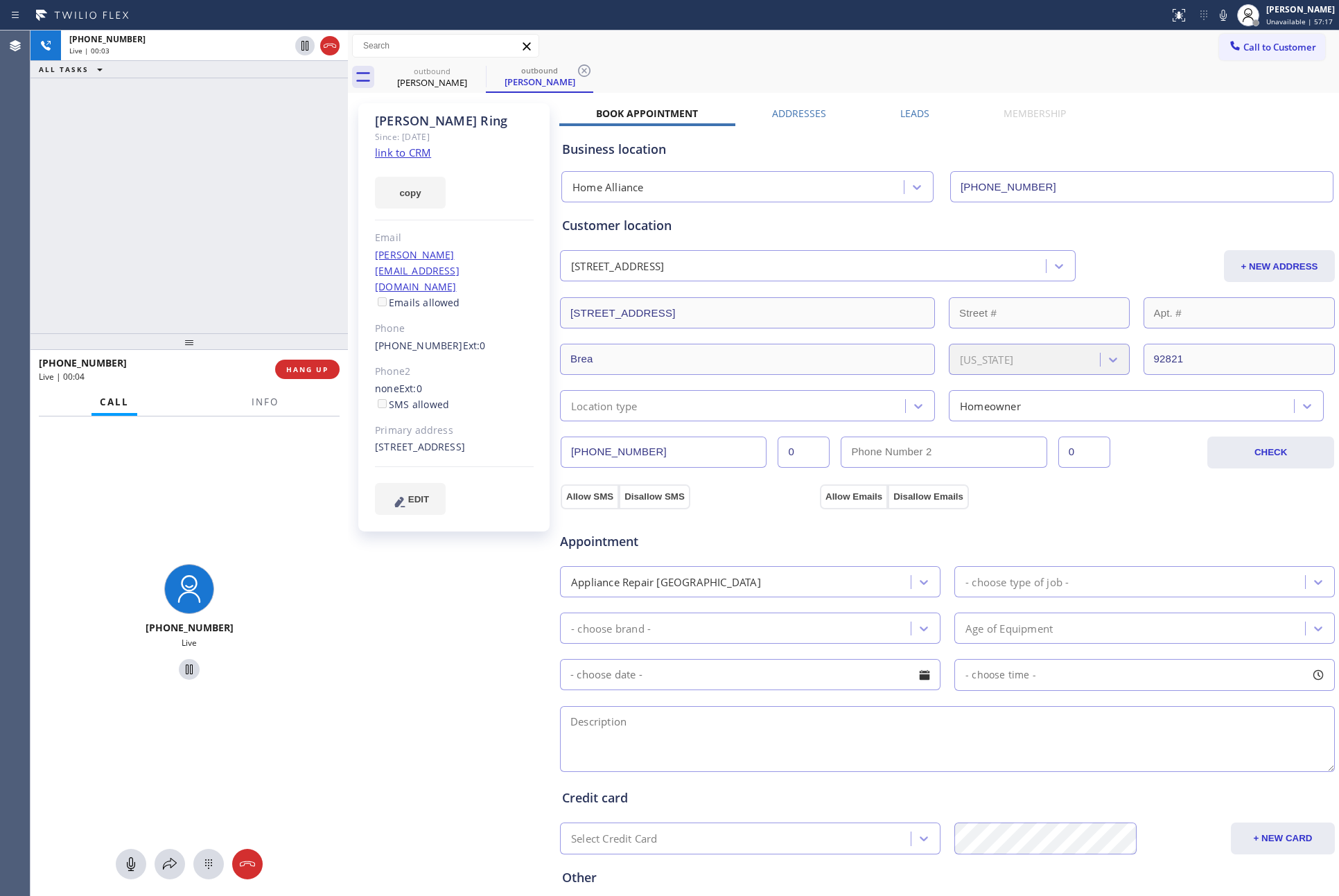
click at [285, 216] on div "+17146240693 Live | 00:03 ALL TASKS ALL TASKS ACTIVE TASKS TASKS IN WRAP UP" at bounding box center [189, 182] width 317 height 303
click at [322, 375] on button "HANG UP" at bounding box center [308, 369] width 65 height 19
click at [254, 198] on div "+17146240693 Live | 00:05 ALL TASKS ALL TASKS ACTIVE TASKS TASKS IN WRAP UP" at bounding box center [189, 182] width 317 height 303
click at [253, 198] on div "+17146240693 Live | 00:05 ALL TASKS ALL TASKS ACTIVE TASKS TASKS IN WRAP UP" at bounding box center [189, 182] width 317 height 303
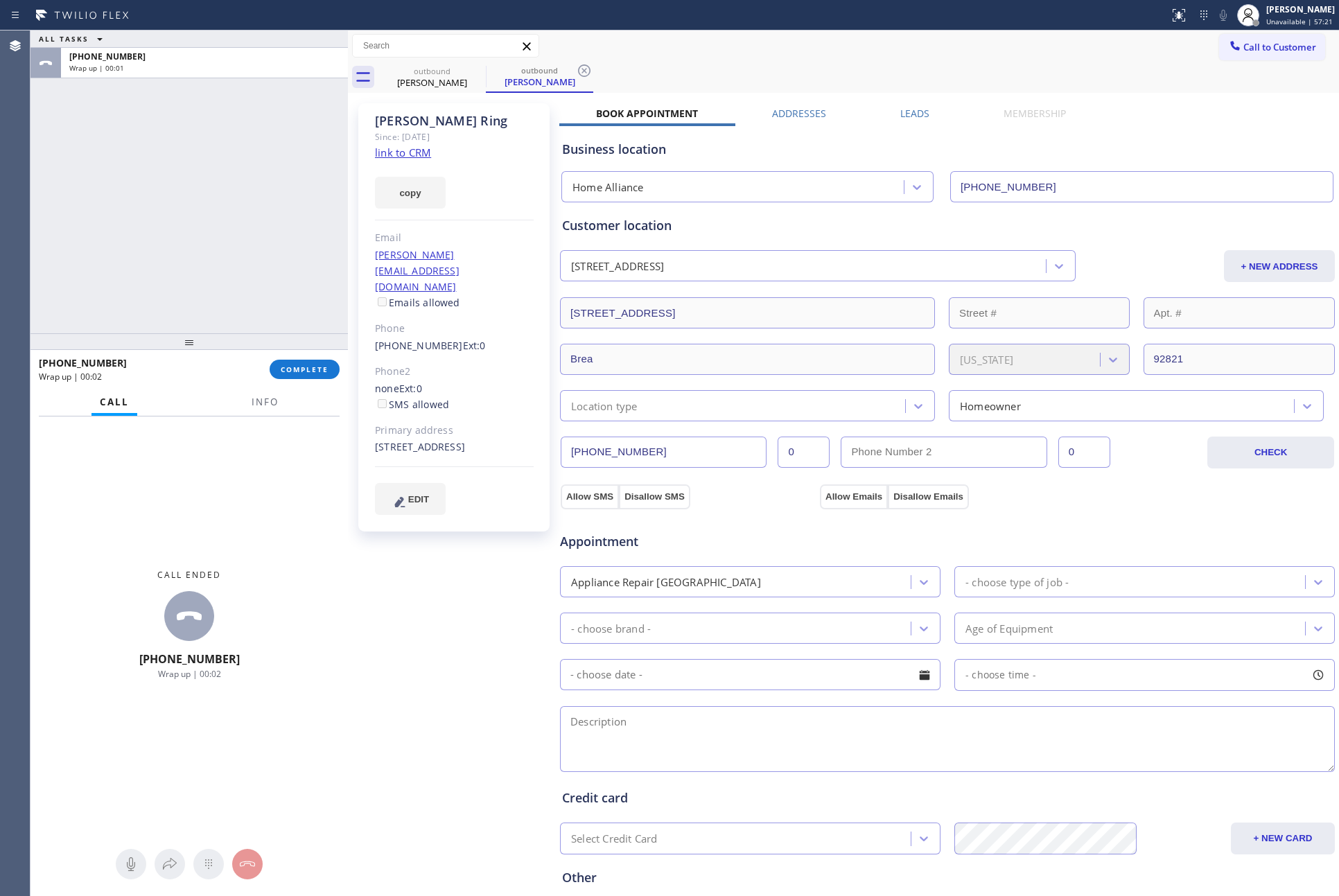
drag, startPoint x: 225, startPoint y: 184, endPoint x: 454, endPoint y: 132, distance: 234.8
click at [227, 184] on div "ALL TASKS ALL TASKS ACTIVE TASKS TASKS IN WRAP UP +17146240693 Wrap up | 00:01" at bounding box center [189, 182] width 317 height 303
drag, startPoint x: 146, startPoint y: 194, endPoint x: 154, endPoint y: 194, distance: 8.0
click at [152, 194] on div "ALL TASKS ALL TASKS ACTIVE TASKS TASKS IN WRAP UP +17146240693 Wrap up | 00:22" at bounding box center [189, 182] width 317 height 303
click at [316, 373] on span "COMPLETE" at bounding box center [304, 369] width 48 height 10
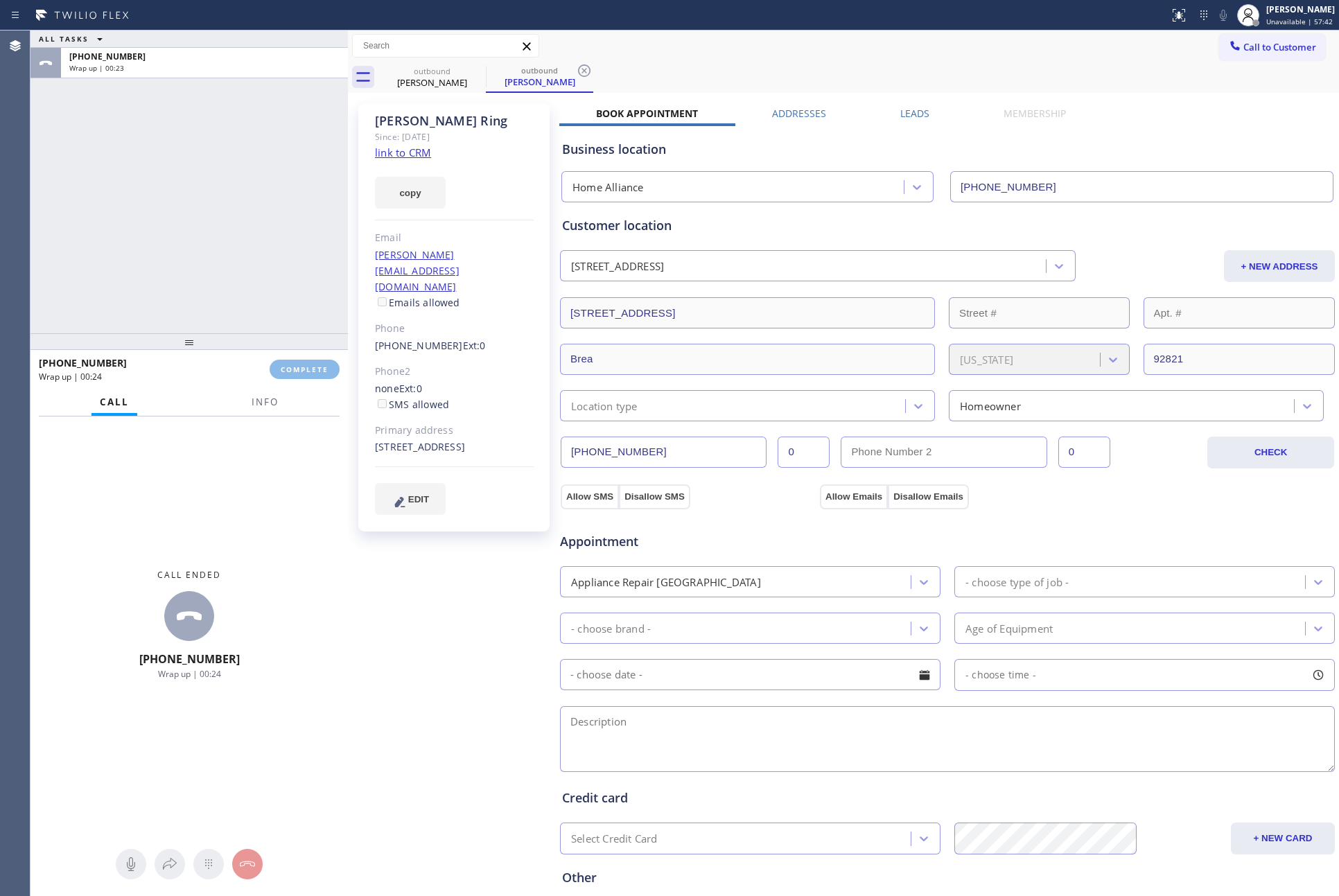
drag, startPoint x: 237, startPoint y: 176, endPoint x: 297, endPoint y: 188, distance: 61.2
click at [252, 179] on div "ALL TASKS ALL TASKS ACTIVE TASKS TASKS IN WRAP UP +17146240693 Wrap up | 00:23" at bounding box center [189, 182] width 317 height 303
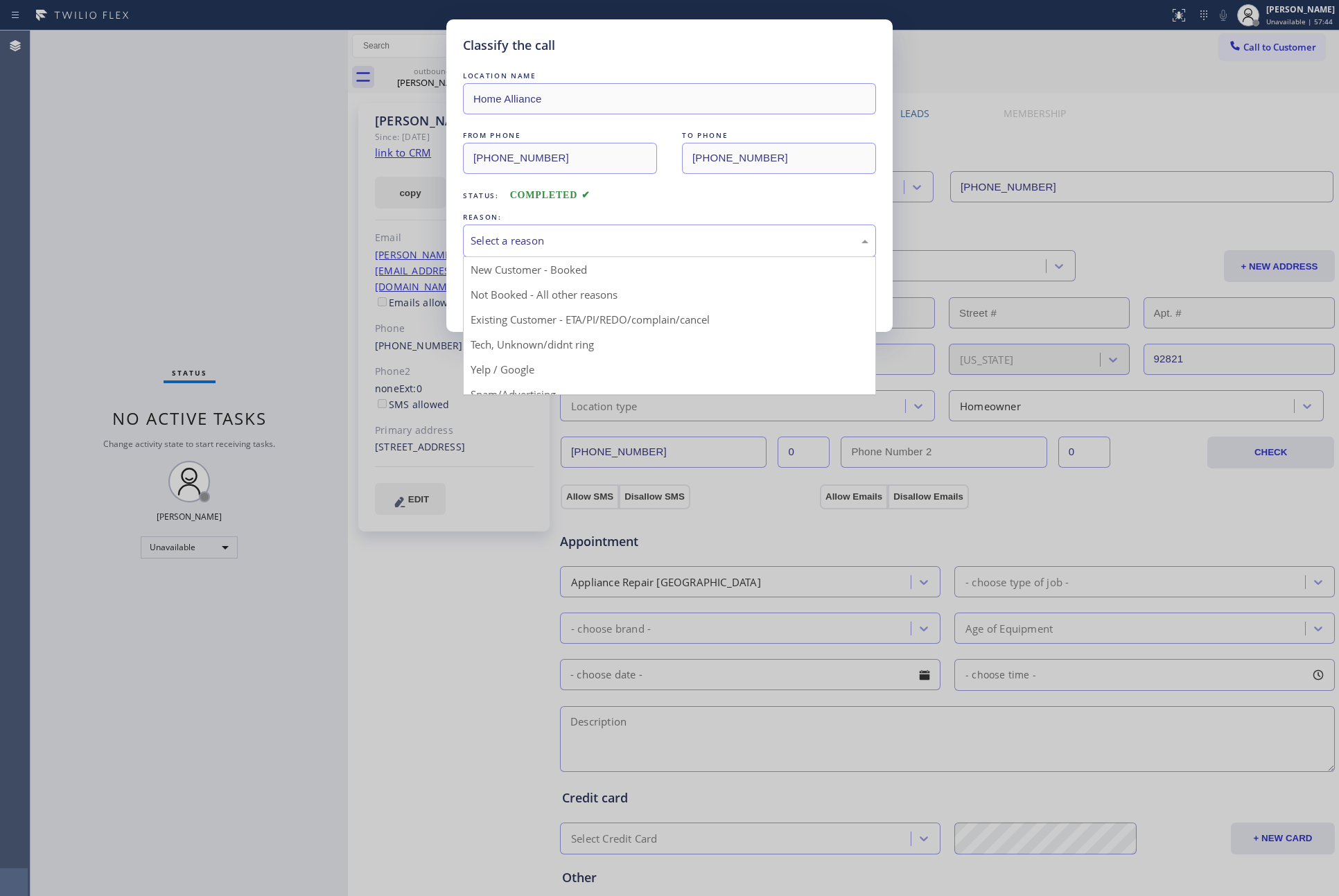
drag, startPoint x: 477, startPoint y: 235, endPoint x: 506, endPoint y: 329, distance: 98.4
click at [478, 237] on div "Select a reason" at bounding box center [669, 240] width 397 height 16
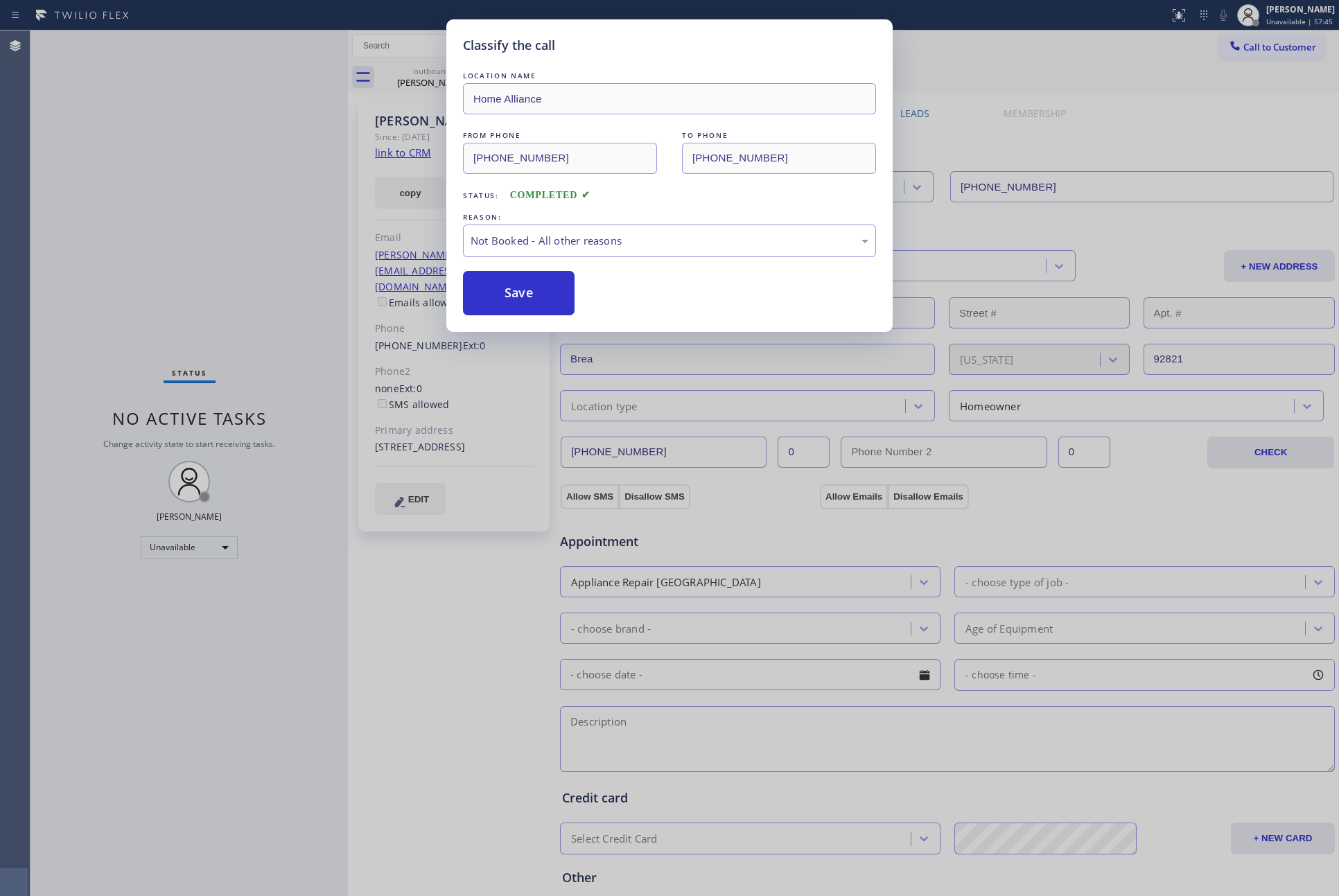
click at [515, 297] on button "Save" at bounding box center [518, 293] width 112 height 45
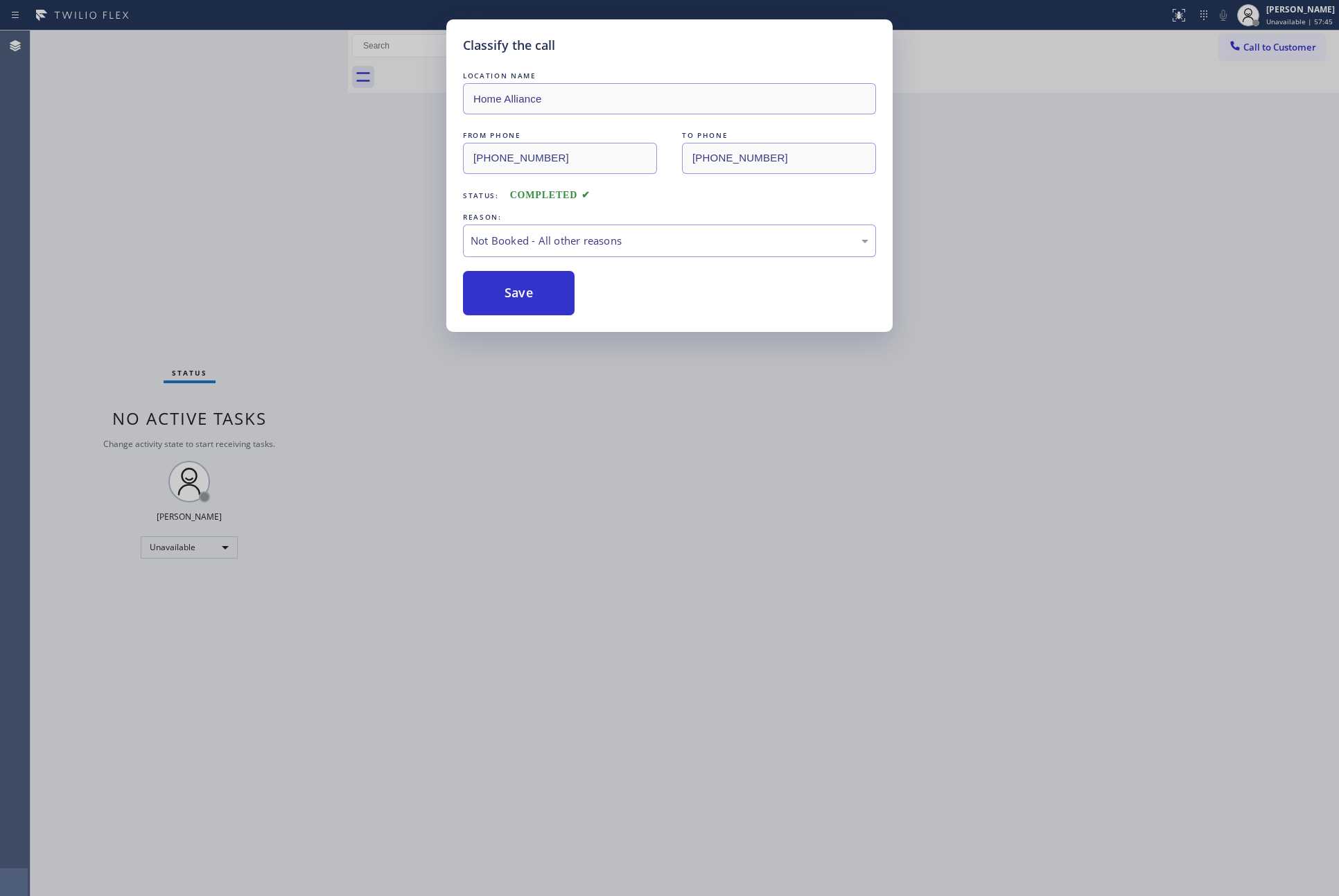
drag, startPoint x: 1010, startPoint y: 68, endPoint x: 1063, endPoint y: 54, distance: 54.8
click at [1011, 68] on div "Classify the call LOCATION NAME Orange Appliance Repair FROM PHONE (714) 855-42…" at bounding box center [684, 463] width 1309 height 865
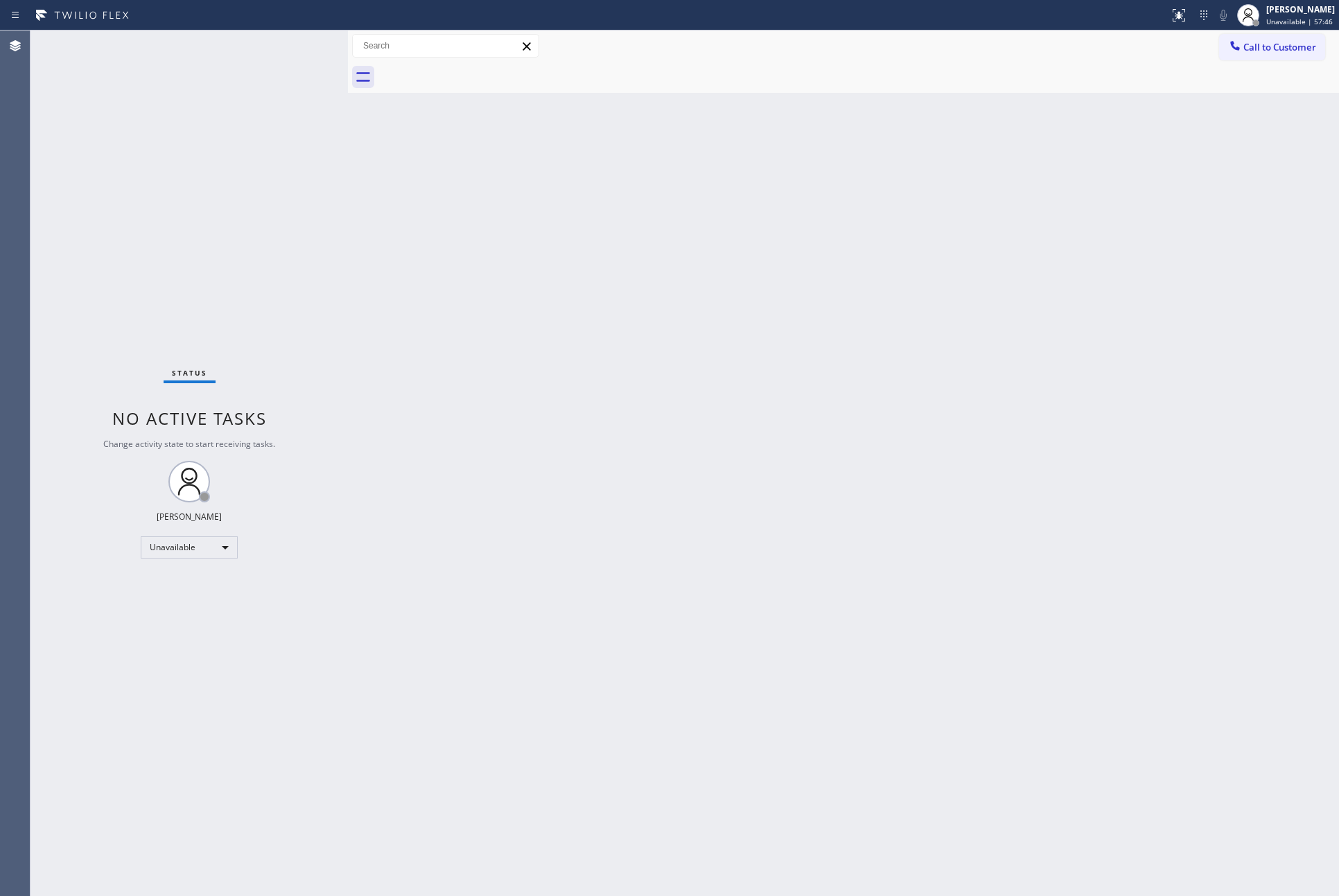
click at [1293, 49] on span "Call to Customer" at bounding box center [1279, 47] width 72 height 12
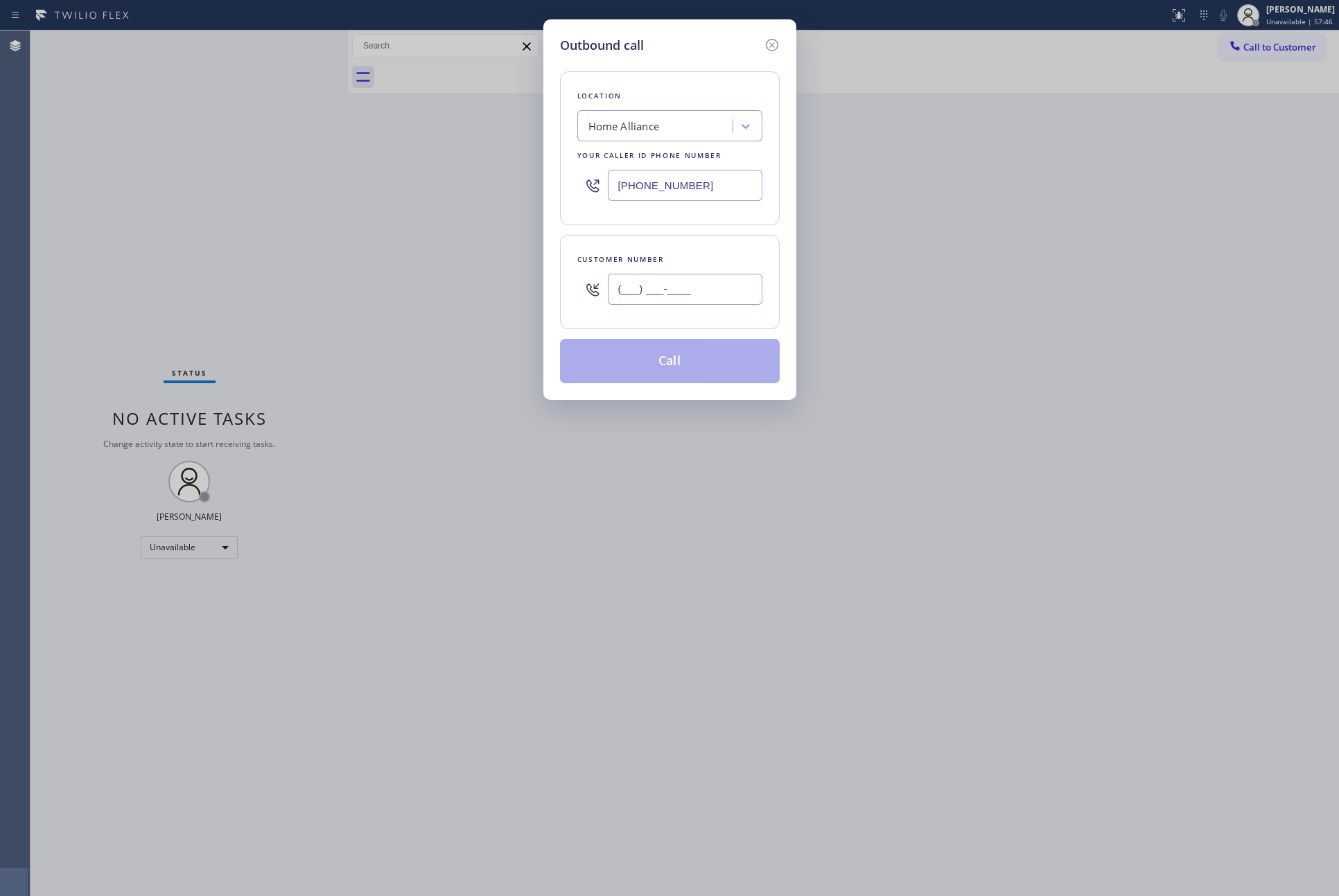
click at [736, 291] on input "(___) ___-____" at bounding box center [685, 289] width 154 height 31
paste input "312) 305-6258"
type input "(312) 305-6258"
click at [726, 362] on button "Call" at bounding box center [670, 361] width 219 height 45
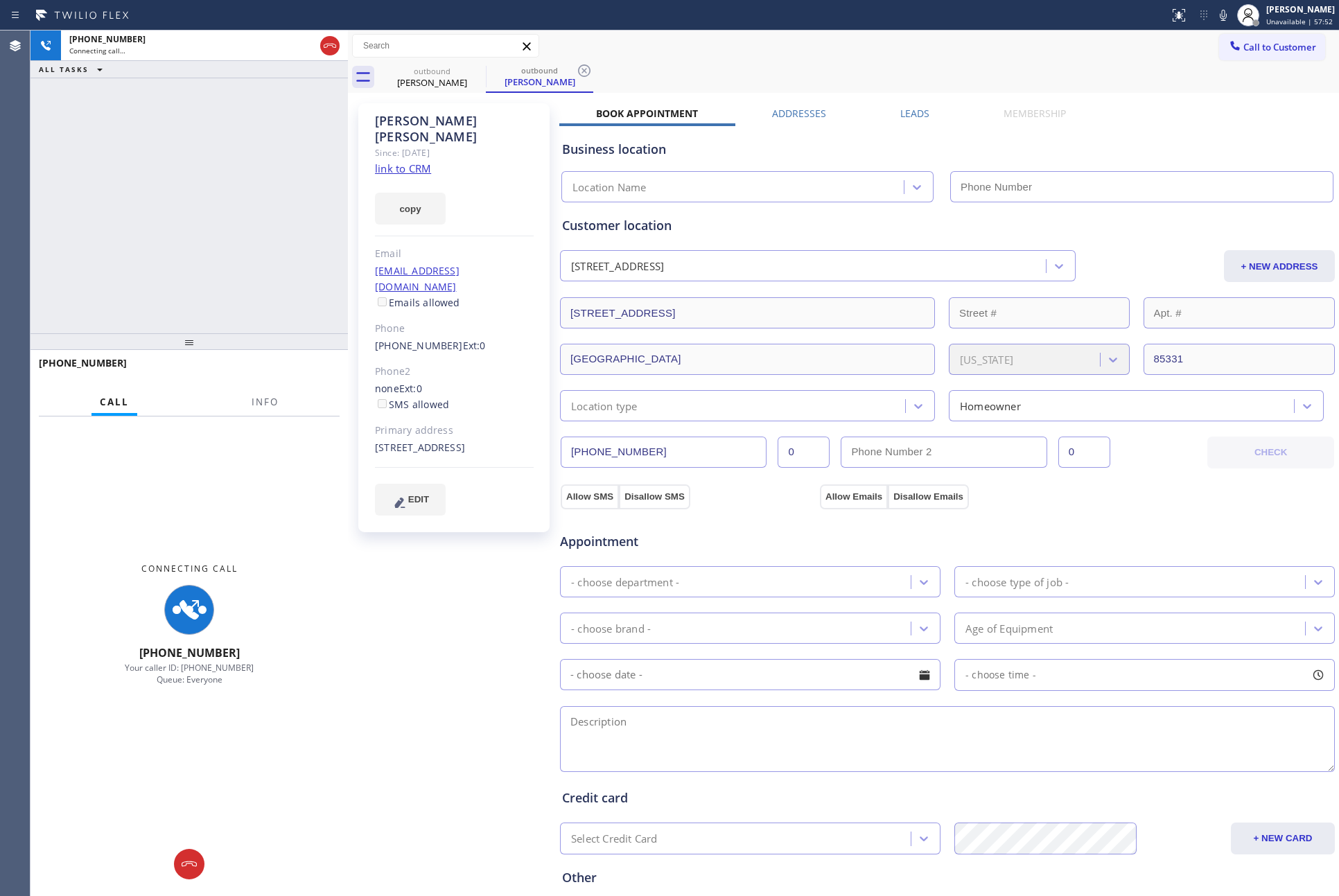
type input "(877) 777-0796"
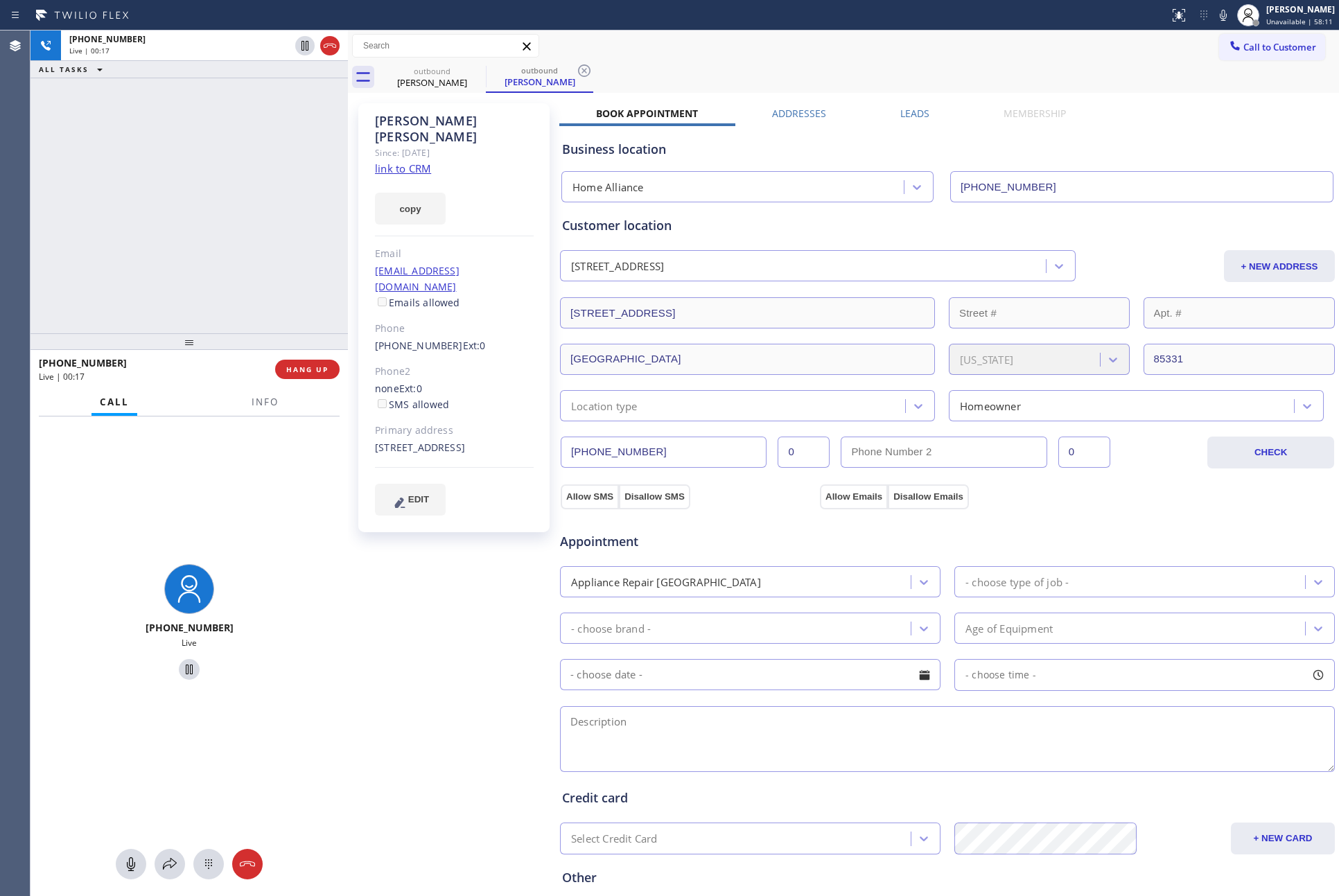
drag, startPoint x: 222, startPoint y: 265, endPoint x: 285, endPoint y: 343, distance: 100.3
click at [237, 303] on div "+13123056258 Live | 00:17 ALL TASKS ALL TASKS ACTIVE TASKS TASKS IN WRAP UP" at bounding box center [189, 182] width 317 height 303
click at [304, 370] on span "HANG UP" at bounding box center [307, 369] width 42 height 10
click at [260, 187] on div "+13123056258 Live | 00:18 ALL TASKS ALL TASKS ACTIVE TASKS TASKS IN WRAP UP" at bounding box center [189, 182] width 317 height 303
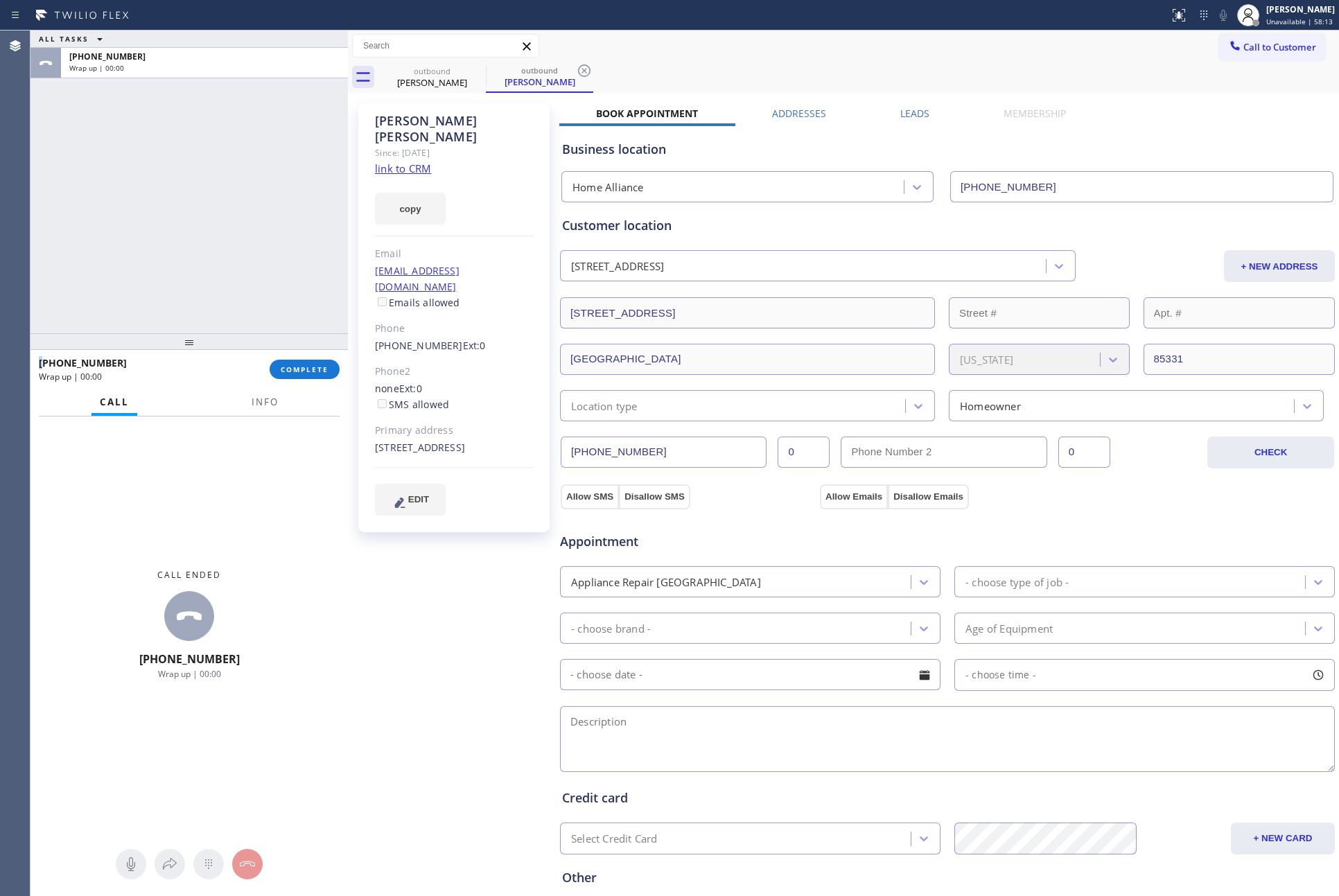
drag, startPoint x: 260, startPoint y: 187, endPoint x: 333, endPoint y: 393, distance: 218.6
click at [260, 187] on div "ALL TASKS ALL TASKS ACTIVE TASKS TASKS IN WRAP UP +13123056258 Wrap up | 00:00" at bounding box center [189, 182] width 317 height 303
drag, startPoint x: 285, startPoint y: 138, endPoint x: 326, endPoint y: 332, distance: 198.3
click at [285, 139] on div "ALL TASKS ALL TASKS ACTIVE TASKS TASKS IN WRAP UP +13123056258 Wrap up | 00:01" at bounding box center [189, 182] width 317 height 303
click at [159, 190] on div "ALL TASKS ALL TASKS ACTIVE TASKS TASKS IN WRAP UP +13123056258 Wrap up | 00:06" at bounding box center [189, 182] width 317 height 303
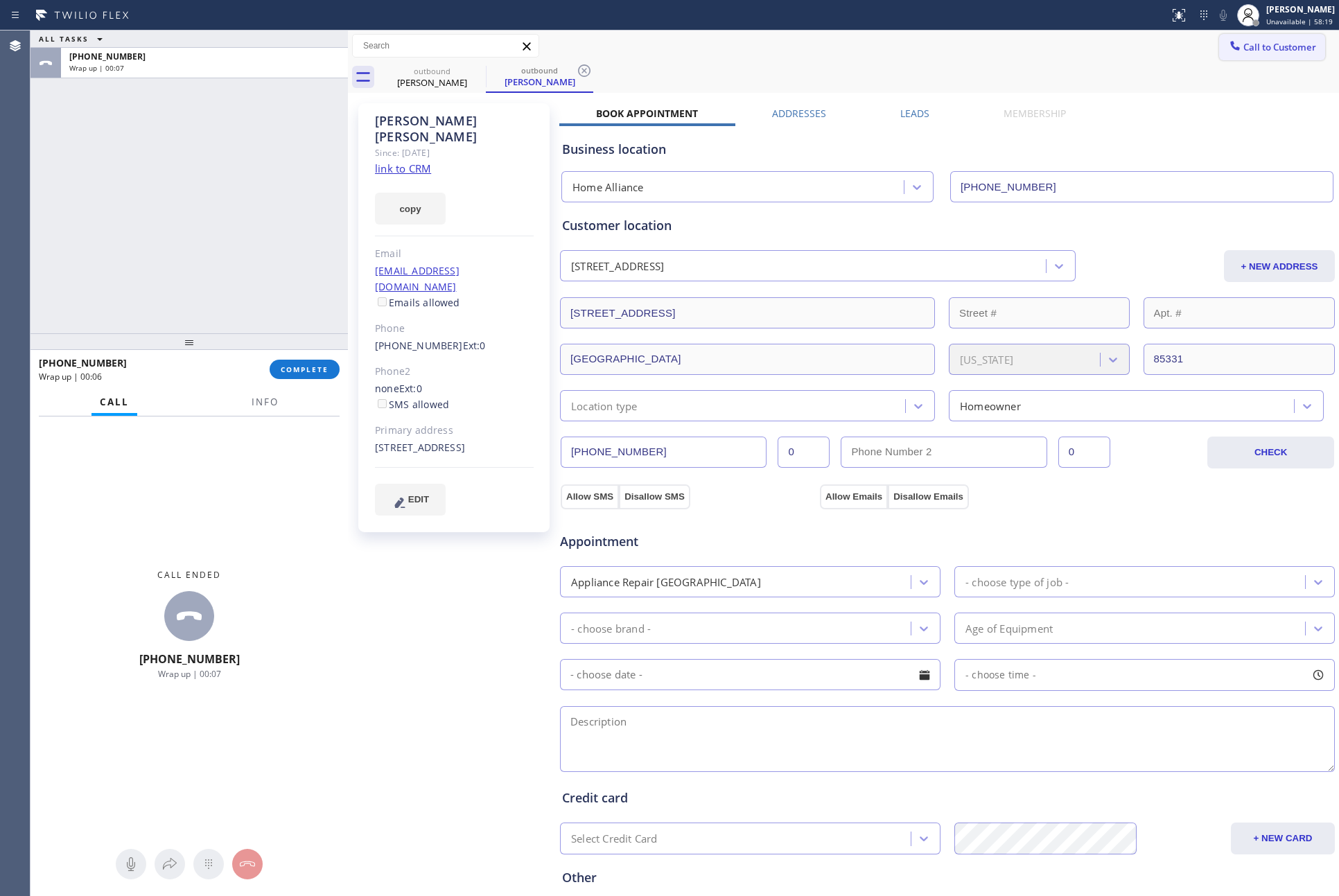
click at [1227, 56] on button "Call to Customer" at bounding box center [1271, 48] width 106 height 27
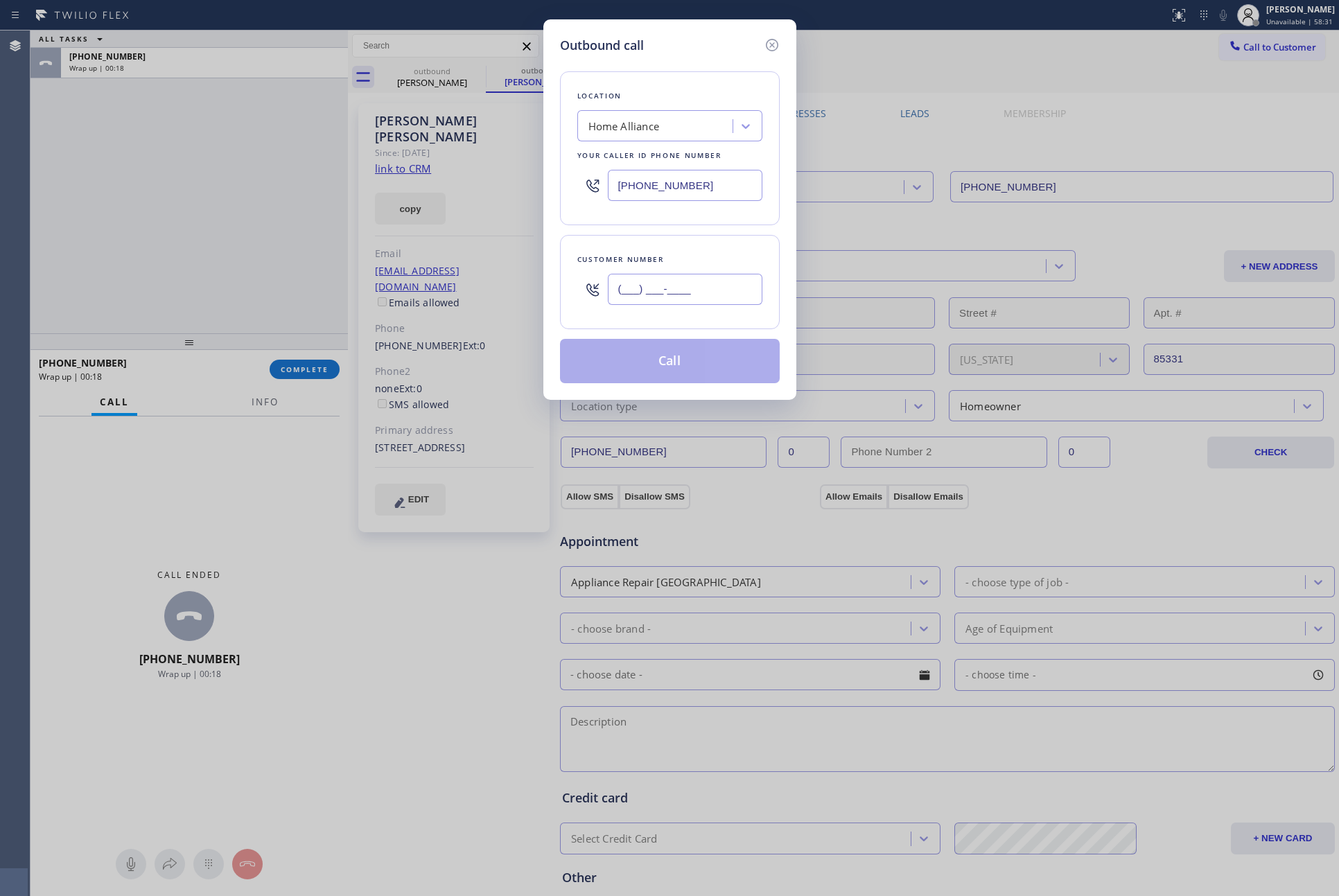
click at [687, 294] on input "(___) ___-____" at bounding box center [685, 289] width 154 height 31
paste input "917) 301-5699"
type input "(917) 301-5699"
click at [686, 372] on button "Call" at bounding box center [670, 361] width 219 height 45
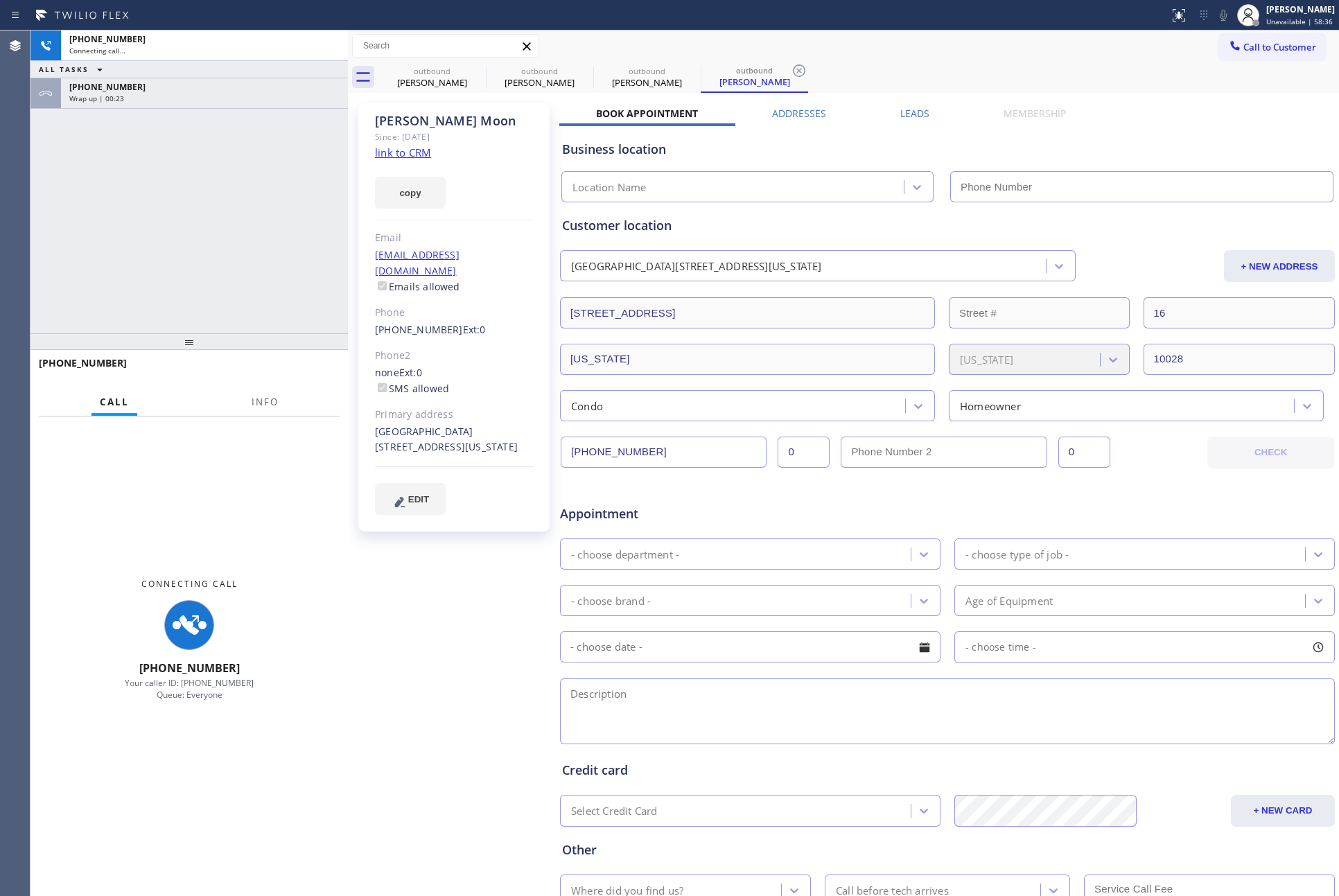
click at [204, 230] on div "+19173015699 Connecting call… ALL TASKS ALL TASKS ACTIVE TASKS TASKS IN WRAP UP…" at bounding box center [189, 182] width 317 height 303
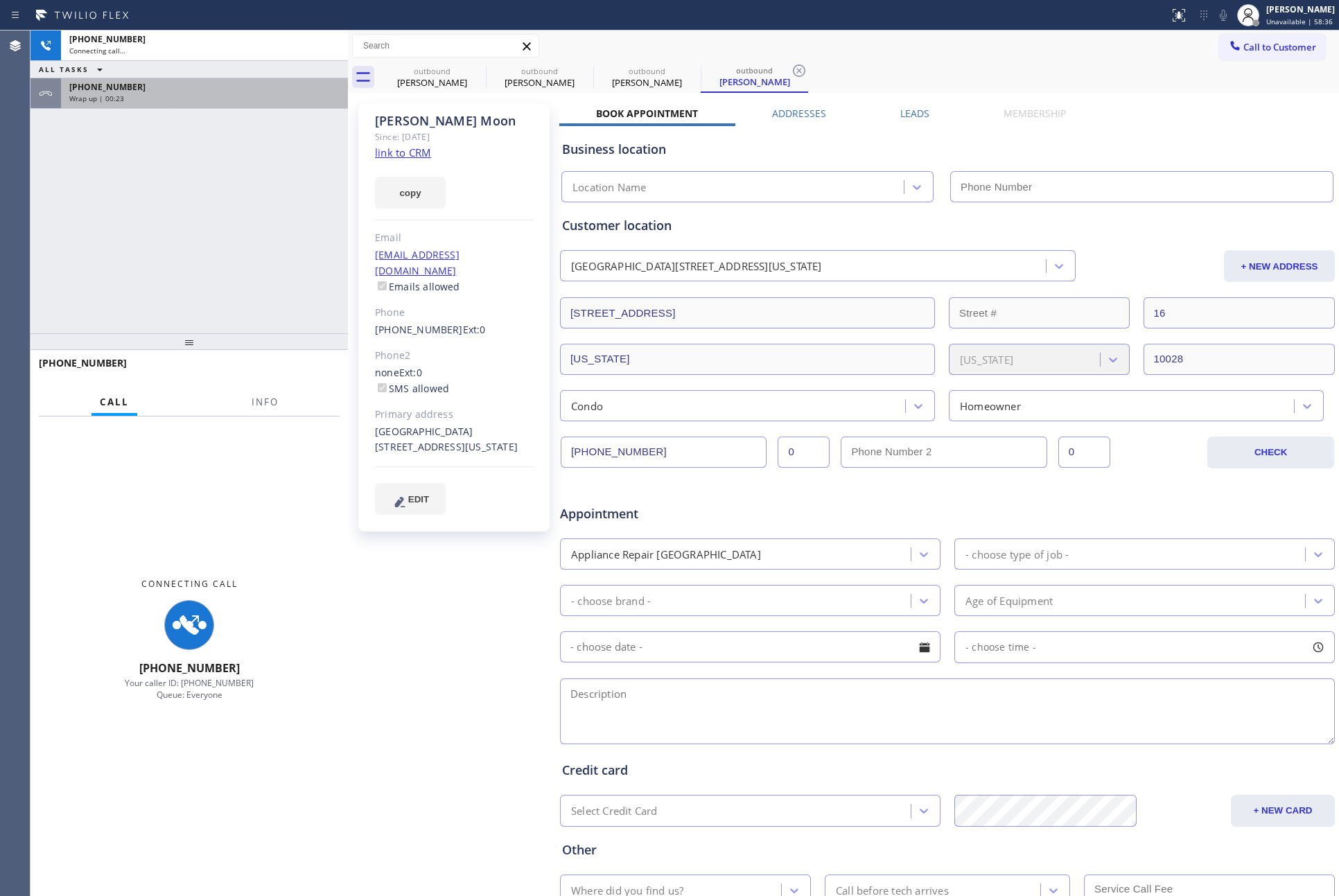
click at [250, 77] on div "ALL TASKS ALL TASKS ACTIVE TASKS TASKS IN WRAP UP" at bounding box center [189, 70] width 317 height 17
type input "(877) 777-0796"
drag, startPoint x: 289, startPoint y: 114, endPoint x: 290, endPoint y: 98, distance: 16.0
click at [290, 100] on div "+19173015699 Connecting call… ALL TASKS ALL TASKS ACTIVE TASKS TASKS IN WRAP UP…" at bounding box center [189, 182] width 317 height 303
click at [290, 96] on div "Wrap up | 00:24" at bounding box center [205, 98] width 271 height 10
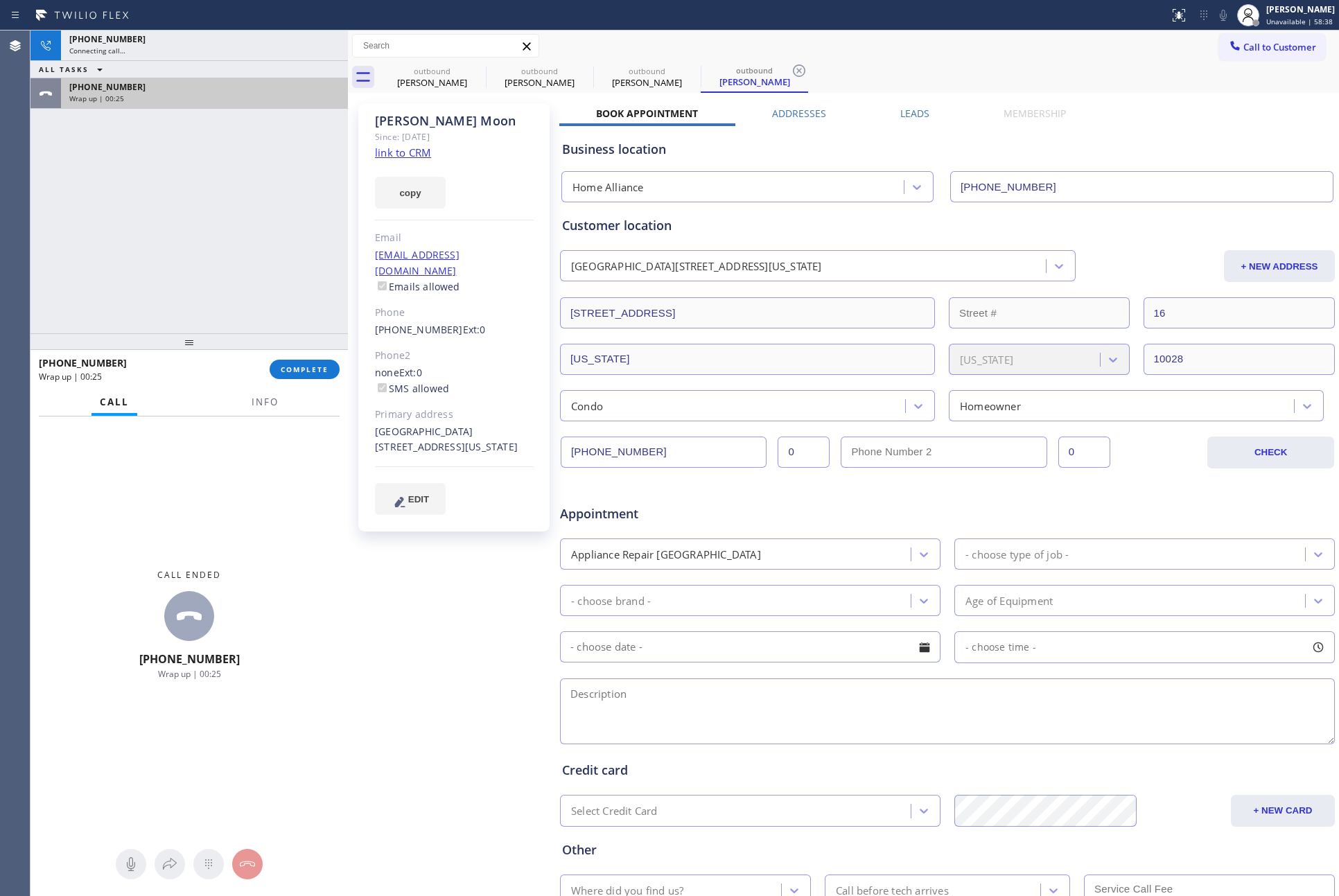
click at [290, 96] on div "Wrap up | 00:25" at bounding box center [205, 98] width 271 height 10
click at [318, 364] on button "COMPLETE" at bounding box center [304, 369] width 70 height 19
click at [266, 234] on div "+19173015699 Connecting call… ALL TASKS ALL TASKS ACTIVE TASKS TASKS IN WRAP UP…" at bounding box center [189, 182] width 317 height 303
click at [271, 237] on div "+19173015699 Connecting call… ALL TASKS ALL TASKS ACTIVE TASKS TASKS IN WRAP UP…" at bounding box center [189, 182] width 317 height 303
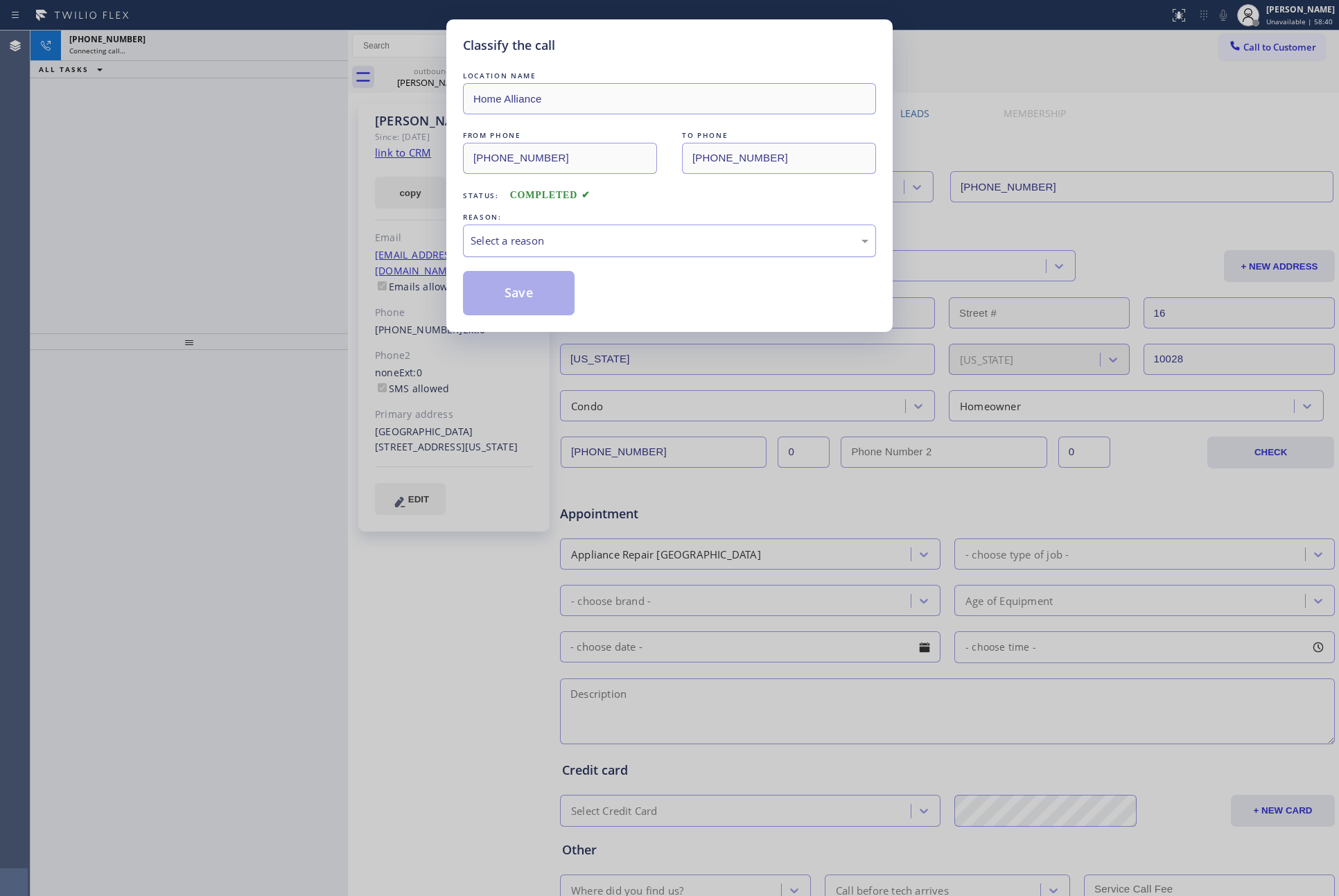
click at [693, 246] on div "Select a reason" at bounding box center [669, 240] width 397 height 16
click at [497, 294] on button "Save" at bounding box center [518, 293] width 112 height 45
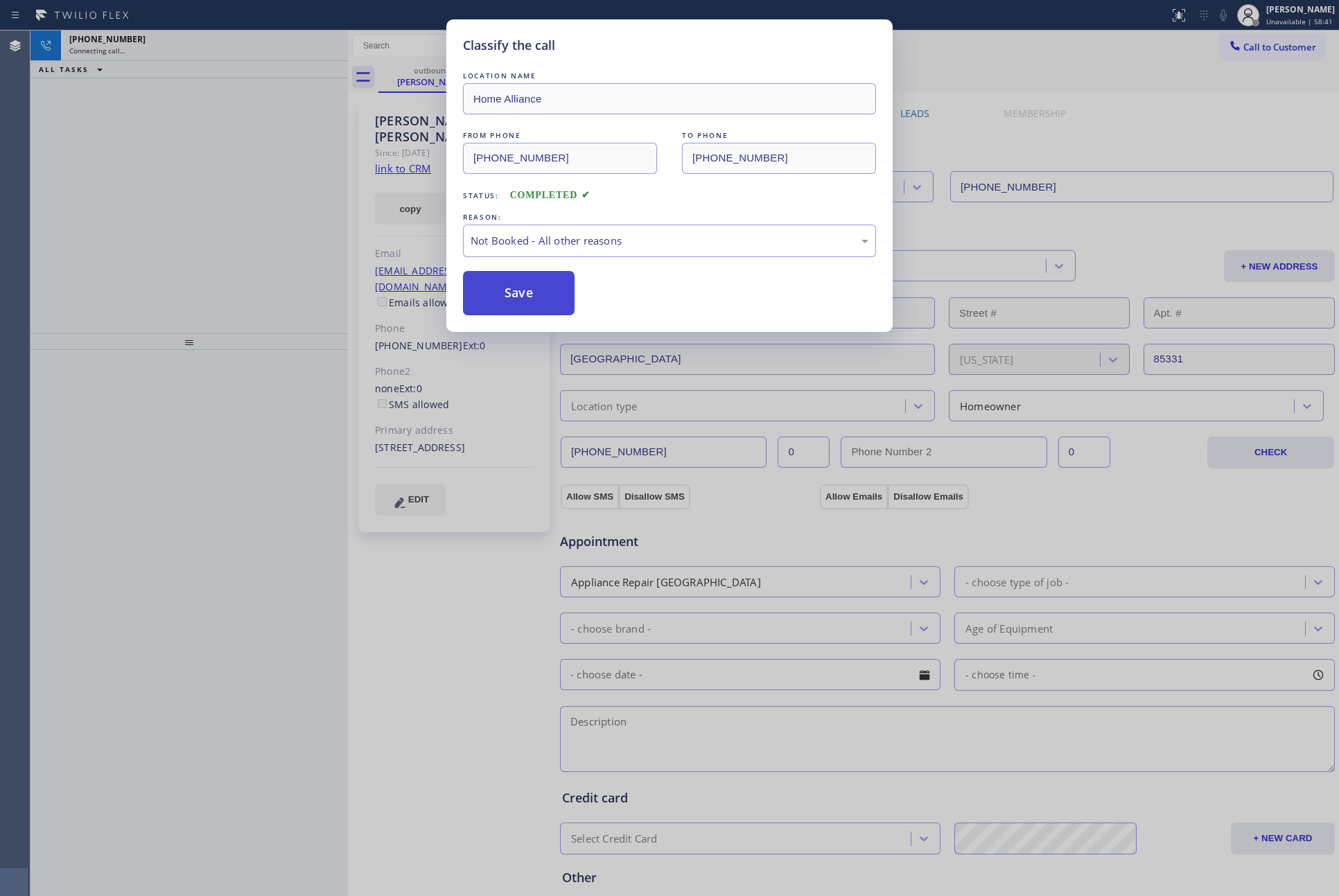
click at [497, 294] on button "Save" at bounding box center [518, 293] width 112 height 45
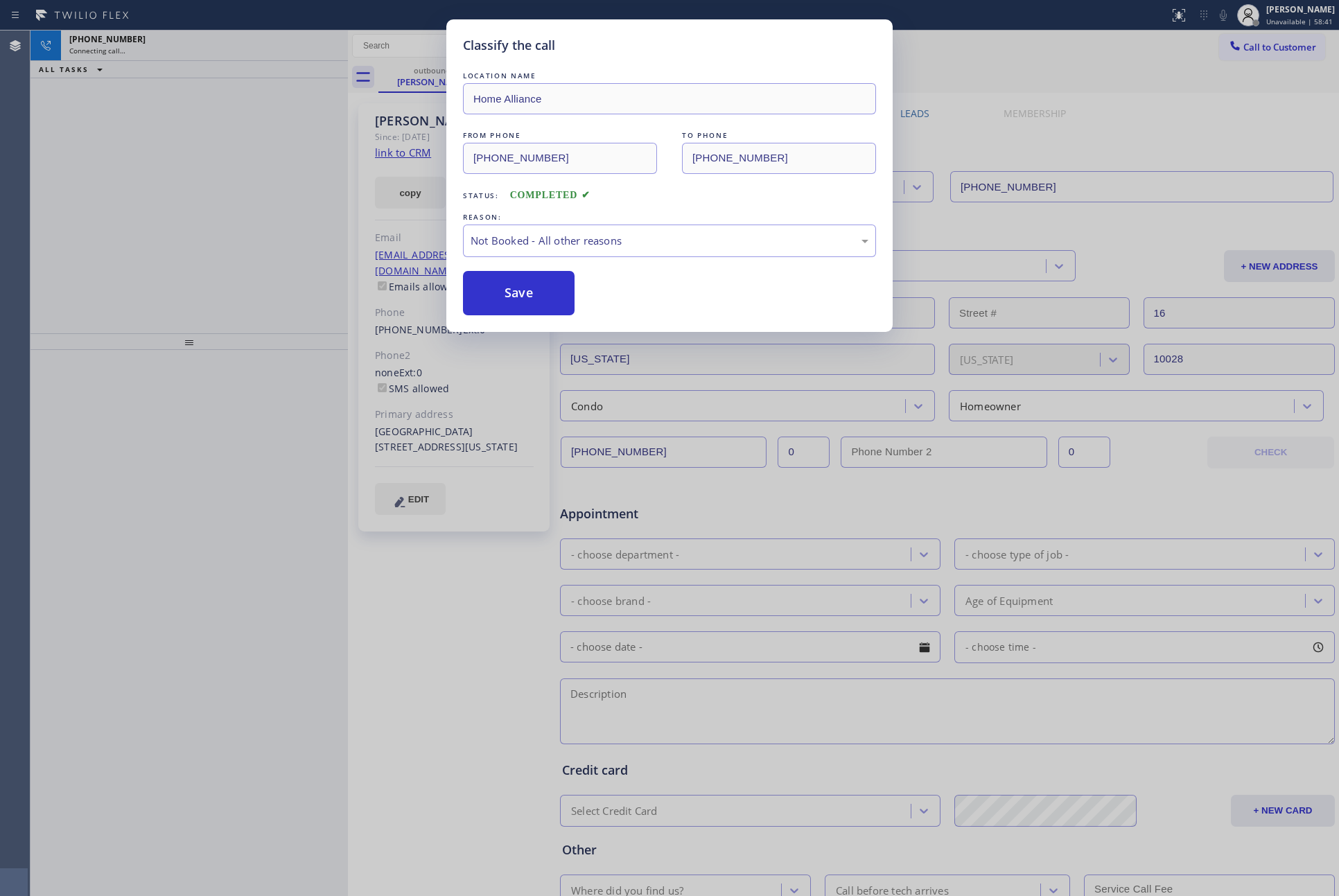
click at [115, 227] on div "Classify the call LOCATION NAME Home Alliance FROM PHONE (877) 777-0796 TO PHON…" at bounding box center [669, 448] width 1339 height 896
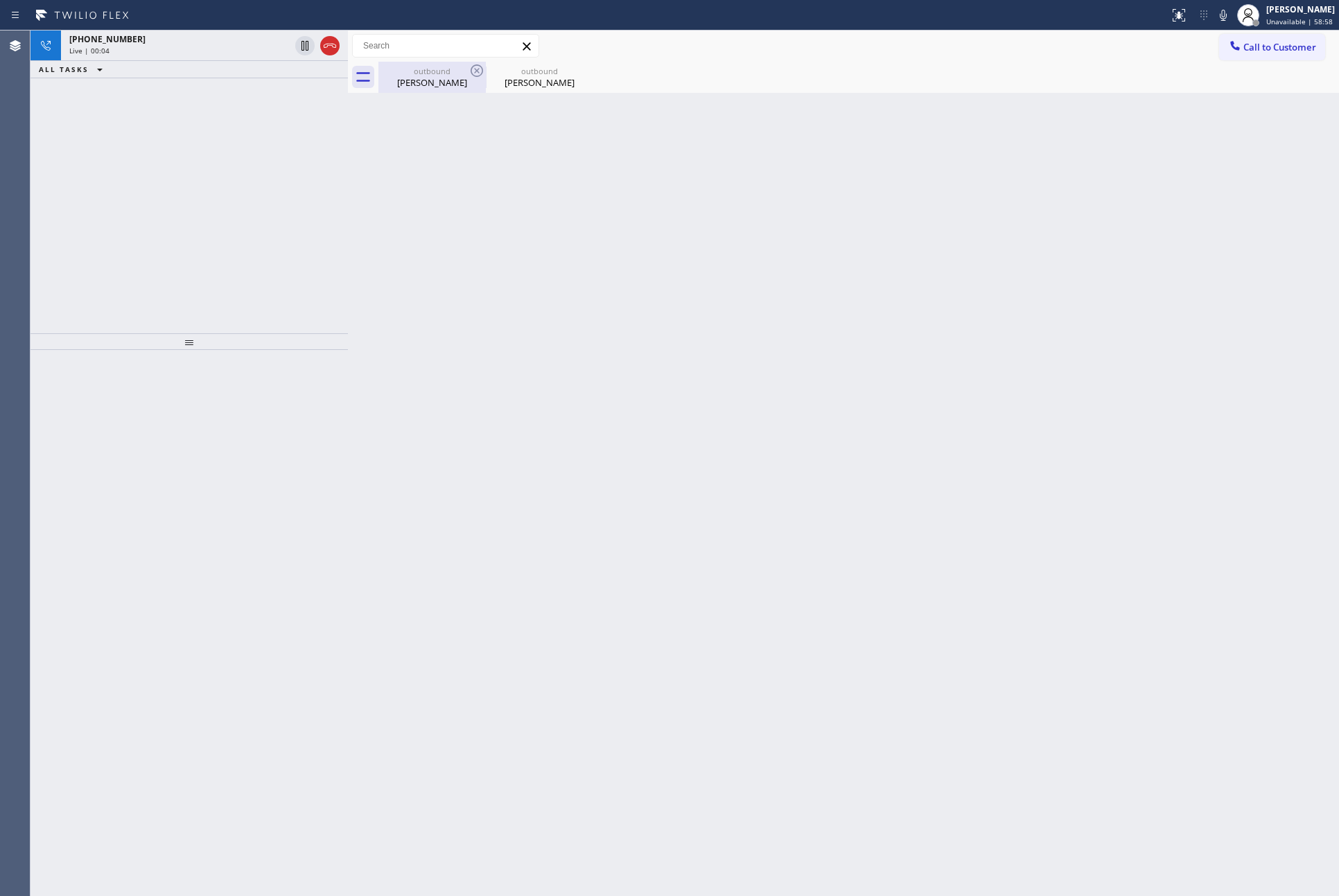
click at [429, 81] on div "Jason Moon" at bounding box center [432, 82] width 105 height 12
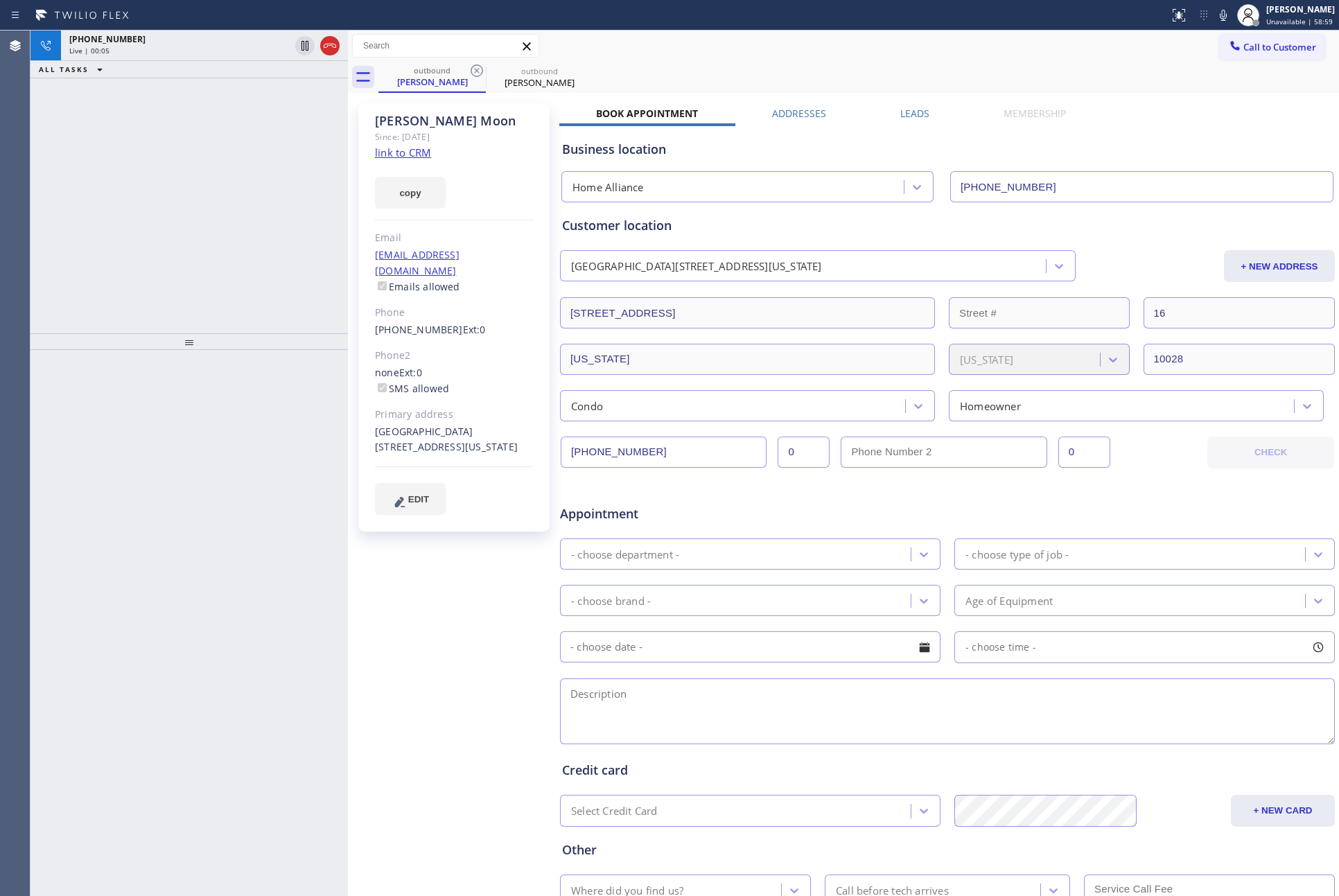
click at [420, 153] on link "link to CRM" at bounding box center [402, 153] width 56 height 14
drag, startPoint x: 279, startPoint y: 197, endPoint x: 788, endPoint y: 42, distance: 532.1
click at [291, 198] on div "+19173015699 Live | 00:05 ALL TASKS ALL TASKS ACTIVE TASKS TASKS IN WRAP UP" at bounding box center [189, 182] width 317 height 303
click at [243, 214] on div "ALL TASKS ALL TASKS ACTIVE TASKS TASKS IN WRAP UP +19173015699 Wrap up | 00:23" at bounding box center [189, 182] width 317 height 303
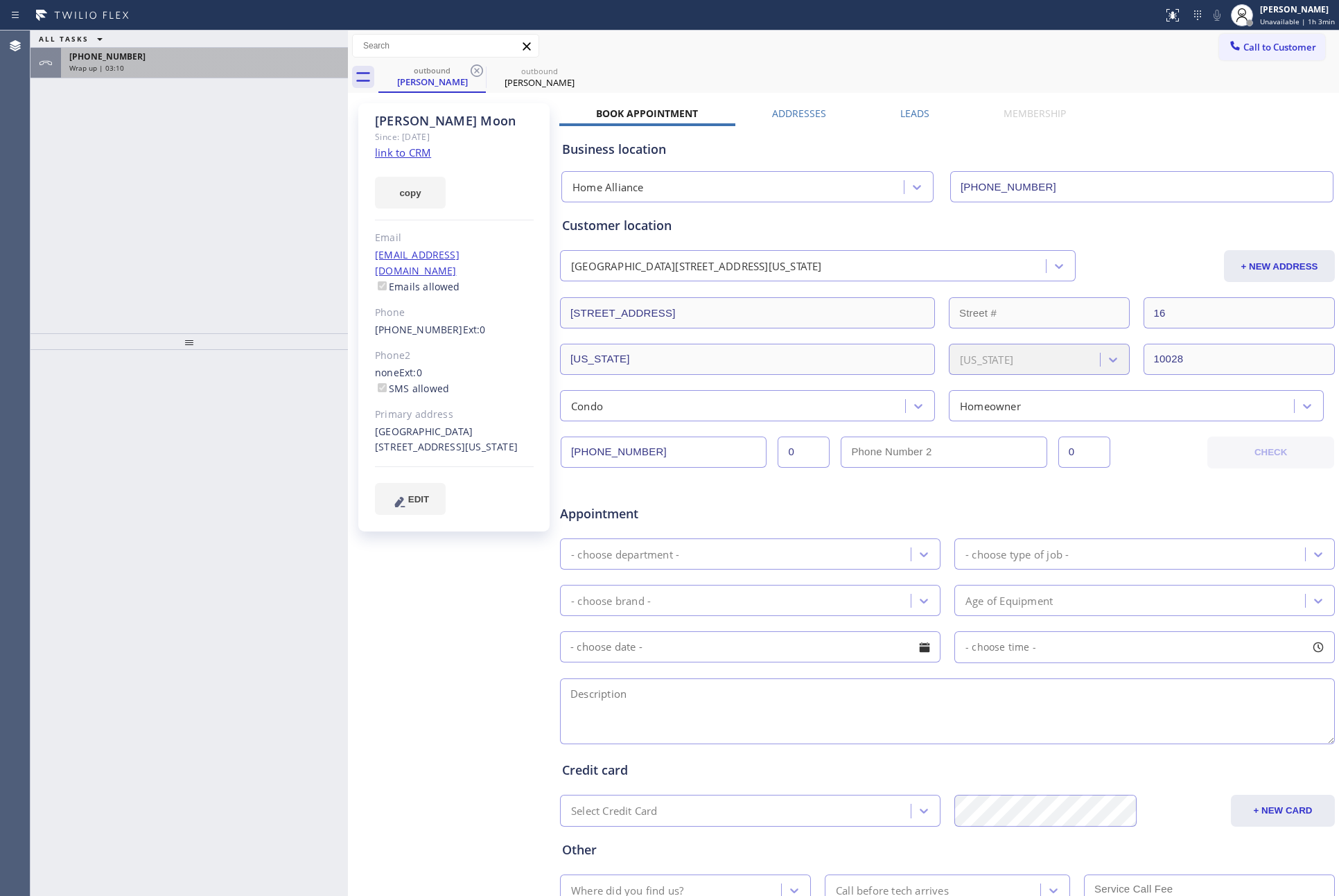
click at [174, 65] on div "Wrap up | 03:10" at bounding box center [205, 68] width 271 height 10
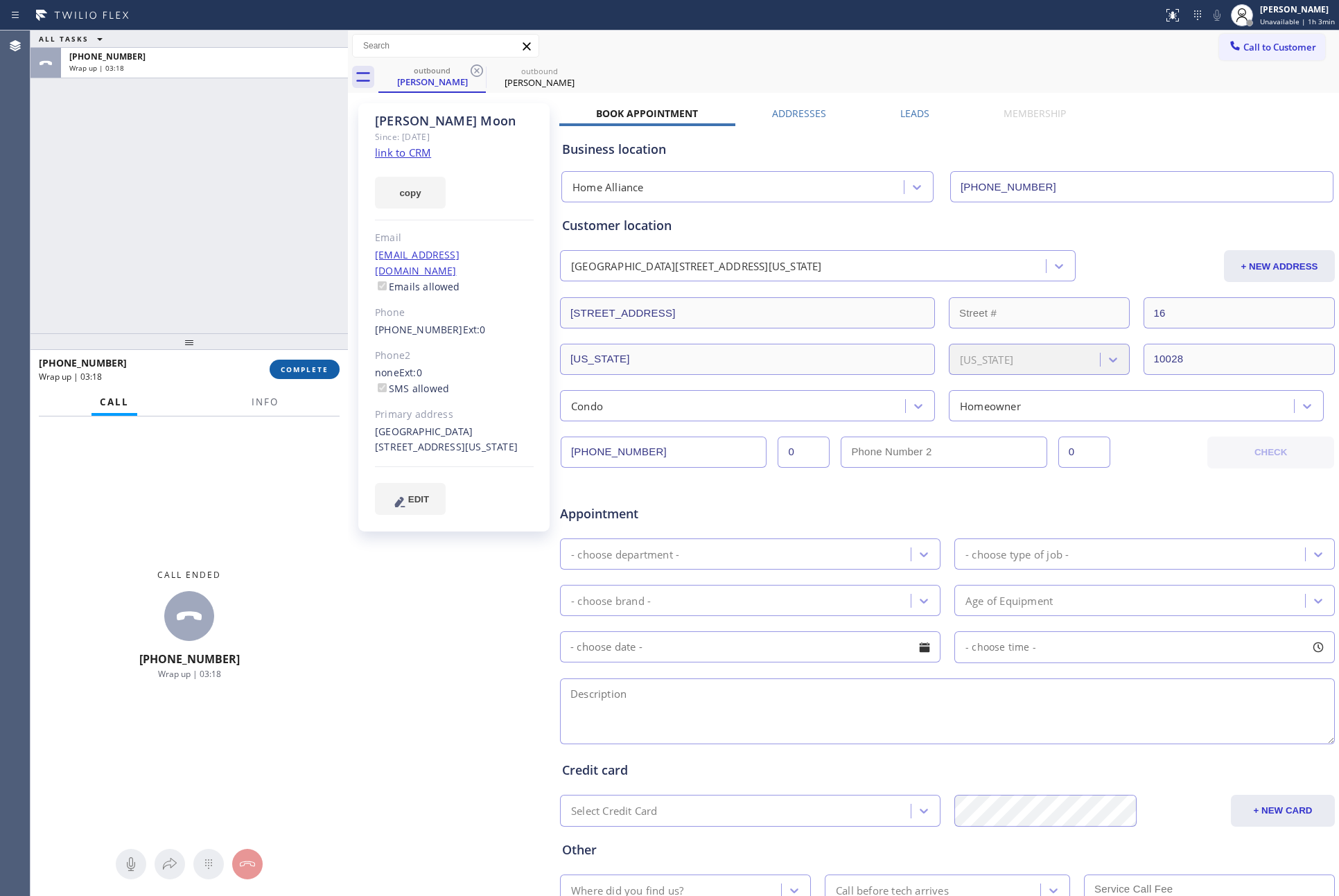
click at [312, 367] on span "COMPLETE" at bounding box center [304, 369] width 48 height 10
click at [232, 199] on div "ALL TASKS ALL TASKS ACTIVE TASKS TASKS IN WRAP UP +19173015699 Wrap up | 03:18" at bounding box center [189, 182] width 317 height 303
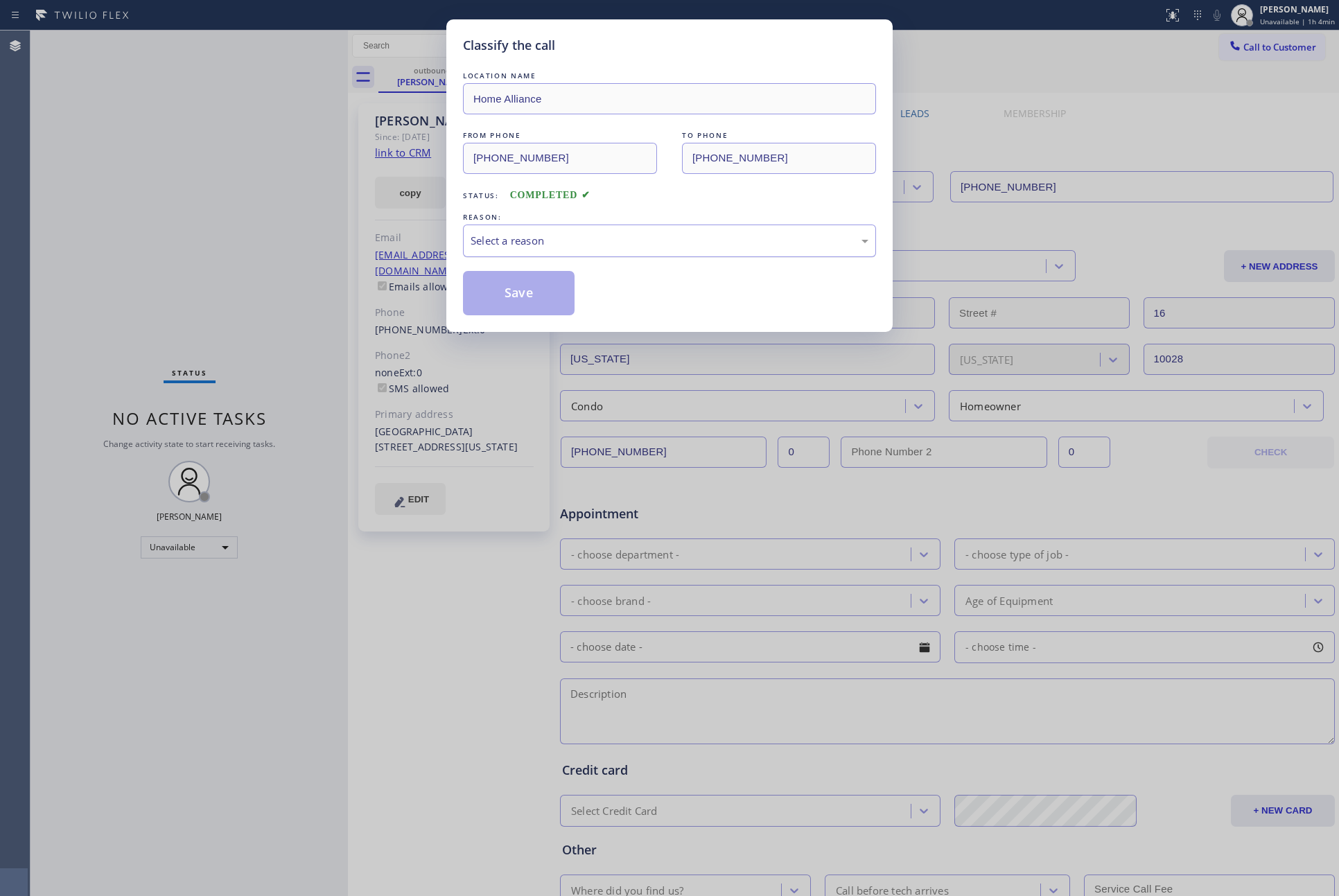
click at [556, 235] on div "Select a reason" at bounding box center [669, 240] width 397 height 16
click at [520, 295] on button "Save" at bounding box center [518, 293] width 112 height 45
click at [520, 294] on button "Save" at bounding box center [518, 293] width 112 height 45
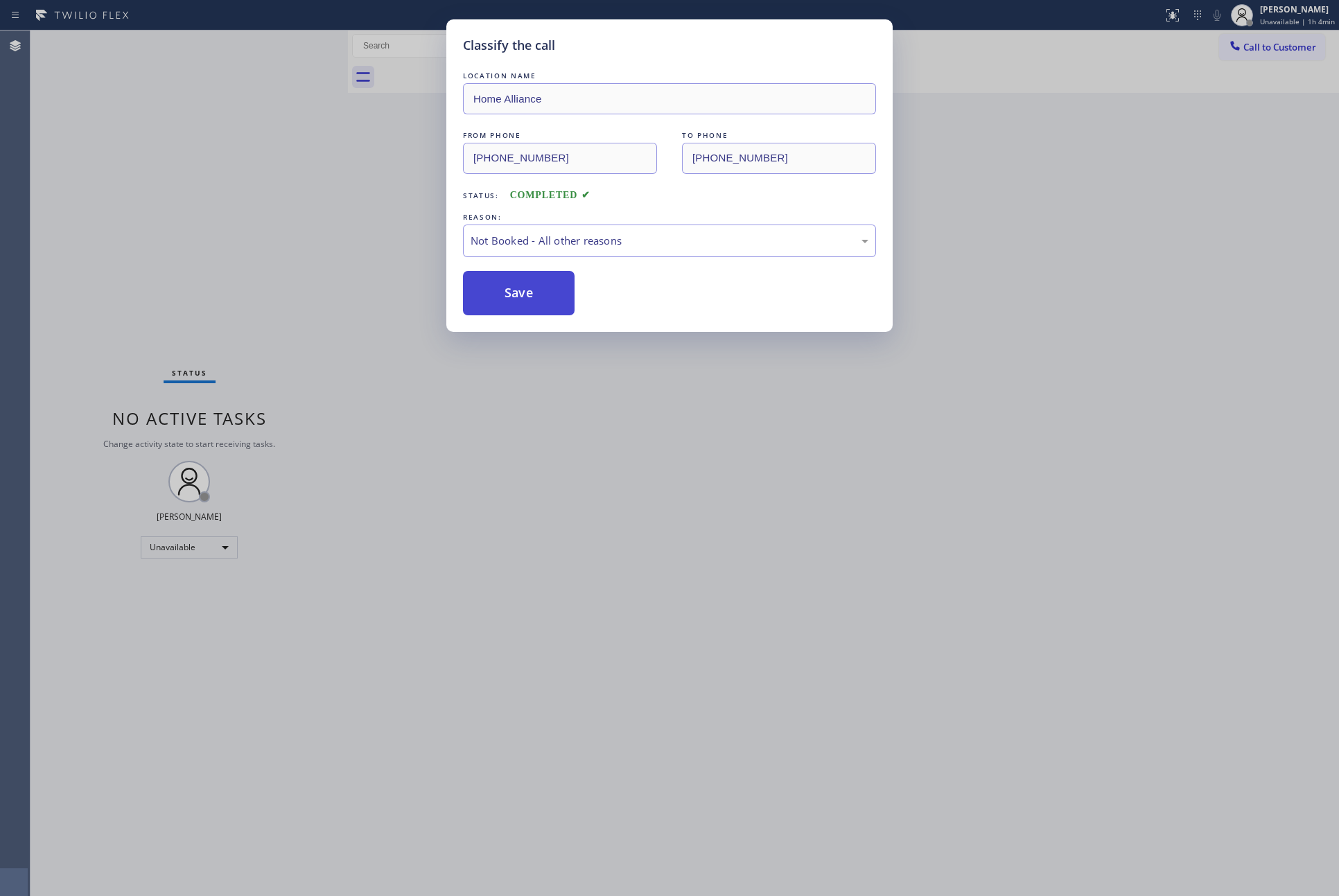
click at [522, 290] on button "Save" at bounding box center [518, 293] width 112 height 45
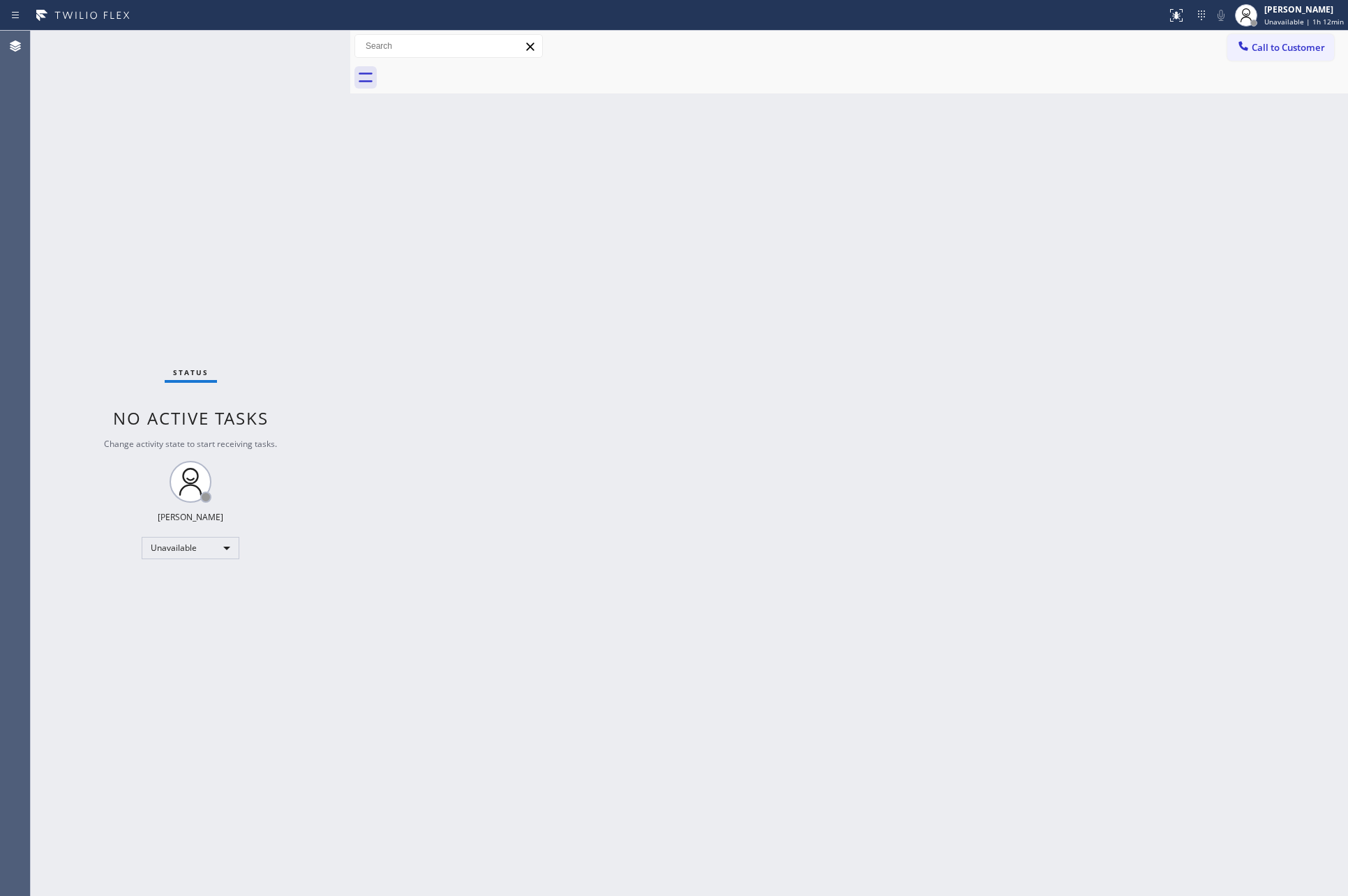
drag, startPoint x: 786, startPoint y: 446, endPoint x: 795, endPoint y: 444, distance: 9.2
click at [792, 444] on div "Back to Dashboard Change Sender ID Customers Technicians Select a contact Outbo…" at bounding box center [849, 463] width 998 height 865
click at [657, 295] on div "Back to Dashboard Change Sender ID Customers Technicians Select a contact Outbo…" at bounding box center [849, 463] width 998 height 865
click at [226, 543] on div "Unavailable" at bounding box center [191, 548] width 98 height 22
click at [163, 570] on li "Offline" at bounding box center [189, 566] width 94 height 16
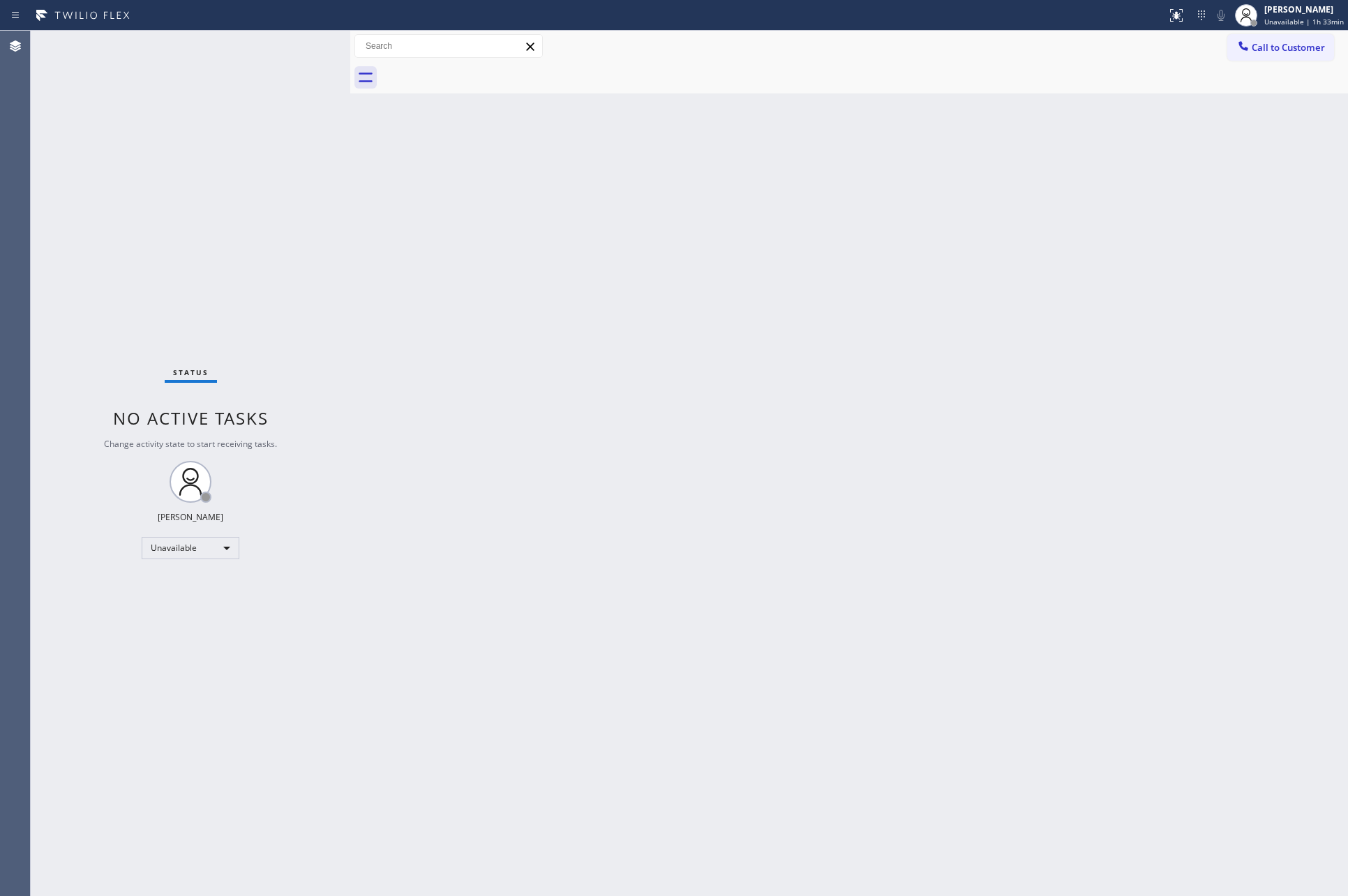
drag, startPoint x: 772, startPoint y: 630, endPoint x: 838, endPoint y: 567, distance: 91.2
click at [832, 577] on div "Back to Dashboard Change Sender ID Customers Technicians Select a contact Outbo…" at bounding box center [849, 463] width 998 height 865
click at [1302, 16] on span "Offline | 0s" at bounding box center [1293, 21] width 38 height 10
click at [1259, 142] on button "Log out" at bounding box center [1277, 135] width 139 height 31
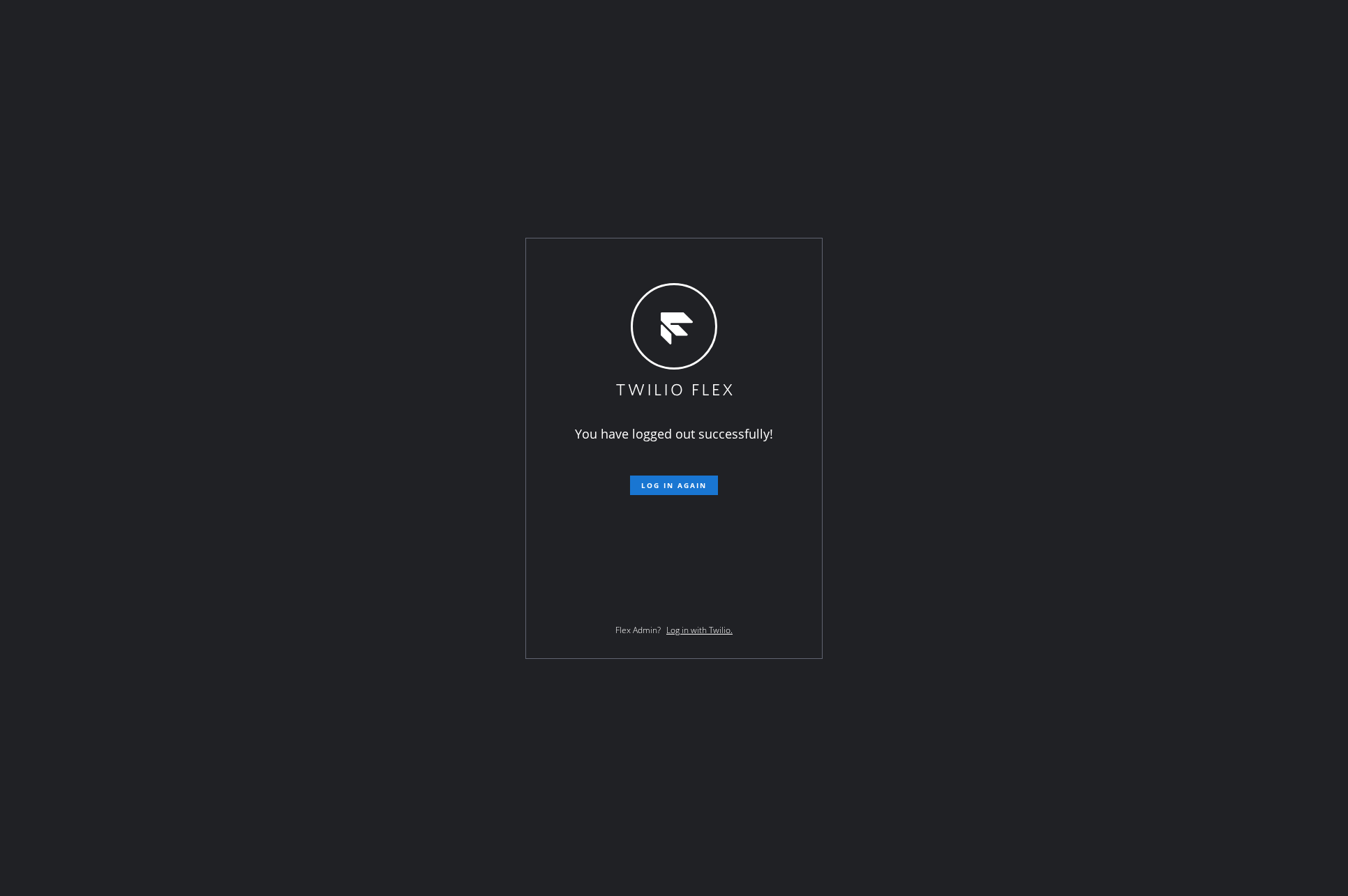
click at [1074, 440] on div "You have logged out successfully! Log in again Flex Admin? Log in with Twilio." at bounding box center [674, 448] width 1348 height 896
click at [1103, 442] on div "You have logged out successfully! Log in again Flex Admin? Log in with Twilio." at bounding box center [674, 448] width 1348 height 896
click at [1111, 411] on div "You have logged out successfully! Log in again Flex Admin? Log in with Twilio." at bounding box center [674, 448] width 1348 height 896
